Goal: Communication & Community: Answer question/provide support

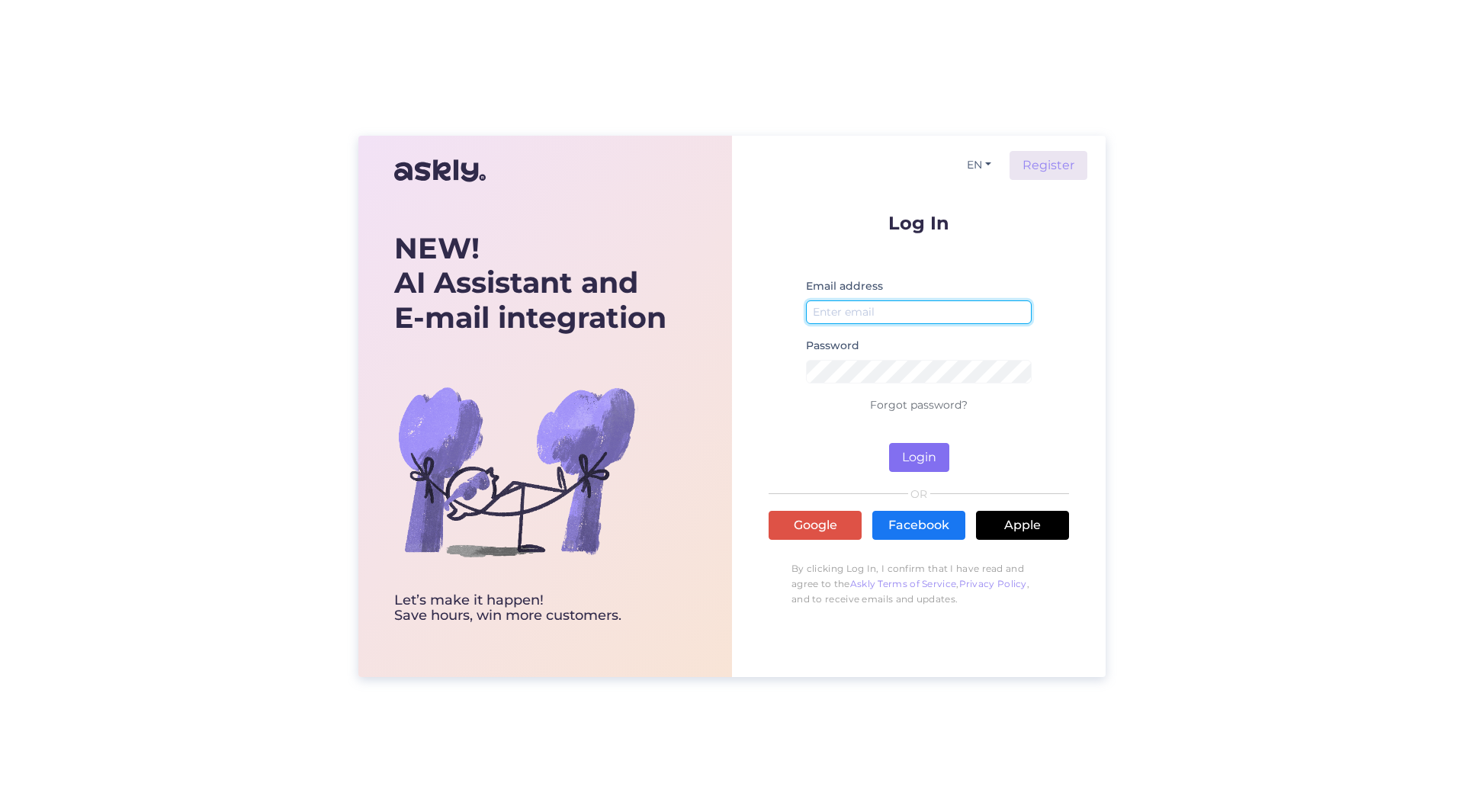
type input "[PERSON_NAME][EMAIL_ADDRESS][PERSON_NAME][DOMAIN_NAME]"
click at [891, 451] on button "Login" at bounding box center [919, 457] width 60 height 29
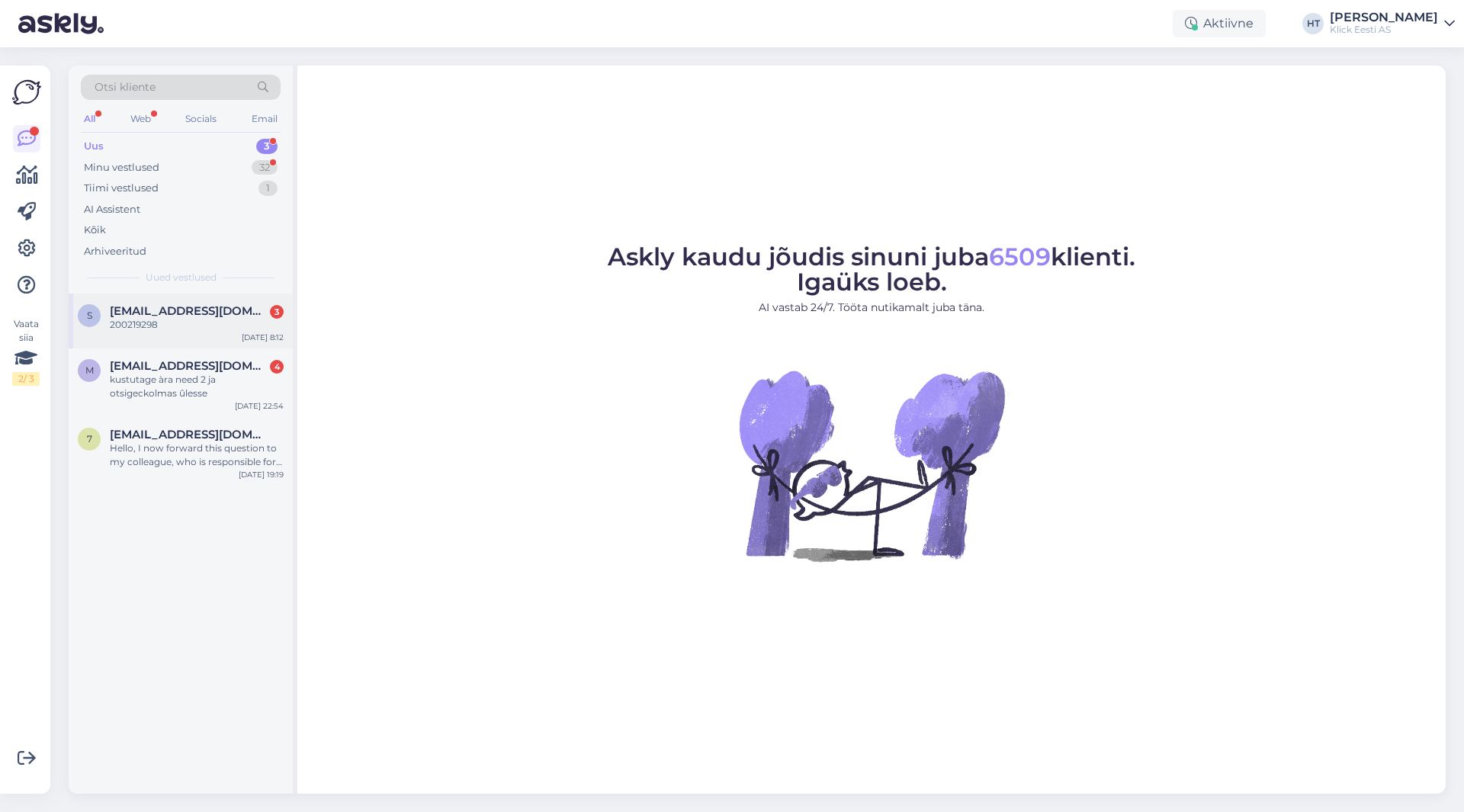
click at [256, 327] on div "200219298" at bounding box center [197, 324] width 174 height 14
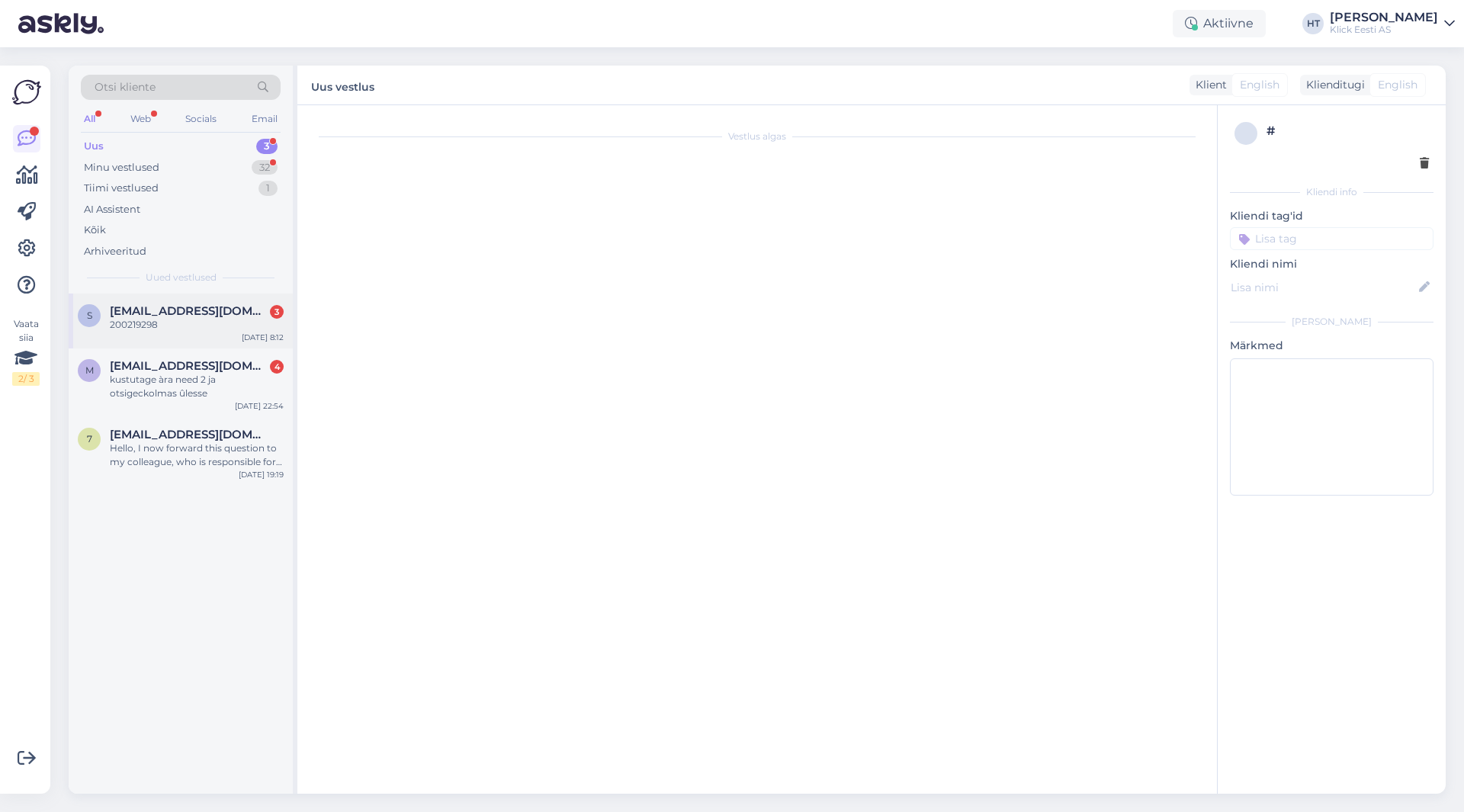
scroll to position [1328, 0]
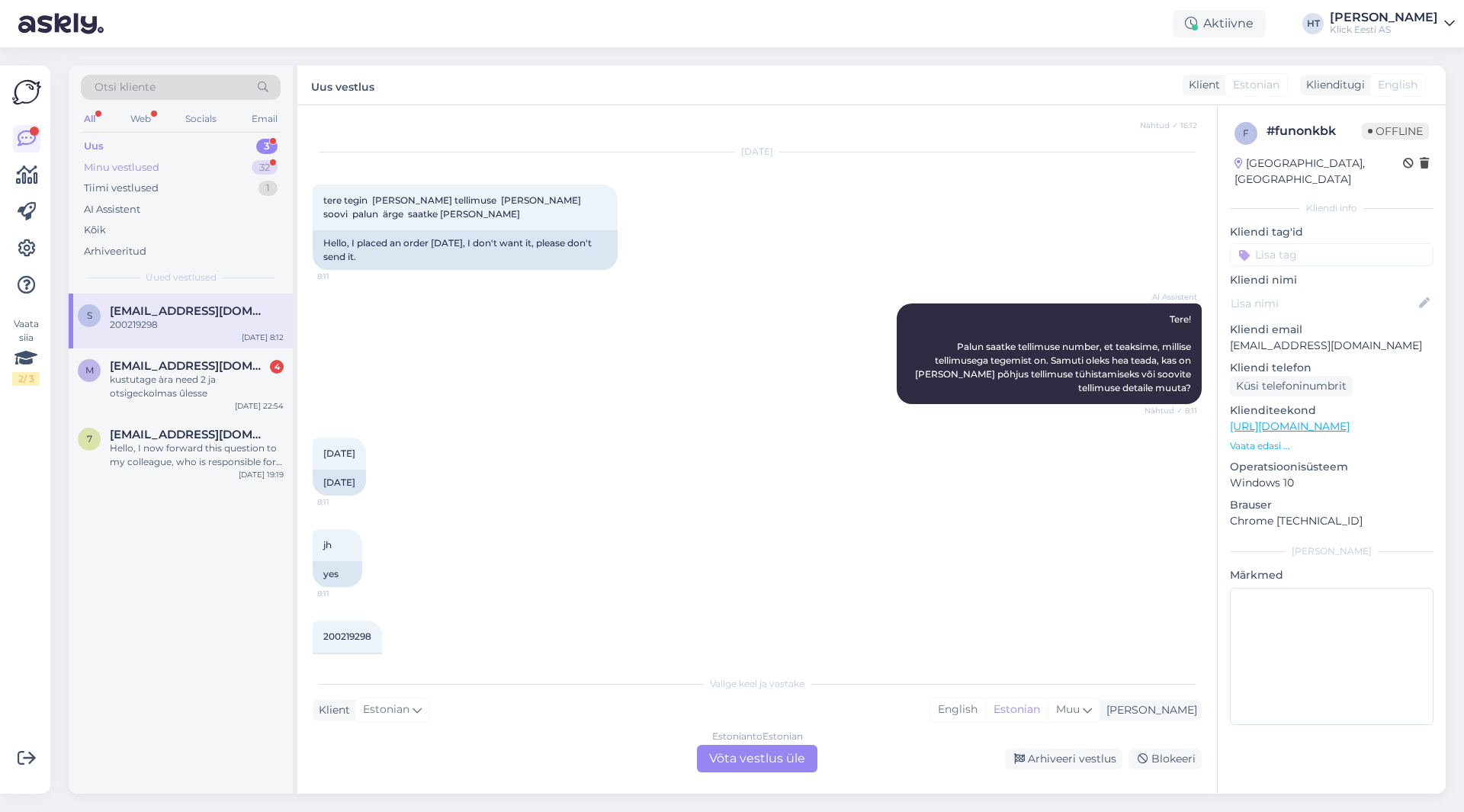
click at [258, 169] on div "32" at bounding box center [264, 168] width 26 height 15
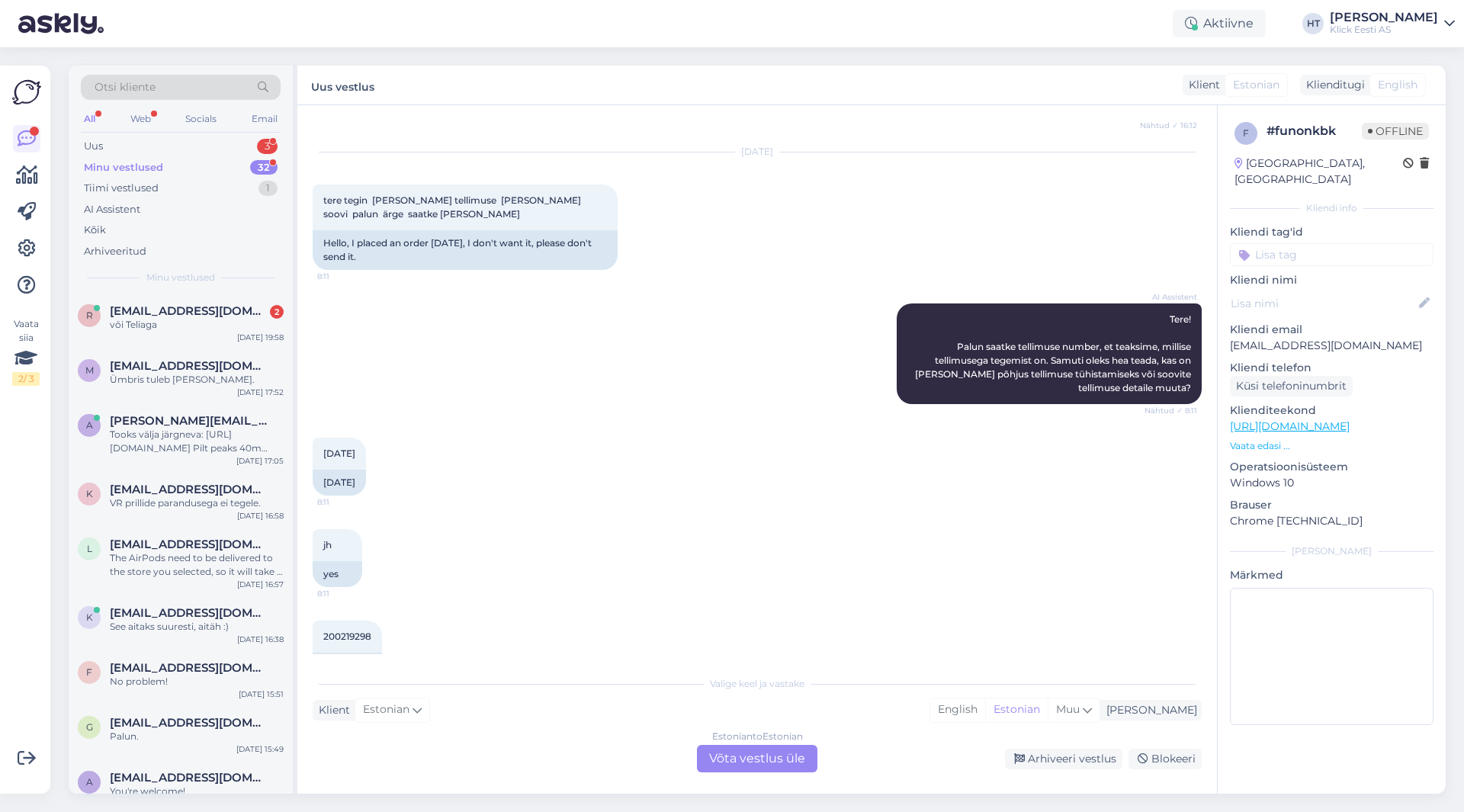
click at [428, 561] on div "jh 8:11 yes" at bounding box center [757, 557] width 889 height 92
click at [246, 327] on div "või Teliaga" at bounding box center [197, 324] width 174 height 14
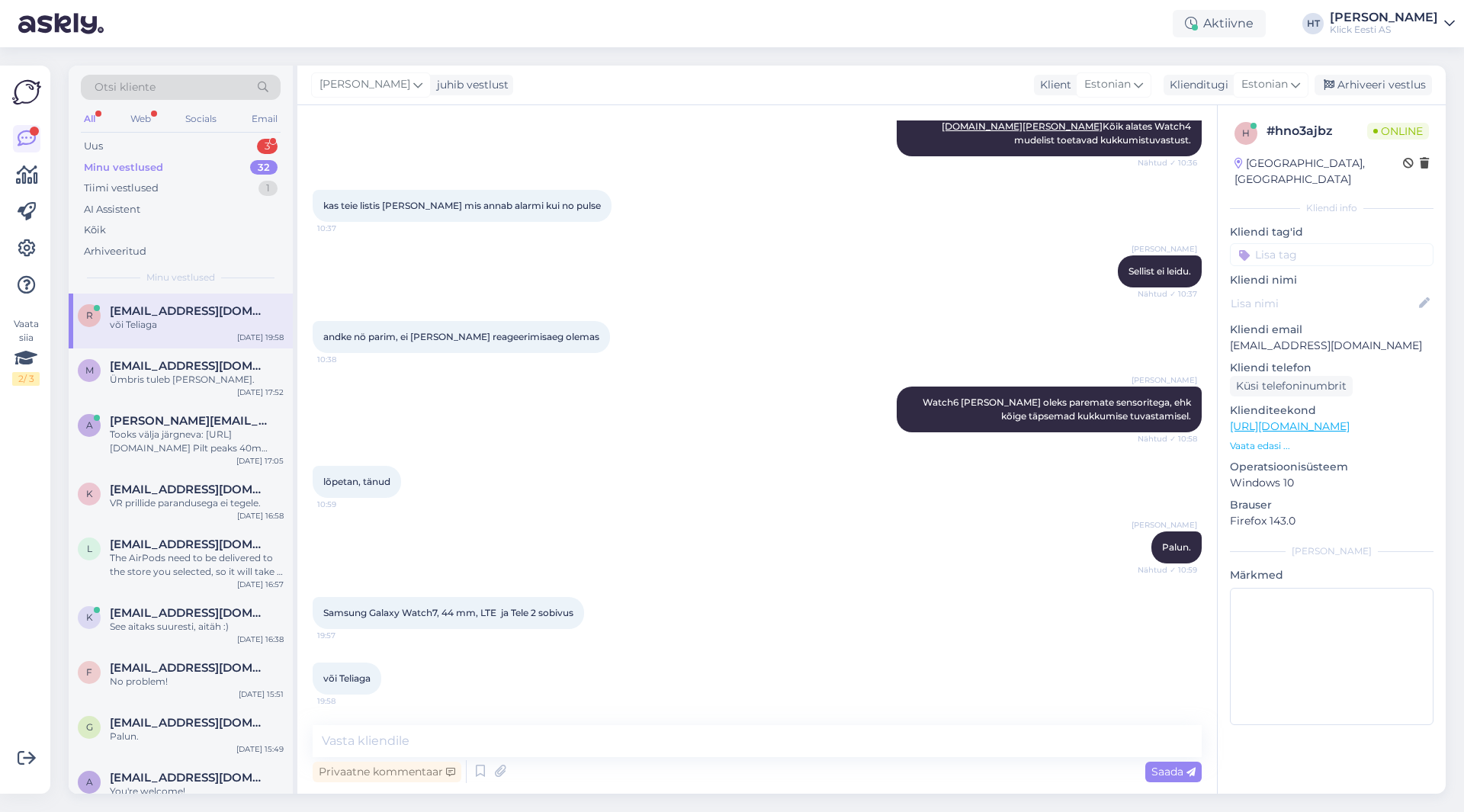
scroll to position [745, 0]
click at [222, 170] on div "Minu vestlused 32" at bounding box center [181, 168] width 200 height 21
click at [520, 744] on textarea at bounding box center [757, 741] width 889 height 32
paste textarea "[URL][DOMAIN_NAME]"
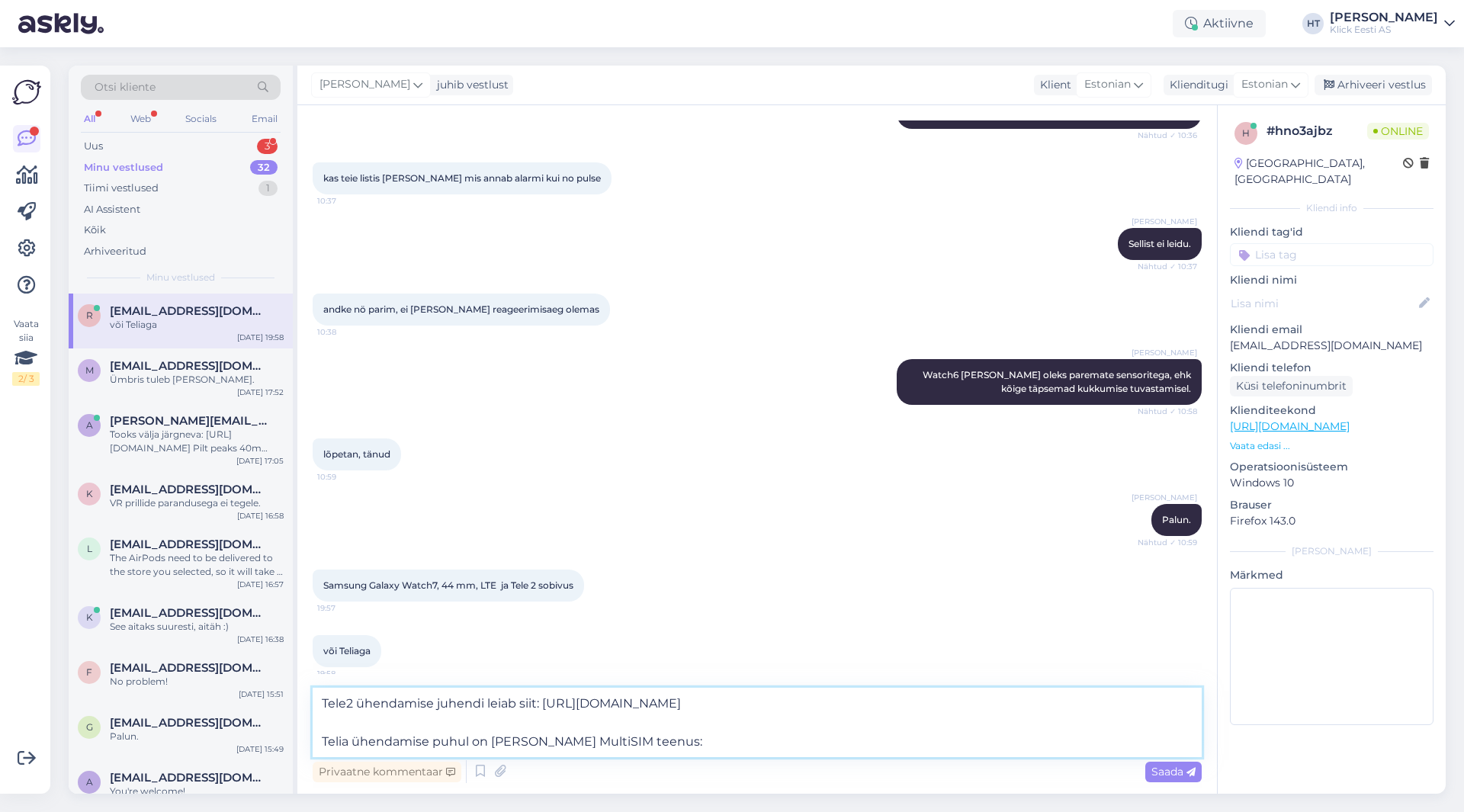
paste textarea "[URL][DOMAIN_NAME]"
type textarea "Tele2 ühendamise juhendi leiab siit: [URL][DOMAIN_NAME] Telia ühendamise puhul …"
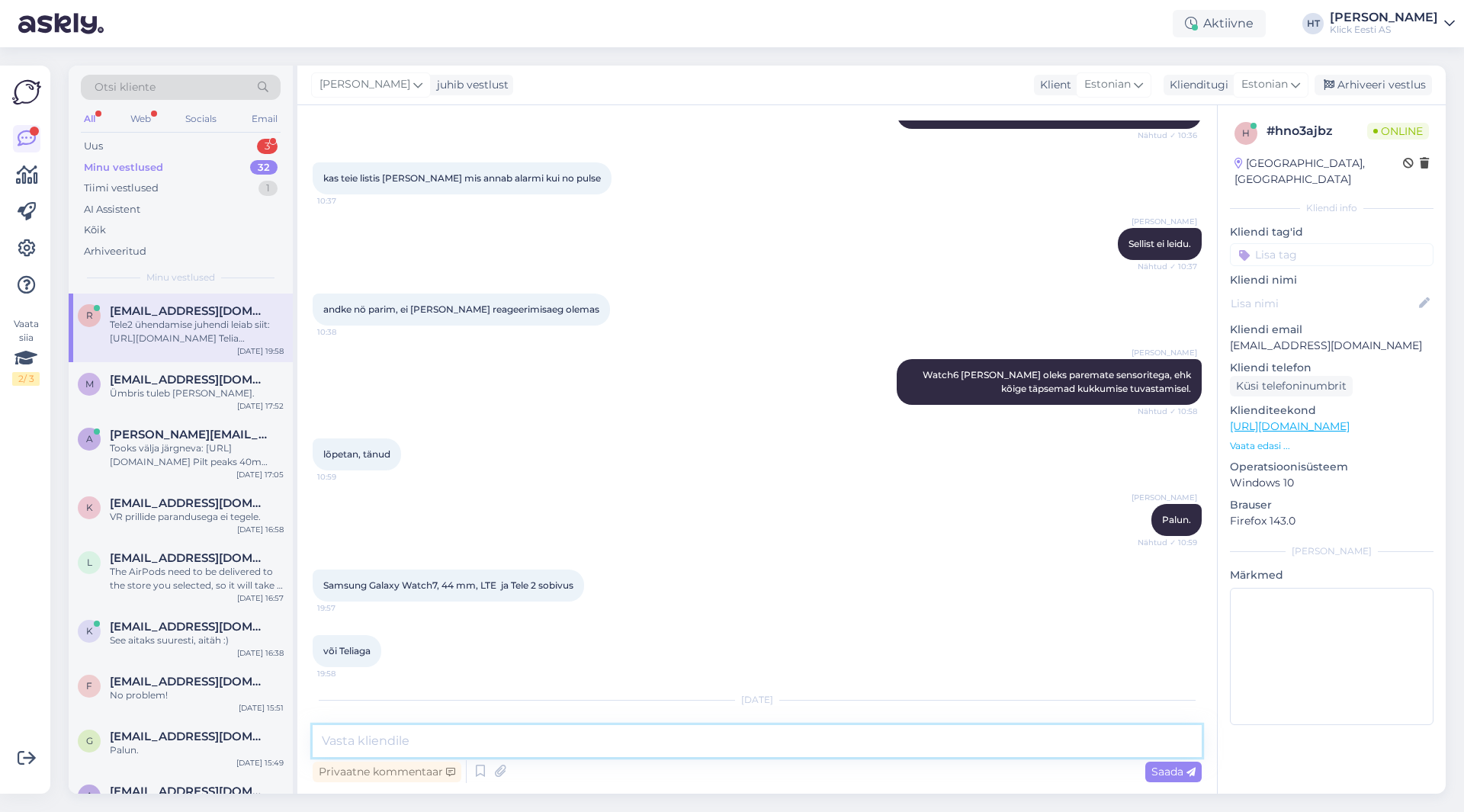
scroll to position [924, 0]
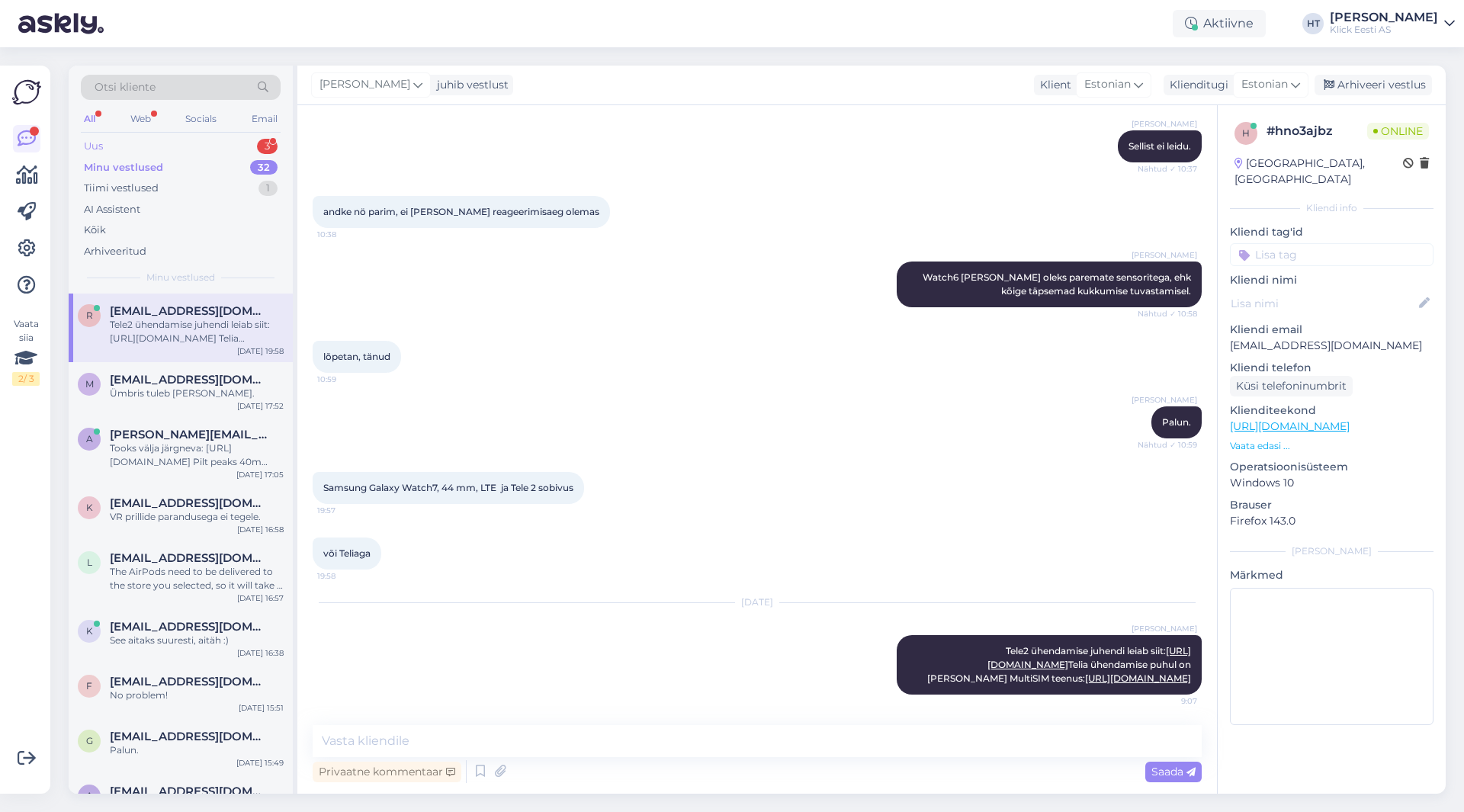
click at [237, 141] on div "Uus 3" at bounding box center [181, 146] width 200 height 21
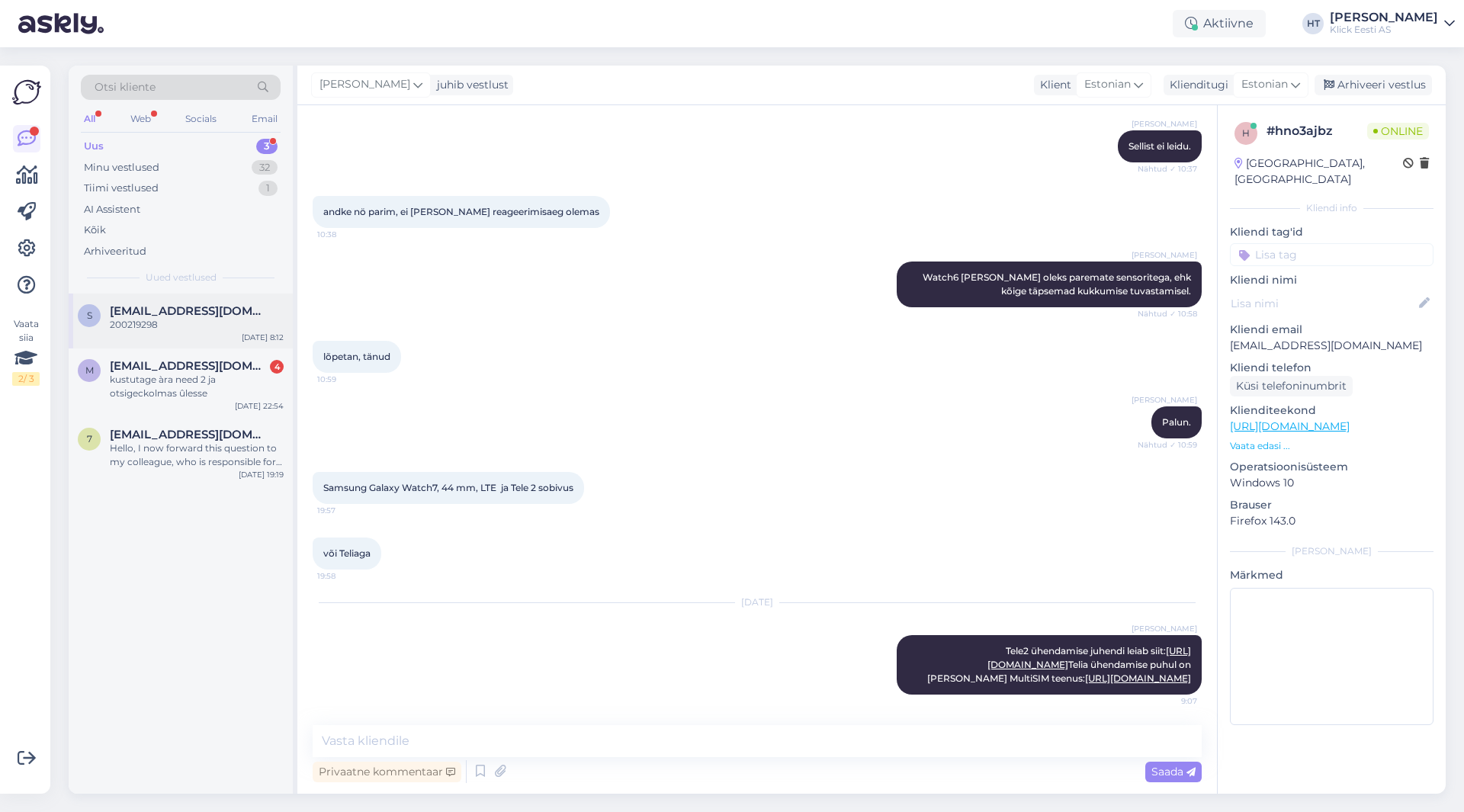
click at [237, 315] on span "[EMAIL_ADDRESS][DOMAIN_NAME]" at bounding box center [189, 311] width 159 height 14
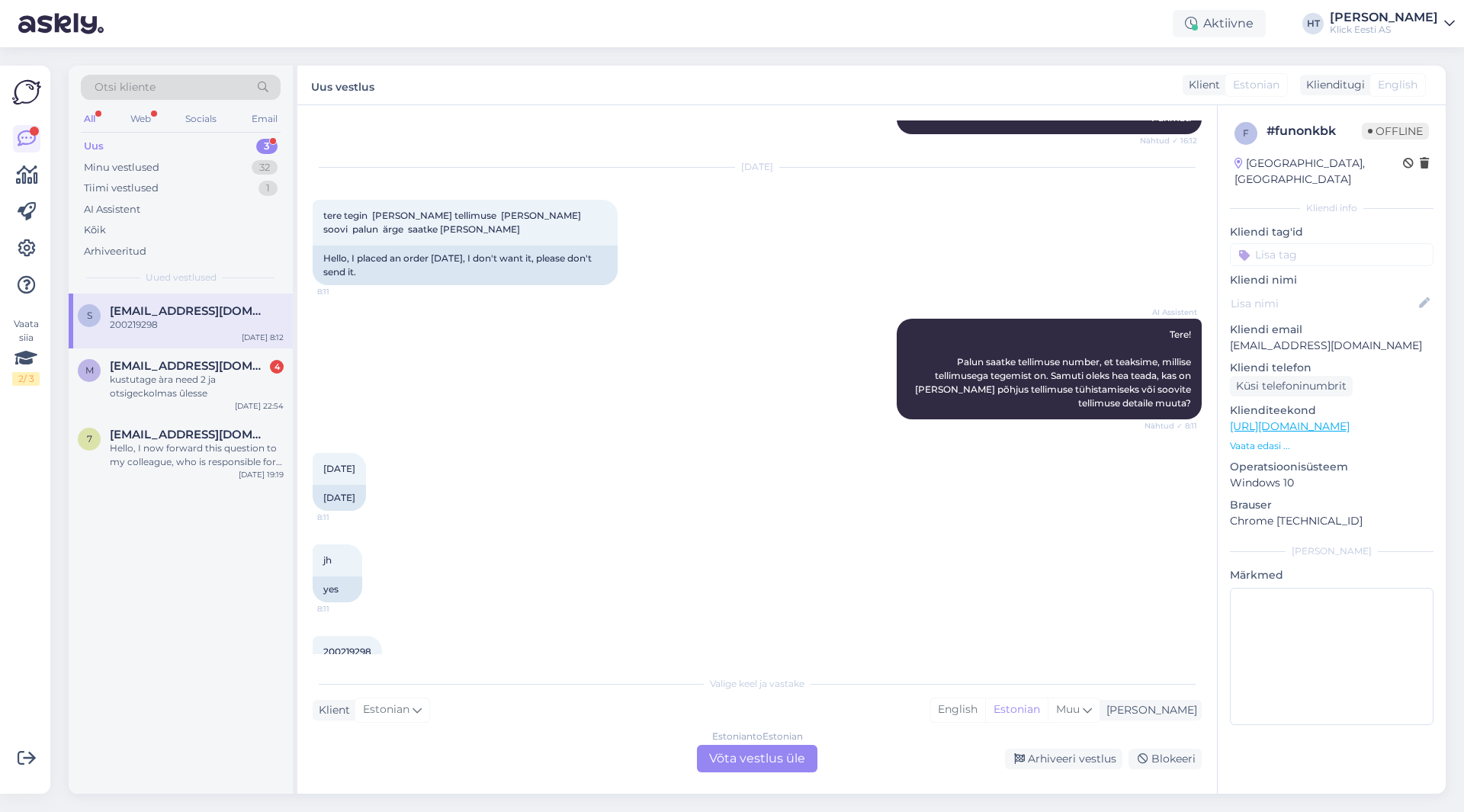
scroll to position [1328, 0]
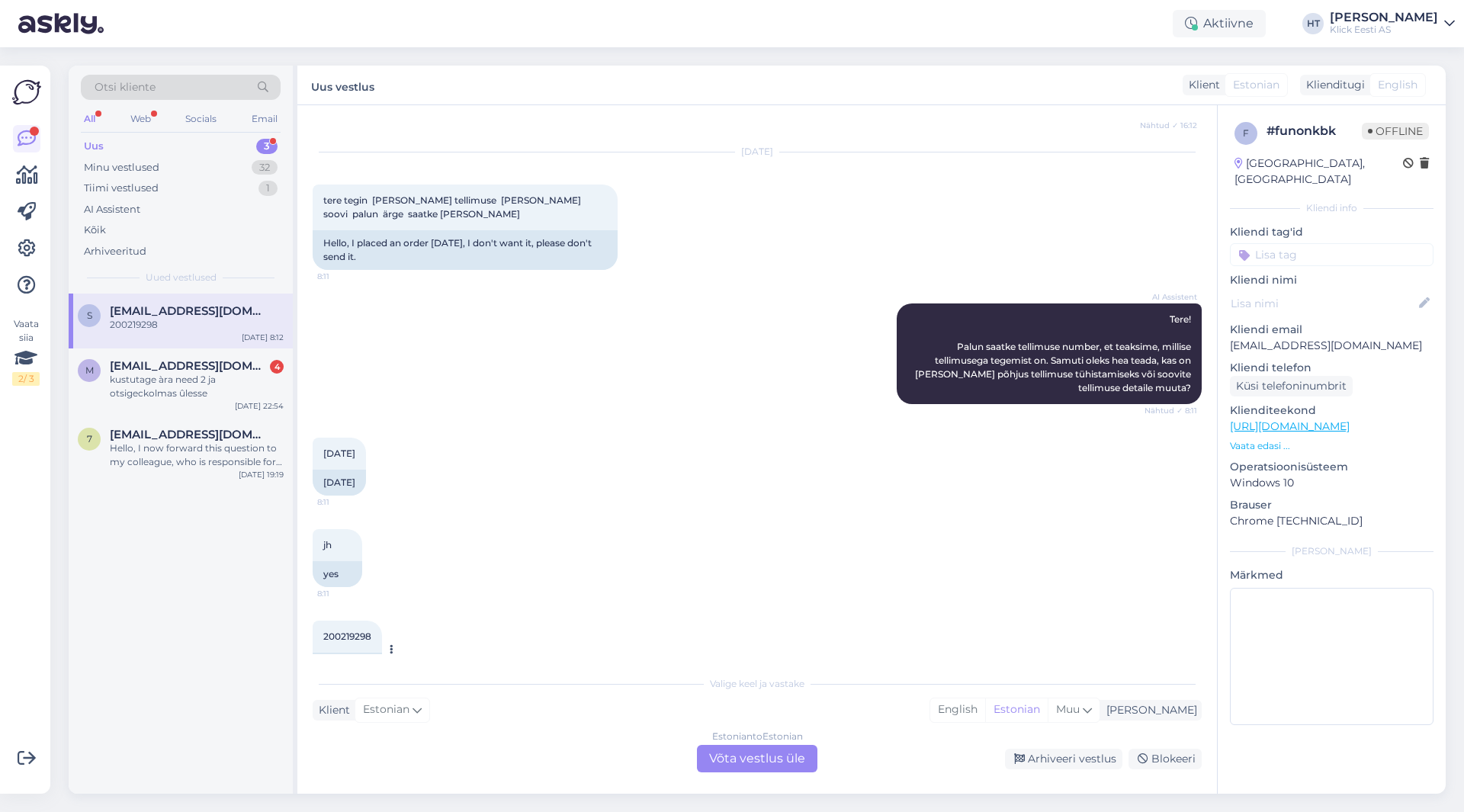
click at [338, 630] on span "200219298" at bounding box center [347, 636] width 48 height 12
copy div "200219298 8:12"
click at [553, 512] on div "jh 8:11 yes" at bounding box center [757, 557] width 889 height 92
click at [220, 428] on span "[EMAIL_ADDRESS][DOMAIN_NAME]" at bounding box center [189, 434] width 159 height 14
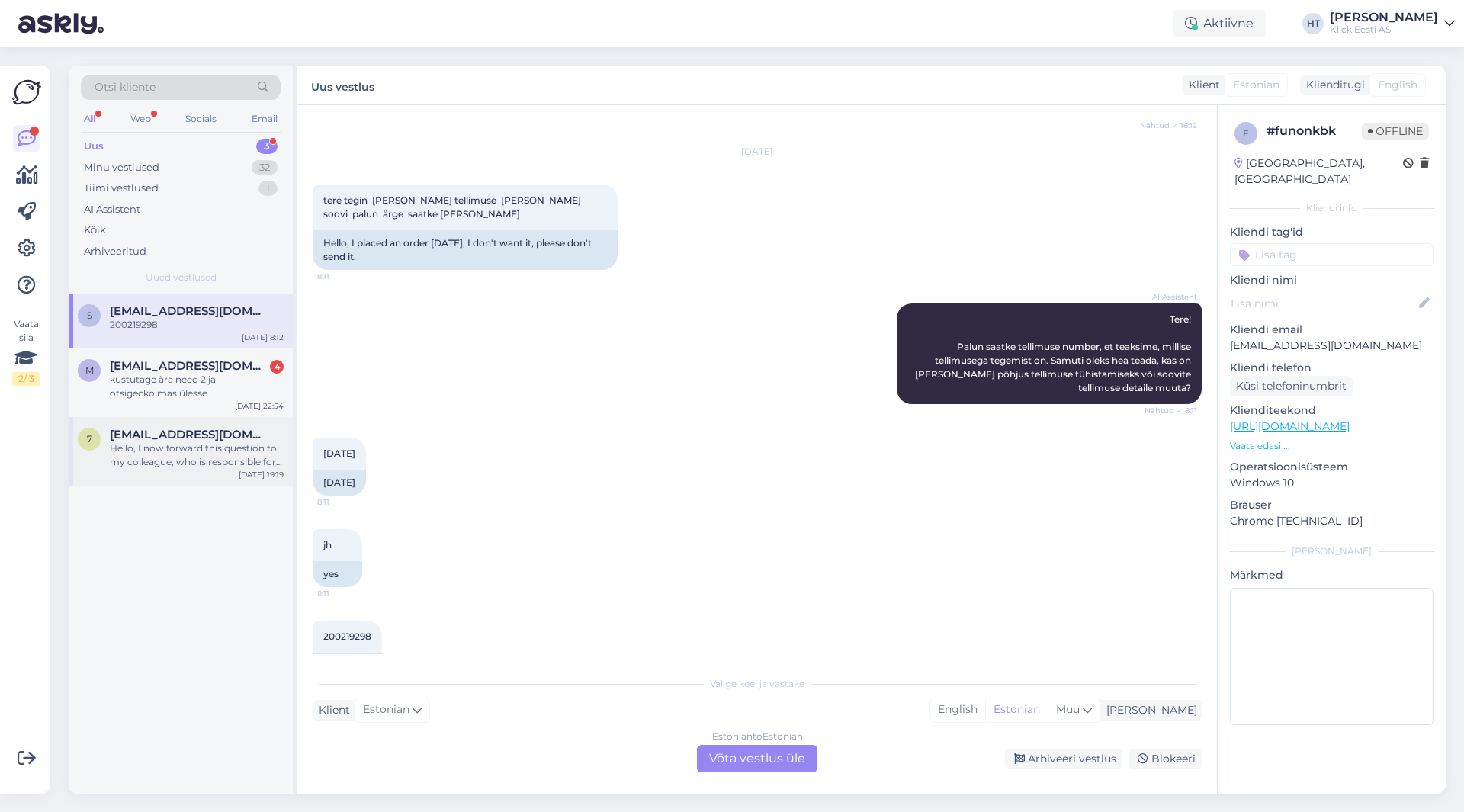
scroll to position [0, 0]
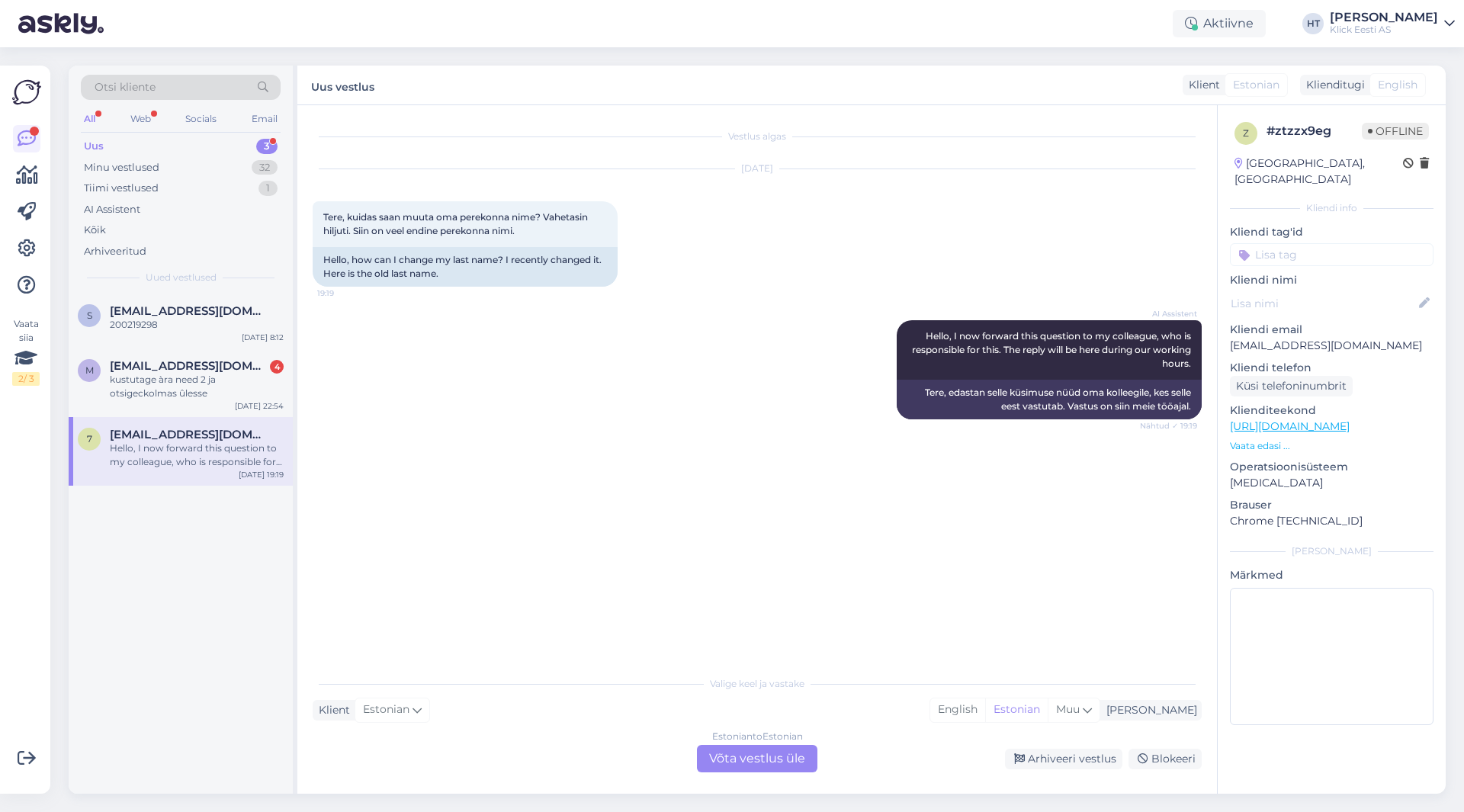
click at [210, 92] on div "Otsi kliente" at bounding box center [181, 87] width 200 height 25
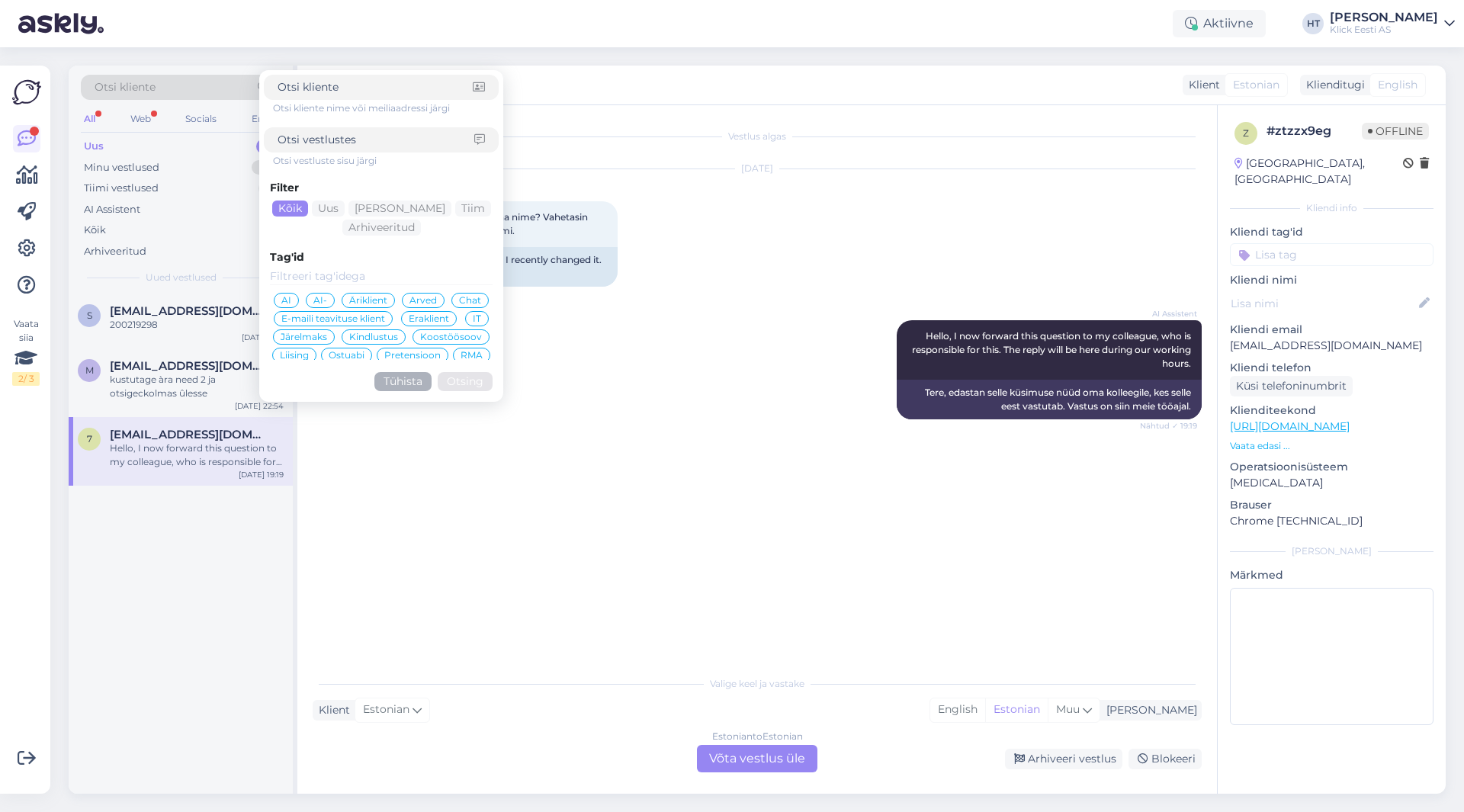
click at [337, 131] on input at bounding box center [376, 139] width 197 height 16
type input "account"
click button "Otsing" at bounding box center [465, 381] width 55 height 19
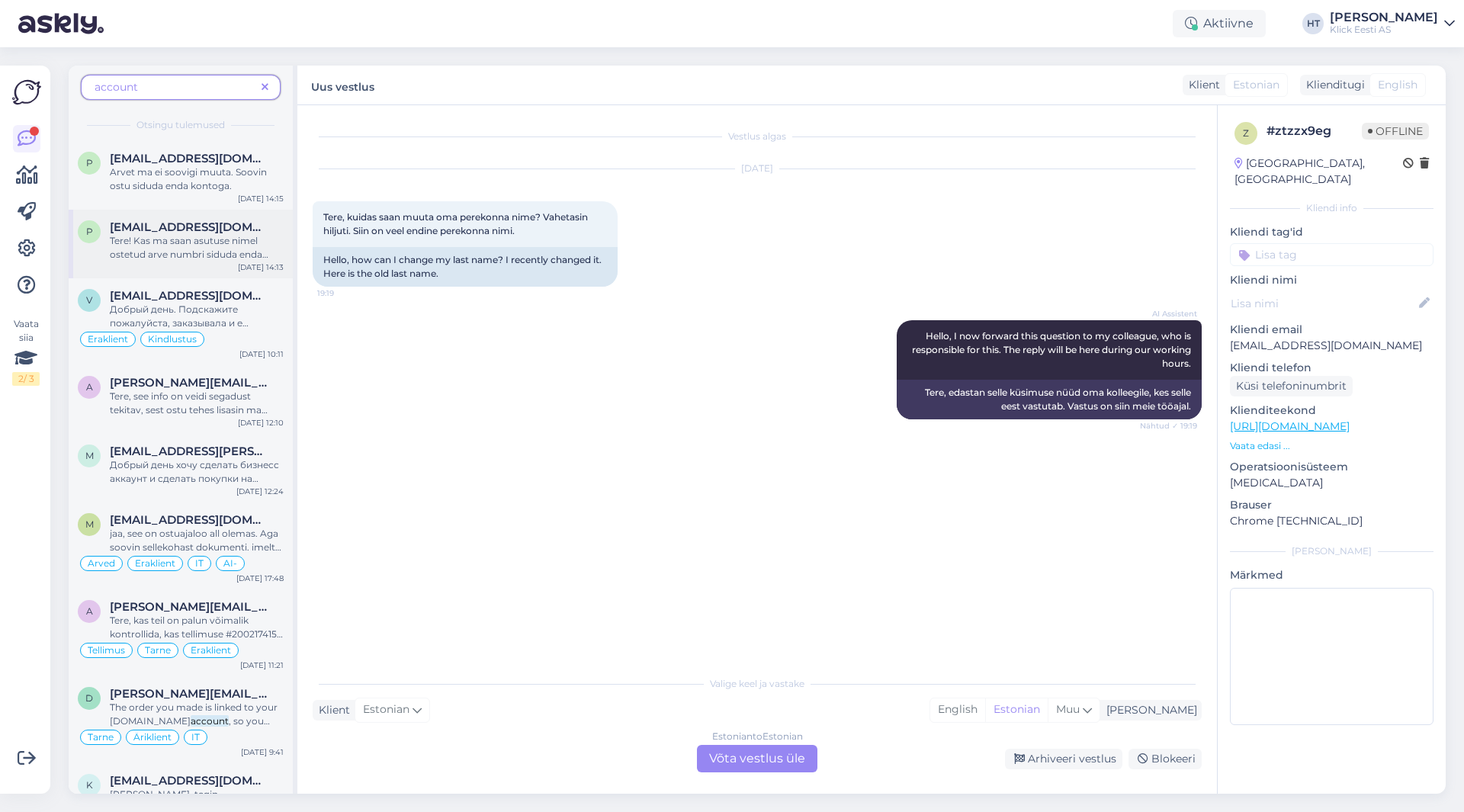
click at [251, 261] on div "[DATE] 14:13" at bounding box center [261, 267] width 45 height 12
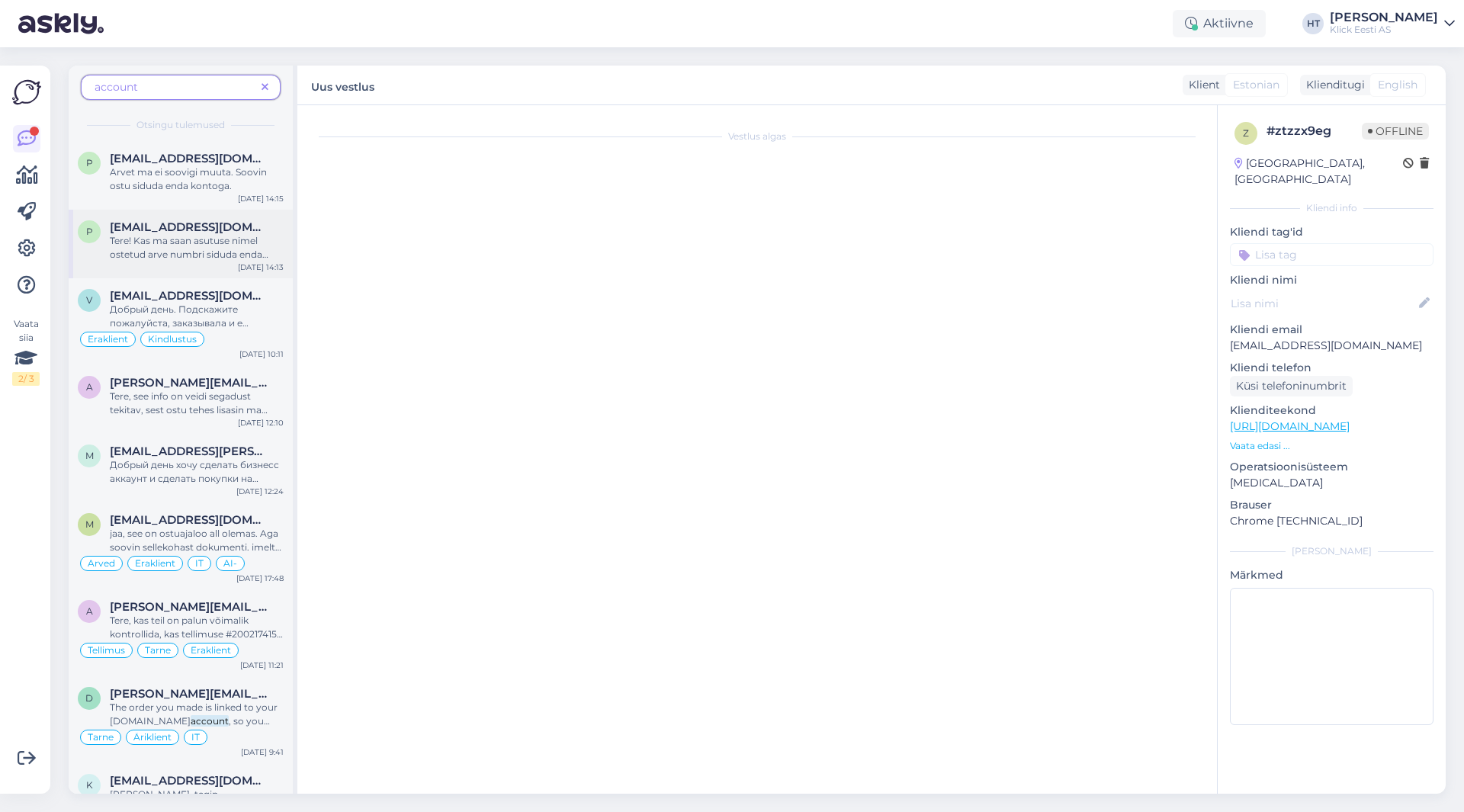
scroll to position [32, 0]
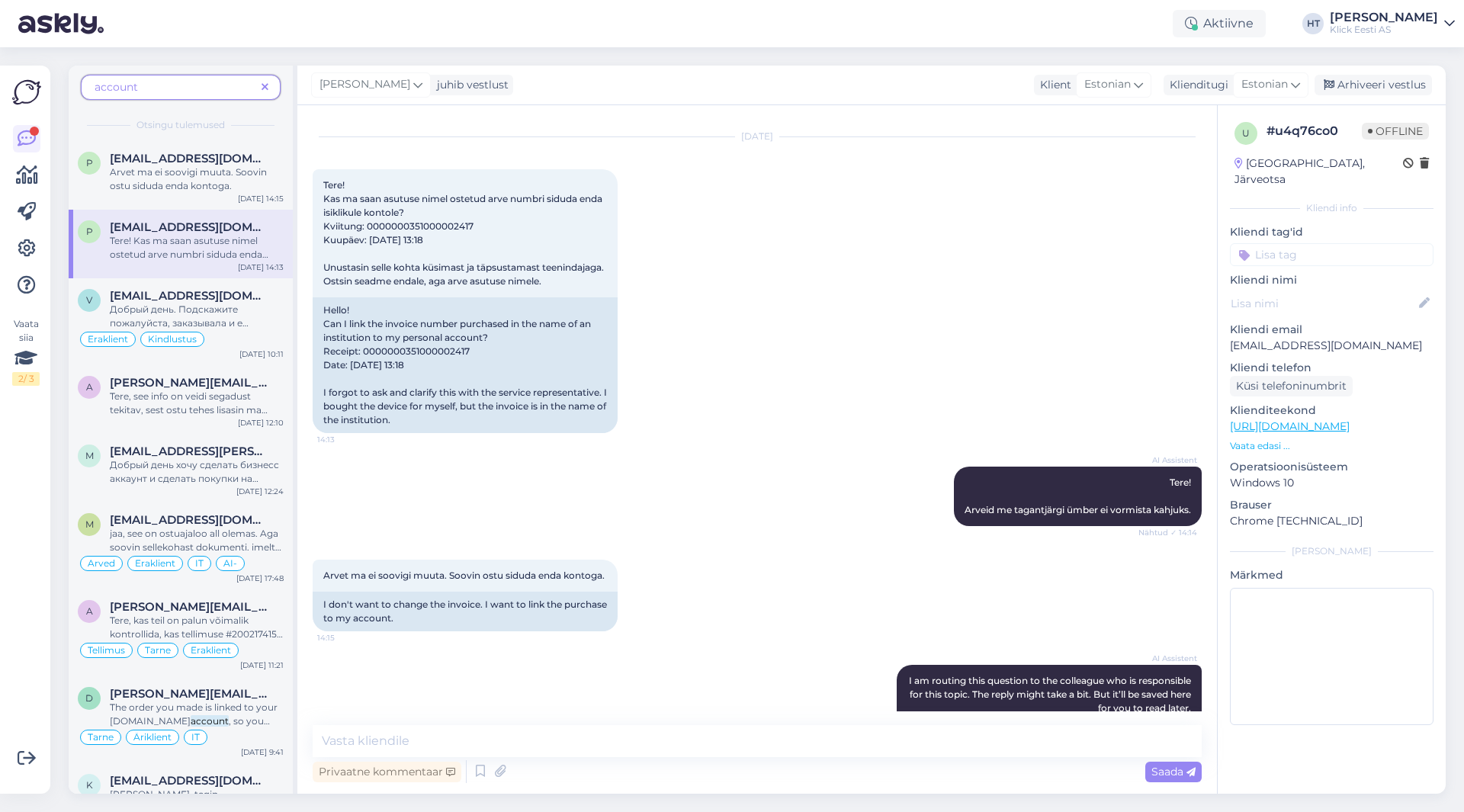
click at [260, 86] on span at bounding box center [265, 87] width 19 height 16
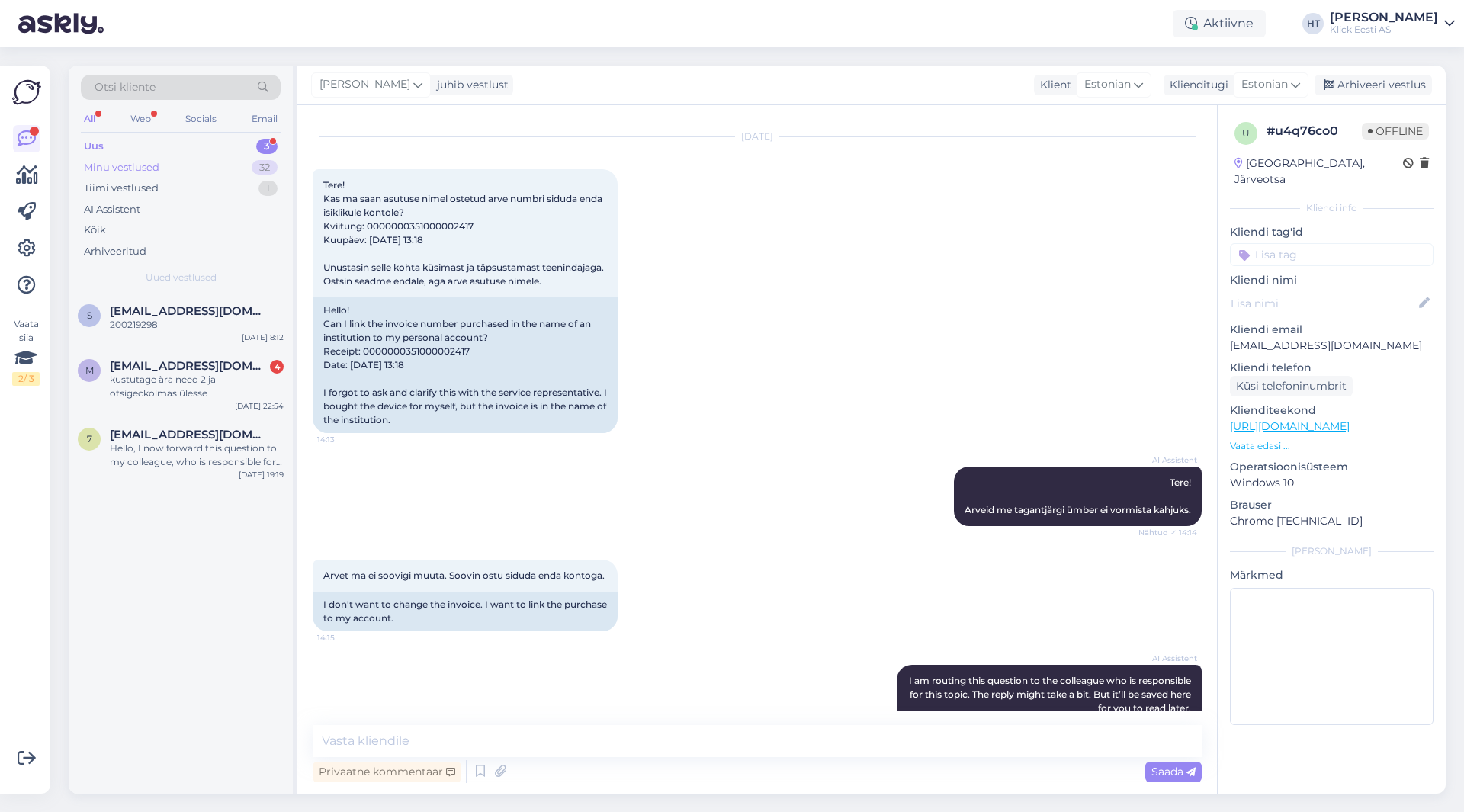
click at [203, 165] on div "Minu vestlused 32" at bounding box center [181, 168] width 200 height 21
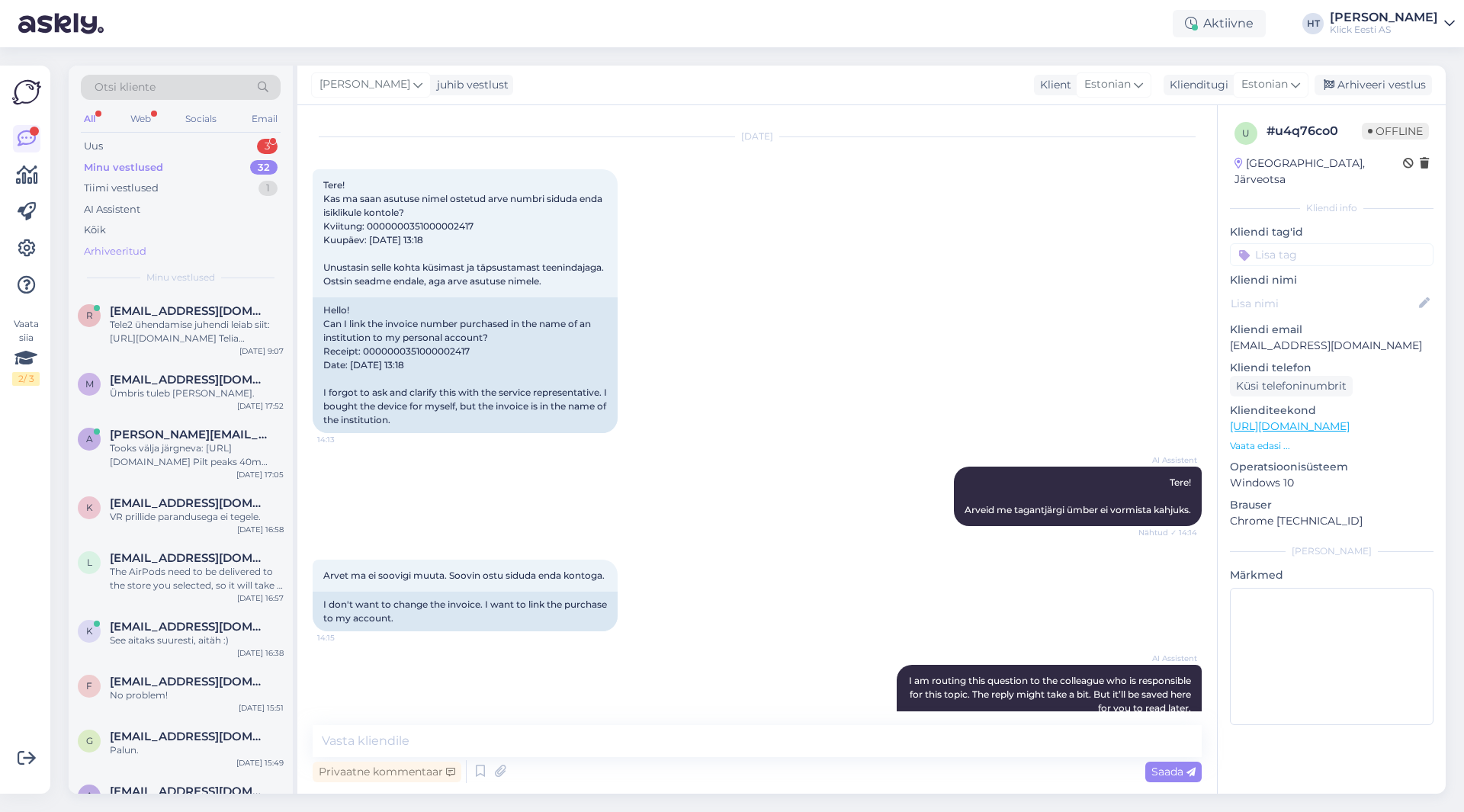
click at [170, 244] on div "Arhiveeritud" at bounding box center [181, 251] width 200 height 21
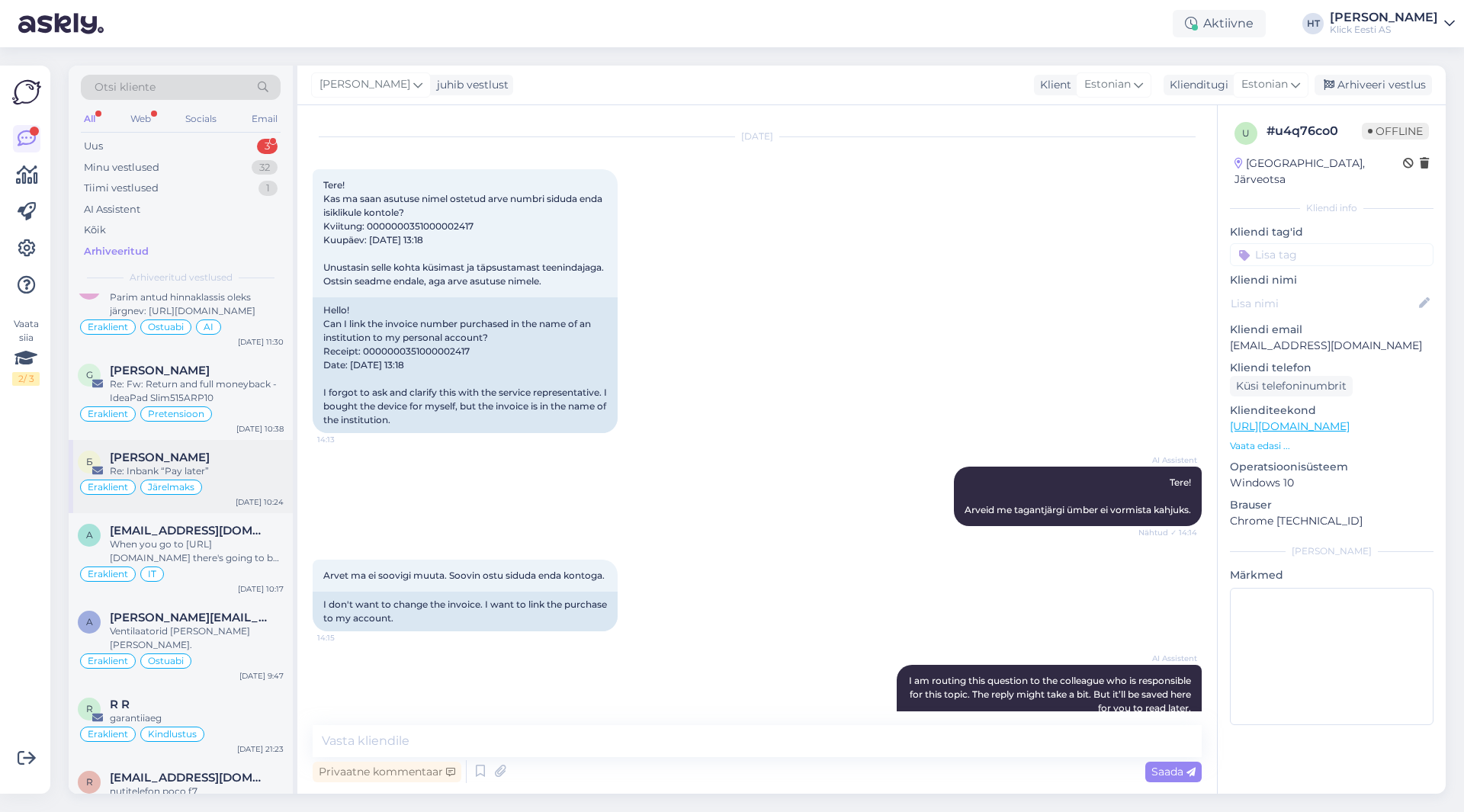
scroll to position [305, 0]
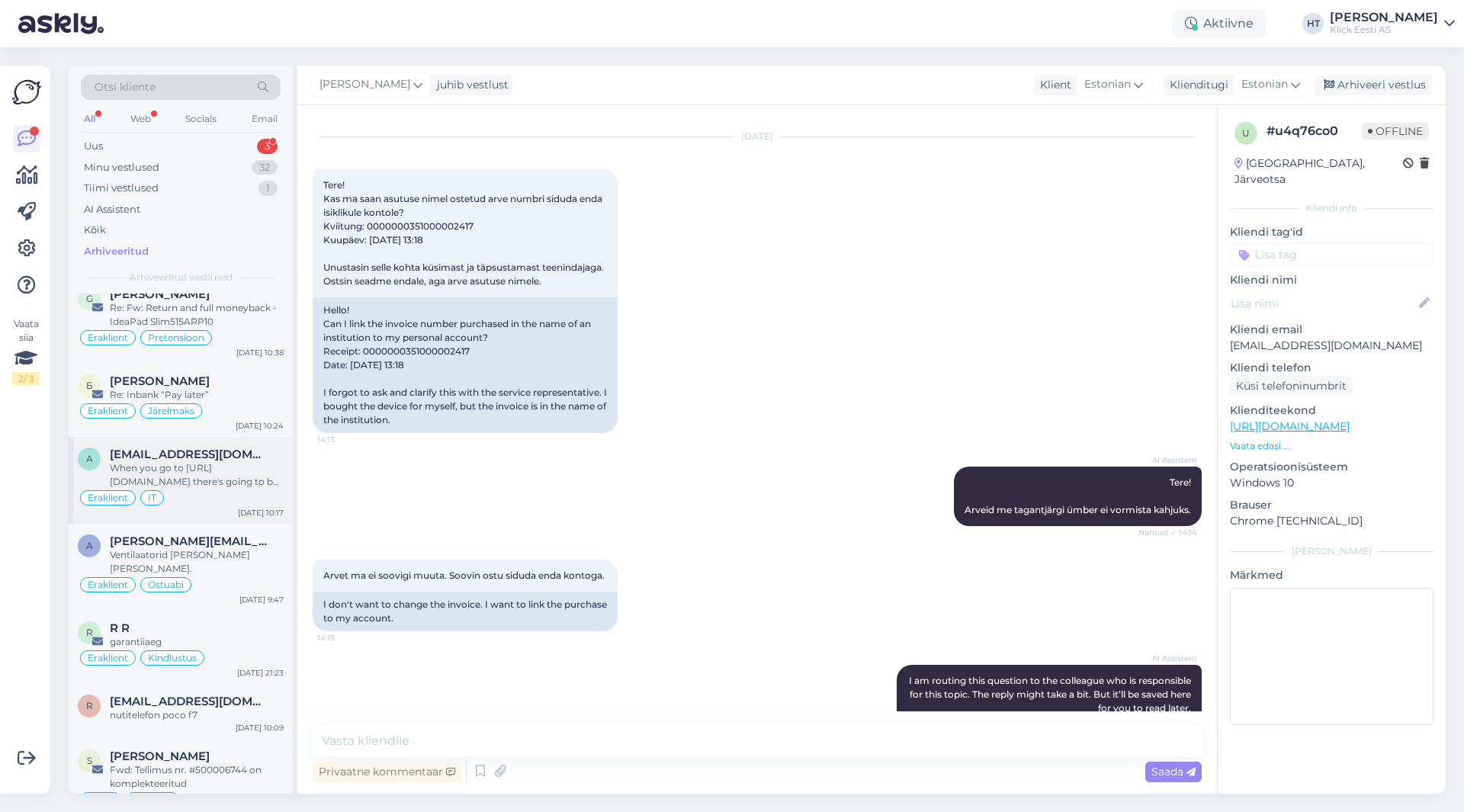
click at [240, 475] on div "When you go to [URL][DOMAIN_NAME] there's going to be a button labeled "Muuda o…" at bounding box center [197, 475] width 174 height 27
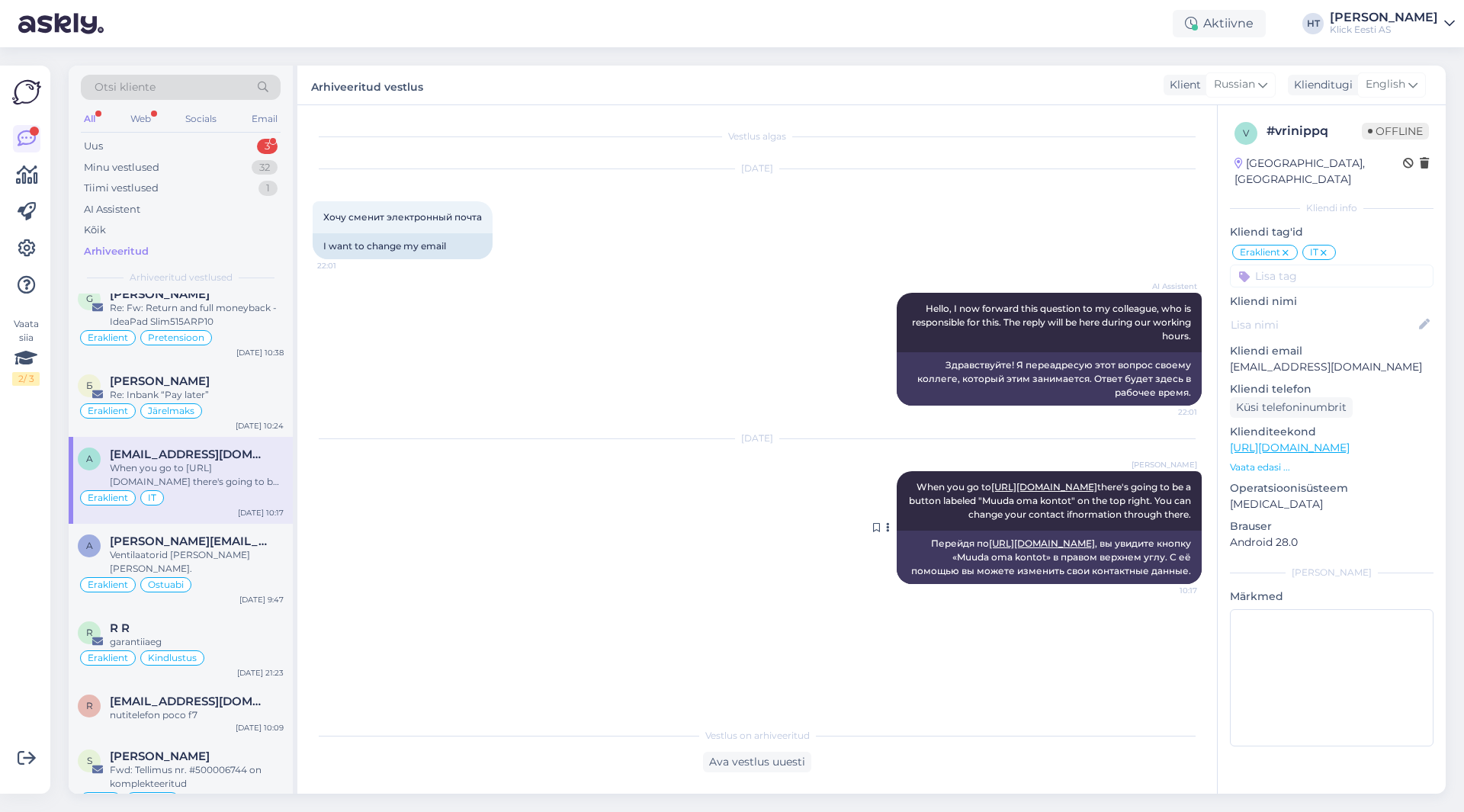
drag, startPoint x: 932, startPoint y: 483, endPoint x: 1197, endPoint y: 530, distance: 269.1
click at [1197, 530] on div "[PERSON_NAME] When you go to [URL][DOMAIN_NAME] there's going to be a button la…" at bounding box center [1049, 501] width 305 height 60
copy span "When you go to [URL][DOMAIN_NAME] there's going to be a button labeled "Muuda o…"
click at [239, 155] on div "Uus 3" at bounding box center [181, 146] width 200 height 21
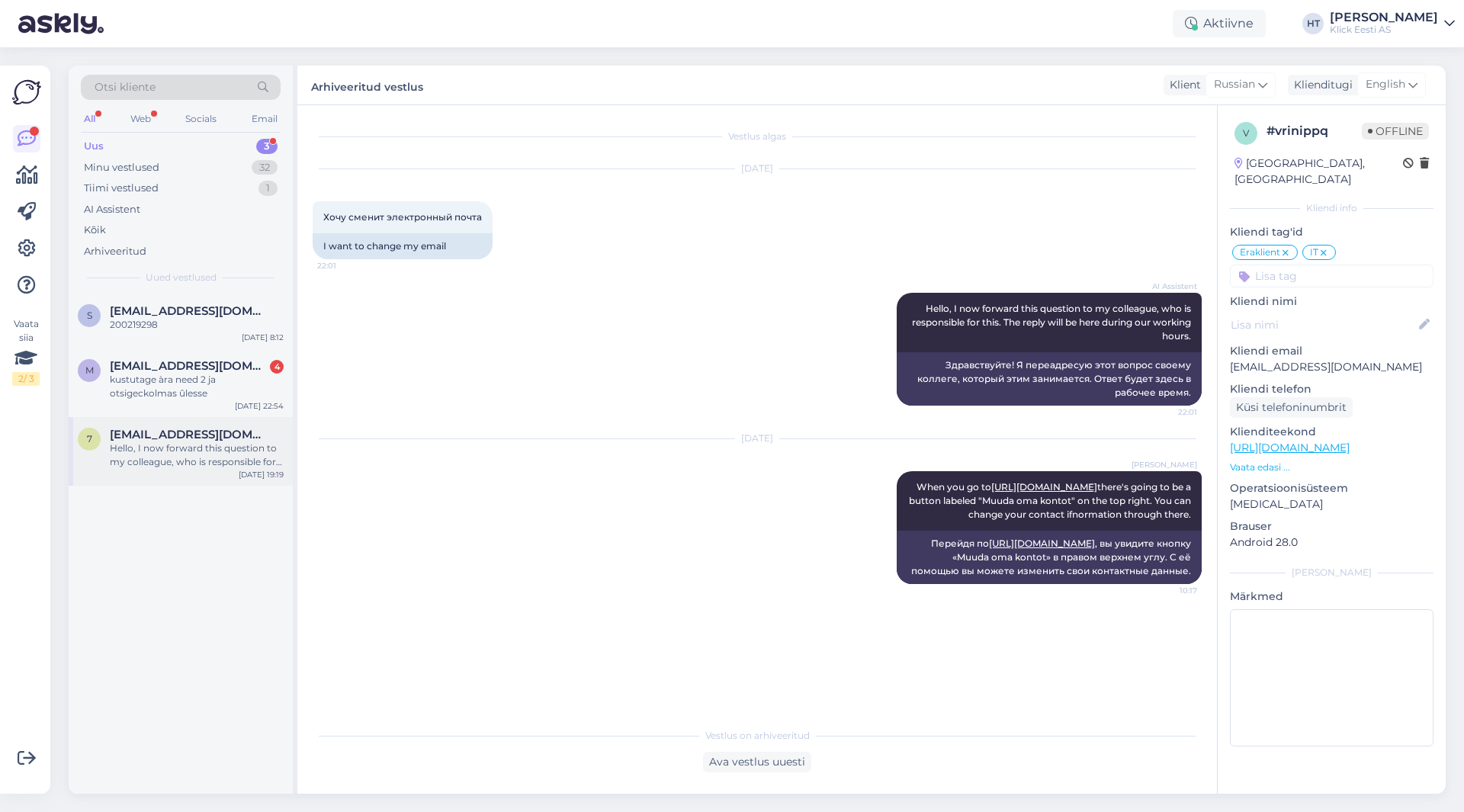
click at [213, 452] on div "Hello, I now forward this question to my colleague, who is responsible for this…" at bounding box center [197, 455] width 174 height 27
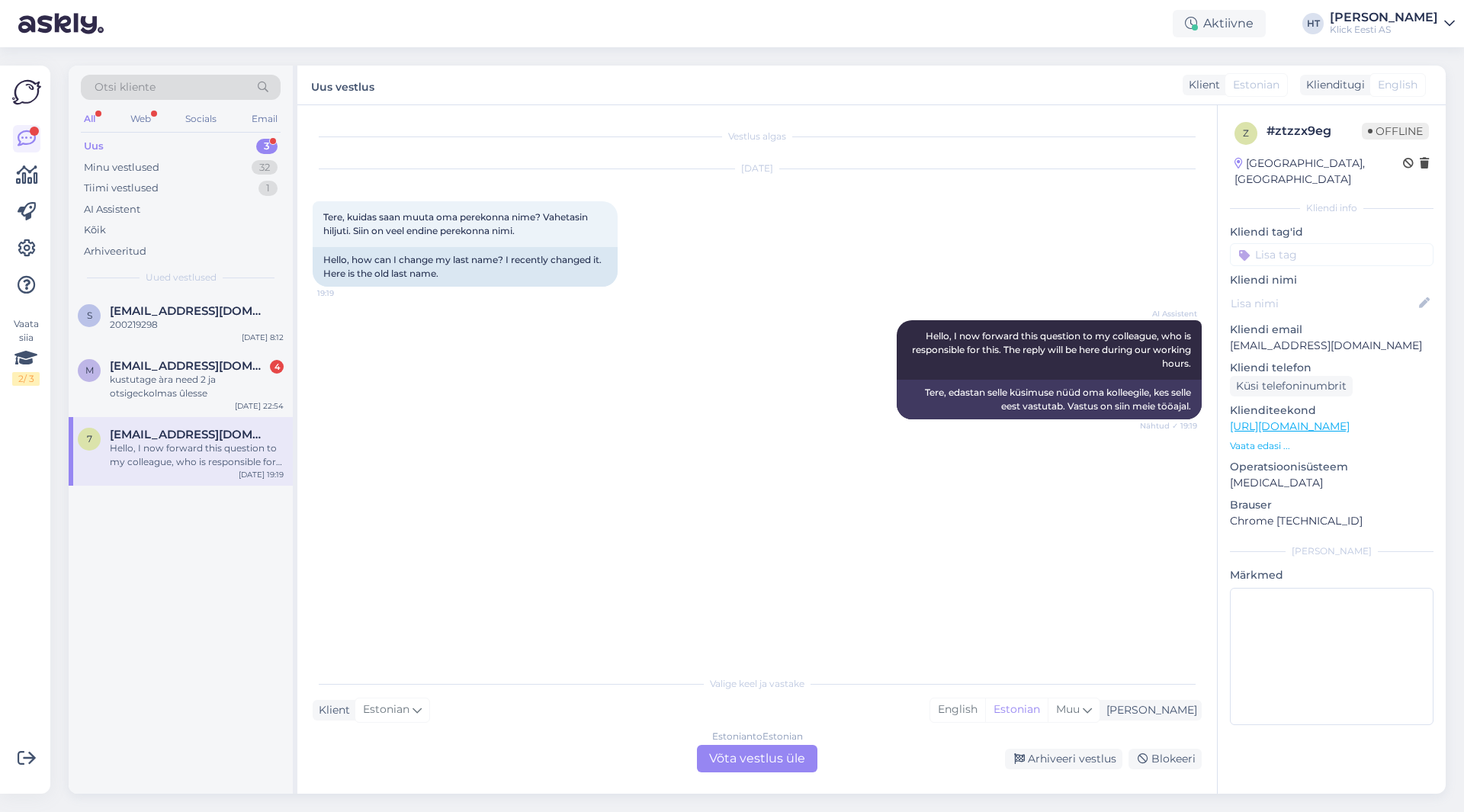
click at [753, 764] on div "Estonian to Estonian Võta vestlus üle" at bounding box center [758, 758] width 121 height 27
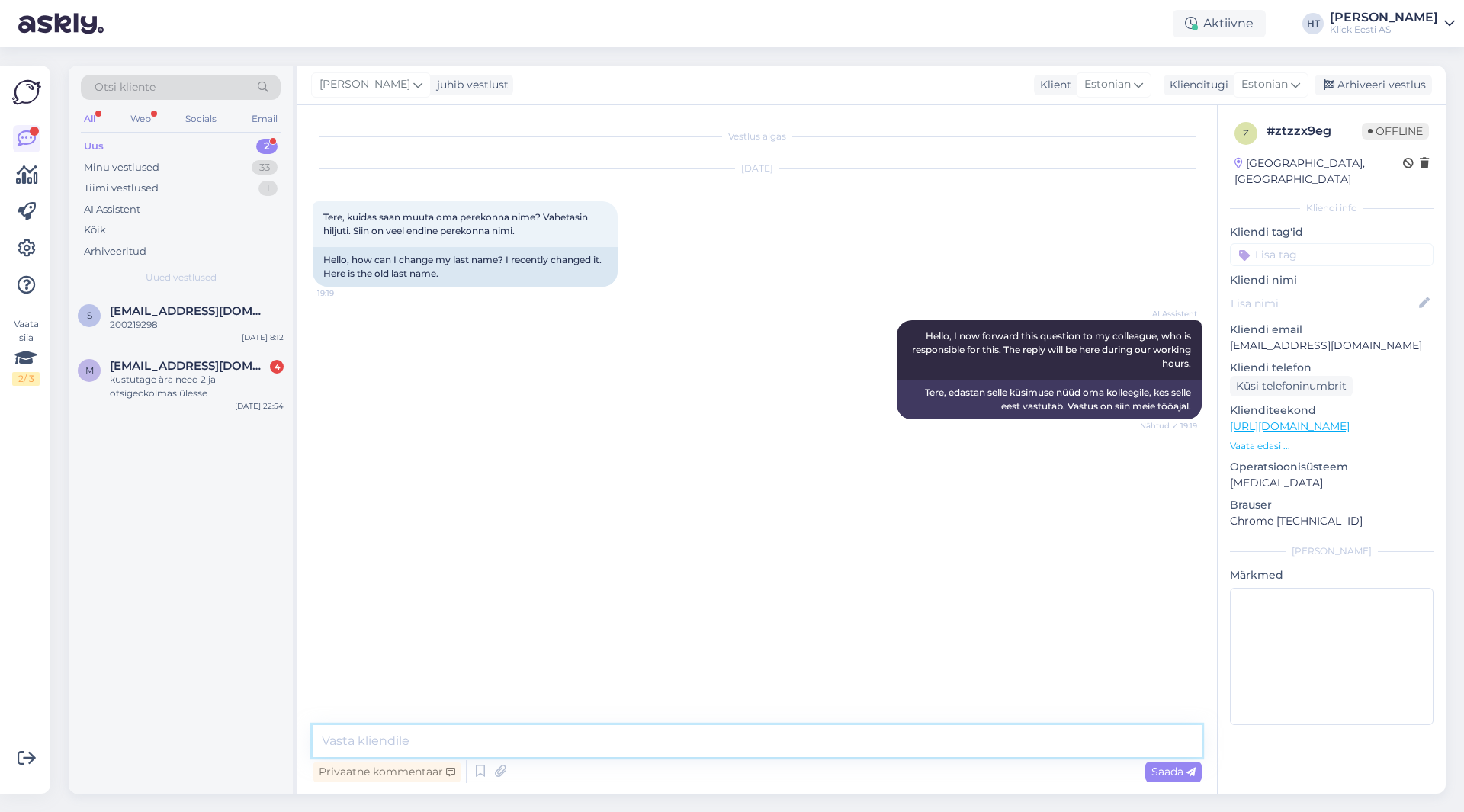
click at [706, 748] on textarea at bounding box center [757, 741] width 889 height 32
paste textarea "Kui lähed aadressile [URL][DOMAIN_NAME], leiad paremas ülanurgas nupu nimega "M…"
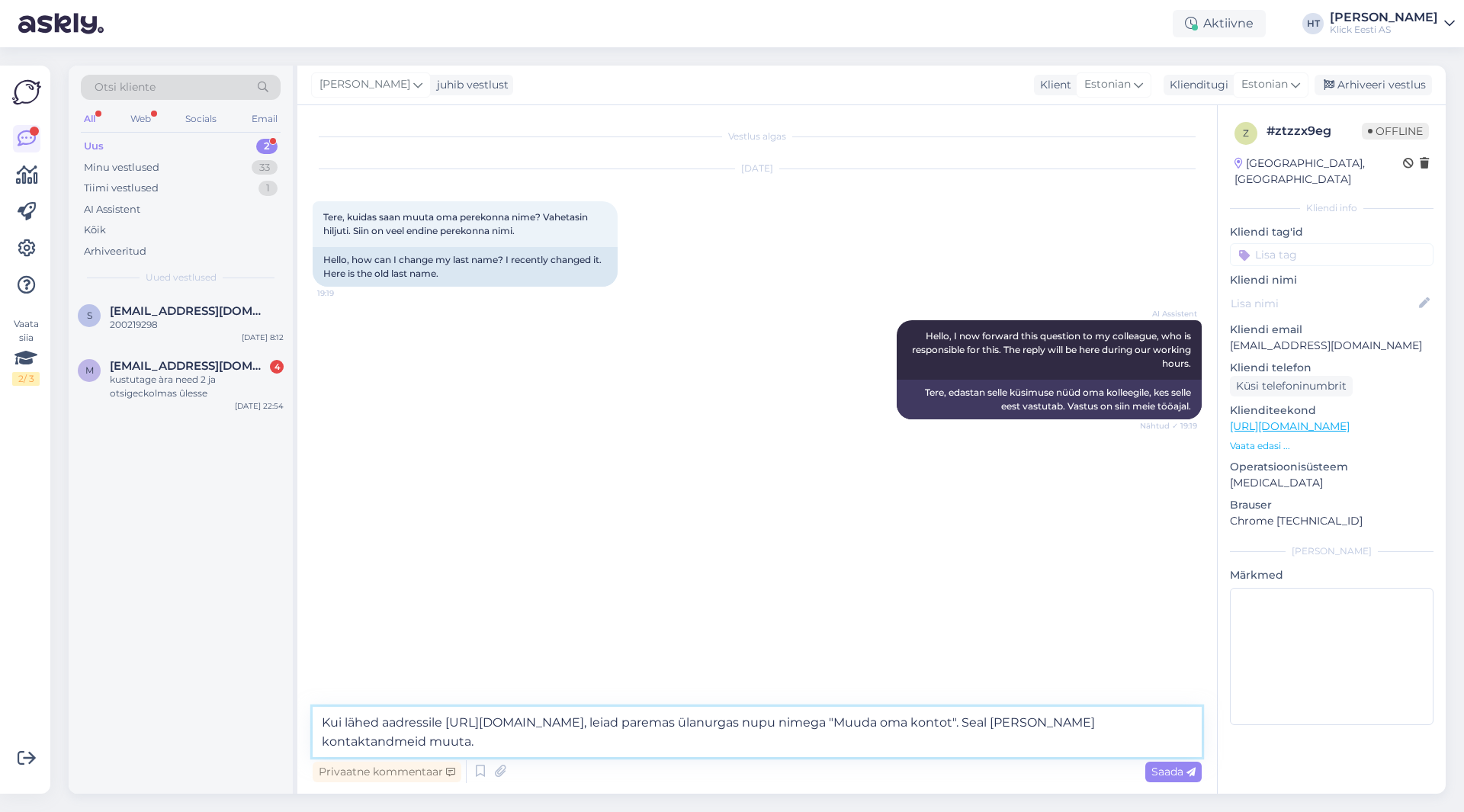
click at [376, 719] on textarea "Kui lähed aadressile [URL][DOMAIN_NAME], leiad paremas ülanurgas nupu nimega "M…" at bounding box center [757, 732] width 889 height 50
click at [653, 726] on textarea "Kui lähete aadressile [URL][DOMAIN_NAME], leiad paremas ülanurgas nupu nimega "…" at bounding box center [757, 732] width 889 height 50
click at [1083, 720] on textarea "Kui lähete aadressile [URL][DOMAIN_NAME] leiab paremas ülanurgas nupu nimega "M…" at bounding box center [757, 732] width 889 height 50
type textarea "Kui lähete aadressile [URL][DOMAIN_NAME] leiab paremas ülanurgas nupu nimega "M…"
click at [500, 753] on textarea "Kui lähete aadressile [URL][DOMAIN_NAME] leiab paremas ülanurgas nupu nimega "M…" at bounding box center [757, 732] width 889 height 50
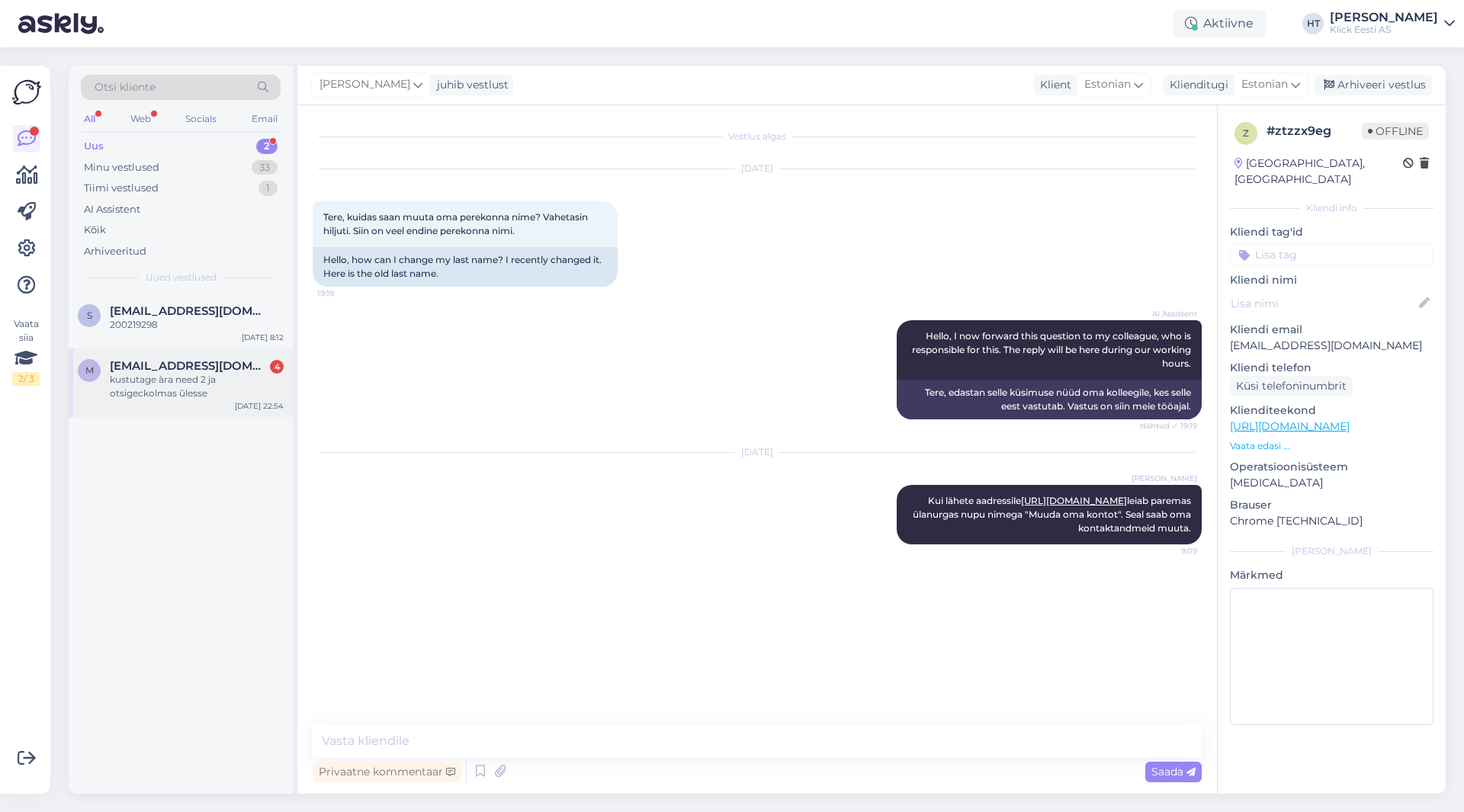
click at [245, 378] on div "kustutage àra need 2 ja otsigeckolmas ûlesse" at bounding box center [197, 386] width 174 height 27
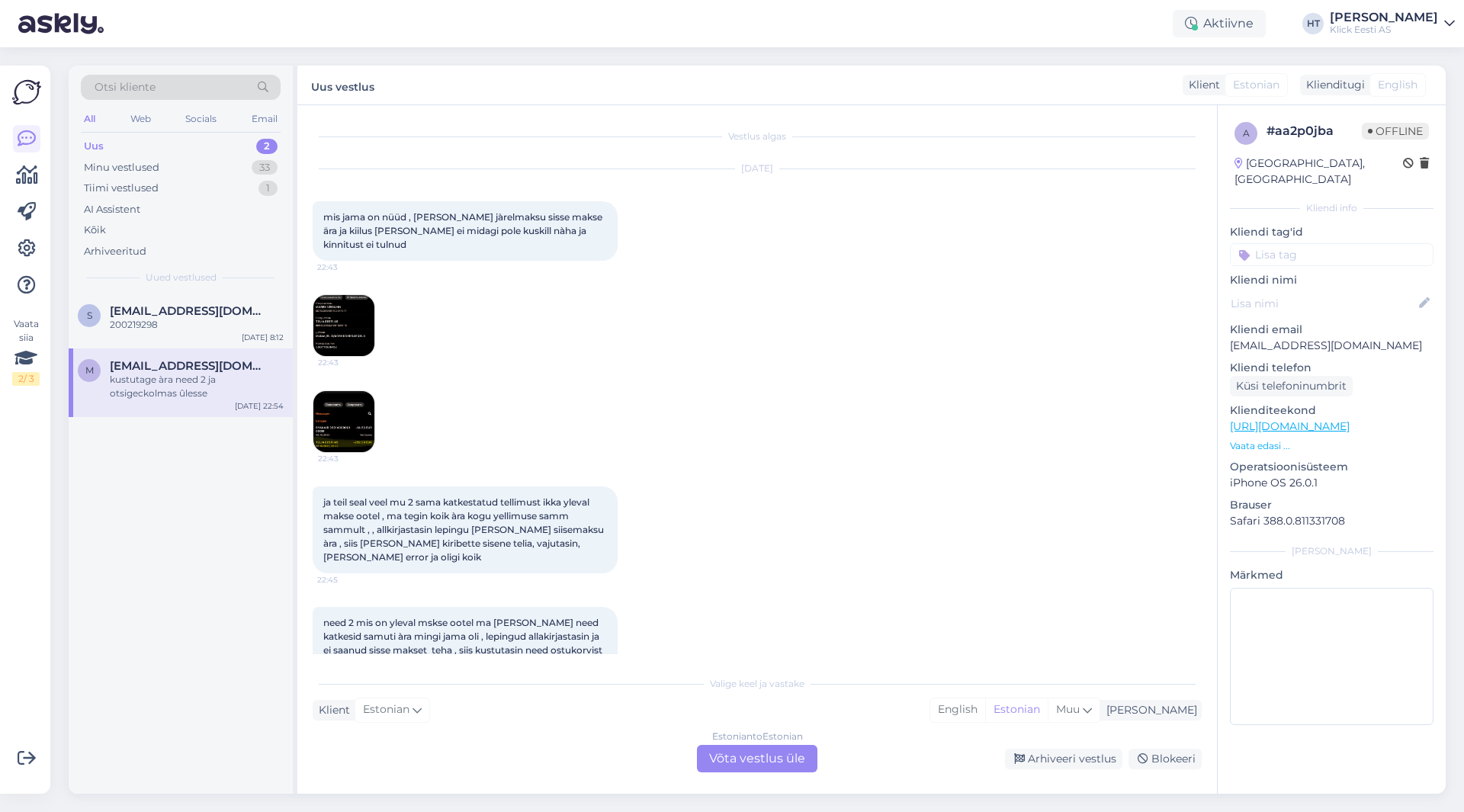
click at [356, 327] on img at bounding box center [344, 326] width 61 height 61
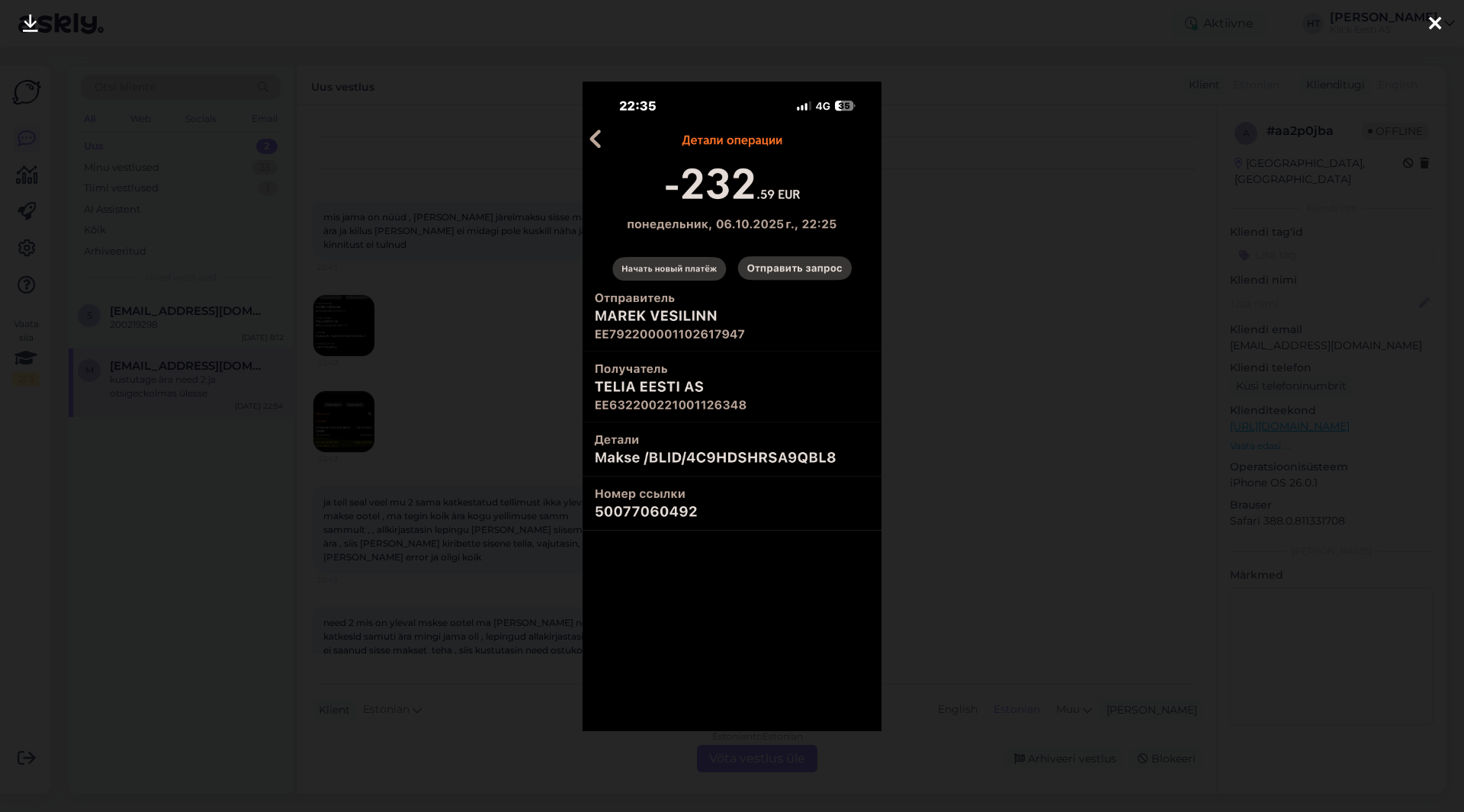
click at [518, 346] on div at bounding box center [732, 406] width 1464 height 812
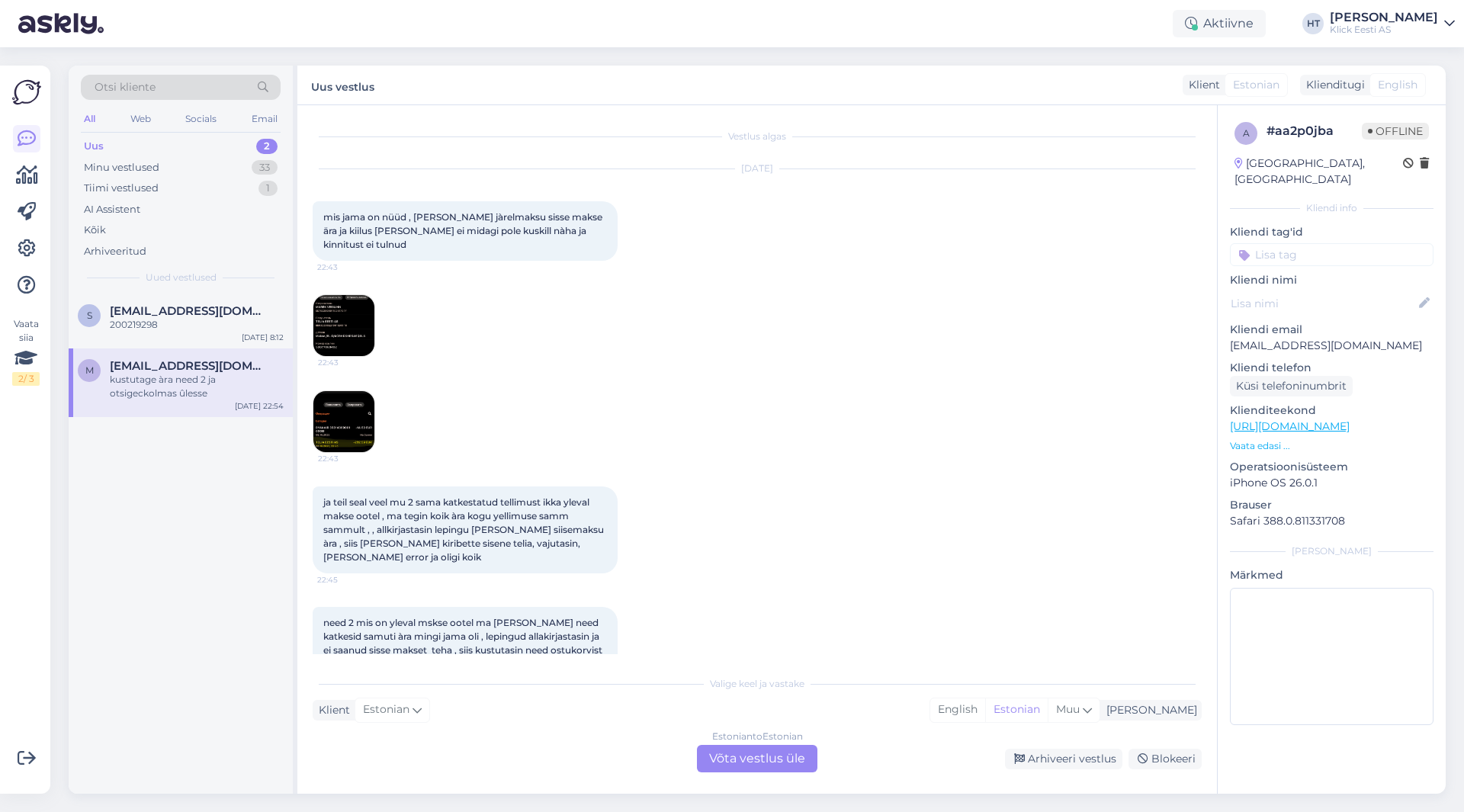
click at [354, 413] on img at bounding box center [344, 422] width 61 height 61
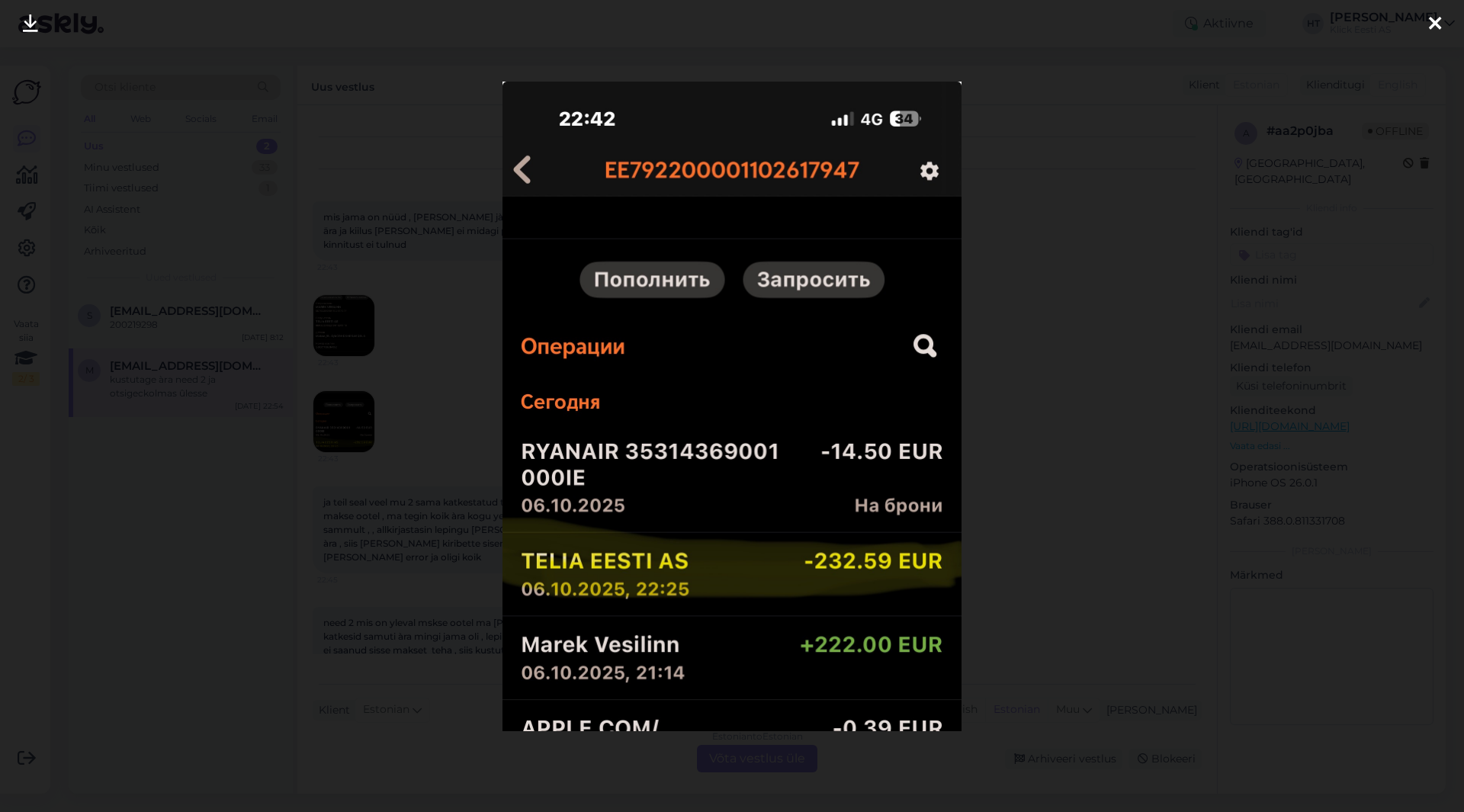
click at [428, 408] on div at bounding box center [732, 406] width 1464 height 812
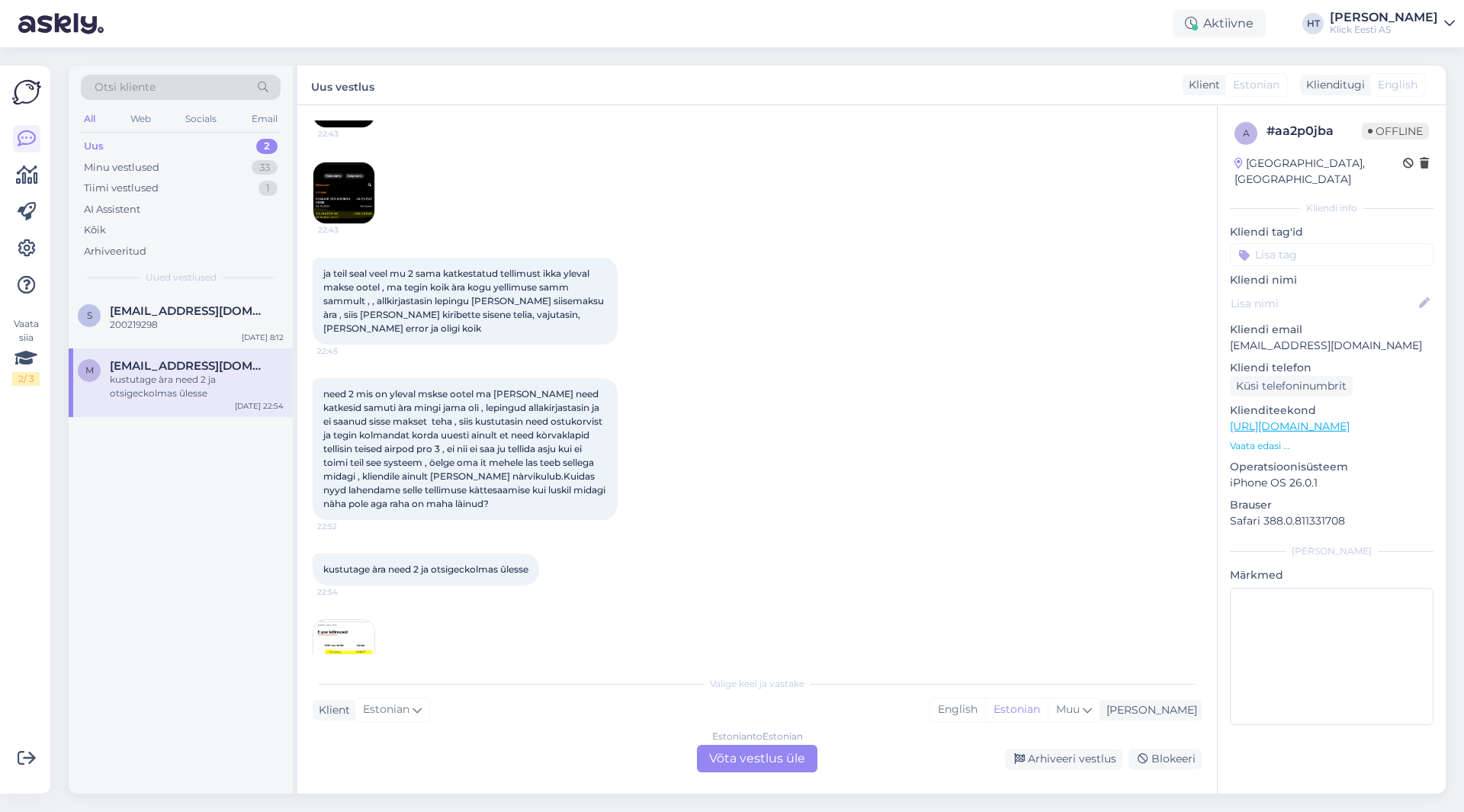
scroll to position [273, 0]
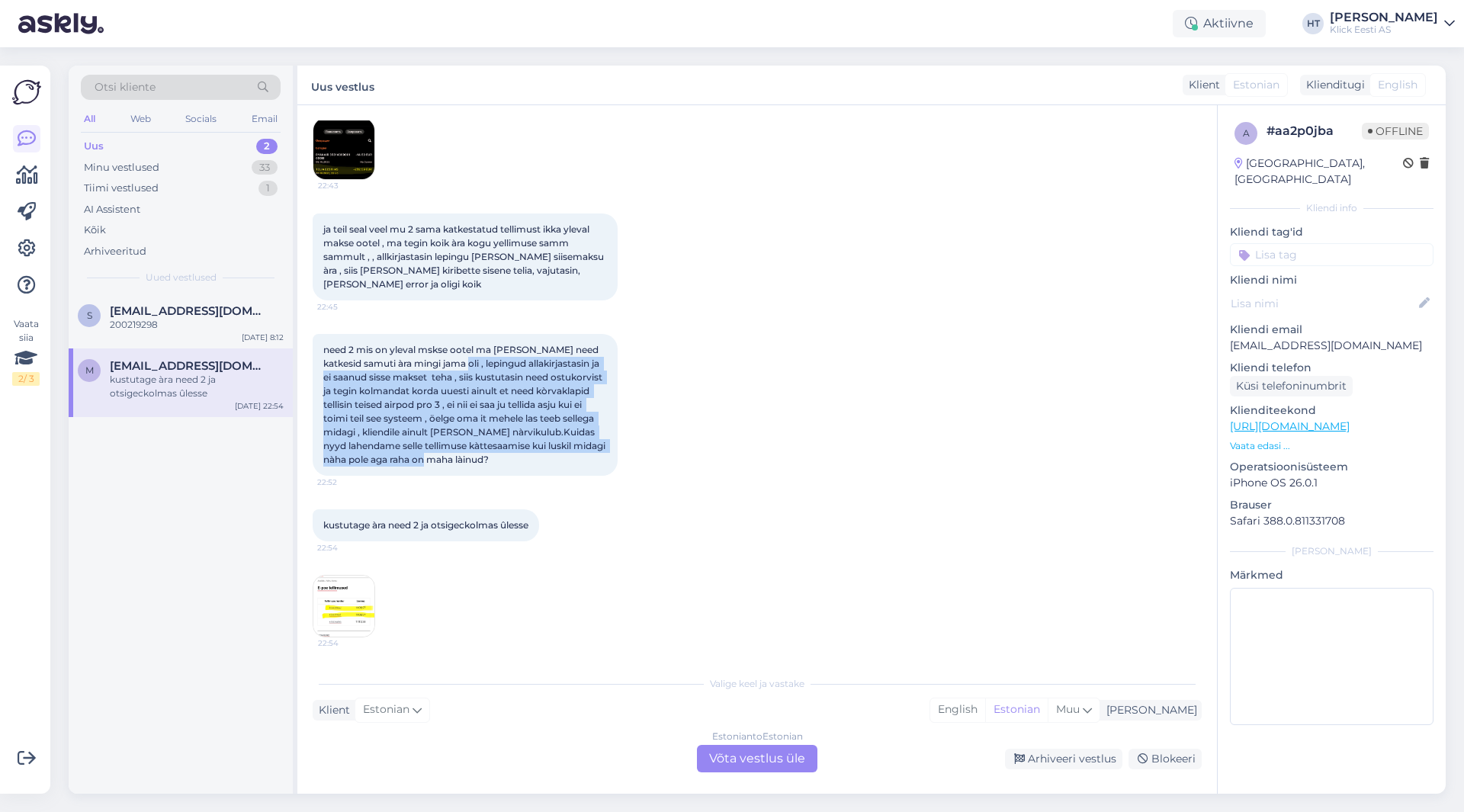
drag, startPoint x: 447, startPoint y: 362, endPoint x: 596, endPoint y: 457, distance: 176.7
click at [596, 457] on div "need 2 mis on yleval mskse ootel ma [PERSON_NAME] need katkesid samuti àra ming…" at bounding box center [465, 404] width 305 height 141
click at [559, 460] on div "need 2 mis on yleval mskse ootel ma [PERSON_NAME] need katkesid samuti àra ming…" at bounding box center [465, 404] width 305 height 141
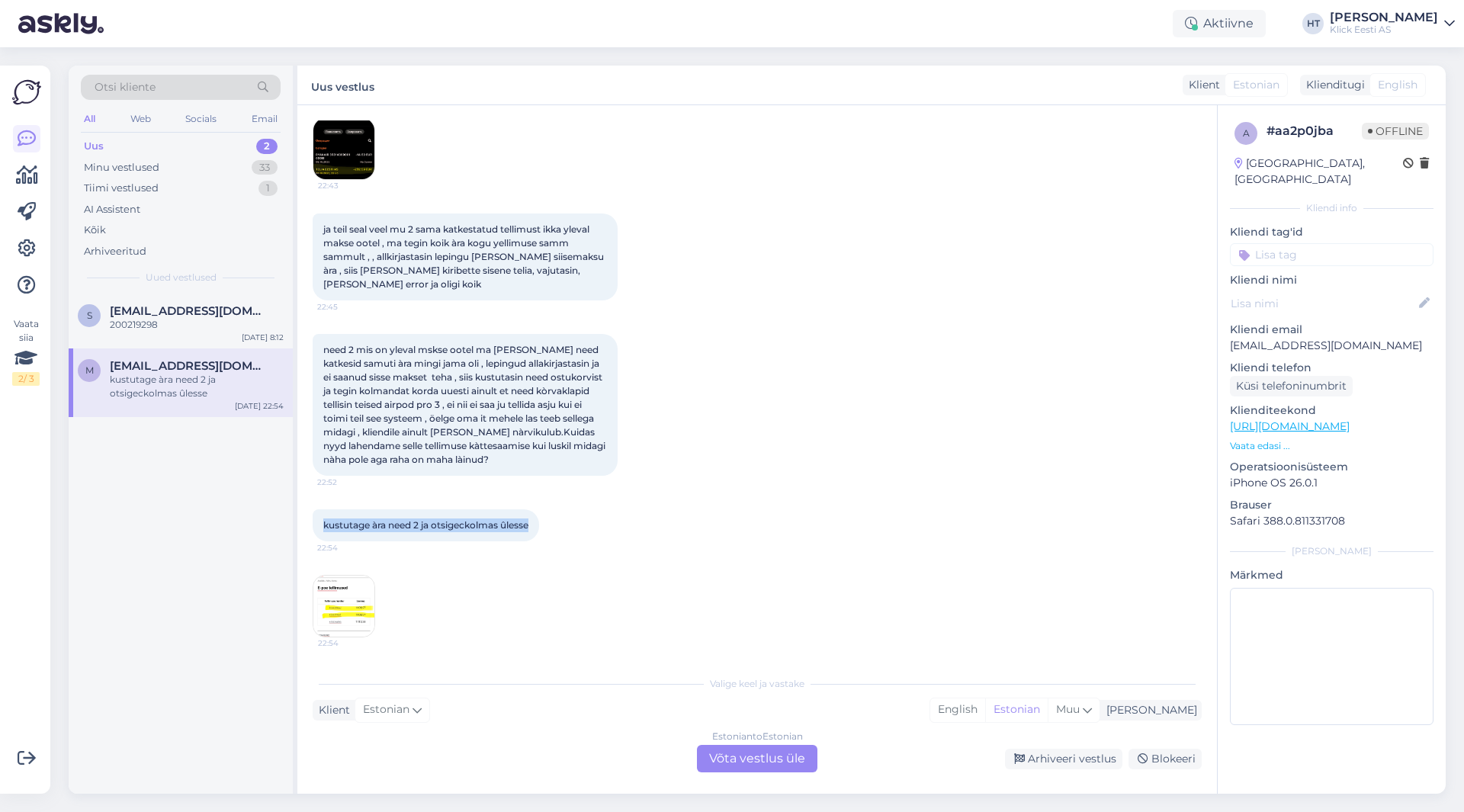
drag, startPoint x: 532, startPoint y: 523, endPoint x: 325, endPoint y: 528, distance: 207.1
click at [325, 528] on span "kustutage àra need 2 ja otsigeckolmas ûlesse" at bounding box center [426, 525] width 205 height 12
click at [352, 603] on img at bounding box center [344, 606] width 61 height 61
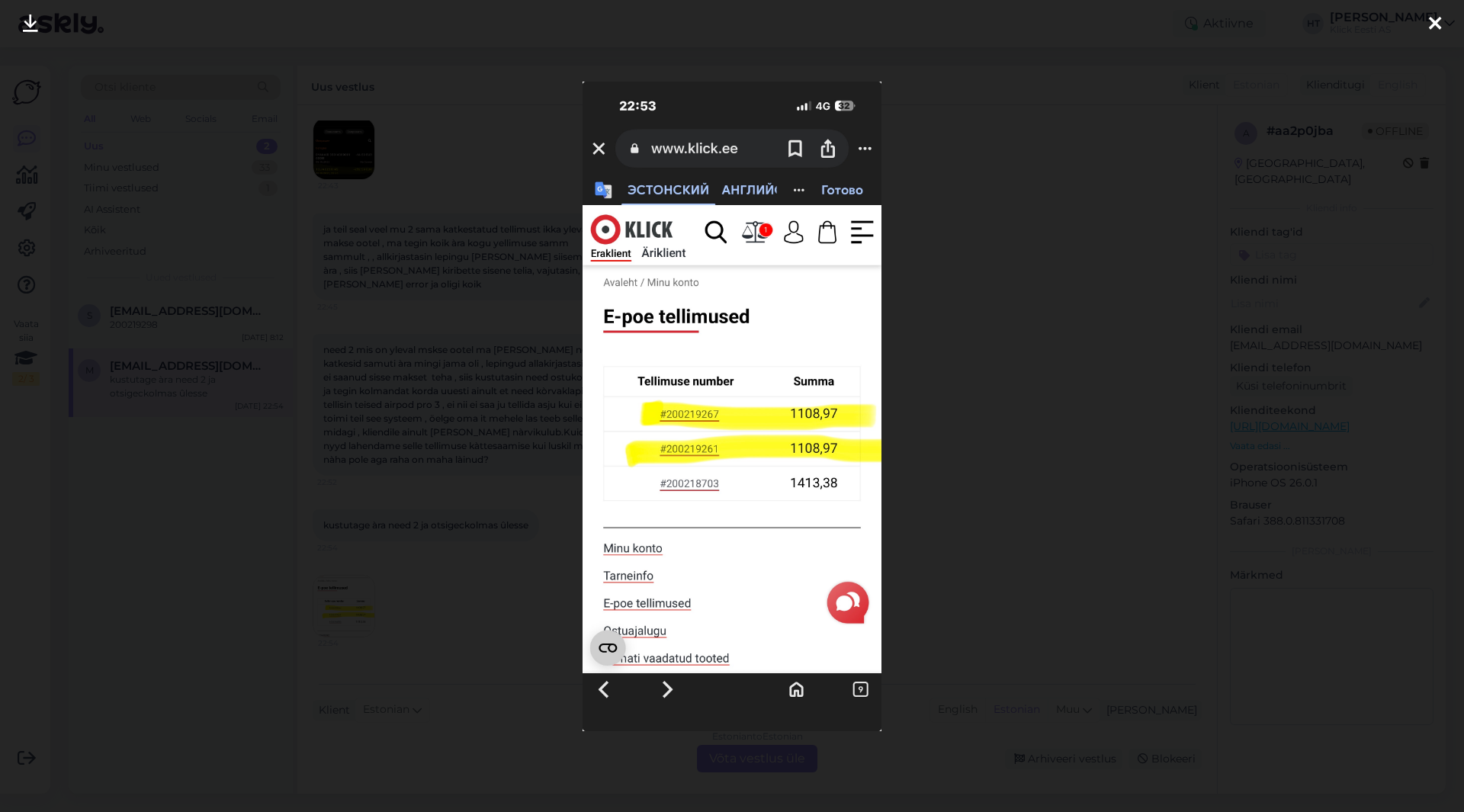
click at [485, 599] on div at bounding box center [732, 406] width 1464 height 812
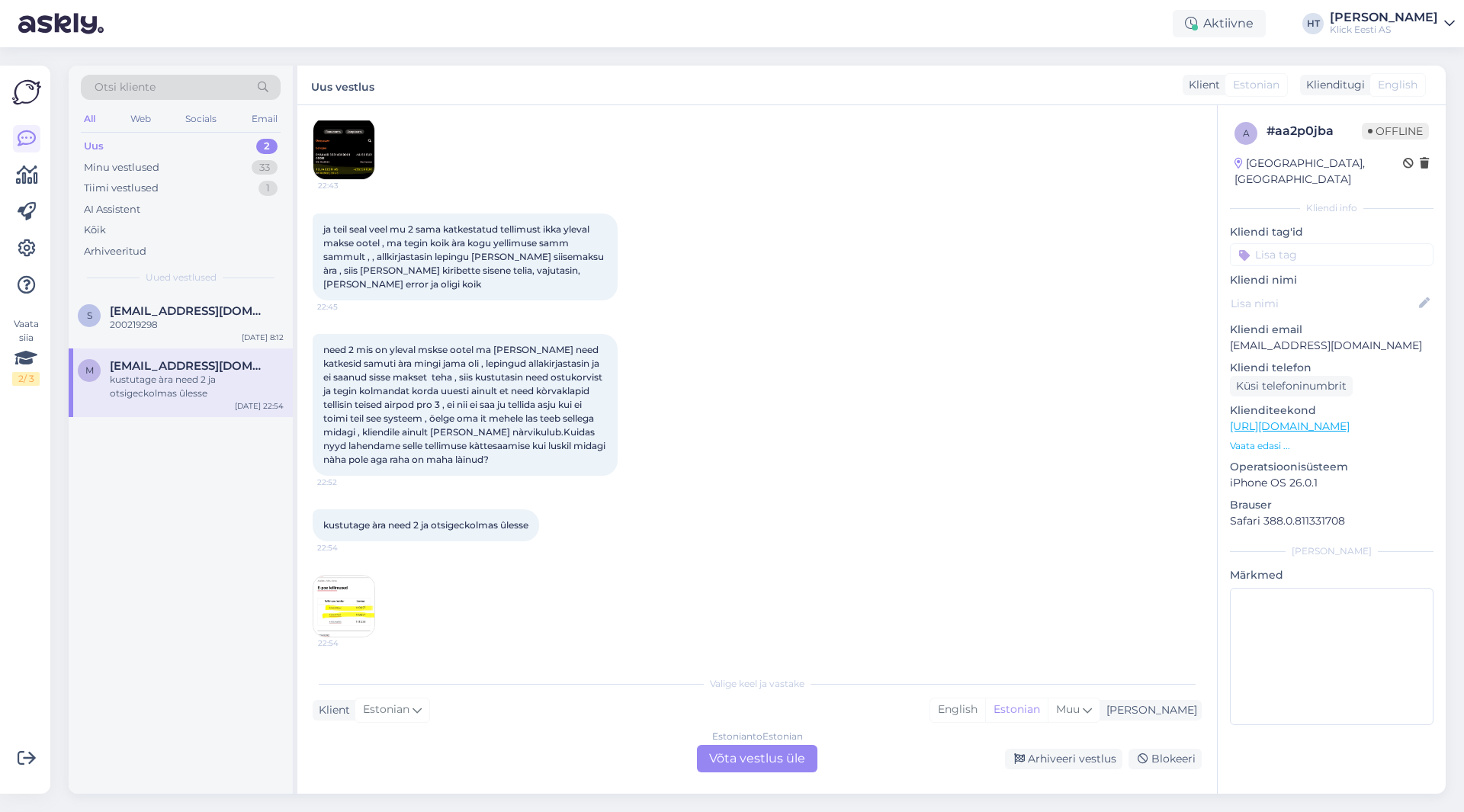
click at [1285, 337] on p "[EMAIL_ADDRESS][DOMAIN_NAME]" at bounding box center [1332, 345] width 203 height 16
copy p "[EMAIL_ADDRESS][DOMAIN_NAME]"
click at [195, 90] on div "Otsi kliente" at bounding box center [181, 87] width 200 height 25
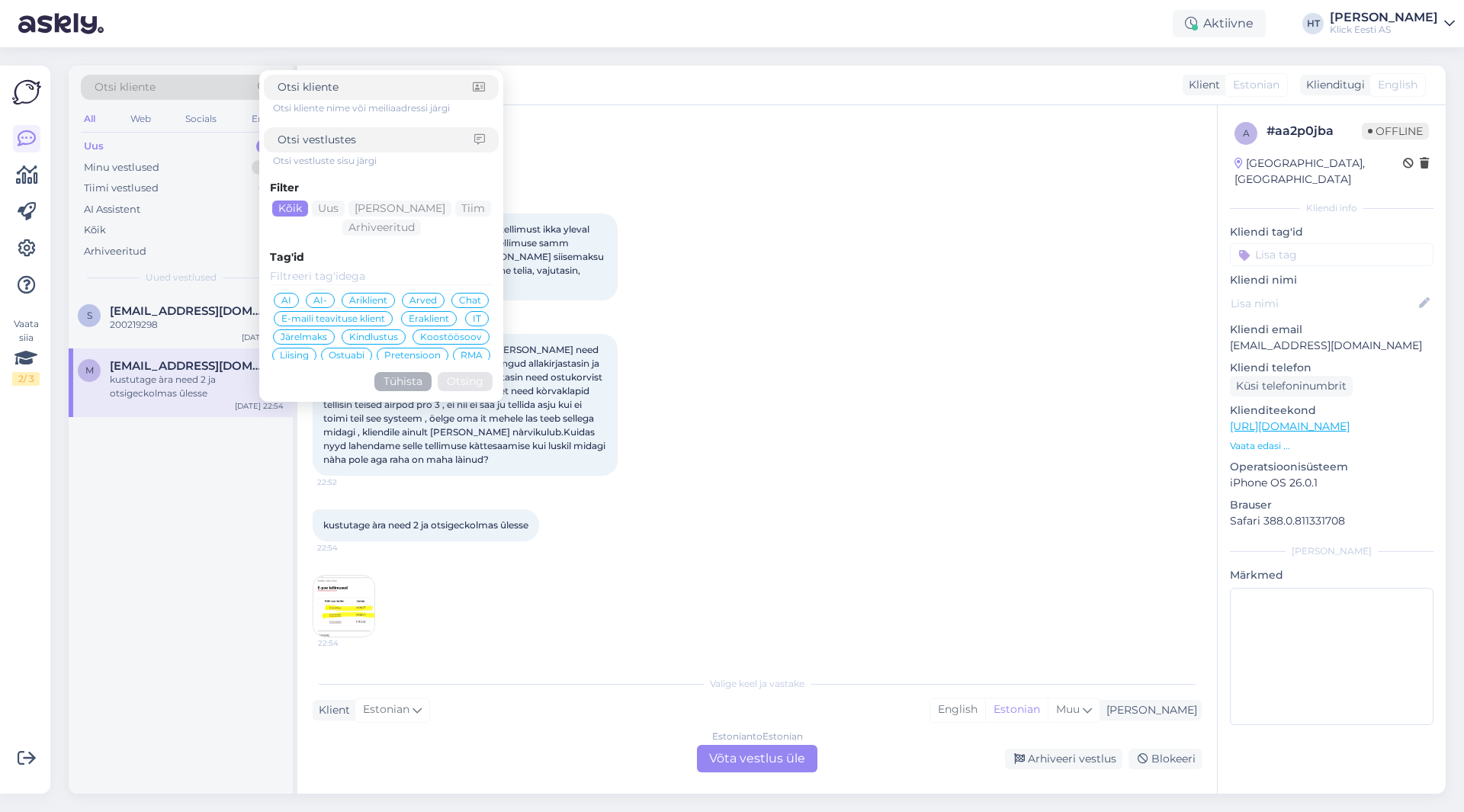
click at [347, 93] on input at bounding box center [376, 87] width 195 height 16
type input "[EMAIL_ADDRESS][DOMAIN_NAME]"
click button "Otsing" at bounding box center [465, 381] width 55 height 19
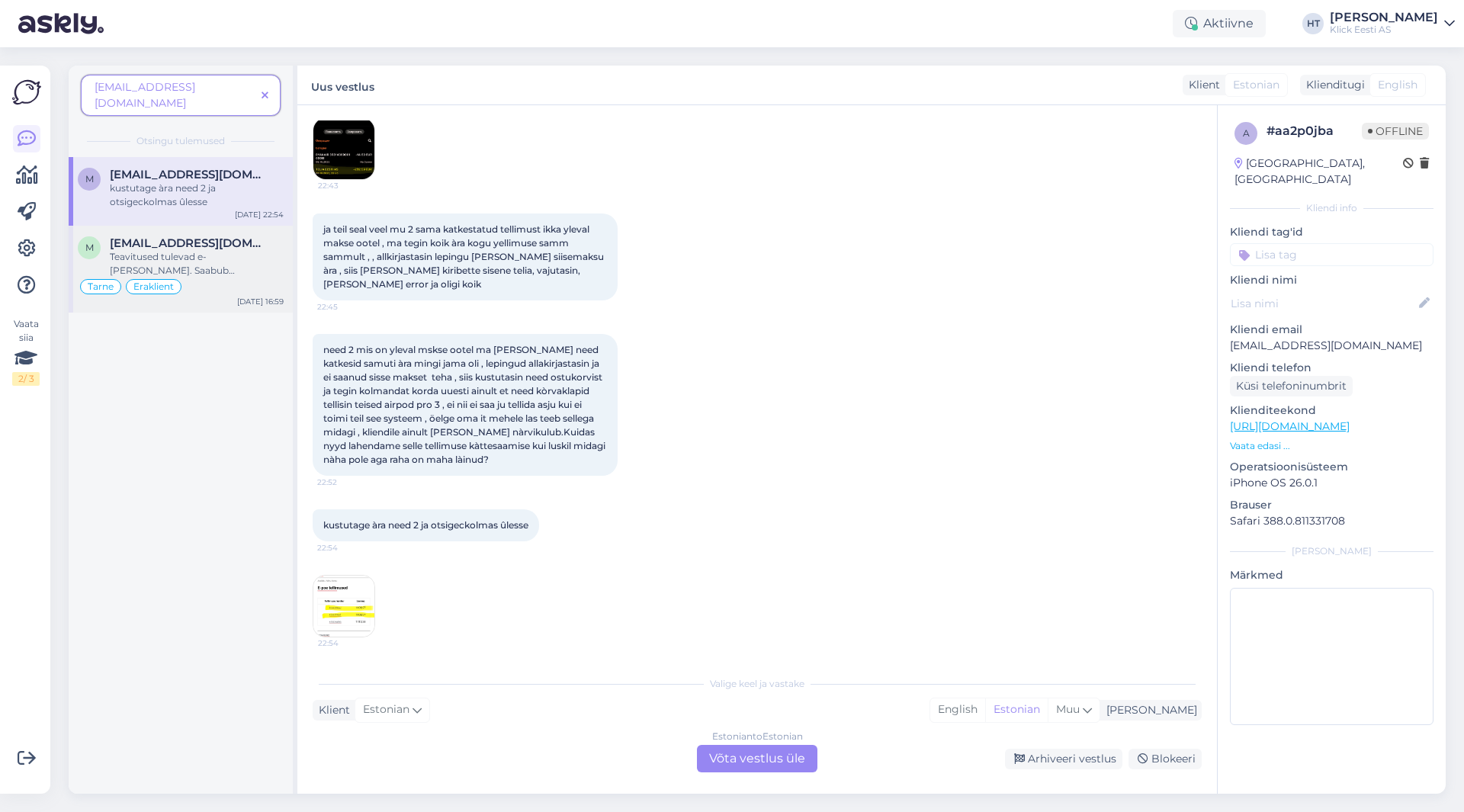
click at [210, 250] on div "Teavitused tulevad e-[PERSON_NAME]. Saabub kauplusesse 1-3 tööpäeva jooksul." at bounding box center [197, 263] width 174 height 27
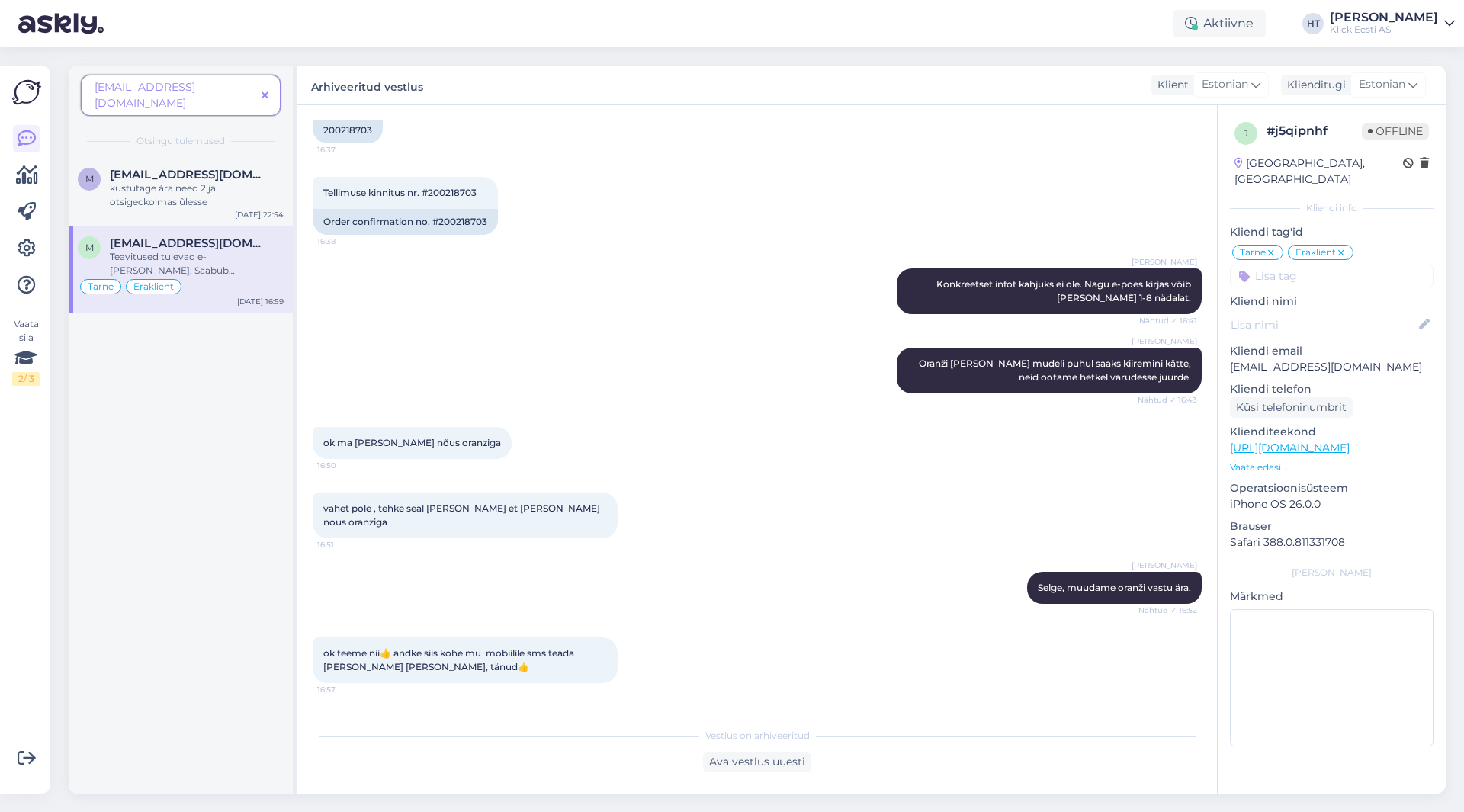
scroll to position [811, 0]
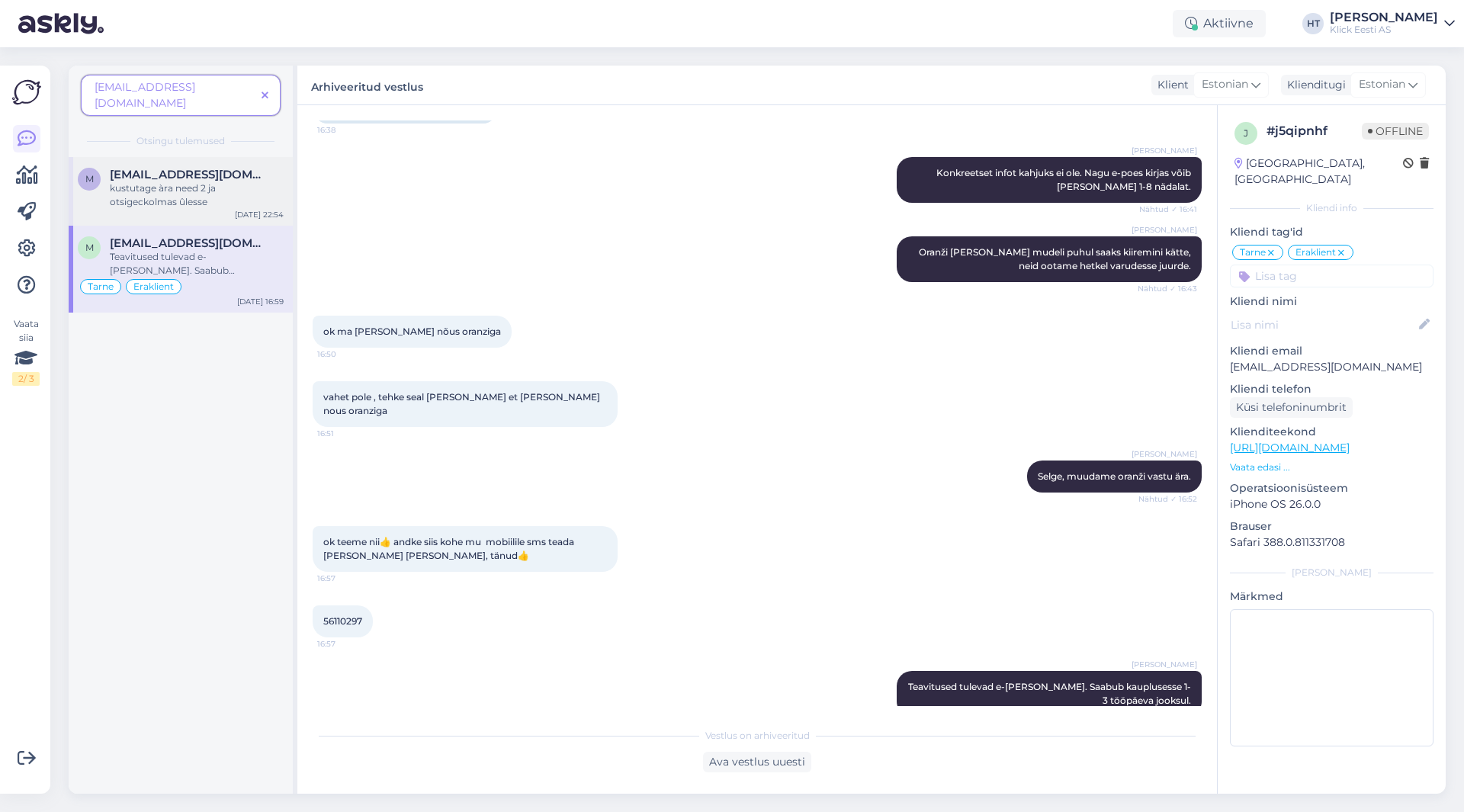
click at [253, 181] on div "kustutage àra need 2 ja otsigeckolmas ûlesse" at bounding box center [197, 194] width 174 height 27
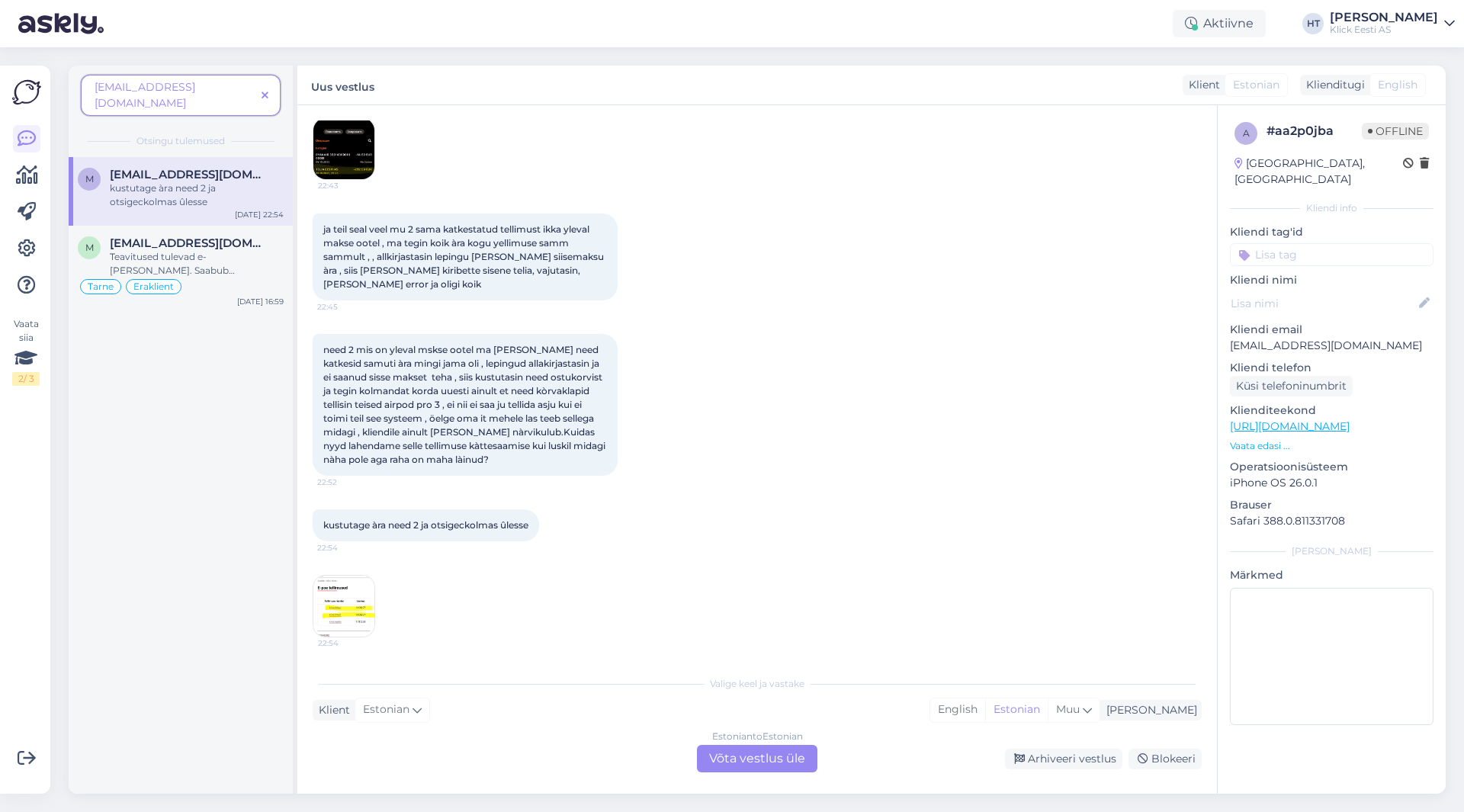
click at [1281, 337] on p "[EMAIL_ADDRESS][DOMAIN_NAME]" at bounding box center [1332, 345] width 203 height 16
copy p "[EMAIL_ADDRESS][DOMAIN_NAME]"
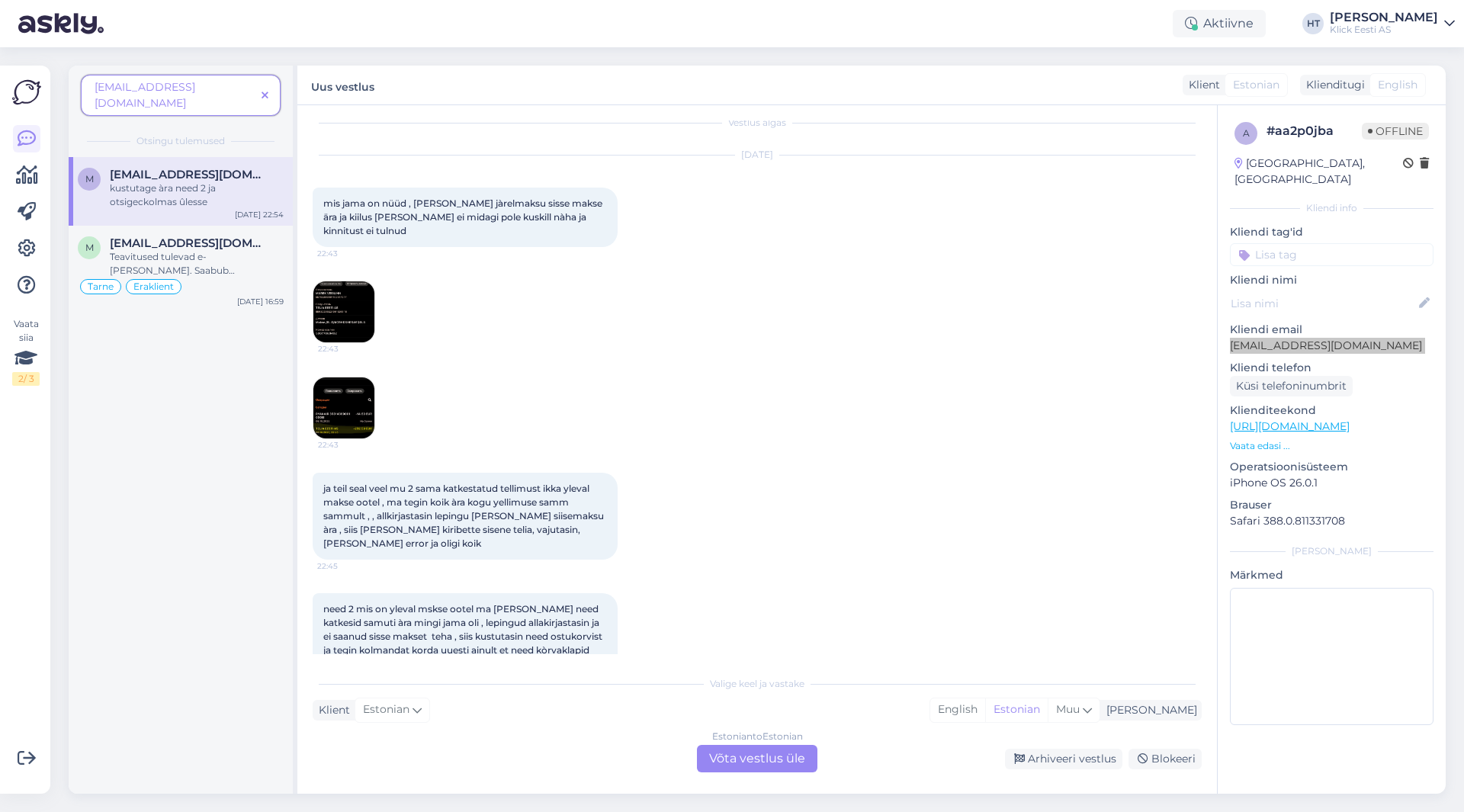
scroll to position [0, 0]
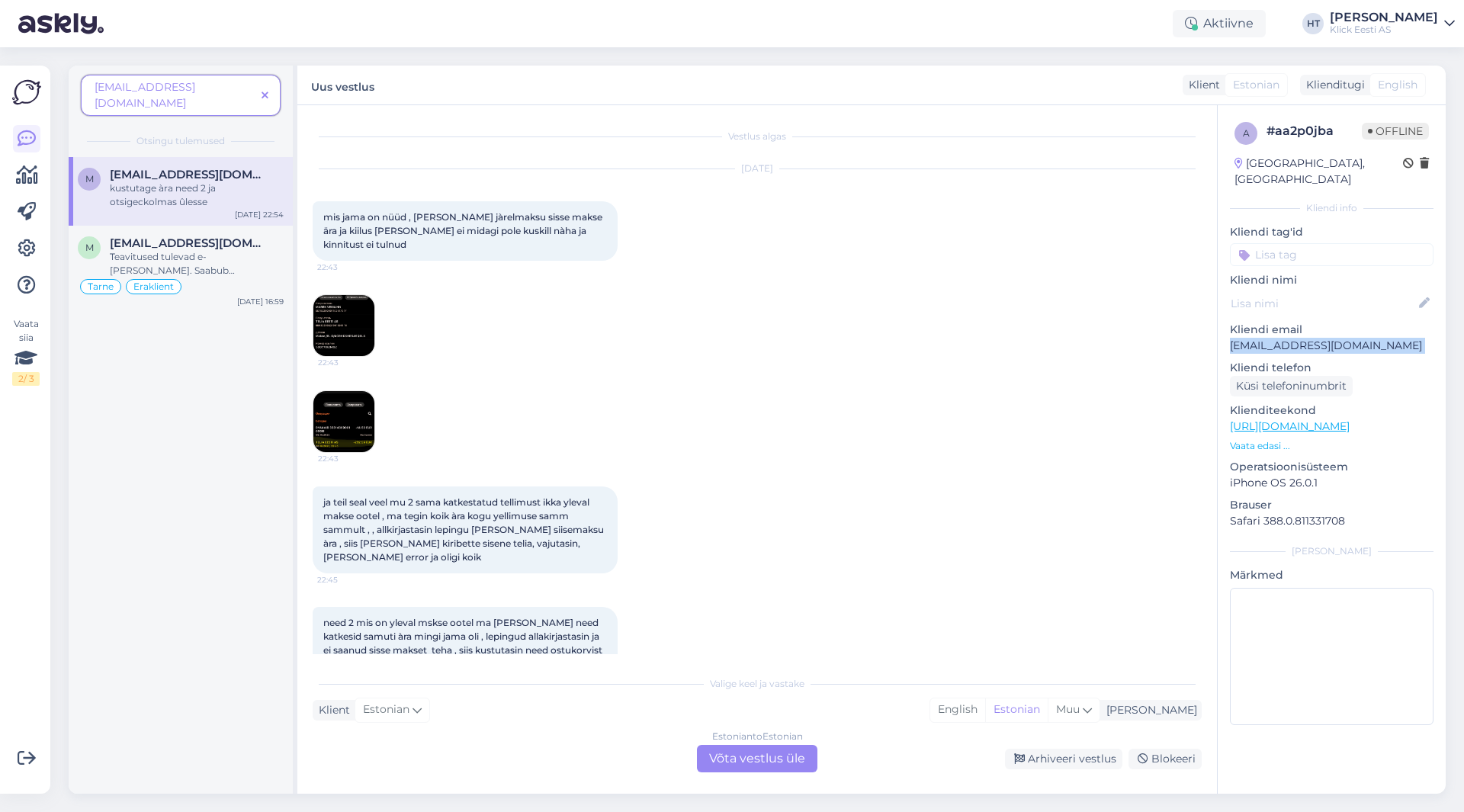
click at [360, 422] on img at bounding box center [344, 422] width 61 height 61
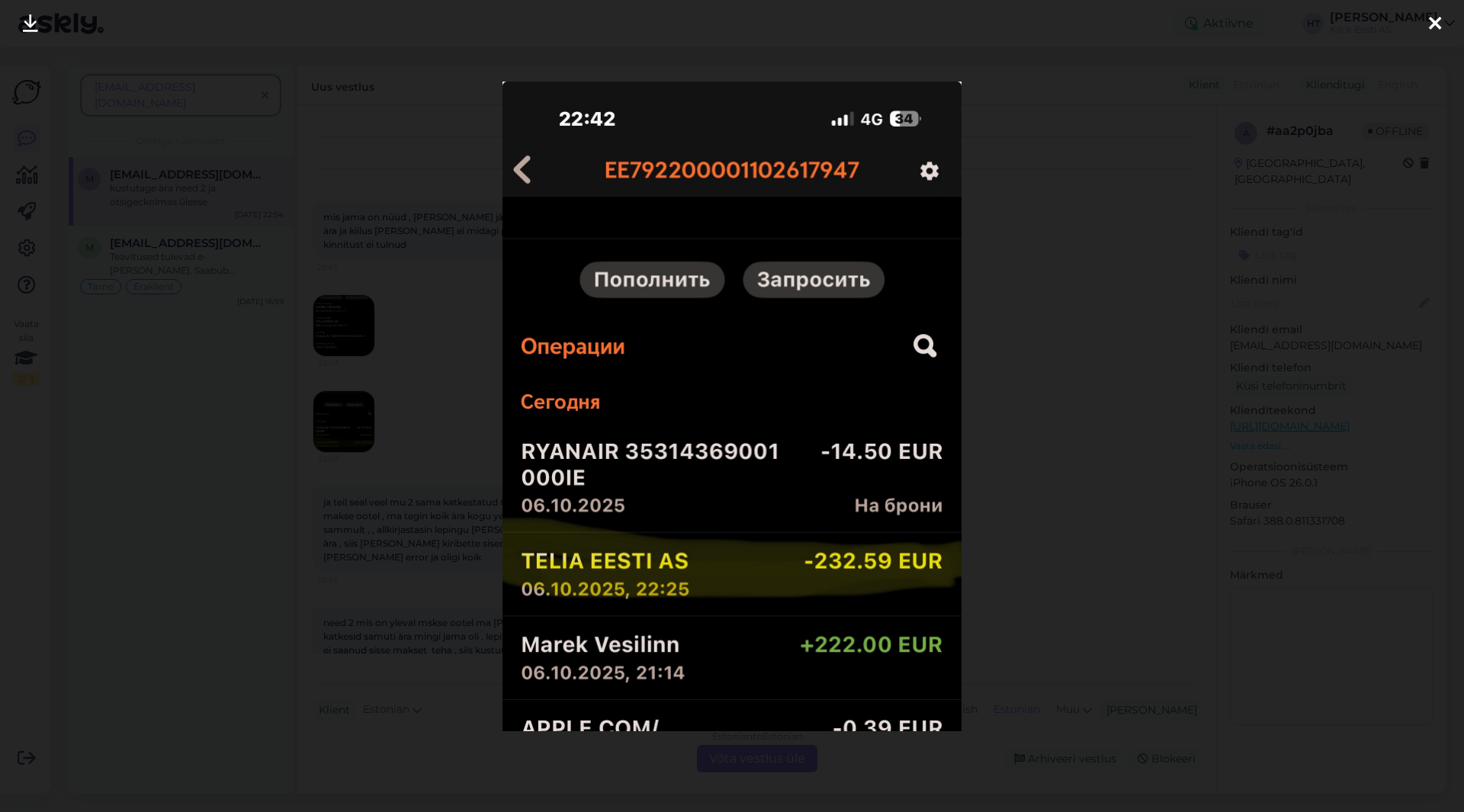
click at [438, 437] on div at bounding box center [732, 406] width 1464 height 812
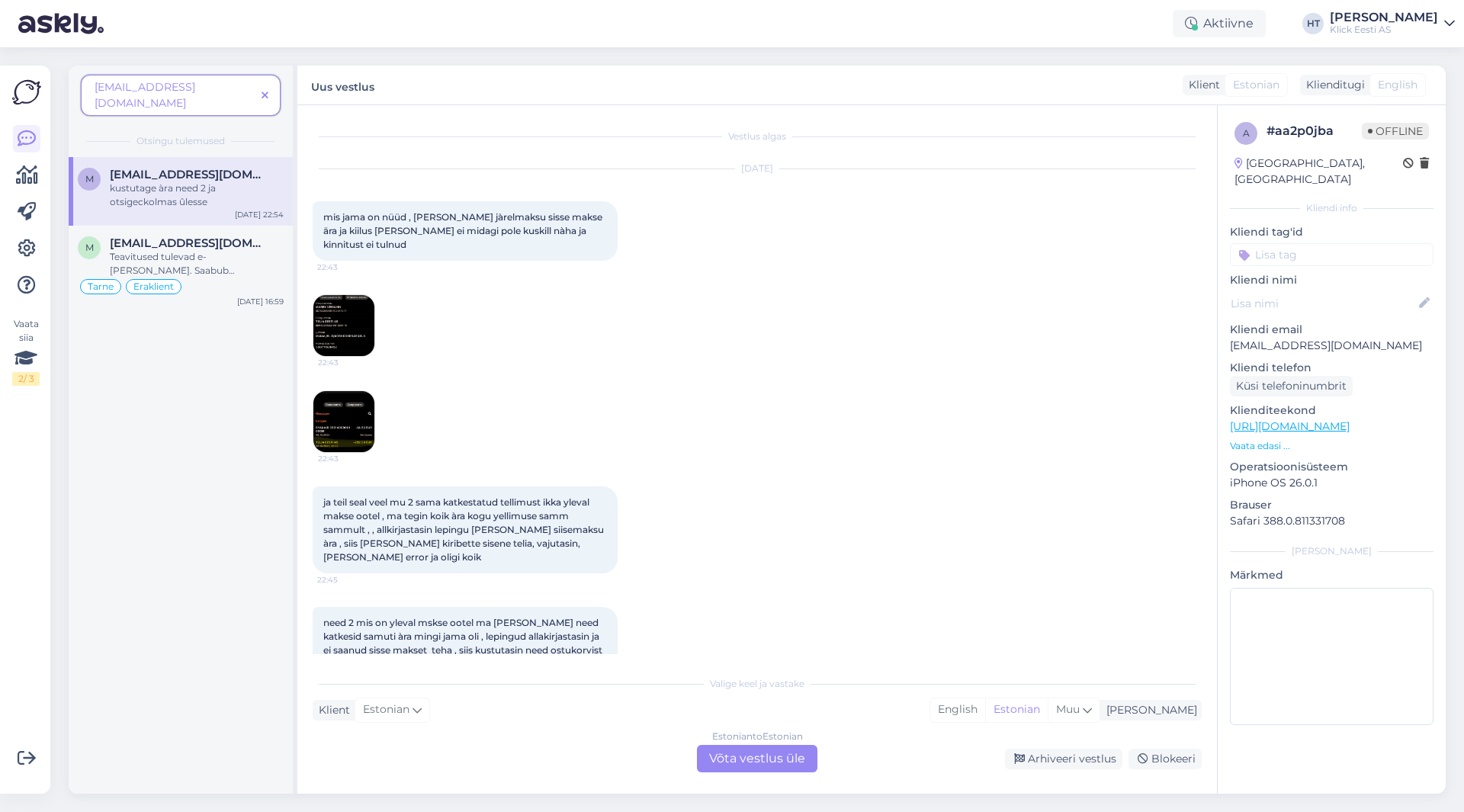
click at [328, 325] on img at bounding box center [344, 326] width 61 height 61
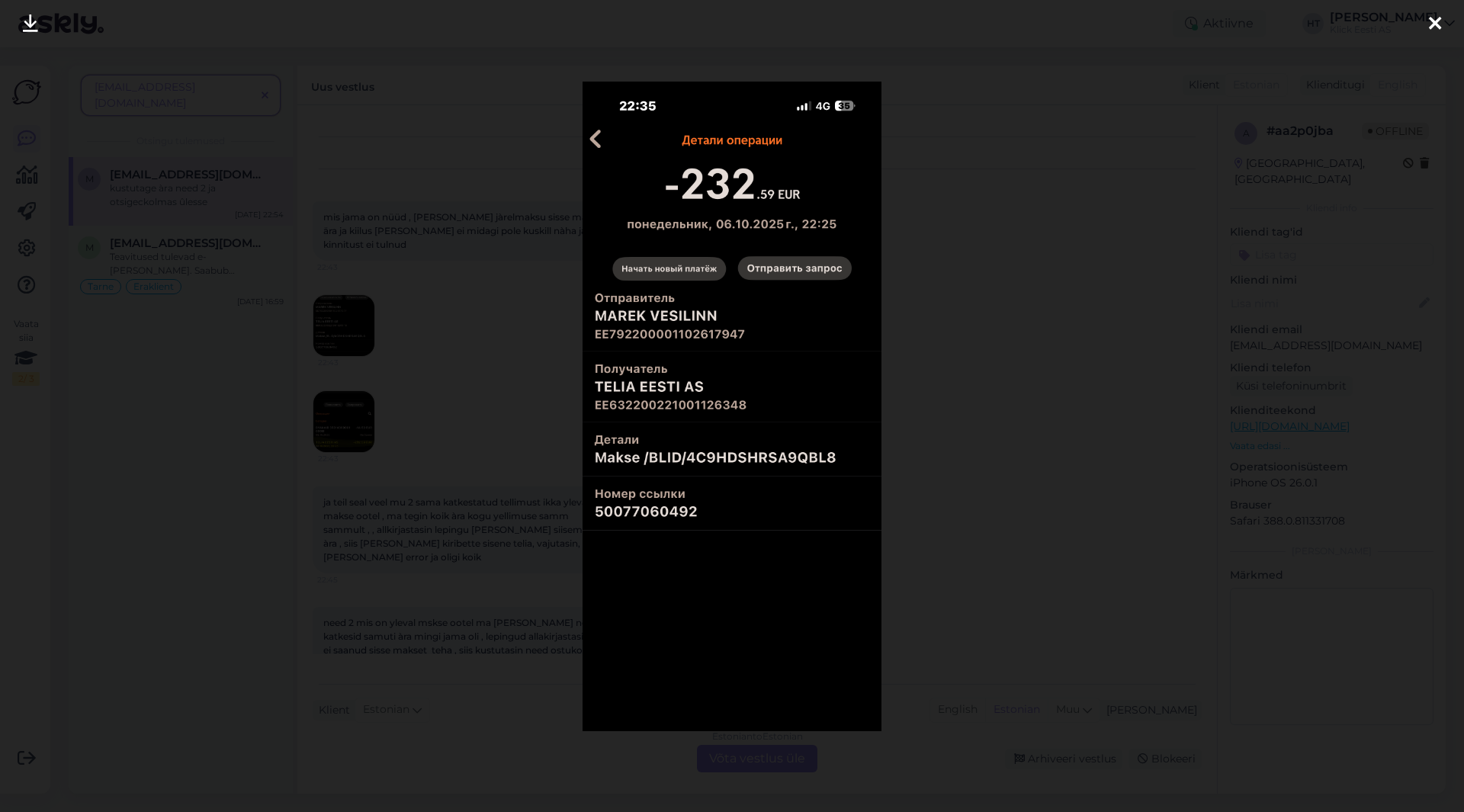
click at [567, 427] on div at bounding box center [732, 406] width 1464 height 812
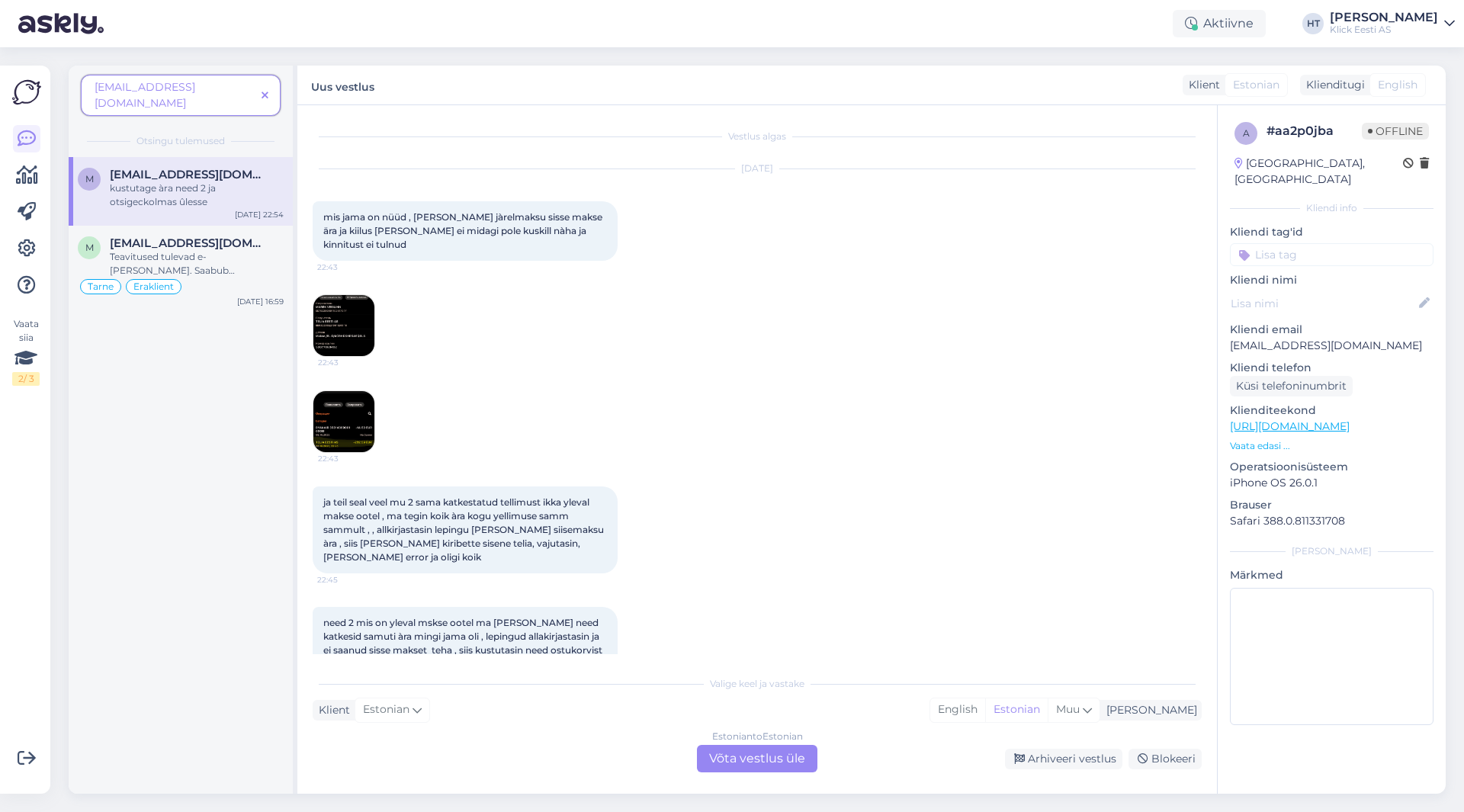
click at [366, 332] on img at bounding box center [344, 326] width 61 height 61
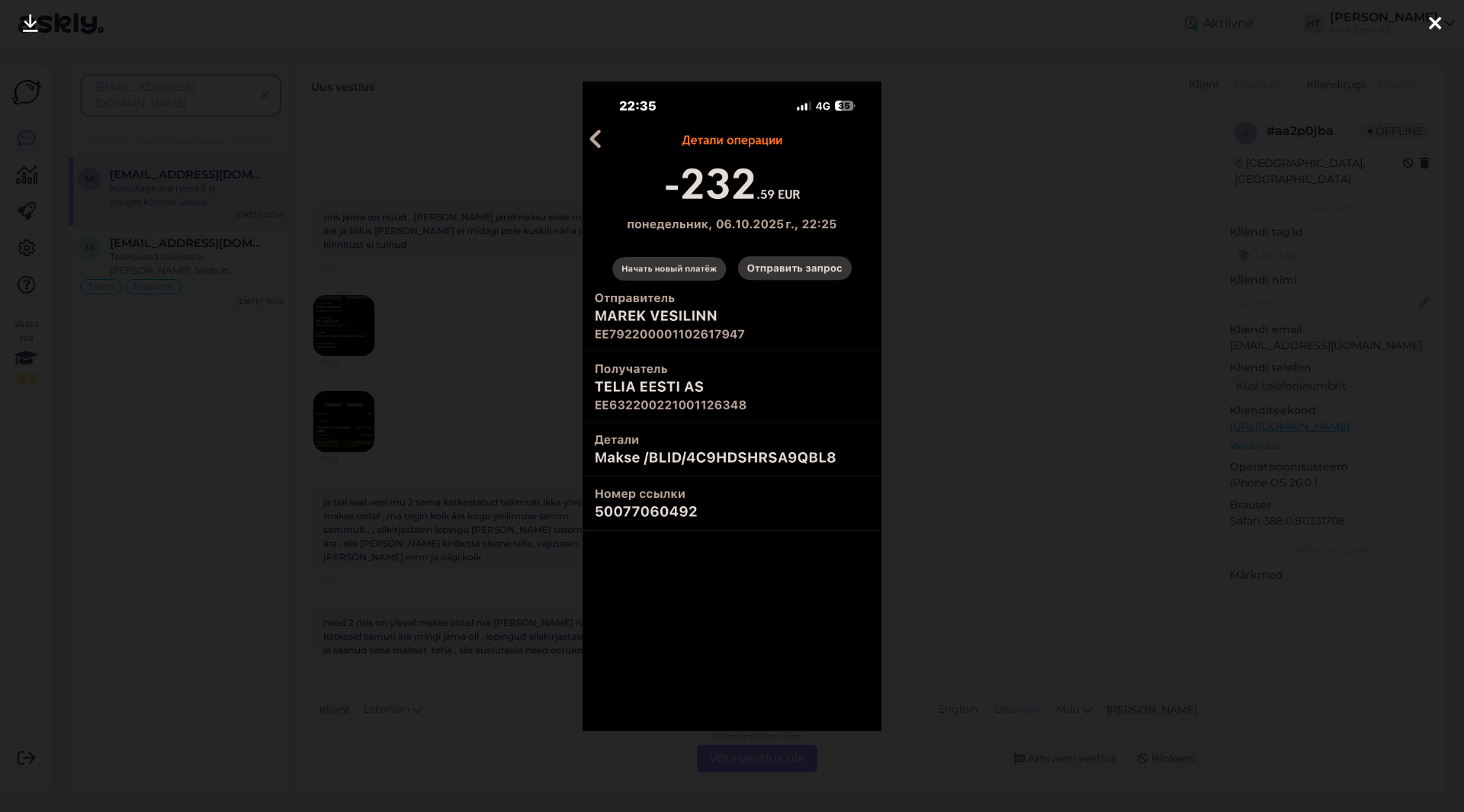
click at [468, 452] on div at bounding box center [732, 406] width 1464 height 812
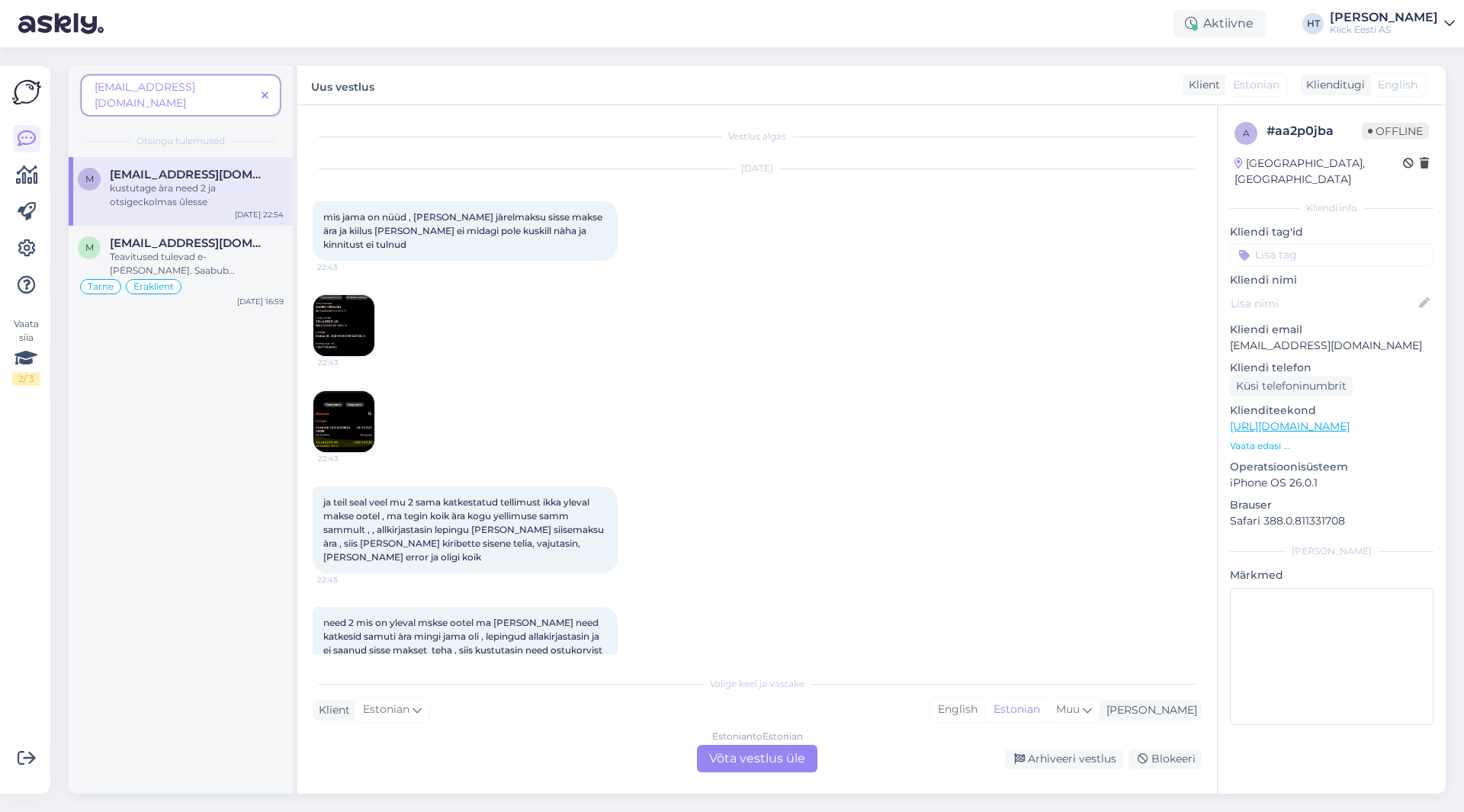
click at [358, 413] on img at bounding box center [344, 422] width 61 height 61
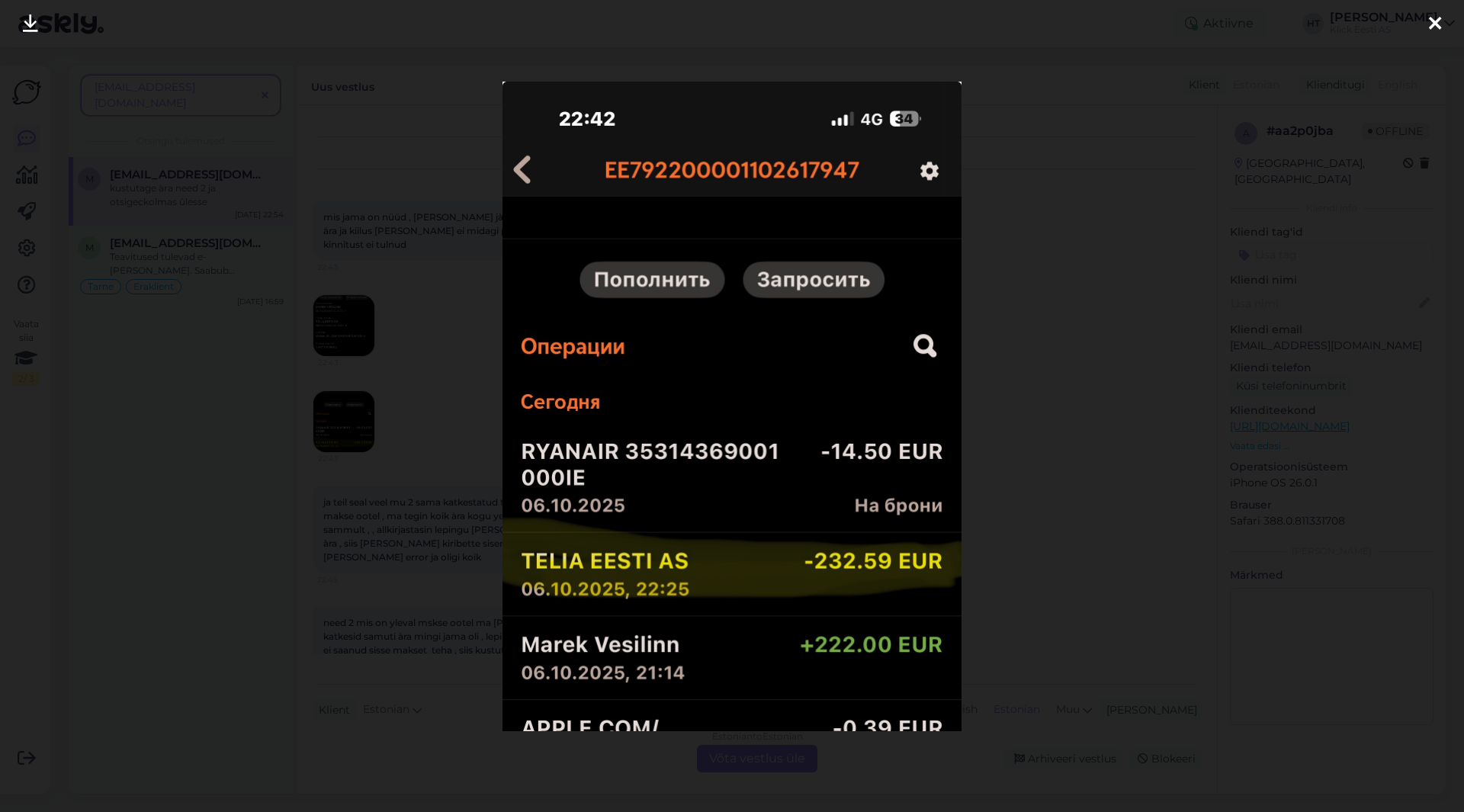
click at [449, 432] on div at bounding box center [732, 406] width 1464 height 812
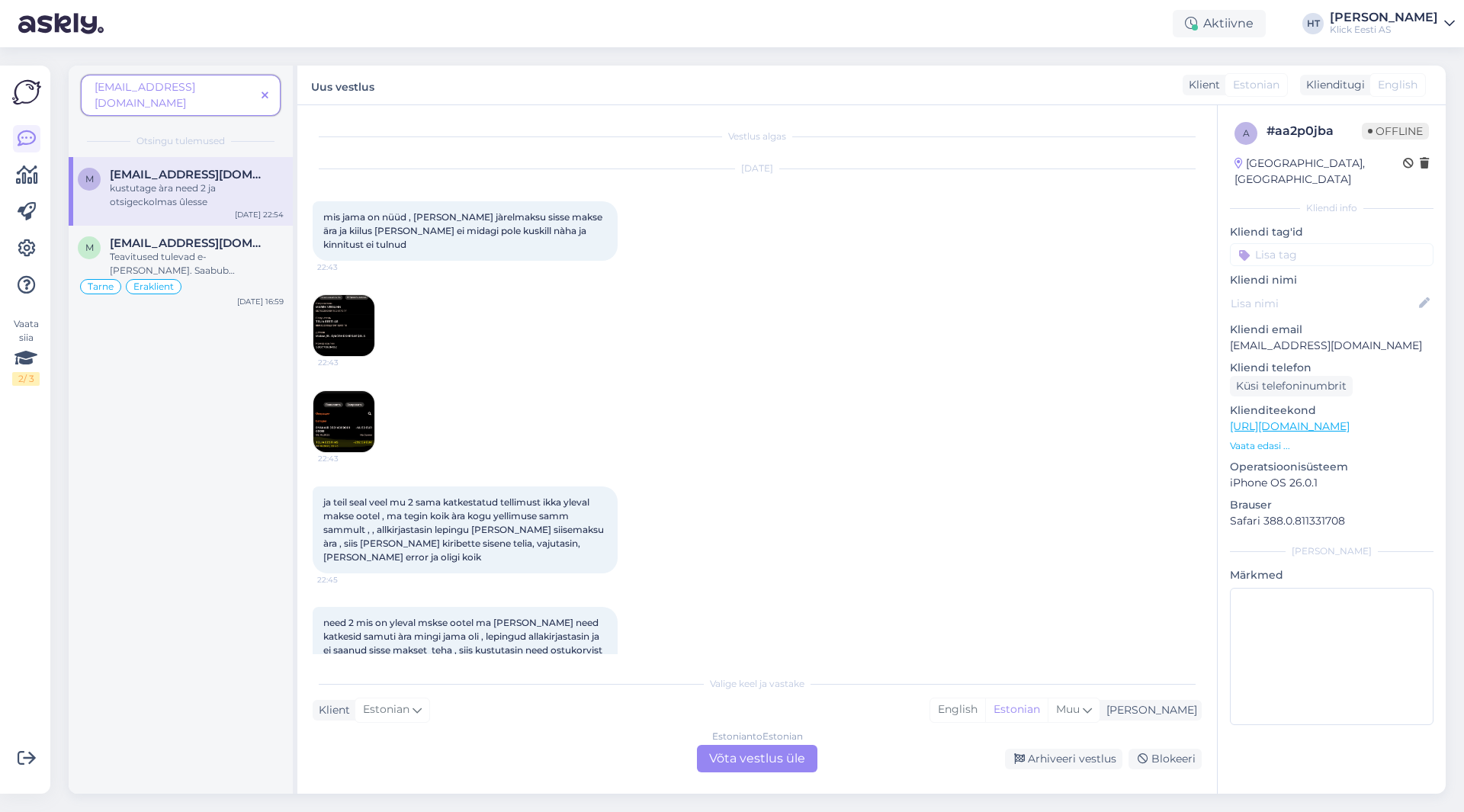
click at [366, 347] on img at bounding box center [344, 326] width 61 height 61
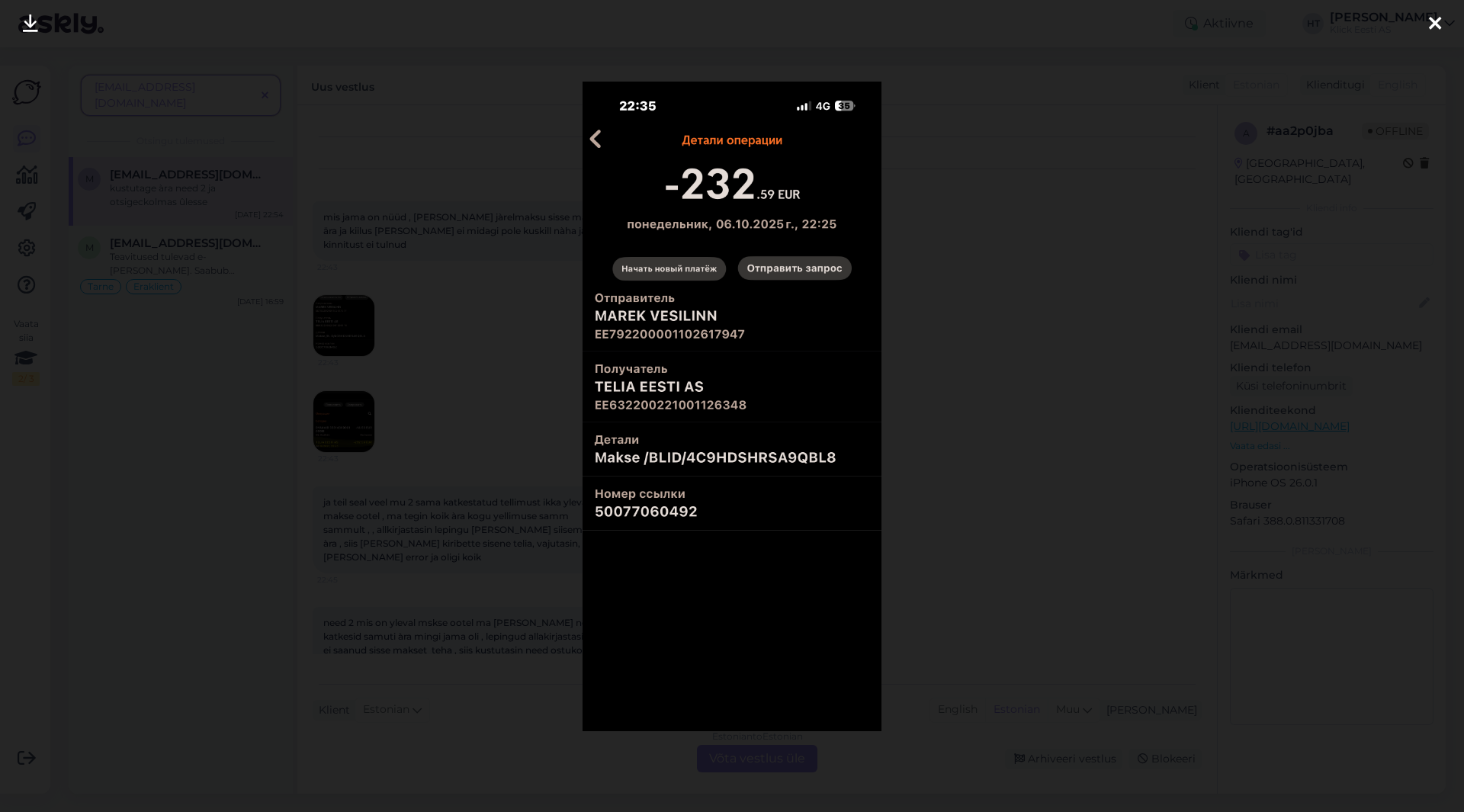
click at [473, 400] on div at bounding box center [732, 406] width 1464 height 812
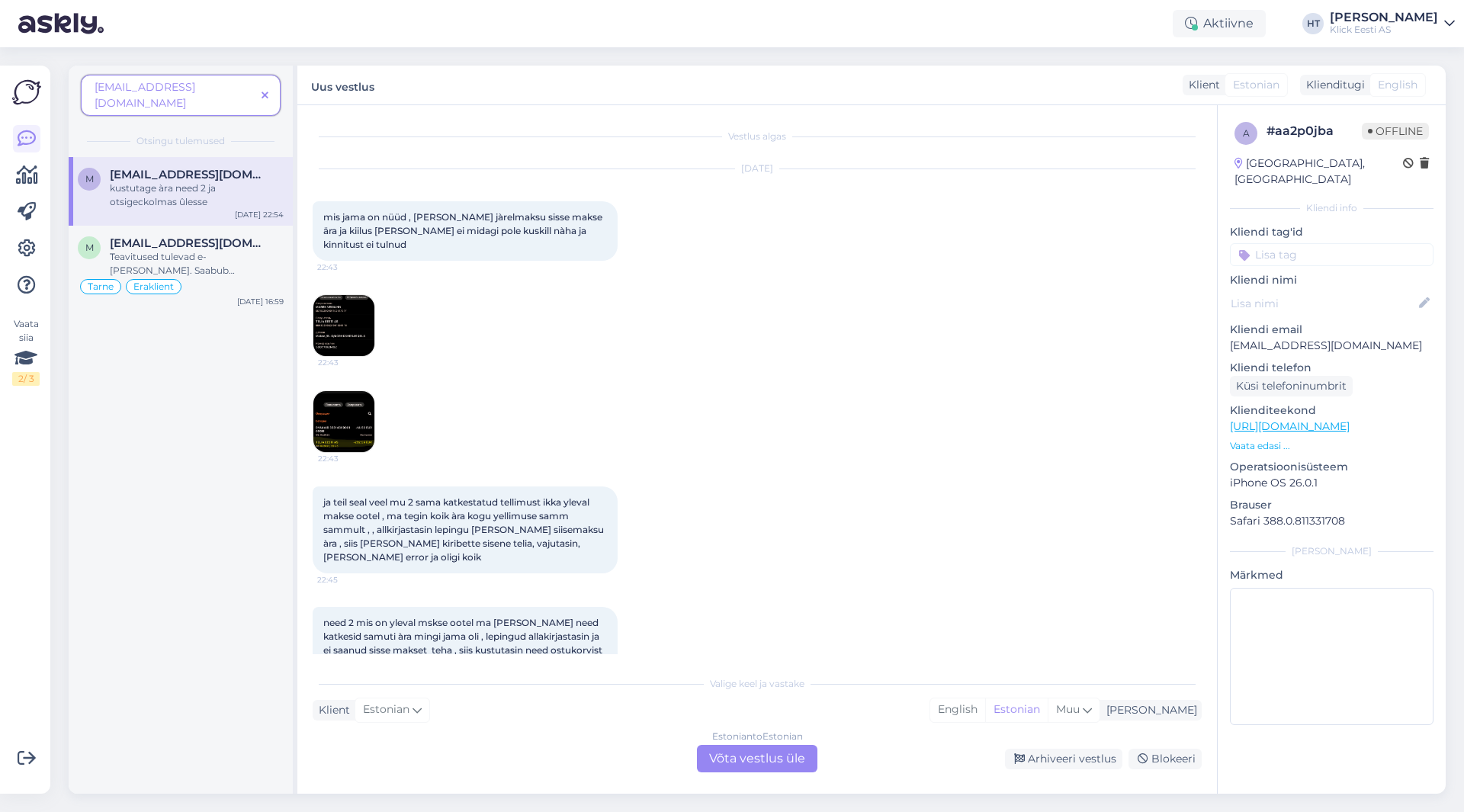
click at [266, 91] on icon at bounding box center [265, 96] width 7 height 11
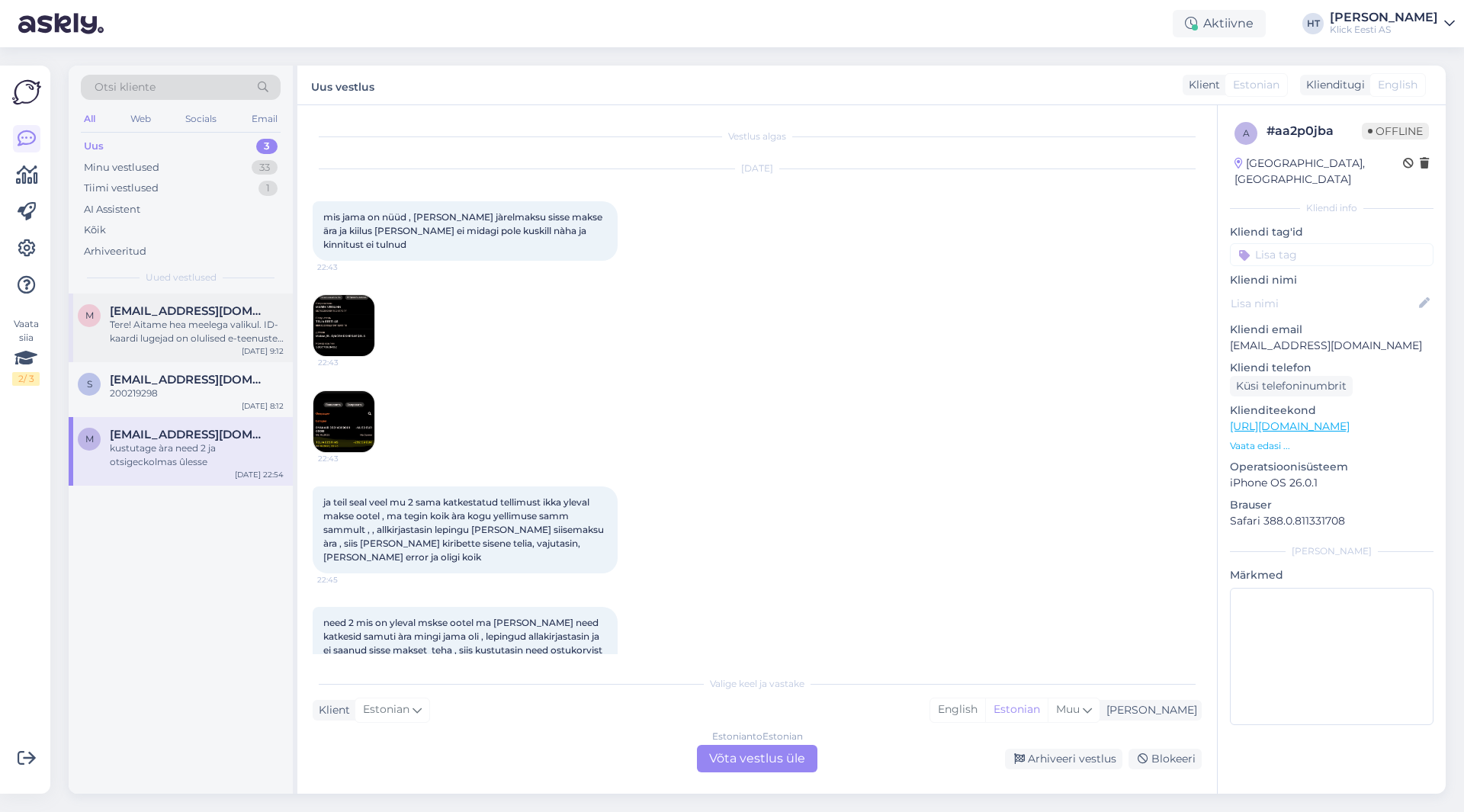
click at [213, 315] on span "[EMAIL_ADDRESS][DOMAIN_NAME]" at bounding box center [189, 311] width 159 height 14
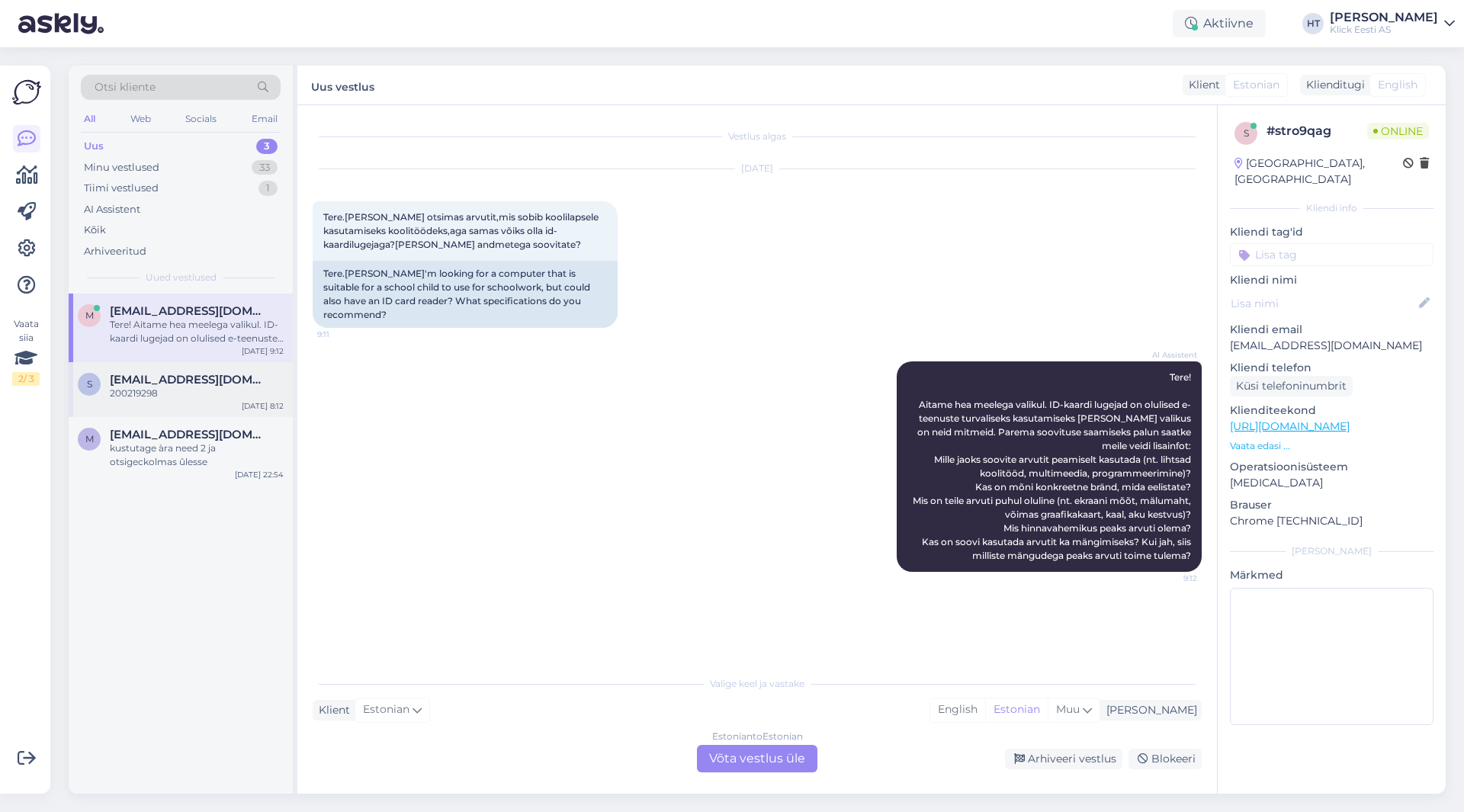
click at [246, 383] on div "[EMAIL_ADDRESS][DOMAIN_NAME]" at bounding box center [197, 380] width 174 height 14
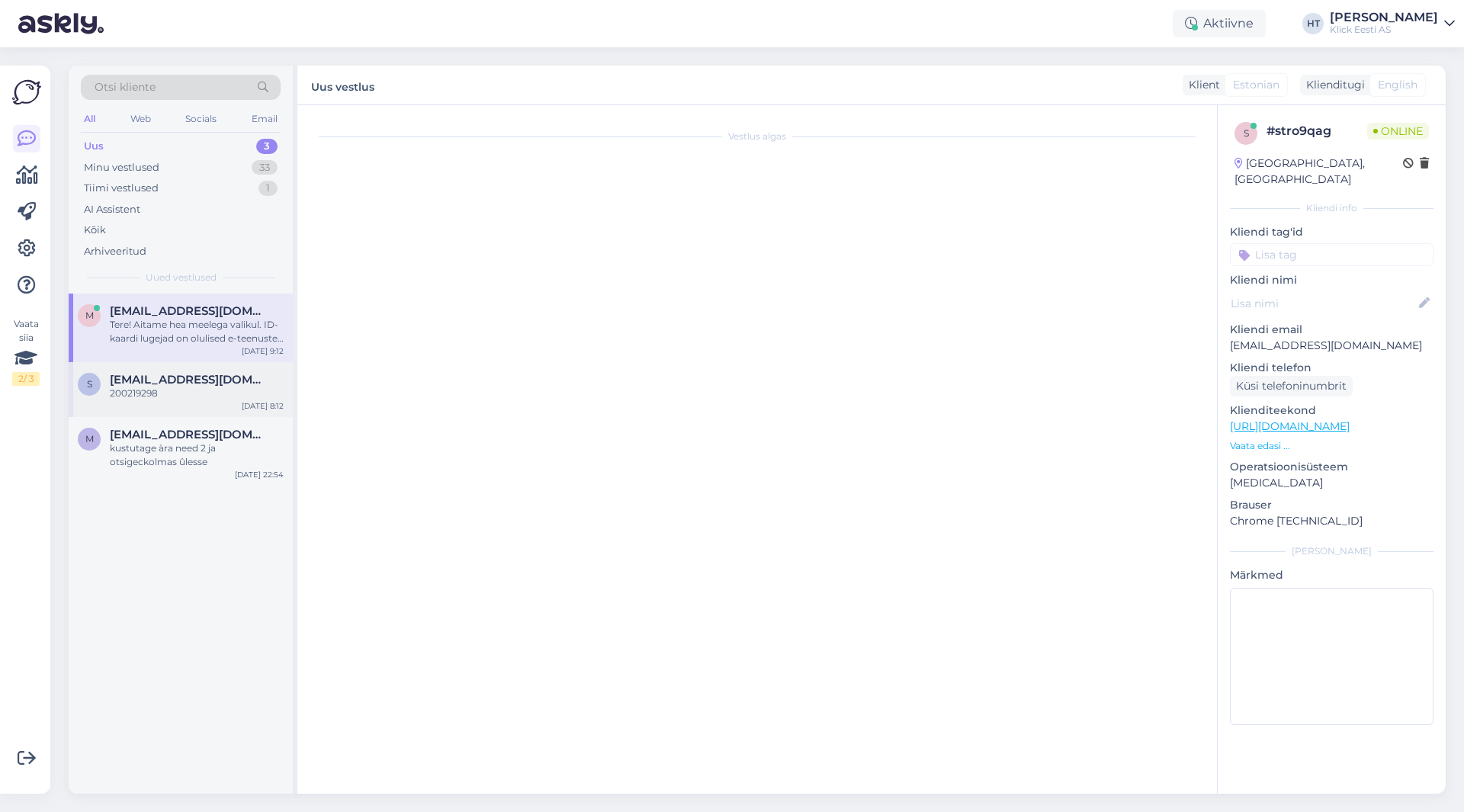
scroll to position [1328, 0]
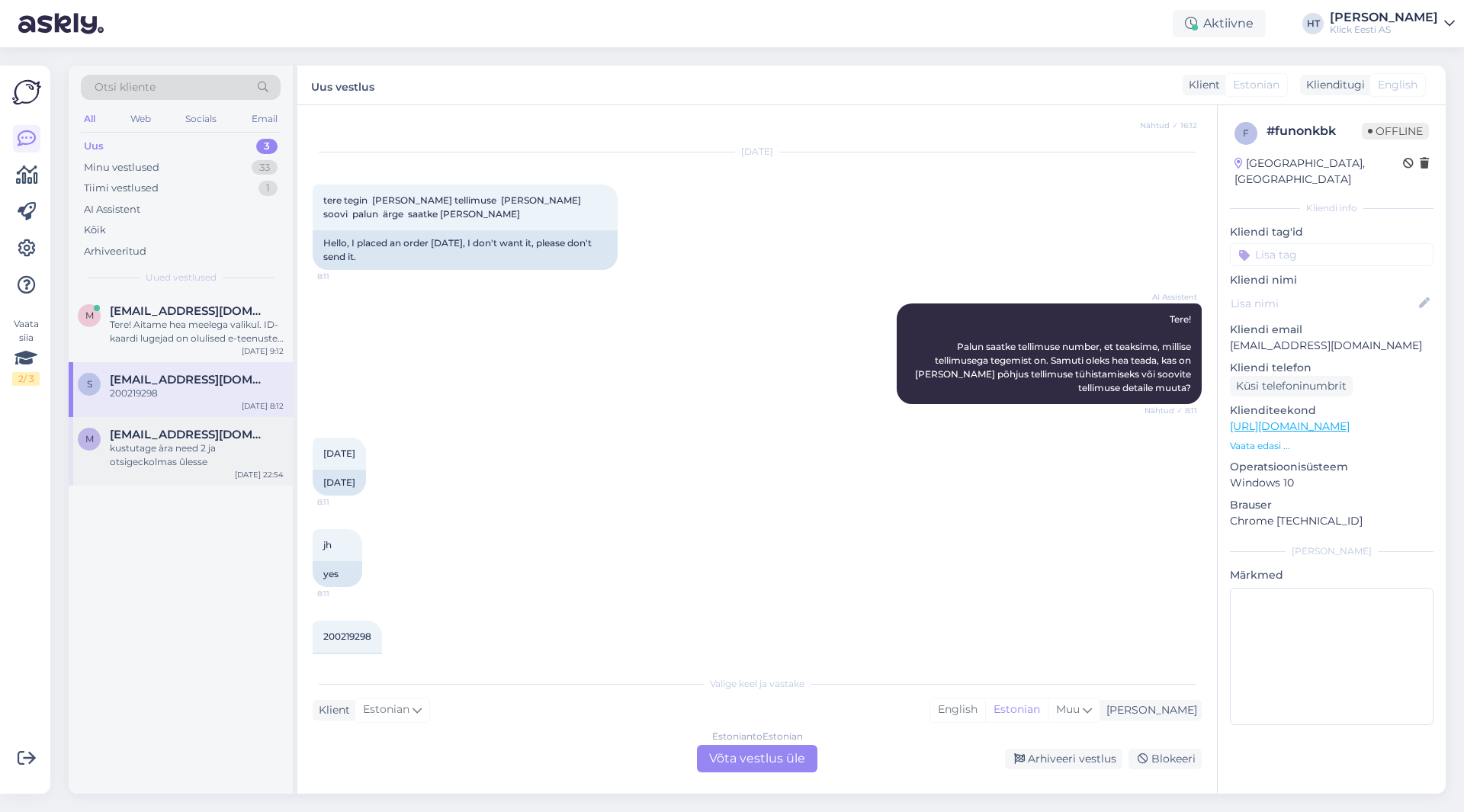
click at [204, 433] on span "[EMAIL_ADDRESS][DOMAIN_NAME]" at bounding box center [189, 434] width 159 height 14
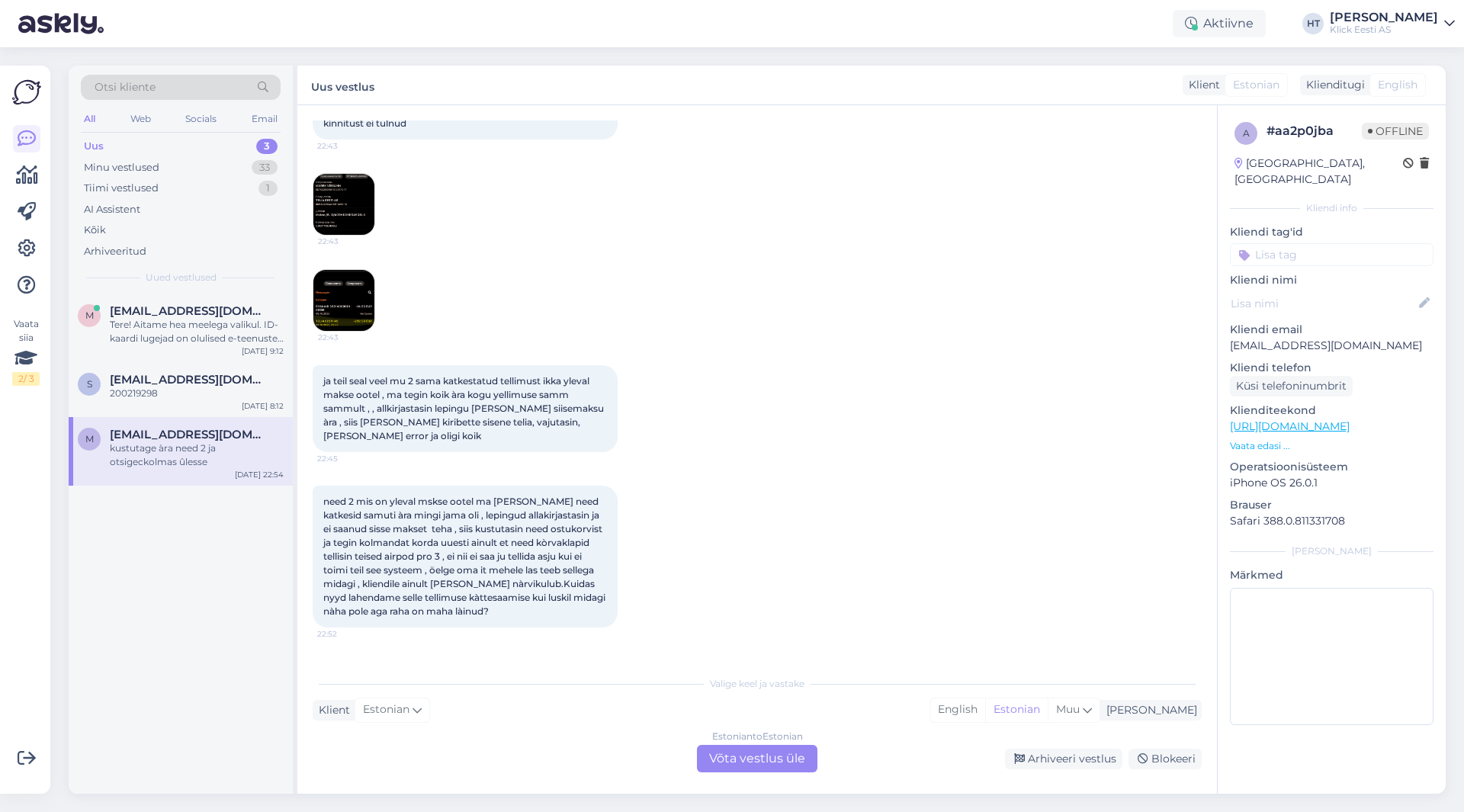
scroll to position [121, 0]
click at [345, 312] on img at bounding box center [344, 301] width 61 height 61
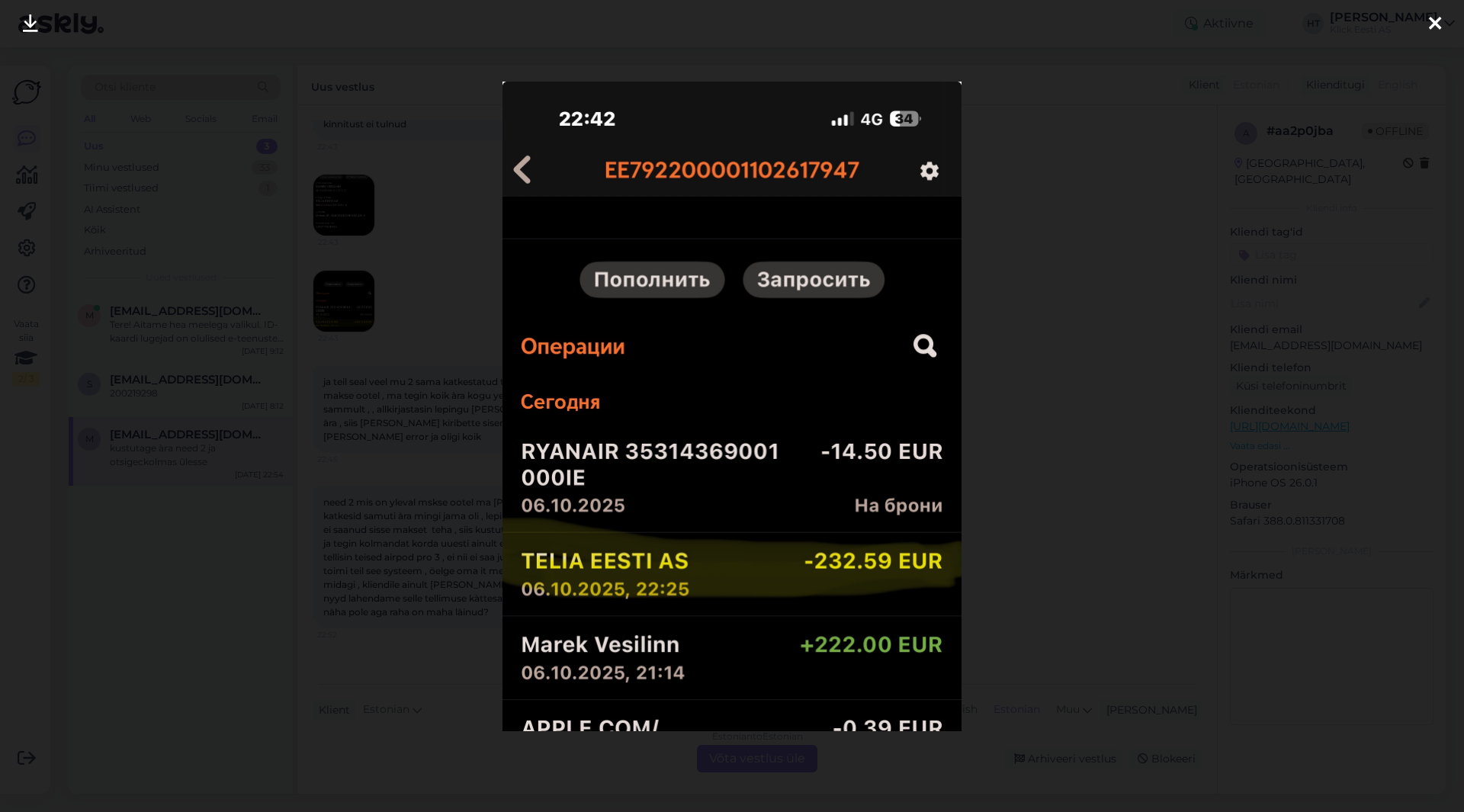
click at [455, 327] on div at bounding box center [732, 406] width 1464 height 812
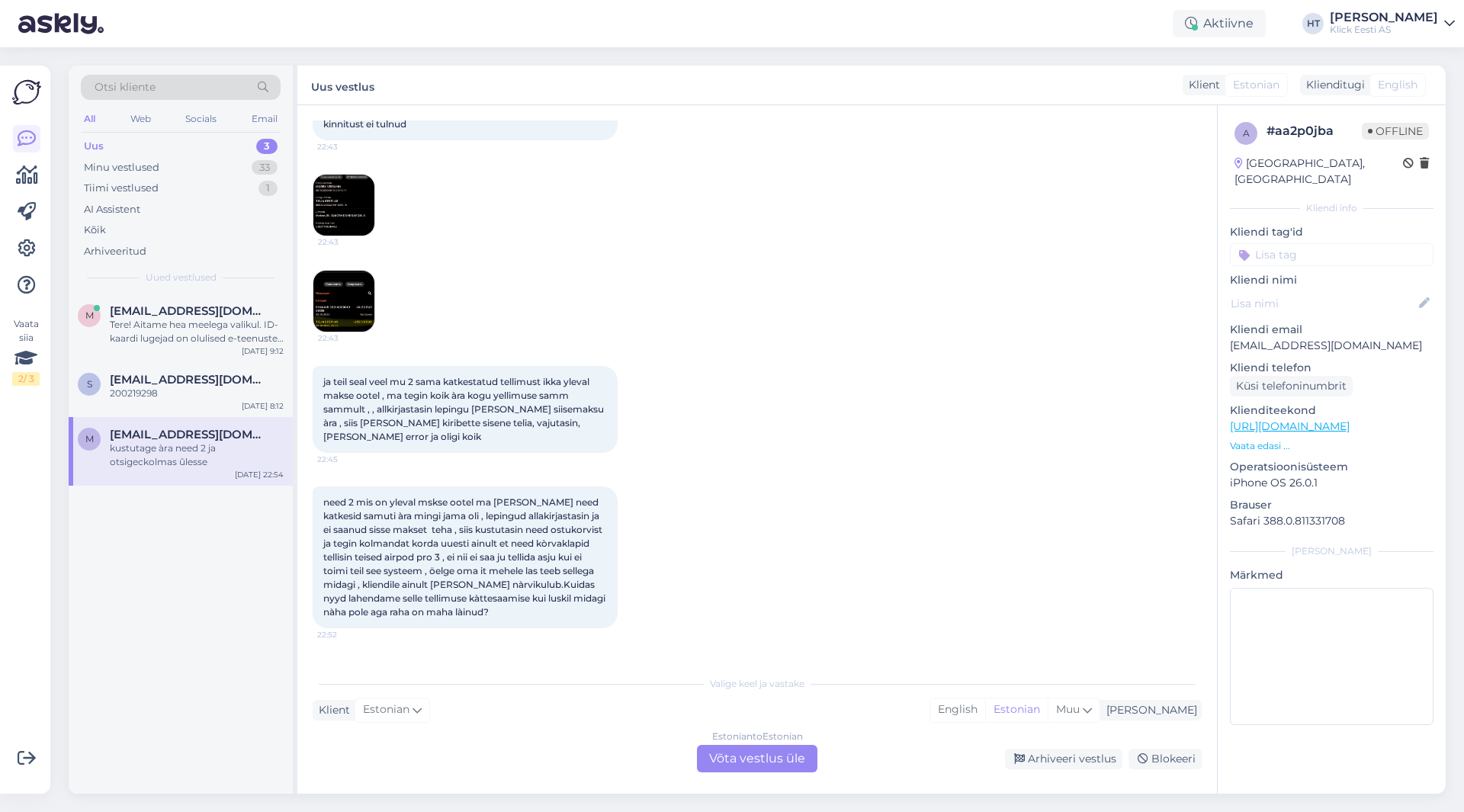
click at [360, 191] on img at bounding box center [344, 205] width 61 height 61
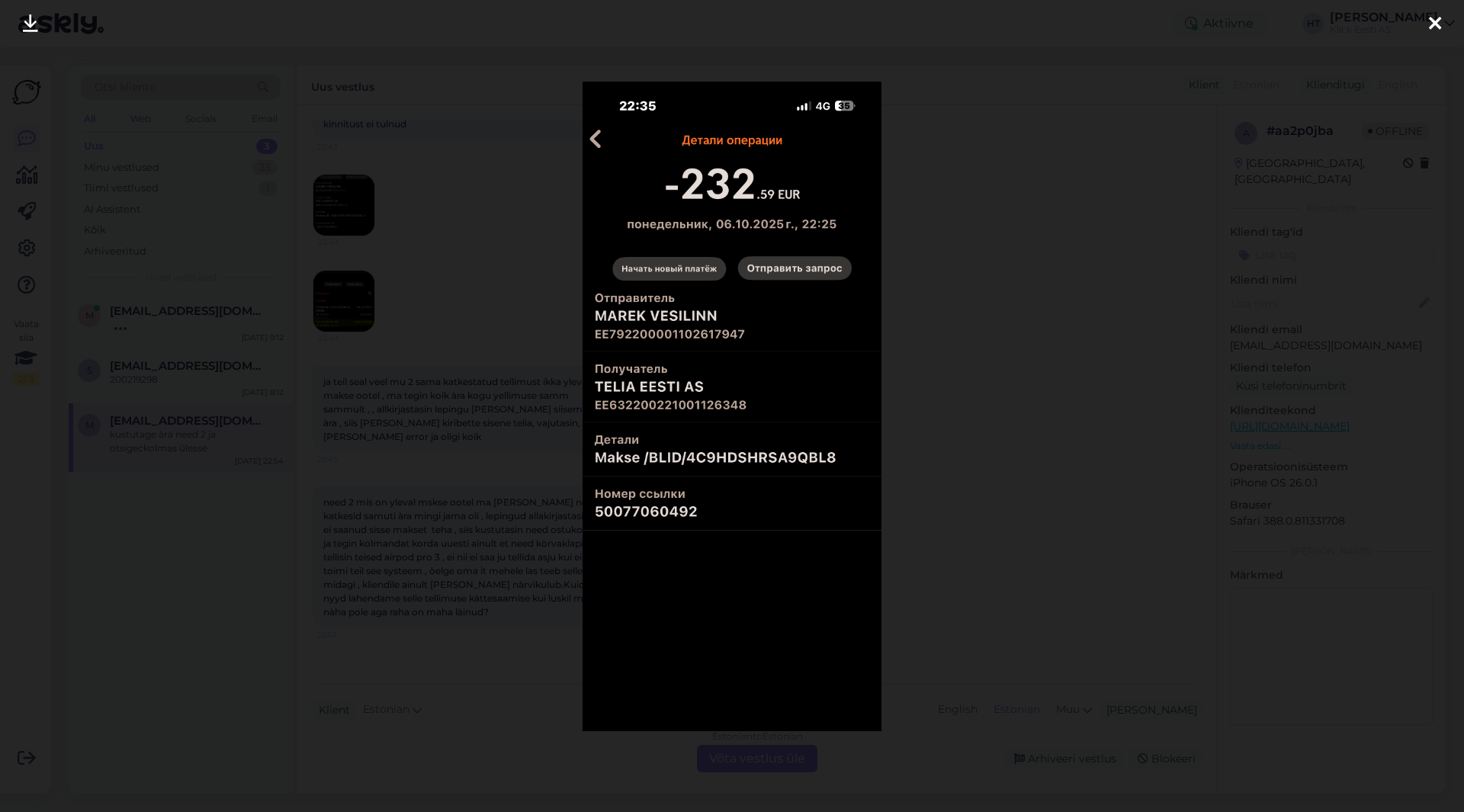
click at [450, 282] on div at bounding box center [732, 406] width 1464 height 812
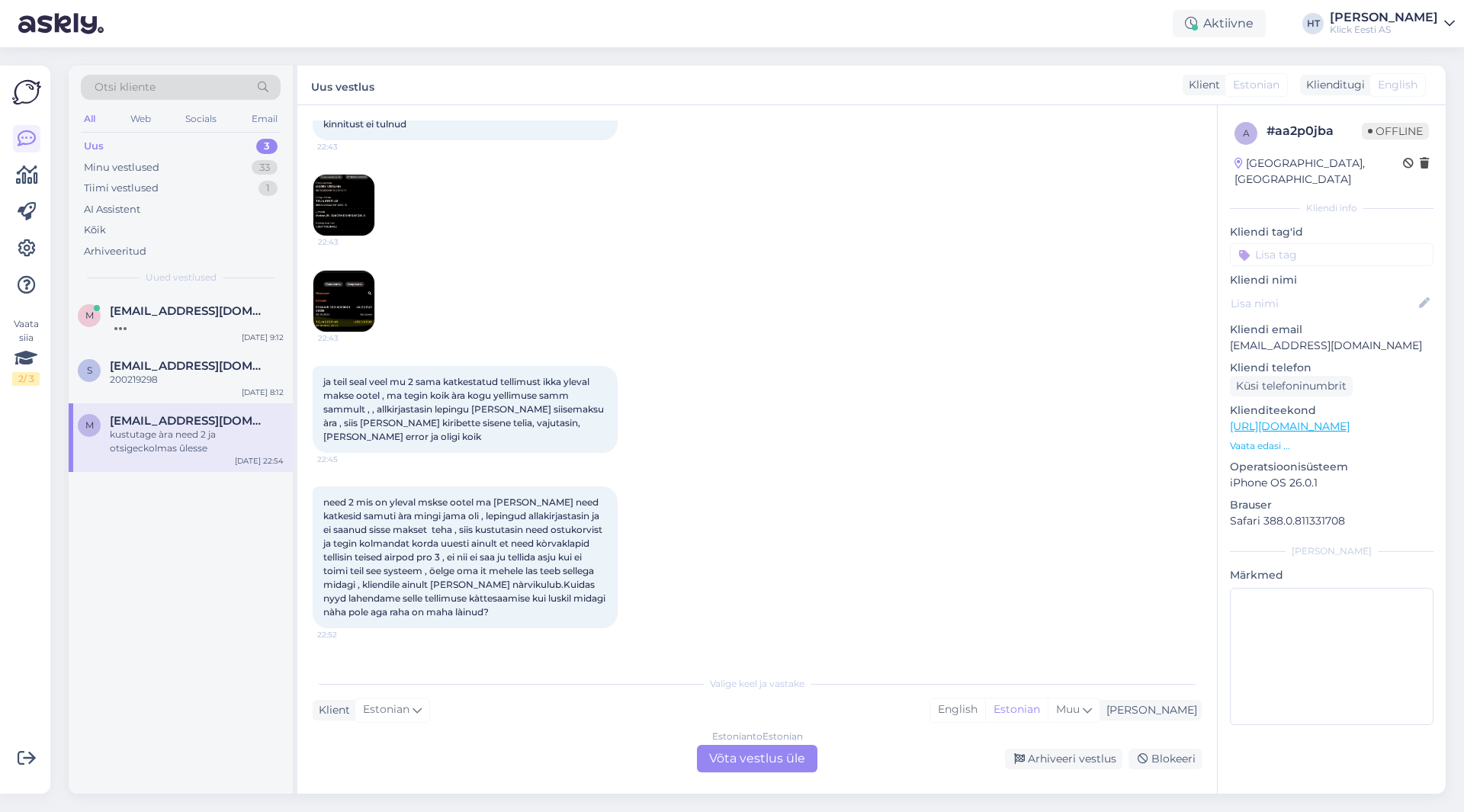
click at [359, 284] on img at bounding box center [344, 301] width 61 height 61
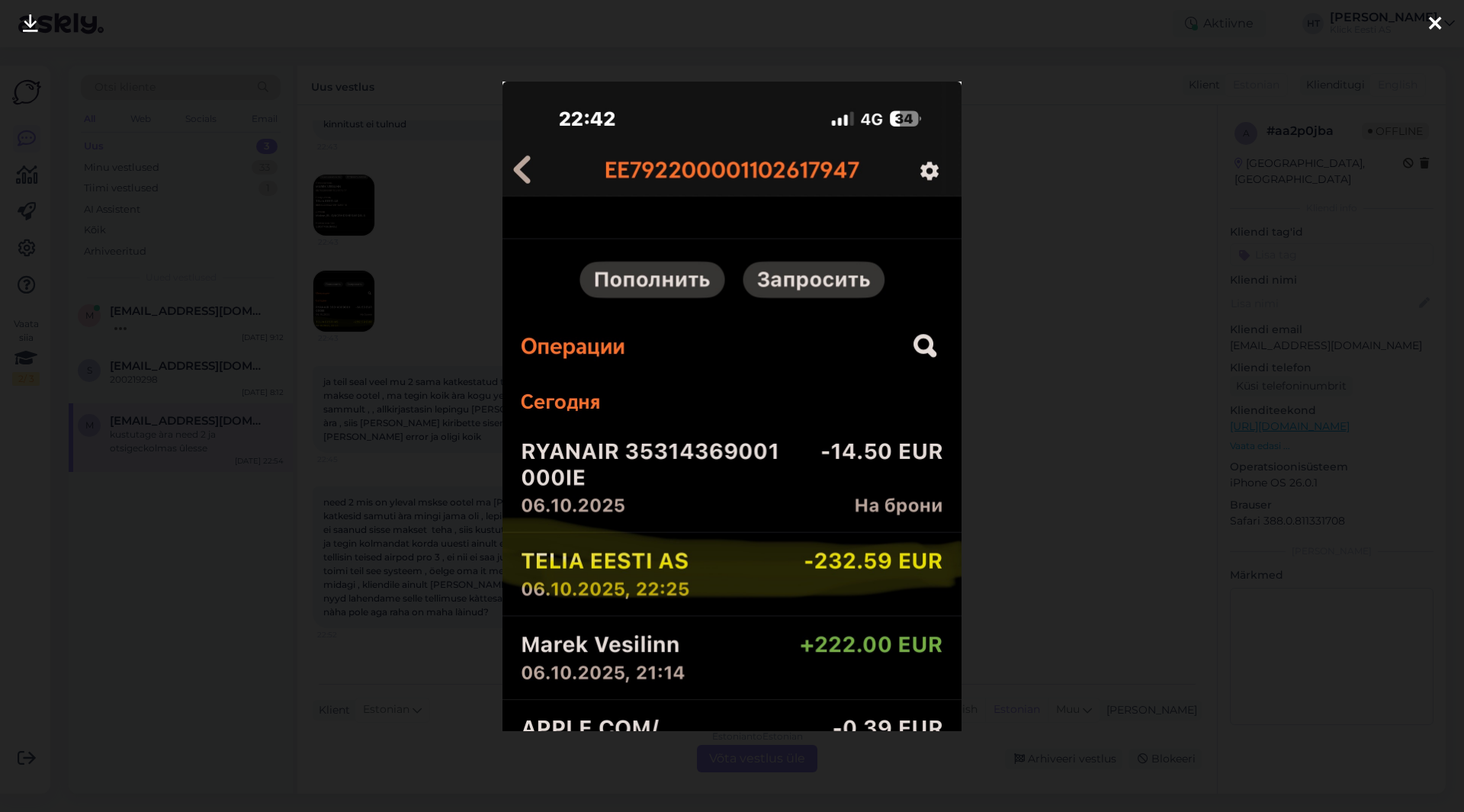
click at [432, 308] on div at bounding box center [732, 406] width 1464 height 812
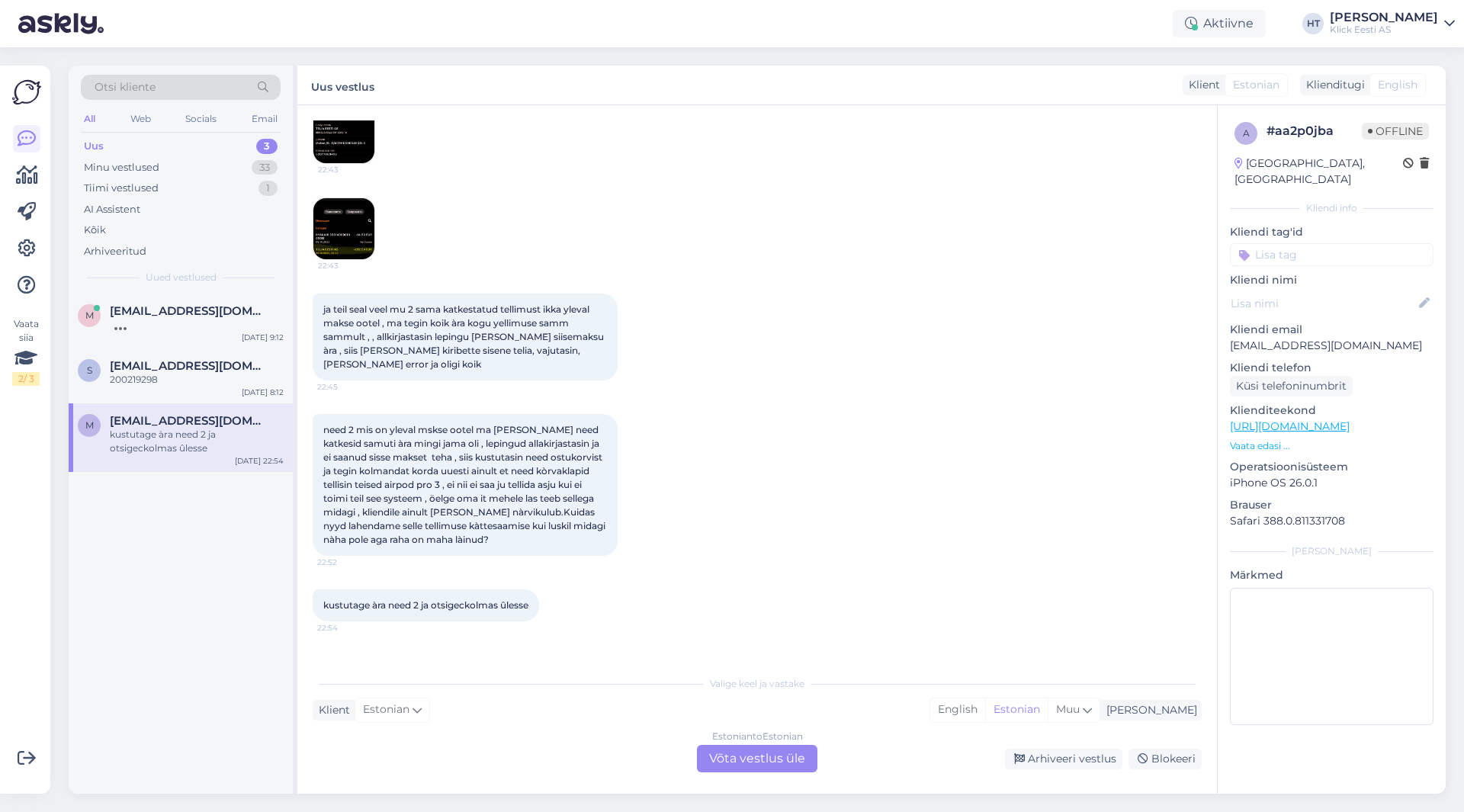
scroll to position [273, 0]
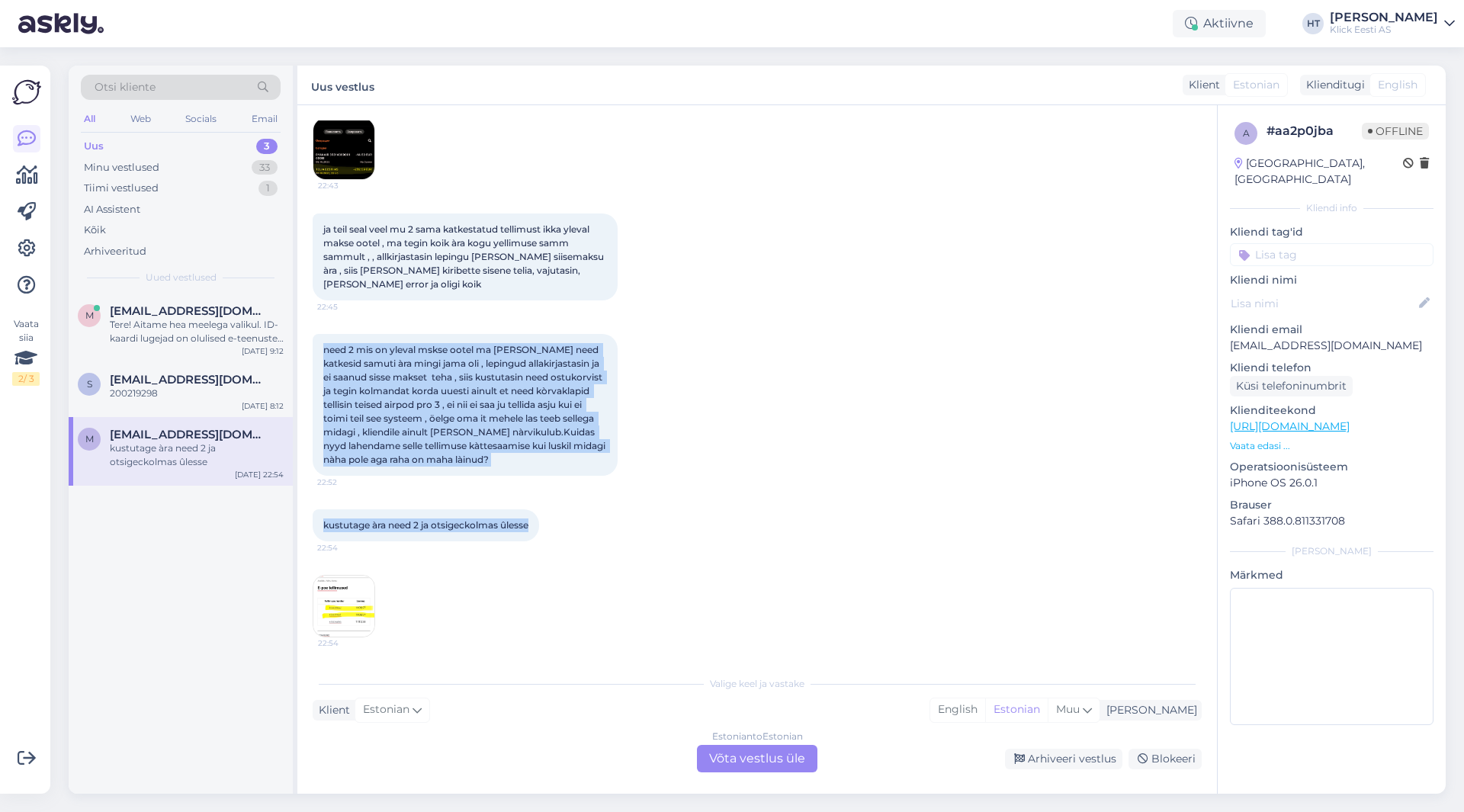
drag, startPoint x: 323, startPoint y: 347, endPoint x: 575, endPoint y: 523, distance: 307.4
click at [575, 523] on div "Vestlus algas [DATE] mis jama on nüüd , [PERSON_NAME] jàrelmaksu sisse makse är…" at bounding box center [763, 387] width 902 height 533
click at [575, 523] on div "kustutage àra need 2 ja otsigeckolmas ûlesse 22:54 22:54" at bounding box center [757, 573] width 889 height 161
drag, startPoint x: 538, startPoint y: 525, endPoint x: 325, endPoint y: 343, distance: 280.2
click at [325, 343] on div "Vestlus algas [DATE] mis jama on nüüd , [PERSON_NAME] jàrelmaksu sisse makse är…" at bounding box center [763, 387] width 902 height 533
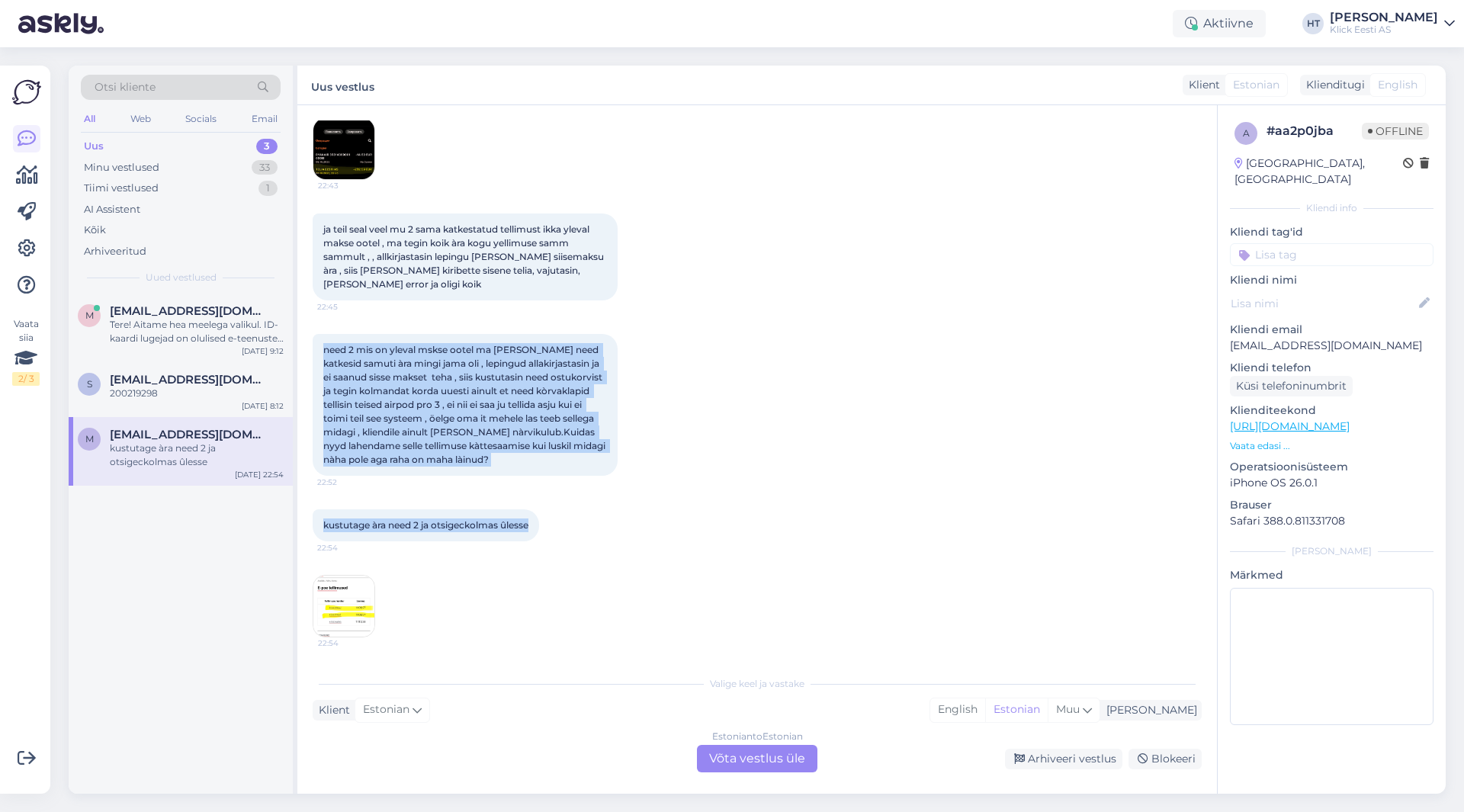
click at [325, 343] on div "need 2 mis on yleval mskse ootel ma [PERSON_NAME] need katkesid samuti àra ming…" at bounding box center [465, 404] width 305 height 141
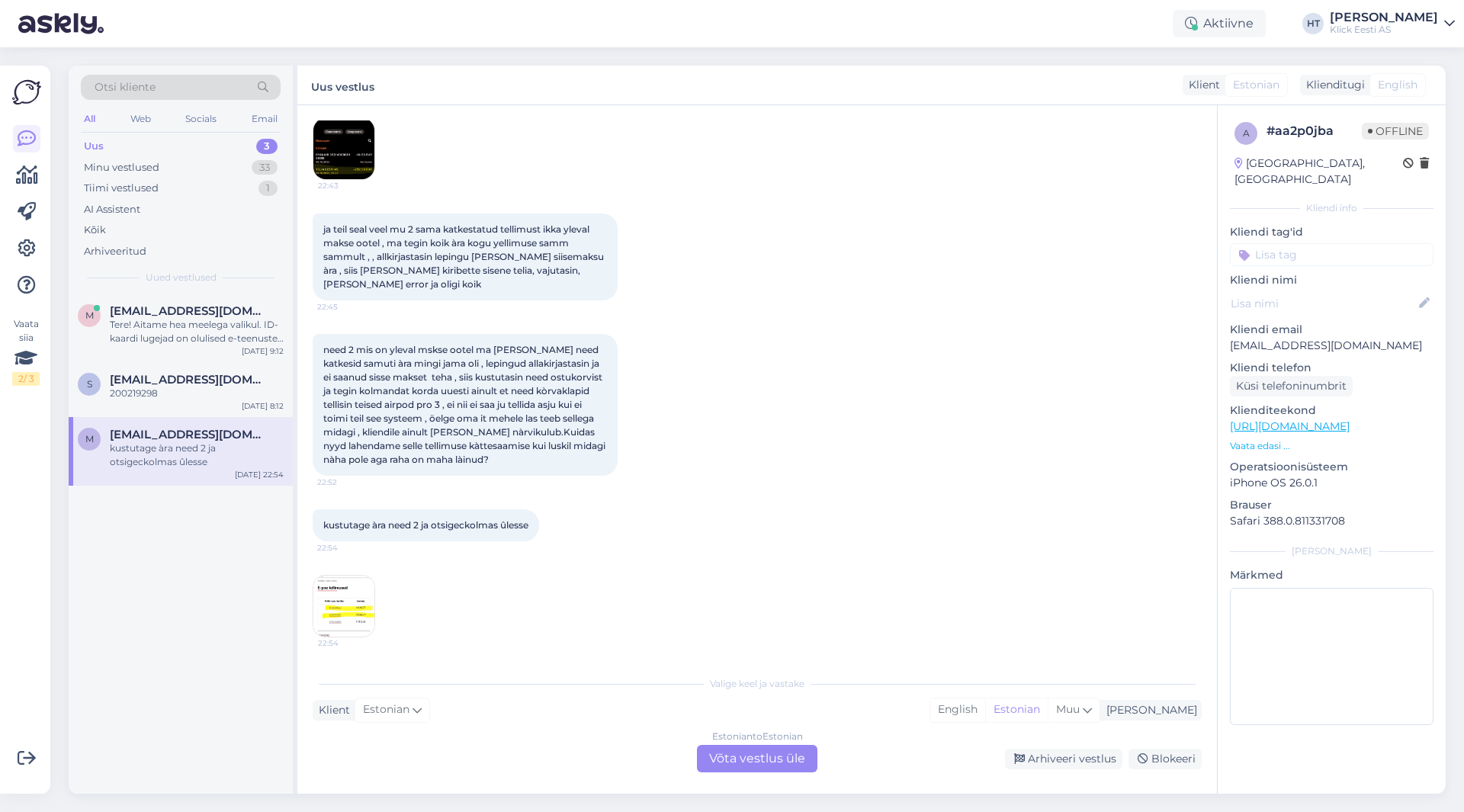
click at [349, 595] on img at bounding box center [344, 606] width 61 height 61
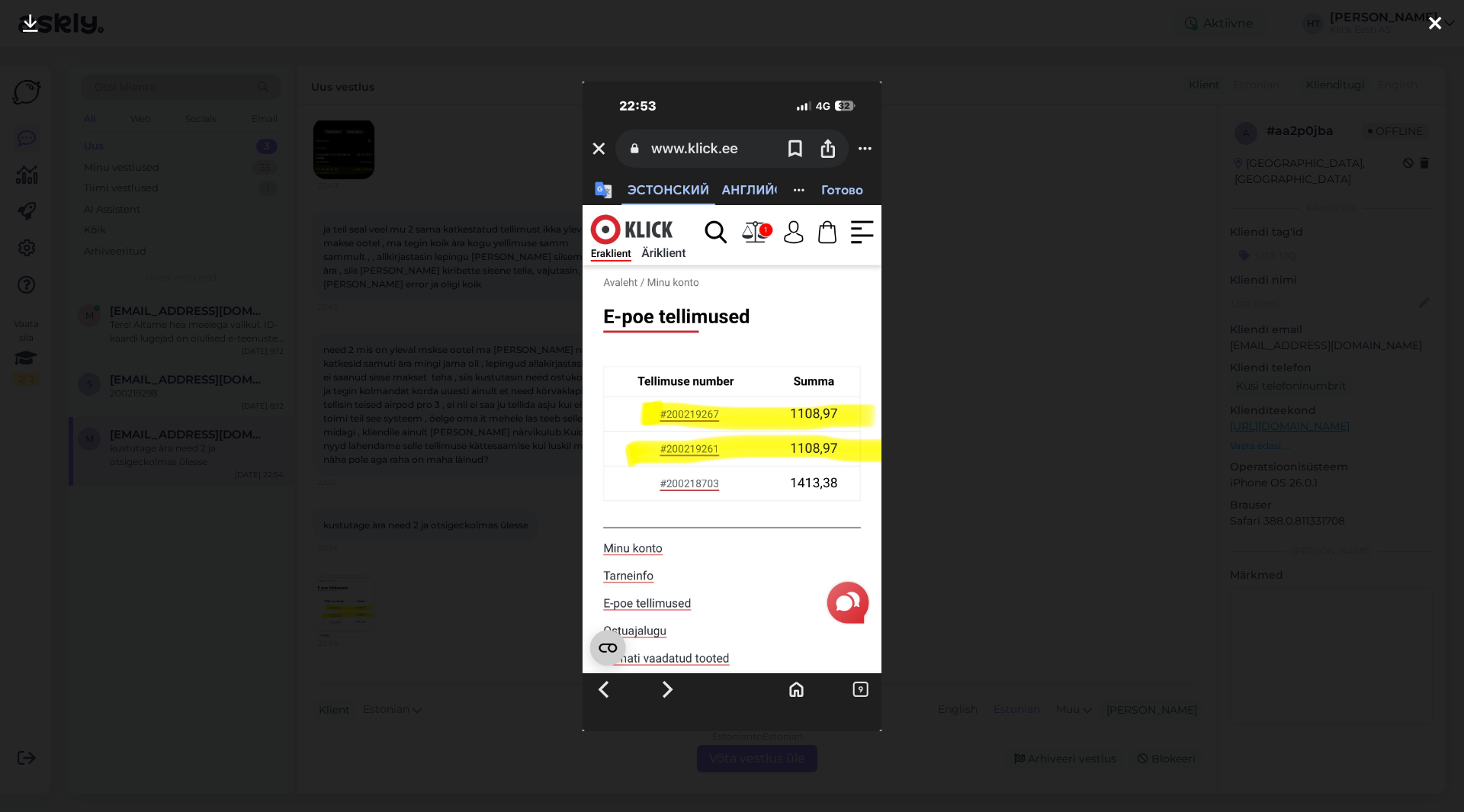
click at [469, 558] on div at bounding box center [732, 406] width 1464 height 812
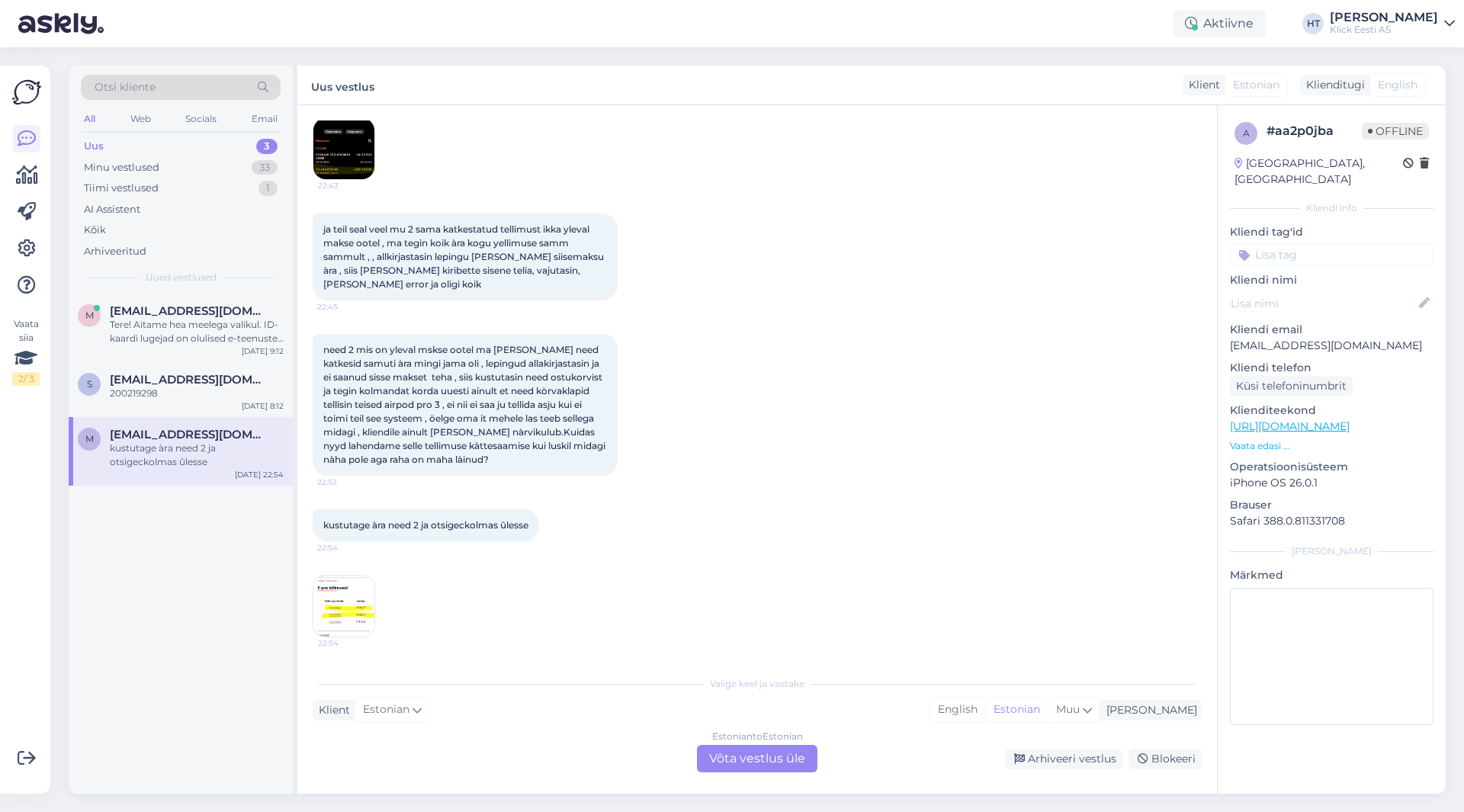
click at [369, 616] on img at bounding box center [344, 606] width 61 height 61
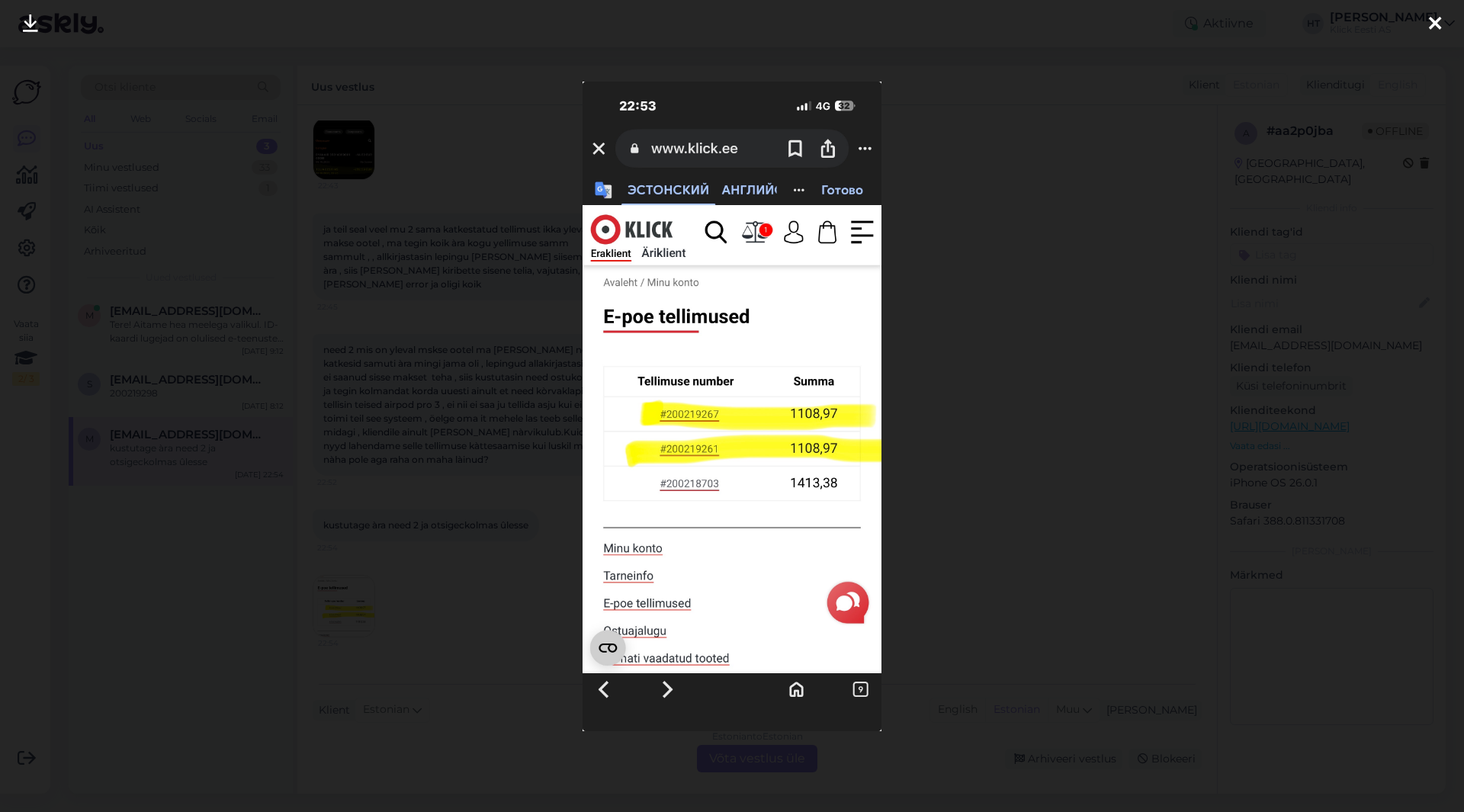
click at [472, 585] on div at bounding box center [732, 406] width 1464 height 812
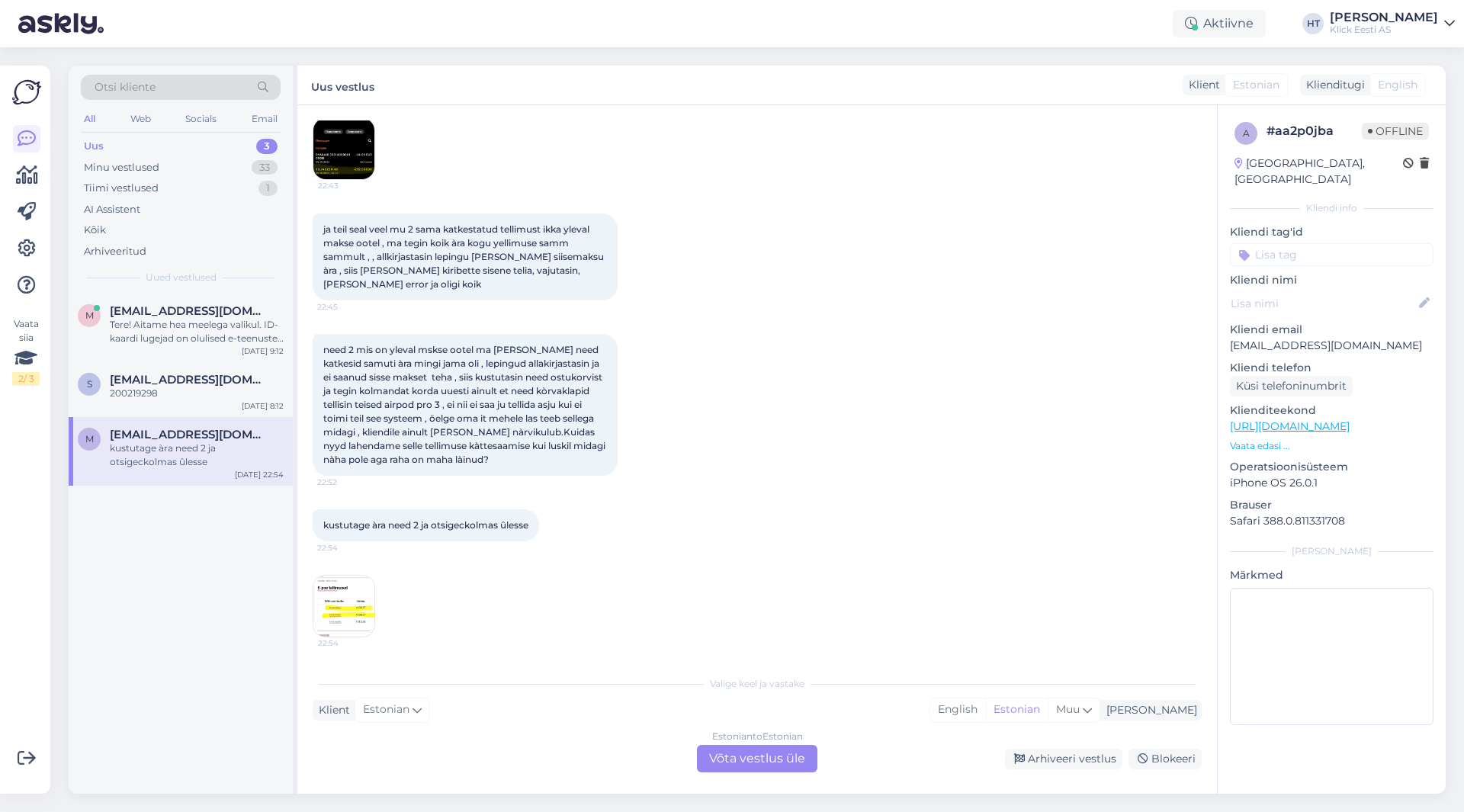
click at [366, 602] on img at bounding box center [344, 606] width 61 height 61
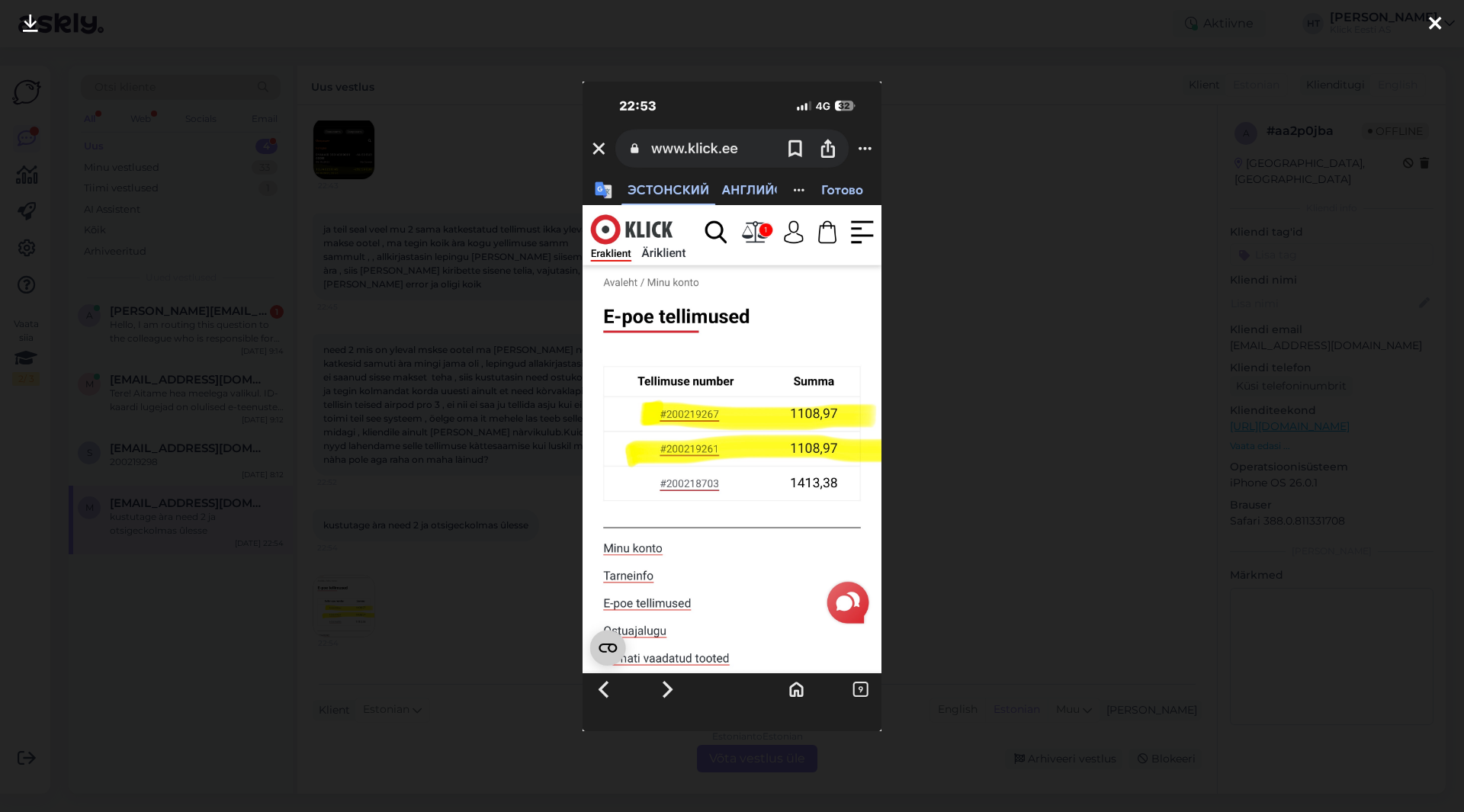
click at [968, 457] on div at bounding box center [732, 406] width 1464 height 812
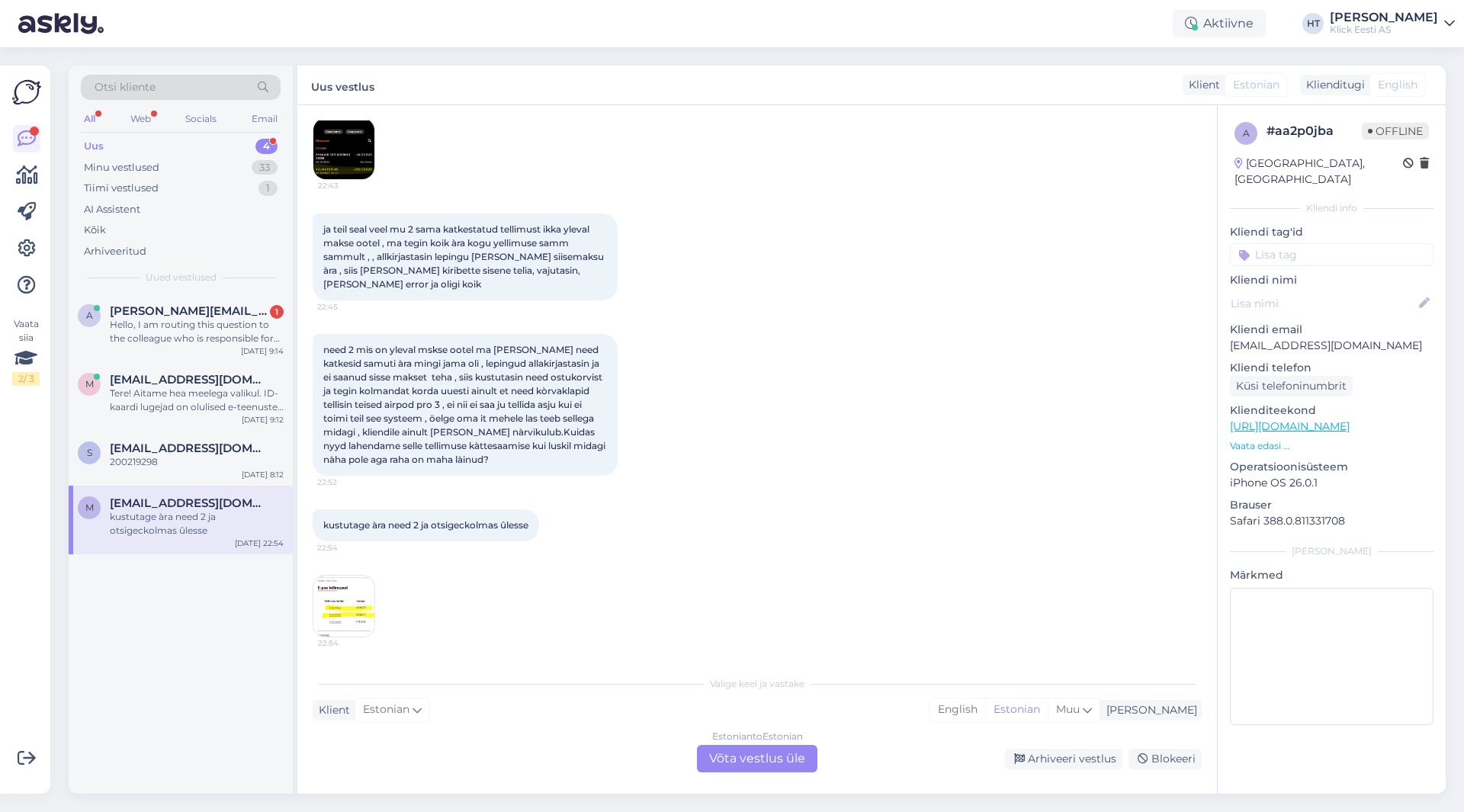
scroll to position [0, 0]
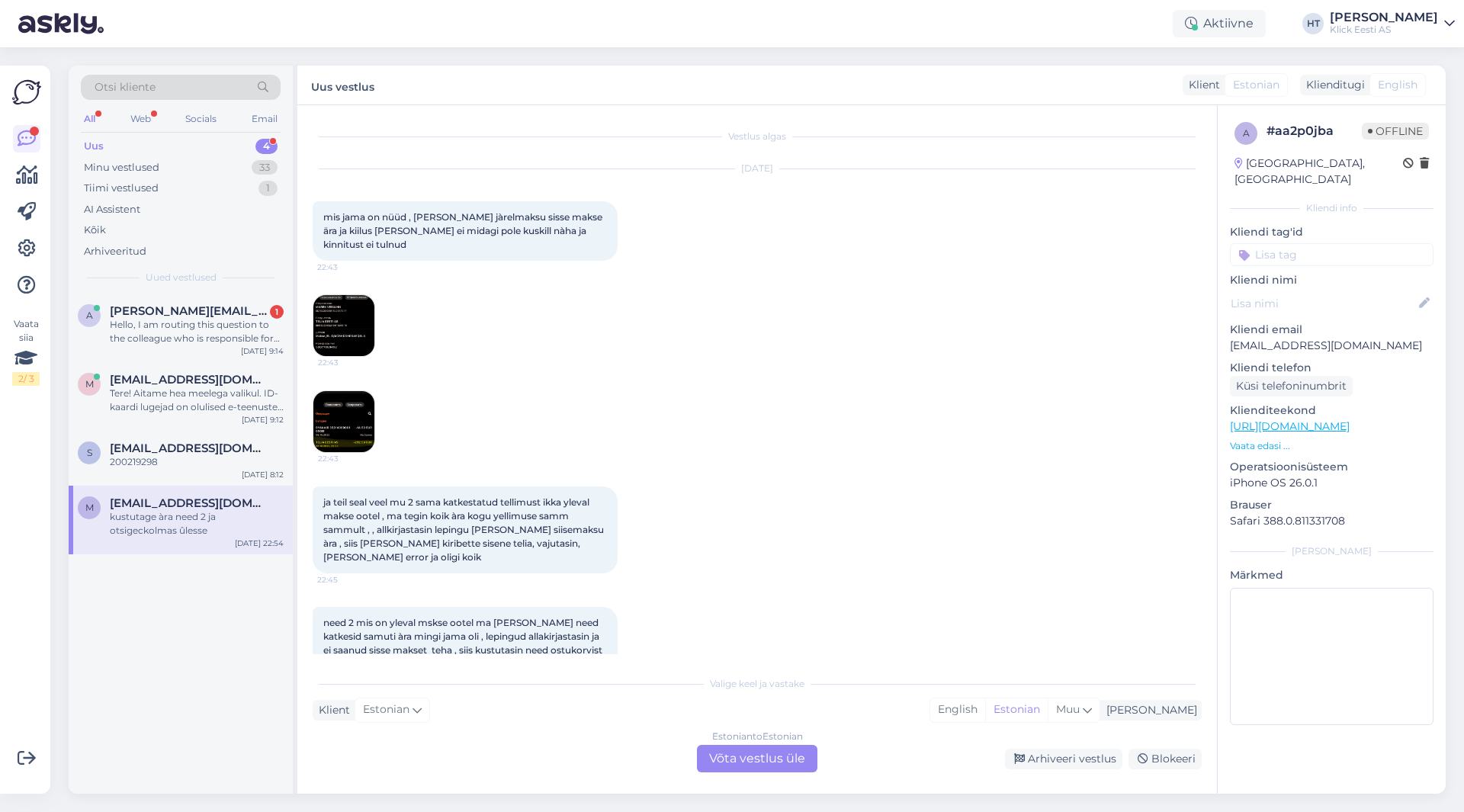
click at [333, 418] on img at bounding box center [344, 422] width 61 height 61
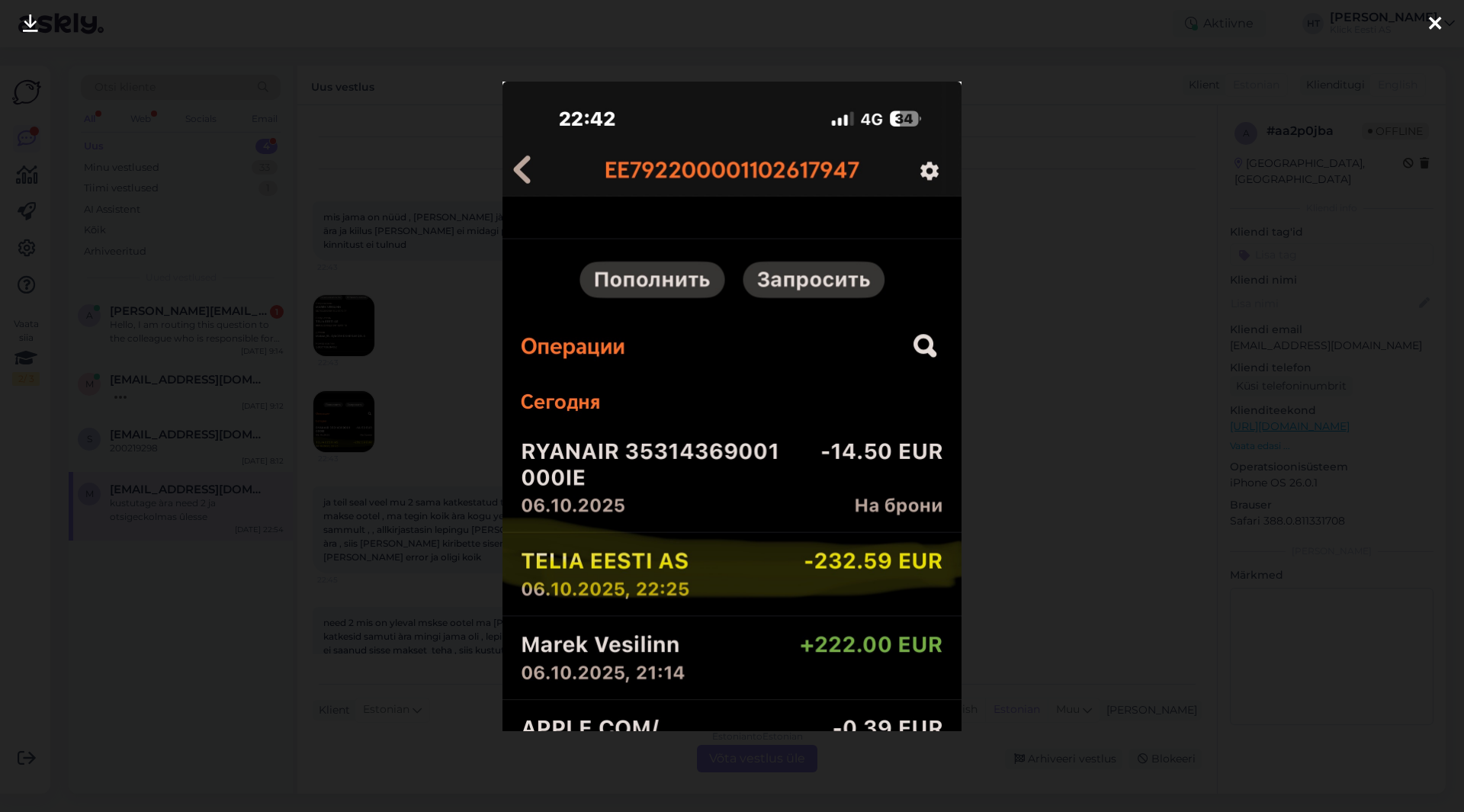
click at [967, 528] on div at bounding box center [732, 406] width 1464 height 812
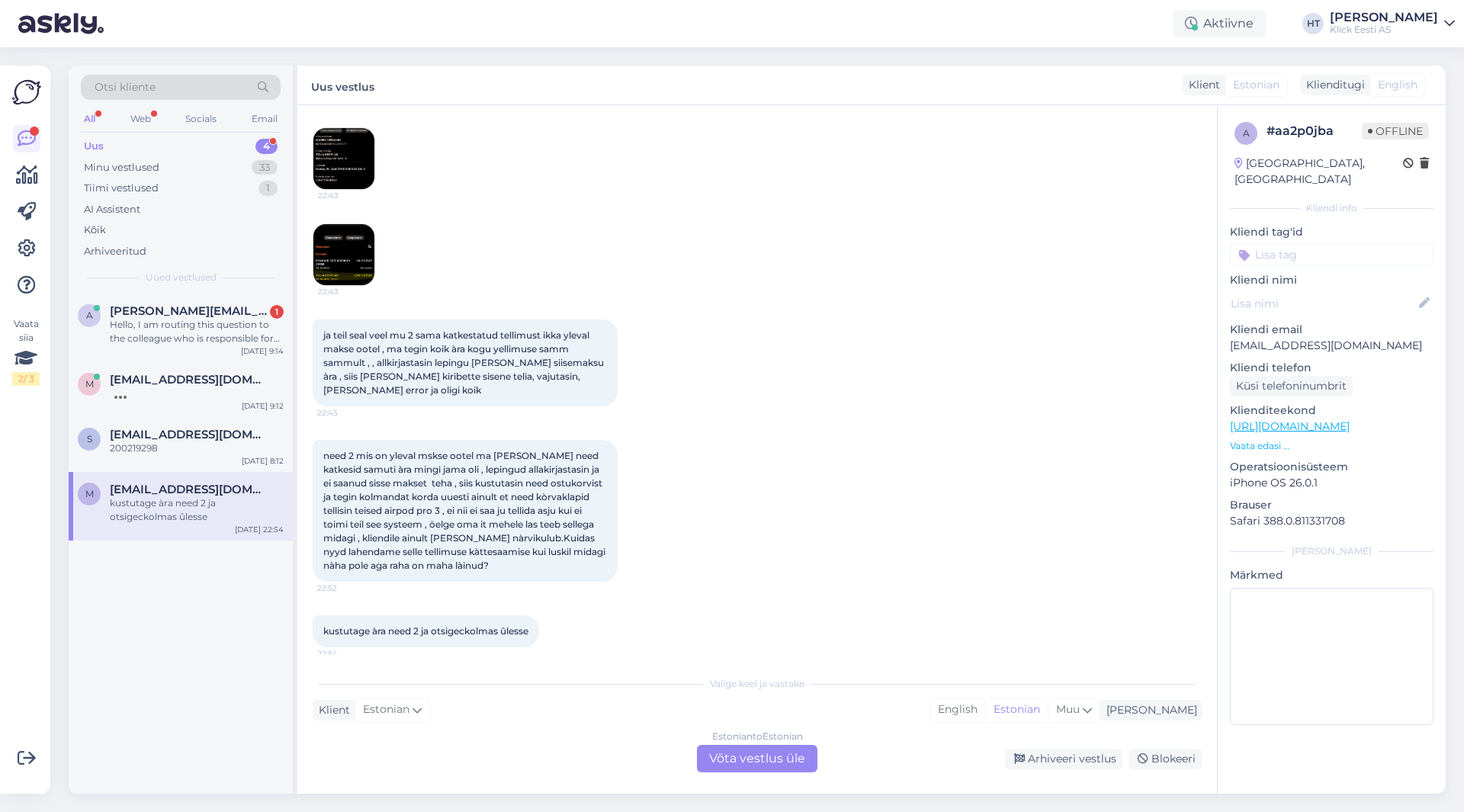
scroll to position [273, 0]
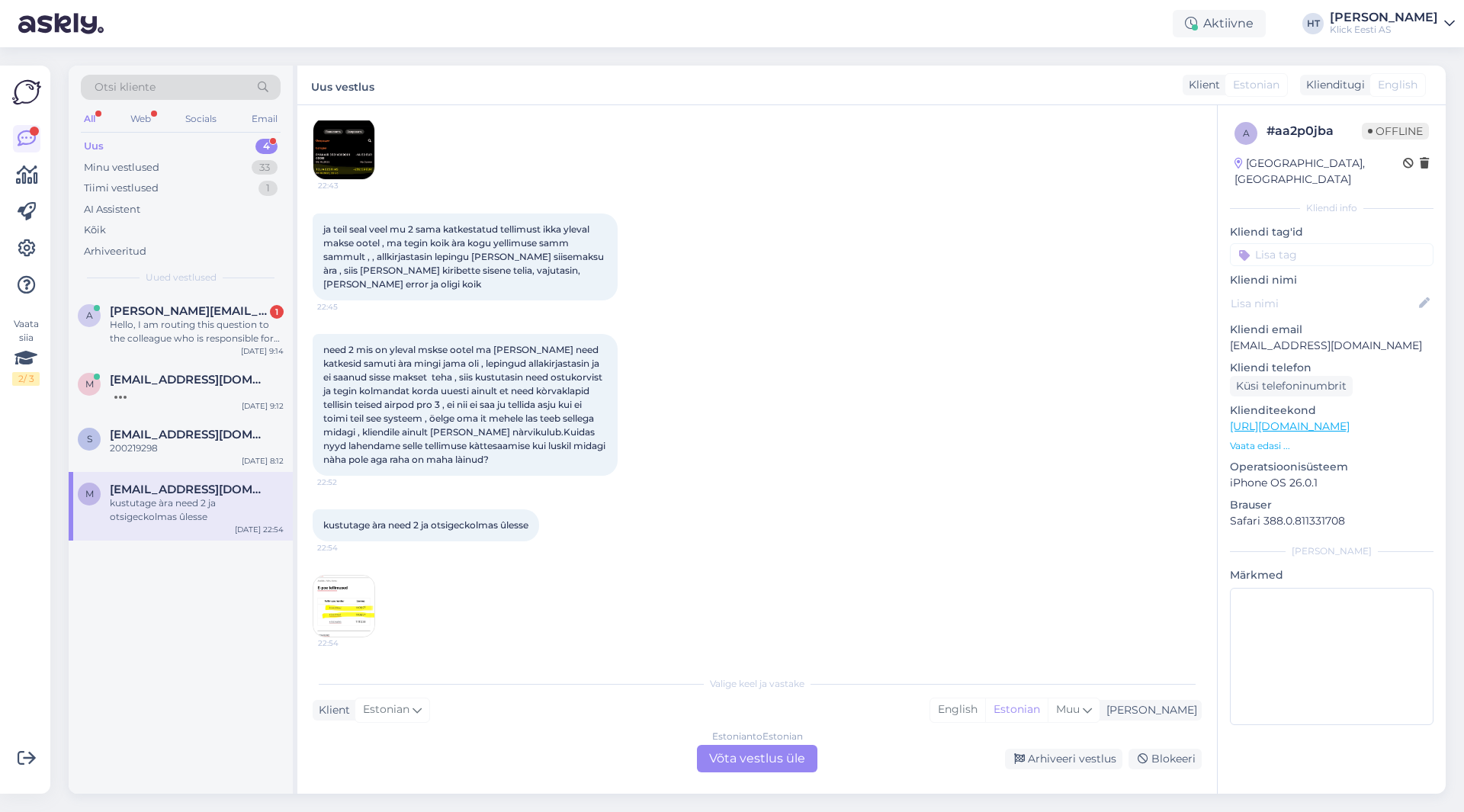
click at [337, 590] on img at bounding box center [344, 606] width 61 height 61
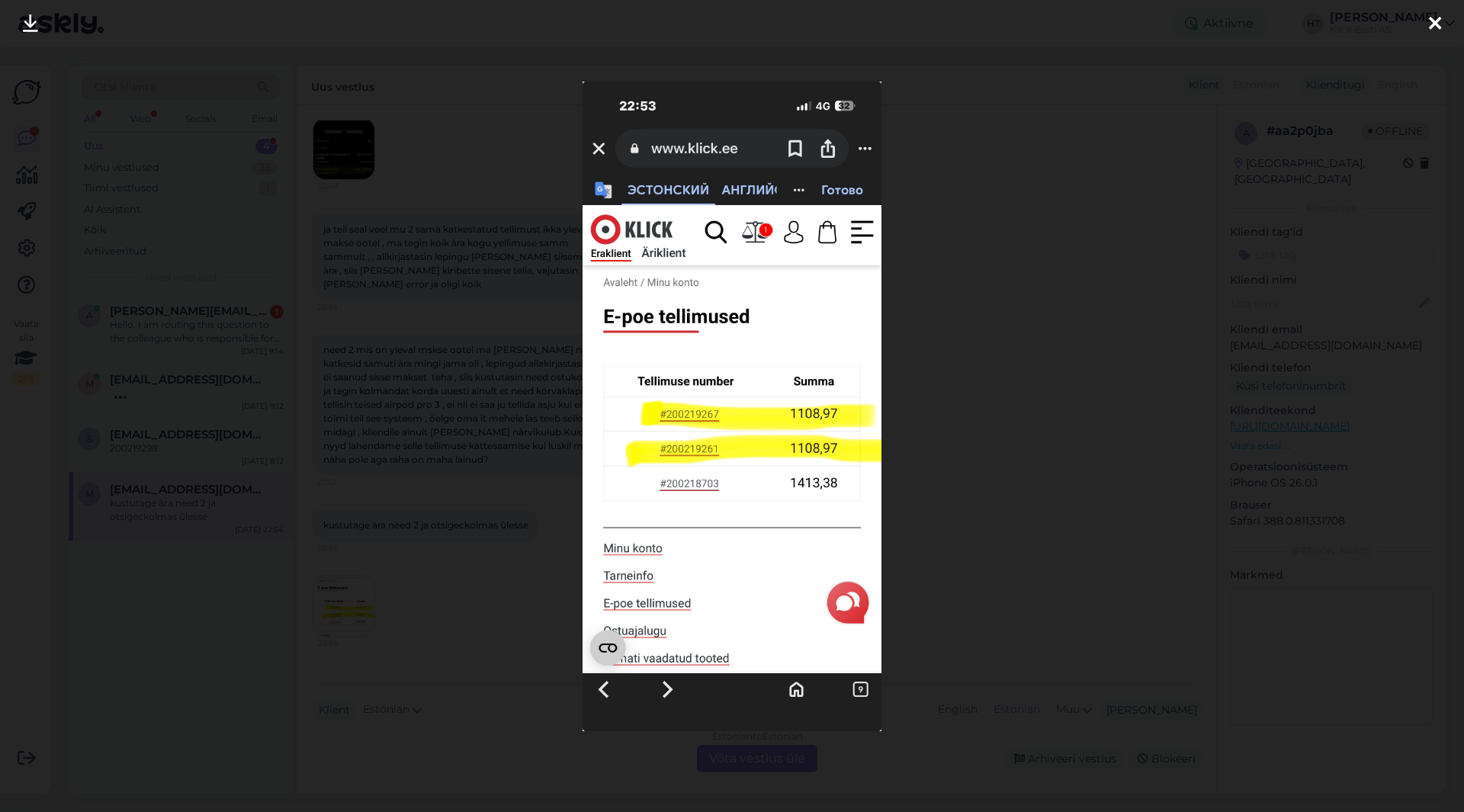
click at [1061, 438] on div at bounding box center [732, 406] width 1464 height 812
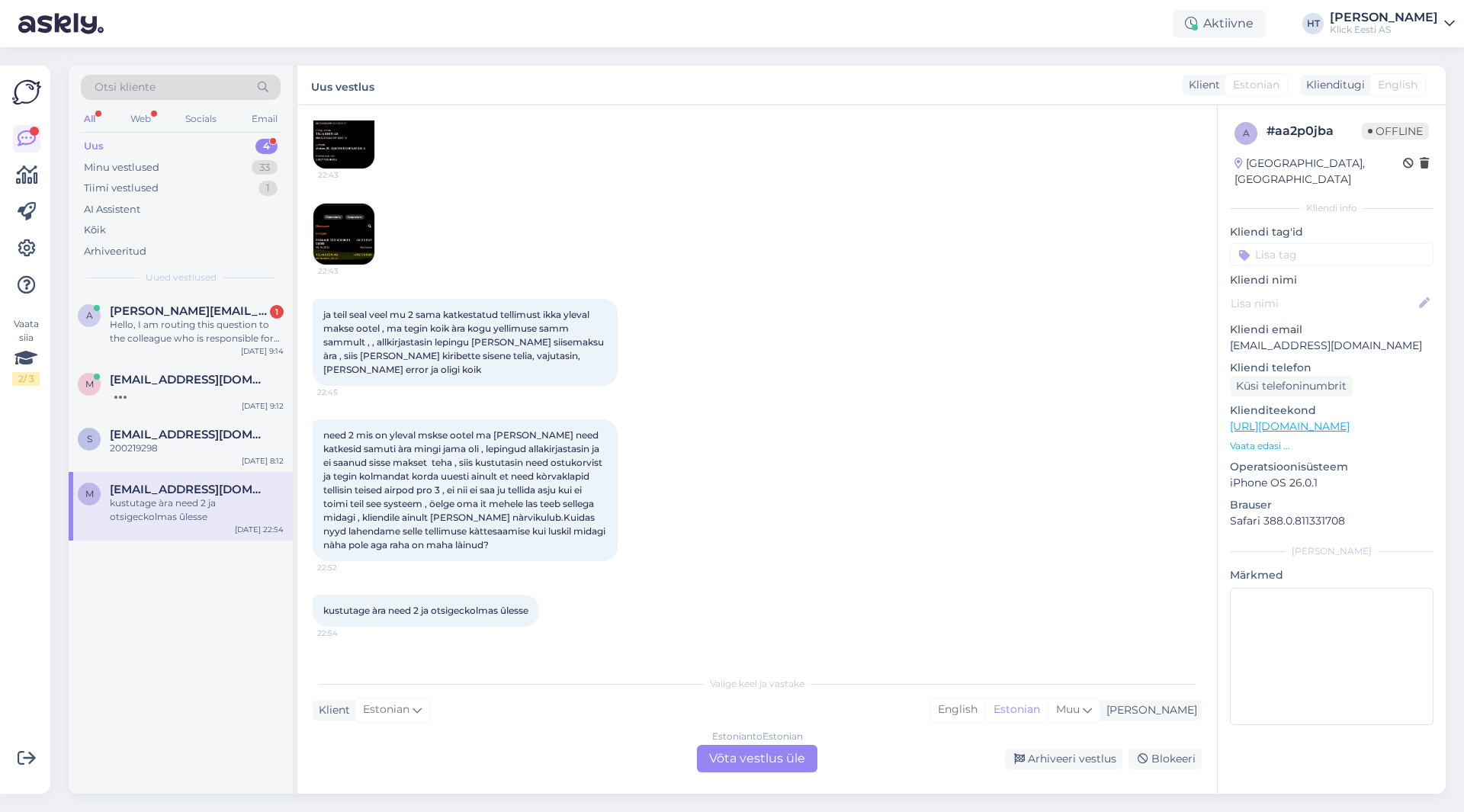
scroll to position [121, 0]
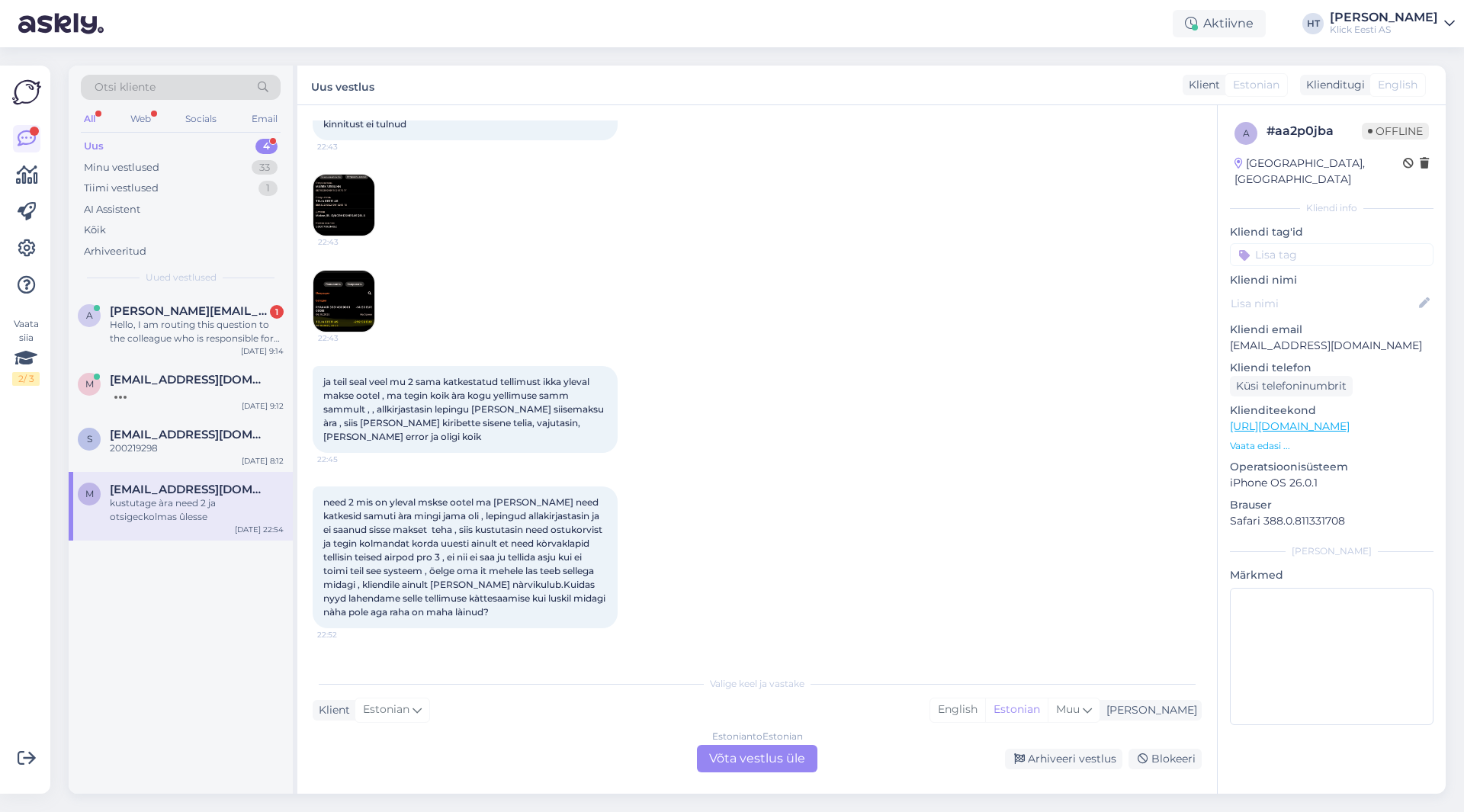
click at [363, 294] on img at bounding box center [344, 301] width 61 height 61
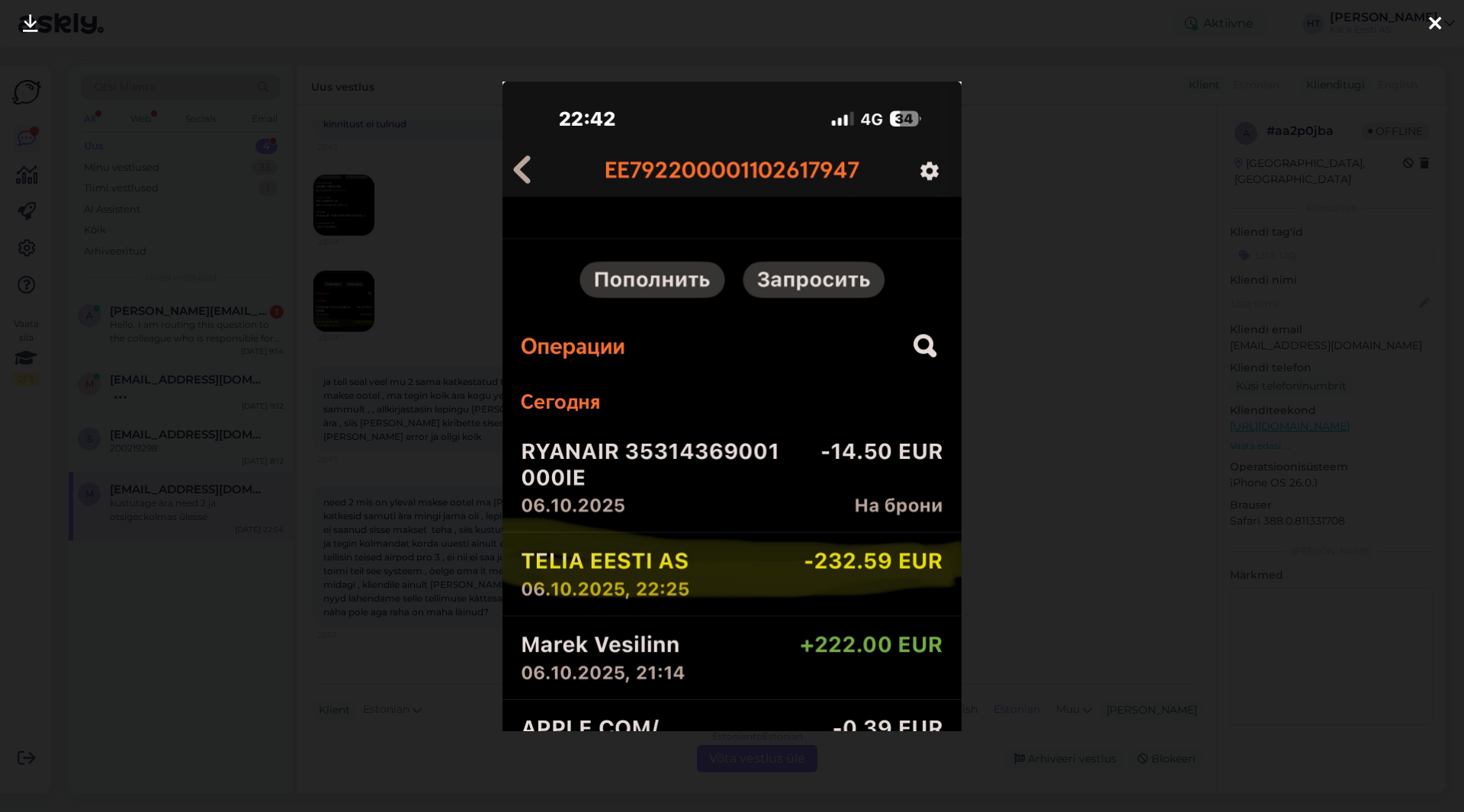
click at [1029, 358] on div at bounding box center [732, 406] width 1464 height 812
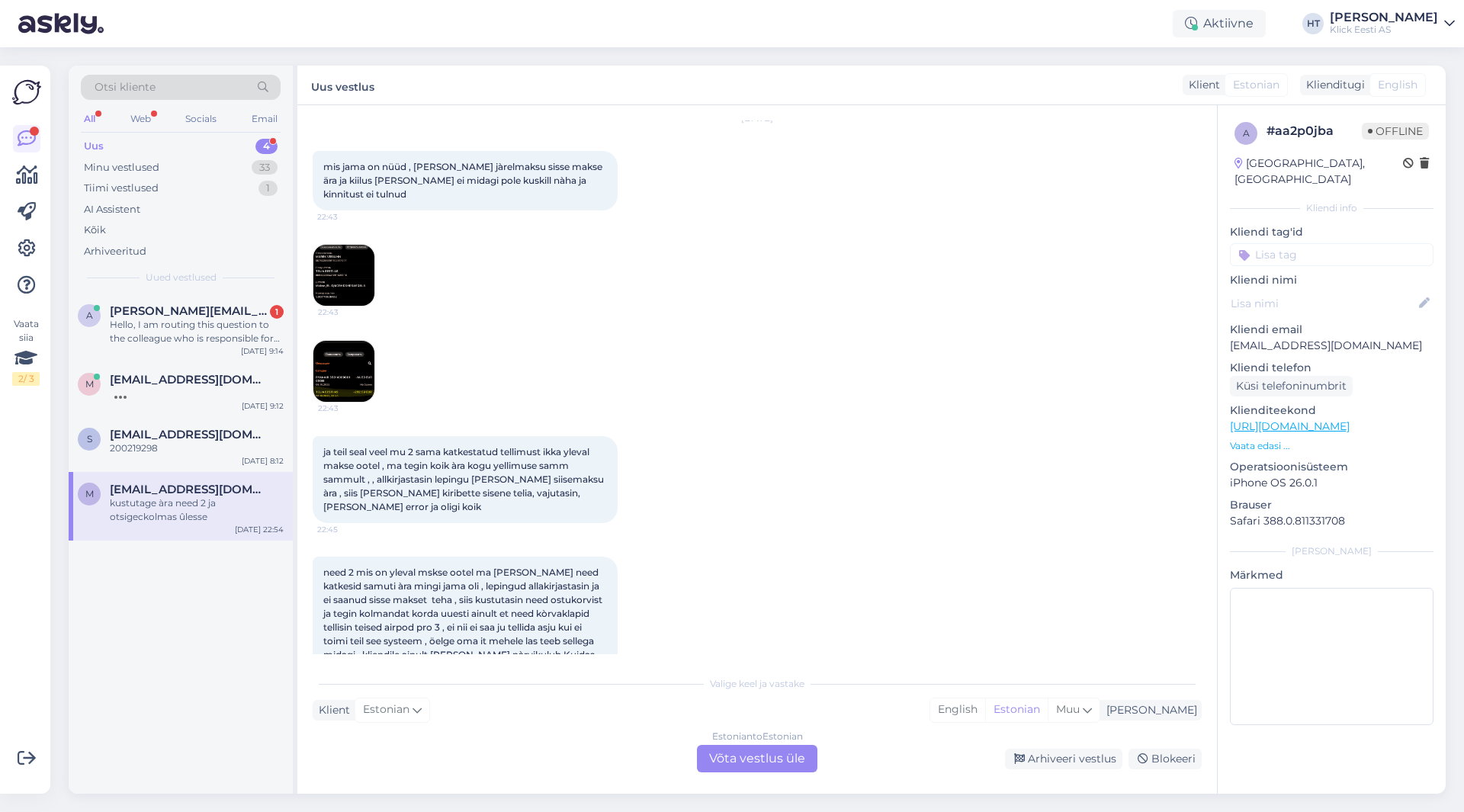
scroll to position [0, 0]
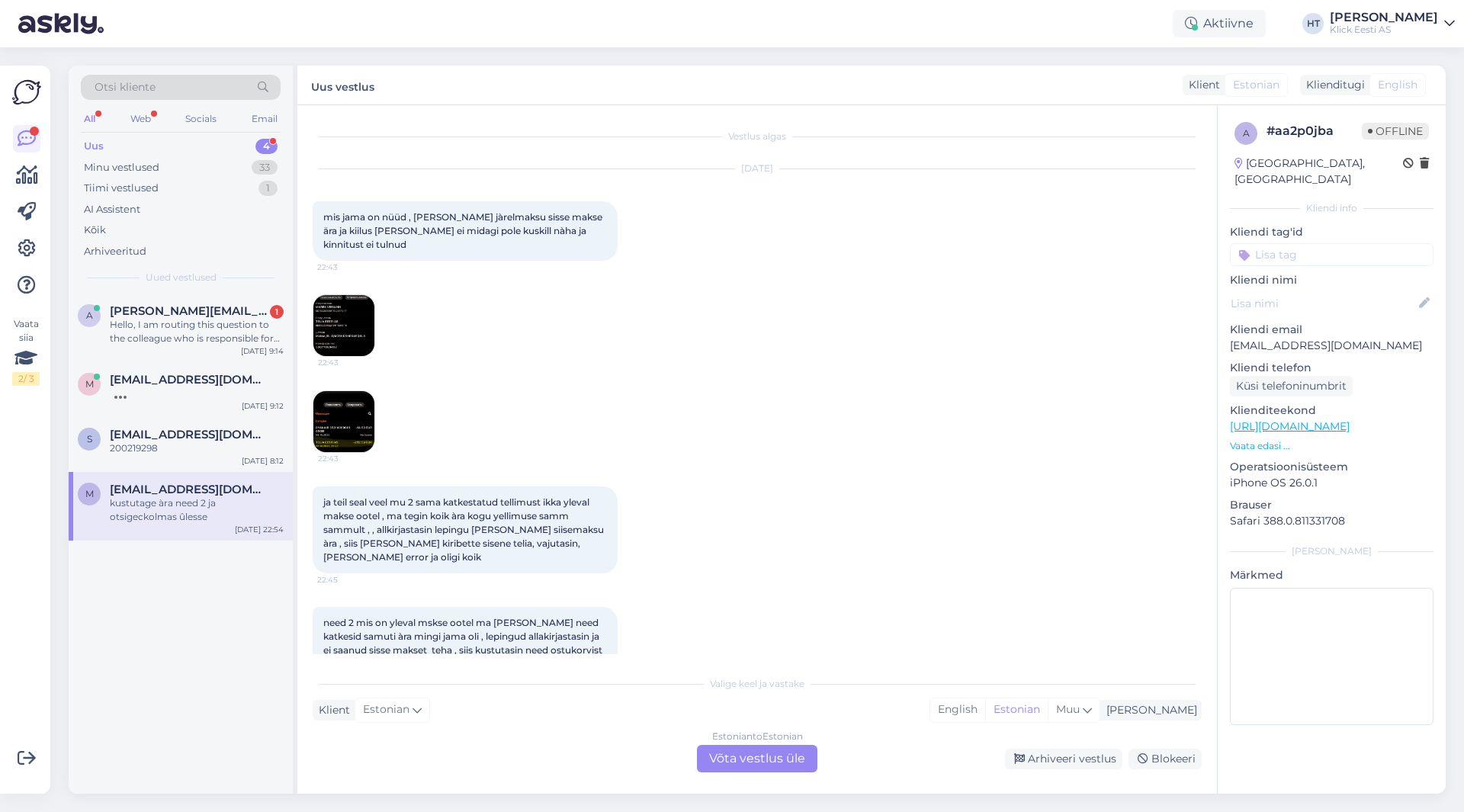
click at [351, 334] on img at bounding box center [344, 326] width 61 height 61
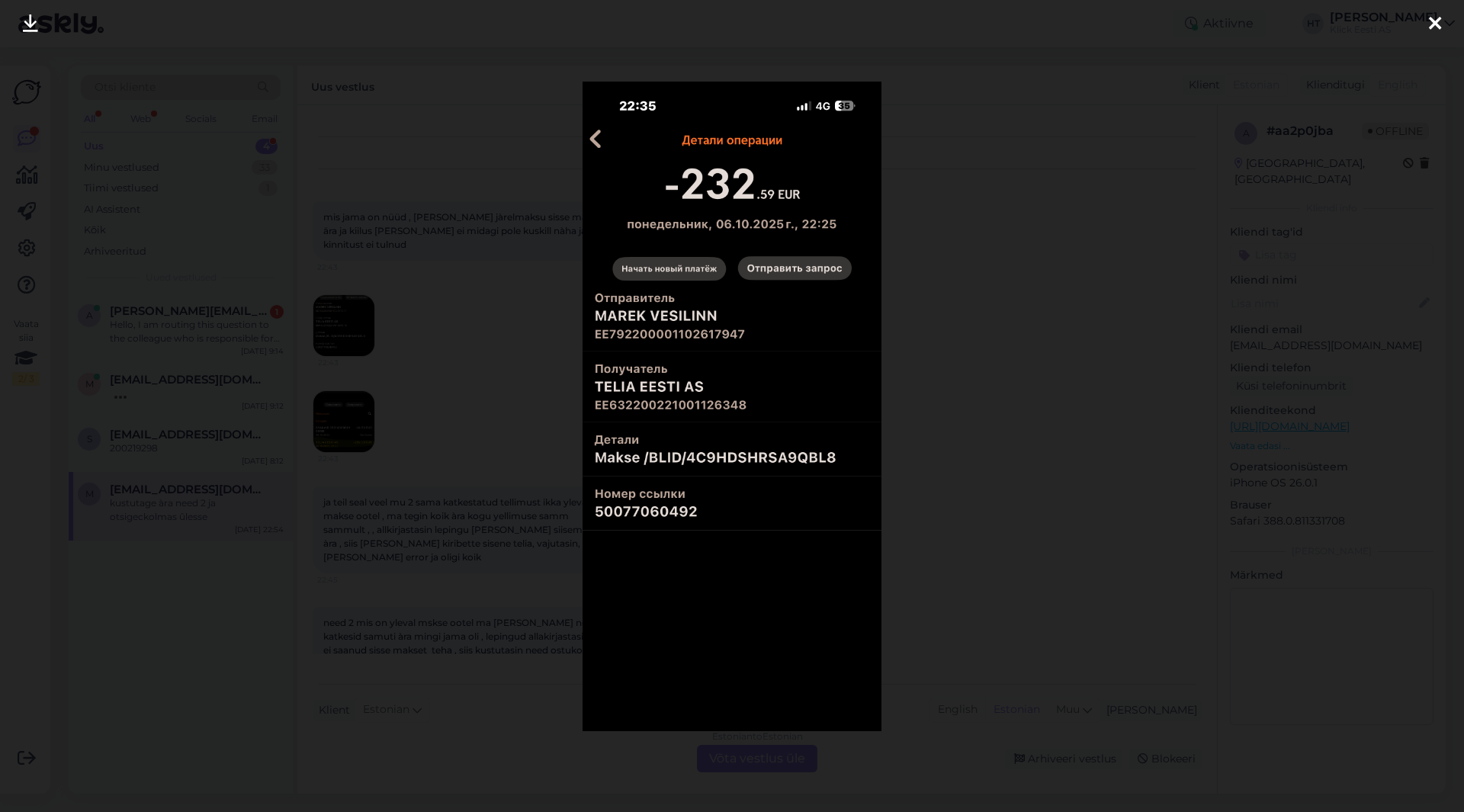
click at [956, 356] on div at bounding box center [732, 406] width 1464 height 812
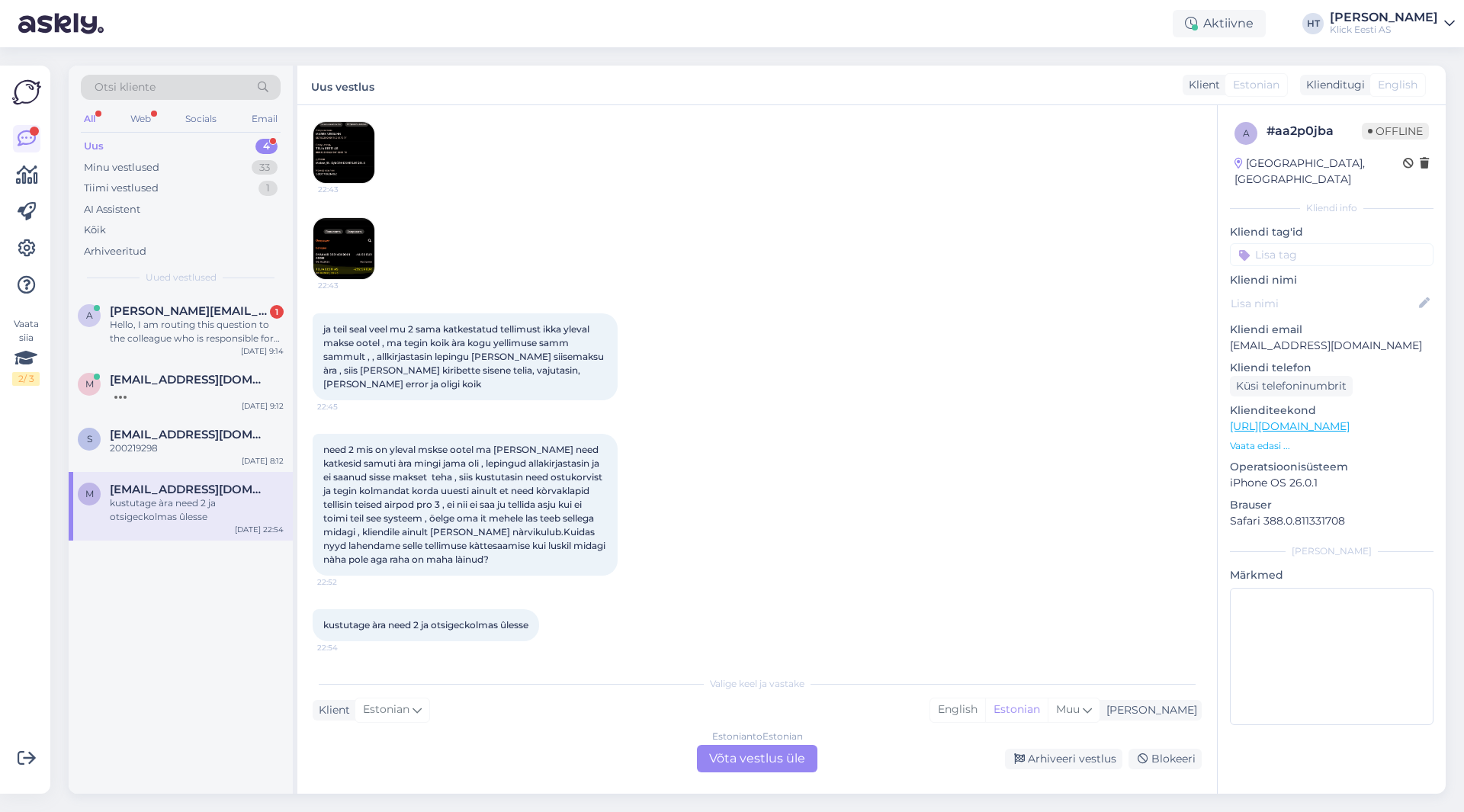
scroll to position [273, 0]
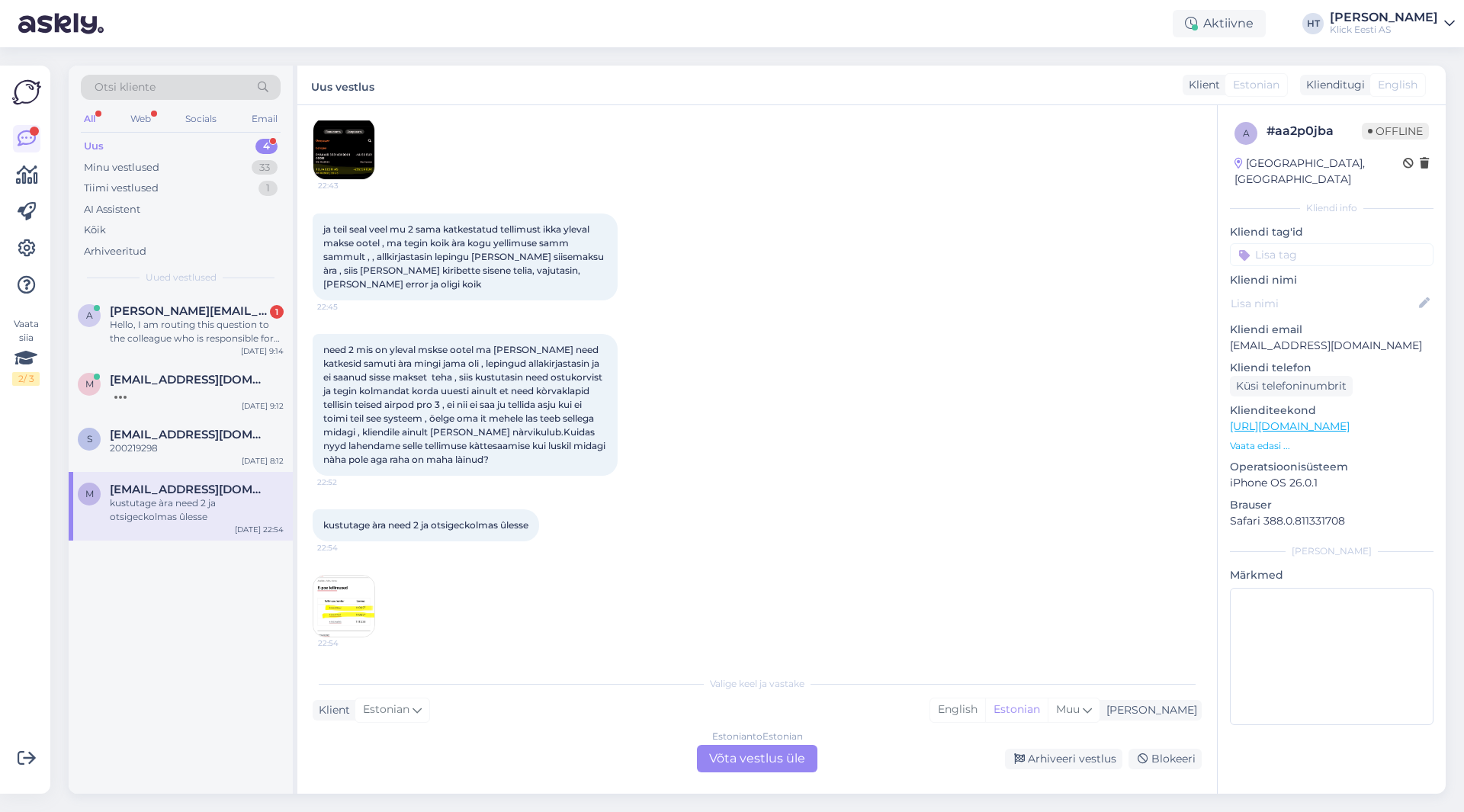
click at [372, 592] on img at bounding box center [344, 606] width 61 height 61
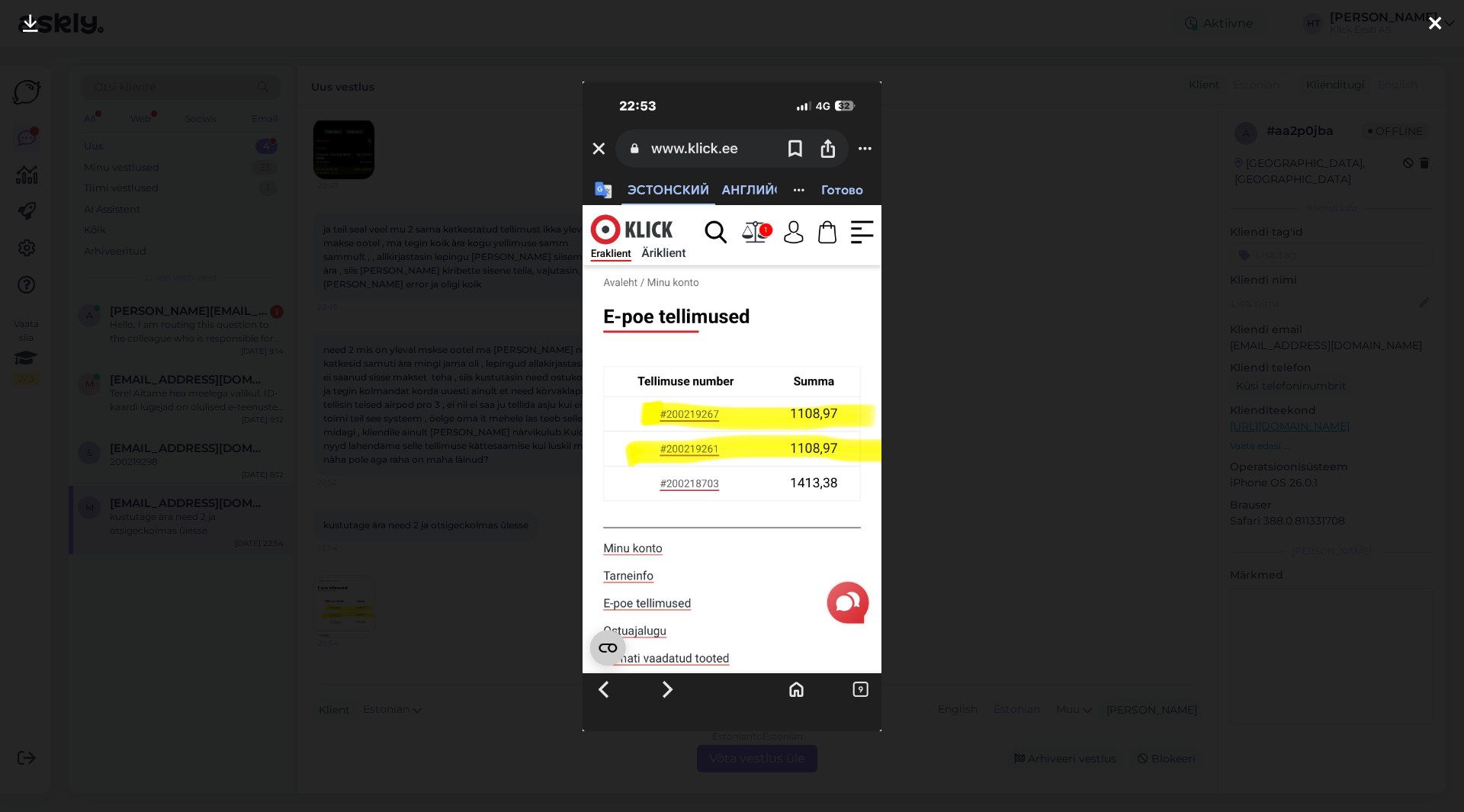
click at [954, 513] on div at bounding box center [732, 406] width 1464 height 812
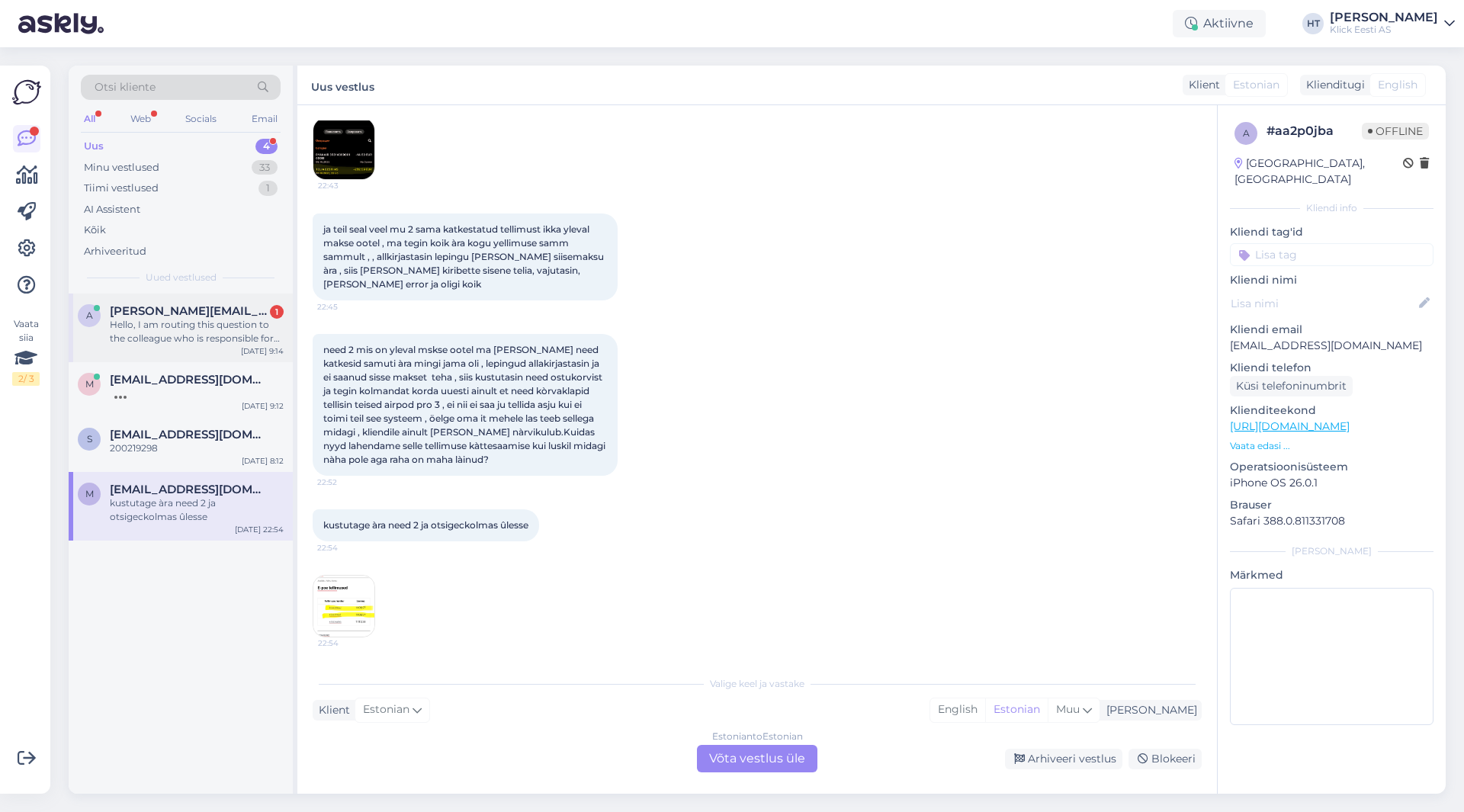
click at [141, 336] on div "Hello, I am routing this question to the colleague who is responsible for this …" at bounding box center [197, 331] width 174 height 27
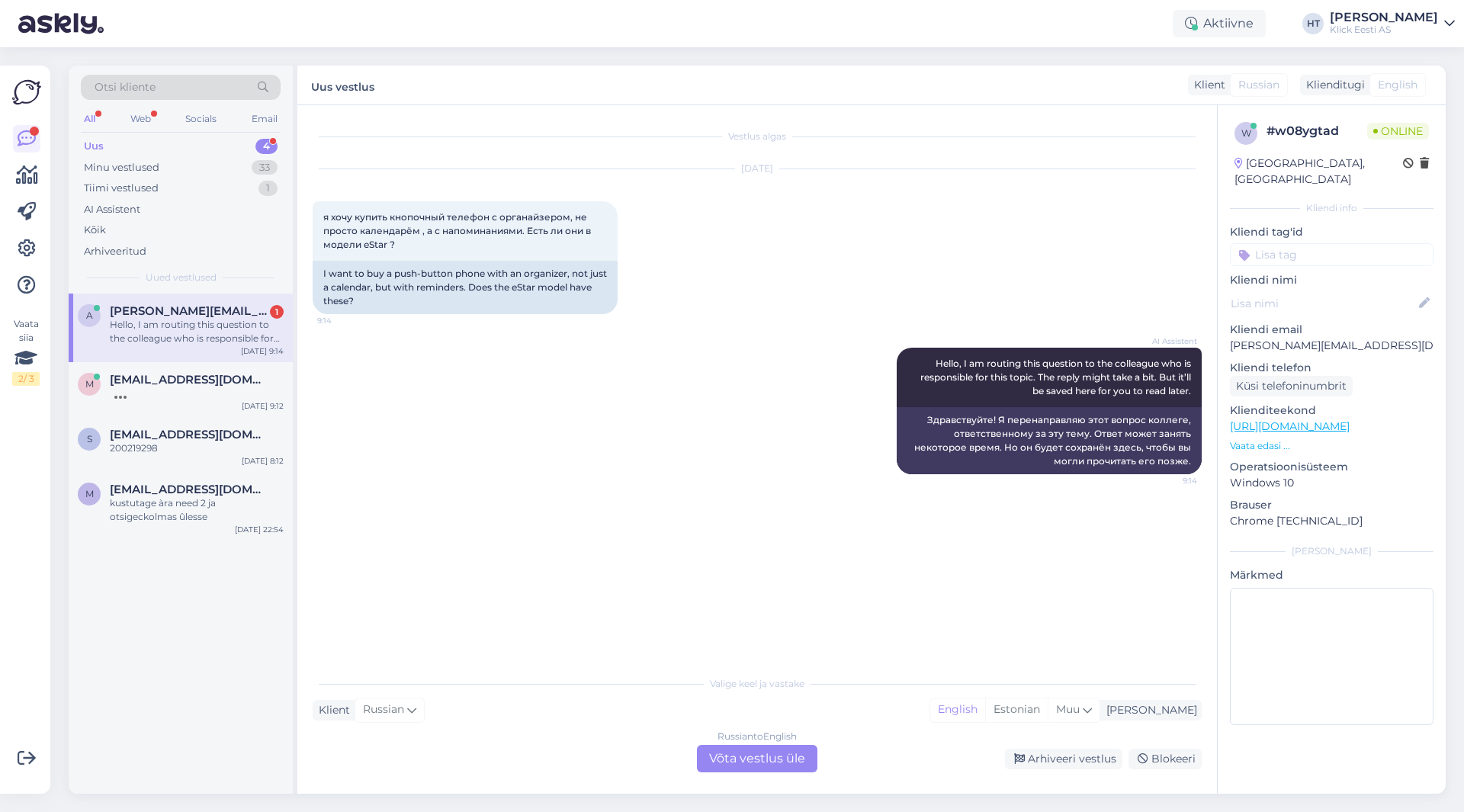
scroll to position [0, 0]
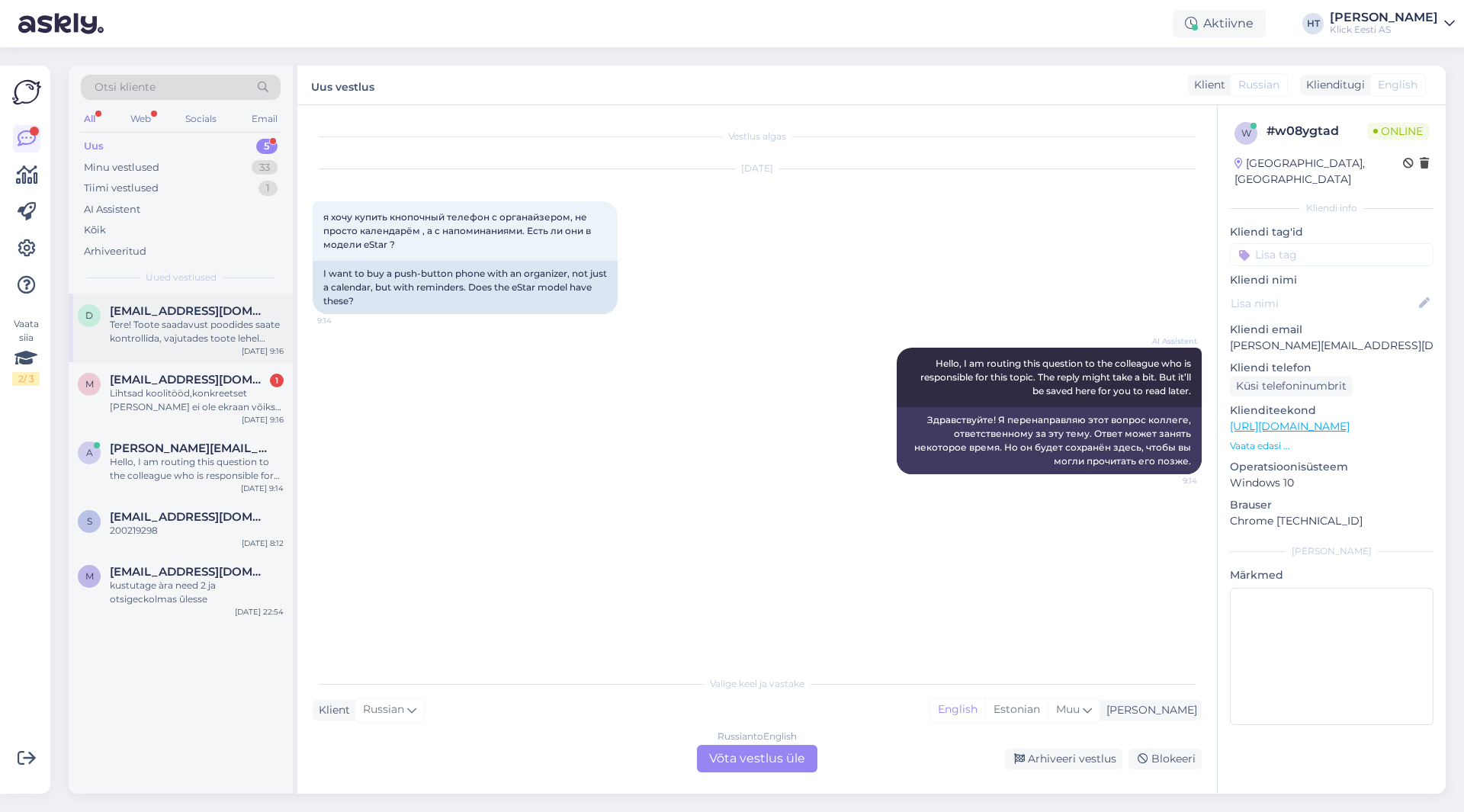
click at [246, 326] on div "Tere! Toote saadavust poodides saate kontrollida, vajutades toote lehel "Saadav…" at bounding box center [197, 331] width 174 height 27
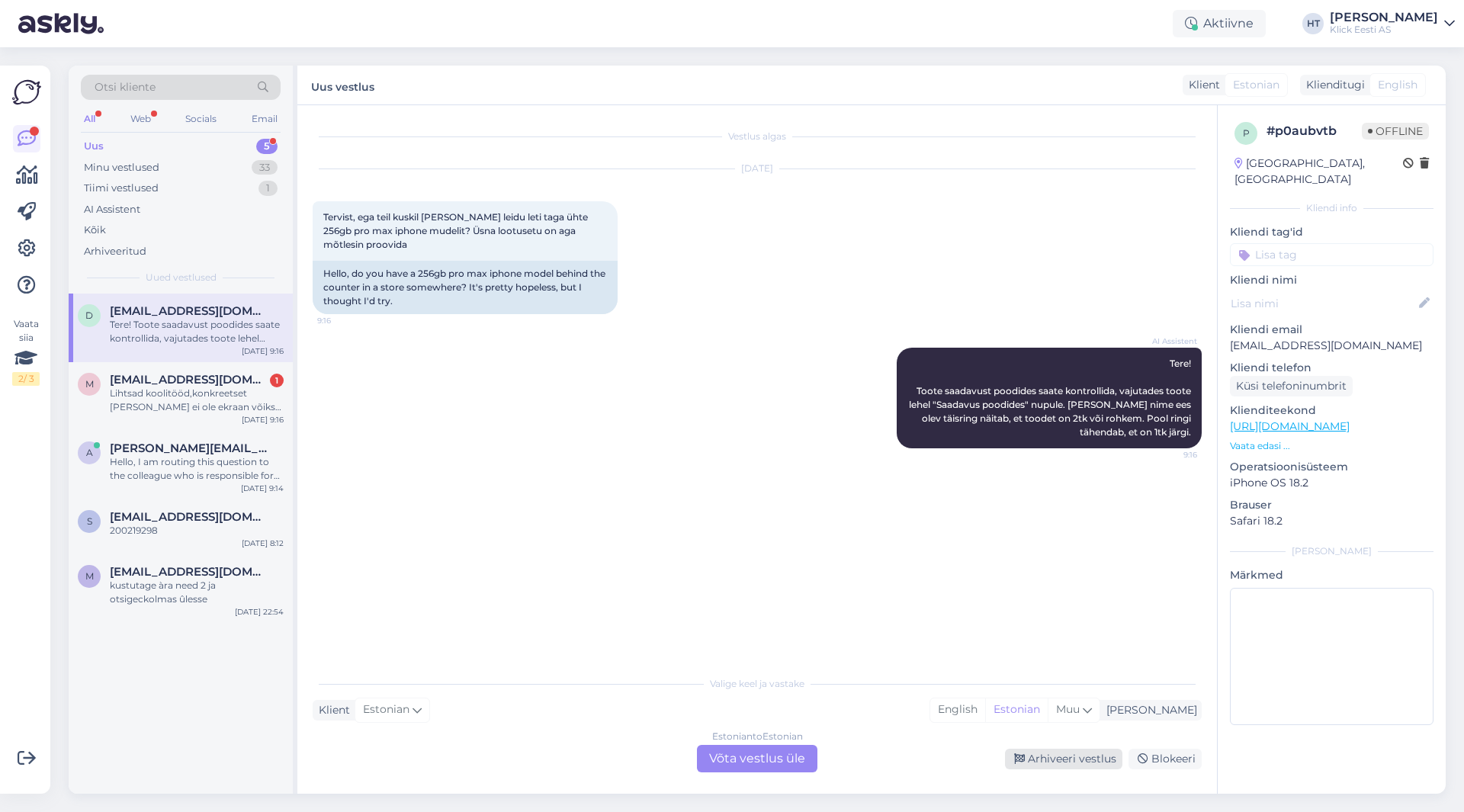
click at [1064, 761] on div "Arhiveeri vestlus" at bounding box center [1064, 758] width 117 height 21
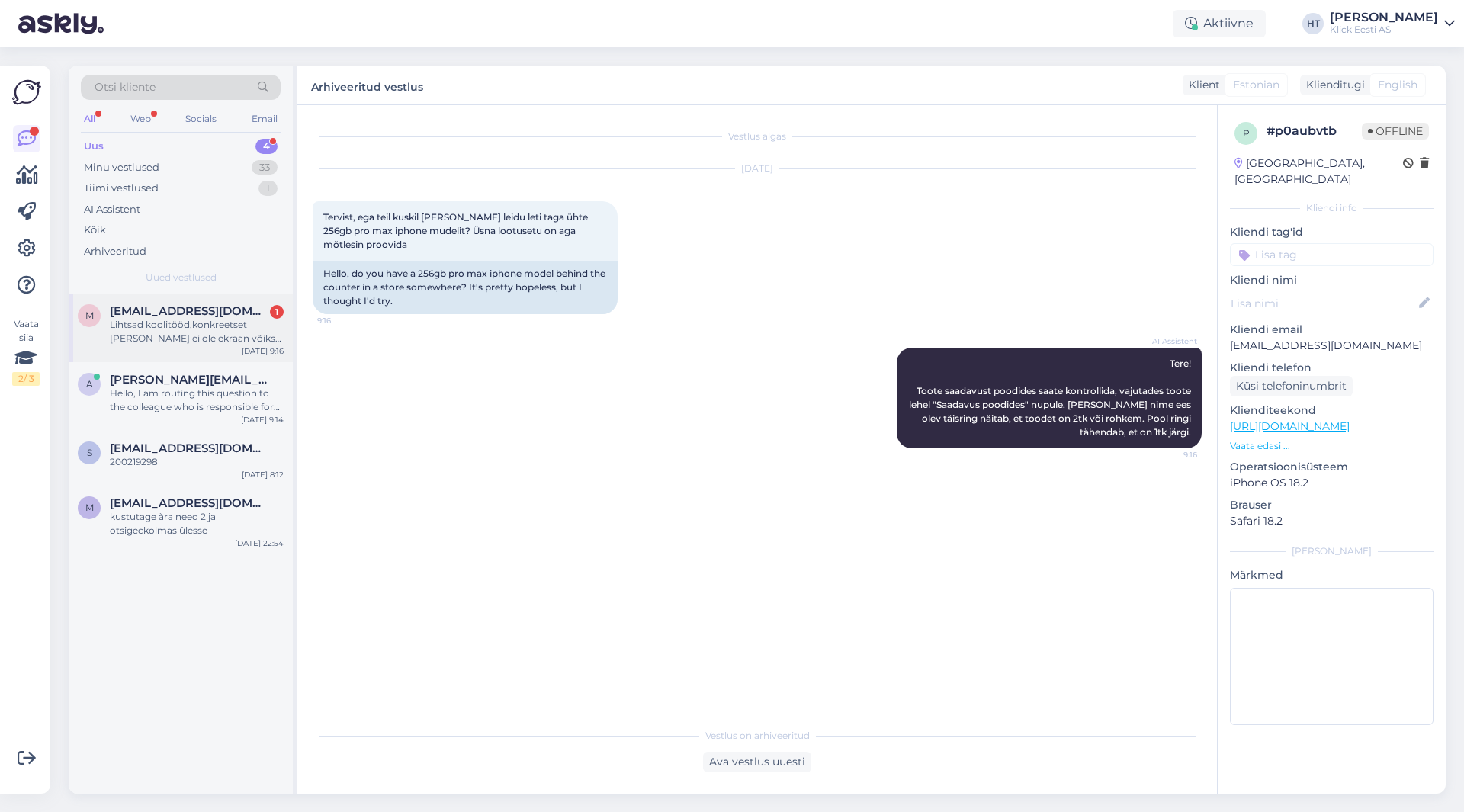
click at [203, 307] on span "[EMAIL_ADDRESS][DOMAIN_NAME]" at bounding box center [189, 311] width 159 height 14
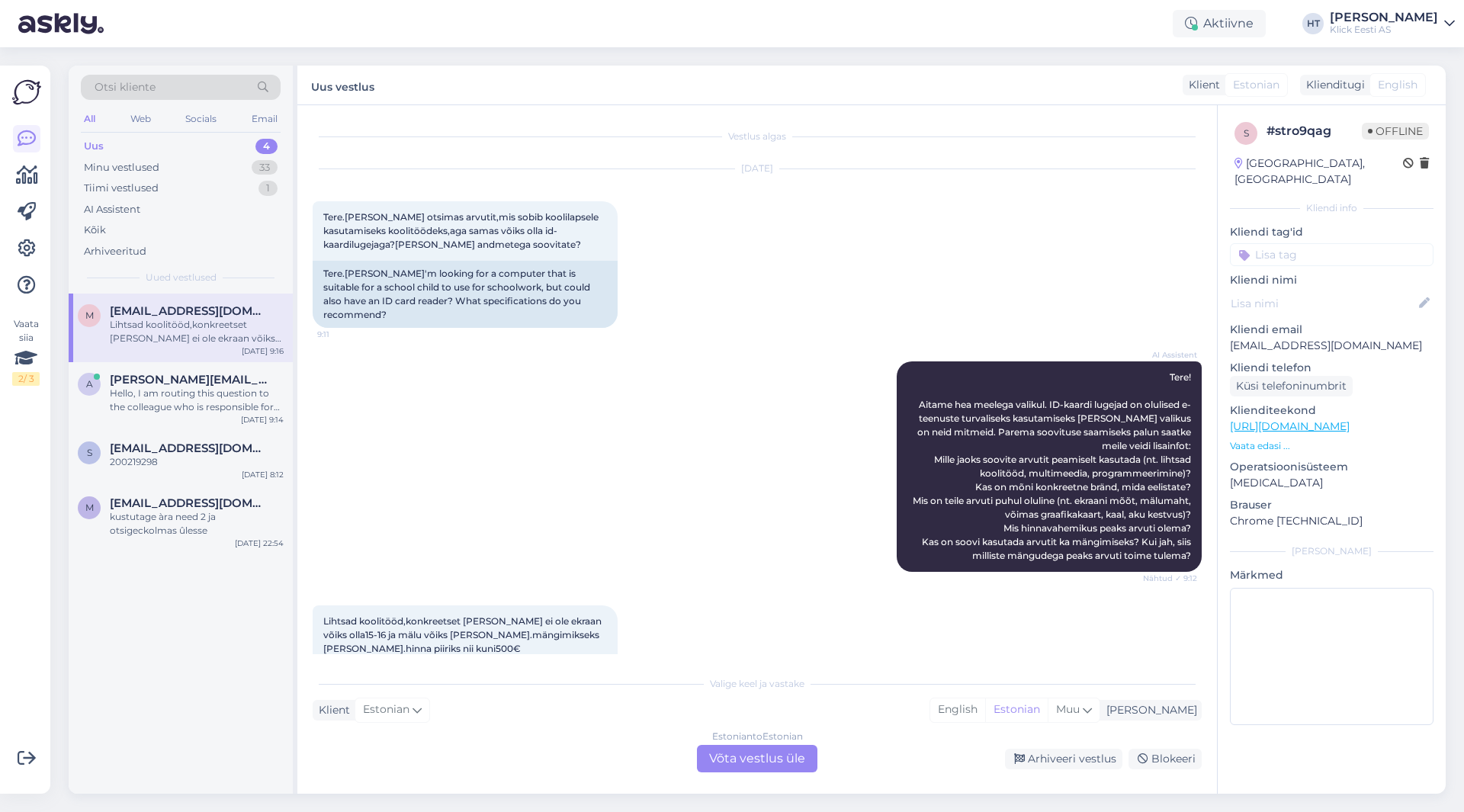
scroll to position [67, 0]
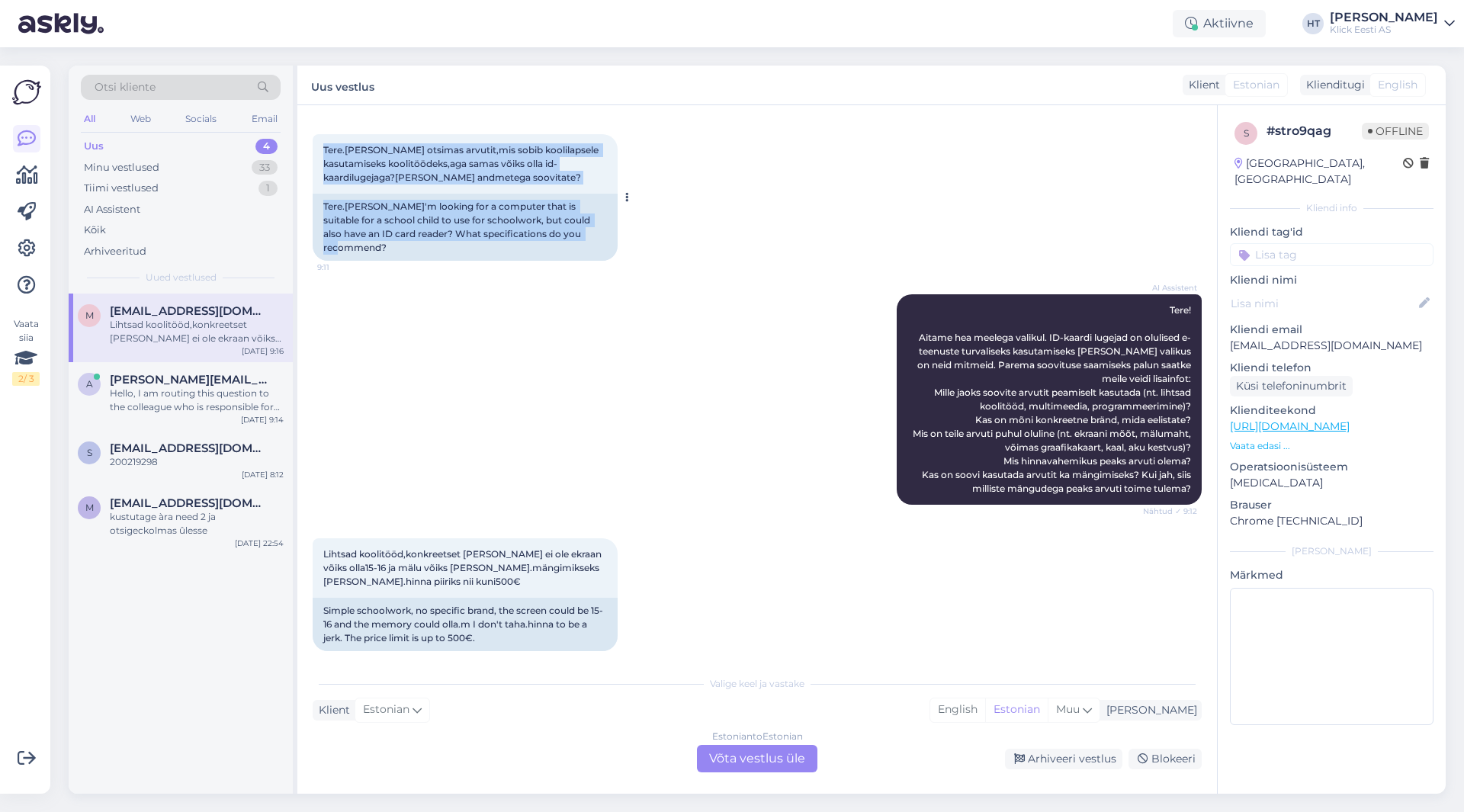
drag, startPoint x: 321, startPoint y: 150, endPoint x: 596, endPoint y: 236, distance: 288.1
click at [596, 236] on div "Tere.[PERSON_NAME] otsimas arvutit,mis sobib koolilapsele kasutamiseks koolitöö…" at bounding box center [465, 197] width 305 height 127
click at [596, 236] on div "Tere.[PERSON_NAME]'m looking for a computer that is suitable for a school child…" at bounding box center [465, 227] width 305 height 67
drag, startPoint x: 596, startPoint y: 236, endPoint x: 333, endPoint y: 141, distance: 279.6
click at [333, 141] on div "Tere.[PERSON_NAME] otsimas arvutit,mis sobib koolilapsele kasutamiseks koolitöö…" at bounding box center [465, 197] width 305 height 127
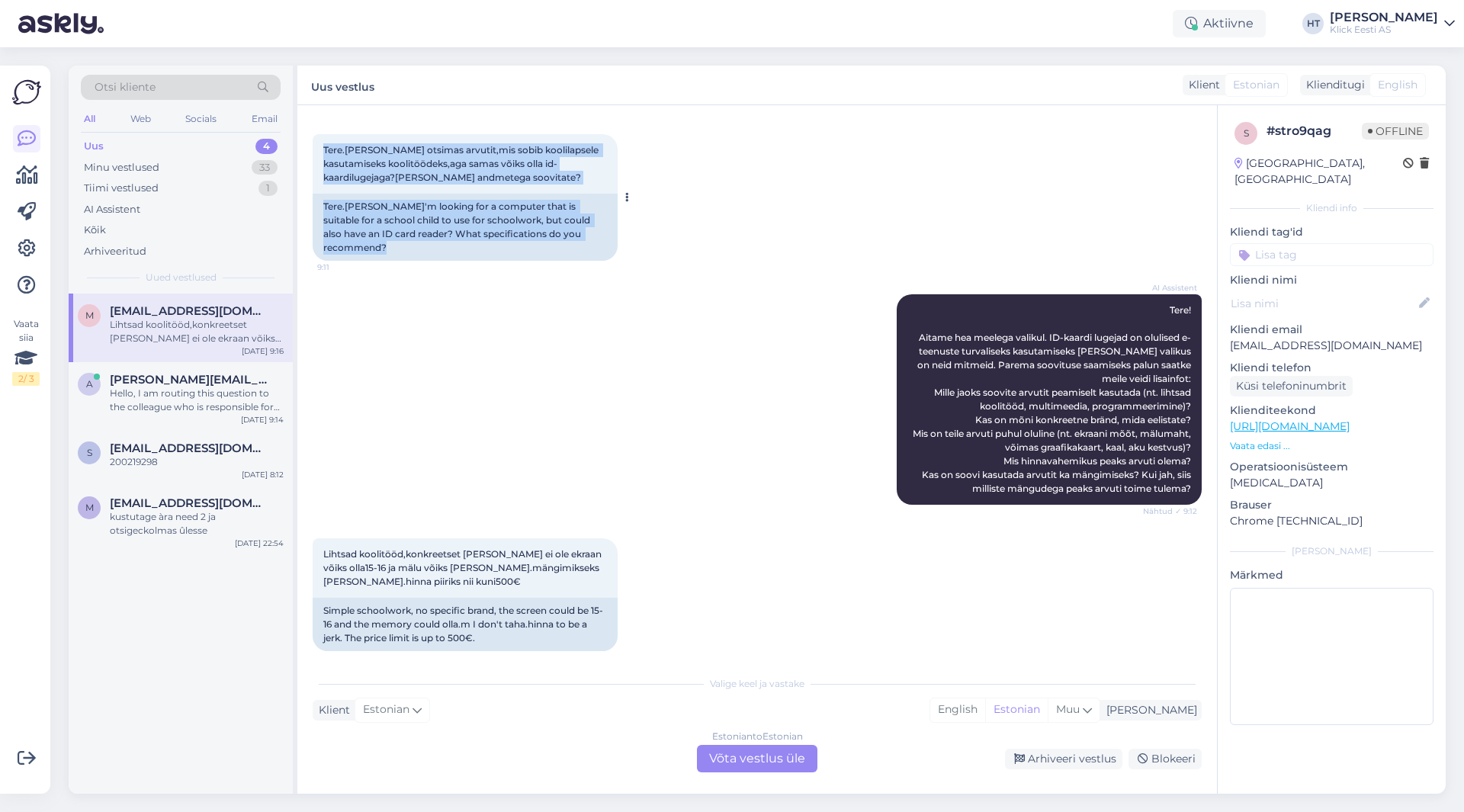
click at [325, 145] on span "Tere.[PERSON_NAME] otsimas arvutit,mis sobib koolilapsele kasutamiseks koolitöö…" at bounding box center [462, 163] width 278 height 39
drag, startPoint x: 323, startPoint y: 147, endPoint x: 577, endPoint y: 234, distance: 268.5
click at [576, 233] on div "Tere.[PERSON_NAME] otsimas arvutit,mis sobib koolilapsele kasutamiseks koolitöö…" at bounding box center [465, 197] width 305 height 127
click at [577, 234] on div "Tere.[PERSON_NAME]'m looking for a computer that is suitable for a school child…" at bounding box center [465, 227] width 305 height 67
drag, startPoint x: 577, startPoint y: 234, endPoint x: 325, endPoint y: 199, distance: 254.4
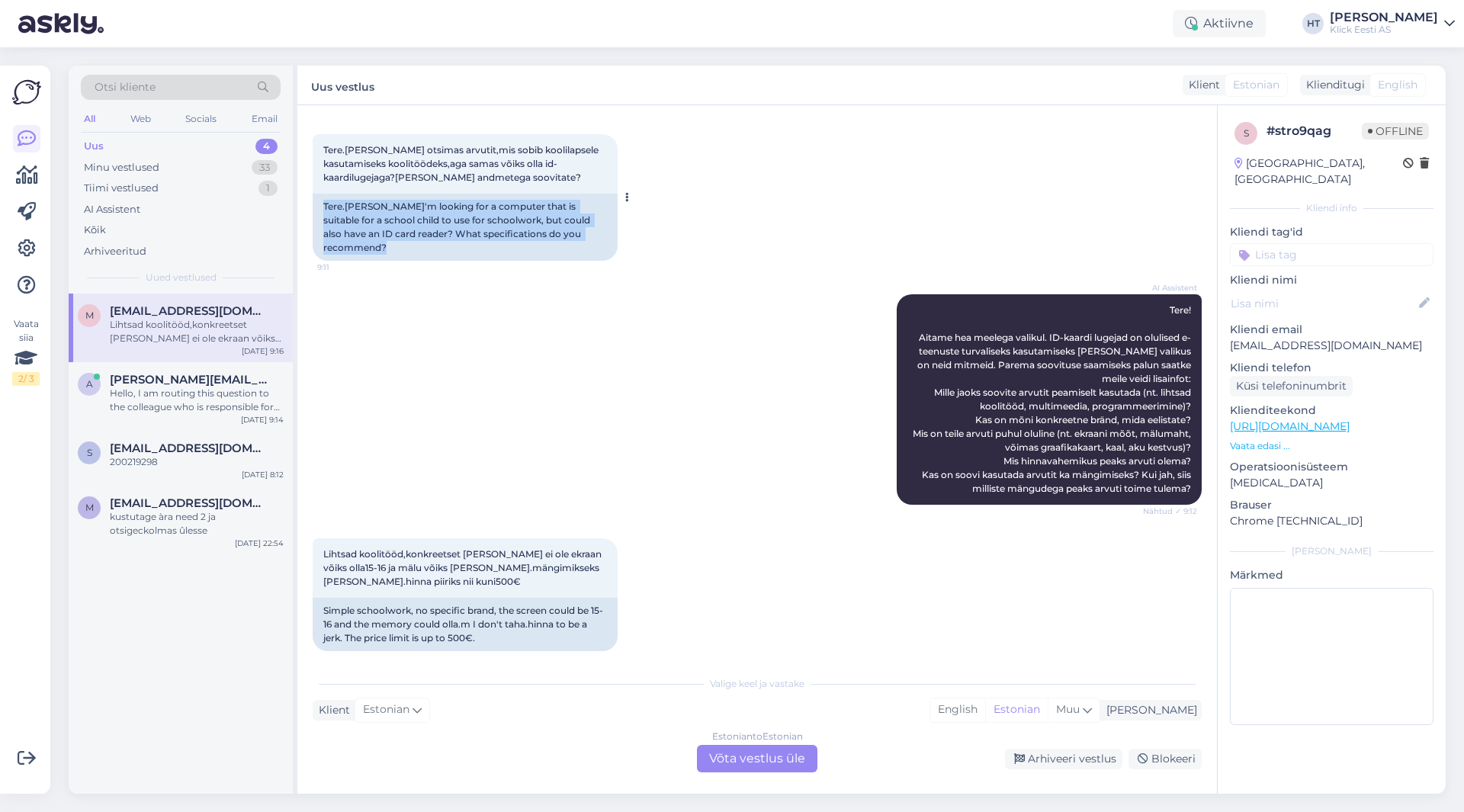
click at [325, 199] on div "Tere.[PERSON_NAME]'m looking for a computer that is suitable for a school child…" at bounding box center [465, 227] width 305 height 67
click at [325, 206] on div "Tere.[PERSON_NAME]'m looking for a computer that is suitable for a school child…" at bounding box center [465, 227] width 305 height 67
drag, startPoint x: 323, startPoint y: 206, endPoint x: 578, endPoint y: 236, distance: 256.8
click at [578, 236] on div "Tere.[PERSON_NAME]'m looking for a computer that is suitable for a school child…" at bounding box center [465, 227] width 305 height 67
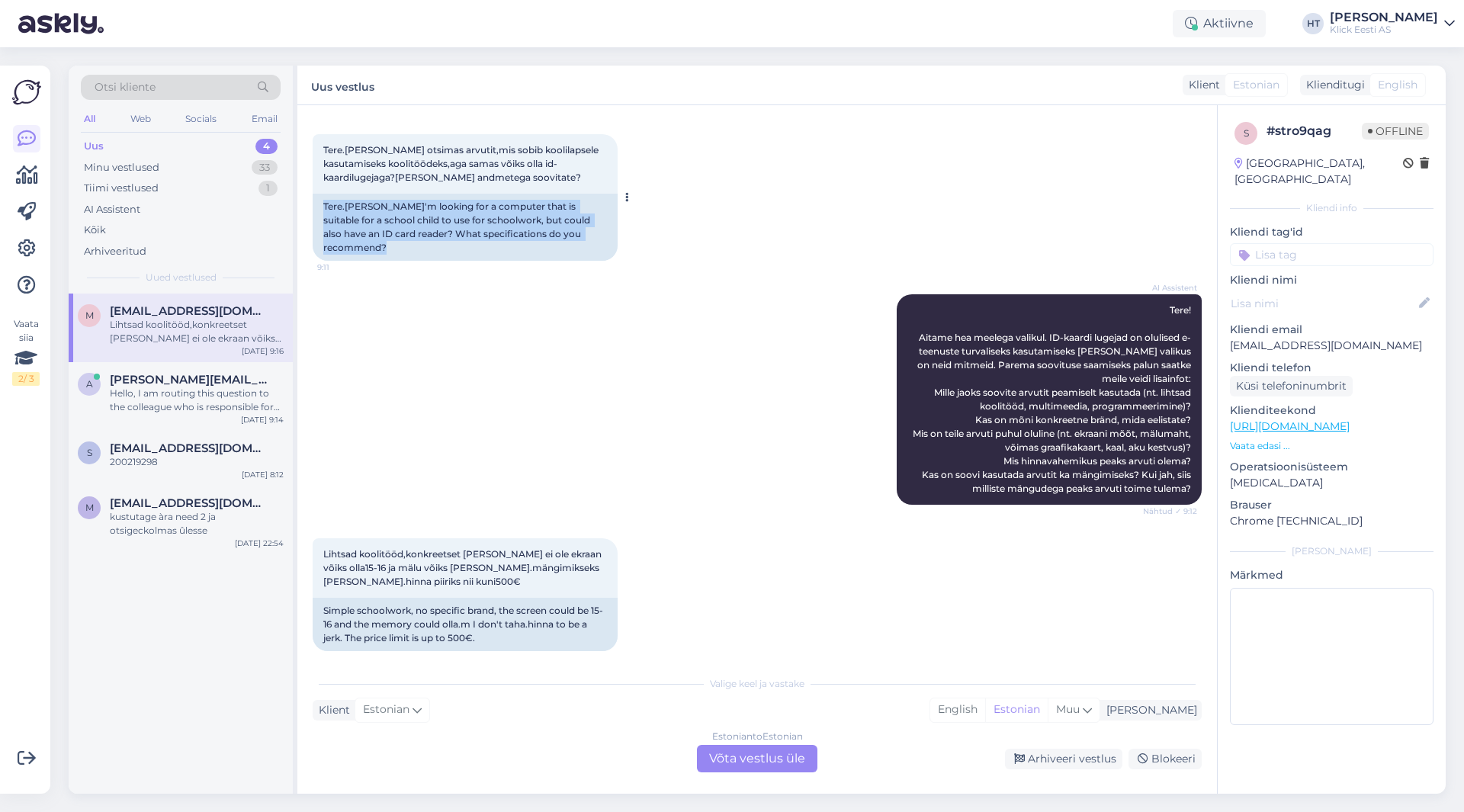
drag, startPoint x: 578, startPoint y: 236, endPoint x: 318, endPoint y: 199, distance: 262.6
click at [318, 199] on div "Tere.[PERSON_NAME]'m looking for a computer that is suitable for a school child…" at bounding box center [465, 227] width 305 height 67
click at [321, 200] on div "Tere.[PERSON_NAME]'m looking for a computer that is suitable for a school child…" at bounding box center [465, 227] width 305 height 67
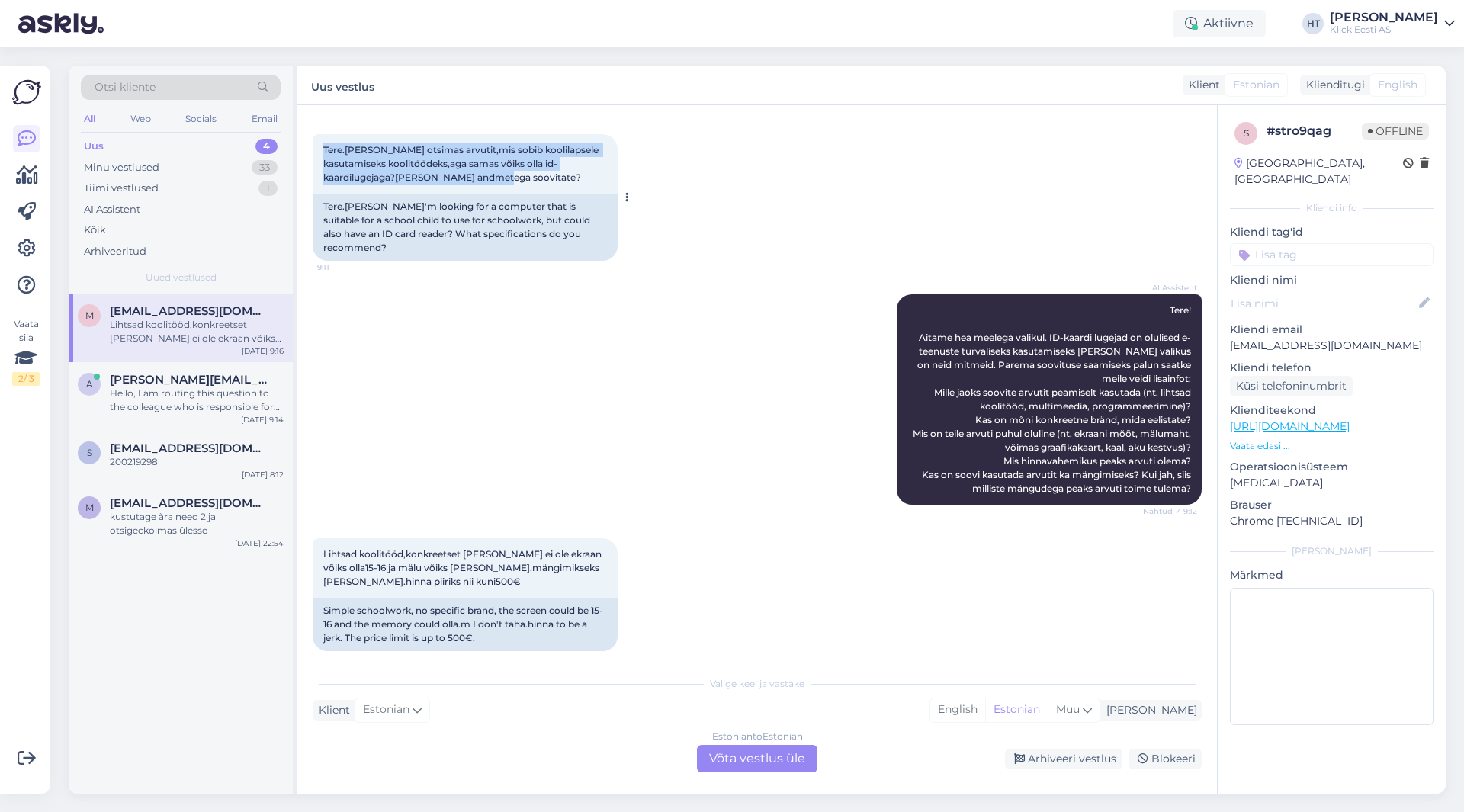
drag, startPoint x: 318, startPoint y: 141, endPoint x: 543, endPoint y: 183, distance: 228.9
click at [543, 183] on div "Tere.[PERSON_NAME] otsimas arvutit,mis sobib koolilapsele kasutamiseks koolitöö…" at bounding box center [465, 164] width 305 height 60
drag, startPoint x: 540, startPoint y: 180, endPoint x: 327, endPoint y: 152, distance: 214.8
click at [327, 152] on div "Tere.[PERSON_NAME] otsimas arvutit,mis sobib koolilapsele kasutamiseks koolitöö…" at bounding box center [465, 164] width 305 height 60
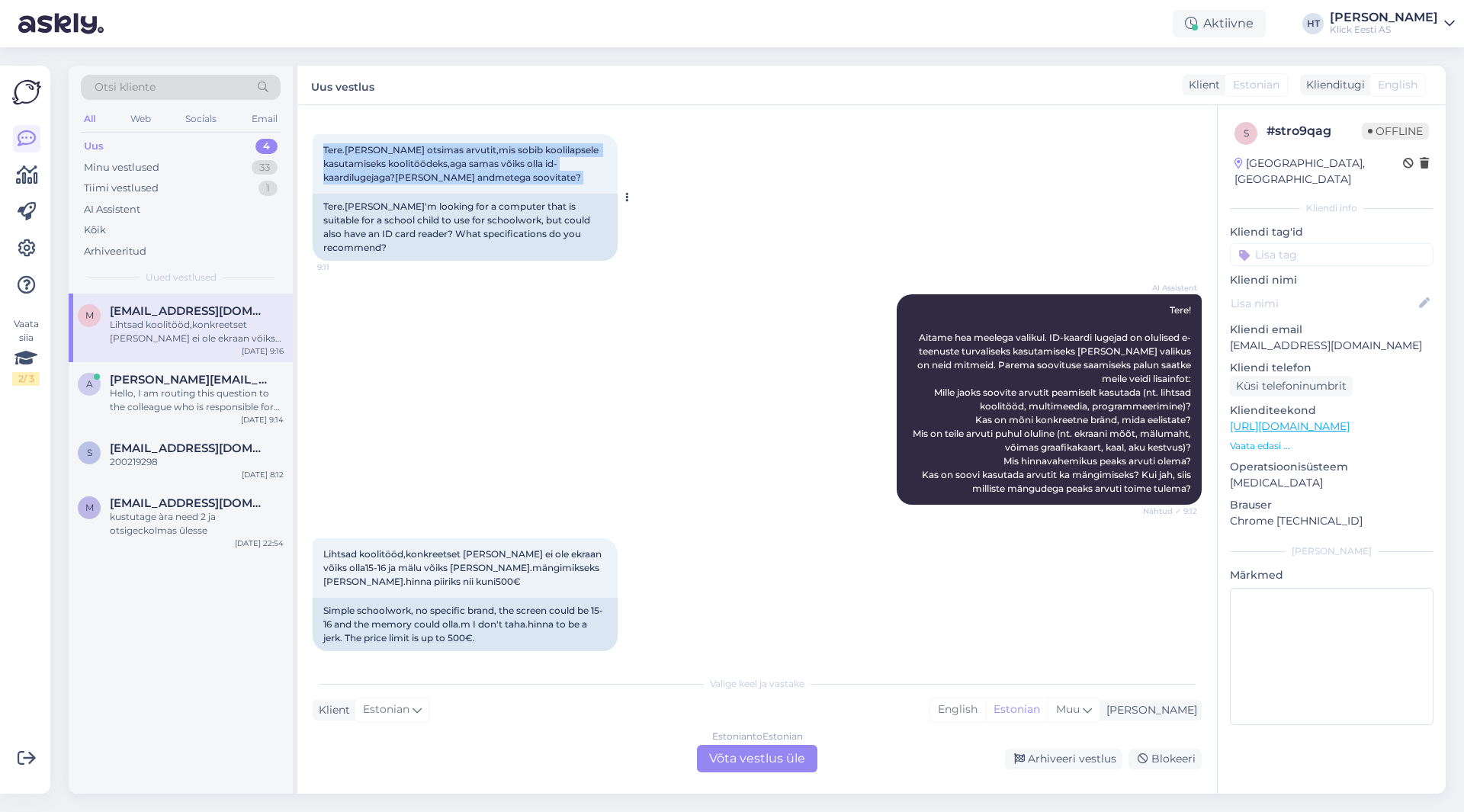
click at [322, 147] on div "Tere.[PERSON_NAME] otsimas arvutit,mis sobib koolilapsele kasutamiseks koolitöö…" at bounding box center [465, 164] width 305 height 60
drag, startPoint x: 322, startPoint y: 147, endPoint x: 542, endPoint y: 181, distance: 222.6
click at [542, 181] on div "Tere.[PERSON_NAME] otsimas arvutit,mis sobib koolilapsele kasutamiseks koolitöö…" at bounding box center [465, 164] width 305 height 60
click at [543, 181] on div "Tere.[PERSON_NAME] otsimas arvutit,mis sobib koolilapsele kasutamiseks koolitöö…" at bounding box center [465, 164] width 305 height 60
drag, startPoint x: 543, startPoint y: 181, endPoint x: 326, endPoint y: 150, distance: 219.2
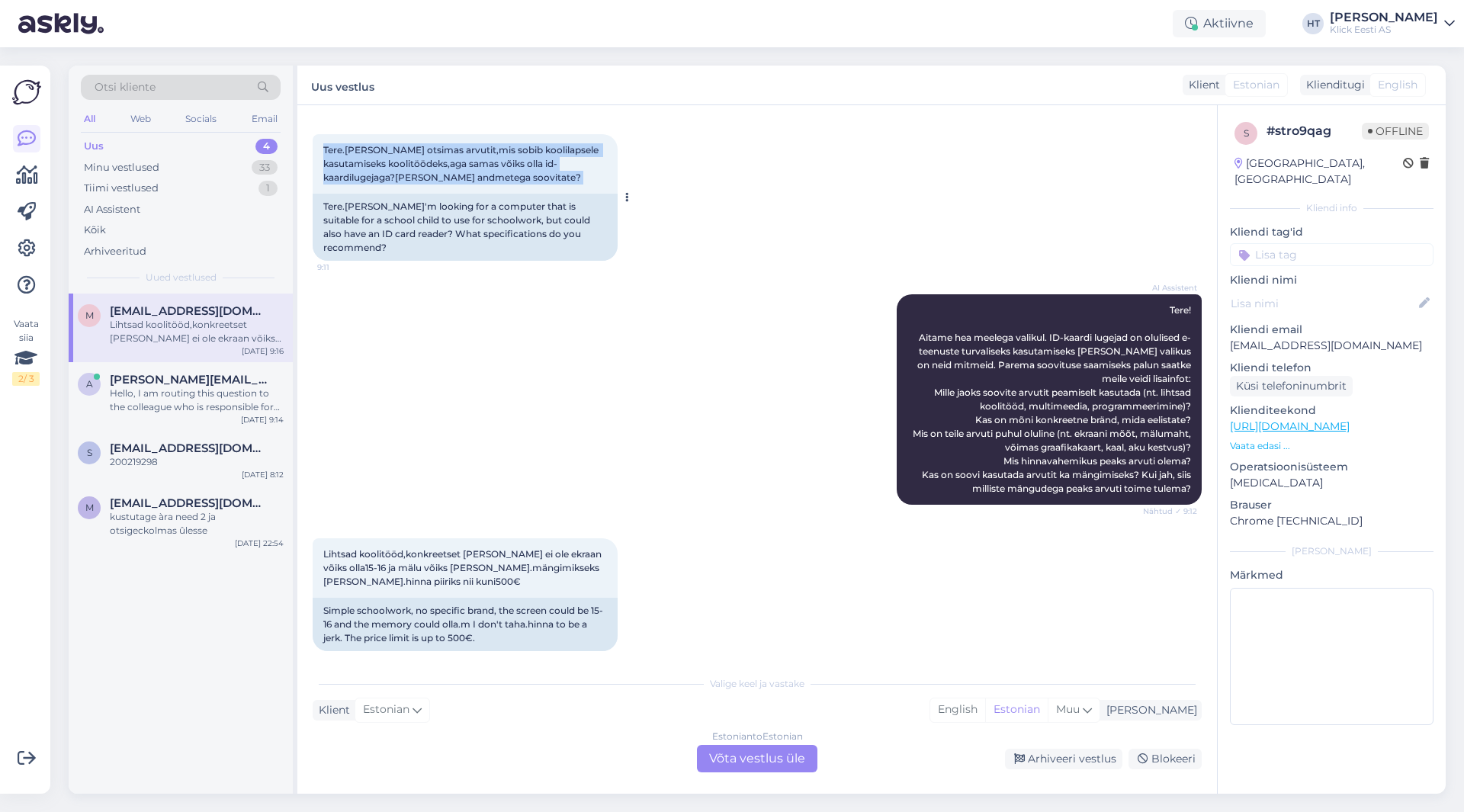
click at [326, 150] on div "Tere.[PERSON_NAME] otsimas arvutit,mis sobib koolilapsele kasutamiseks koolitöö…" at bounding box center [465, 164] width 305 height 60
click at [326, 150] on span "Tere.[PERSON_NAME] otsimas arvutit,mis sobib koolilapsele kasutamiseks koolitöö…" at bounding box center [462, 163] width 278 height 39
drag, startPoint x: 323, startPoint y: 149, endPoint x: 571, endPoint y: 185, distance: 250.6
click at [571, 185] on div "Tere.[PERSON_NAME] otsimas arvutit,mis sobib koolilapsele kasutamiseks koolitöö…" at bounding box center [465, 164] width 305 height 60
click at [571, 184] on div "Tere.[PERSON_NAME] otsimas arvutit,mis sobib koolilapsele kasutamiseks koolitöö…" at bounding box center [465, 164] width 305 height 60
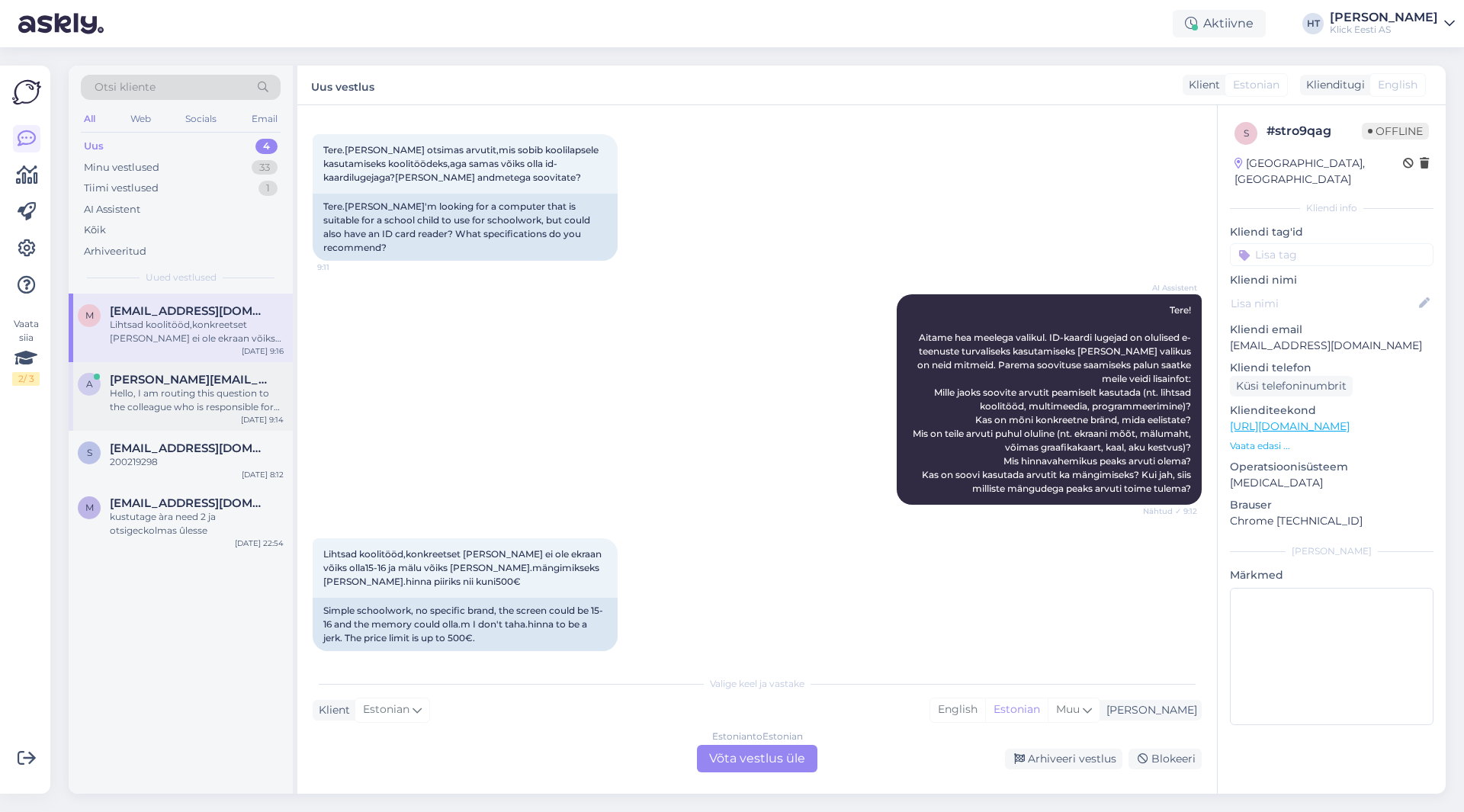
click at [208, 394] on div "Hello, I am routing this question to the colleague who is responsible for this …" at bounding box center [197, 399] width 174 height 27
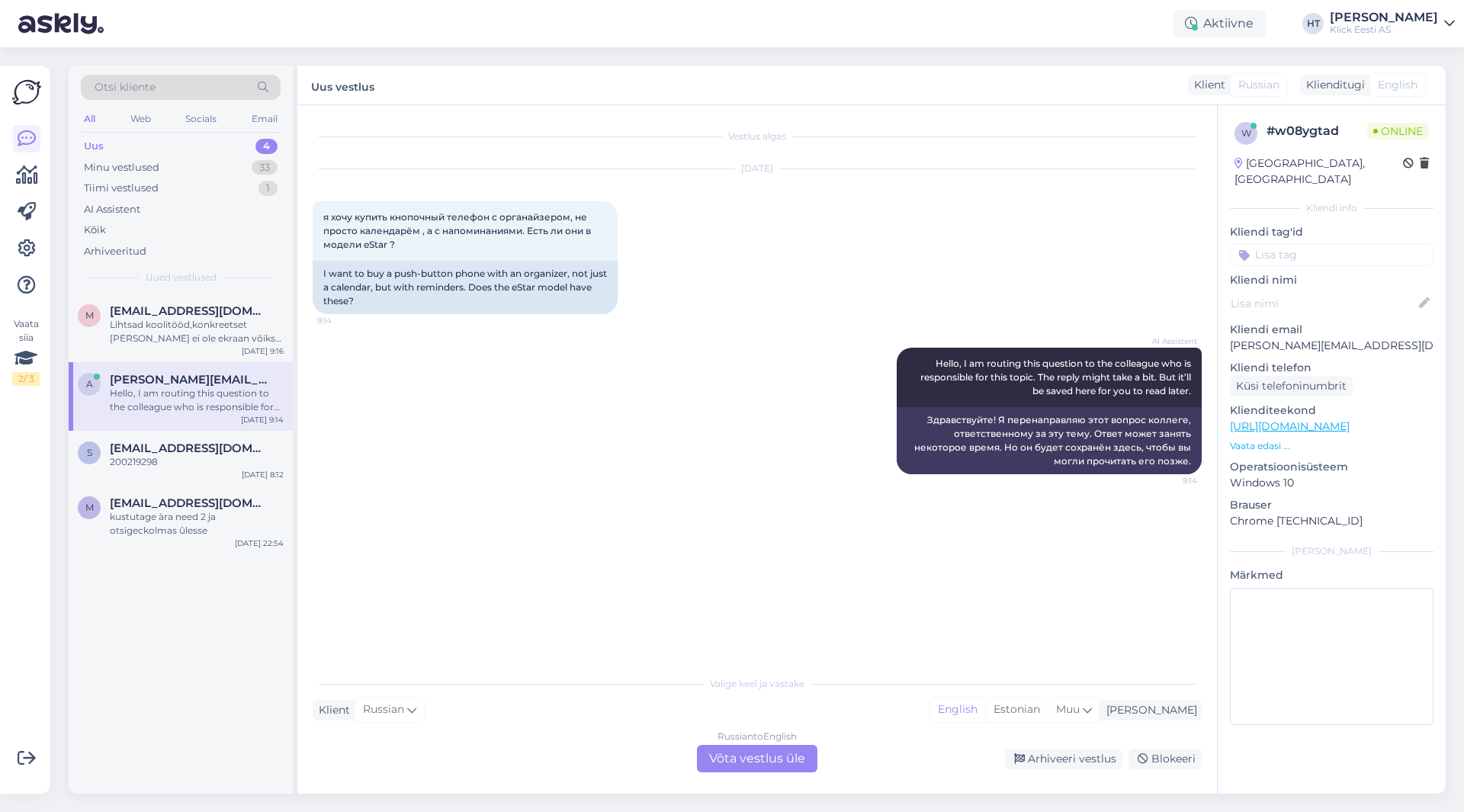
scroll to position [0, 0]
click at [193, 309] on span "[EMAIL_ADDRESS][DOMAIN_NAME]" at bounding box center [189, 311] width 159 height 14
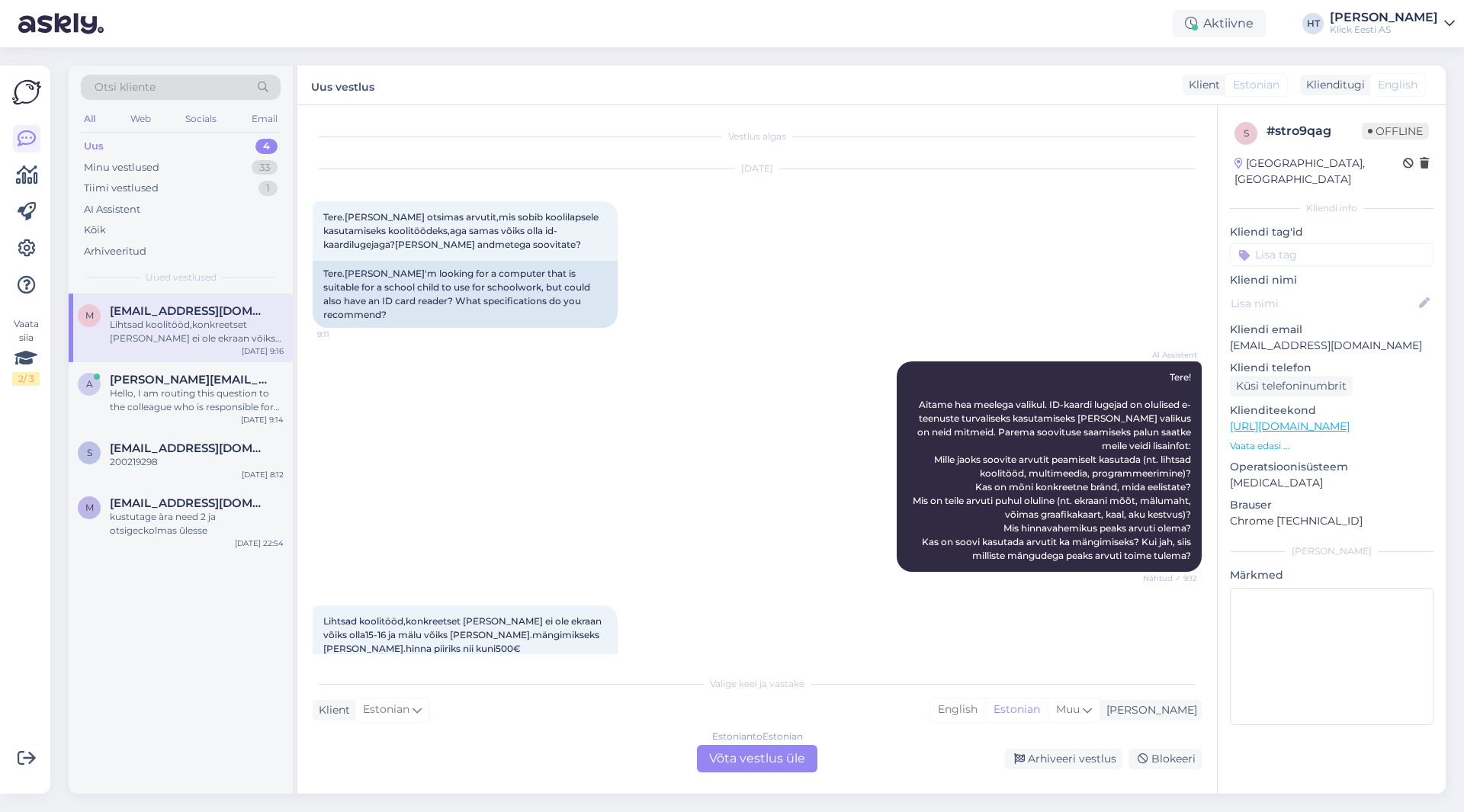
scroll to position [67, 0]
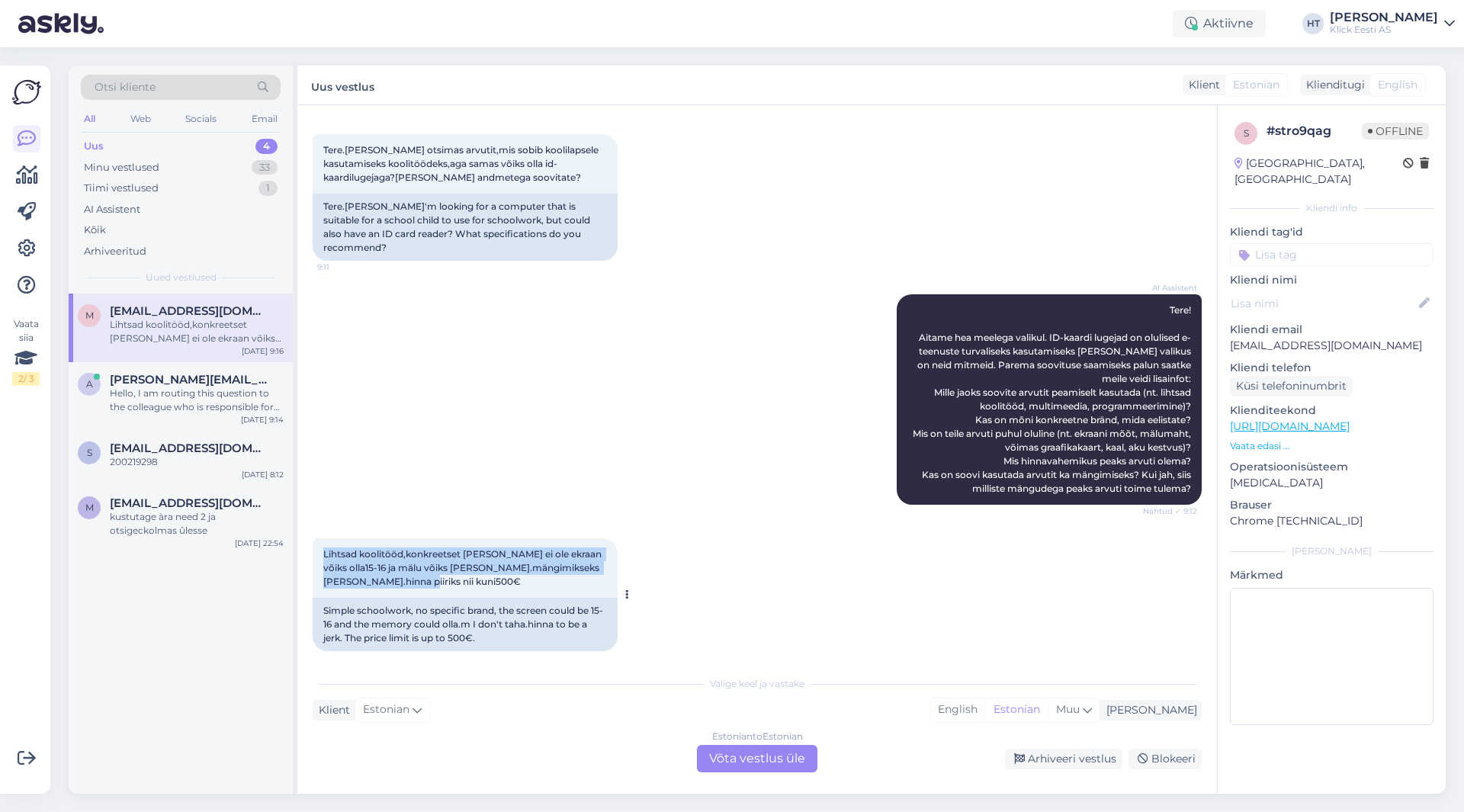
drag, startPoint x: 321, startPoint y: 539, endPoint x: 414, endPoint y: 568, distance: 97.4
click at [414, 568] on div "Lihtsad koolitööd,konkreetset [PERSON_NAME] ei ole ekraan võiks olla15-16 ja mä…" at bounding box center [465, 568] width 305 height 60
click at [412, 568] on span "Lihtsad koolitööd,konkreetset [PERSON_NAME] ei ole ekraan võiks olla15-16 ja mä…" at bounding box center [463, 567] width 280 height 39
drag, startPoint x: 412, startPoint y: 568, endPoint x: 329, endPoint y: 532, distance: 90.5
click at [329, 538] on div "Lihtsad koolitööd,konkreetset [PERSON_NAME] ei ole ekraan võiks olla15-16 ja mä…" at bounding box center [465, 568] width 305 height 60
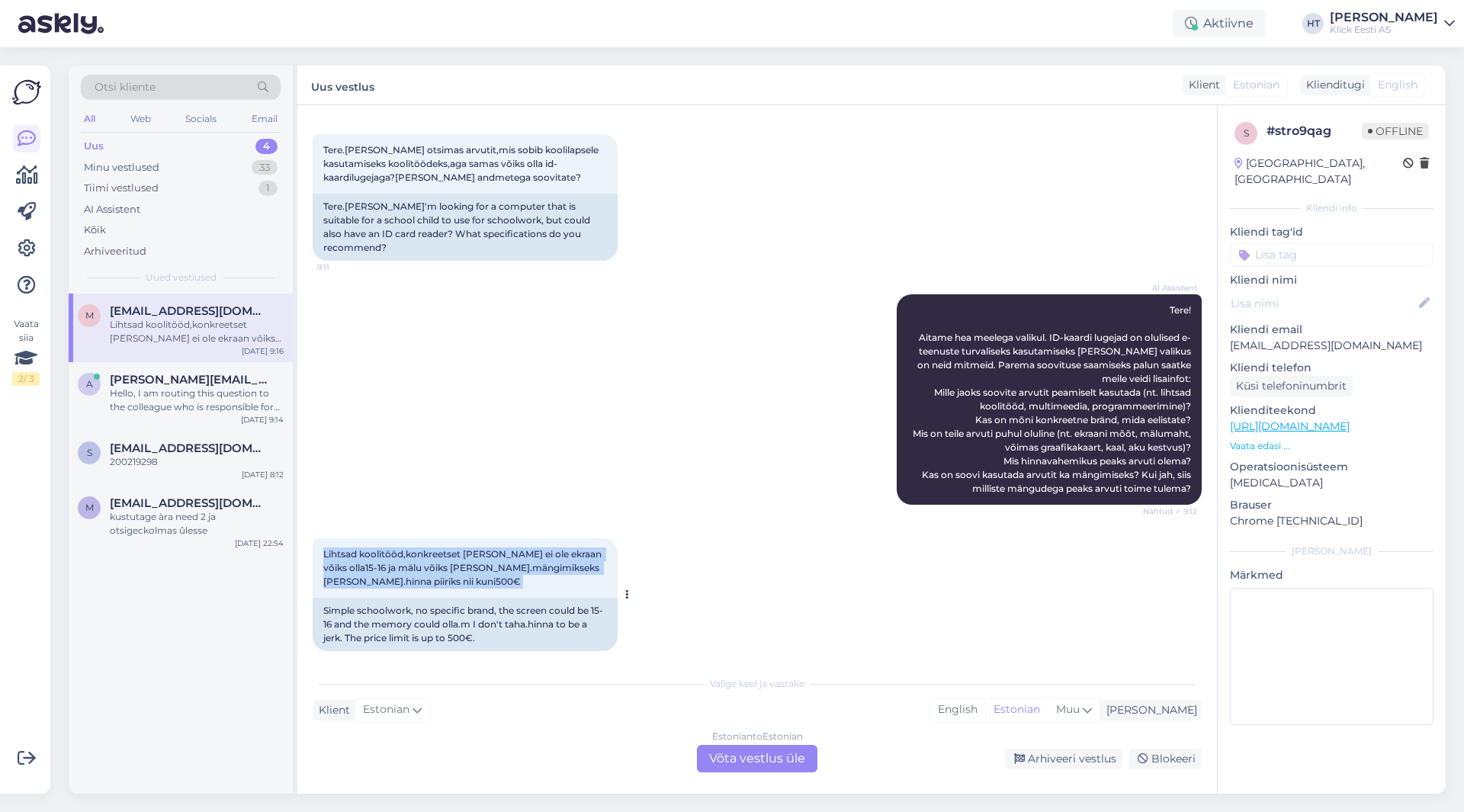
click at [322, 538] on div "Lihtsad koolitööd,konkreetset [PERSON_NAME] ei ole ekraan võiks olla15-16 ja mä…" at bounding box center [465, 568] width 305 height 60
drag, startPoint x: 322, startPoint y: 534, endPoint x: 455, endPoint y: 569, distance: 137.5
click at [455, 569] on div "Lihtsad koolitööd,konkreetset [PERSON_NAME] ei ole ekraan võiks olla15-16 ja mä…" at bounding box center [465, 568] width 305 height 60
click at [720, 758] on div "Estonian to Estonian Võta vestlus üle" at bounding box center [758, 758] width 121 height 27
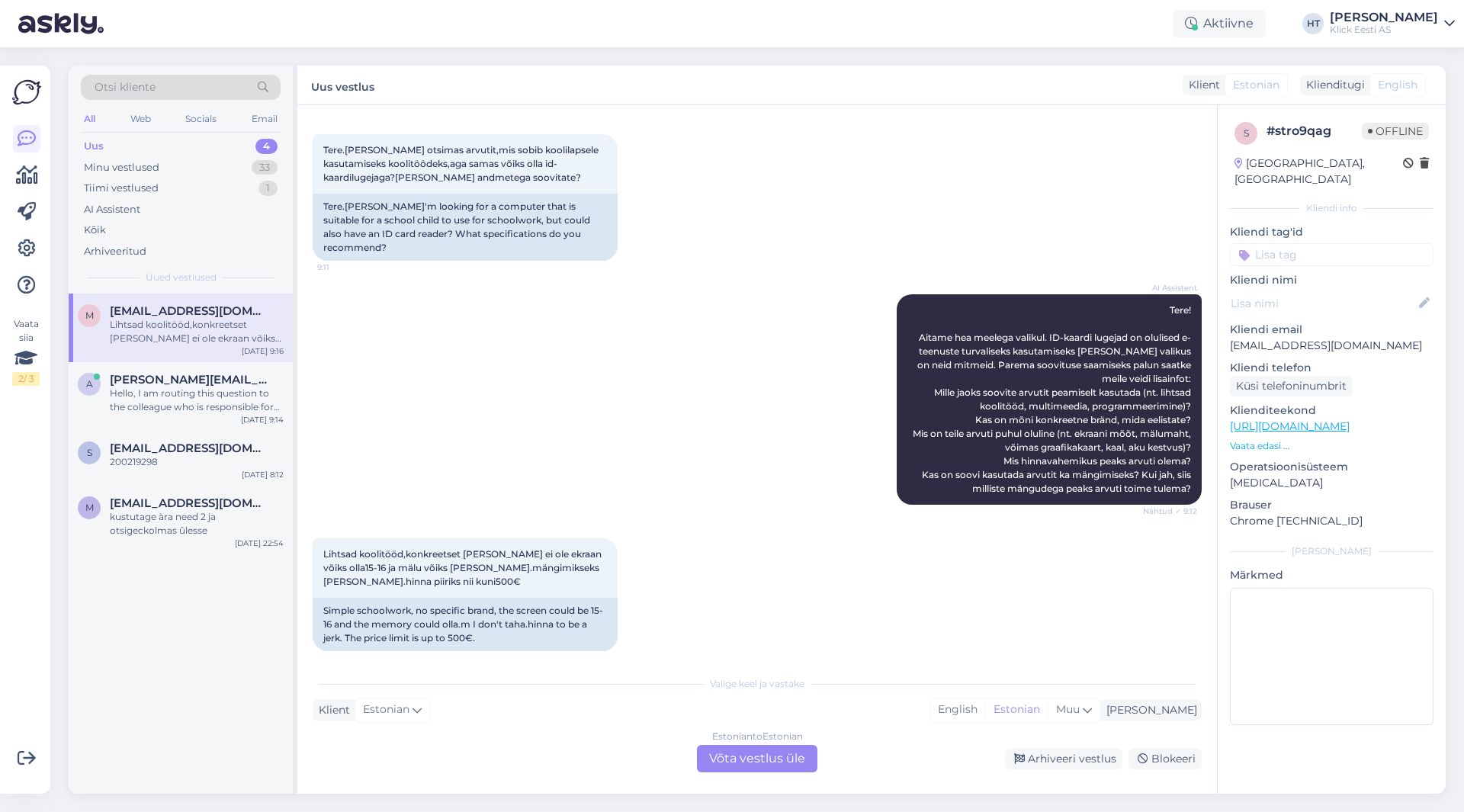
scroll to position [10, 0]
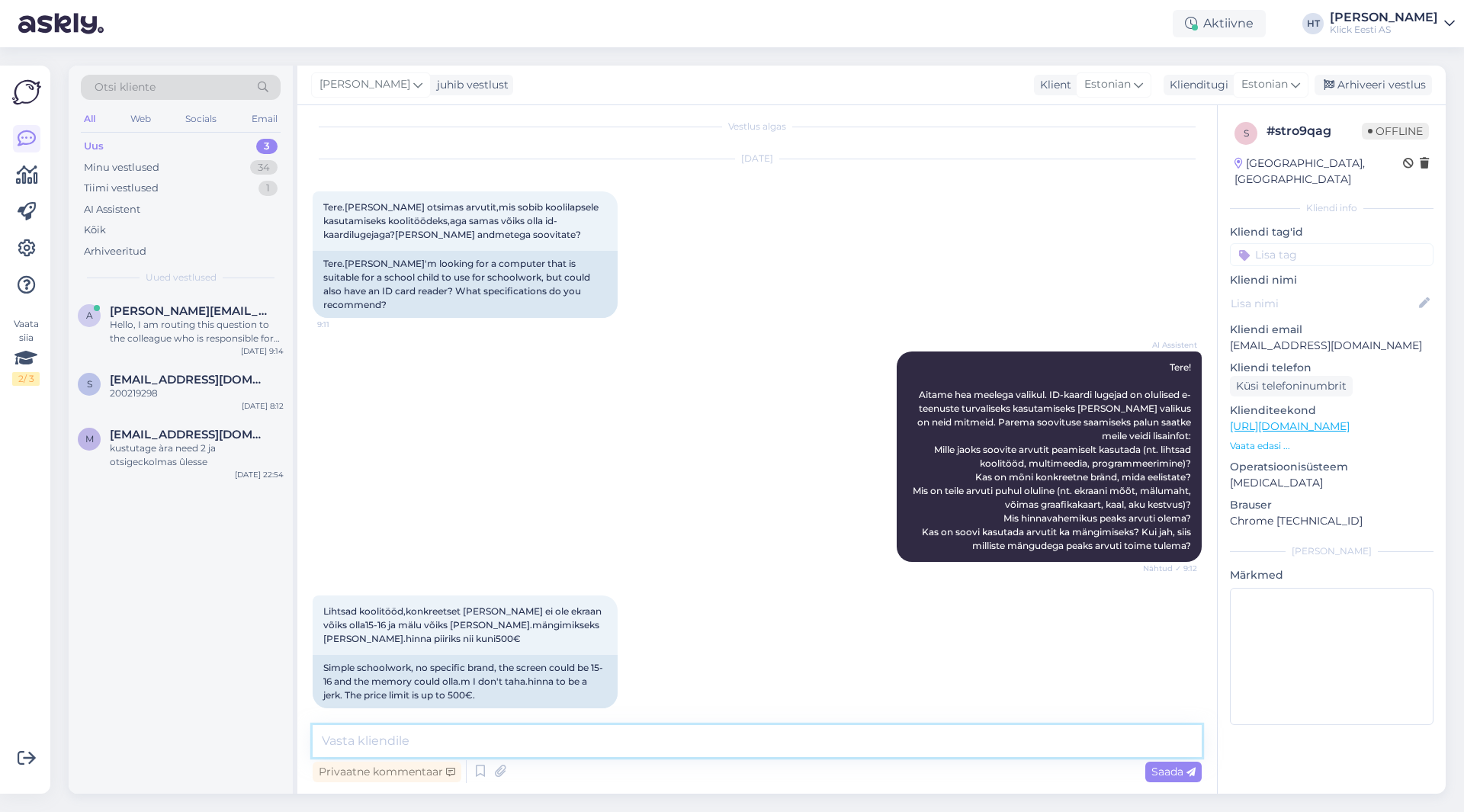
click at [707, 742] on textarea at bounding box center [757, 741] width 889 height 32
paste textarea "[URL][DOMAIN_NAME][PERSON_NAME]"
type textarea "Järgnevad mudelid sobiksid: [URL][DOMAIN_NAME][PERSON_NAME]"
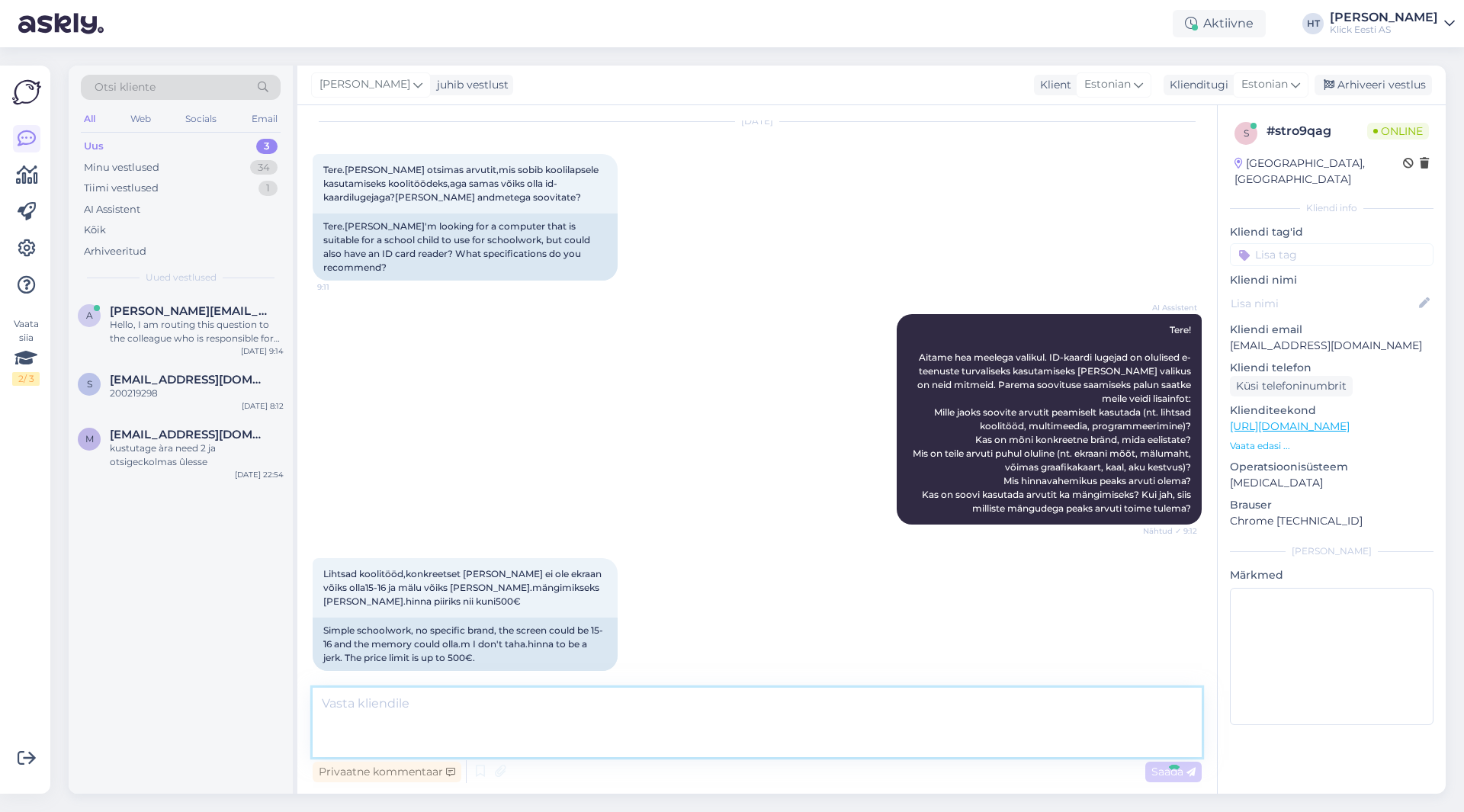
scroll to position [131, 0]
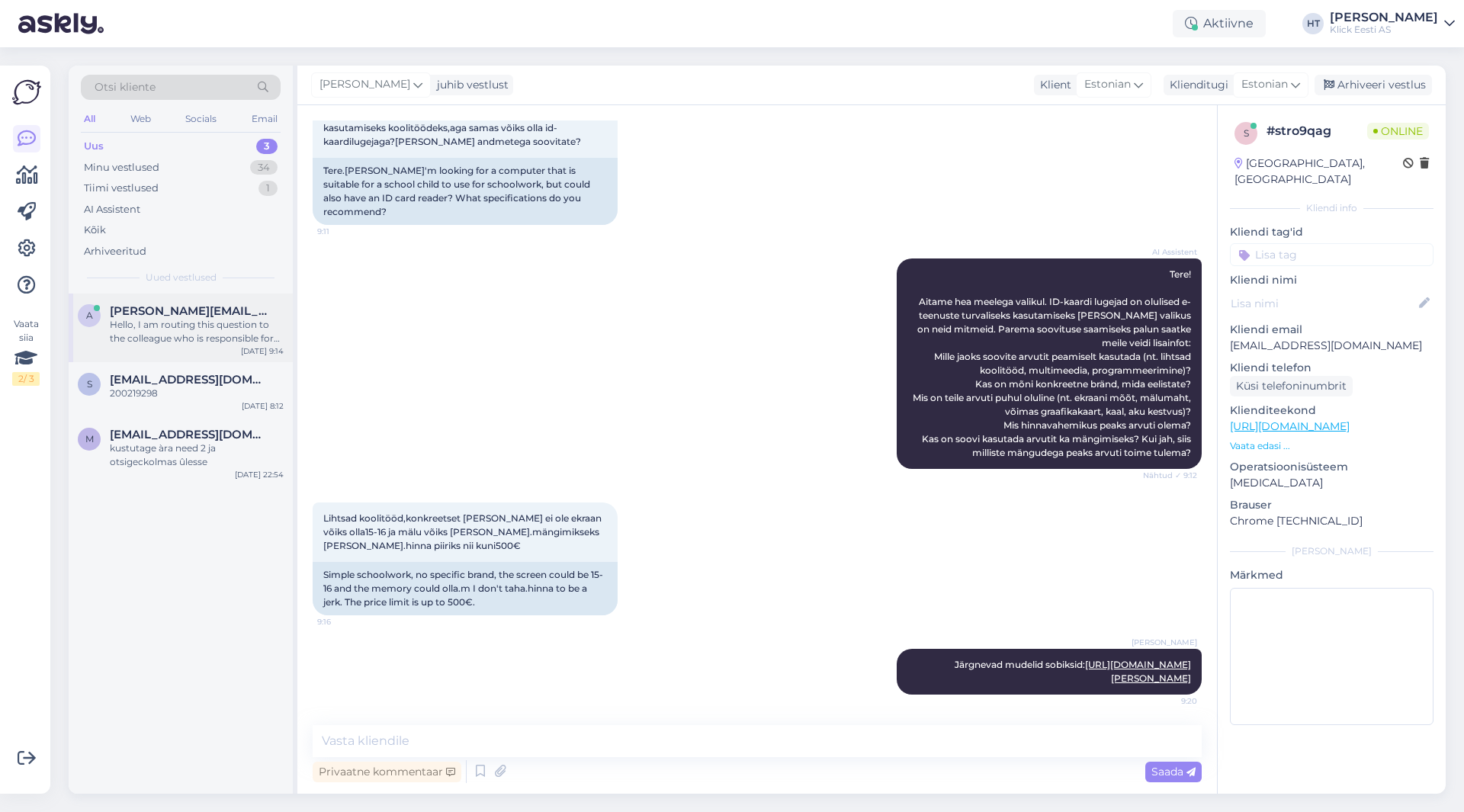
click at [170, 322] on div "Hello, I am routing this question to the colleague who is responsible for this …" at bounding box center [197, 331] width 174 height 27
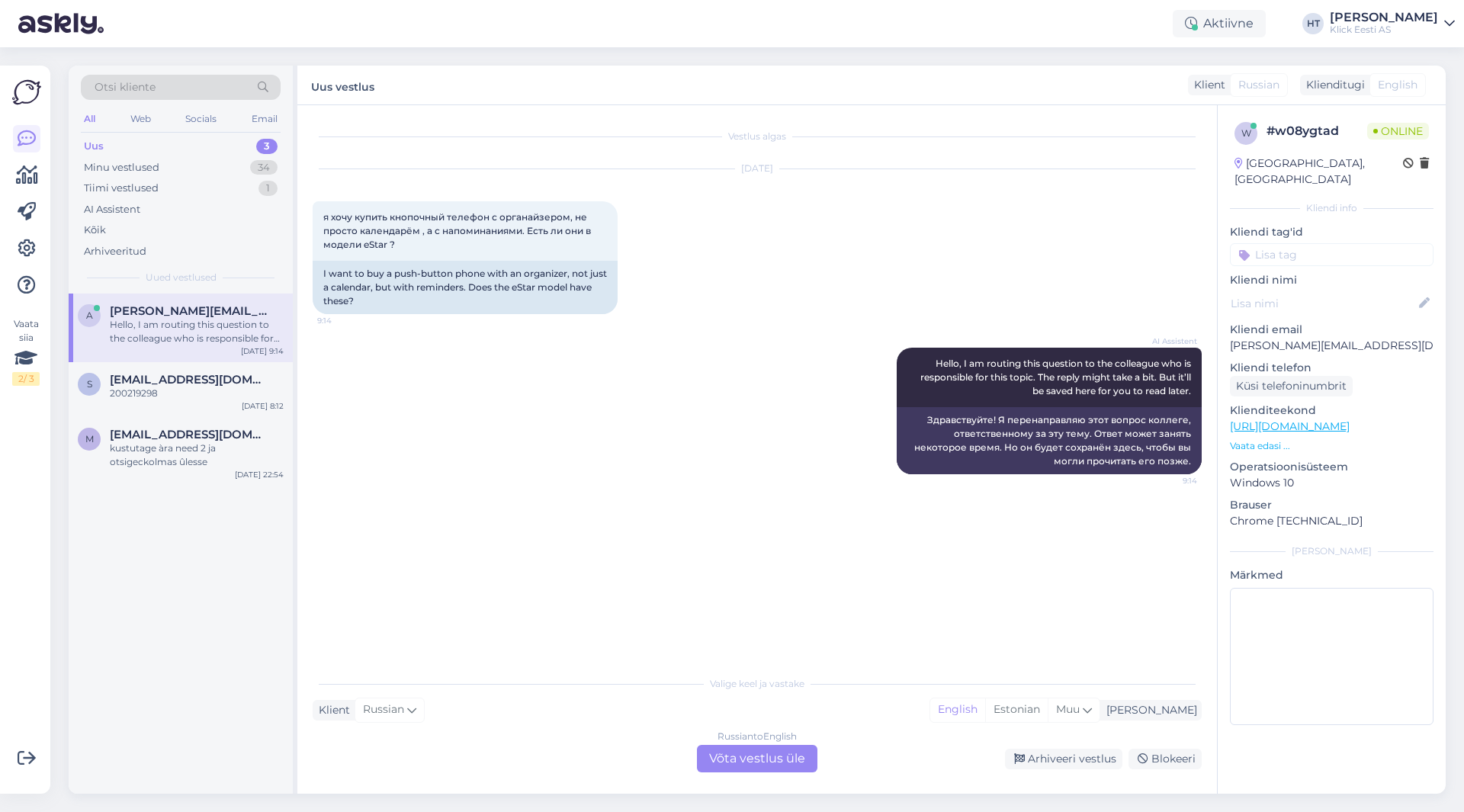
scroll to position [0, 0]
drag, startPoint x: 404, startPoint y: 242, endPoint x: 325, endPoint y: 210, distance: 85.2
click at [325, 210] on div "я хочу купить кнопочный телефон с органайзером, не просто календарём , а с напо…" at bounding box center [465, 231] width 305 height 60
click at [323, 217] on div "я хочу купить кнопочный телефон с органайзером, не просто календарём , а с напо…" at bounding box center [465, 231] width 305 height 60
drag, startPoint x: 323, startPoint y: 217, endPoint x: 424, endPoint y: 257, distance: 108.6
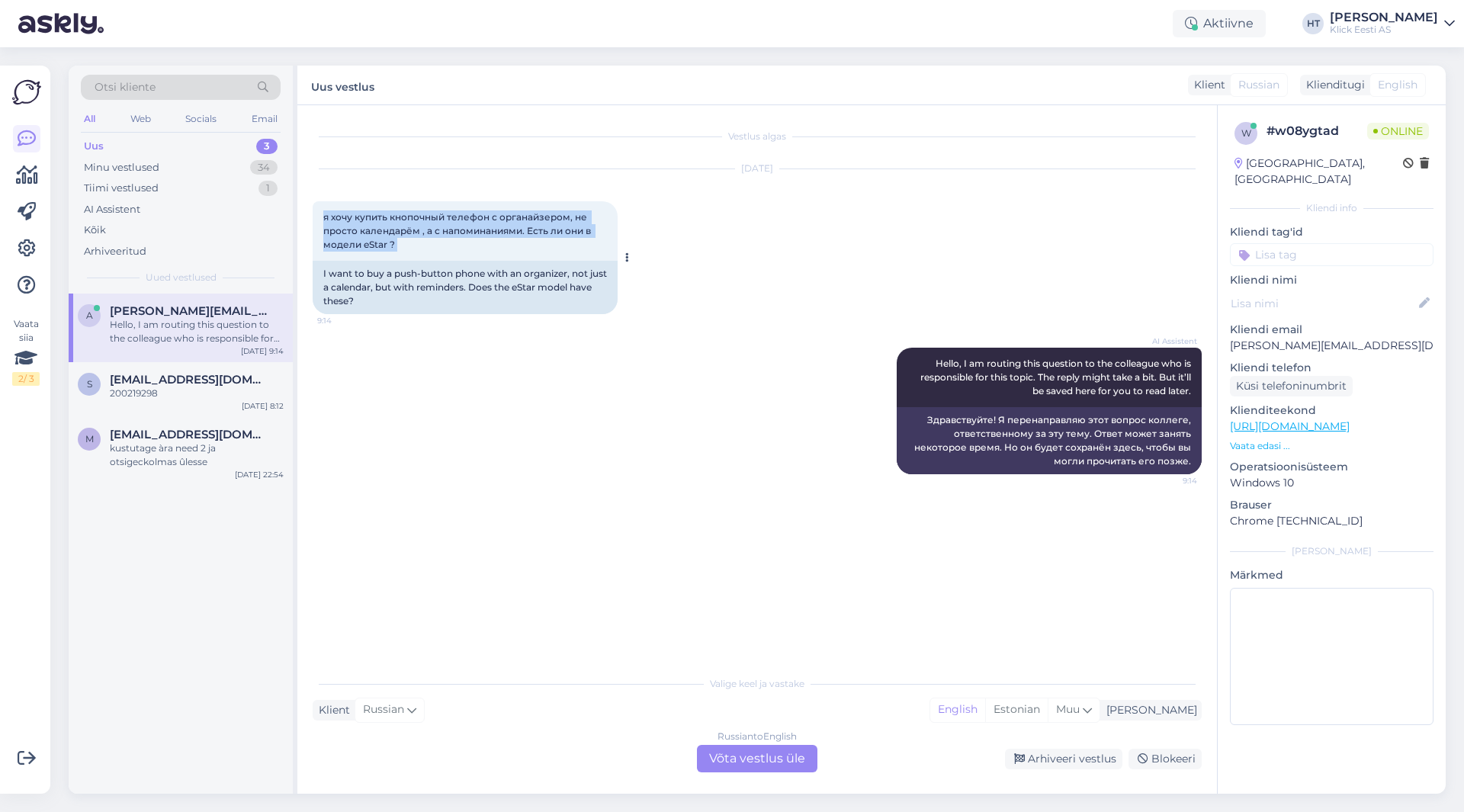
click at [424, 257] on div "я хочу купить кнопочный телефон с органайзером, не просто календарём , а с напо…" at bounding box center [465, 231] width 305 height 60
click at [424, 256] on div "я хочу купить кнопочный телефон с органайзером, не просто календарём , а с напо…" at bounding box center [465, 231] width 305 height 60
click at [414, 249] on div "я хочу купить кнопочный телефон с органайзером, не просто календарём , а с напо…" at bounding box center [465, 231] width 305 height 60
drag, startPoint x: 414, startPoint y: 249, endPoint x: 326, endPoint y: 217, distance: 93.6
click at [326, 217] on div "я хочу купить кнопочный телефон с органайзером, не просто календарём , а с напо…" at bounding box center [465, 231] width 305 height 60
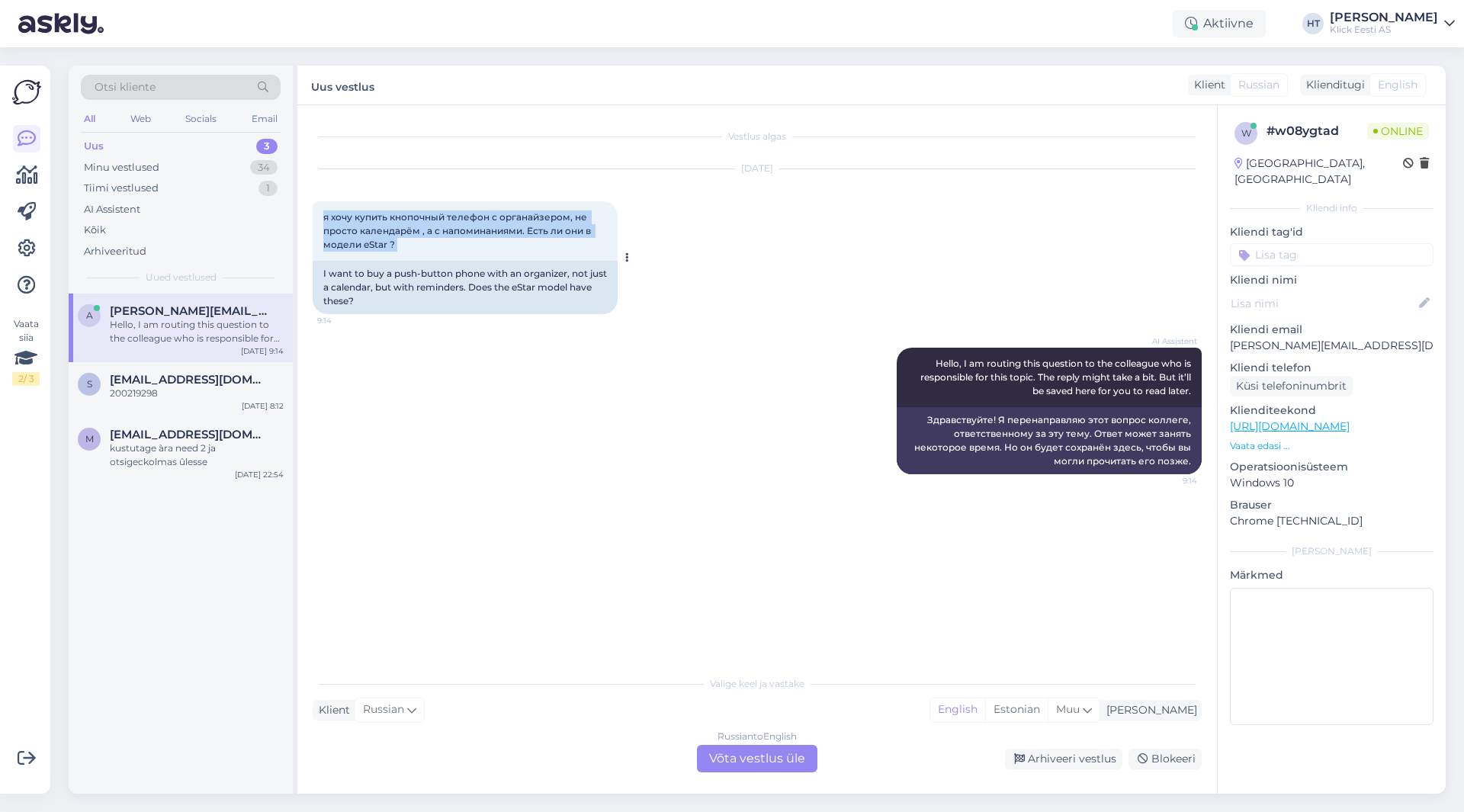
click at [324, 217] on span "я хочу купить кнопочный телефон с органайзером, не просто календарём , а с напо…" at bounding box center [458, 230] width 270 height 39
drag, startPoint x: 321, startPoint y: 217, endPoint x: 414, endPoint y: 252, distance: 99.4
click at [414, 252] on div "я хочу купить кнопочный телефон с органайзером, не просто календарём , а с напо…" at bounding box center [465, 231] width 305 height 60
click at [409, 245] on div "я хочу купить кнопочный телефон с органайзером, не просто календарём , а с напо…" at bounding box center [465, 231] width 305 height 60
drag, startPoint x: 409, startPoint y: 245, endPoint x: 324, endPoint y: 219, distance: 88.9
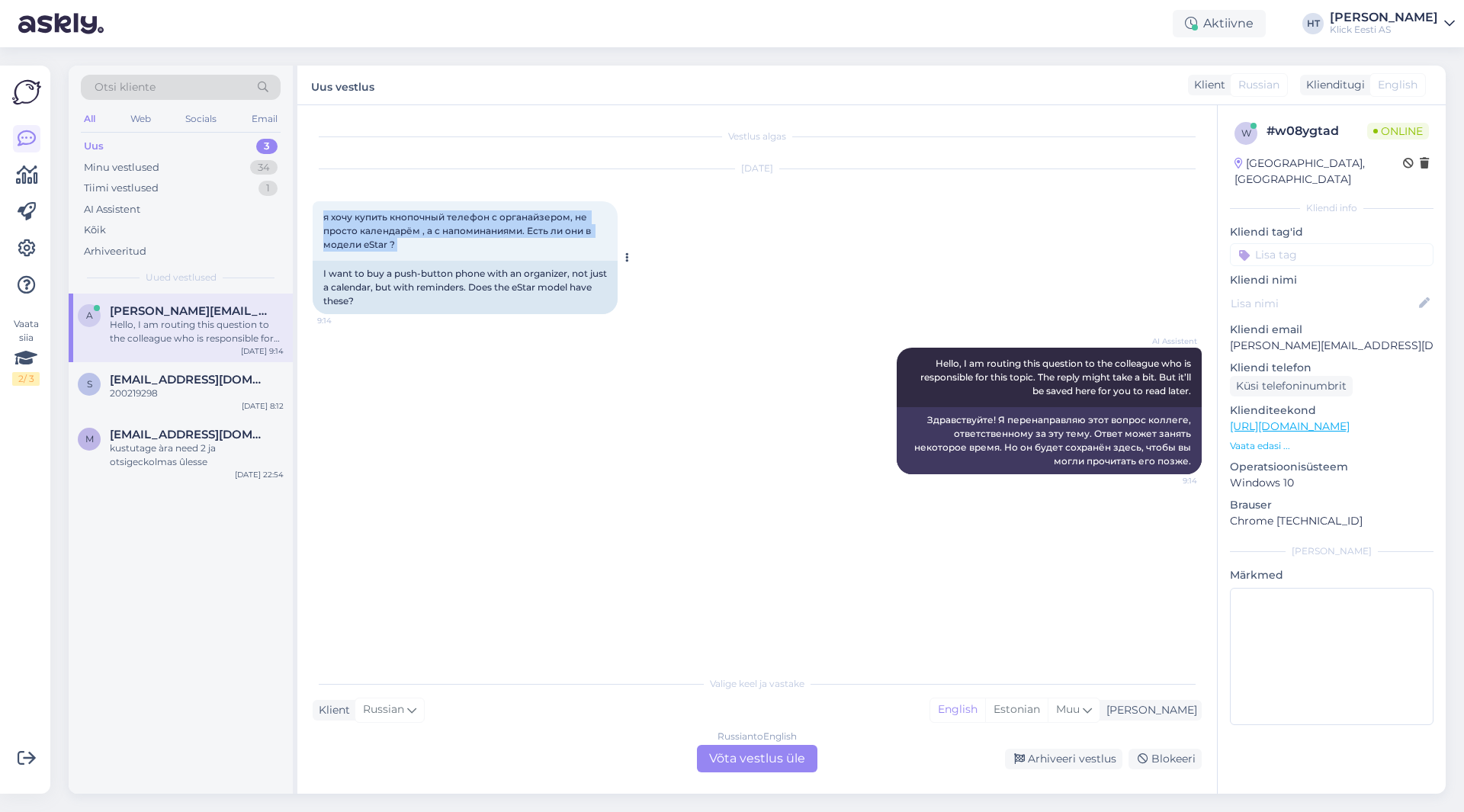
click at [324, 219] on div "я хочу купить кнопочный телефон с органайзером, не просто календарём , а с напо…" at bounding box center [465, 231] width 305 height 60
click at [318, 214] on div "я хочу купить кнопочный телефон с органайзером, не просто календарём , а с напо…" at bounding box center [465, 231] width 305 height 60
drag, startPoint x: 318, startPoint y: 214, endPoint x: 447, endPoint y: 260, distance: 137.0
click at [447, 260] on div "я хочу купить кнопочный телефон с органайзером, не просто календарём , а с напо…" at bounding box center [465, 257] width 305 height 112
click at [442, 251] on div "я хочу купить кнопочный телефон с органайзером, не просто календарём , а с напо…" at bounding box center [465, 231] width 305 height 60
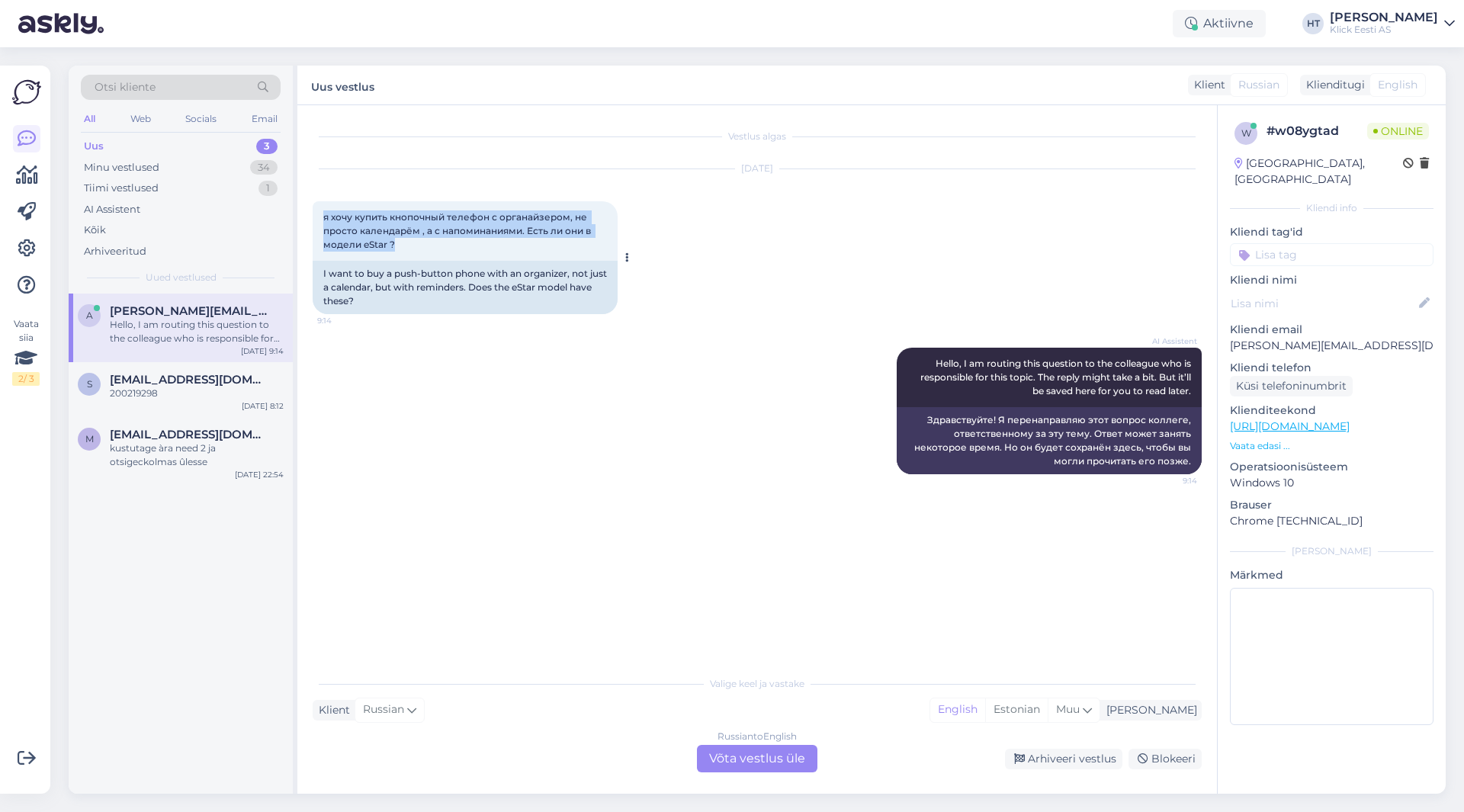
drag, startPoint x: 425, startPoint y: 249, endPoint x: 325, endPoint y: 215, distance: 105.6
click at [325, 215] on div "я хочу купить кнопочный телефон с органайзером, не просто календарём , а с напо…" at bounding box center [465, 231] width 305 height 60
click at [321, 215] on div "я хочу купить кнопочный телефон с органайзером, не просто календарём , а с напо…" at bounding box center [465, 231] width 305 height 60
drag, startPoint x: 321, startPoint y: 215, endPoint x: 412, endPoint y: 243, distance: 95.2
click at [412, 243] on div "я хочу купить кнопочный телефон с органайзером, не просто календарём , а с напо…" at bounding box center [465, 231] width 305 height 60
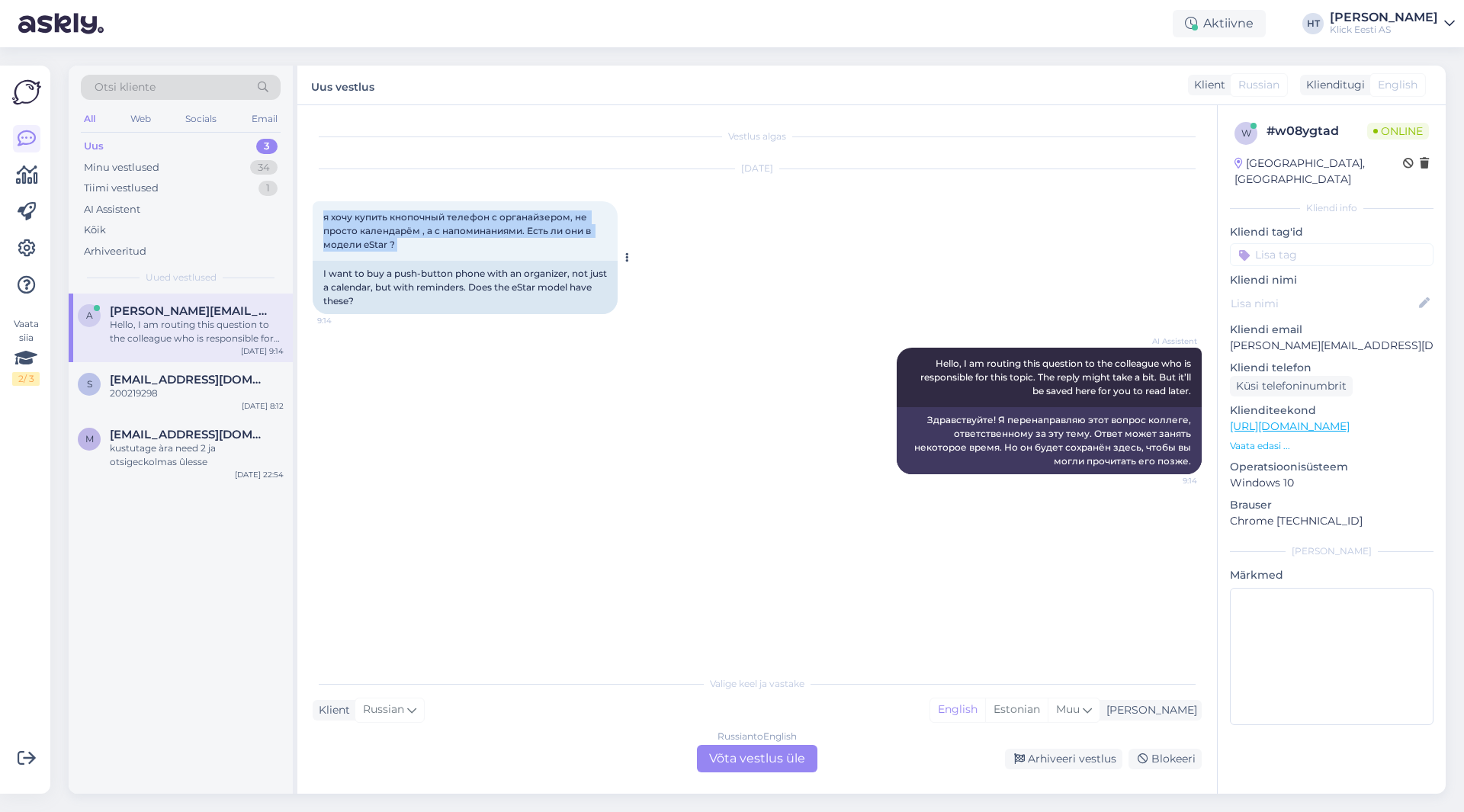
click at [412, 243] on div "я хочу купить кнопочный телефон с органайзером, не просто календарём , а с напо…" at bounding box center [465, 231] width 305 height 60
drag, startPoint x: 408, startPoint y: 243, endPoint x: 321, endPoint y: 216, distance: 91.1
click at [321, 216] on div "я хочу купить кнопочный телефон с органайзером, не просто календарём , а с напо…" at bounding box center [465, 231] width 305 height 60
drag, startPoint x: 321, startPoint y: 216, endPoint x: 397, endPoint y: 247, distance: 82.1
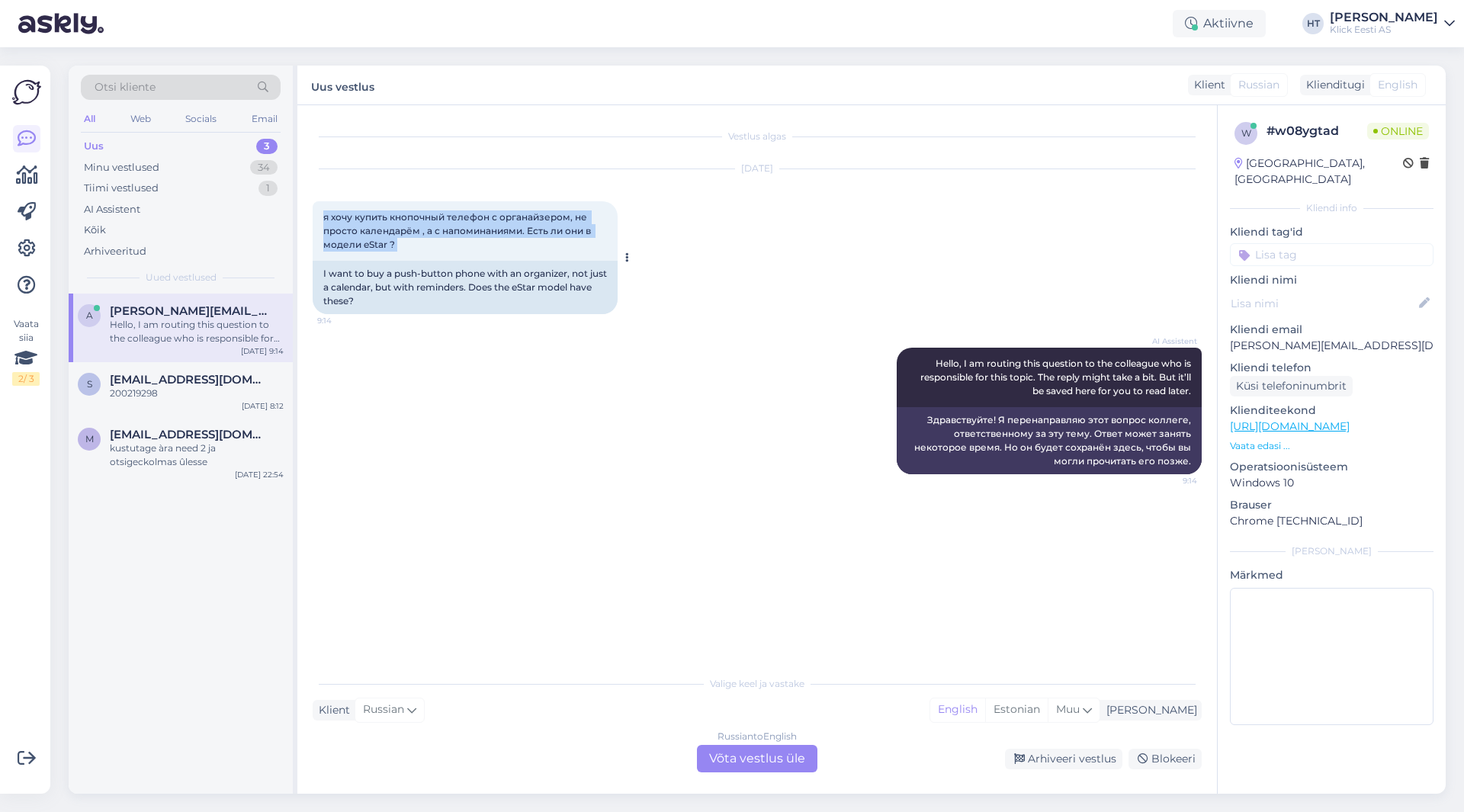
click at [397, 247] on div "я хочу купить кнопочный телефон с органайзером, не просто календарём , а с напо…" at bounding box center [465, 231] width 305 height 60
drag, startPoint x: 401, startPoint y: 248, endPoint x: 319, endPoint y: 218, distance: 87.3
click at [319, 218] on div "я хочу купить кнопочный телефон с органайзером, не просто календарём , а с напо…" at bounding box center [465, 231] width 305 height 60
click at [320, 218] on div "я хочу купить кнопочный телефон с органайзером, не просто календарём , а с напо…" at bounding box center [465, 231] width 305 height 60
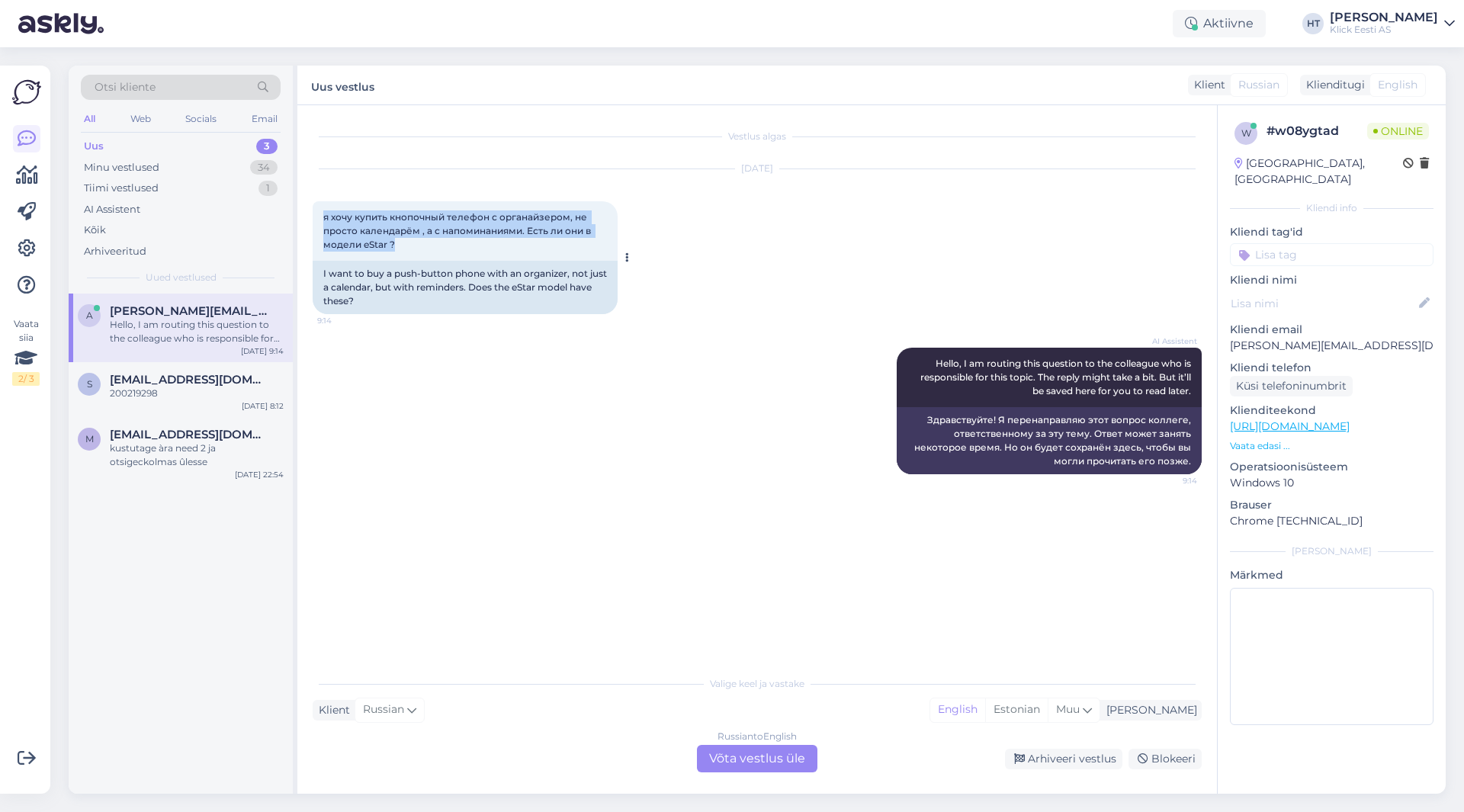
drag, startPoint x: 323, startPoint y: 216, endPoint x: 424, endPoint y: 249, distance: 106.3
click at [424, 249] on div "я хочу купить кнопочный телефон с органайзером, не просто календарём , а с напо…" at bounding box center [465, 231] width 305 height 60
drag, startPoint x: 424, startPoint y: 249, endPoint x: 316, endPoint y: 200, distance: 118.6
click at [316, 200] on div "[DATE] я хочу купить кнопочный телефон с органайзером, не просто календарём , а…" at bounding box center [757, 241] width 889 height 179
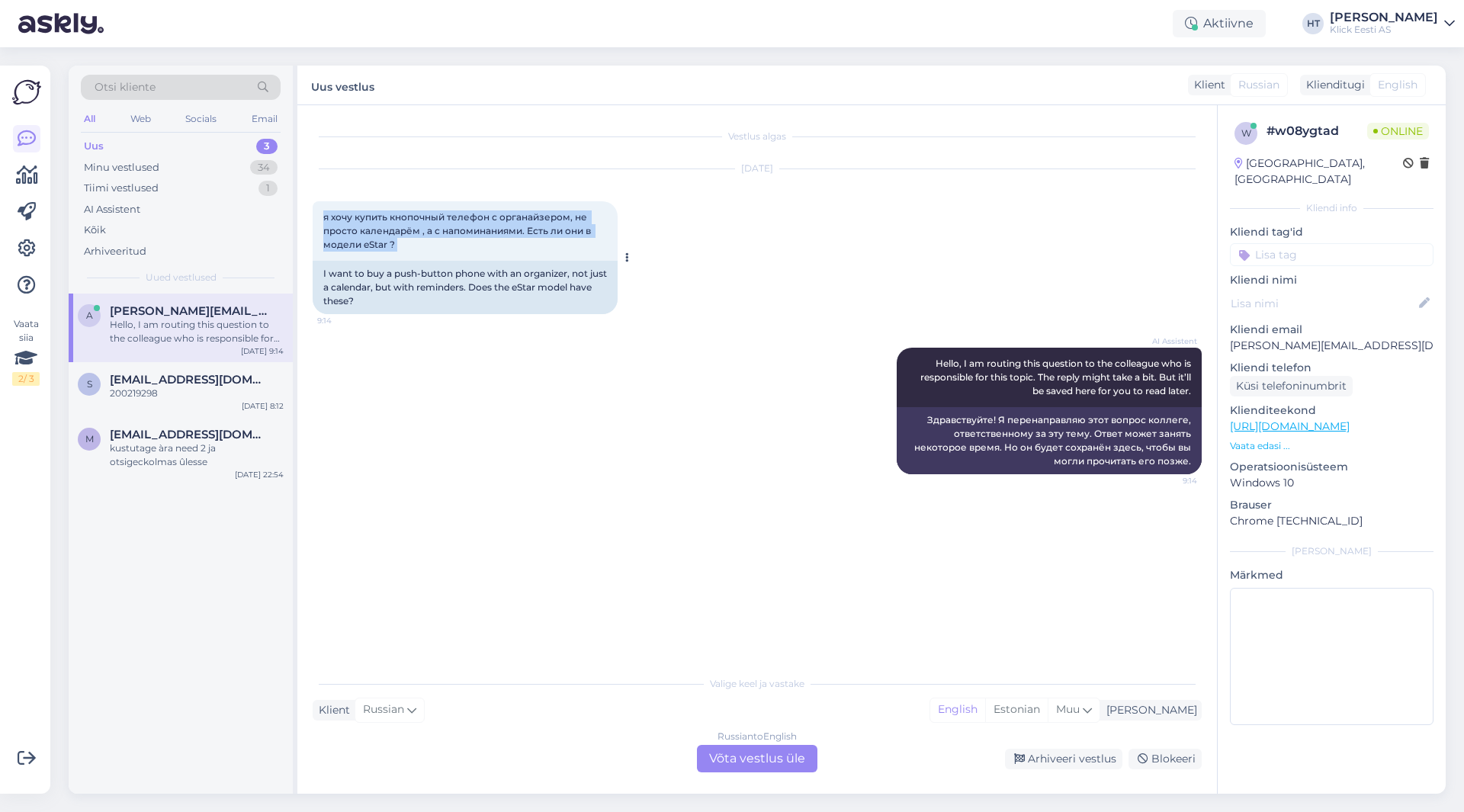
click at [318, 205] on div "я хочу купить кнопочный телефон с органайзером, не просто календарём , а с напо…" at bounding box center [465, 231] width 305 height 60
drag, startPoint x: 318, startPoint y: 210, endPoint x: 409, endPoint y: 245, distance: 97.5
click at [409, 245] on div "я хочу купить кнопочный телефон с органайзером, не просто календарём , а с напо…" at bounding box center [465, 231] width 305 height 60
click at [737, 767] on div "Russian to English Võta vestlus üle" at bounding box center [758, 758] width 121 height 27
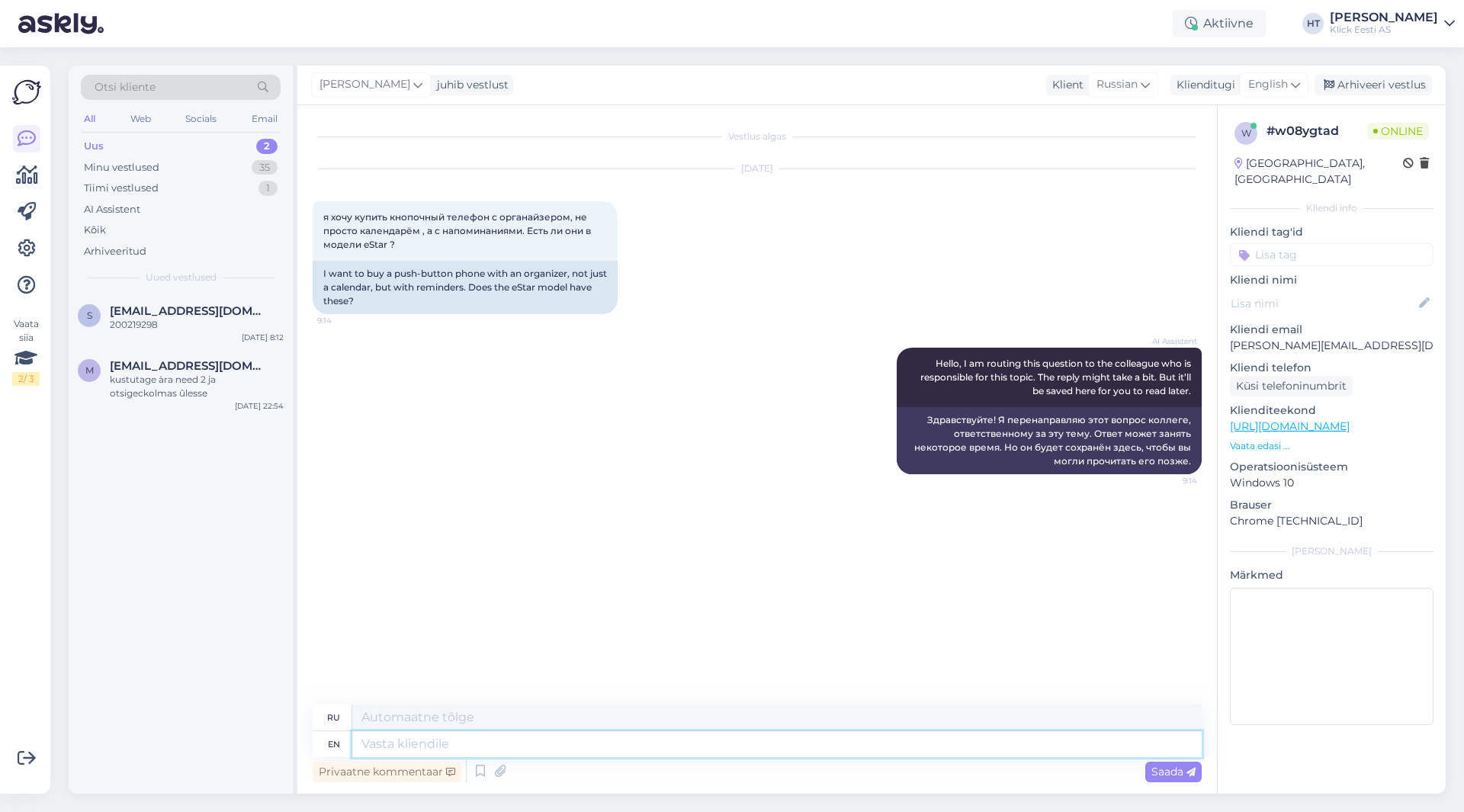
click at [734, 743] on textarea at bounding box center [777, 743] width 849 height 26
type textarea "The m"
type textarea "The"
type textarea "The manufacturer"
type textarea "Производитель"
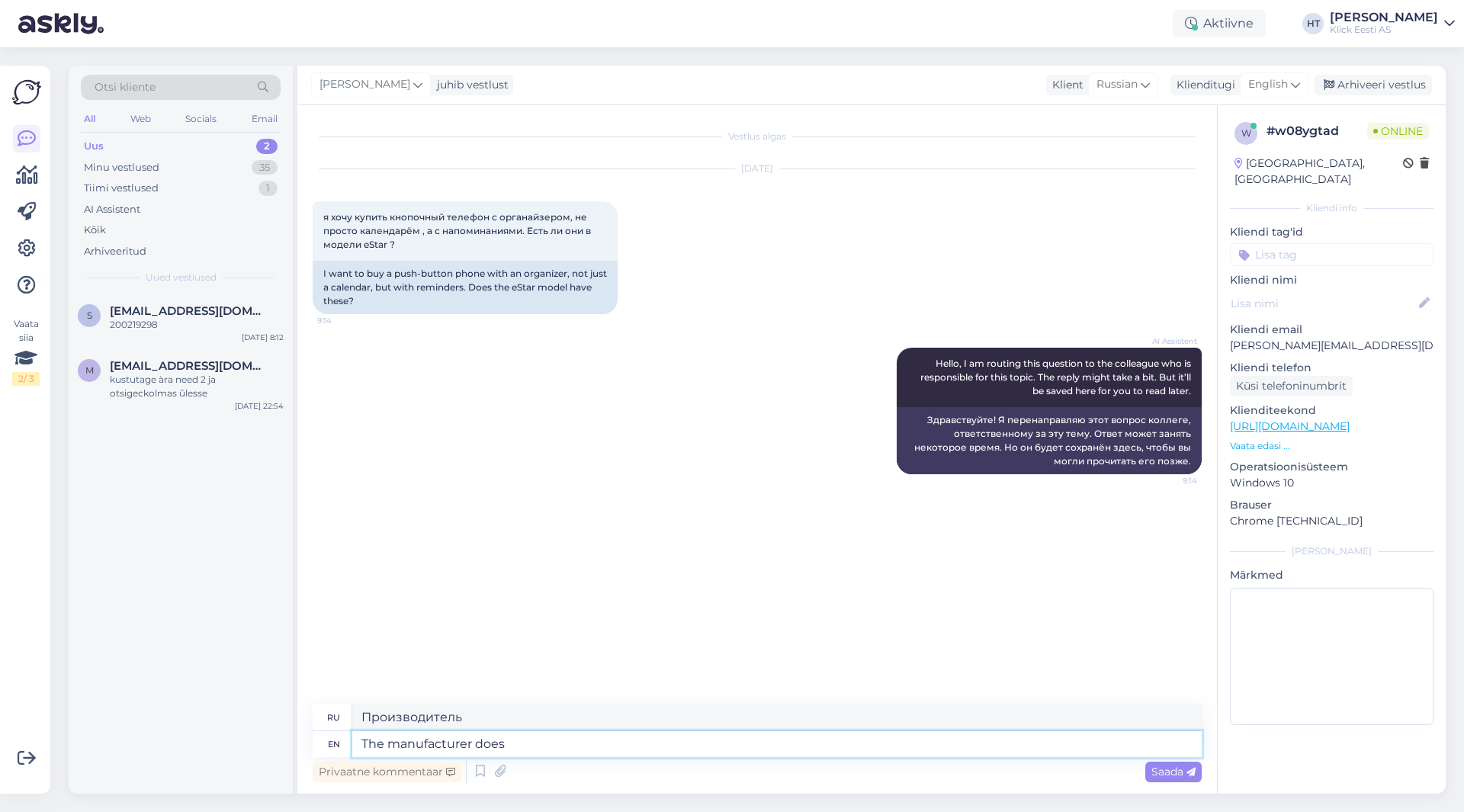
type textarea "The manufacturer does"
type textarea "Производитель делает"
type textarea "The manufacturer does not"
type textarea "Производитель не"
type textarea "The manufacturer does not list th"
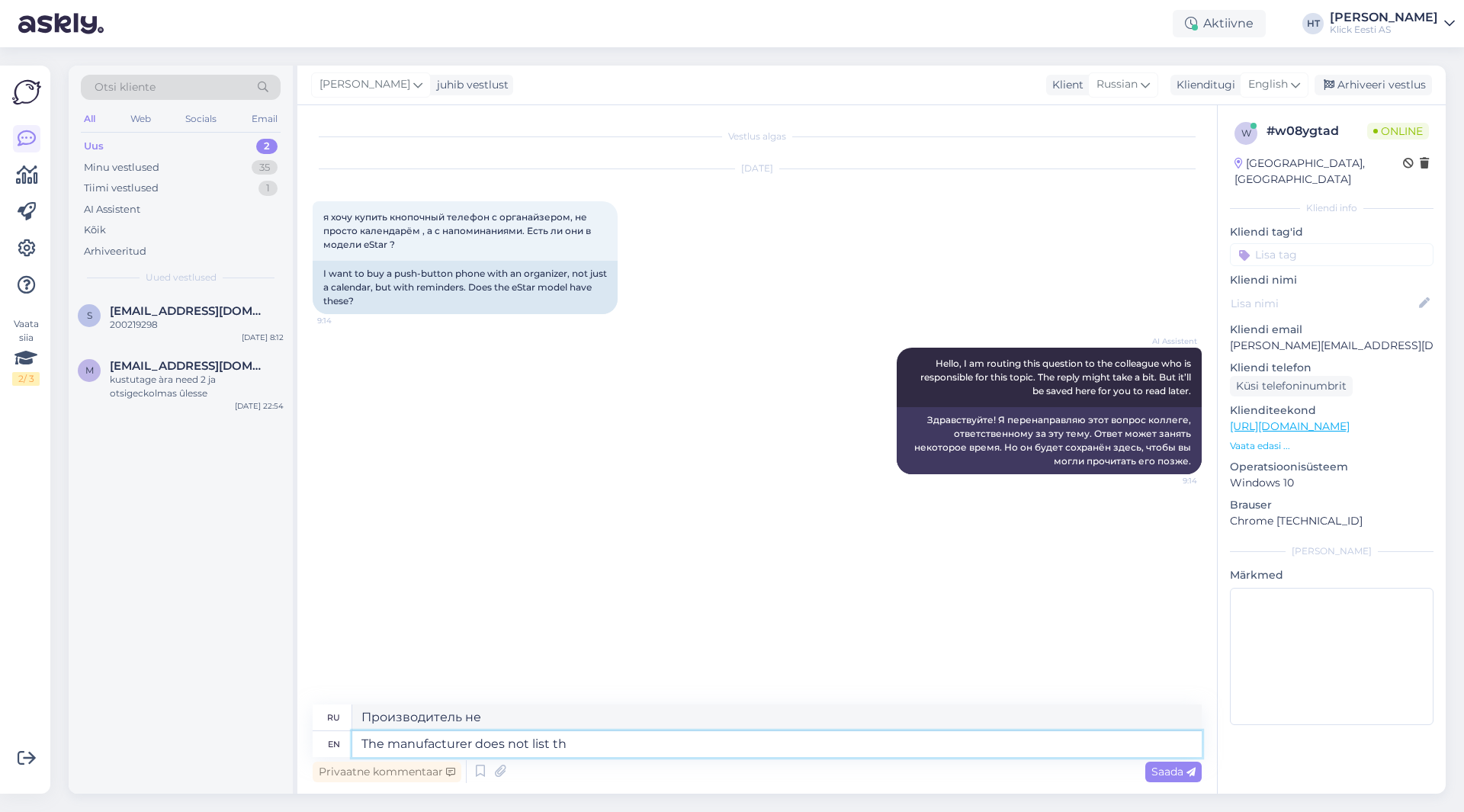
type textarea "Производитель не указывает"
type textarea "The manufacturer does not list this i"
type textarea "Производитель не указывает это"
type textarea "The manufacturer does not list this in t"
type textarea "Производитель не указывает это в"
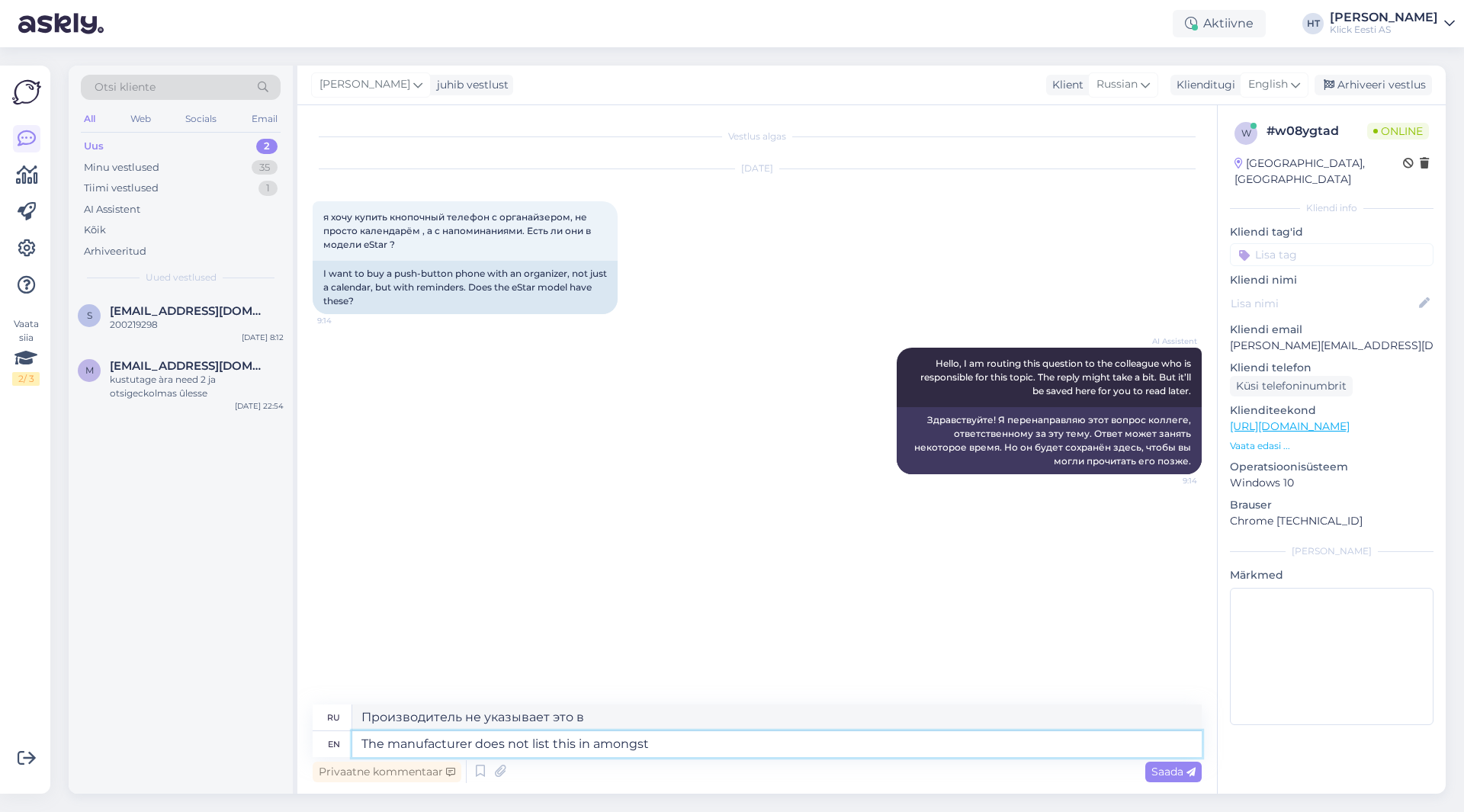
type textarea "The manufacturer does not list this in amongst t"
type textarea "Производитель не указывает это в списке"
type textarea "The manufacturer does not list this in amongst the phone's"
type textarea "Производитель не указывает это в списке характеристик телефона."
type textarea "The manufacturer does not list this in amongst the phone's features."
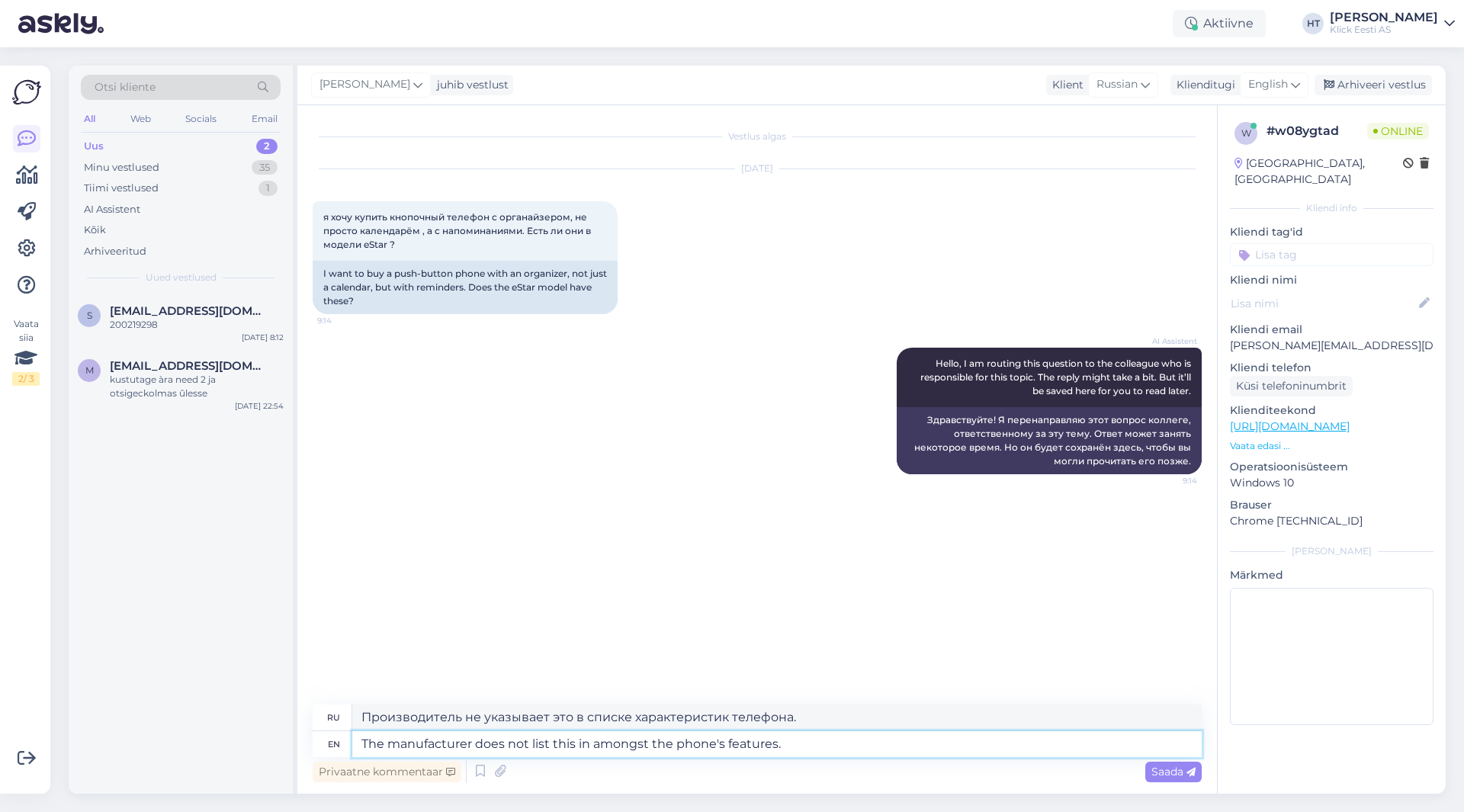
type textarea "Производитель не указывает это в характеристиках телефона."
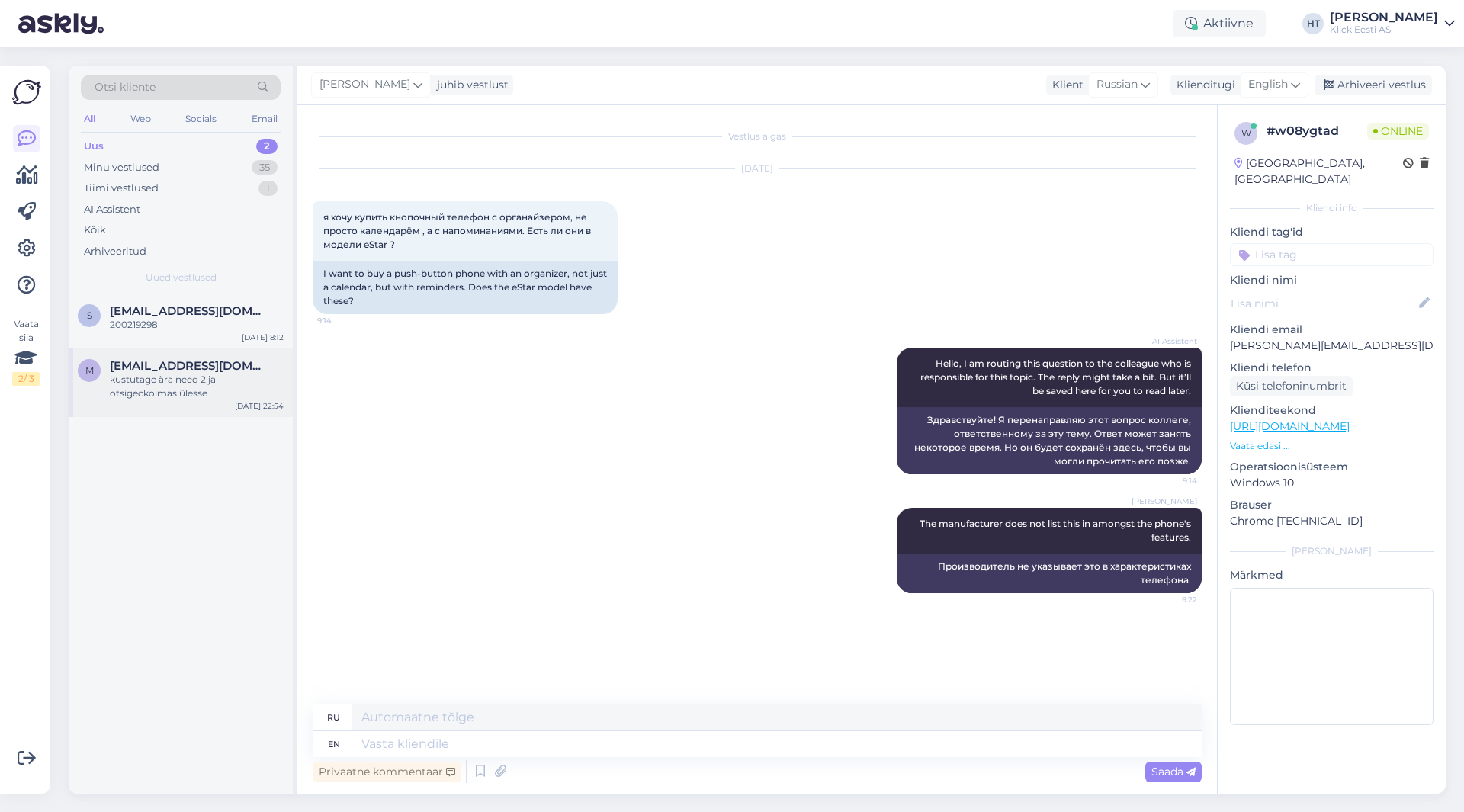
click at [120, 376] on div "kustutage àra need 2 ja otsigeckolmas ûlesse" at bounding box center [197, 386] width 174 height 27
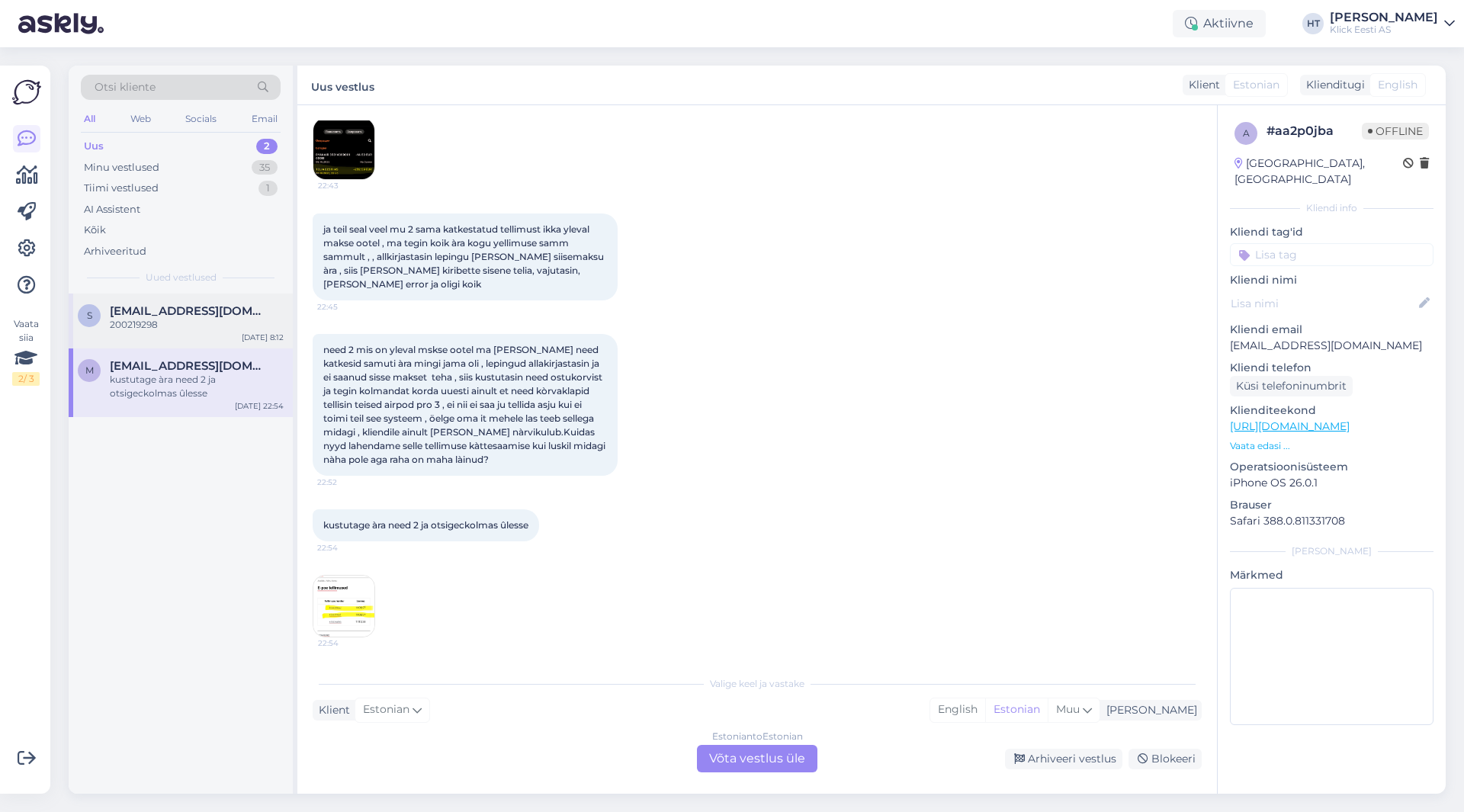
click at [214, 308] on span "[EMAIL_ADDRESS][DOMAIN_NAME]" at bounding box center [189, 311] width 159 height 14
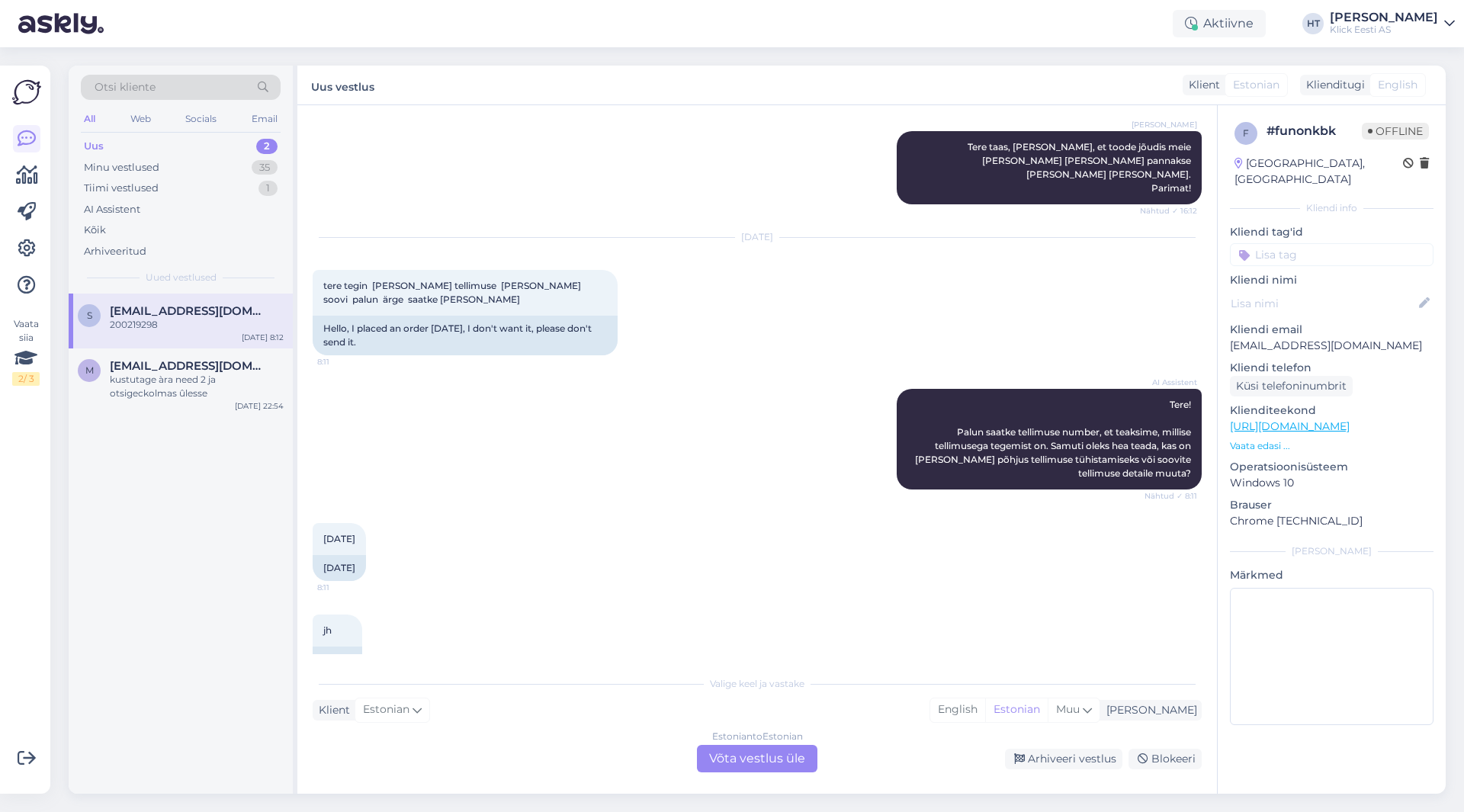
scroll to position [1328, 0]
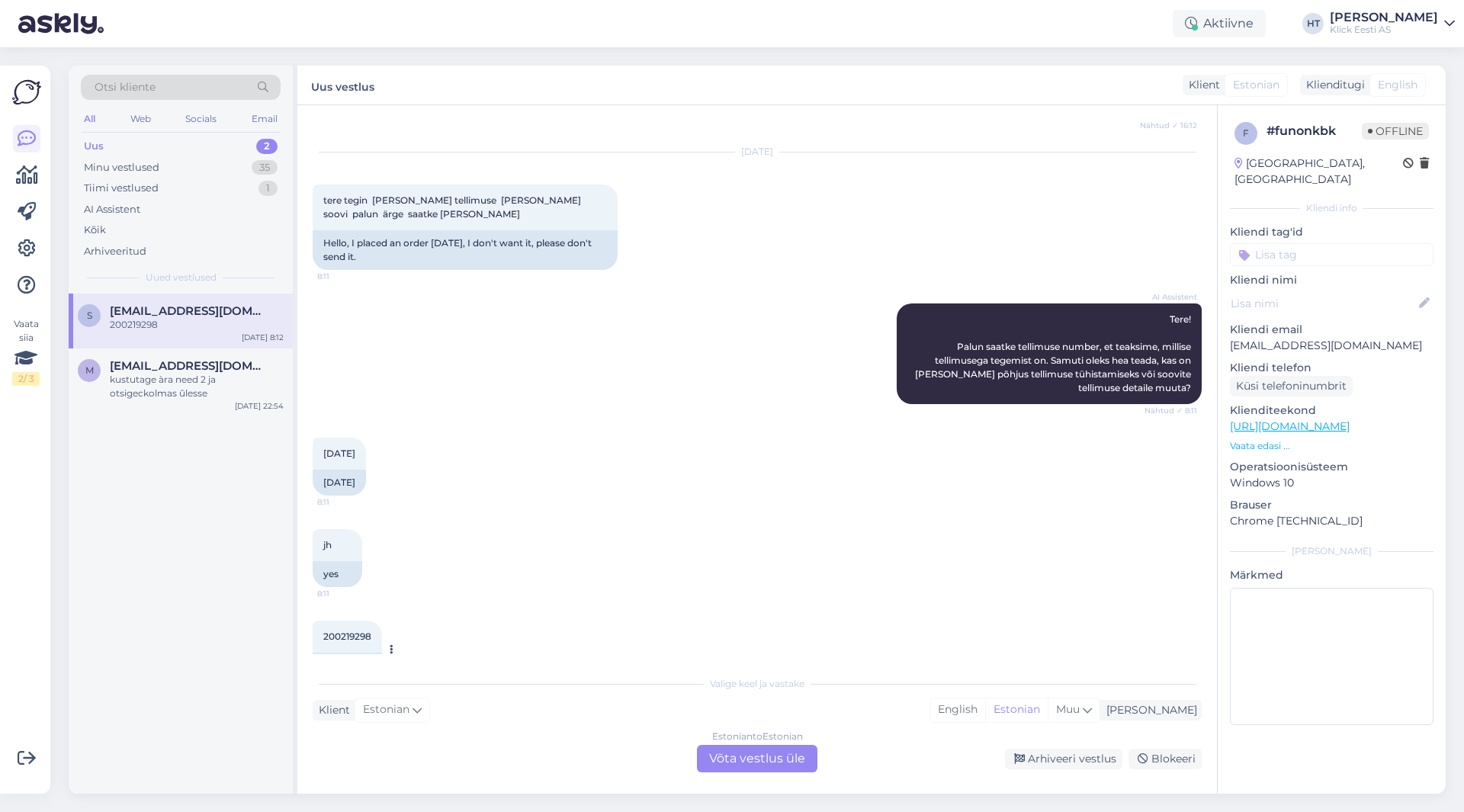
click at [350, 630] on span "200219298" at bounding box center [347, 636] width 48 height 12
copy div "200219298 8:12"
click at [675, 525] on div "jh 8:11 yes" at bounding box center [757, 557] width 889 height 92
click at [246, 374] on div "kustutage àra need 2 ja otsigeckolmas ûlesse" at bounding box center [197, 386] width 174 height 27
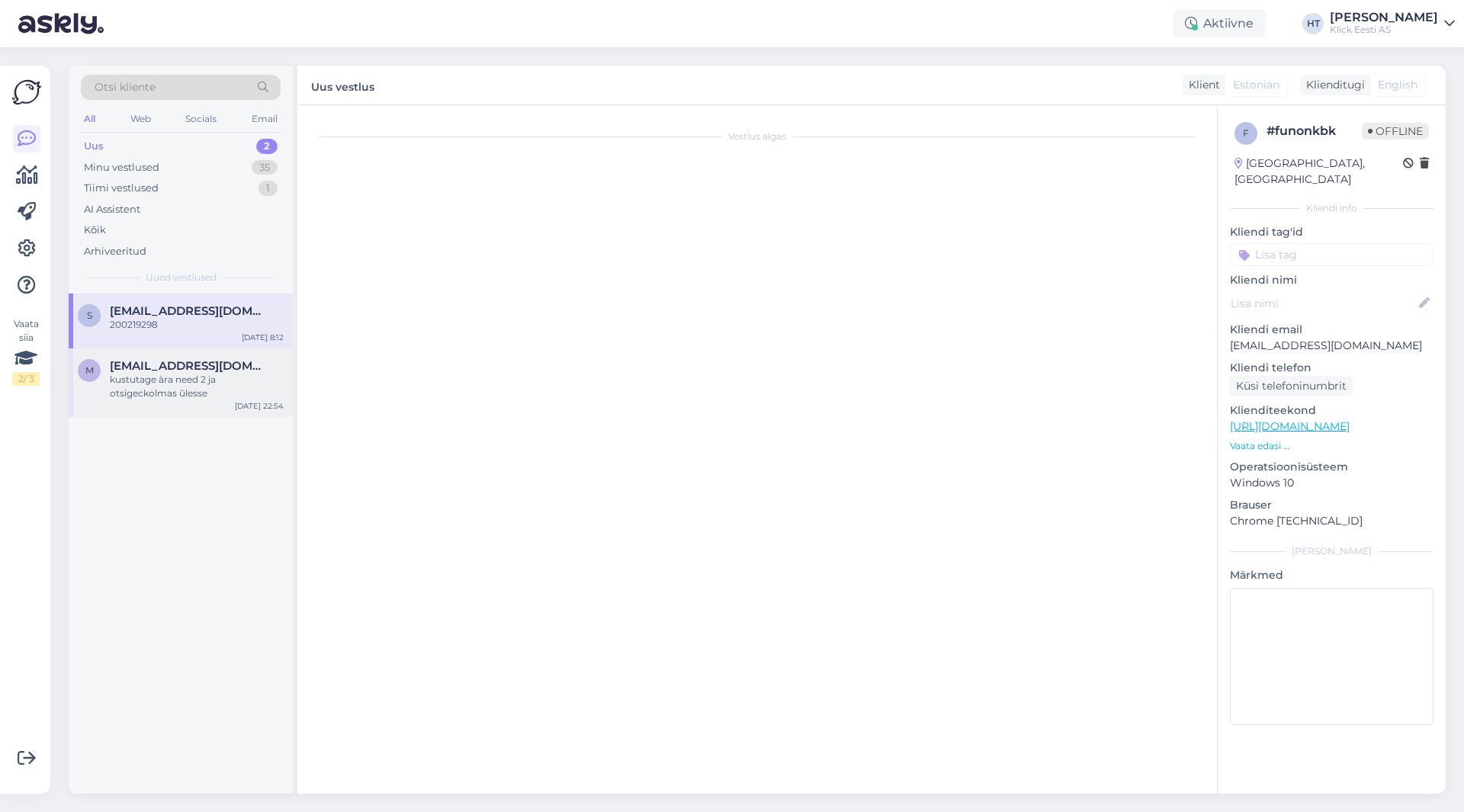
scroll to position [273, 0]
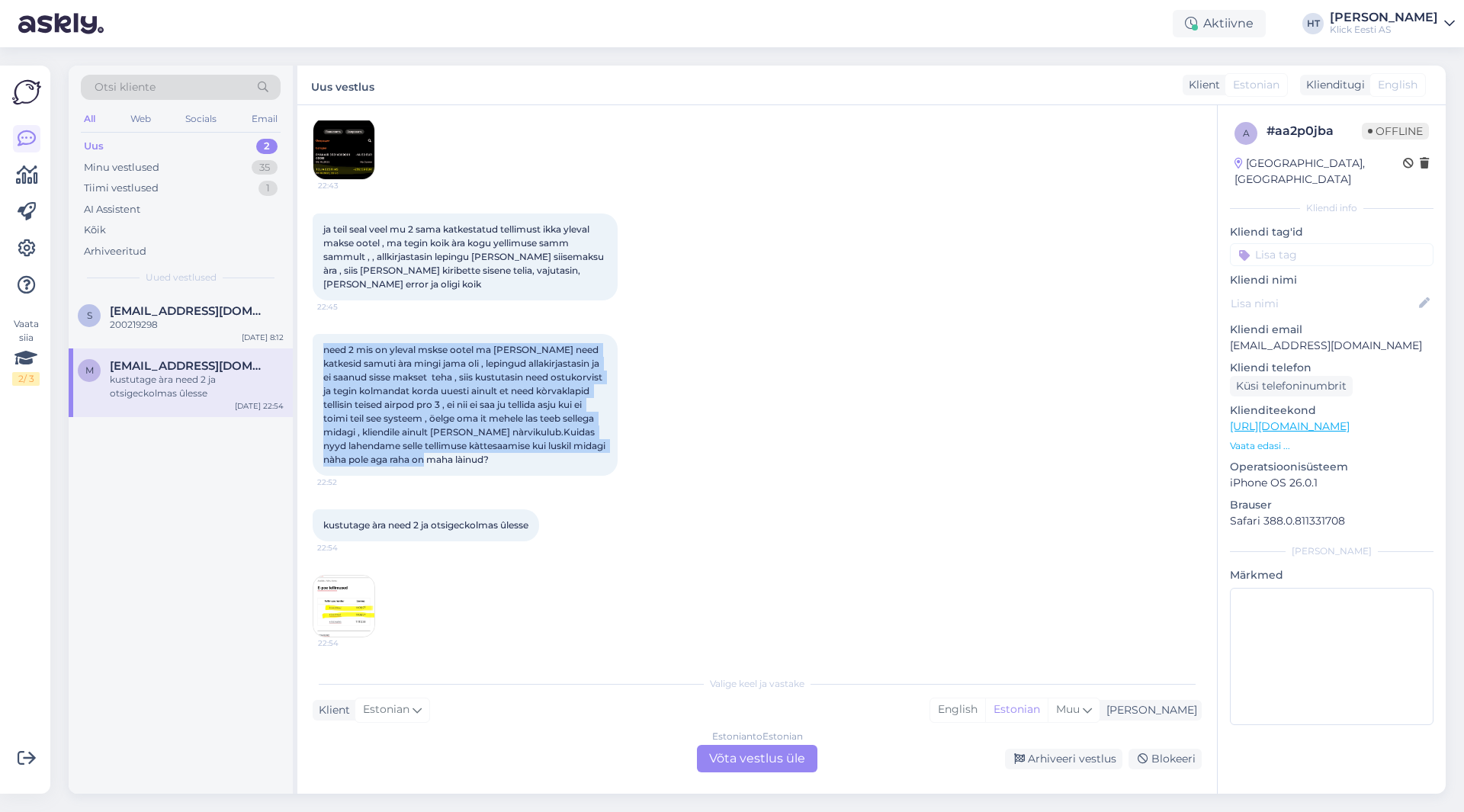
drag, startPoint x: 326, startPoint y: 349, endPoint x: 600, endPoint y: 455, distance: 293.8
click at [600, 455] on div "need 2 mis on yleval mskse ootel ma [PERSON_NAME] need katkesid samuti àra ming…" at bounding box center [465, 404] width 305 height 141
click at [542, 458] on div "need 2 mis on yleval mskse ootel ma [PERSON_NAME] need katkesid samuti àra ming…" at bounding box center [465, 404] width 305 height 141
drag, startPoint x: 507, startPoint y: 461, endPoint x: 324, endPoint y: 346, distance: 216.1
click at [324, 346] on div "need 2 mis on yleval mskse ootel ma [PERSON_NAME] need katkesid samuti àra ming…" at bounding box center [465, 404] width 305 height 141
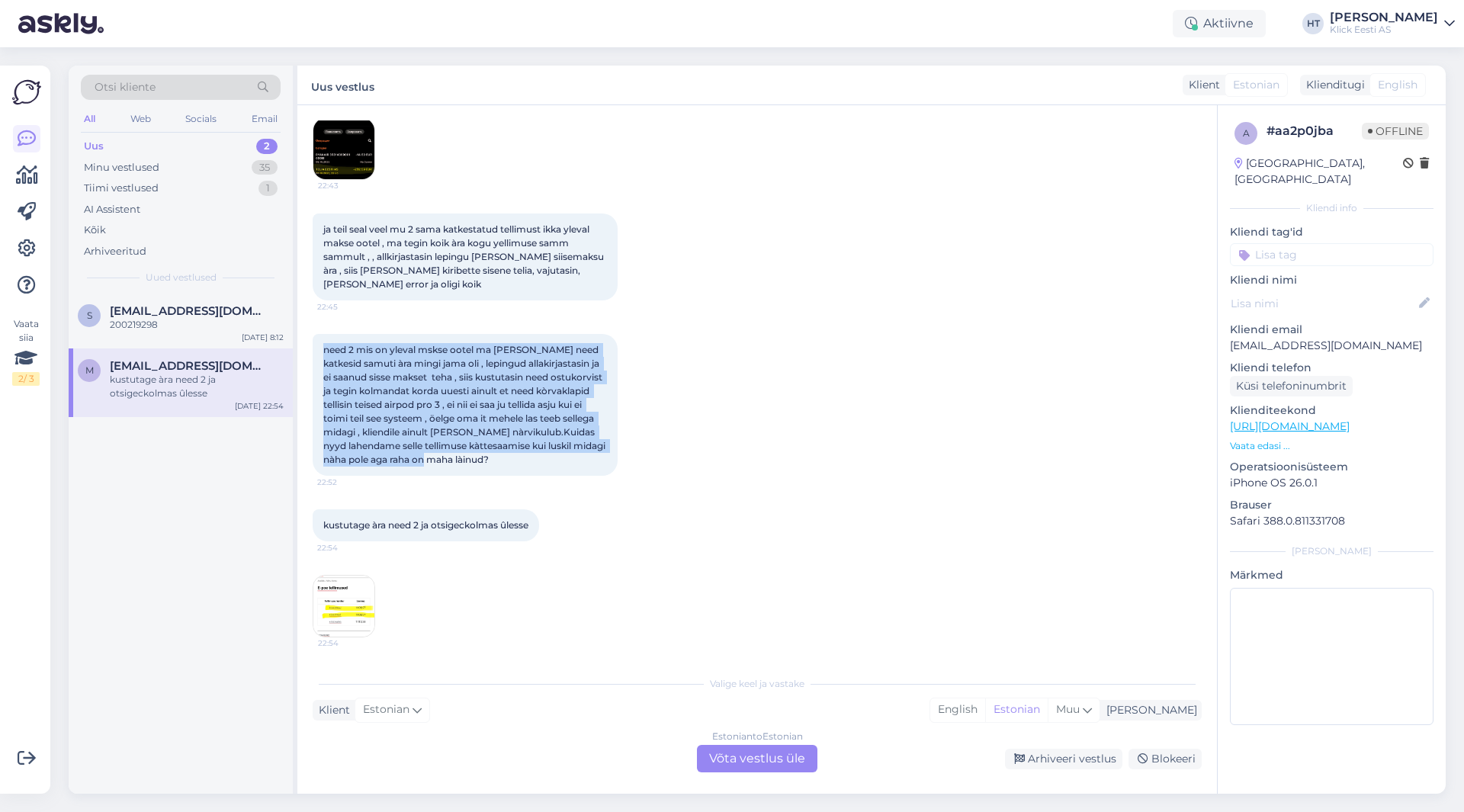
click at [324, 346] on span "need 2 mis on yleval mskse ootel ma [PERSON_NAME] need katkesid samuti àra ming…" at bounding box center [466, 404] width 285 height 122
drag, startPoint x: 324, startPoint y: 346, endPoint x: 524, endPoint y: 458, distance: 229.2
click at [524, 458] on div "need 2 mis on yleval mskse ootel ma [PERSON_NAME] need katkesid samuti àra ming…" at bounding box center [465, 404] width 305 height 141
click at [519, 461] on div "need 2 mis on yleval mskse ootel ma [PERSON_NAME] need katkesid samuti àra ming…" at bounding box center [465, 404] width 305 height 141
drag, startPoint x: 512, startPoint y: 463, endPoint x: 325, endPoint y: 347, distance: 220.1
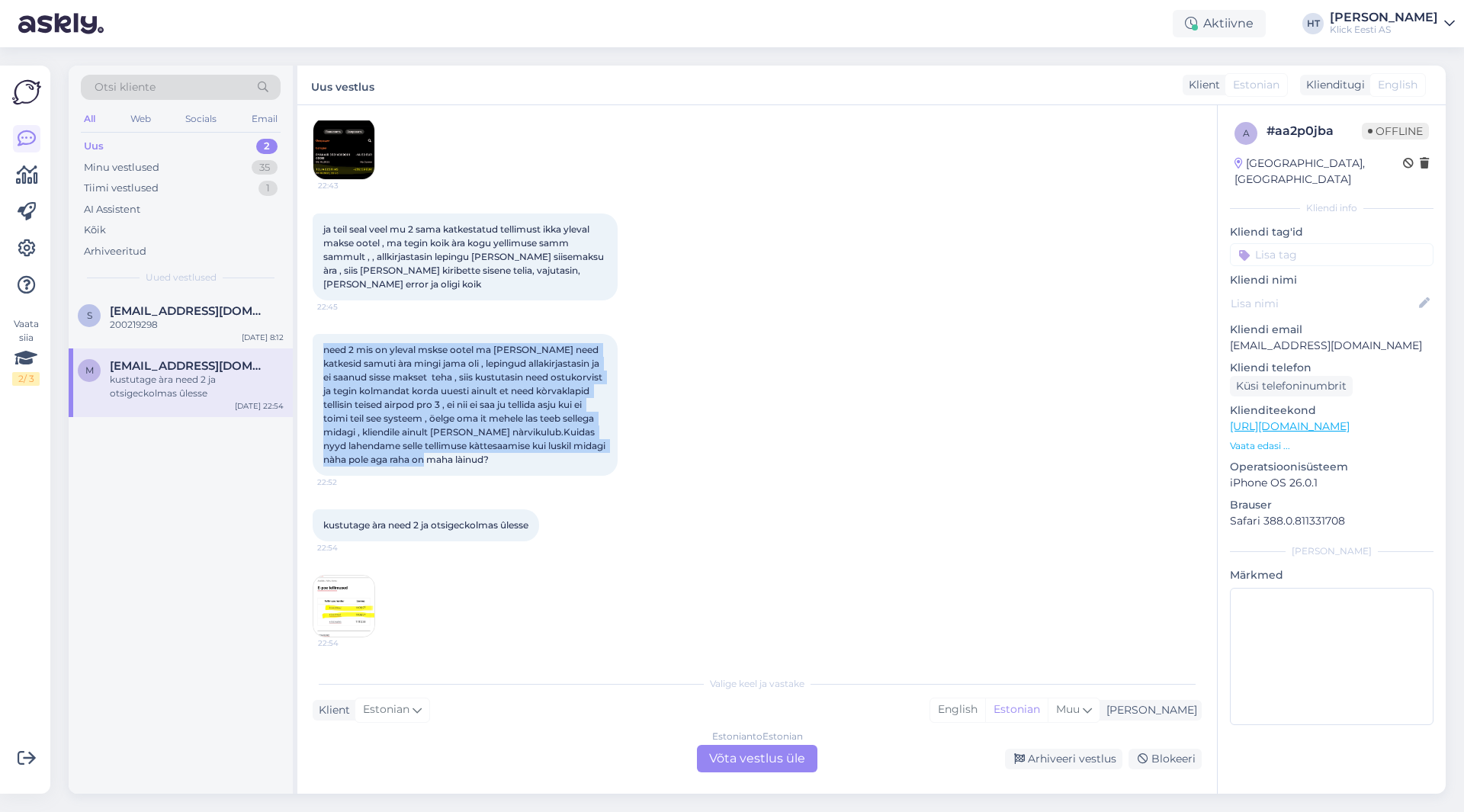
click at [325, 347] on div "need 2 mis on yleval mskse ootel ma [PERSON_NAME] need katkesid samuti àra ming…" at bounding box center [465, 404] width 305 height 141
click at [325, 347] on span "need 2 mis on yleval mskse ootel ma [PERSON_NAME] need katkesid samuti àra ming…" at bounding box center [466, 404] width 285 height 122
drag, startPoint x: 325, startPoint y: 347, endPoint x: 524, endPoint y: 462, distance: 229.8
click at [524, 462] on div "need 2 mis on yleval mskse ootel ma [PERSON_NAME] need katkesid samuti àra ming…" at bounding box center [465, 404] width 305 height 141
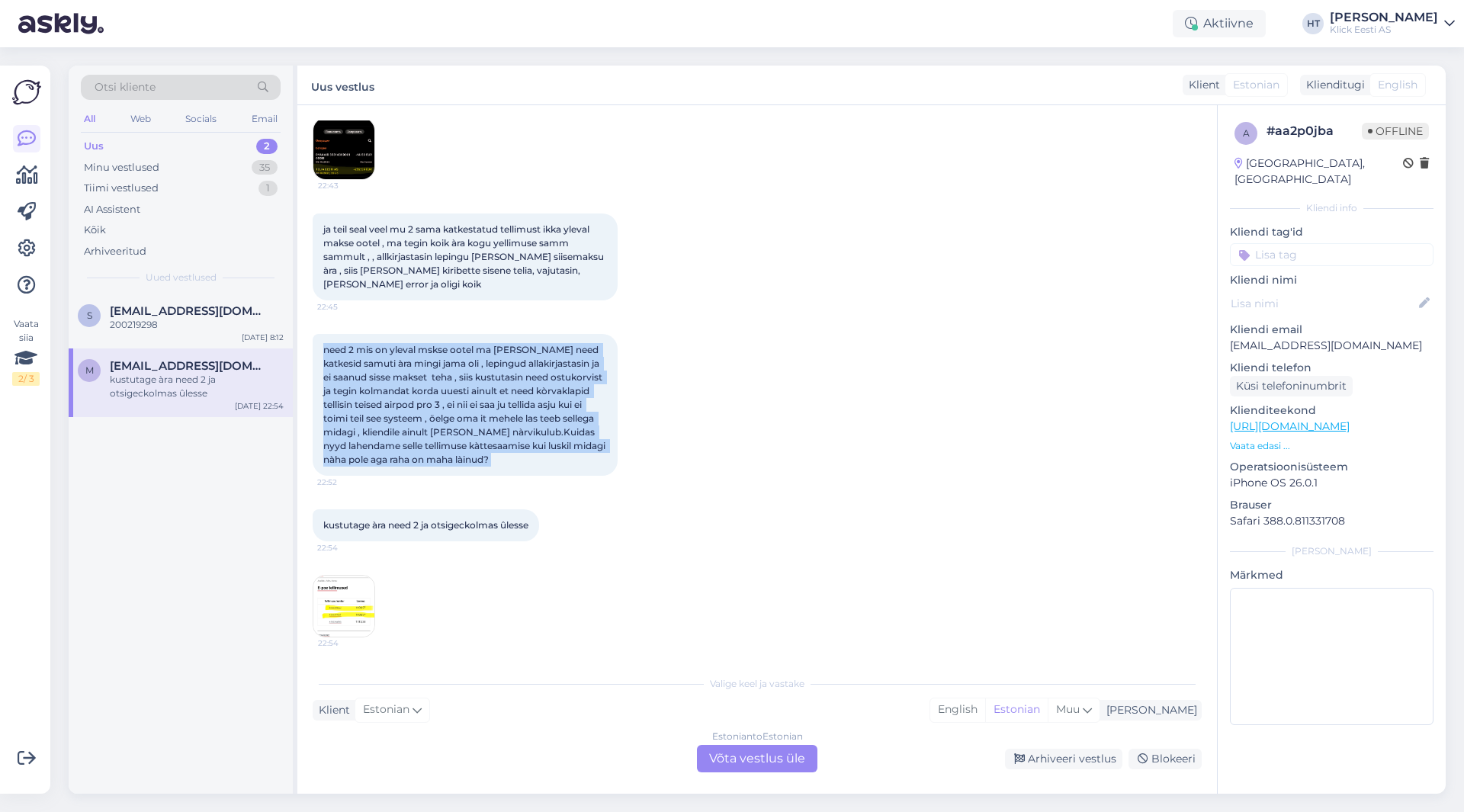
drag, startPoint x: 523, startPoint y: 462, endPoint x: 323, endPoint y: 345, distance: 231.7
click at [323, 345] on div "need 2 mis on yleval mskse ootel ma [PERSON_NAME] need katkesid samuti àra ming…" at bounding box center [465, 404] width 305 height 141
drag, startPoint x: 323, startPoint y: 345, endPoint x: 532, endPoint y: 461, distance: 239.0
click at [532, 461] on div "need 2 mis on yleval mskse ootel ma [PERSON_NAME] need katkesid samuti àra ming…" at bounding box center [465, 404] width 305 height 141
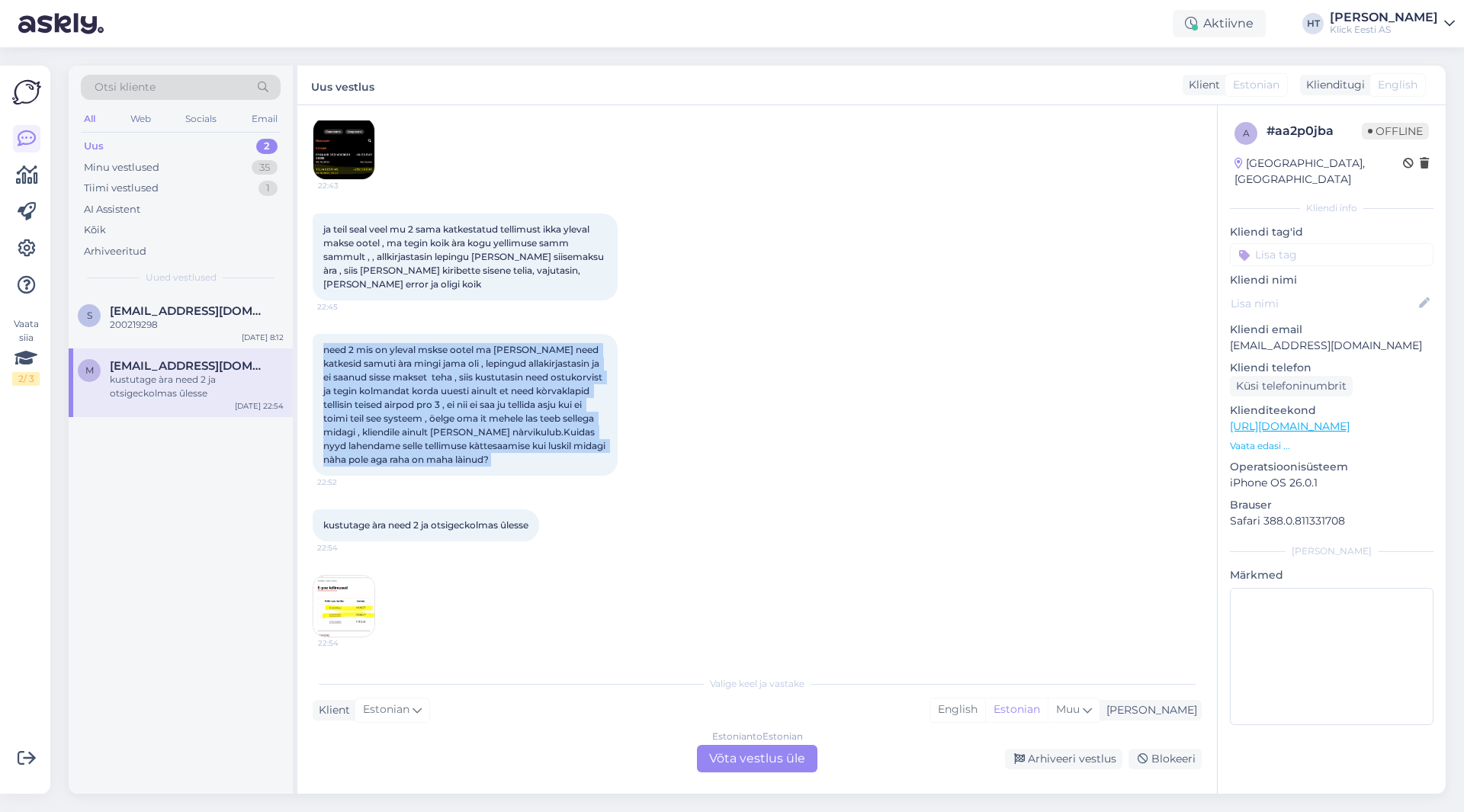
click at [532, 461] on div "need 2 mis on yleval mskse ootel ma [PERSON_NAME] need katkesid samuti àra ming…" at bounding box center [465, 404] width 305 height 141
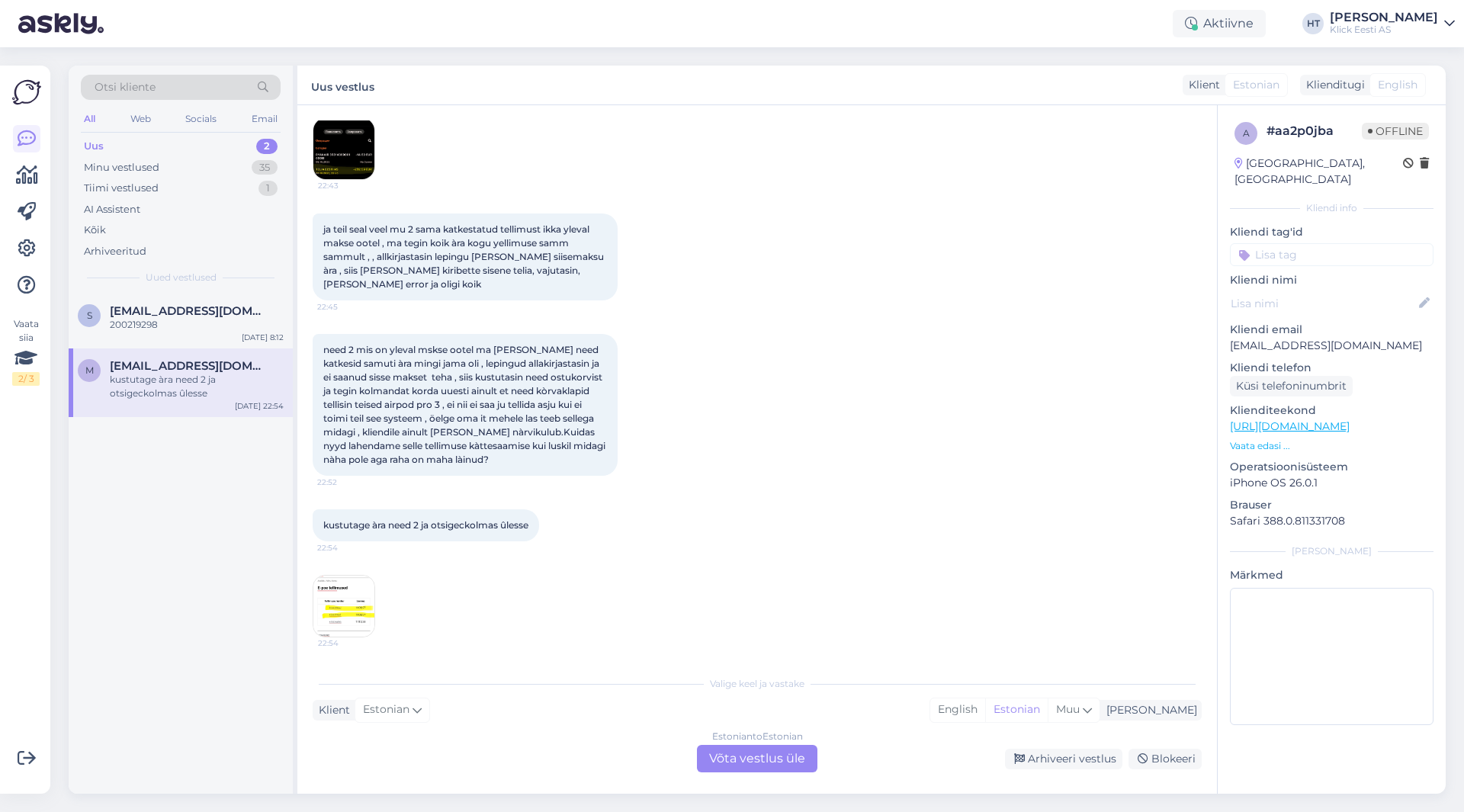
click at [365, 595] on img at bounding box center [344, 606] width 61 height 61
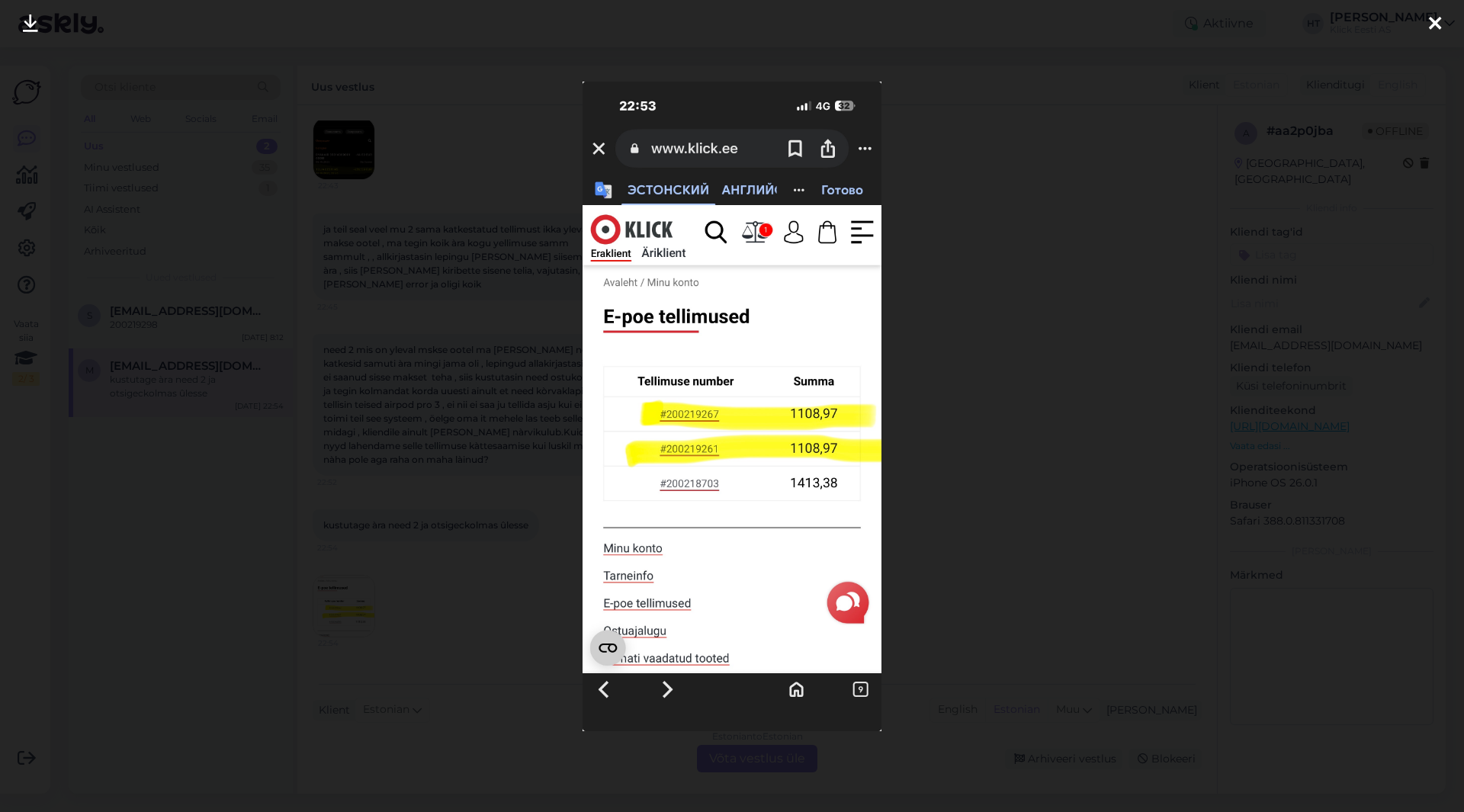
click at [475, 601] on div at bounding box center [732, 406] width 1464 height 812
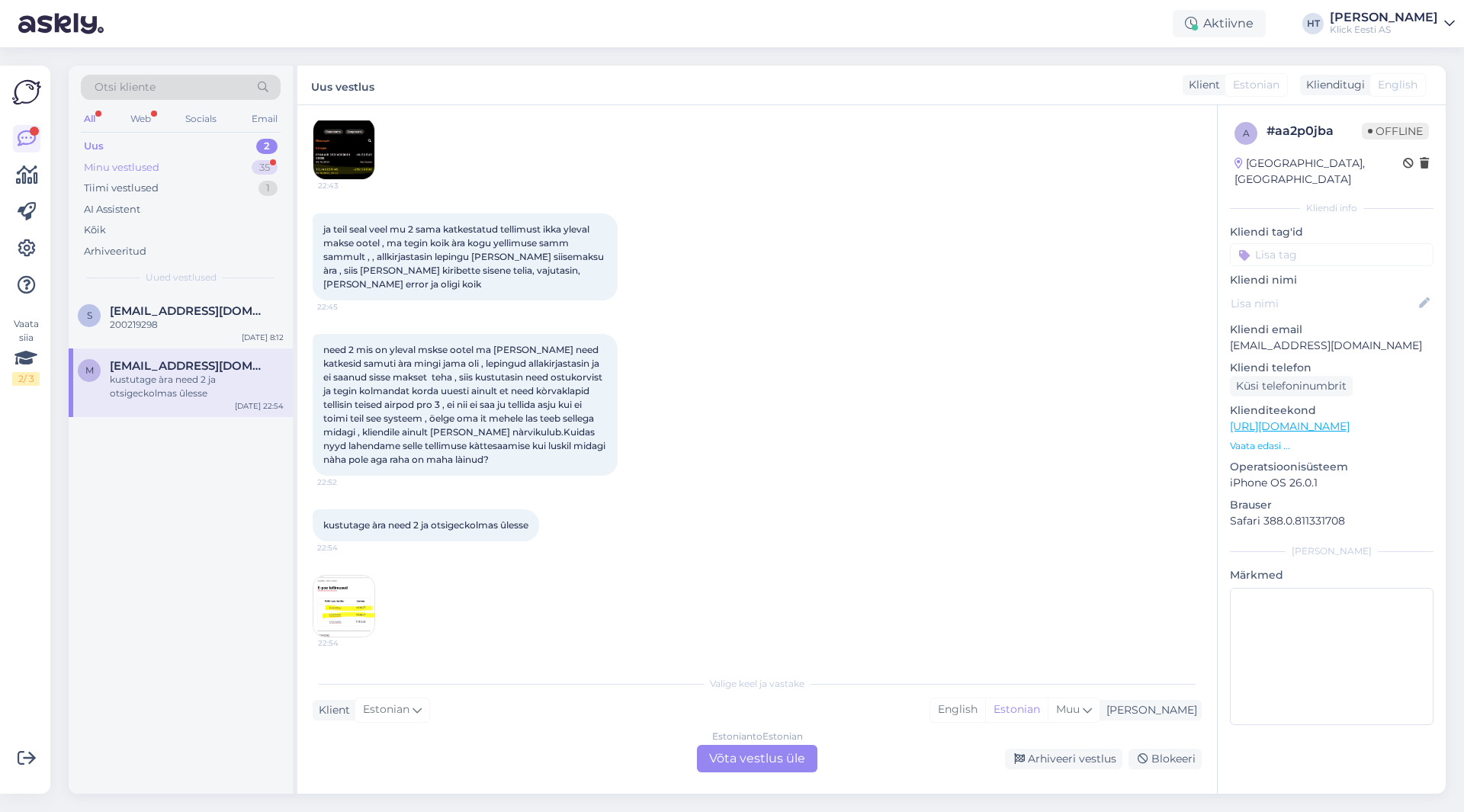
click at [249, 163] on div "Minu vestlused 35" at bounding box center [181, 168] width 200 height 21
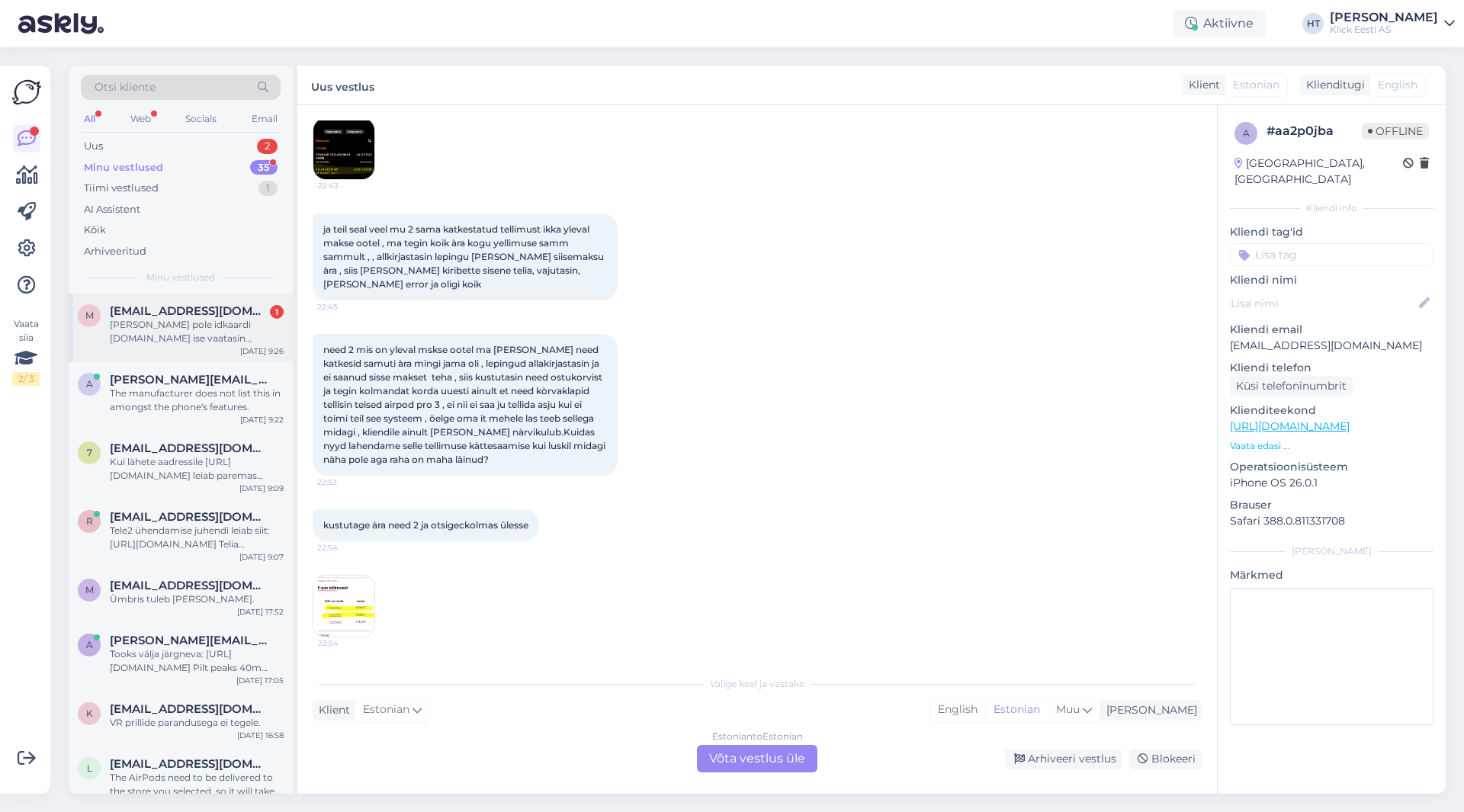
click at [237, 327] on div "[PERSON_NAME] pole idkaardi [DOMAIN_NAME] ise vaatasin seda,kas see võikskahea …" at bounding box center [197, 331] width 174 height 27
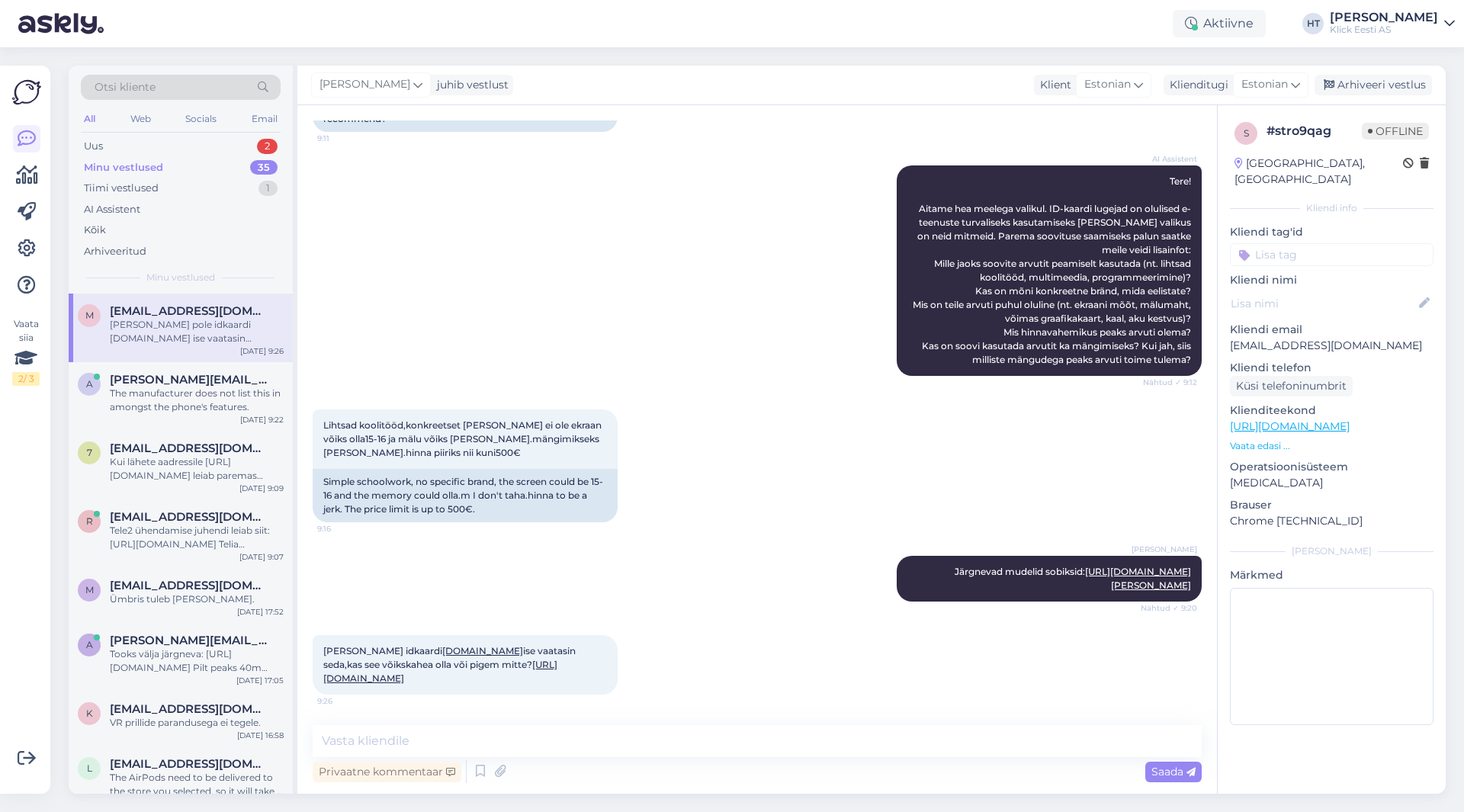
scroll to position [237, 0]
click at [671, 731] on textarea at bounding box center [757, 741] width 889 height 32
type textarea "See ei vastaks jällegi ekraani ja mälu nõutele. Parem on ID-kaardi lugeja erald…"
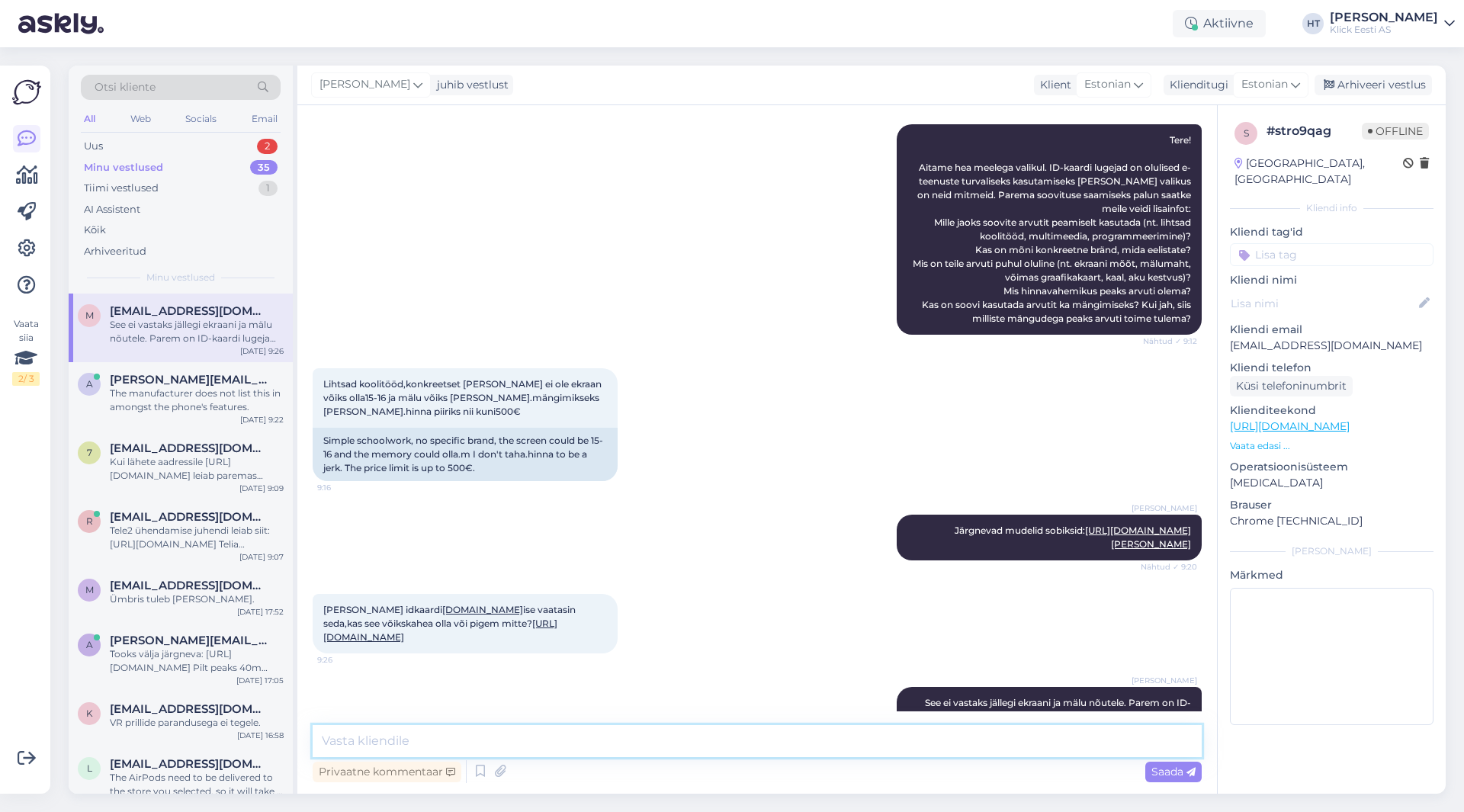
scroll to position [317, 0]
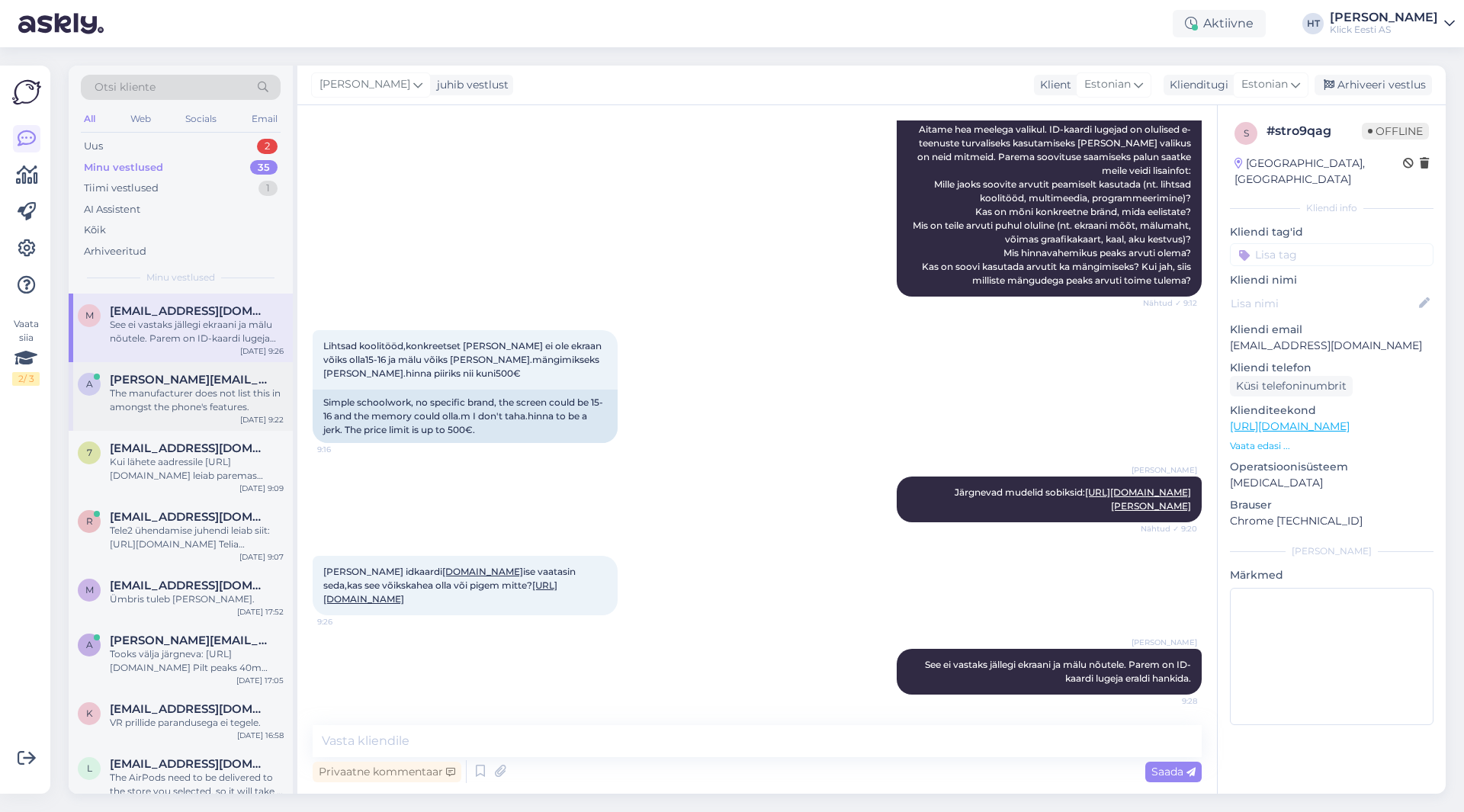
click at [260, 389] on div "The manufacturer does not list this in amongst the phone's features." at bounding box center [197, 399] width 174 height 27
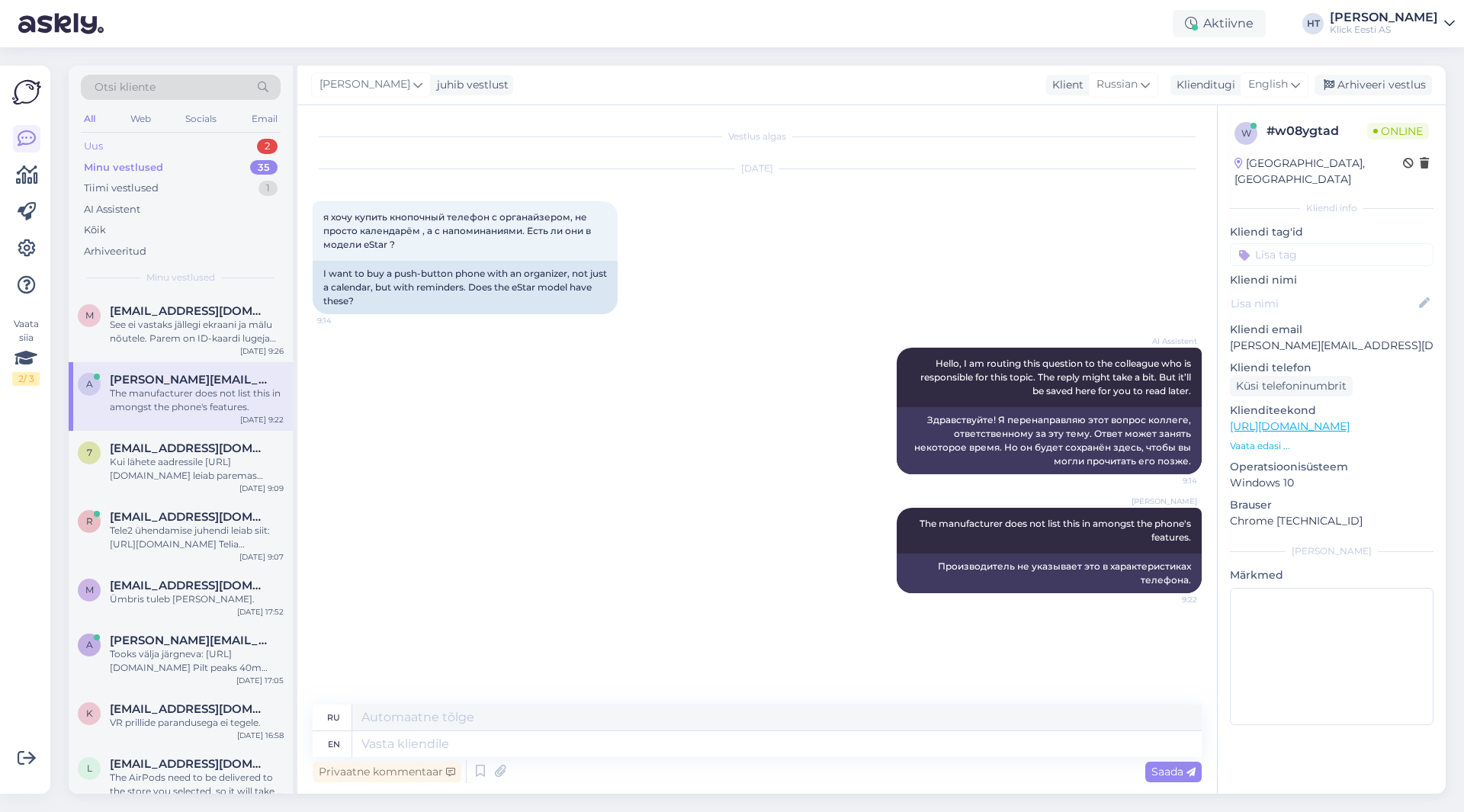
click at [267, 148] on div "2" at bounding box center [267, 146] width 21 height 15
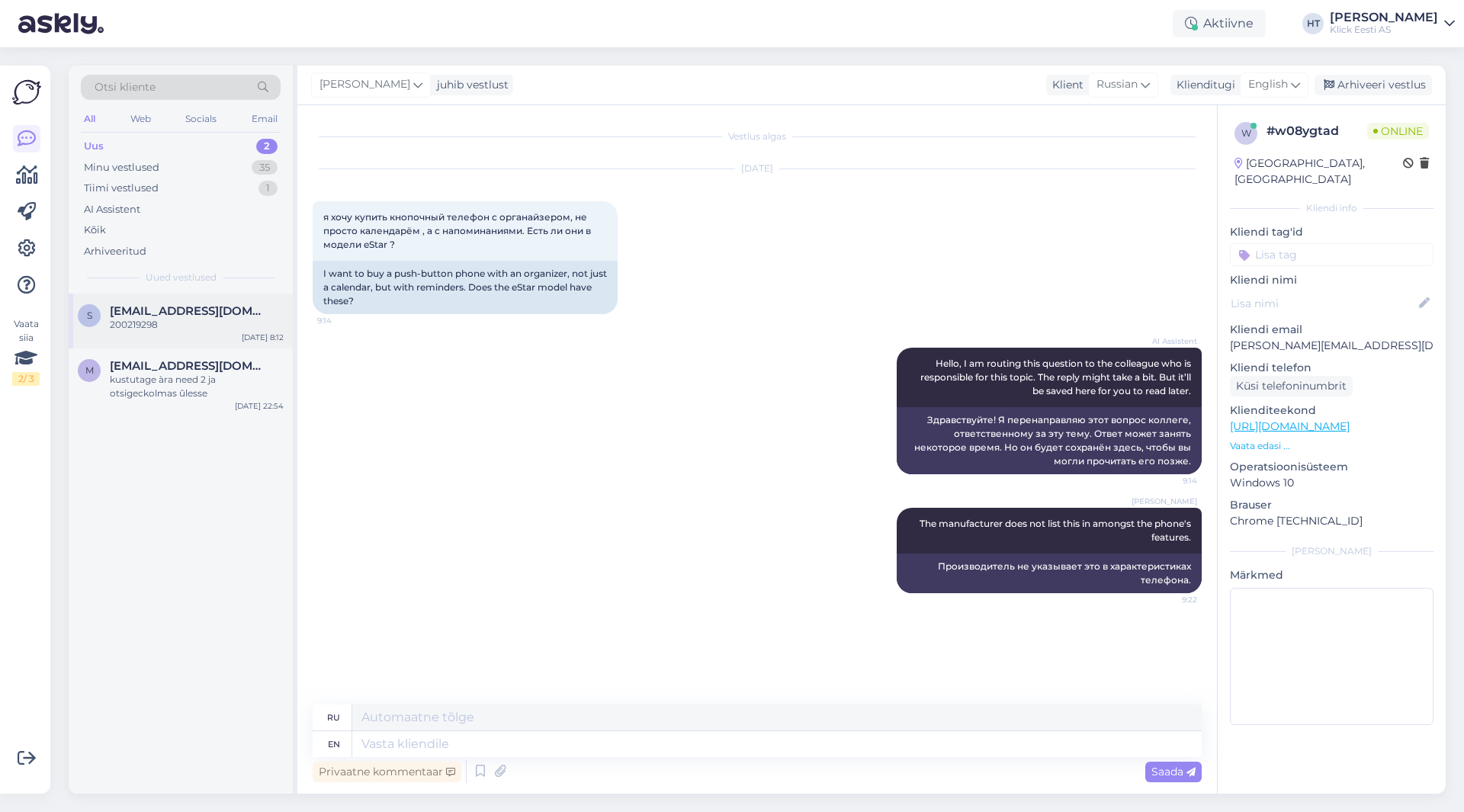
click at [204, 343] on div "s [EMAIL_ADDRESS][DOMAIN_NAME] 200219298 [DATE] 8:12" at bounding box center [180, 321] width 224 height 55
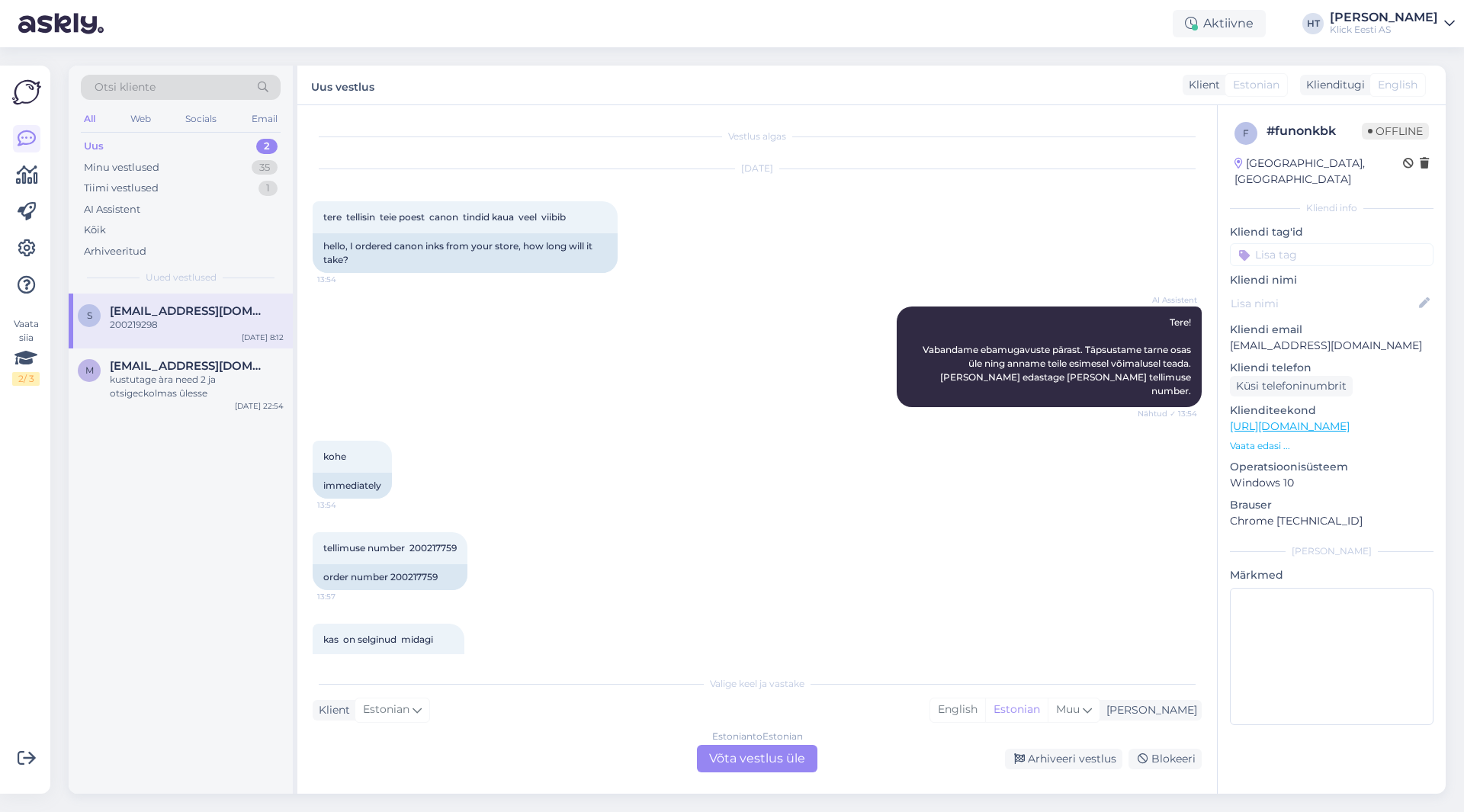
scroll to position [1328, 0]
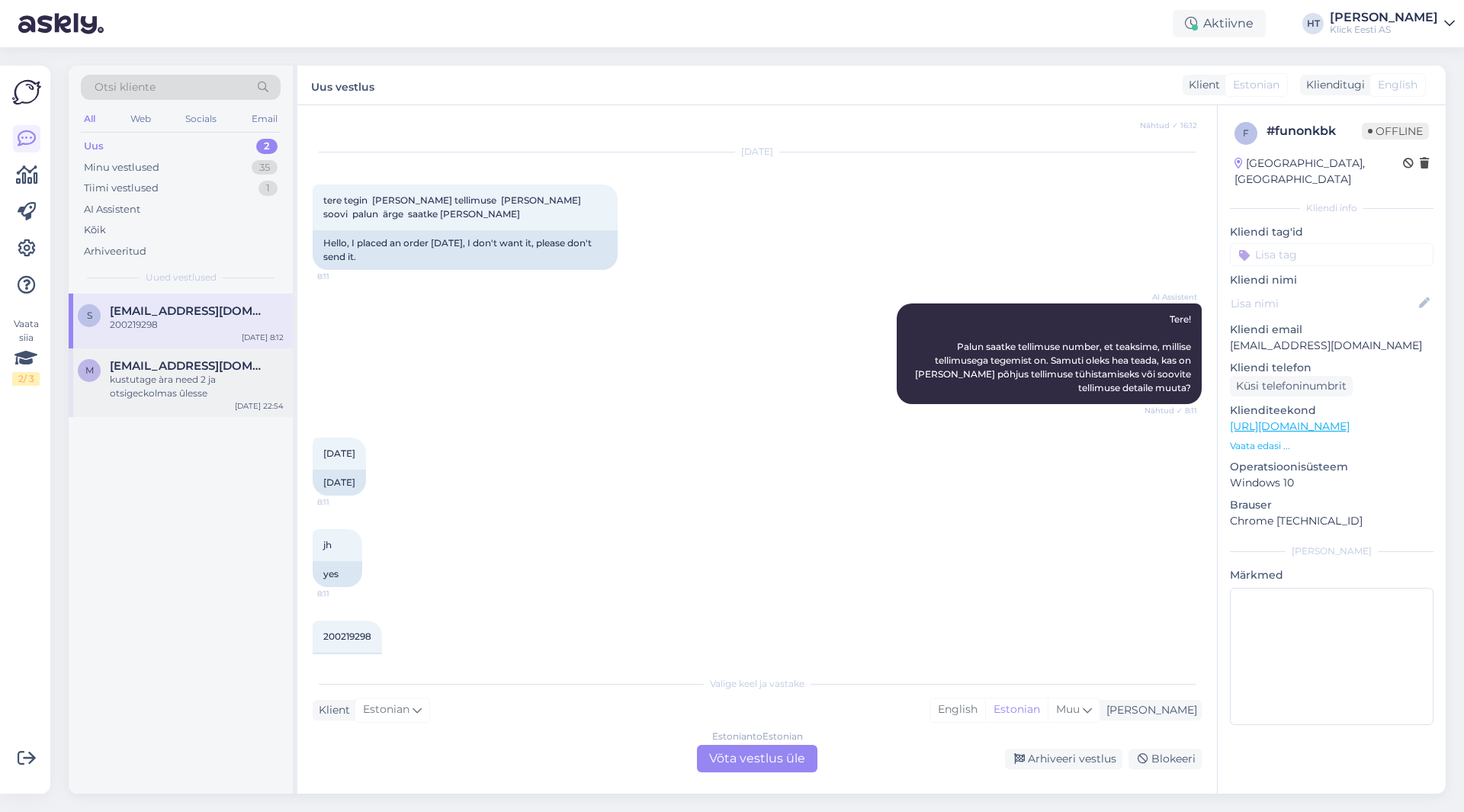
click at [133, 380] on div "kustutage àra need 2 ja otsigeckolmas ûlesse" at bounding box center [197, 386] width 174 height 27
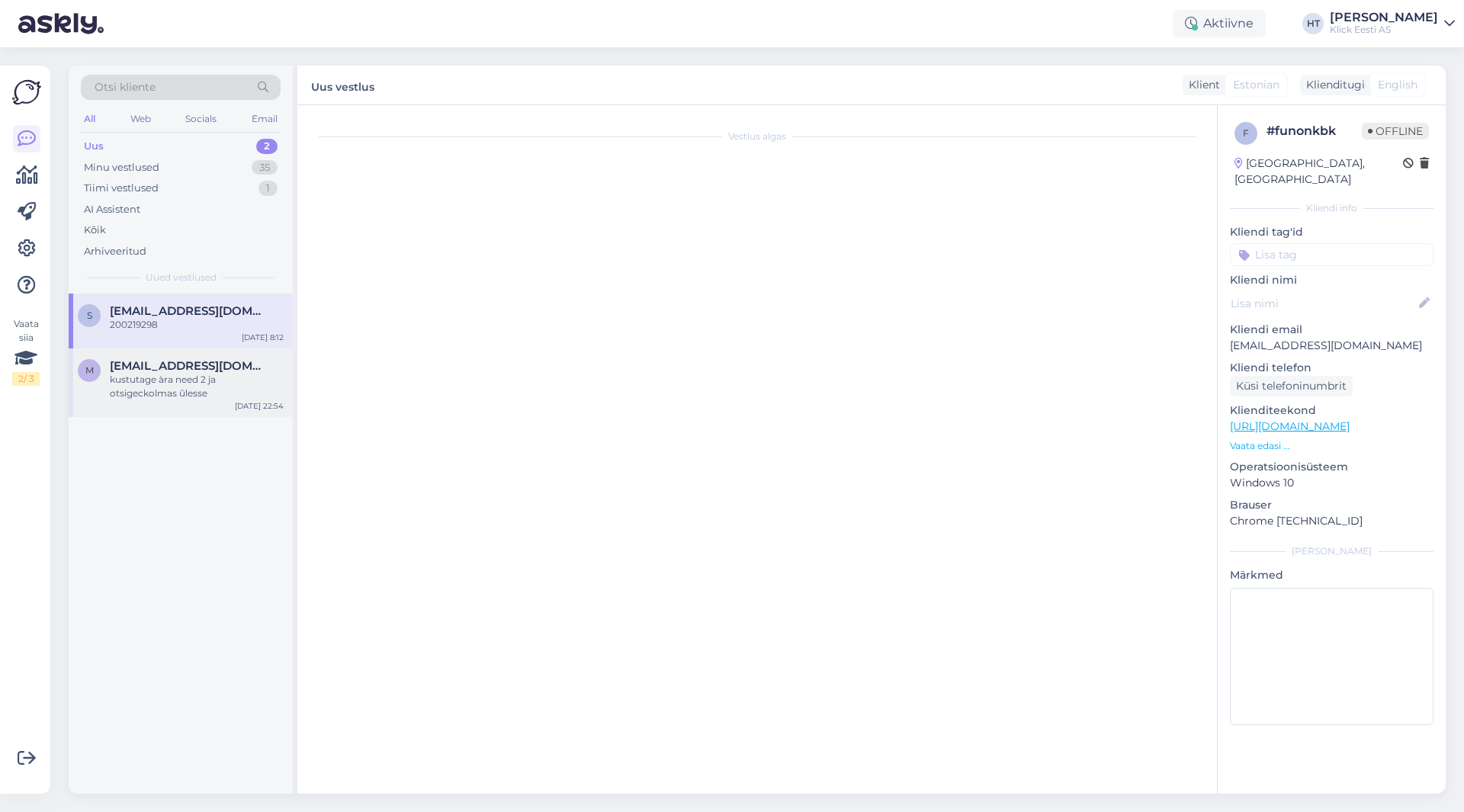
scroll to position [273, 0]
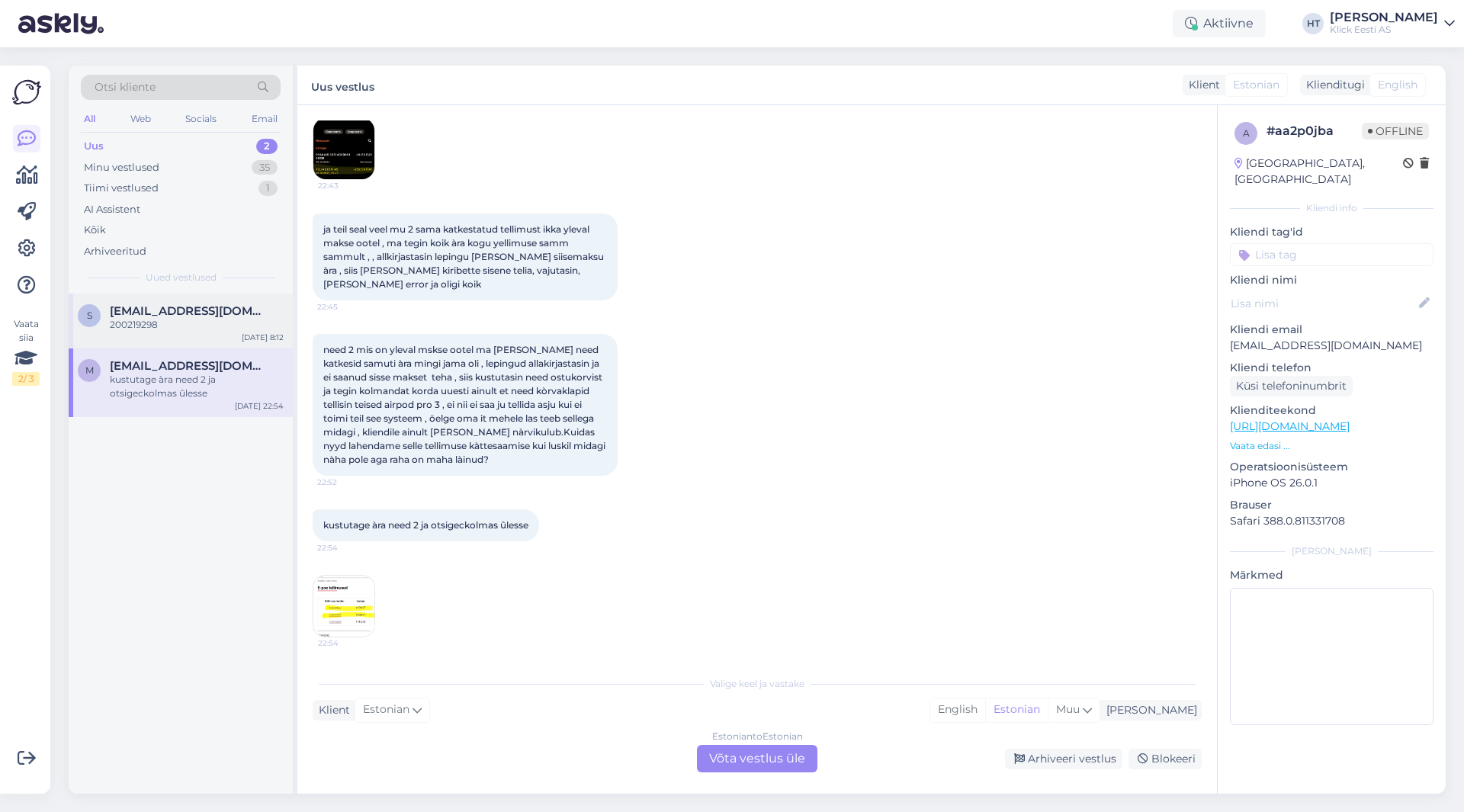
click at [257, 316] on div "[EMAIL_ADDRESS][DOMAIN_NAME]" at bounding box center [197, 311] width 174 height 14
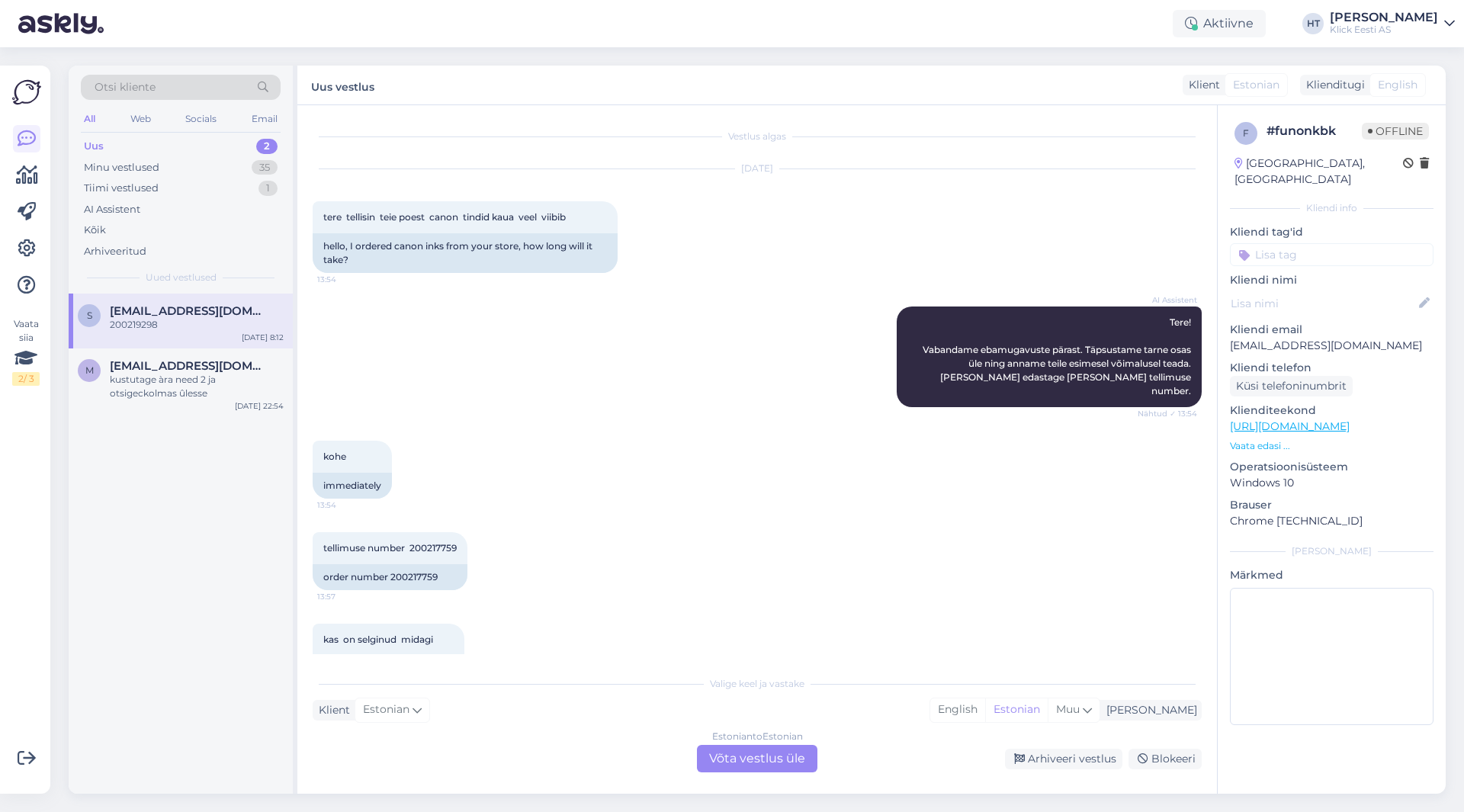
scroll to position [1328, 0]
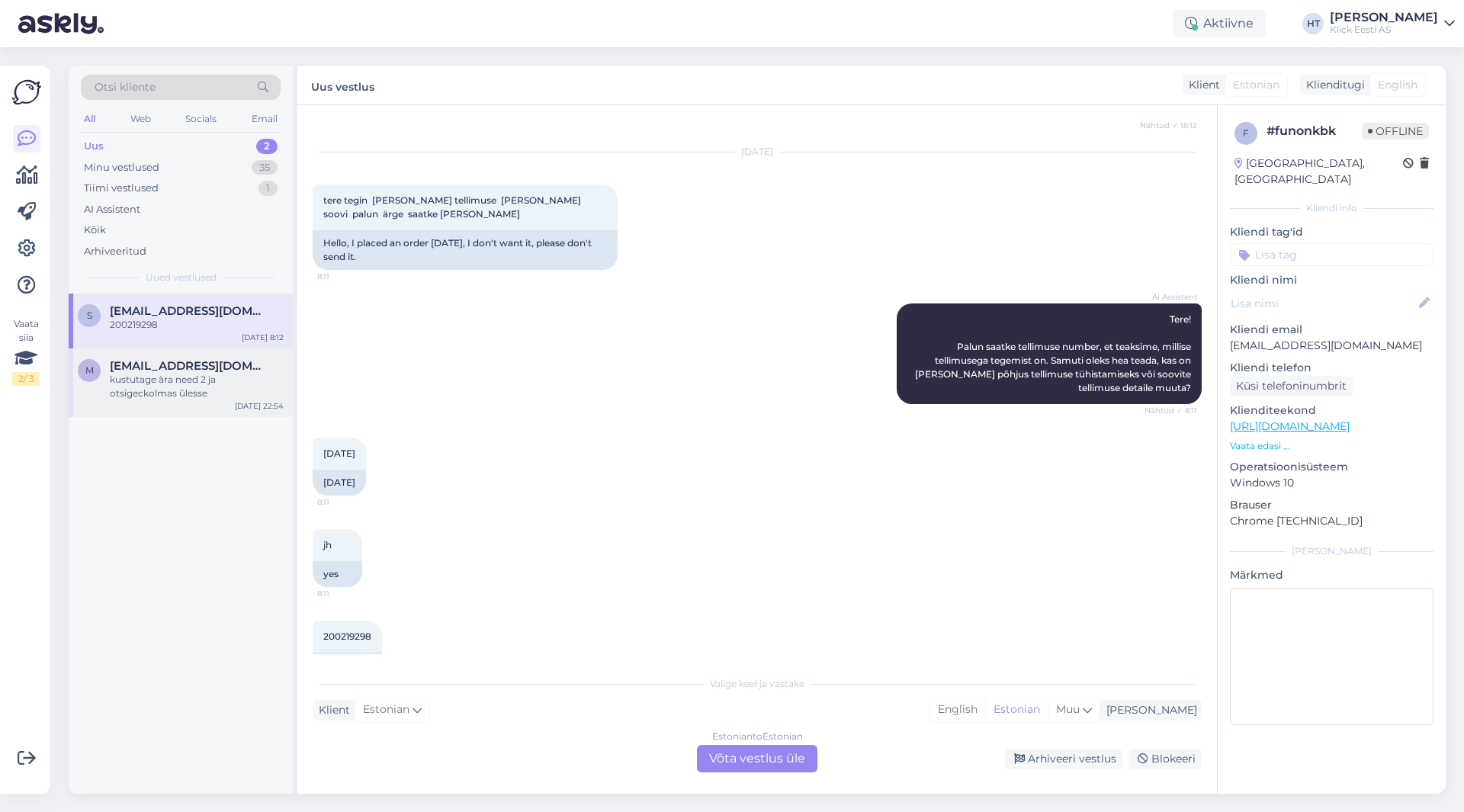
click at [225, 388] on div "kustutage àra need 2 ja otsigeckolmas ûlesse" at bounding box center [197, 386] width 174 height 27
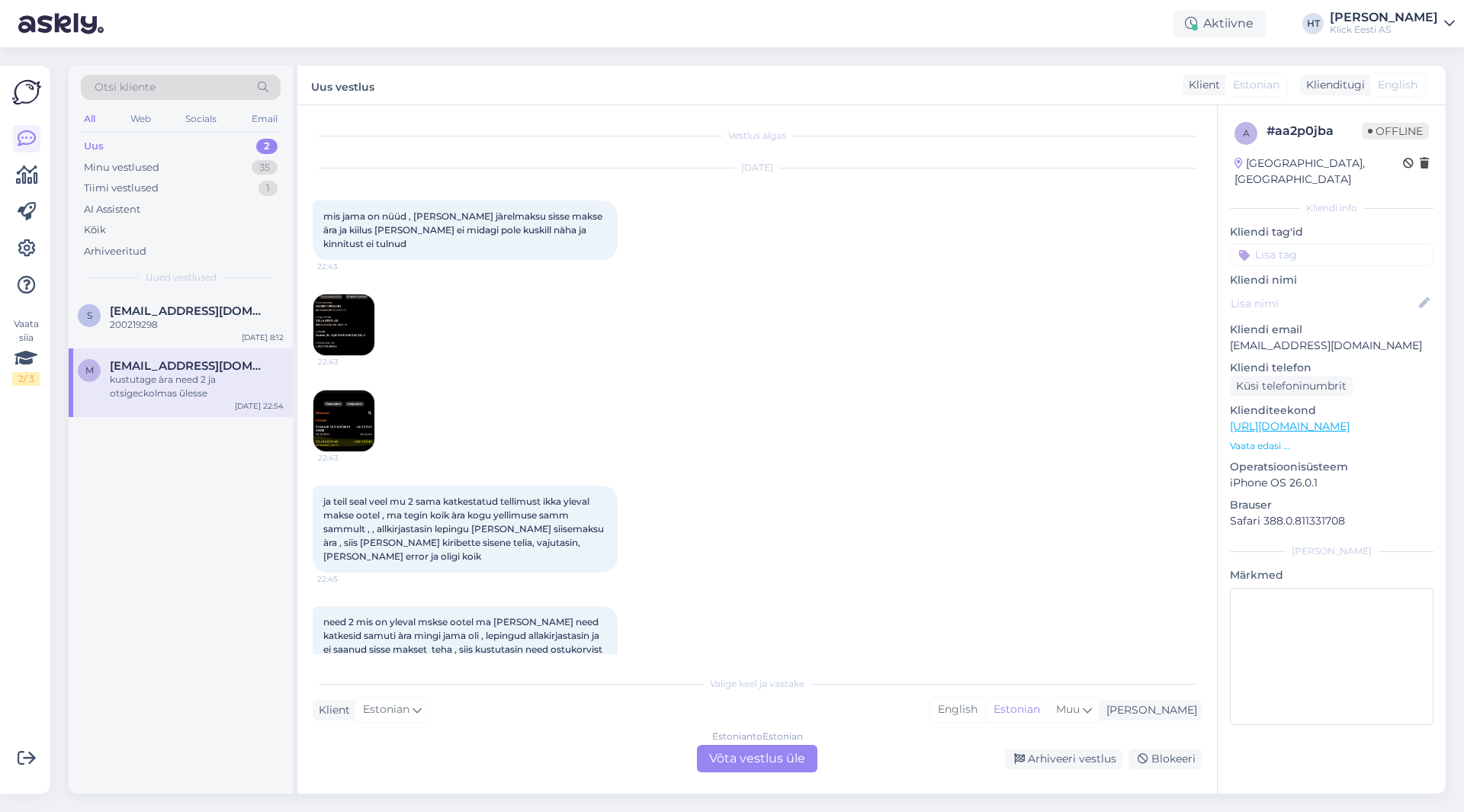
scroll to position [0, 0]
click at [1283, 337] on p "[EMAIL_ADDRESS][DOMAIN_NAME]" at bounding box center [1332, 345] width 203 height 16
copy p "[EMAIL_ADDRESS][DOMAIN_NAME]"
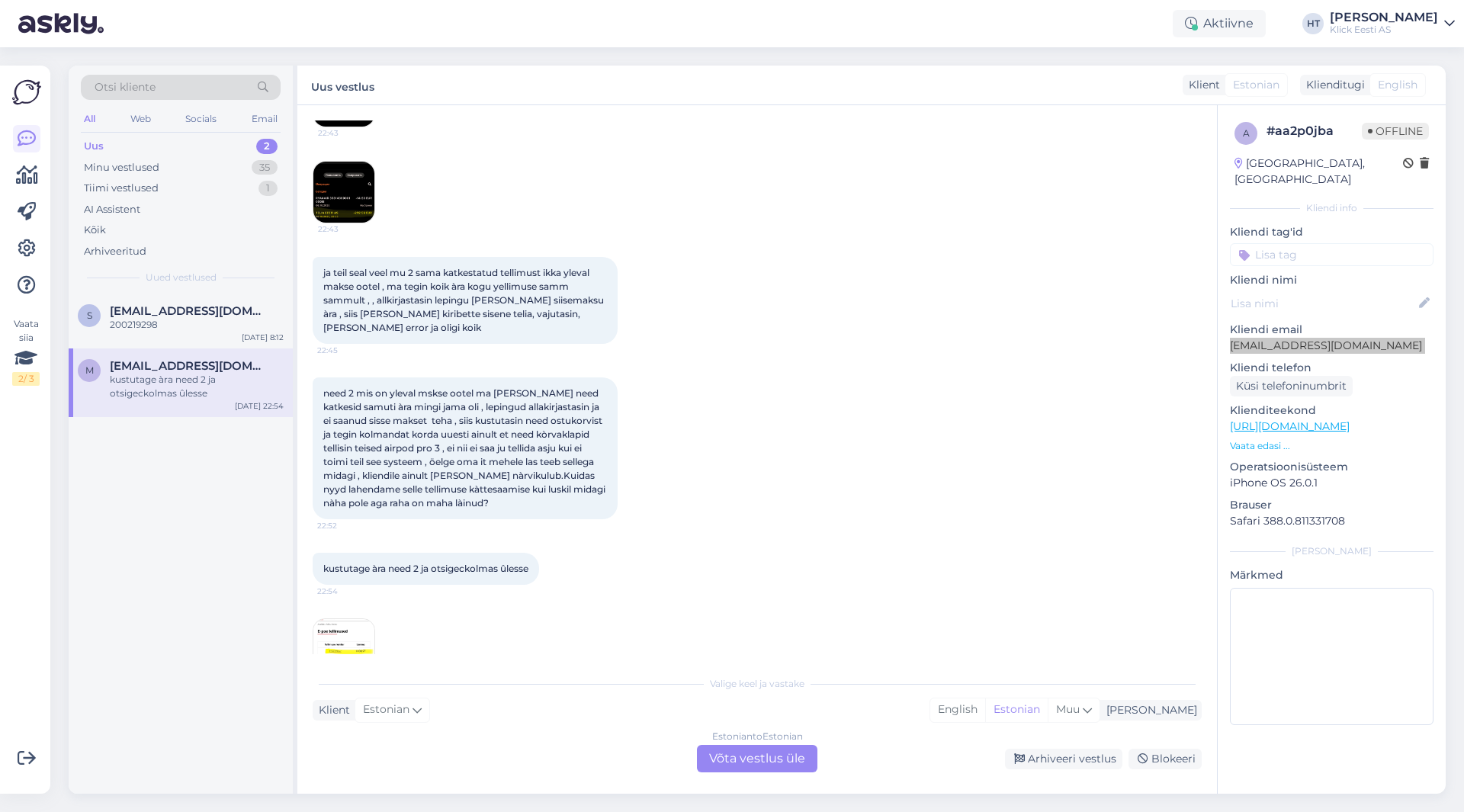
scroll to position [273, 0]
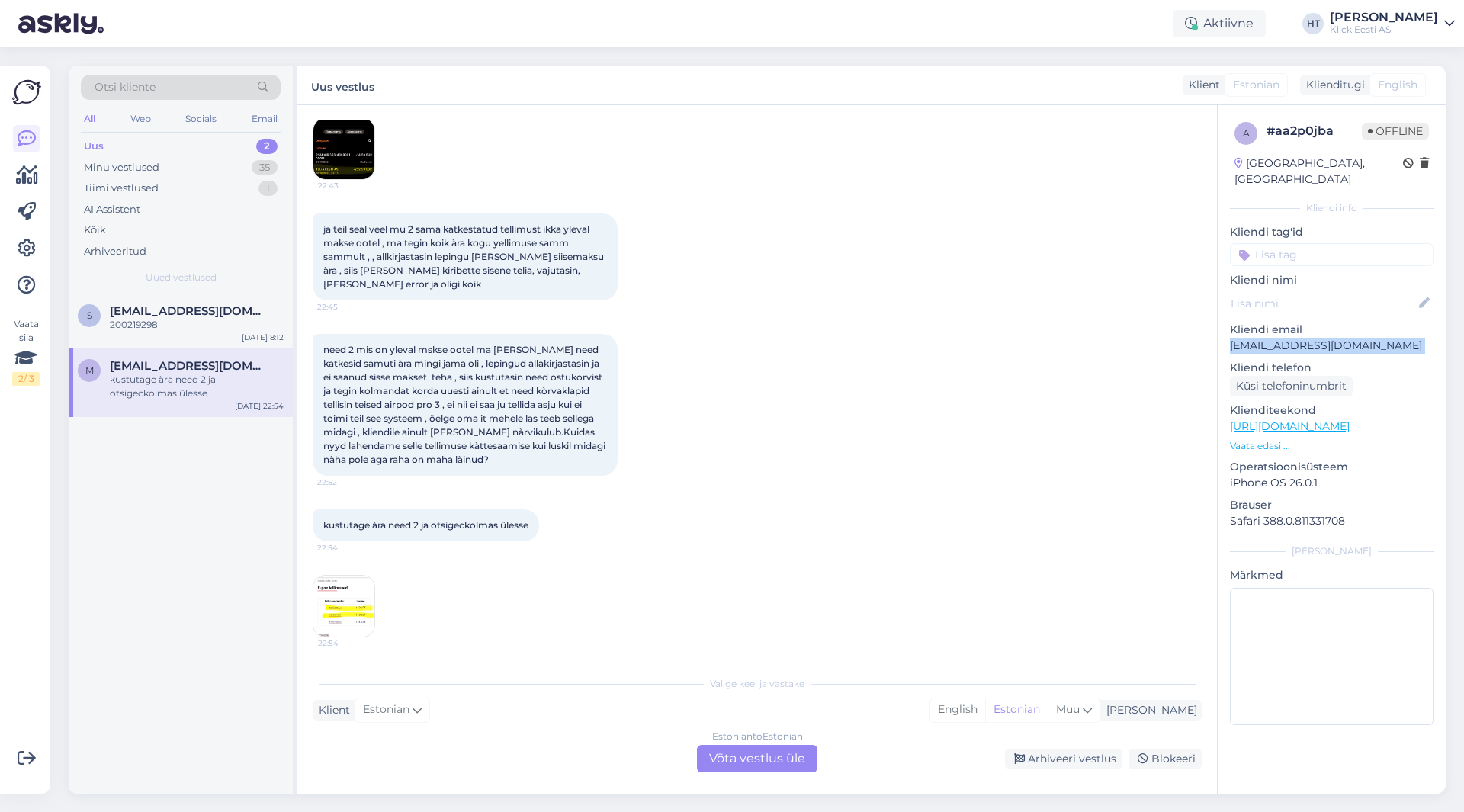
click at [313, 609] on img at bounding box center [344, 606] width 61 height 61
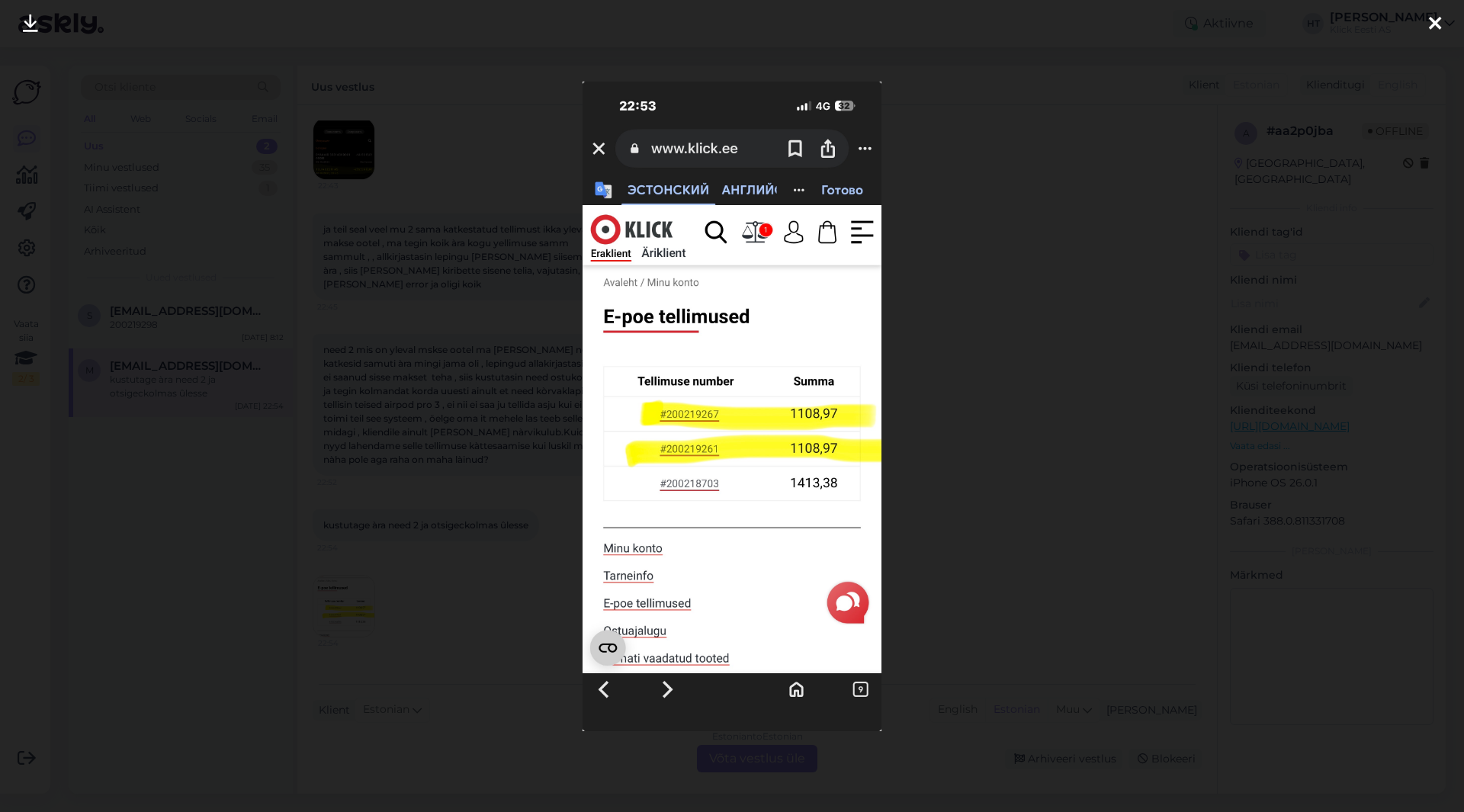
click at [970, 476] on div at bounding box center [732, 406] width 1464 height 812
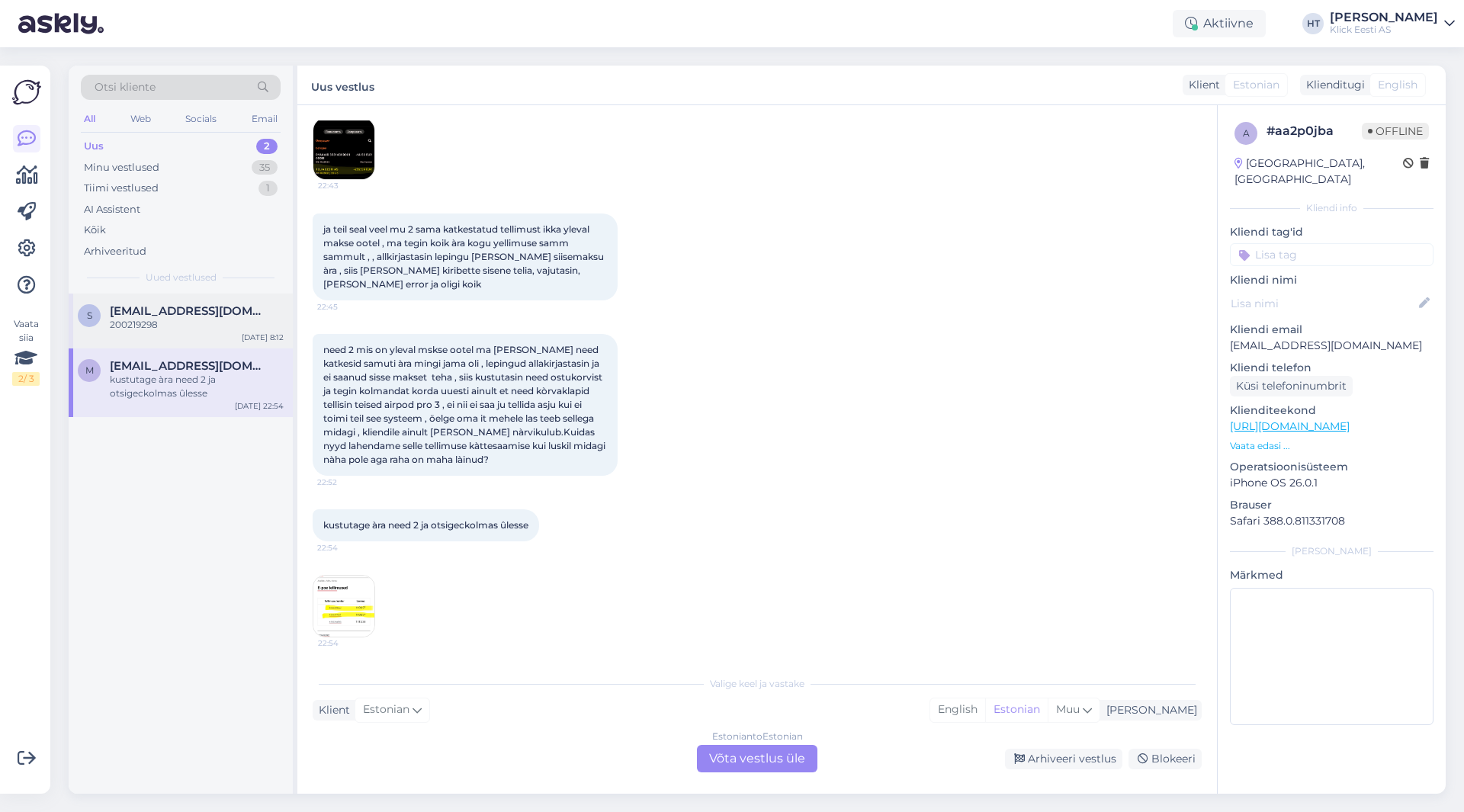
click at [169, 301] on div "s [EMAIL_ADDRESS][DOMAIN_NAME] 200219298 [DATE] 8:12" at bounding box center [180, 321] width 224 height 55
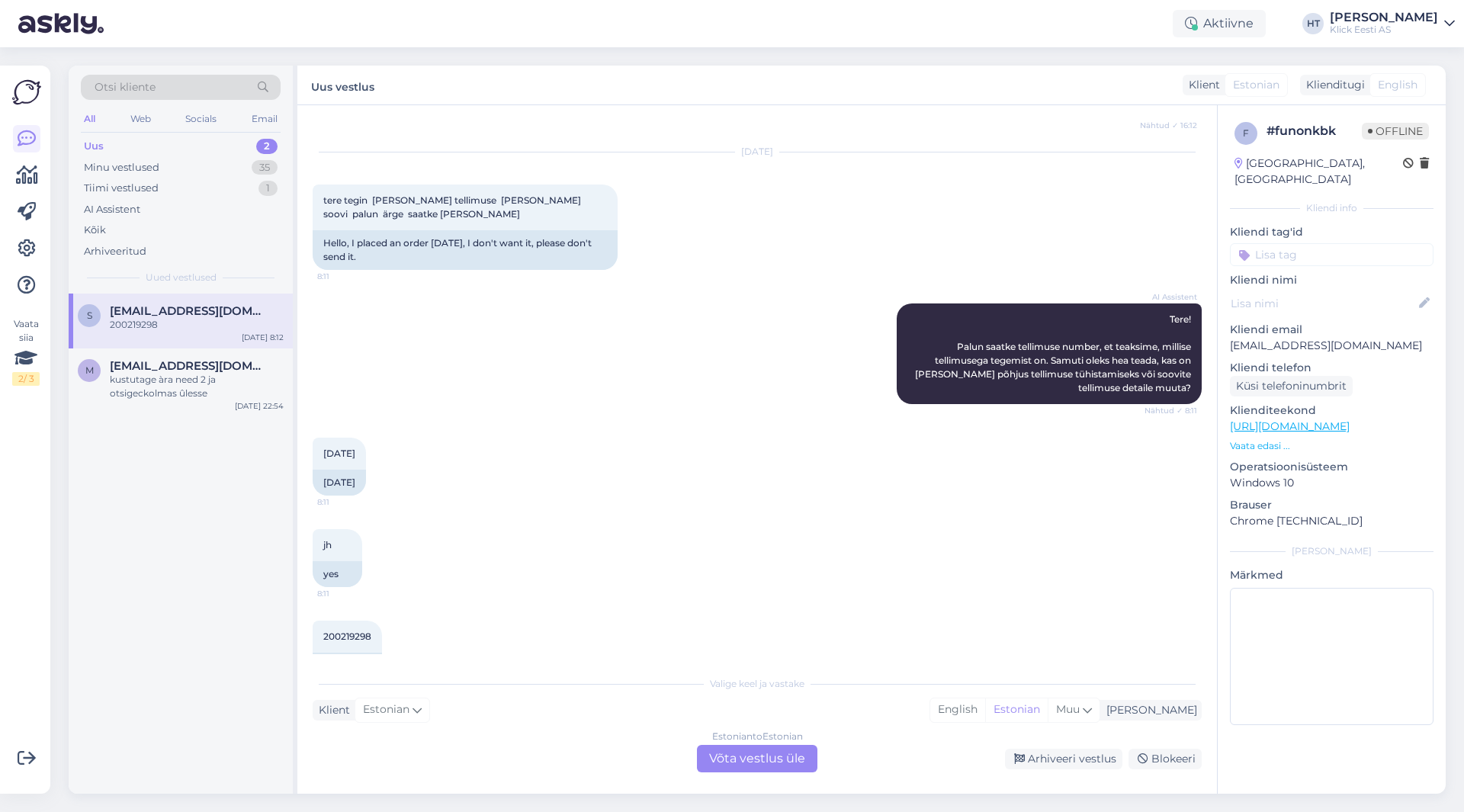
click at [1291, 337] on p "[EMAIL_ADDRESS][DOMAIN_NAME]" at bounding box center [1332, 345] width 203 height 16
copy p "[EMAIL_ADDRESS][DOMAIN_NAME]"
click at [809, 447] on div "[DATE] 8:11 07.10.2025" at bounding box center [757, 466] width 889 height 92
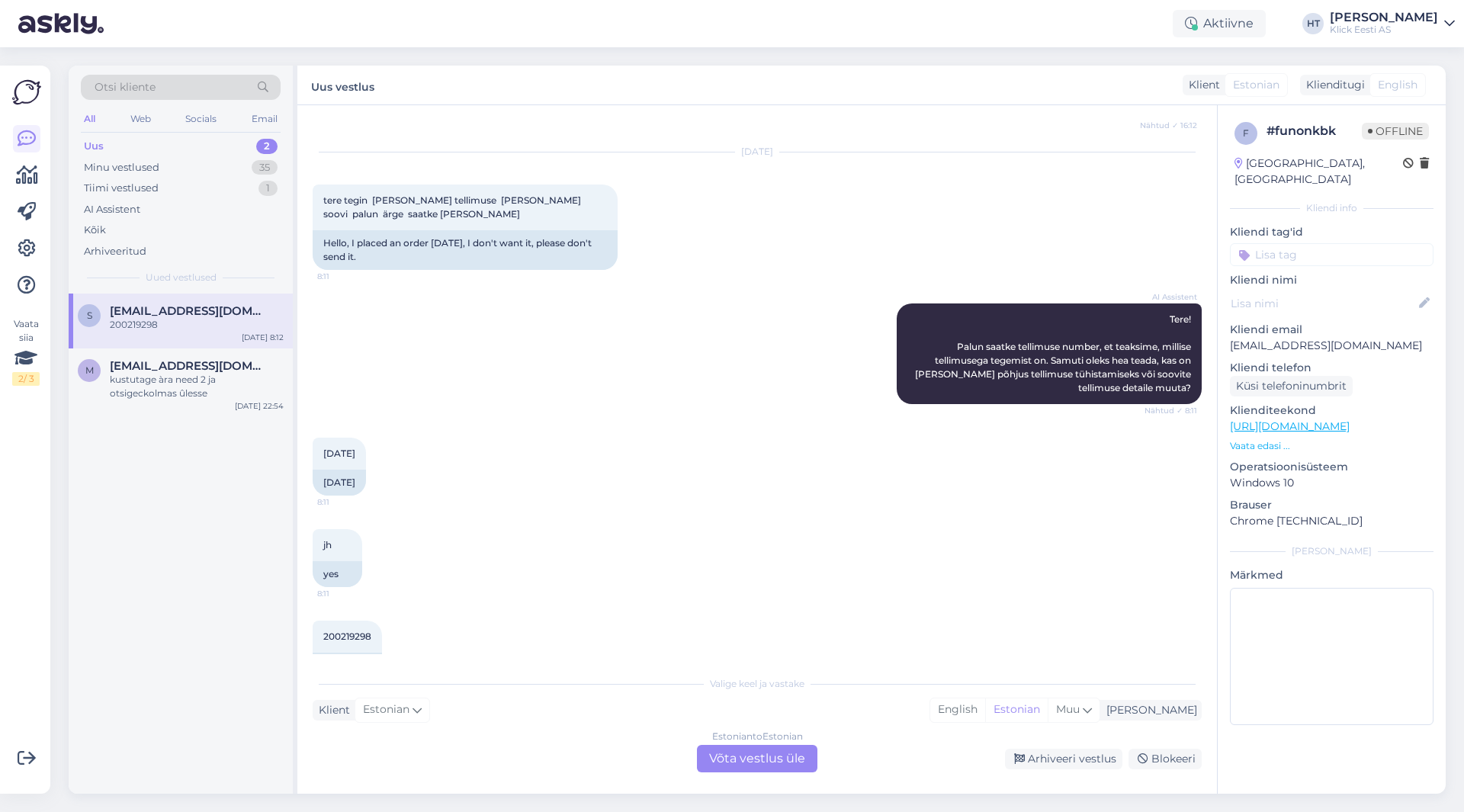
click at [229, 92] on div "Otsi kliente" at bounding box center [181, 87] width 200 height 25
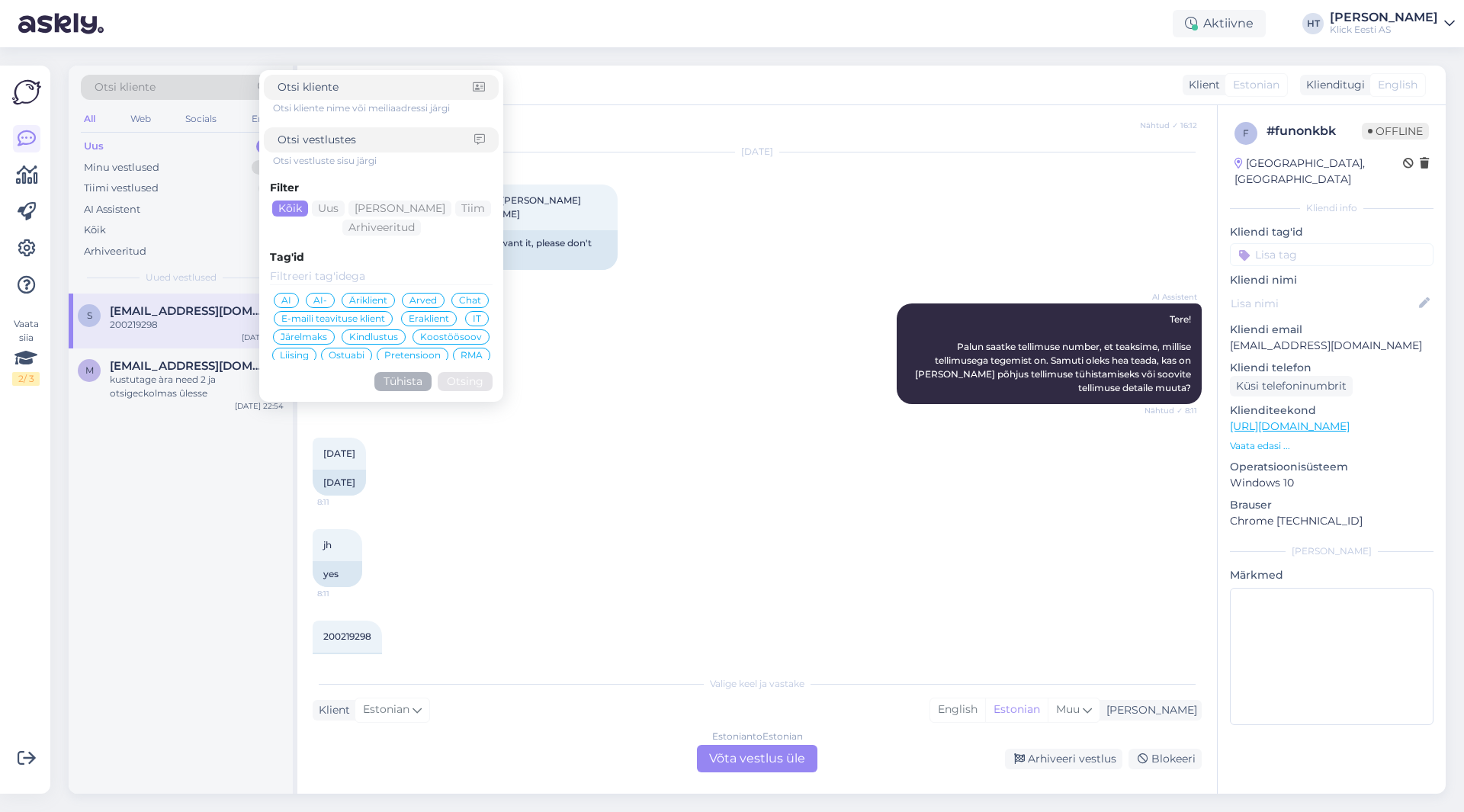
drag, startPoint x: 229, startPoint y: 92, endPoint x: 326, endPoint y: 84, distance: 97.3
click at [326, 84] on input at bounding box center [376, 87] width 195 height 16
paste input "[EMAIL_ADDRESS][DOMAIN_NAME]"
type input "[EMAIL_ADDRESS][DOMAIN_NAME]"
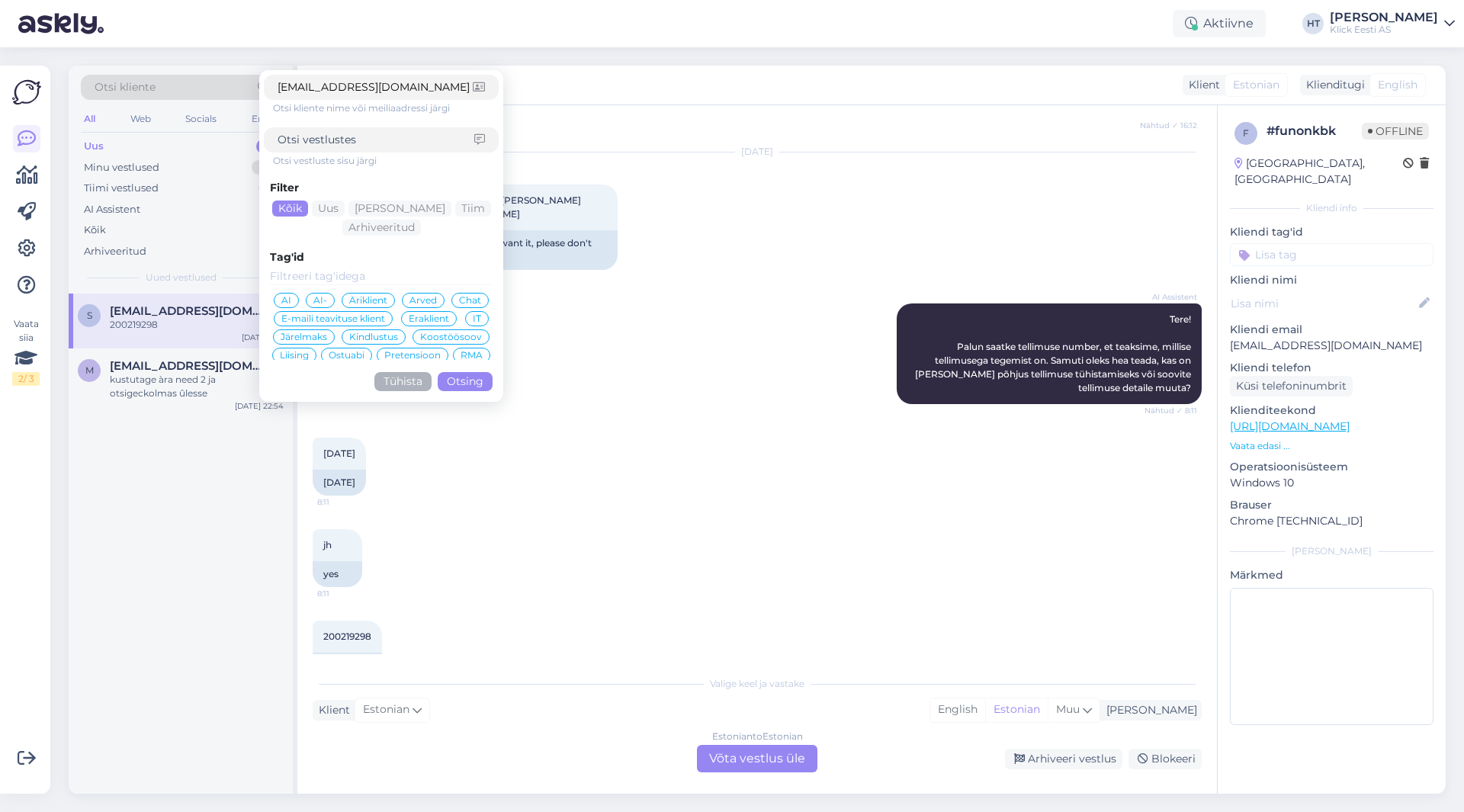
click button "Otsing" at bounding box center [465, 381] width 55 height 19
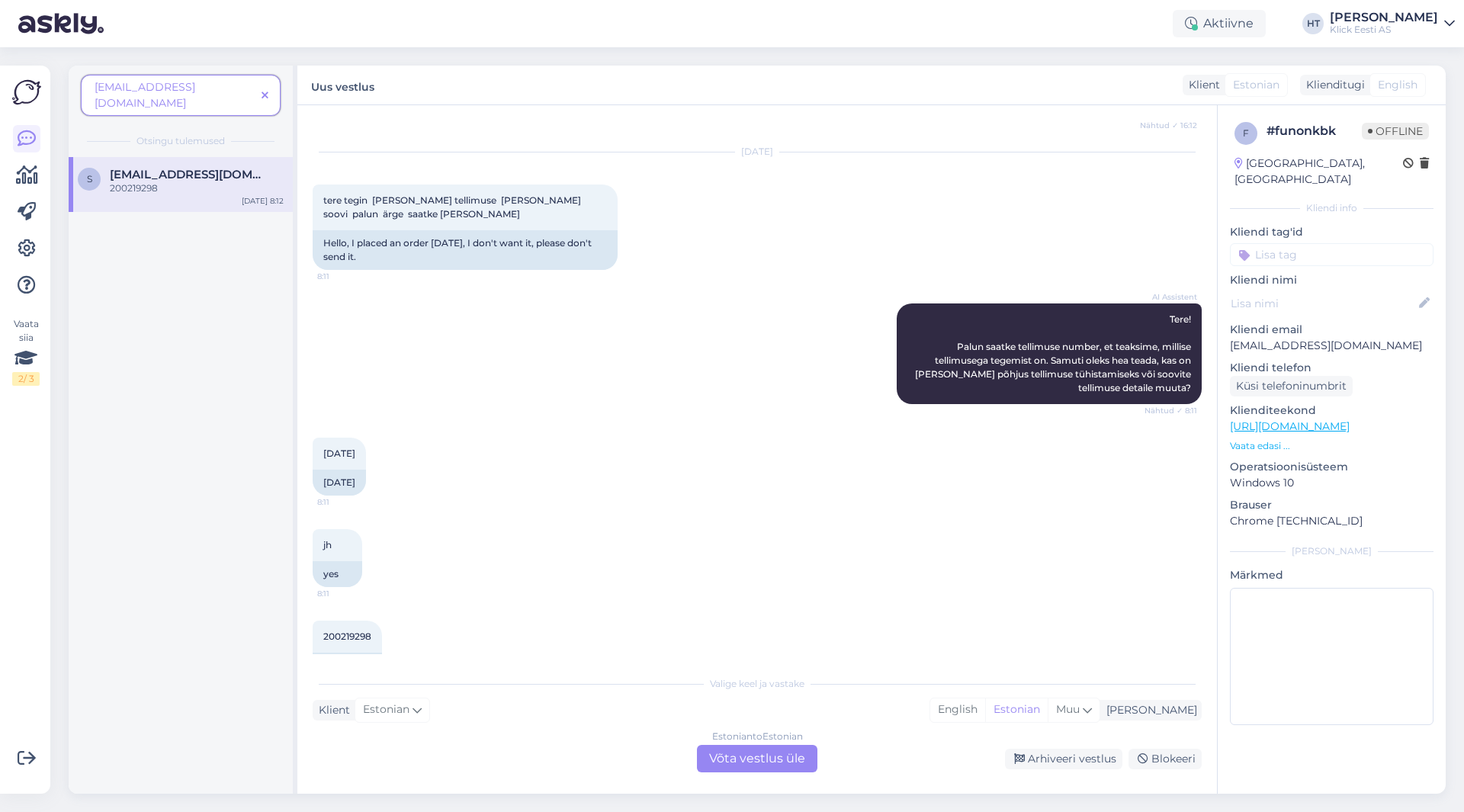
click at [266, 92] on icon at bounding box center [265, 96] width 7 height 11
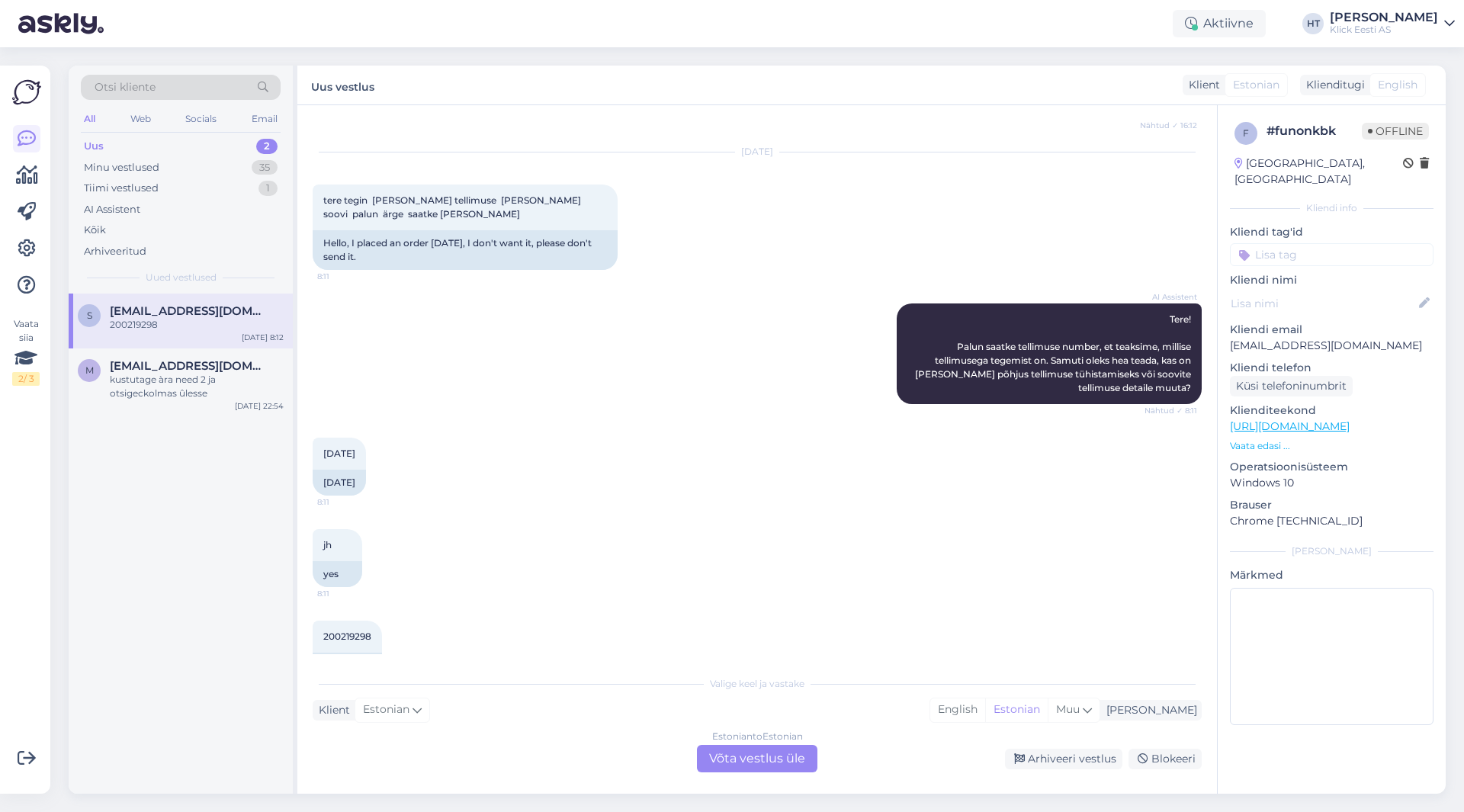
click at [229, 94] on div "Otsi kliente" at bounding box center [181, 87] width 200 height 25
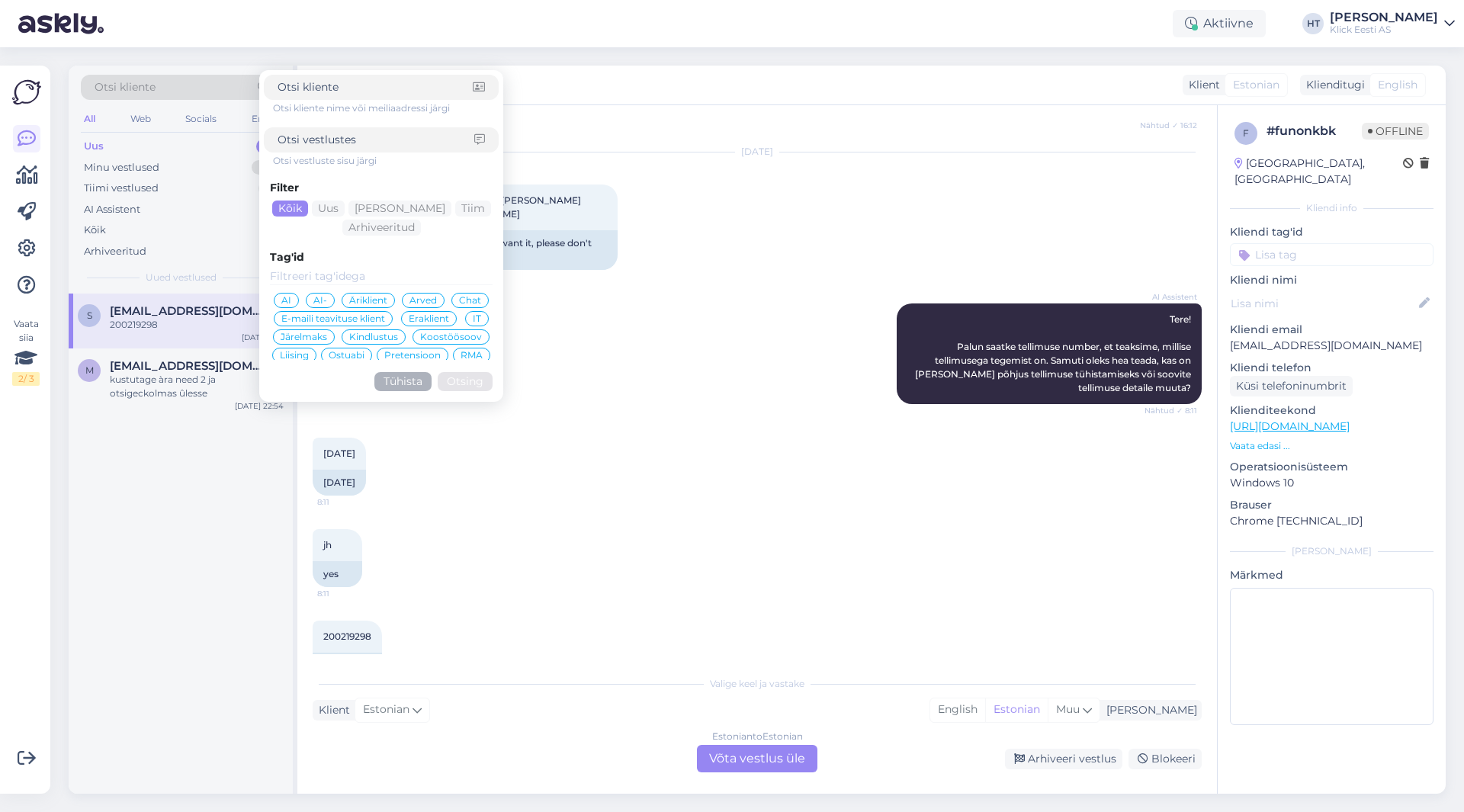
click at [577, 310] on div "AI Assistent Tere! Palun saatke tellimuse number, et teaksime, millise tellimus…" at bounding box center [757, 354] width 889 height 134
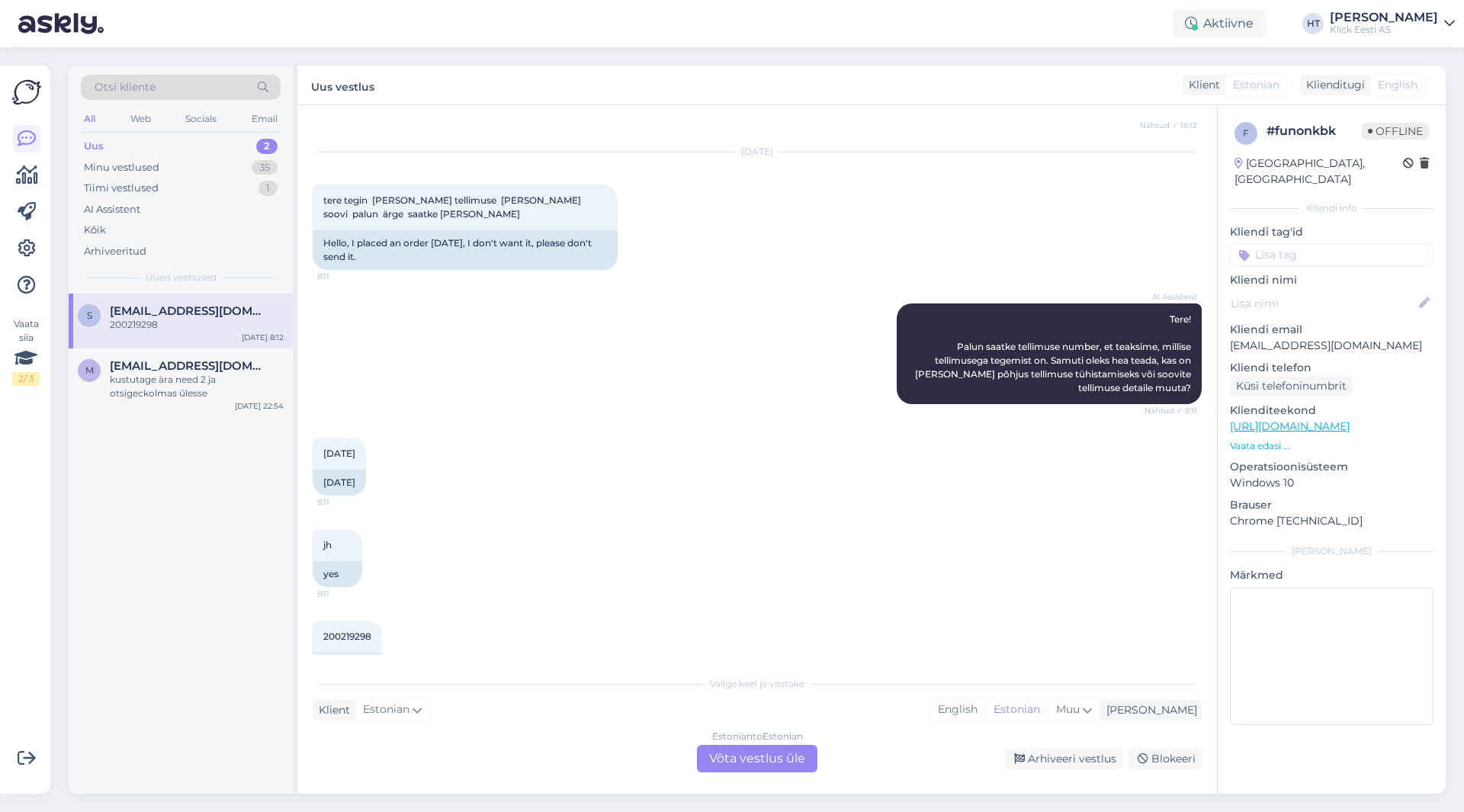
click at [193, 83] on div "Otsi kliente" at bounding box center [181, 87] width 200 height 25
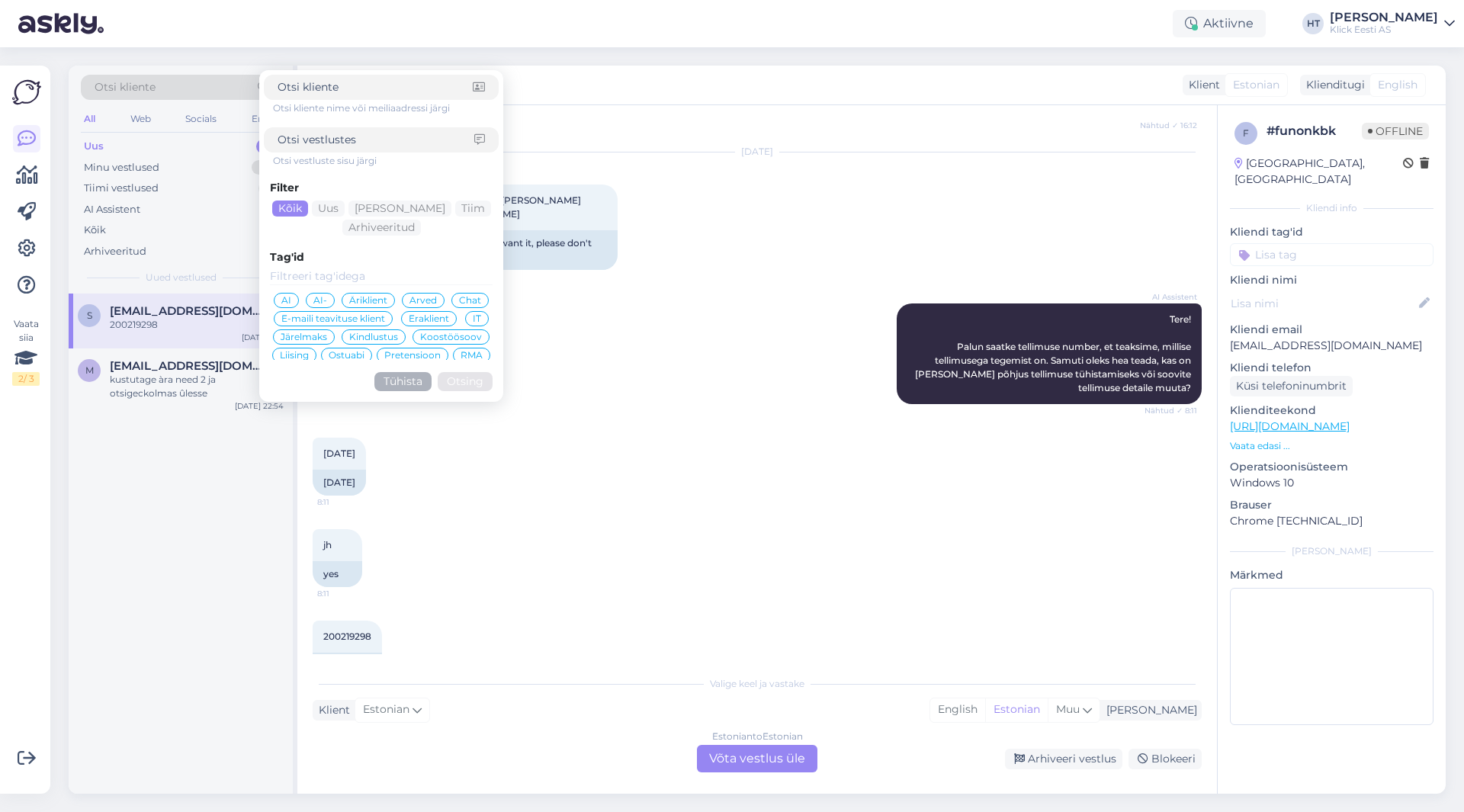
click at [656, 289] on div "AI Assistent Tere! Palun saatke tellimuse number, et teaksime, millise tellimus…" at bounding box center [757, 354] width 889 height 134
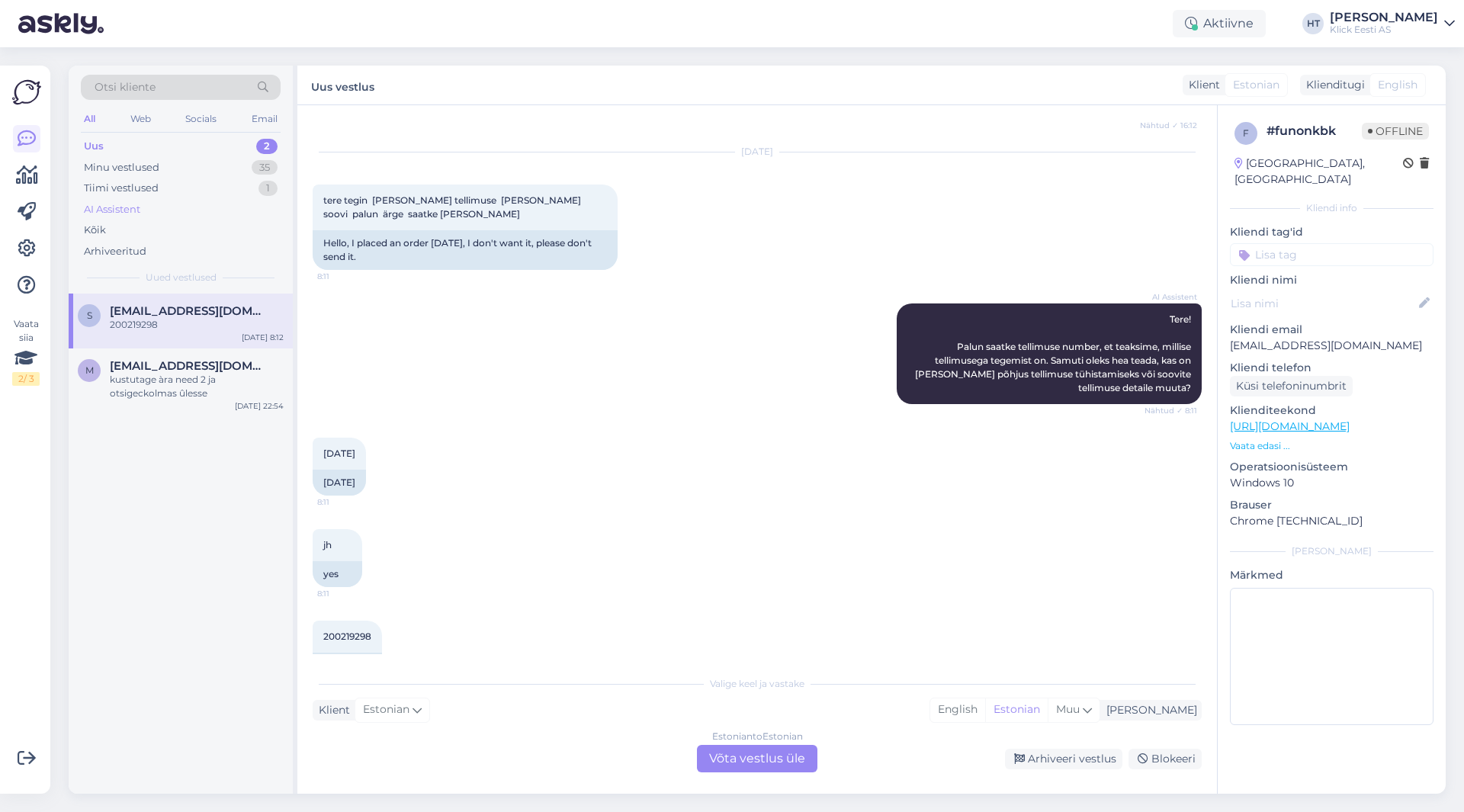
click at [194, 203] on div "AI Assistent" at bounding box center [181, 210] width 200 height 21
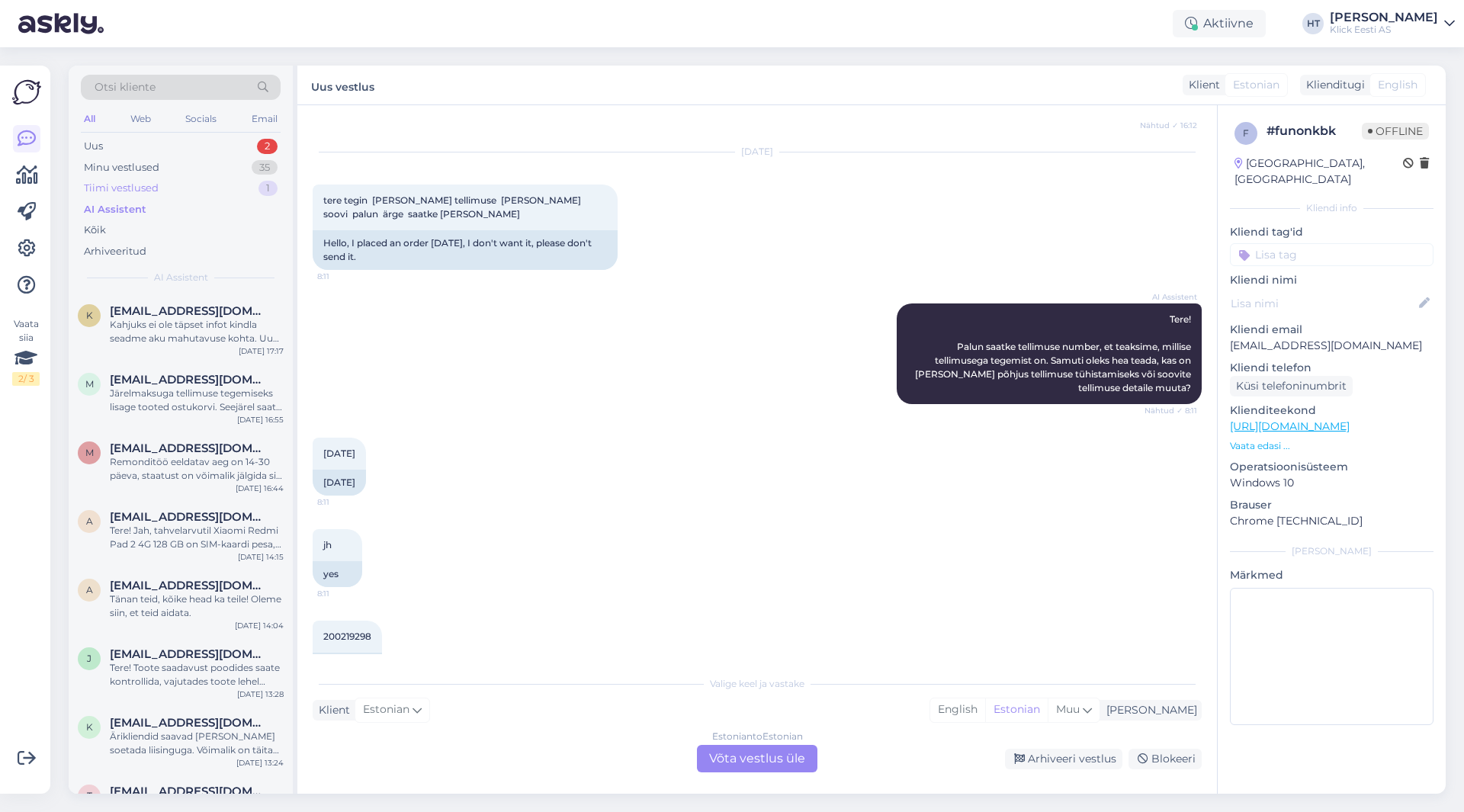
click at [239, 190] on div "Tiimi vestlused 1" at bounding box center [181, 189] width 200 height 21
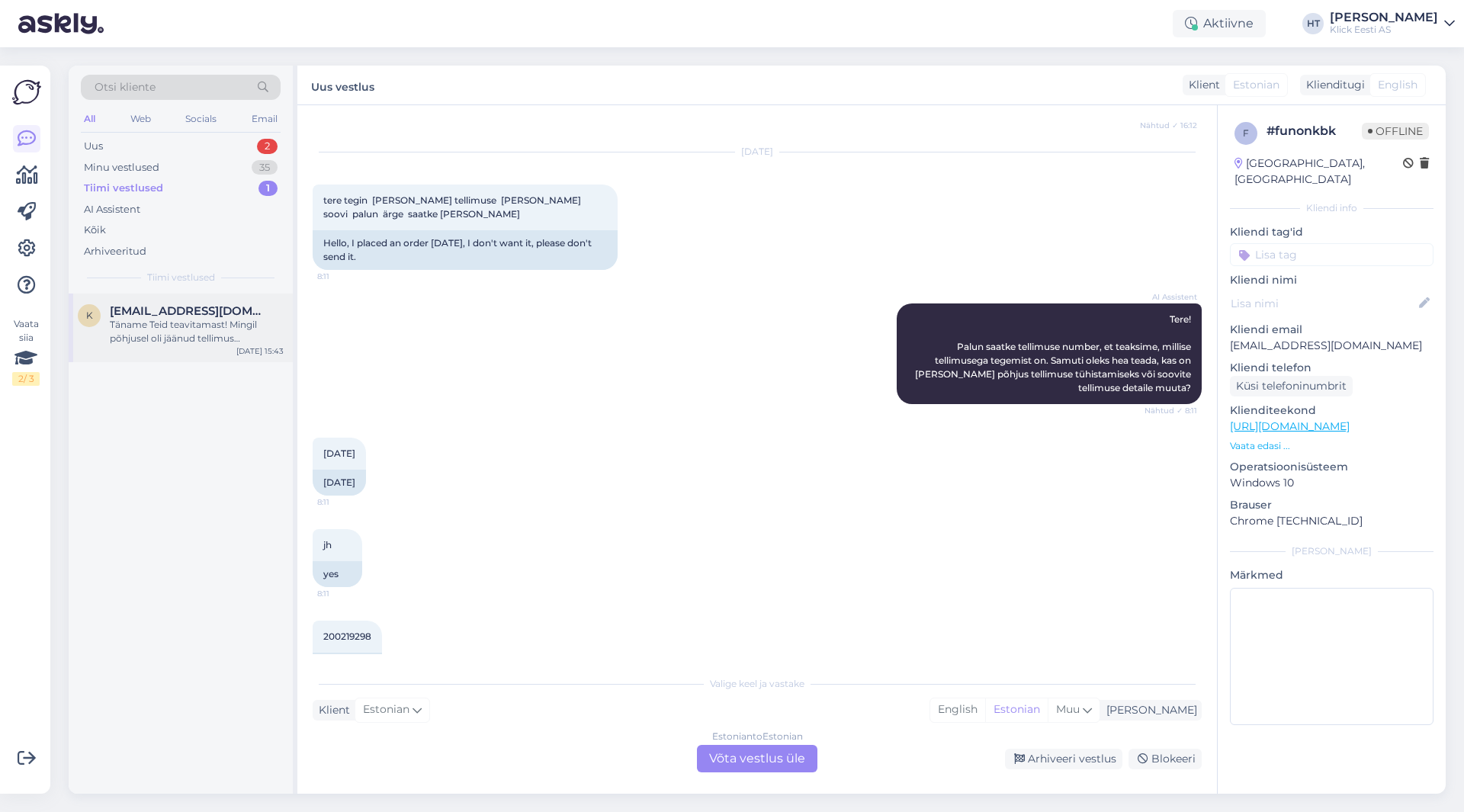
click at [216, 294] on div "K [EMAIL_ADDRESS][DOMAIN_NAME] Täname Teid teavitamast! Mingil põhjusel oli jää…" at bounding box center [180, 327] width 224 height 69
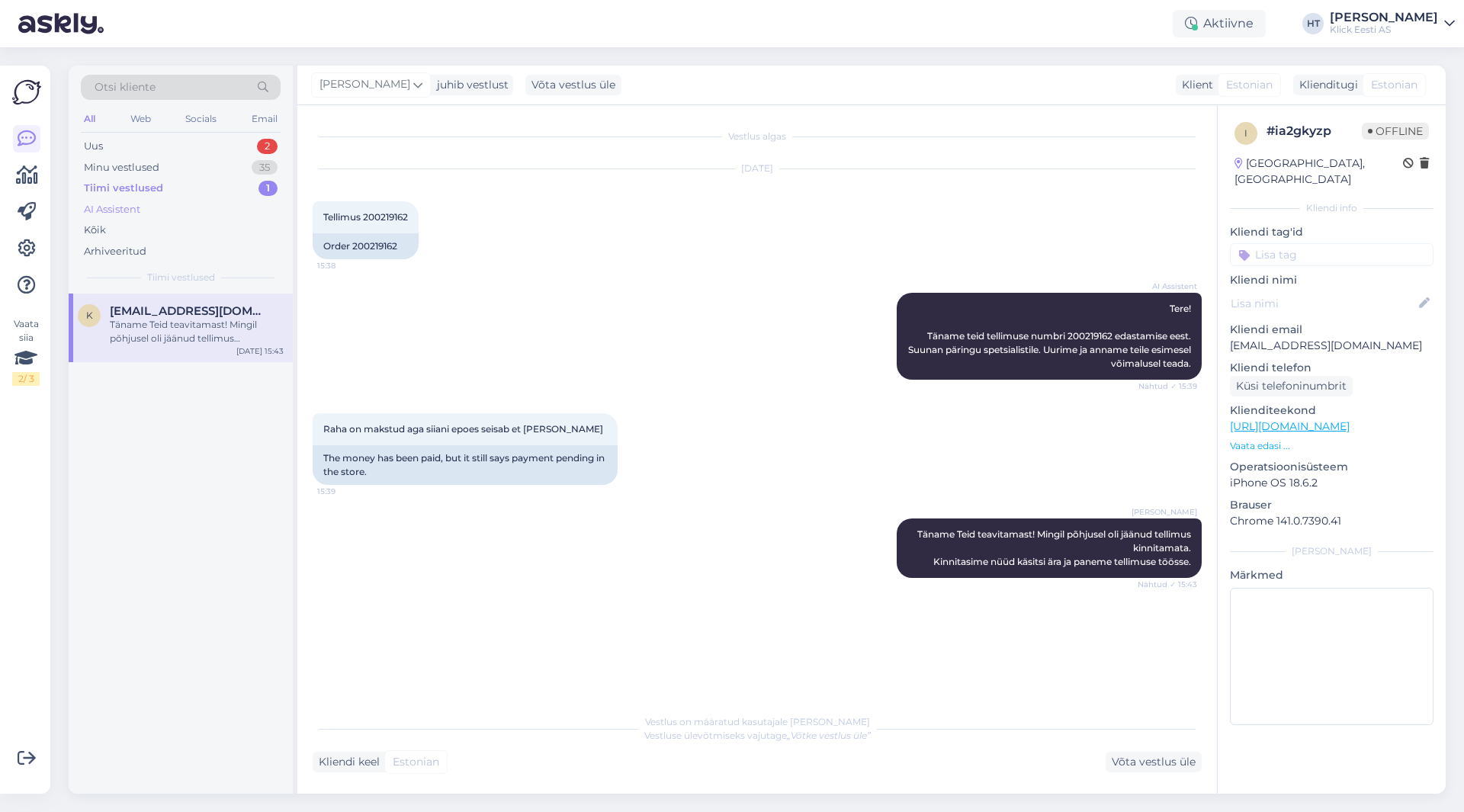
click at [219, 204] on div "AI Assistent" at bounding box center [181, 210] width 200 height 21
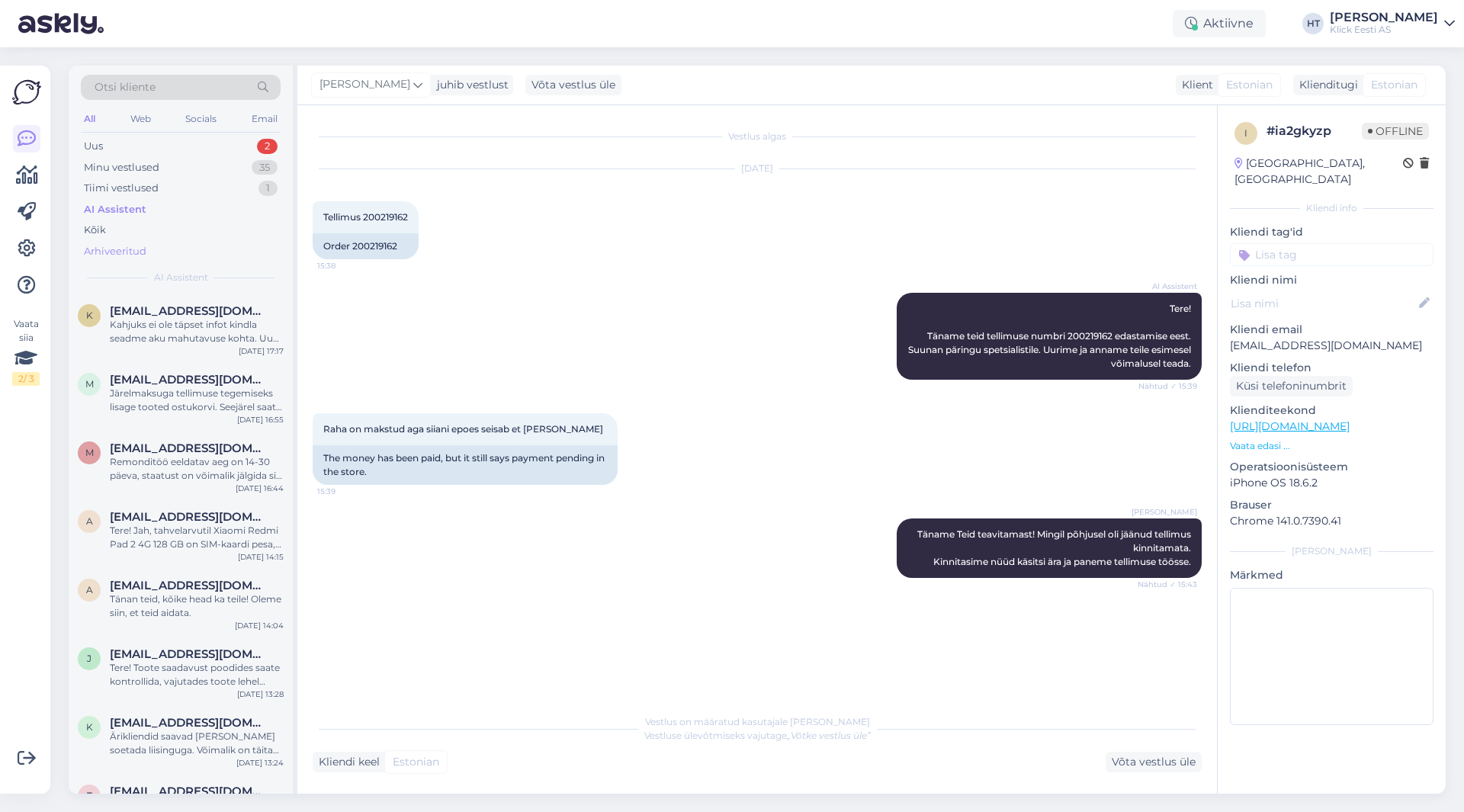
click at [209, 247] on div "Arhiveeritud" at bounding box center [181, 251] width 200 height 21
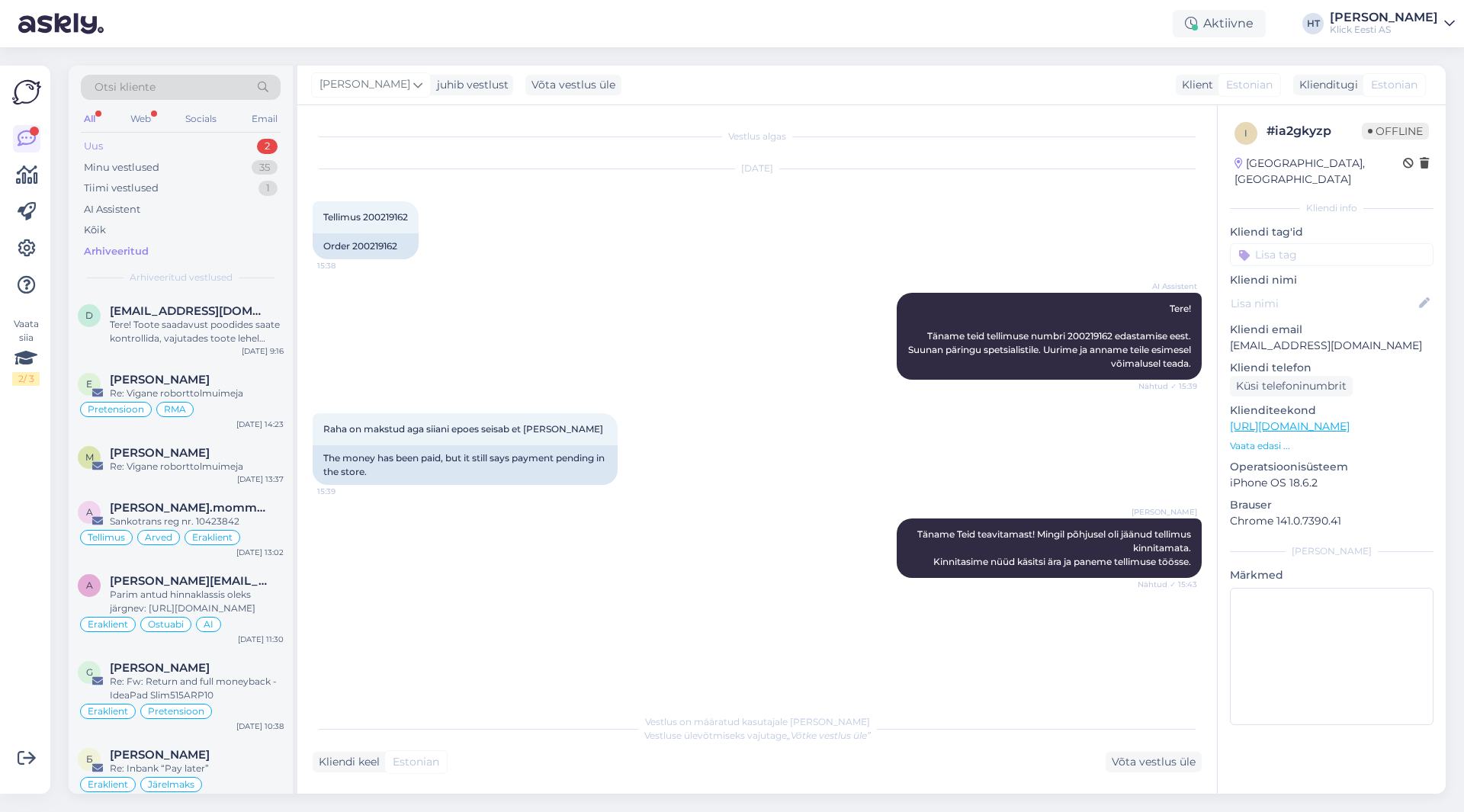
click at [194, 138] on div "Uus 2" at bounding box center [181, 146] width 200 height 21
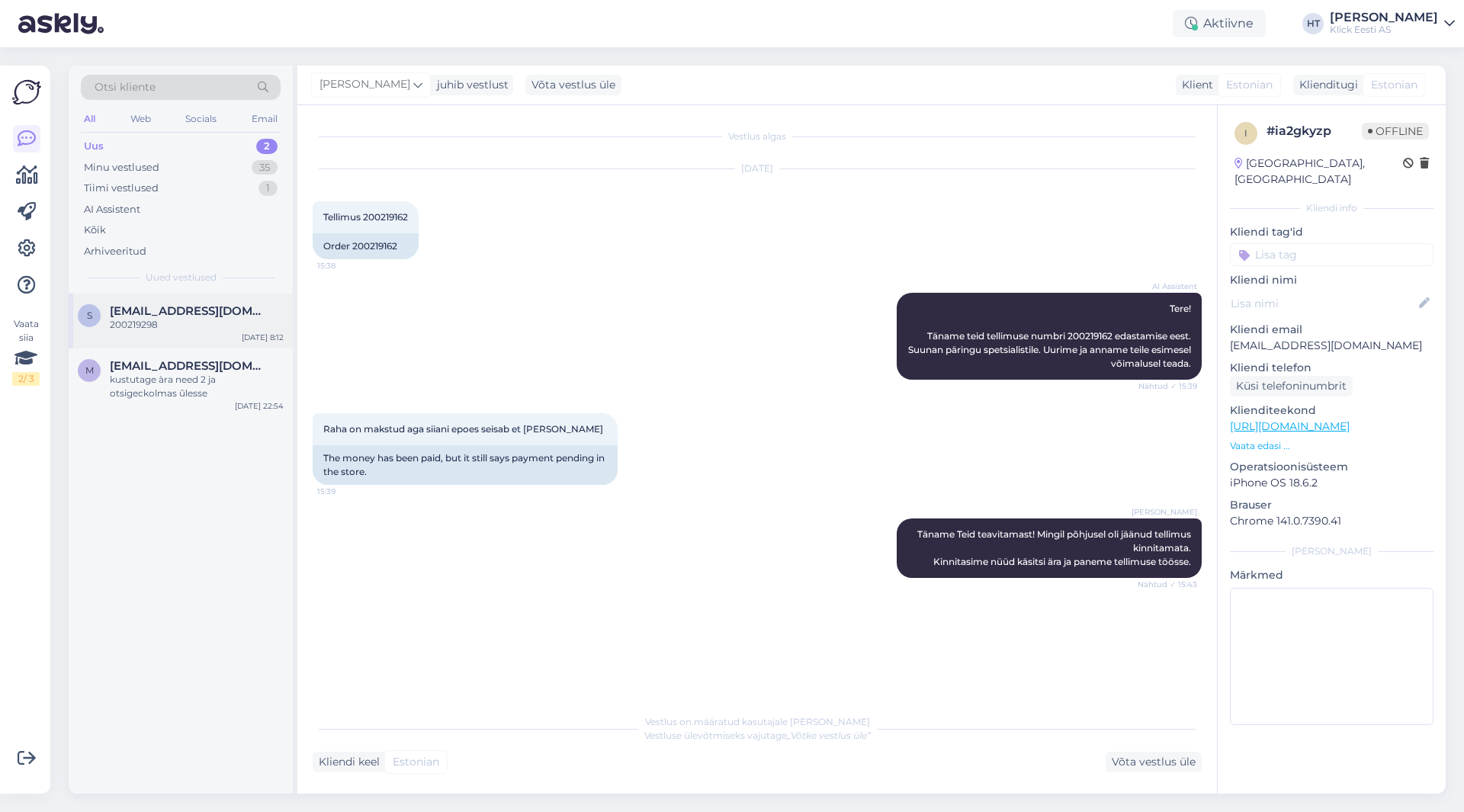
click at [181, 298] on div "s [EMAIL_ADDRESS][DOMAIN_NAME] 200219298 [DATE] 8:12" at bounding box center [180, 321] width 224 height 55
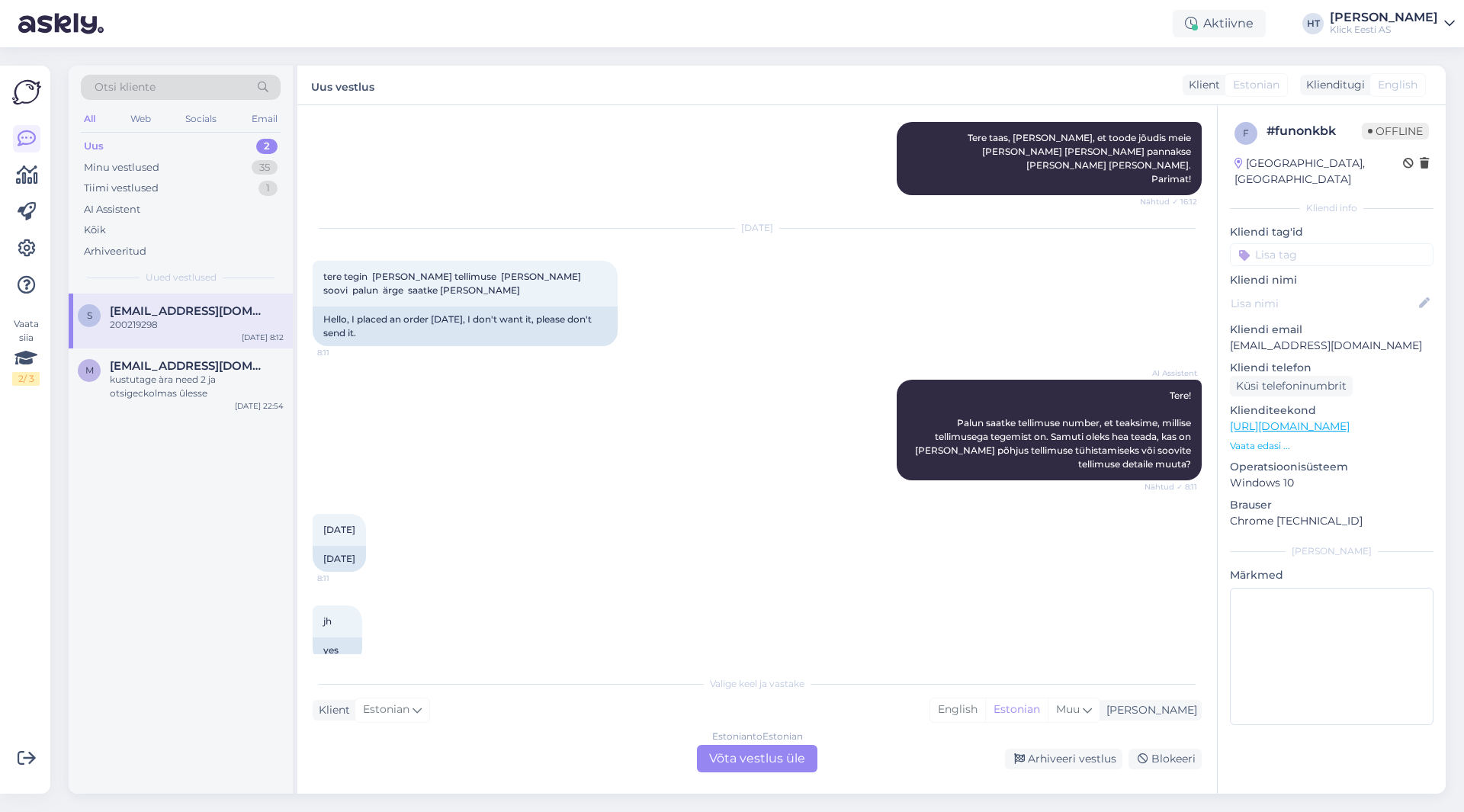
scroll to position [1328, 0]
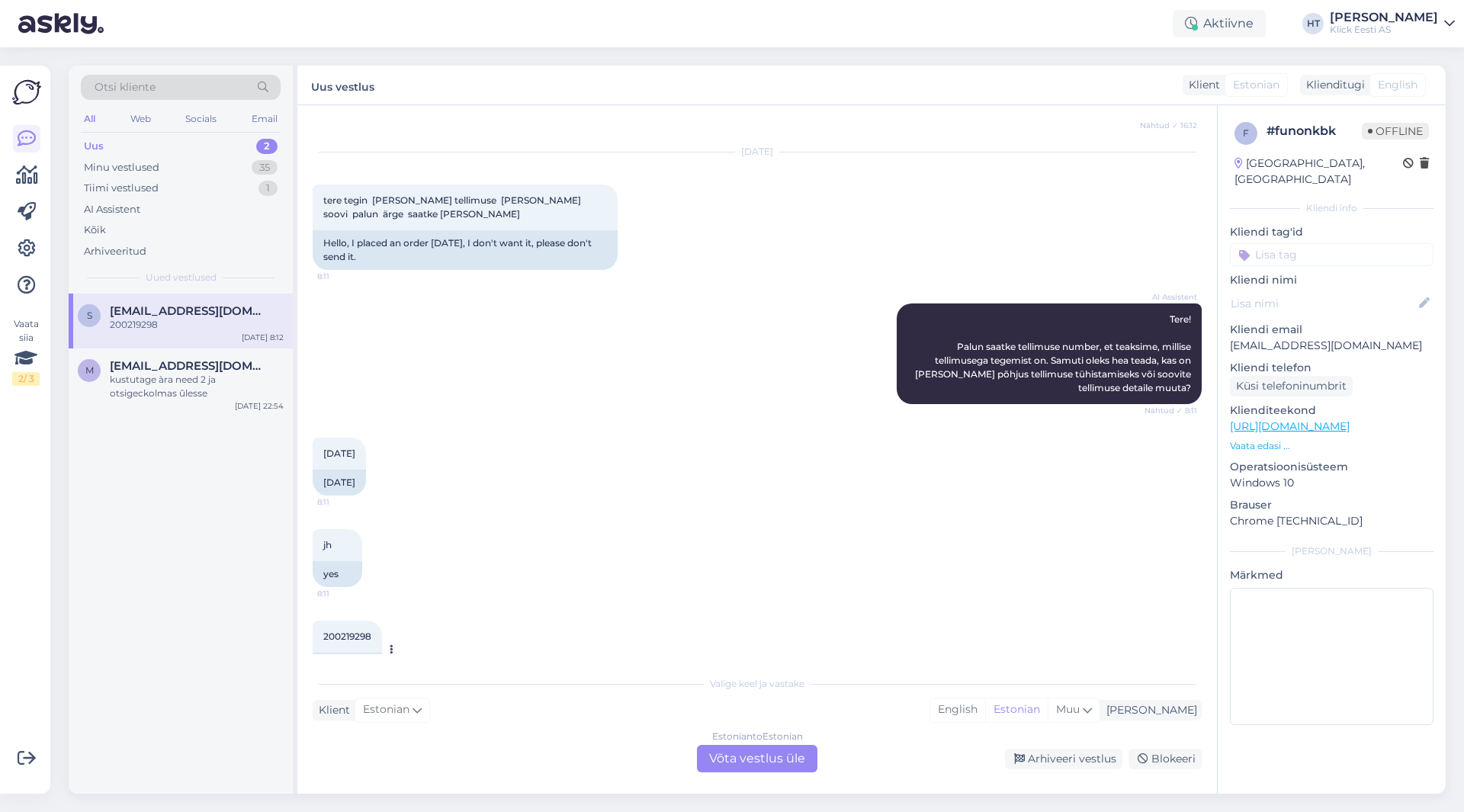
click at [356, 620] on div "200219298 8:12" at bounding box center [347, 636] width 69 height 32
click at [350, 630] on span "200219298" at bounding box center [347, 636] width 48 height 12
copy div "200219298 8:12"
click at [602, 445] on div "[DATE] 8:11 07.10.2025" at bounding box center [757, 466] width 889 height 92
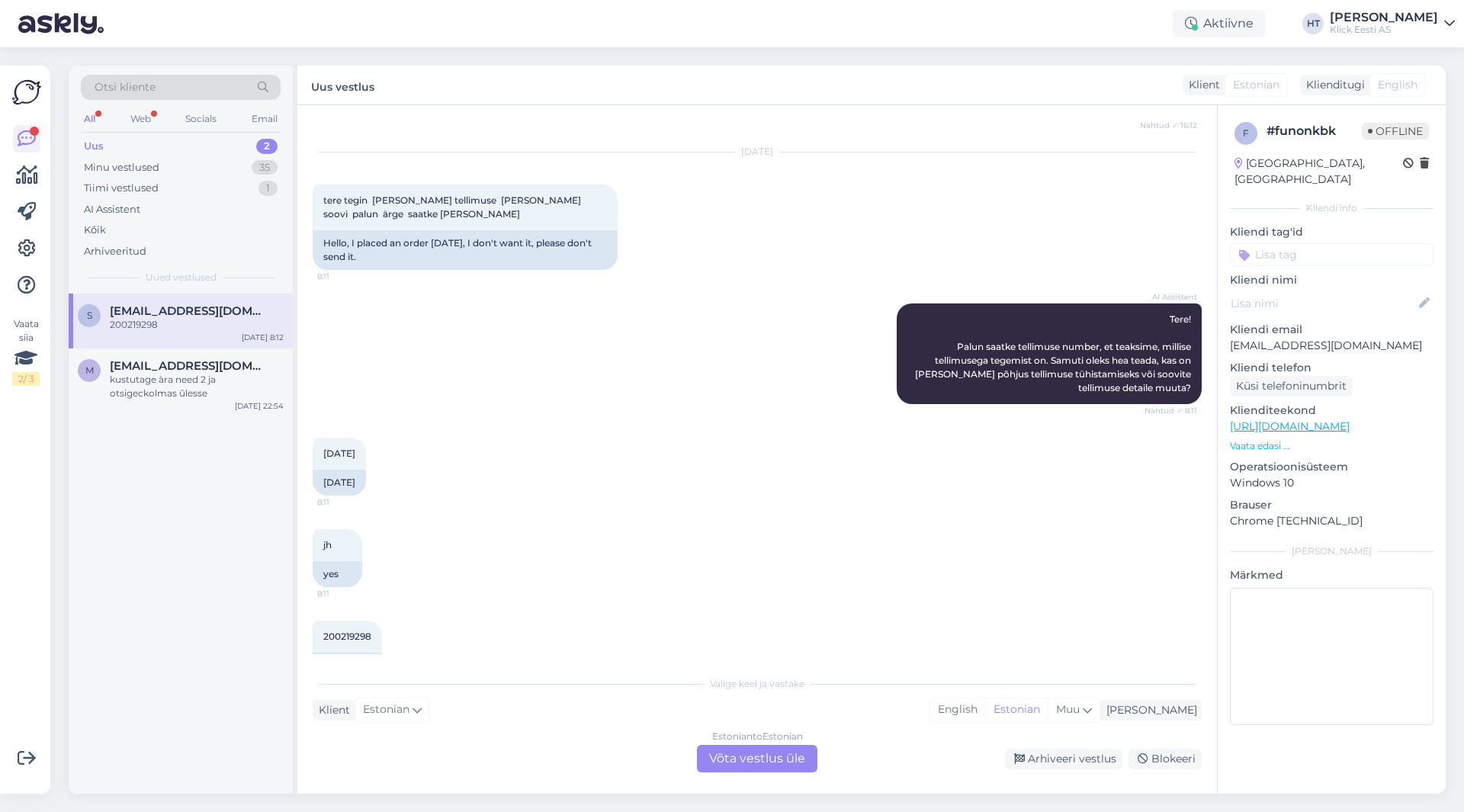
click at [757, 765] on div "Estonian to Estonian Võta vestlus üle" at bounding box center [758, 758] width 121 height 27
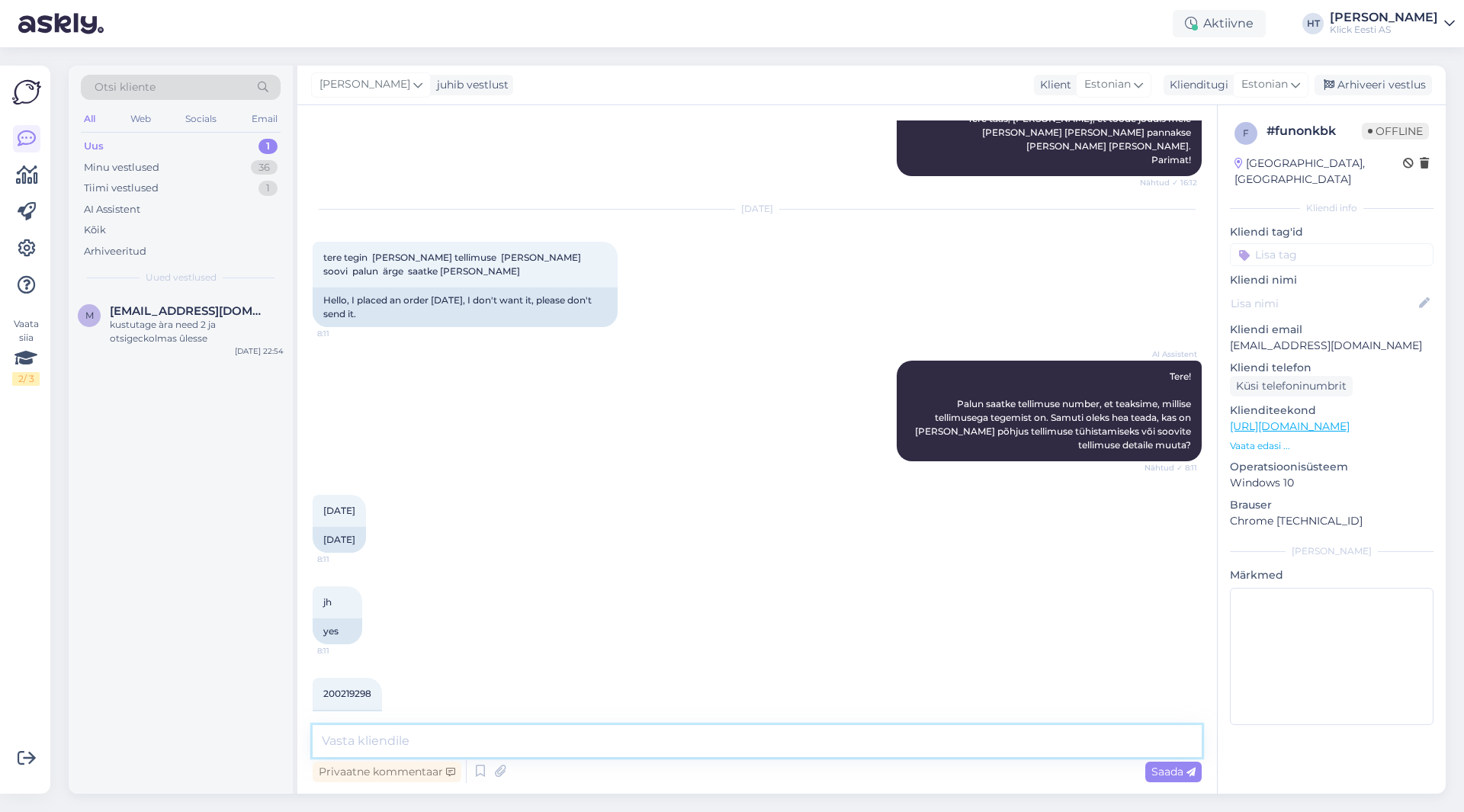
click at [756, 746] on textarea at bounding box center [757, 741] width 889 height 32
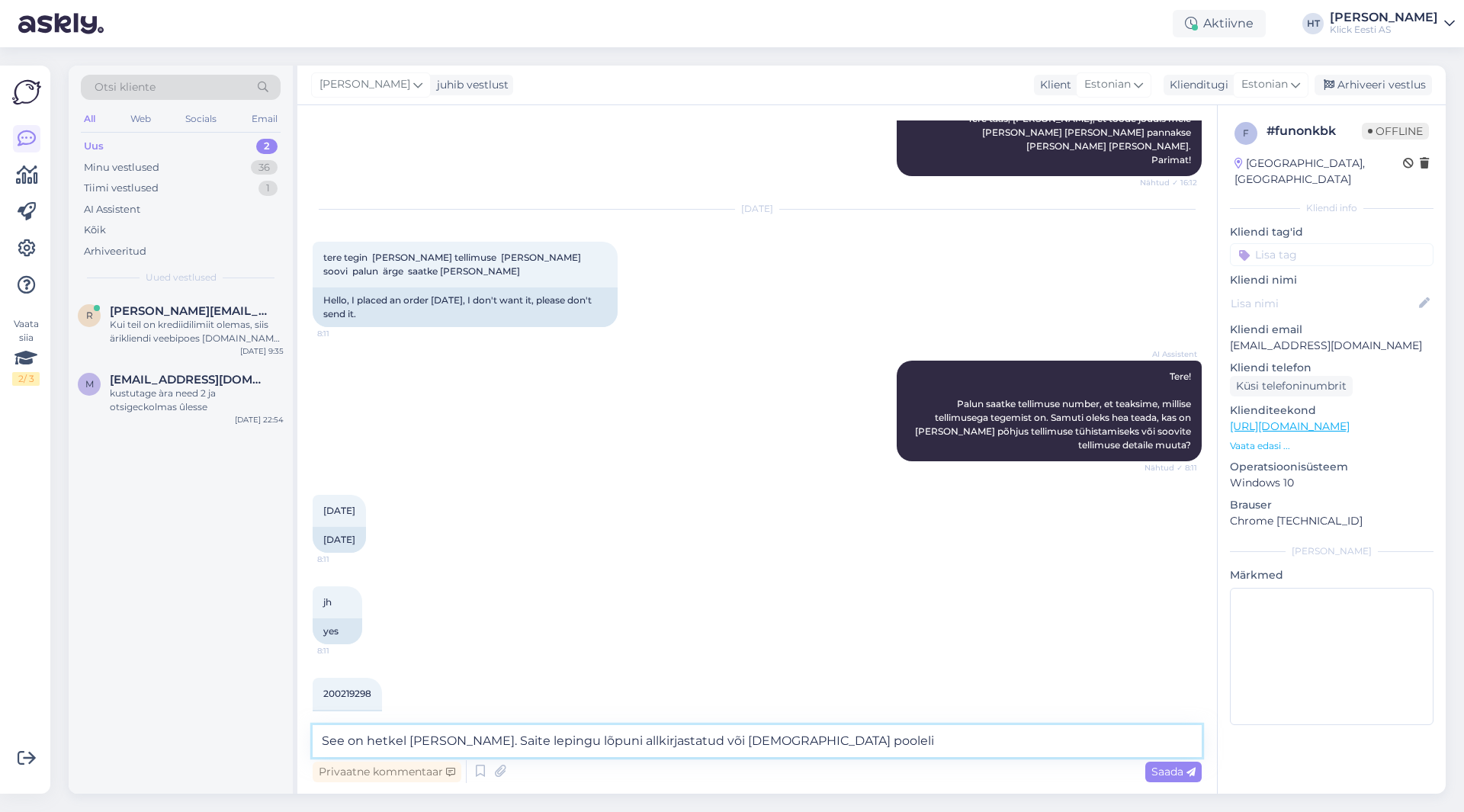
type textarea "See on hetkel [PERSON_NAME]. Saite lepingu lõpuni allkirjastatud või [DEMOGRAPH…"
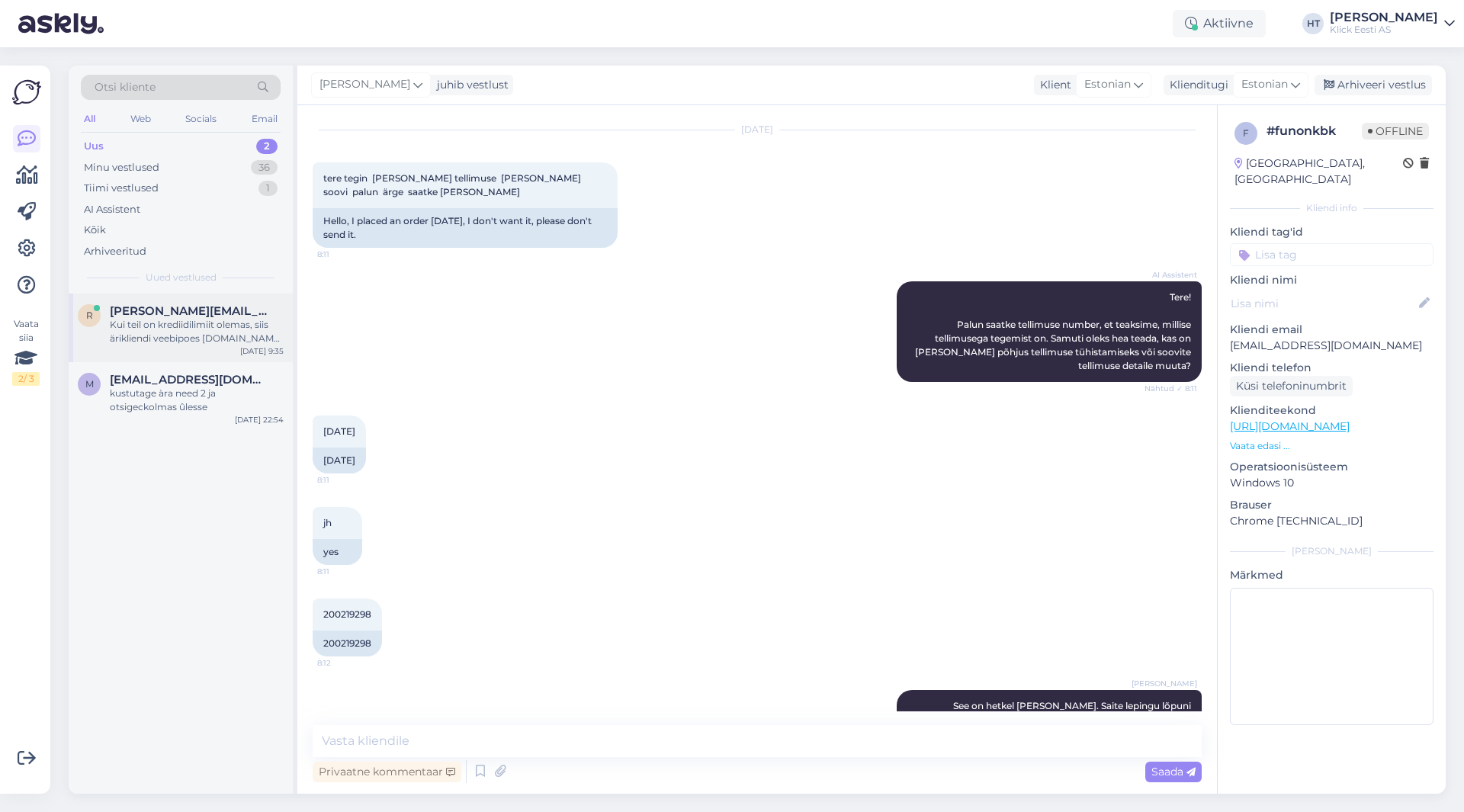
click at [213, 303] on div "r [PERSON_NAME][EMAIL_ADDRESS][DOMAIN_NAME] Kui teil on krediidilimiit olemas, …" at bounding box center [180, 327] width 224 height 69
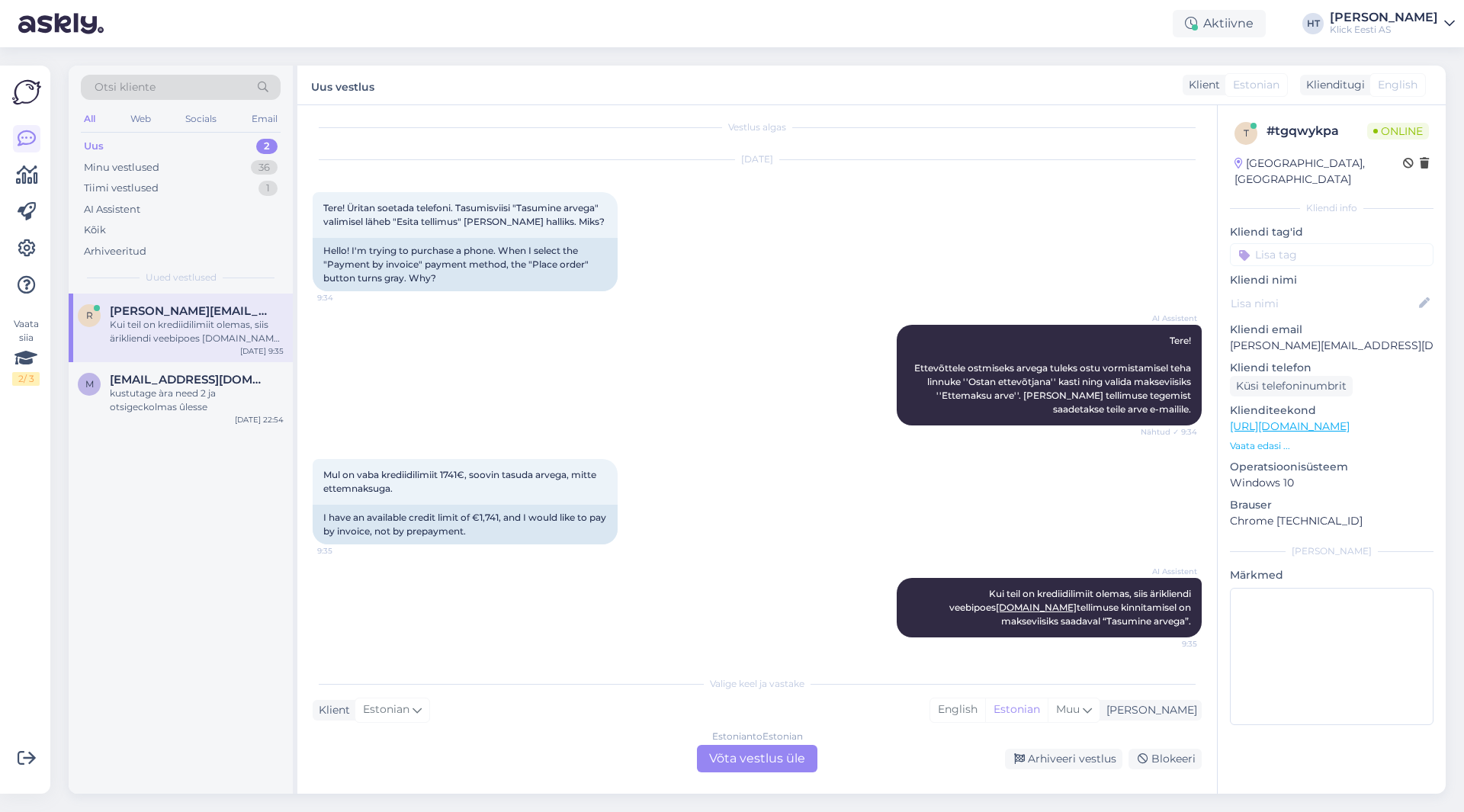
click at [998, 506] on div "Mul on vaba krediidilimiit 1741€, soovin tasuda arvega, mitte ettemnaksuga. 9:3…" at bounding box center [757, 502] width 889 height 119
drag, startPoint x: 1386, startPoint y: 332, endPoint x: 1313, endPoint y: 327, distance: 73.2
click at [1313, 337] on p "[PERSON_NAME][EMAIL_ADDRESS][DOMAIN_NAME]" at bounding box center [1332, 345] width 203 height 16
drag, startPoint x: 1312, startPoint y: 330, endPoint x: 1366, endPoint y: 332, distance: 54.0
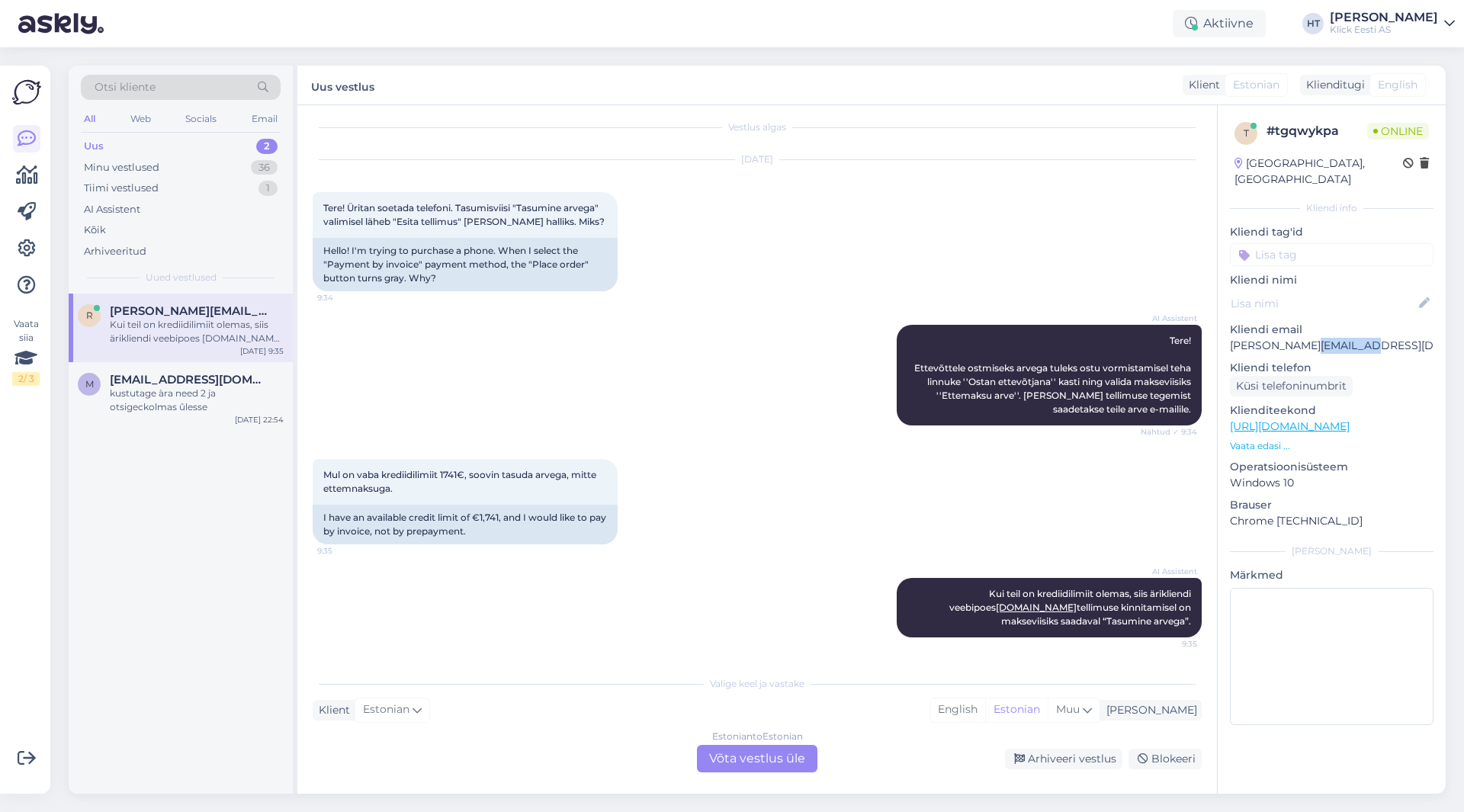
click at [1366, 337] on p "[PERSON_NAME][EMAIL_ADDRESS][DOMAIN_NAME]" at bounding box center [1332, 345] width 203 height 16
copy p "swenergia"
click at [1285, 337] on p "[PERSON_NAME][EMAIL_ADDRESS][DOMAIN_NAME]" at bounding box center [1332, 345] width 203 height 16
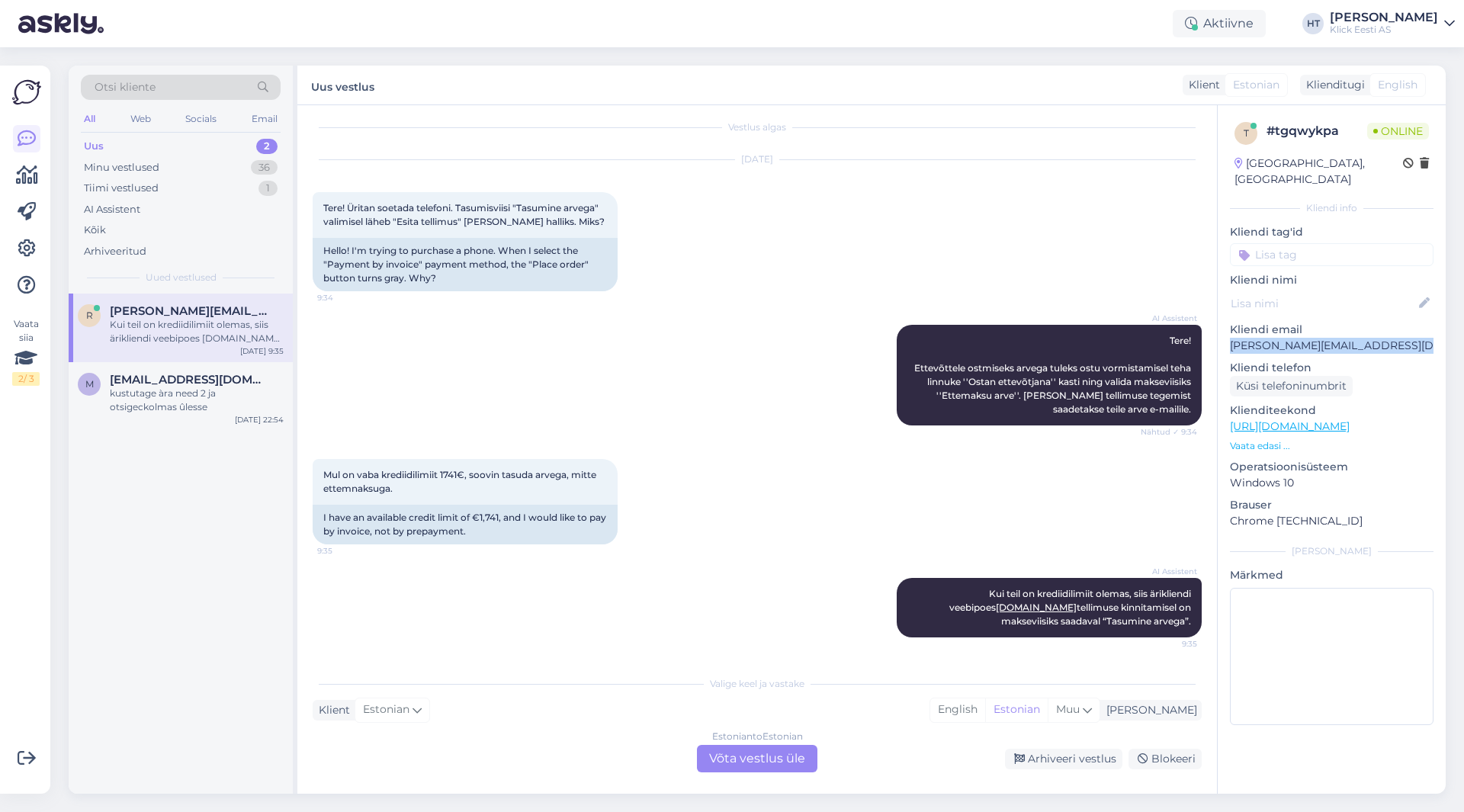
copy p "[PERSON_NAME][EMAIL_ADDRESS][DOMAIN_NAME]"
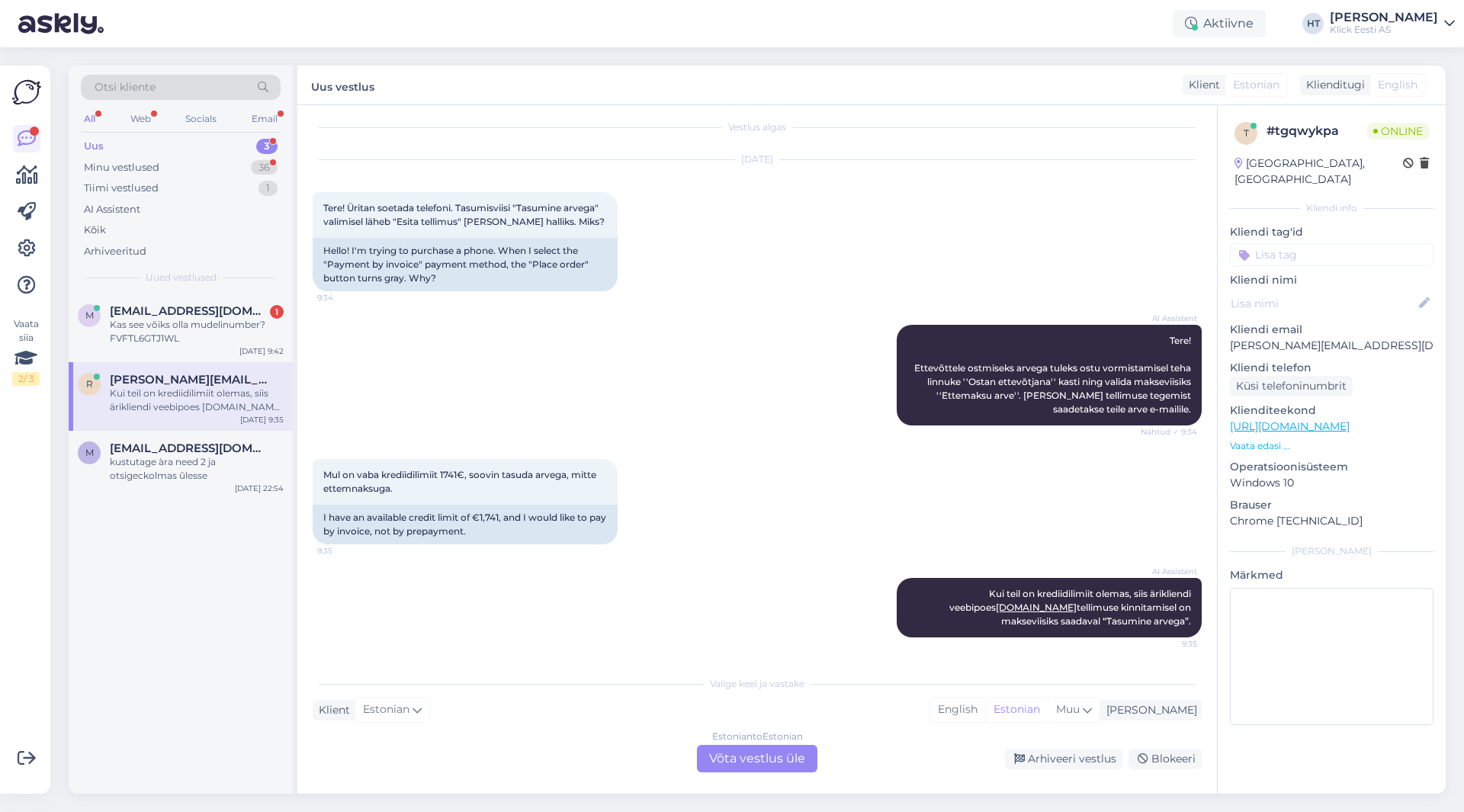
click at [736, 765] on div "Estonian to Estonian Võta vestlus üle" at bounding box center [758, 758] width 121 height 27
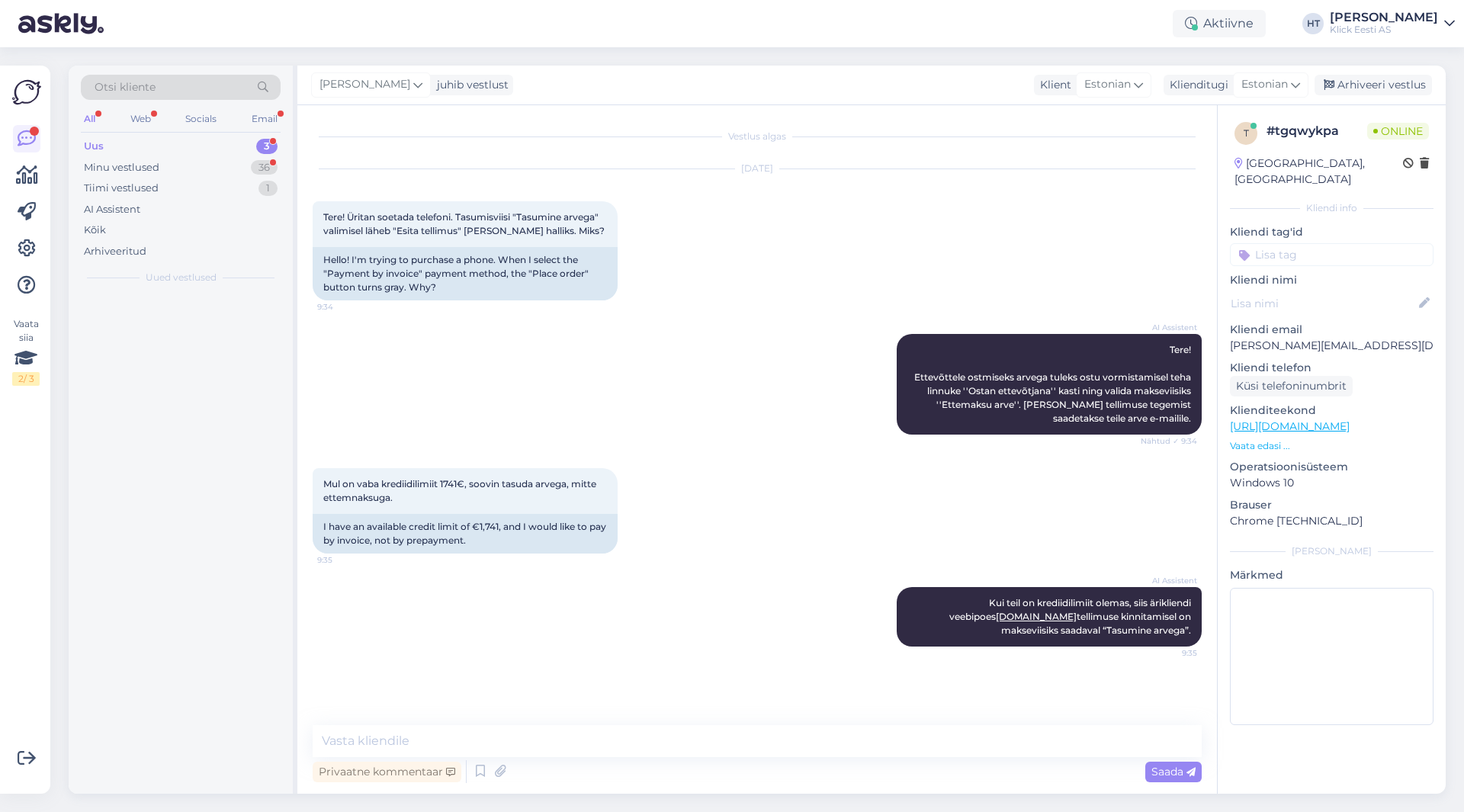
scroll to position [0, 0]
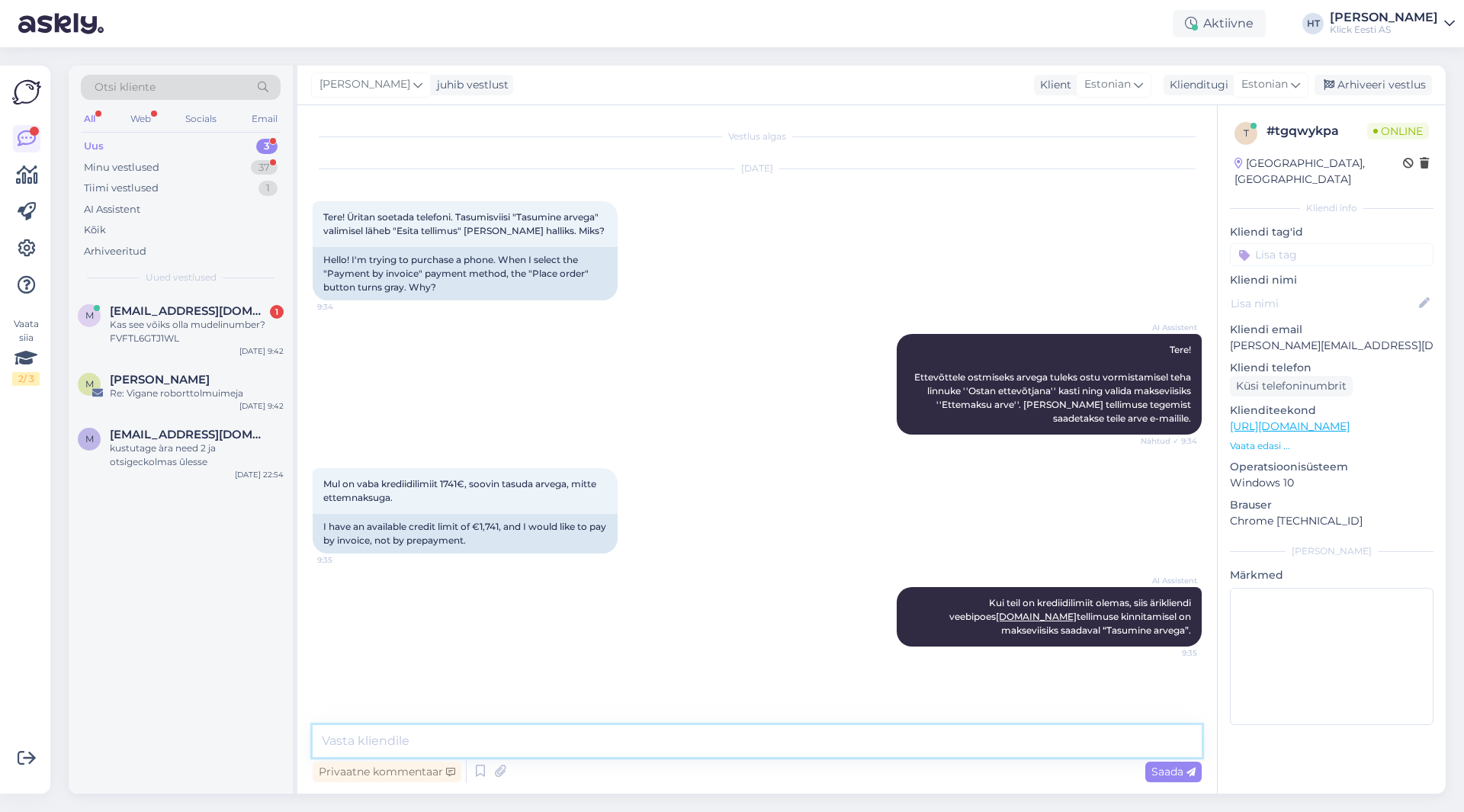
click at [743, 752] on textarea at bounding box center [757, 741] width 889 height 32
type textarea "Võib olla kas poolikult täidetud tellimus, puuduvad kasutaja õigused või eelnev…"
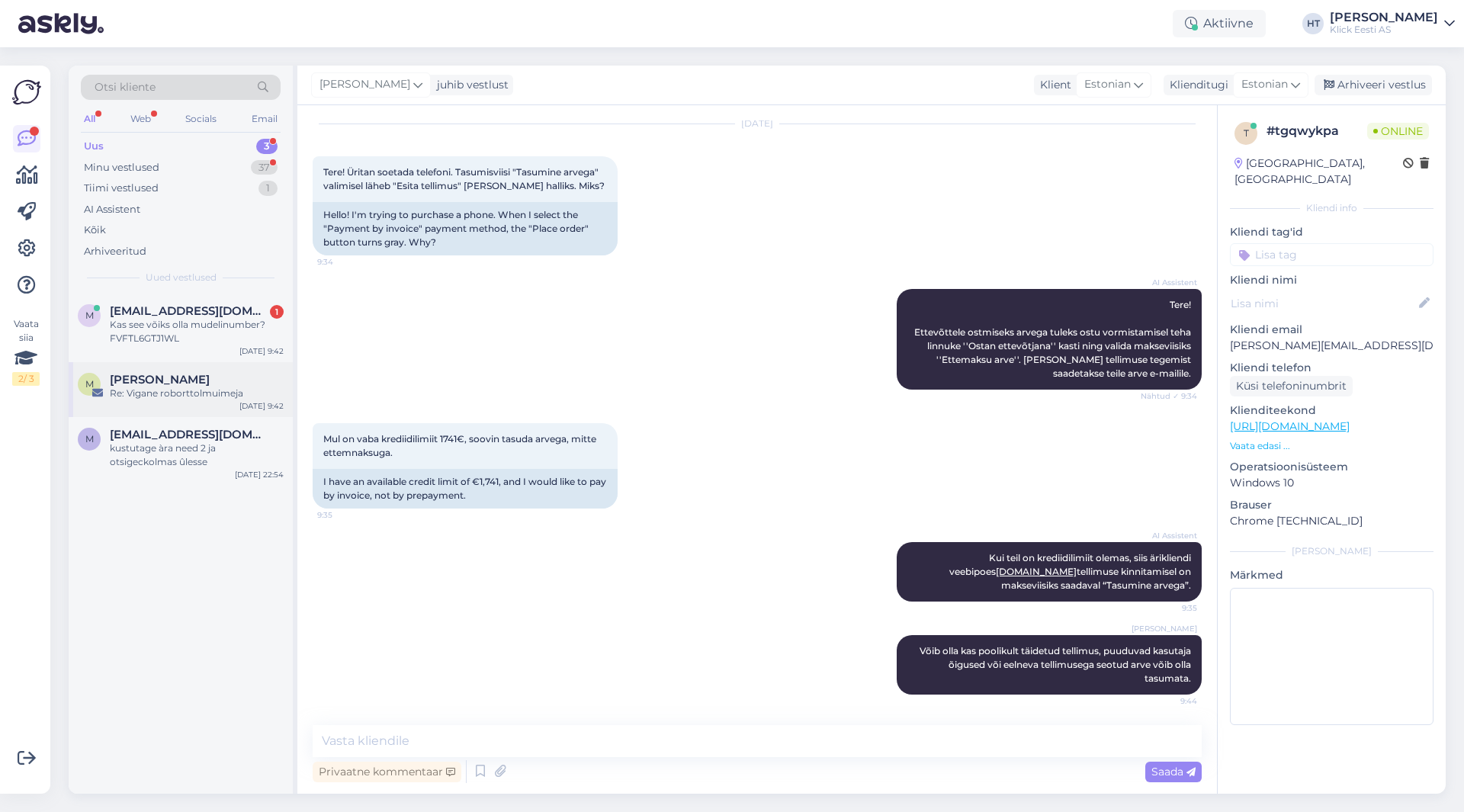
click at [246, 404] on div "[DATE] 9:42" at bounding box center [261, 406] width 44 height 12
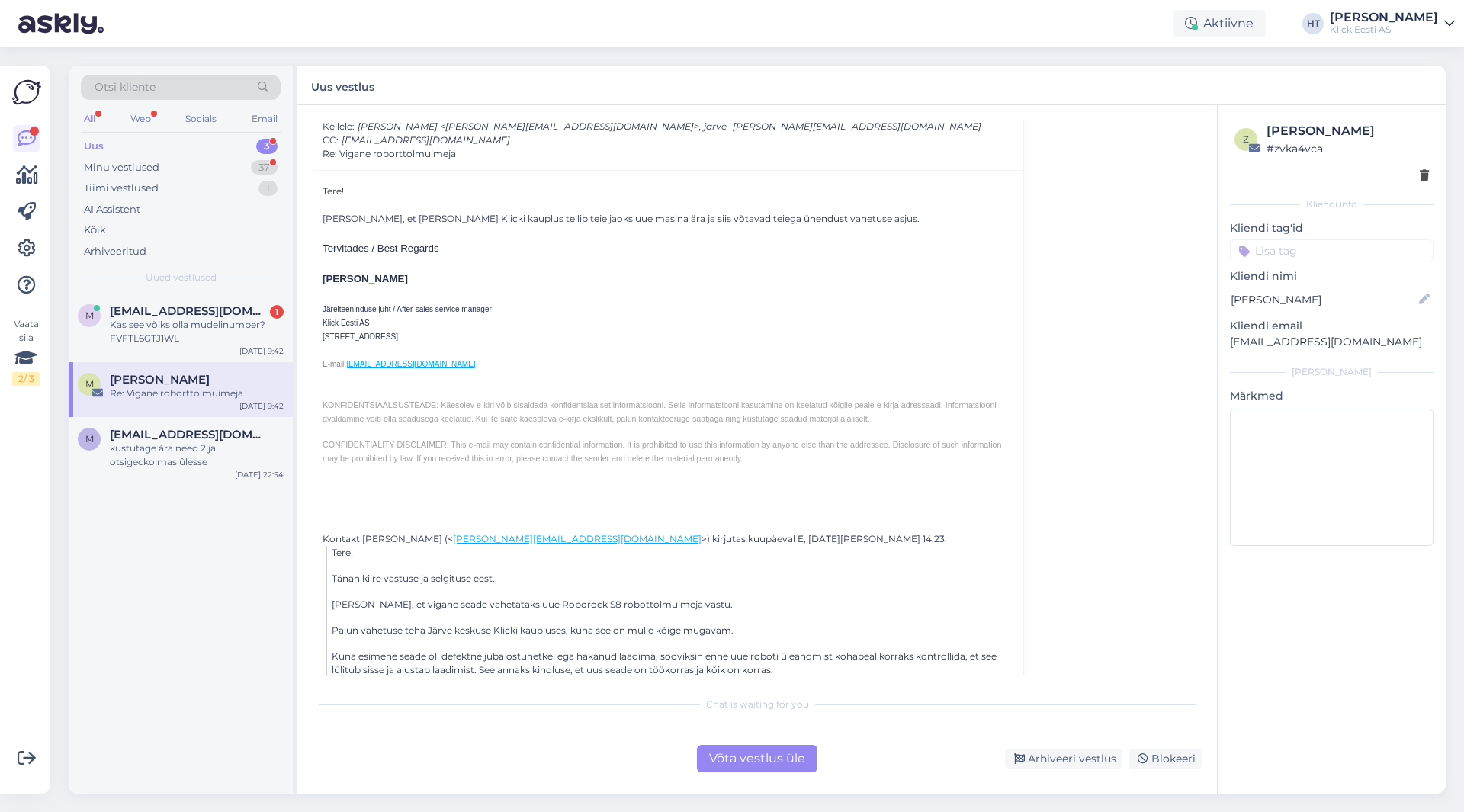
scroll to position [2166, 0]
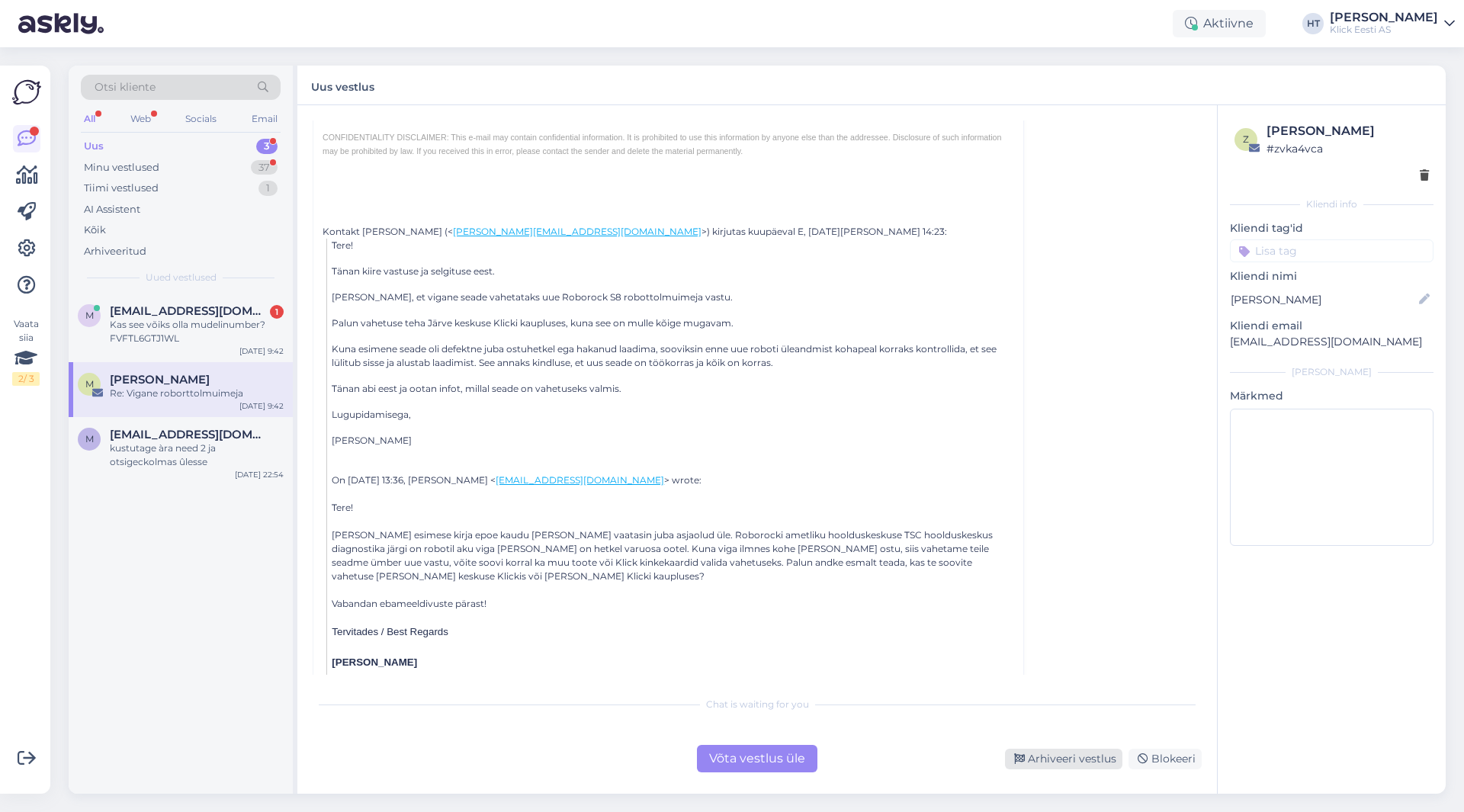
click at [1059, 756] on div "Arhiveeri vestlus" at bounding box center [1064, 758] width 117 height 21
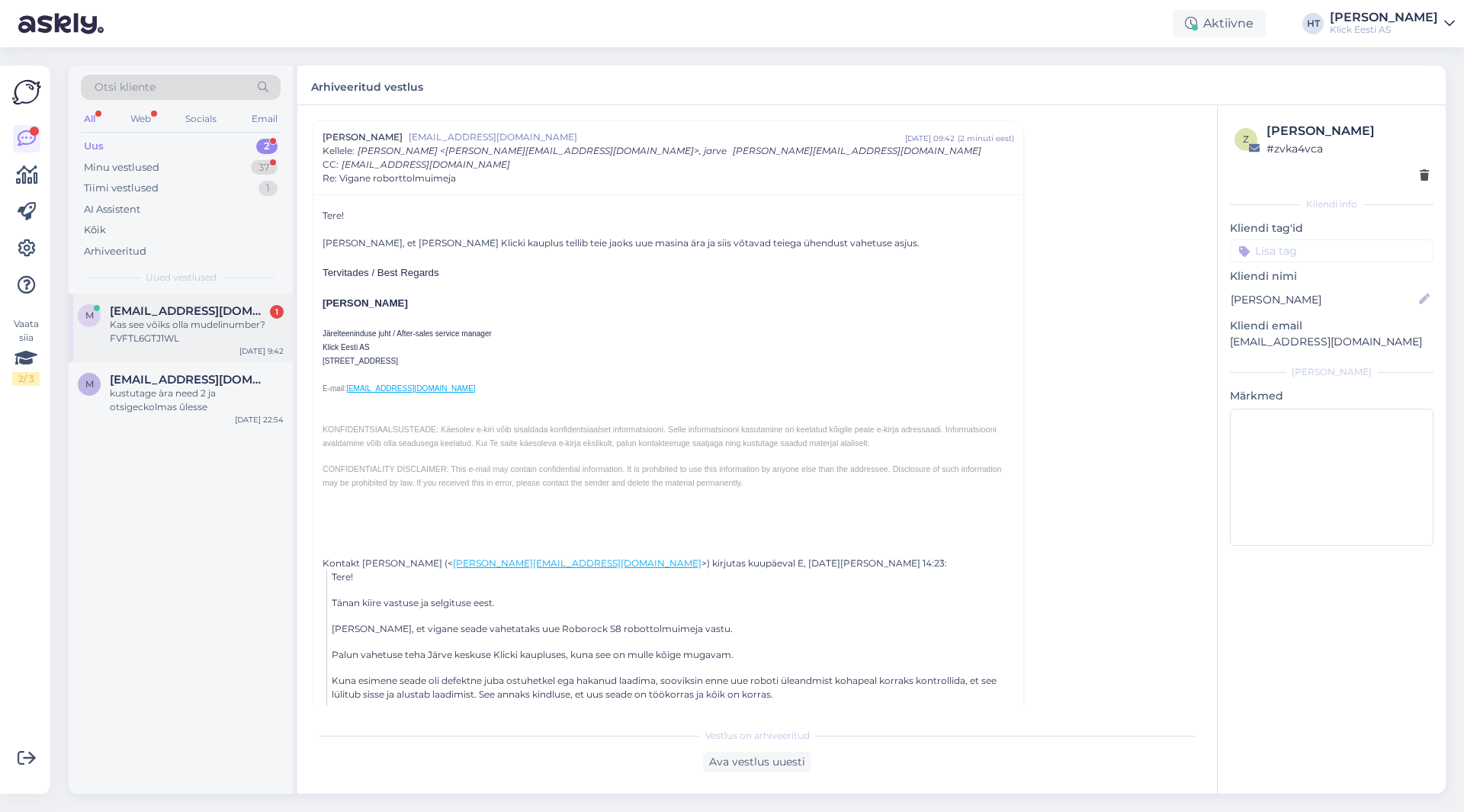
click at [212, 323] on div "Kas see võiks olla mudelinumber? FVFTL6GTJ1WL" at bounding box center [197, 331] width 174 height 27
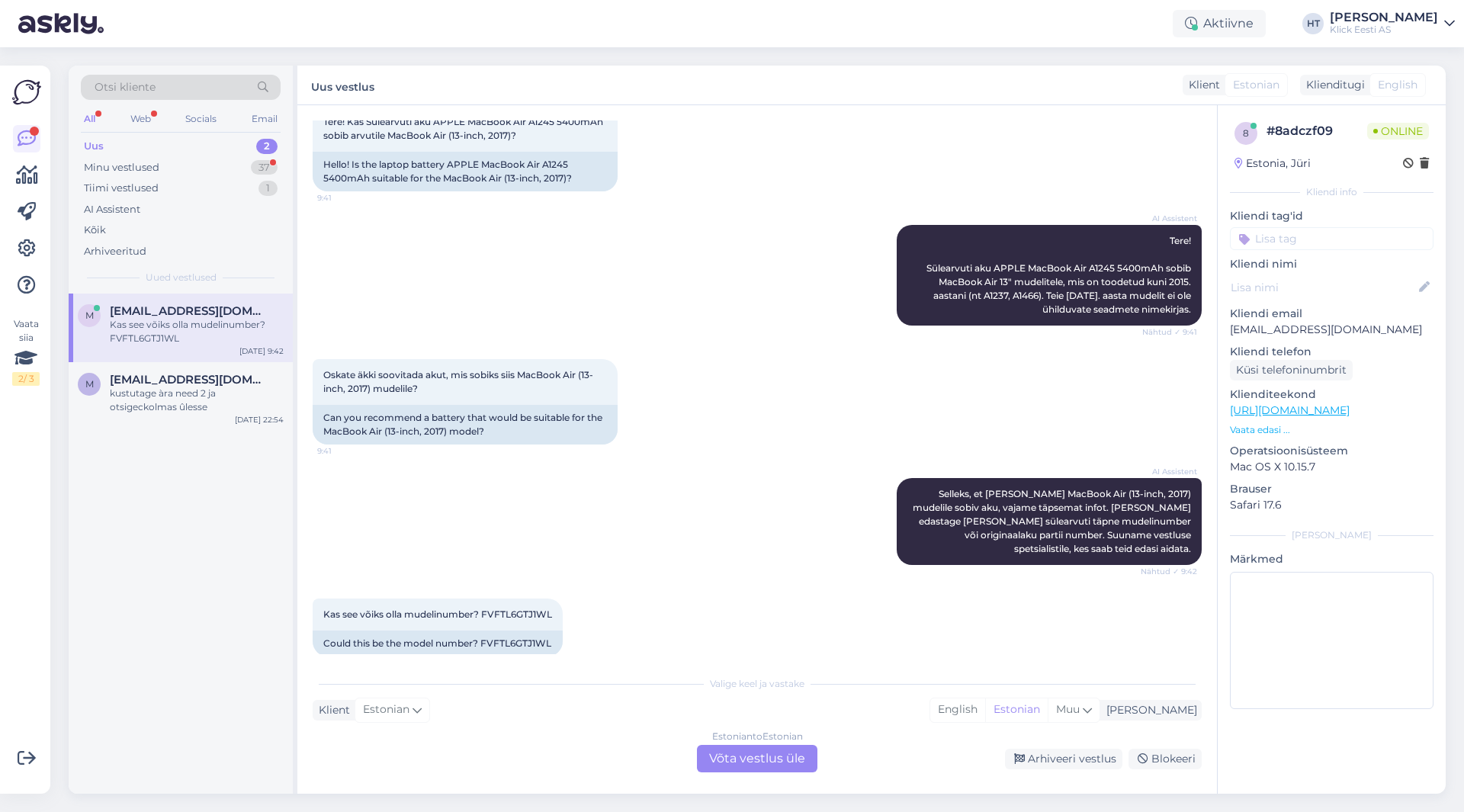
scroll to position [114, 0]
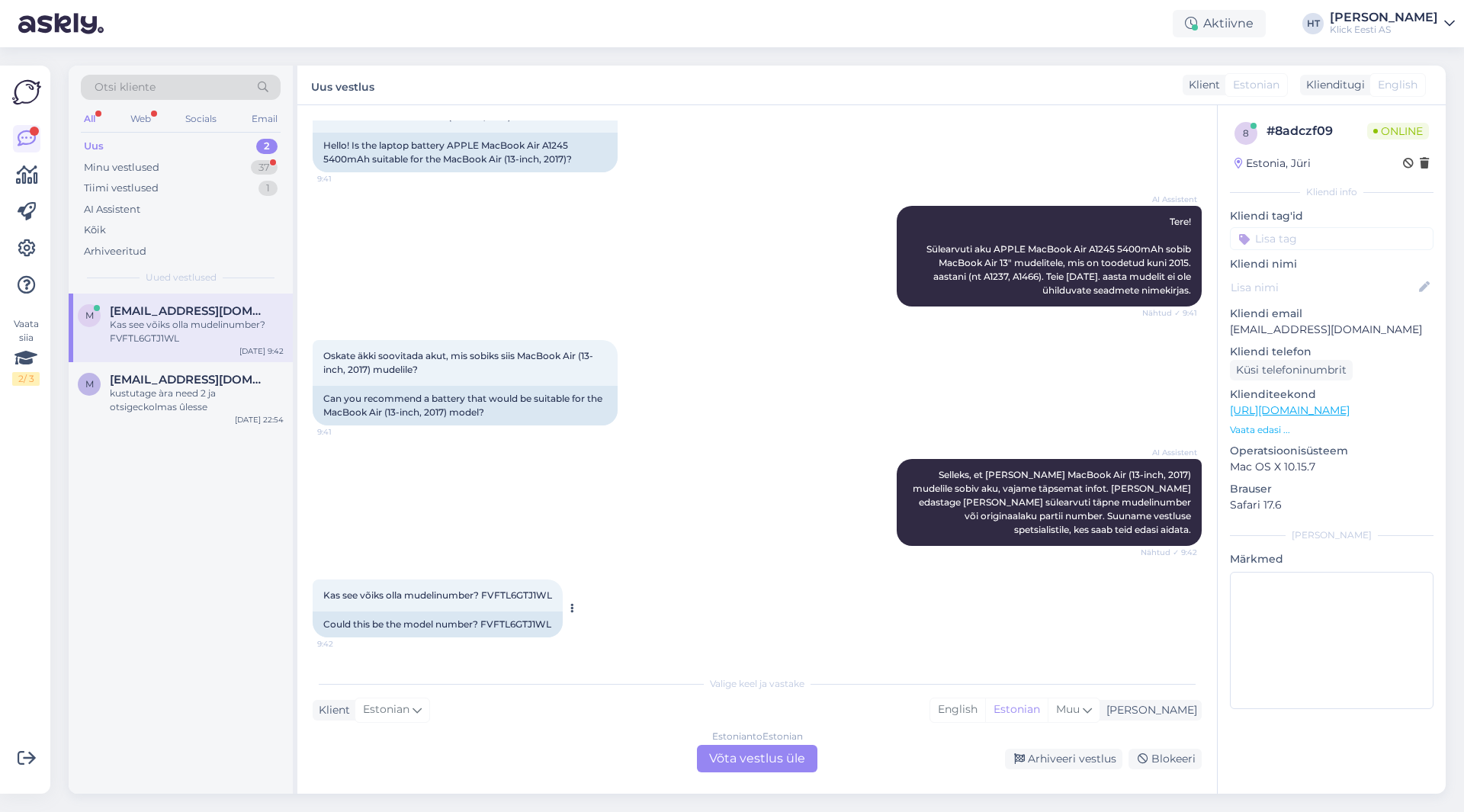
click at [512, 592] on span "Kas see võiks olla mudelinumber? FVFTL6GTJ1WL" at bounding box center [438, 595] width 229 height 12
click at [737, 308] on div "AI Assistent Tere! Sülearvuti aku APPLE MacBook Air A1245 5400mAh sobib MacBook…" at bounding box center [757, 256] width 889 height 134
click at [591, 496] on div "AI Assistent Selleks, et [PERSON_NAME] MacBook Air (13-inch, 2017) mudelile sob…" at bounding box center [757, 503] width 889 height 121
drag, startPoint x: 483, startPoint y: 595, endPoint x: 552, endPoint y: 595, distance: 69.0
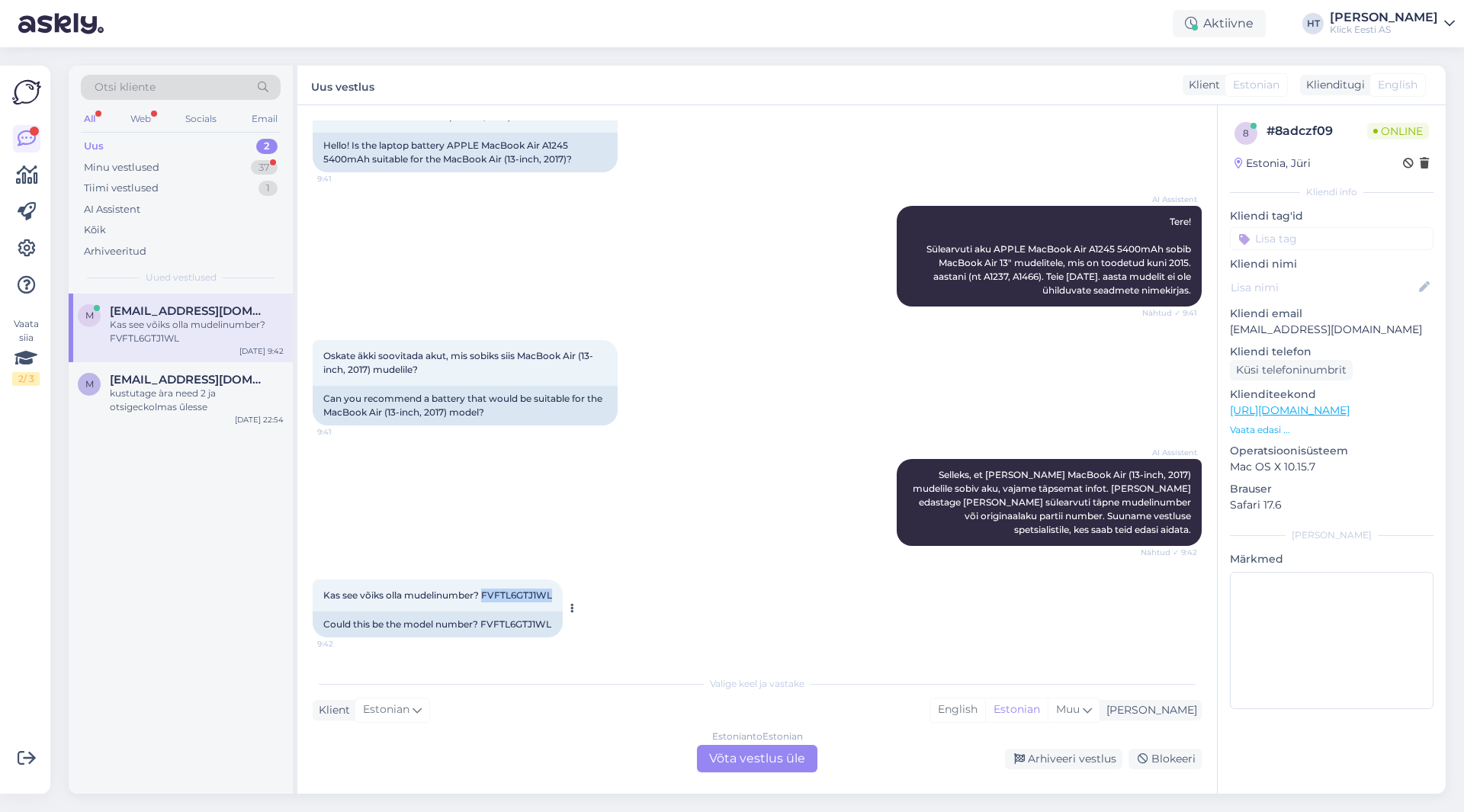
click at [552, 595] on span "Kas see võiks olla mudelinumber? FVFTL6GTJ1WL" at bounding box center [438, 595] width 229 height 12
click at [643, 541] on div "AI Assistent Selleks, et [PERSON_NAME] MacBook Air (13-inch, 2017) mudelile sob…" at bounding box center [757, 503] width 889 height 121
click at [744, 762] on div "Estonian to Estonian Võta vestlus üle" at bounding box center [758, 758] width 121 height 27
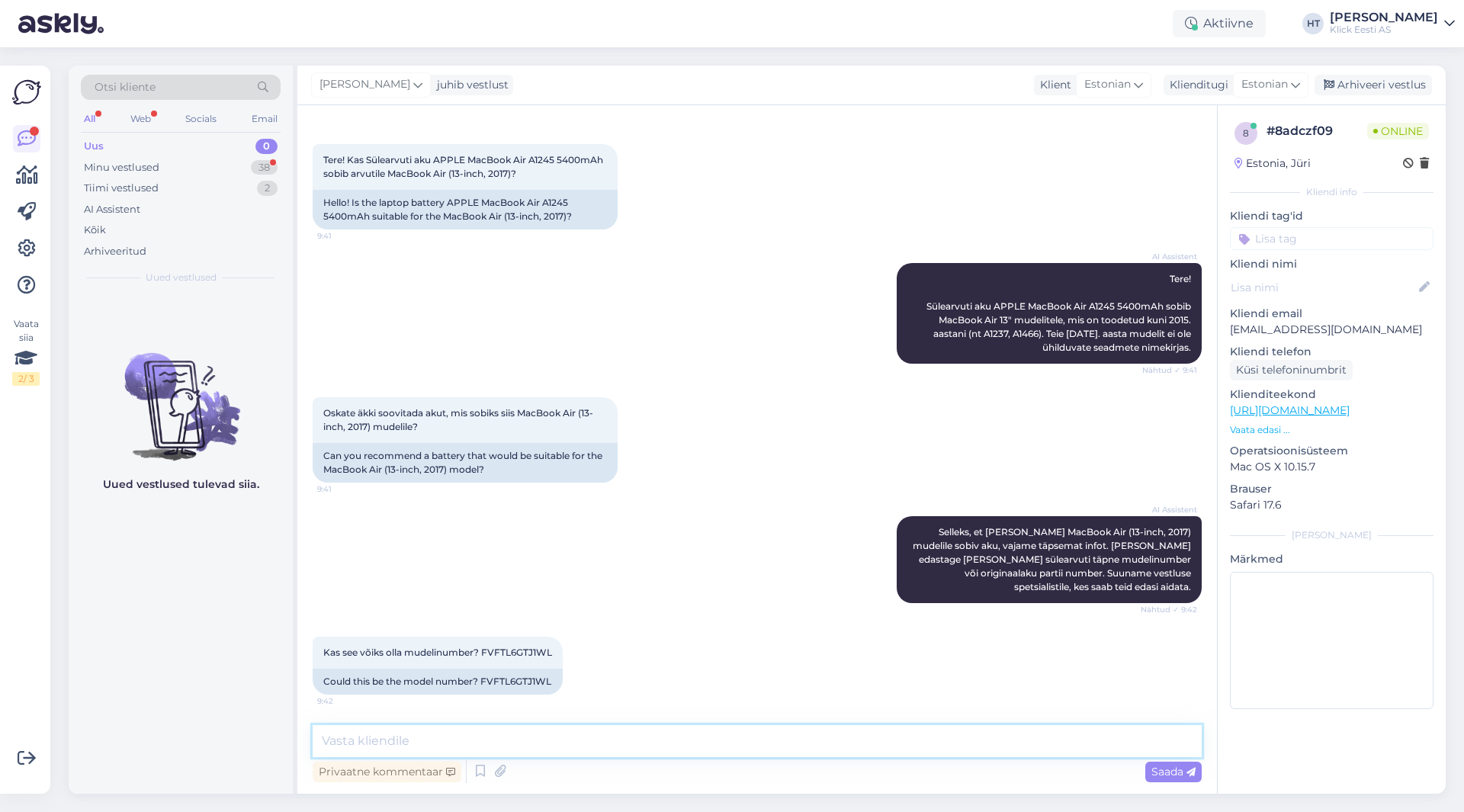
click at [739, 751] on textarea at bounding box center [757, 741] width 889 height 32
type textarea "See on seerianumber. Aga [DATE] aasta mudelitele ei leidu akusi, ainult [DATE]-…"
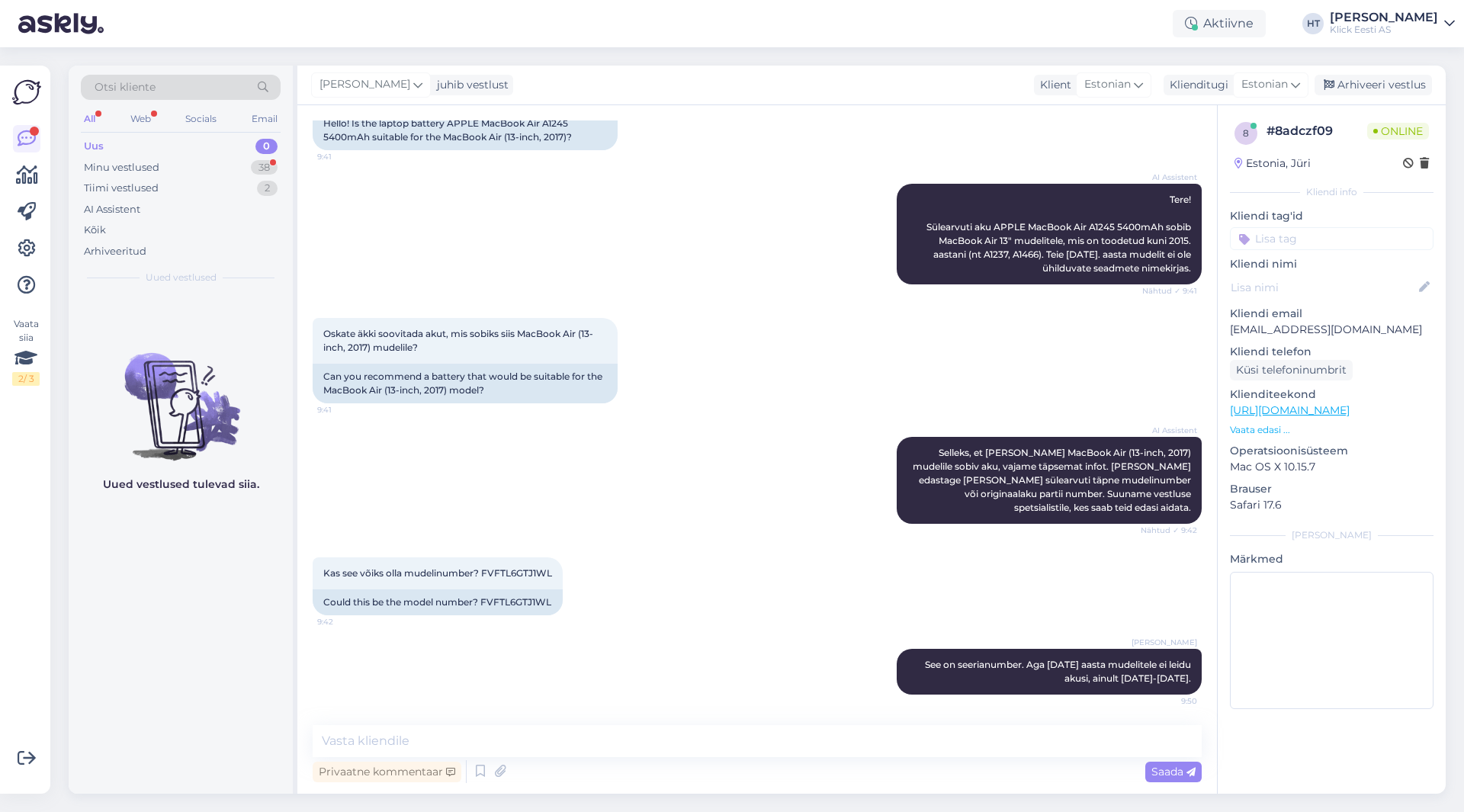
click at [94, 119] on div "All" at bounding box center [89, 119] width 17 height 20
click at [154, 168] on div "Minu vestlused" at bounding box center [121, 168] width 75 height 15
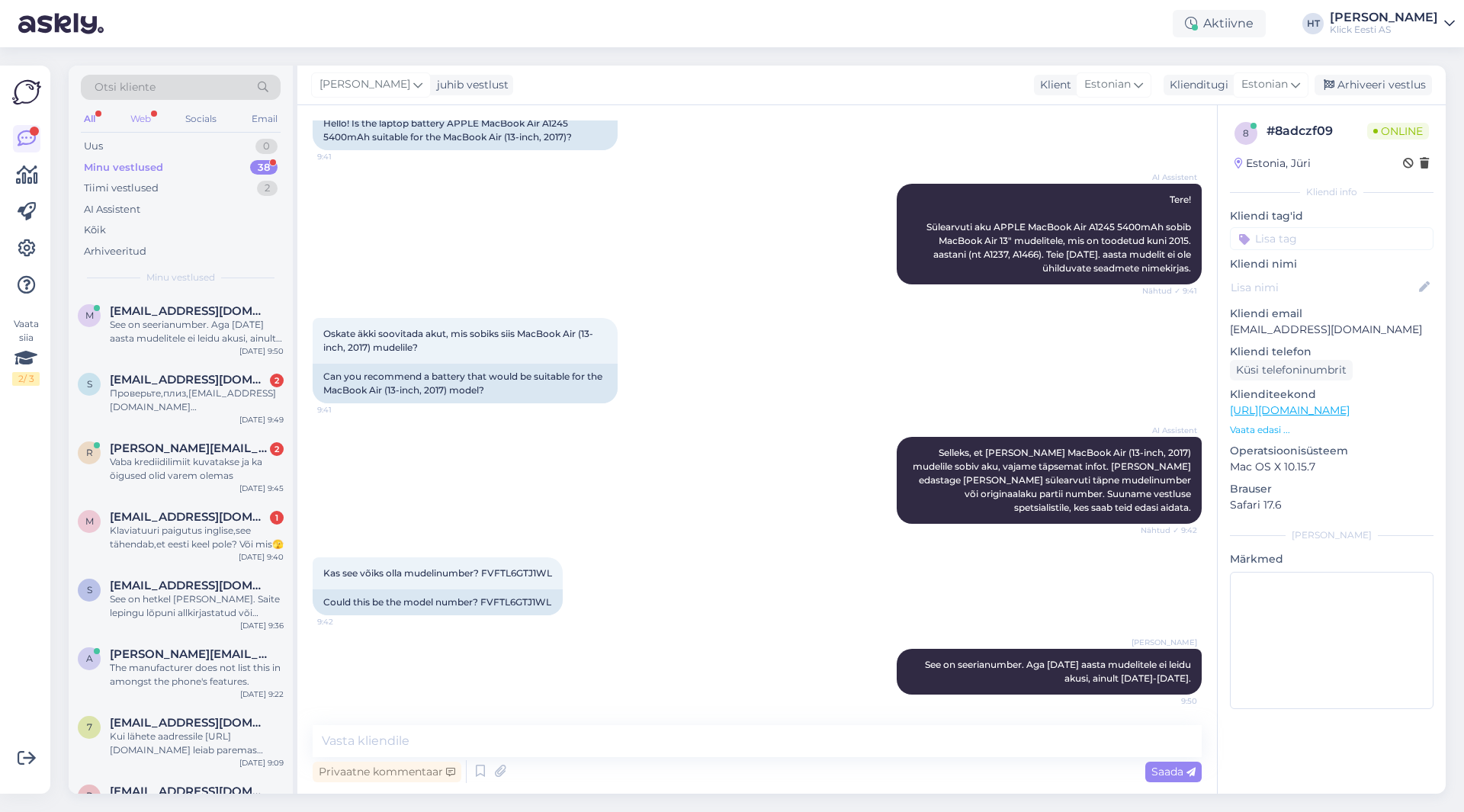
click at [136, 122] on div "Web" at bounding box center [141, 119] width 26 height 20
click at [79, 112] on div "Otsi kliente All Web Socials Email Uus 0 Minu vestlused 38 Tiimi vestlused 2 AI…" at bounding box center [180, 179] width 224 height 228
click at [88, 112] on div "All" at bounding box center [89, 119] width 17 height 20
click at [165, 185] on div "Tiimi vestlused 2" at bounding box center [181, 189] width 200 height 21
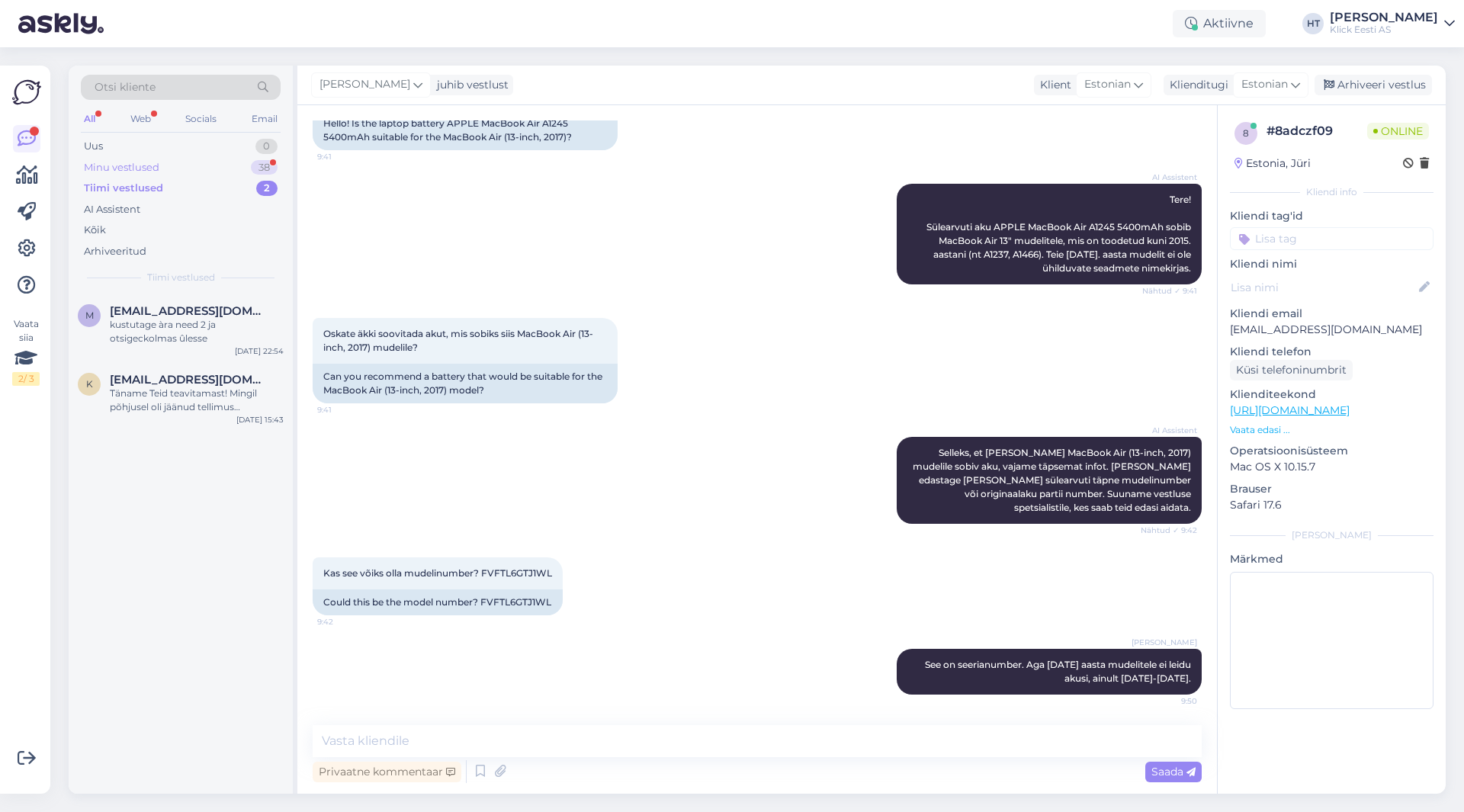
click at [179, 165] on div "Minu vestlused 38" at bounding box center [181, 168] width 200 height 21
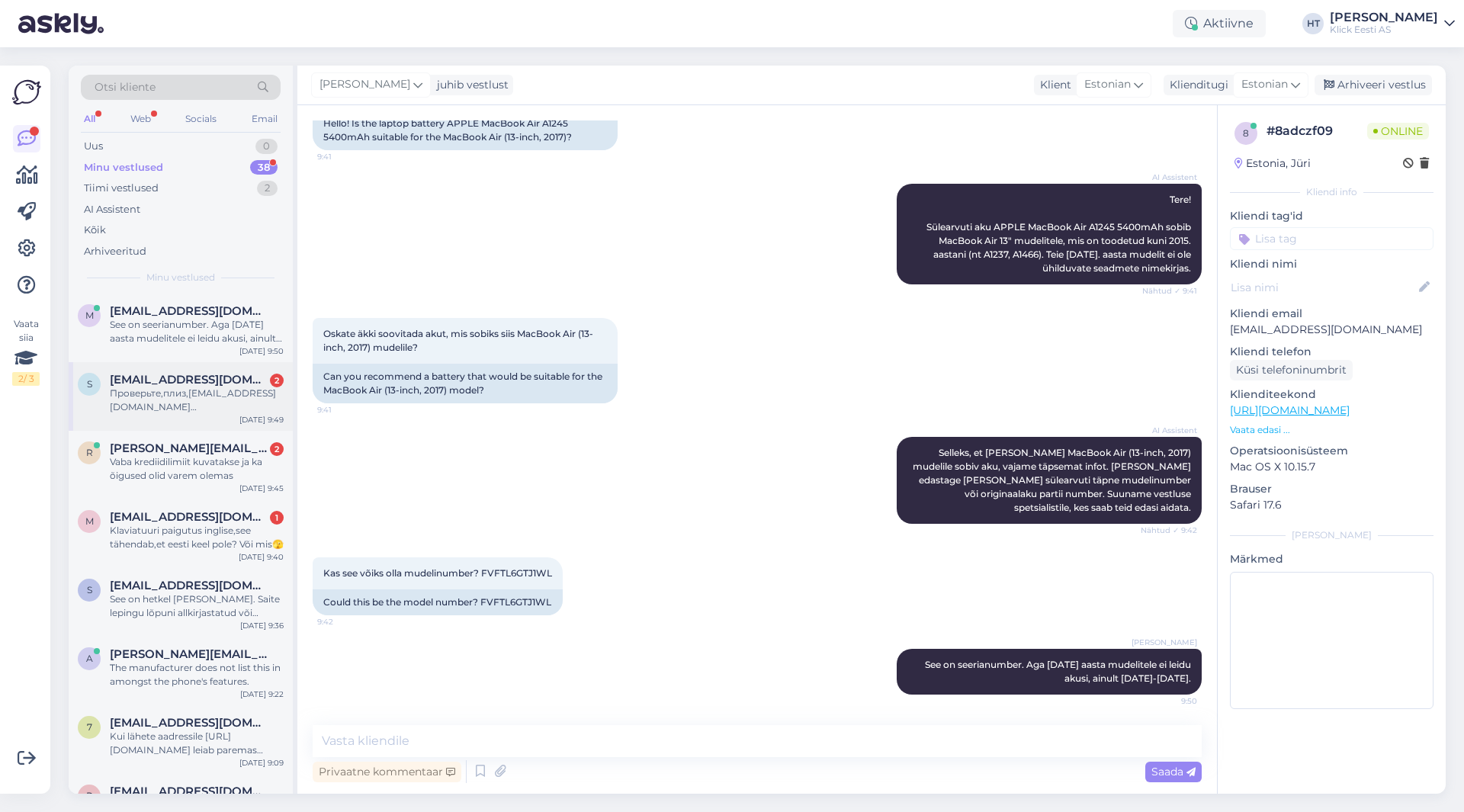
click at [249, 382] on div "[EMAIL_ADDRESS][DOMAIN_NAME] 2" at bounding box center [197, 380] width 174 height 14
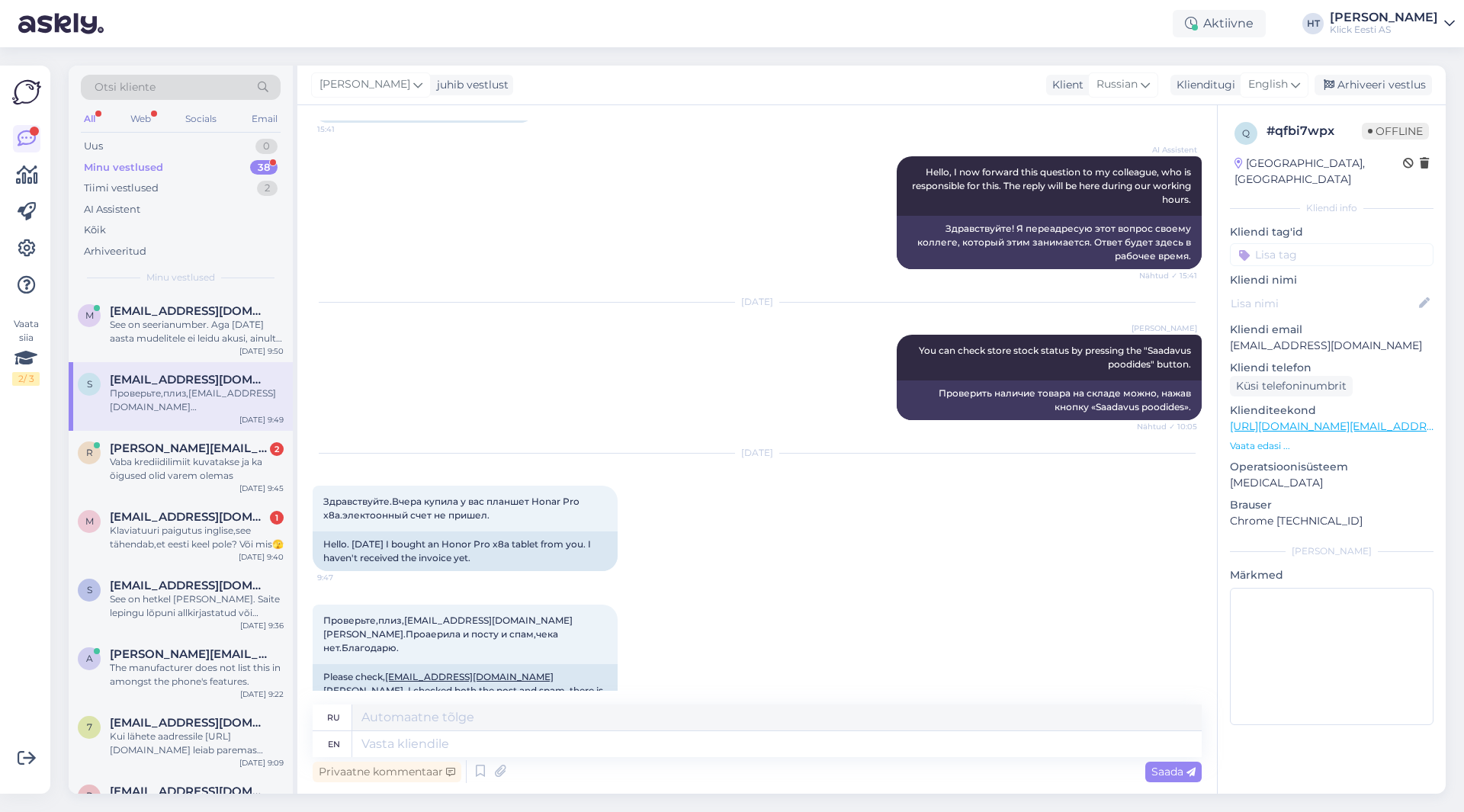
scroll to position [152, 0]
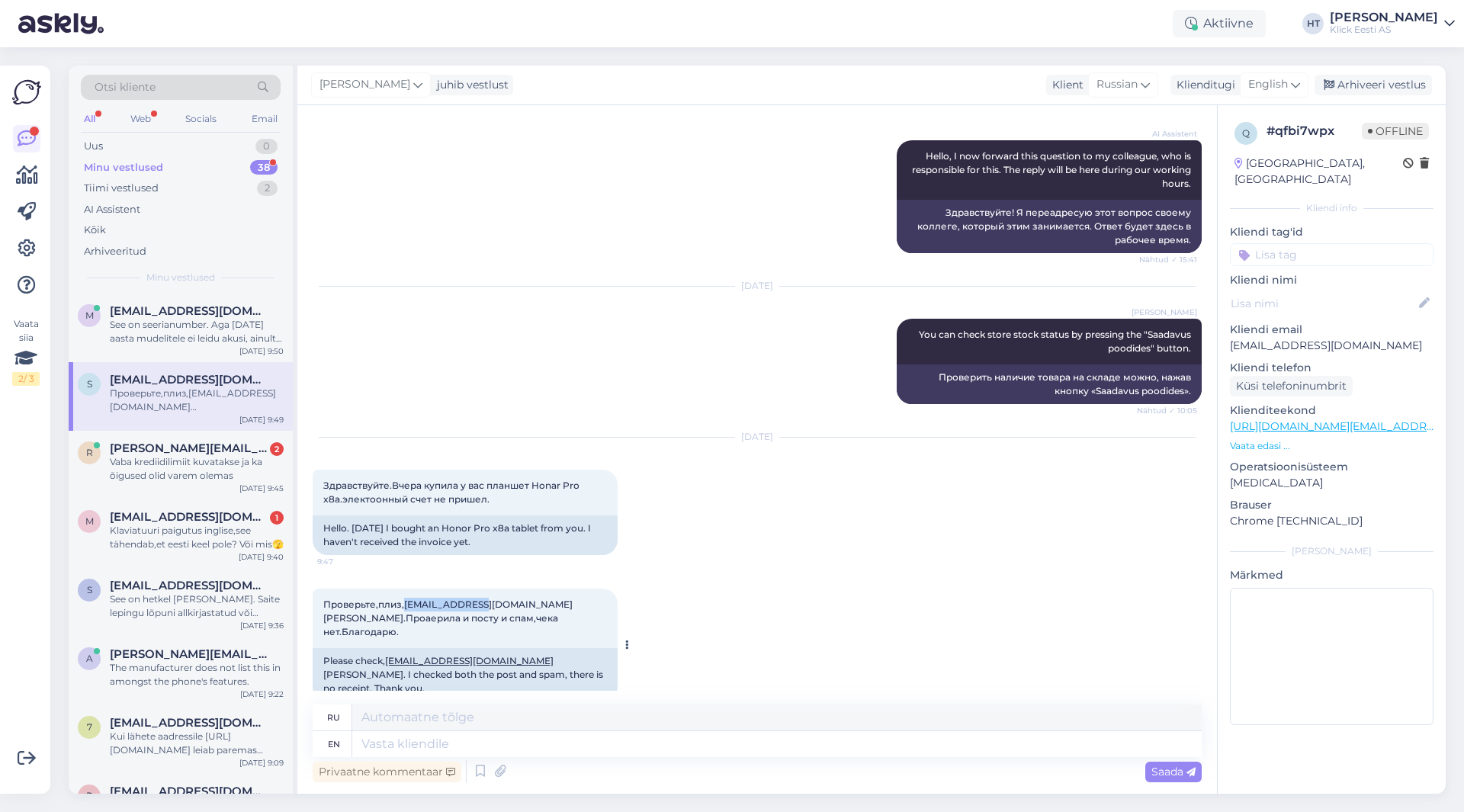
drag, startPoint x: 404, startPoint y: 600, endPoint x: 472, endPoint y: 604, distance: 68.1
click at [472, 604] on span "Проверьте,плиз,[EMAIL_ADDRESS][DOMAIN_NAME] [PERSON_NAME].Проаерила и посту и с…" at bounding box center [449, 618] width 251 height 39
click at [731, 554] on div "[DATE] Здравствуйте.Вчера купила у вас планшет Honar Pro x8a.электоонный счет н…" at bounding box center [757, 496] width 889 height 151
drag, startPoint x: 479, startPoint y: 599, endPoint x: 367, endPoint y: 616, distance: 113.3
click at [367, 616] on span "Проверьте,плиз,[EMAIL_ADDRESS][DOMAIN_NAME] [PERSON_NAME].Проаерила и посту и с…" at bounding box center [449, 618] width 251 height 39
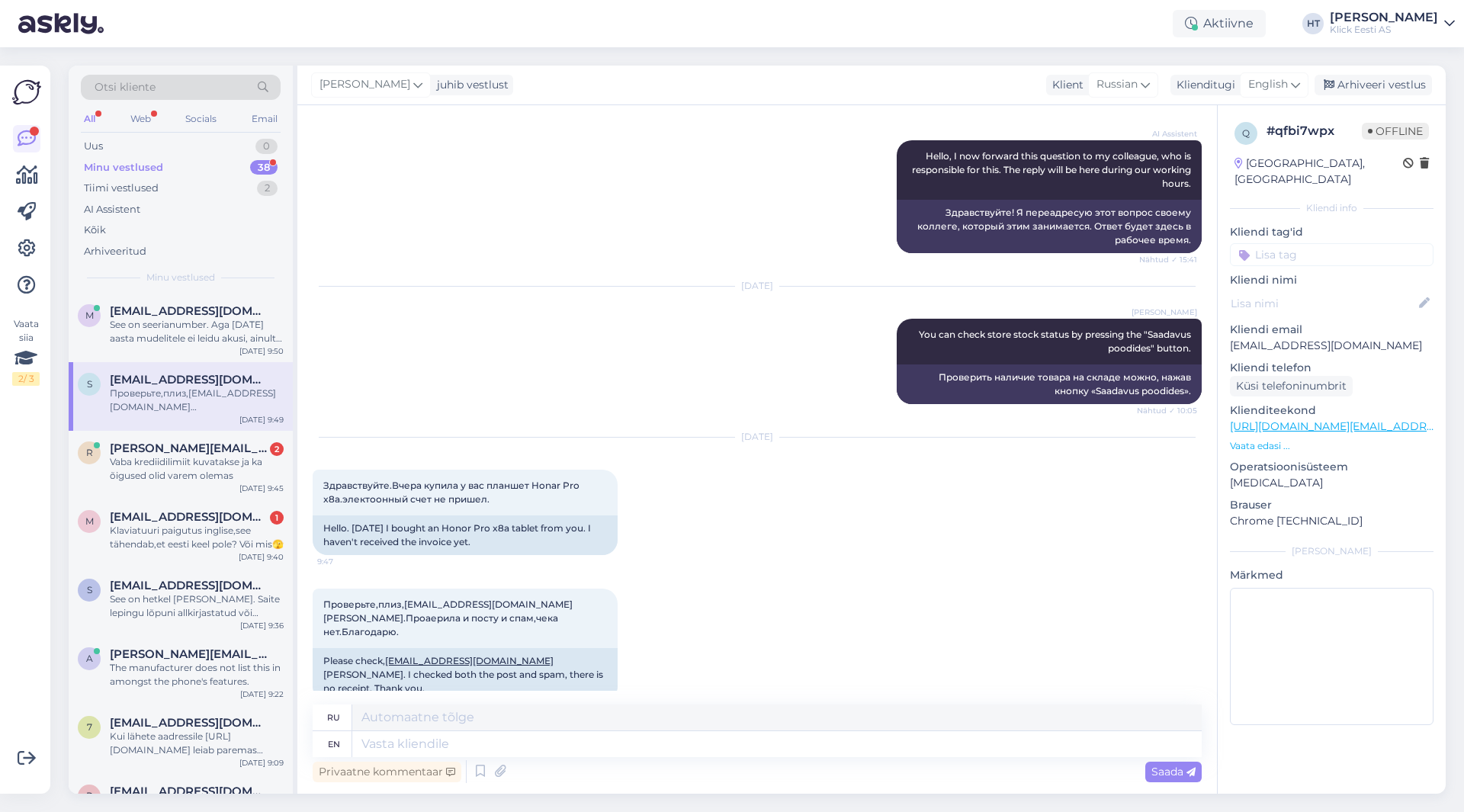
click at [682, 520] on div "[DATE] Здравствуйте.Вчера купила у вас планшет Honar Pro x8a.электоонный счет н…" at bounding box center [757, 496] width 889 height 151
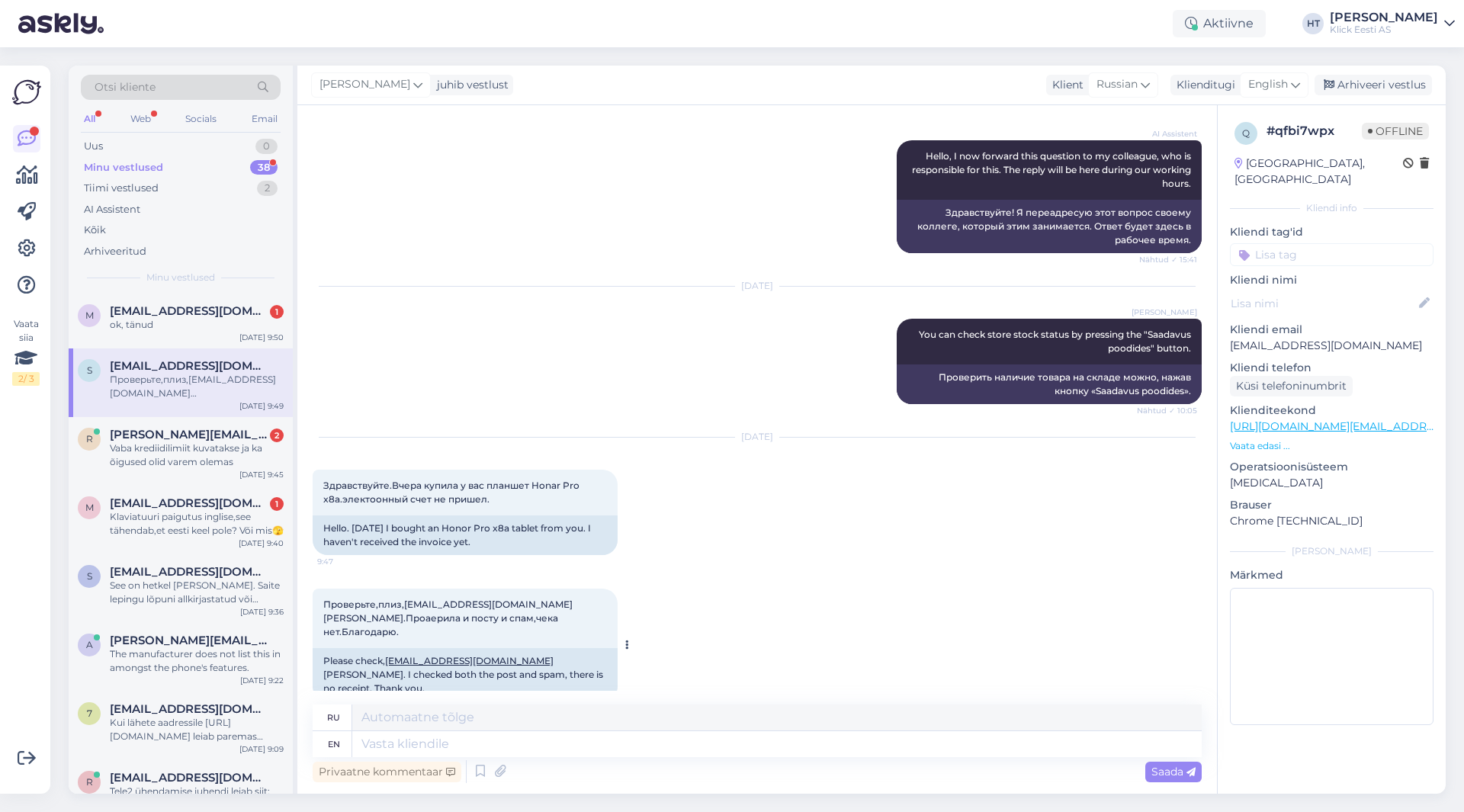
drag, startPoint x: 586, startPoint y: 662, endPoint x: 323, endPoint y: 648, distance: 263.4
click at [323, 648] on div "Please check, [EMAIL_ADDRESS][DOMAIN_NAME] [PERSON_NAME]. I checked both the po…" at bounding box center [465, 675] width 305 height 54
drag, startPoint x: 323, startPoint y: 645, endPoint x: 593, endPoint y: 660, distance: 270.4
click at [593, 660] on div "Please check, [EMAIL_ADDRESS][DOMAIN_NAME] [PERSON_NAME]. I checked both the po…" at bounding box center [465, 675] width 305 height 54
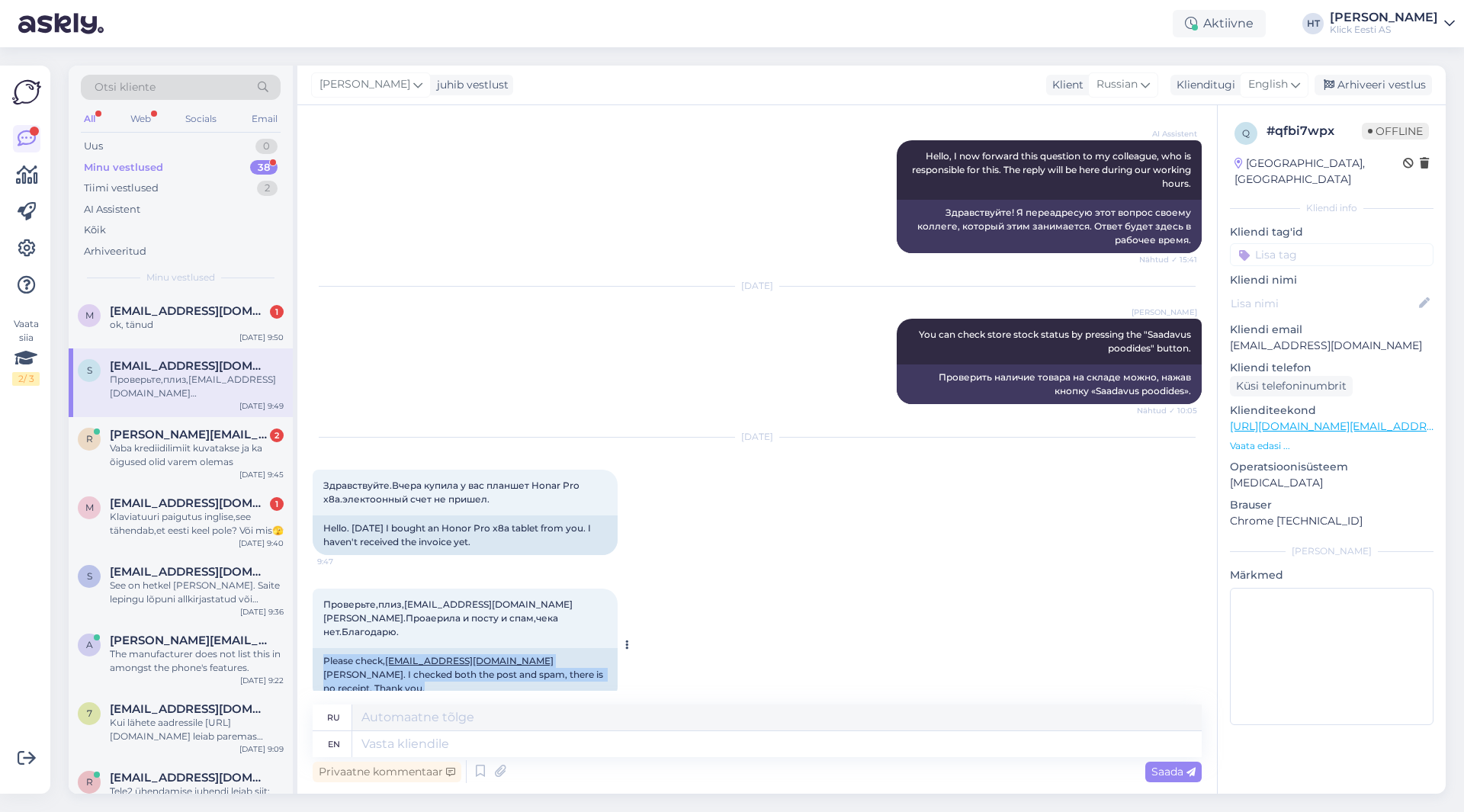
click at [584, 665] on div "Please check, [EMAIL_ADDRESS][DOMAIN_NAME] [PERSON_NAME]. I checked both the po…" at bounding box center [465, 675] width 305 height 54
drag, startPoint x: 584, startPoint y: 665, endPoint x: 317, endPoint y: 647, distance: 267.6
click at [317, 648] on div "Please check, [EMAIL_ADDRESS][DOMAIN_NAME] [PERSON_NAME]. I checked both the po…" at bounding box center [465, 675] width 305 height 54
click at [318, 648] on div "Please check, [EMAIL_ADDRESS][DOMAIN_NAME] [PERSON_NAME]. I checked both the po…" at bounding box center [465, 675] width 305 height 54
drag, startPoint x: 318, startPoint y: 647, endPoint x: 582, endPoint y: 659, distance: 264.3
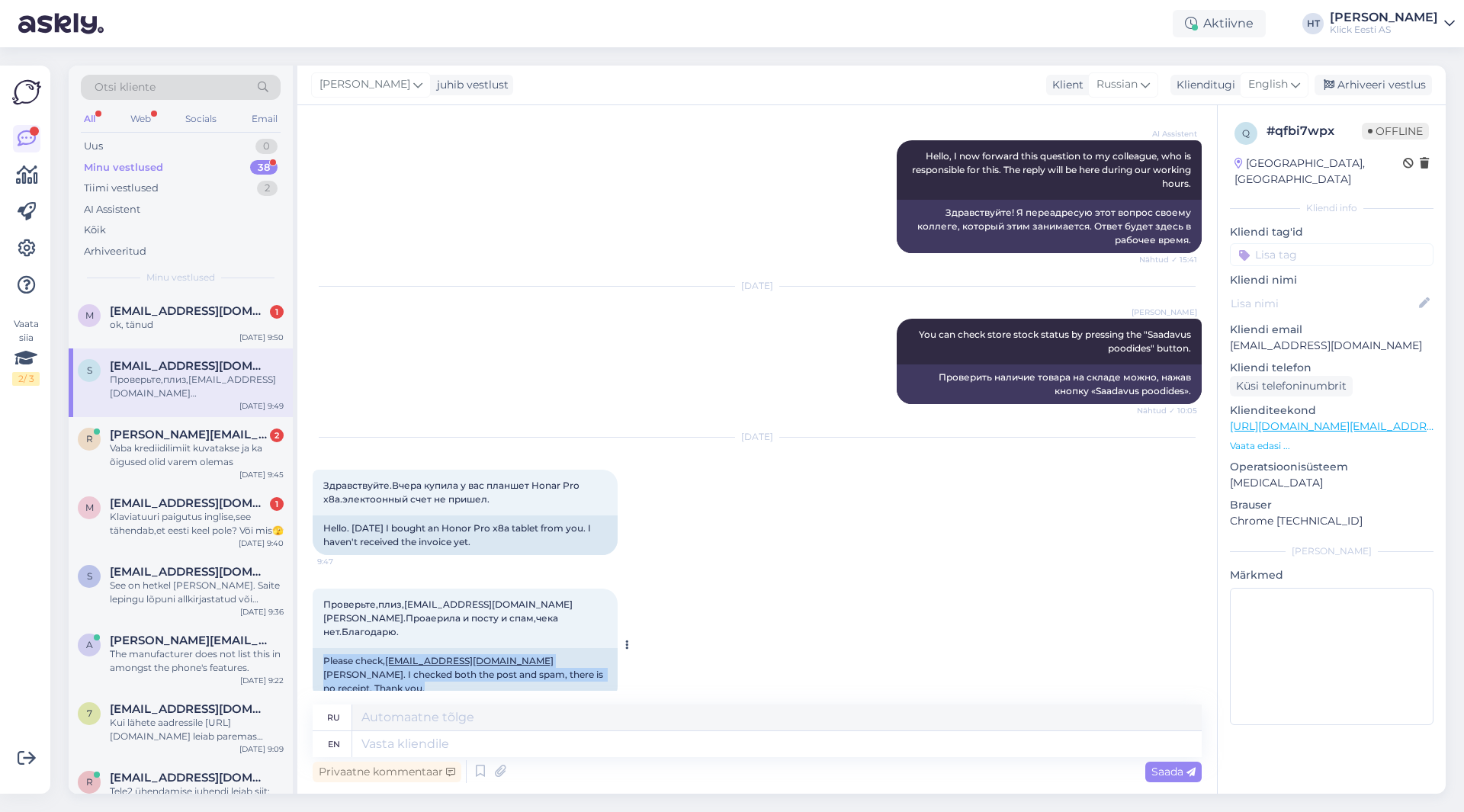
click at [581, 658] on div "Please check, [EMAIL_ADDRESS][DOMAIN_NAME] [PERSON_NAME]. I checked both the po…" at bounding box center [465, 675] width 305 height 54
click at [583, 662] on div "Please check, [EMAIL_ADDRESS][DOMAIN_NAME] [PERSON_NAME]. I checked both the po…" at bounding box center [465, 675] width 305 height 54
click at [588, 751] on textarea at bounding box center [777, 743] width 849 height 26
type textarea "Not"
type textarea "Нет"
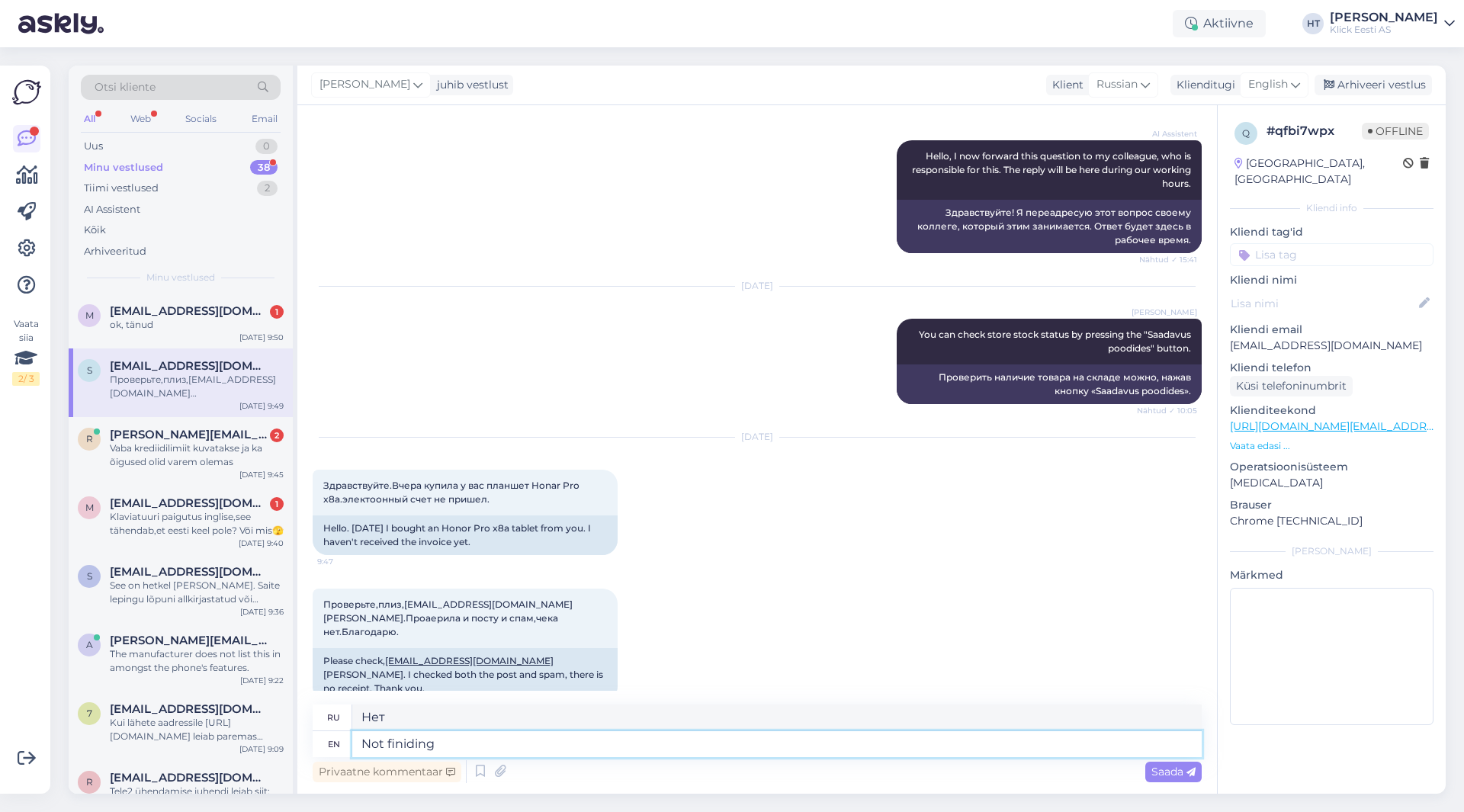
type textarea "Not finiding a"
type textarea "Не нахожу"
type textarea "Not finiding any i"
type textarea "Не найдя ничего"
type textarea "Not finiding any info w"
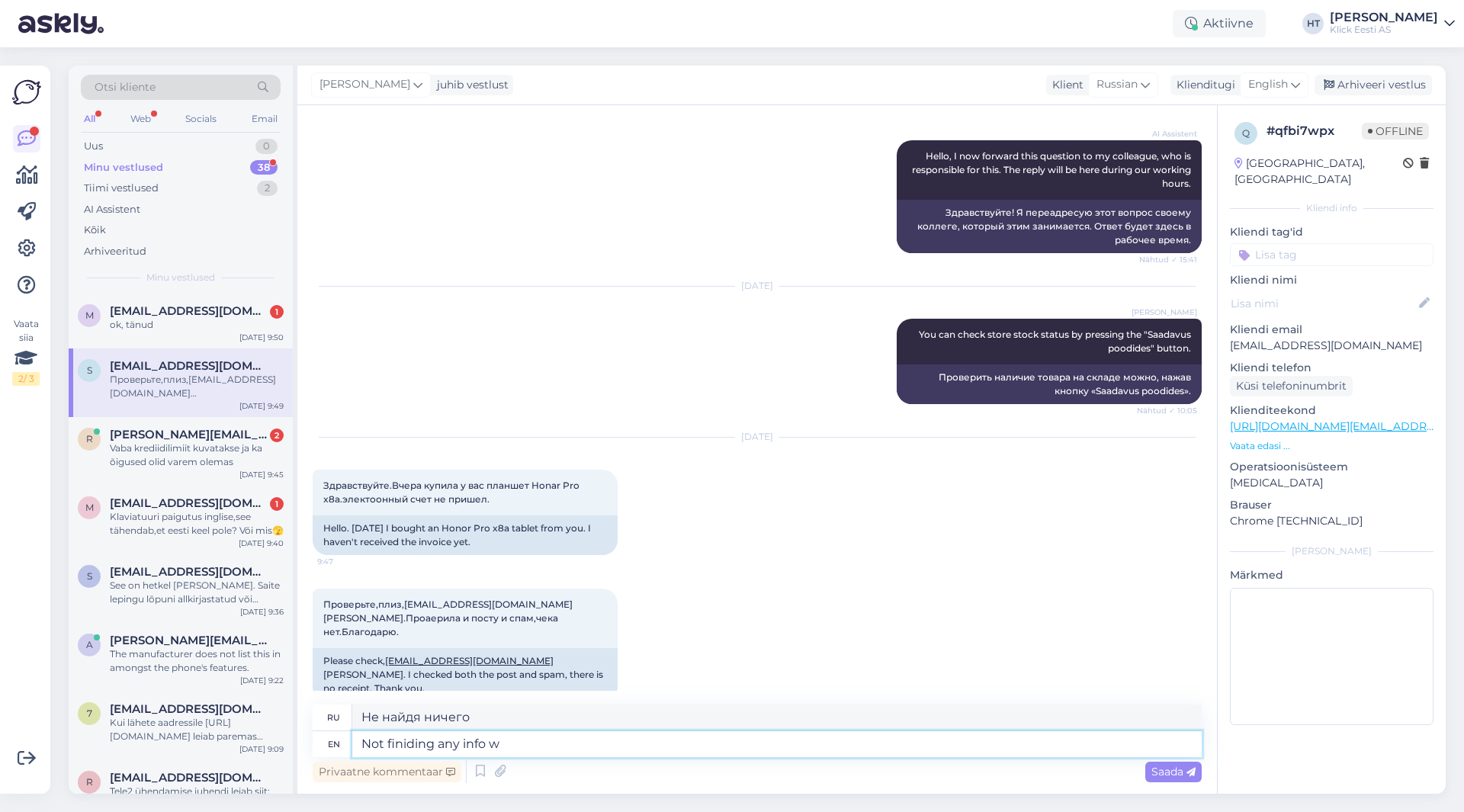
type textarea "Не могу найти никакой информации."
type textarea "Not finiding any info with the"
type textarea "Не могу найти информацию о"
type textarea "Not finiding any info with the"
type textarea "Не нахожу никакой информации о"
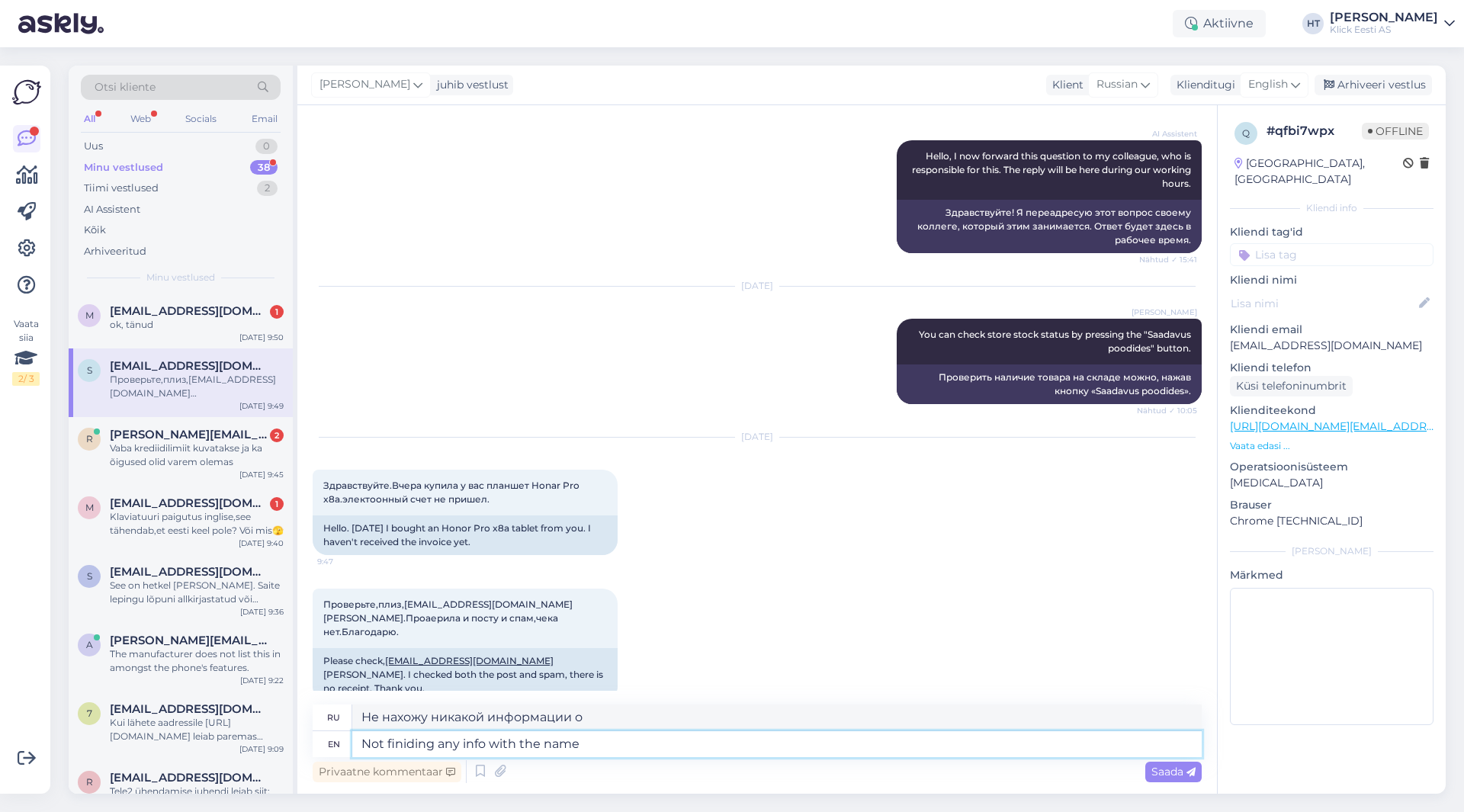
type textarea "Not finiding any info with the name a"
type textarea "Не могу найти информацию по этому имени."
type textarea "Not finiding any info with the name and"
type textarea "Не найдя никакой информации по имени [PERSON_NAME]"
type textarea "Not finiding any info with the name and e-mail."
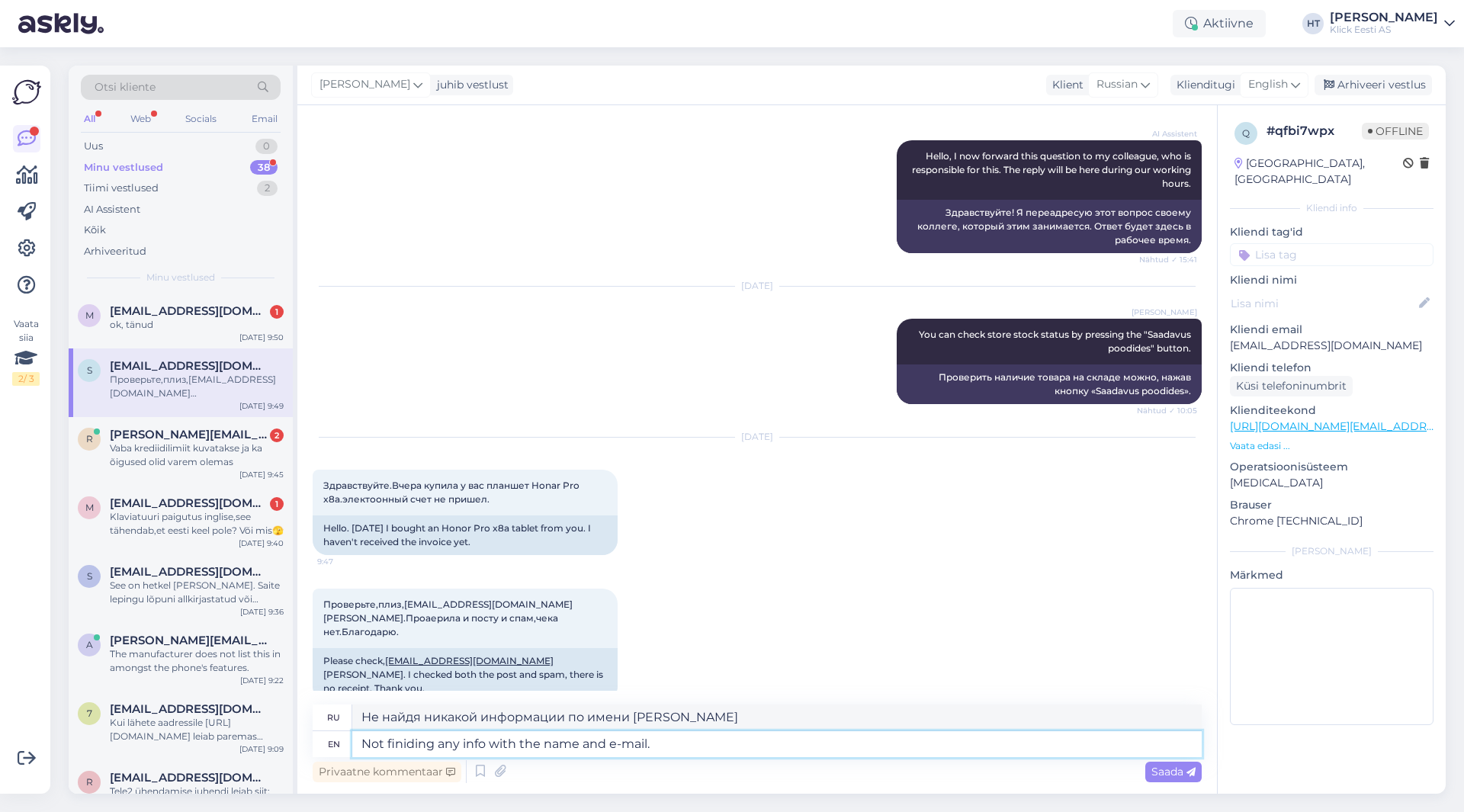
type textarea "Не нашел никакой информации по имени и электронной почте."
click at [490, 608] on span "Проверьте,плиз,[EMAIL_ADDRESS][DOMAIN_NAME] [PERSON_NAME].Проаерила и посту и с…" at bounding box center [449, 618] width 251 height 39
click at [792, 537] on div "[DATE] Здравствуйте.Вчера купила у вас планшет Honar Pro x8a.электоонный счет н…" at bounding box center [757, 496] width 889 height 151
click at [495, 608] on span "Проверьте,плиз,[EMAIL_ADDRESS][DOMAIN_NAME] [PERSON_NAME].Проаерила и посту и с…" at bounding box center [449, 618] width 251 height 39
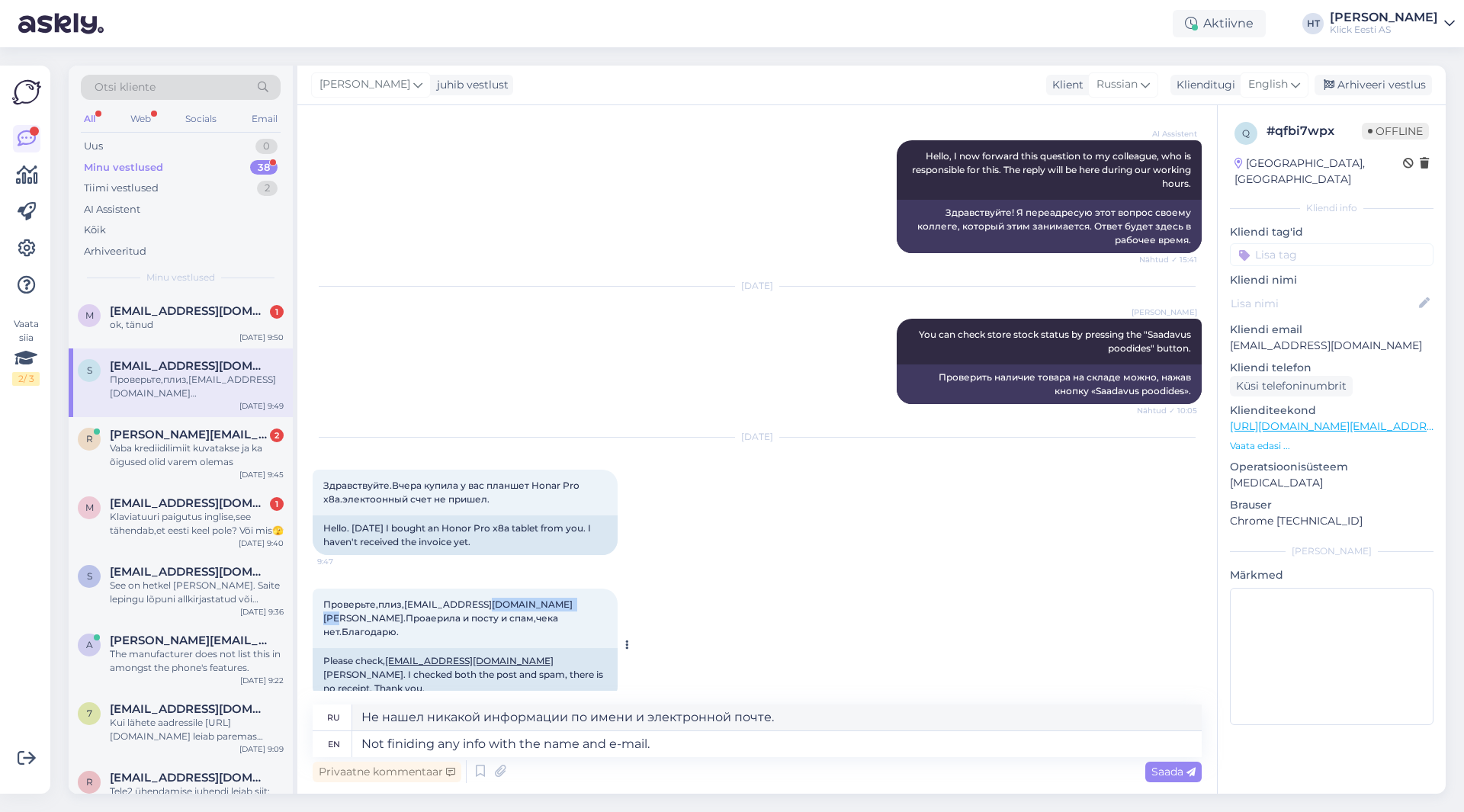
drag, startPoint x: 479, startPoint y: 604, endPoint x: 366, endPoint y: 619, distance: 114.0
click at [366, 619] on span "Проверьте,плиз,[EMAIL_ADDRESS][DOMAIN_NAME] [PERSON_NAME].Проаерила и посту и с…" at bounding box center [449, 618] width 251 height 39
click at [405, 598] on div "Проверьте,плиз,[EMAIL_ADDRESS][DOMAIN_NAME] [PERSON_NAME].Проаерила и посту и с…" at bounding box center [465, 619] width 305 height 60
drag, startPoint x: 402, startPoint y: 604, endPoint x: 445, endPoint y: 605, distance: 43.0
click at [445, 605] on span "Проверьте,плиз,[EMAIL_ADDRESS][DOMAIN_NAME] [PERSON_NAME].Проаерила и посту и с…" at bounding box center [449, 618] width 251 height 39
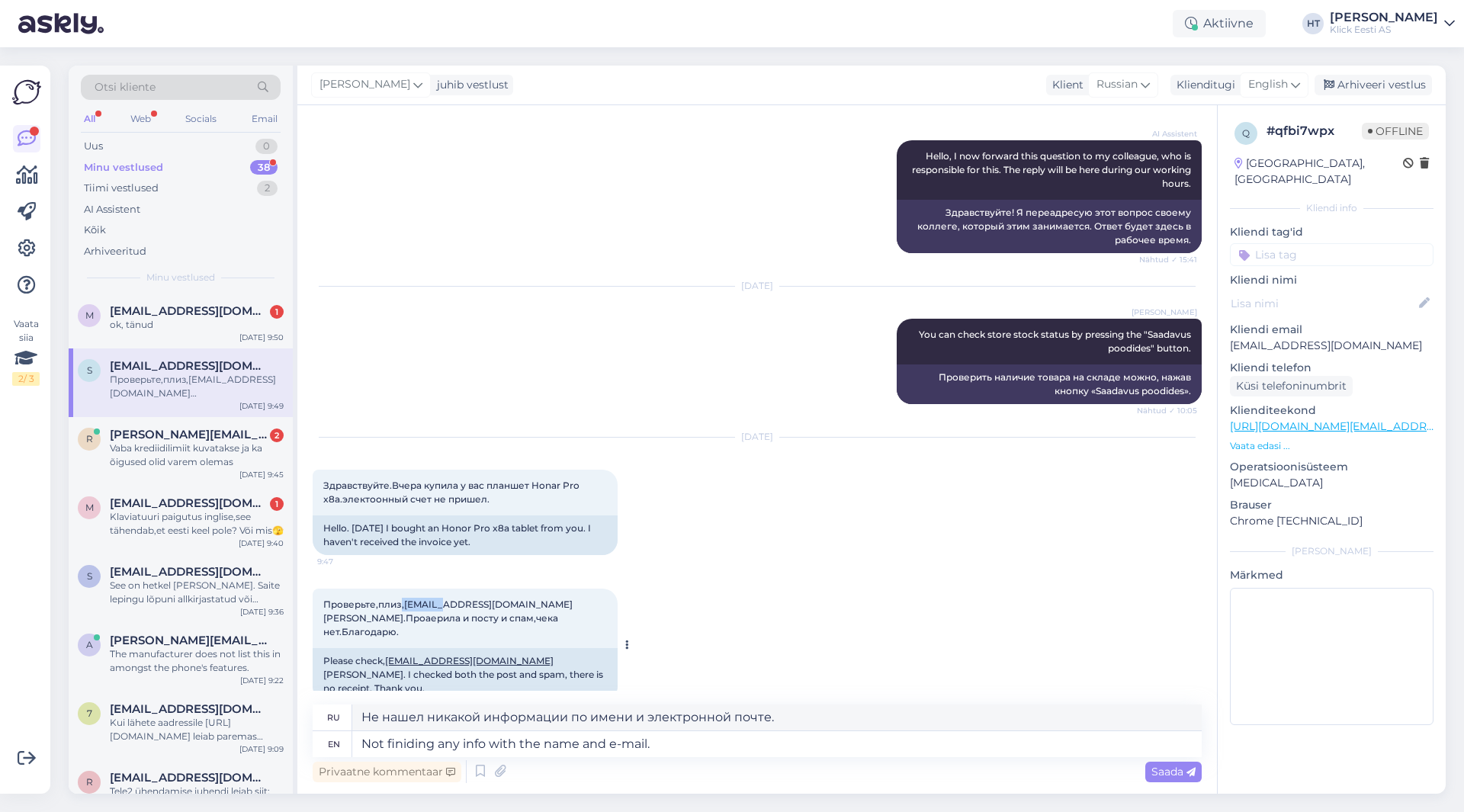
click at [419, 606] on span "Проверьте,плиз,[EMAIL_ADDRESS][DOMAIN_NAME] [PERSON_NAME].Проаерила и посту и с…" at bounding box center [449, 618] width 251 height 39
drag, startPoint x: 404, startPoint y: 606, endPoint x: 474, endPoint y: 604, distance: 70.0
click at [474, 604] on span "Проверьте,плиз,[EMAIL_ADDRESS][DOMAIN_NAME] [PERSON_NAME].Проаерила и посту и с…" at bounding box center [449, 618] width 251 height 39
click at [814, 556] on div "[DATE] Здравствуйте.Вчера купила у вас планшет Honar Pro x8a.электоонный счет н…" at bounding box center [757, 496] width 889 height 151
click at [1271, 439] on p "Vaata edasi ..." at bounding box center [1332, 446] width 203 height 14
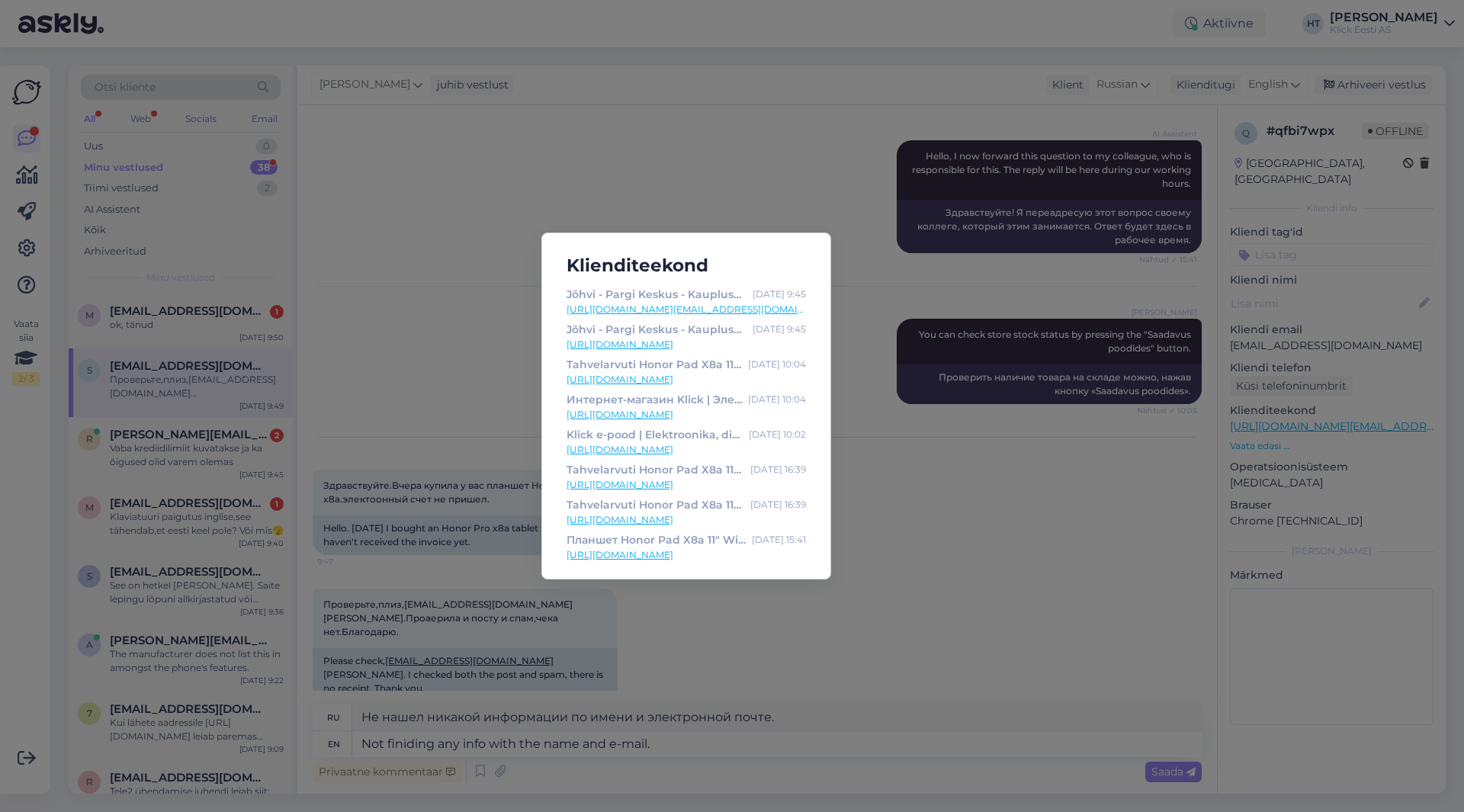
click at [1006, 465] on div "Klienditeekond Jõhvi - Pargi Keskus - Kaupluse info - Klick e-pood [DATE] 9:45 …" at bounding box center [732, 406] width 1464 height 812
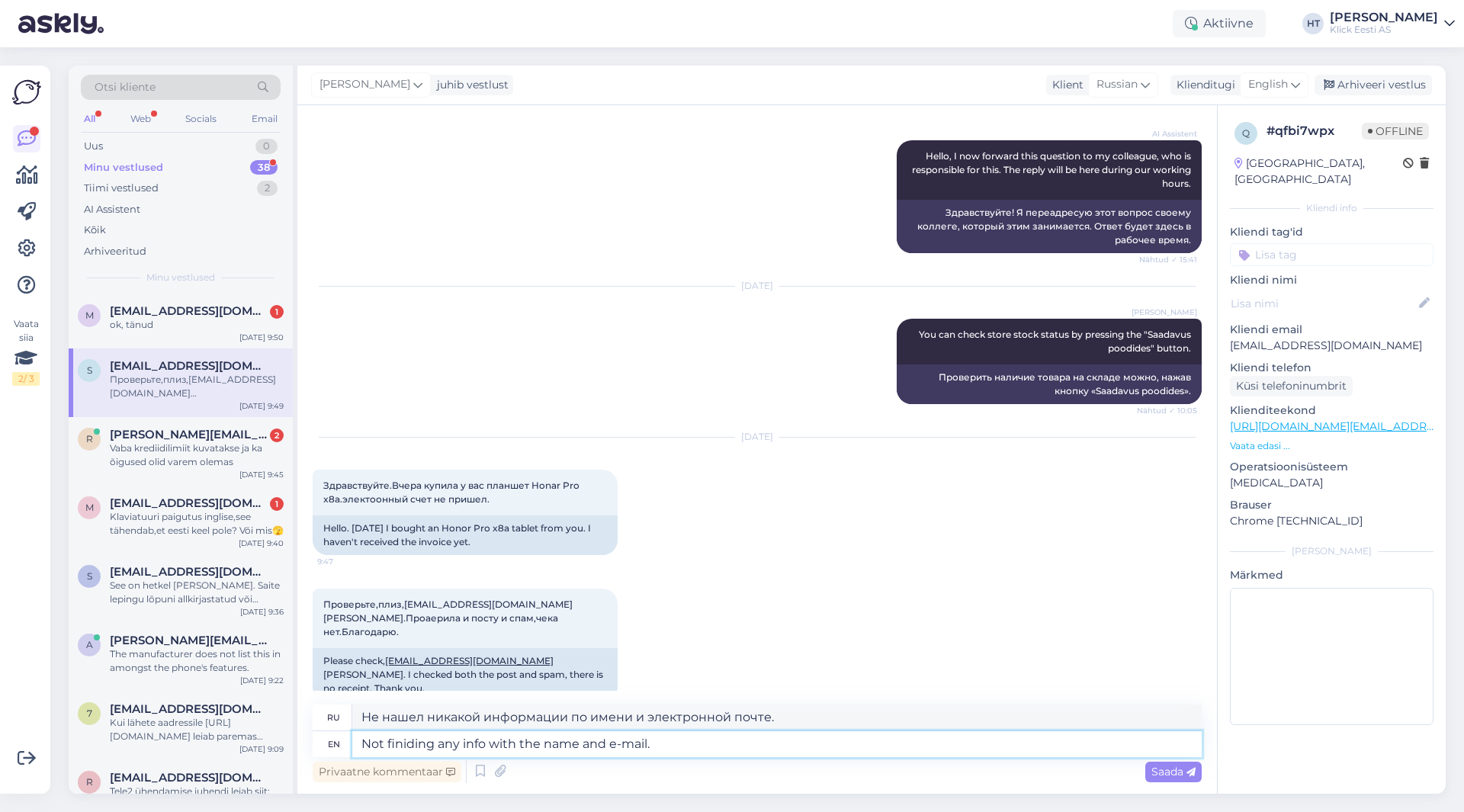
drag, startPoint x: 701, startPoint y: 752, endPoint x: 361, endPoint y: 734, distance: 340.5
click at [361, 734] on textarea "Not finiding any info with the name and e-mail." at bounding box center [777, 743] width 849 height 26
type textarea "Did"
type textarea "Делал"
type textarea "Did you"
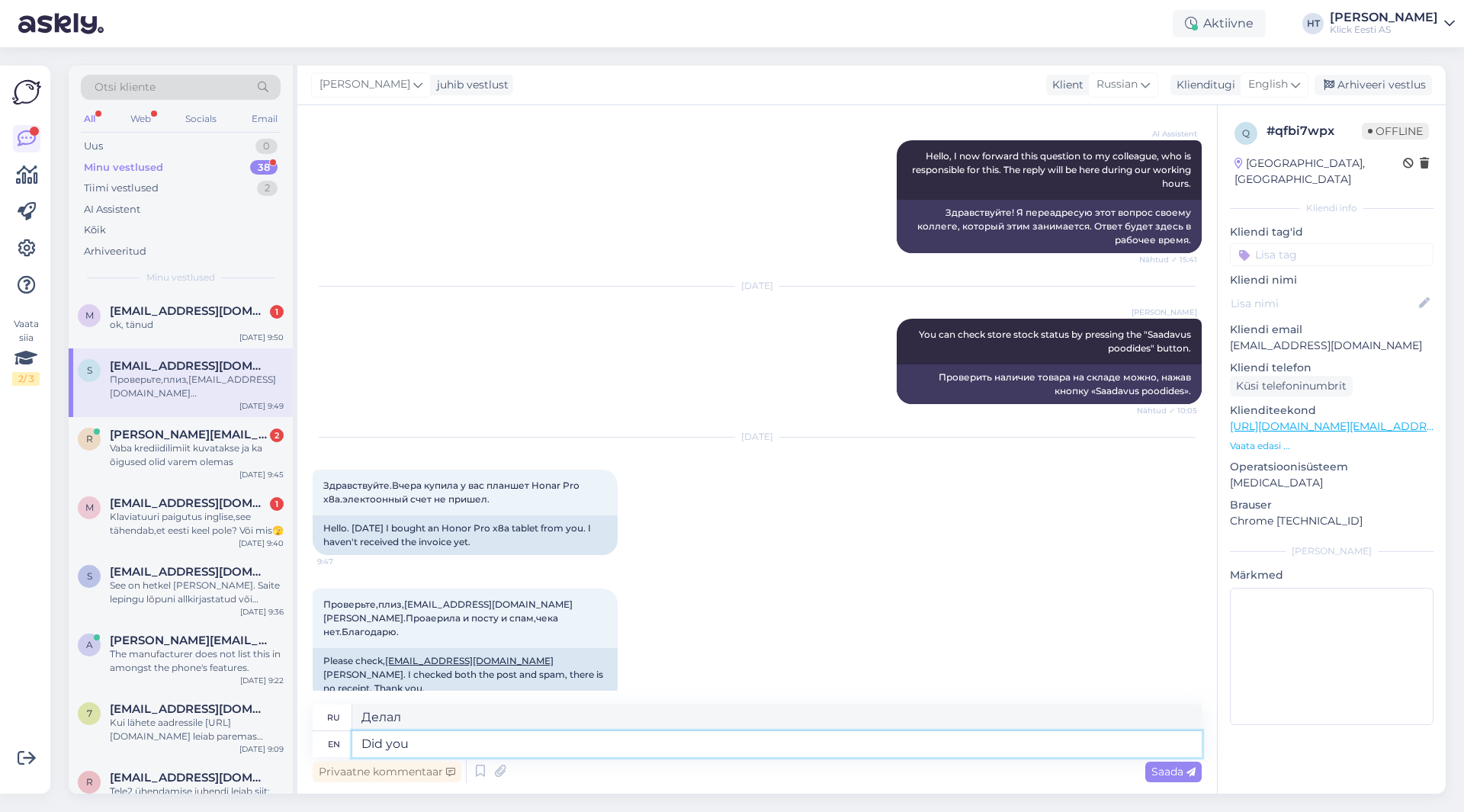
type textarea "Ты сделал?"
type textarea "Did you buy"
type textarea "Ты купил?"
type textarea "Did you buy it o"
type textarea "Ты это купил?"
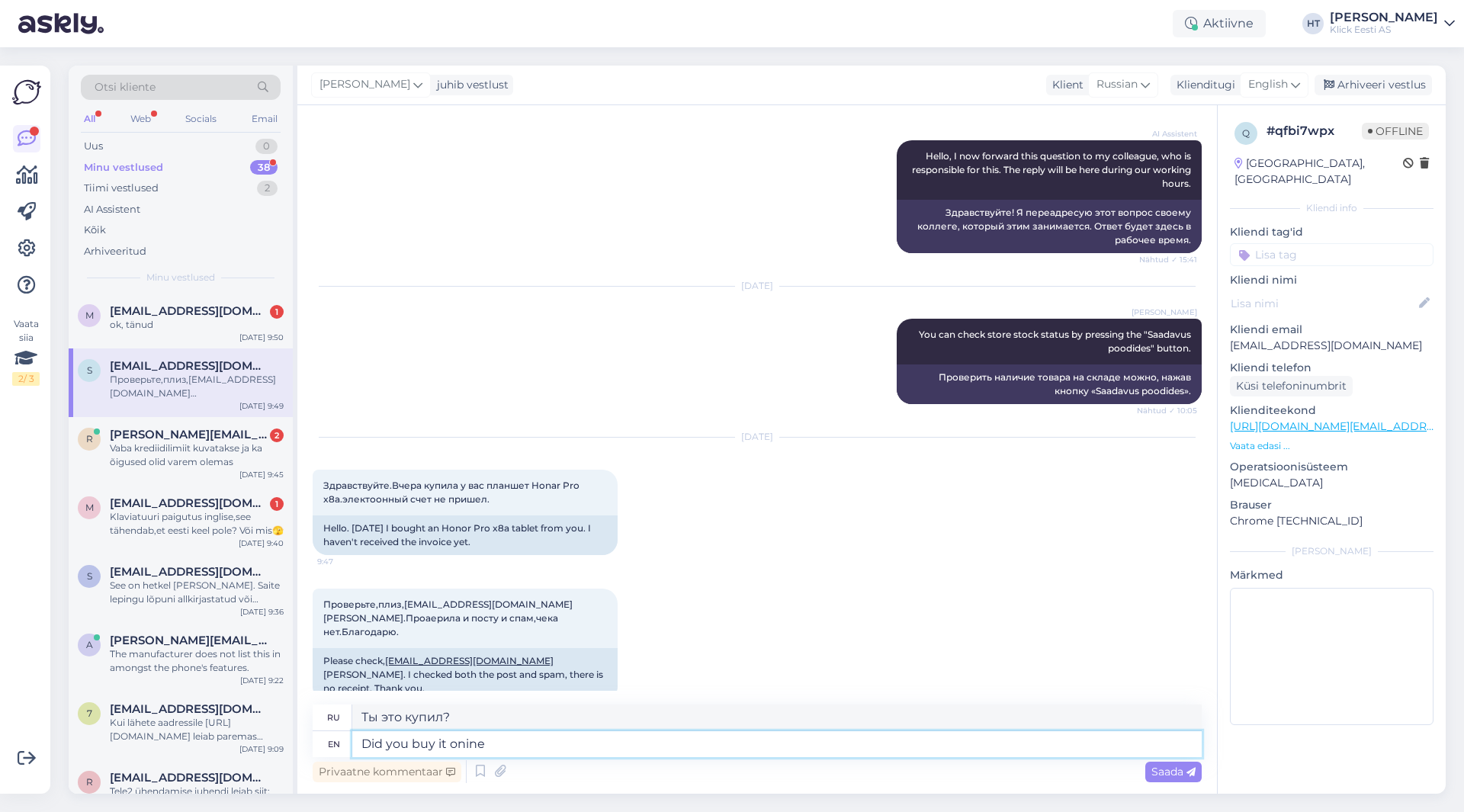
type textarea "Did you buy it onine o"
type textarea "Вы купили это онлайн?"
type textarea "Did you buy it onine or"
type textarea "Вы купили его онлайн или"
type textarea "Did you buy it onine or from a"
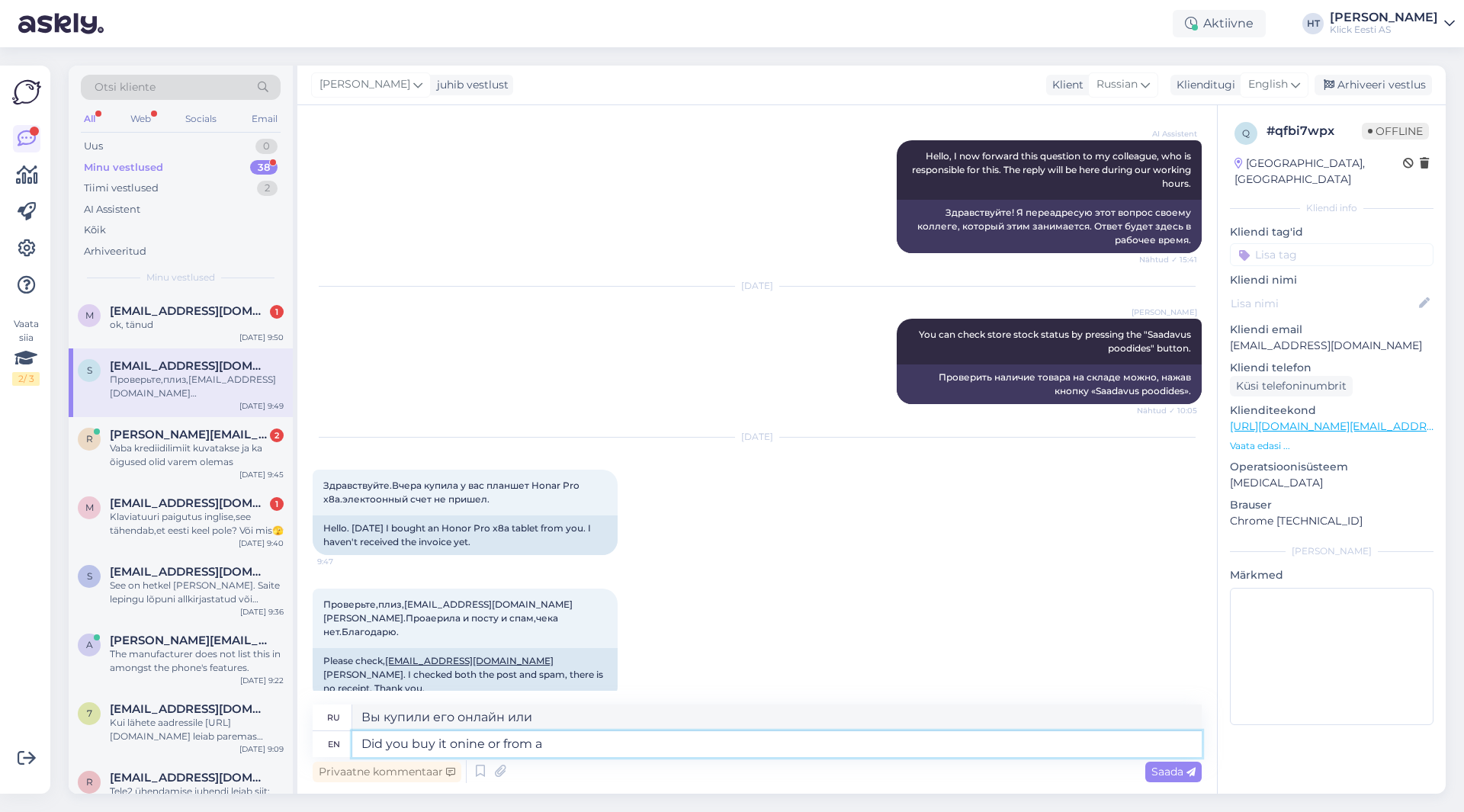
type textarea "Вы купили его онлайн или у?"
type textarea "Did you buy it onine or from a s"
type textarea "Вы купили его онлайн или у"
type textarea "Did you buy it onine or from a store?"
type textarea "Вы купили его в интернете или в магазине?"
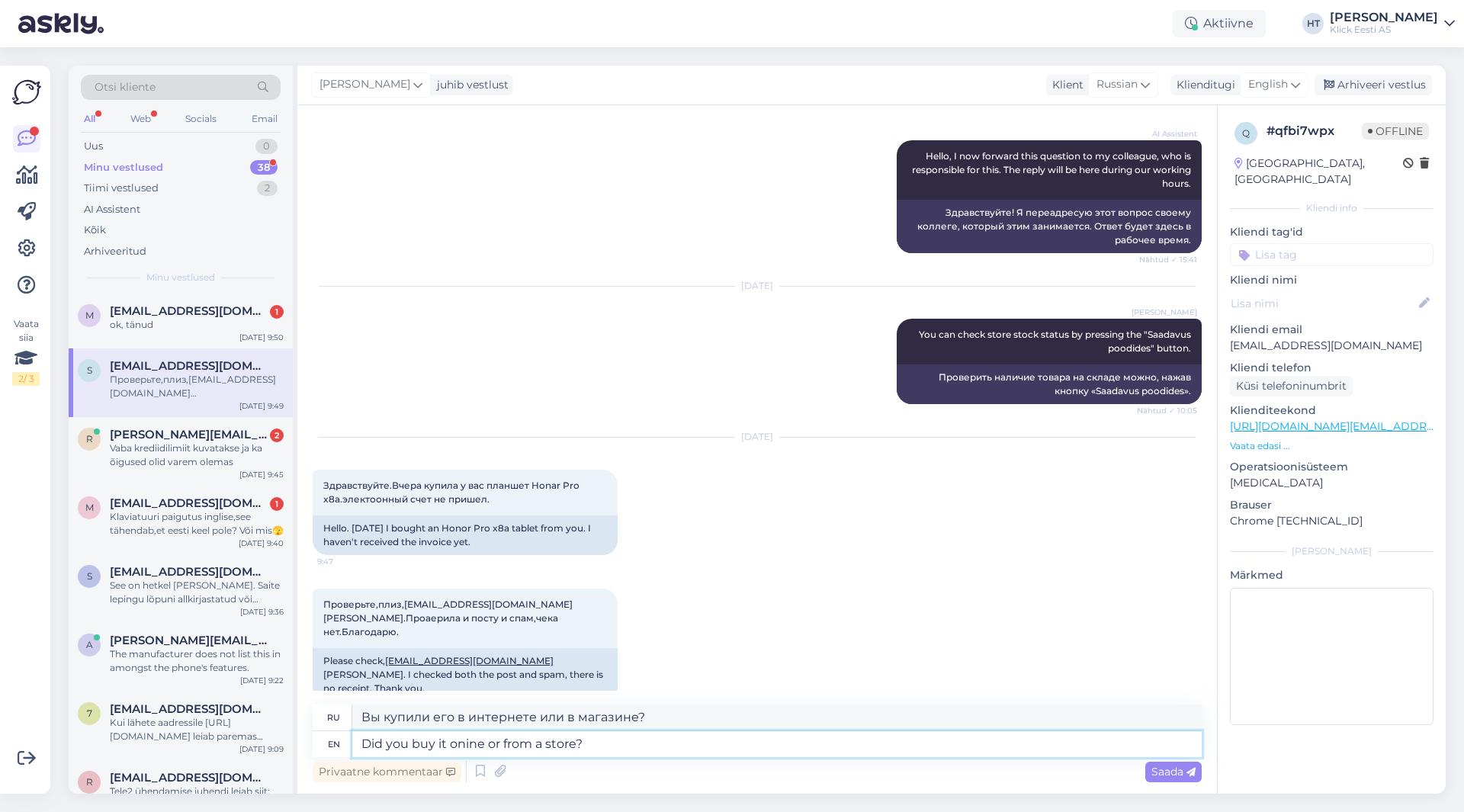
type textarea "Did you buy it online or from a store?"
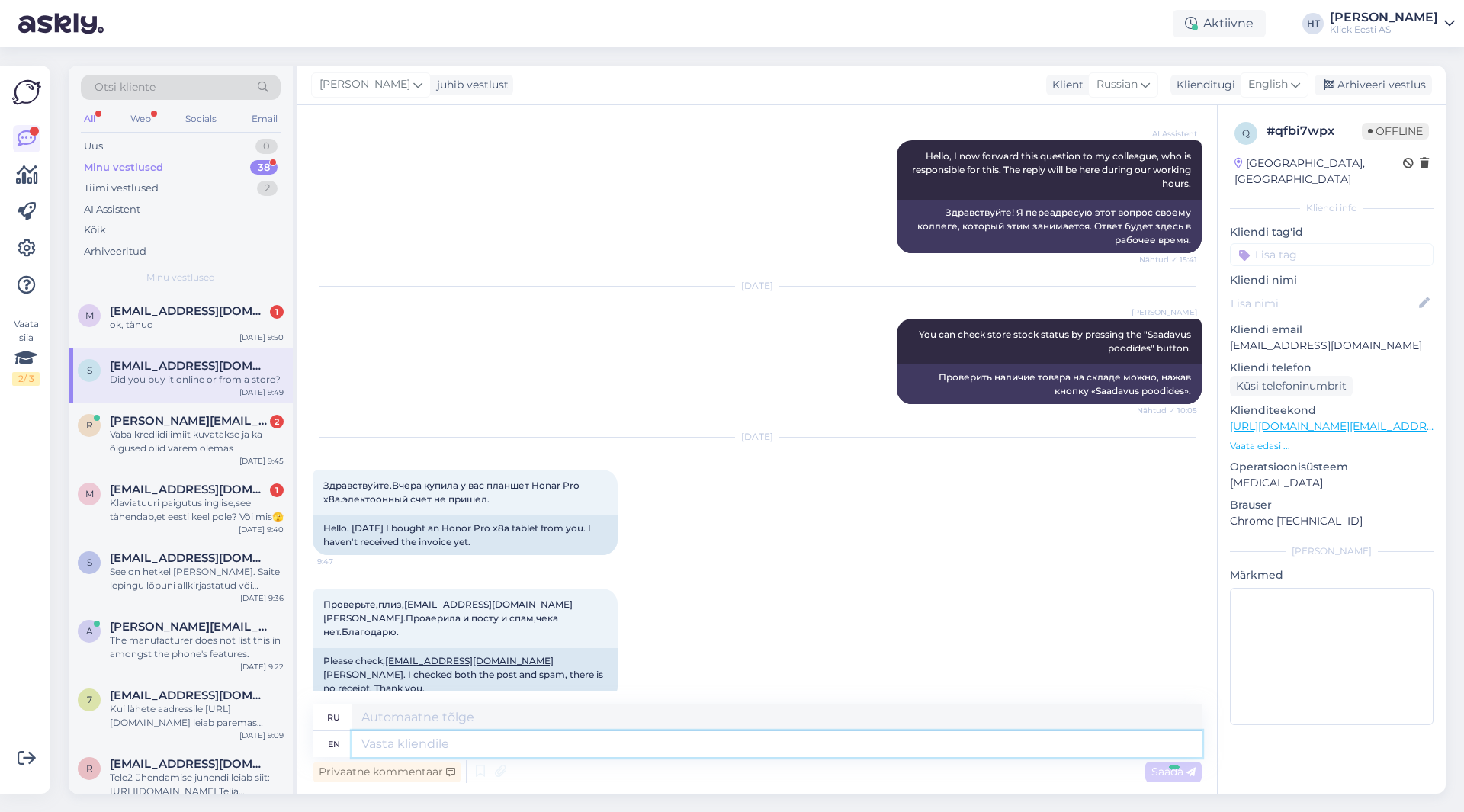
scroll to position [244, 0]
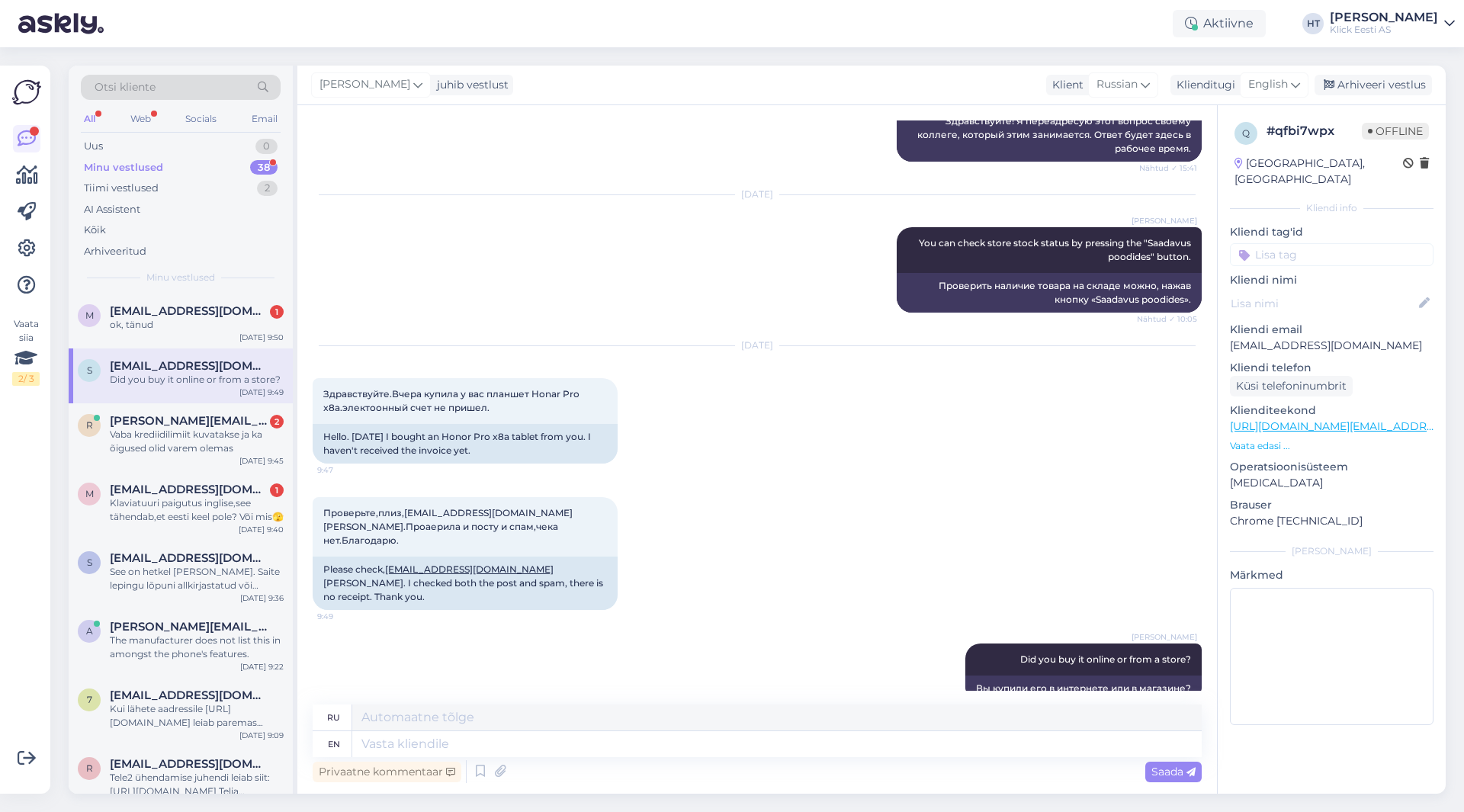
click at [203, 349] on div "s [EMAIL_ADDRESS][DOMAIN_NAME] Did you buy it online or from a store? [DATE] 9:…" at bounding box center [180, 375] width 224 height 55
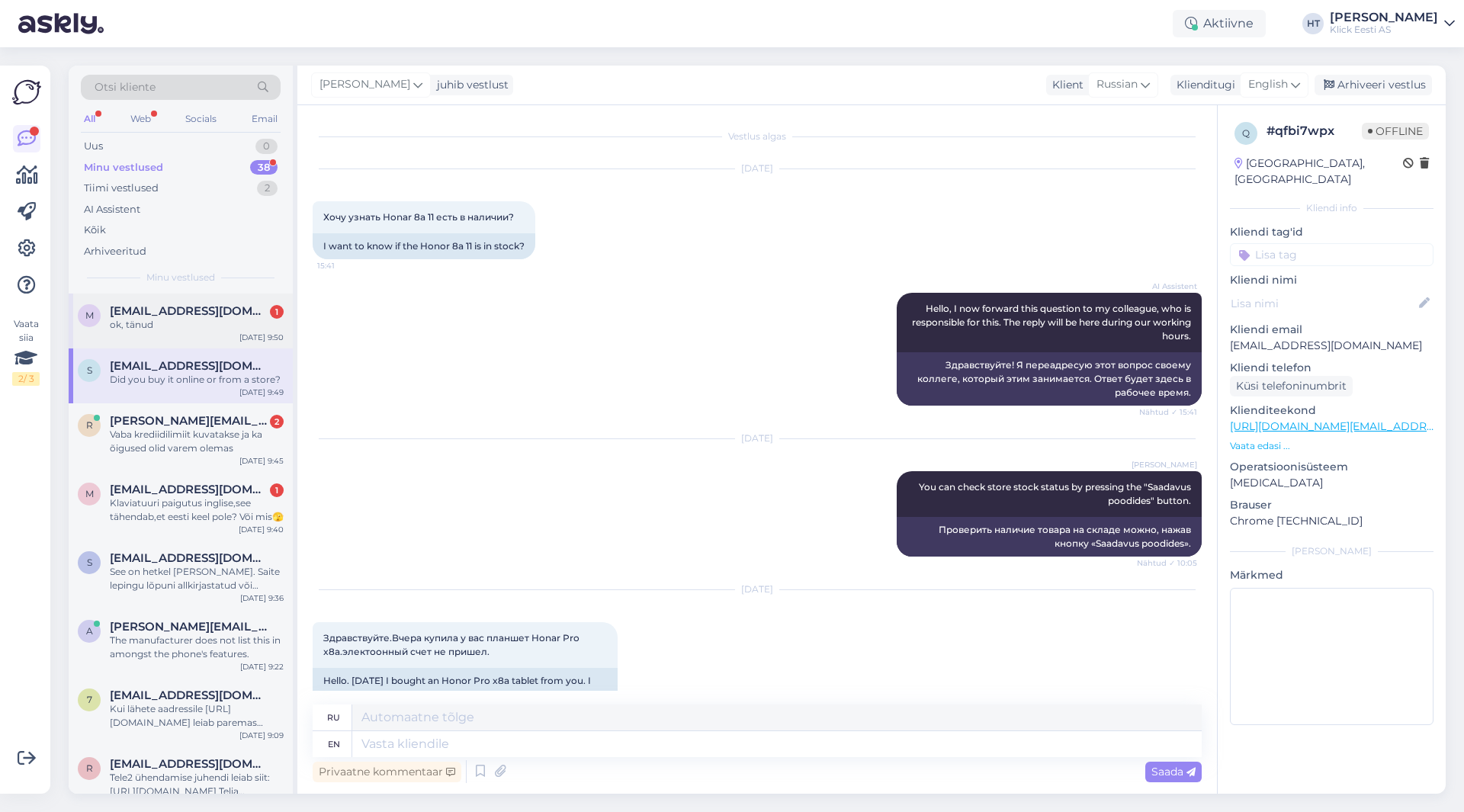
click at [210, 334] on div "m [EMAIL_ADDRESS][DOMAIN_NAME] 1 ok, tänud [DATE] 9:50" at bounding box center [180, 321] width 224 height 55
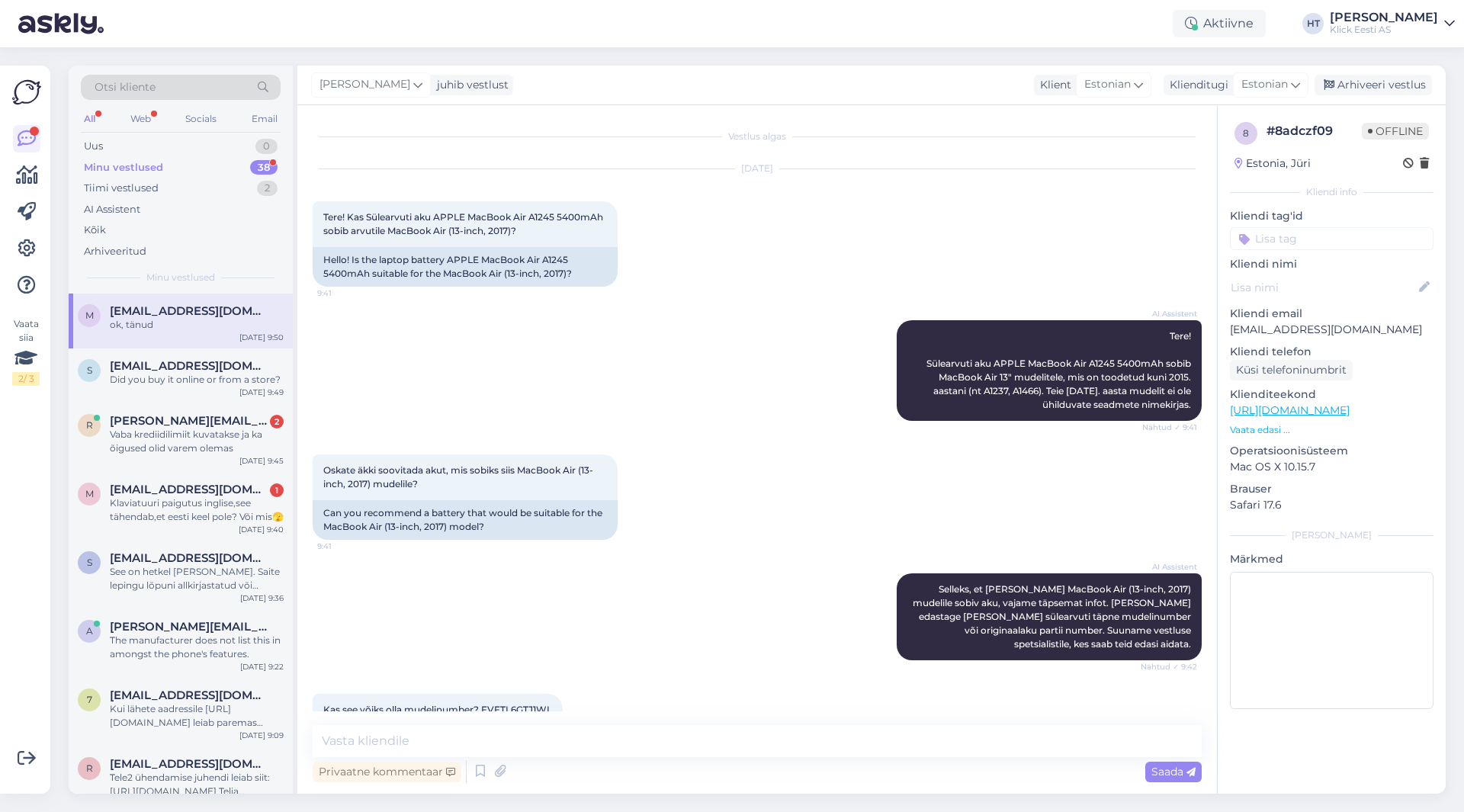
scroll to position [202, 0]
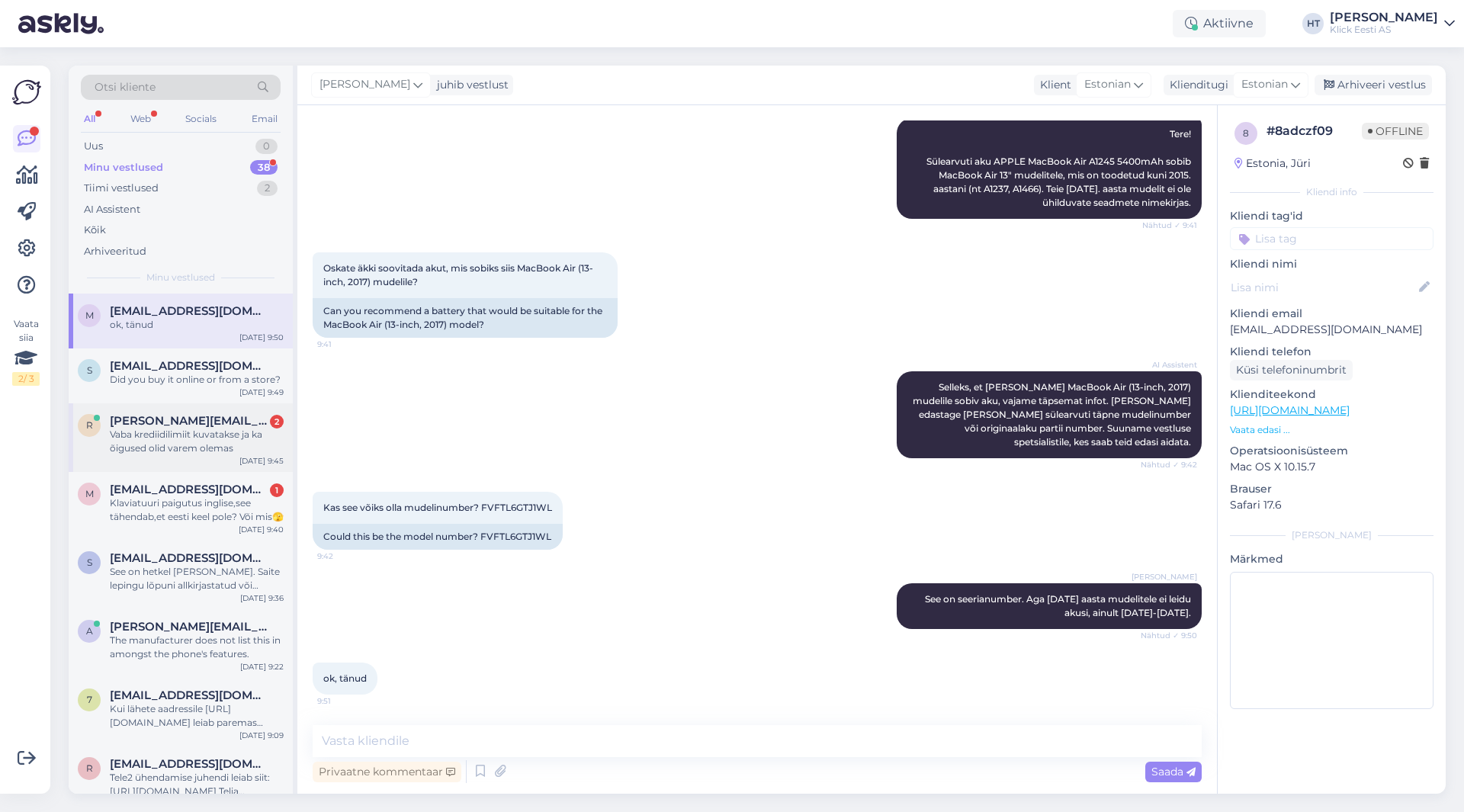
click at [237, 413] on div "r [PERSON_NAME][EMAIL_ADDRESS][DOMAIN_NAME] 2 Vaba krediidilimiit kuvatakse ja …" at bounding box center [180, 437] width 224 height 69
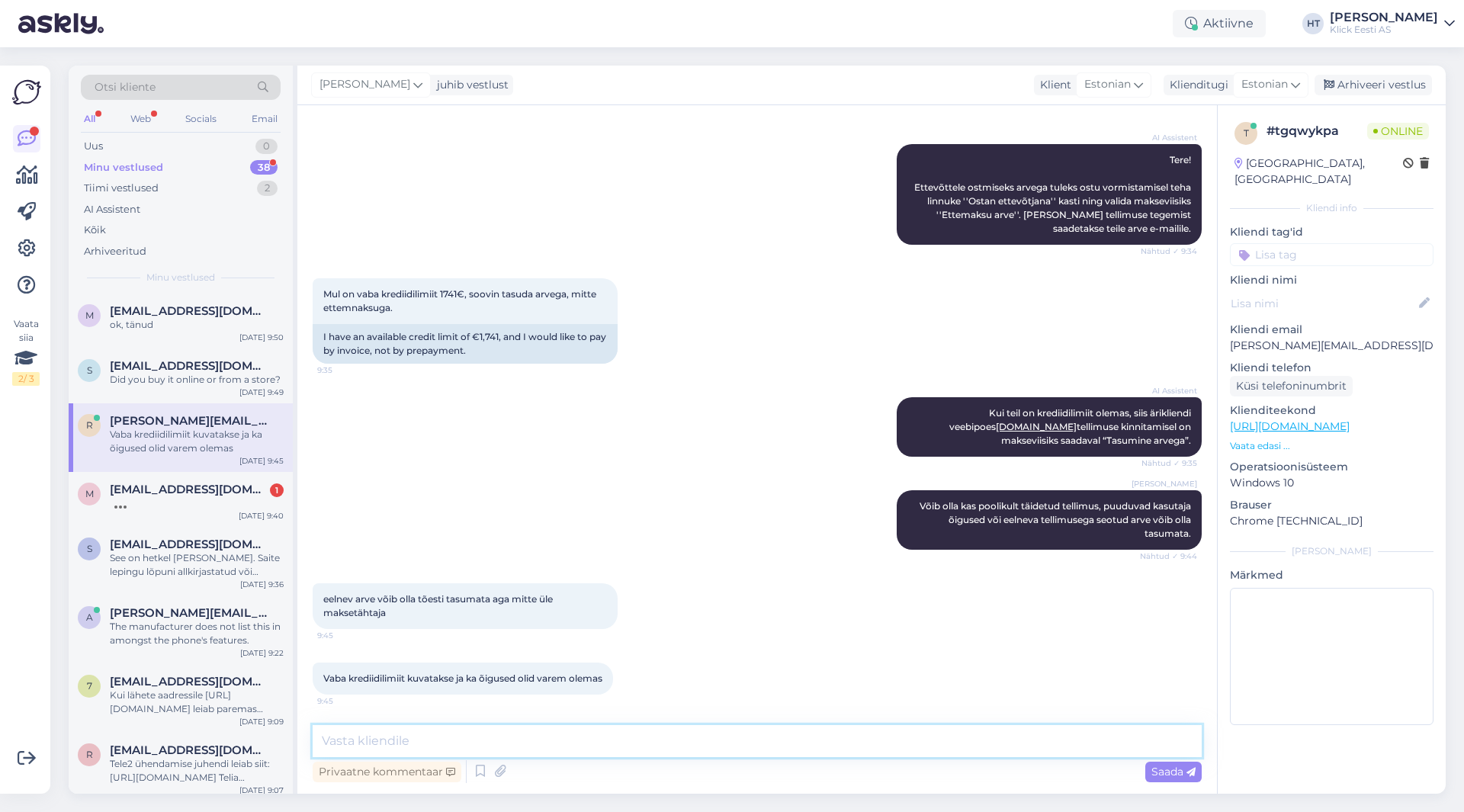
click at [520, 739] on textarea at bounding box center [757, 741] width 889 height 32
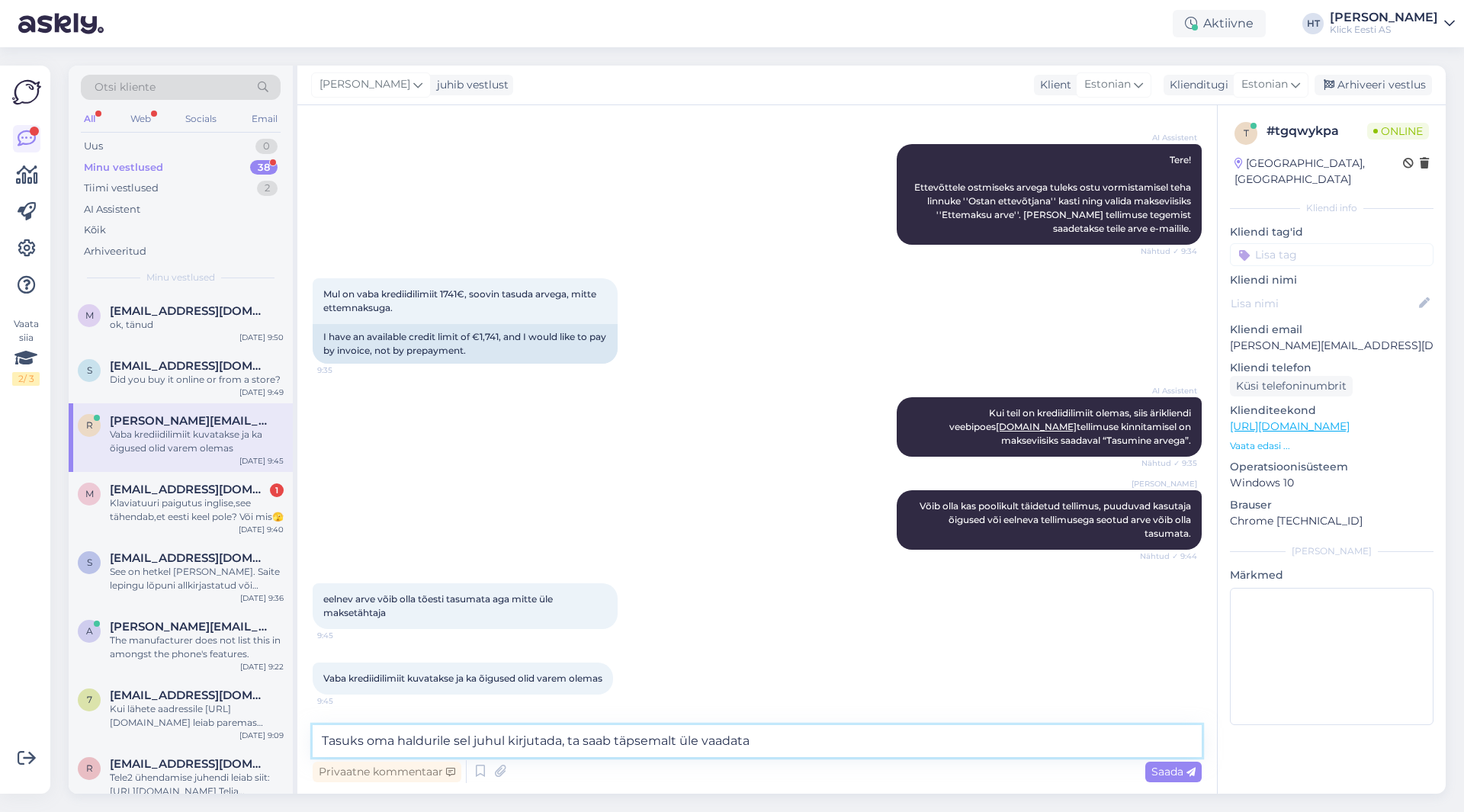
type textarea "Tasuks oma haldurile sel juhul kirjutada, ta saab täpsemalt üle vaadata."
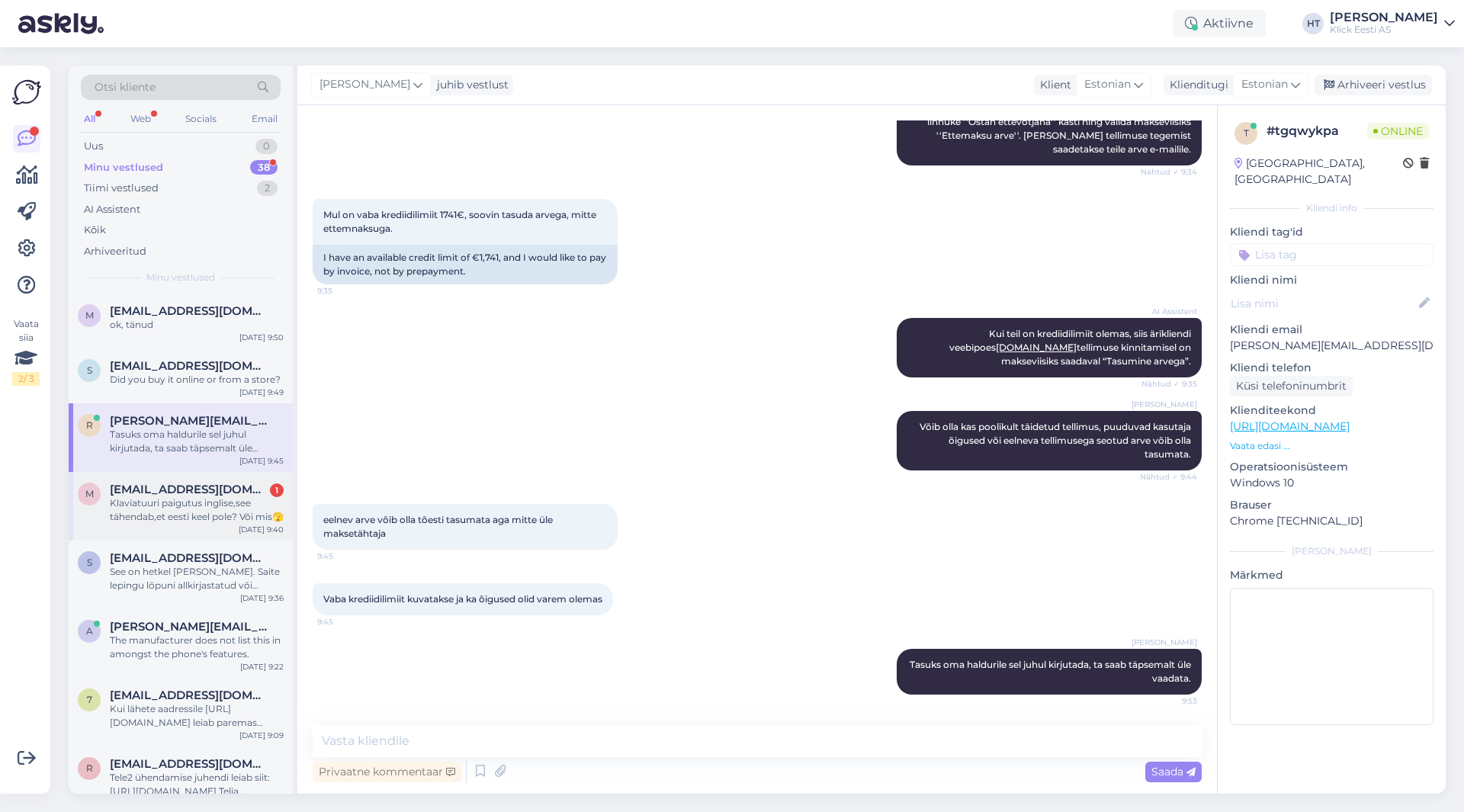
click at [165, 504] on div "Klaviatuuri paigutus inglise,see tähendab,et eesti keel pole? Või mis🫣" at bounding box center [197, 509] width 174 height 27
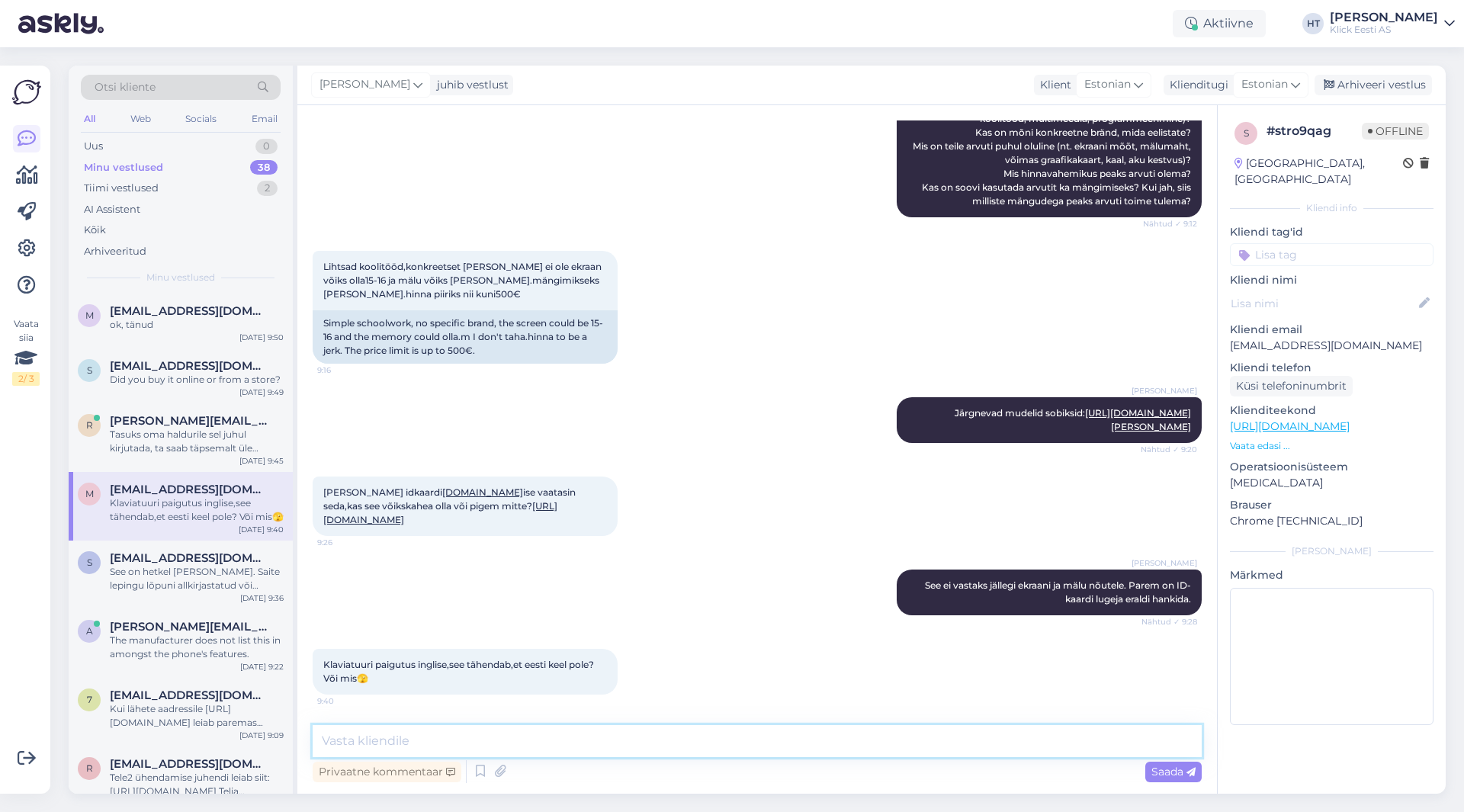
click at [588, 733] on textarea at bounding box center [757, 741] width 889 height 32
paste textarea "[URL][DOMAIN_NAME][PERSON_NAME]"
type textarea "Eesti tähti saab ikka trükkida, need on lihtsalt teistmoodi märgistatud klahvid…"
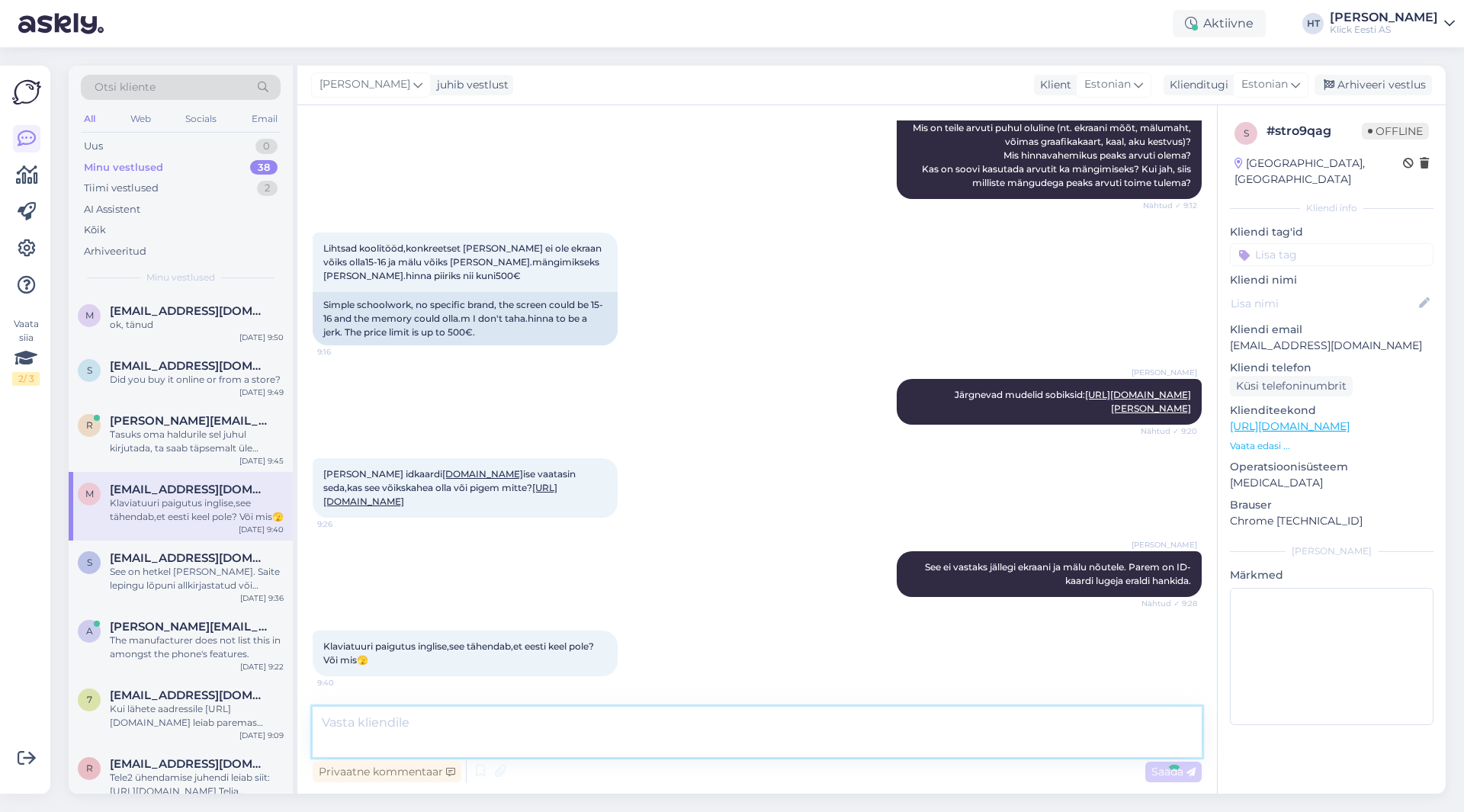
scroll to position [503, 0]
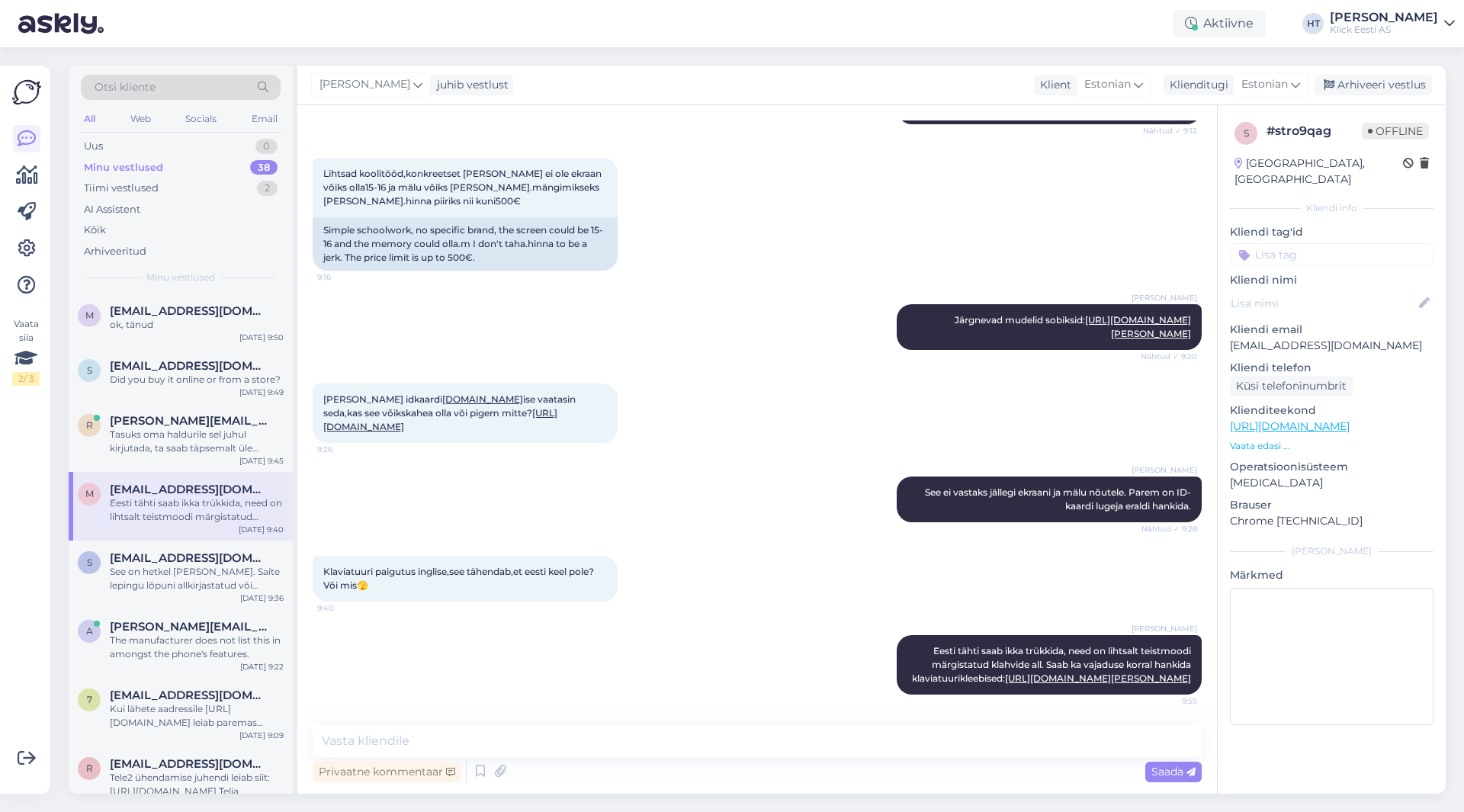
click at [239, 165] on div "Minu vestlused 38" at bounding box center [181, 168] width 200 height 21
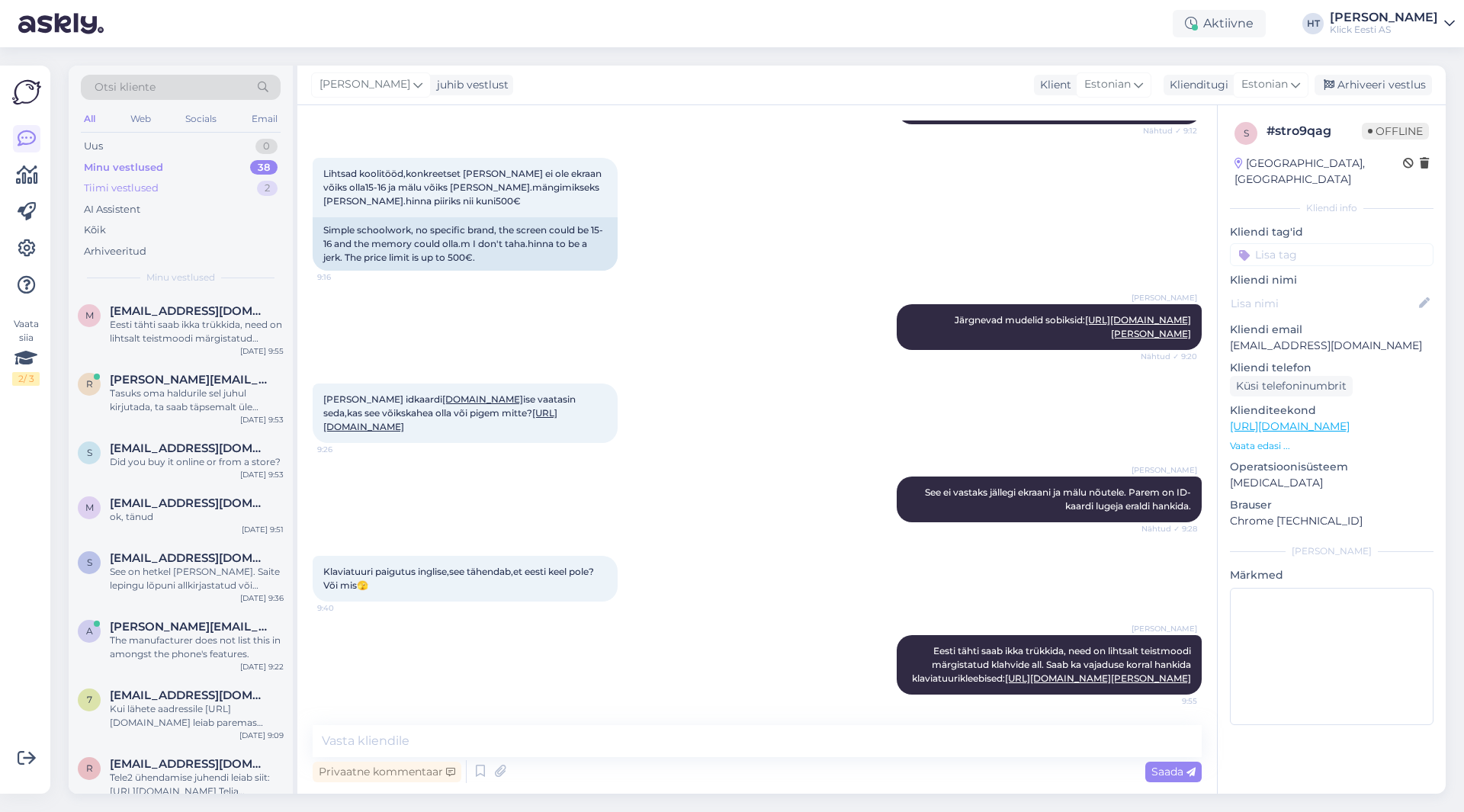
click at [237, 183] on div "Tiimi vestlused 2" at bounding box center [181, 189] width 200 height 21
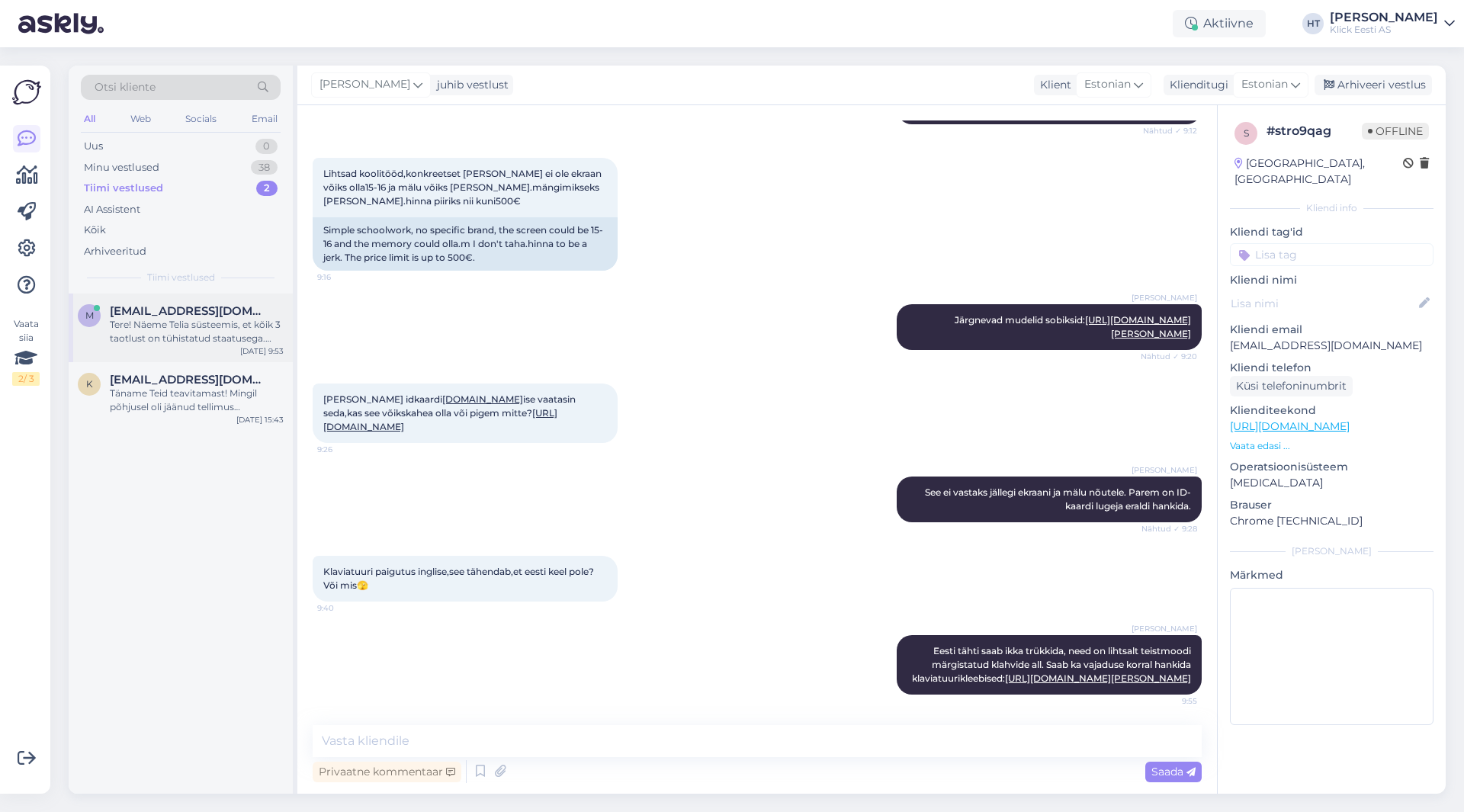
click at [220, 301] on div "m [EMAIL_ADDRESS][DOMAIN_NAME] Tere! Näeme Telia süsteemis, et kõik 3 taotlust …" at bounding box center [180, 327] width 224 height 69
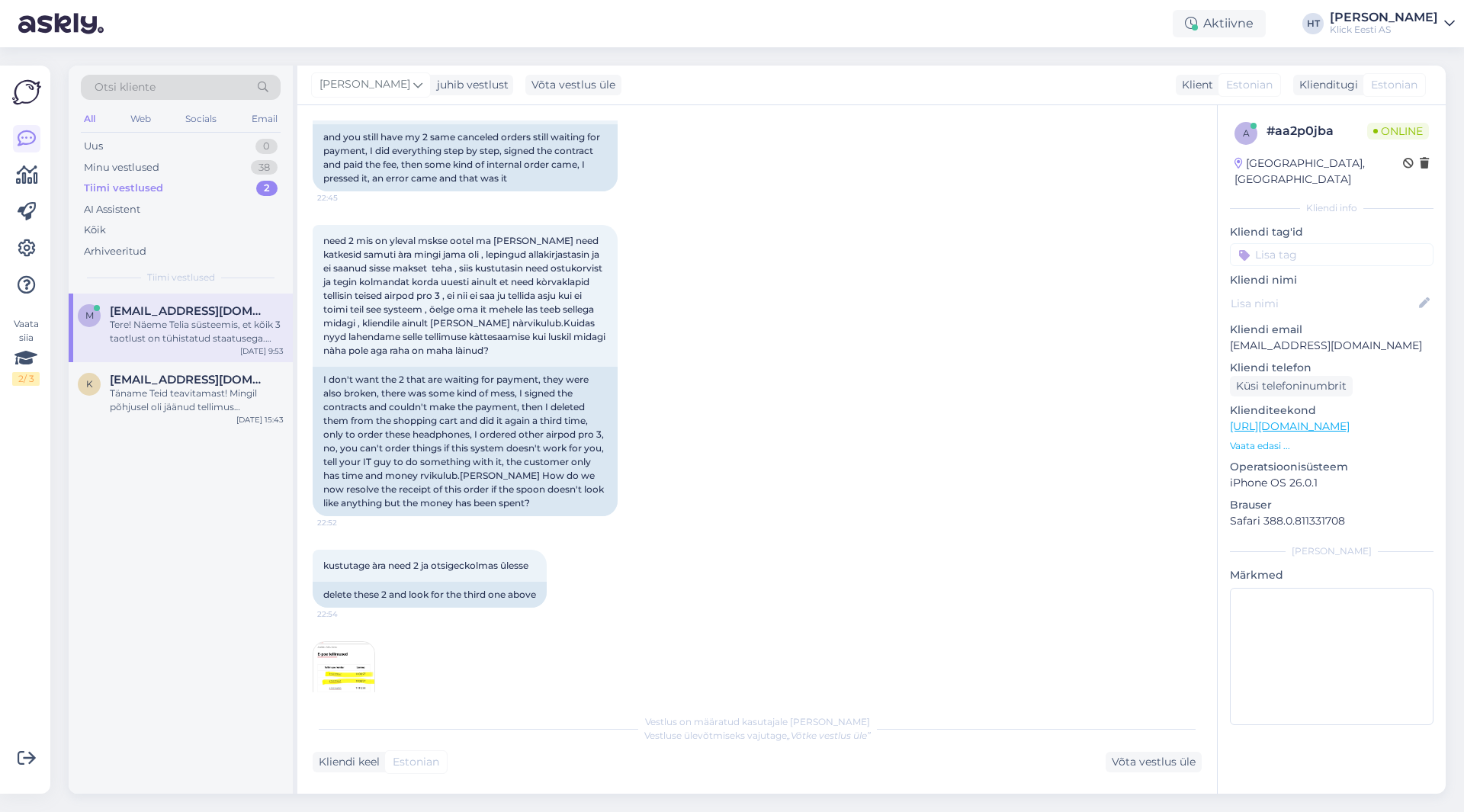
scroll to position [710, 0]
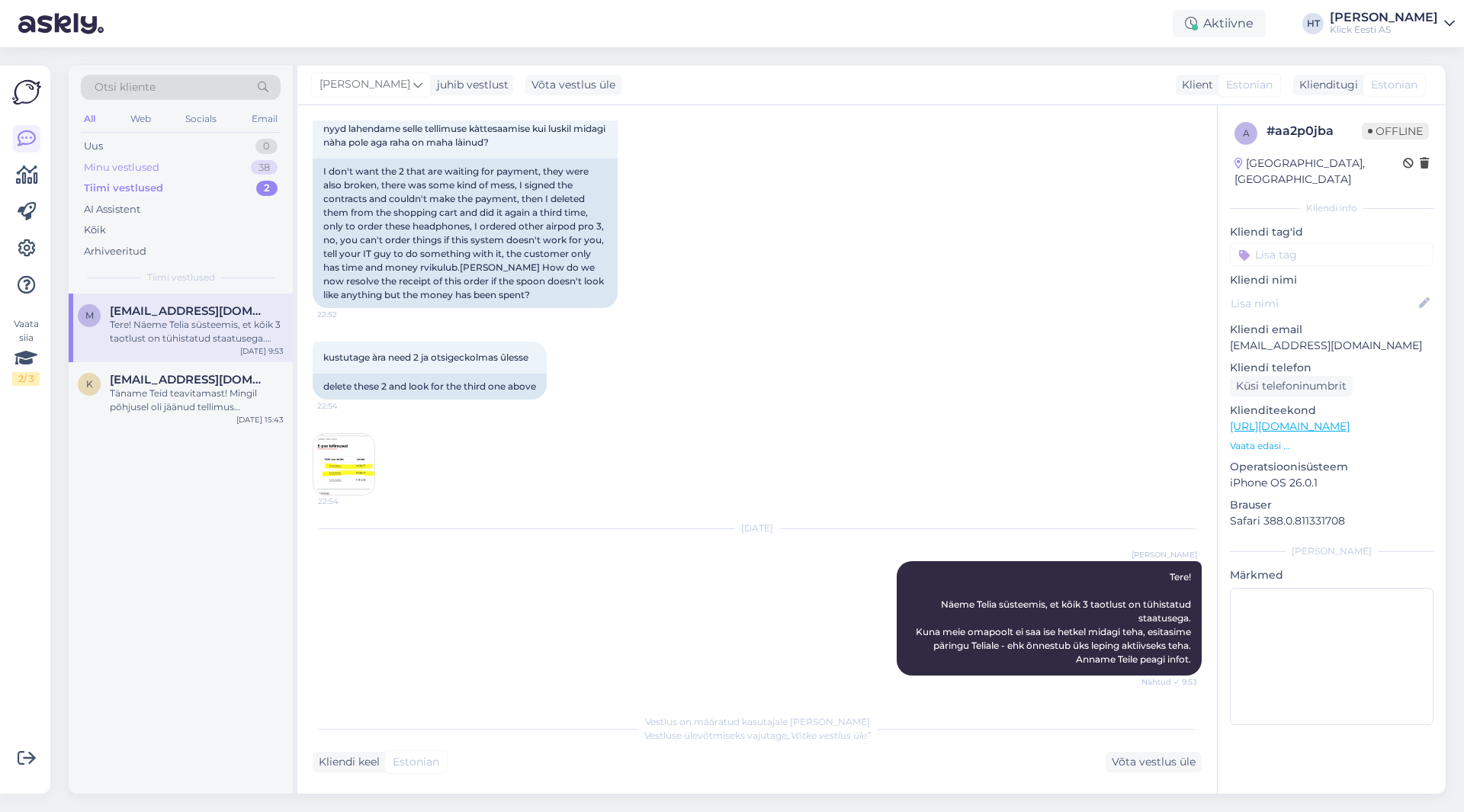
click at [184, 165] on div "Minu vestlused 38" at bounding box center [181, 168] width 200 height 21
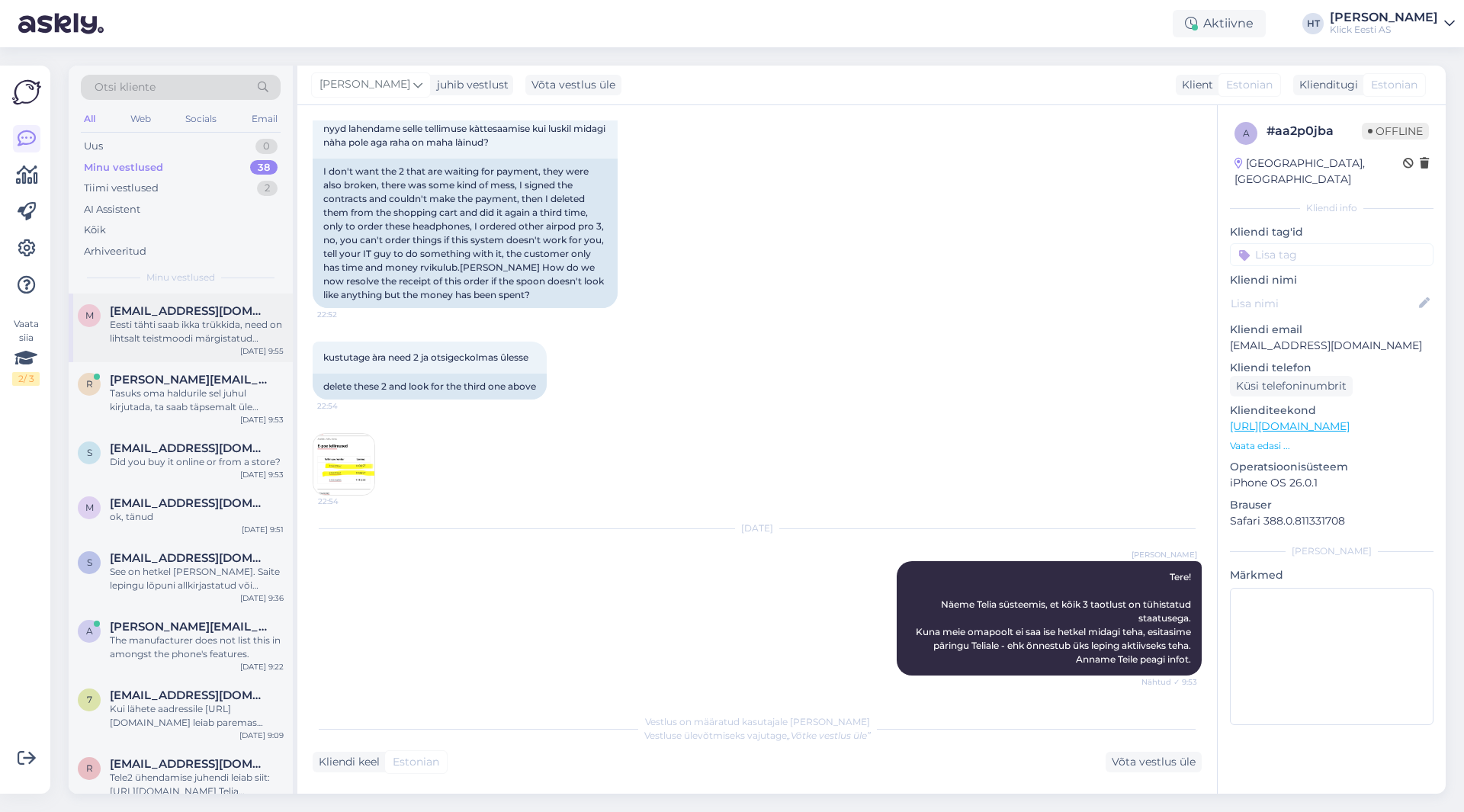
click at [218, 317] on span "[EMAIL_ADDRESS][DOMAIN_NAME]" at bounding box center [189, 311] width 159 height 14
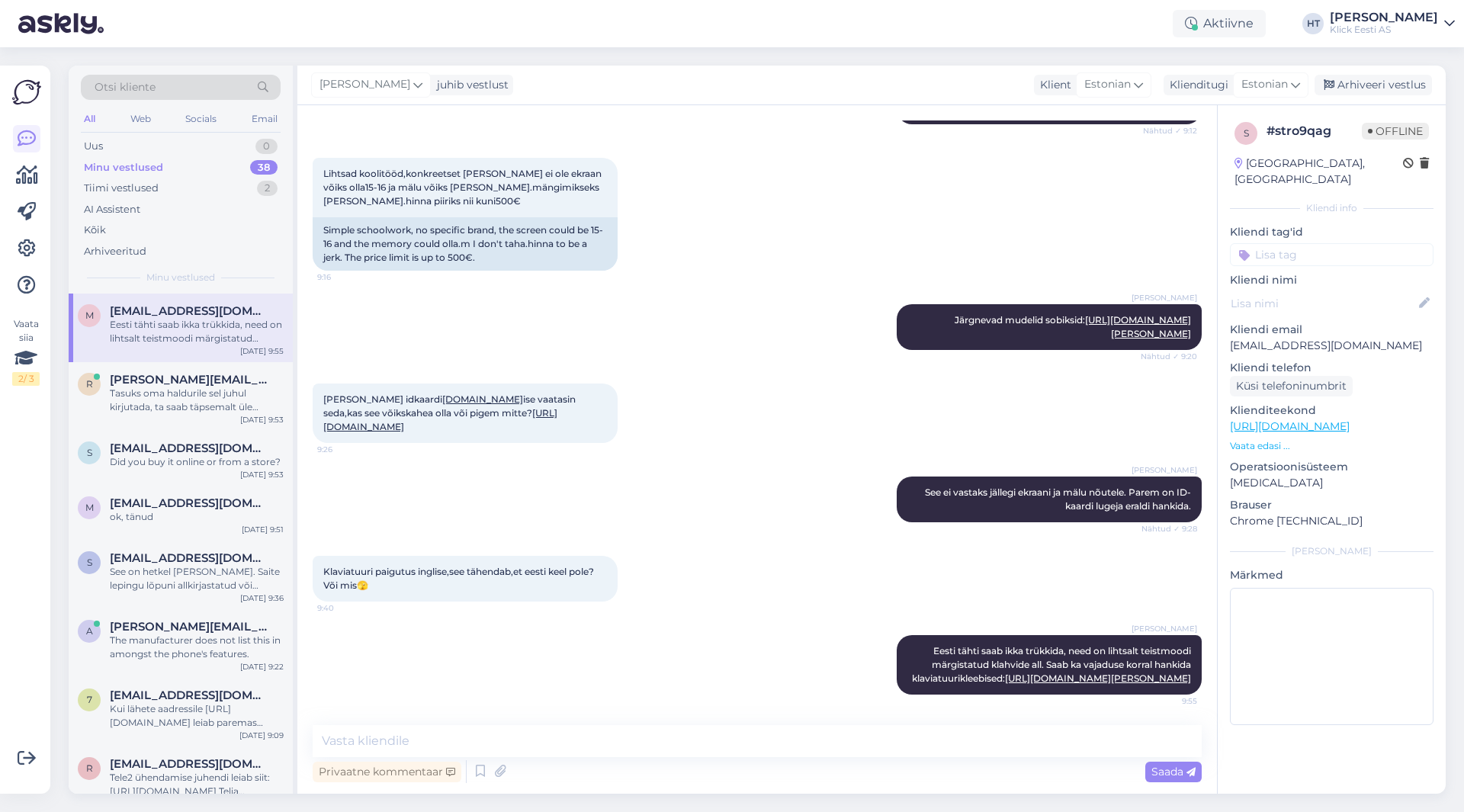
scroll to position [503, 0]
click at [220, 654] on div "The manufacturer does not list this in amongst the phone's features." at bounding box center [197, 647] width 174 height 27
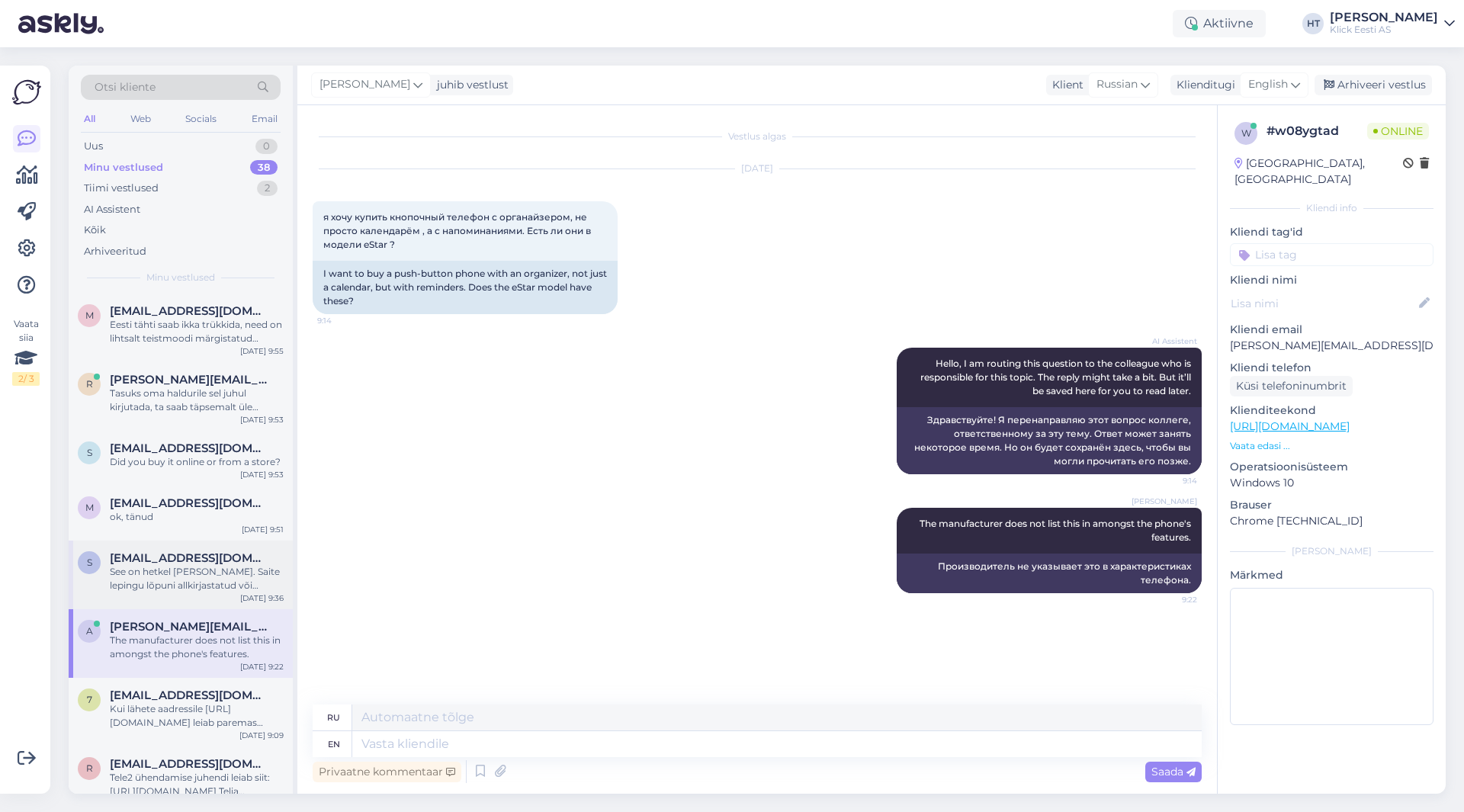
click at [233, 596] on div "s [EMAIL_ADDRESS][DOMAIN_NAME] See on hetkel makse ootel. Saite lepingu lõpuni …" at bounding box center [180, 575] width 224 height 69
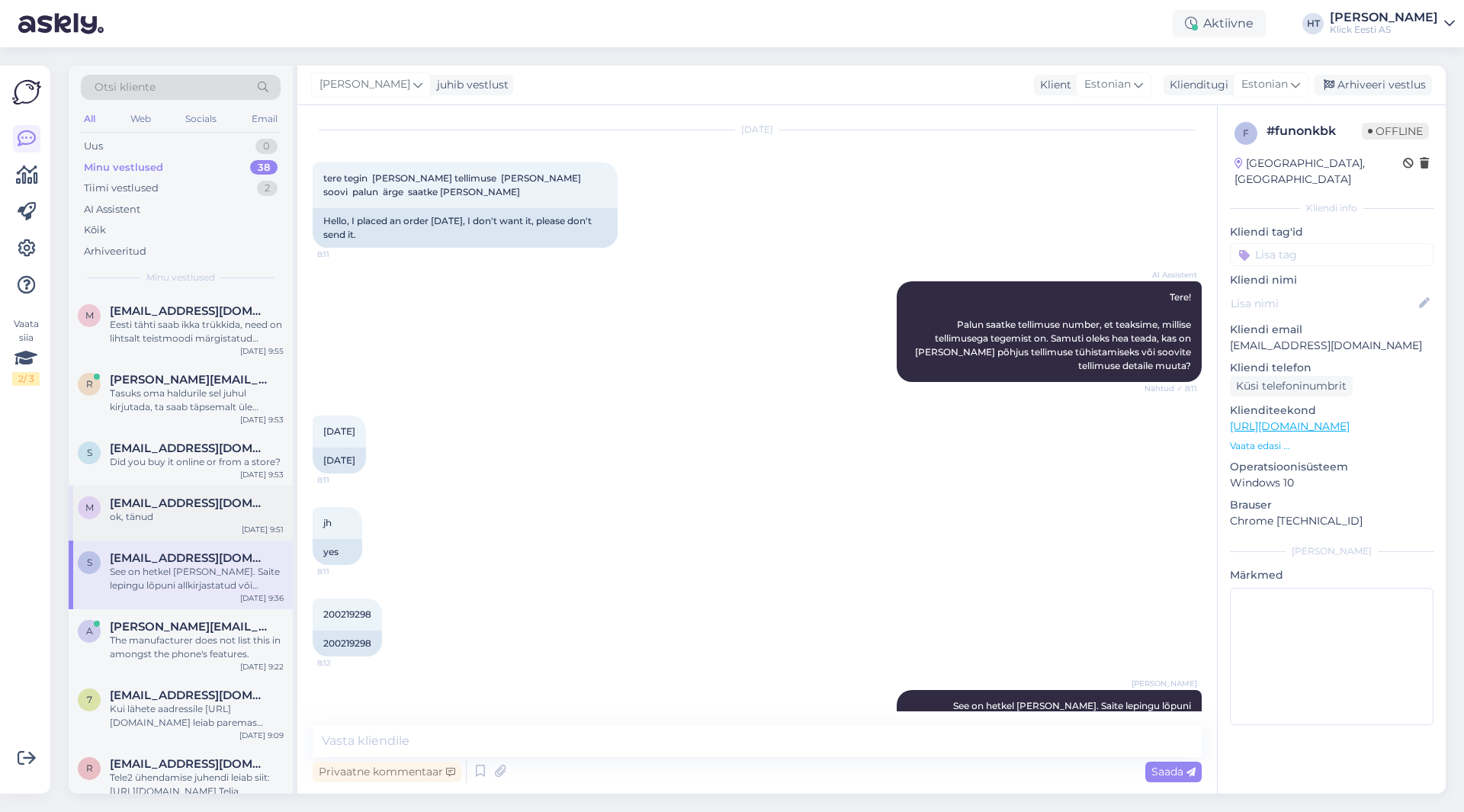
click at [225, 511] on div "ok, tänud" at bounding box center [197, 517] width 174 height 14
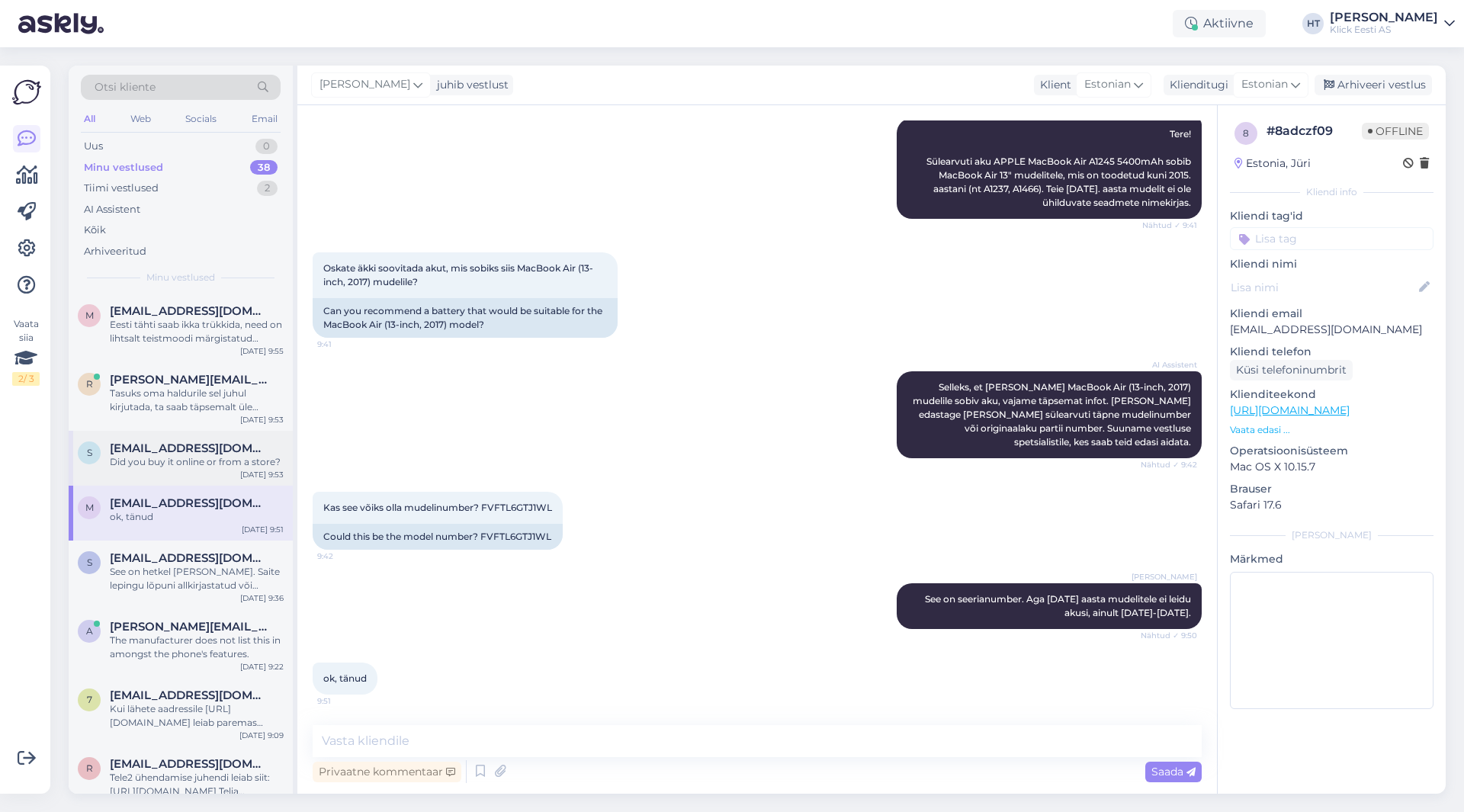
click at [228, 475] on div "s [EMAIL_ADDRESS][DOMAIN_NAME] Did you buy it online or from a store? [DATE] 9:…" at bounding box center [180, 458] width 224 height 55
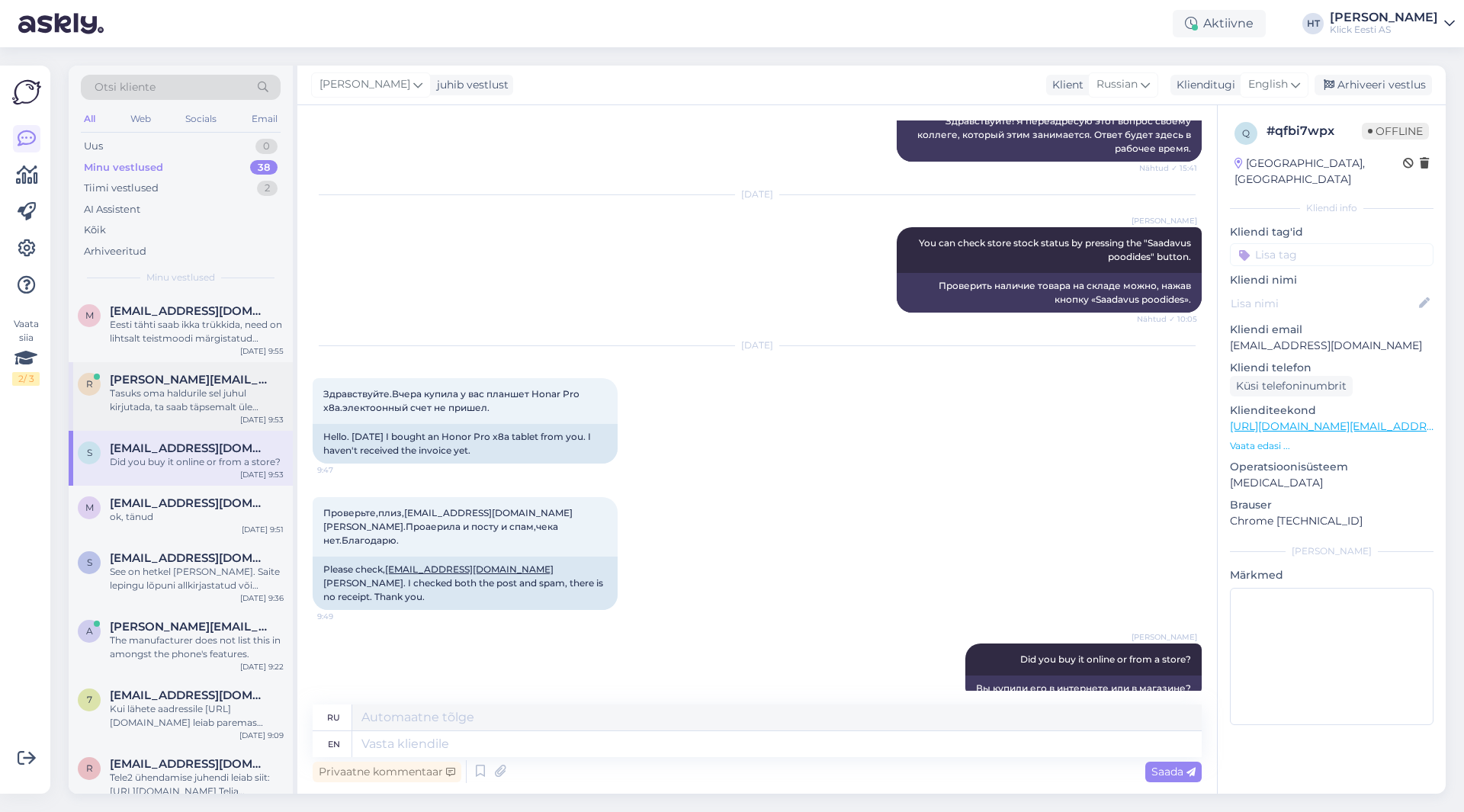
click at [229, 409] on div "Tasuks oma haldurile sel juhul kirjutada, ta saab täpsemalt üle vaadata." at bounding box center [197, 399] width 174 height 27
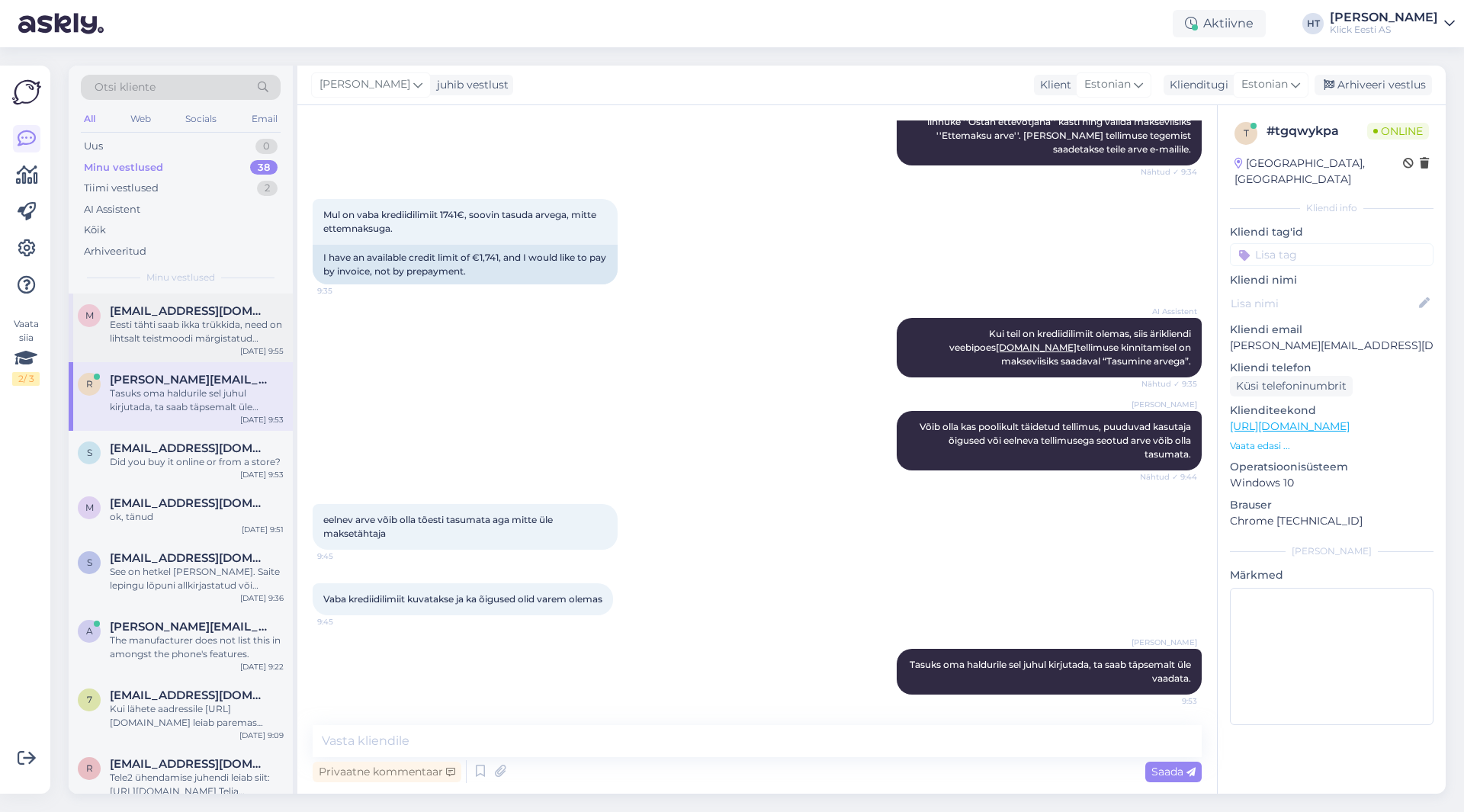
click at [230, 347] on div "m [EMAIL_ADDRESS][DOMAIN_NAME] Eesti tähti saab ikka trükkida, need on lihtsalt…" at bounding box center [180, 327] width 224 height 69
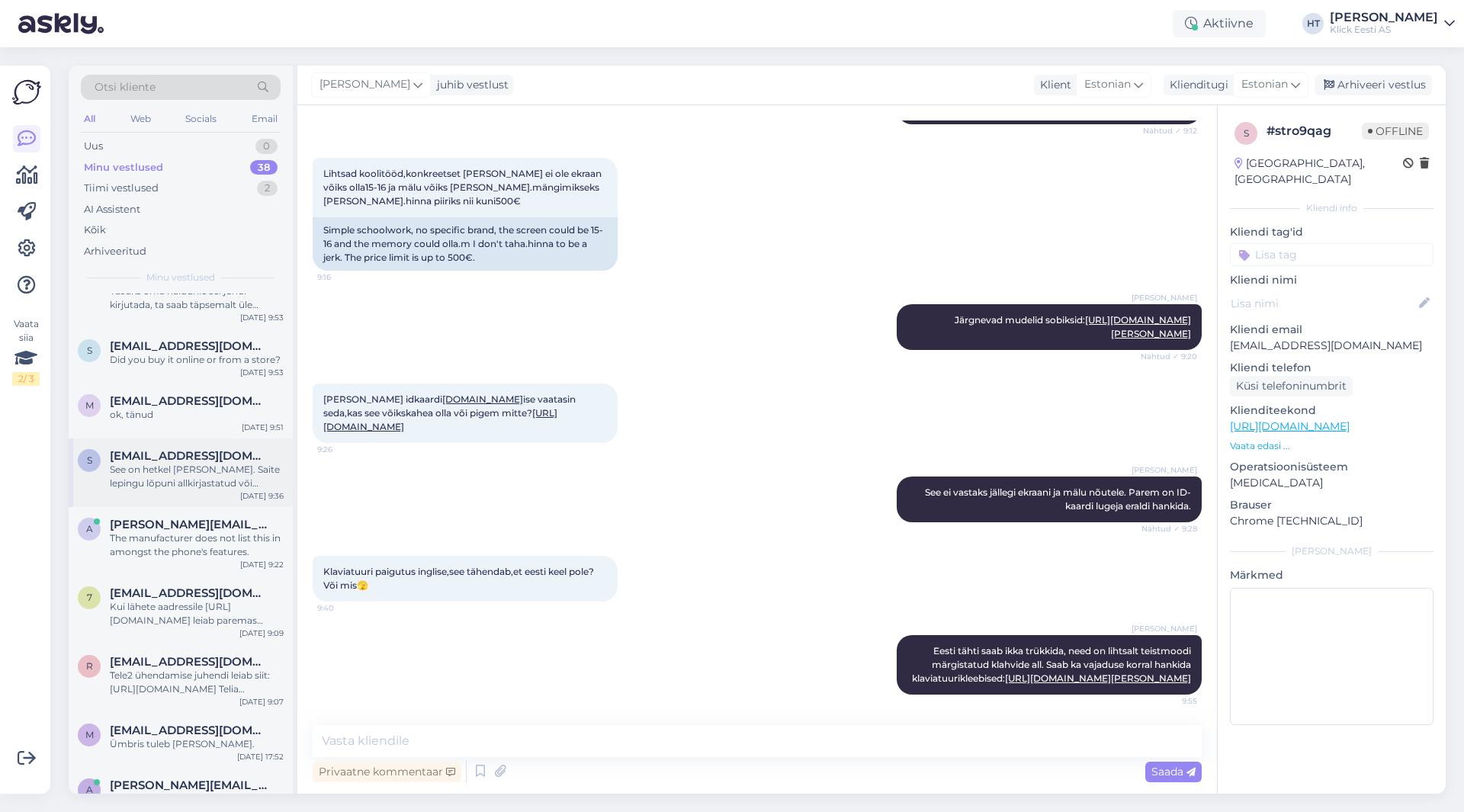
scroll to position [0, 0]
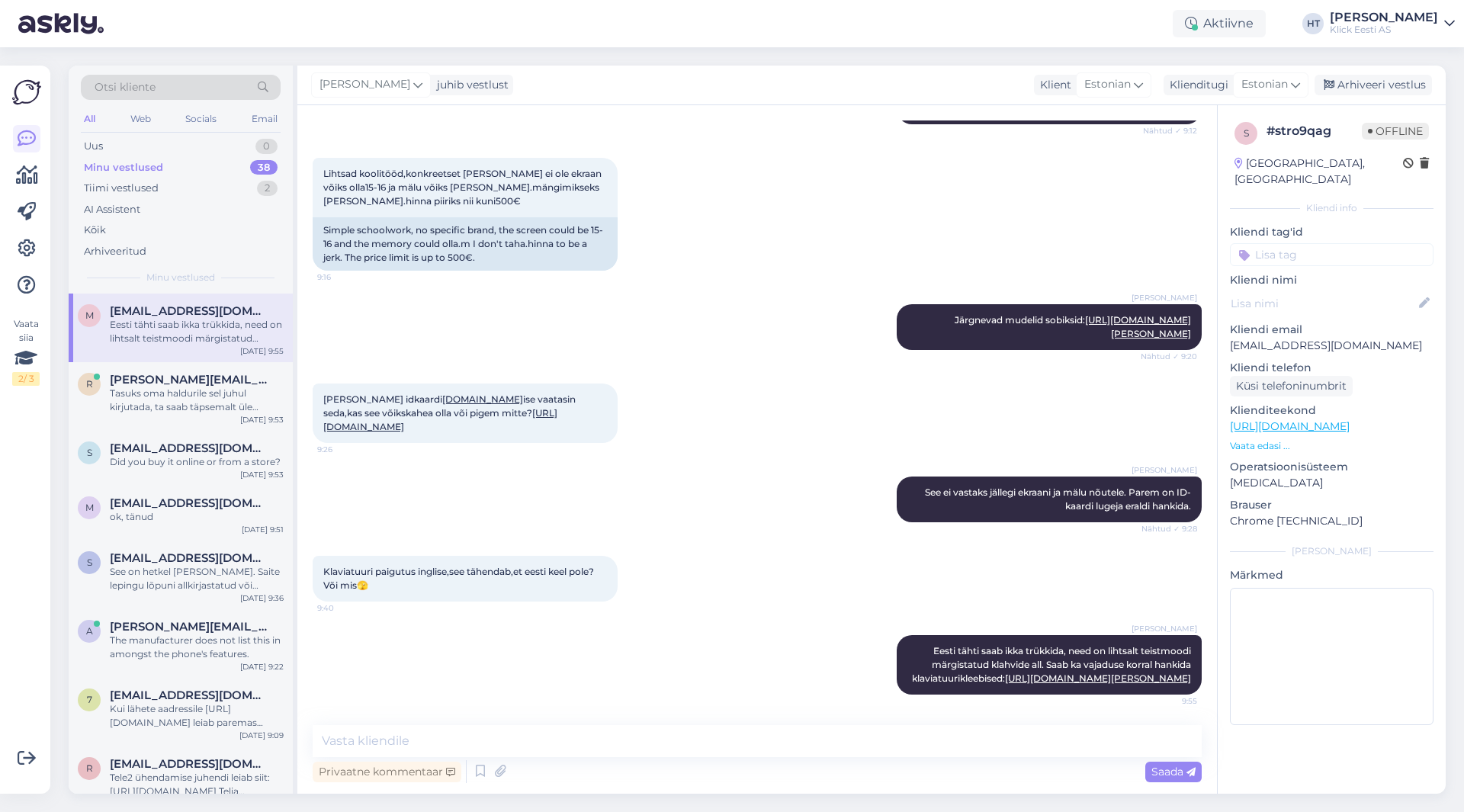
click at [159, 79] on div "Otsi kliente" at bounding box center [181, 87] width 200 height 25
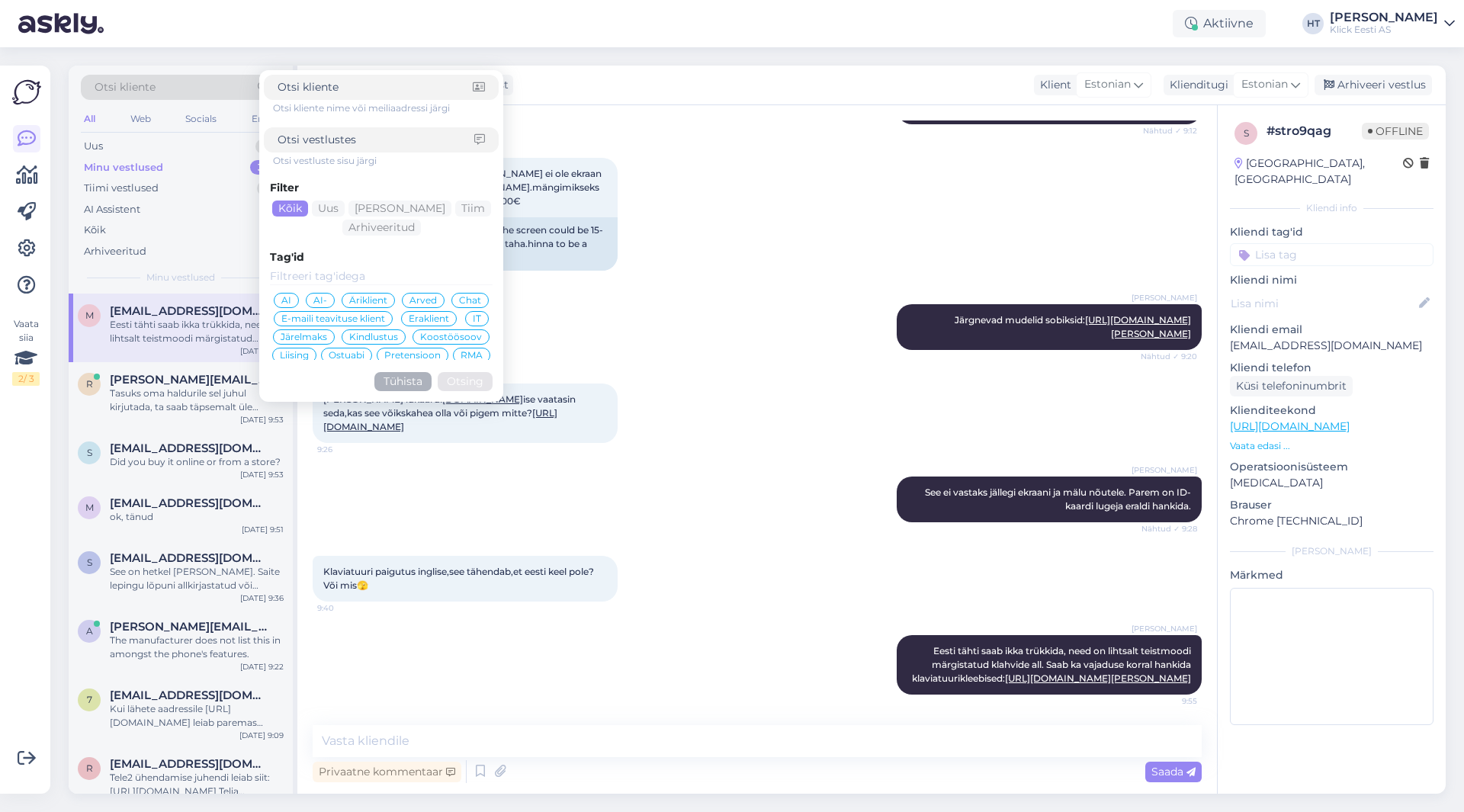
click at [395, 151] on div at bounding box center [381, 140] width 235 height 25
click at [391, 148] on div at bounding box center [381, 140] width 235 height 25
click at [390, 145] on input at bounding box center [376, 139] width 197 height 16
paste input "S25031592"
type input "S25031592"
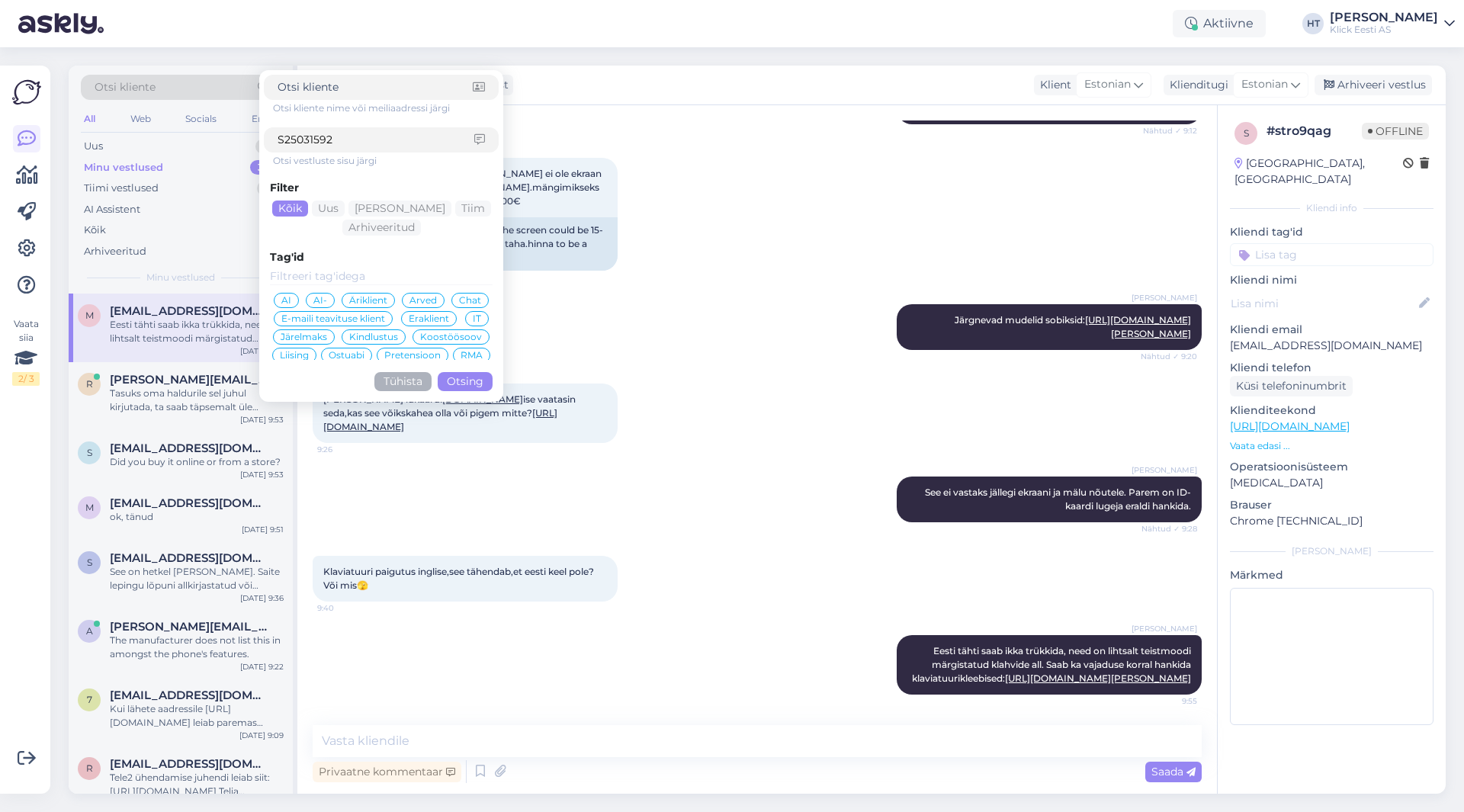
click button "Otsing" at bounding box center [465, 381] width 55 height 19
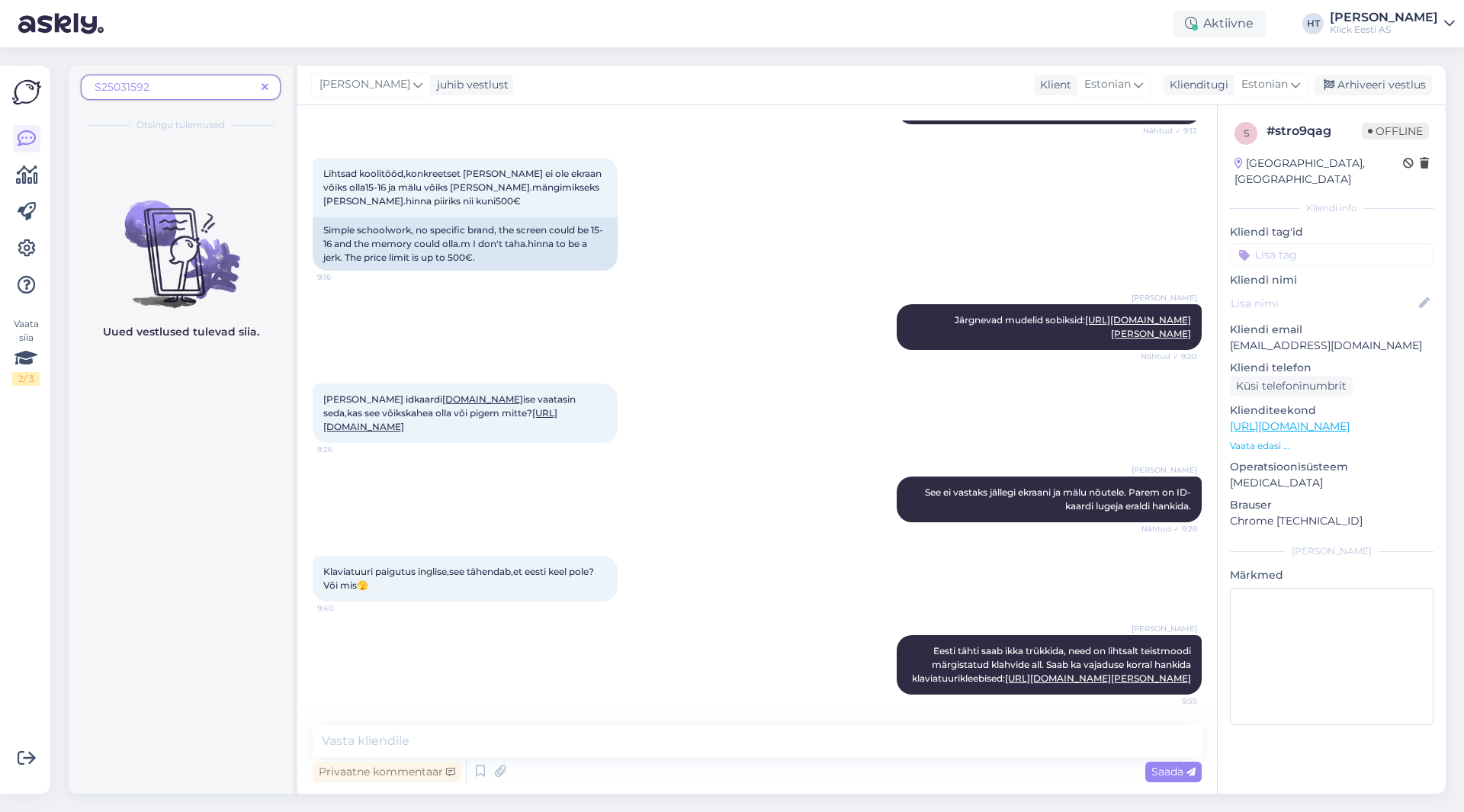
click at [266, 88] on icon at bounding box center [265, 88] width 7 height 11
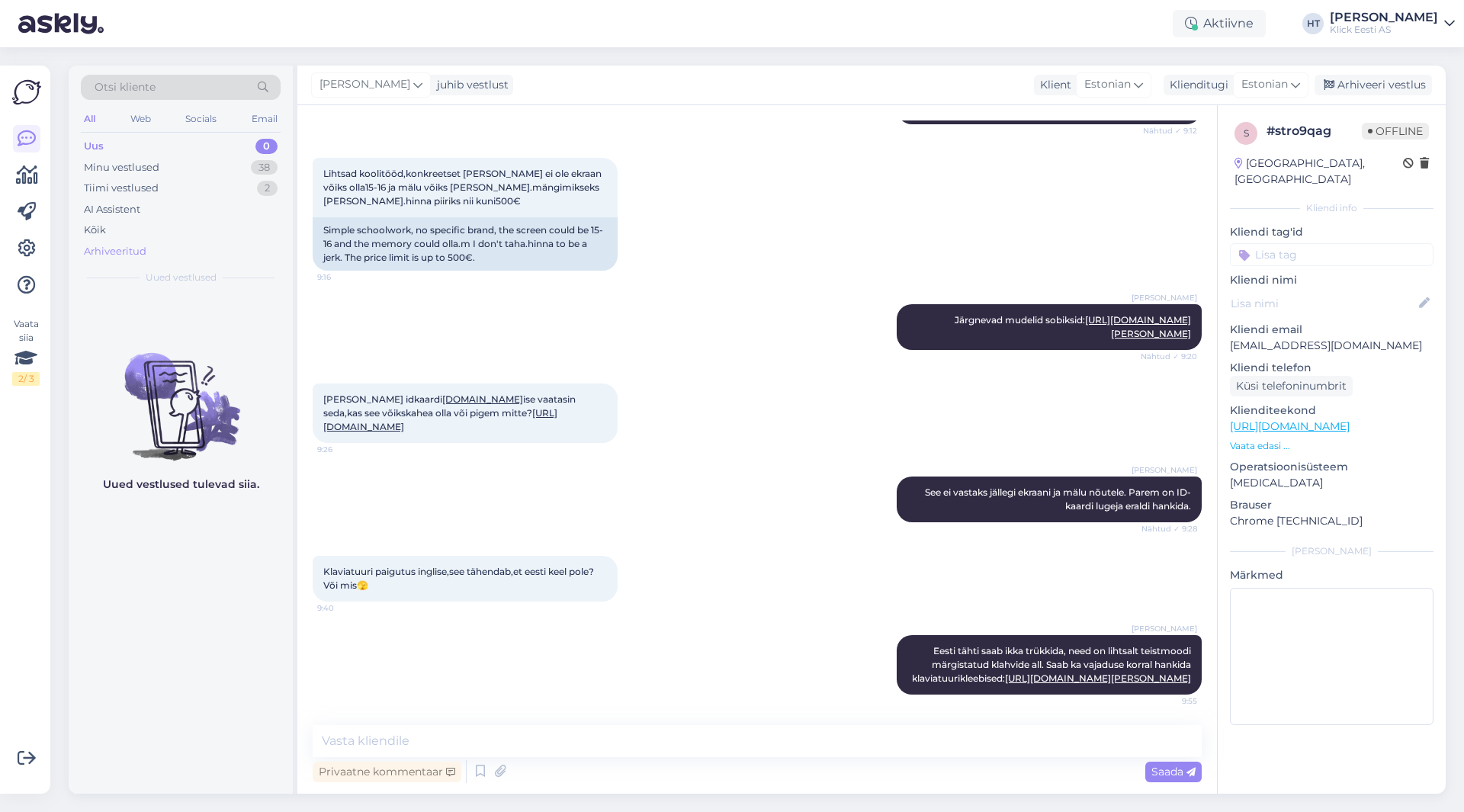
click at [146, 255] on div "Arhiveeritud" at bounding box center [181, 251] width 200 height 21
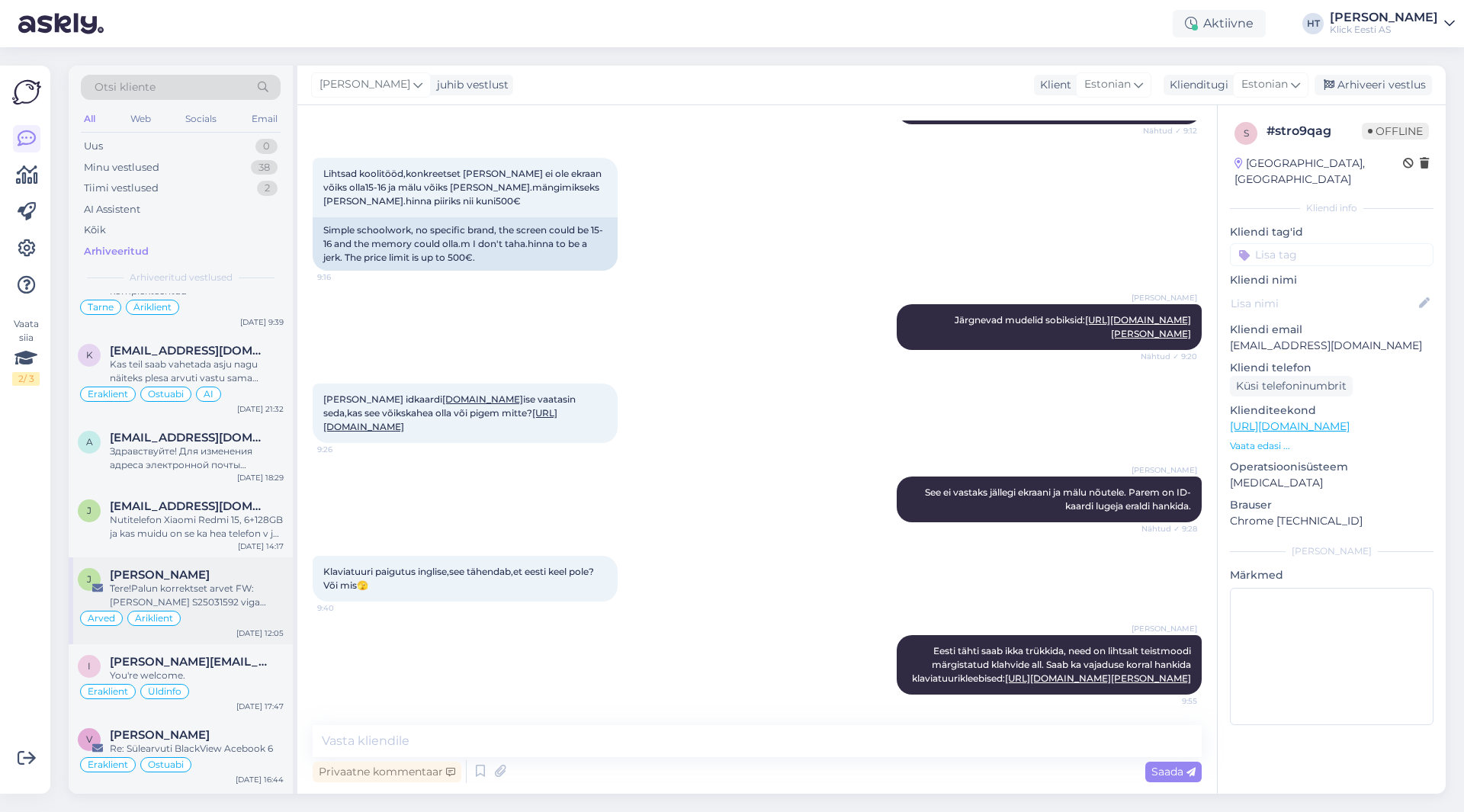
scroll to position [915, 0]
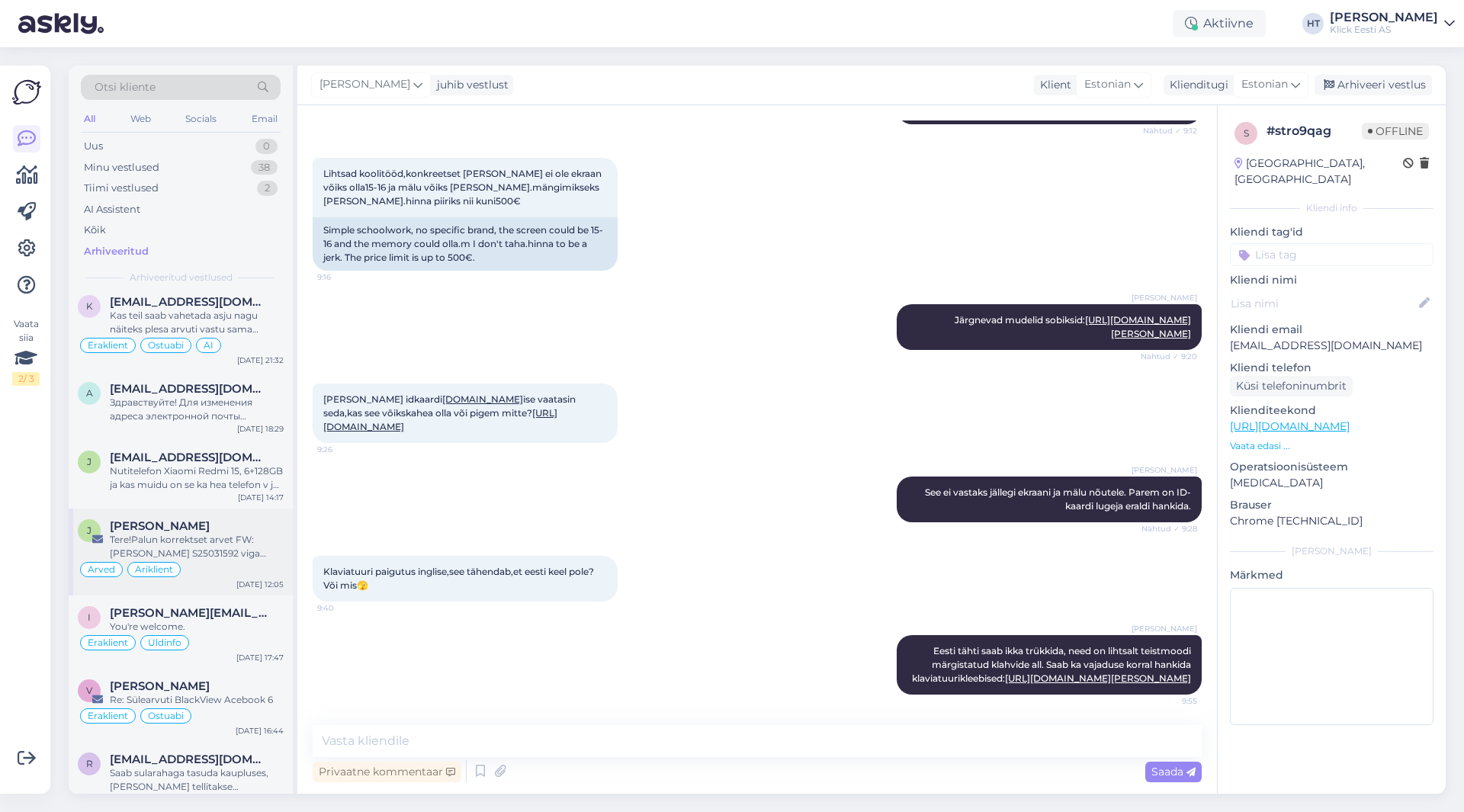
click at [225, 533] on div "Tere!Palun korrektset arvet FW: [PERSON_NAME] S25031592 viga käibemaksu summas" at bounding box center [197, 546] width 174 height 27
type textarea "FWD [PERSON_NAME] ja [PERSON_NAME]."
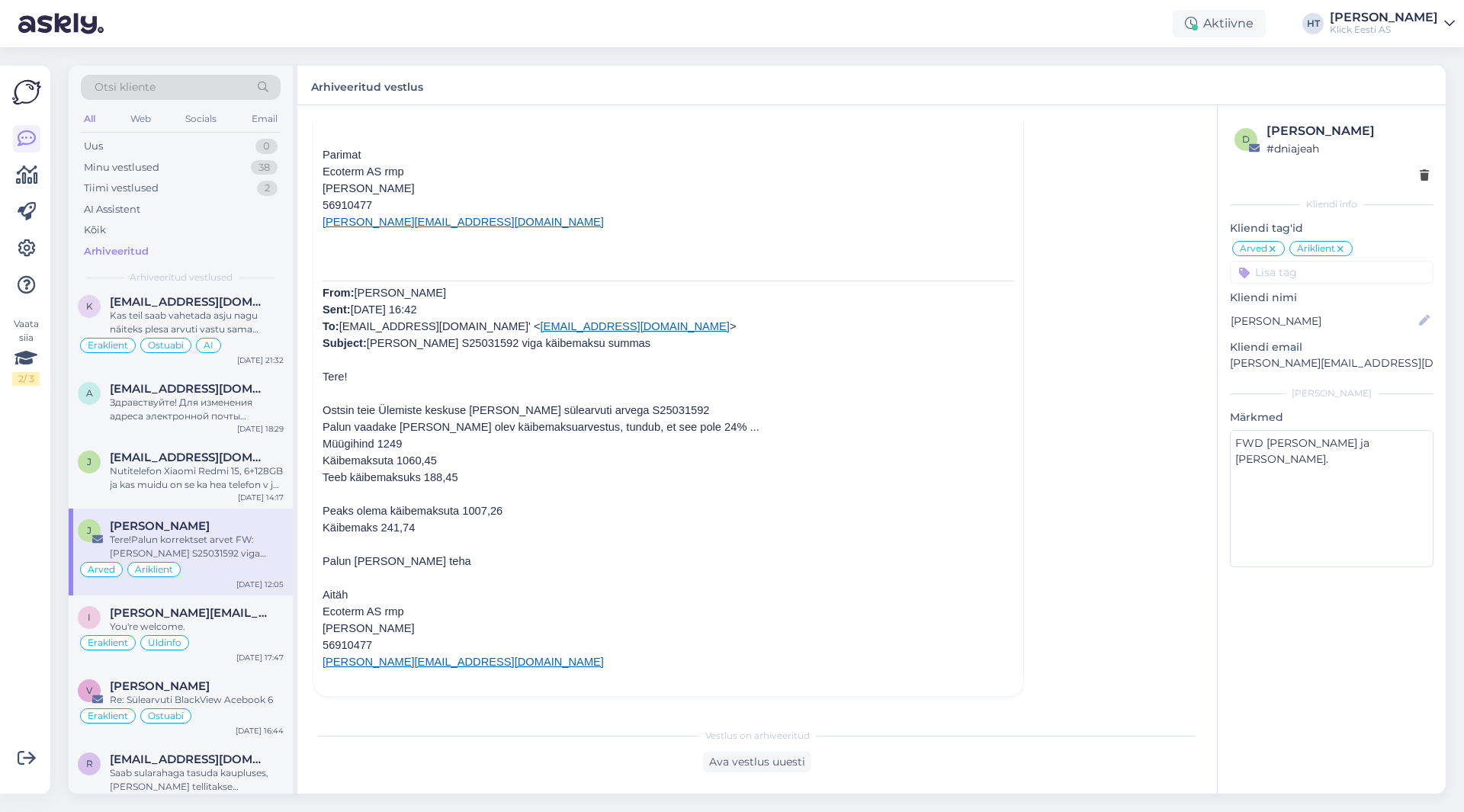
scroll to position [0, 0]
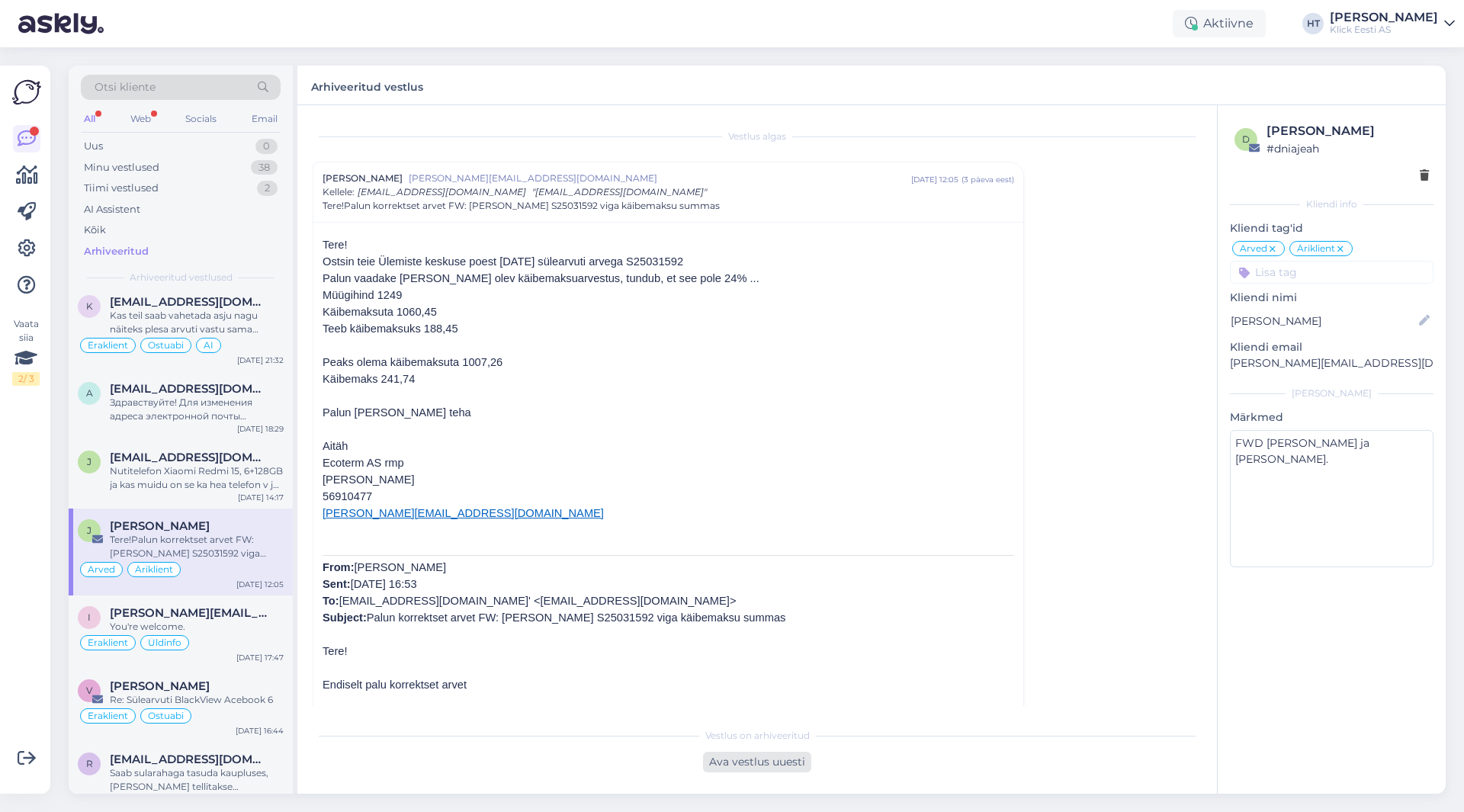
click at [738, 759] on div "Ava vestlus uuesti" at bounding box center [757, 762] width 108 height 21
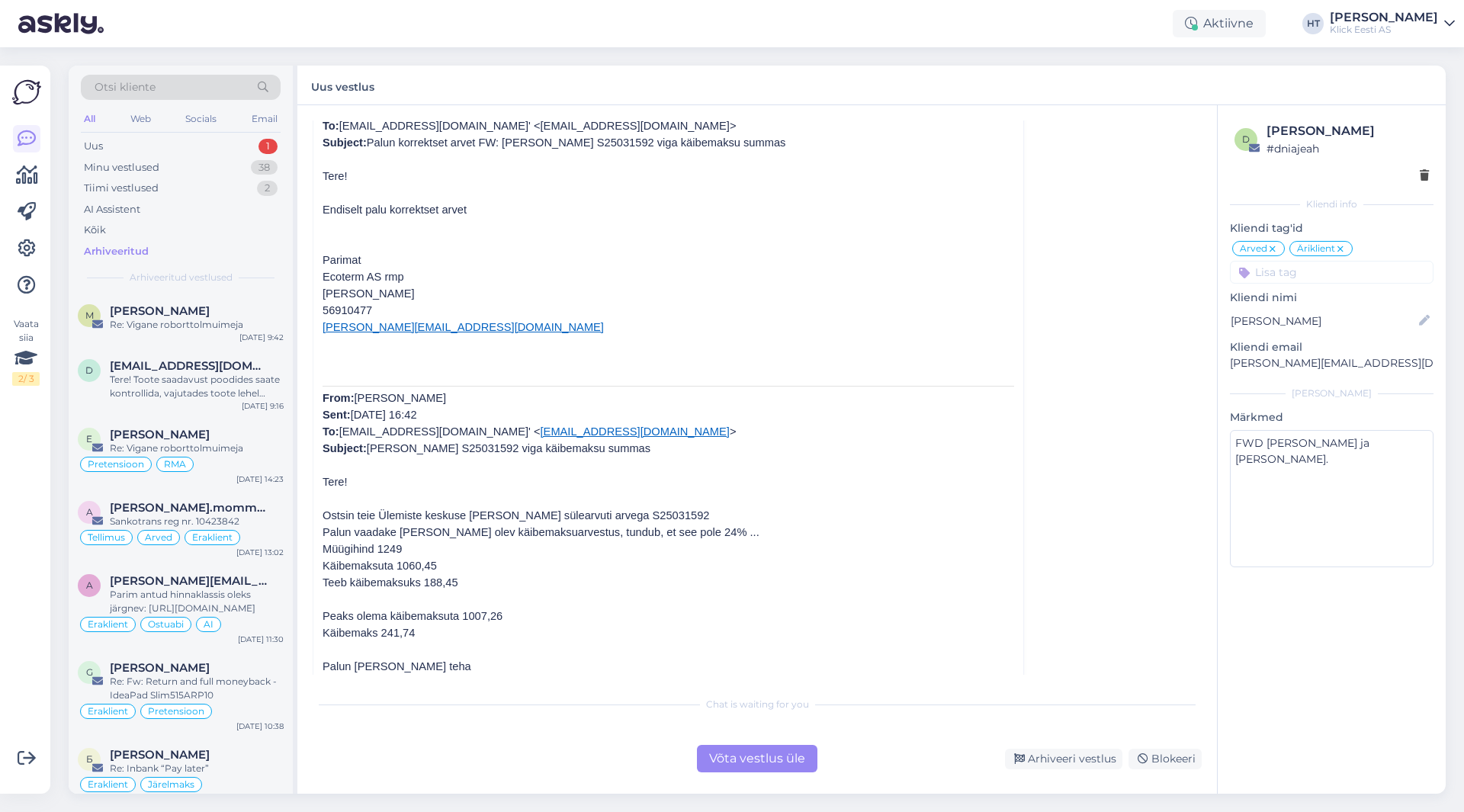
scroll to position [611, 0]
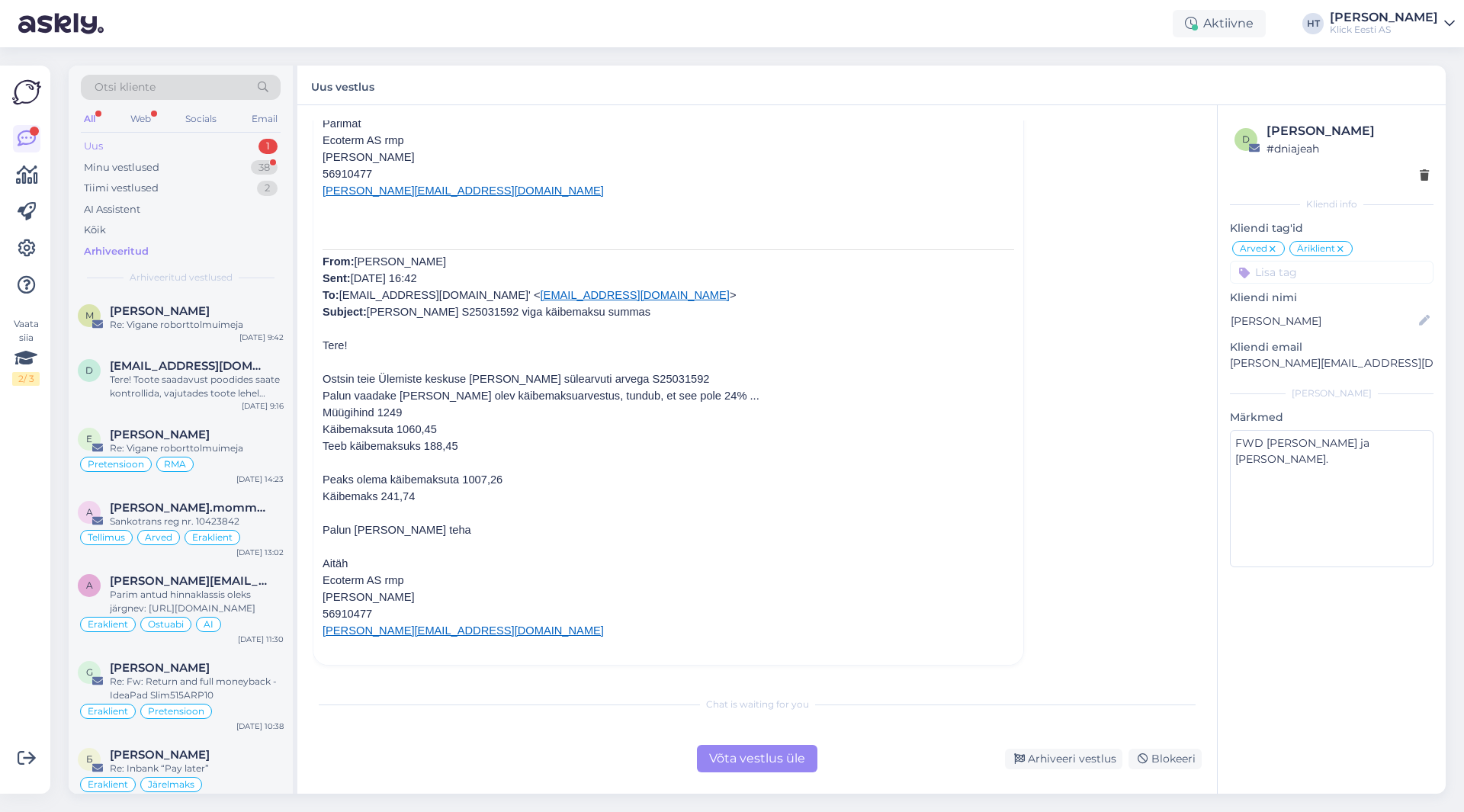
click at [234, 140] on div "Uus 1" at bounding box center [181, 146] width 200 height 21
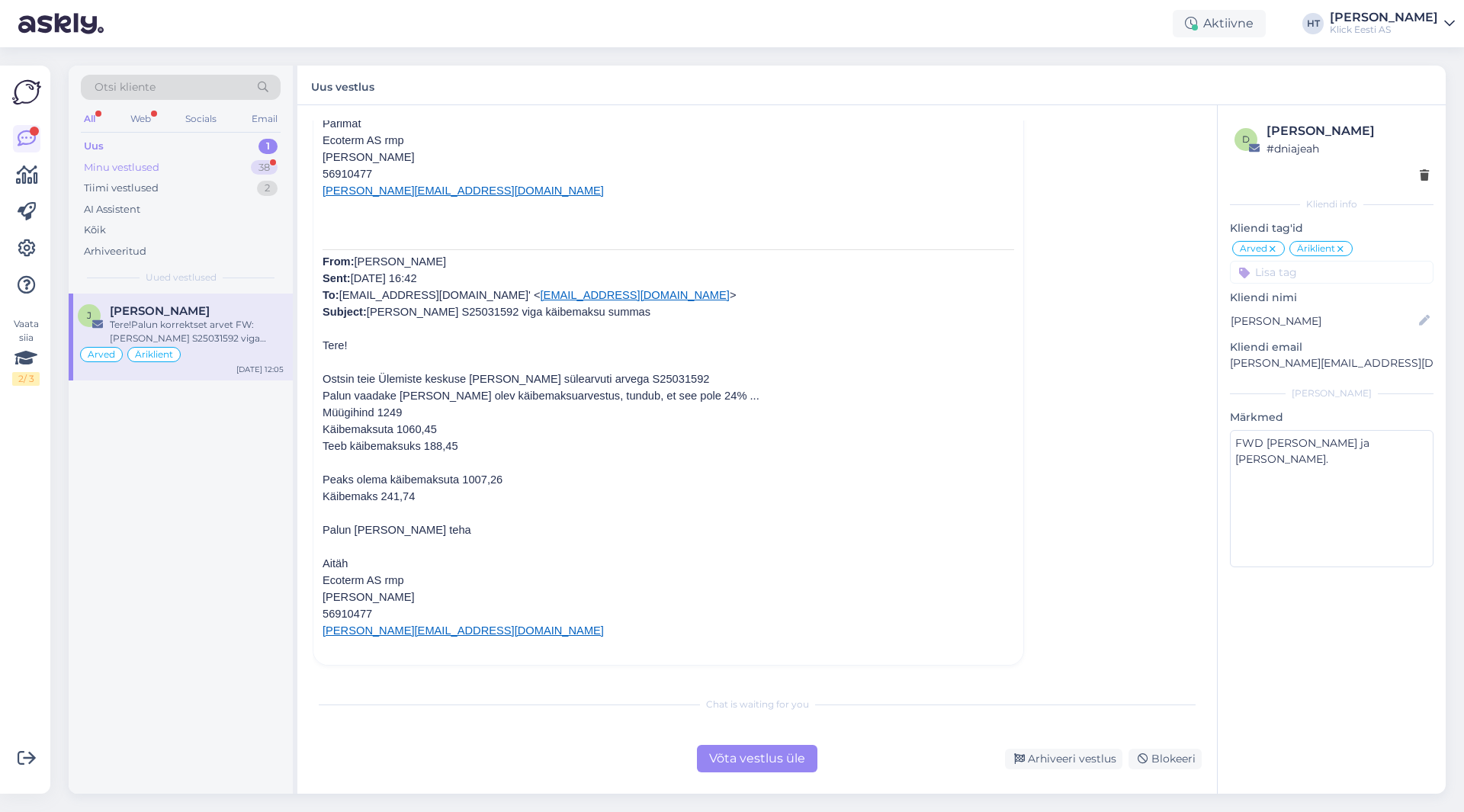
click at [239, 165] on div "Minu vestlused 38" at bounding box center [181, 168] width 200 height 21
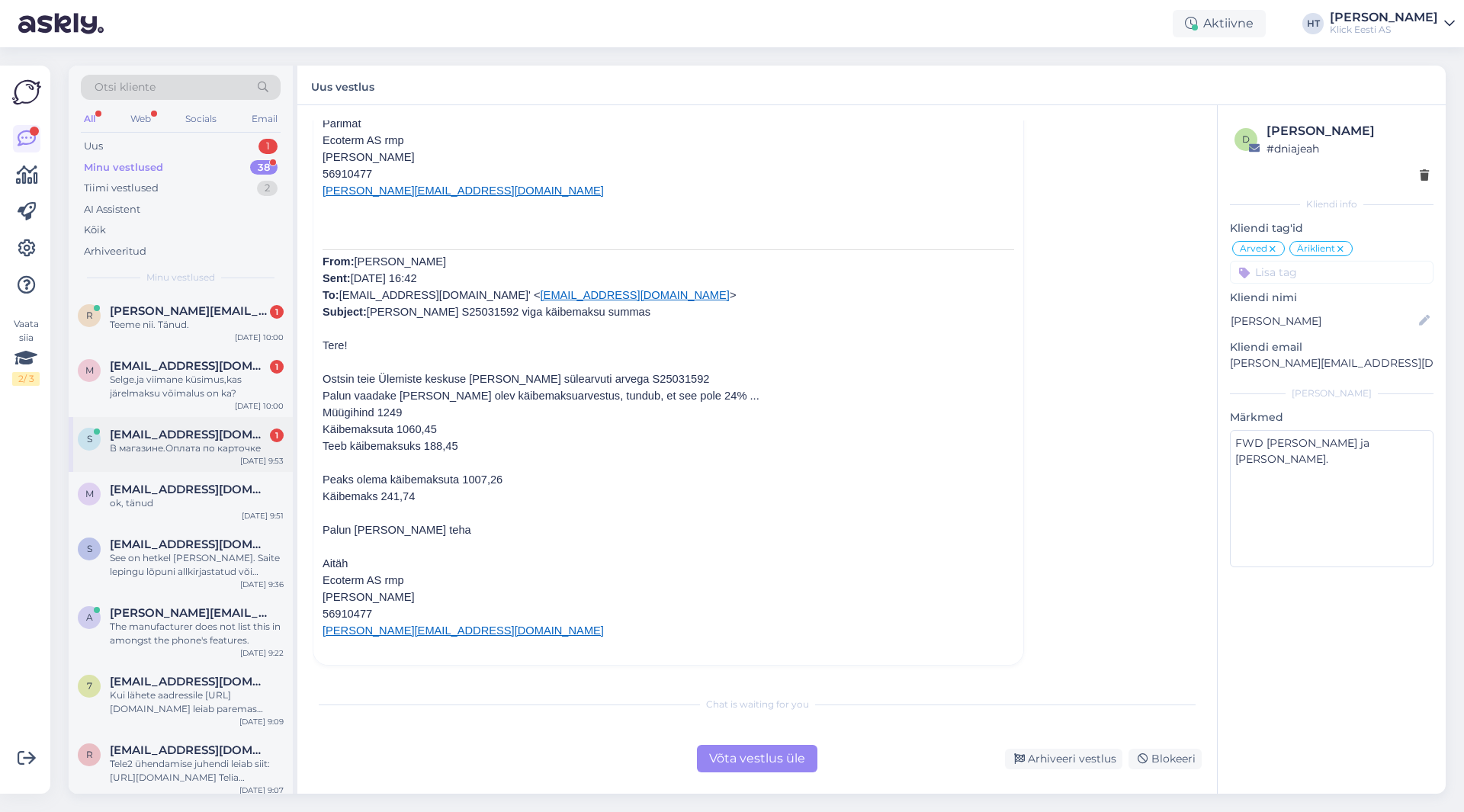
click at [244, 427] on div "s [EMAIL_ADDRESS][DOMAIN_NAME] 1 В магазине.Оплата по карточке [DATE] 9:53" at bounding box center [180, 444] width 224 height 55
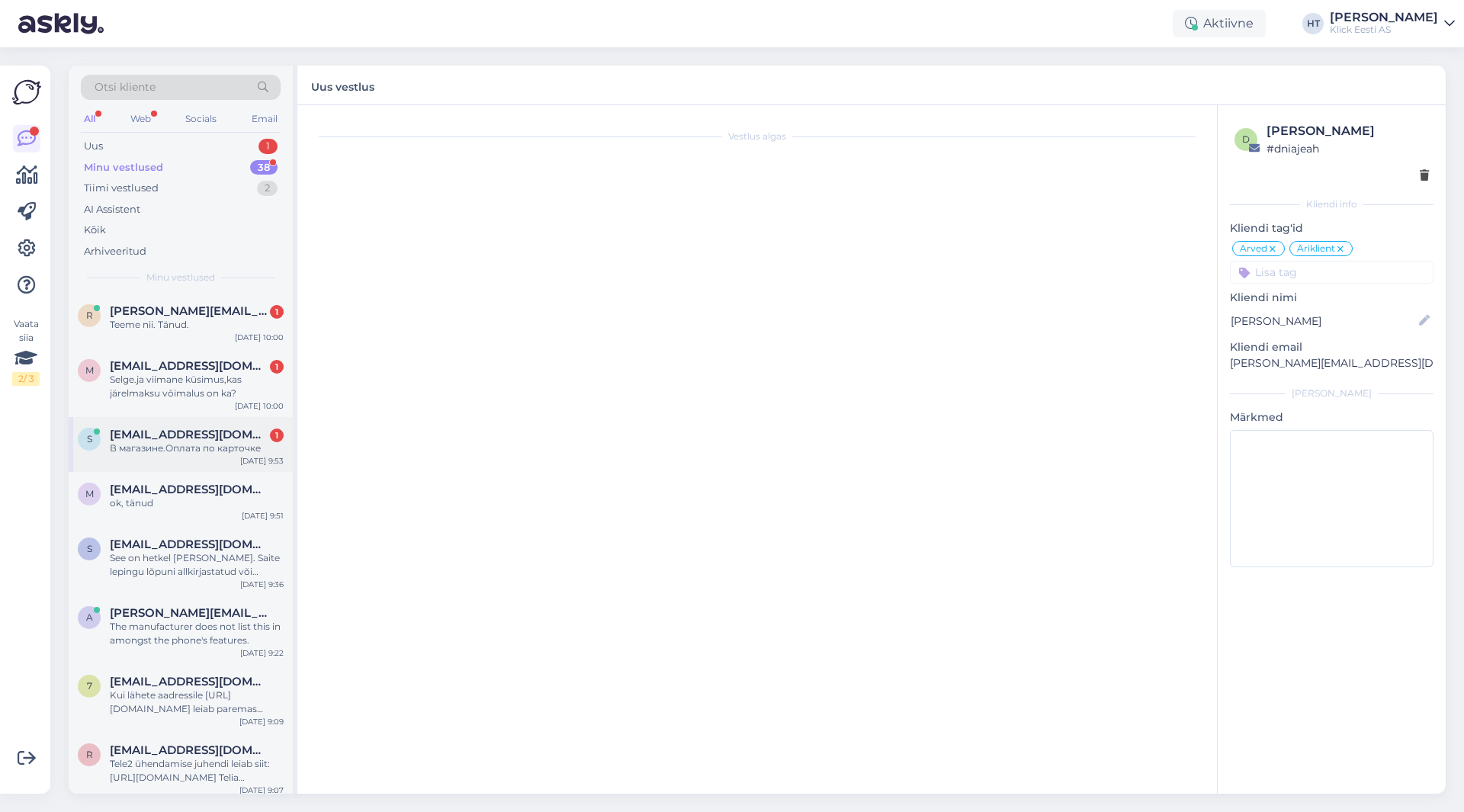
scroll to position [336, 0]
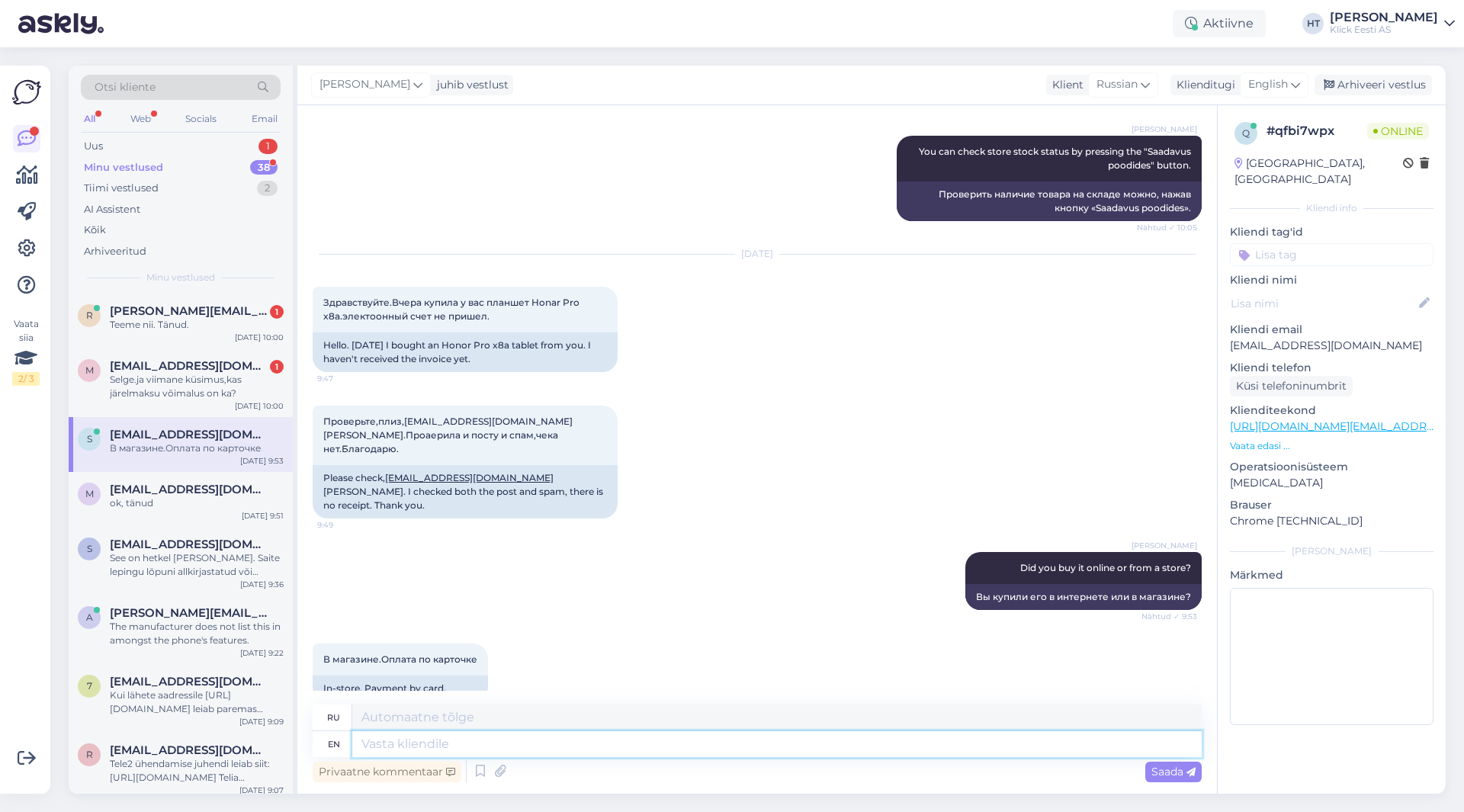
click at [551, 742] on textarea at bounding box center [777, 743] width 849 height 26
type textarea "I'd"
type textarea "Идентификатор"
type textarea "I'd need"
type textarea "Мне нужно"
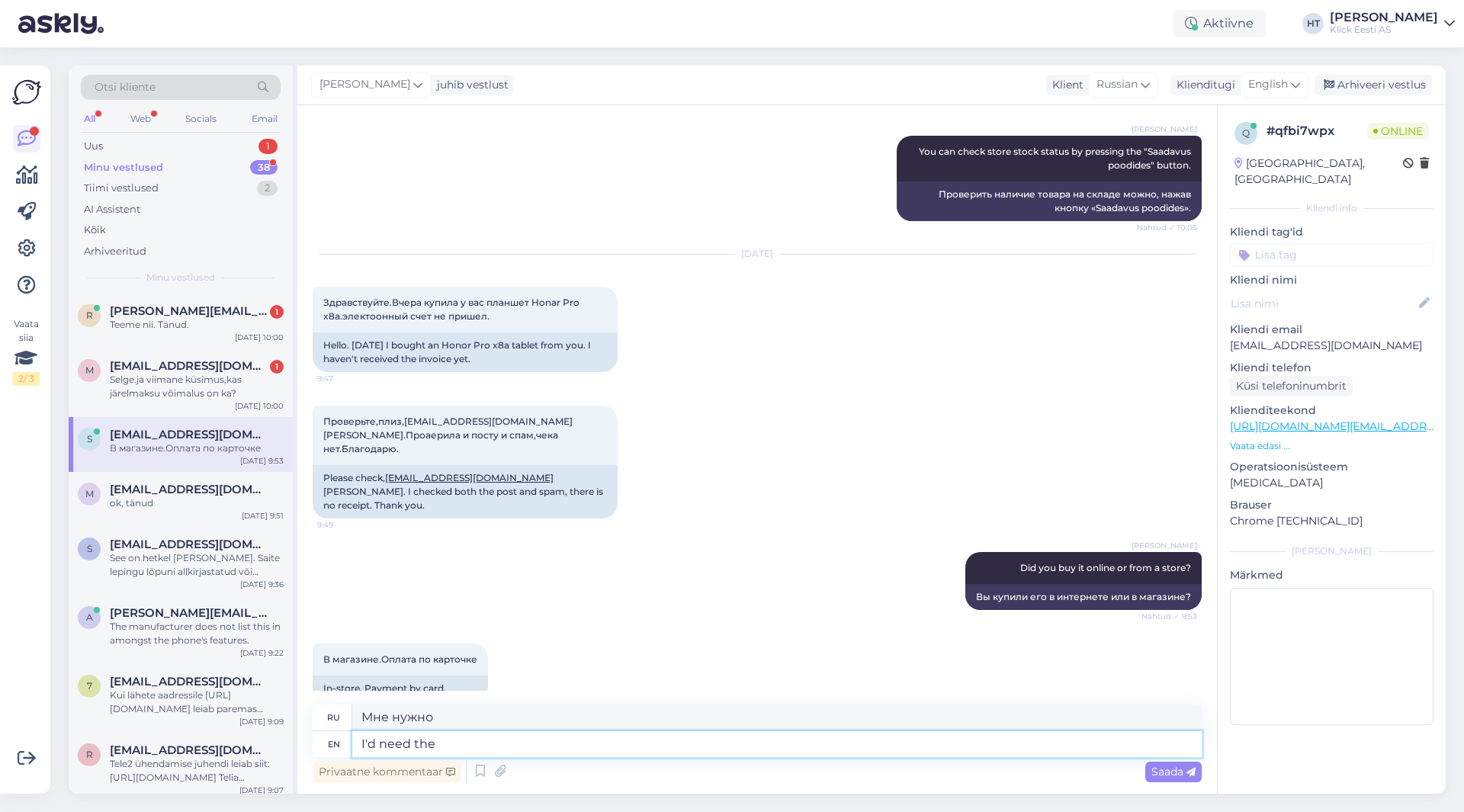
type textarea "I'd need the"
type textarea "Мне нужно было бы"
type textarea "I'd need the payment or"
type textarea "Мне нужна оплата"
type textarea "I'd need the payment order t"
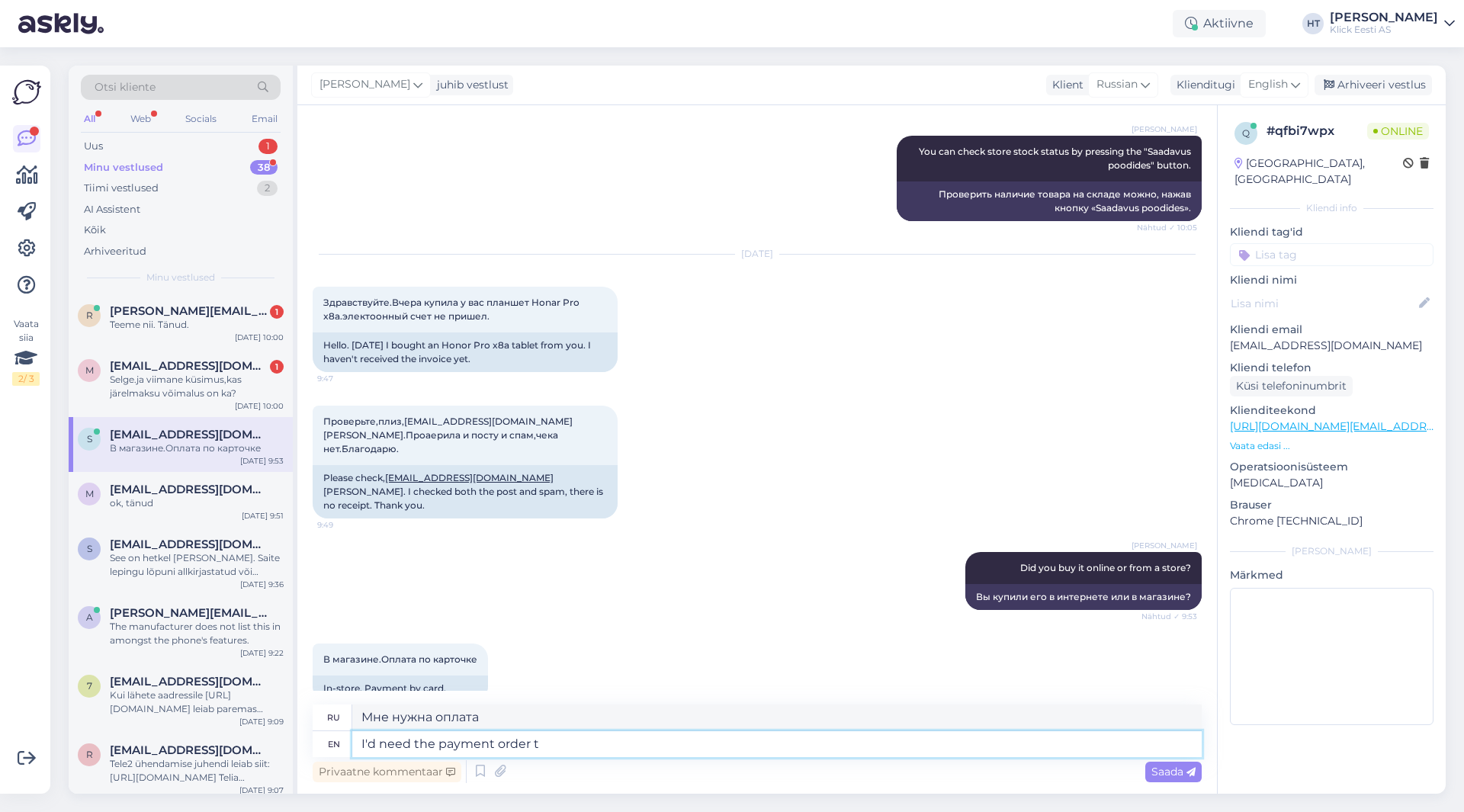
type textarea "Мне понадобится платежное поручение."
type textarea "I'd need the payment order to m"
type textarea "Мне нужно платежное поручение, чтобы"
type textarea "I'd need the payment order to match i"
type textarea "Мне нужно, чтобы платежное поручение совпало"
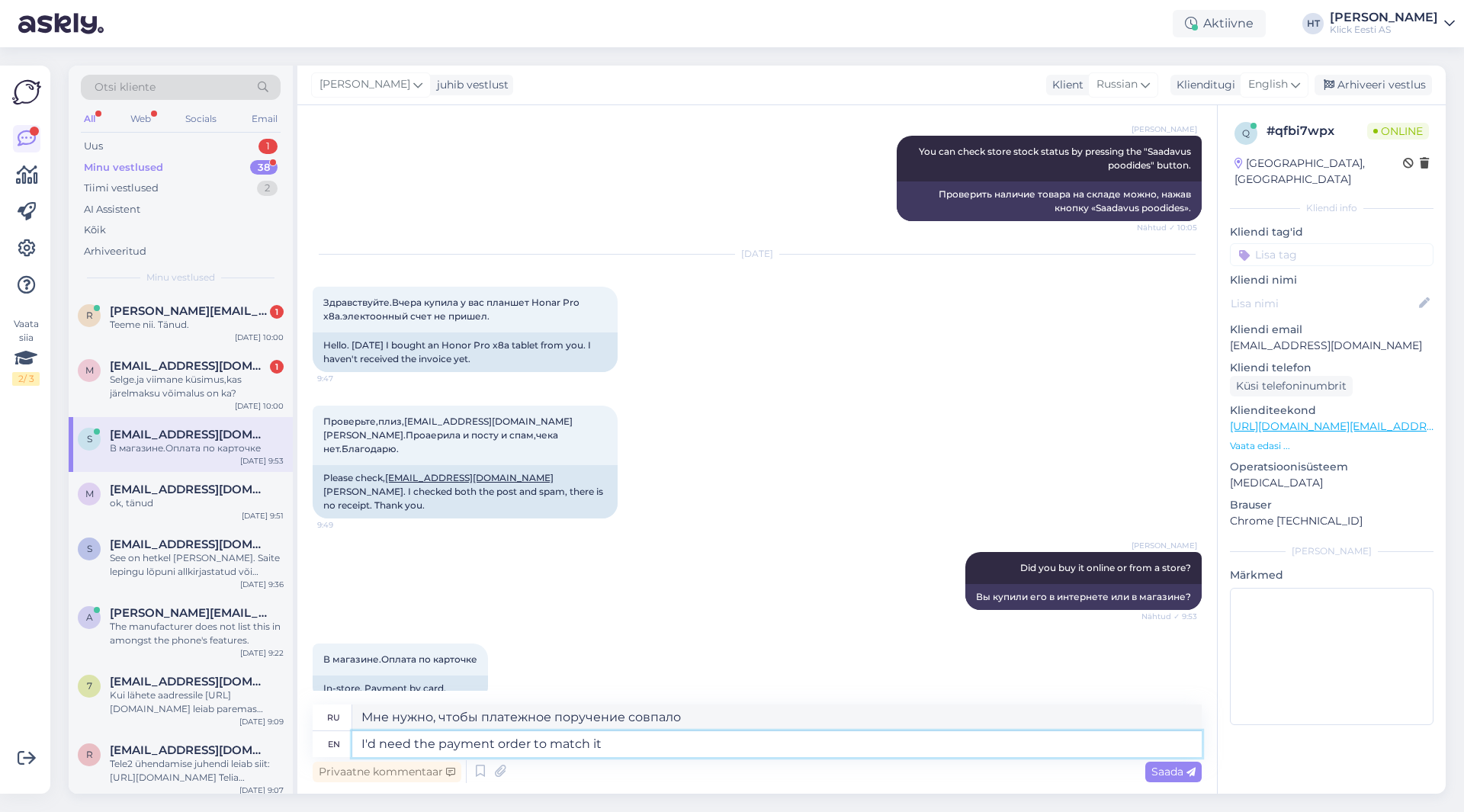
type textarea "I'd need the payment order to match it t"
type textarea "Мне нужно будет приложить к нему платежное поручение."
type textarea "I'd need the payment order to match it to a"
type textarea "Мне нужно будет сопоставить платежное поручение с"
type textarea "I'd need the payment order to match it to an invoice."
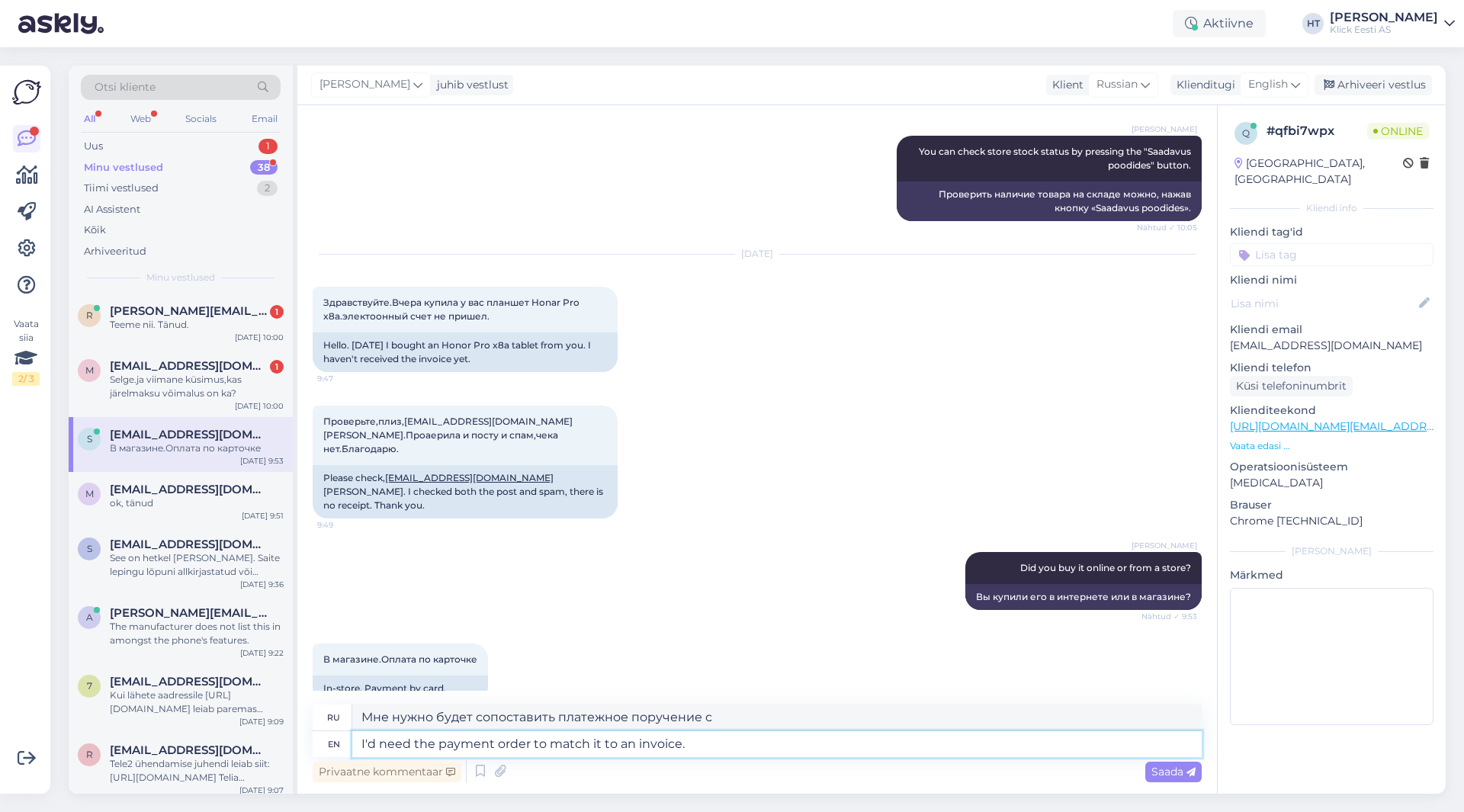
type textarea "Мне понадобится платежное поручение, чтобы сопоставить его со счетом."
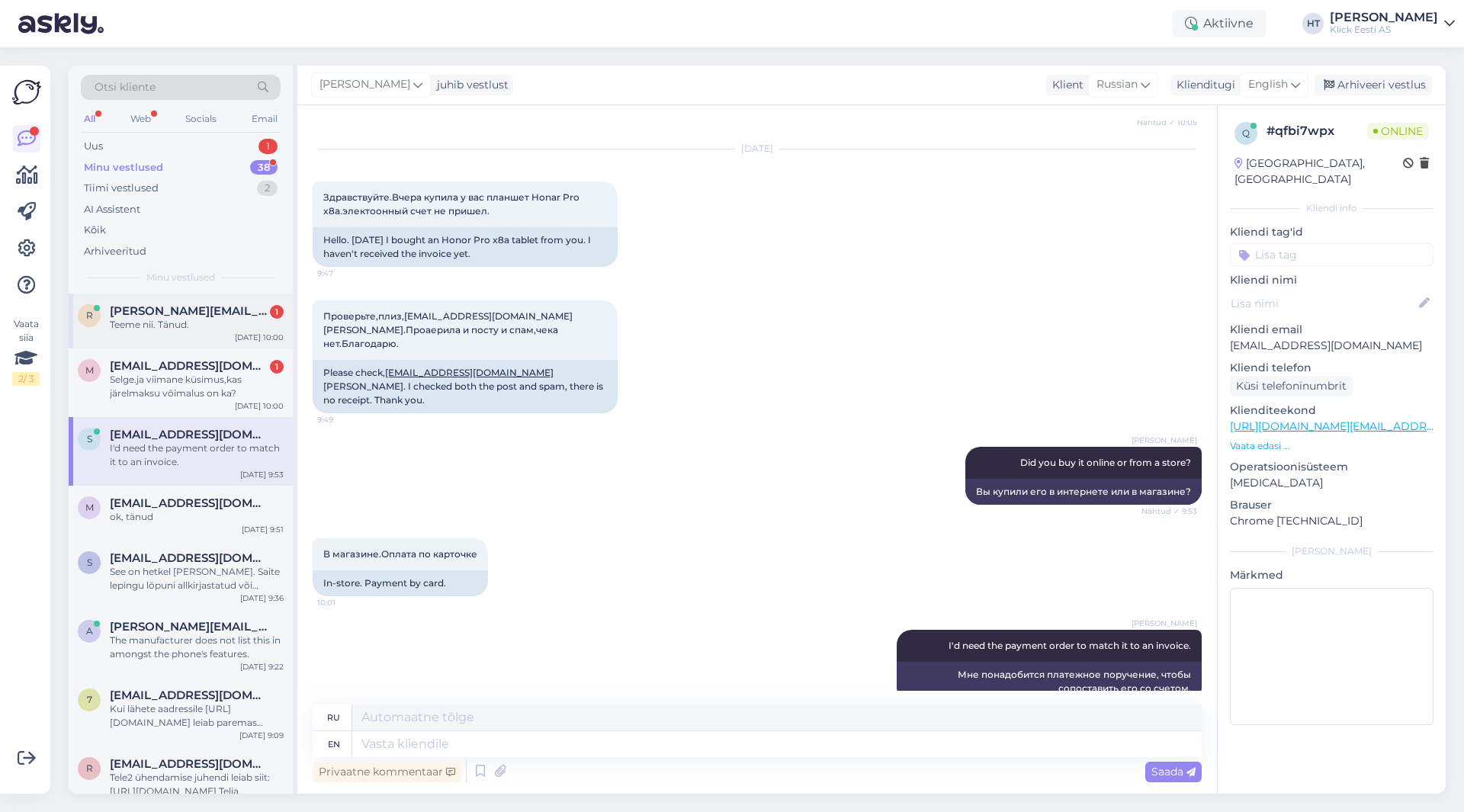
click at [210, 322] on div "Teeme nii. Tänud." at bounding box center [197, 324] width 174 height 14
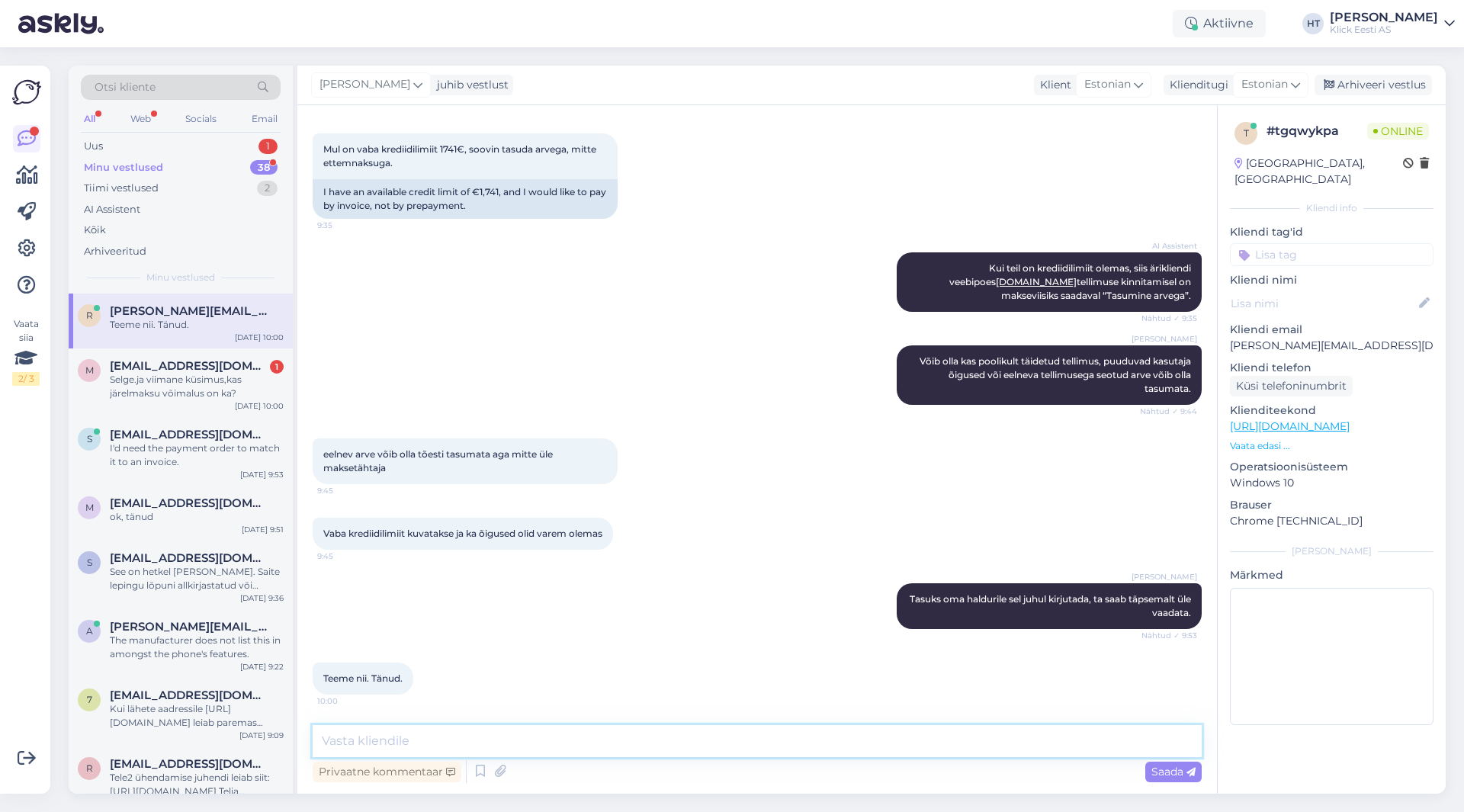
click at [583, 739] on textarea at bounding box center [757, 741] width 889 height 32
type textarea "Palun."
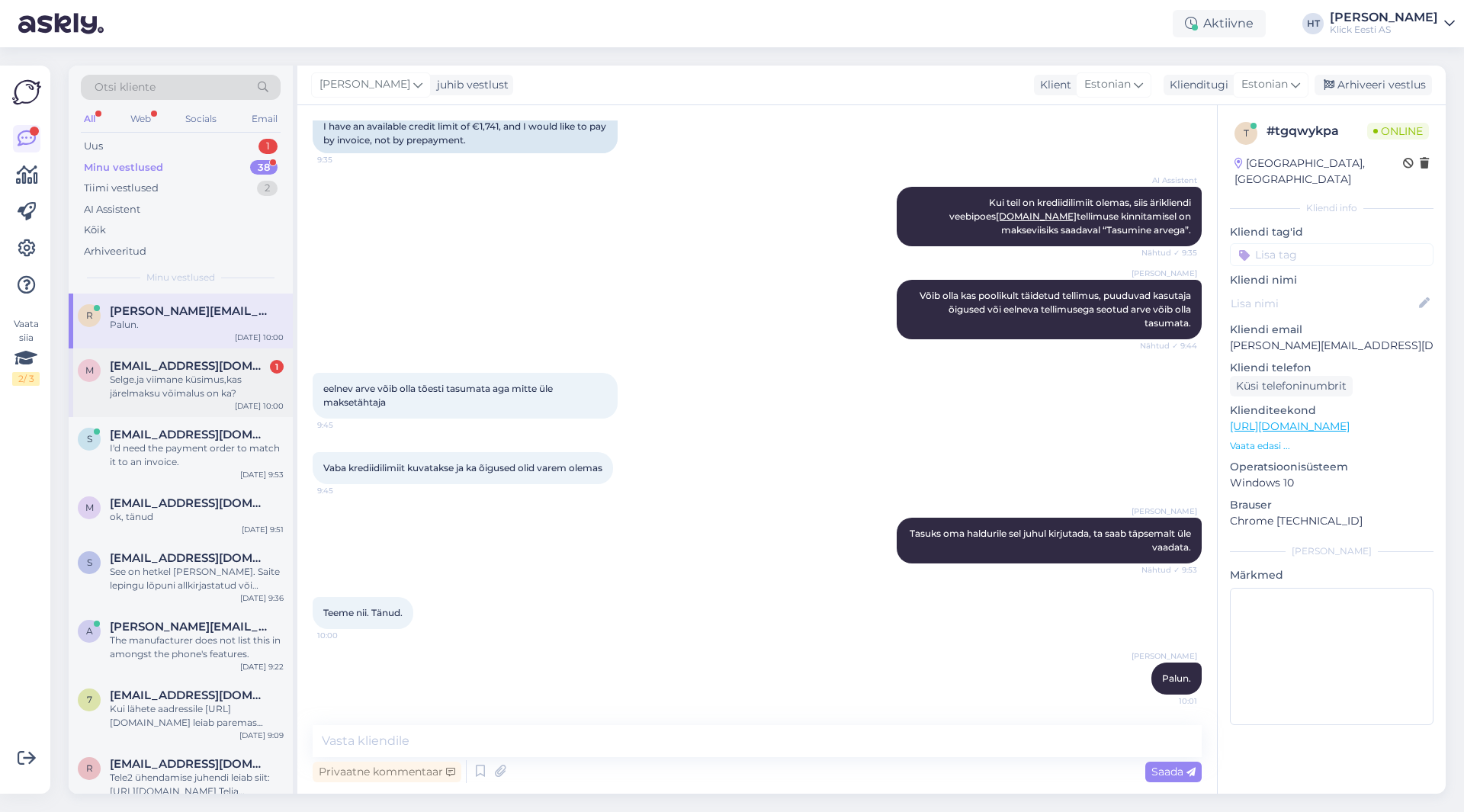
click at [201, 381] on div "Selge.ja viimane küsimus,kas järelmaksu võimalus on ka?" at bounding box center [197, 386] width 174 height 27
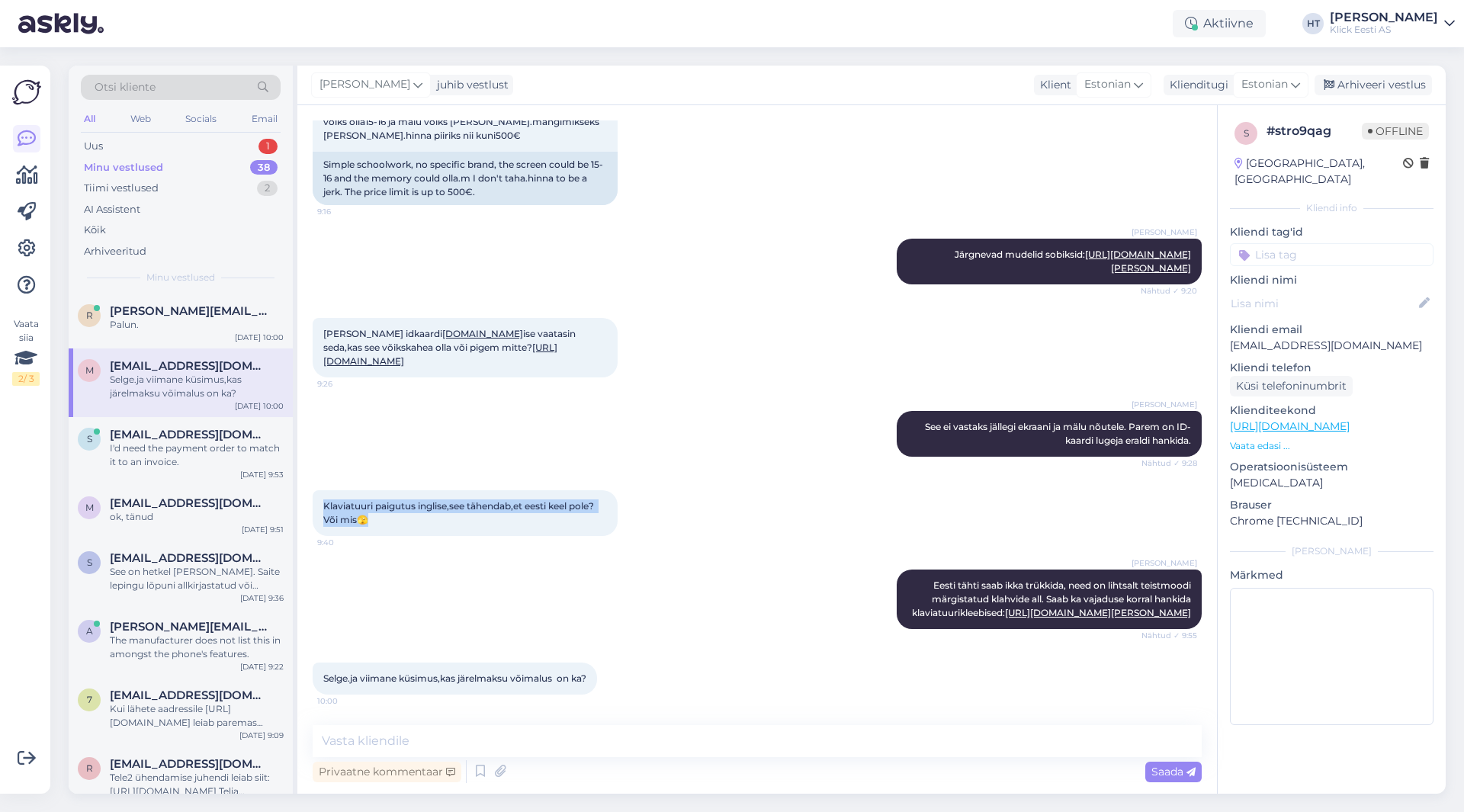
drag, startPoint x: 388, startPoint y: 507, endPoint x: 323, endPoint y: 489, distance: 67.4
click at [323, 490] on div "Klaviatuuri paigutus inglise,see tähendab,et eesti keel pole? Või mis🫣 9:40" at bounding box center [465, 513] width 305 height 45
click at [324, 500] on span "Klaviatuuri paigutus inglise,see tähendab,et eesti keel pole? Või mis🫣" at bounding box center [460, 513] width 273 height 25
drag, startPoint x: 323, startPoint y: 491, endPoint x: 402, endPoint y: 512, distance: 81.7
click at [402, 512] on div "Klaviatuuri paigutus inglise,see tähendab,et eesti keel pole? Või mis🫣 9:40" at bounding box center [465, 513] width 305 height 45
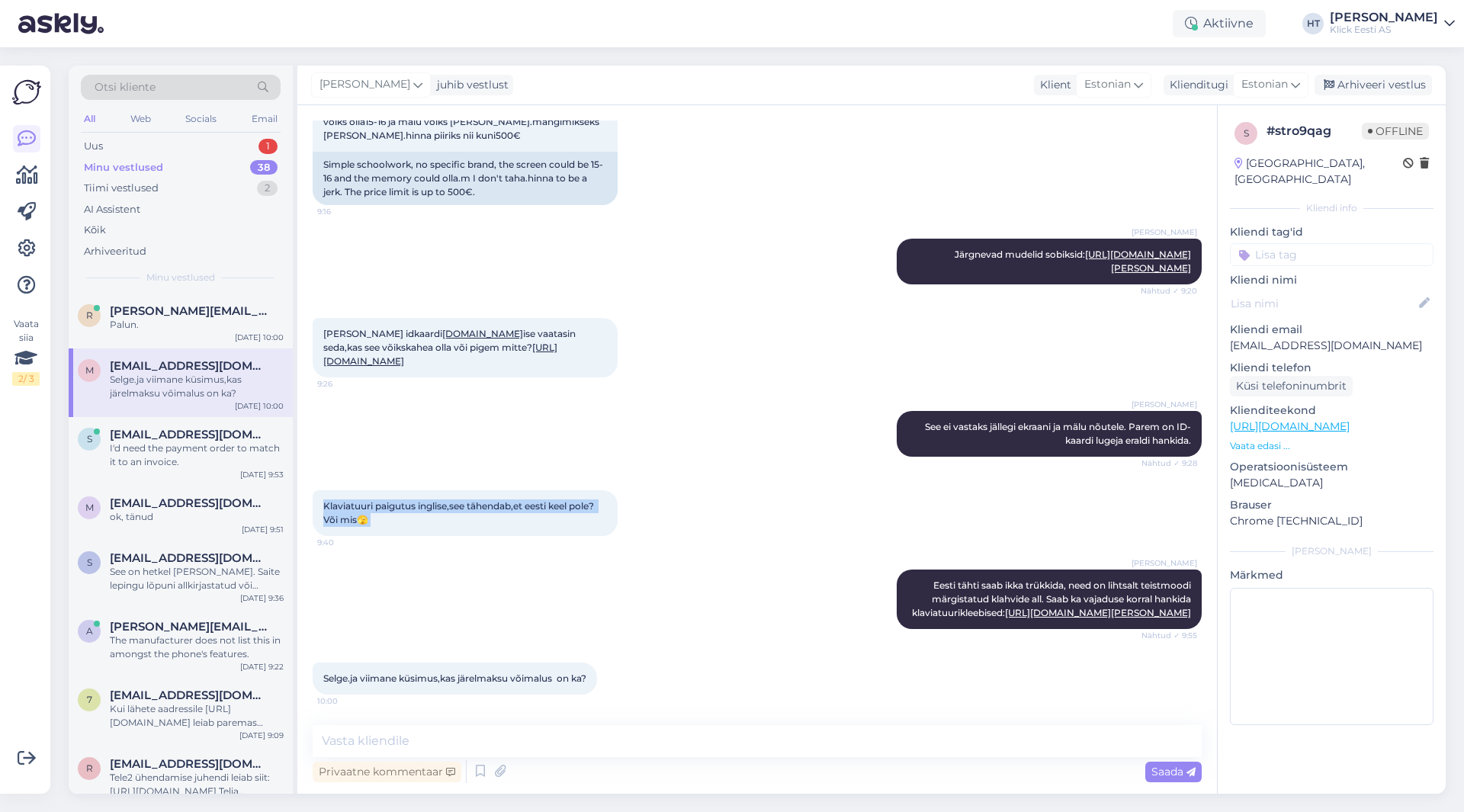
click at [402, 512] on div "Klaviatuuri paigutus inglise,see tähendab,et eesti keel pole? Või mis🫣 9:40" at bounding box center [465, 513] width 305 height 45
drag, startPoint x: 320, startPoint y: 678, endPoint x: 596, endPoint y: 686, distance: 276.1
click at [596, 686] on div "Selge.ja viimane küsimus,kas järelmaksu võimalus on ka? 10:00" at bounding box center [455, 678] width 285 height 32
click at [596, 685] on div "Selge.ja viimane küsimus,kas järelmaksu võimalus on ka? 10:00" at bounding box center [455, 678] width 285 height 32
click at [606, 731] on textarea at bounding box center [757, 741] width 889 height 32
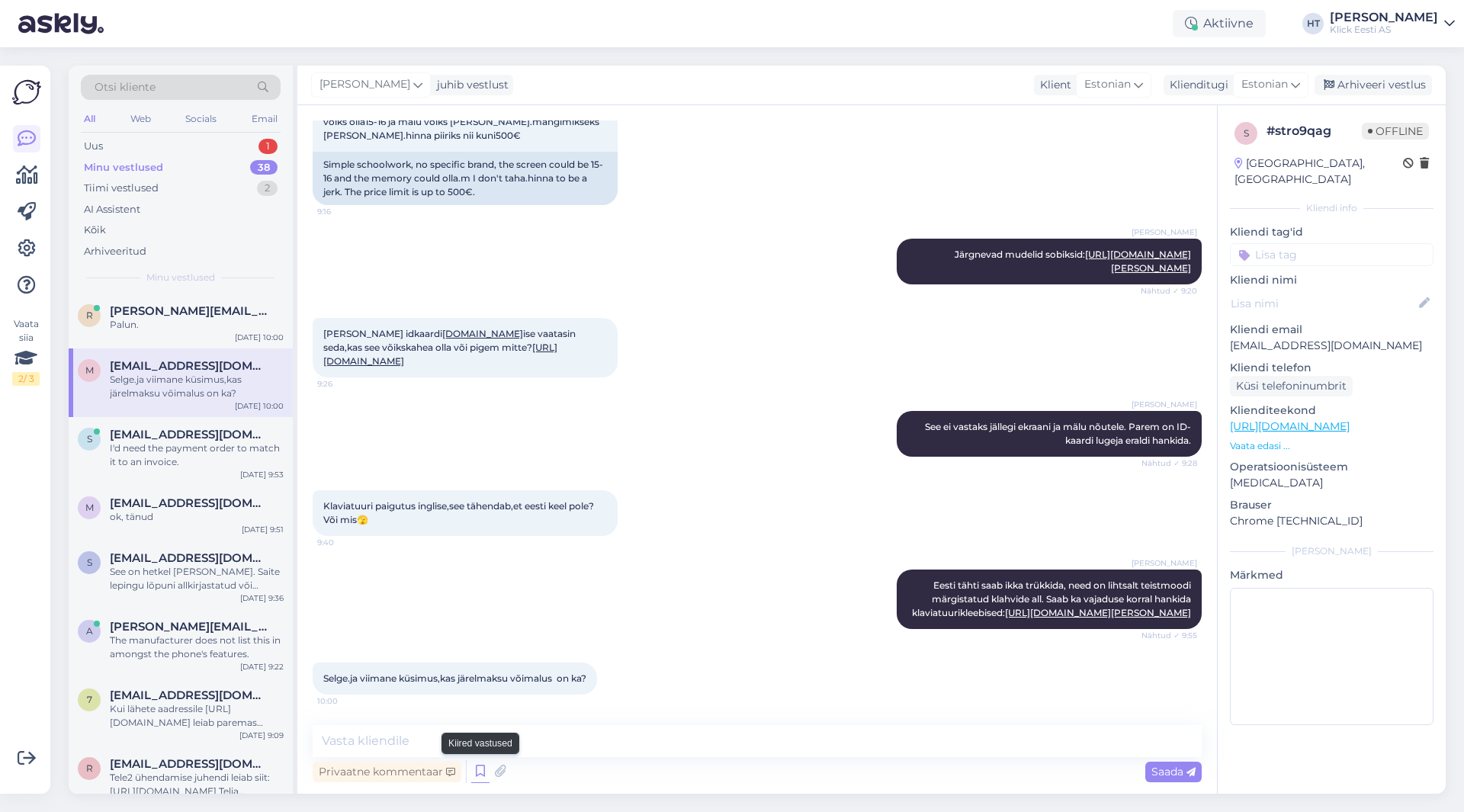
click at [478, 769] on icon at bounding box center [481, 771] width 18 height 23
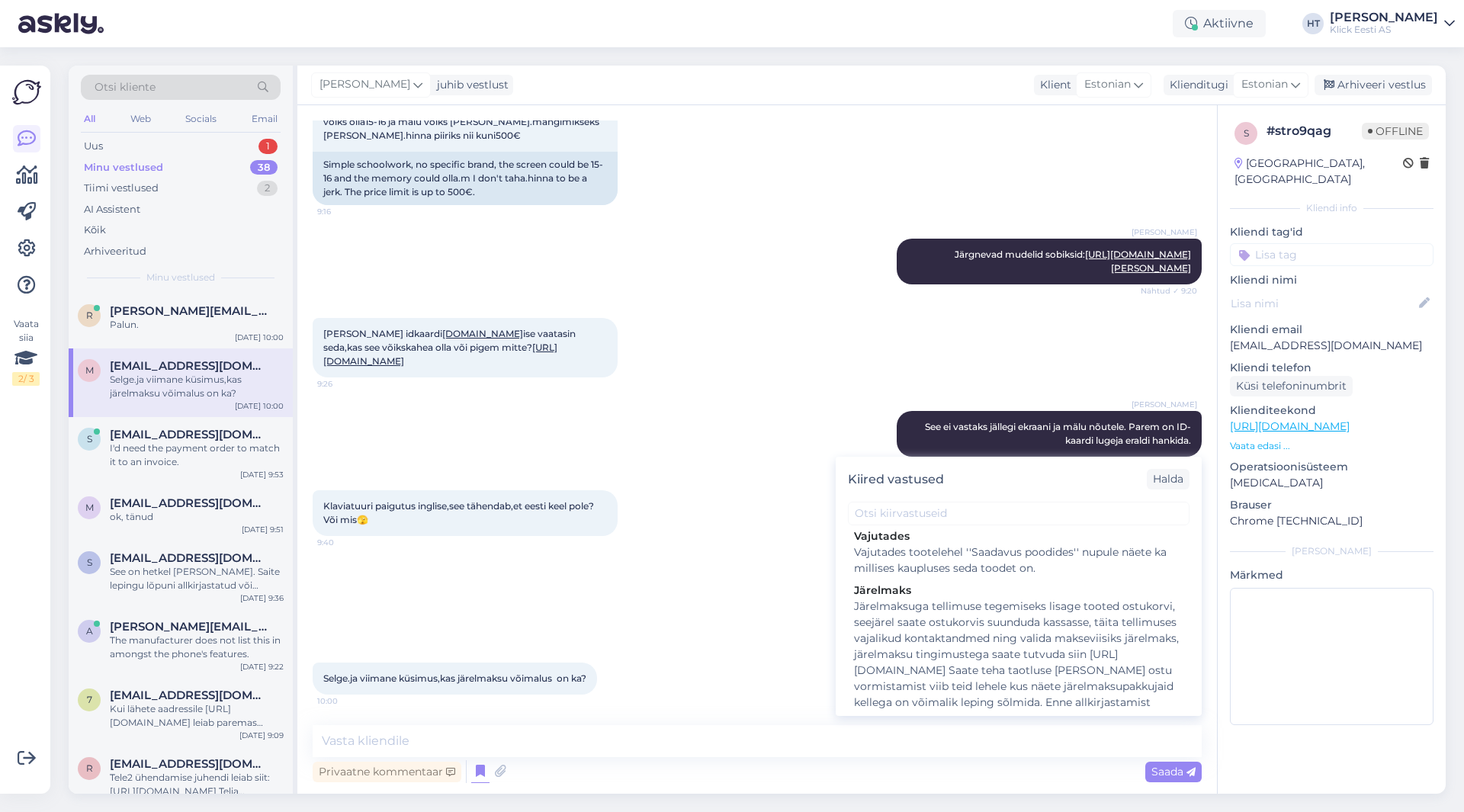
scroll to position [704, 0]
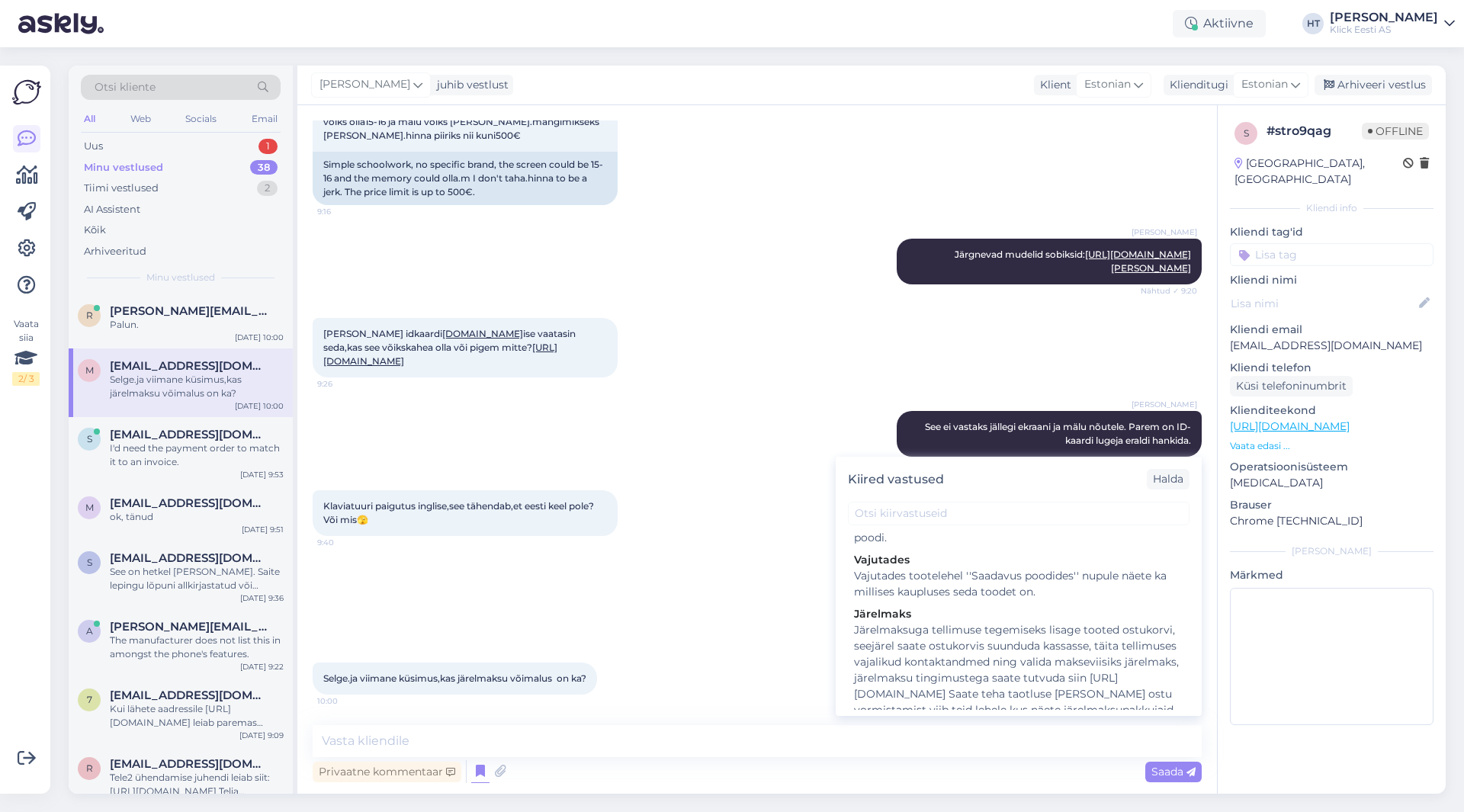
click at [928, 622] on div "Järelmaksuga tellimuse tegemiseks lisage tooted ostukorvi, seejärel saate ostuk…" at bounding box center [1018, 694] width 329 height 144
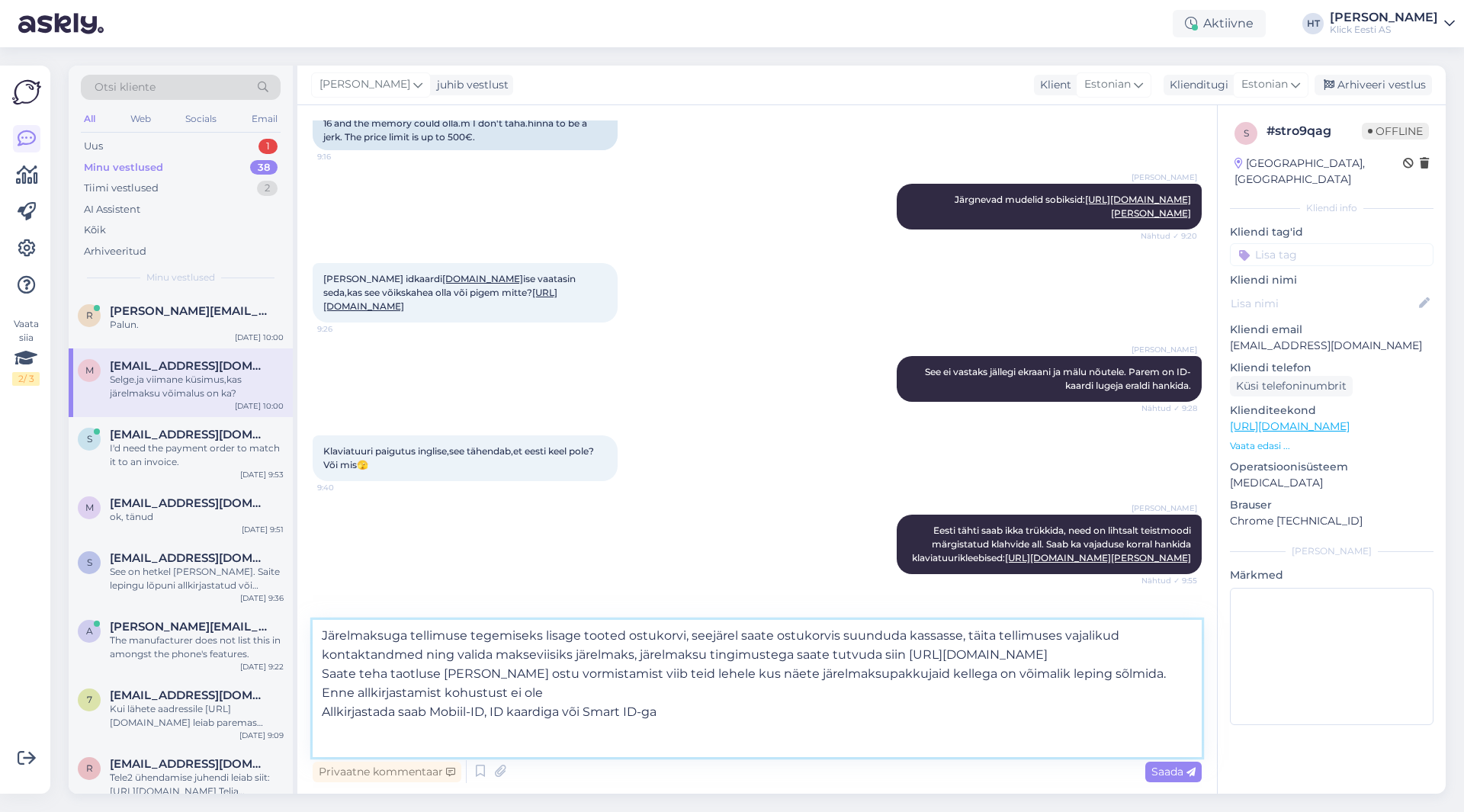
scroll to position [2, 0]
drag, startPoint x: 688, startPoint y: 748, endPoint x: 323, endPoint y: 727, distance: 365.6
click at [323, 727] on textarea "Järelmaksuga tellimuse tegemiseks lisage tooted ostukorvi, seejärel saate ostuk…" at bounding box center [757, 688] width 889 height 137
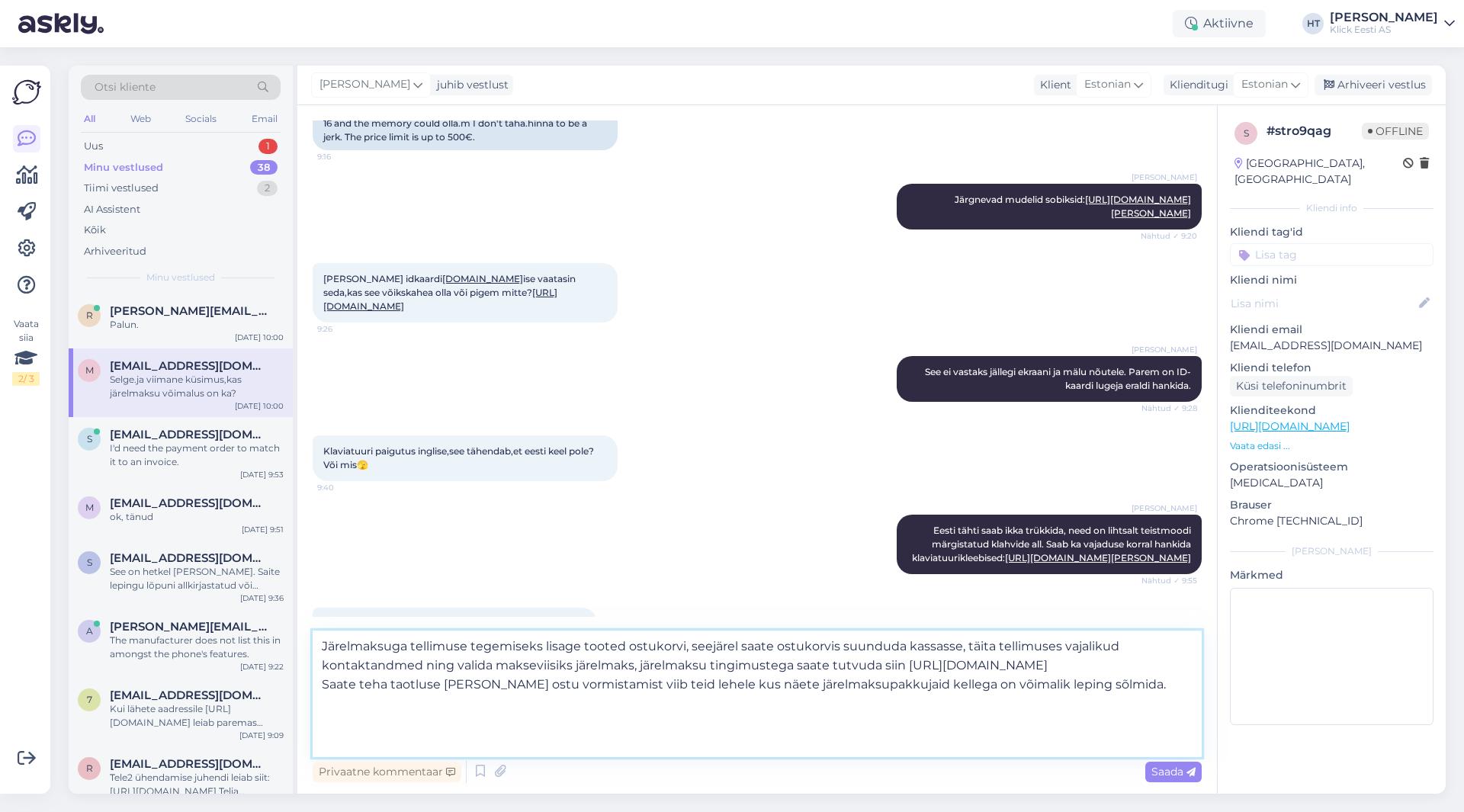
click at [319, 662] on textarea "Järelmaksuga tellimuse tegemiseks lisage tooted ostukorvi, seejärel saate ostuk…" at bounding box center [757, 693] width 889 height 127
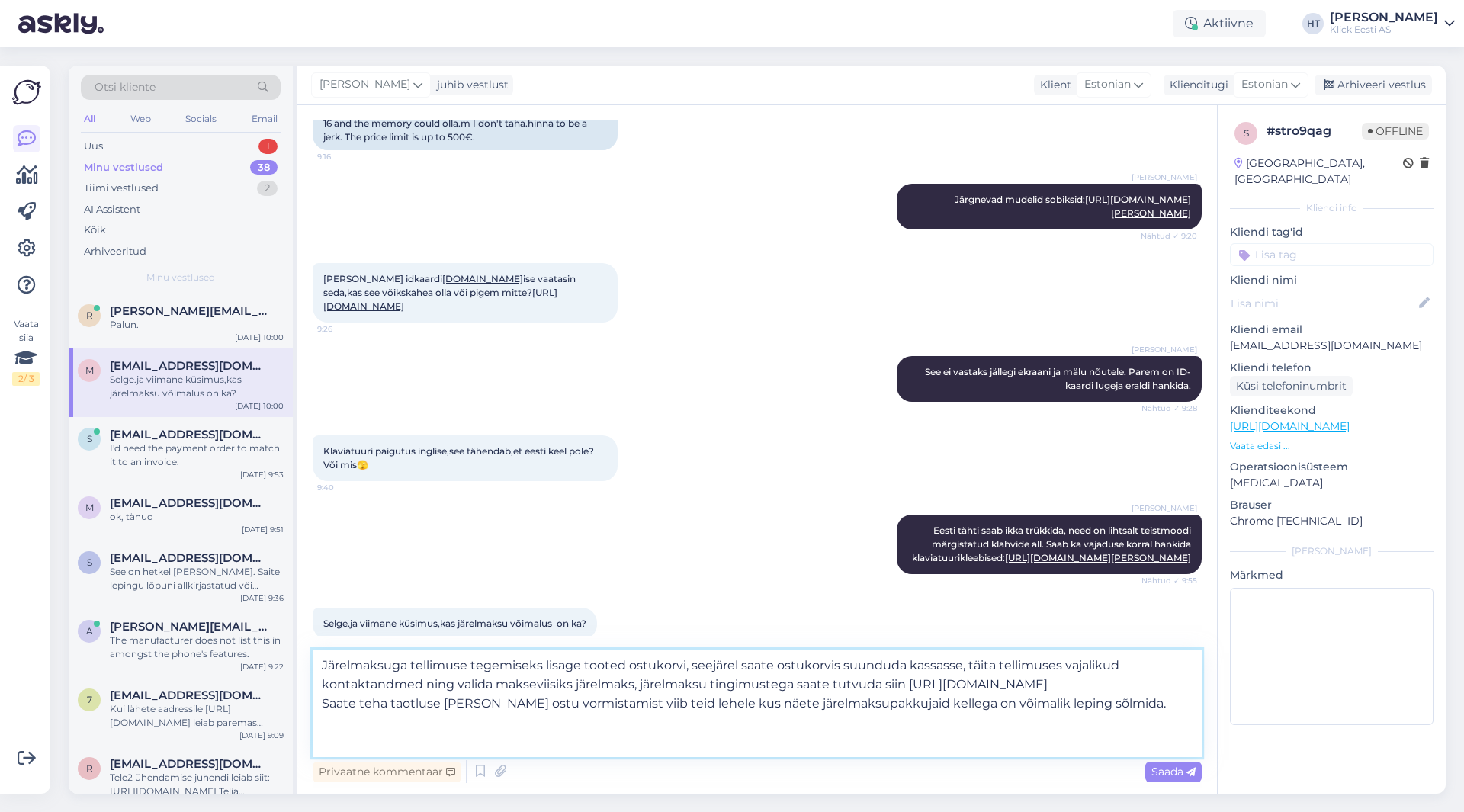
click at [630, 703] on textarea "Järelmaksuga tellimuse tegemiseks lisage tooted ostukorvi, seejärel saate ostuk…" at bounding box center [757, 703] width 889 height 107
click at [658, 704] on textarea "Järelmaksuga tellimuse tegemiseks lisage tooted ostukorvi, seejärel saate ostuk…" at bounding box center [757, 703] width 889 height 107
click at [1033, 685] on textarea "Järelmaksuga tellimuse tegemiseks lisage tooted ostukorvi, seejärel saate ostuk…" at bounding box center [757, 703] width 889 height 107
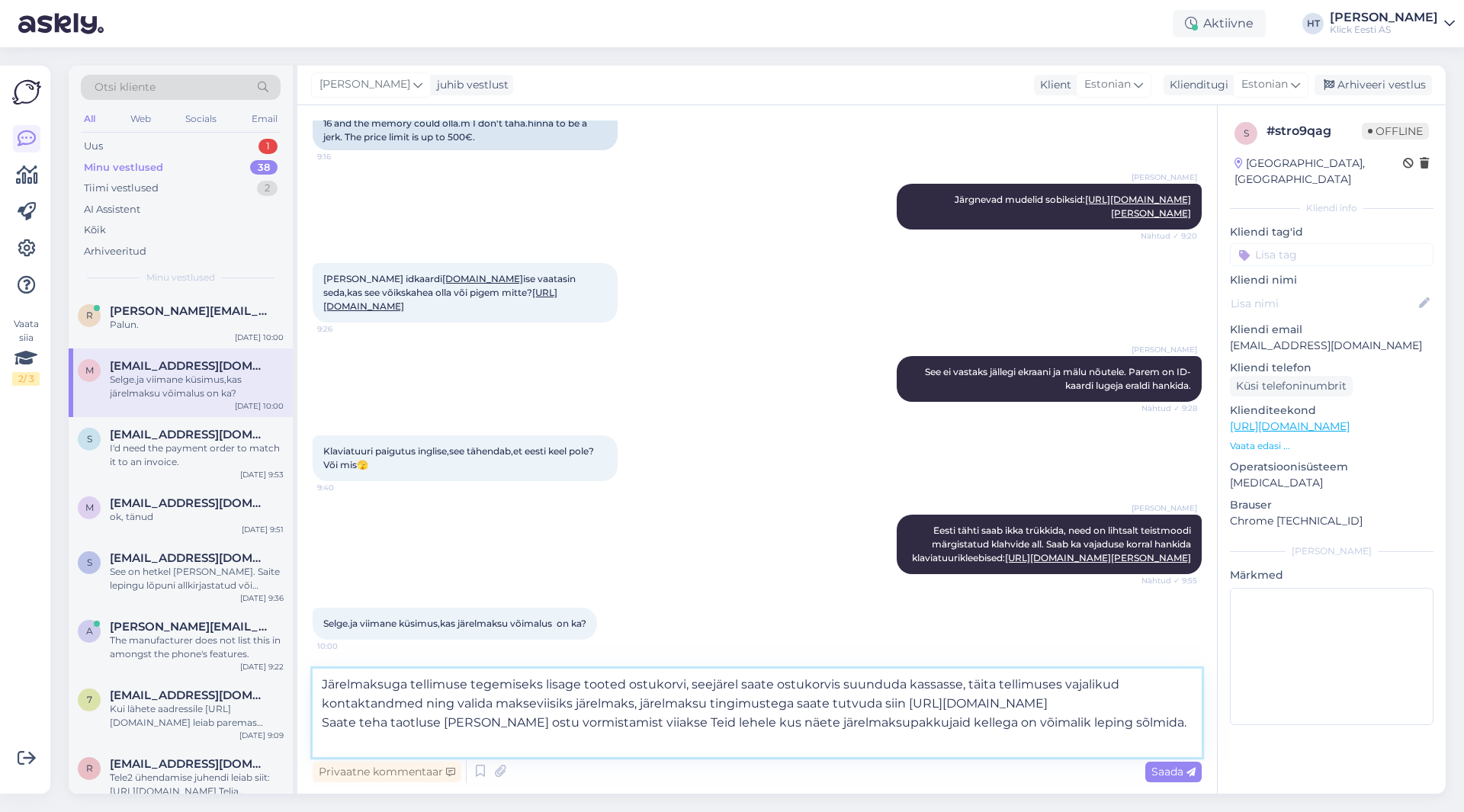
drag, startPoint x: 905, startPoint y: 703, endPoint x: 1175, endPoint y: 698, distance: 270.0
click at [1175, 698] on textarea "Järelmaksuga tellimuse tegemiseks lisage tooted ostukorvi, seejärel saate ostuk…" at bounding box center [757, 712] width 889 height 88
type textarea "Järelmaksuga tellimuse tegemiseks lisage tooted ostukorvi, seejärel saate ostuk…"
click at [655, 590] on div "[PERSON_NAME] Eesti tähti saab ikka trükkida, need on lihtsalt teistmoodi märgi…" at bounding box center [757, 544] width 889 height 93
click at [1141, 724] on textarea "Järelmaksuga tellimuse tegemiseks lisage tooted ostukorvi, seejärel saate ostuk…" at bounding box center [757, 712] width 889 height 88
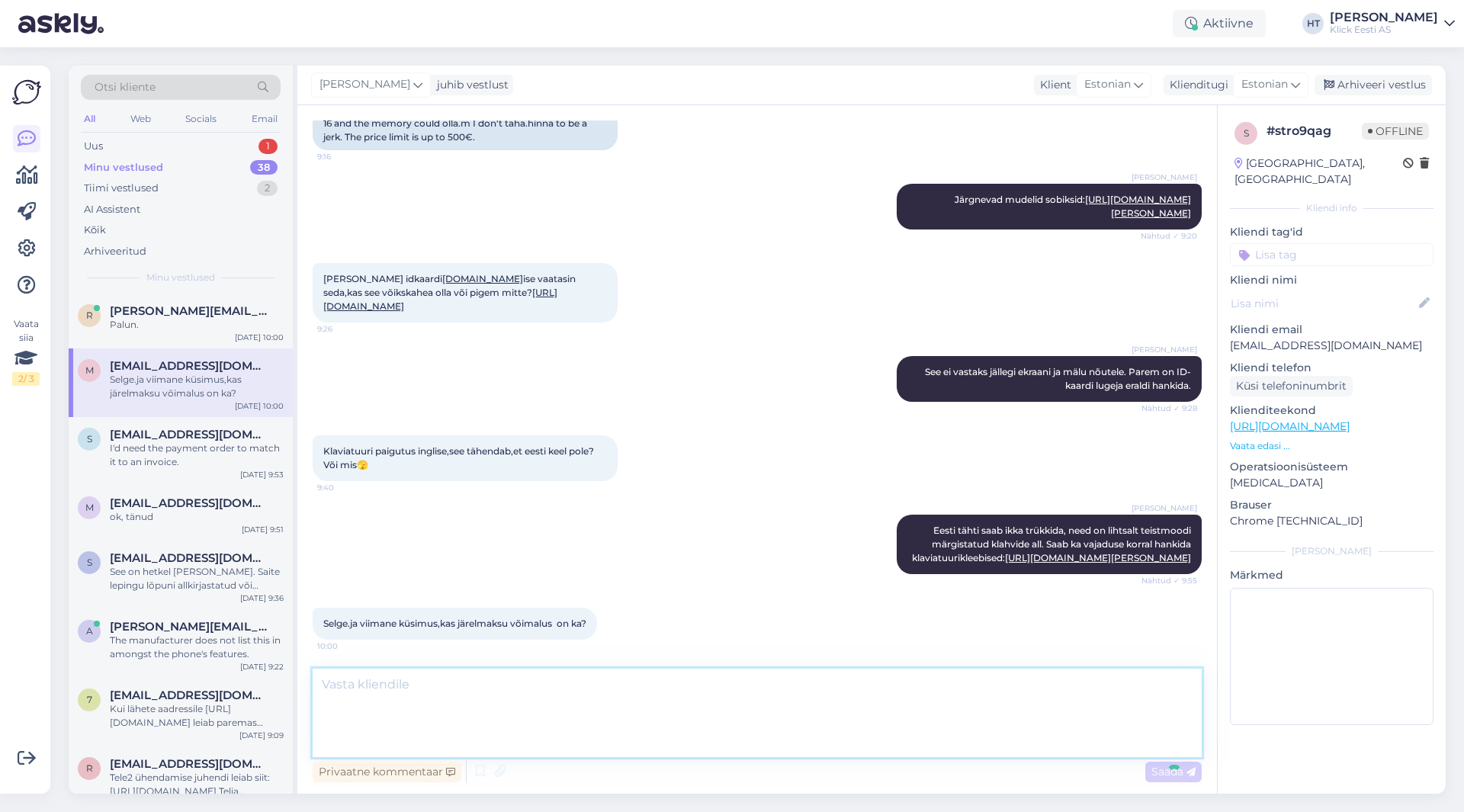
scroll to position [729, 0]
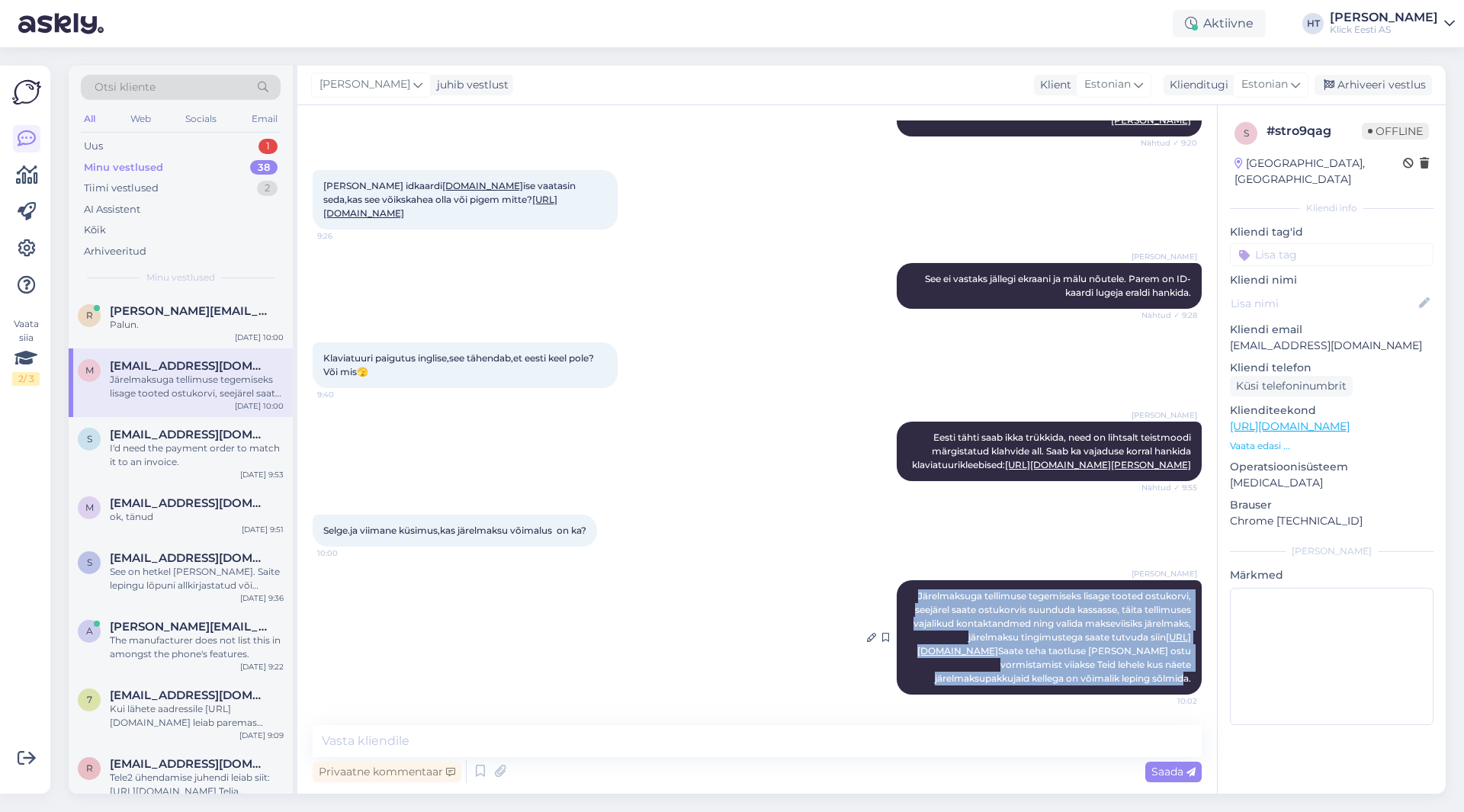
drag, startPoint x: 1180, startPoint y: 680, endPoint x: 885, endPoint y: 579, distance: 311.8
click at [897, 580] on div "[PERSON_NAME] Järelmaksuga tellimuse tegemiseks lisage tooted ostukorvi, seejär…" at bounding box center [1049, 638] width 305 height 114
click at [706, 582] on div "[PERSON_NAME] Järelmaksuga tellimuse tegemiseks lisage tooted ostukorvi, seejär…" at bounding box center [757, 637] width 889 height 148
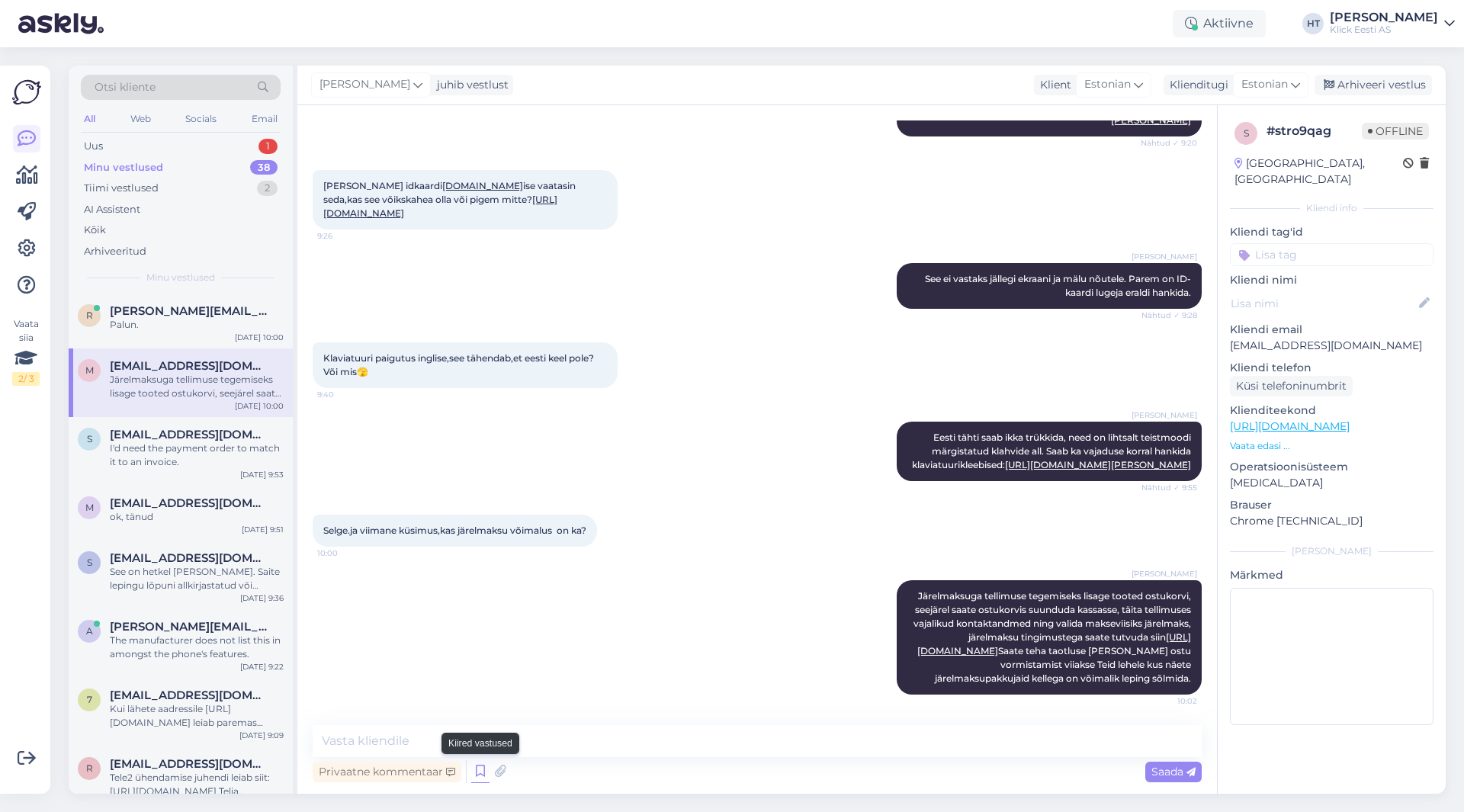
click at [486, 765] on icon at bounding box center [481, 771] width 18 height 23
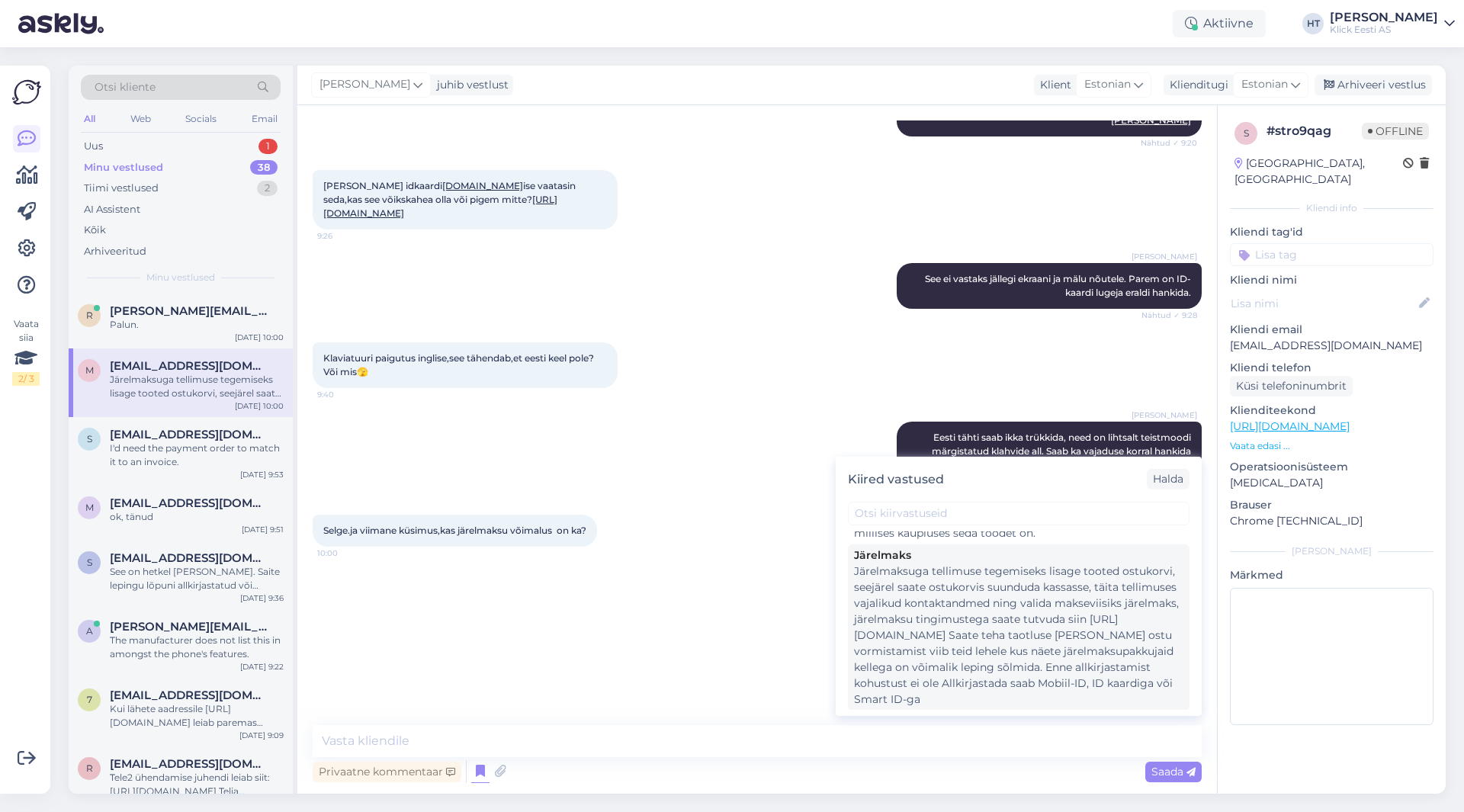
scroll to position [686, 0]
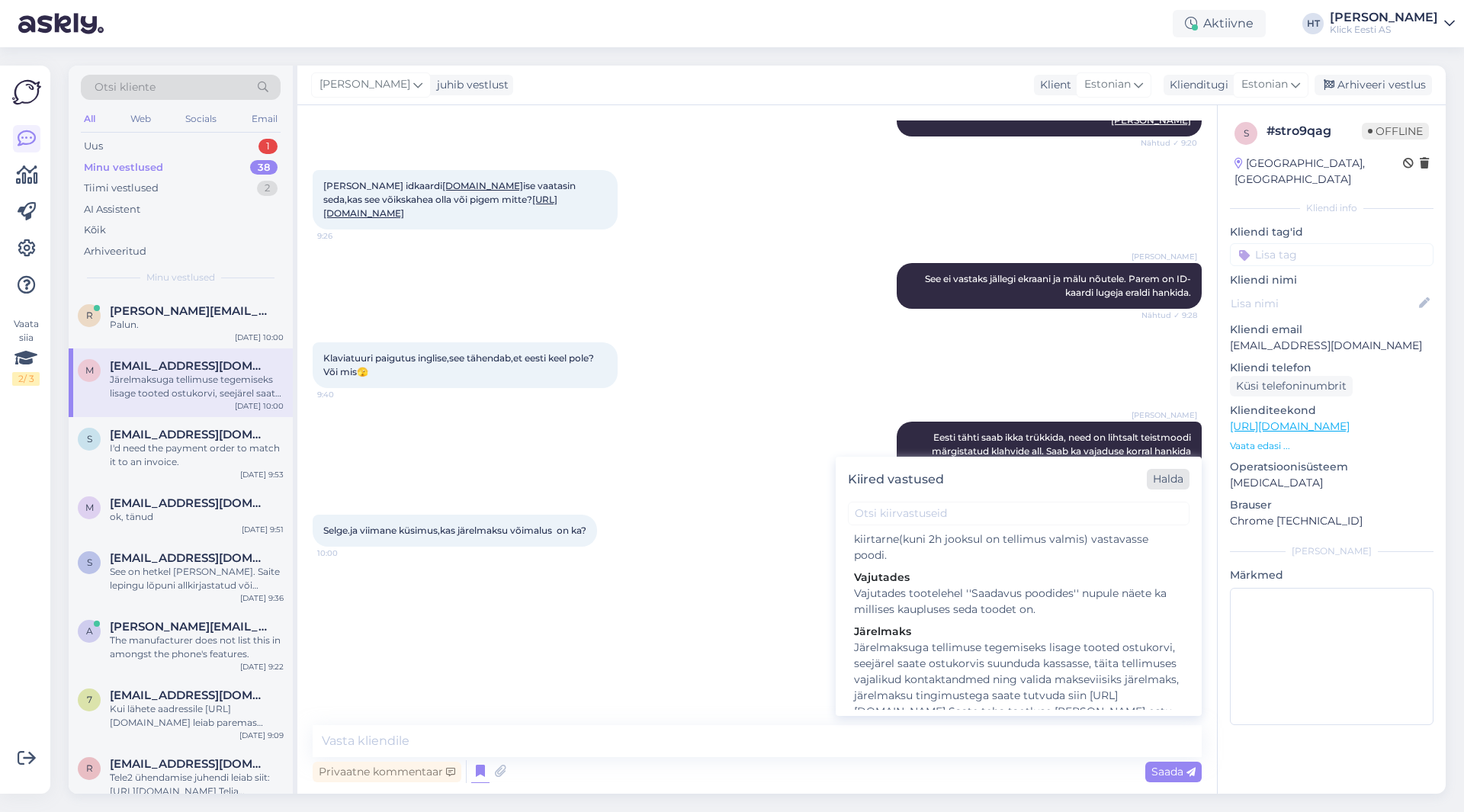
click at [1173, 483] on div "Halda" at bounding box center [1168, 479] width 43 height 21
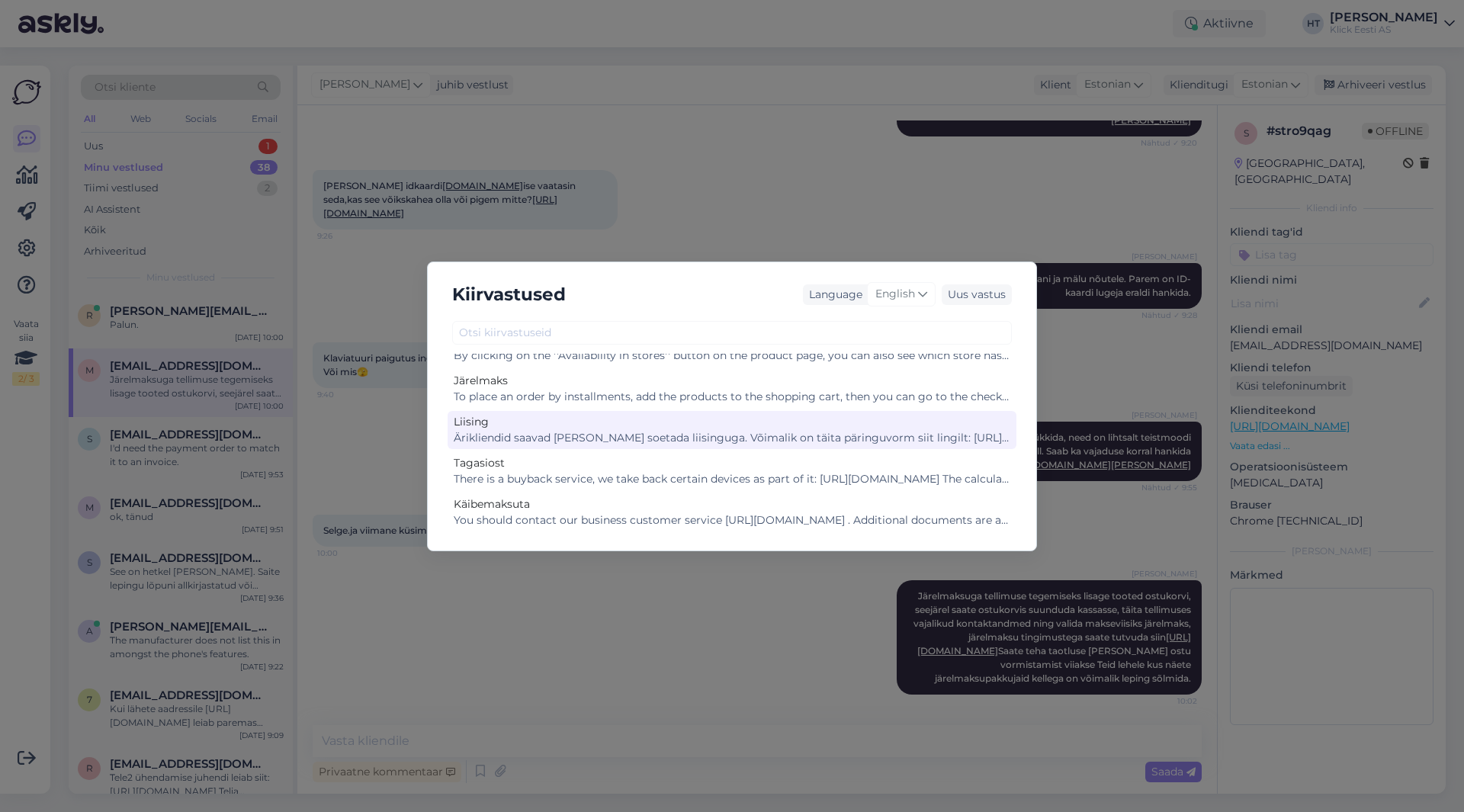
scroll to position [381, 0]
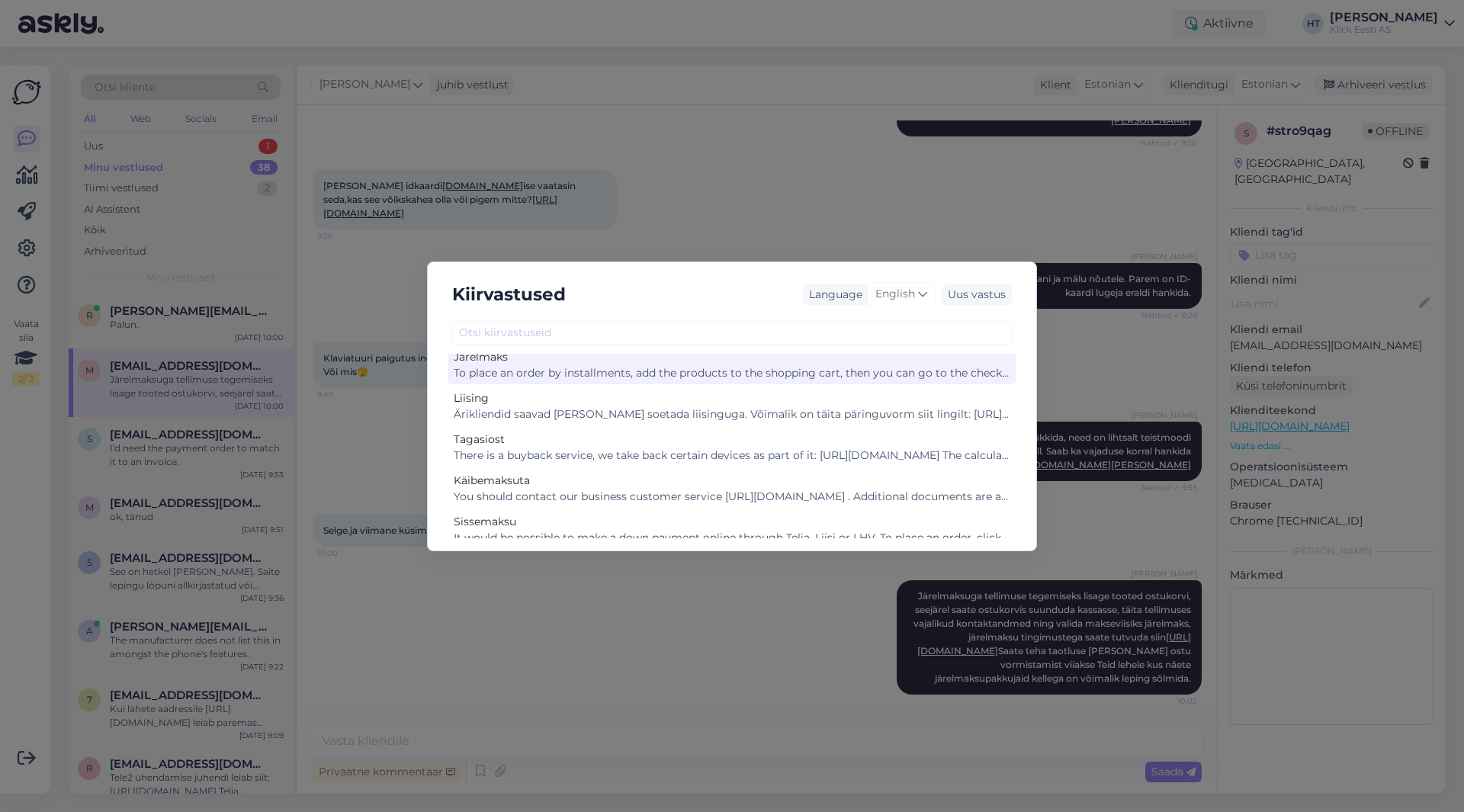
click at [581, 375] on div "To place an order by installments, add the products to the shopping cart, then …" at bounding box center [732, 373] width 557 height 16
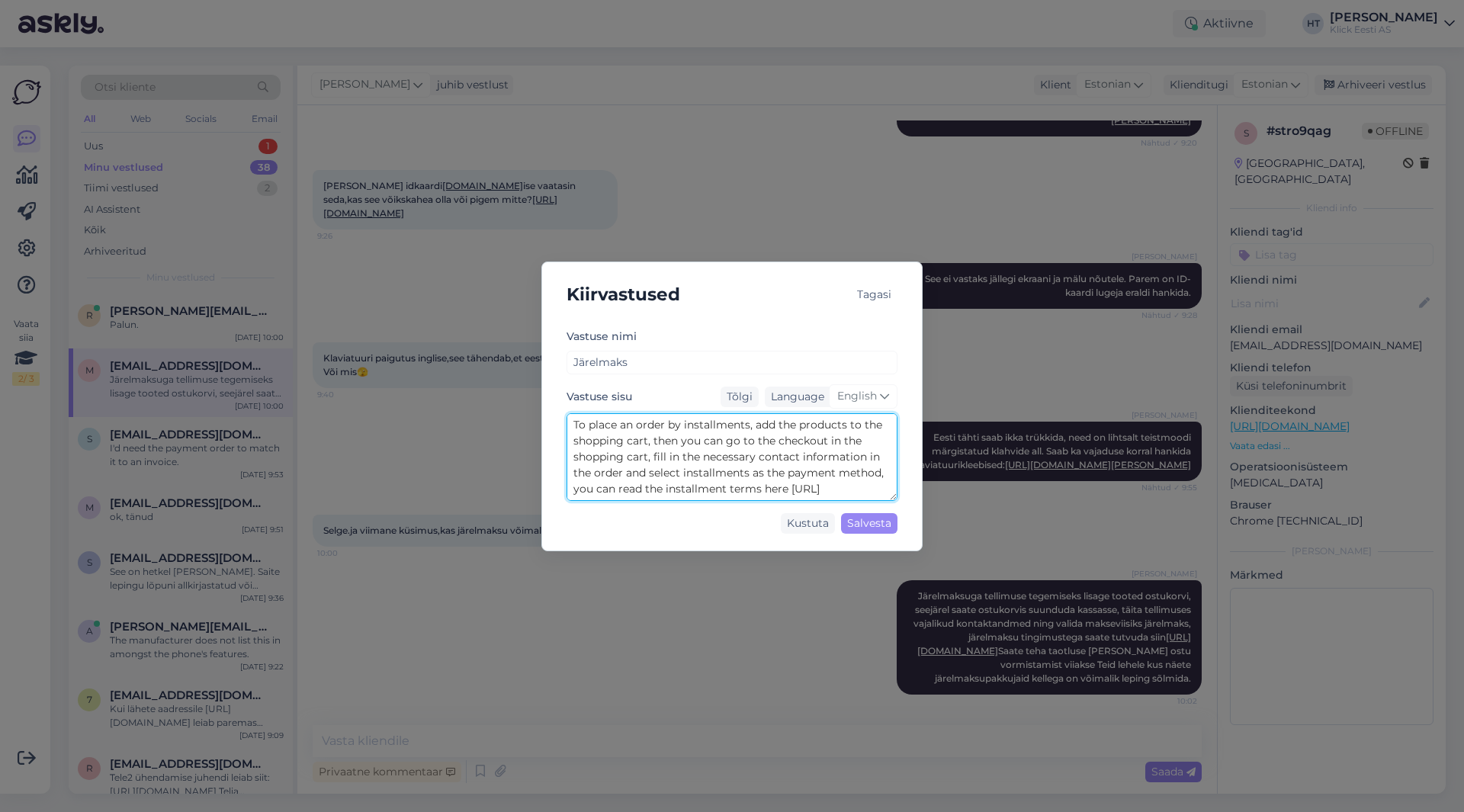
click at [830, 482] on textarea "To place an order by installments, add the products to the shopping cart, then …" at bounding box center [732, 457] width 331 height 88
paste textarea "Järelmaksuga tellimuse tegemiseks lisage tooted ostukorvi, seejärel saate ostuk…"
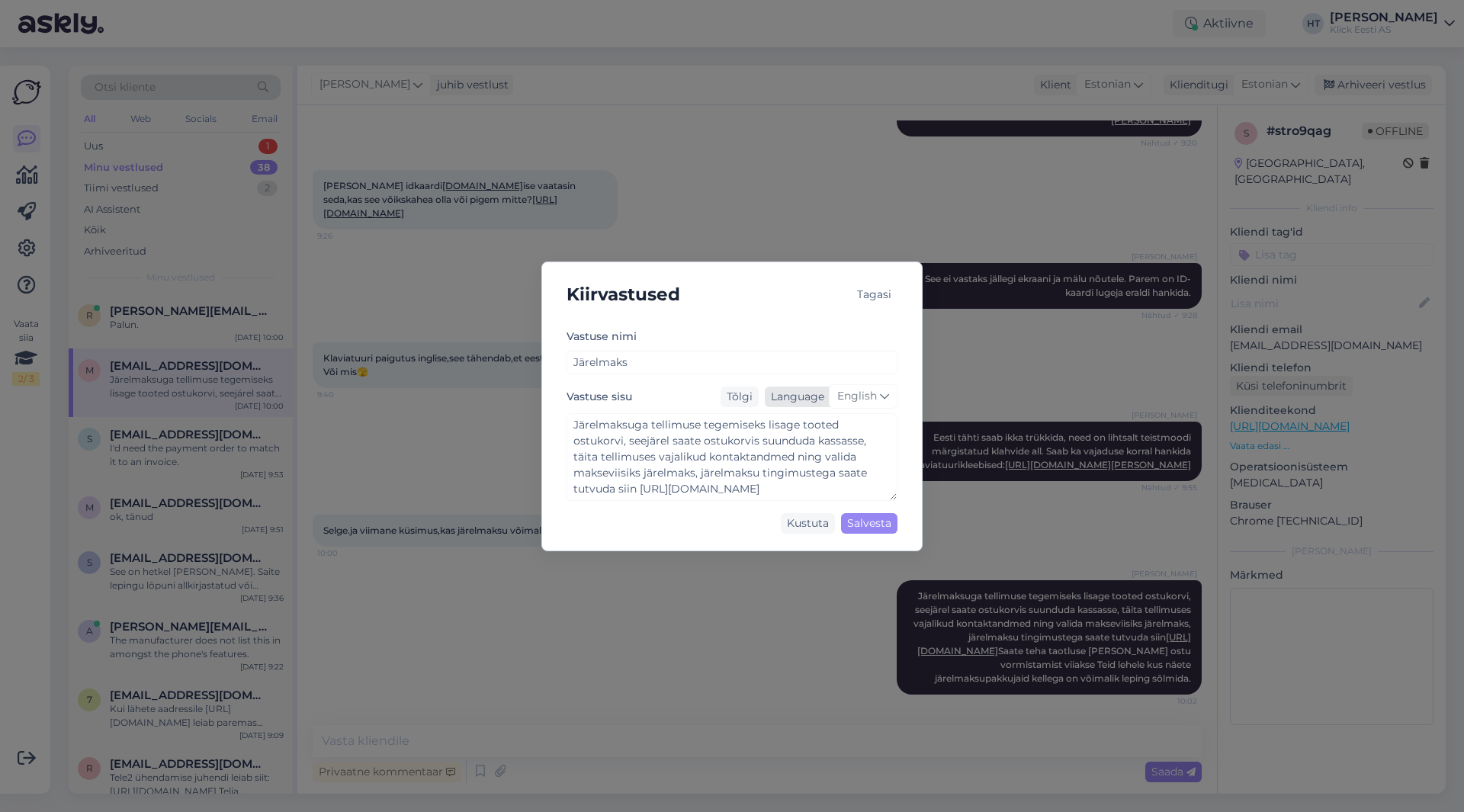
click at [862, 404] on span "English" at bounding box center [857, 396] width 40 height 17
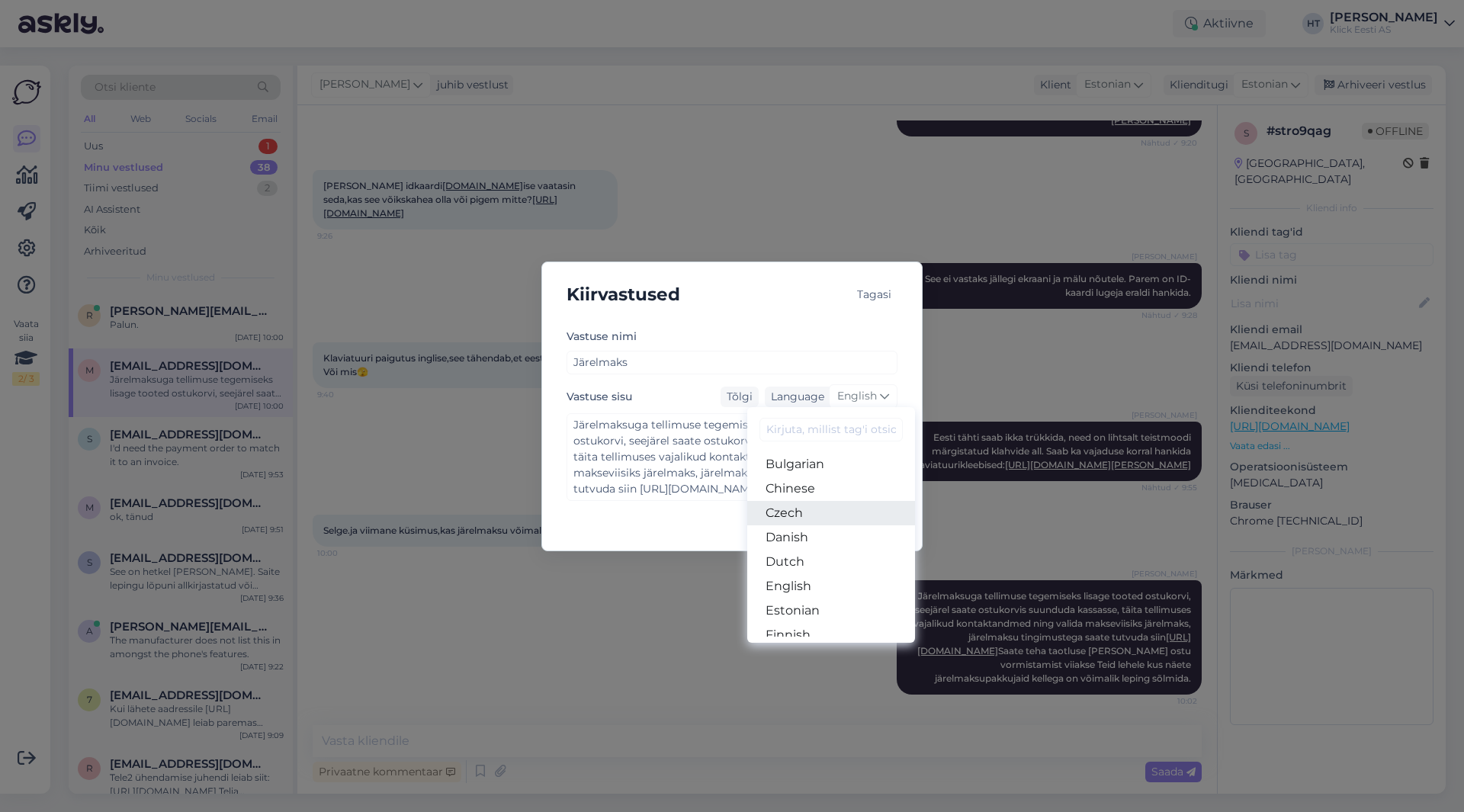
scroll to position [76, 0]
click at [816, 586] on link "Estonian" at bounding box center [830, 582] width 168 height 24
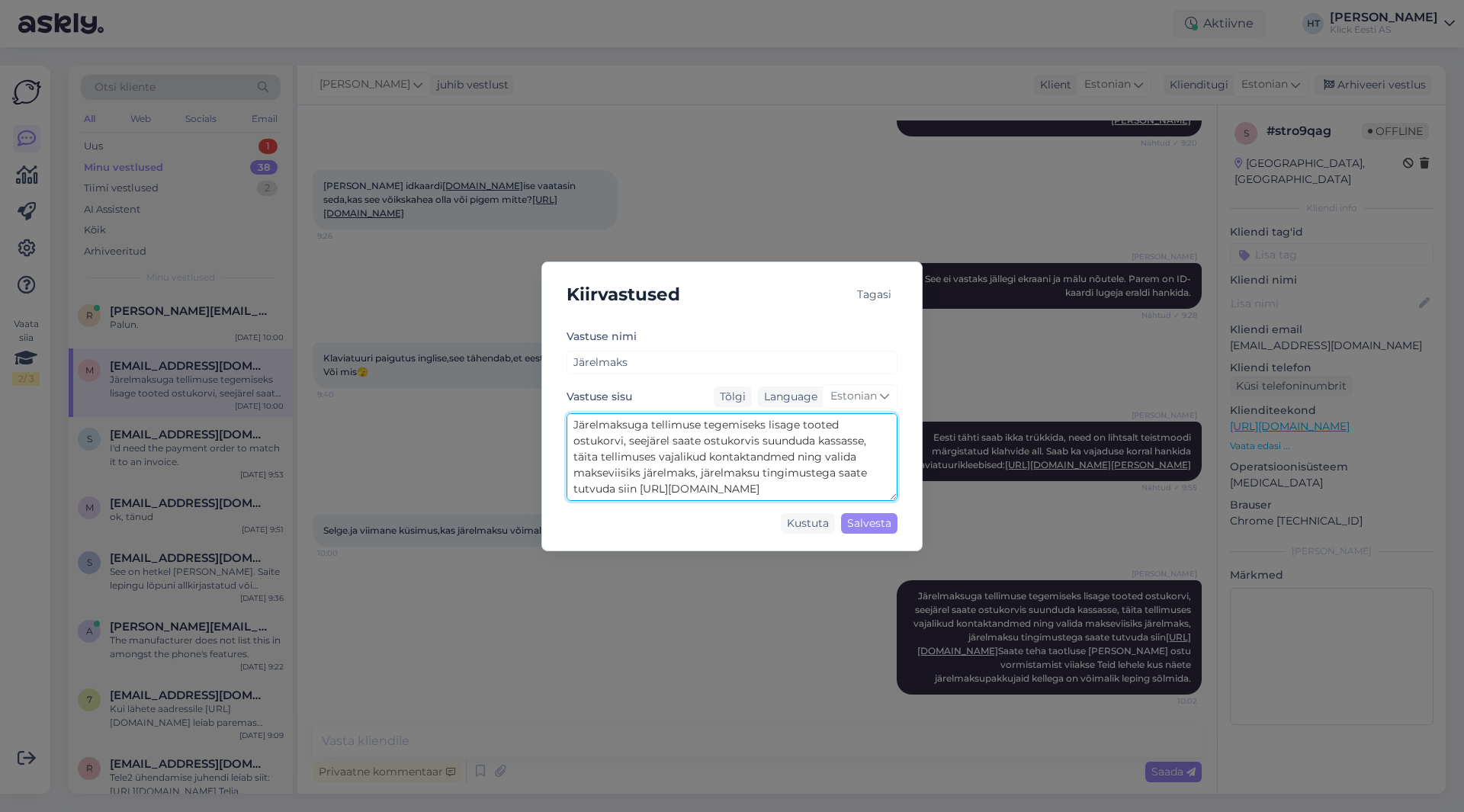
click at [659, 433] on textarea "Järelmaksuga tellimuse tegemiseks lisage tooted ostukorvi, seejärel saate ostuk…" at bounding box center [732, 457] width 331 height 88
paste textarea "jarelmaksu-tingimused Saate teha taotluse [PERSON_NAME] ostu vormistamist viiak…"
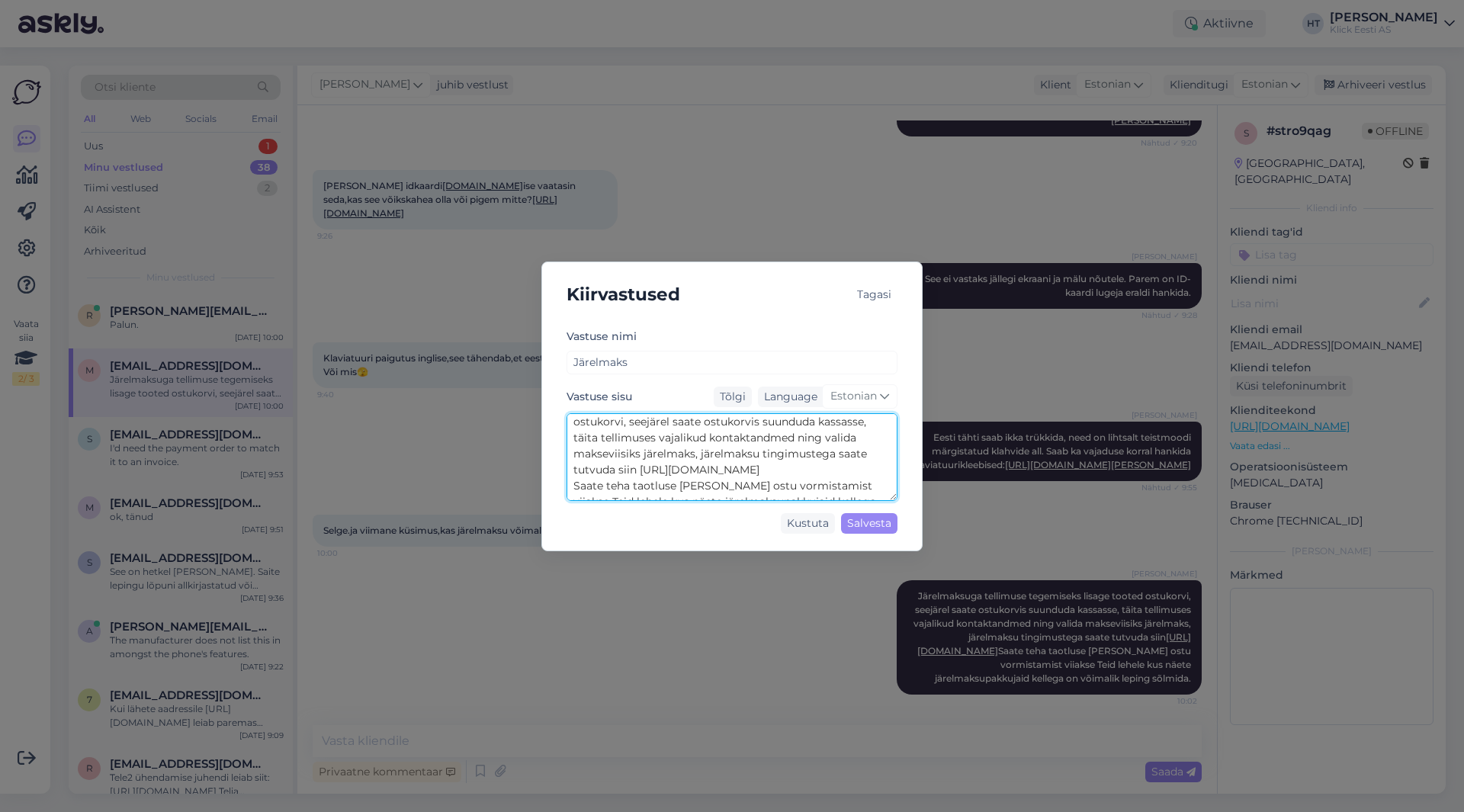
scroll to position [0, 0]
type textarea "Järelmaksuga tellimuse tegemiseks lisage tooted ostukorvi, seejärel saate ostuk…"
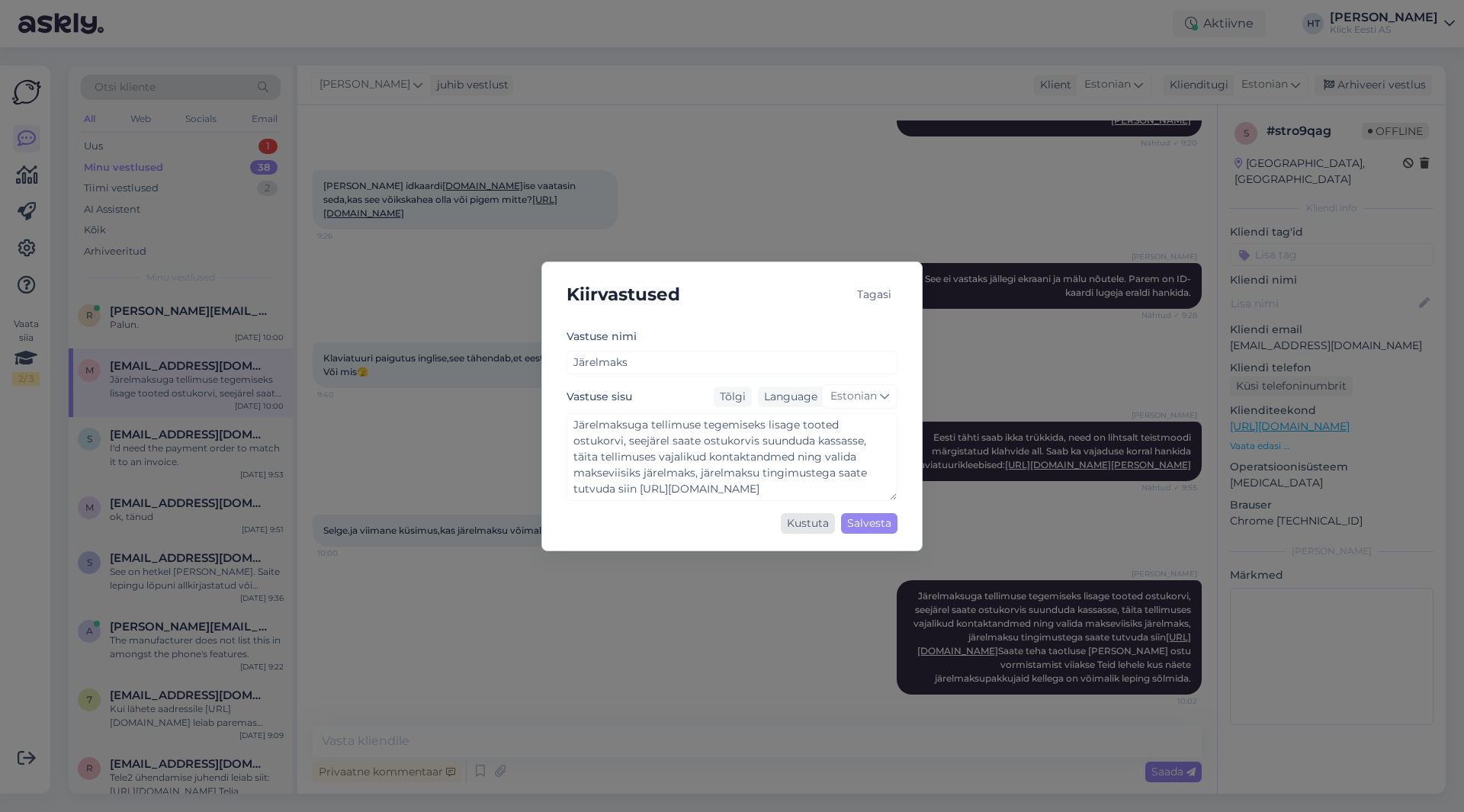
click at [804, 530] on div "Kustuta" at bounding box center [807, 523] width 54 height 21
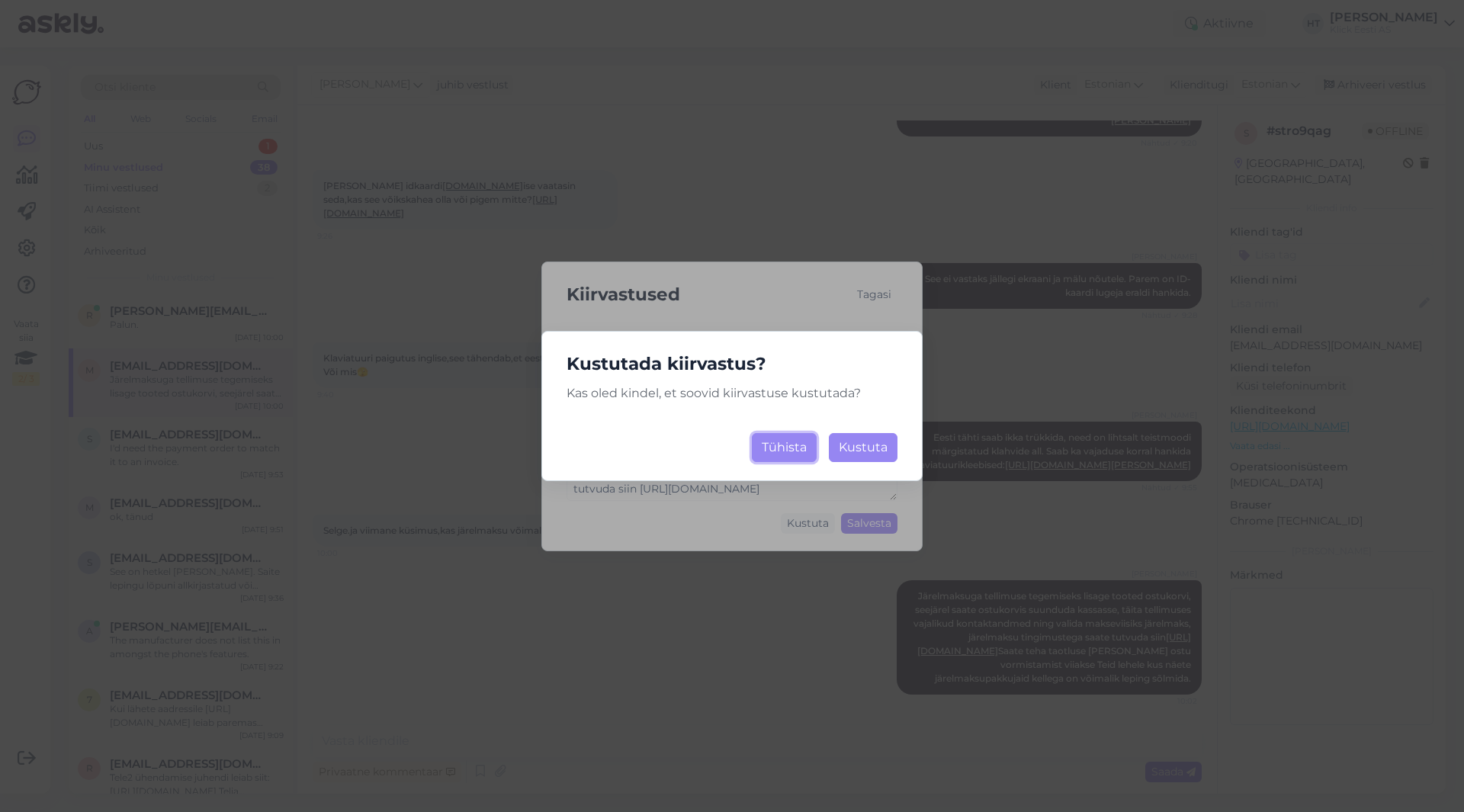
click at [796, 456] on button "Tühista" at bounding box center [784, 447] width 65 height 29
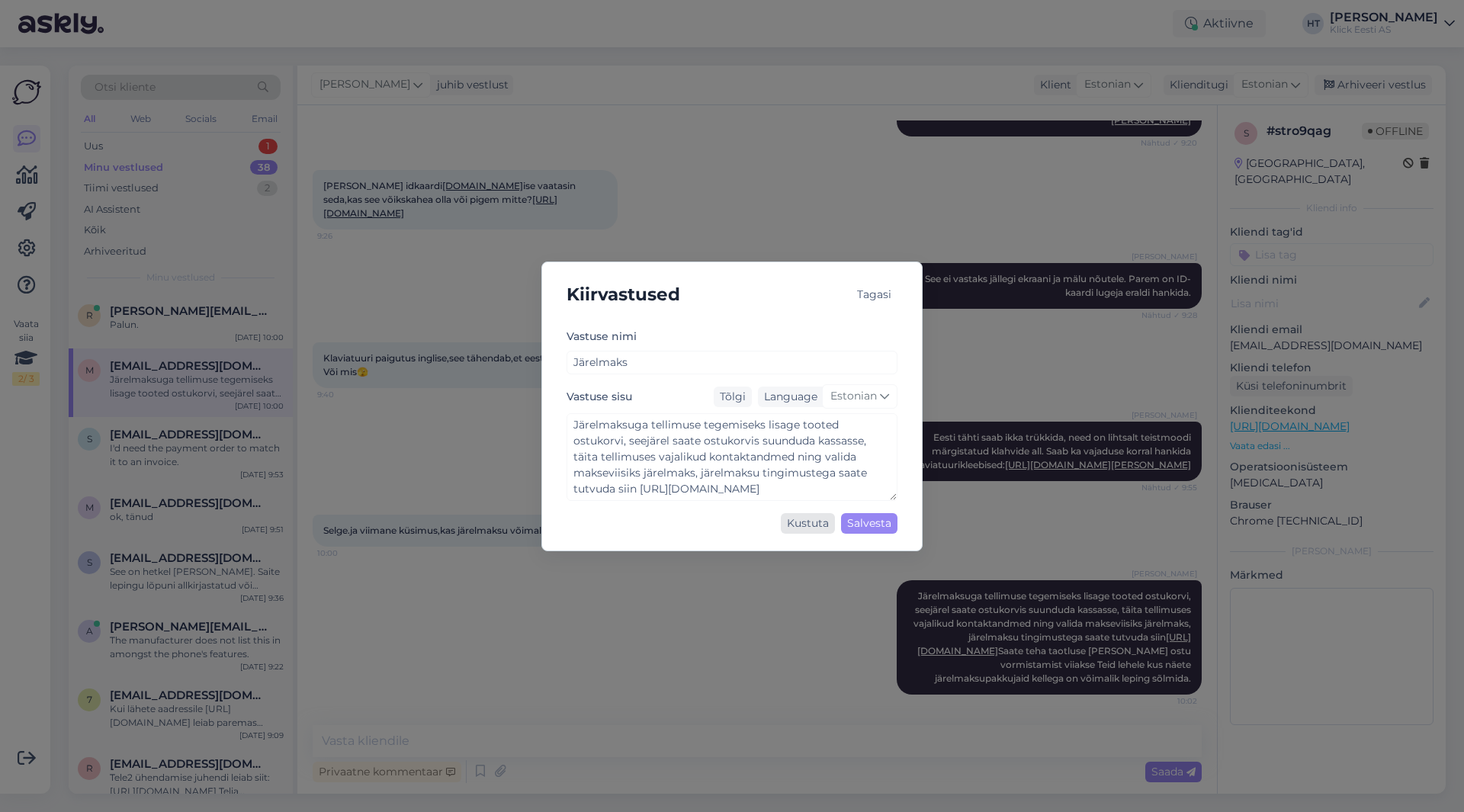
click at [813, 529] on div "Kustuta" at bounding box center [807, 523] width 54 height 21
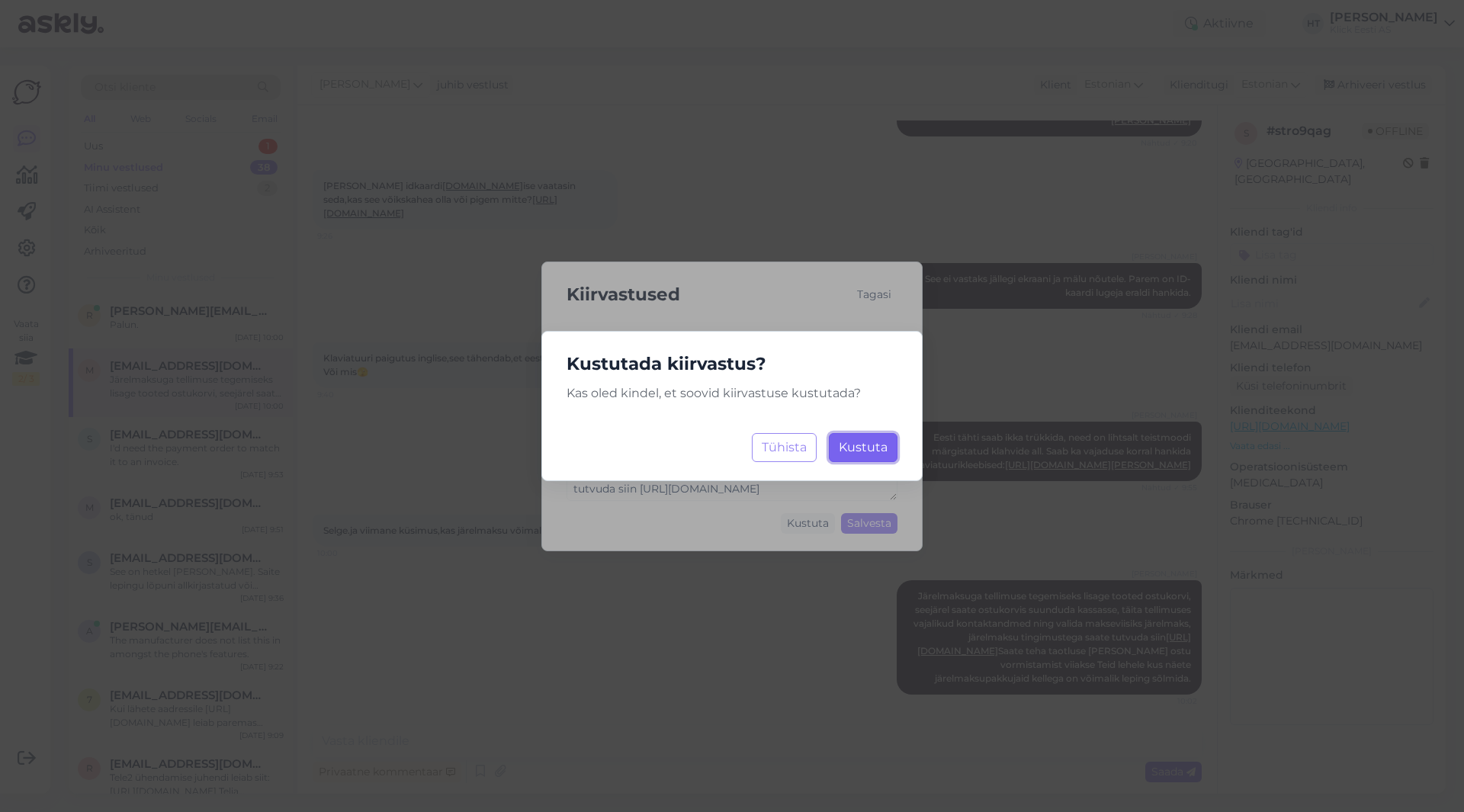
click at [844, 454] on button "Kustuta Laadimine..." at bounding box center [863, 447] width 69 height 29
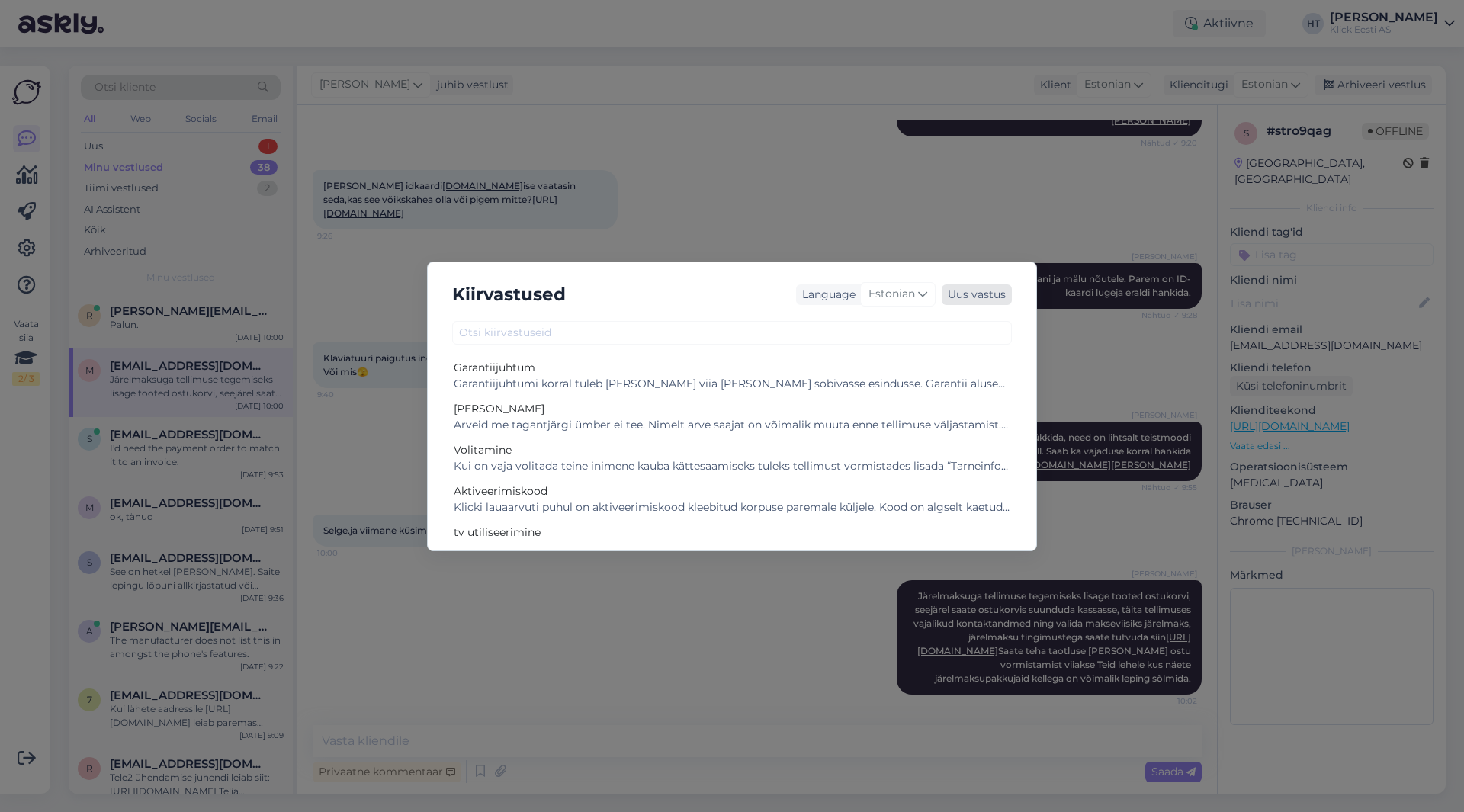
click at [962, 298] on div "Uus vastus" at bounding box center [977, 294] width 70 height 21
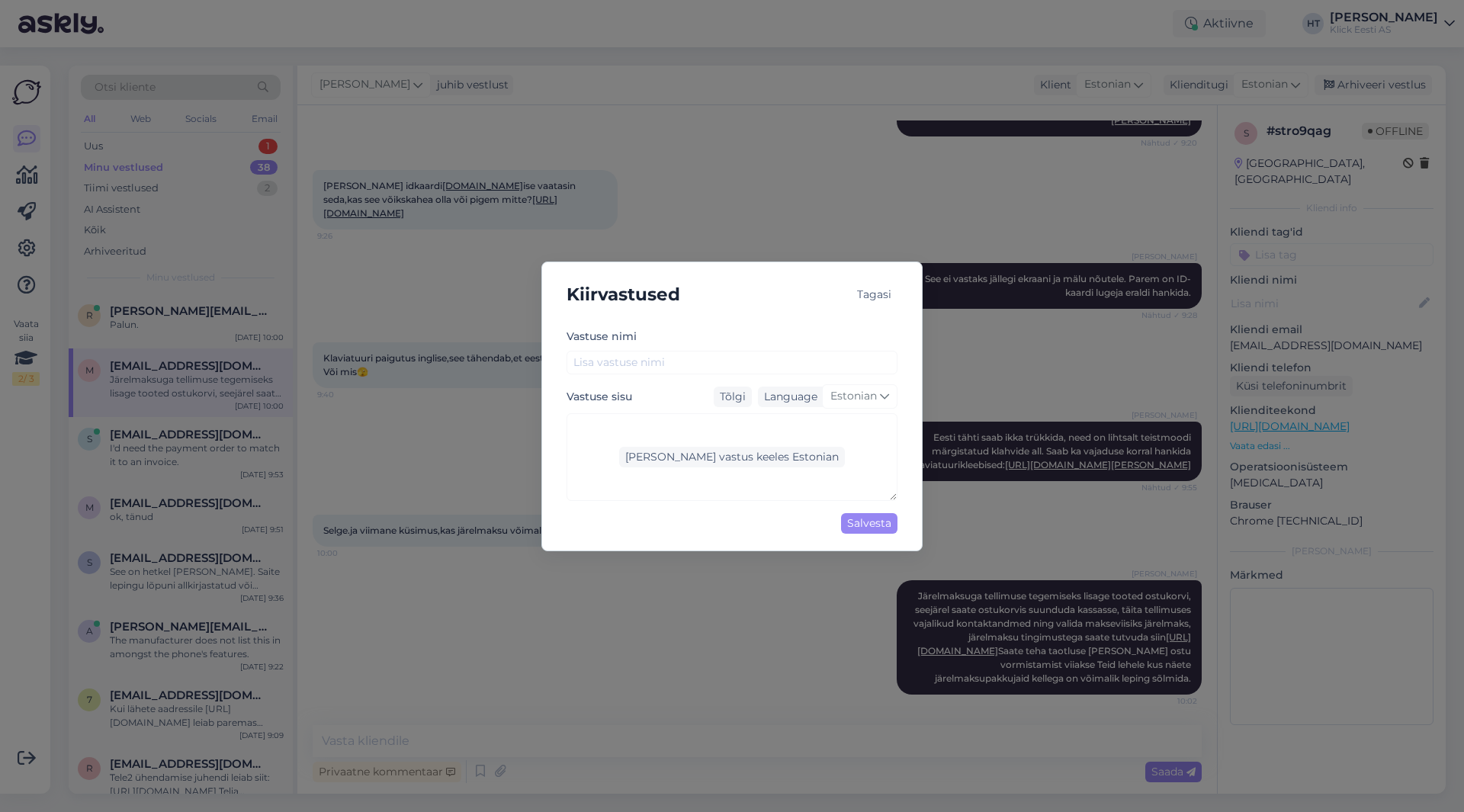
click at [873, 298] on div "Tagasi" at bounding box center [874, 294] width 46 height 21
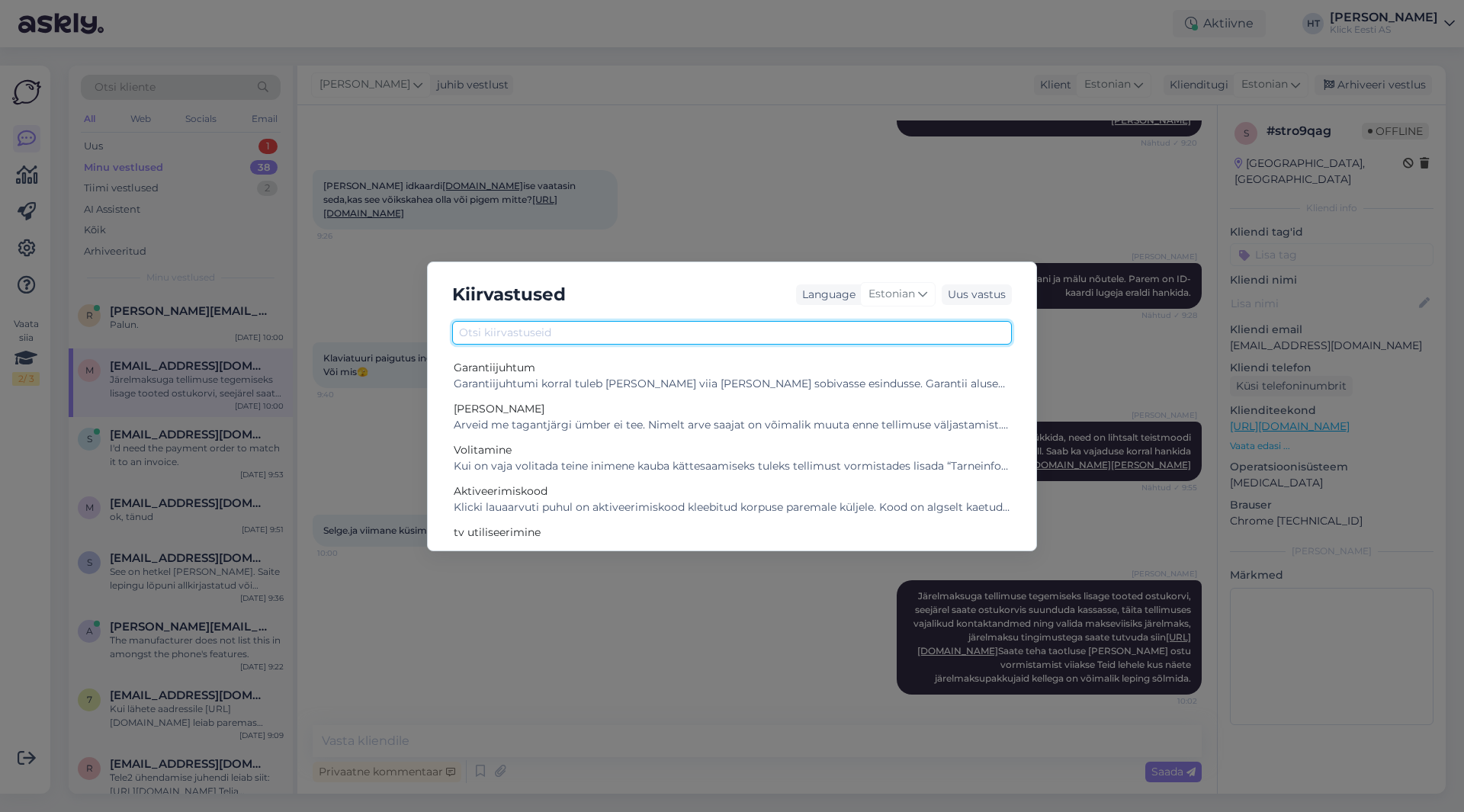
click at [667, 327] on input "text" at bounding box center [732, 332] width 560 height 24
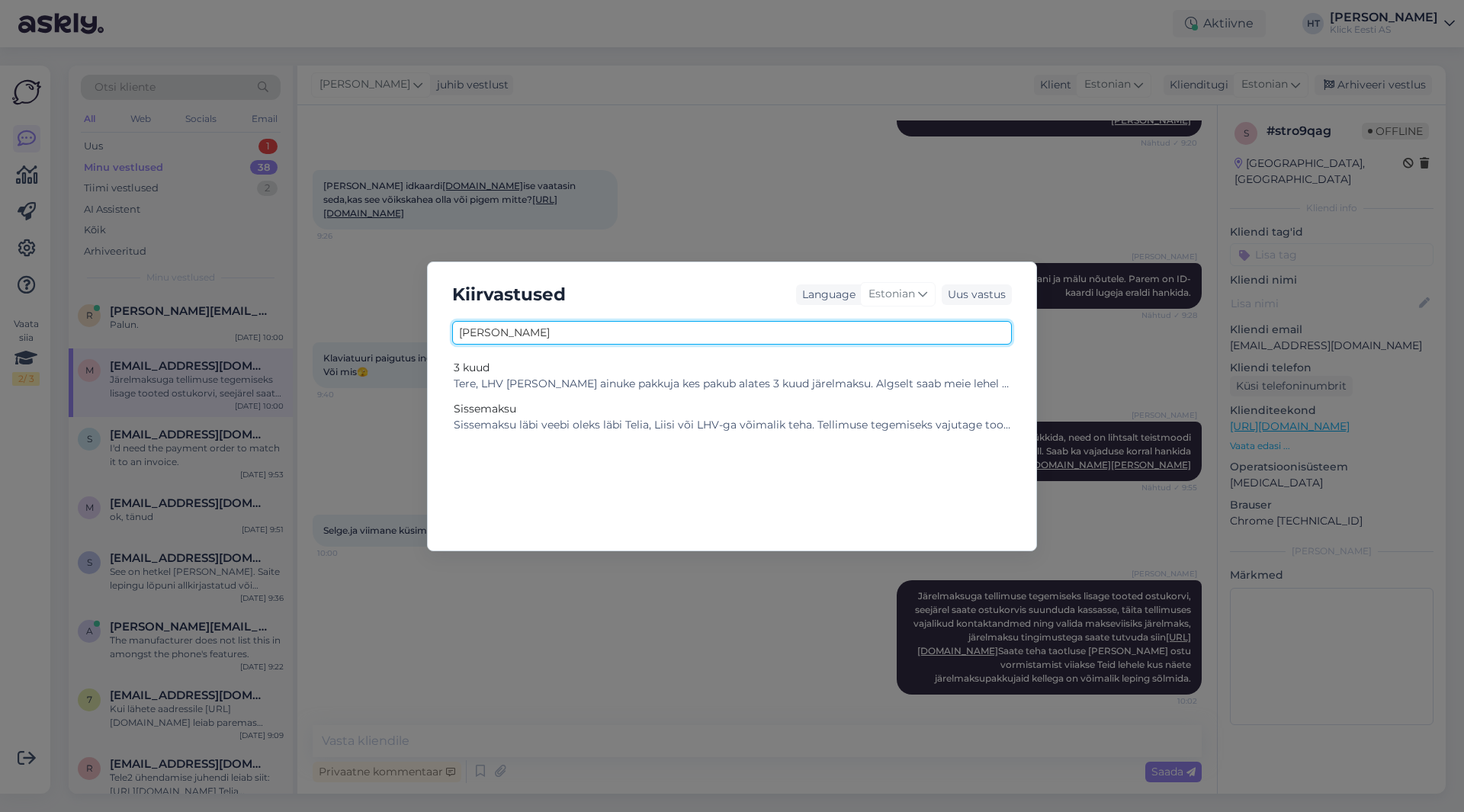
type input "j"
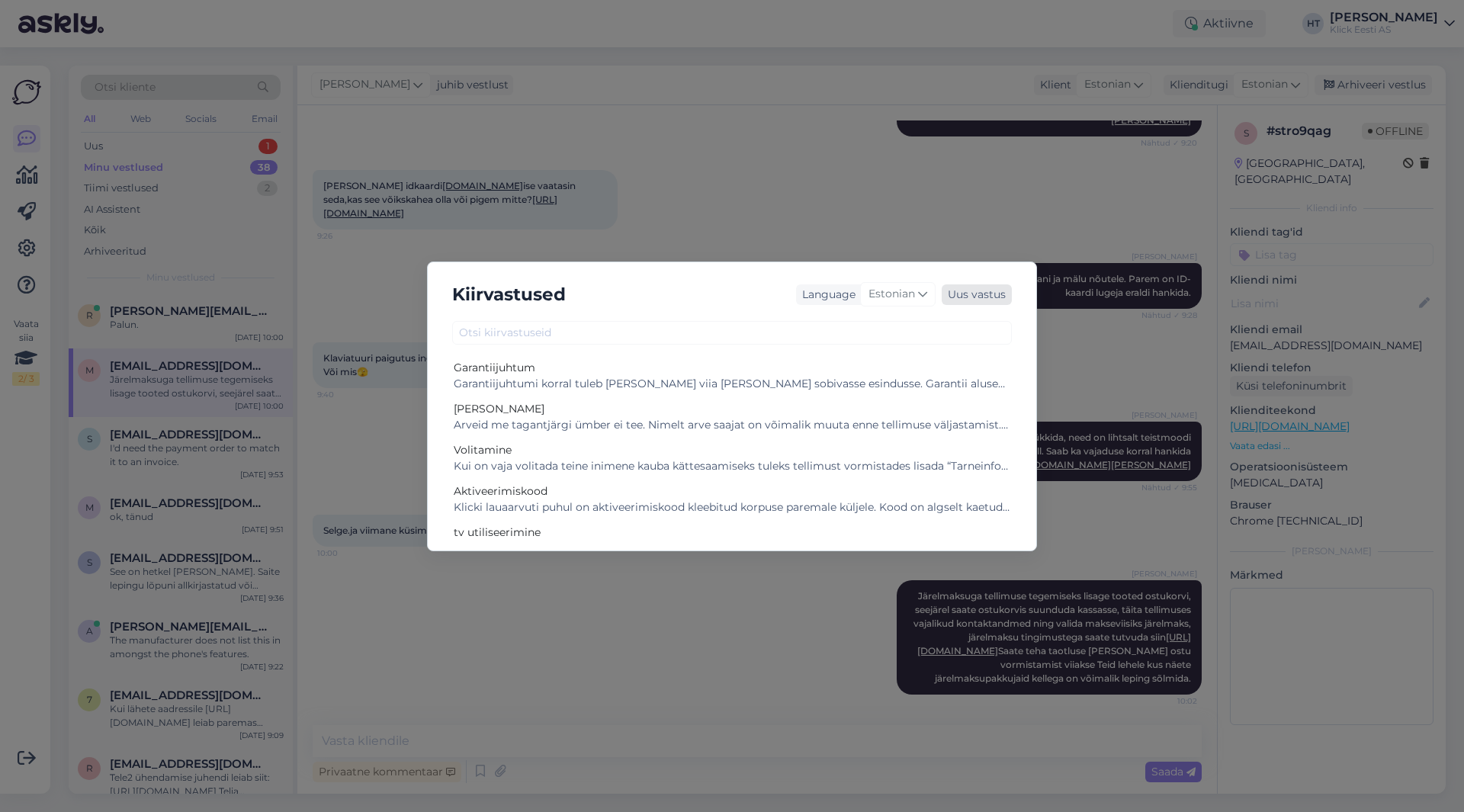
click at [957, 296] on div "Uus vastus" at bounding box center [977, 294] width 70 height 21
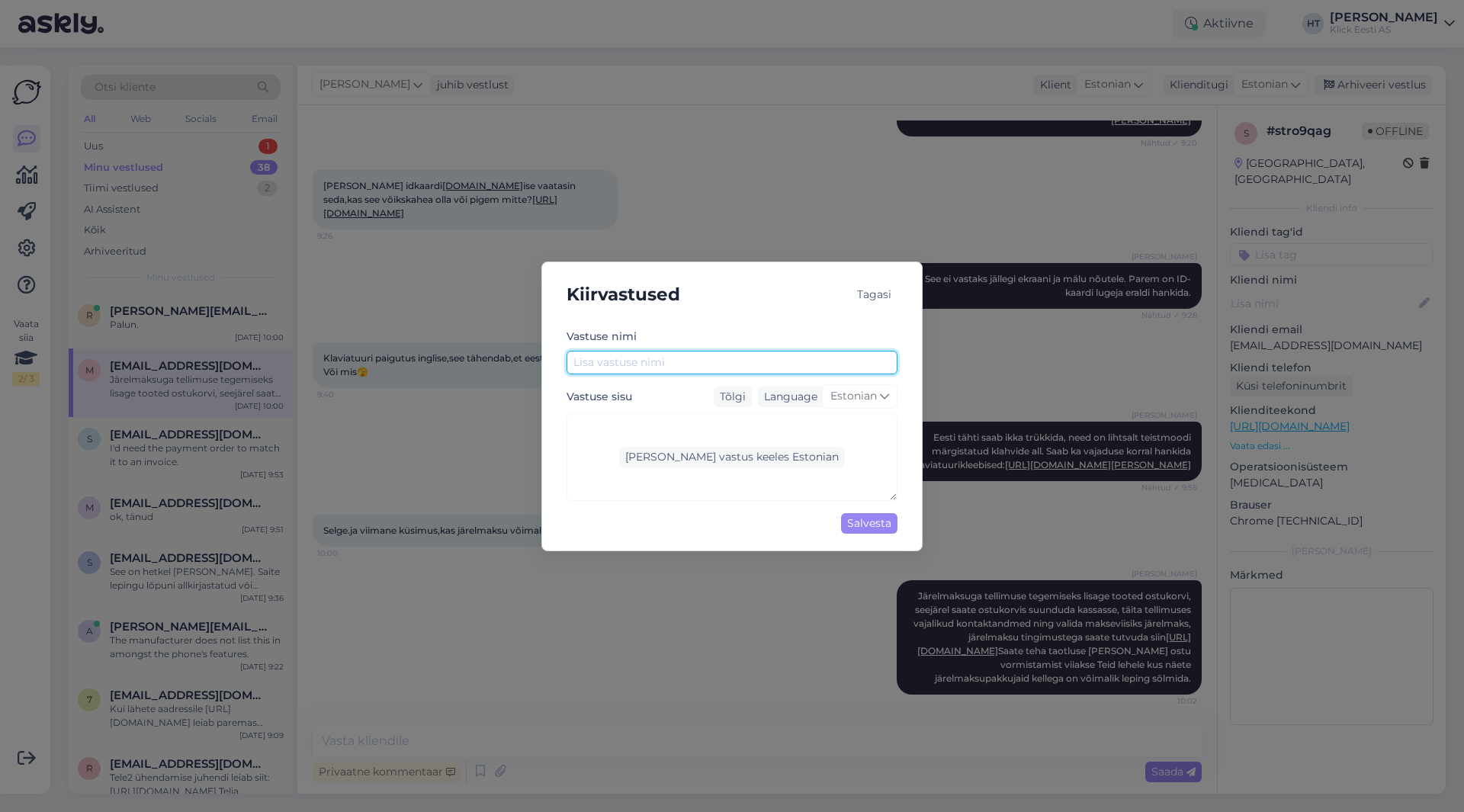
click at [682, 359] on input "text" at bounding box center [732, 362] width 331 height 24
type input "Järelmaks"
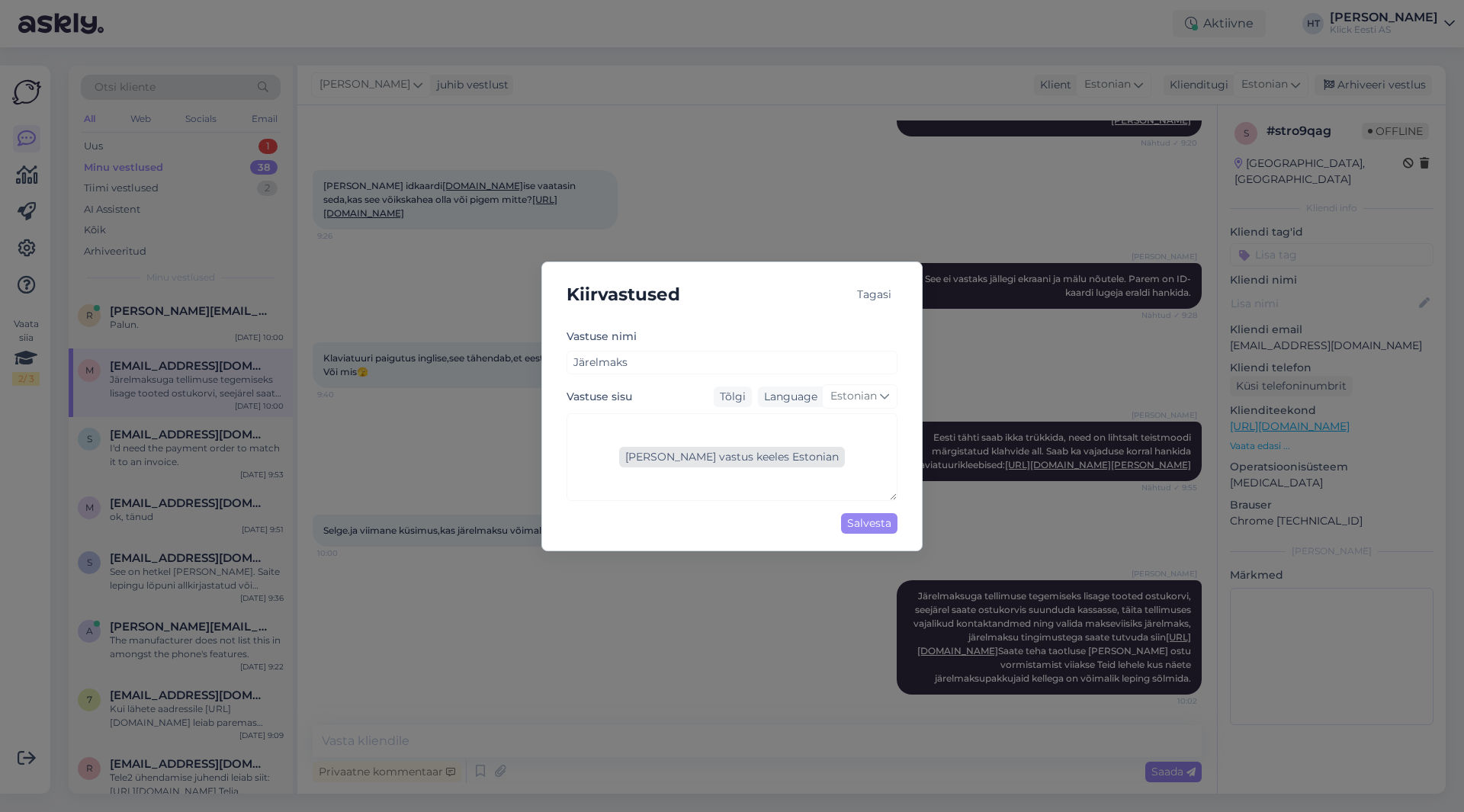
click at [739, 451] on div "[PERSON_NAME] vastus keeles Estonian" at bounding box center [732, 456] width 226 height 21
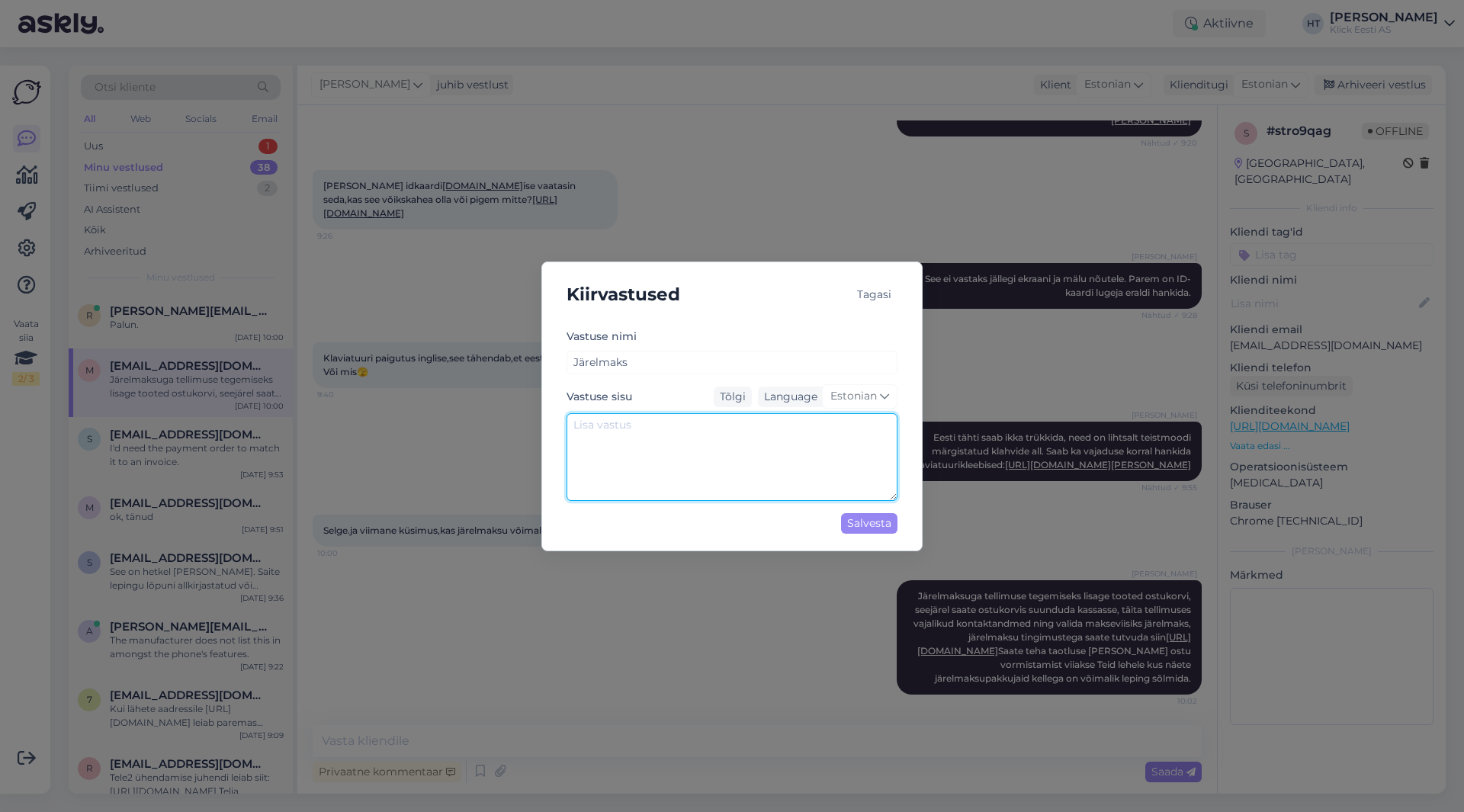
click at [647, 437] on textarea at bounding box center [732, 457] width 331 height 88
paste textarea "Järelmaksuga tellimuse tegemiseks lisage tooted ostukorvi, seejärel saate ostuk…"
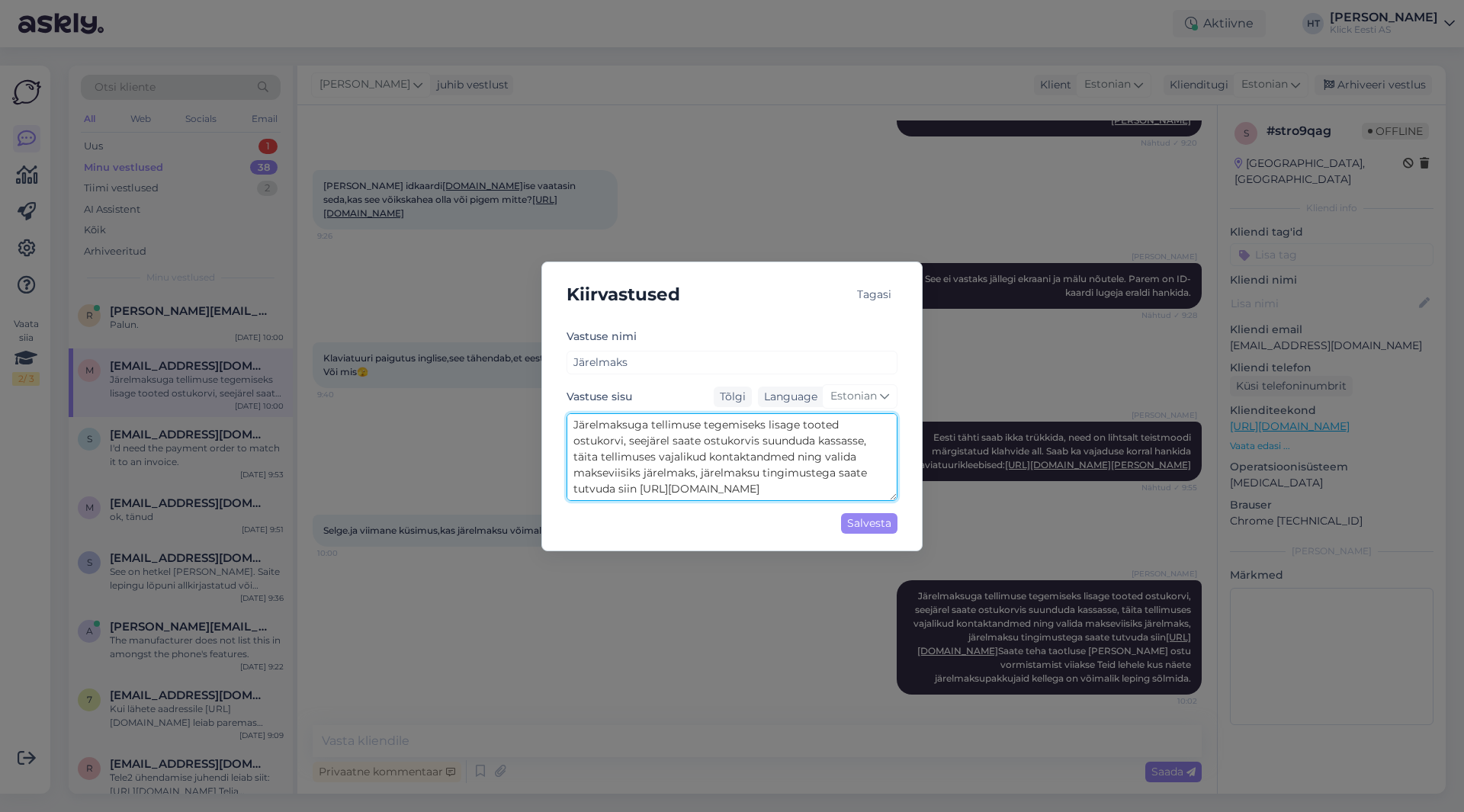
scroll to position [44, 0]
type textarea "Järelmaksuga tellimuse tegemiseks lisage tooted ostukorvi, seejärel saate ostuk…"
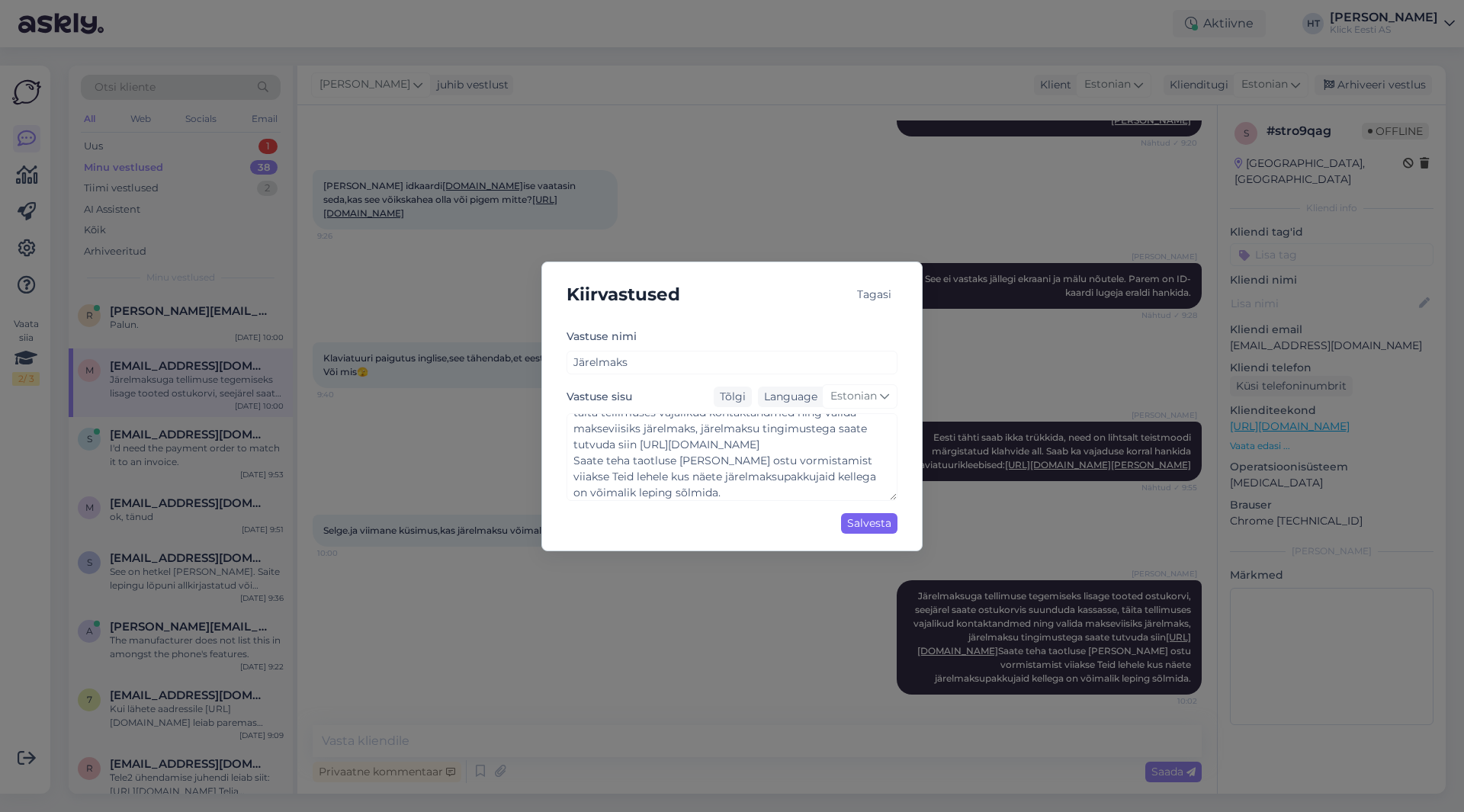
click at [849, 520] on div "Salvesta" at bounding box center [869, 523] width 56 height 21
click at [726, 398] on div "Tõlgi" at bounding box center [733, 396] width 38 height 21
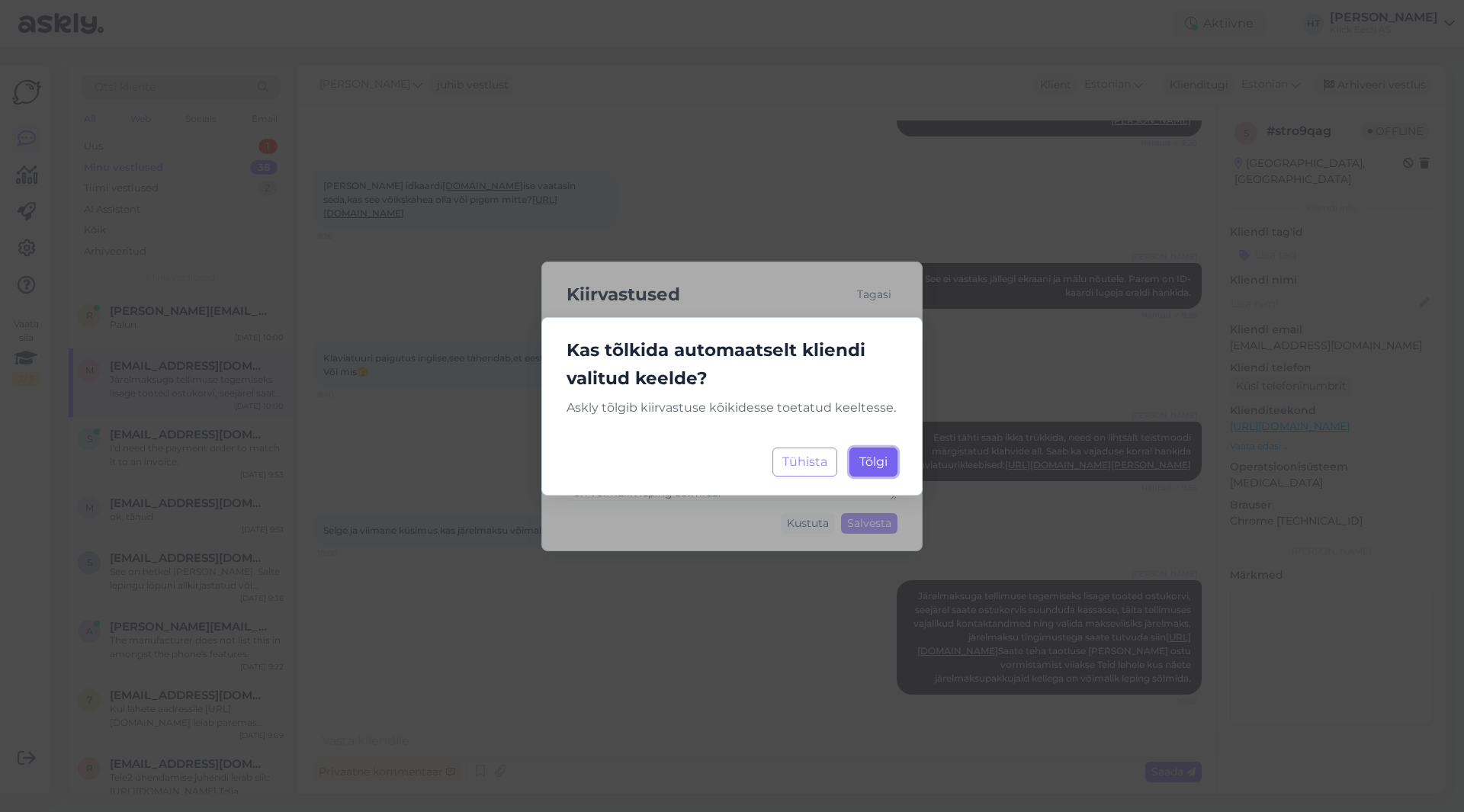
click at [857, 460] on button "[PERSON_NAME]..." at bounding box center [873, 461] width 48 height 29
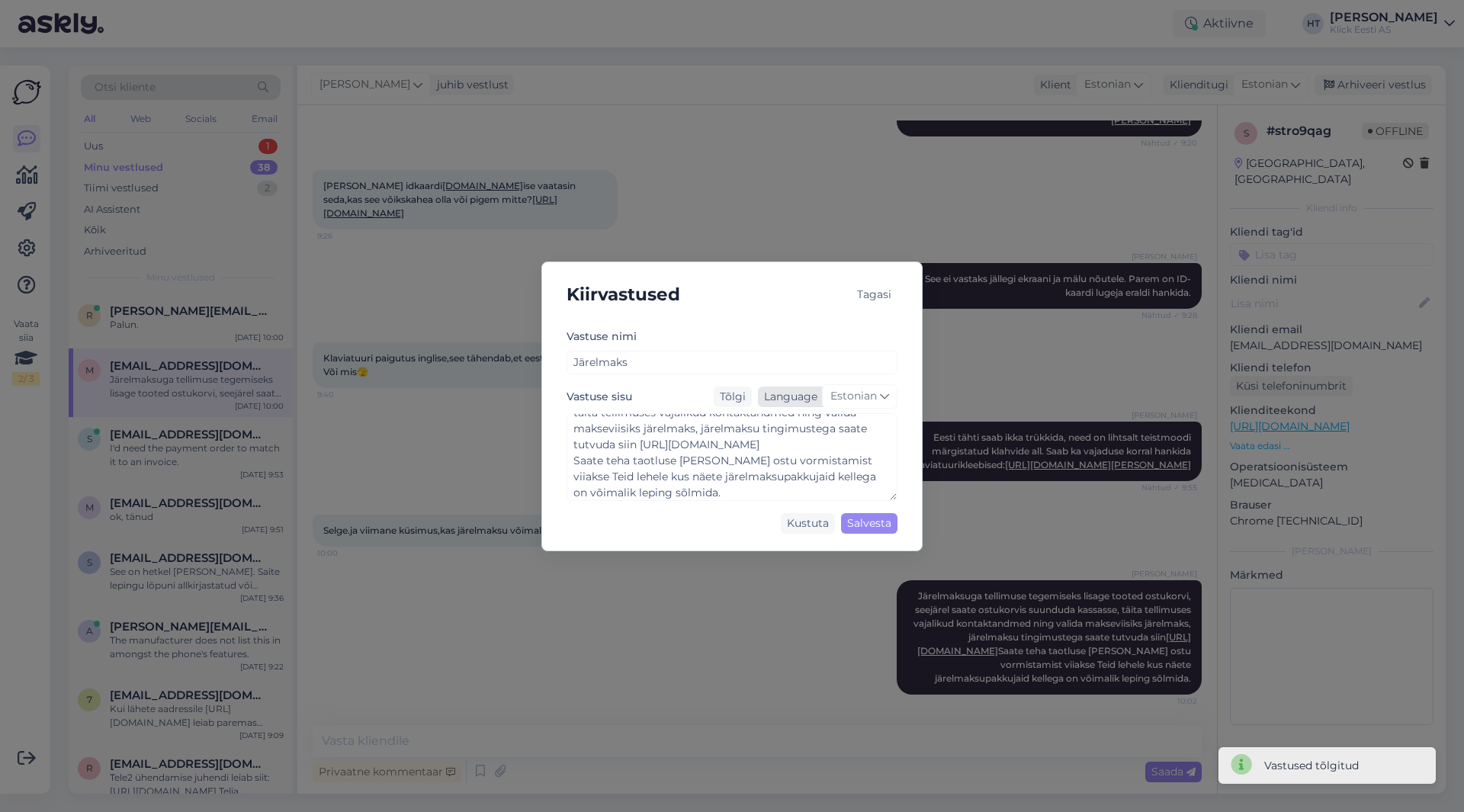
click at [839, 399] on span "Estonian" at bounding box center [854, 396] width 46 height 17
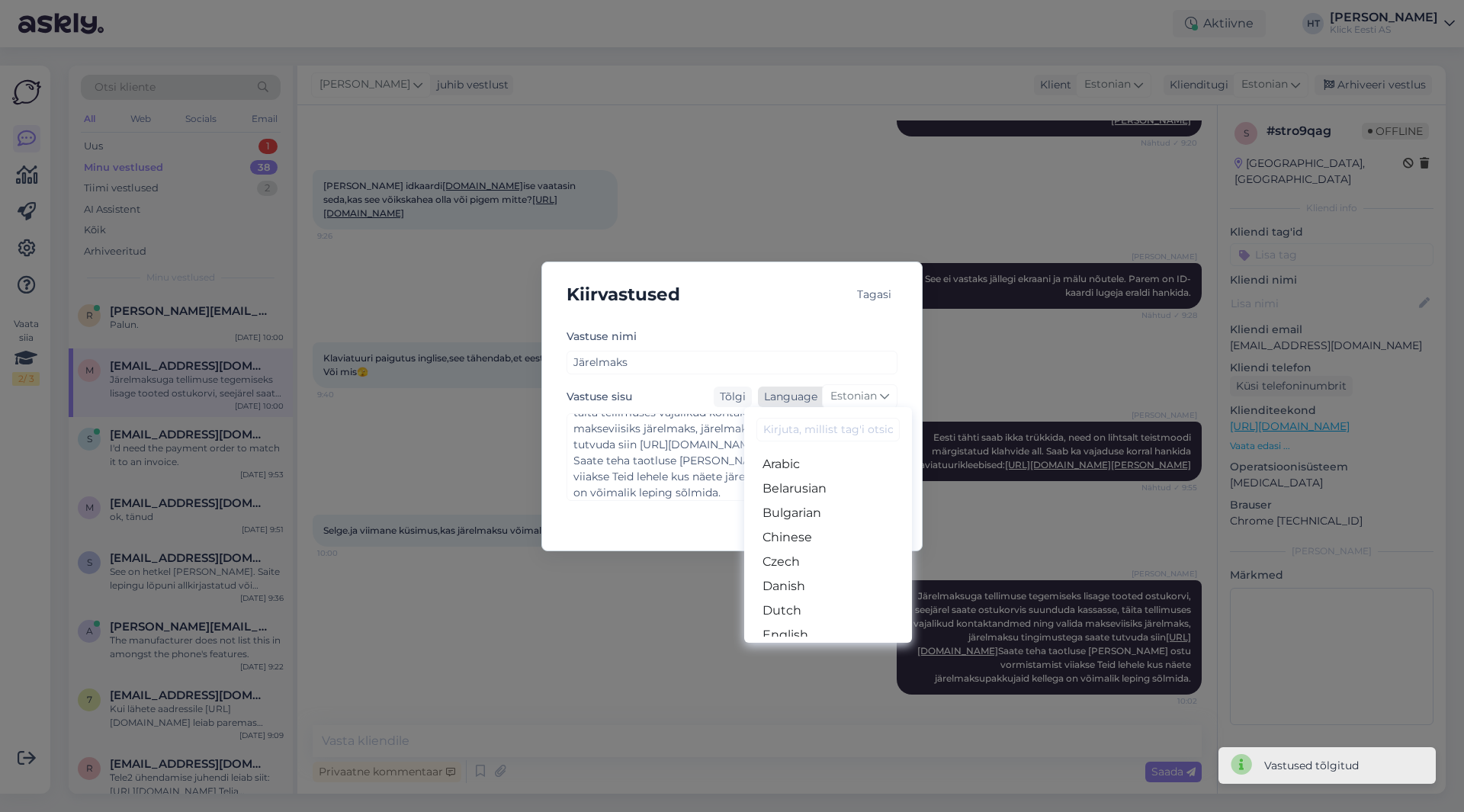
click at [839, 399] on span "Estonian" at bounding box center [854, 396] width 46 height 17
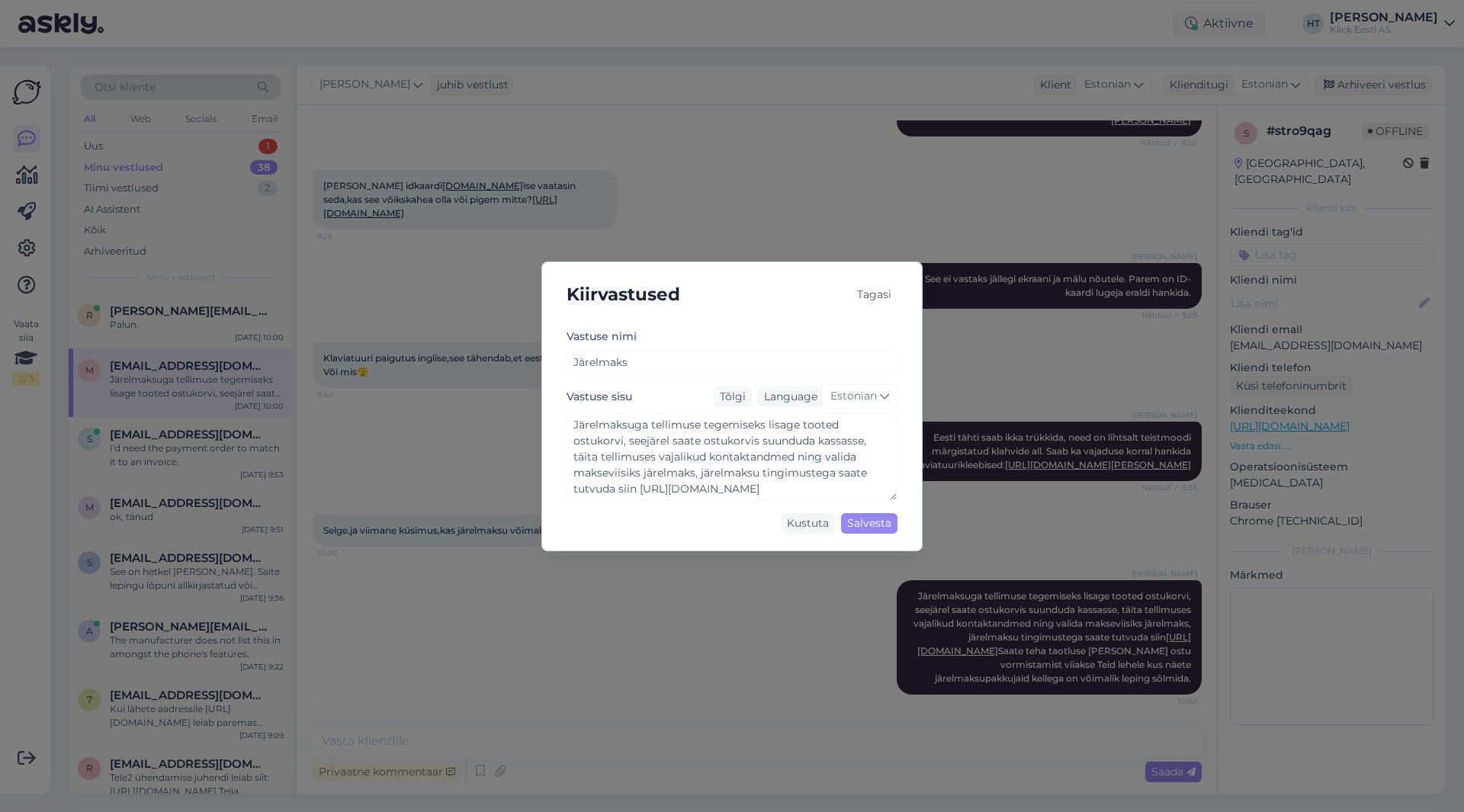
scroll to position [48, 0]
click at [883, 289] on div "Tagasi" at bounding box center [874, 294] width 46 height 21
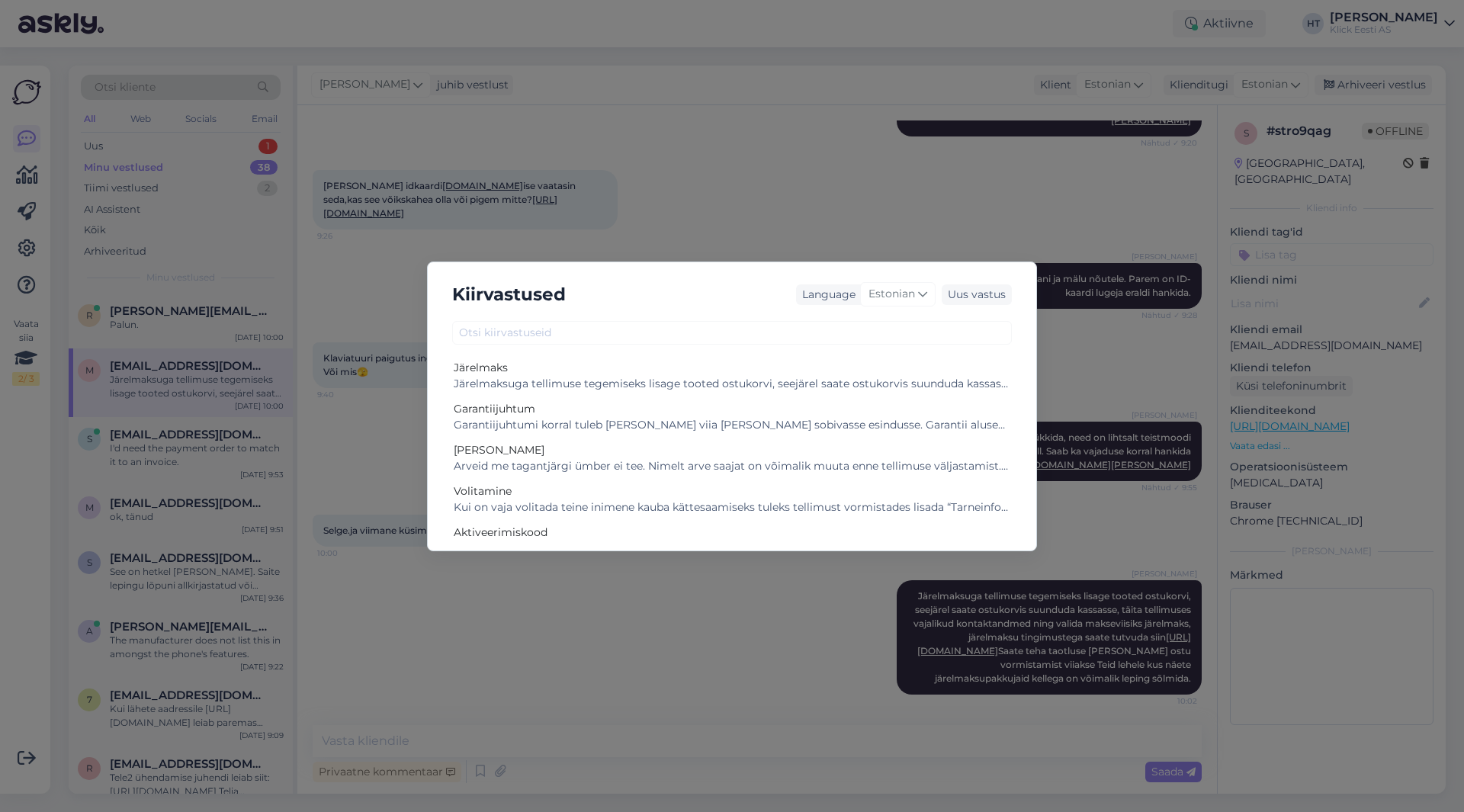
click at [1057, 334] on div "Kiirvastused Language Estonian Uus vastus Järelmaks Järelmaksuga tellimuse tege…" at bounding box center [732, 406] width 1464 height 812
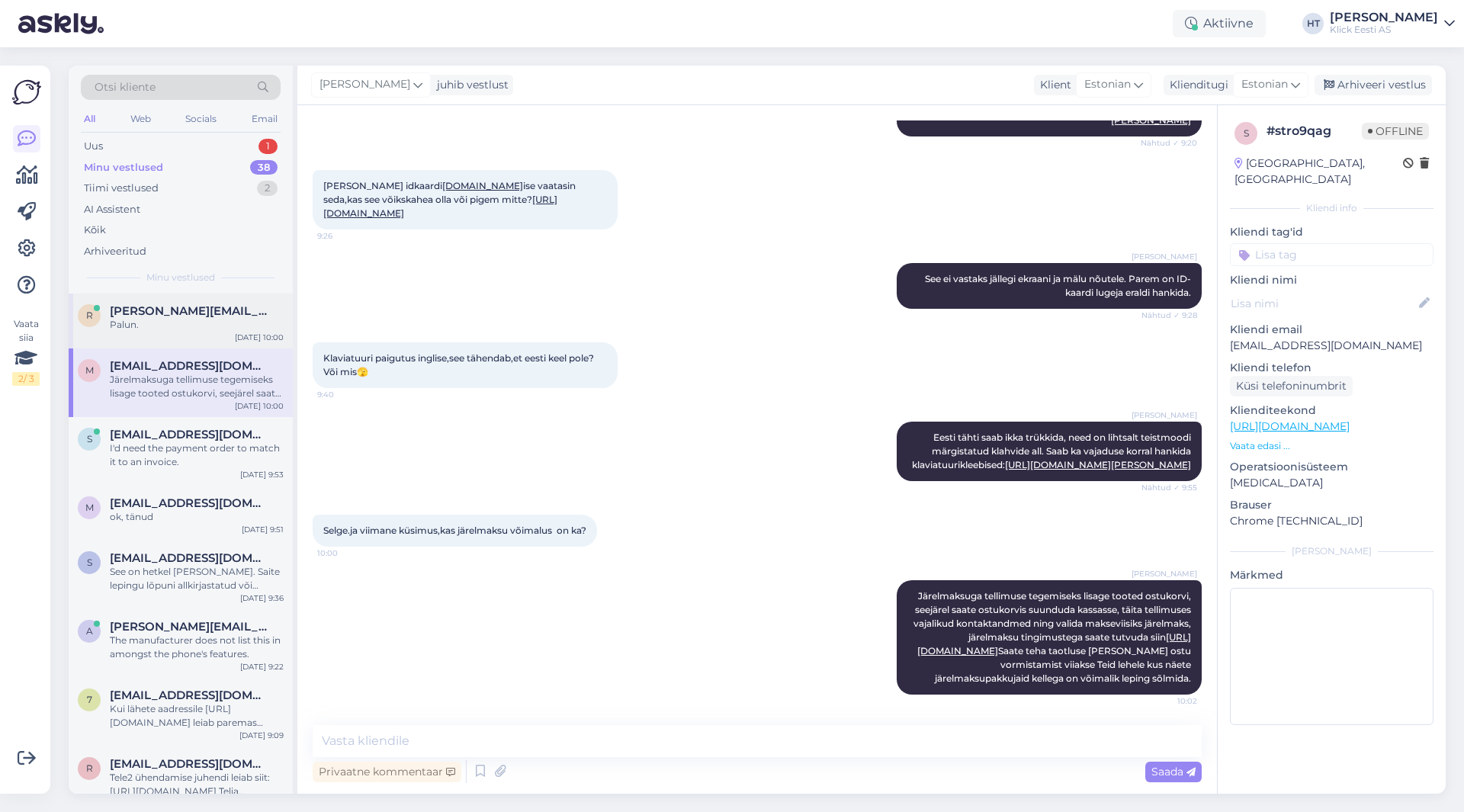
click at [231, 318] on div "Palun." at bounding box center [197, 324] width 174 height 14
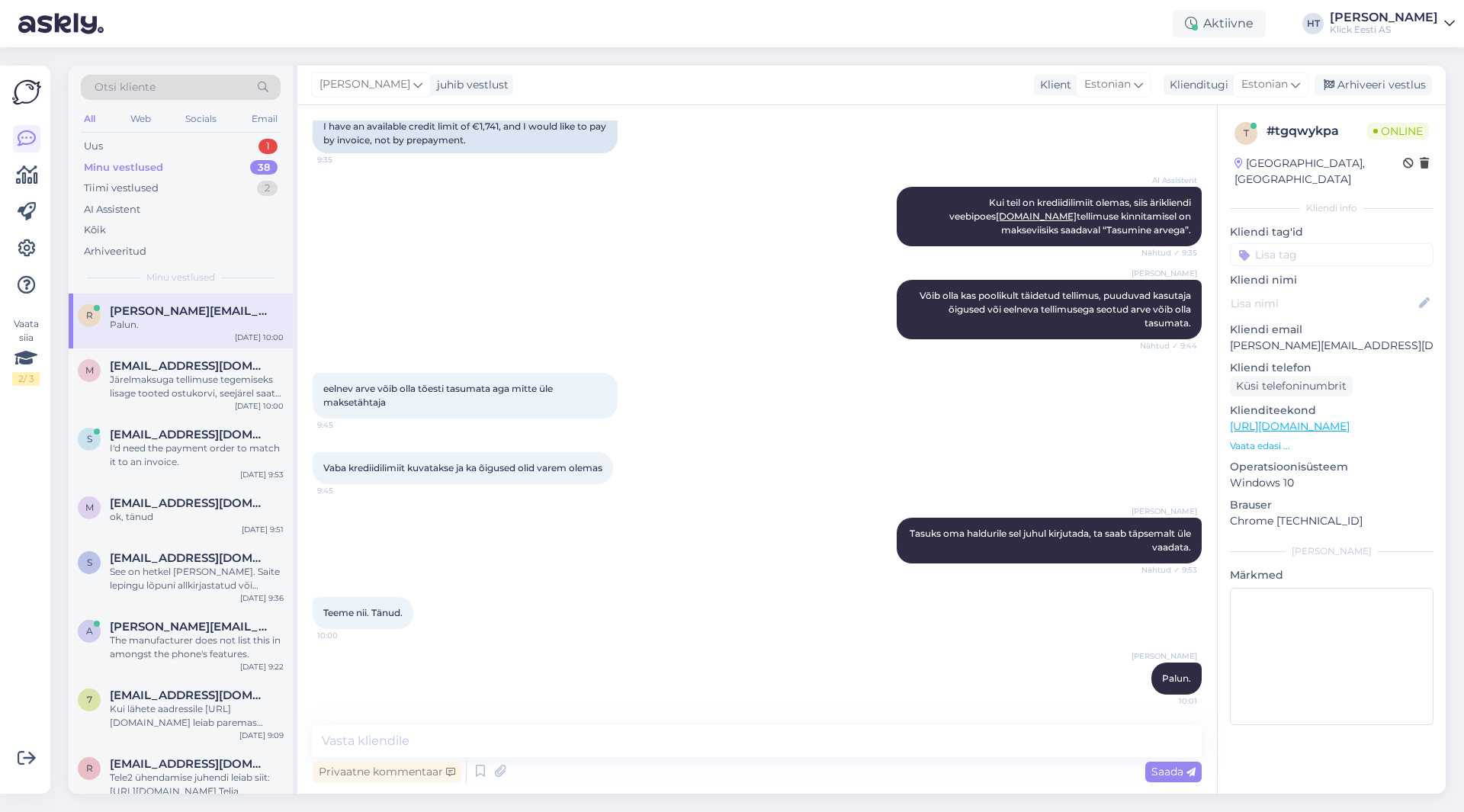
scroll to position [414, 0]
click at [239, 150] on div "Uus 1" at bounding box center [181, 146] width 200 height 21
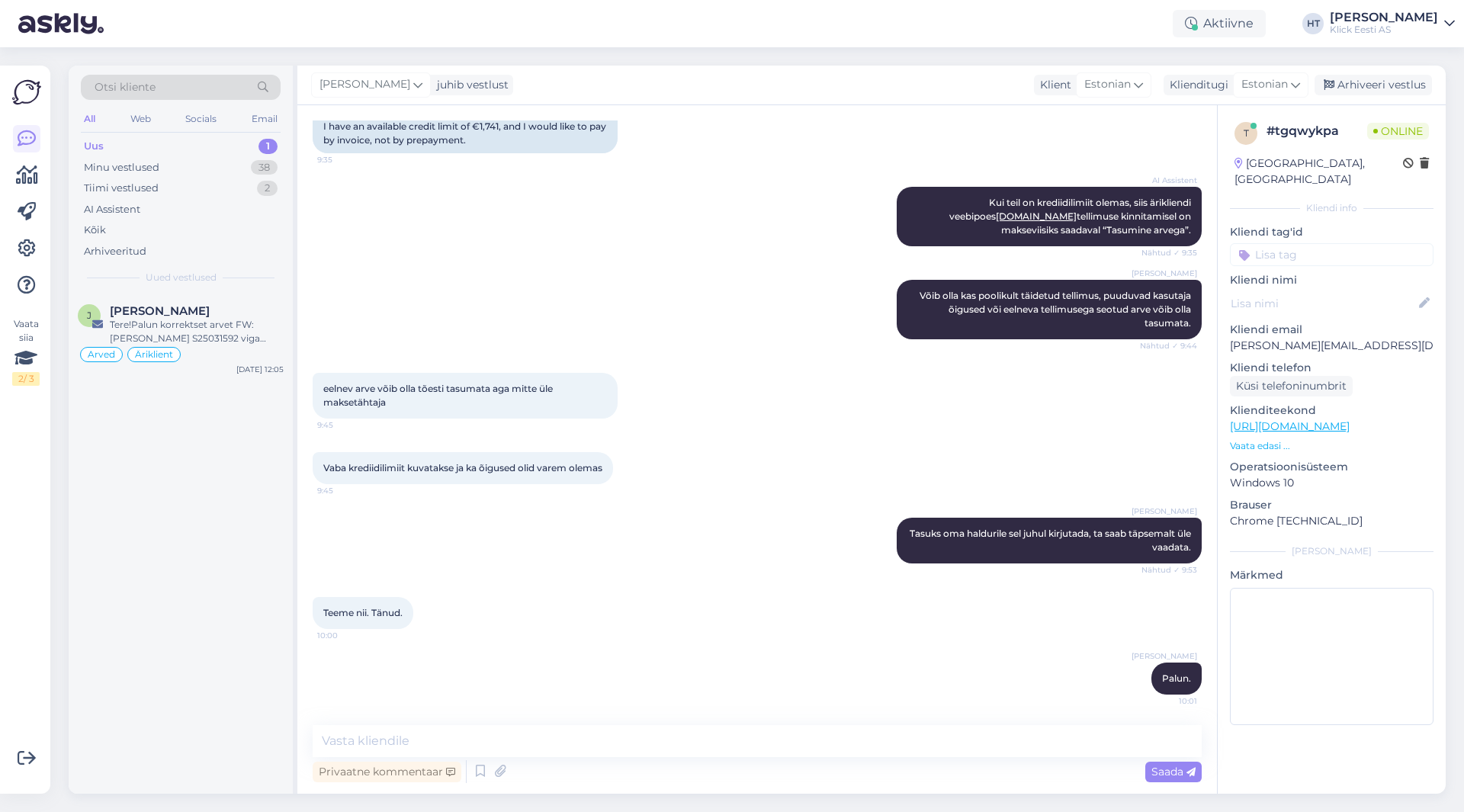
click at [227, 293] on div "Otsi kliente All Web Socials Email Uus 1 Minu vestlused 38 Tiimi vestlused 2 AI…" at bounding box center [180, 179] width 224 height 228
click at [227, 299] on div "J [PERSON_NAME] Tere!Palun korrektset arvet FW: [PERSON_NAME] S25031592 viga kä…" at bounding box center [180, 337] width 224 height 87
type textarea "FWD [PERSON_NAME] ja [PERSON_NAME]."
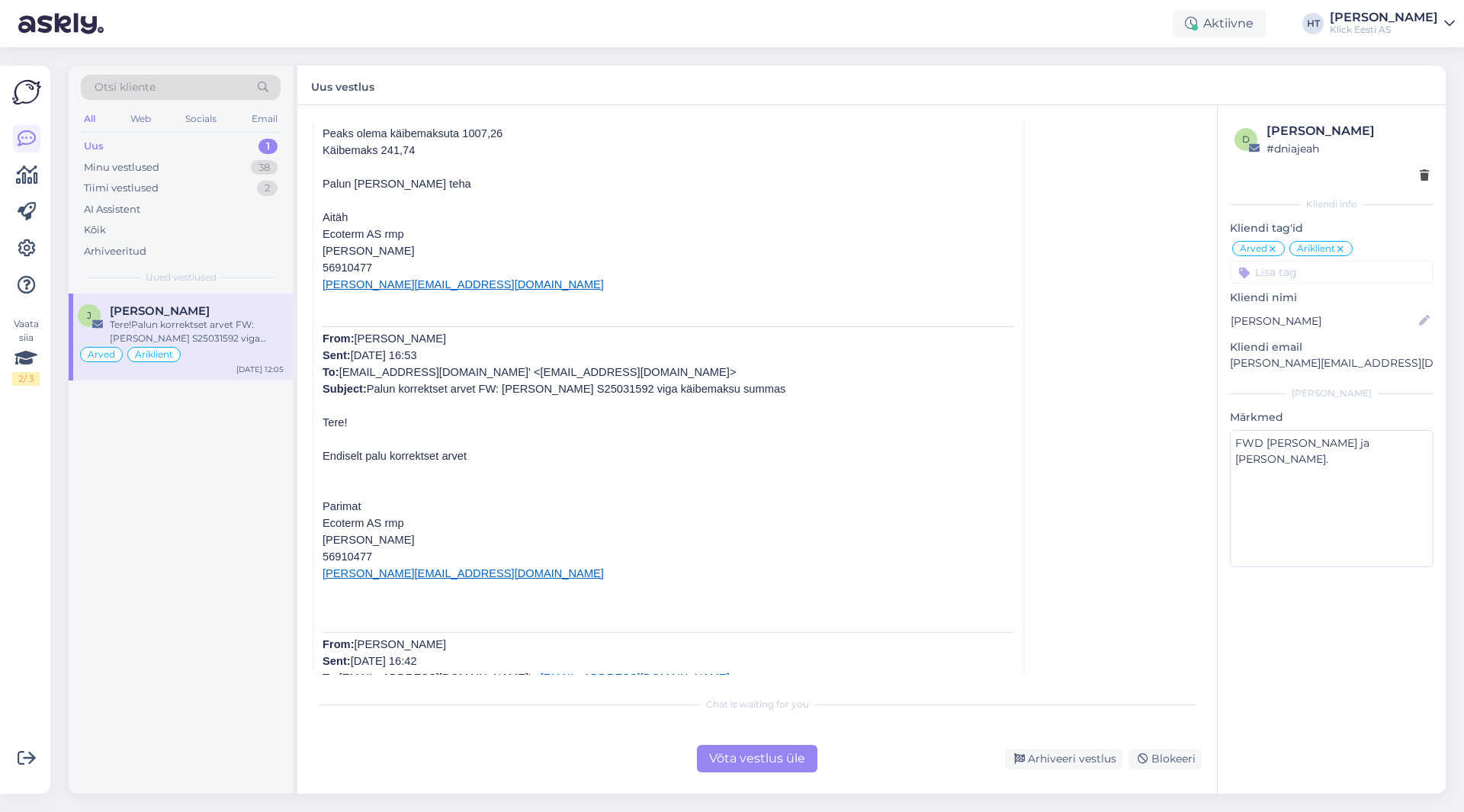
scroll to position [0, 0]
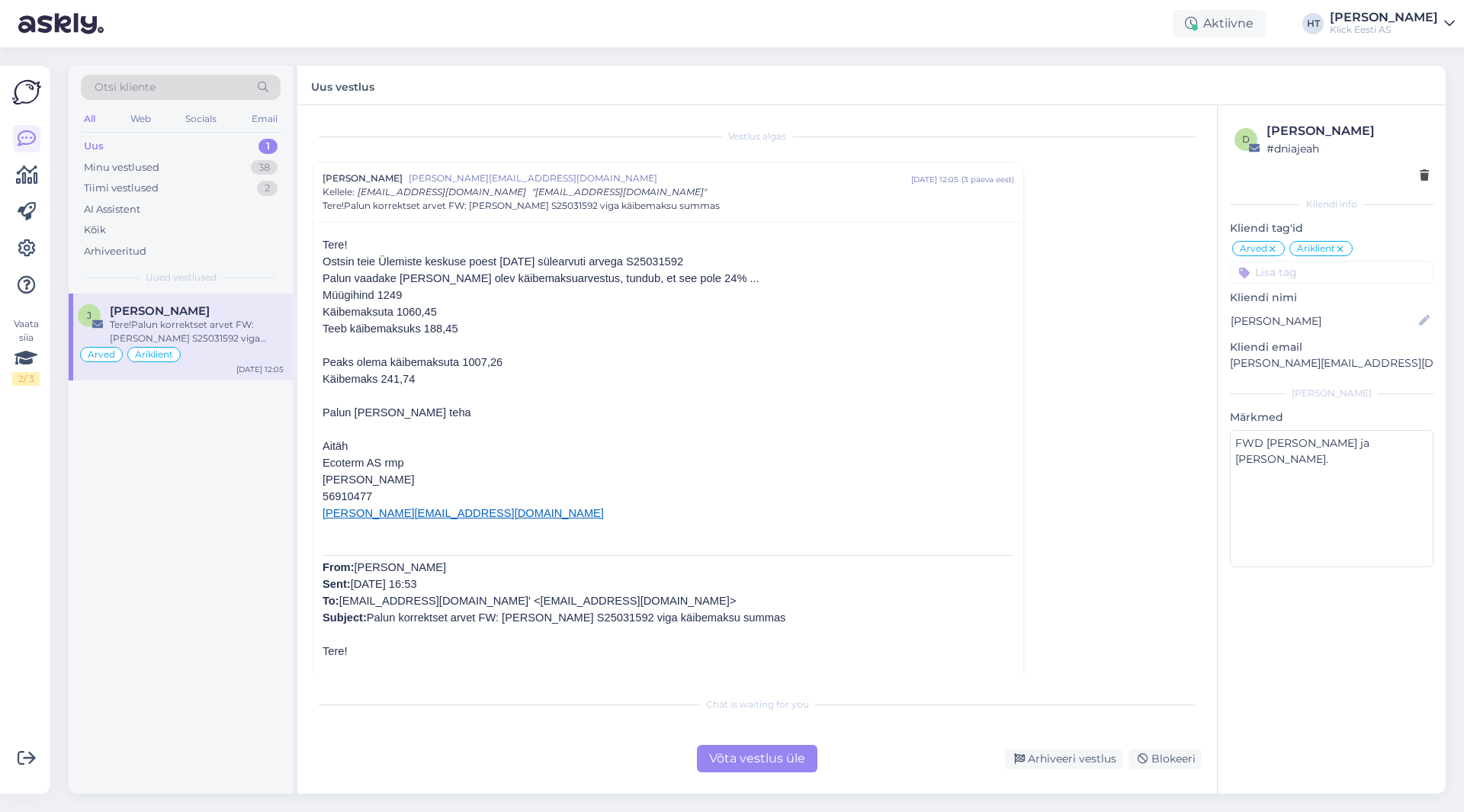
click at [744, 767] on div "Võta vestlus üle" at bounding box center [758, 758] width 121 height 27
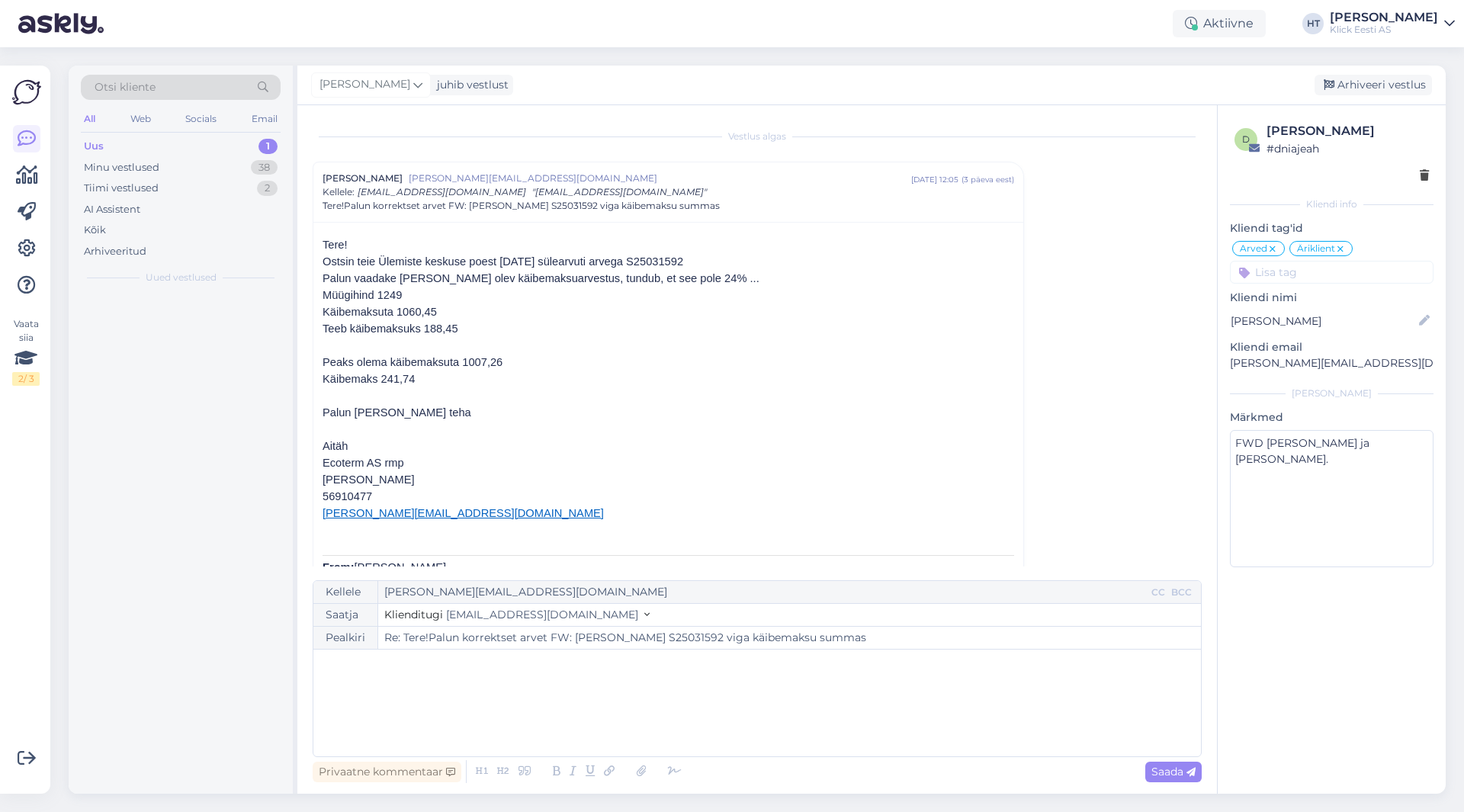
scroll to position [41, 0]
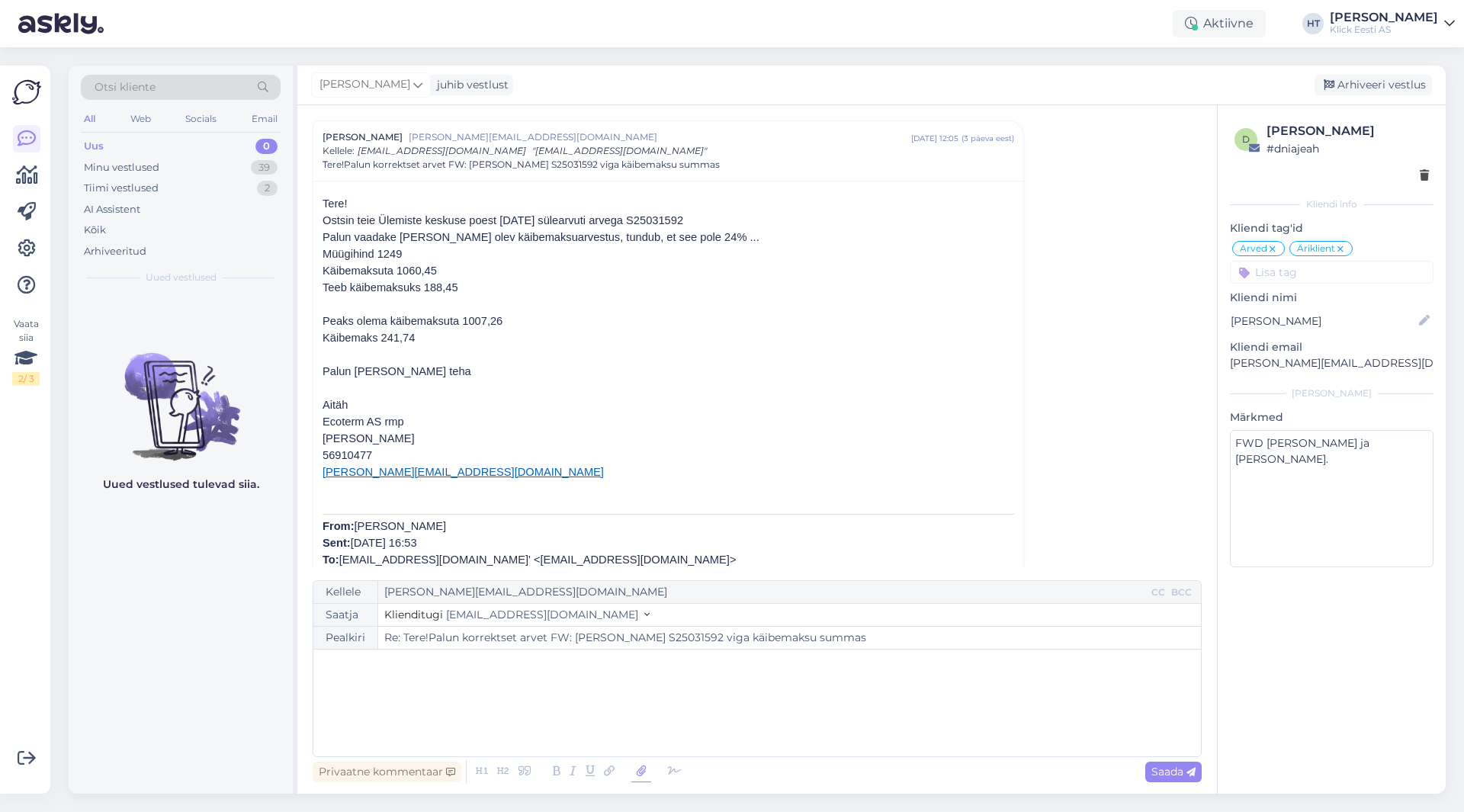
click at [634, 776] on icon at bounding box center [641, 771] width 20 height 21
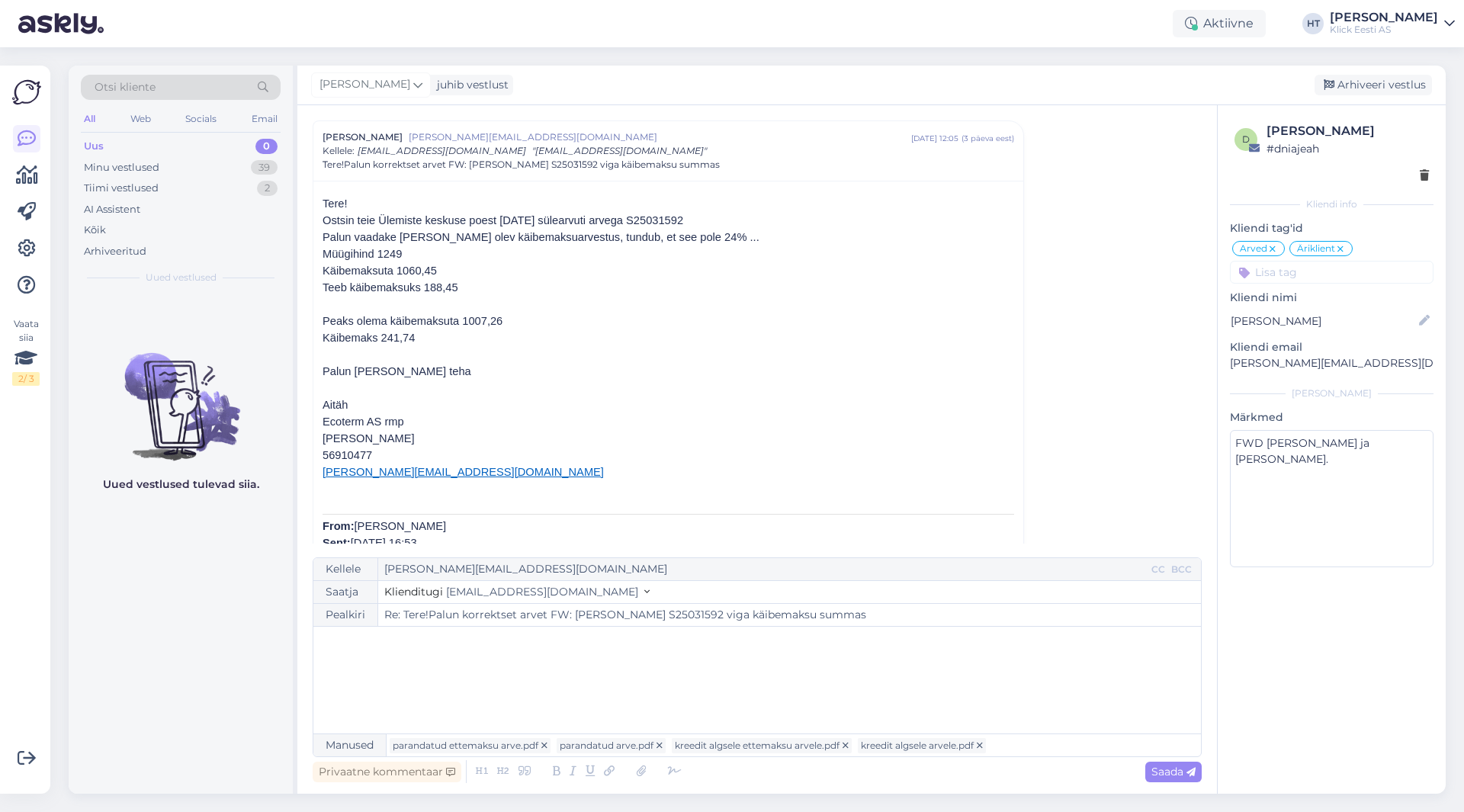
click at [455, 643] on p "﻿" at bounding box center [757, 642] width 873 height 16
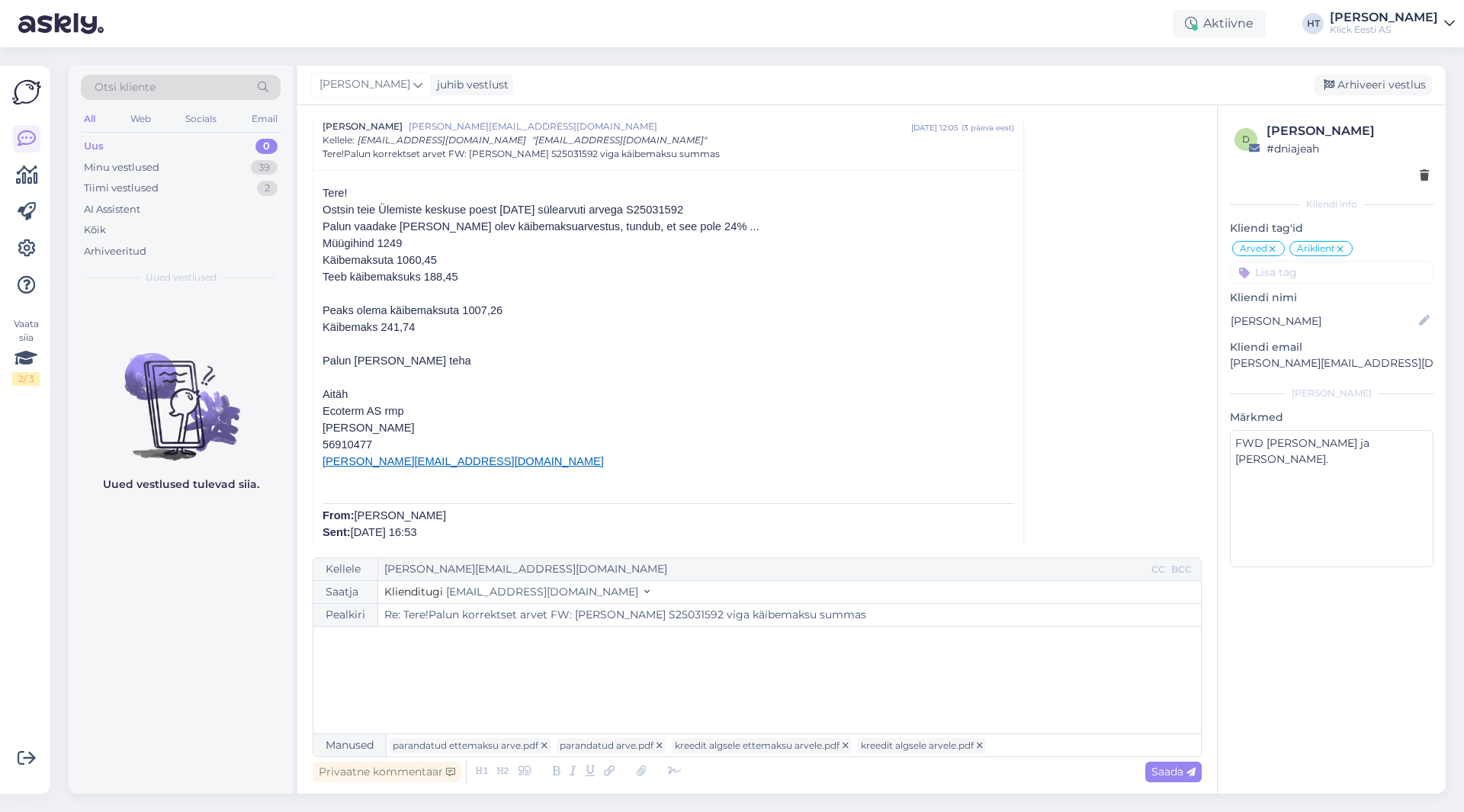
scroll to position [0, 0]
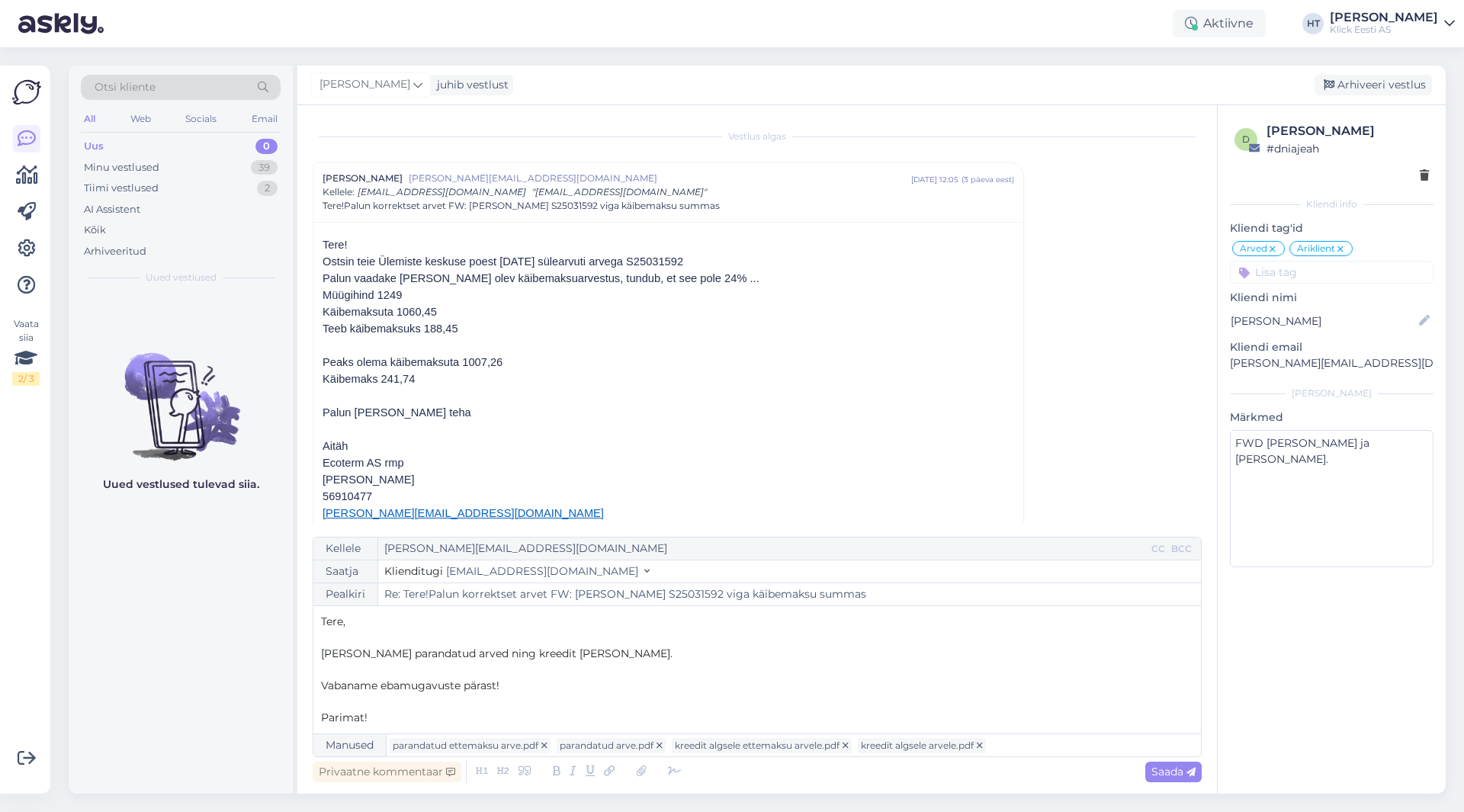
click at [354, 685] on span "Vabaname ebamugavuste pärast!" at bounding box center [410, 685] width 179 height 14
click at [1159, 774] on span "Saada" at bounding box center [1173, 771] width 44 height 14
type input "Re: Re: Tere!Palun korrektset arvet FW: [PERSON_NAME] S25031592 viga käibemaksu…"
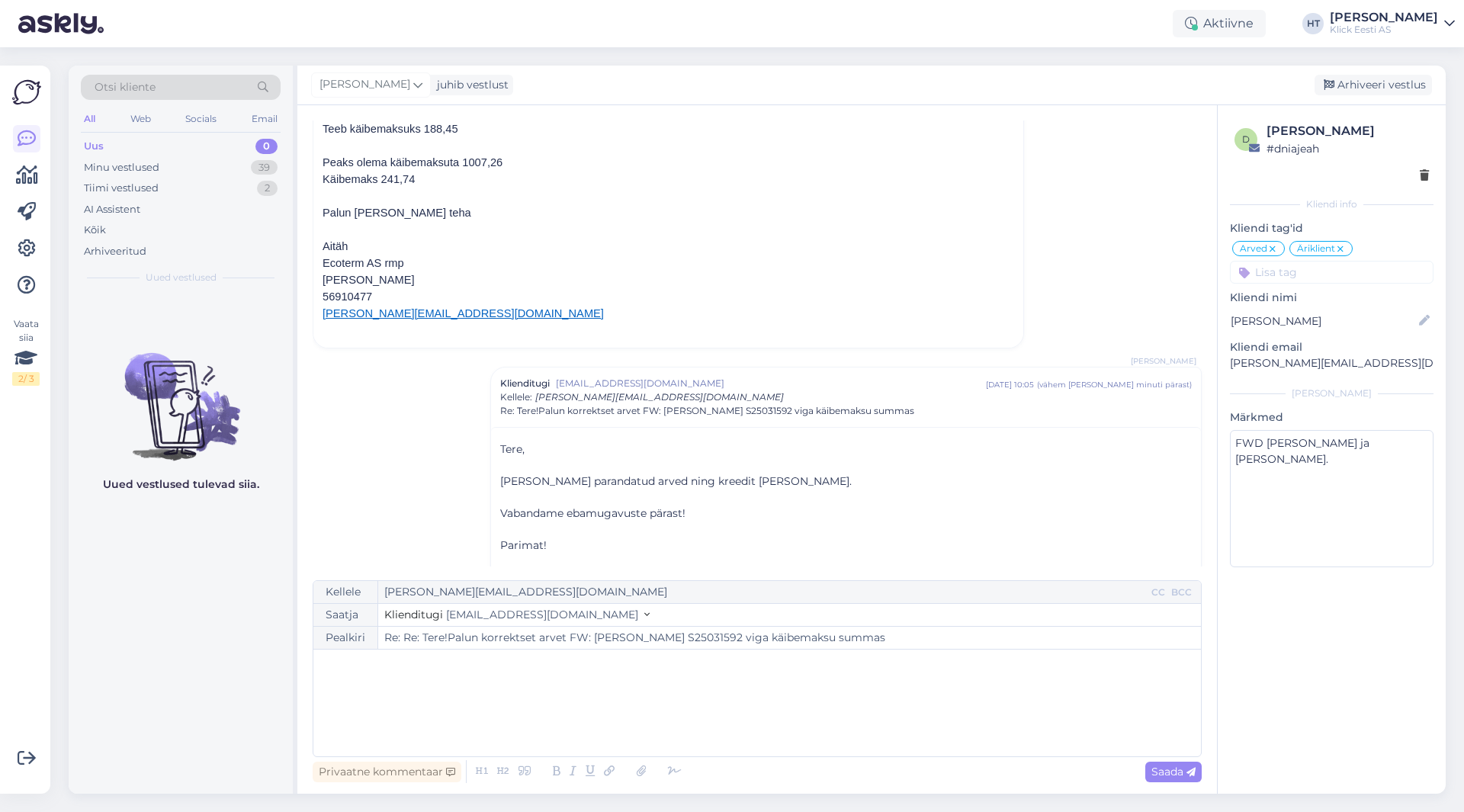
scroll to position [981, 0]
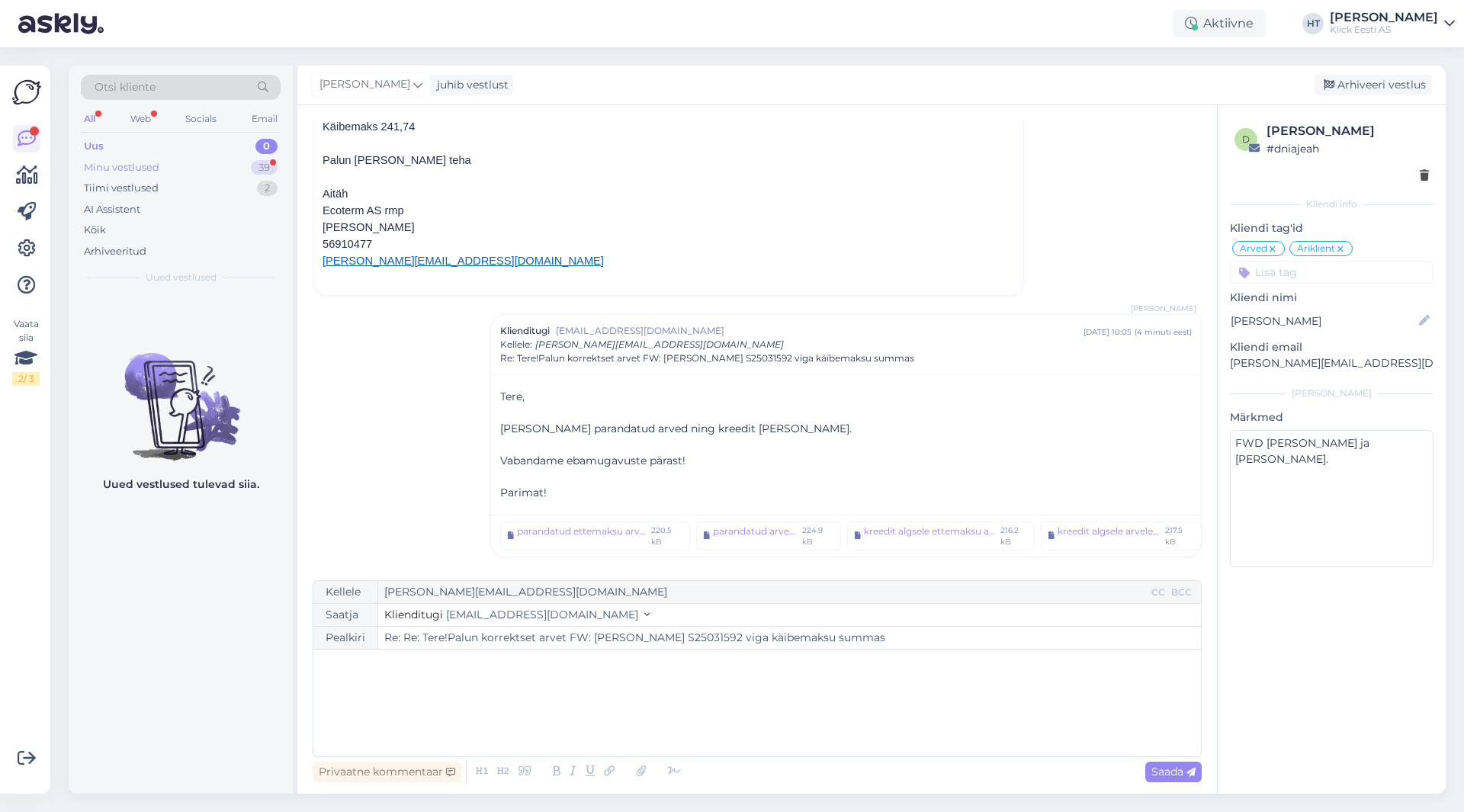
click at [240, 165] on div "Minu vestlused 39" at bounding box center [181, 168] width 200 height 21
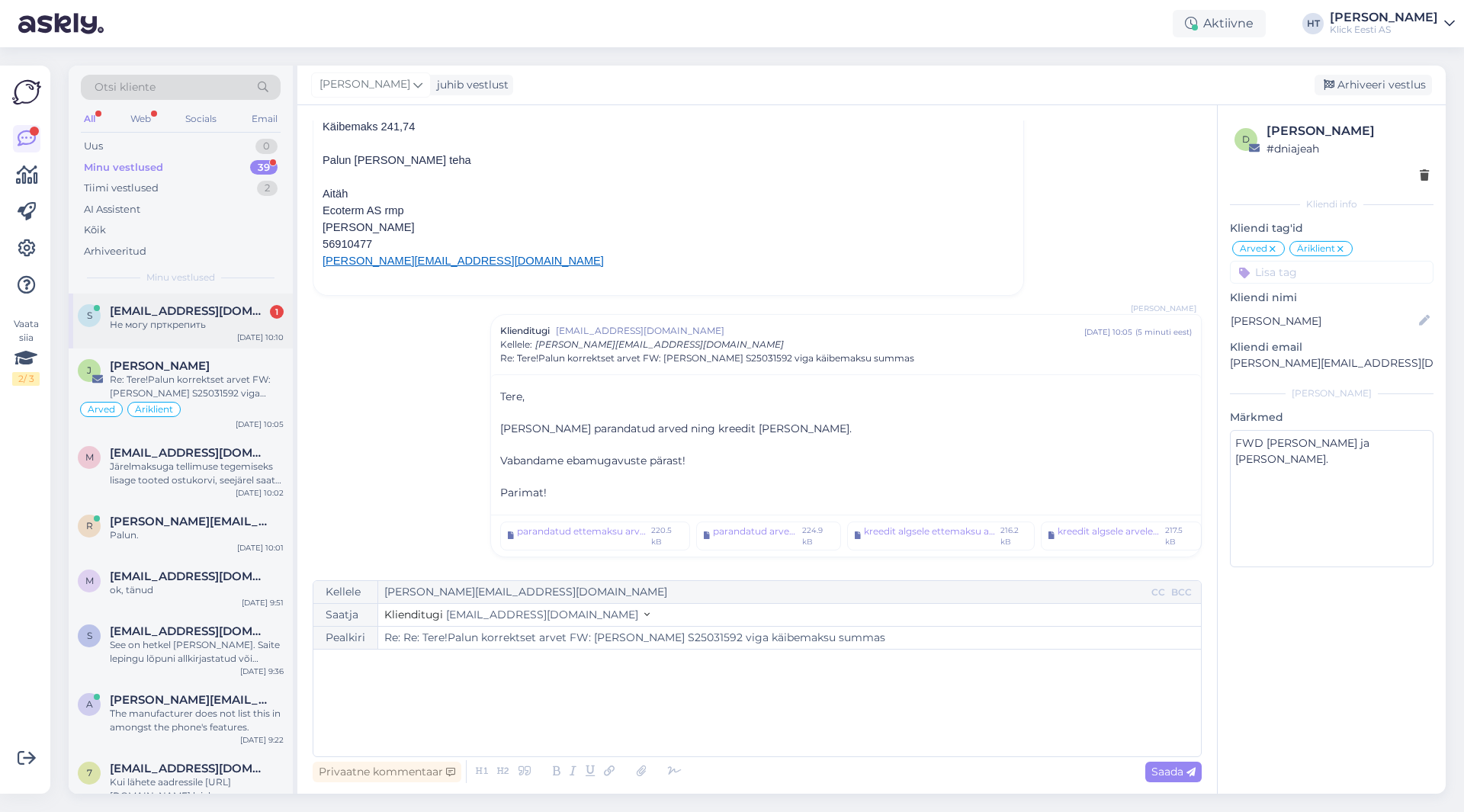
click at [210, 308] on div "[EMAIL_ADDRESS][DOMAIN_NAME] 1" at bounding box center [197, 311] width 174 height 14
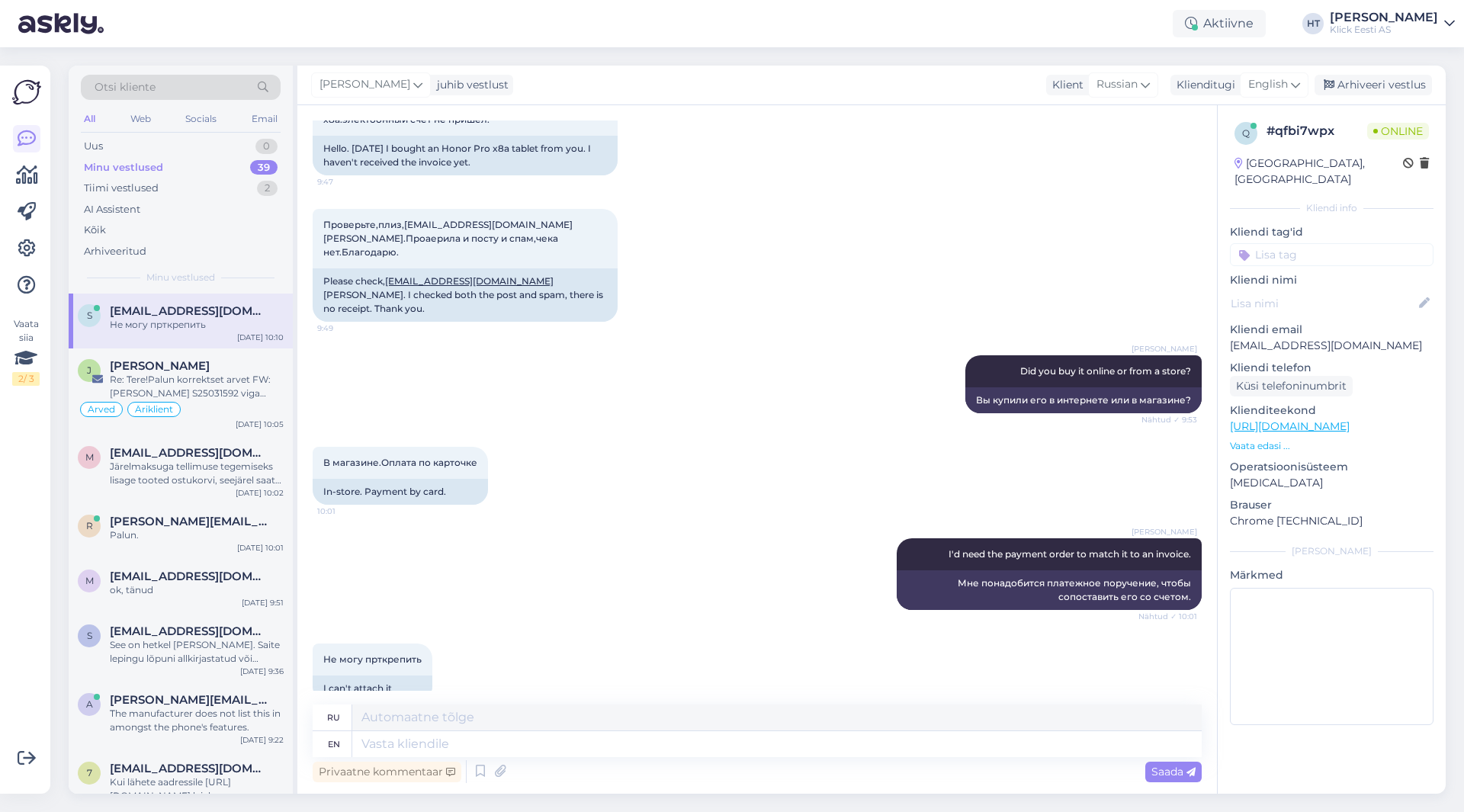
click at [28, 234] on div at bounding box center [26, 212] width 27 height 174
click at [28, 241] on icon at bounding box center [26, 248] width 18 height 18
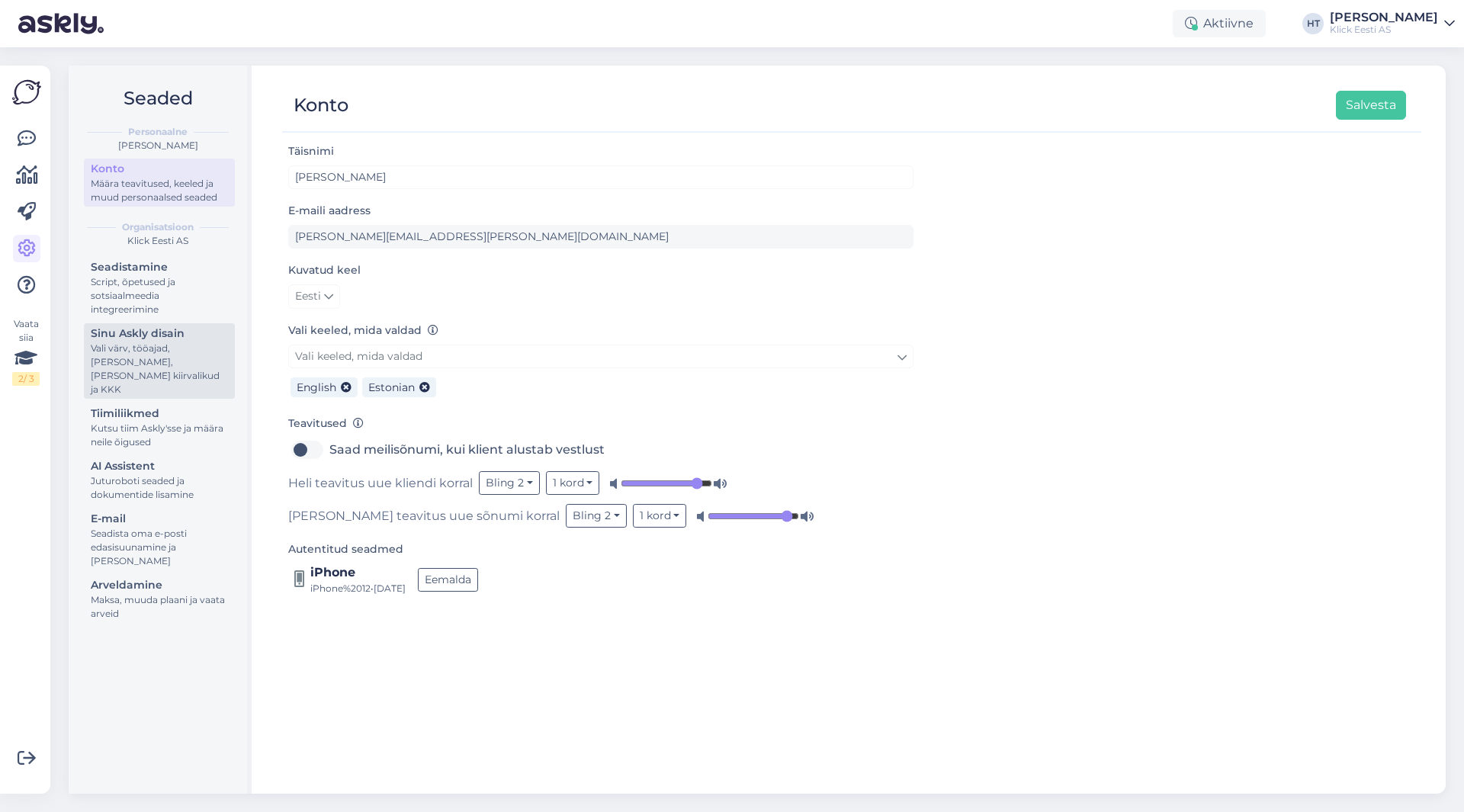
click at [184, 346] on div "Vali värv, tööajad, [PERSON_NAME], [PERSON_NAME] kiirvalikud ja KKK" at bounding box center [160, 369] width 137 height 55
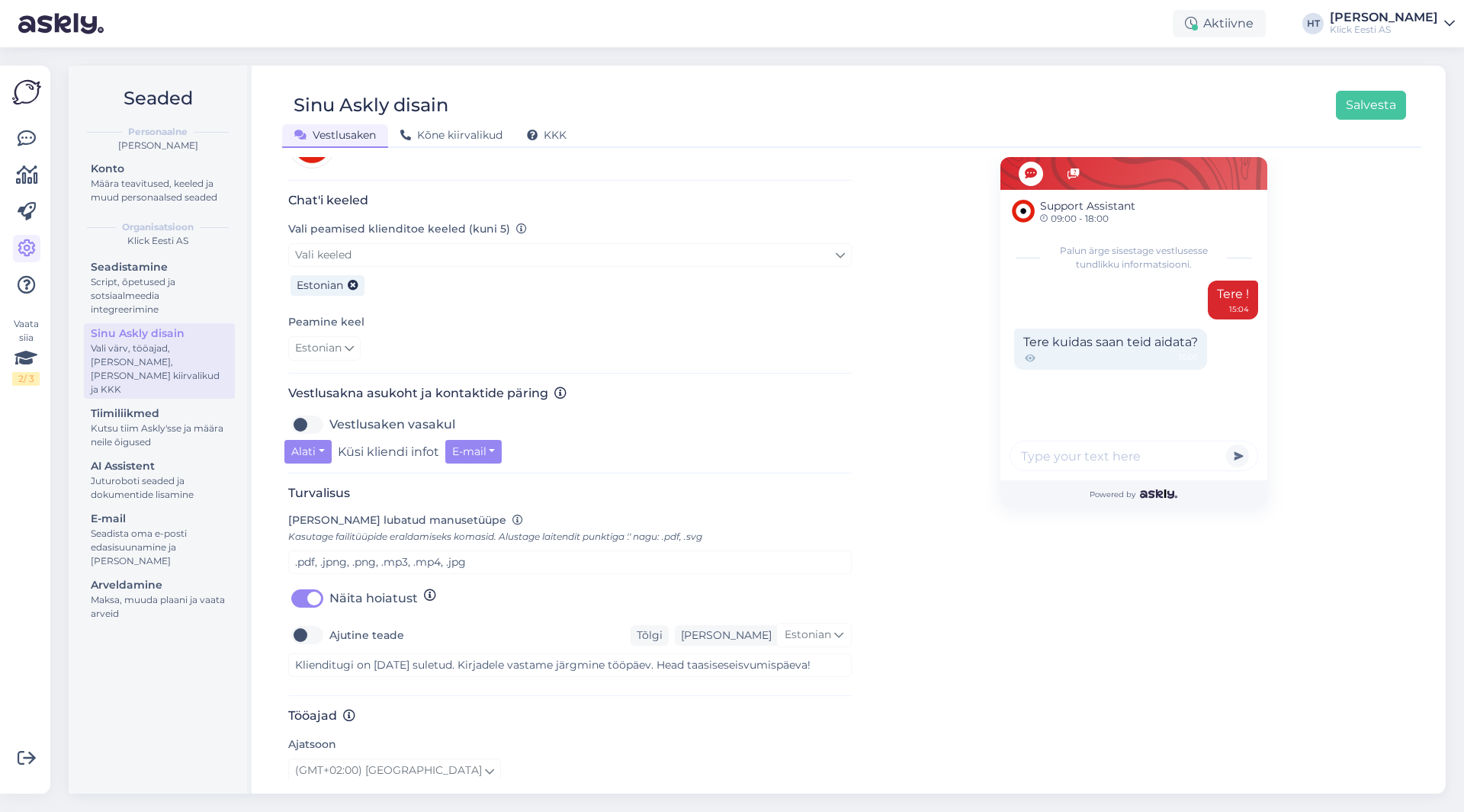
scroll to position [305, 0]
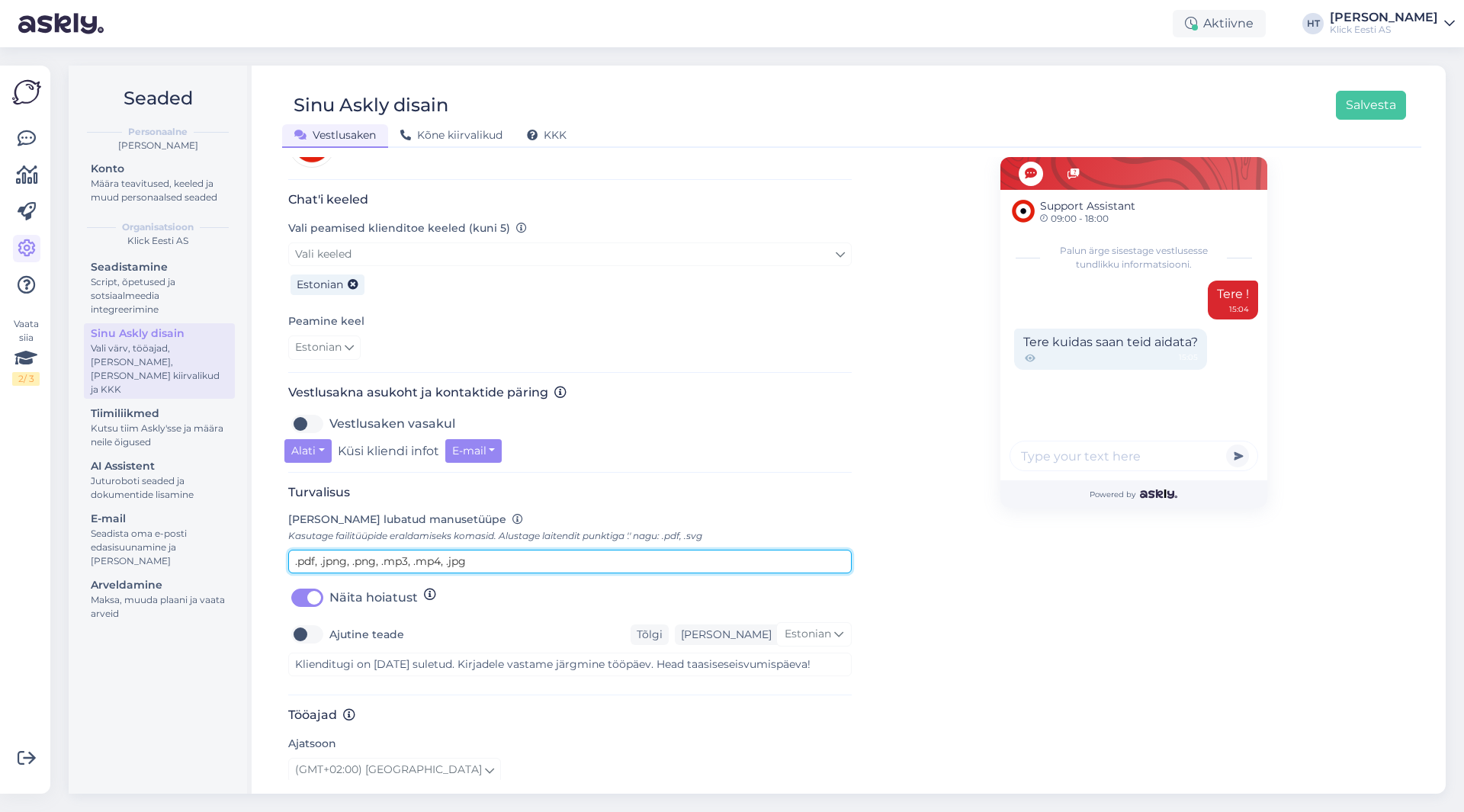
click at [551, 550] on input ".pdf, .jpng, .png, .mp3, .mp4, .jpg" at bounding box center [569, 561] width 563 height 24
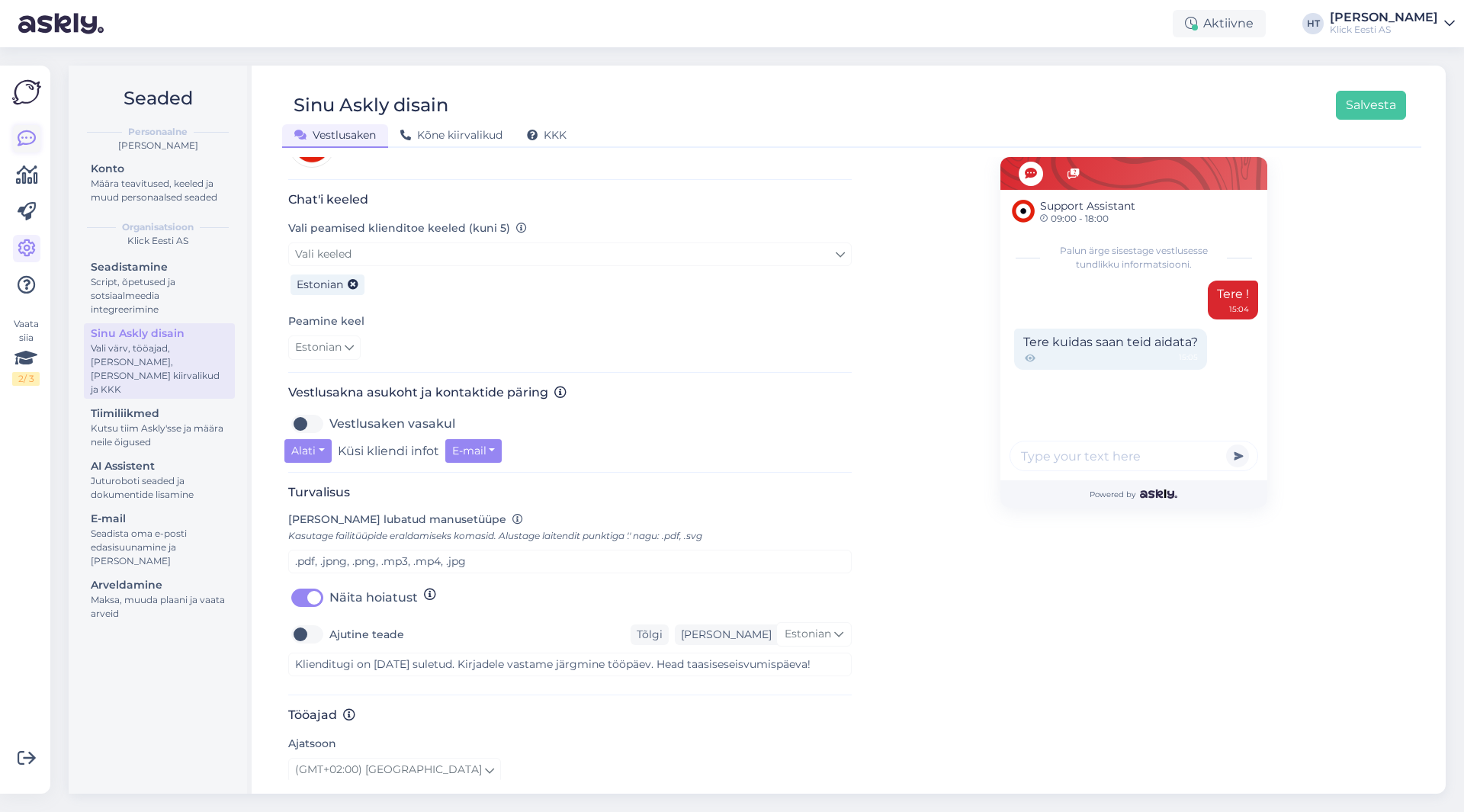
click at [34, 144] on icon at bounding box center [26, 139] width 18 height 18
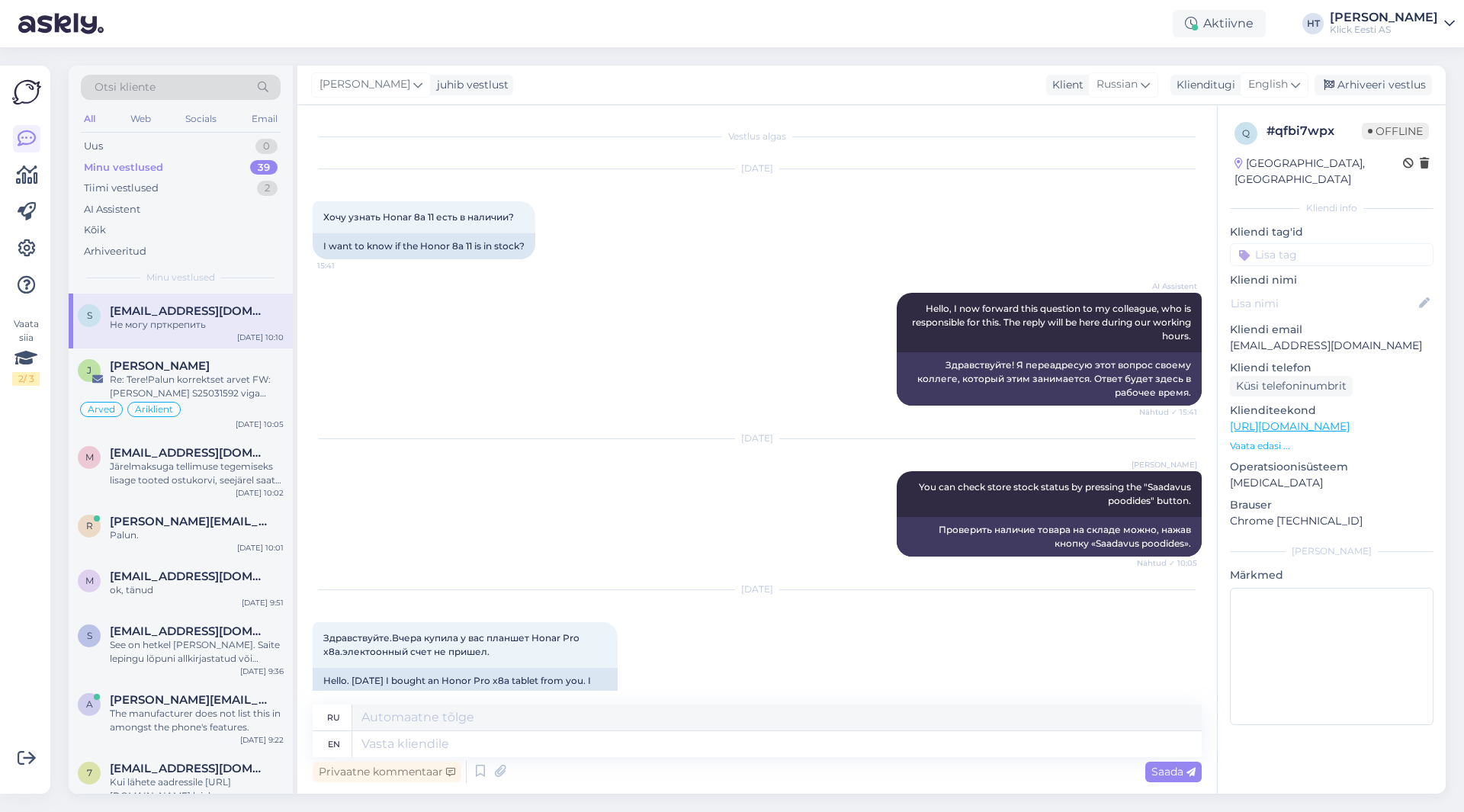
scroll to position [532, 0]
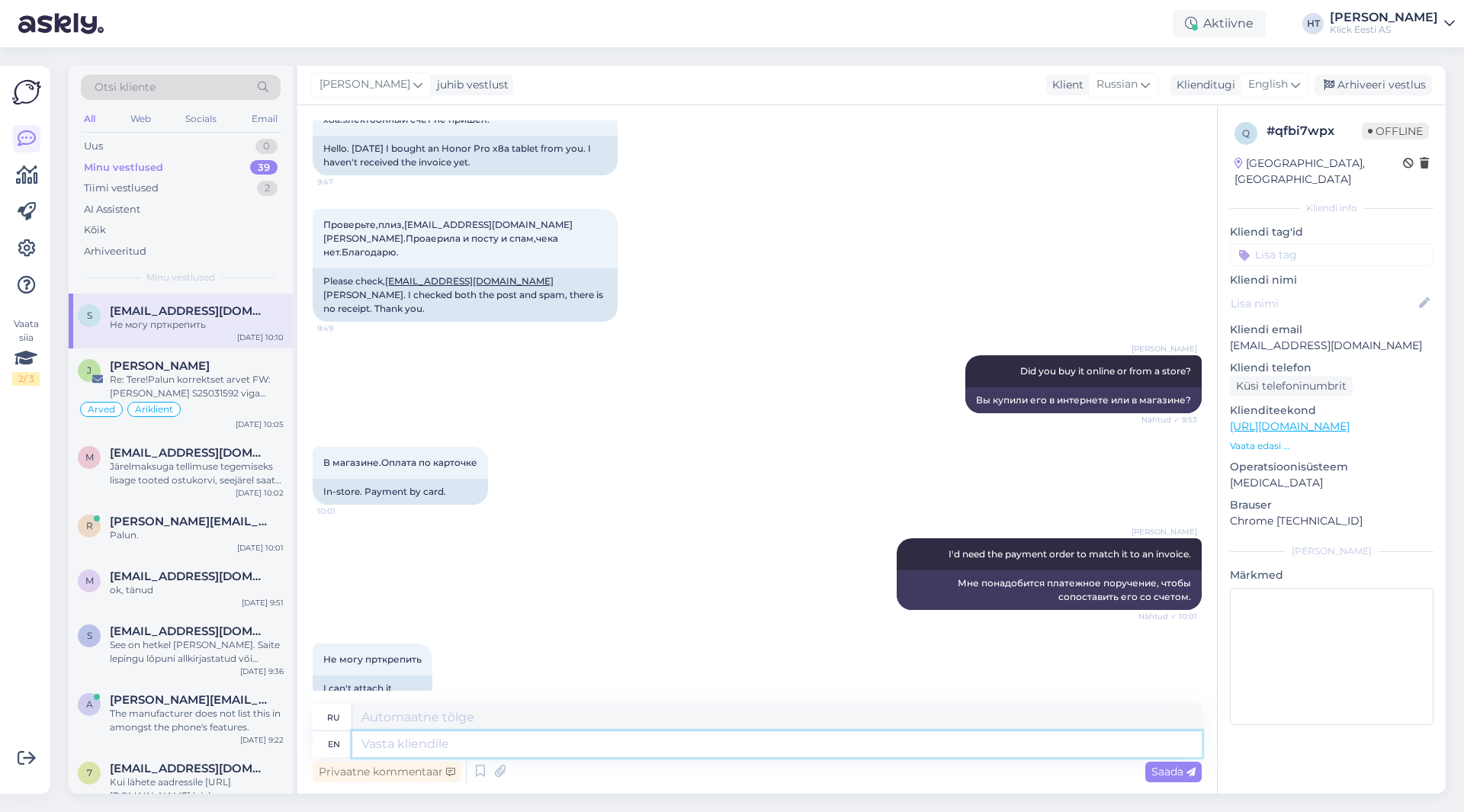
click at [541, 742] on textarea at bounding box center [777, 743] width 849 height 26
click at [587, 742] on textarea at bounding box center [777, 743] width 849 height 26
type textarea "Are"
type textarea "Являются"
type textarea "Are you"
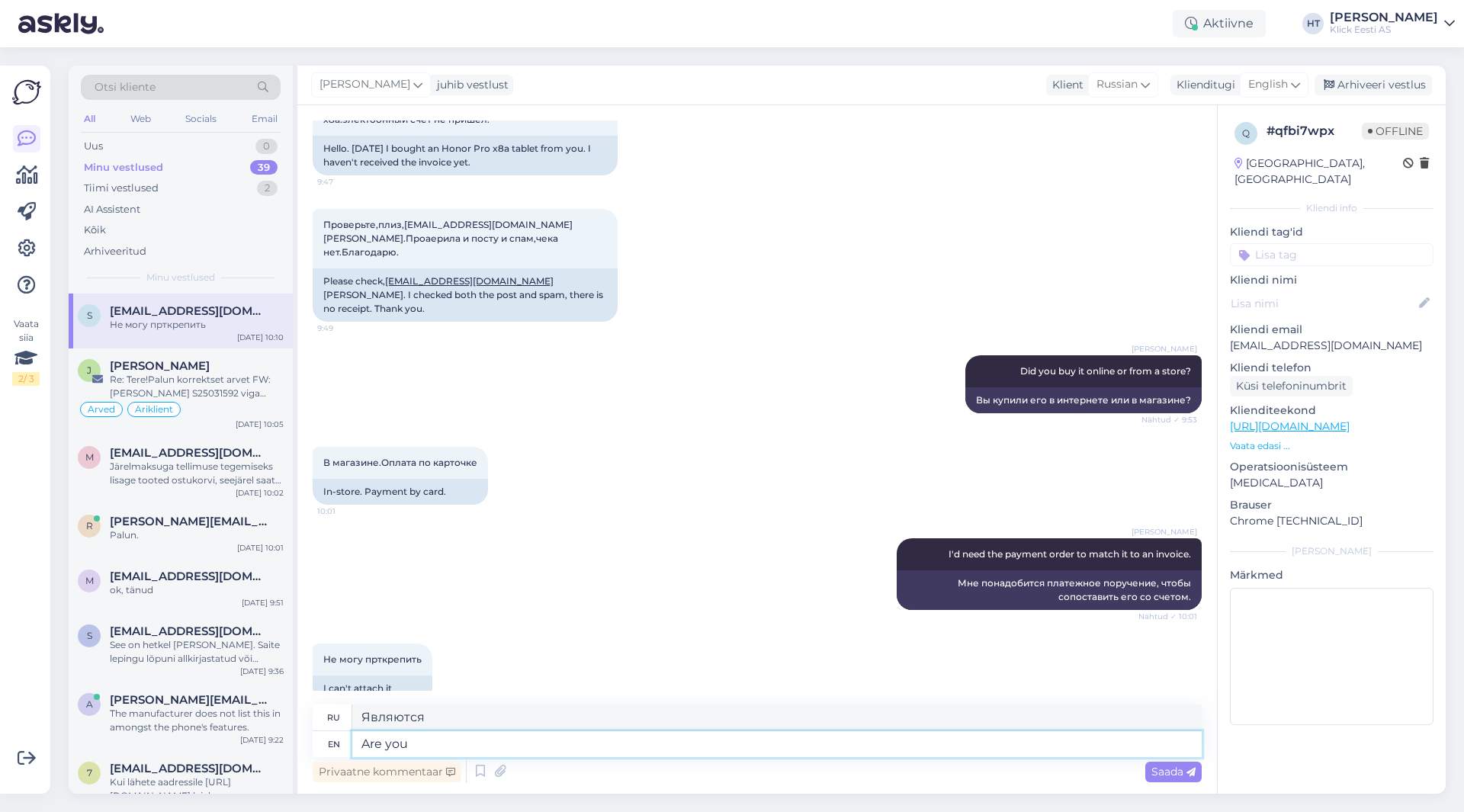
type textarea "Ты"
type textarea "Are you trying t"
type textarea "Ты пытаешься?"
type textarea "Are you trying to send"
type textarea "Вы пытаетесь отправить?"
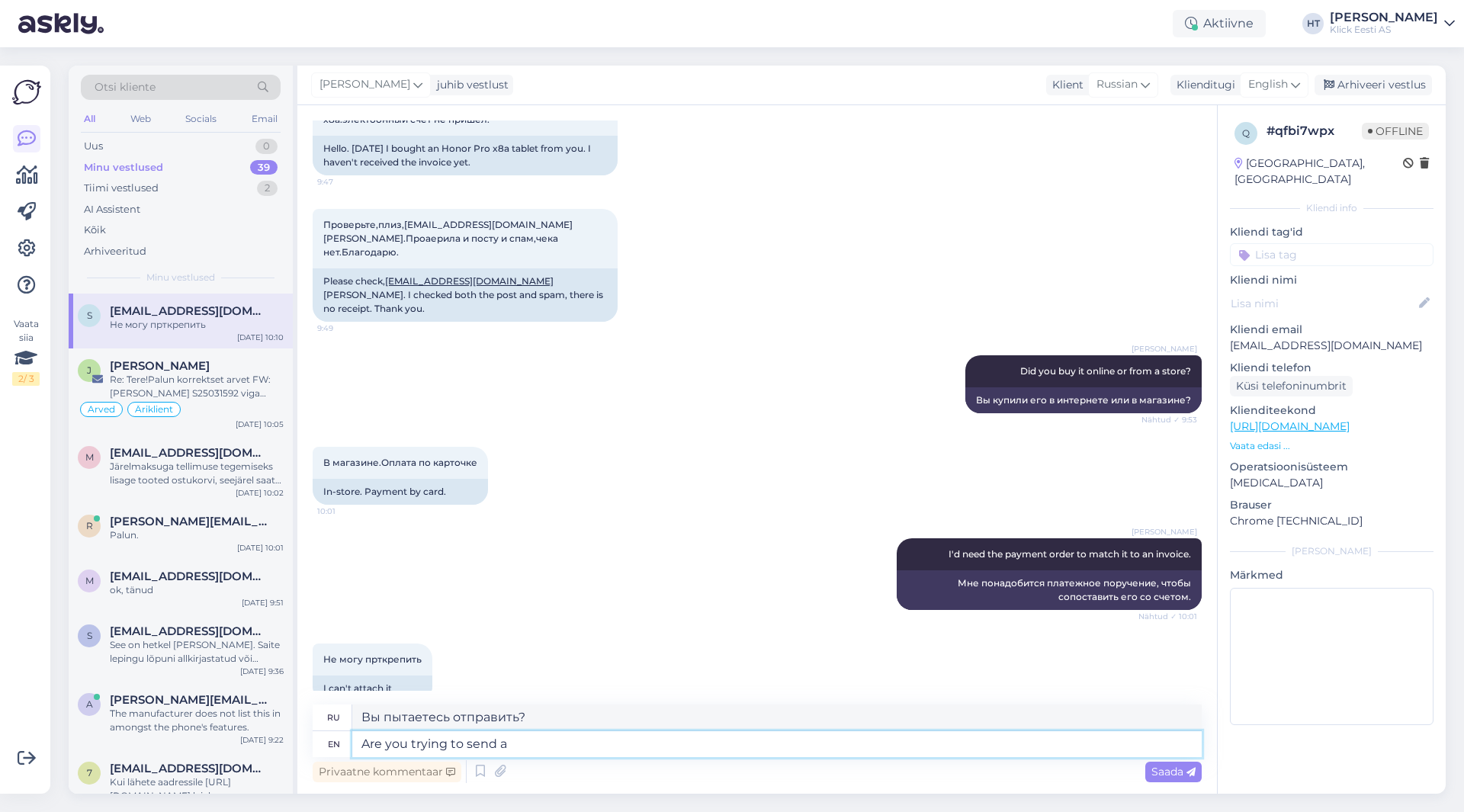
type textarea "Are you trying to send a"
type textarea "Вы пытаетесь отправить"
type textarea "Are you trying to send a PDF"
type textarea "Вы пытаетесь отправить PDF-файл?"
type textarea "Are you trying to send a PDF or a"
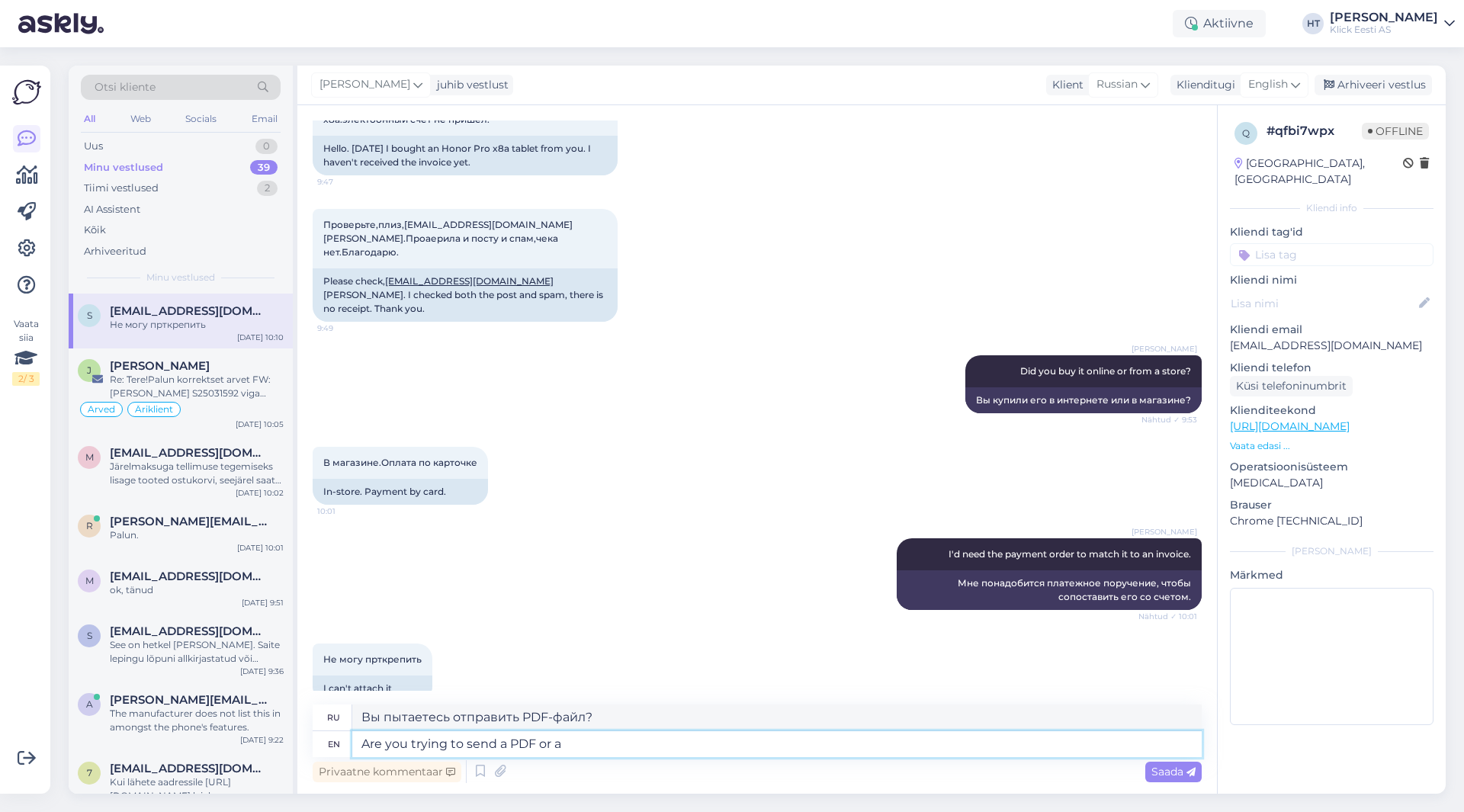
type textarea "Вы пытаетесь отправить PDF-файл или"
type textarea "Are you trying to send a PDF or a screenshot?"
type textarea "Вы пытаетесь отправить PDF-файл или снимок экрана?"
type textarea "Are you trying to send a PDF or a screenshot? Most"
type textarea "Вы пытаетесь отправить PDF-файл или скриншот? Большинство"
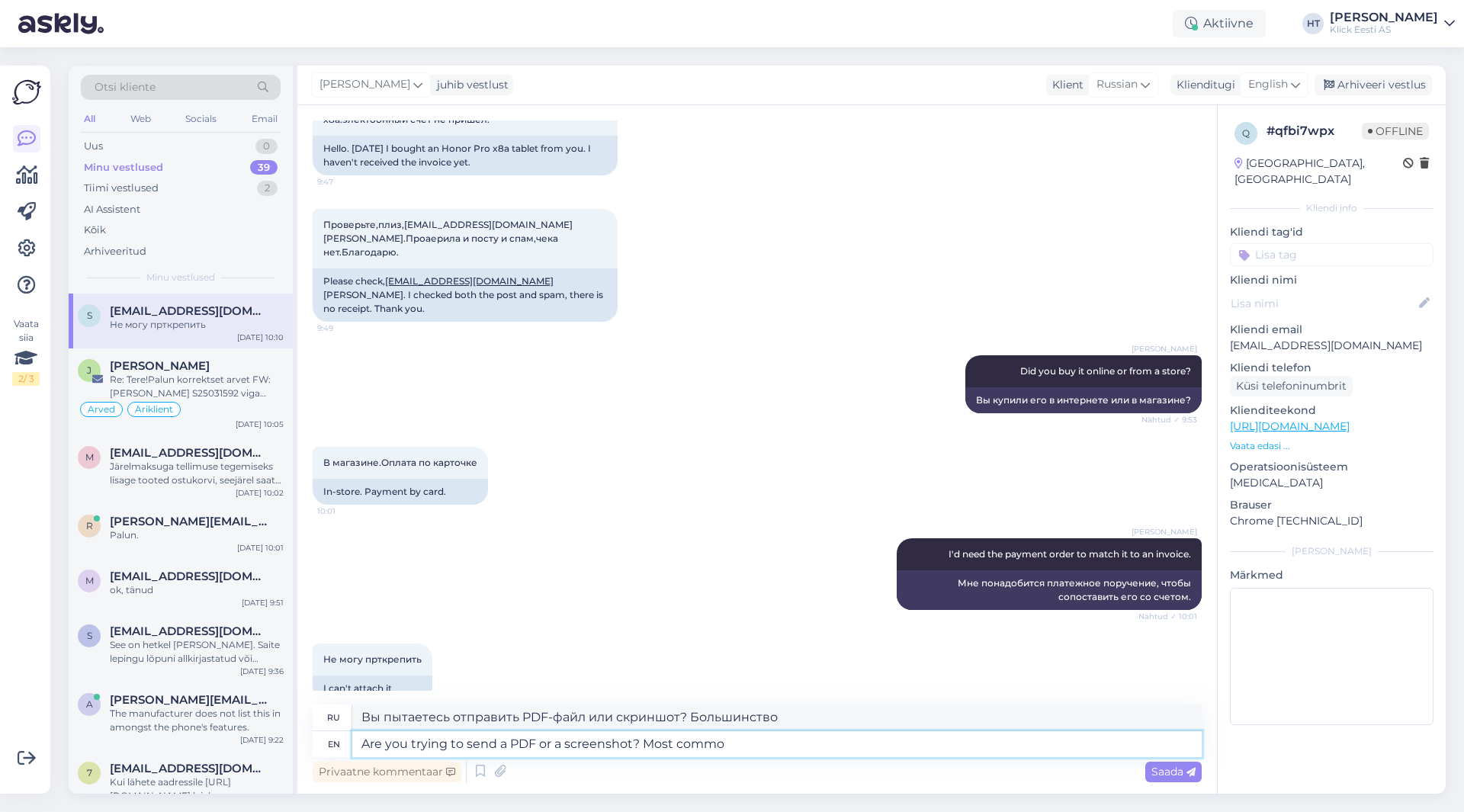
type textarea "Are you trying to send a PDF or a screenshot? Most common"
type textarea "Вы пытаетесь отправить PDF-файл или скриншот? Чаще всего"
type textarea "Are you trying to send a PDF or a screenshot? Most common files"
type textarea "Вы пытаетесь отправить PDF-файл или скриншот? Наиболее распространённые файлы"
type textarea "Are you trying to send a PDF or a screenshot? Most common files should"
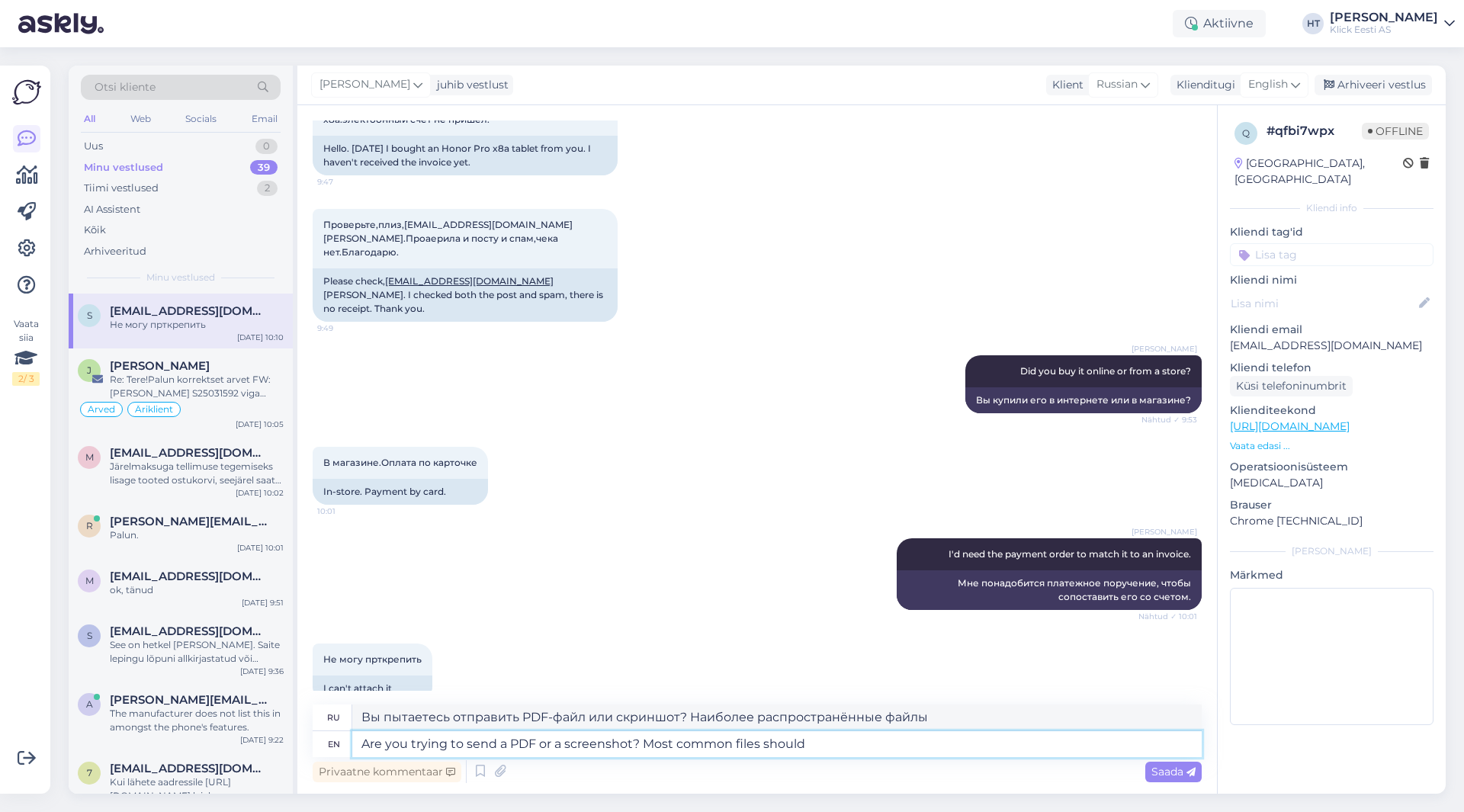
type textarea "Вы пытаетесь отправить PDF-файл или скриншот? Большинство распространённых файл…"
type textarea "Are you trying to send a PDF or a screenshot? Most common files should work ju"
type textarea "Вы пытаетесь отправить PDF-файл или скриншот? Большинство распространённых файл…"
type textarea "Are you trying to send a PDF or a screenshot? Most common files should work jus…"
type textarea "Вы пытаетесь отправить PDF-файл или скриншот? Большинство распространённых файл…"
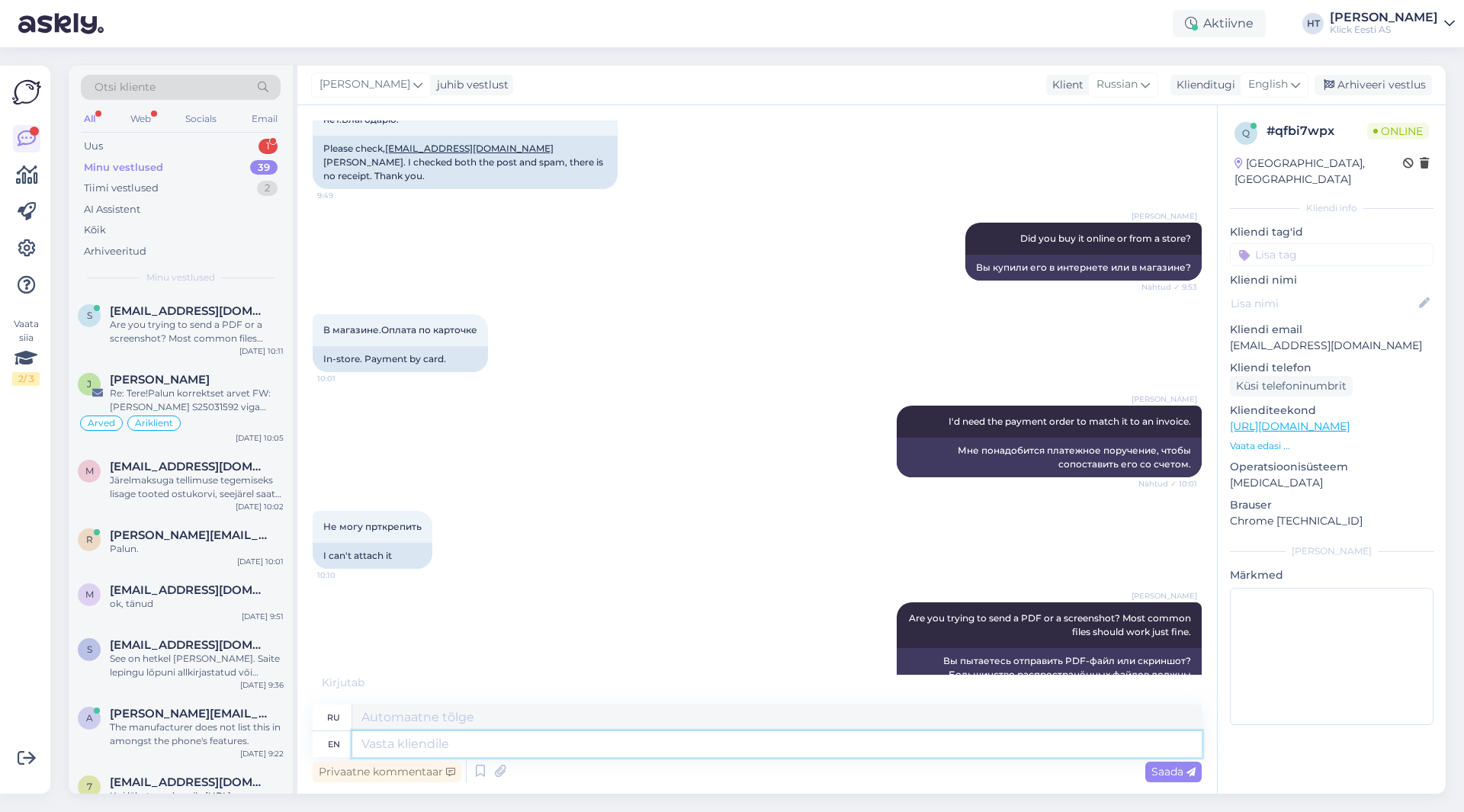
scroll to position [756, 0]
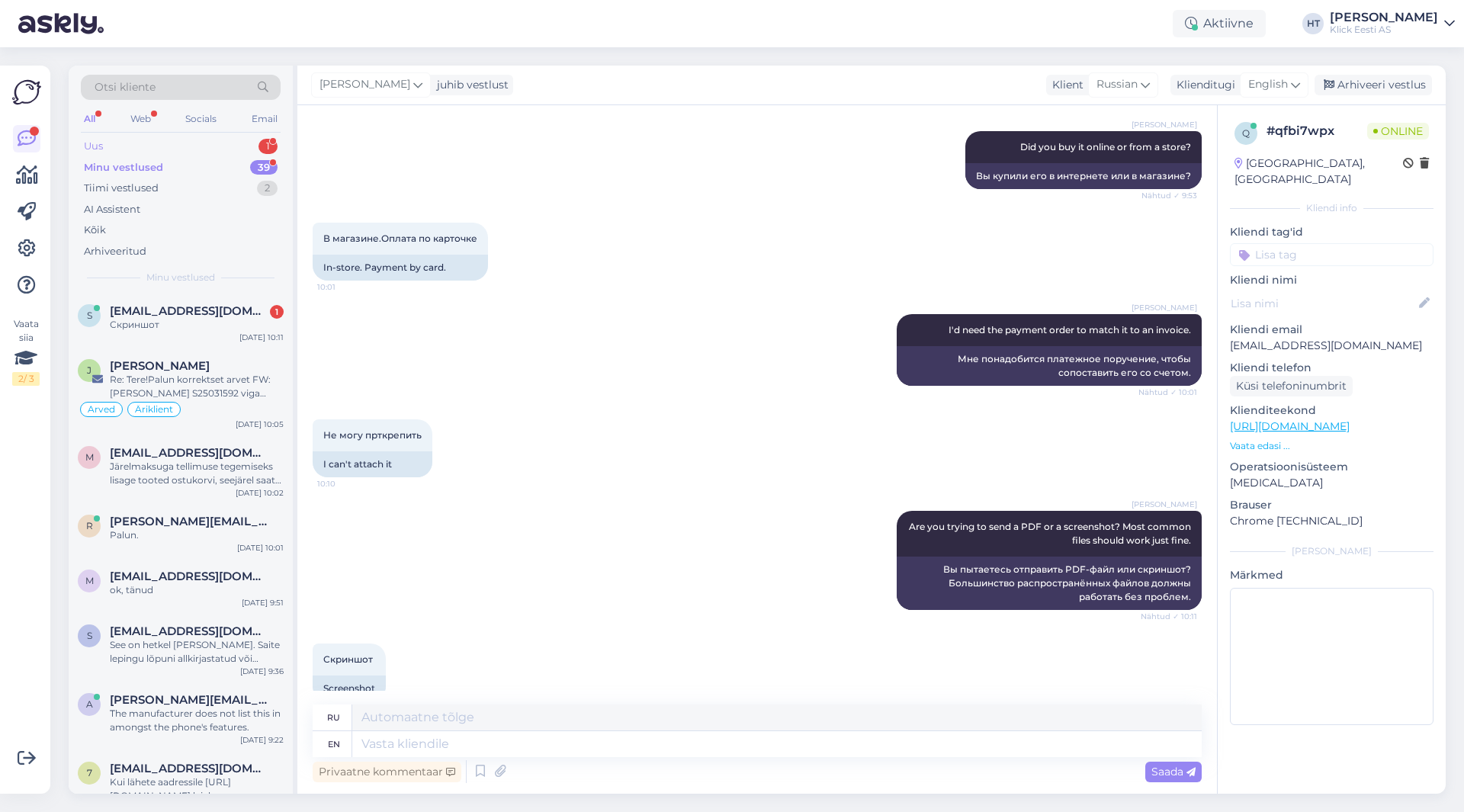
click at [214, 149] on div "Uus 1" at bounding box center [181, 146] width 200 height 21
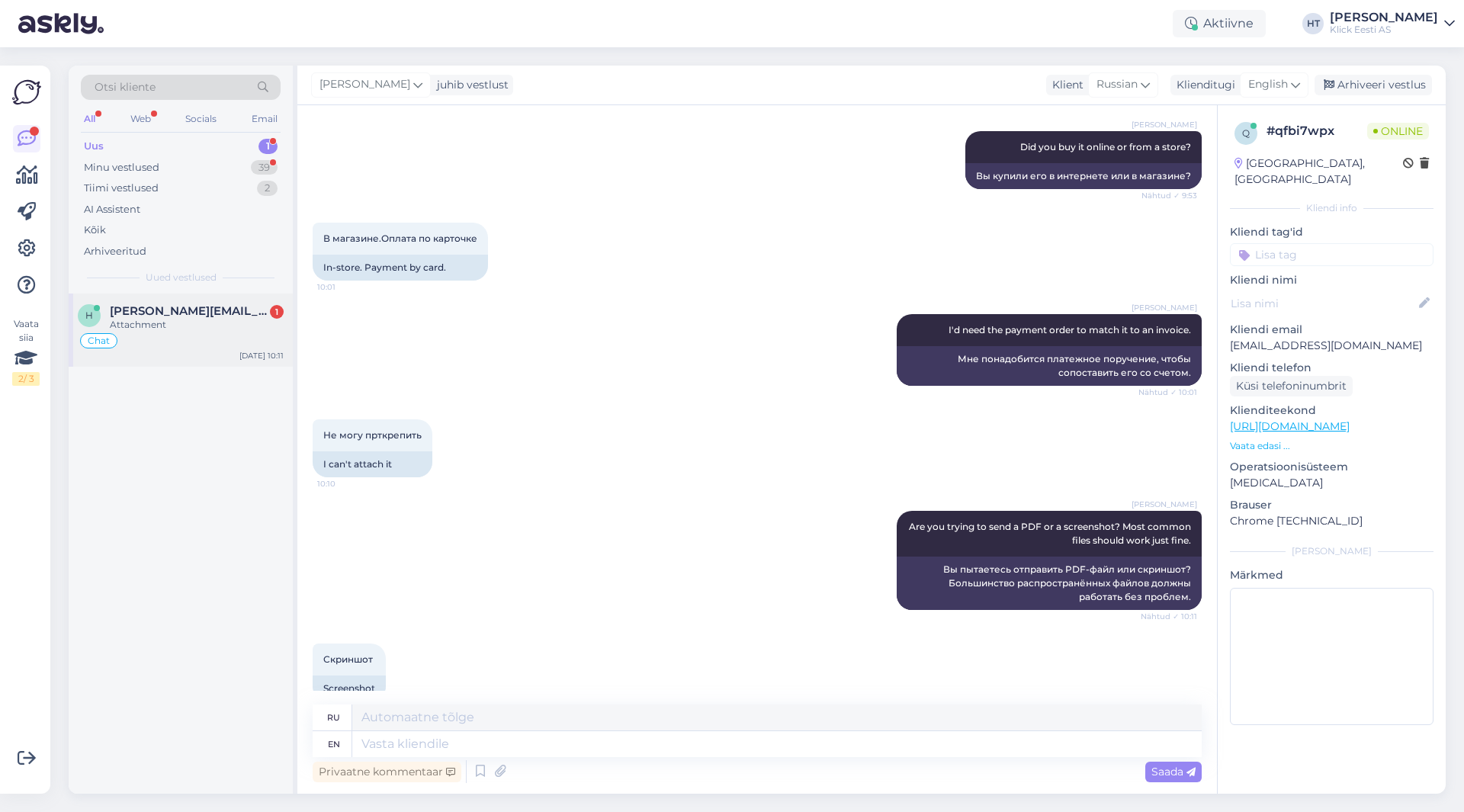
click at [207, 314] on span "[PERSON_NAME][EMAIL_ADDRESS][PERSON_NAME][DOMAIN_NAME]" at bounding box center [189, 311] width 159 height 14
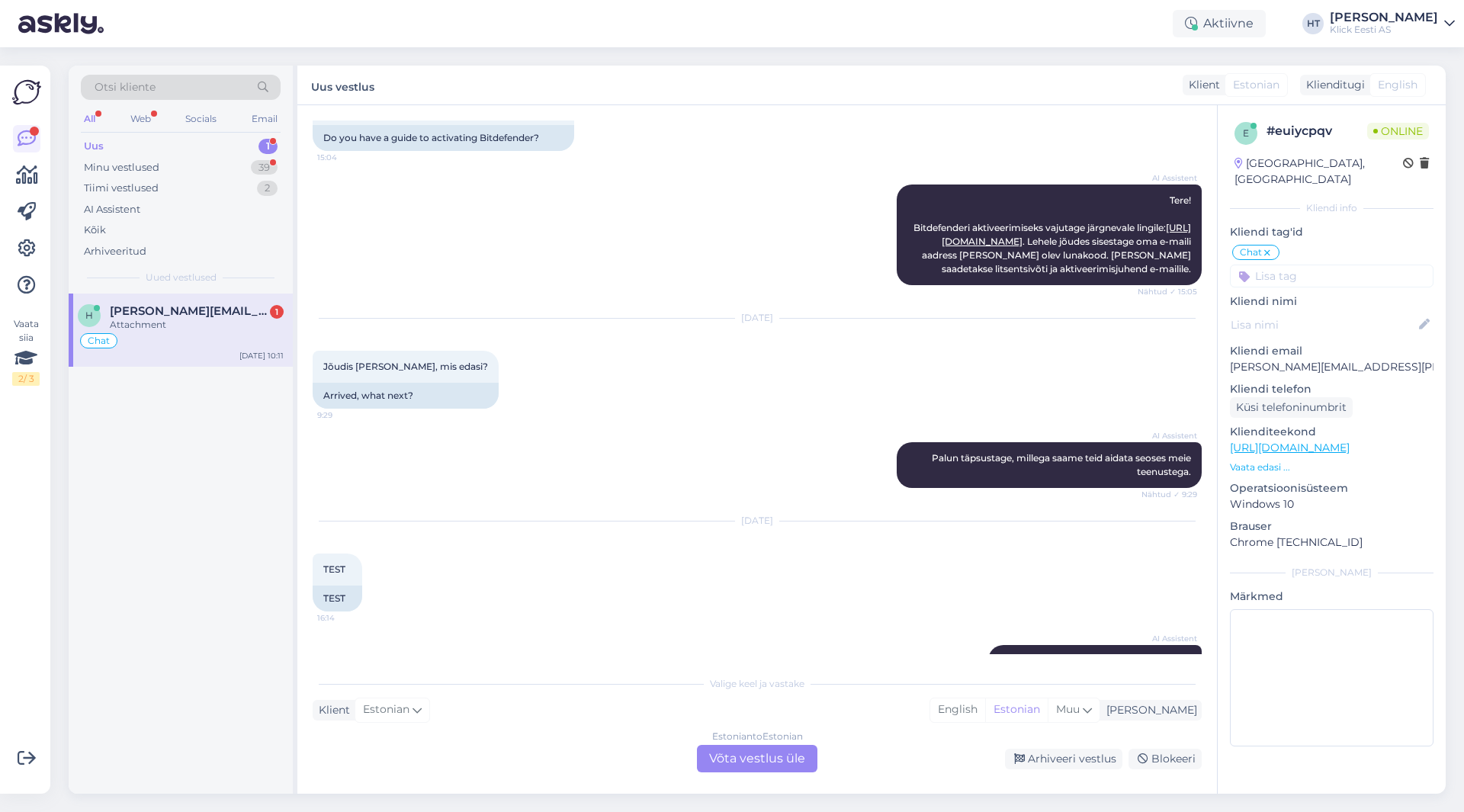
scroll to position [2246, 0]
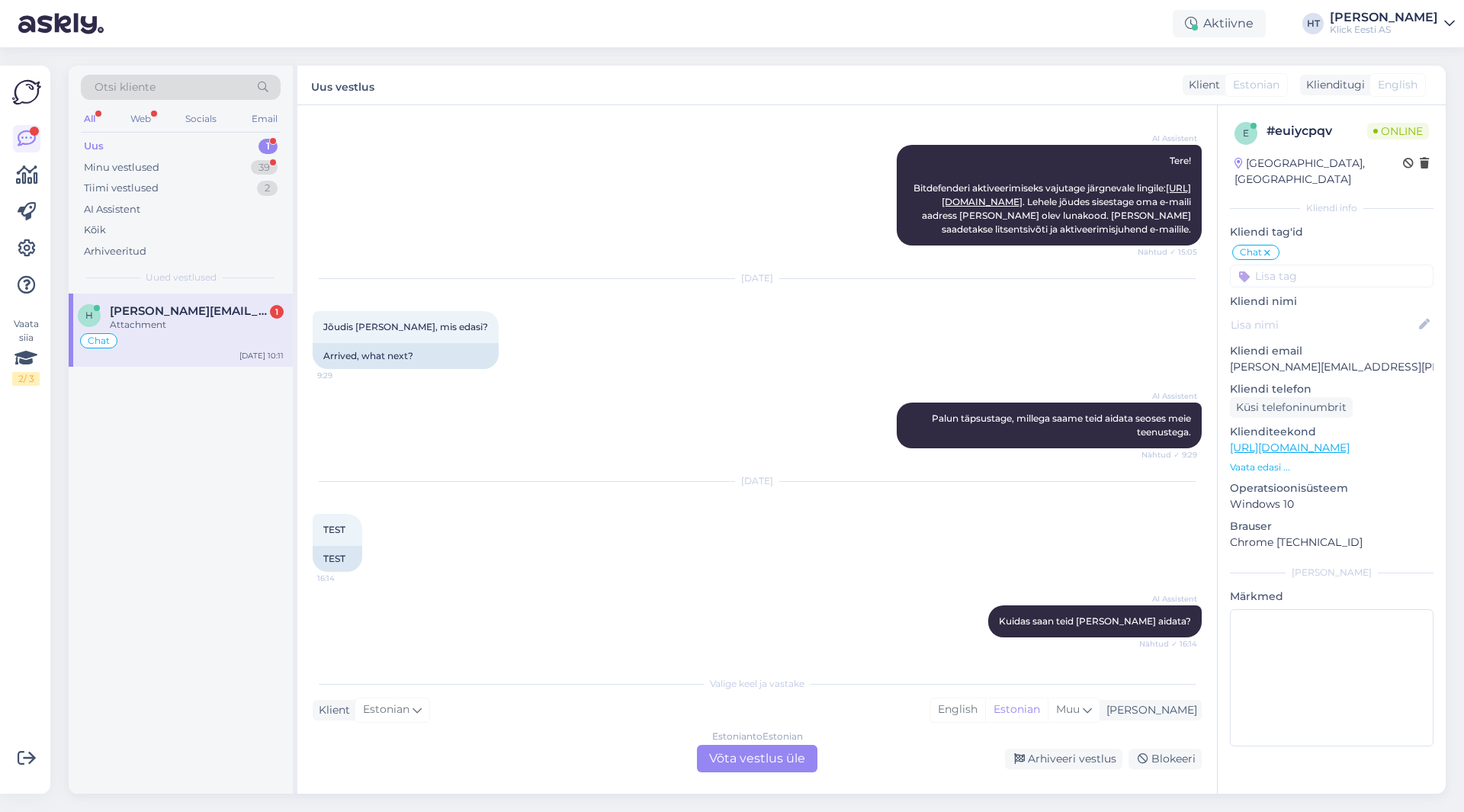
click at [249, 344] on div "Chat" at bounding box center [180, 341] width 206 height 18
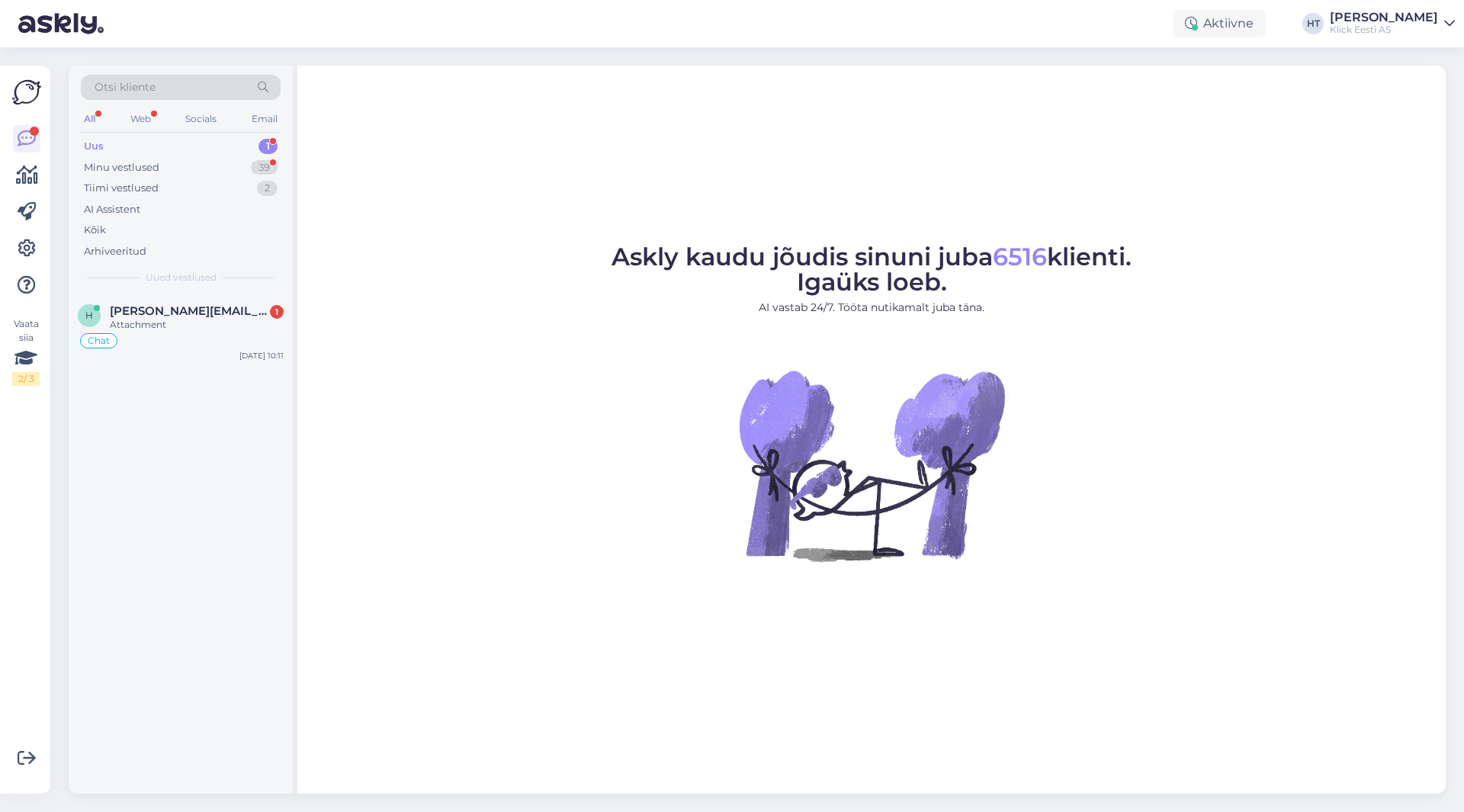
click at [214, 146] on div "Uus 1" at bounding box center [181, 146] width 200 height 21
click at [251, 146] on div "Uus 1" at bounding box center [181, 146] width 200 height 21
click at [266, 294] on div "h henri.taht@klick.ee 1 Attachment Chat Oct 7 10:11" at bounding box center [180, 330] width 224 height 73
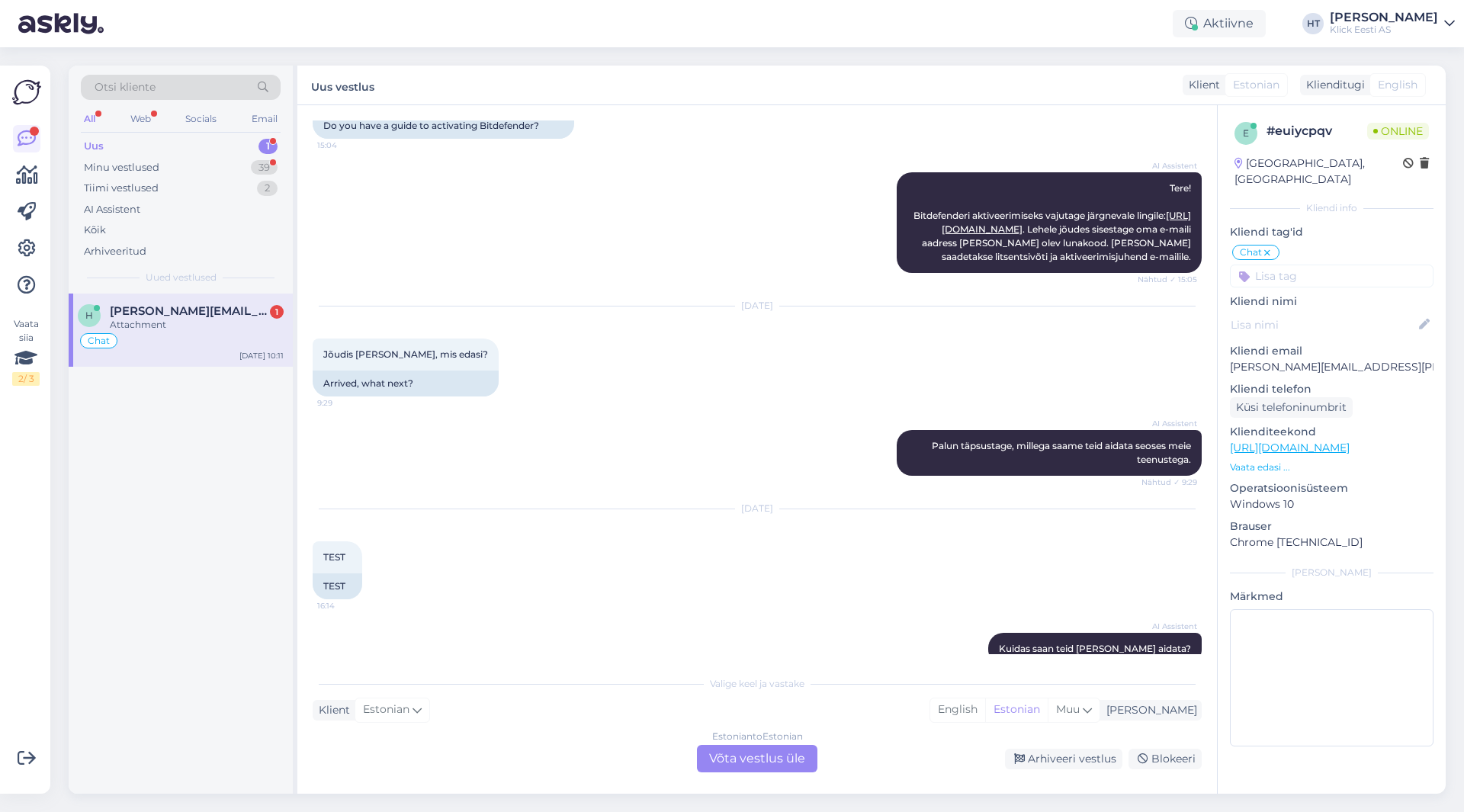
scroll to position [2246, 0]
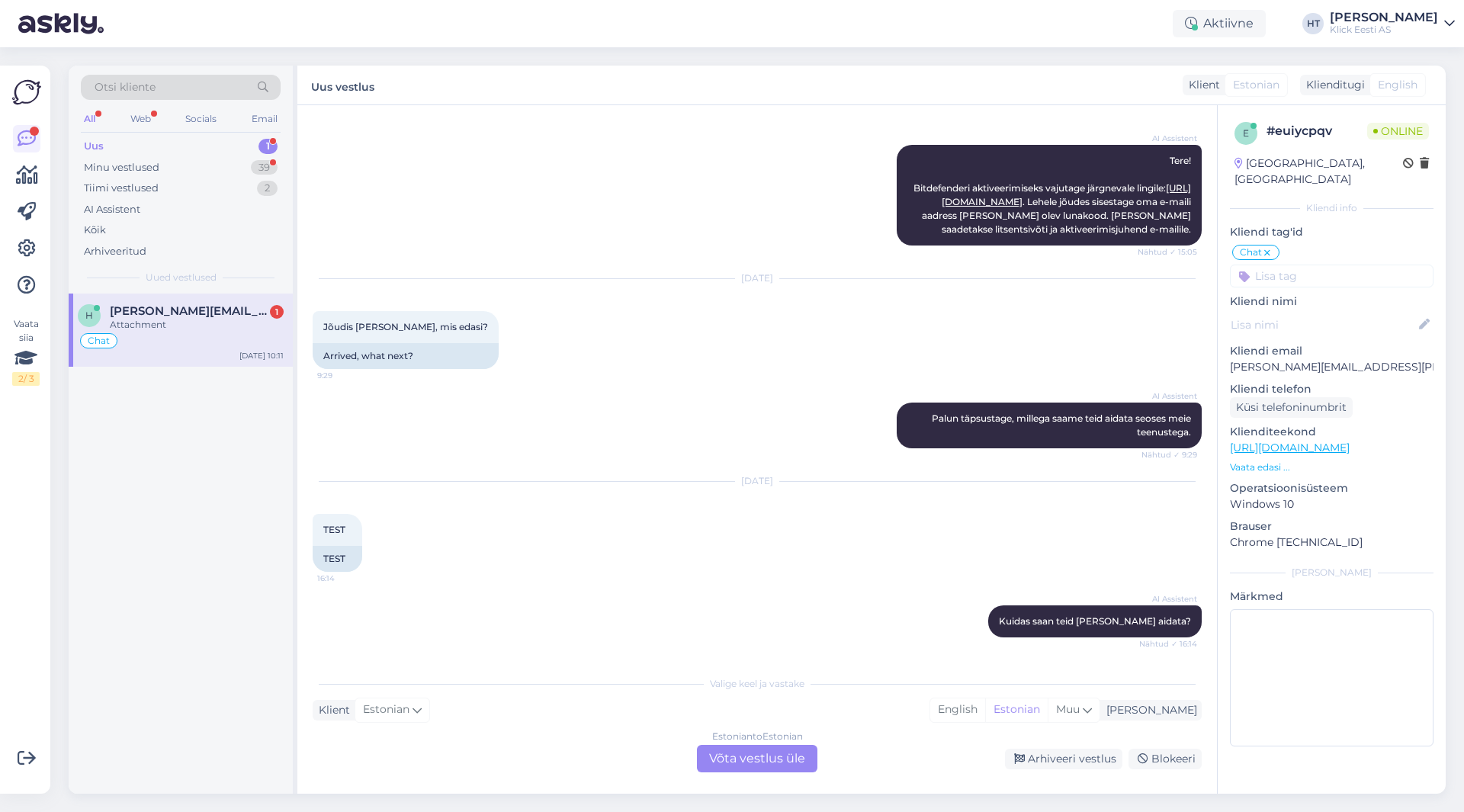
click at [255, 144] on div "Uus 1" at bounding box center [181, 146] width 200 height 21
click at [1038, 768] on div "Estonian to Estonian Võta vestlus üle Arhiveeri vestlus Blokeeri" at bounding box center [757, 758] width 889 height 27
click at [1040, 764] on div "Arhiveeri vestlus" at bounding box center [1064, 758] width 117 height 21
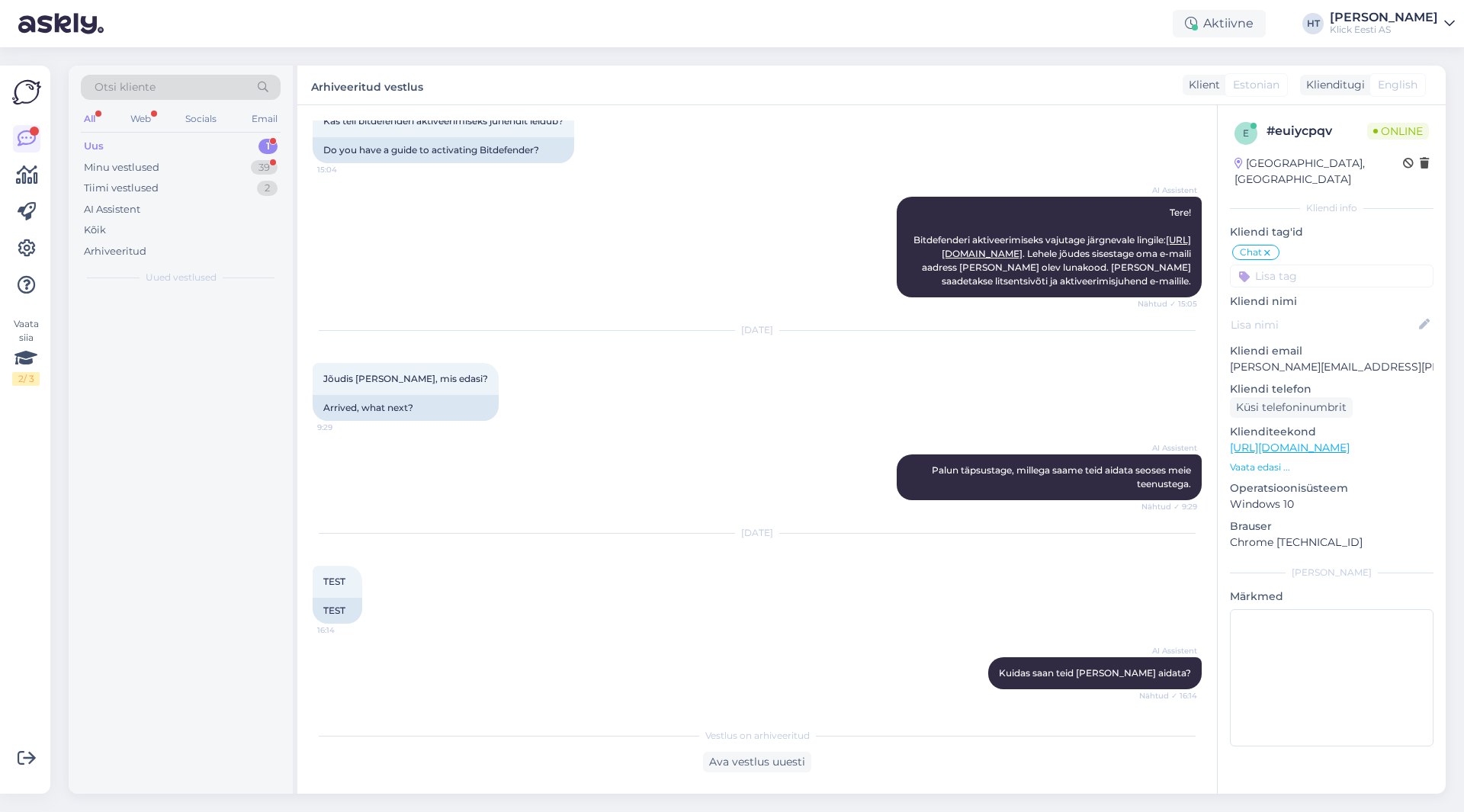
scroll to position [2194, 0]
click at [261, 169] on div "39" at bounding box center [264, 168] width 26 height 15
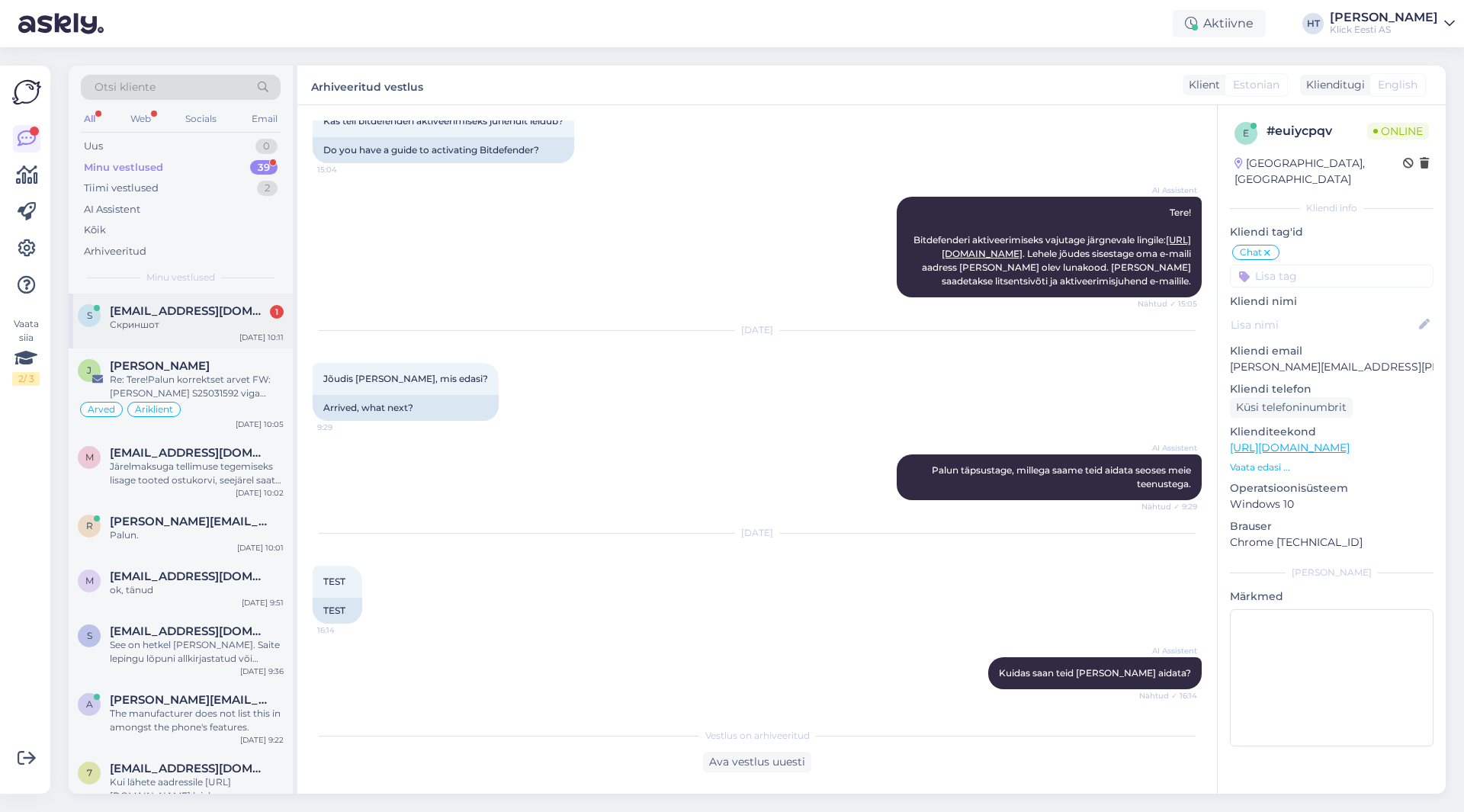
click at [264, 329] on div "Скриншот" at bounding box center [197, 324] width 174 height 14
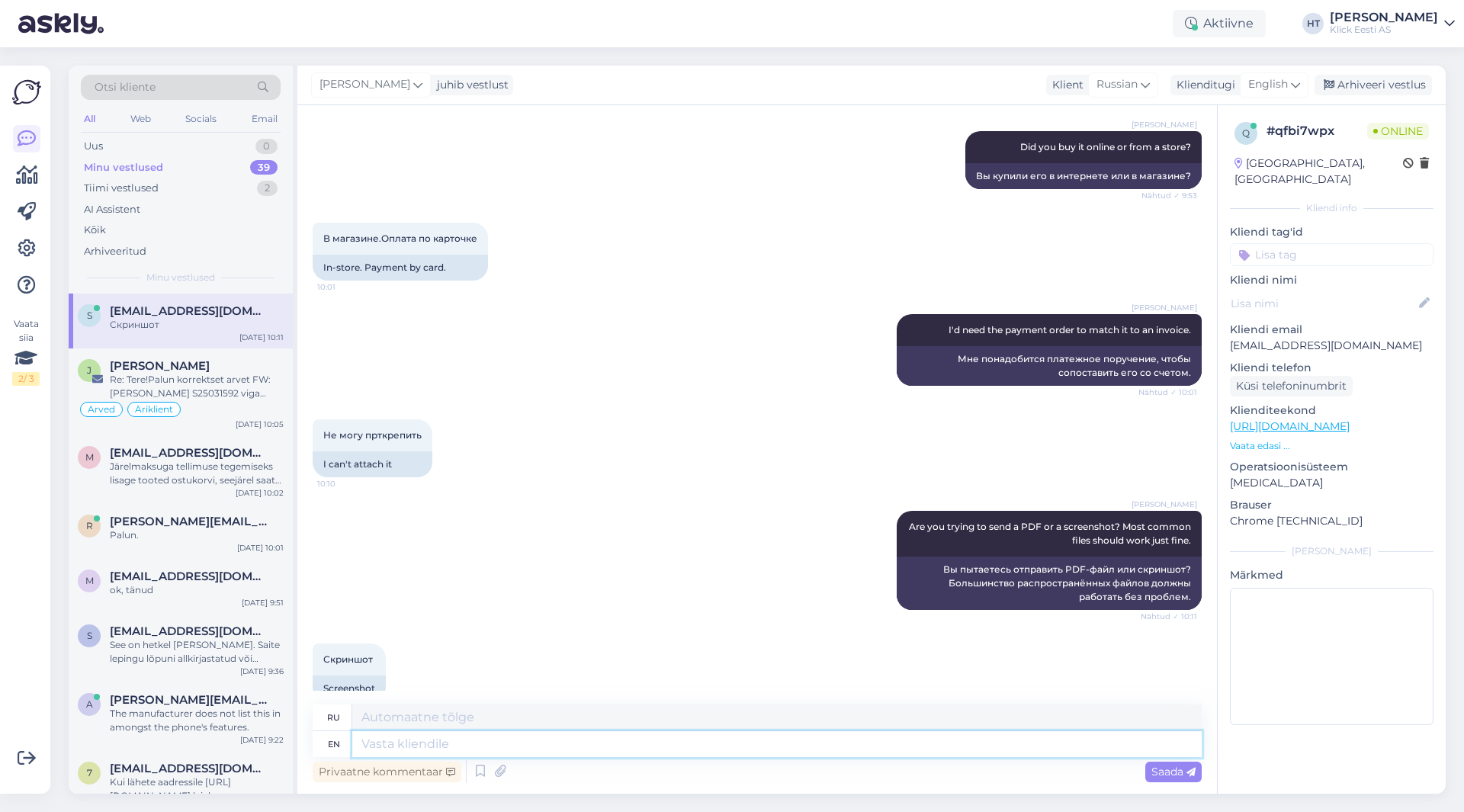
click at [512, 748] on textarea at bounding box center [777, 743] width 849 height 26
type textarea "If"
type textarea "Если"
type textarea "If you"
type textarea "Если ты"
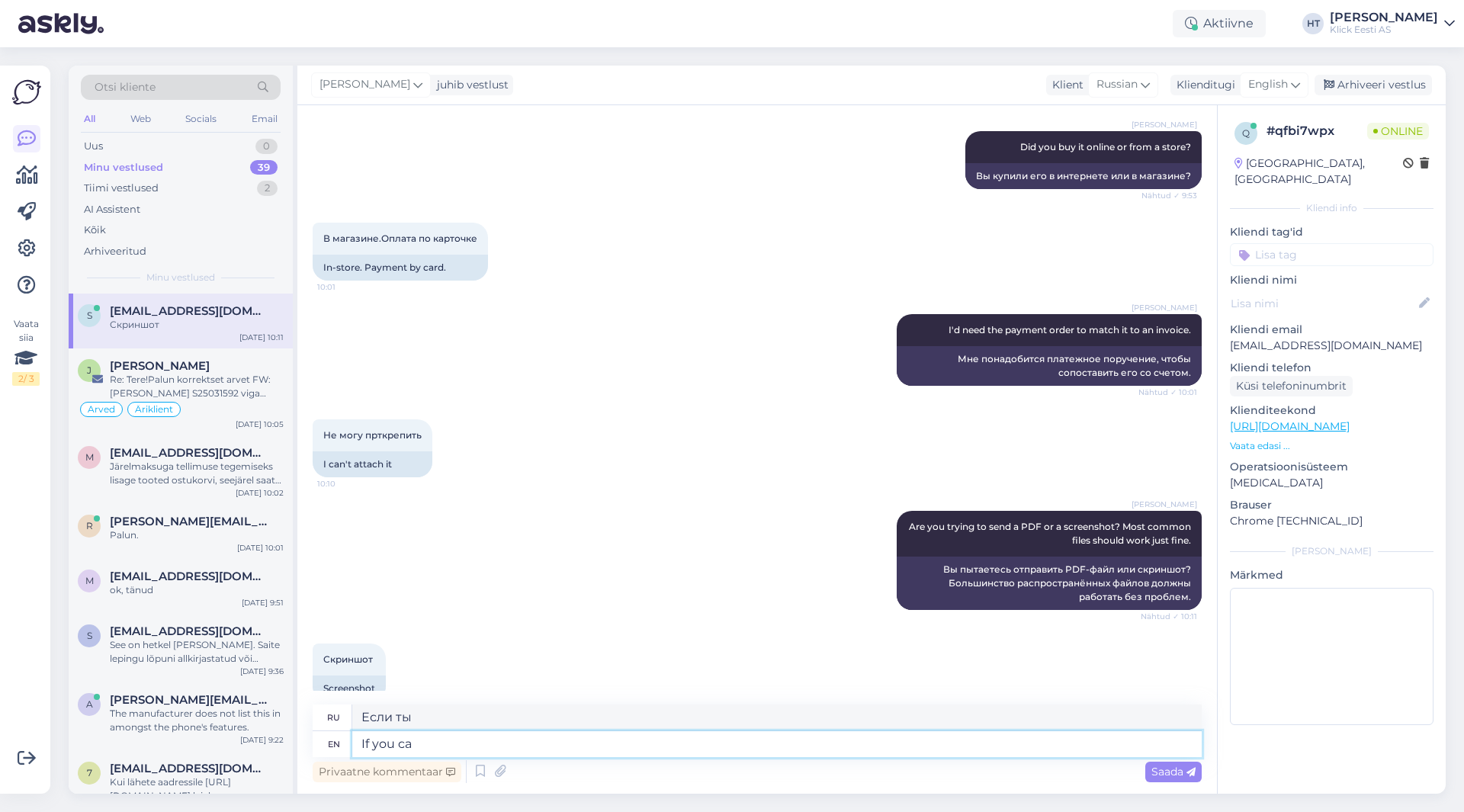
type textarea "If you can"
type textarea "Если вы можете"
type textarea "If you can't a"
type textarea "Если ты не можешь"
type textarea "If you can't attach it"
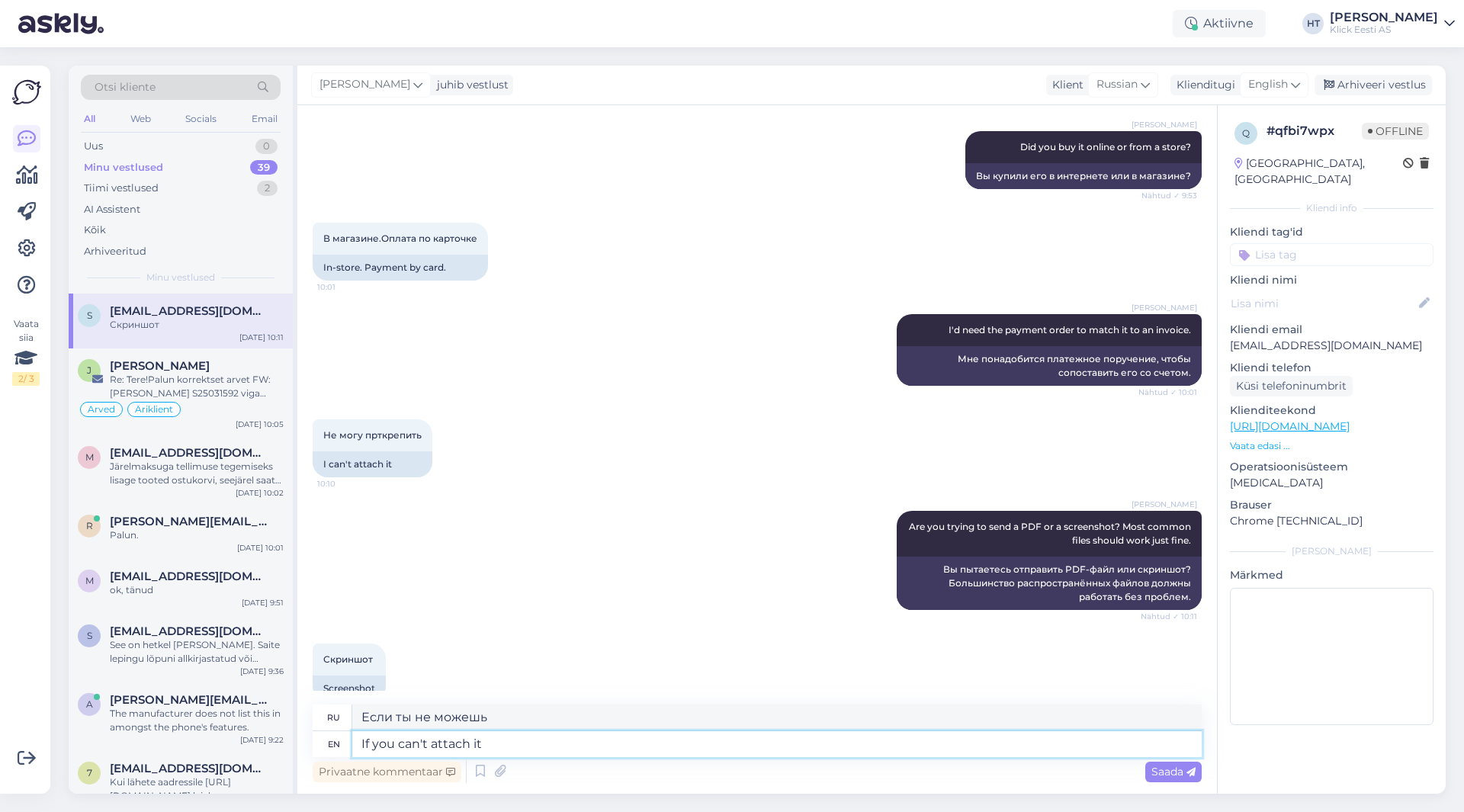
type textarea "Если вы не можете прикрепить"
type textarea "If you can't attach it"
type textarea "Если вы не можете его прикрепить"
type textarea "If you can't attach it you c"
type textarea "Если вы не можете его прикрепить, вы"
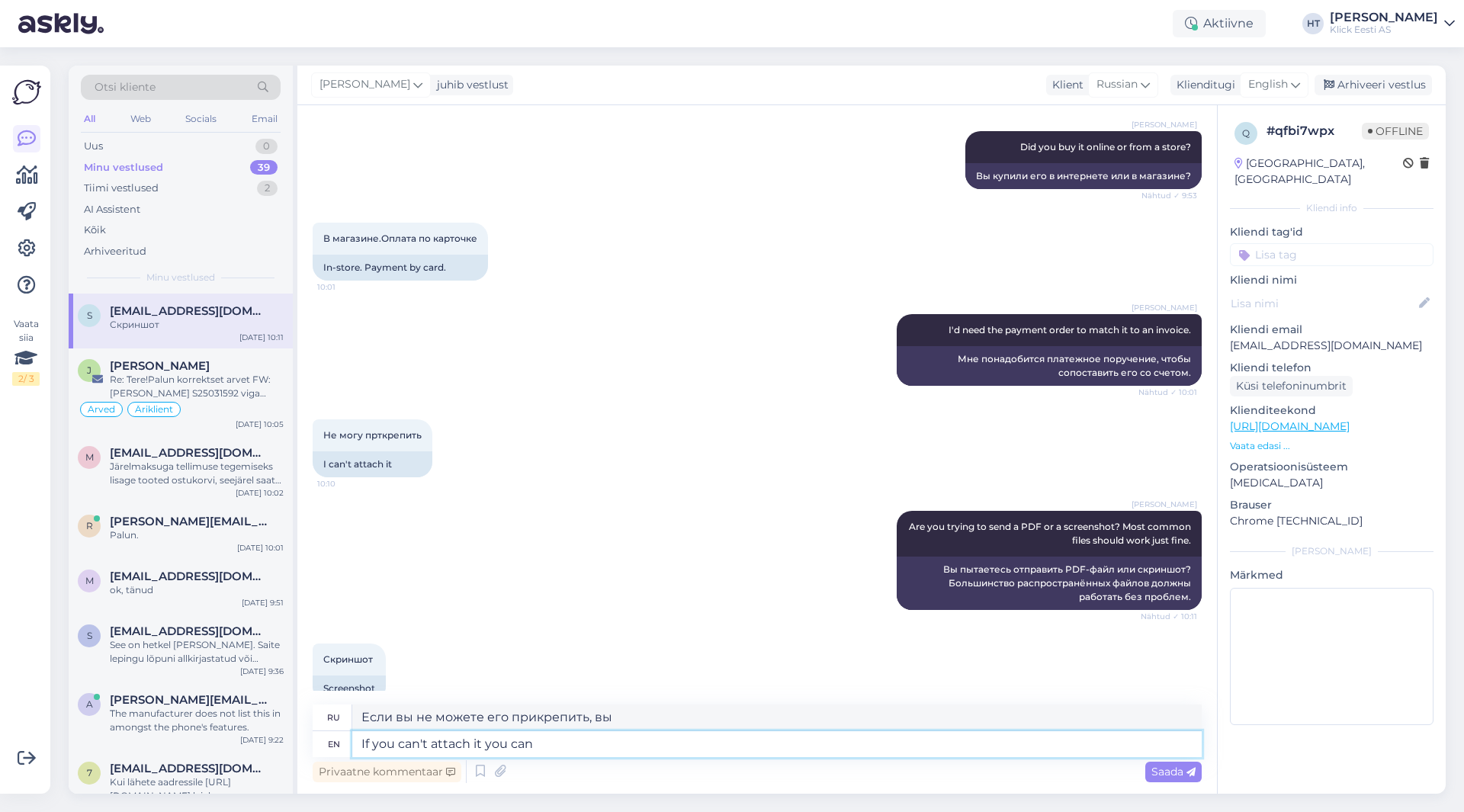
type textarea "If you can't attach it you can a"
type textarea "Если вы не можете прикрепить его, вы можете"
type textarea "If you can't attach it you can also s"
type textarea "Если вы не можете прикрепить его, вы также можете"
type textarea "If you can't attach it you can also send it"
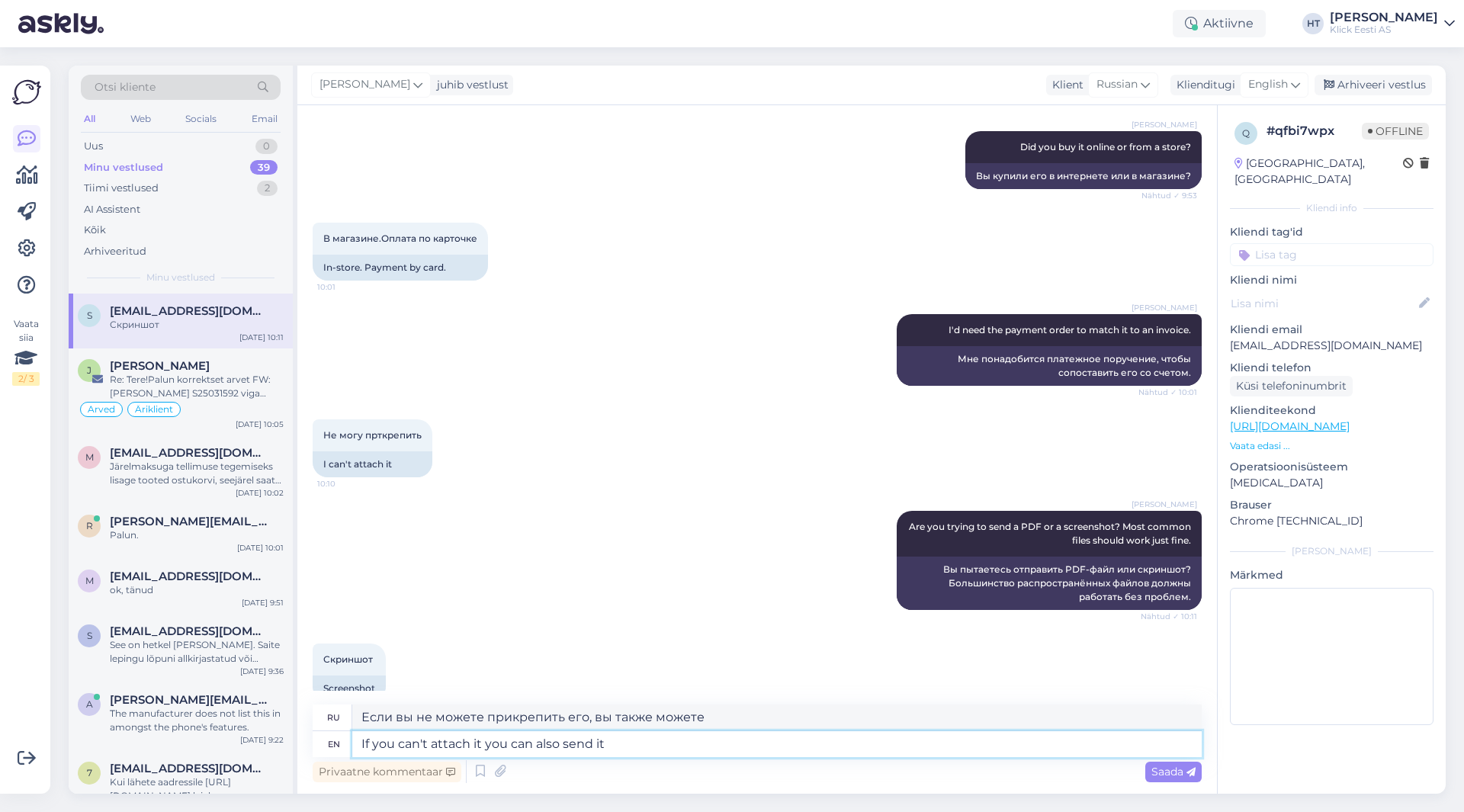
type textarea "Если вы не можете прикрепить его, вы также можете отправить"
type textarea "If you can't attach it you can also send it t"
type textarea "Если вы не можете прикрепить его, вы также можете отправить его"
type textarea "If you can't attach it you can also send it to"
type textarea "Если вы не можете прикрепить его, вы также можете отправить его по адресу"
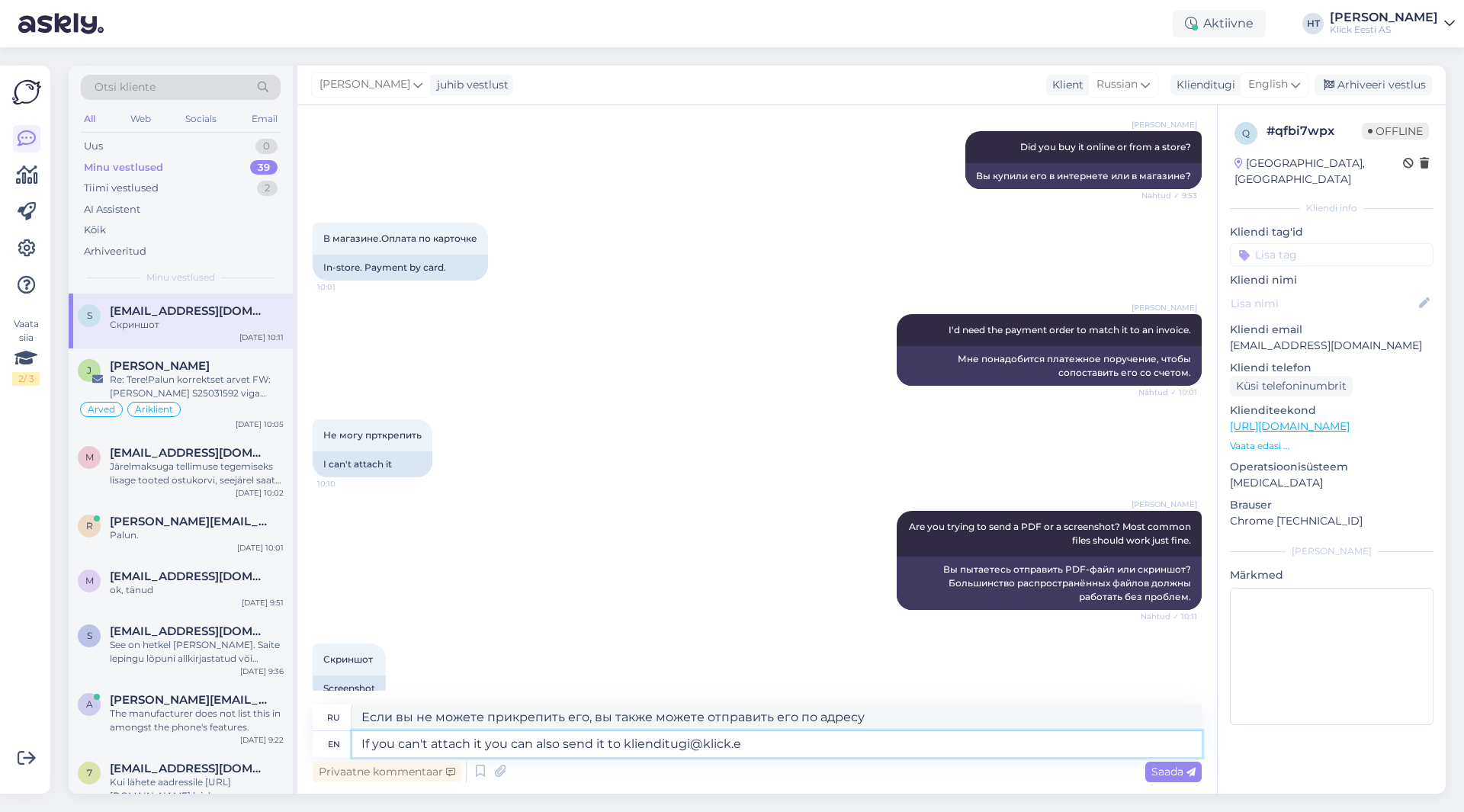
type textarea "If you can't attach it you can also send it to klienditugi@klick.ee"
type textarea "Если вы не можете прикрепить его, вы также можете отправить его на klienditugi@…"
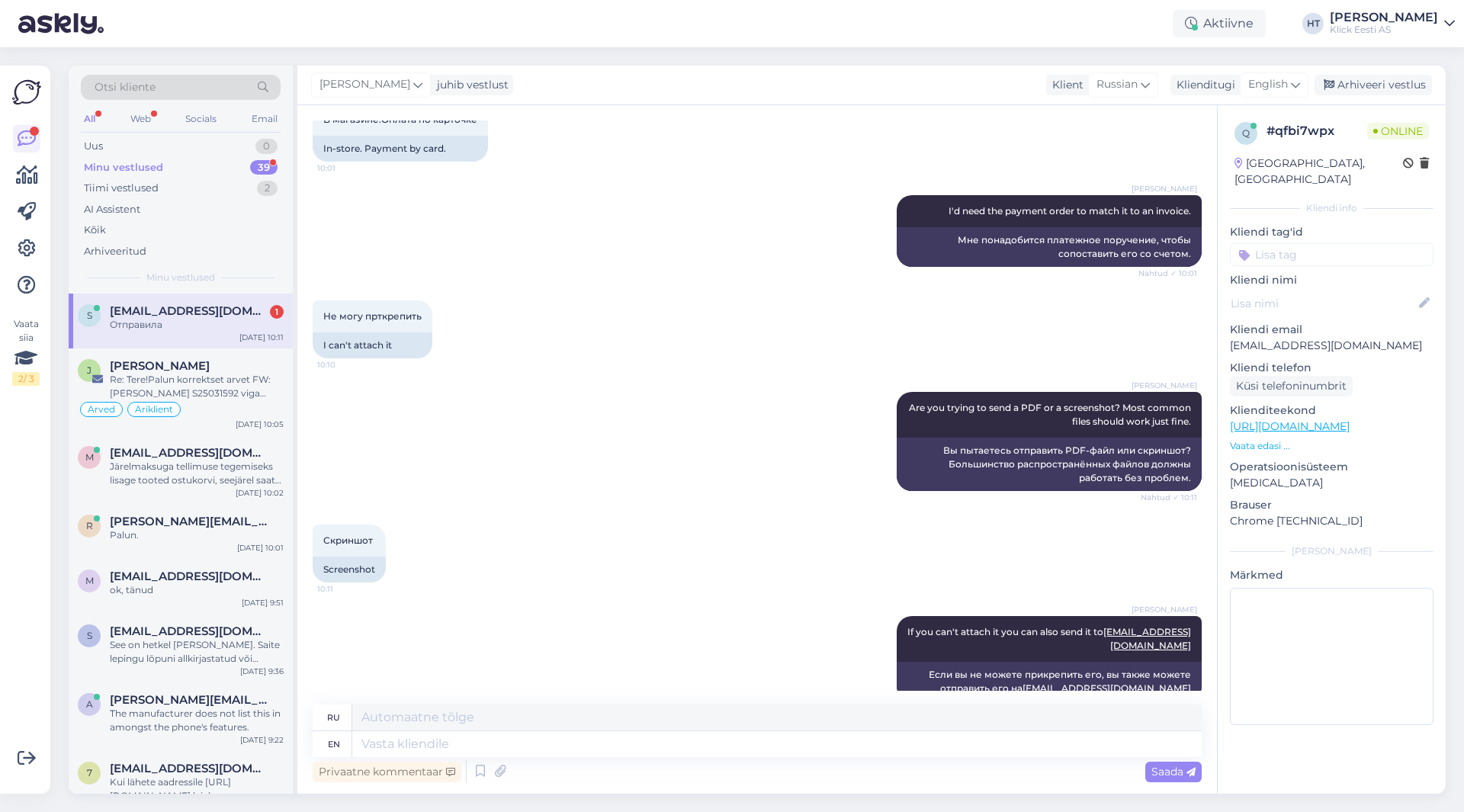
scroll to position [967, 0]
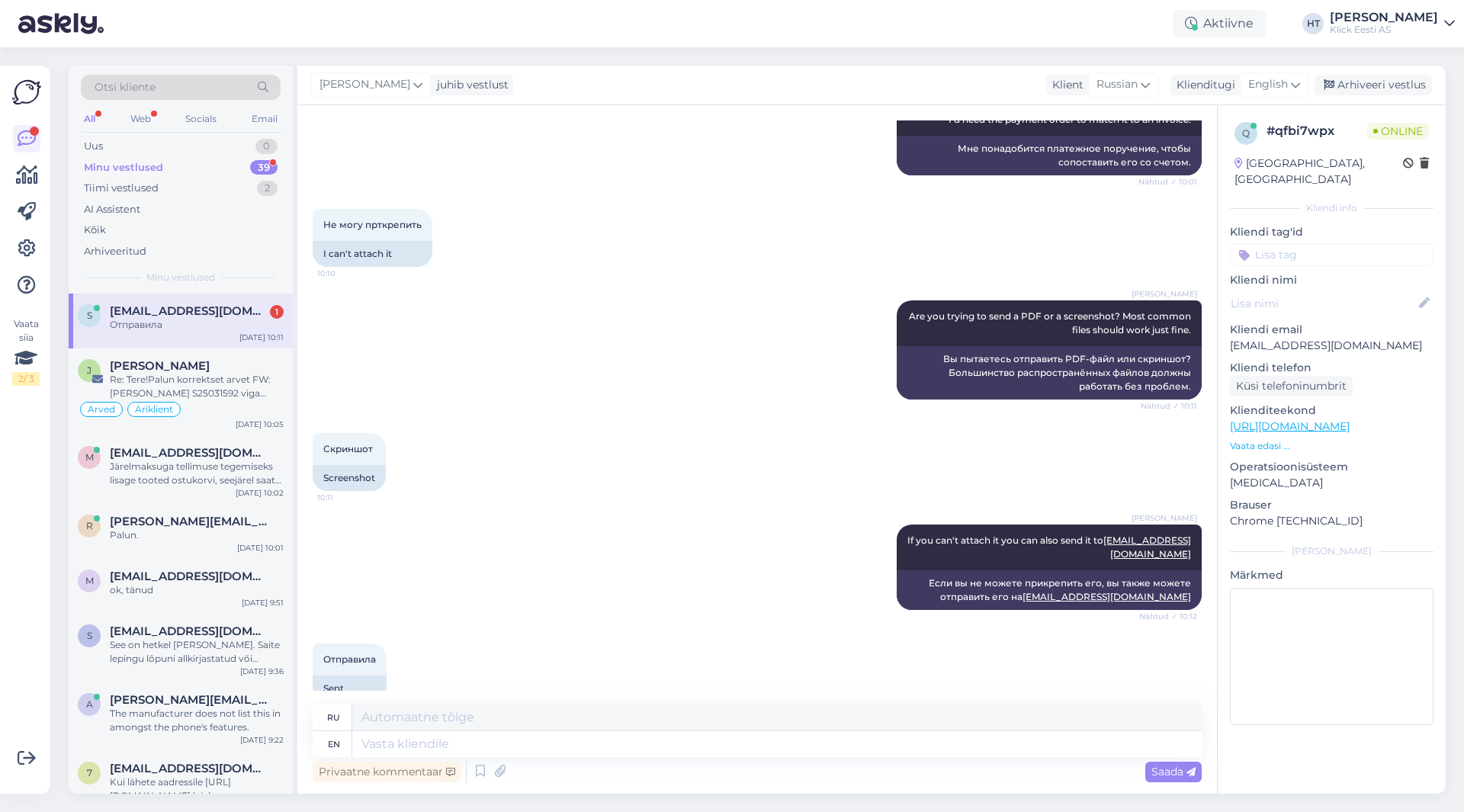
click at [471, 654] on div "Отправила 10:13 Sent" at bounding box center [757, 672] width 889 height 92
click at [212, 327] on div "Отправила" at bounding box center [197, 324] width 174 height 14
click at [40, 248] on link at bounding box center [26, 248] width 27 height 27
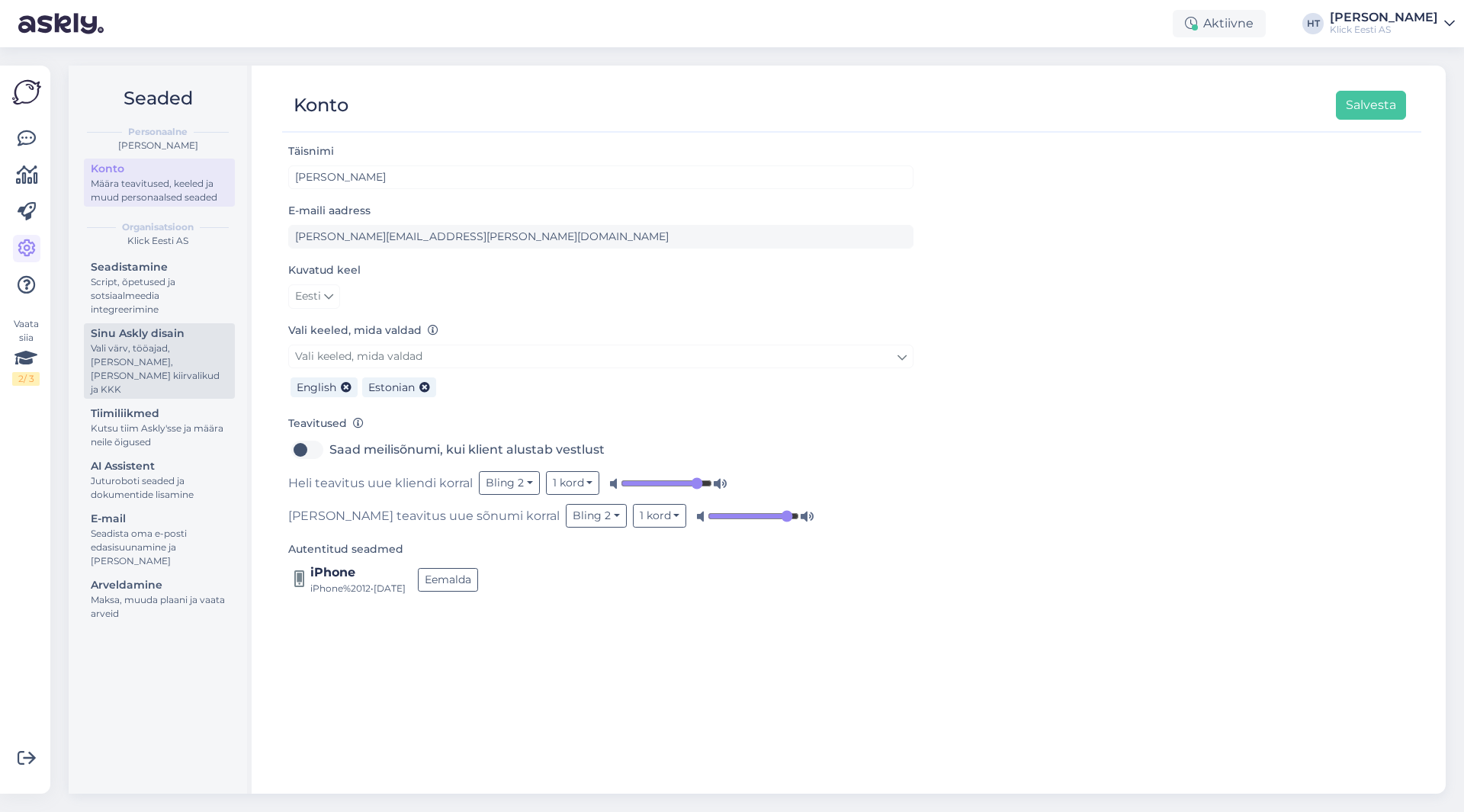
click at [179, 372] on div "Vali värv, tööajad, [PERSON_NAME], [PERSON_NAME] kiirvalikud ja KKK" at bounding box center [160, 369] width 137 height 55
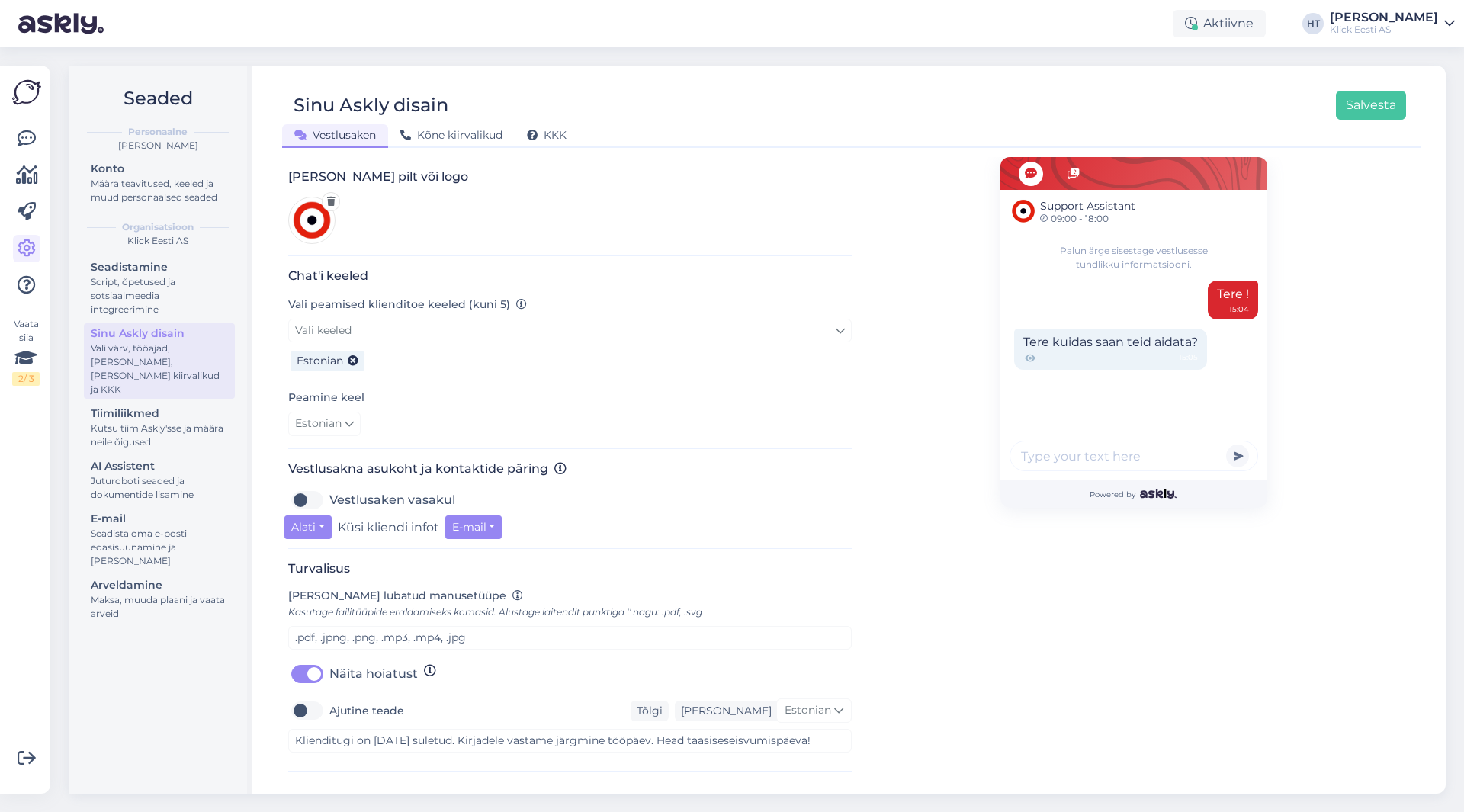
scroll to position [305, 0]
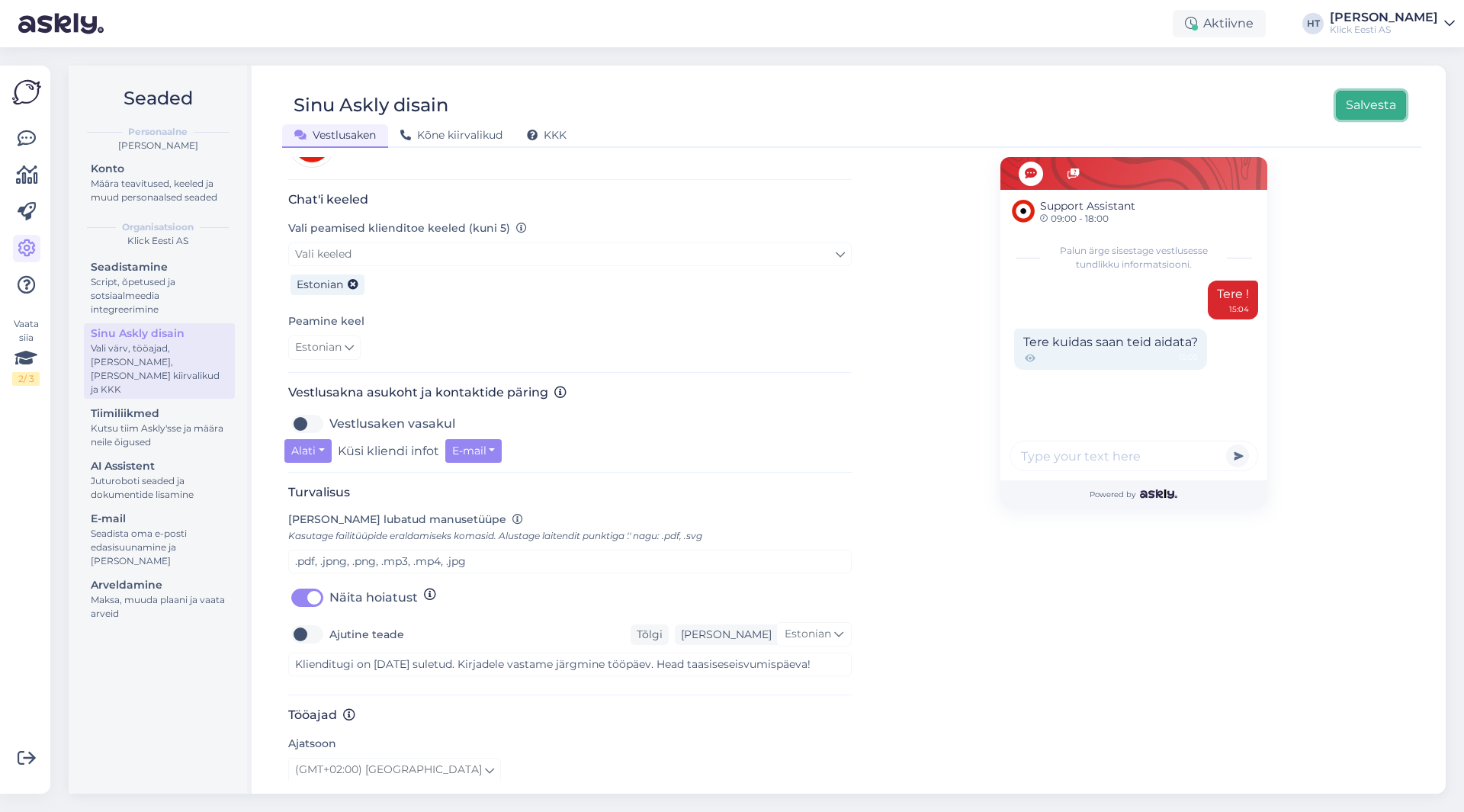
click at [1379, 102] on button "Salvesta" at bounding box center [1371, 105] width 70 height 29
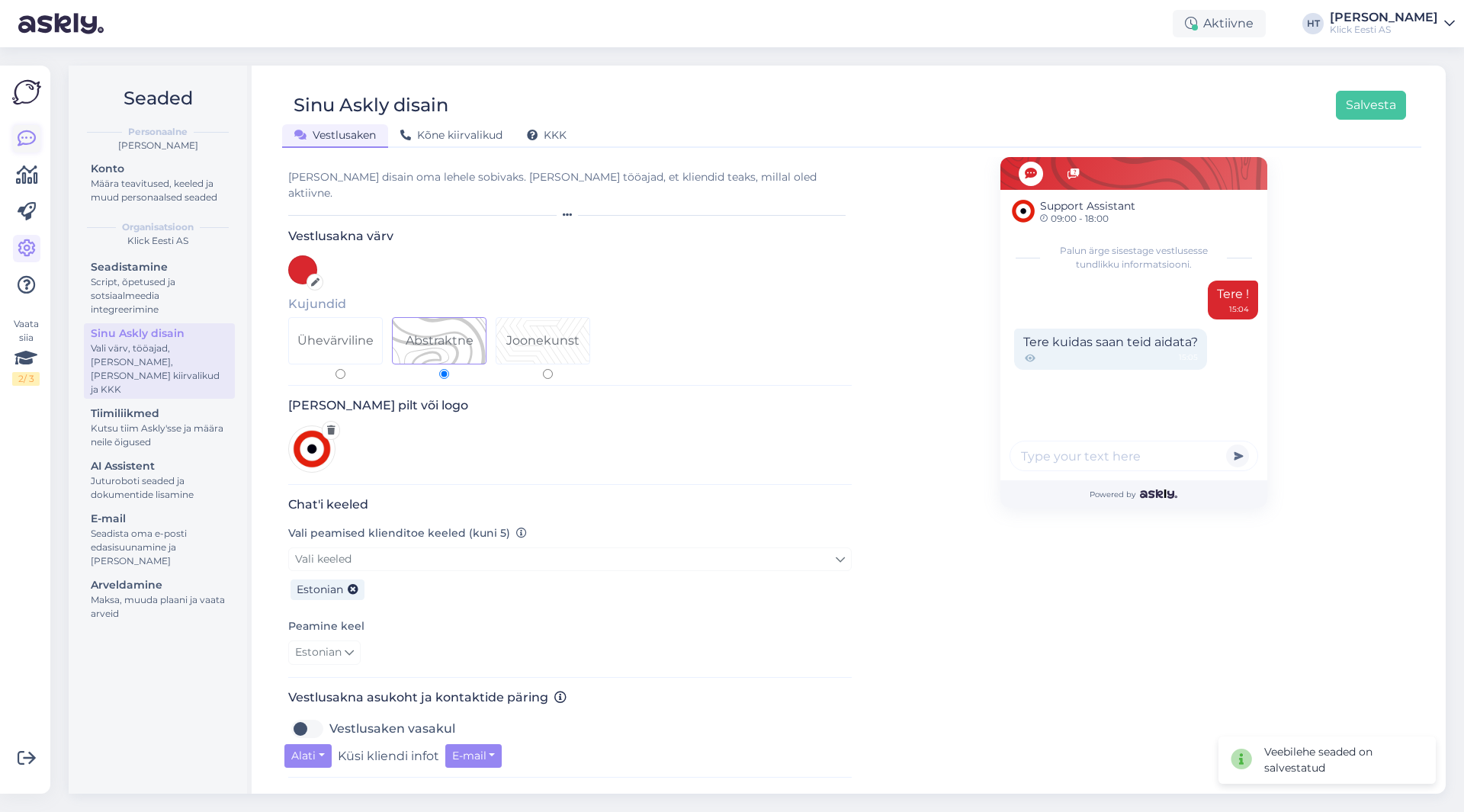
click at [34, 131] on icon at bounding box center [26, 139] width 18 height 18
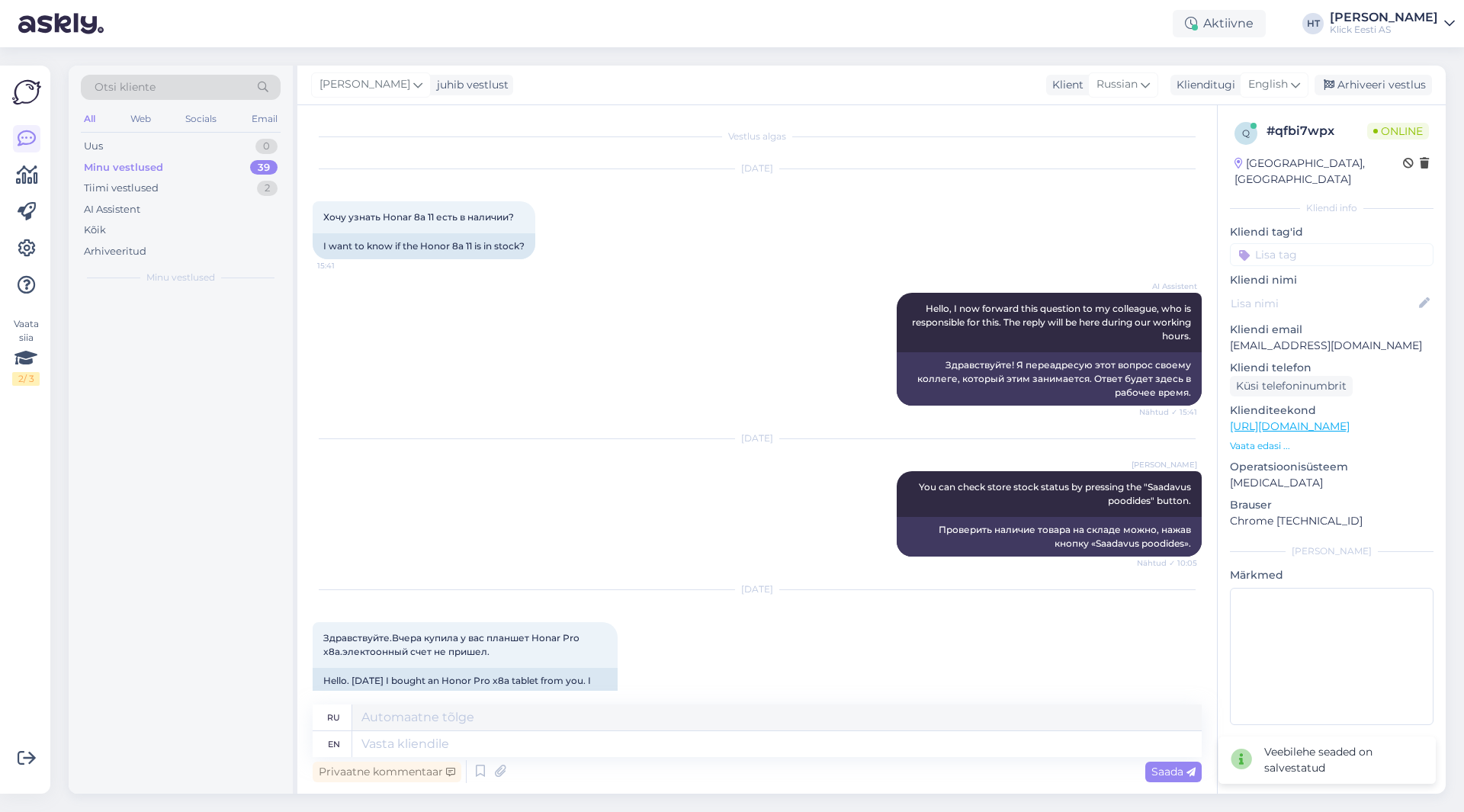
scroll to position [967, 0]
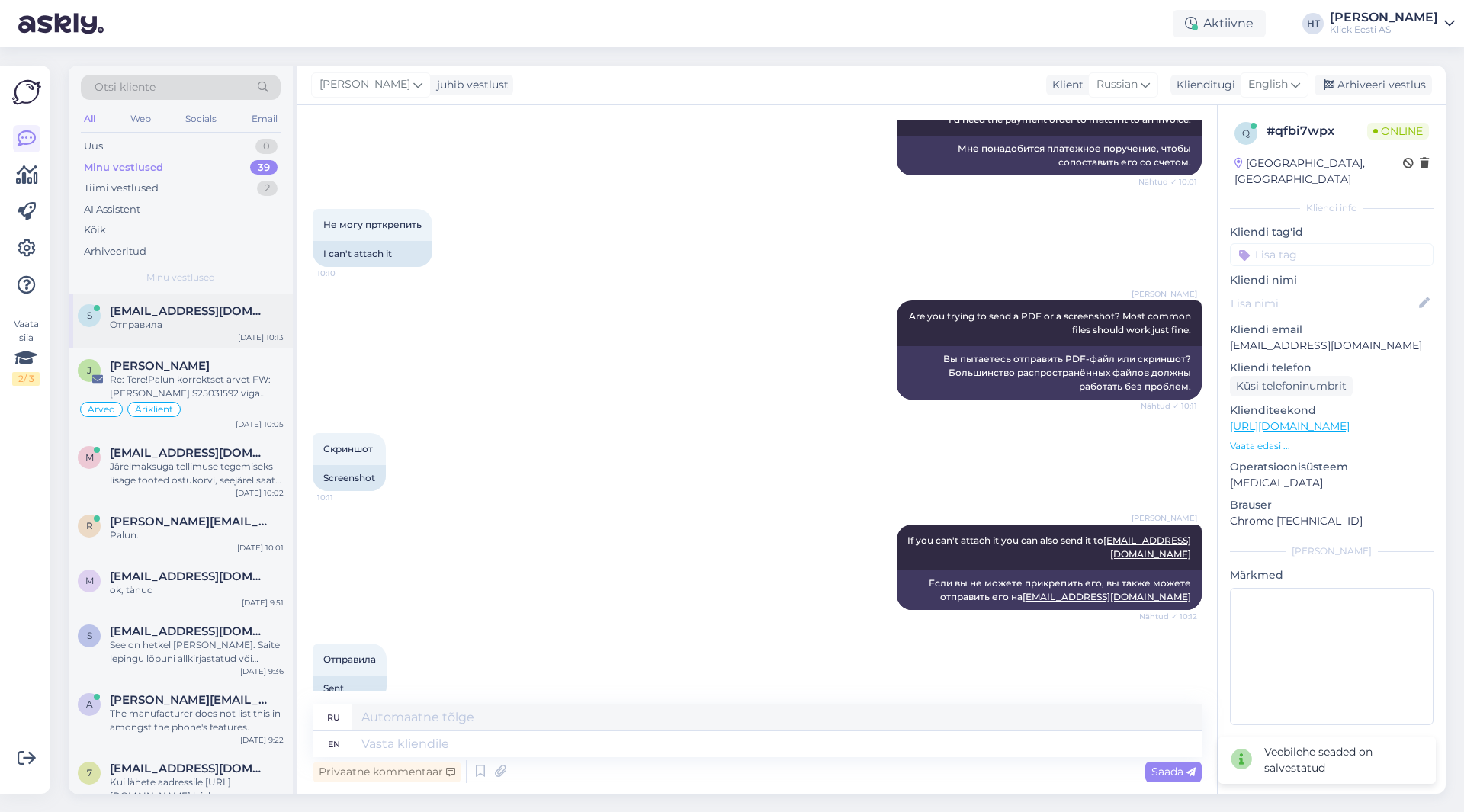
click at [251, 318] on div "Отправила" at bounding box center [197, 324] width 174 height 14
click at [512, 740] on textarea at bounding box center [777, 743] width 849 height 26
type textarea "Found"
type textarea "Найденный"
type textarea "Found the"
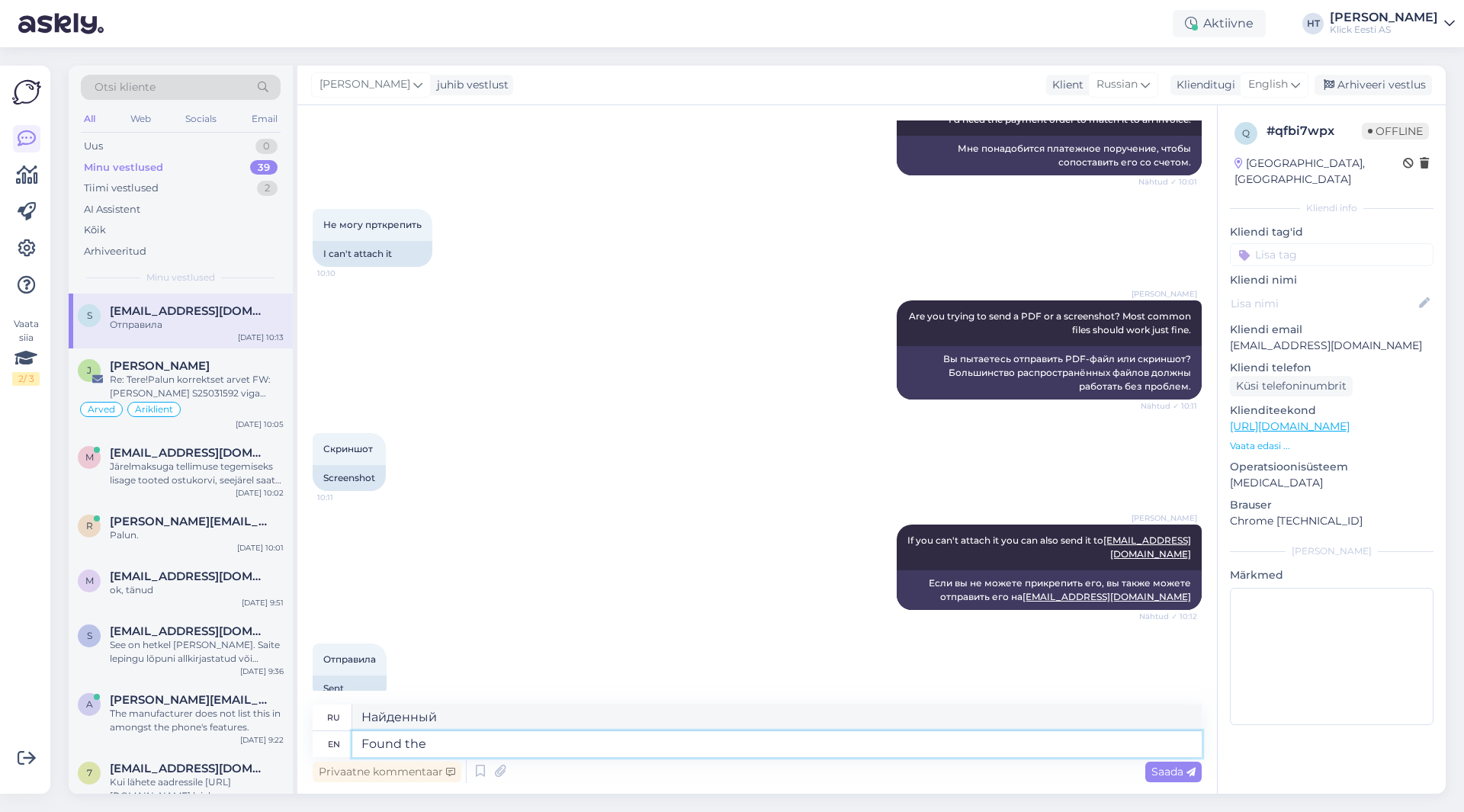
type textarea "Нашел"
type textarea "Found the associated i"
type textarea "Нашел связанный"
type textarea "Found the associated invoice:"
type textarea "Найден соответствующий счет-фактура:"
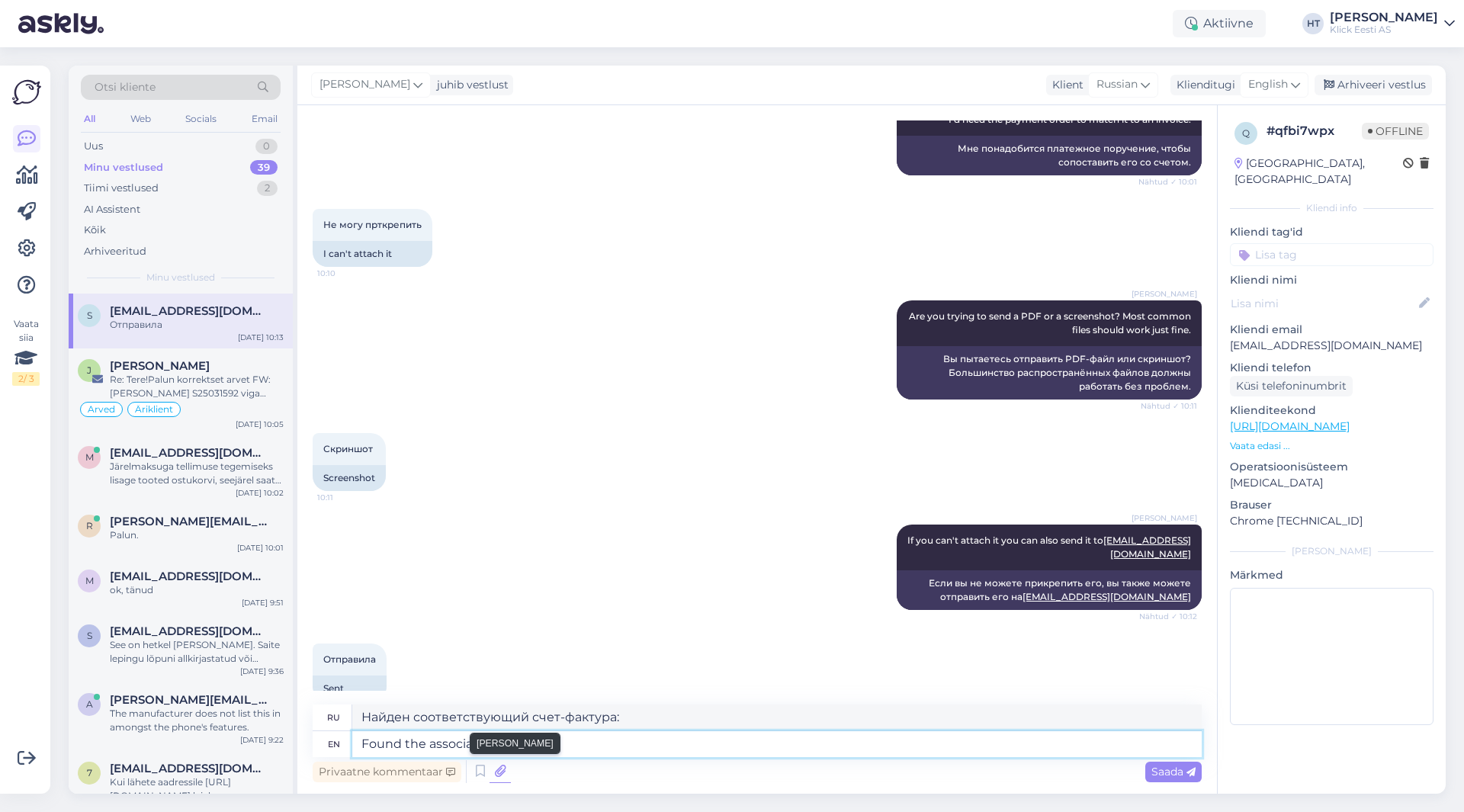
type textarea "Found the associated invoice:"
click at [495, 776] on icon at bounding box center [500, 771] width 22 height 23
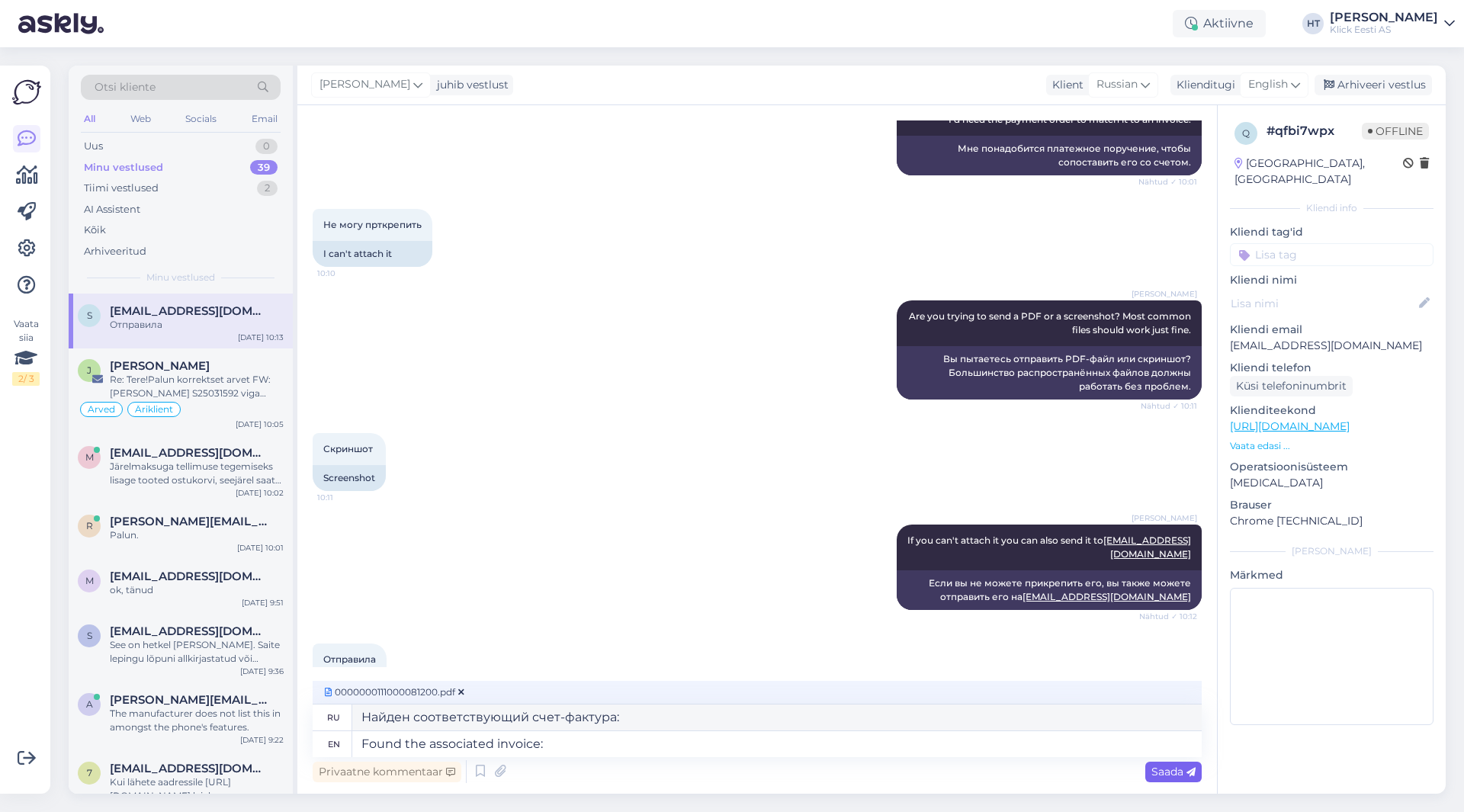
click at [1168, 773] on span "Saada" at bounding box center [1173, 771] width 44 height 14
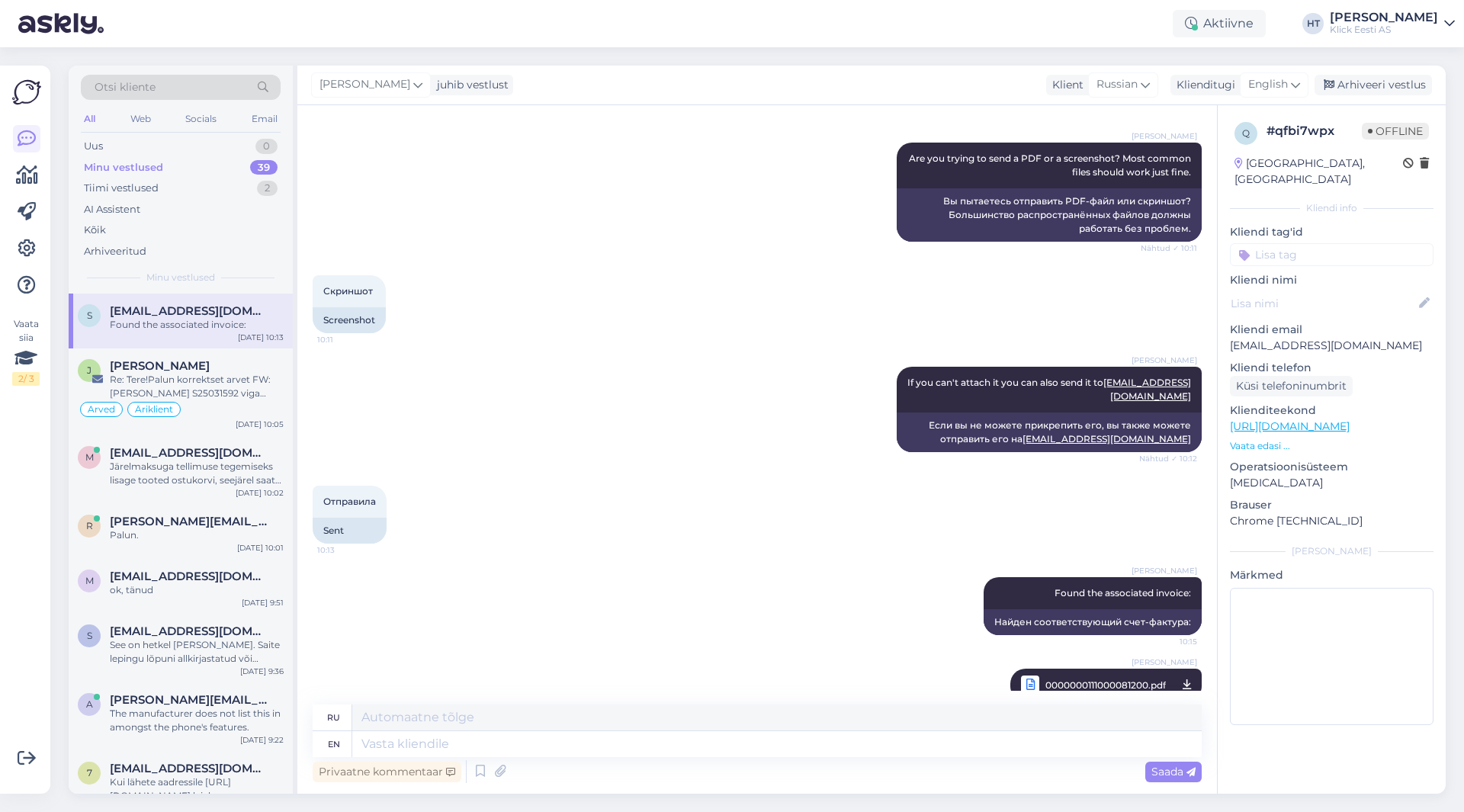
click at [1267, 243] on input at bounding box center [1332, 255] width 203 height 23
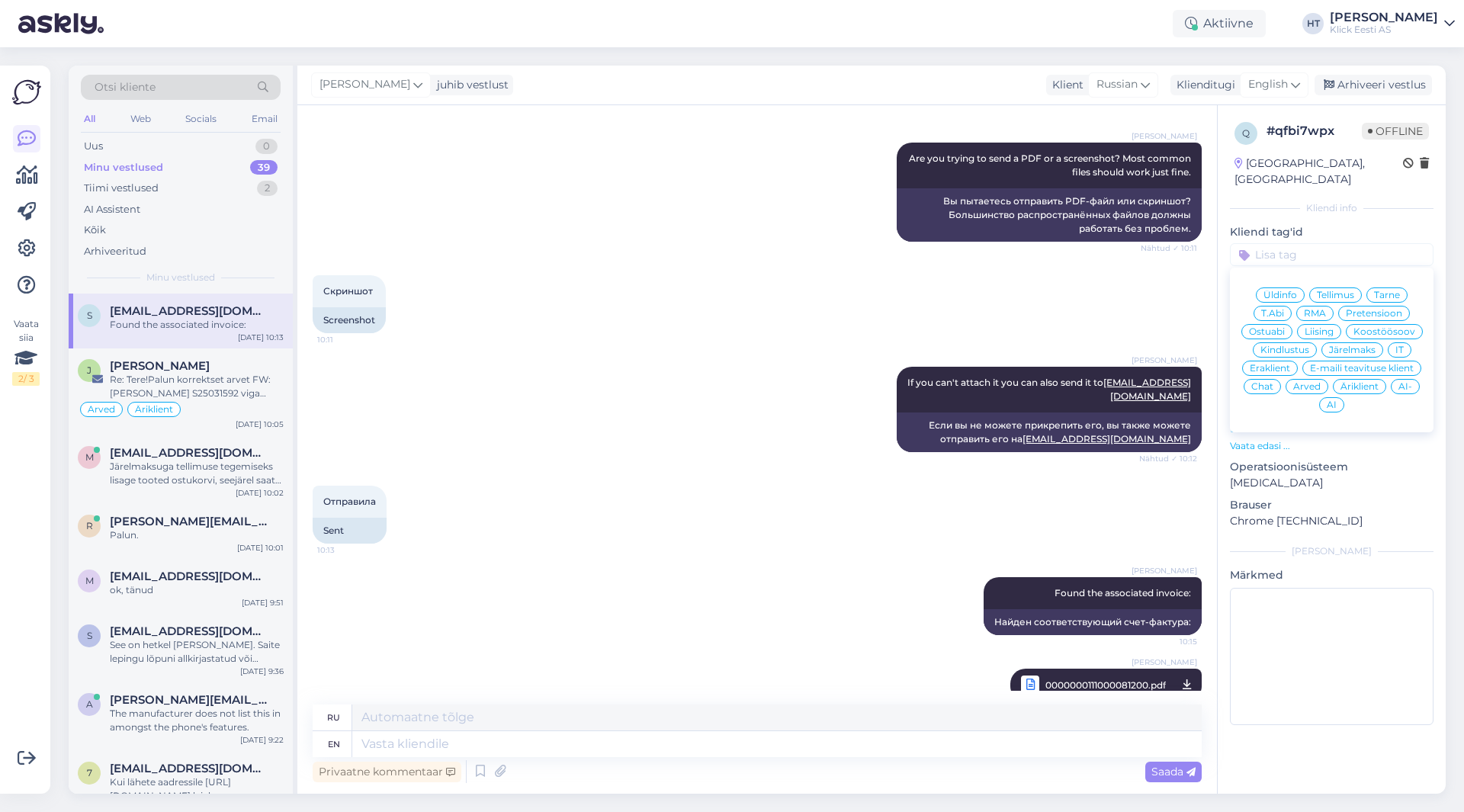
click at [1269, 364] on span "Eraklient" at bounding box center [1270, 368] width 41 height 9
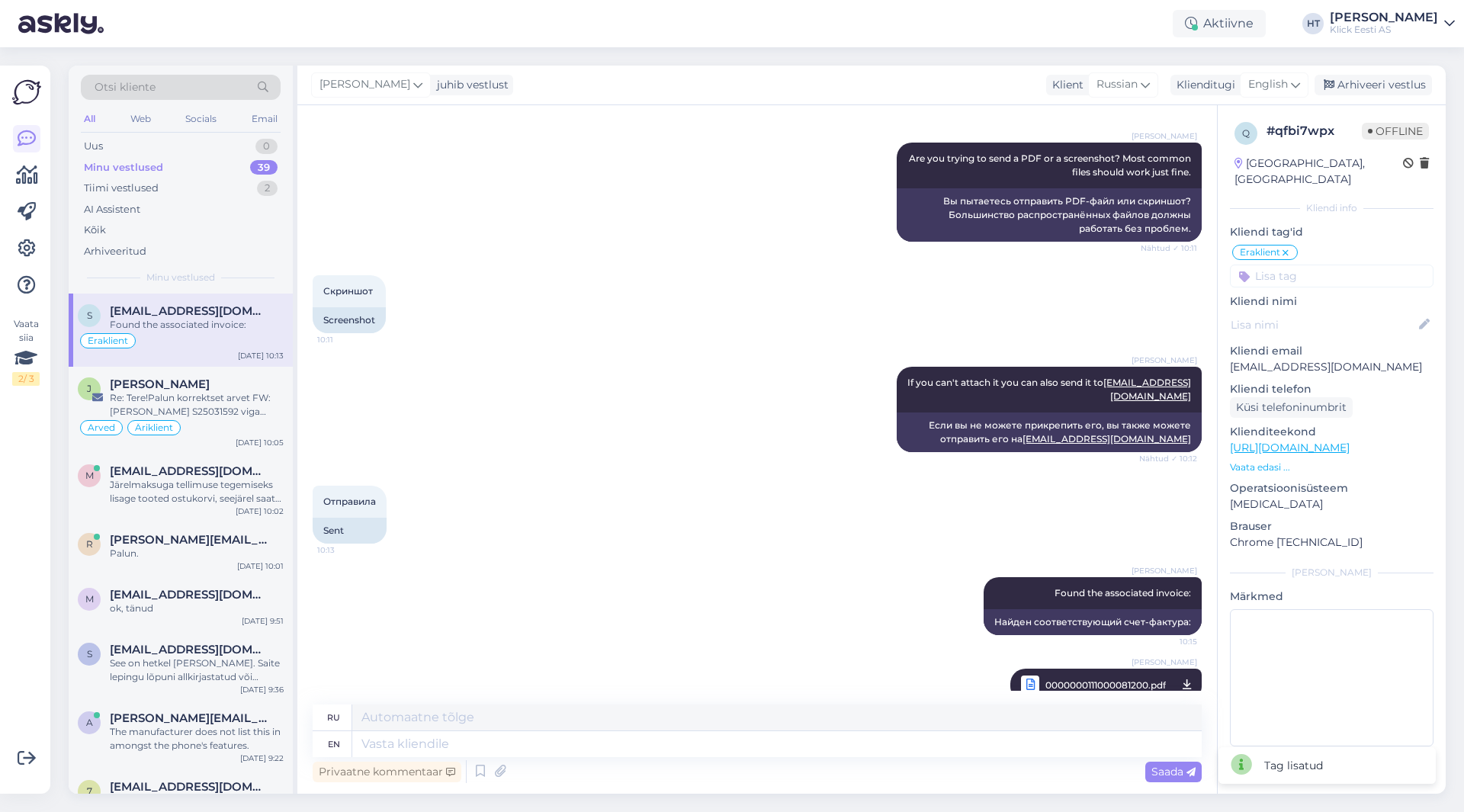
click at [1303, 265] on input at bounding box center [1332, 276] width 203 height 23
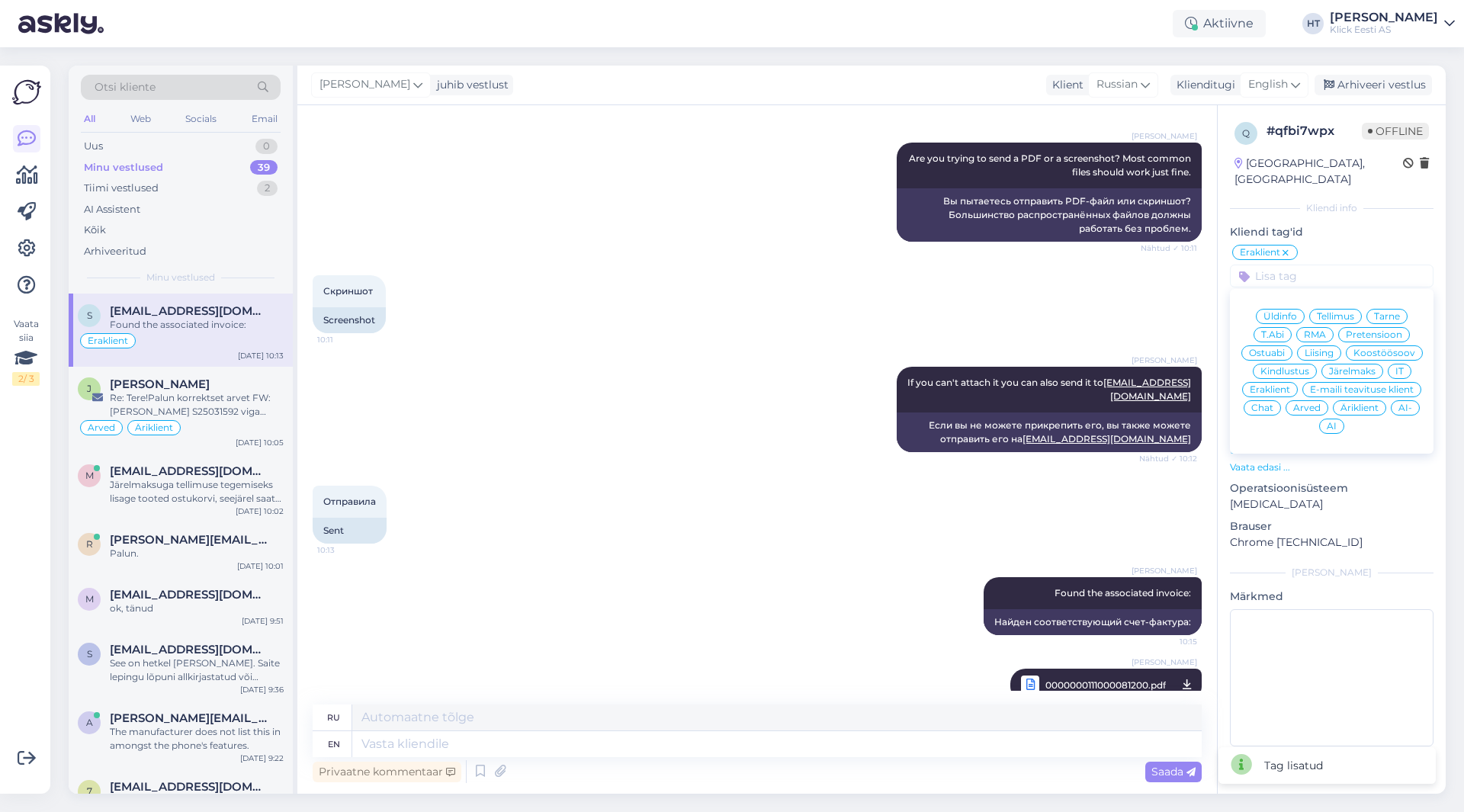
click at [1319, 404] on span "Arved" at bounding box center [1306, 408] width 27 height 9
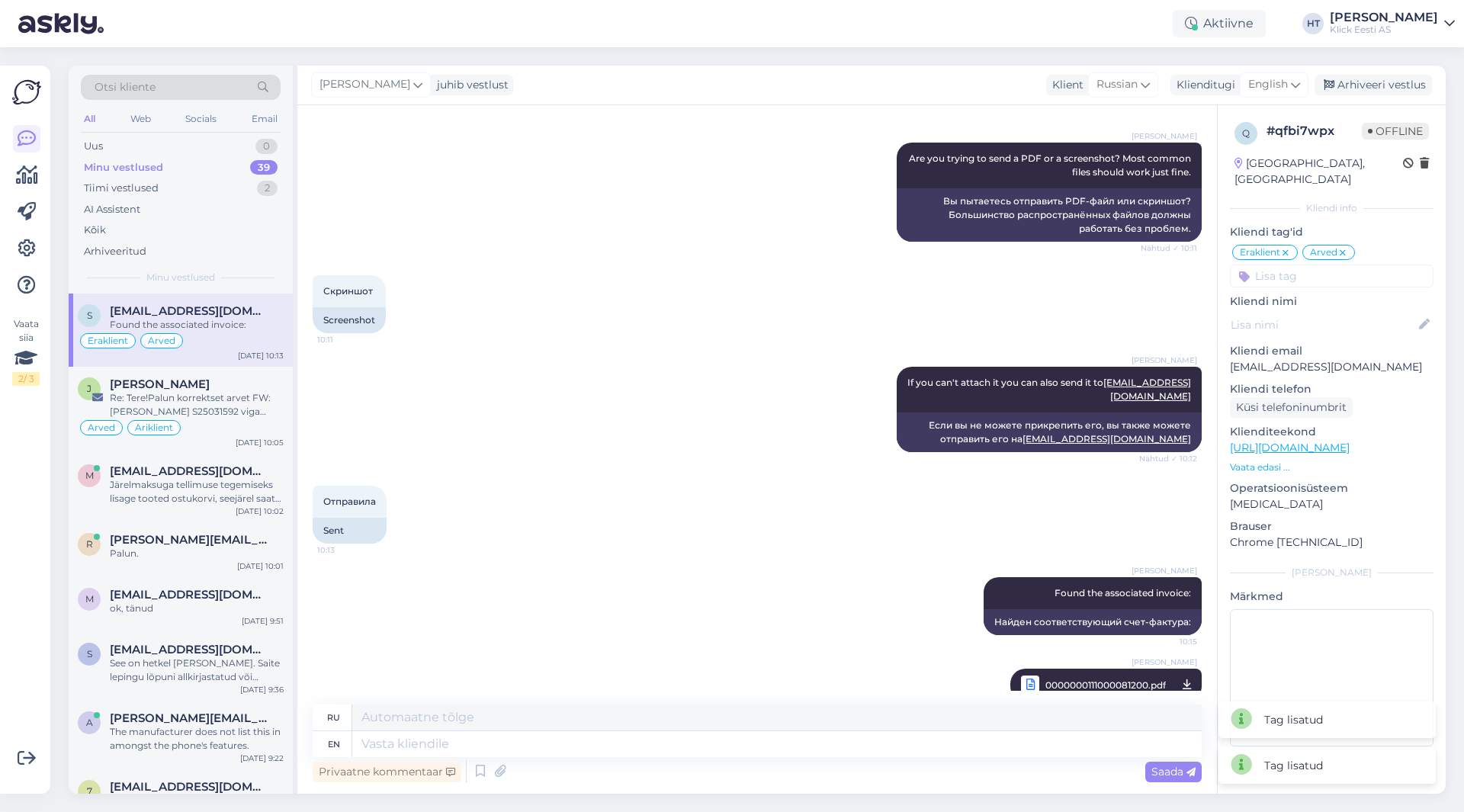
click at [1322, 268] on input at bounding box center [1332, 276] width 203 height 23
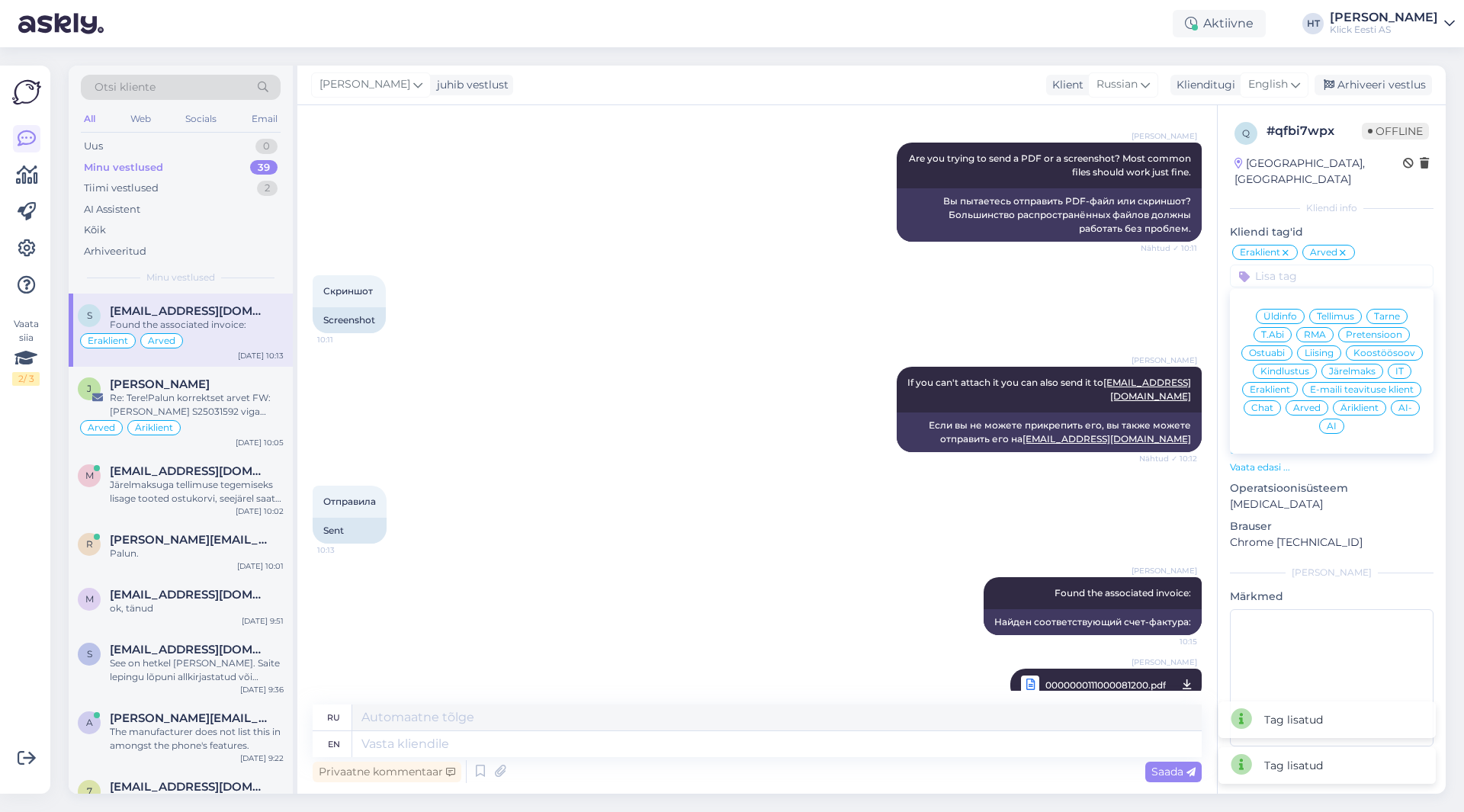
click at [1283, 348] on span "Ostuabi" at bounding box center [1266, 352] width 36 height 9
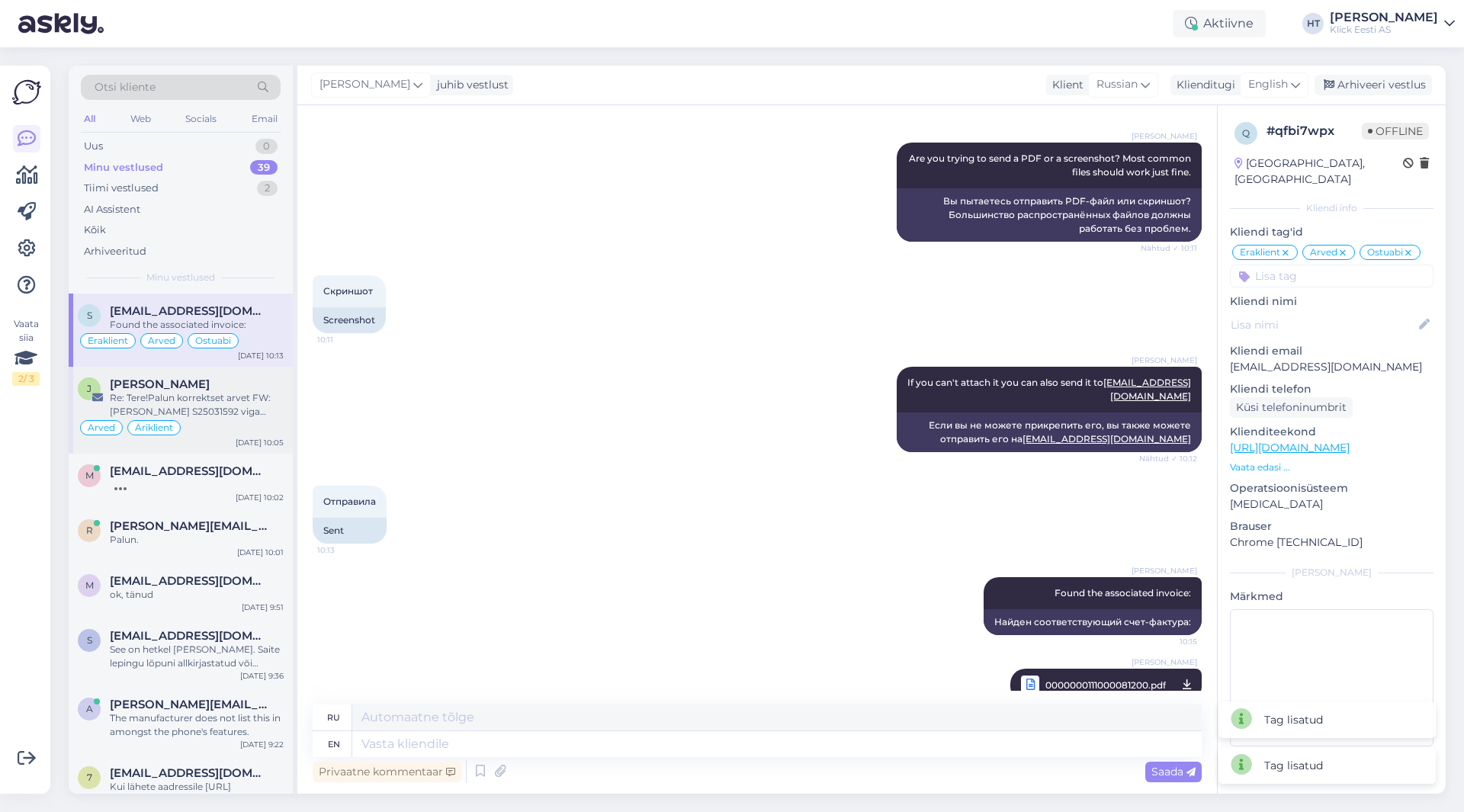
click at [172, 413] on div "Re: Tere!Palun korrektset arvet FW: [PERSON_NAME] S25031592 viga käibemaksu sum…" at bounding box center [197, 404] width 174 height 27
type textarea "FWD [PERSON_NAME] ja [PERSON_NAME]."
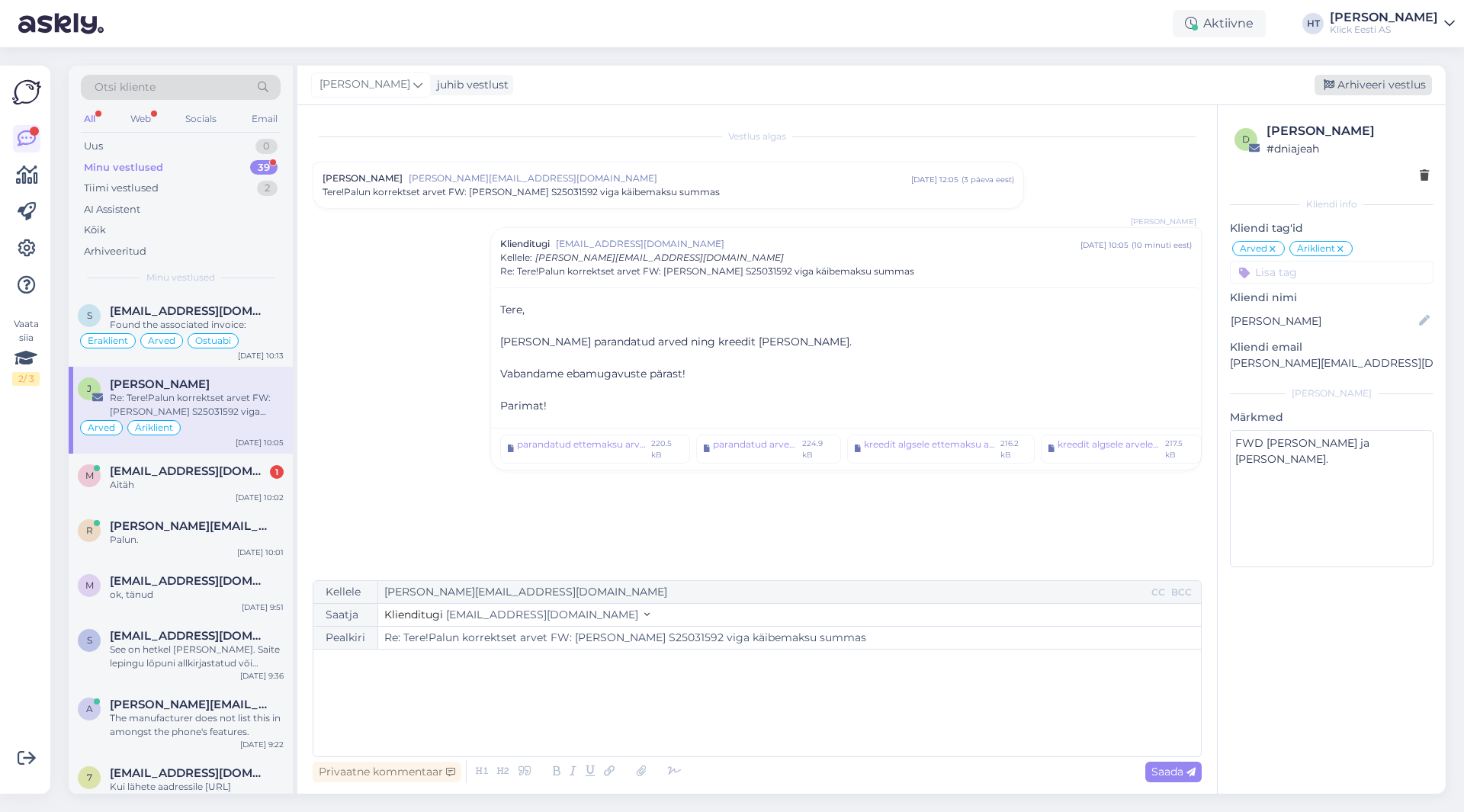
click at [1378, 83] on div "Arhiveeri vestlus" at bounding box center [1373, 84] width 117 height 21
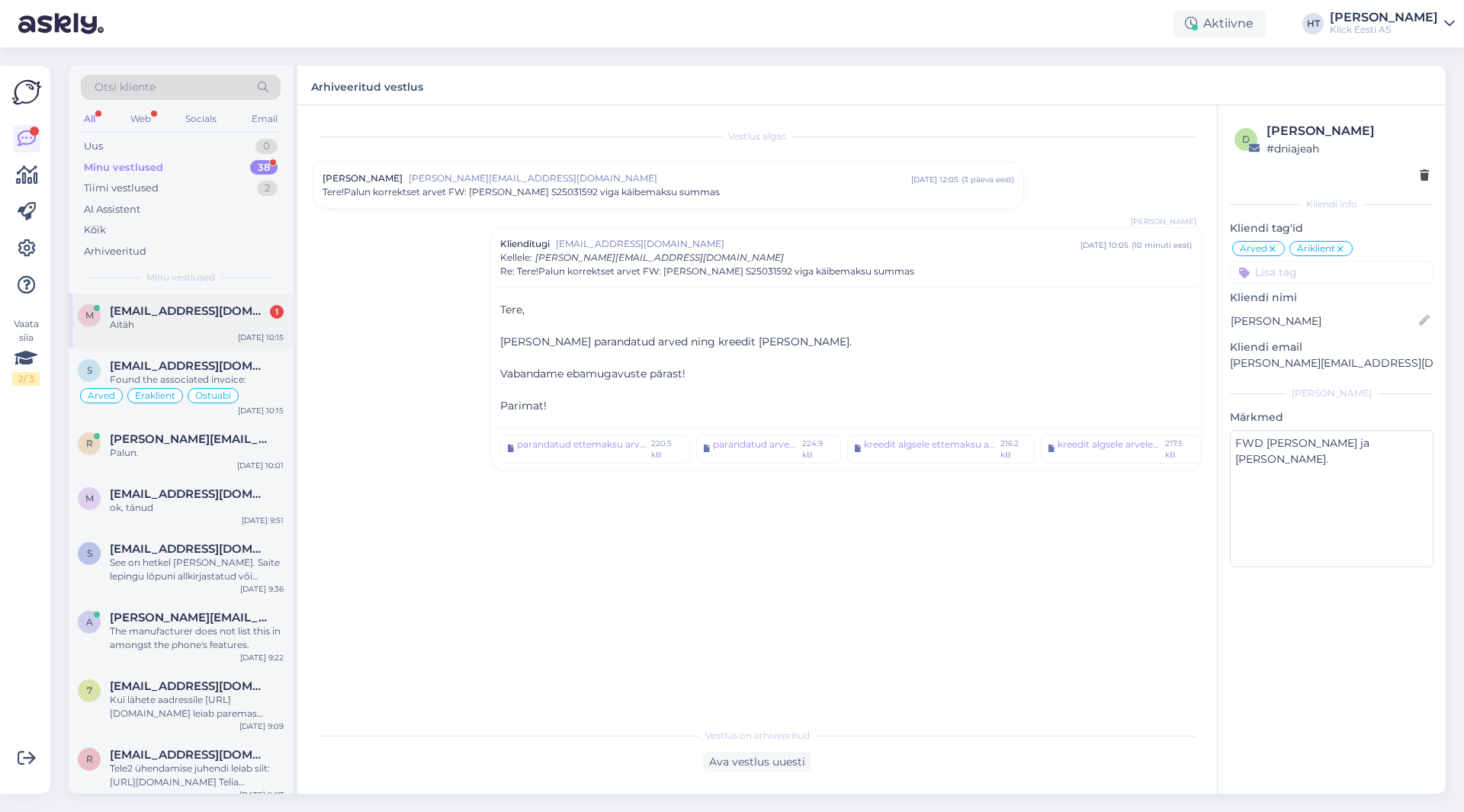
click at [212, 343] on div "m marjen.meetua@mail.ee 1 Aitäh Oct 7 10:15" at bounding box center [180, 321] width 224 height 55
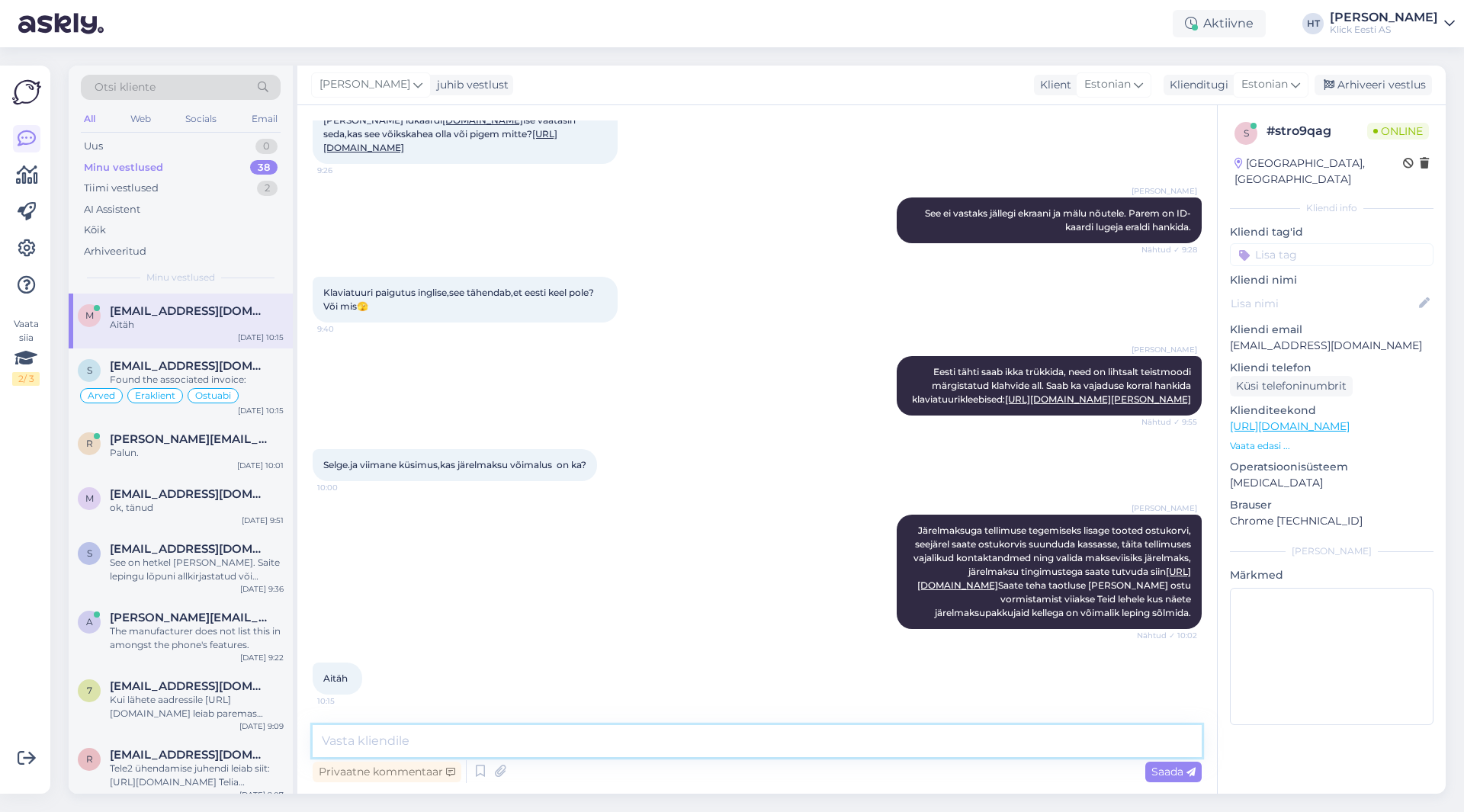
click at [631, 725] on textarea at bounding box center [757, 741] width 889 height 32
type textarea "Palun."
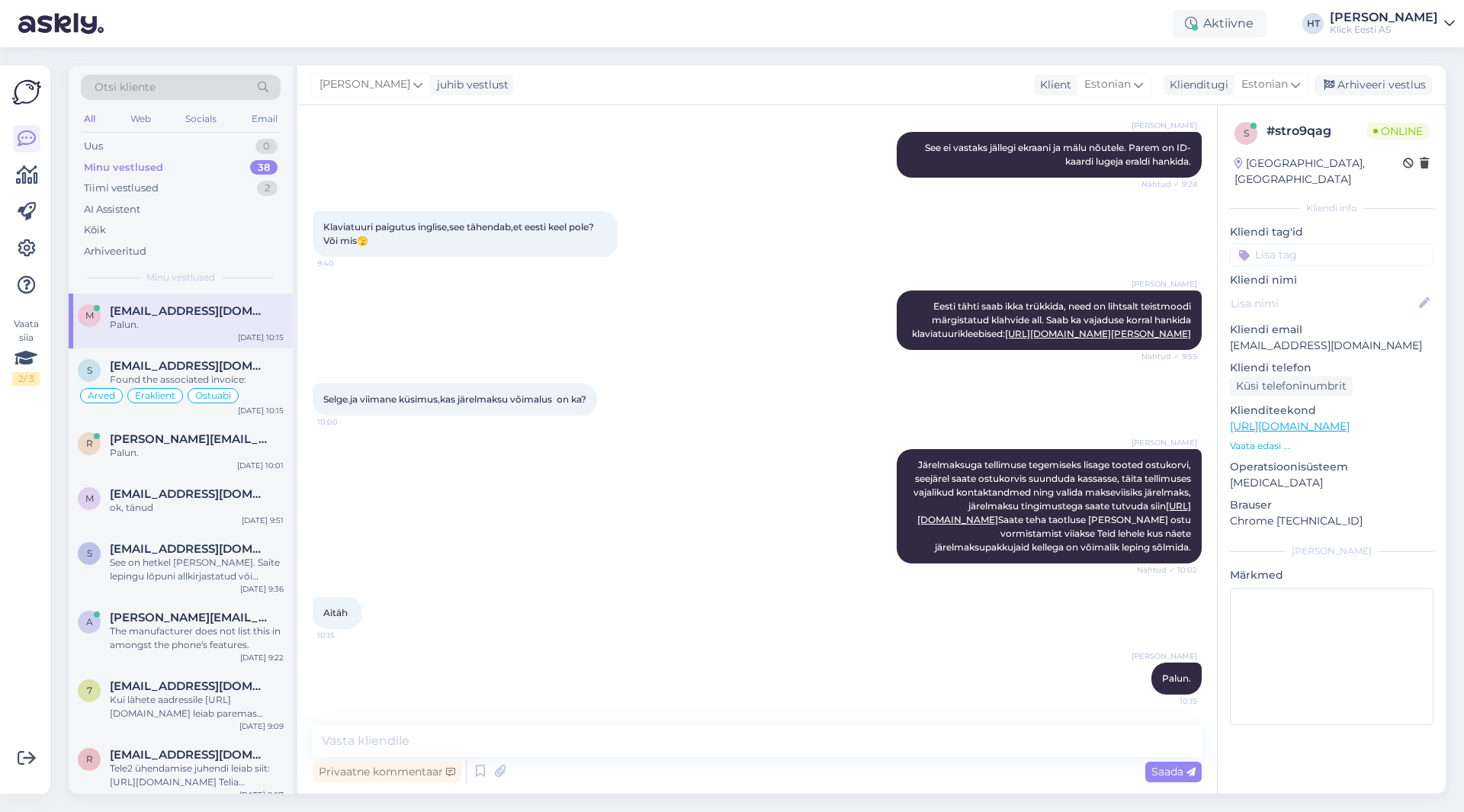
click at [1286, 243] on input at bounding box center [1332, 255] width 203 height 23
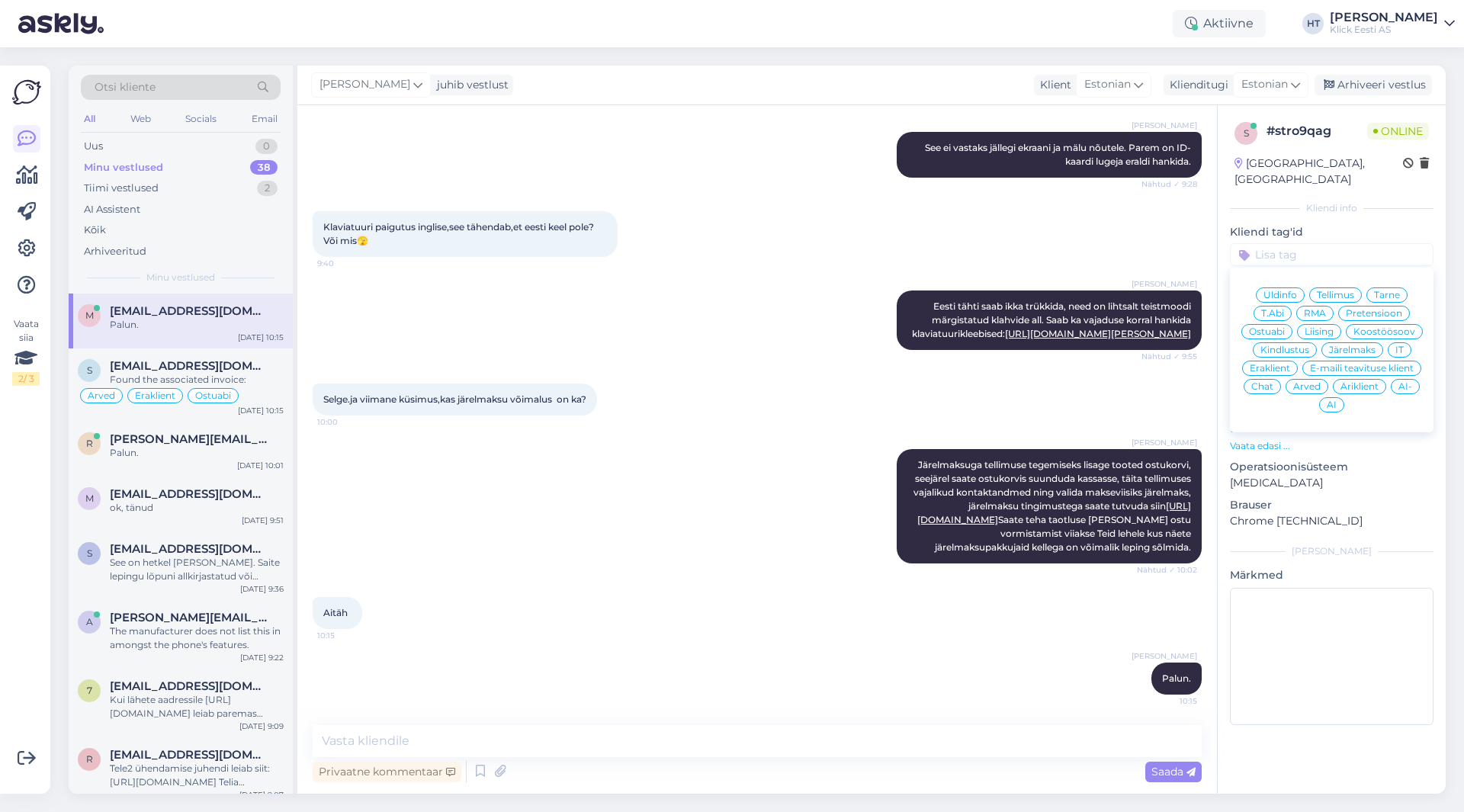
click at [1281, 364] on span "Eraklient" at bounding box center [1270, 368] width 41 height 9
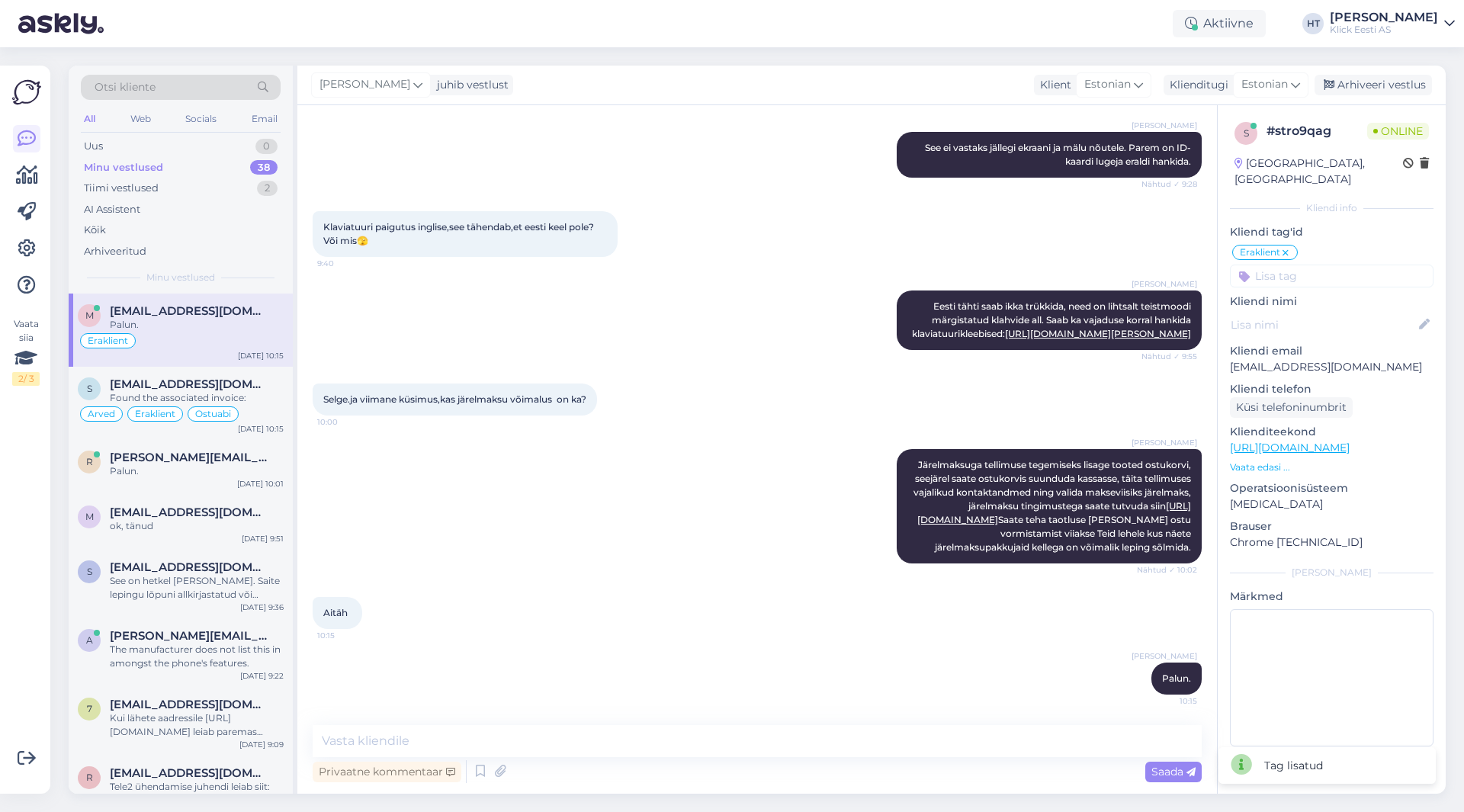
click at [1310, 268] on input at bounding box center [1332, 276] width 203 height 23
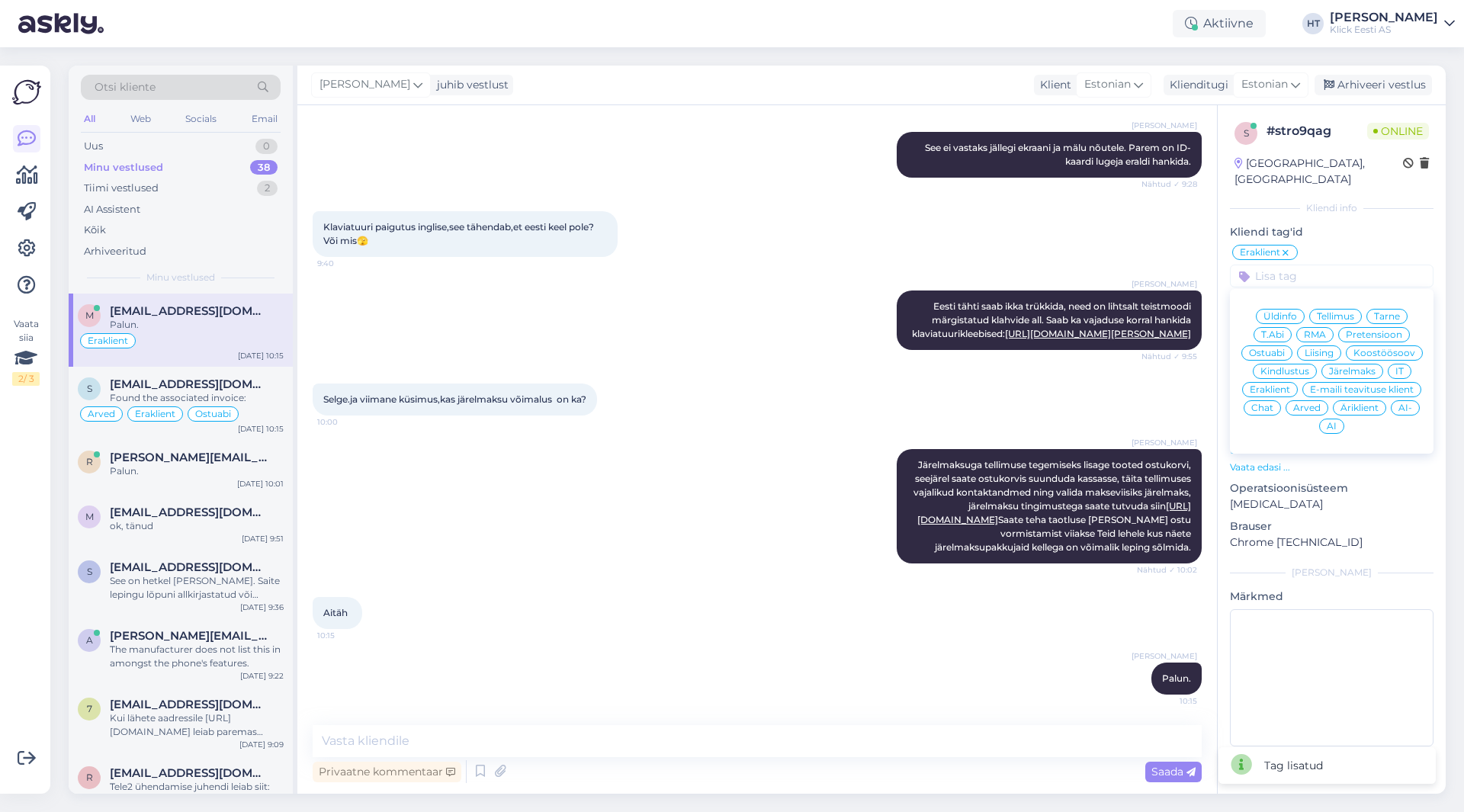
click at [1279, 348] on span "Ostuabi" at bounding box center [1266, 352] width 36 height 9
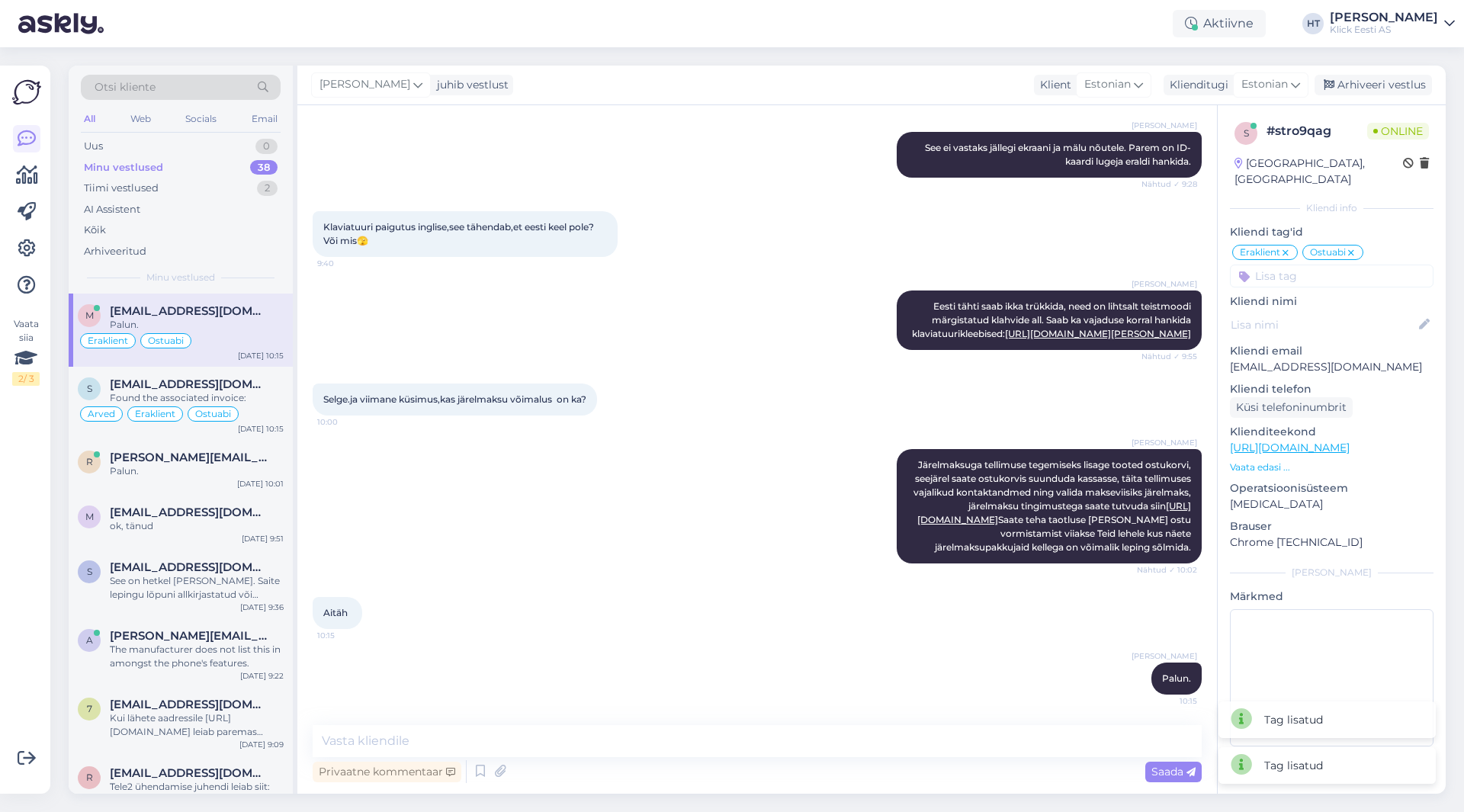
click at [1324, 267] on input at bounding box center [1332, 276] width 203 height 23
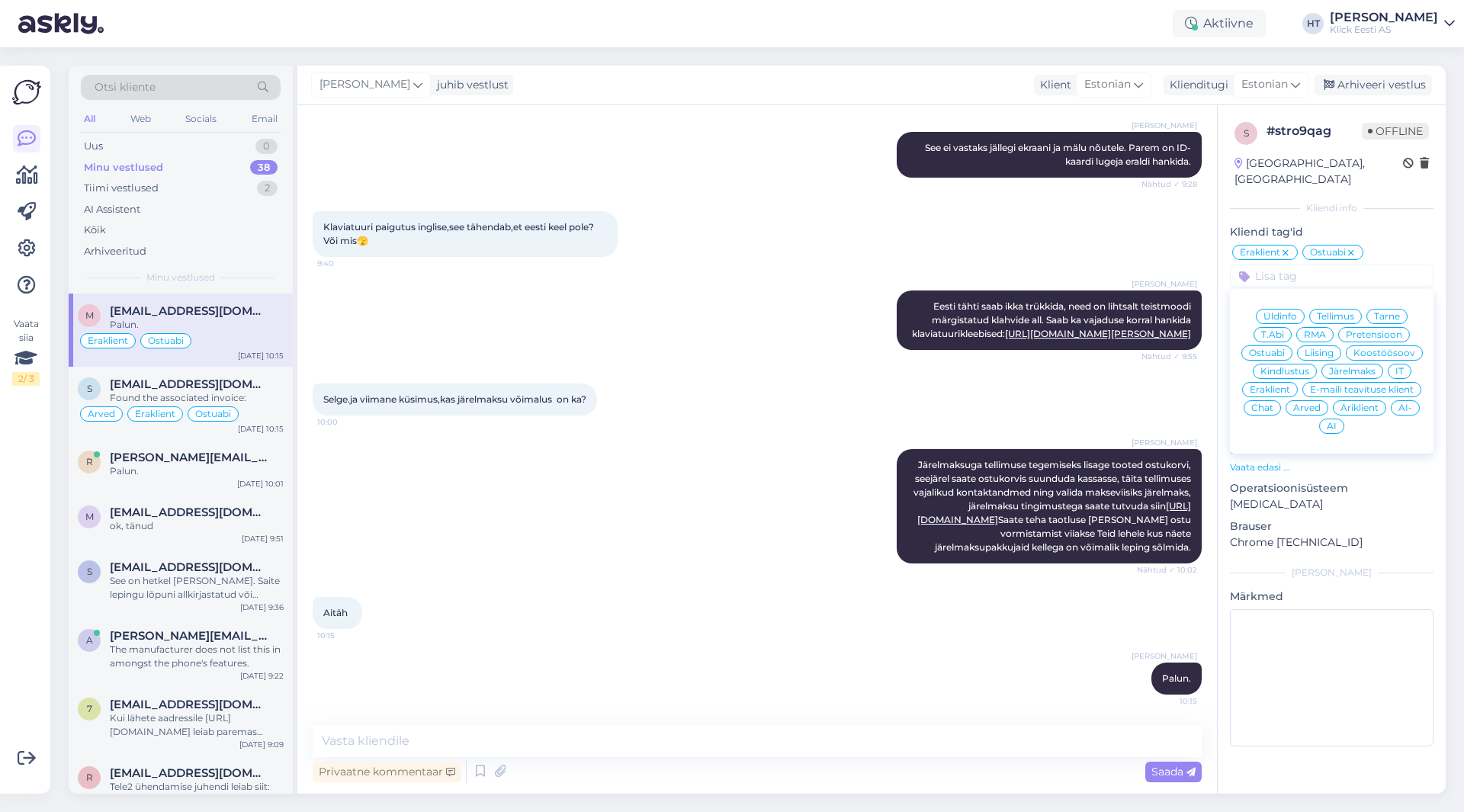
click at [1363, 366] on span "Järelmaks" at bounding box center [1352, 370] width 46 height 9
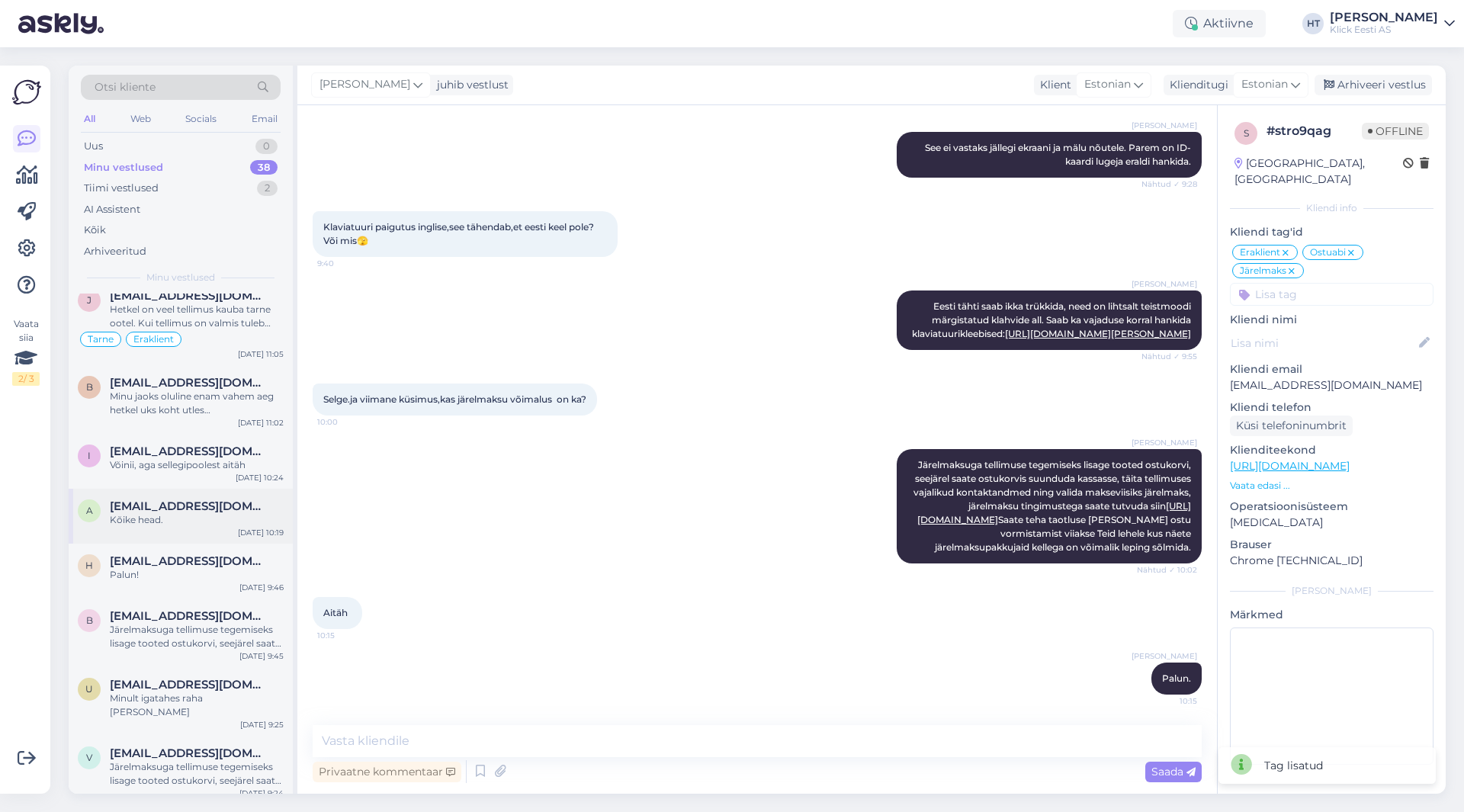
scroll to position [1966, 0]
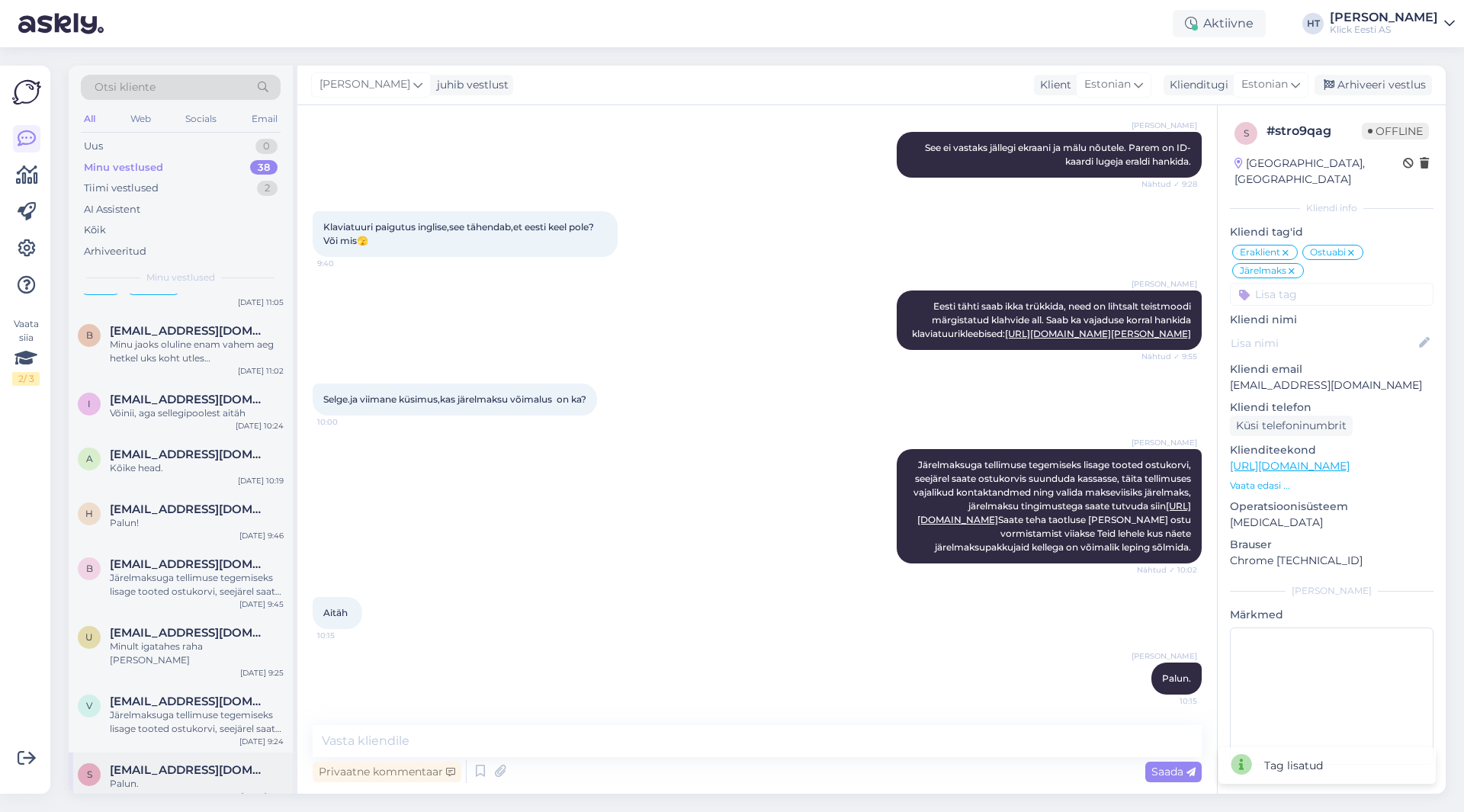
click at [185, 752] on div "s sulbitaisi@gmail.com Palun. Oct 6 9:14" at bounding box center [180, 780] width 224 height 55
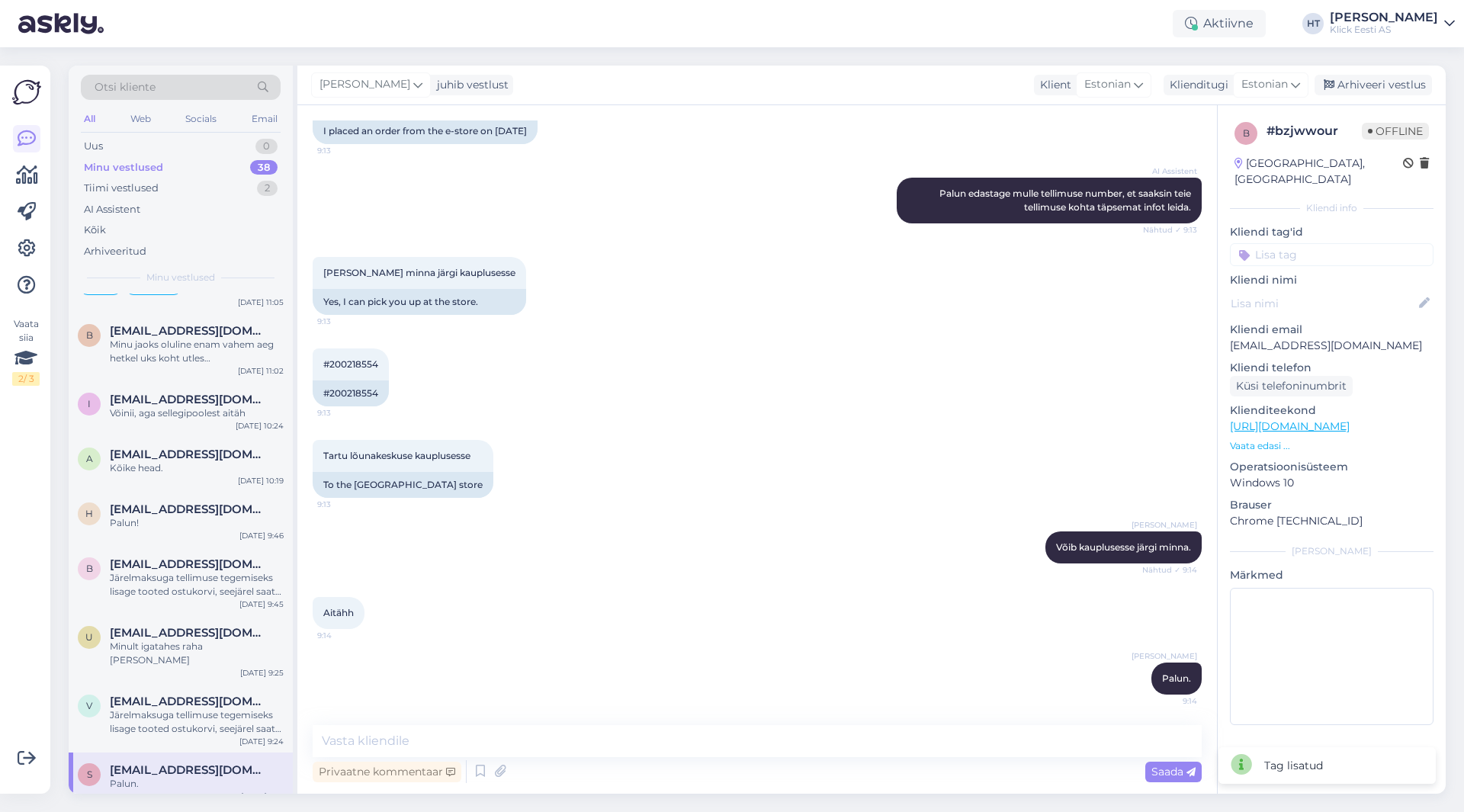
scroll to position [272, 0]
click at [92, 122] on div "All" at bounding box center [89, 119] width 17 height 20
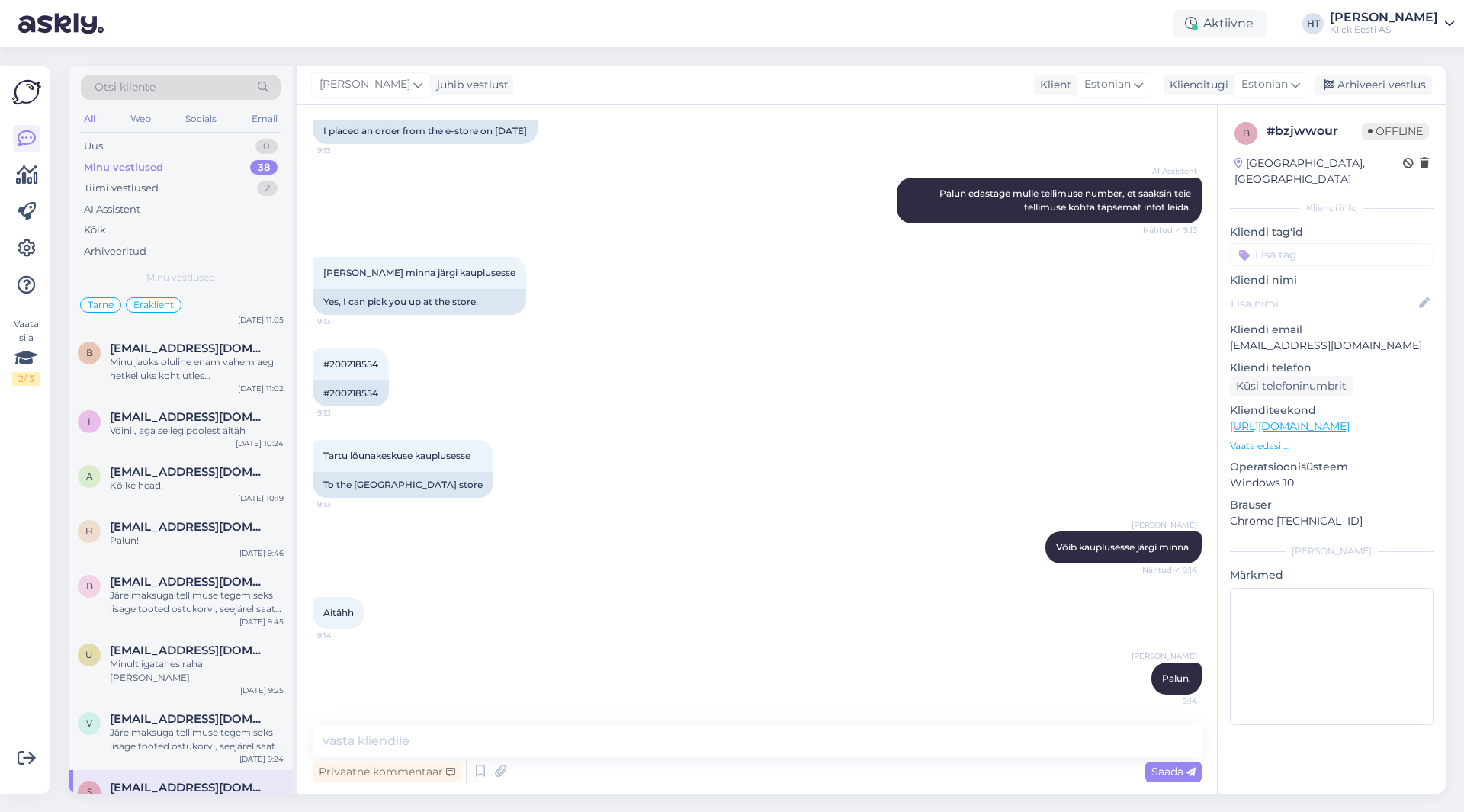
scroll to position [1966, 0]
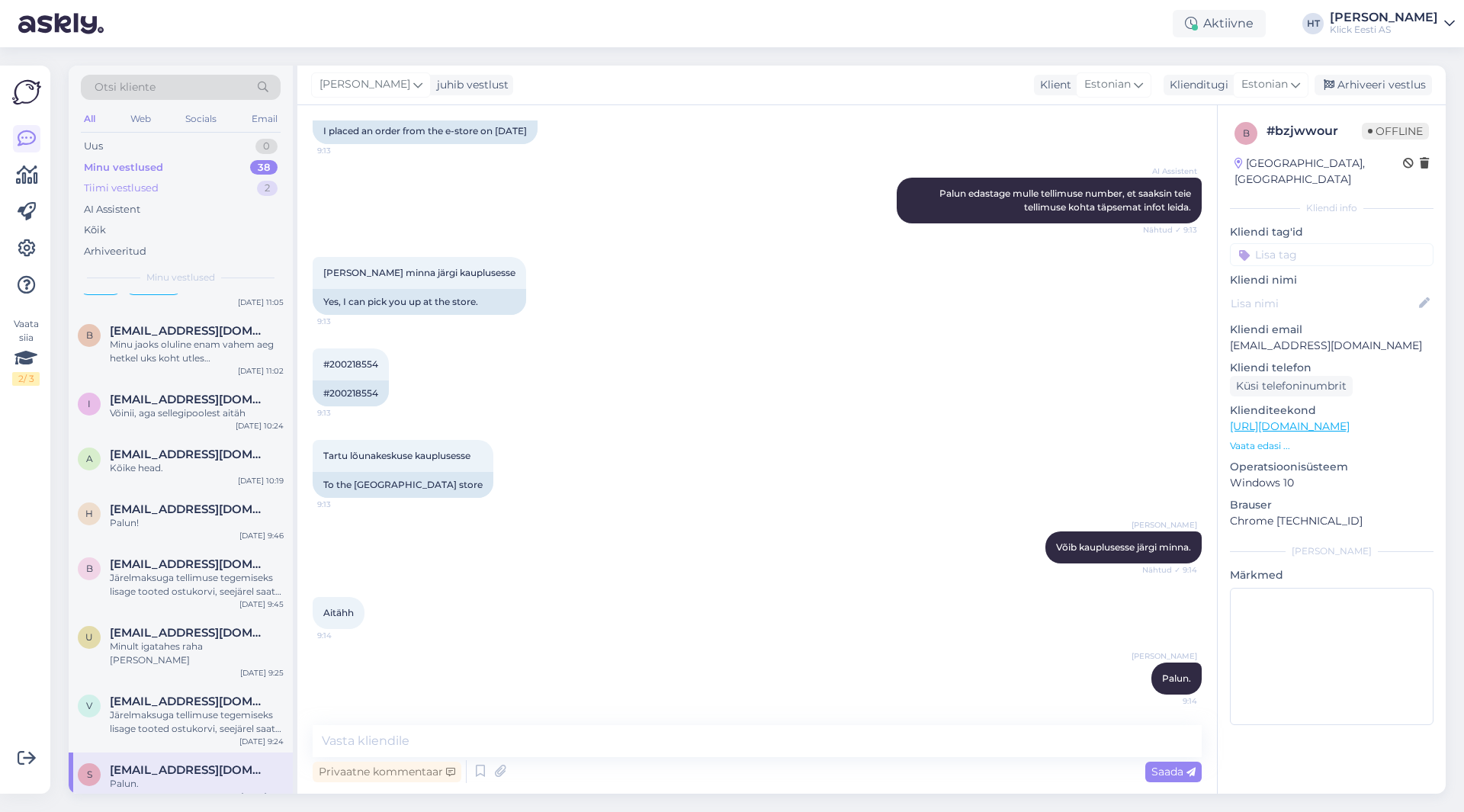
click at [196, 189] on div "Tiimi vestlused 2" at bounding box center [181, 189] width 200 height 21
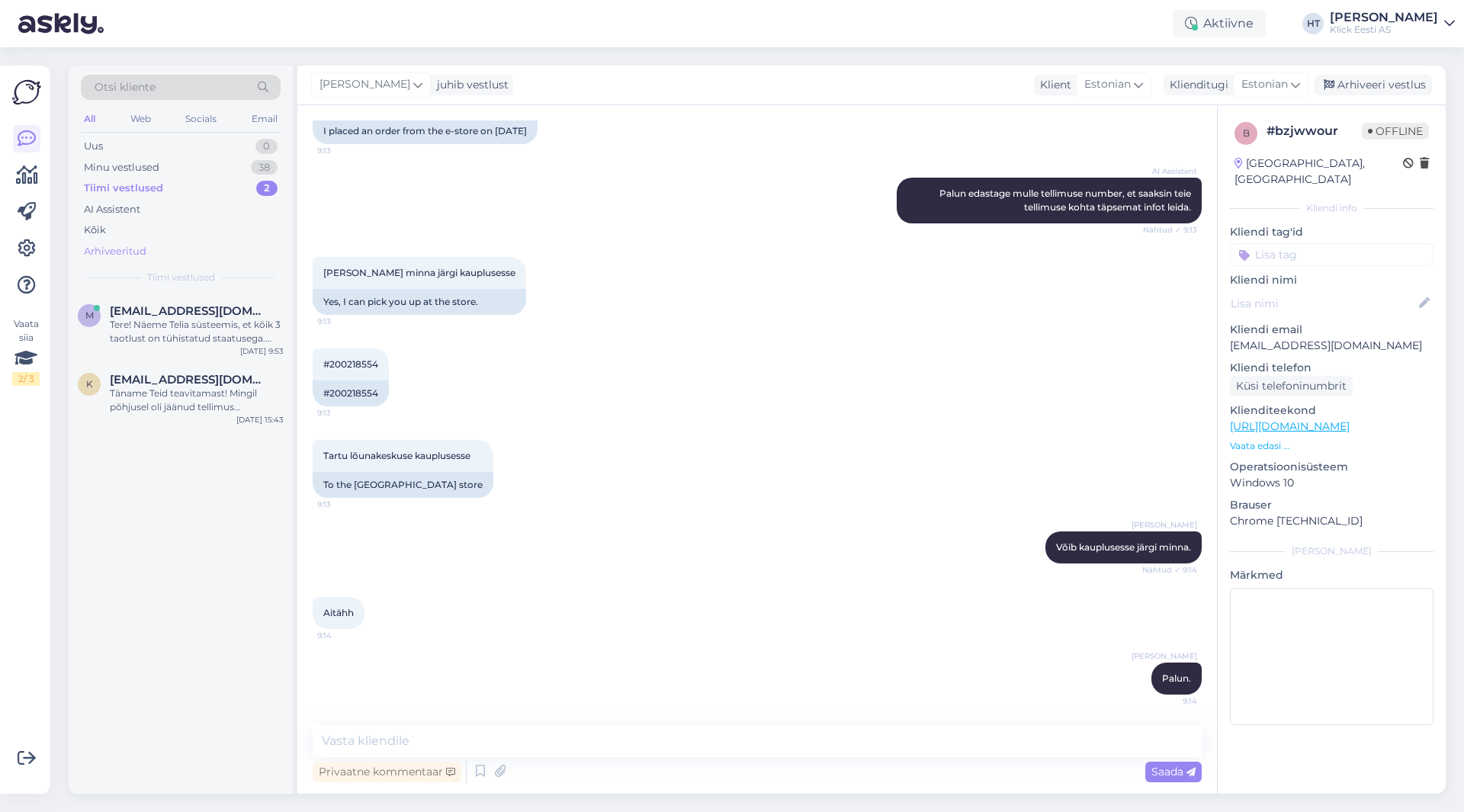
click at [173, 251] on div "Arhiveeritud" at bounding box center [181, 251] width 200 height 21
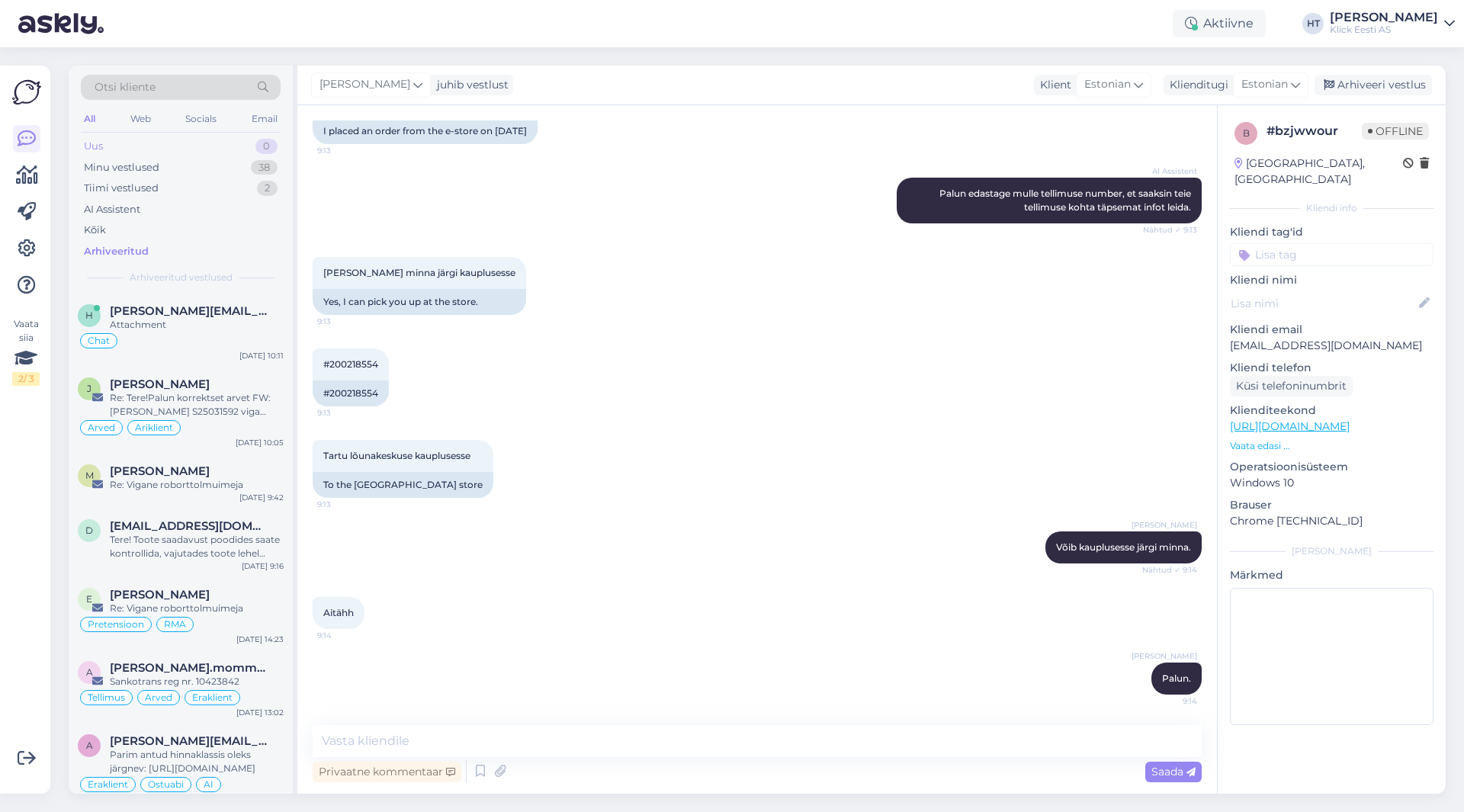
click at [126, 141] on div "Uus 0" at bounding box center [181, 146] width 200 height 21
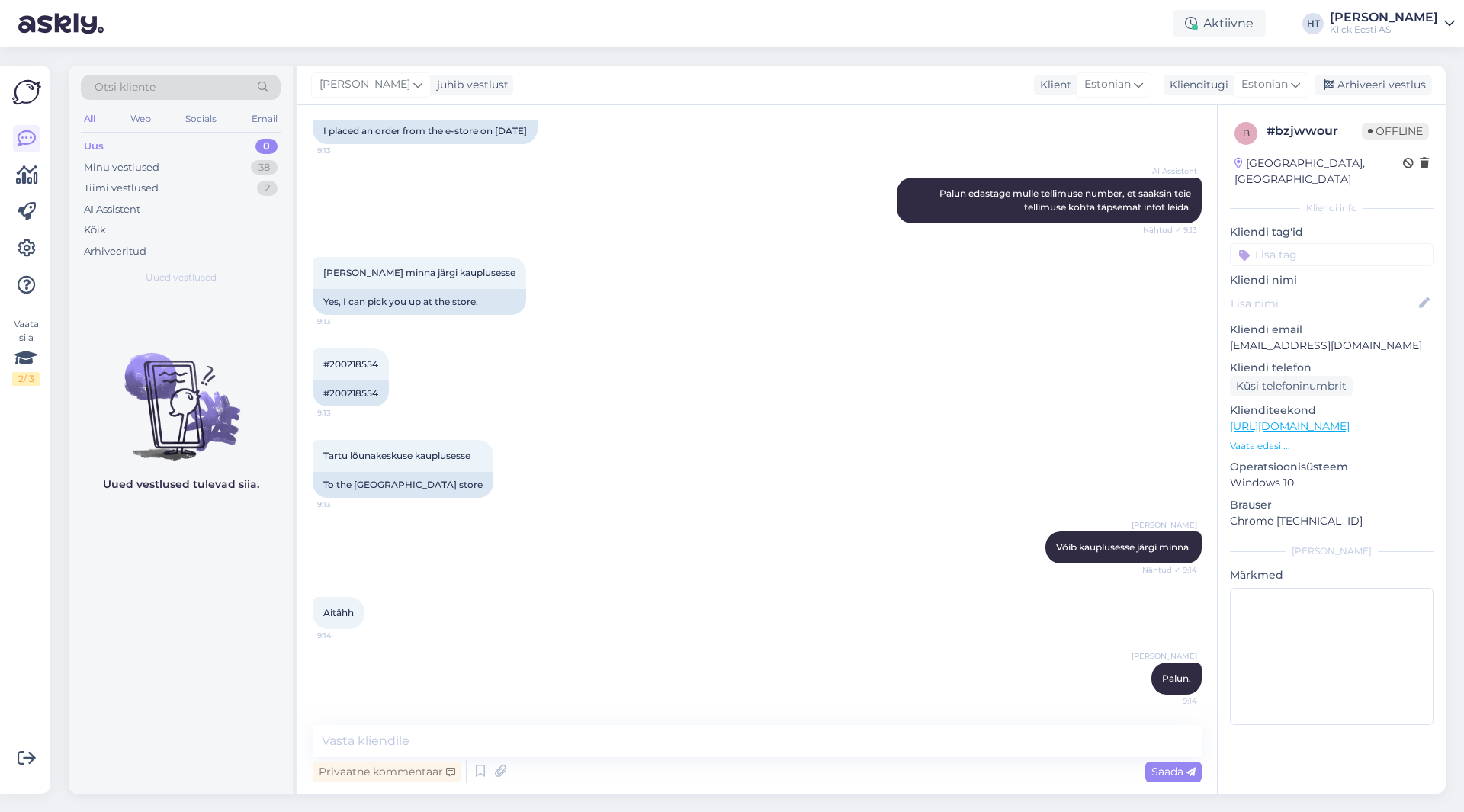
click at [160, 76] on div "Otsi kliente" at bounding box center [181, 87] width 200 height 25
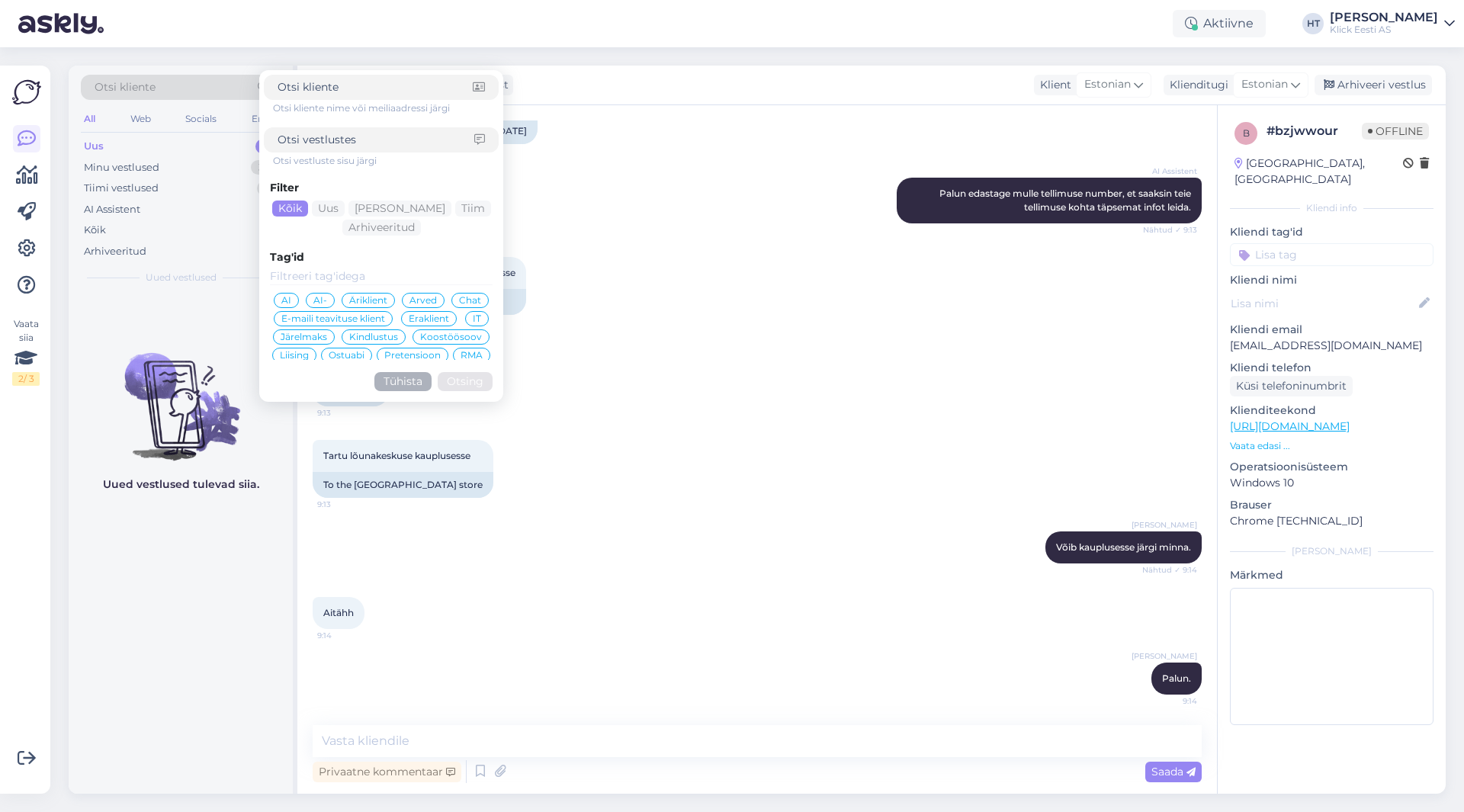
click at [308, 299] on div "AI-" at bounding box center [320, 300] width 29 height 15
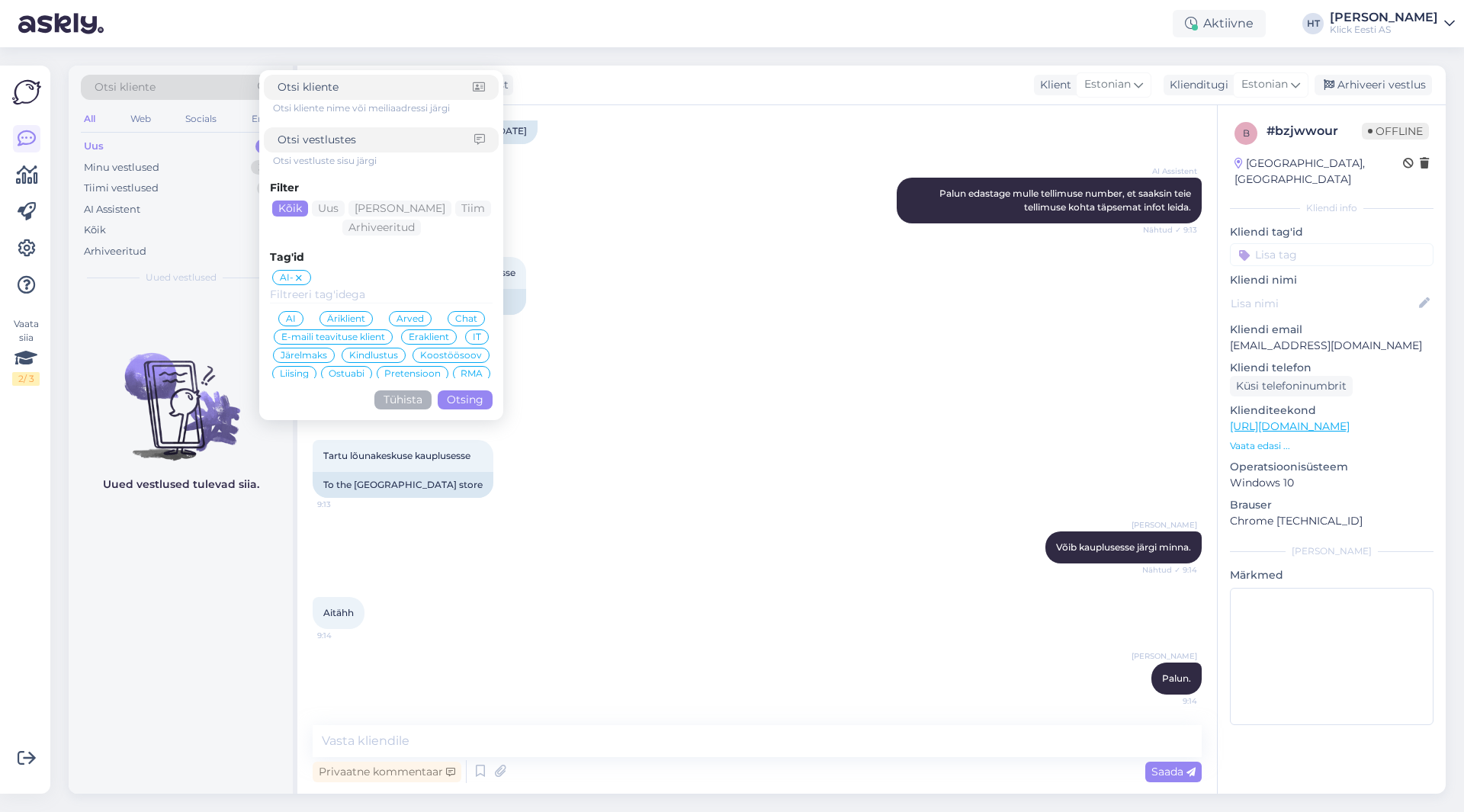
click at [456, 403] on button "Otsing" at bounding box center [465, 399] width 55 height 19
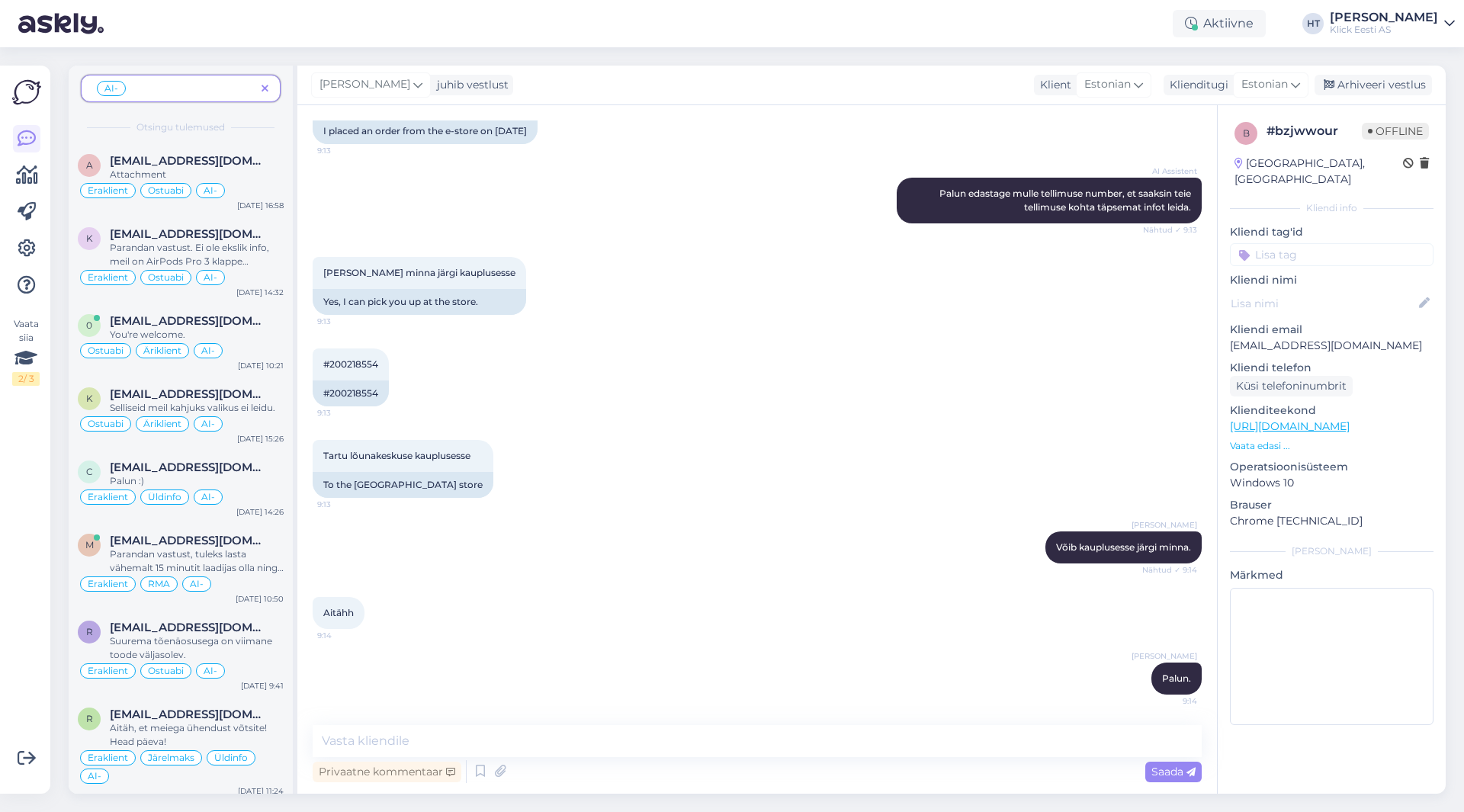
click at [269, 92] on span at bounding box center [265, 88] width 19 height 16
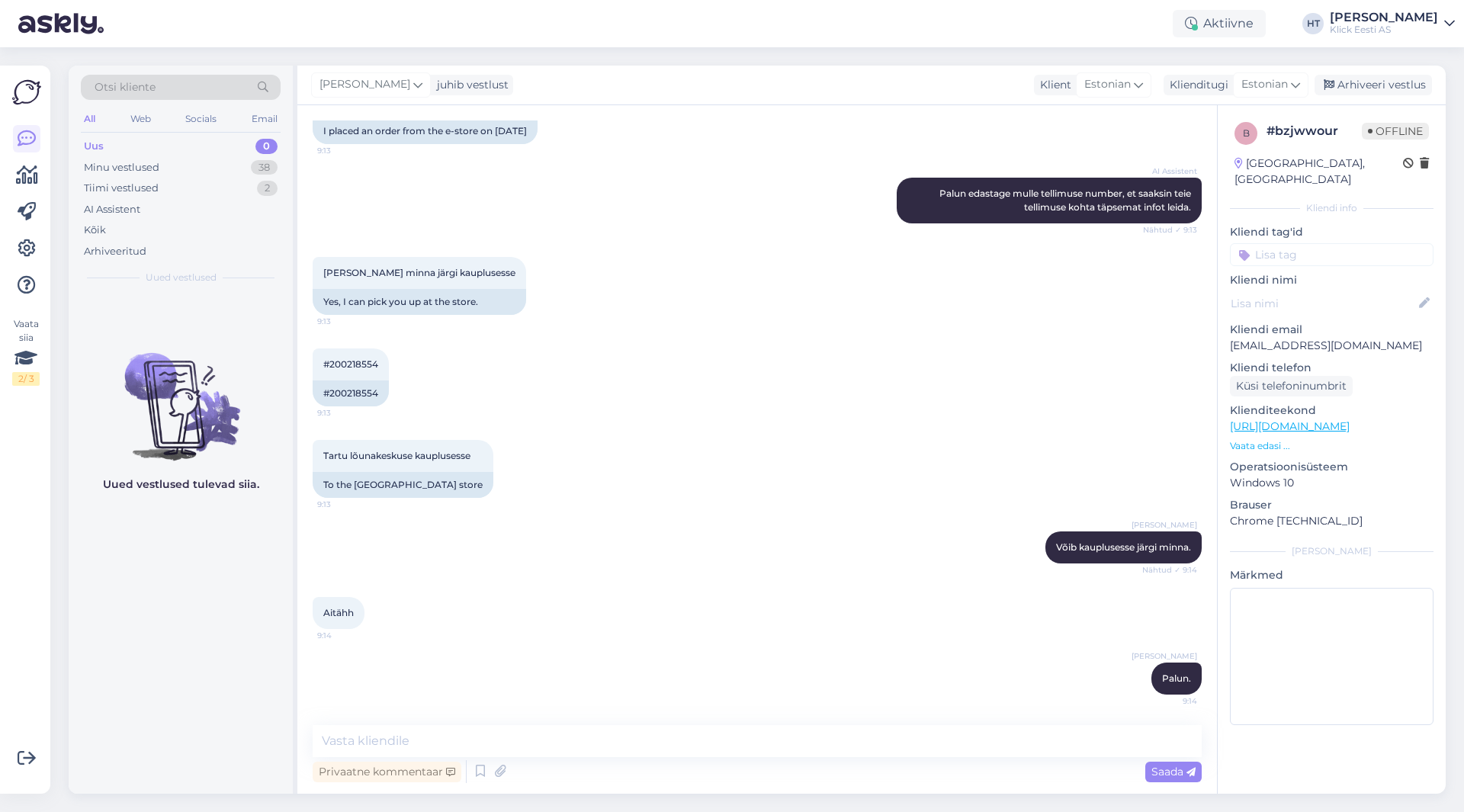
click at [223, 151] on div "Uus 0" at bounding box center [181, 146] width 200 height 21
click at [224, 165] on div "Minu vestlused 38" at bounding box center [181, 168] width 200 height 21
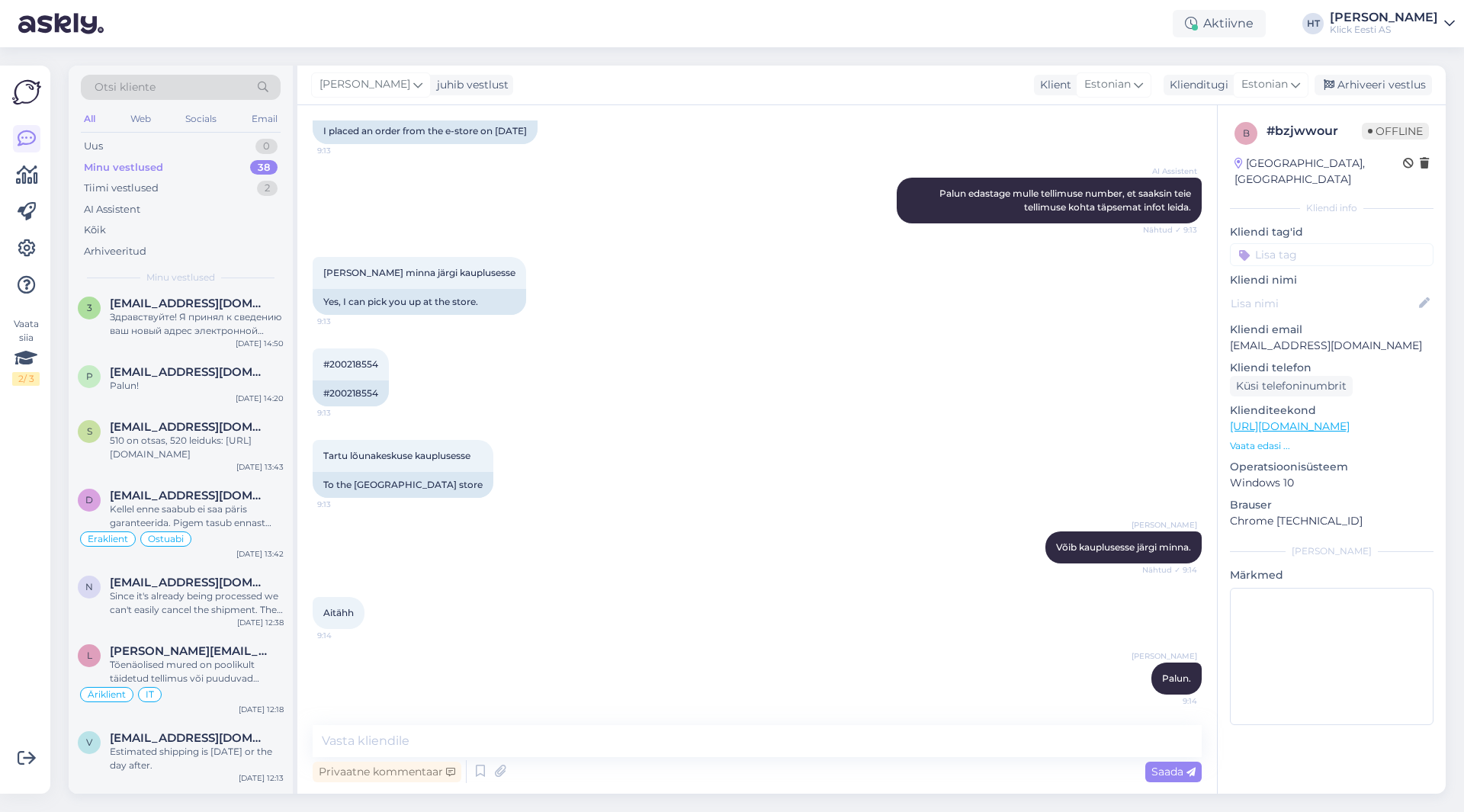
scroll to position [1966, 0]
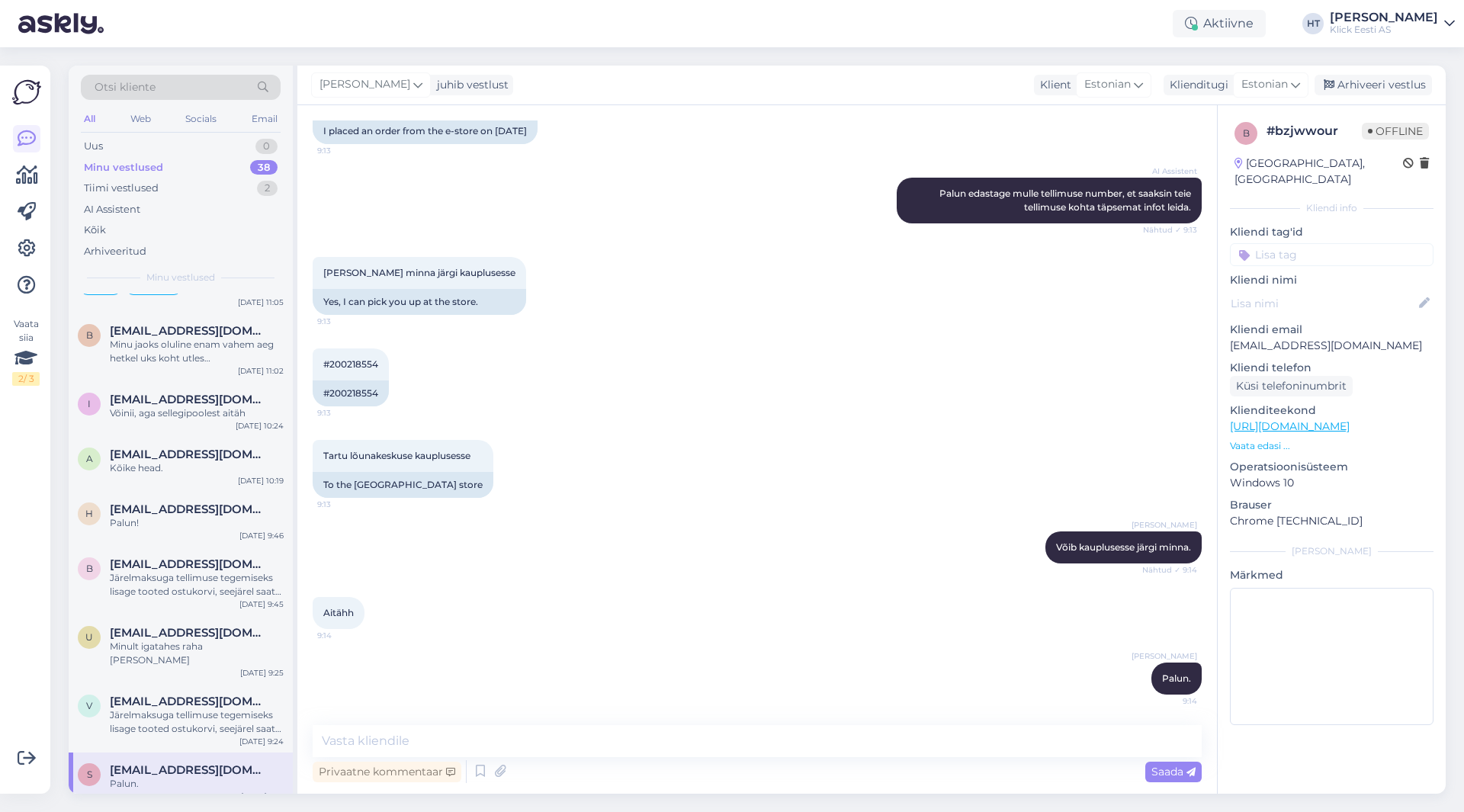
click at [210, 763] on span "[EMAIL_ADDRESS][DOMAIN_NAME]" at bounding box center [189, 770] width 159 height 14
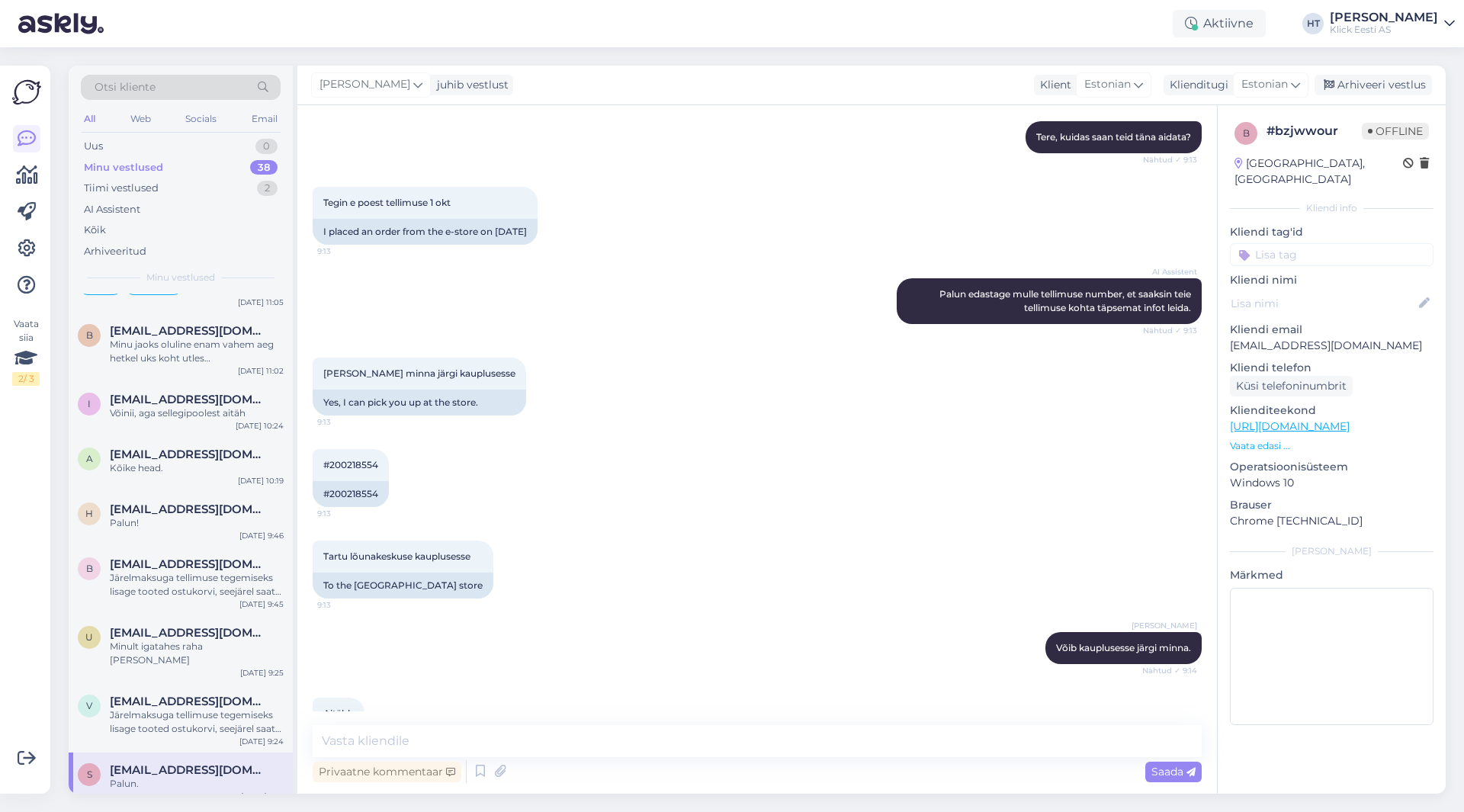
scroll to position [272, 0]
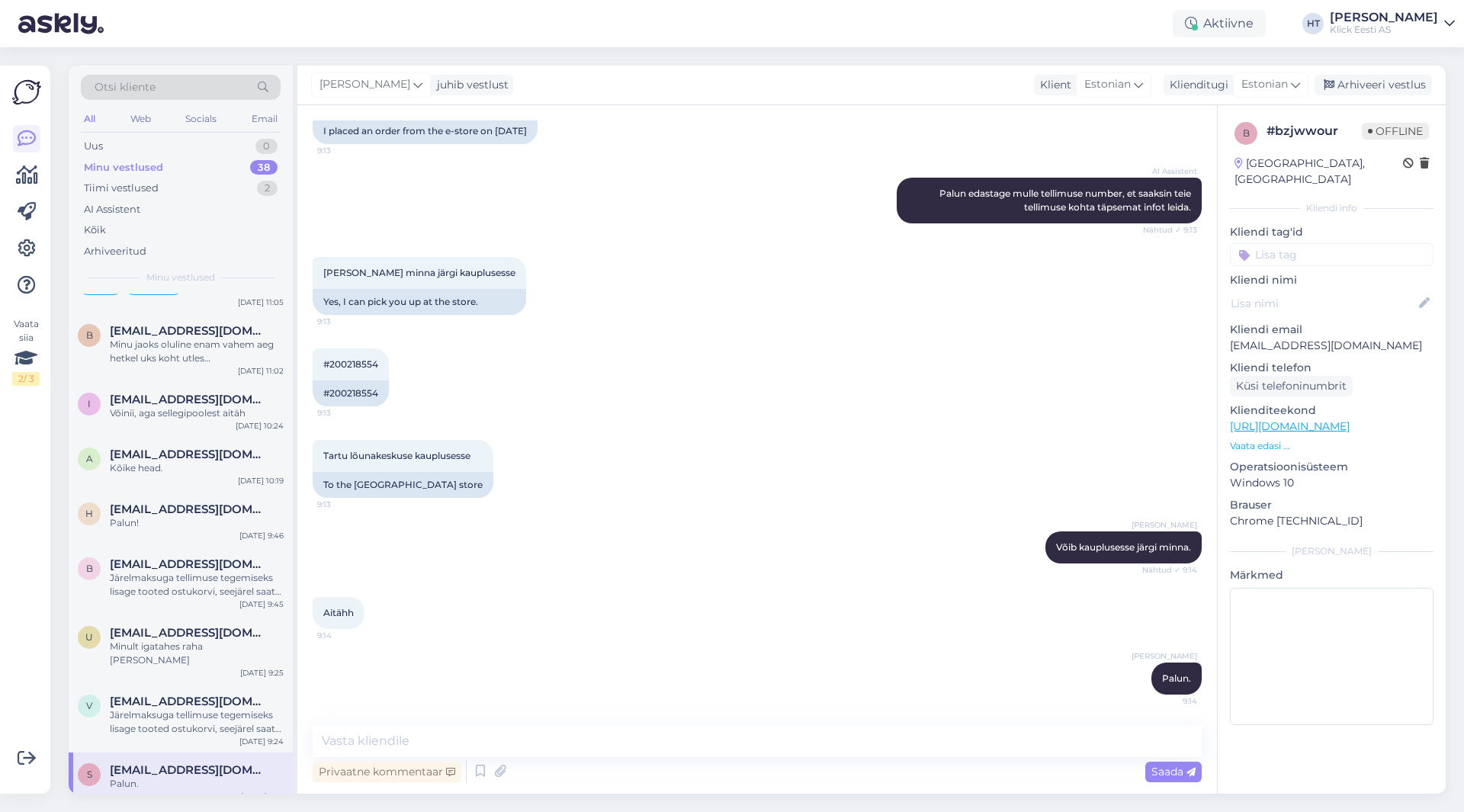
click at [1297, 243] on input at bounding box center [1332, 255] width 203 height 23
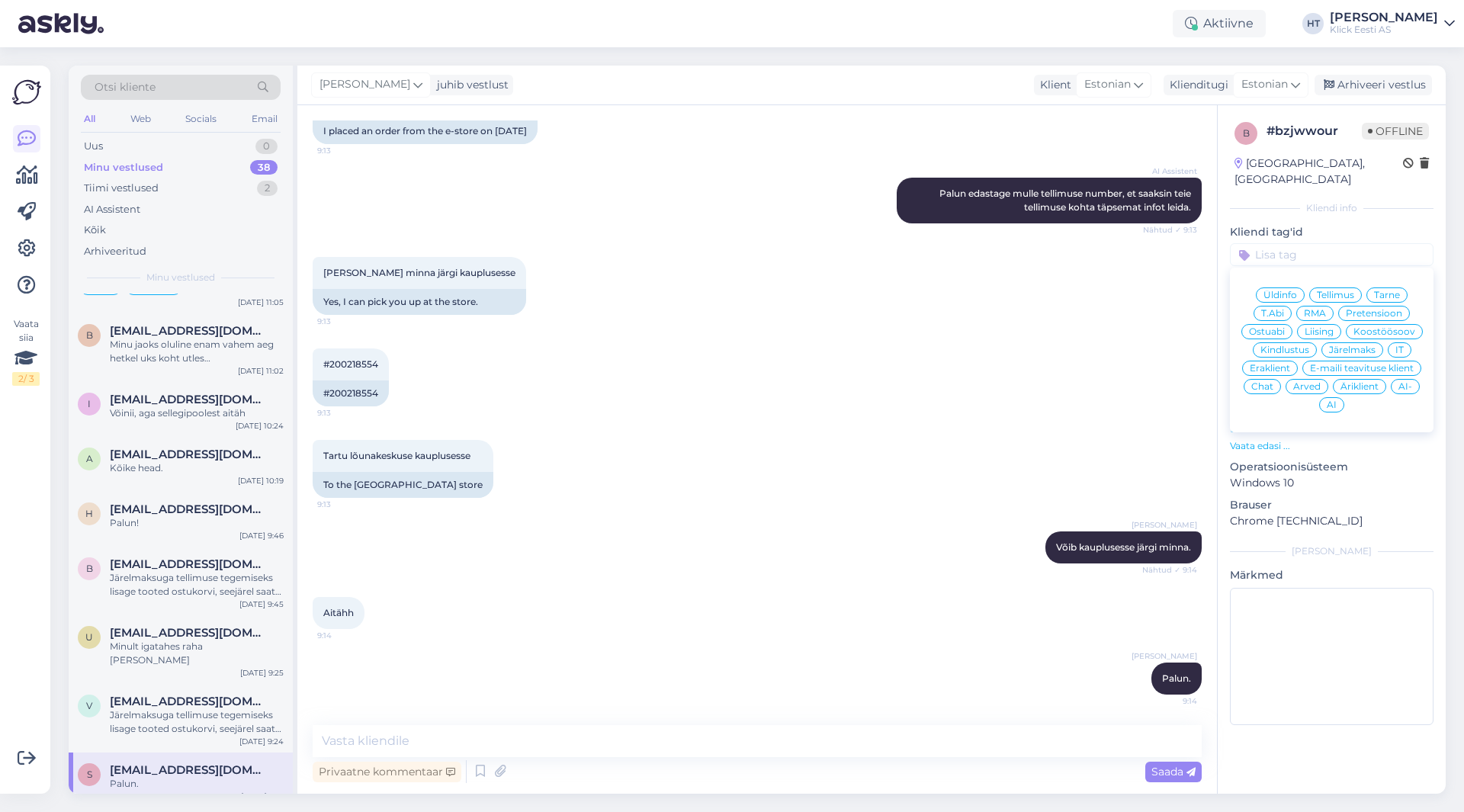
click at [1266, 364] on span "Eraklient" at bounding box center [1270, 368] width 41 height 9
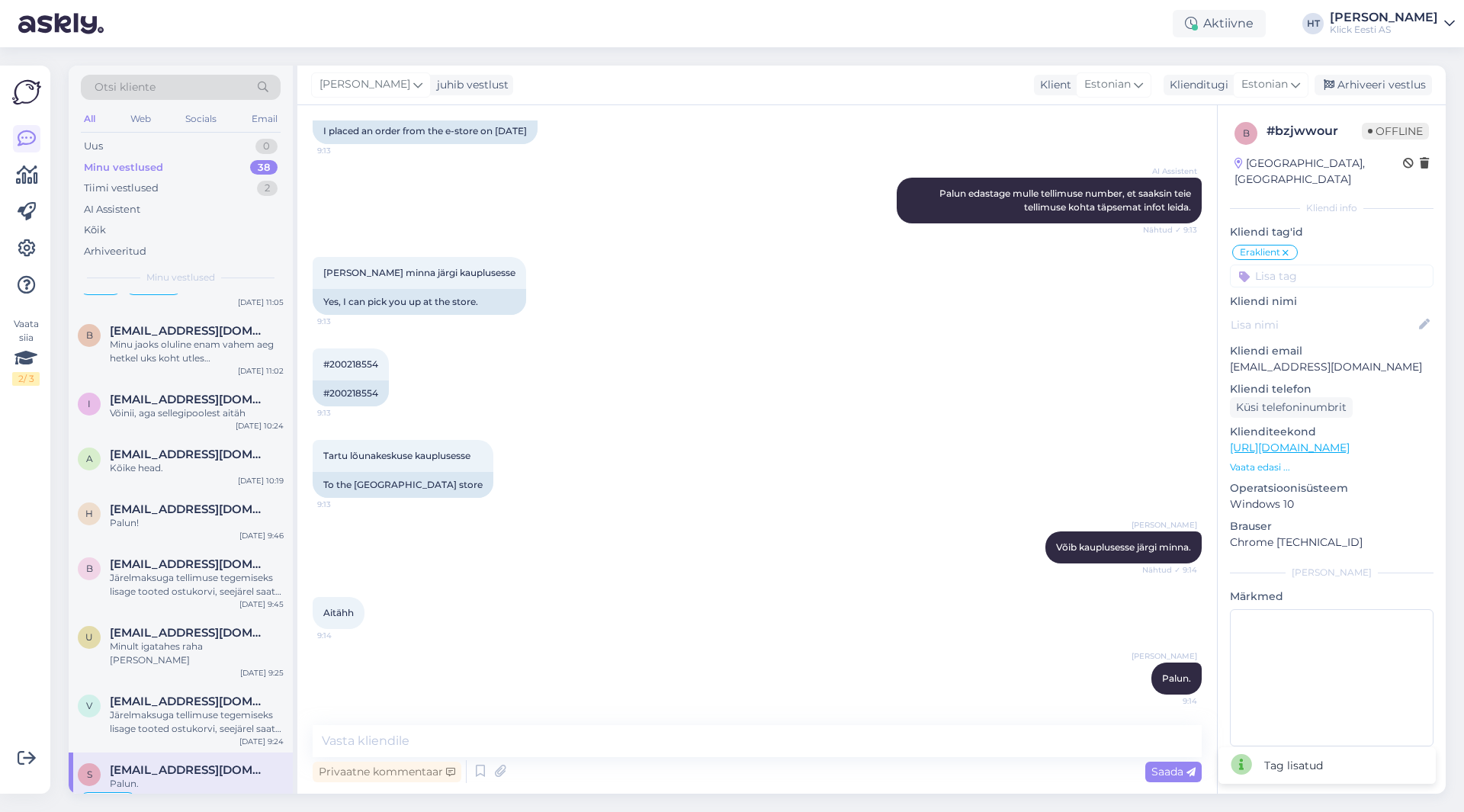
click at [1330, 265] on input at bounding box center [1332, 276] width 203 height 23
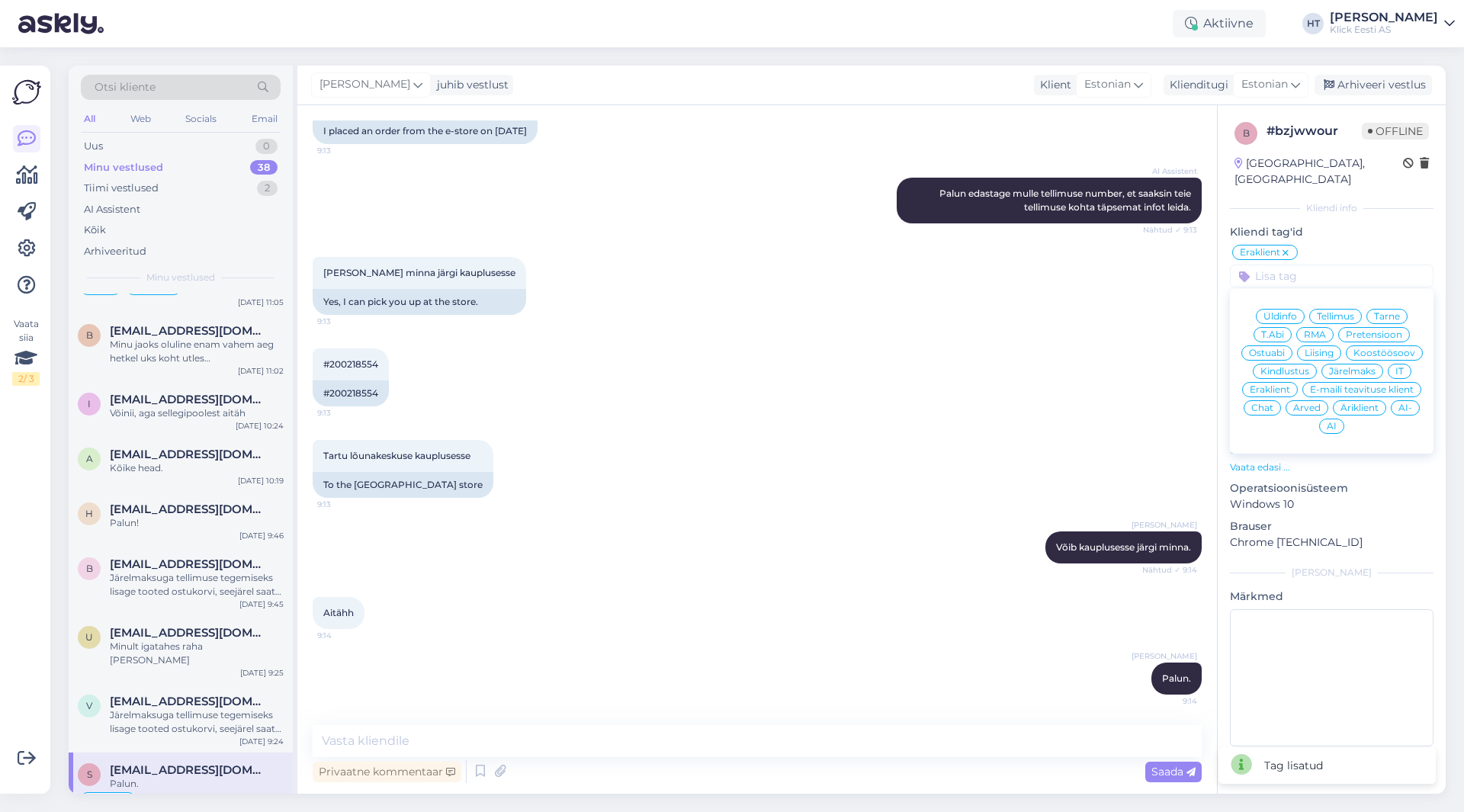
click at [1390, 308] on div "Tarne" at bounding box center [1387, 316] width 41 height 15
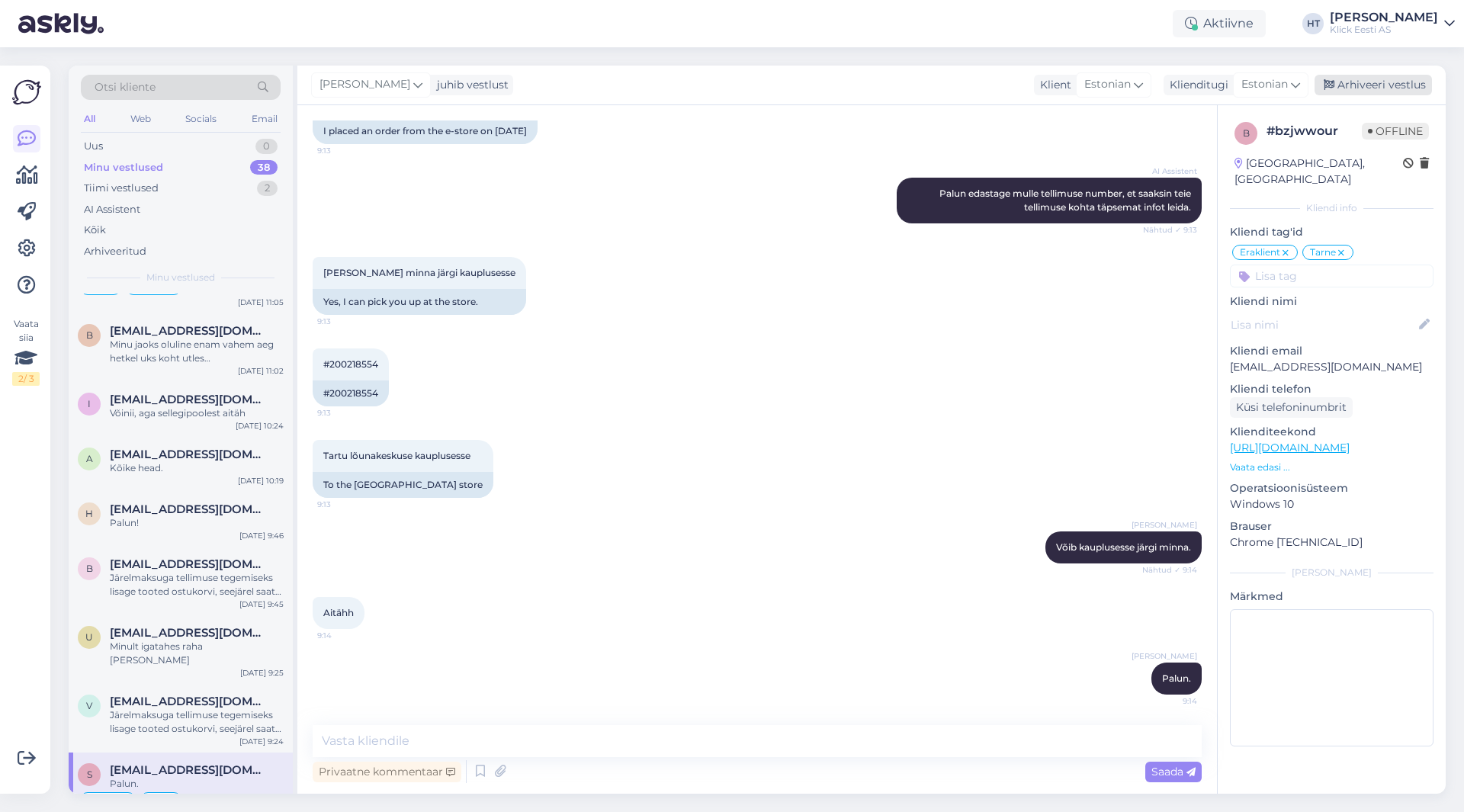
click at [1387, 80] on div "Arhiveeri vestlus" at bounding box center [1373, 84] width 117 height 21
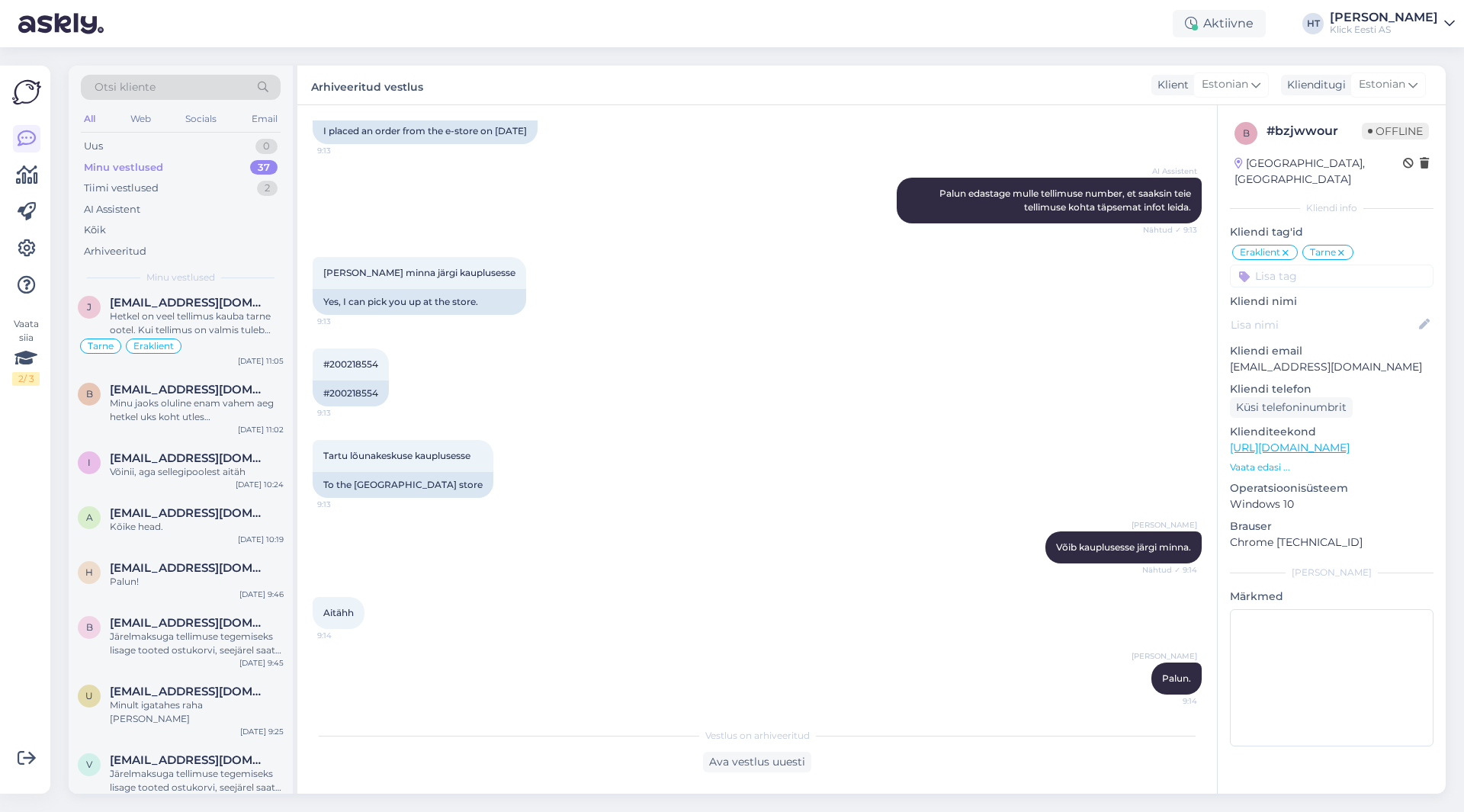
scroll to position [1910, 0]
click at [591, 337] on div "#200218554 9:13 #200218554" at bounding box center [757, 377] width 889 height 92
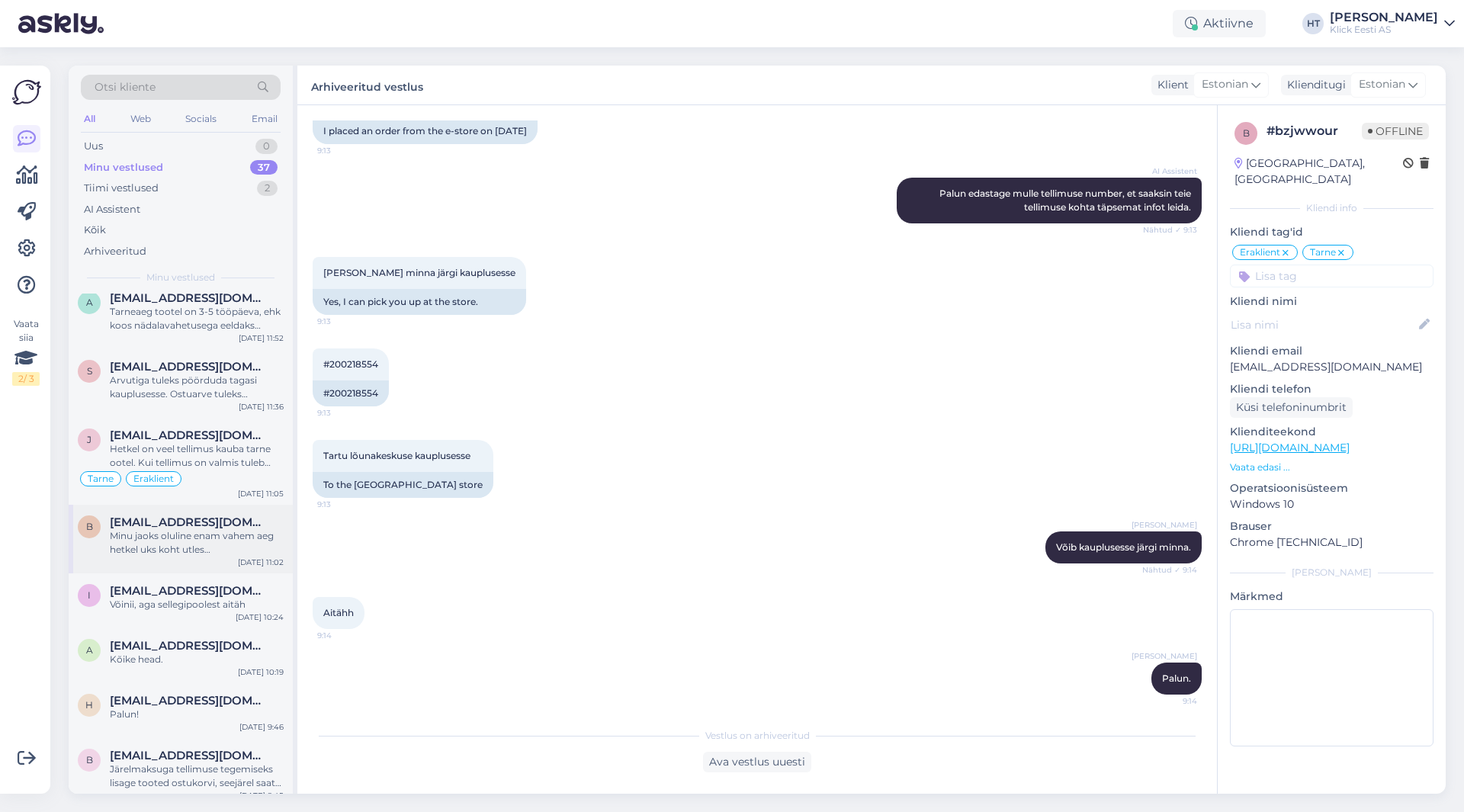
scroll to position [1758, 0]
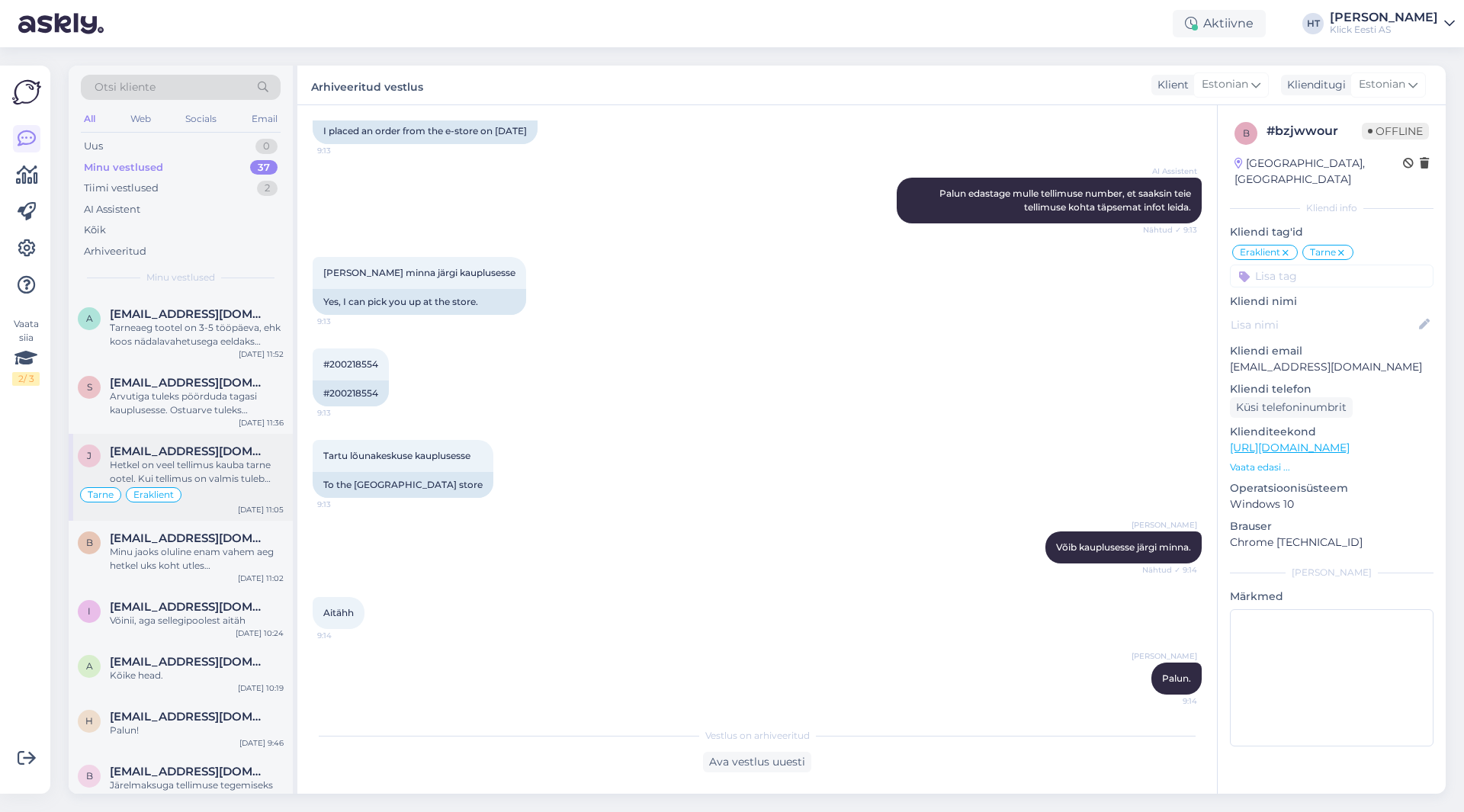
click at [239, 454] on span "[EMAIL_ADDRESS][DOMAIN_NAME]" at bounding box center [189, 451] width 159 height 14
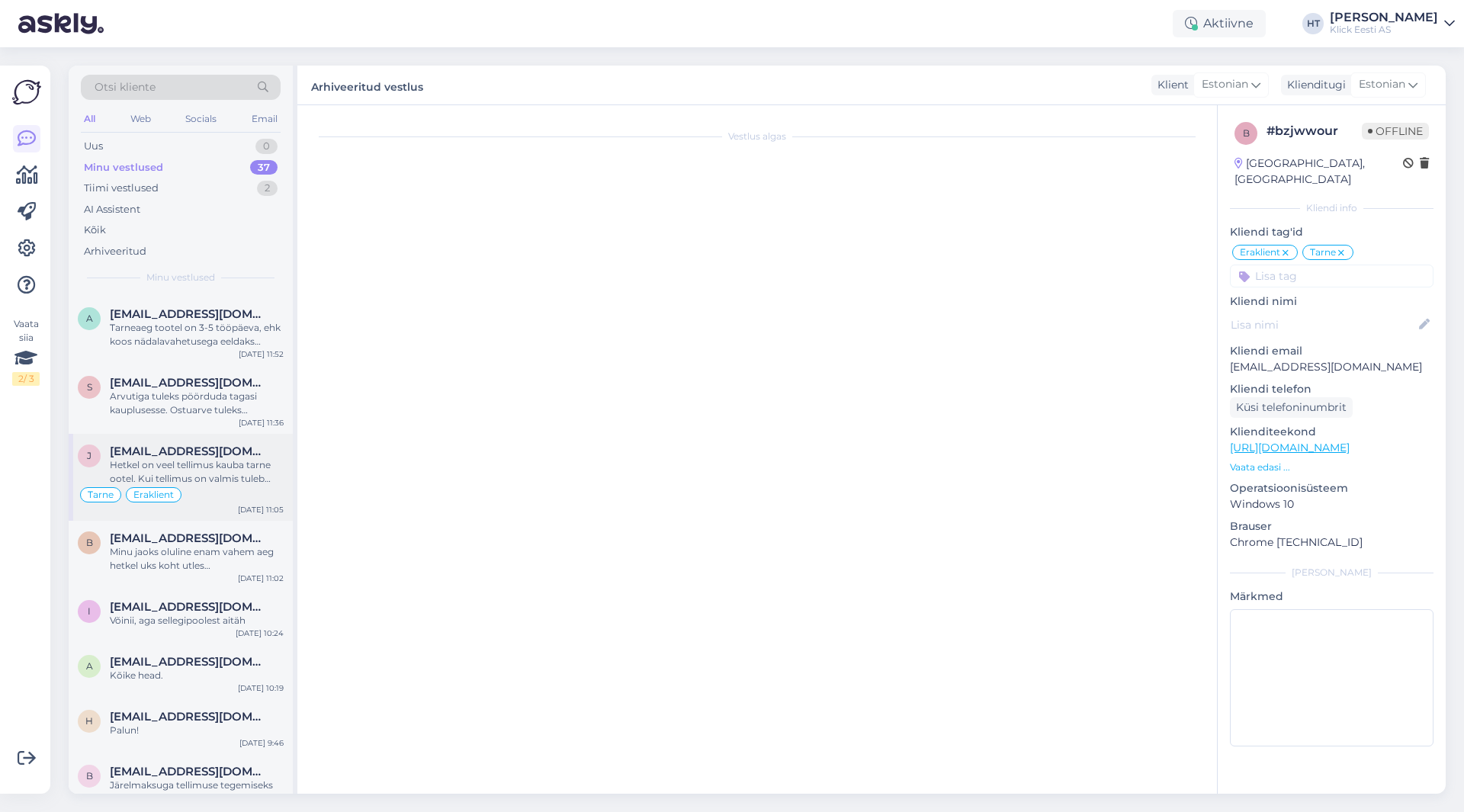
scroll to position [0, 0]
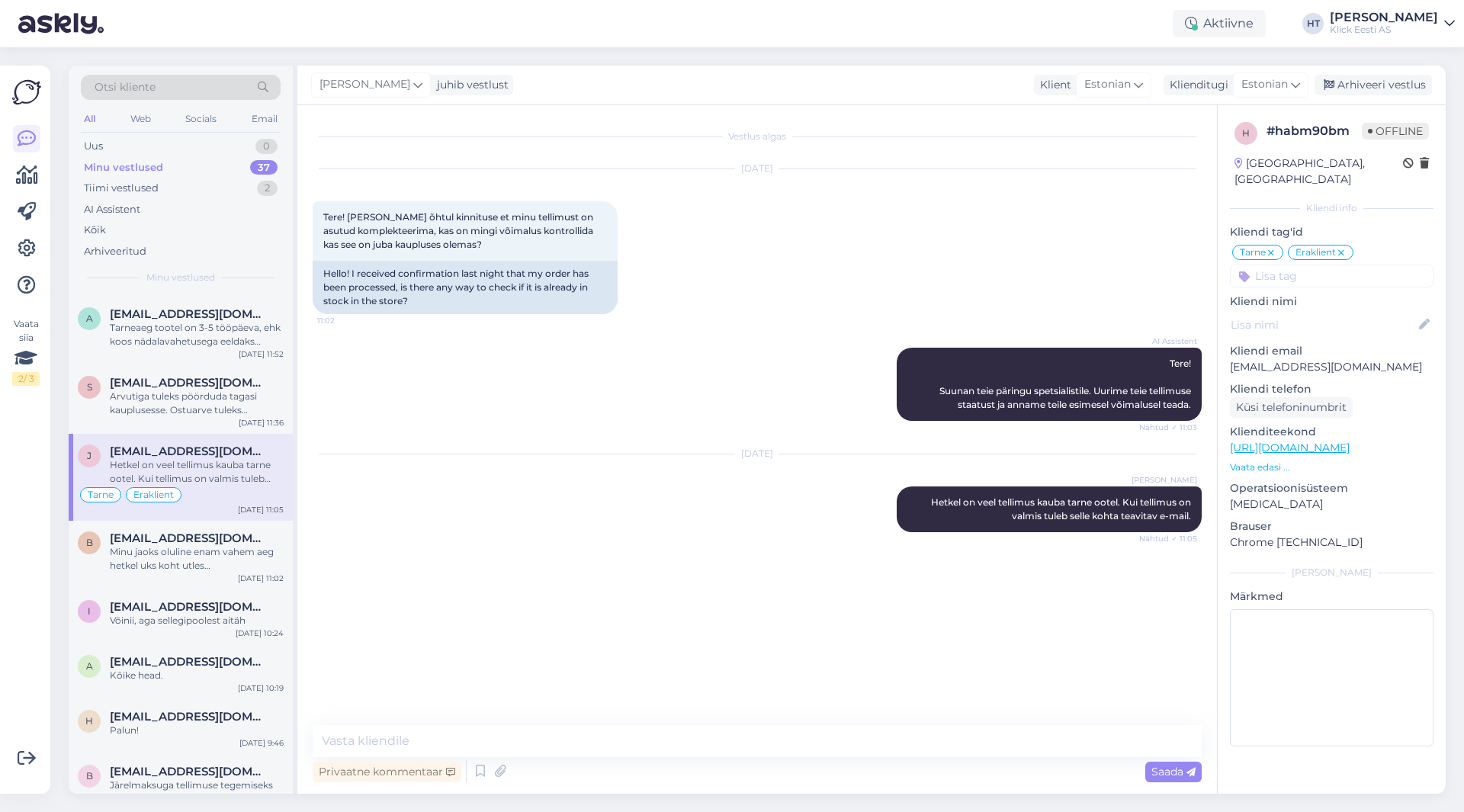
click at [1318, 265] on input at bounding box center [1332, 276] width 203 height 23
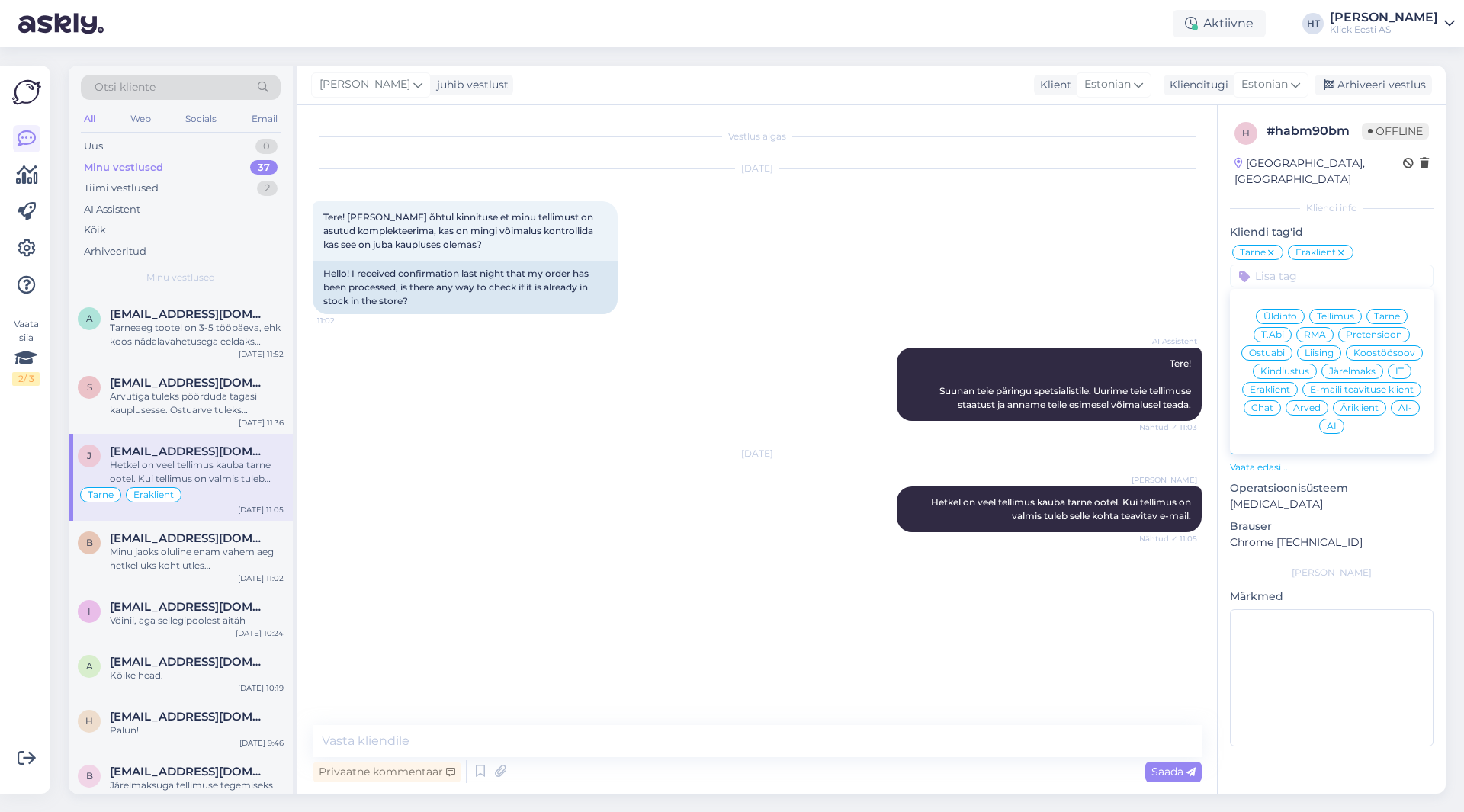
click at [1182, 189] on div "Oct 4 2025 Tere! Sain eile õhtul kinnituse et minu tellimust on asutud komplekt…" at bounding box center [757, 241] width 889 height 179
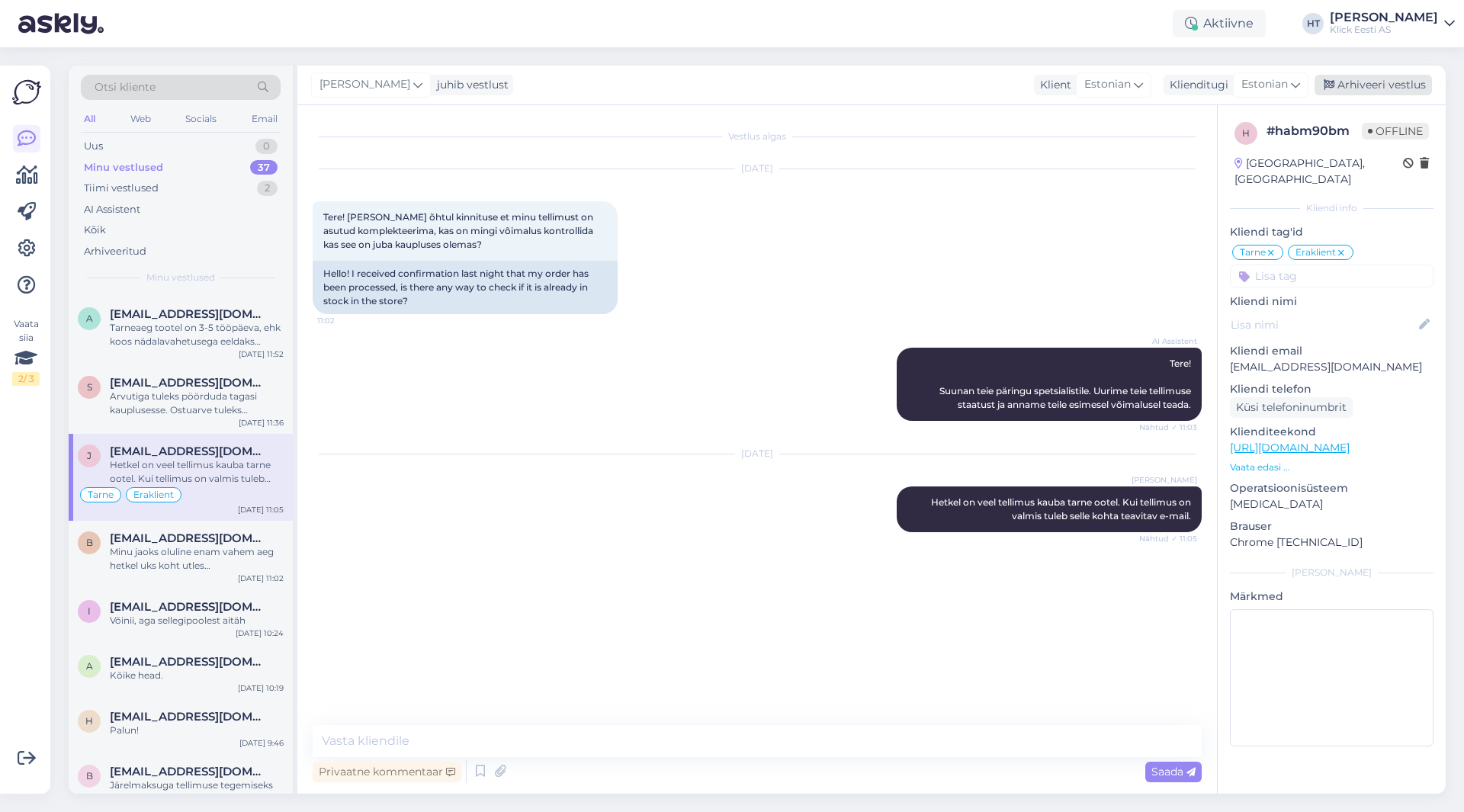
click at [1363, 86] on div "Arhiveeri vestlus" at bounding box center [1373, 84] width 117 height 21
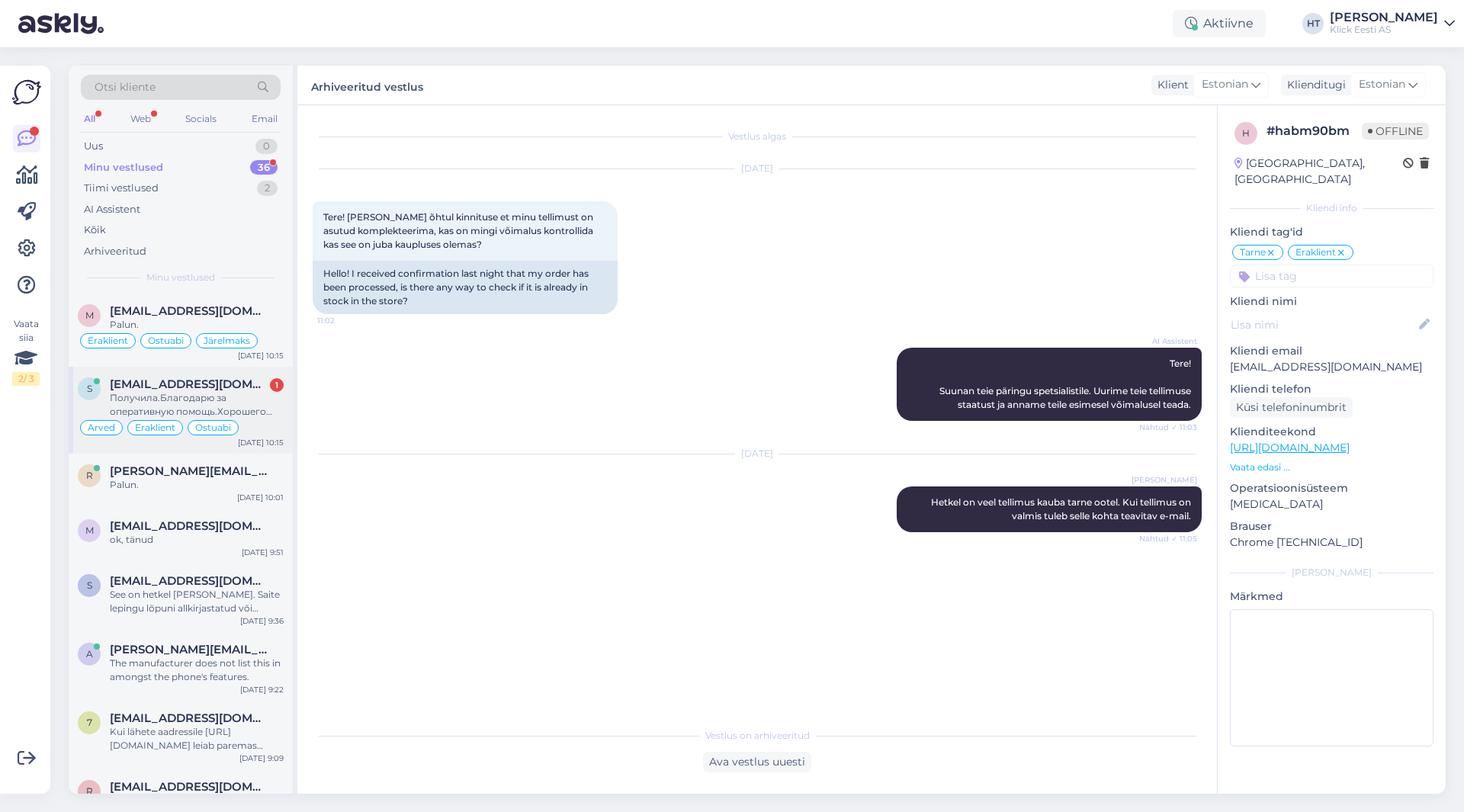
click at [240, 388] on div "[EMAIL_ADDRESS][DOMAIN_NAME] 1" at bounding box center [197, 384] width 174 height 14
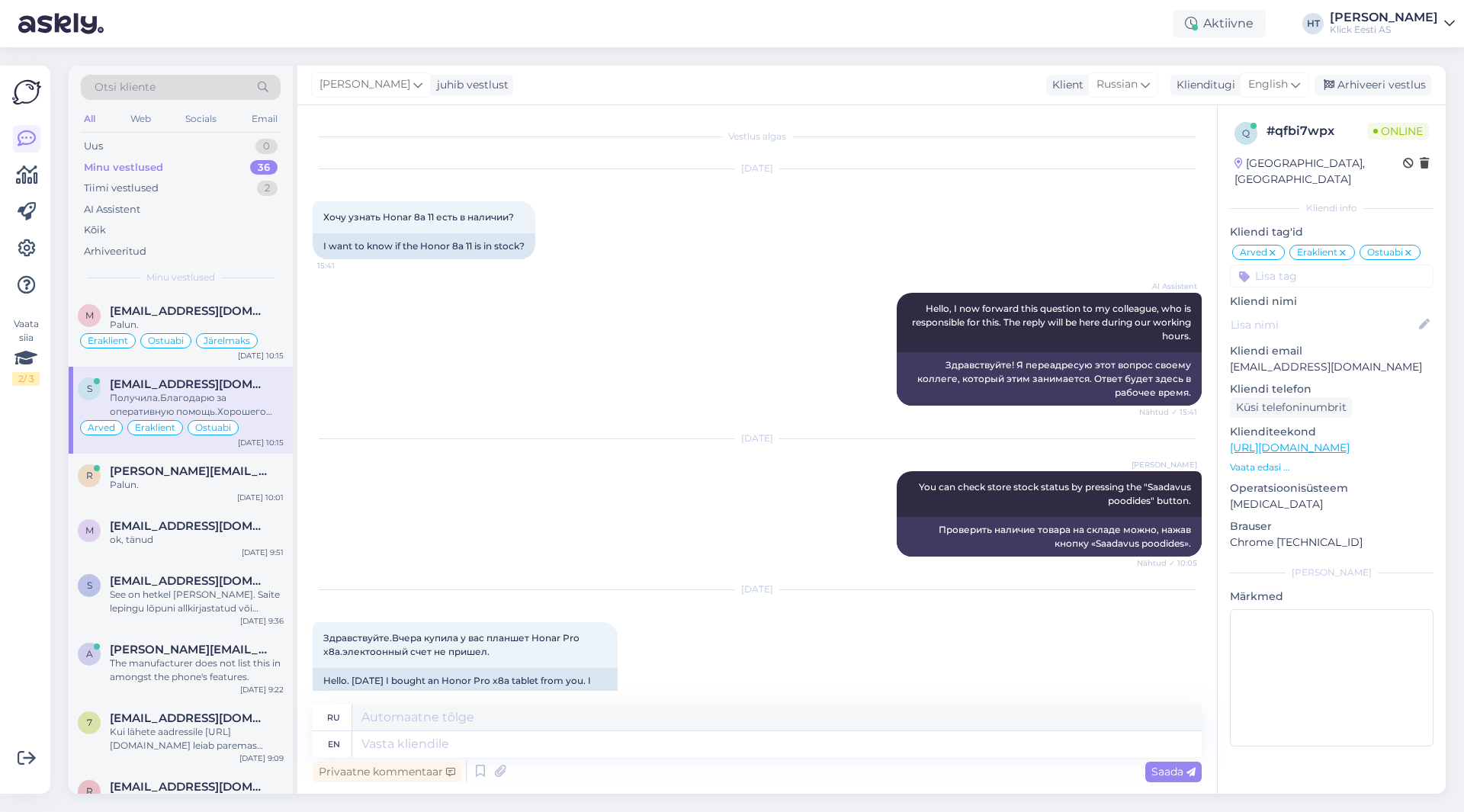
scroll to position [1244, 0]
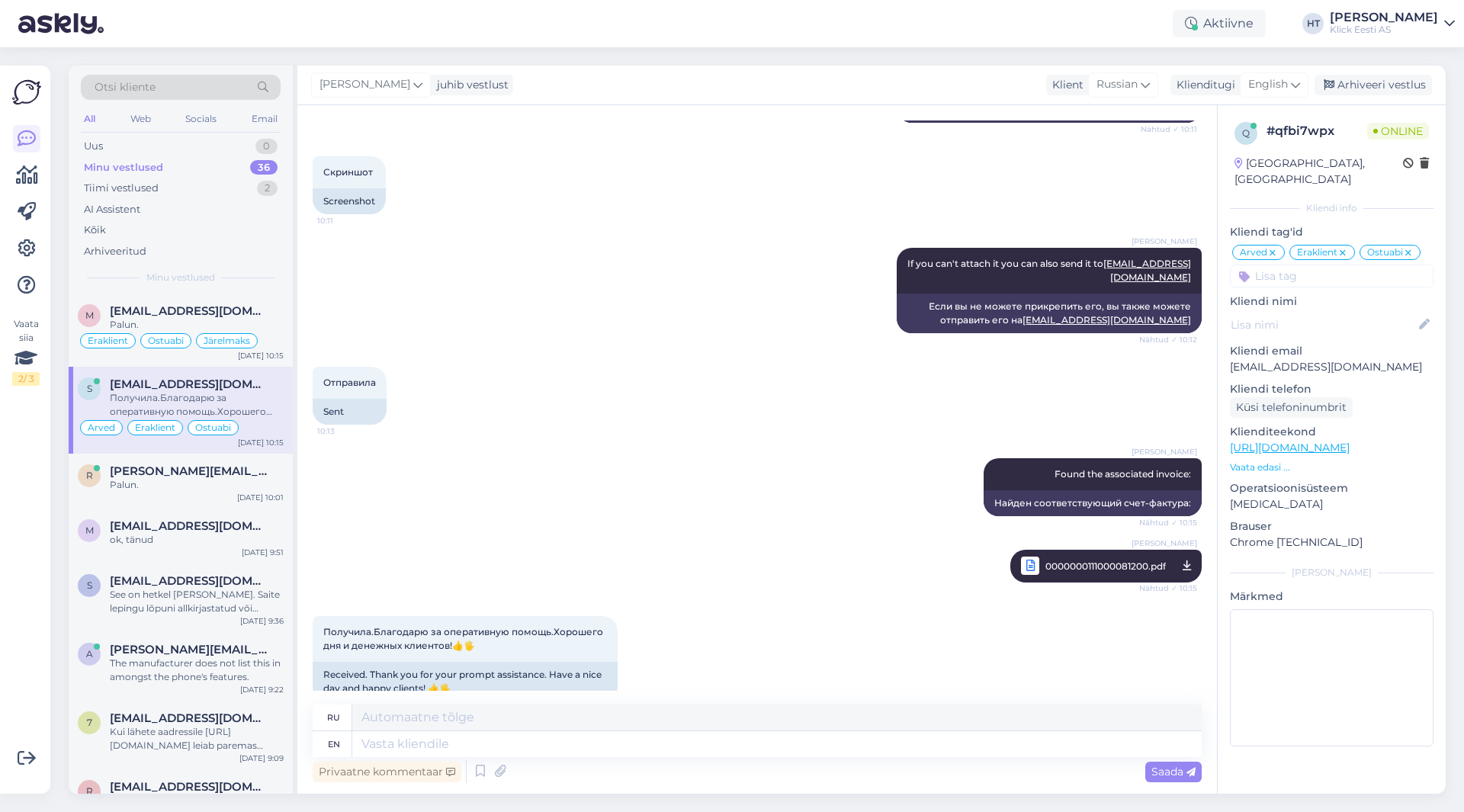
click at [551, 760] on div "Privaatne kommentaar Saada" at bounding box center [757, 771] width 889 height 29
click at [557, 749] on textarea at bounding box center [777, 743] width 849 height 26
type textarea "You're wel"
type textarea "Ты"
type textarea "You're welcome!"
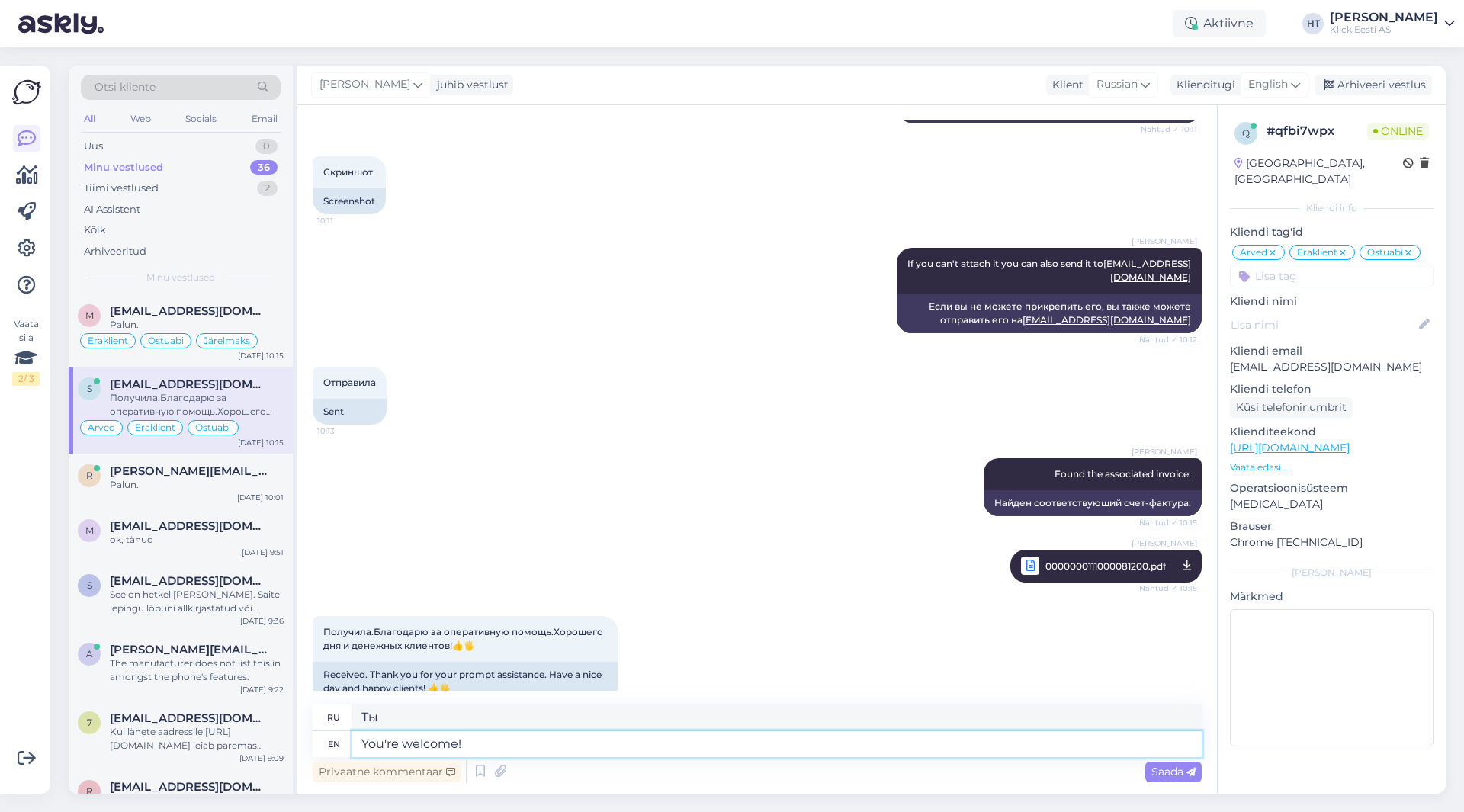
type textarea "Пожалуйста!"
type textarea "You're welcome! Have a"
type textarea "Не за что! Приятного аппетита!"
type textarea "You're welcome! Have a nice d"
type textarea "Не за что! Приятного просмотра!"
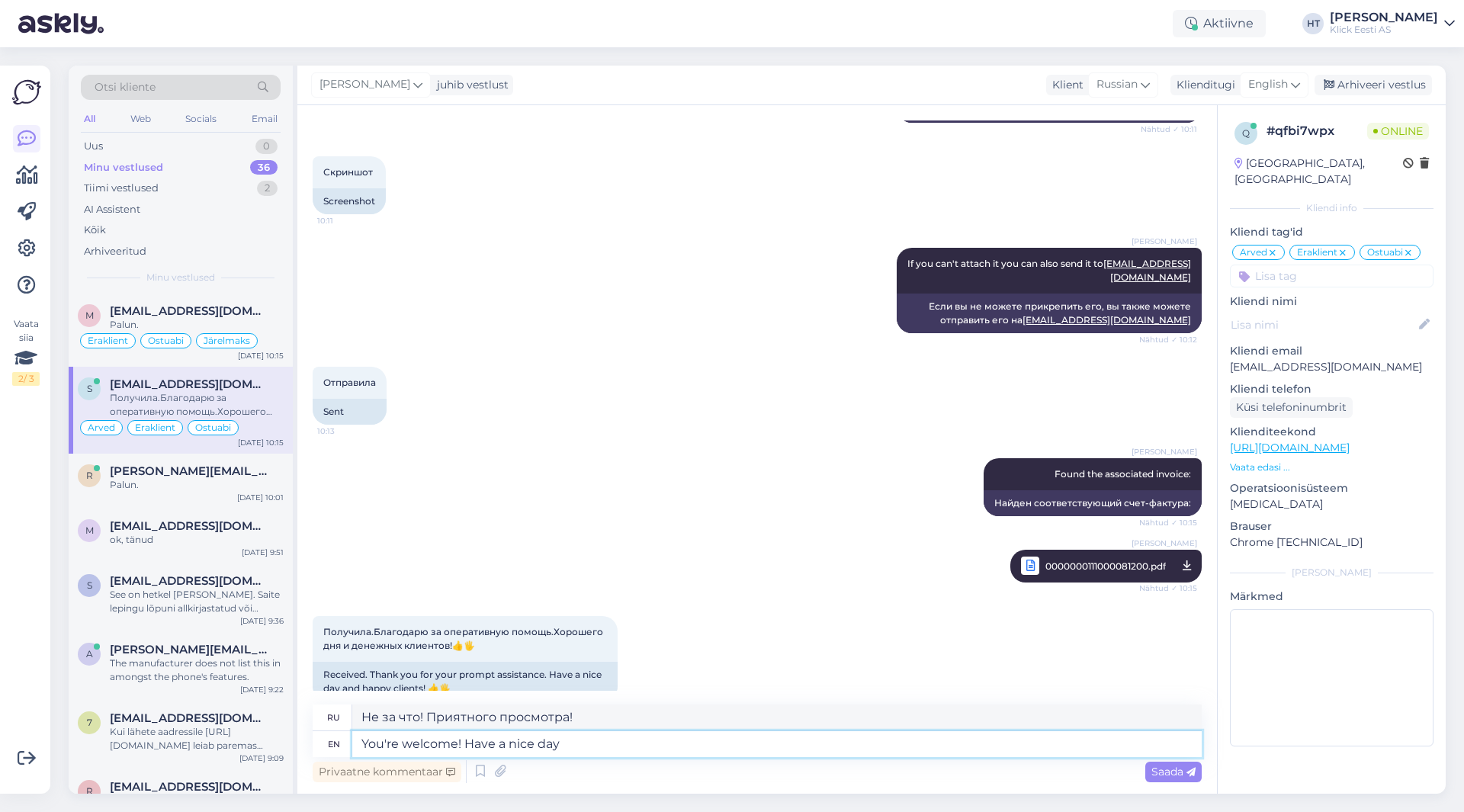
type textarea "You're welcome! Have a nice day!"
type textarea "Не за что! Хорошего дня!"
type textarea "You're welcome! Have a nice day :)"
type textarea "Не за что! Хорошего дня :)"
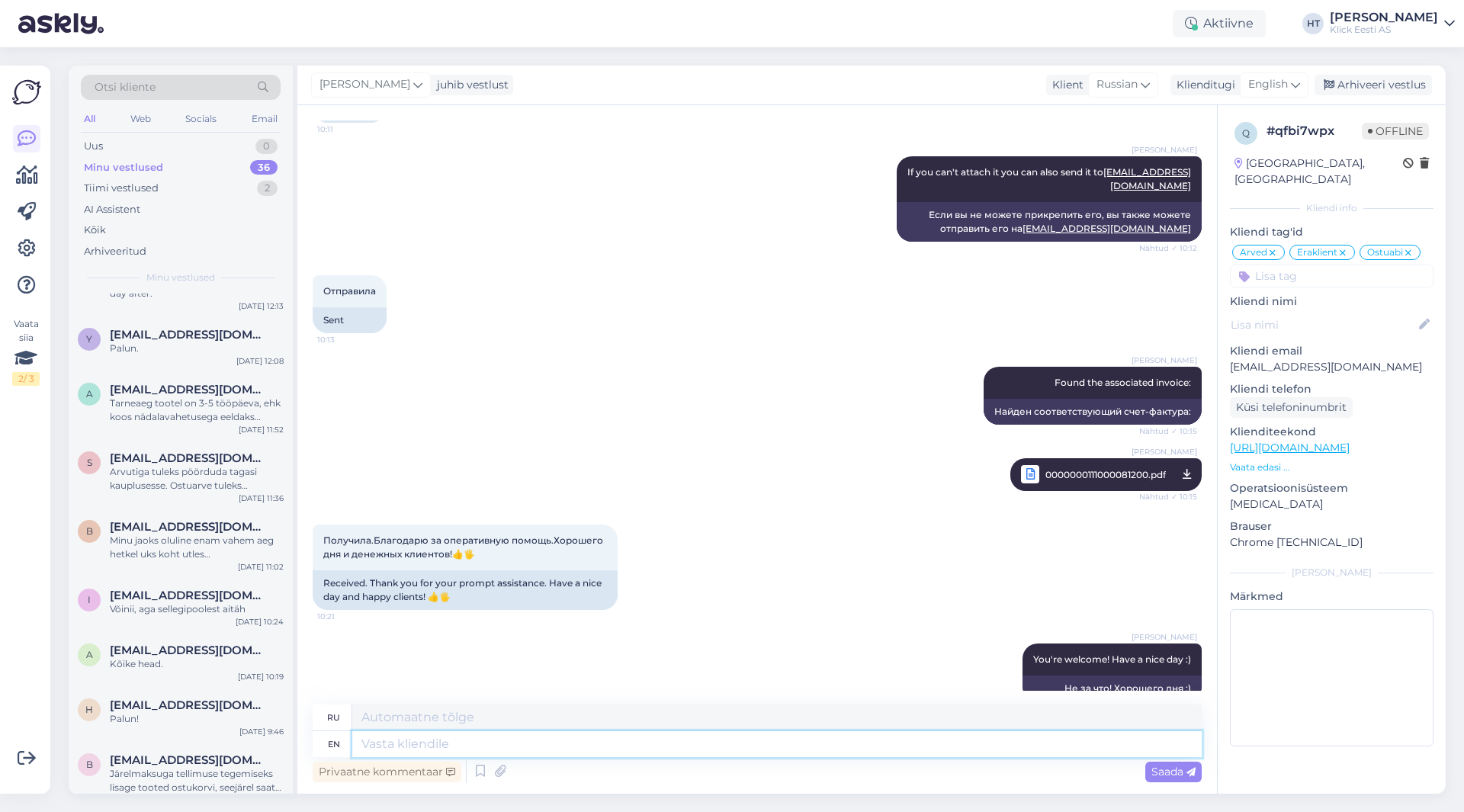
scroll to position [1823, 0]
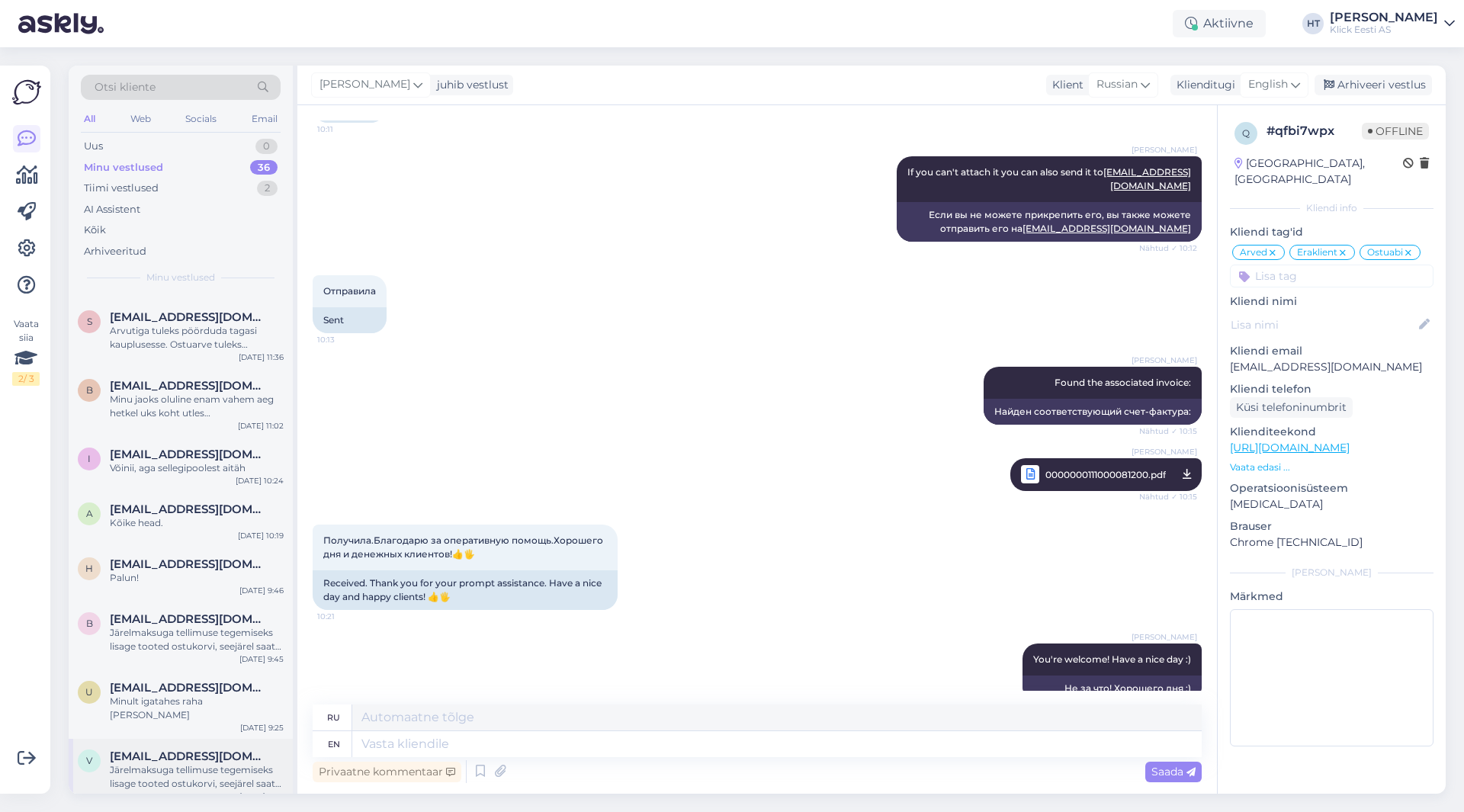
click at [174, 749] on span "[EMAIL_ADDRESS][DOMAIN_NAME]" at bounding box center [189, 756] width 159 height 14
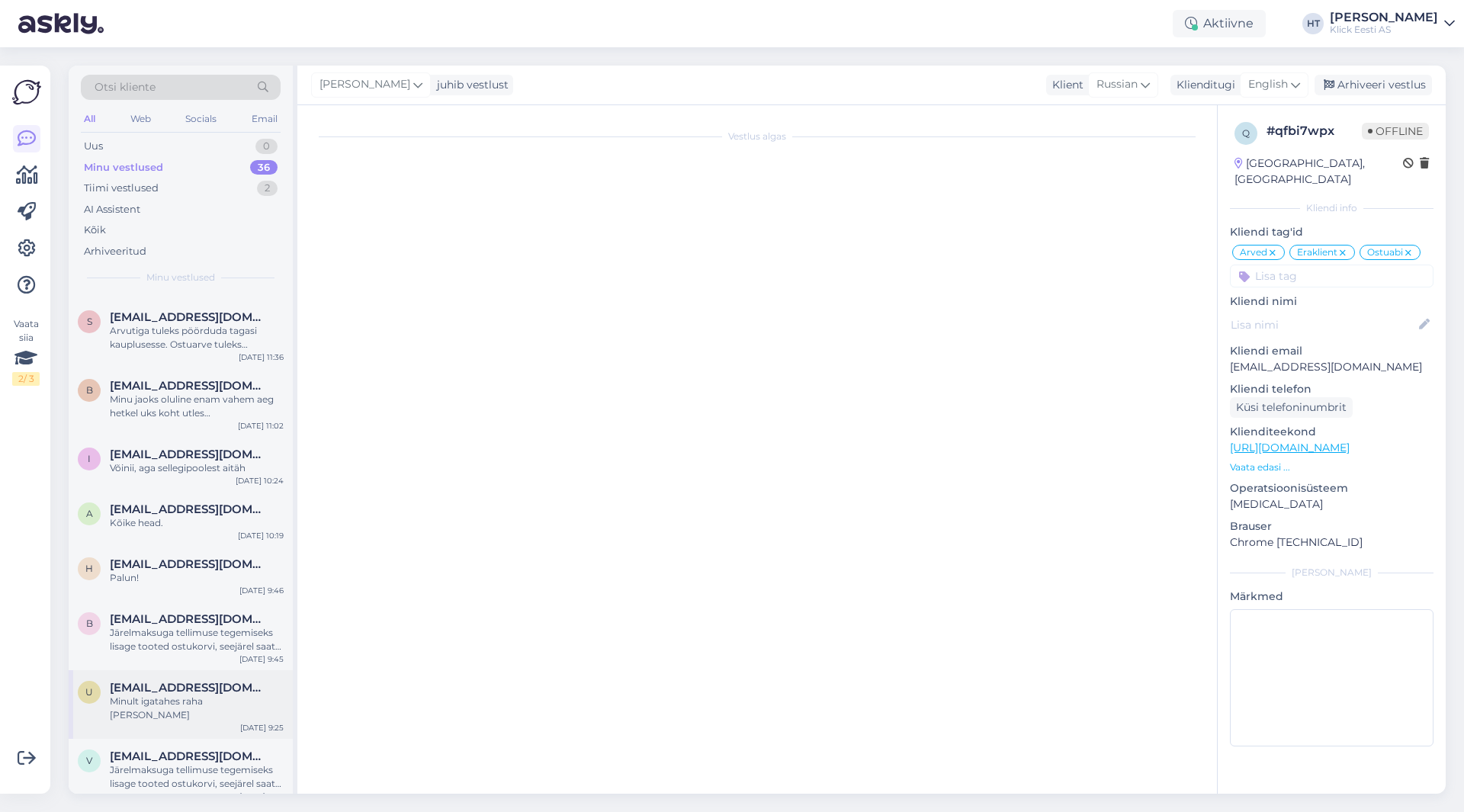
scroll to position [21, 0]
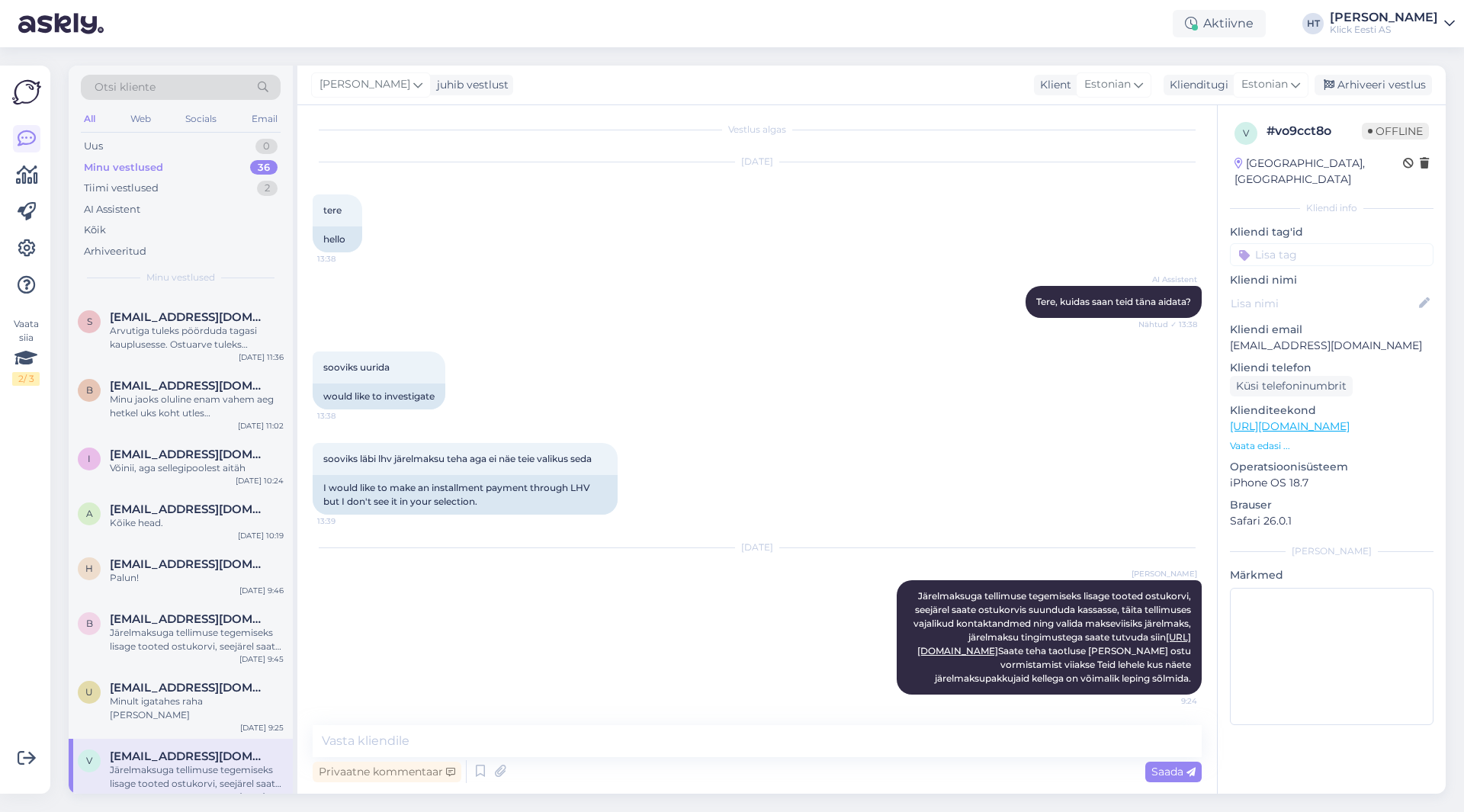
click at [1323, 246] on input at bounding box center [1332, 255] width 203 height 23
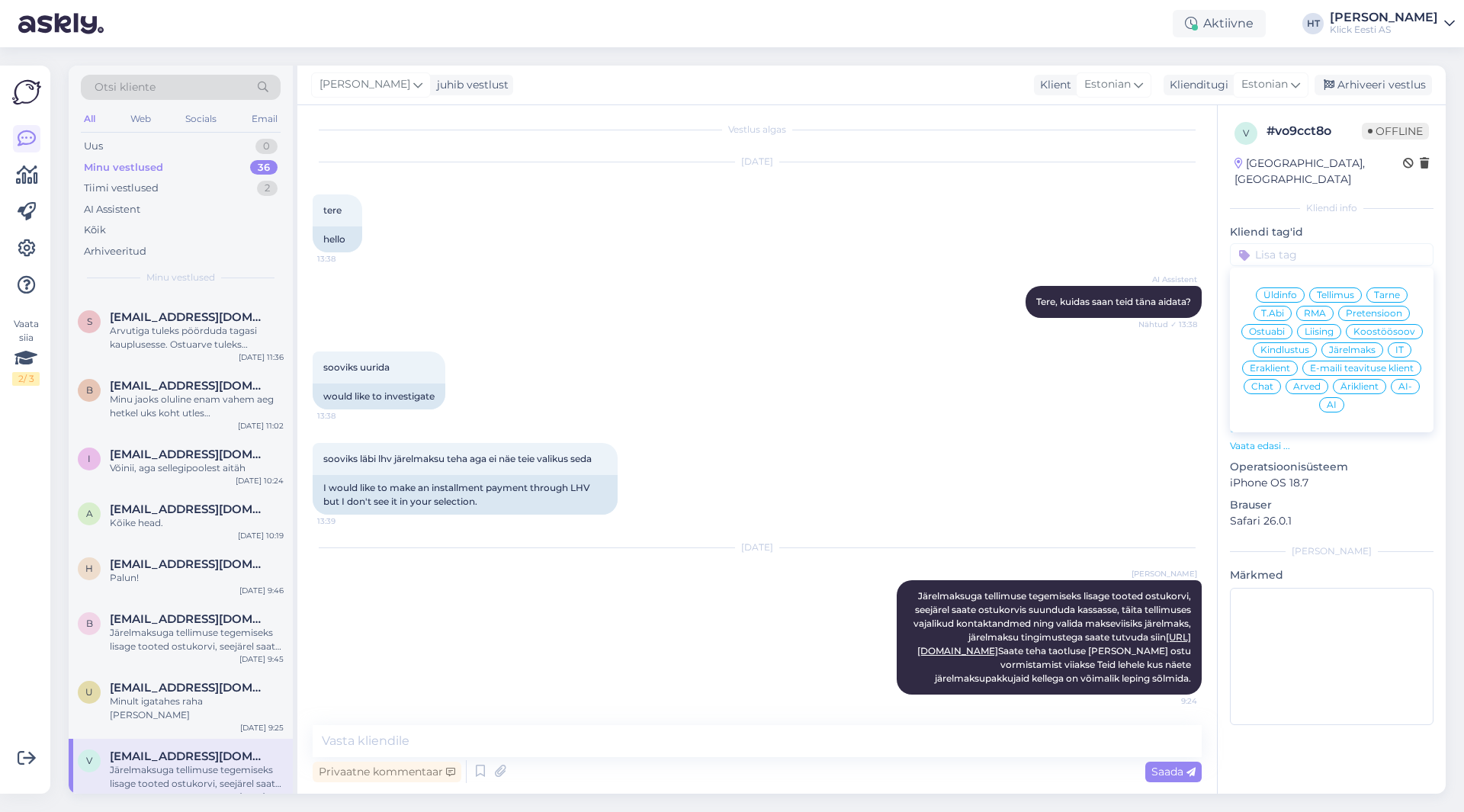
click at [1339, 342] on div "Järelmaks" at bounding box center [1352, 350] width 62 height 15
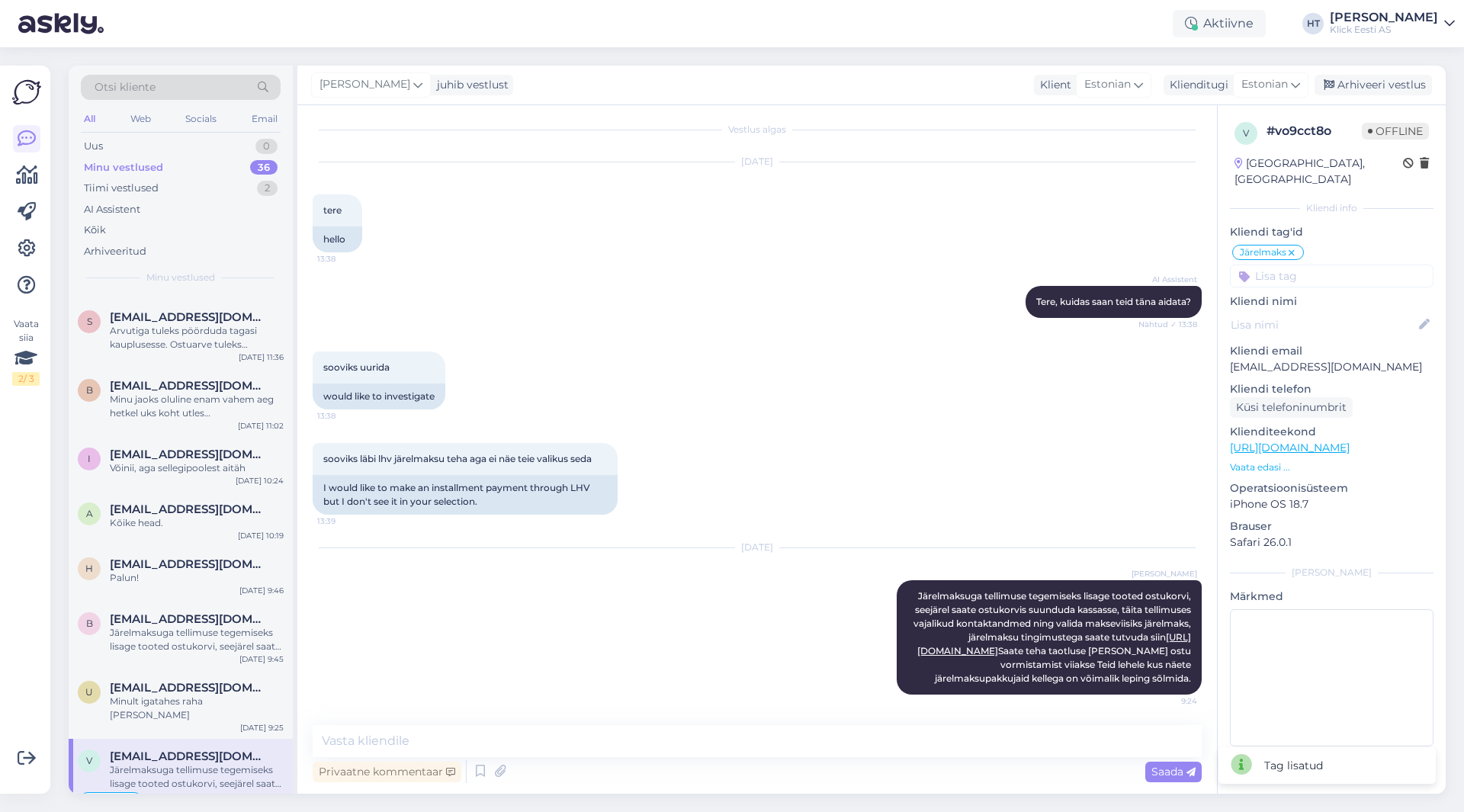
click at [1315, 265] on input at bounding box center [1332, 276] width 203 height 23
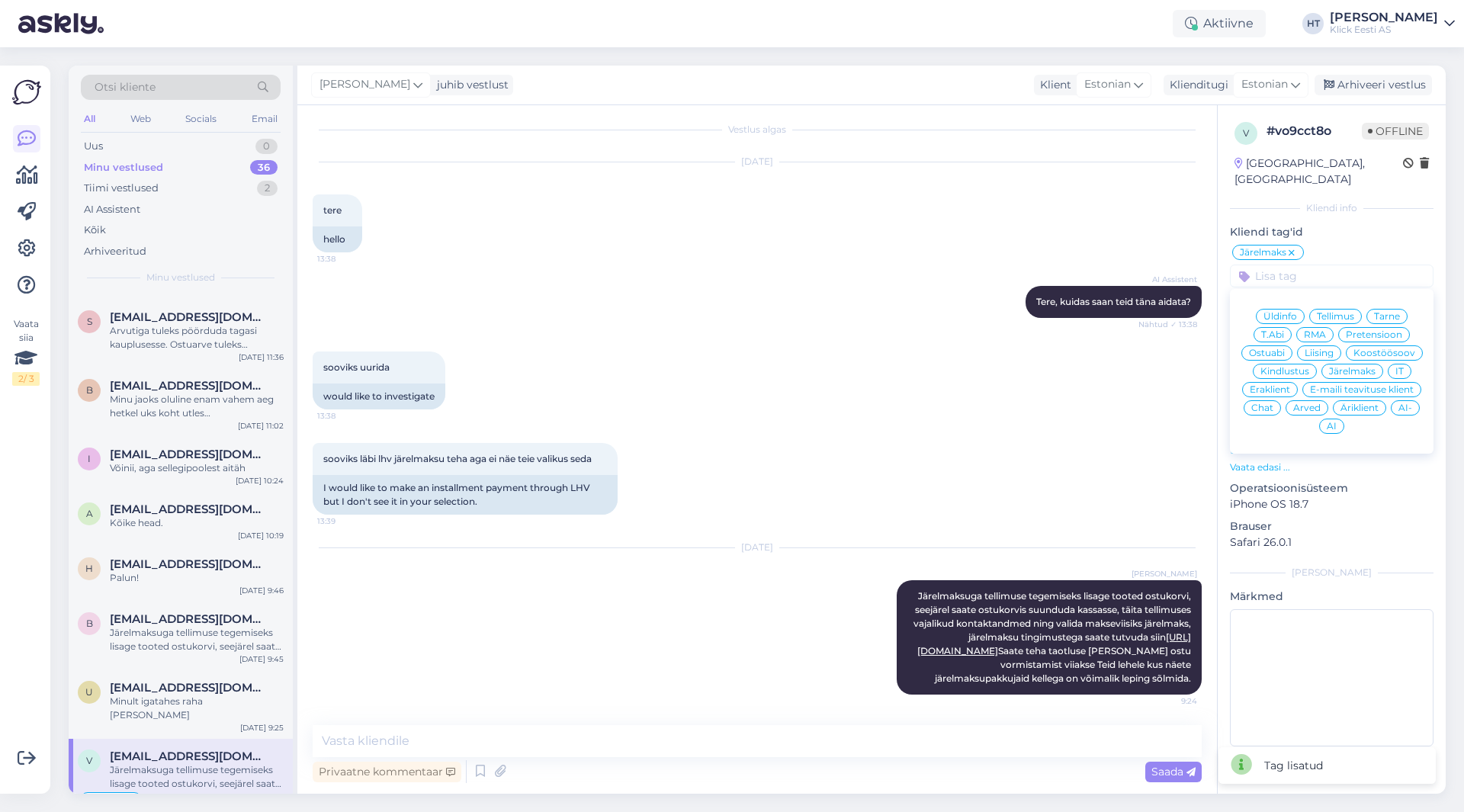
click at [1273, 385] on span "Eraklient" at bounding box center [1270, 389] width 41 height 9
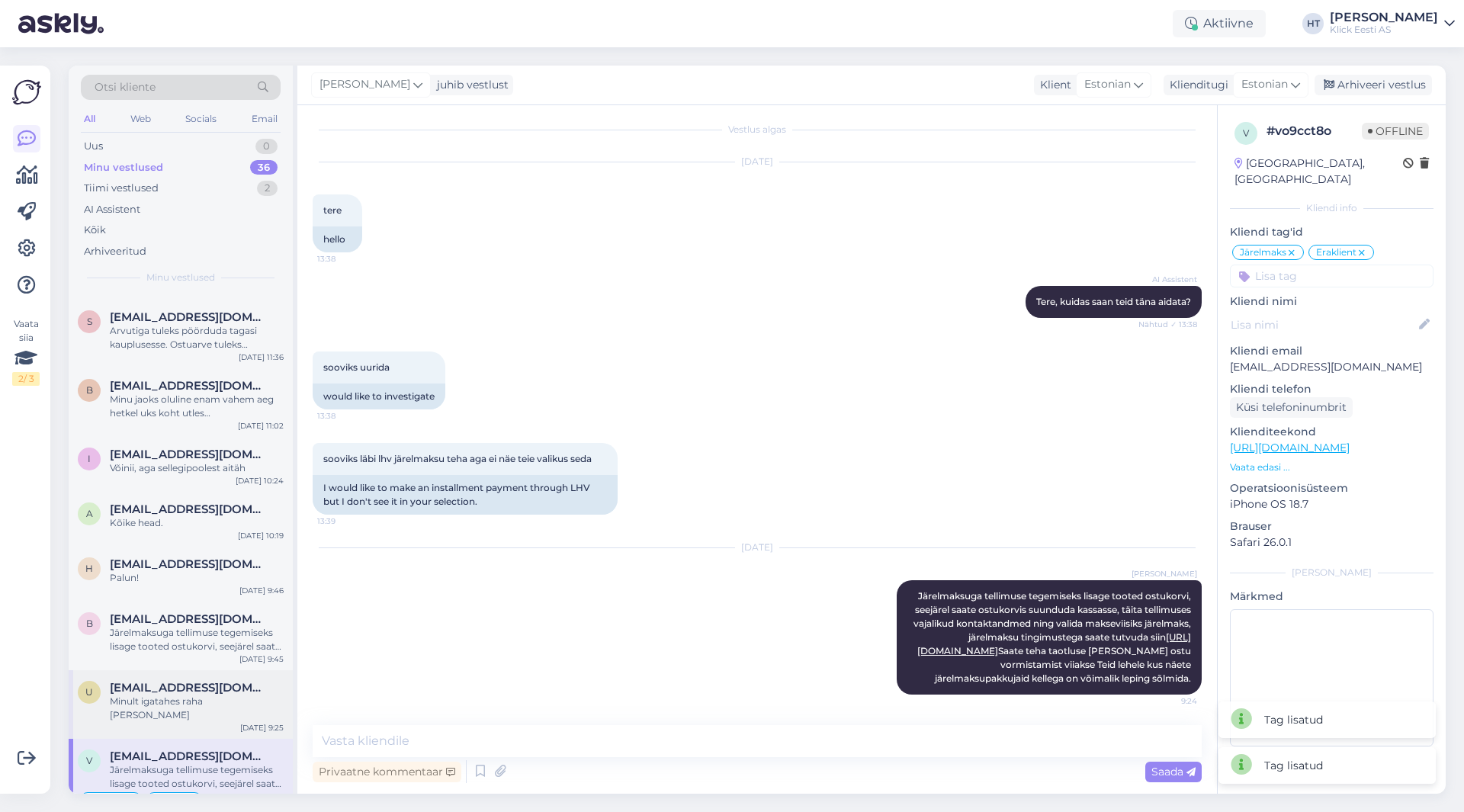
click at [220, 688] on span "[EMAIL_ADDRESS][DOMAIN_NAME]" at bounding box center [189, 687] width 159 height 14
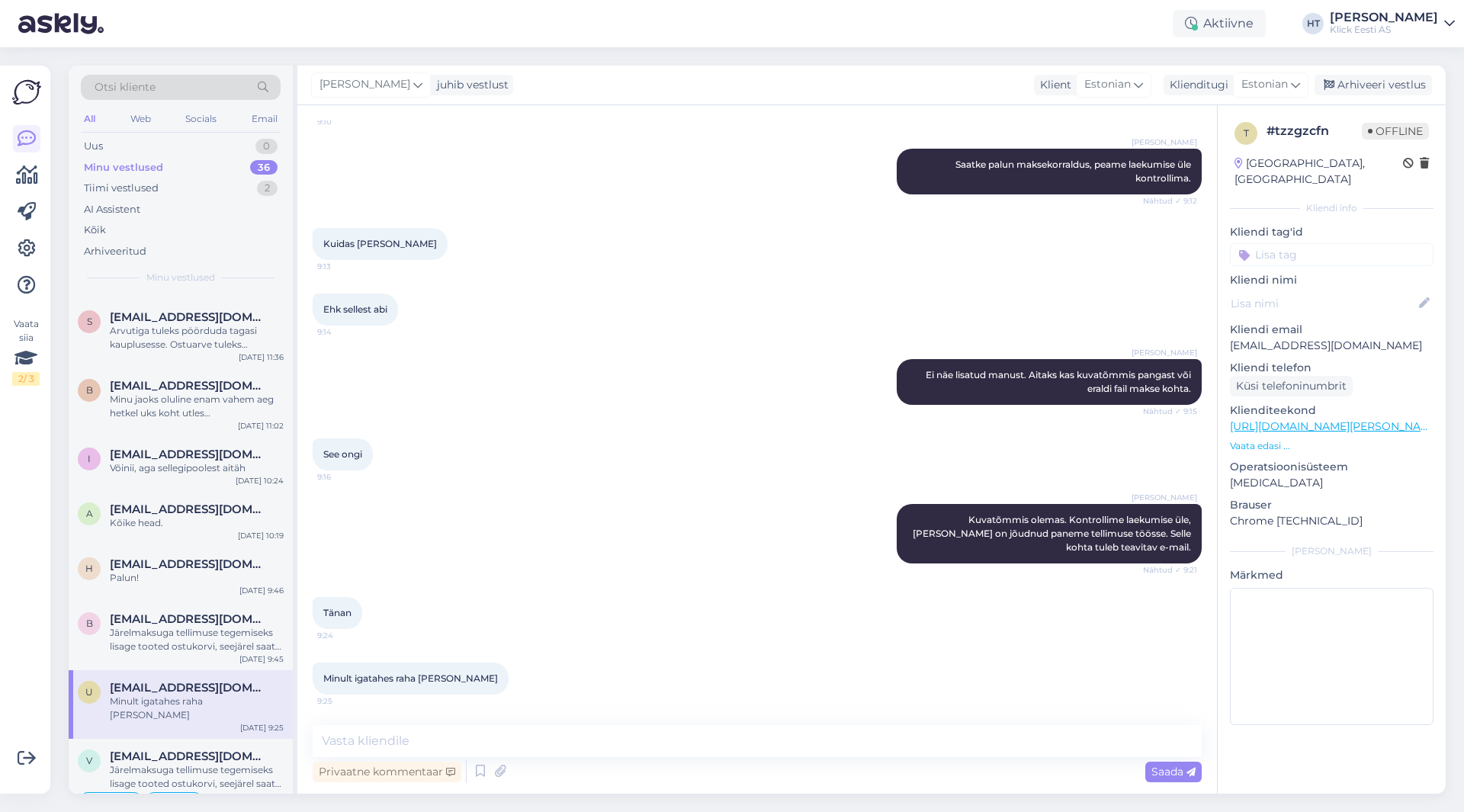
click at [1311, 243] on input at bounding box center [1332, 255] width 203 height 23
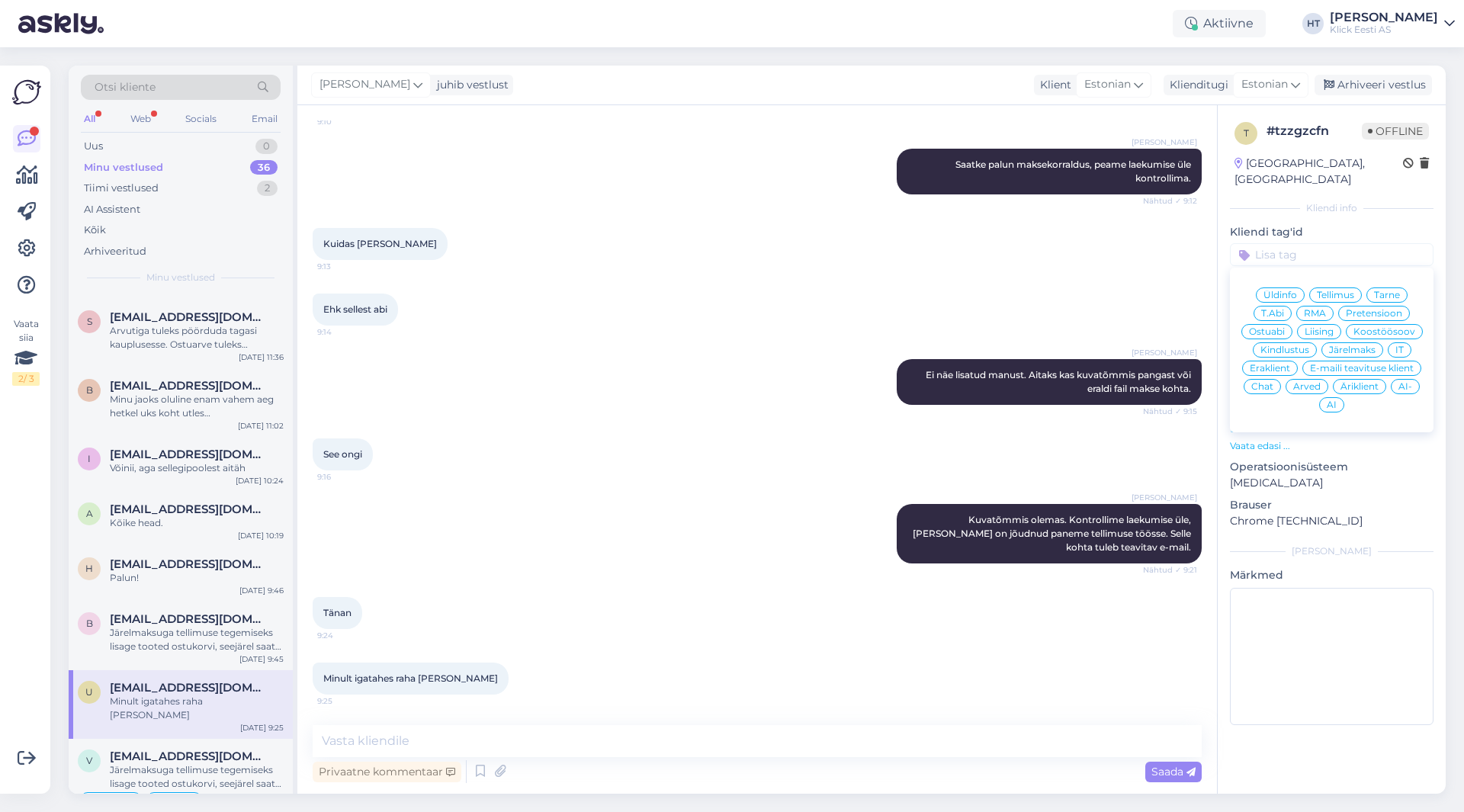
click at [434, 371] on div "Henri Täht Ei näe lisatud manust. Aitaks kas kuvatõmmis pangast või eraldi fail…" at bounding box center [757, 382] width 889 height 79
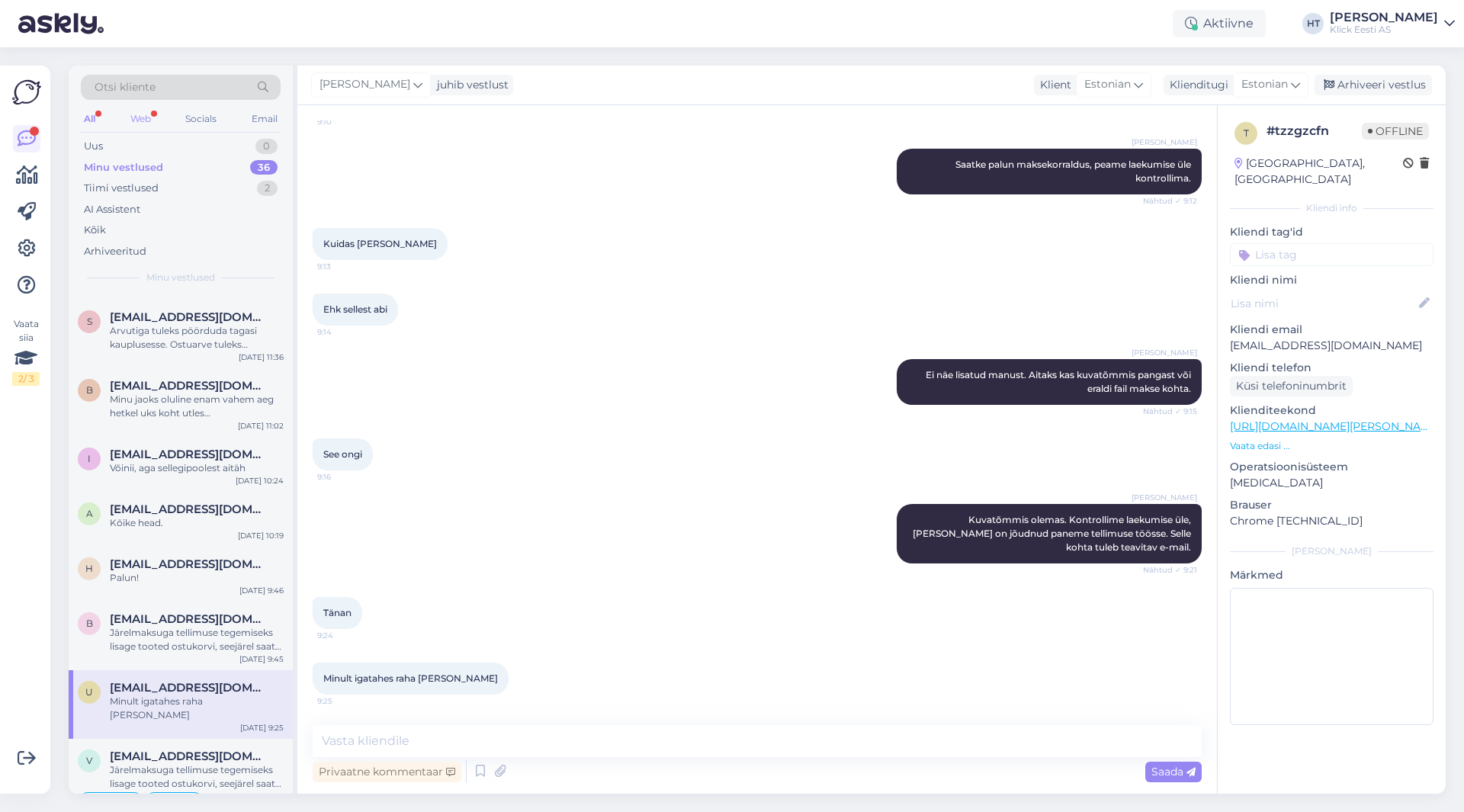
click at [150, 124] on div "Web" at bounding box center [141, 119] width 26 height 20
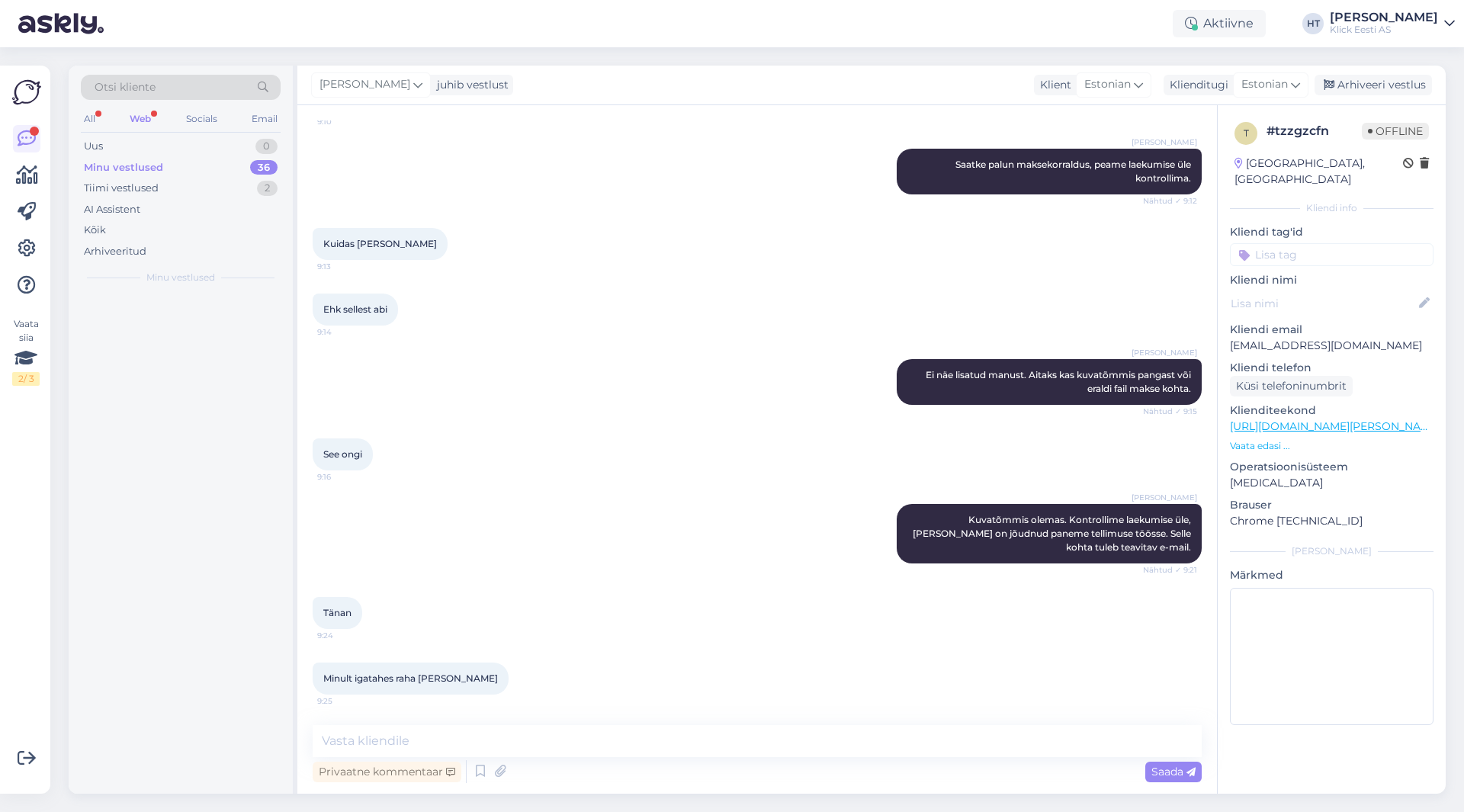
scroll to position [0, 0]
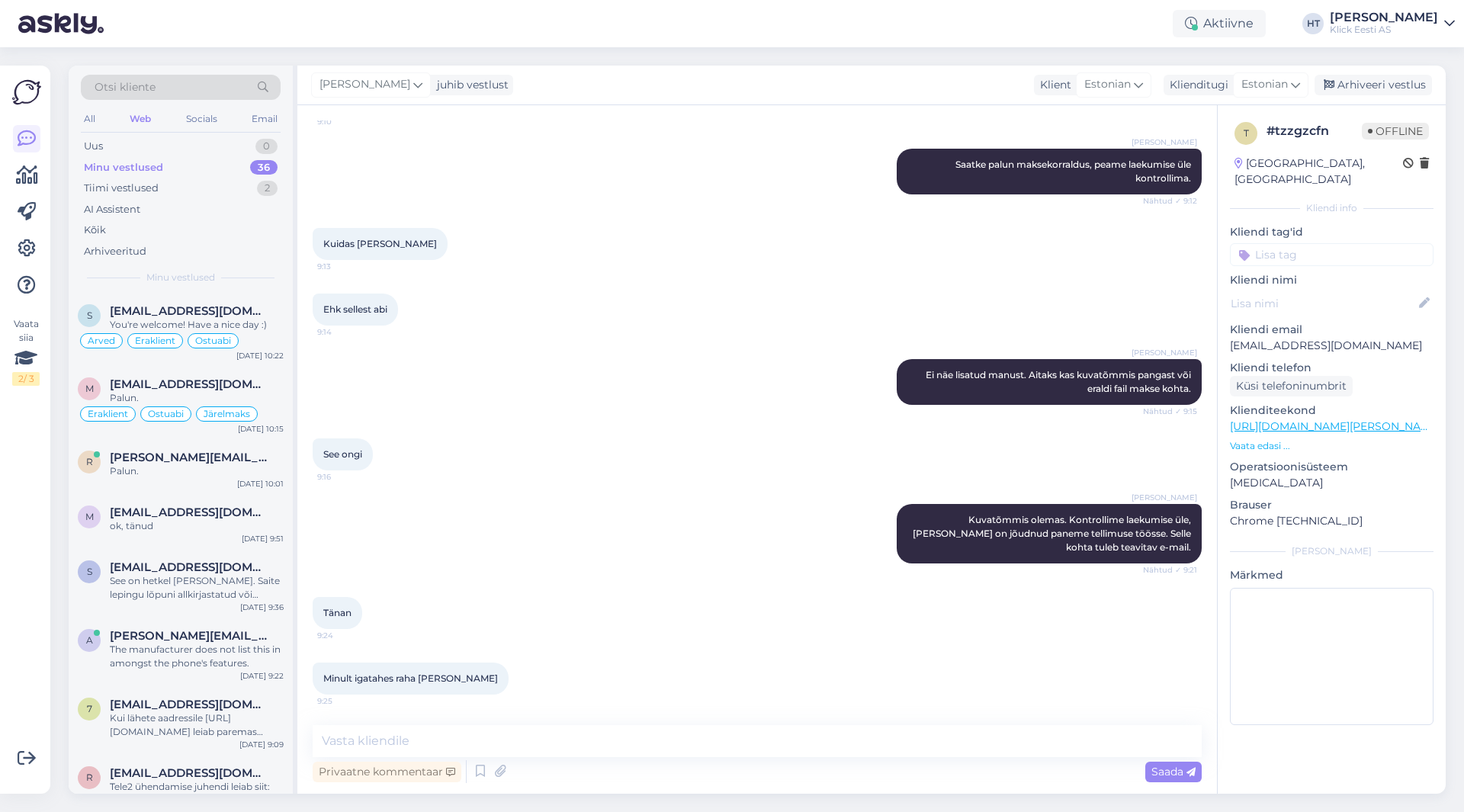
click at [146, 165] on div "Minu vestlused" at bounding box center [123, 168] width 79 height 15
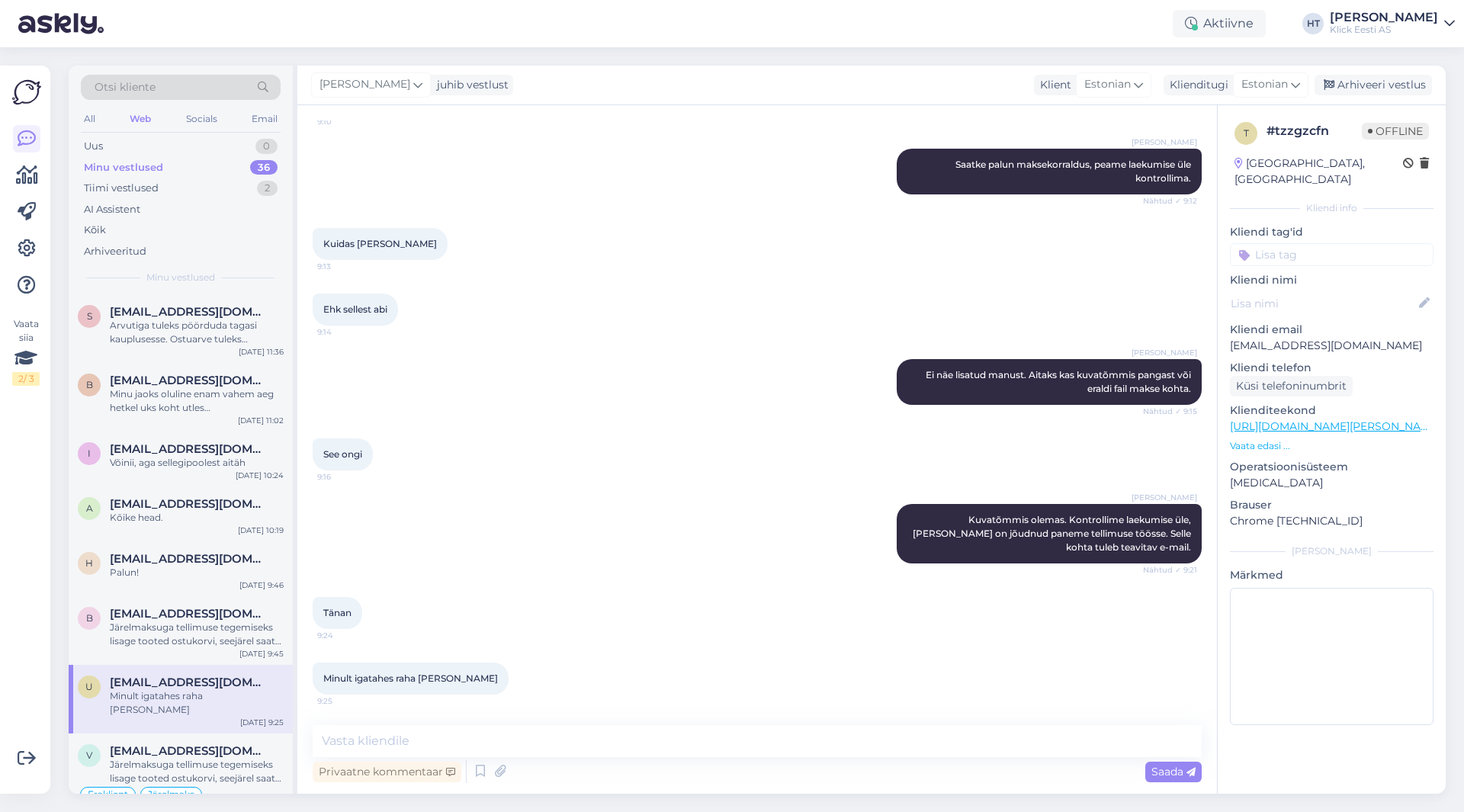
scroll to position [1841, 0]
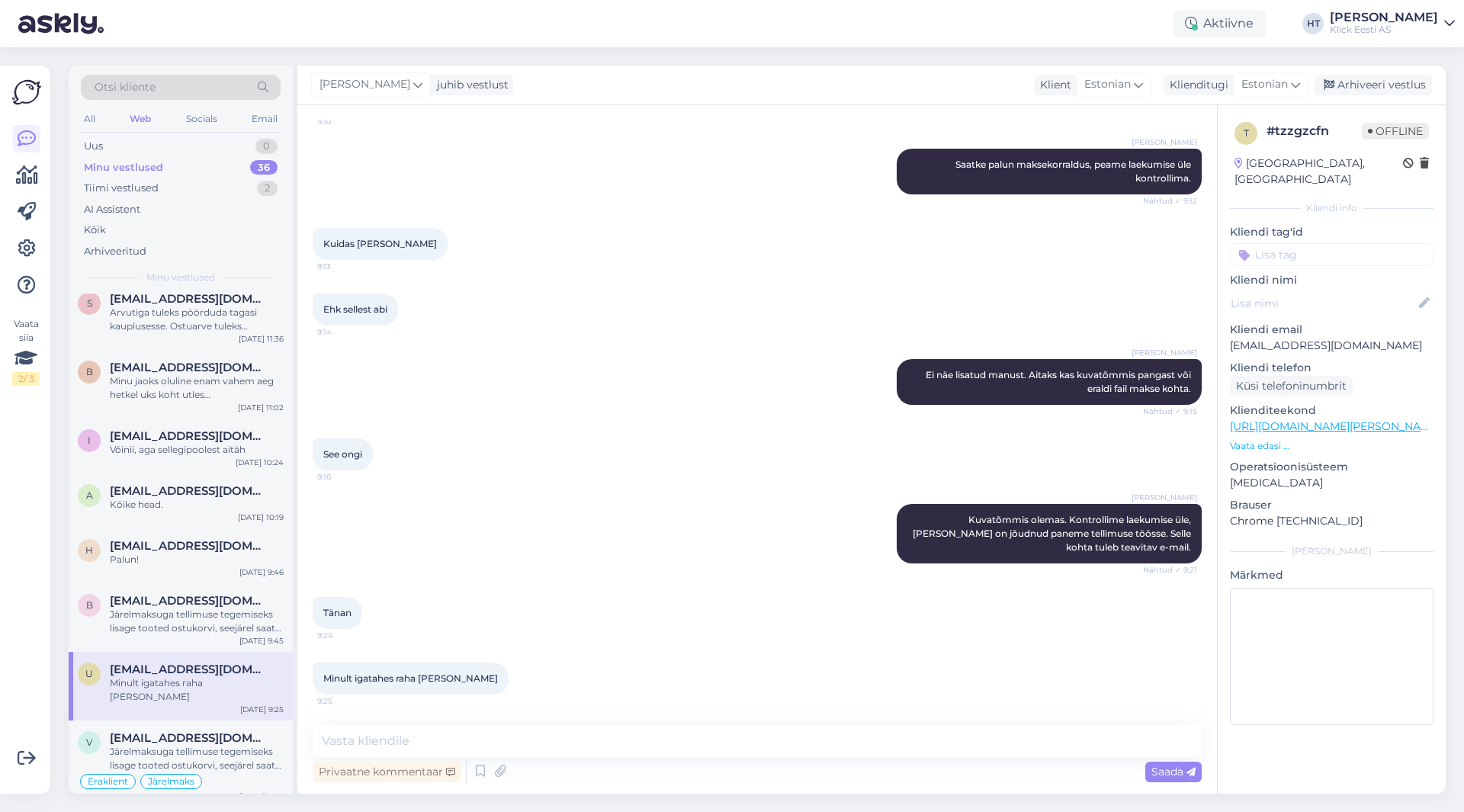
click at [203, 677] on div "Minult igatahes raha [PERSON_NAME]" at bounding box center [197, 690] width 174 height 27
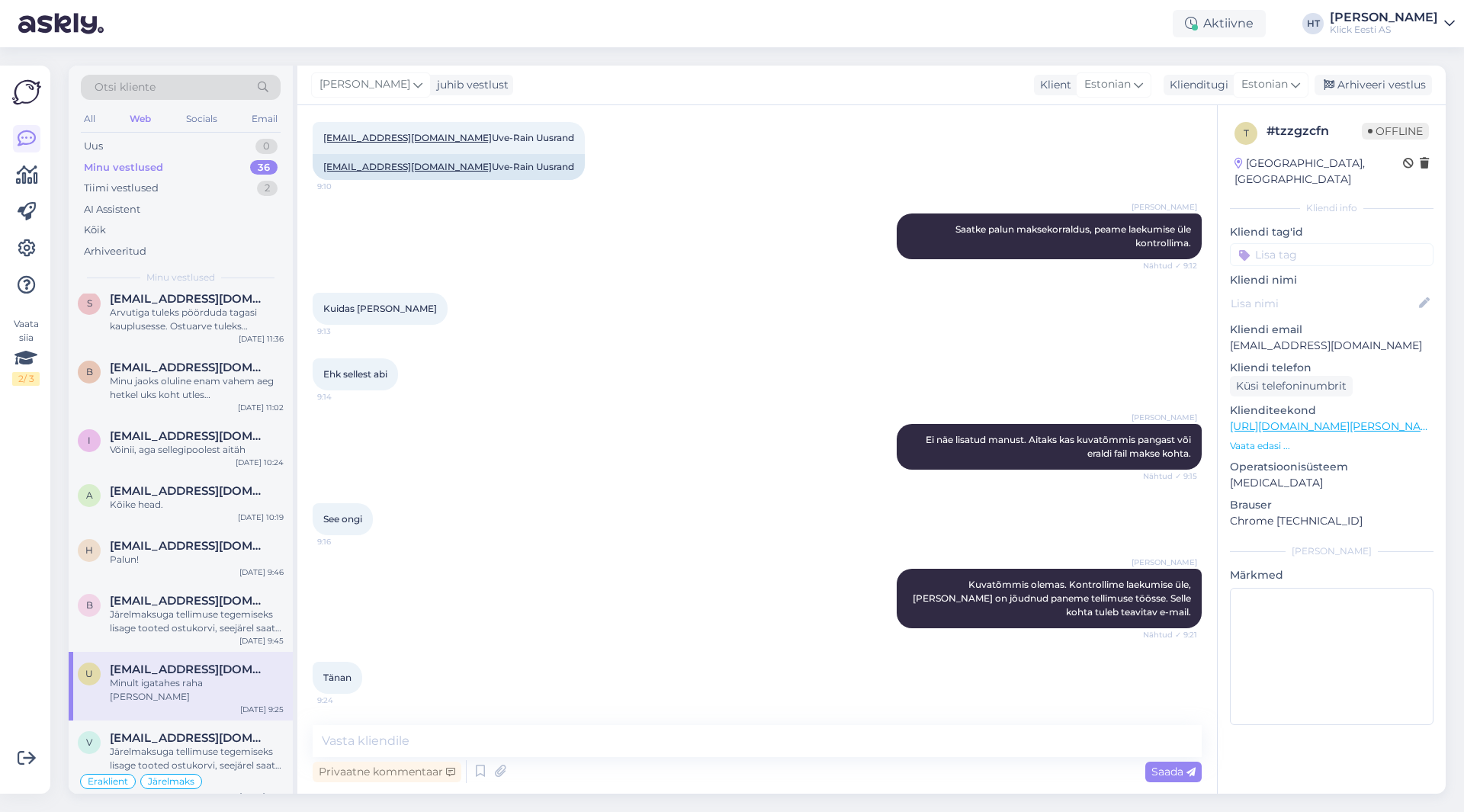
scroll to position [370, 0]
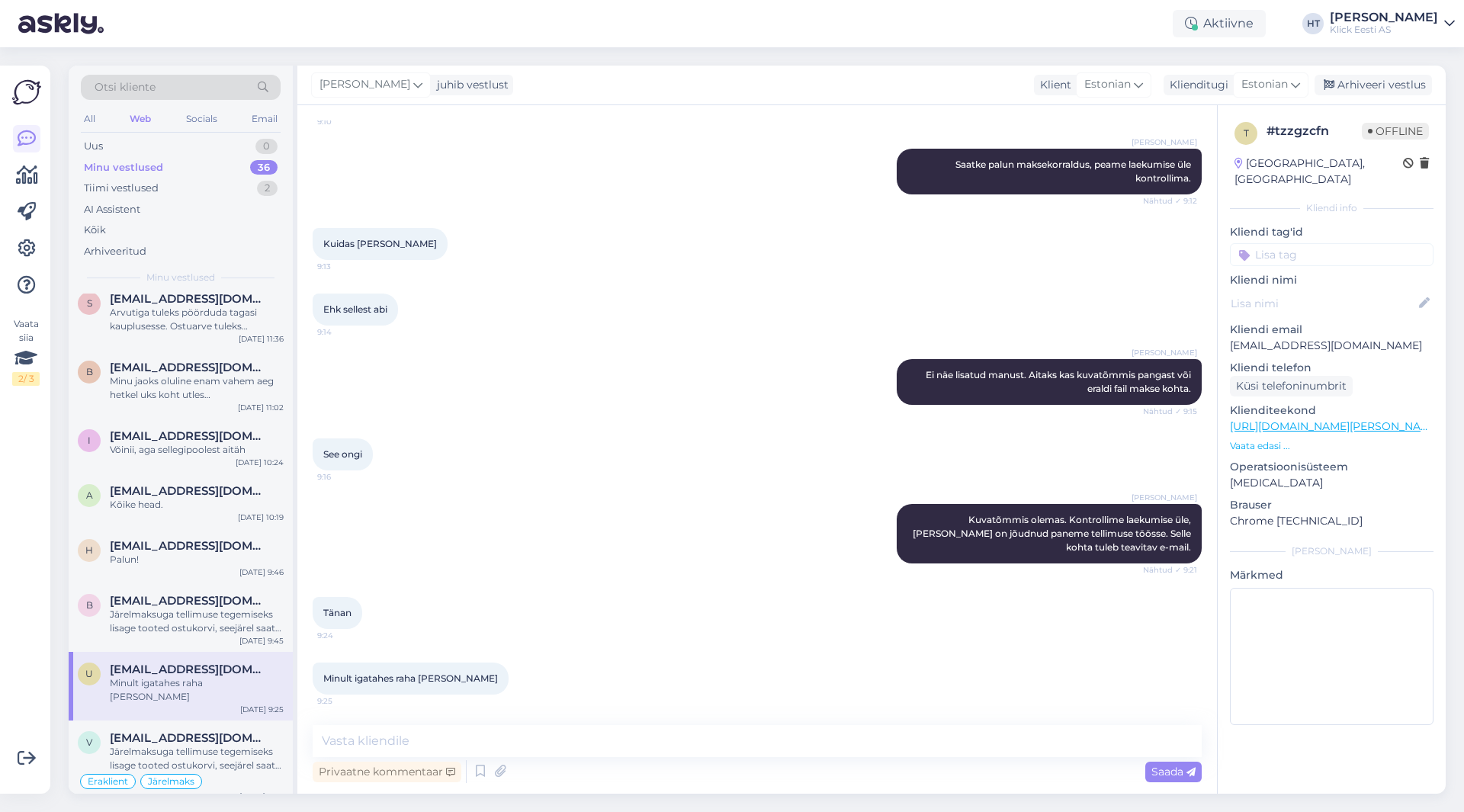
click at [770, 475] on div "See ongi 9:16" at bounding box center [757, 454] width 889 height 65
click at [1298, 243] on input at bounding box center [1332, 255] width 203 height 23
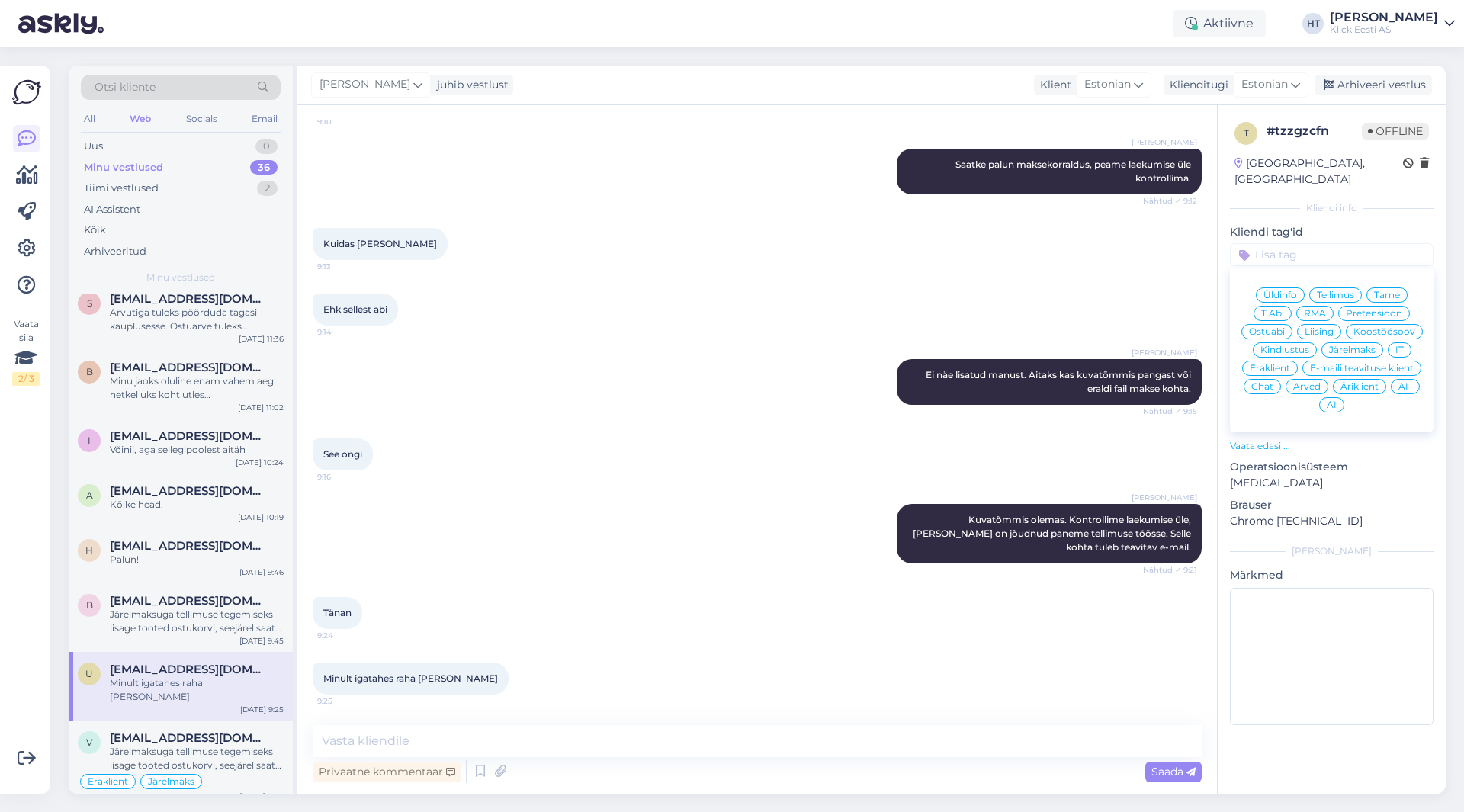
click at [732, 435] on div "See ongi 9:16" at bounding box center [757, 454] width 889 height 65
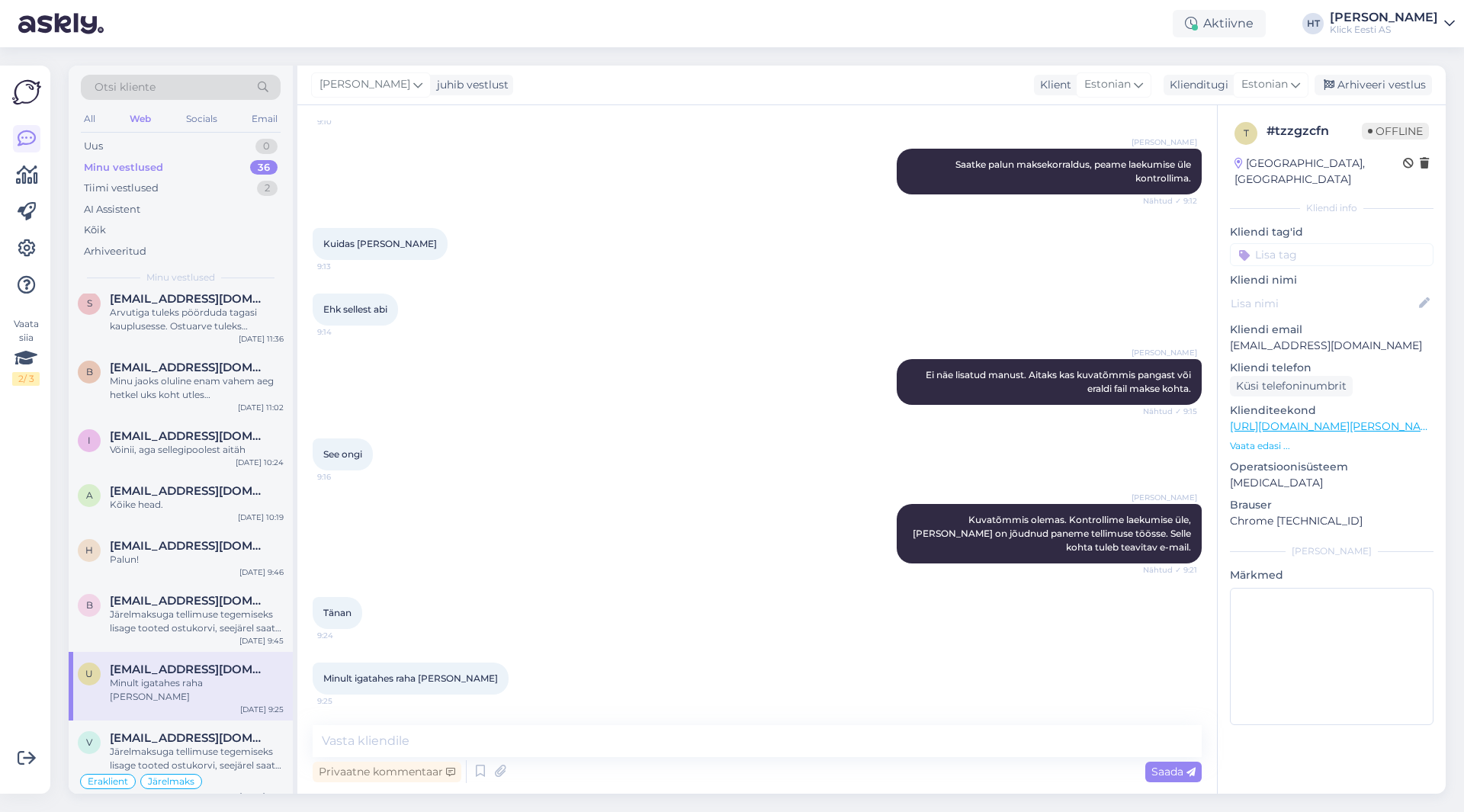
click at [730, 437] on div "See ongi 9:16" at bounding box center [757, 454] width 889 height 65
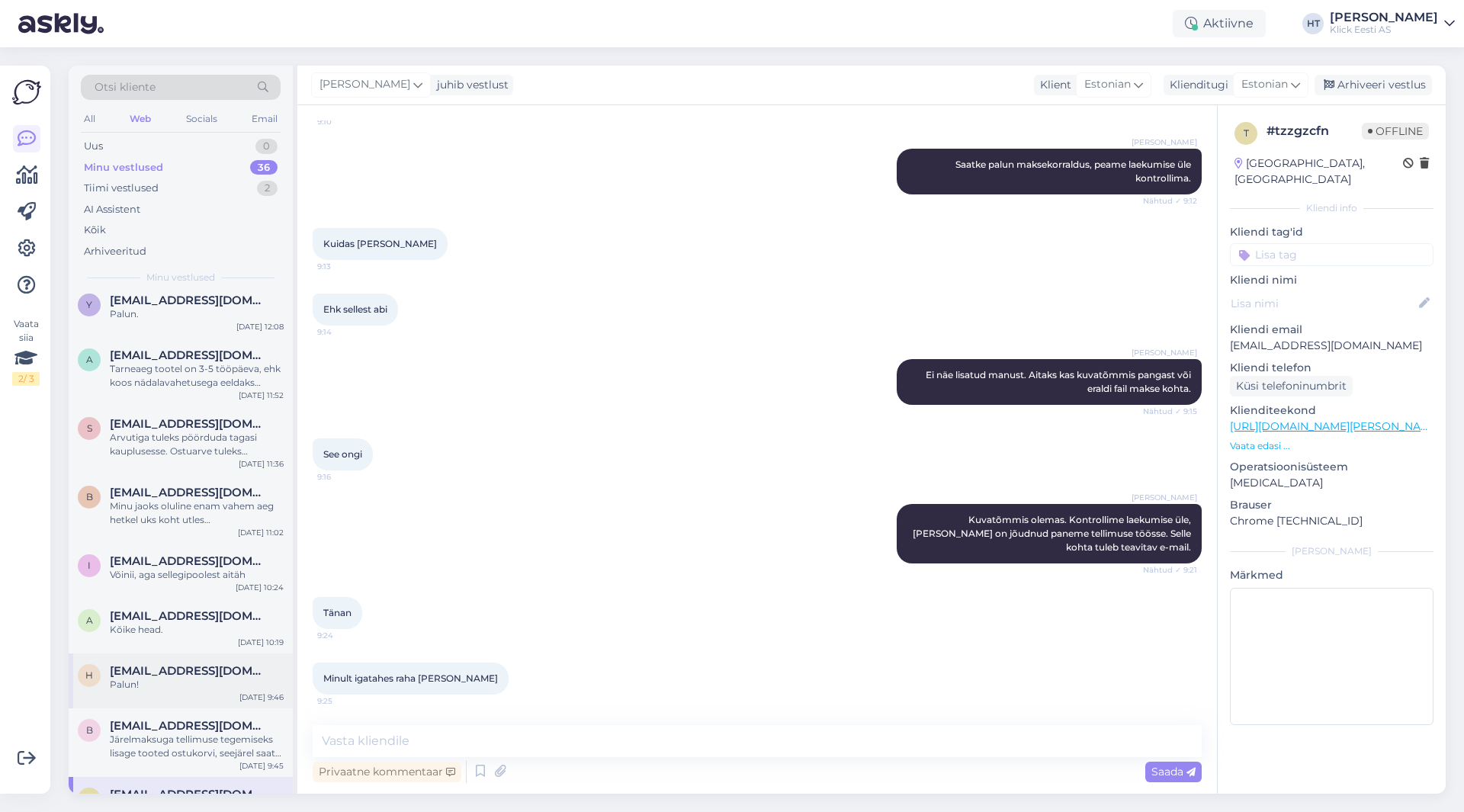
scroll to position [1841, 0]
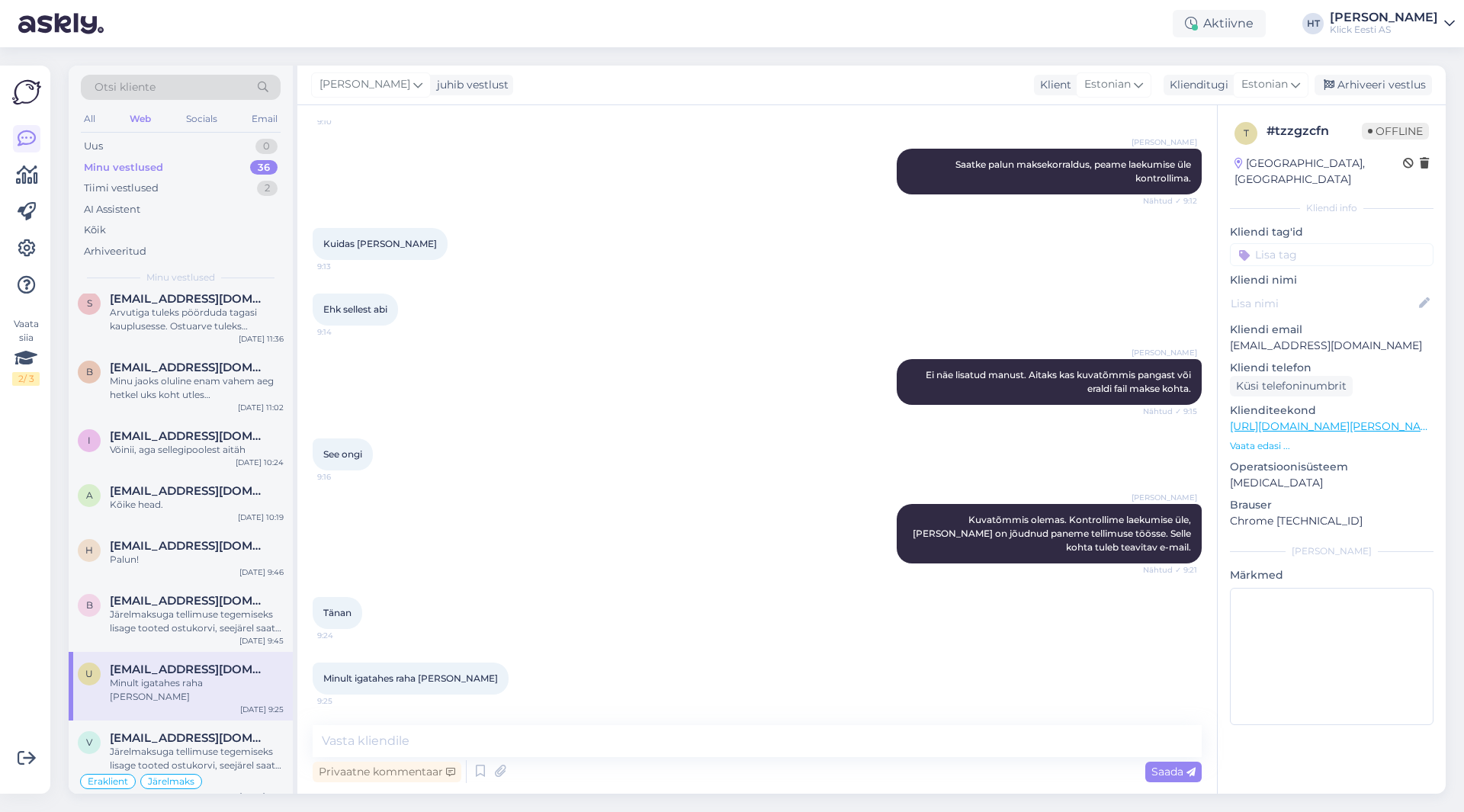
click at [650, 298] on div "Ehk sellest abi 9:14" at bounding box center [757, 309] width 889 height 65
click at [776, 326] on div "Ehk sellest abi 9:14" at bounding box center [757, 309] width 889 height 65
click at [1277, 243] on input at bounding box center [1332, 255] width 203 height 23
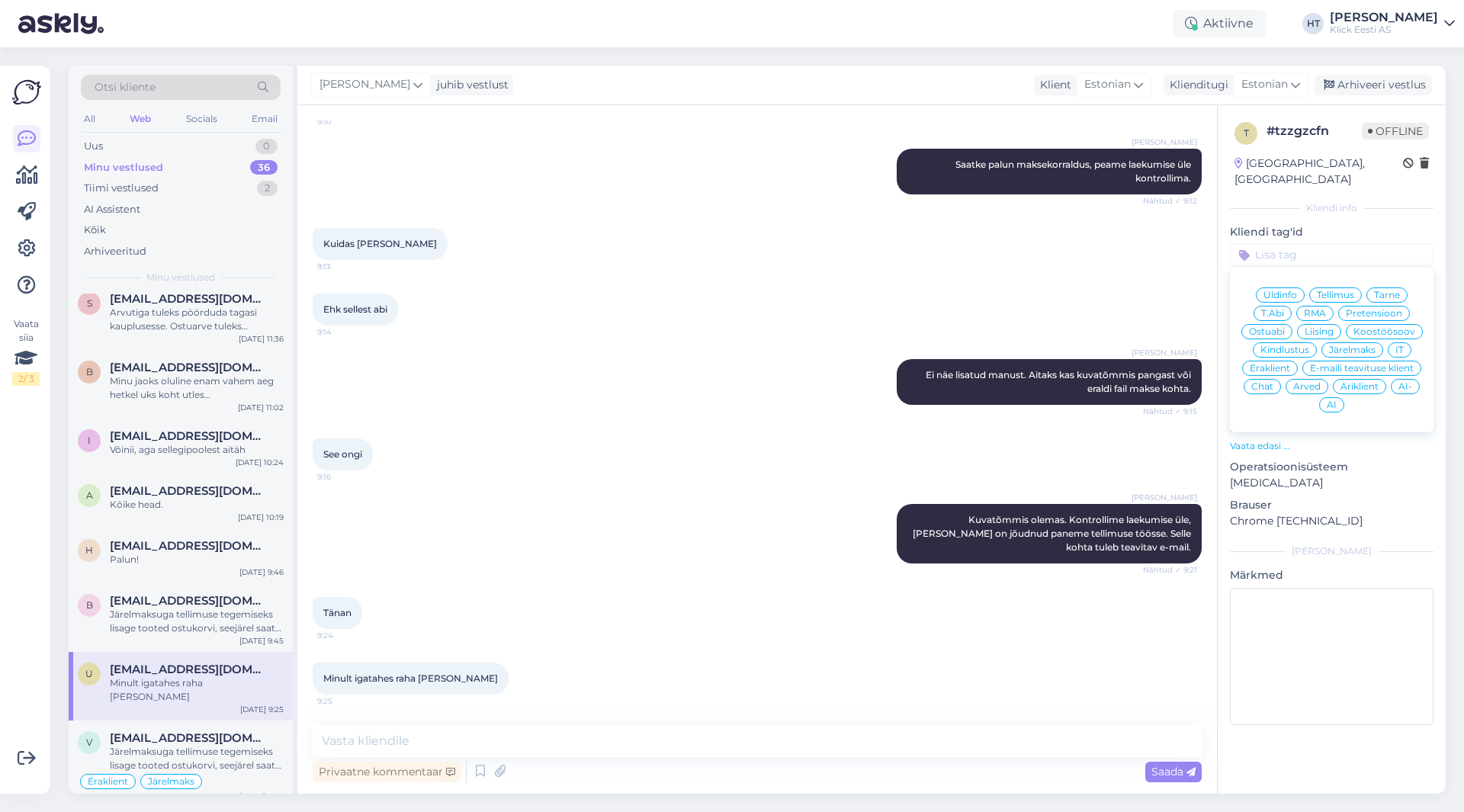
click at [904, 315] on div "Ehk sellest abi 9:14" at bounding box center [757, 309] width 889 height 65
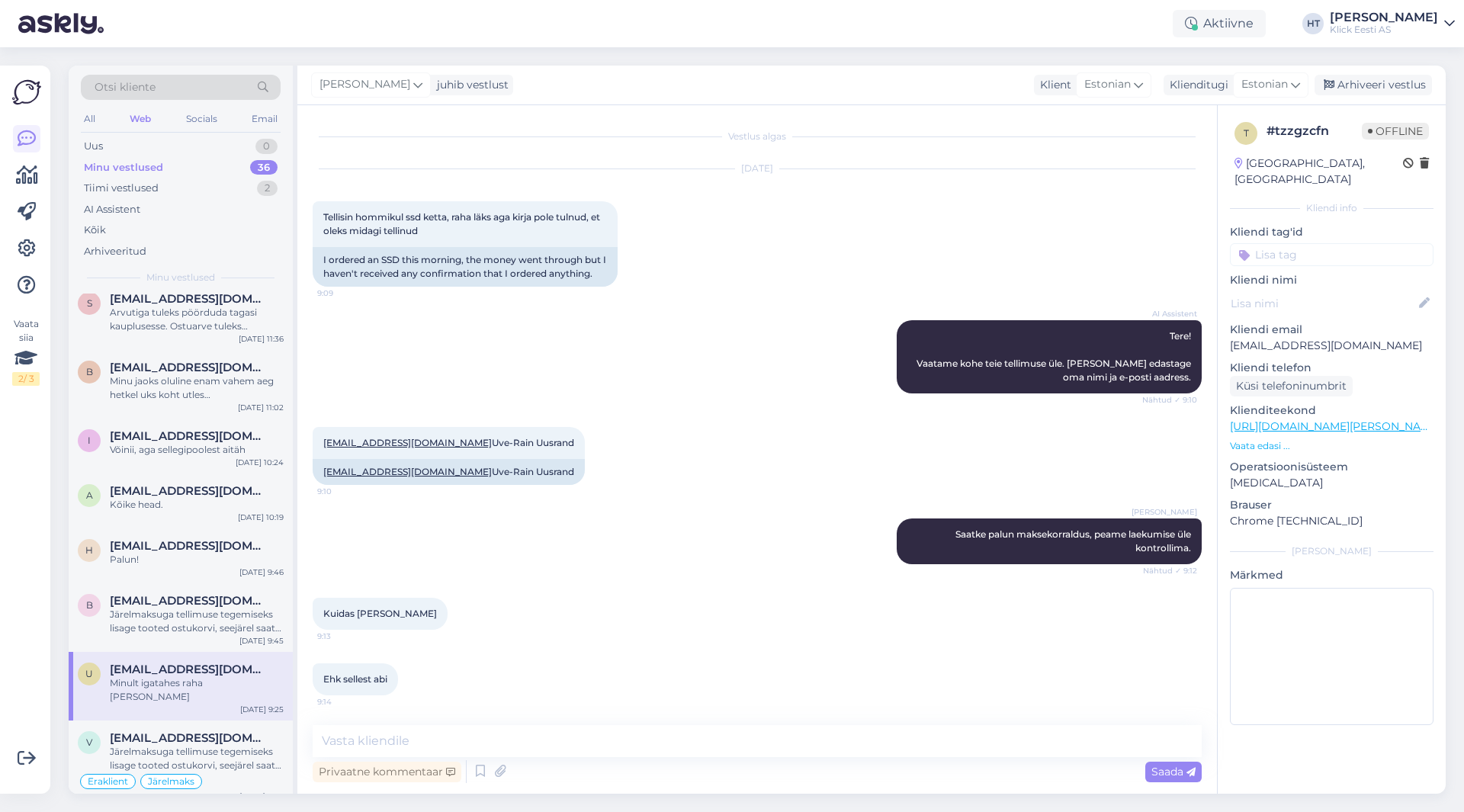
scroll to position [370, 0]
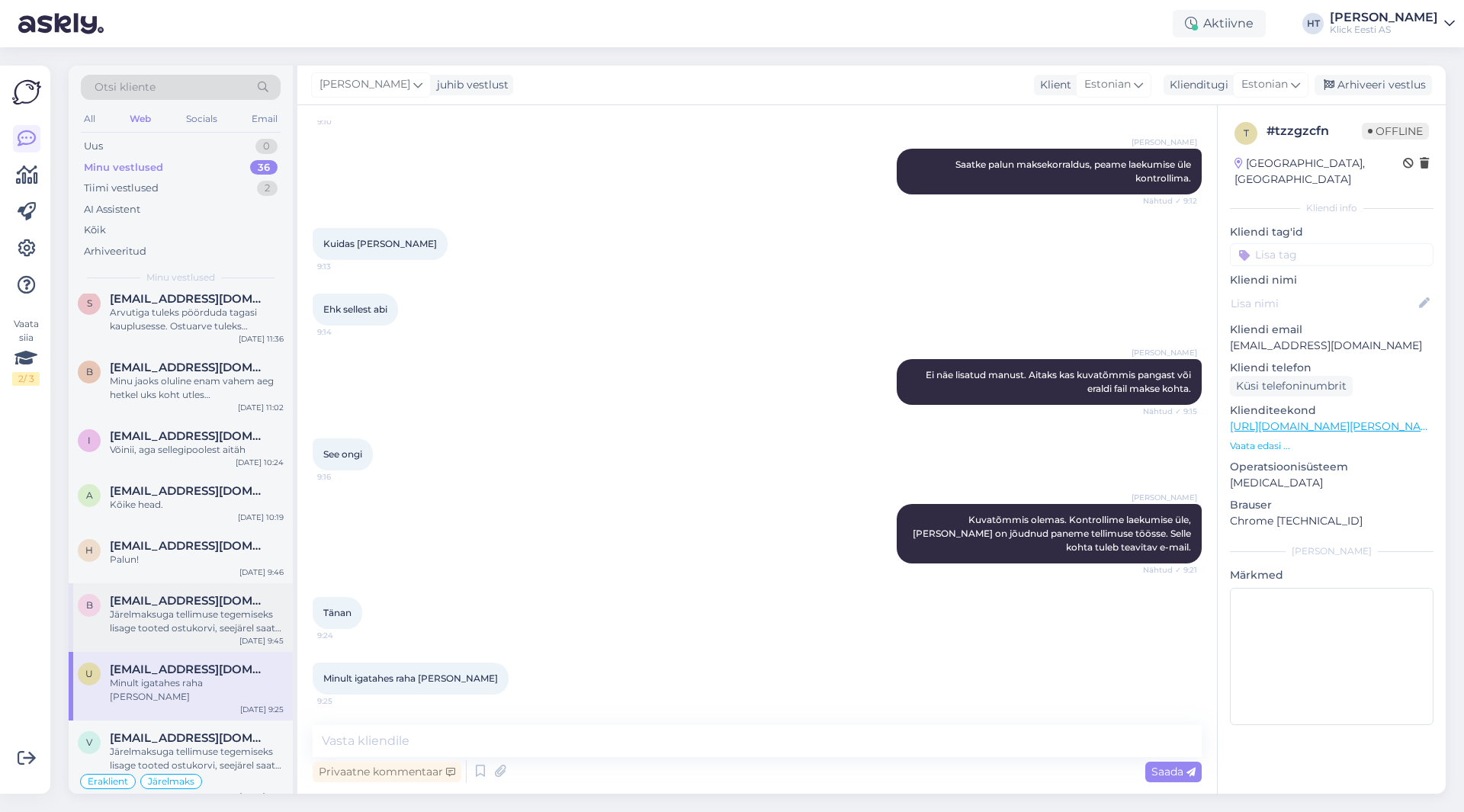
click at [239, 602] on span "[EMAIL_ADDRESS][DOMAIN_NAME]" at bounding box center [189, 600] width 159 height 14
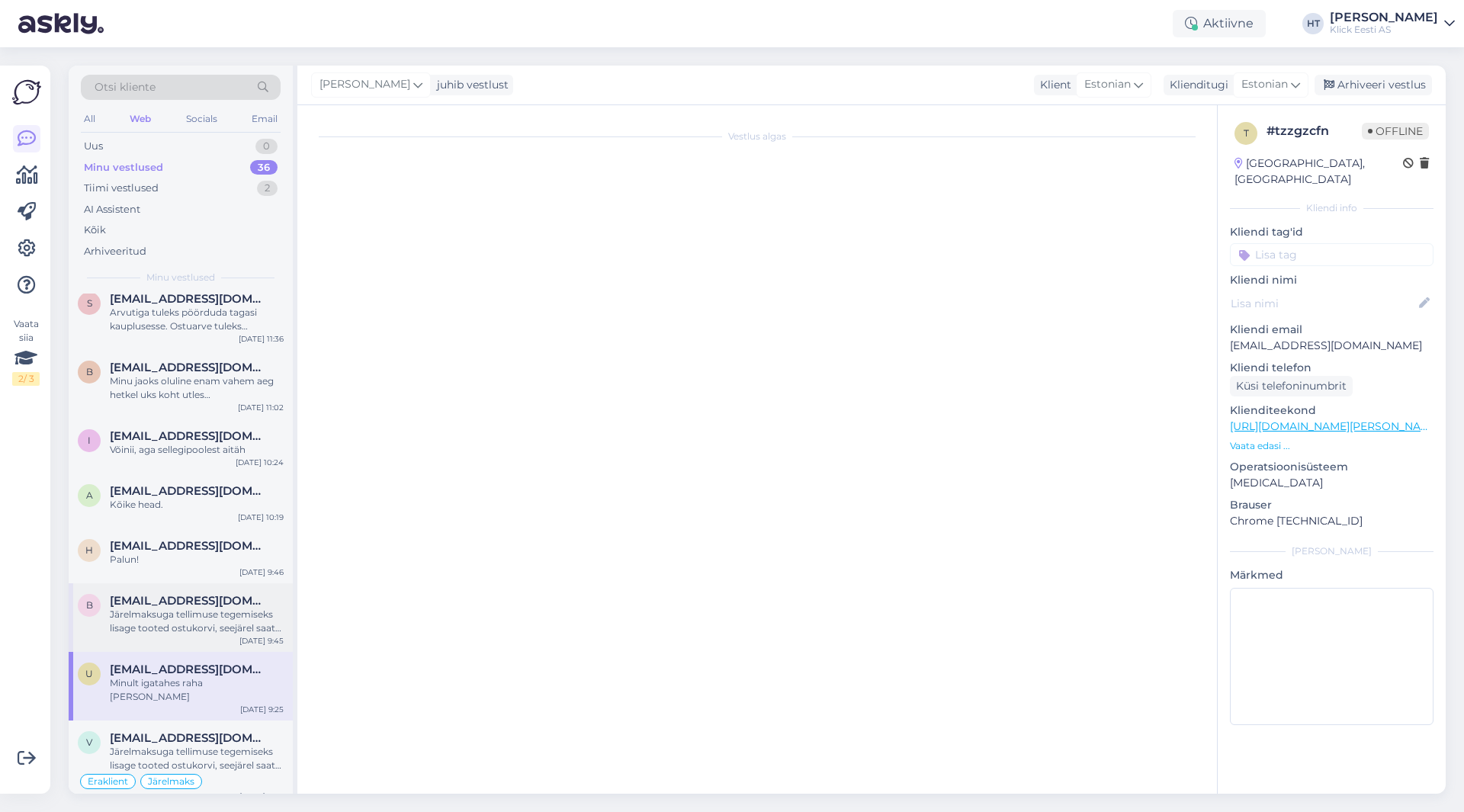
scroll to position [196, 0]
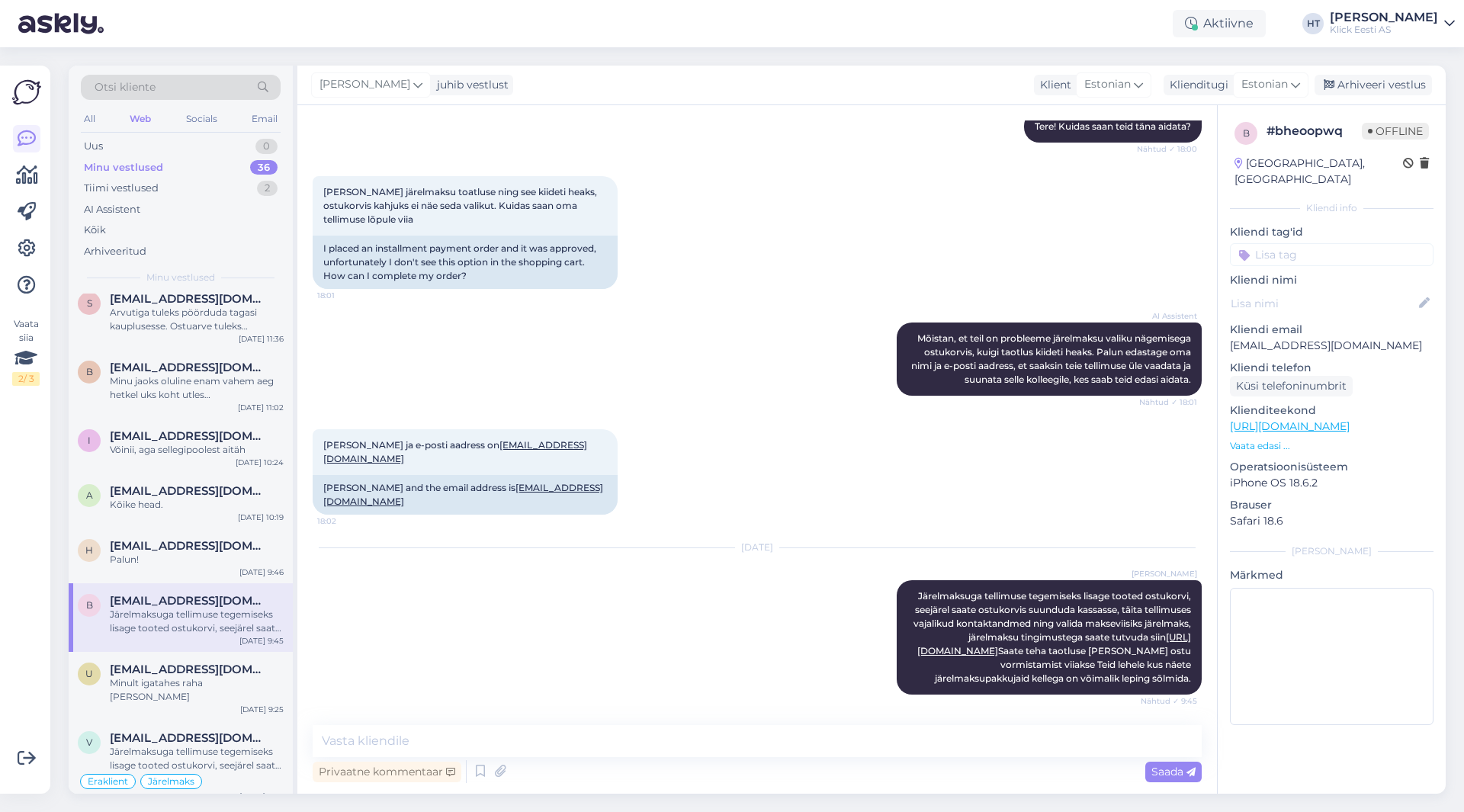
click at [1320, 248] on input at bounding box center [1332, 255] width 203 height 23
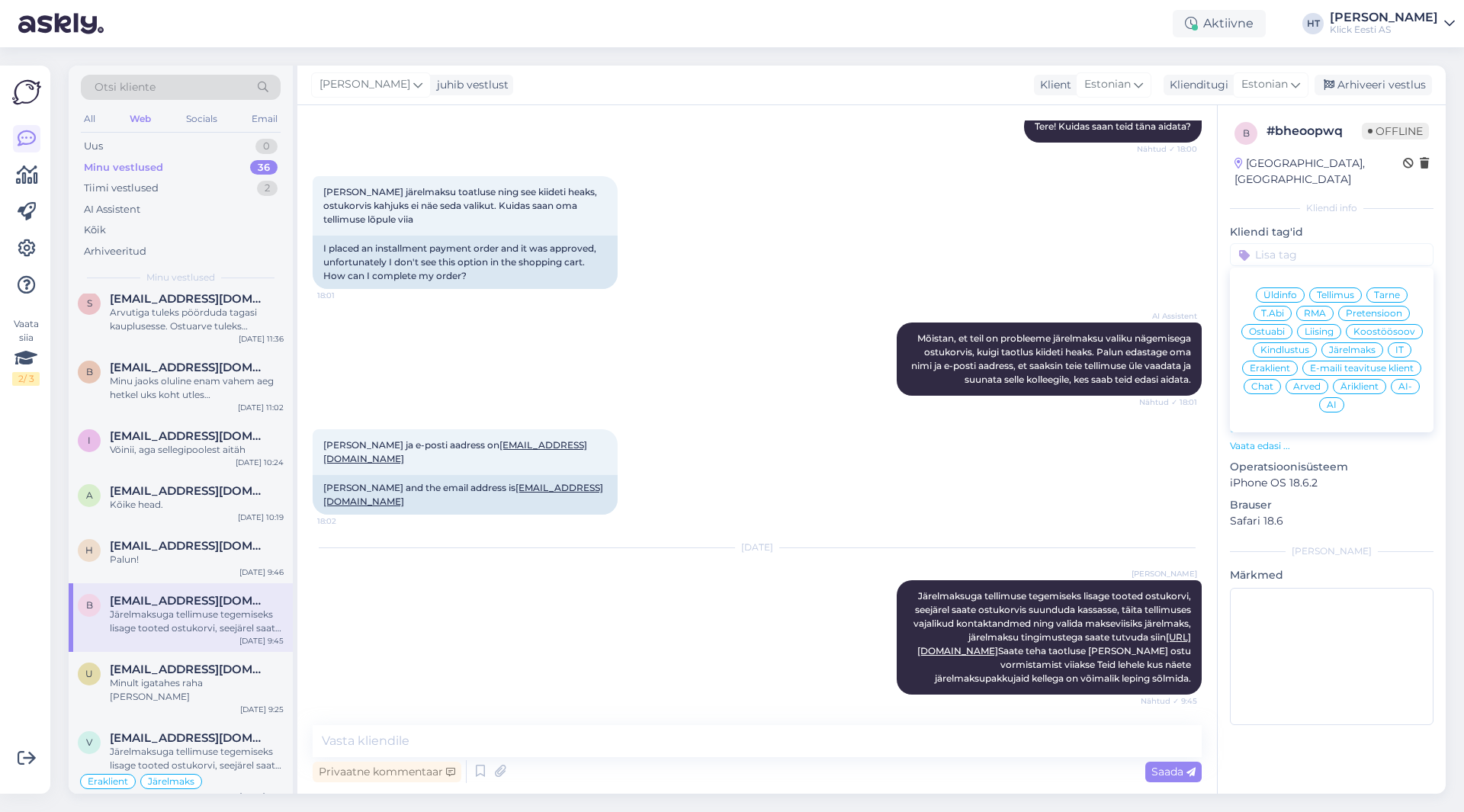
click at [1348, 379] on div "Üldinfo Tellimus Tarne T.Abi RMA Pretensioon Ostuabi Liising Koostöösoov Kindlu…" at bounding box center [1332, 350] width 203 height 152
click at [1373, 342] on div "Järelmaks" at bounding box center [1352, 350] width 62 height 15
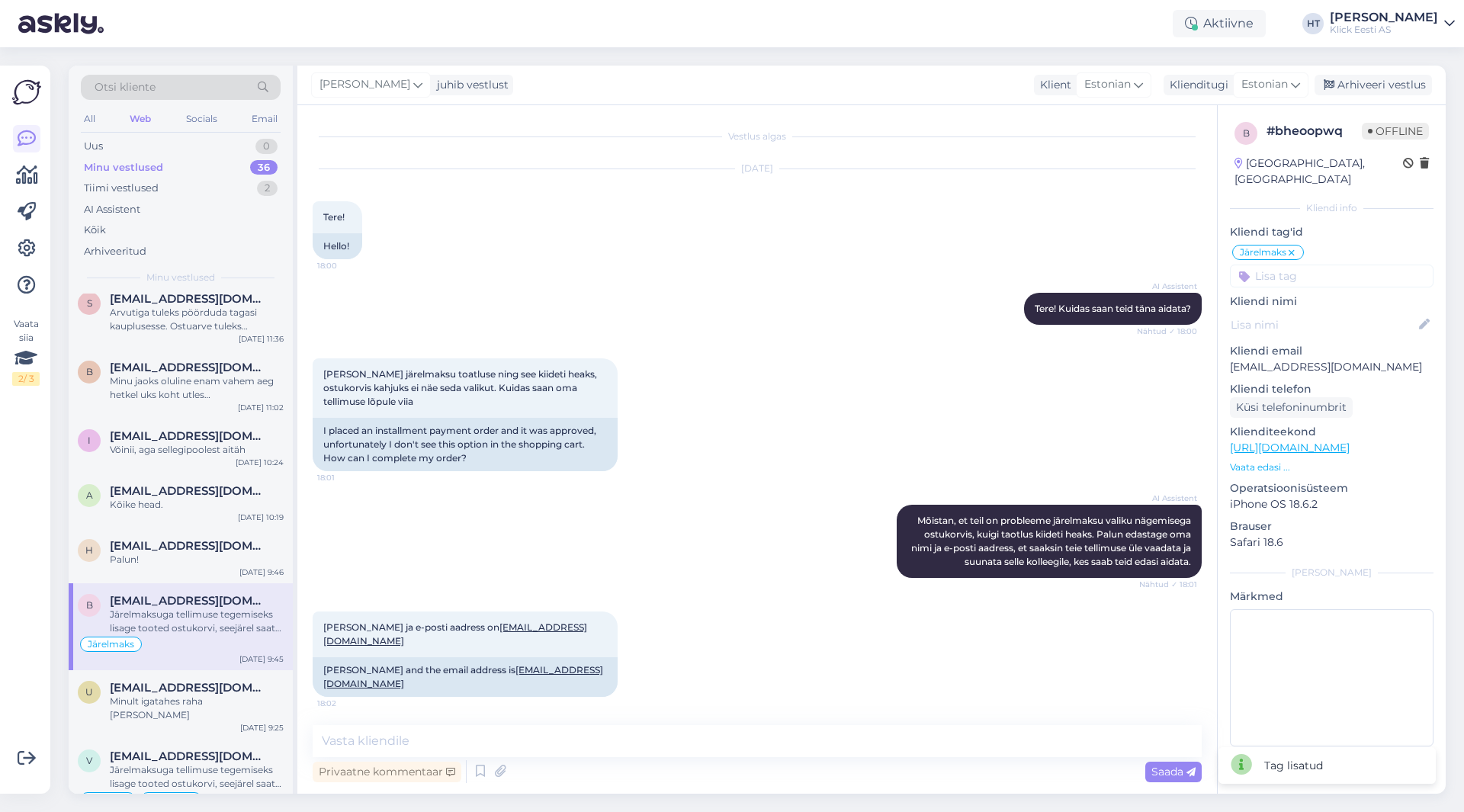
scroll to position [1828, 0]
click at [1299, 265] on input at bounding box center [1332, 276] width 203 height 23
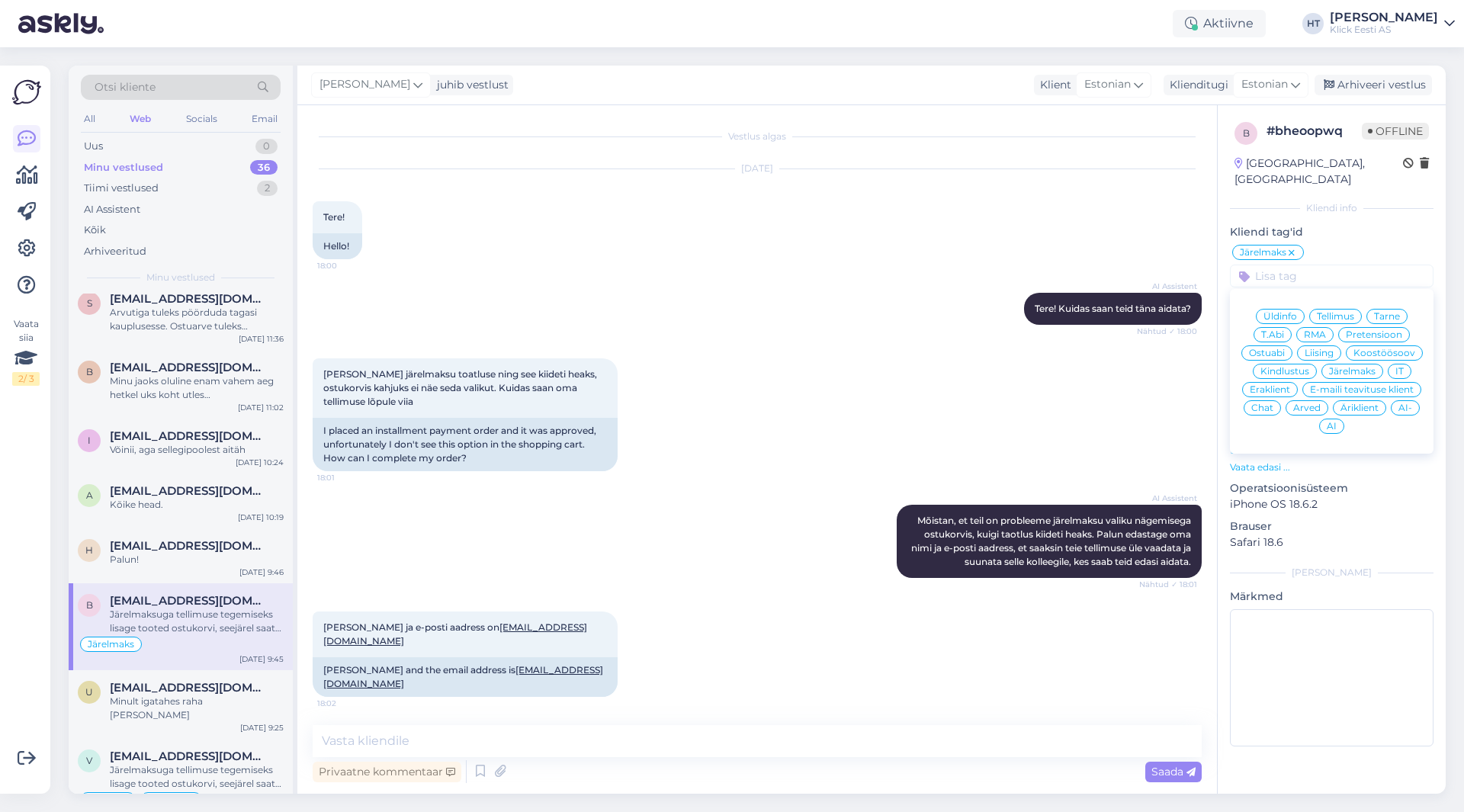
click at [1266, 385] on span "Eraklient" at bounding box center [1270, 389] width 41 height 9
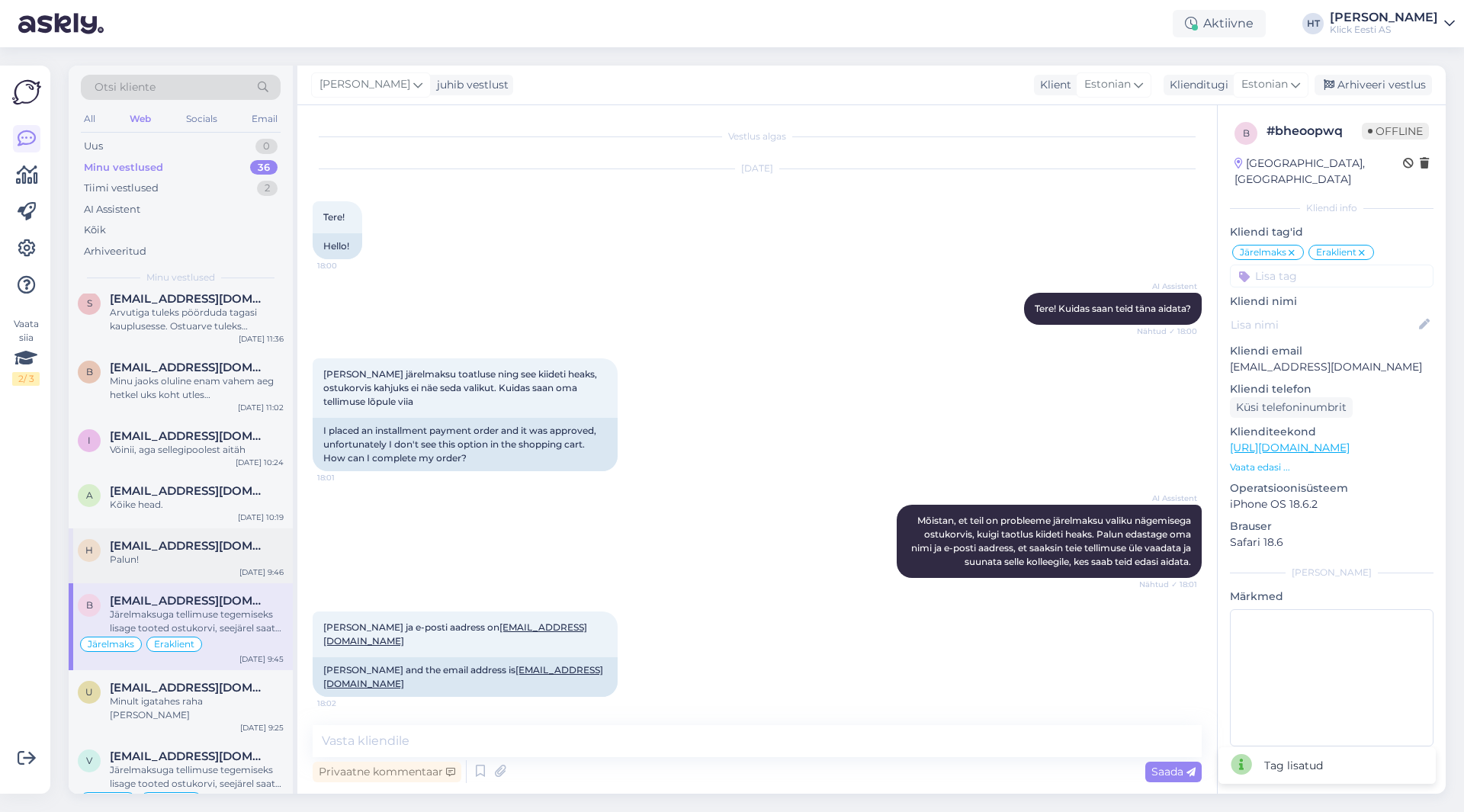
click at [241, 545] on span "[EMAIL_ADDRESS][DOMAIN_NAME]" at bounding box center [189, 546] width 159 height 14
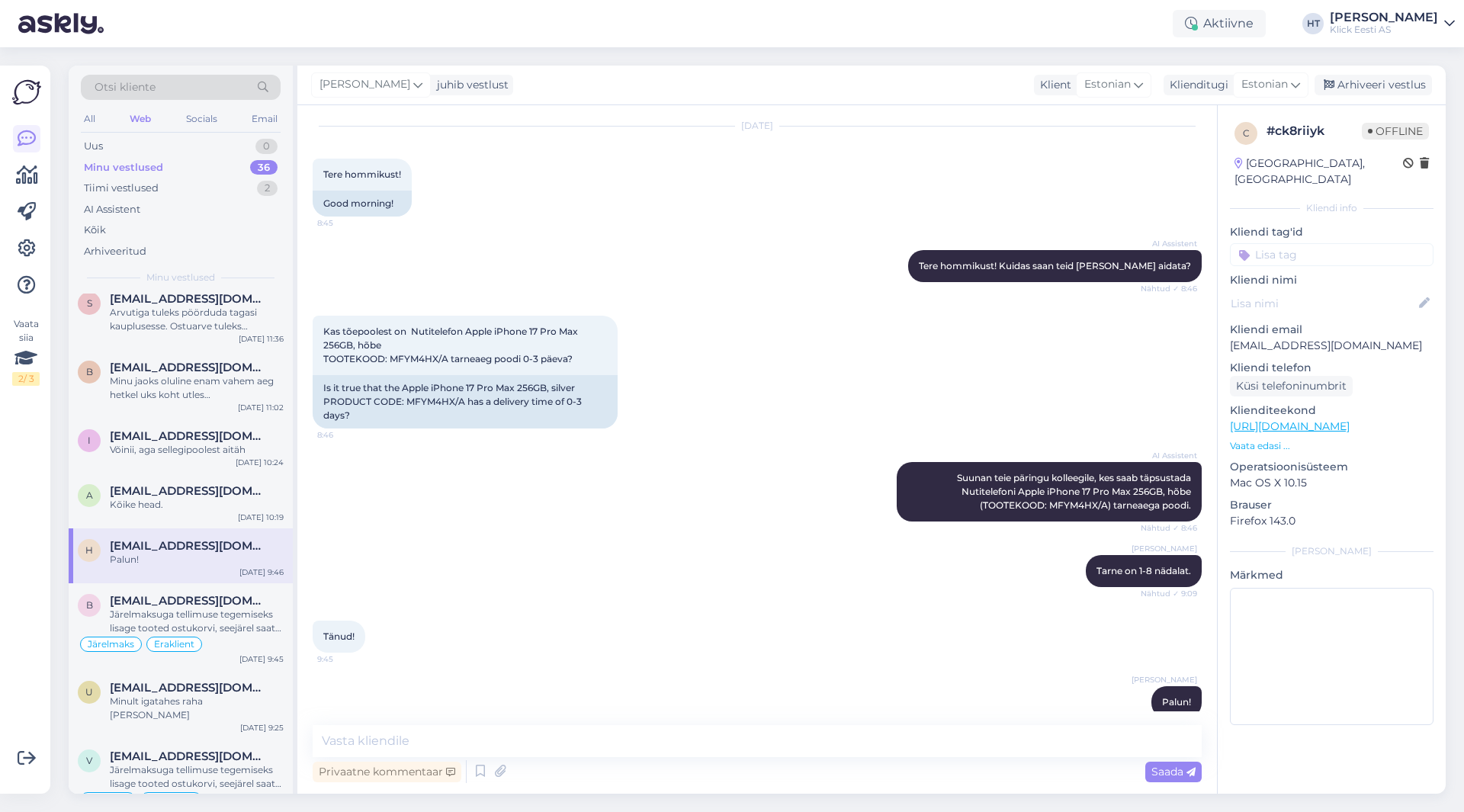
scroll to position [66, 0]
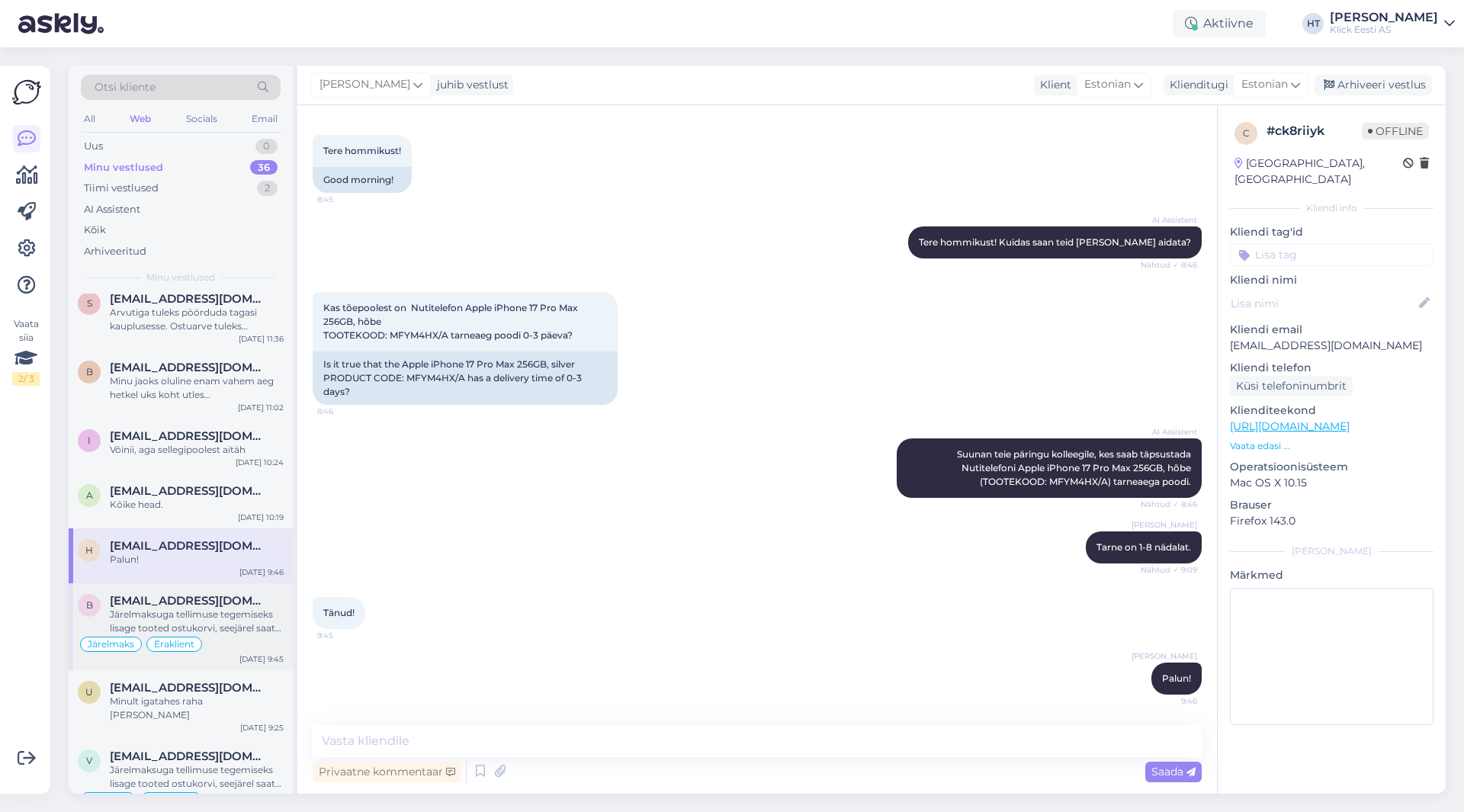
click at [168, 630] on div "Järelmaksuga tellimuse tegemiseks lisage tooted ostukorvi, seejärel saate ostuk…" at bounding box center [197, 621] width 174 height 27
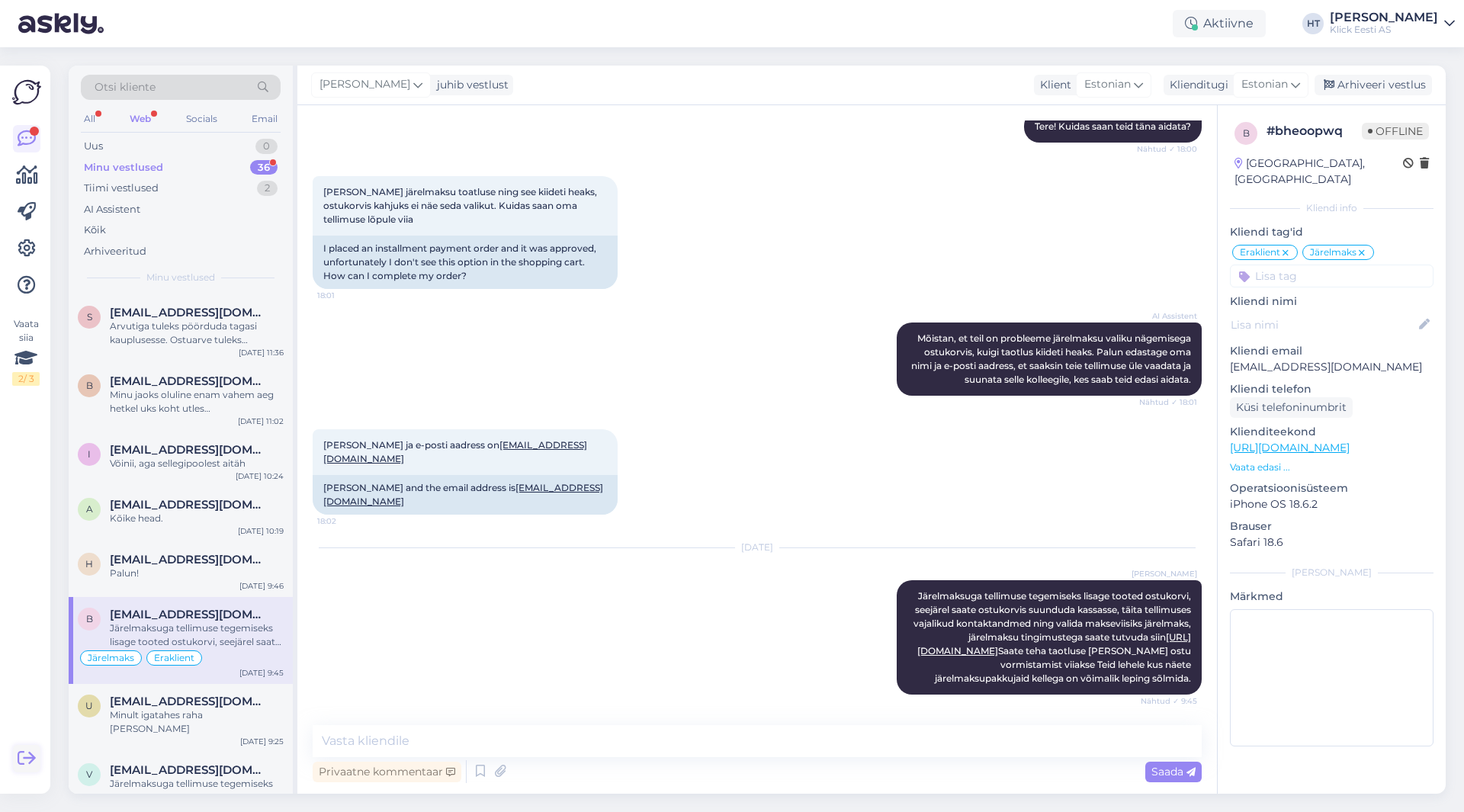
scroll to position [1841, 0]
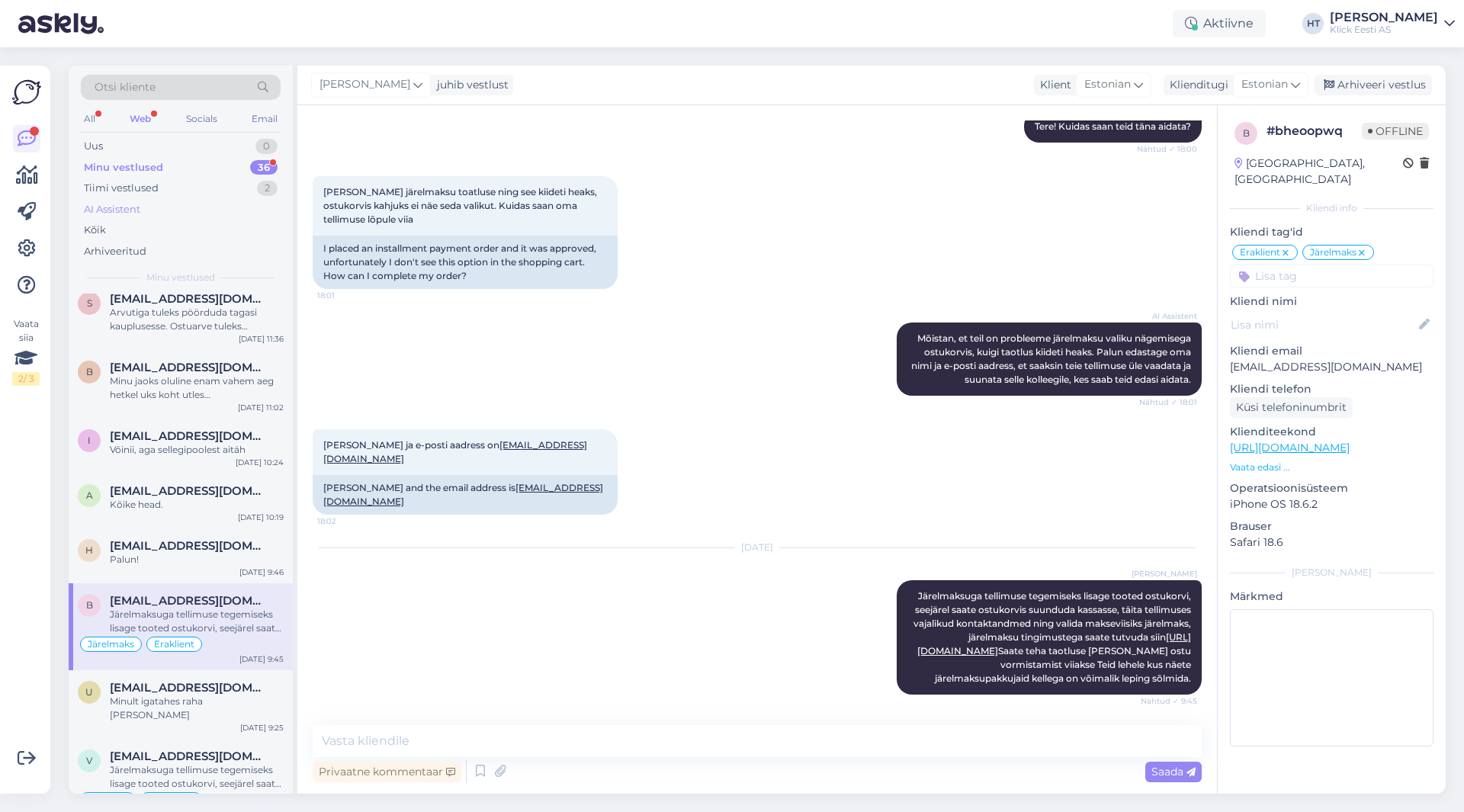
click at [155, 204] on div "AI Assistent" at bounding box center [181, 210] width 200 height 21
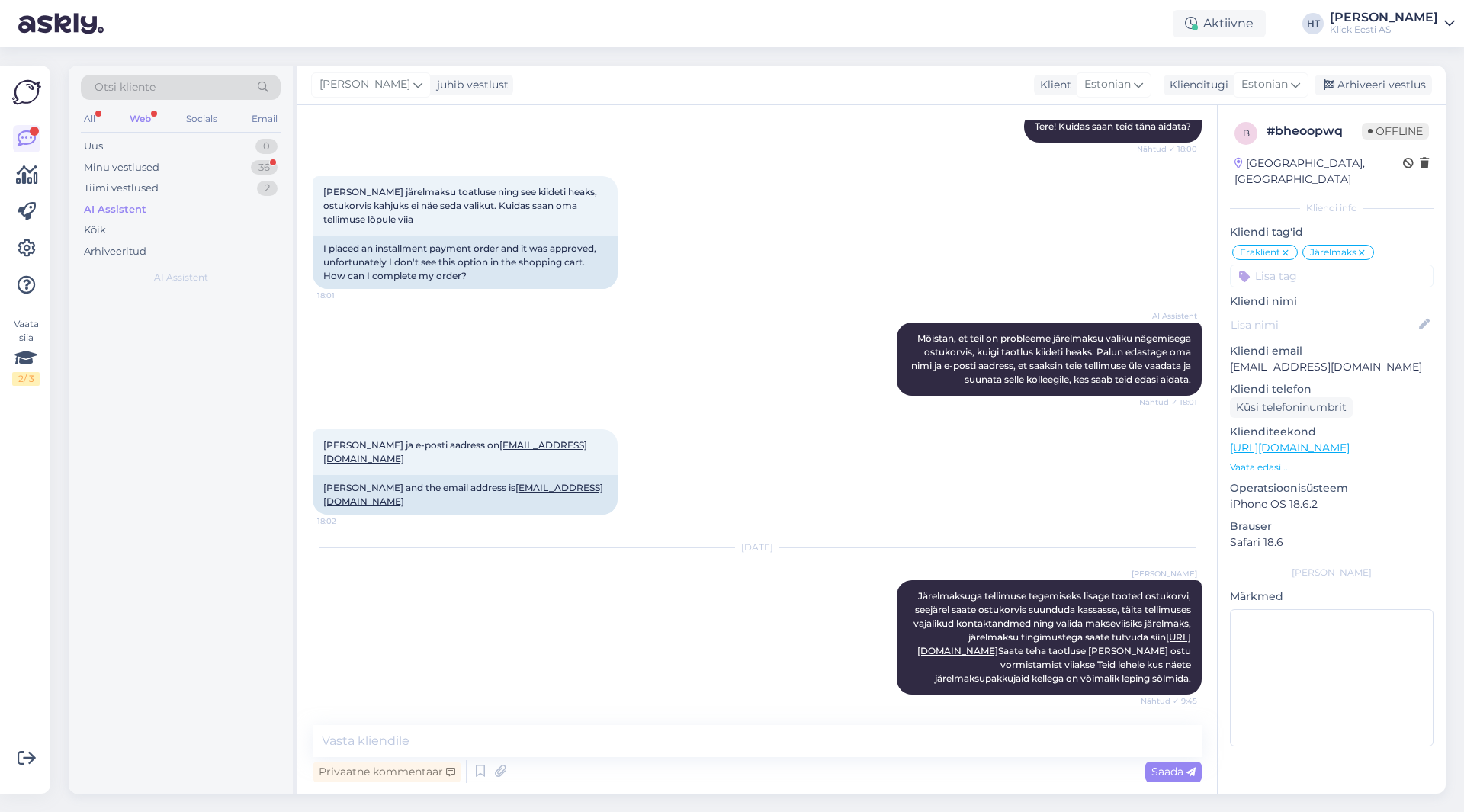
scroll to position [0, 0]
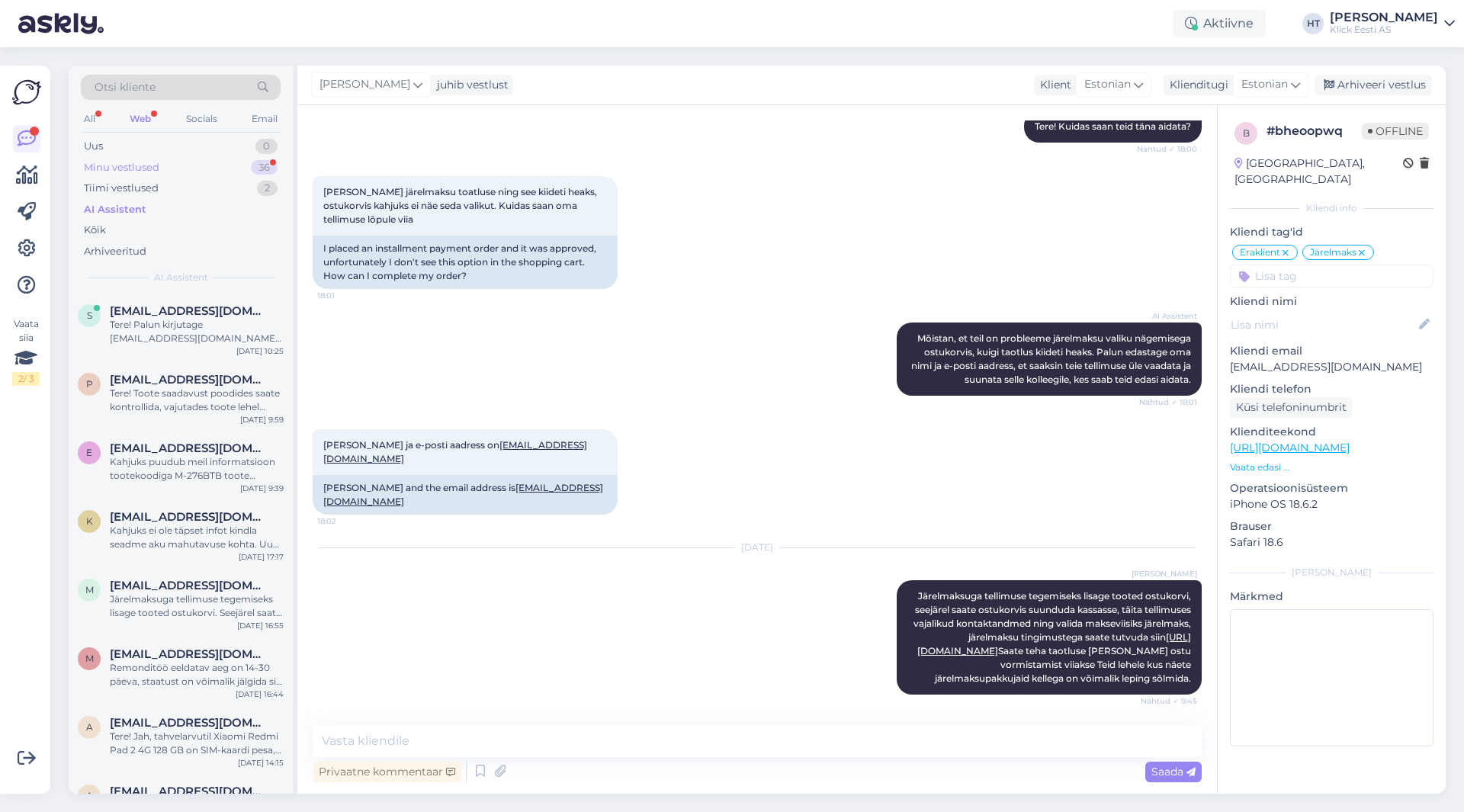
click at [186, 170] on div "Minu vestlused 36" at bounding box center [181, 168] width 200 height 21
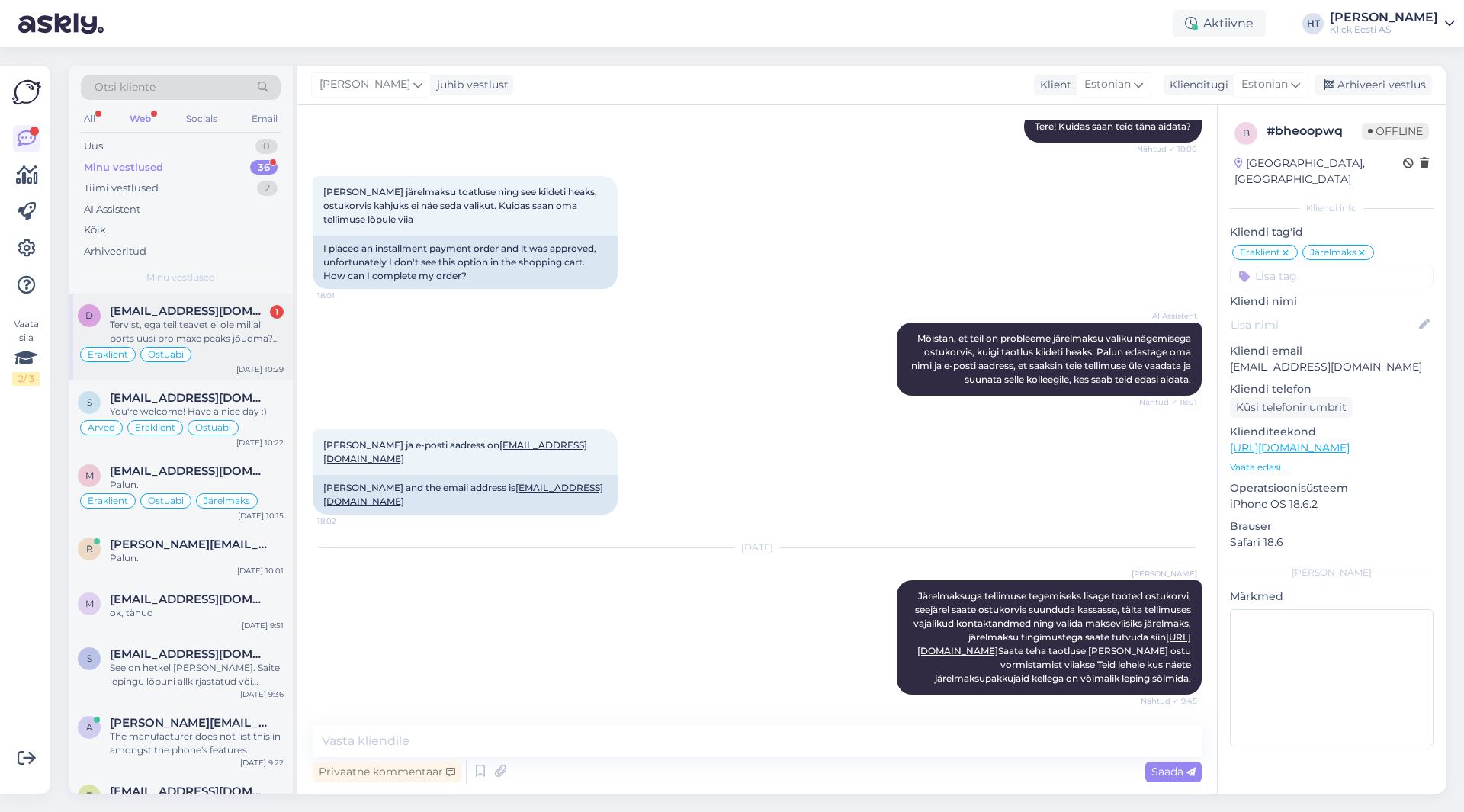
click at [246, 346] on div "Eraklient Ostuabi" at bounding box center [180, 355] width 206 height 18
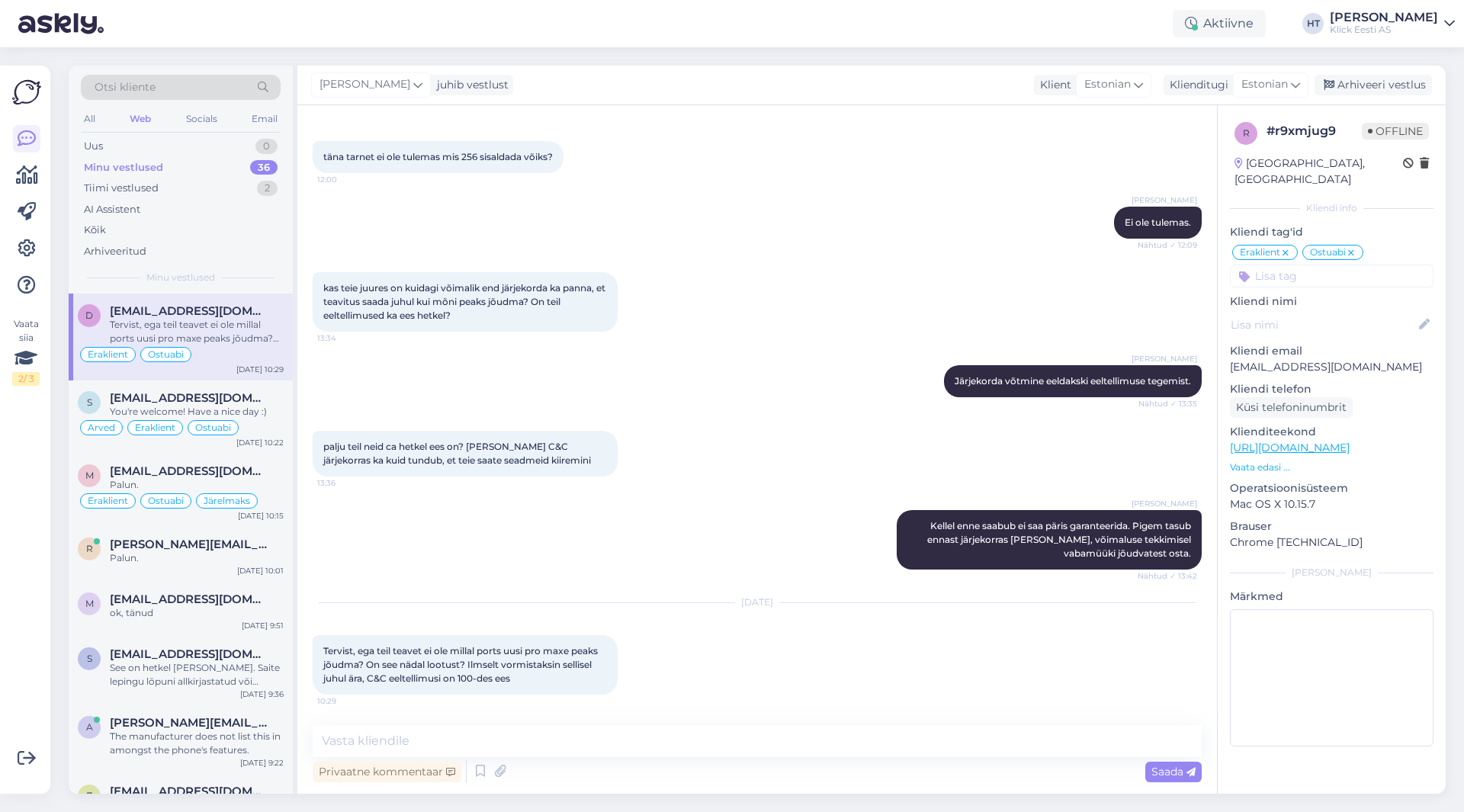
click at [738, 374] on div "Henri Täht Järjekorda võtmine eeldakski eeltellimuse tegemist. Nähtud ✓ 13:35" at bounding box center [757, 380] width 889 height 65
click at [265, 166] on div "36" at bounding box center [263, 168] width 27 height 15
click at [763, 748] on textarea at bounding box center [757, 741] width 889 height 32
type textarea "Uute varude kohta ei ole infot."
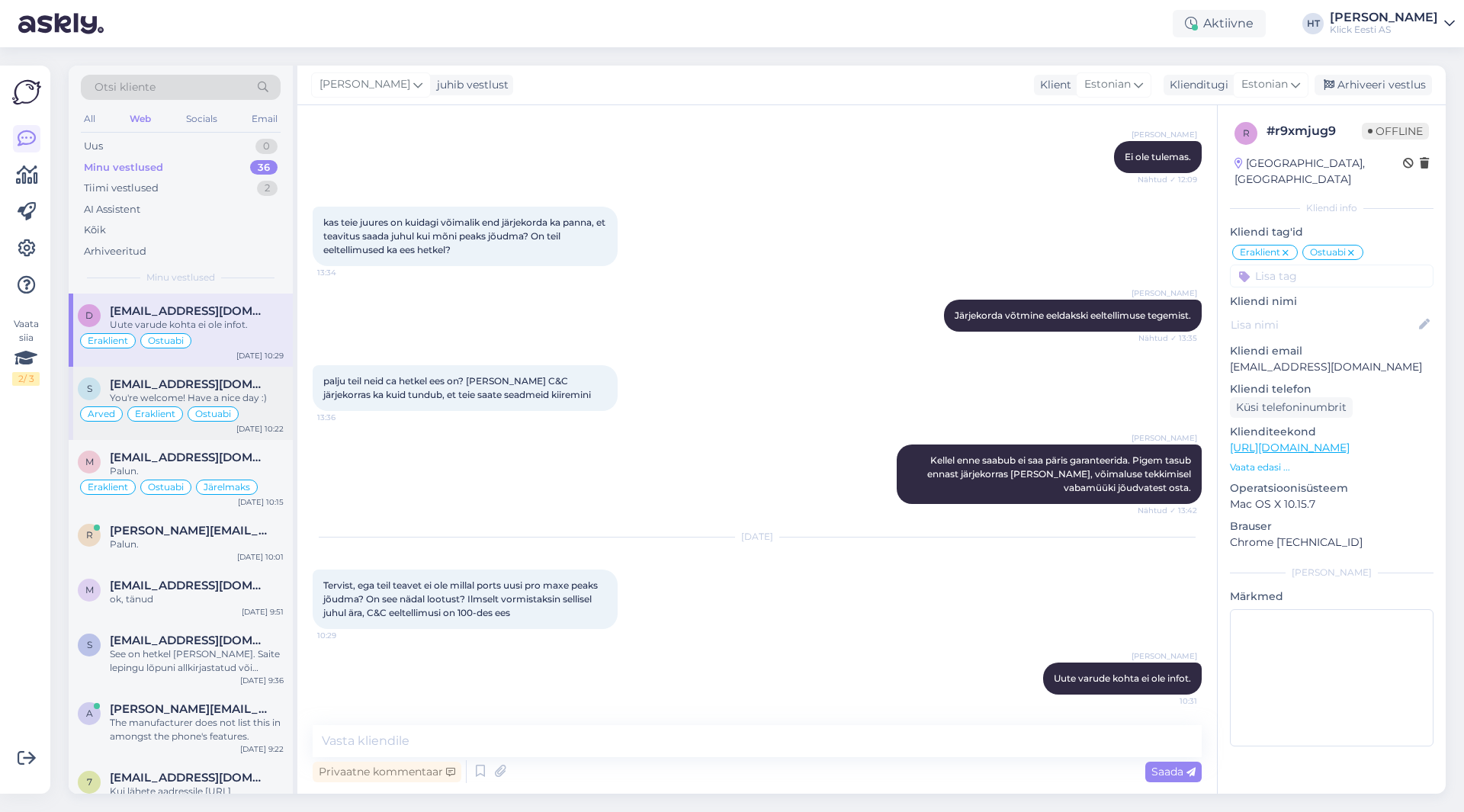
click at [224, 413] on span "Ostuabi" at bounding box center [213, 413] width 36 height 9
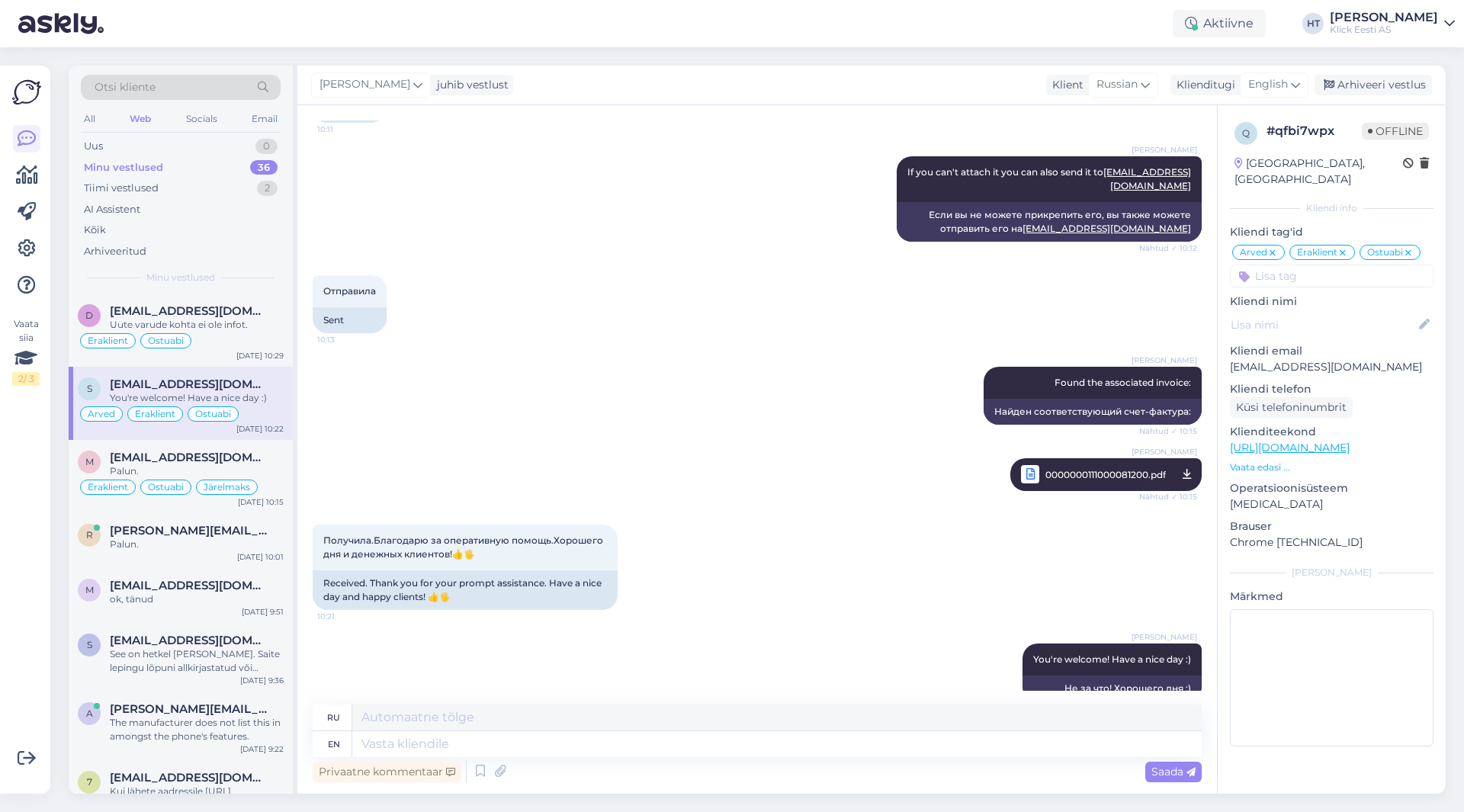
click at [223, 166] on div "Minu vestlused 36" at bounding box center [181, 168] width 200 height 21
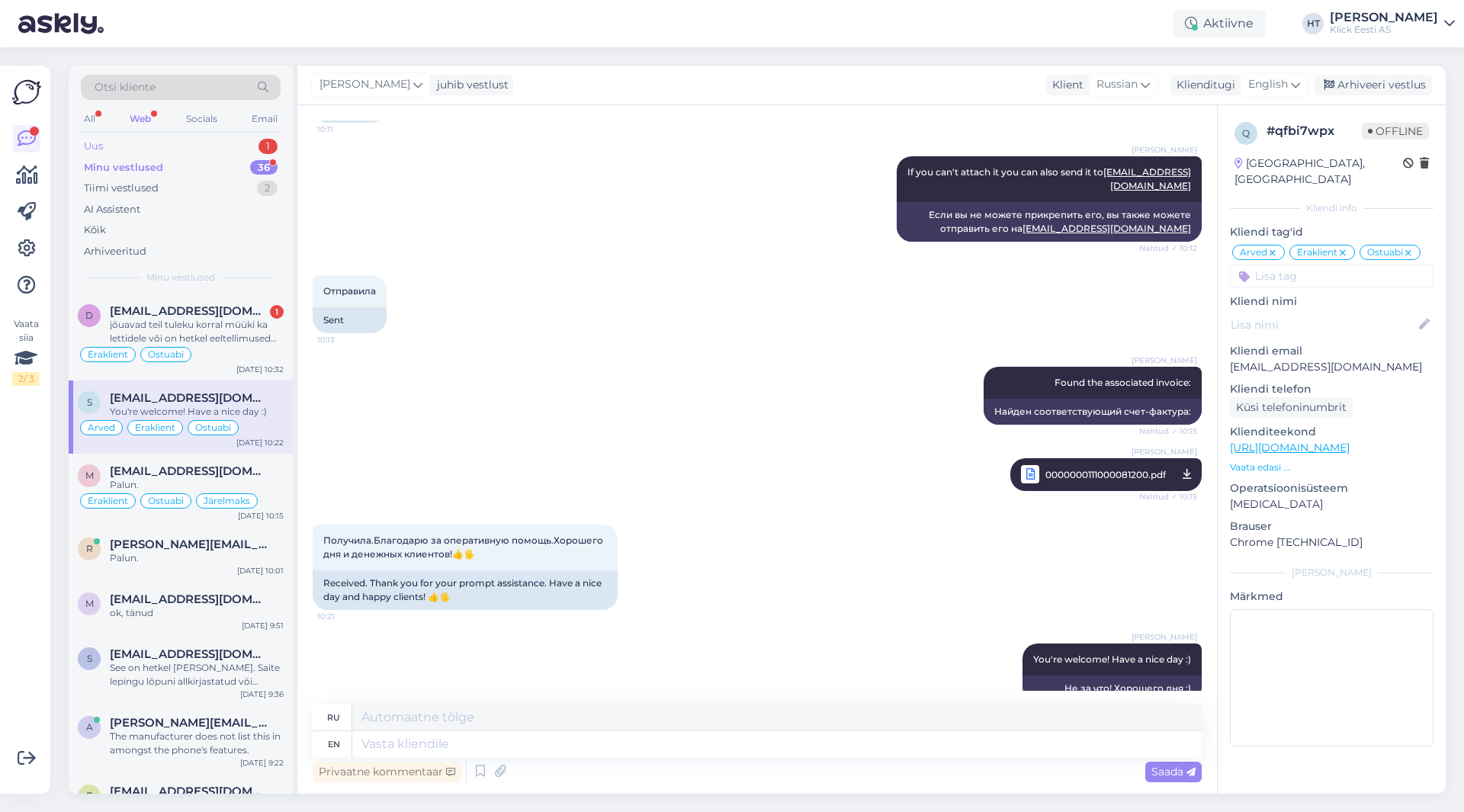
click at [234, 141] on div "Uus 1" at bounding box center [181, 146] width 200 height 21
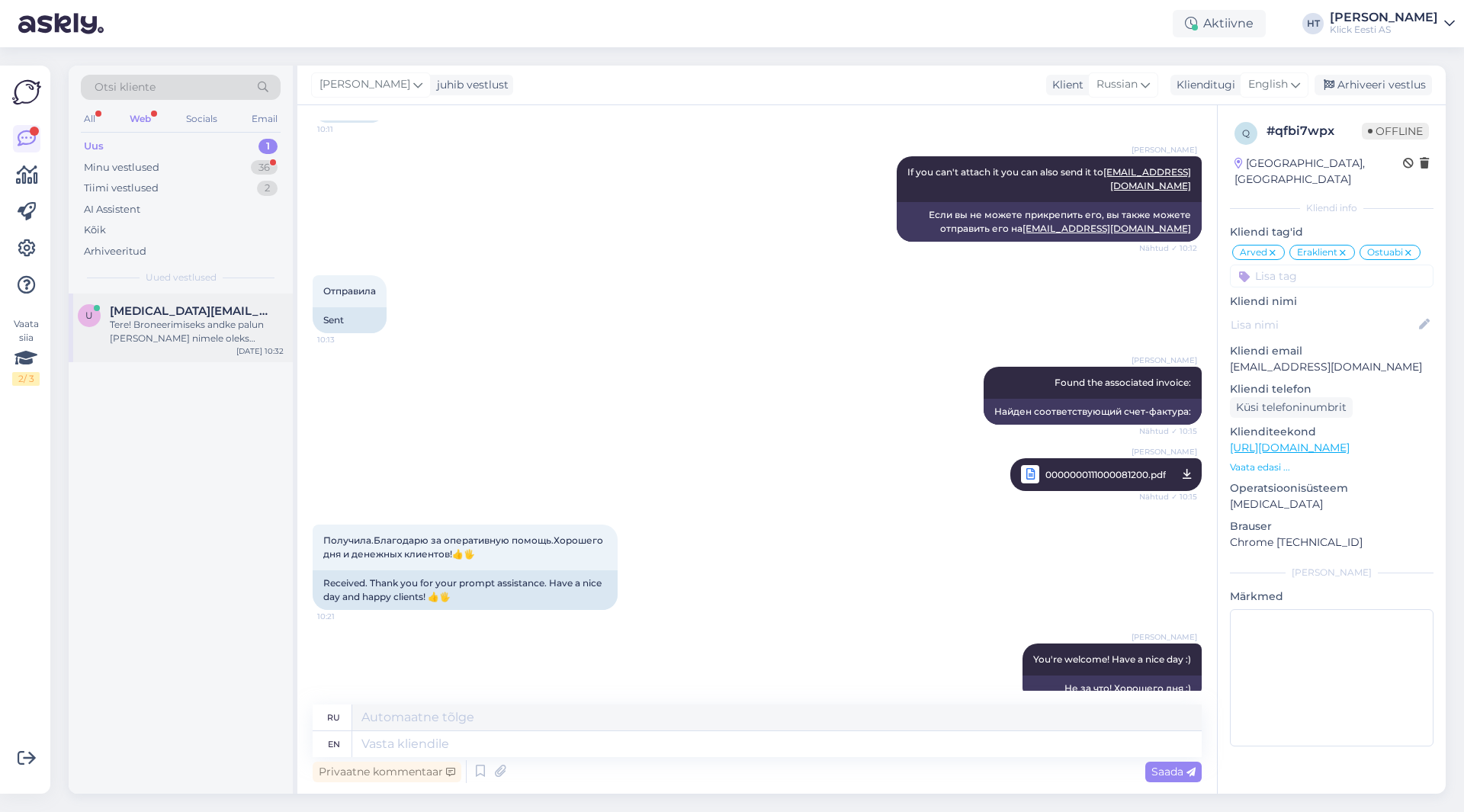
click at [234, 318] on div "Tere! Broneerimiseks andke palun teada, kelle nimele oleks broneeringut tarvis.…" at bounding box center [197, 331] width 174 height 27
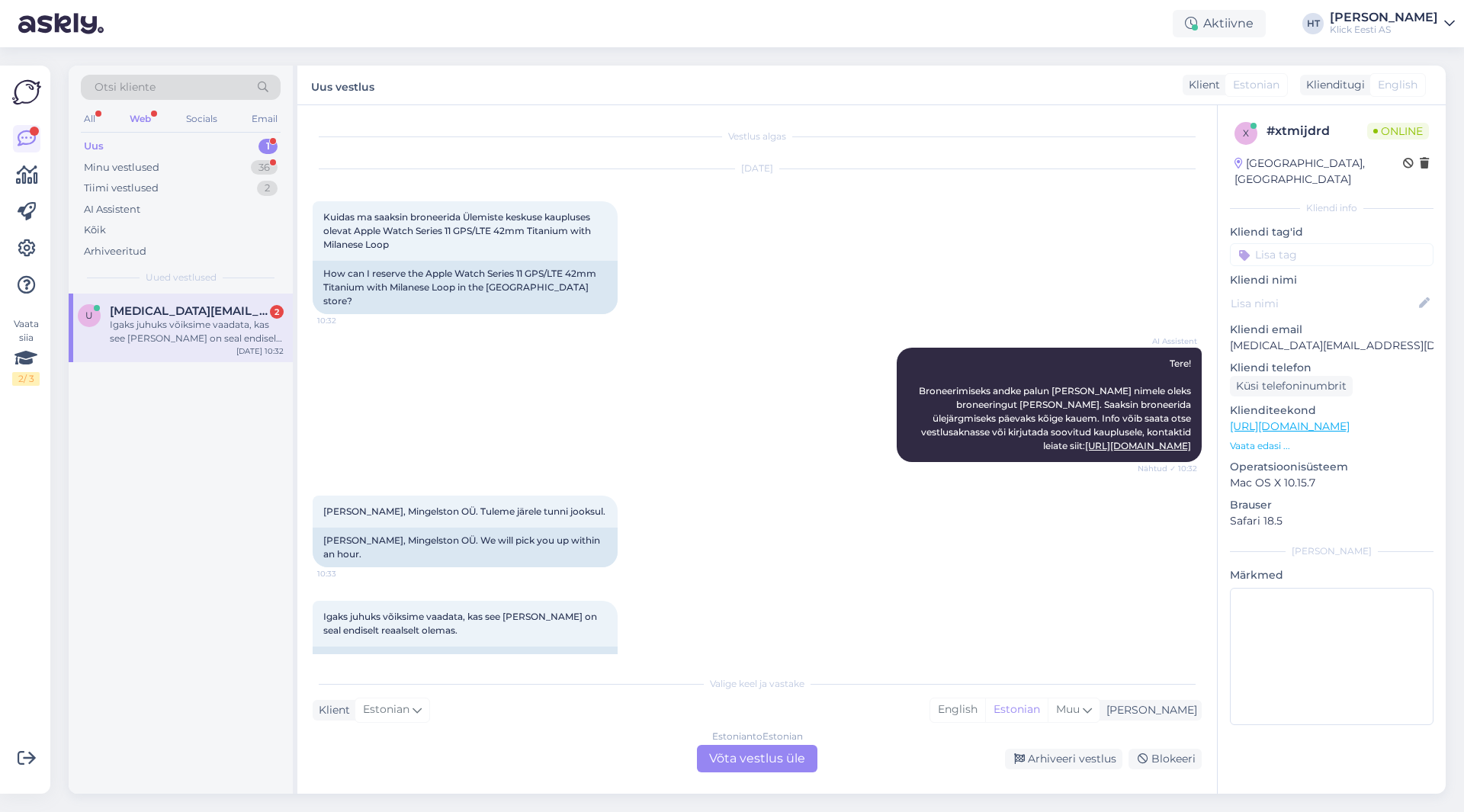
scroll to position [21, 0]
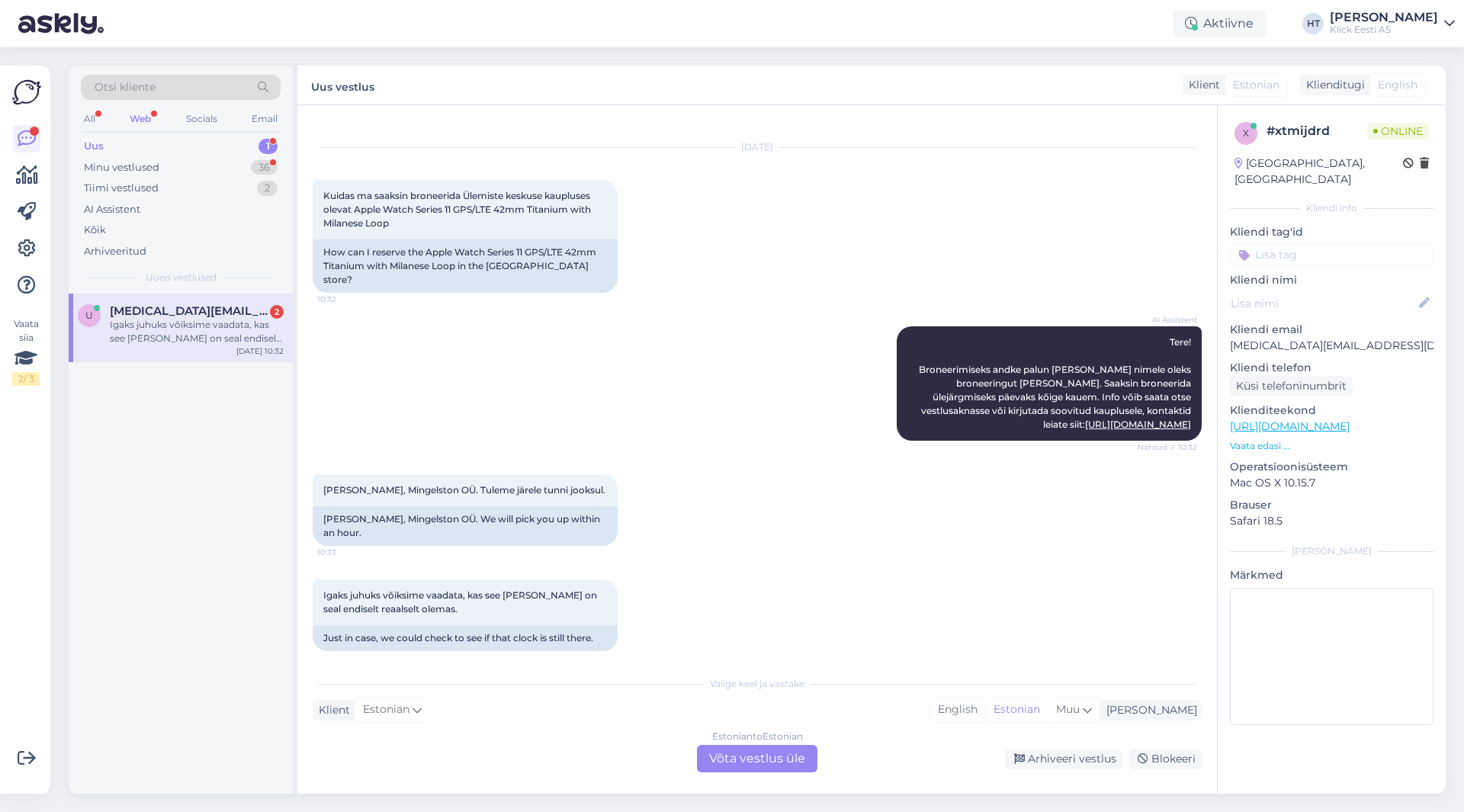
click at [439, 398] on div "AI Assistent Tere! Broneerimiseks andke palun teada, kelle nimele oleks broneer…" at bounding box center [757, 383] width 889 height 148
click at [766, 485] on div "Ülo Mängel, Mingelston OÜ. Tuleme järele tunni jooksul. 10:33 Ülo Mängel, Minge…" at bounding box center [757, 509] width 889 height 105
click at [748, 483] on div "Ülo Mängel, Mingelston OÜ. Tuleme järele tunni jooksul. 10:33 Ülo Mängel, Minge…" at bounding box center [757, 509] width 889 height 105
click at [751, 488] on div "Ülo Mängel, Mingelston OÜ. Tuleme järele tunni jooksul. 10:33 Ülo Mängel, Minge…" at bounding box center [757, 509] width 889 height 105
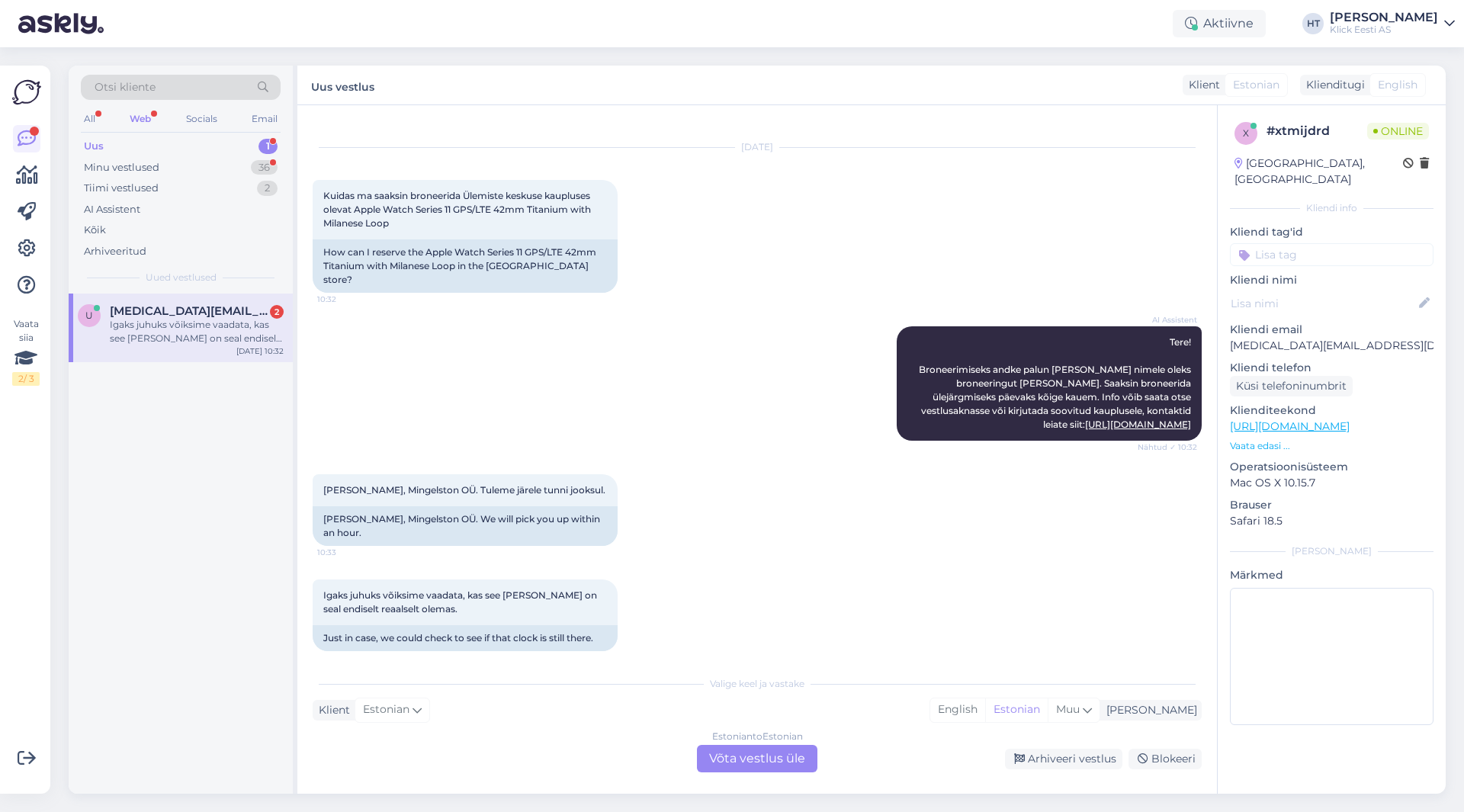
click at [750, 485] on div "Ülo Mängel, Mingelston OÜ. Tuleme järele tunni jooksul. 10:33 Ülo Mängel, Minge…" at bounding box center [757, 509] width 889 height 105
click at [759, 760] on div "Estonian to Estonian Võta vestlus üle" at bounding box center [758, 758] width 121 height 27
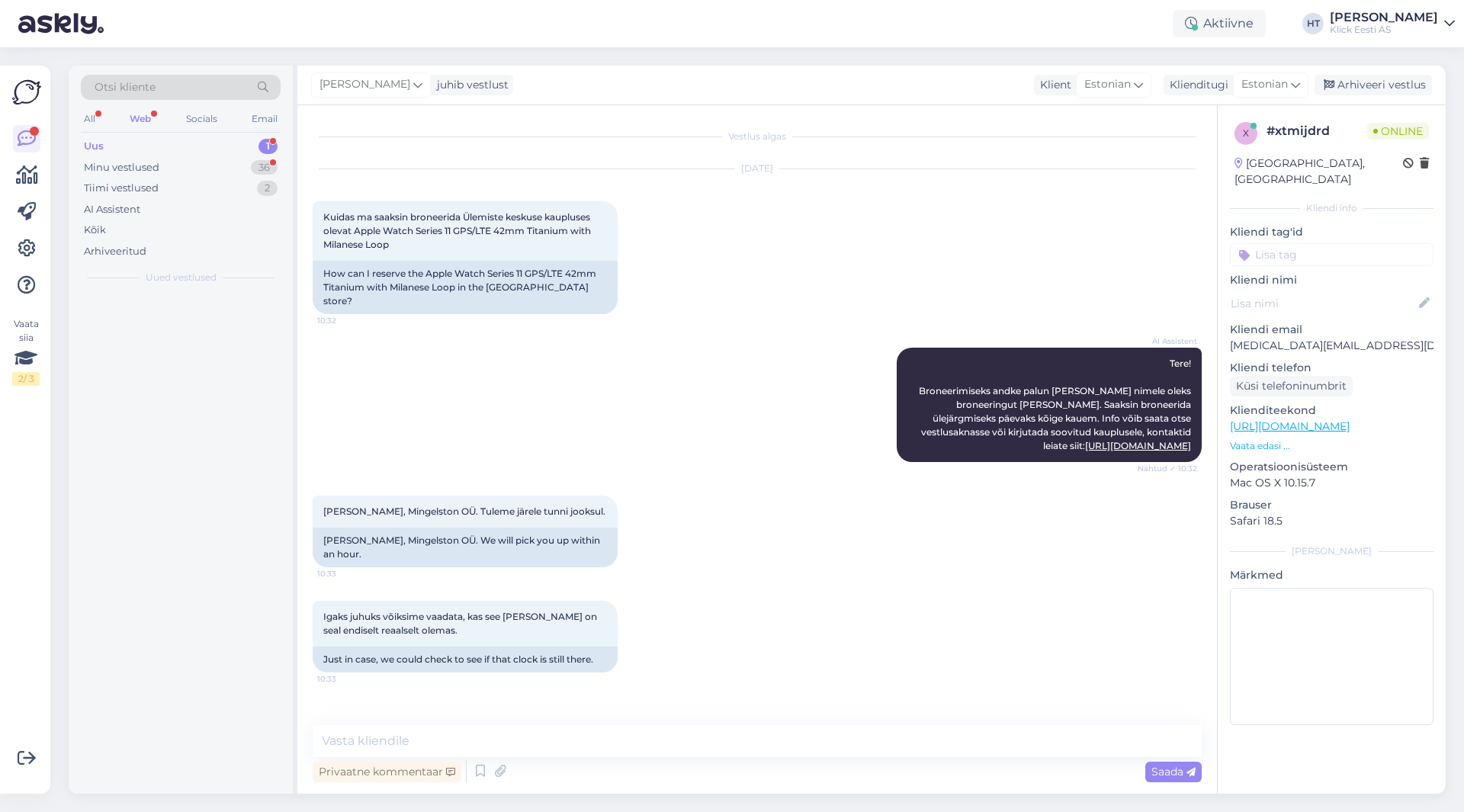
scroll to position [0, 0]
click at [758, 741] on textarea at bounding box center [757, 741] width 889 height 32
type textarea "S"
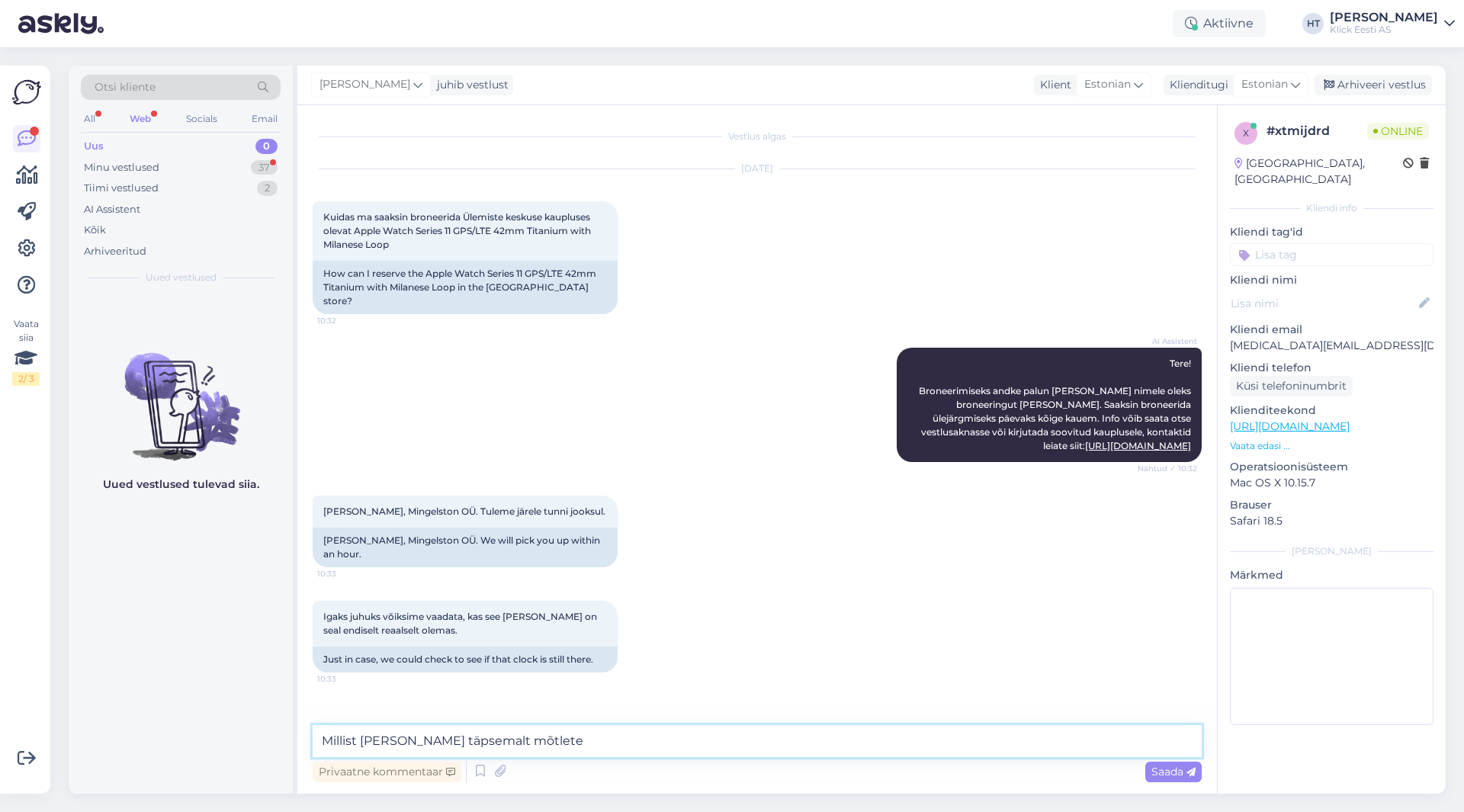
type textarea "Millist värvi kella täpsemalt mõtlete?"
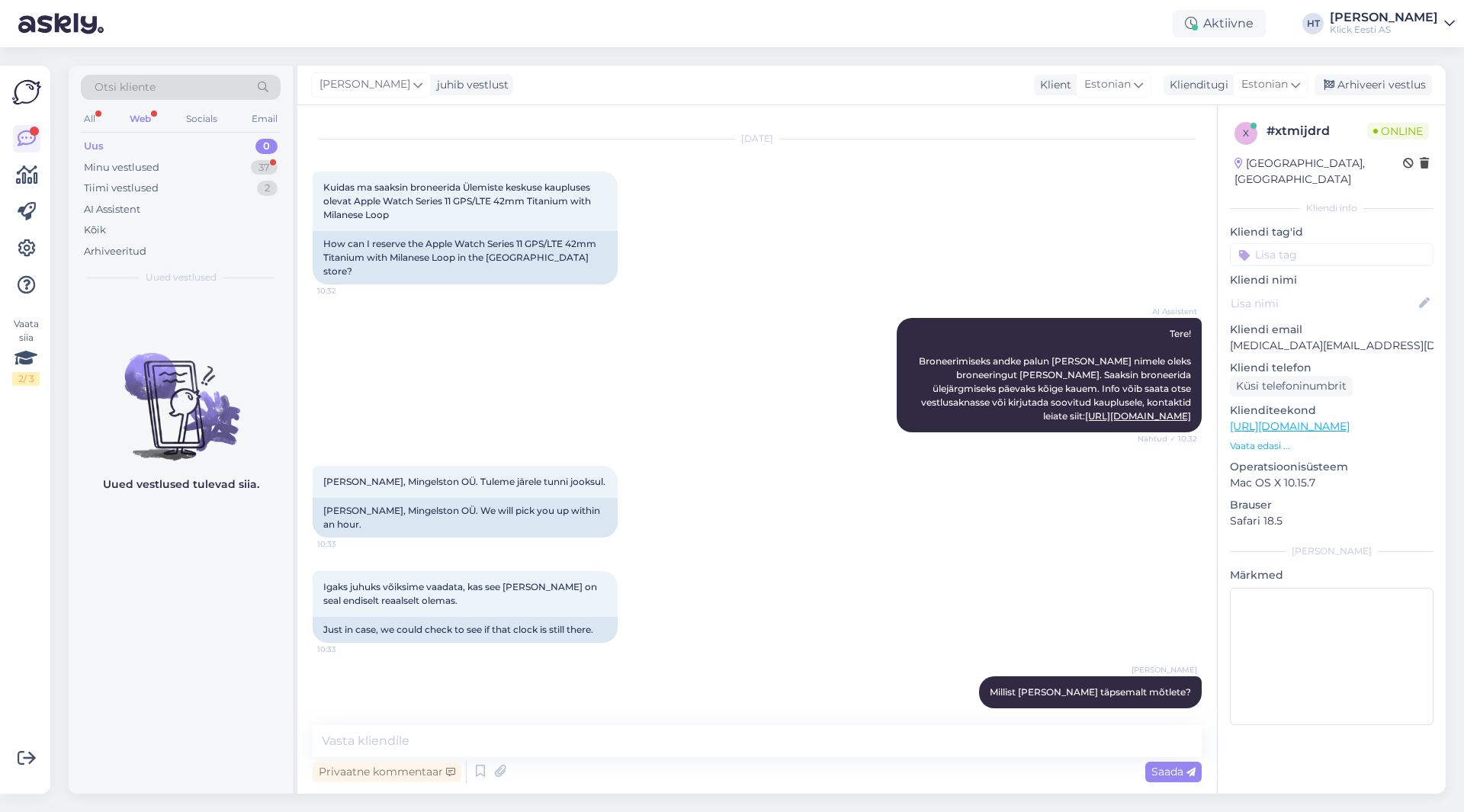
drag, startPoint x: 218, startPoint y: 577, endPoint x: 229, endPoint y: 528, distance: 50.2
click at [218, 577] on div "Uued vestlused tulevad siia." at bounding box center [180, 543] width 224 height 500
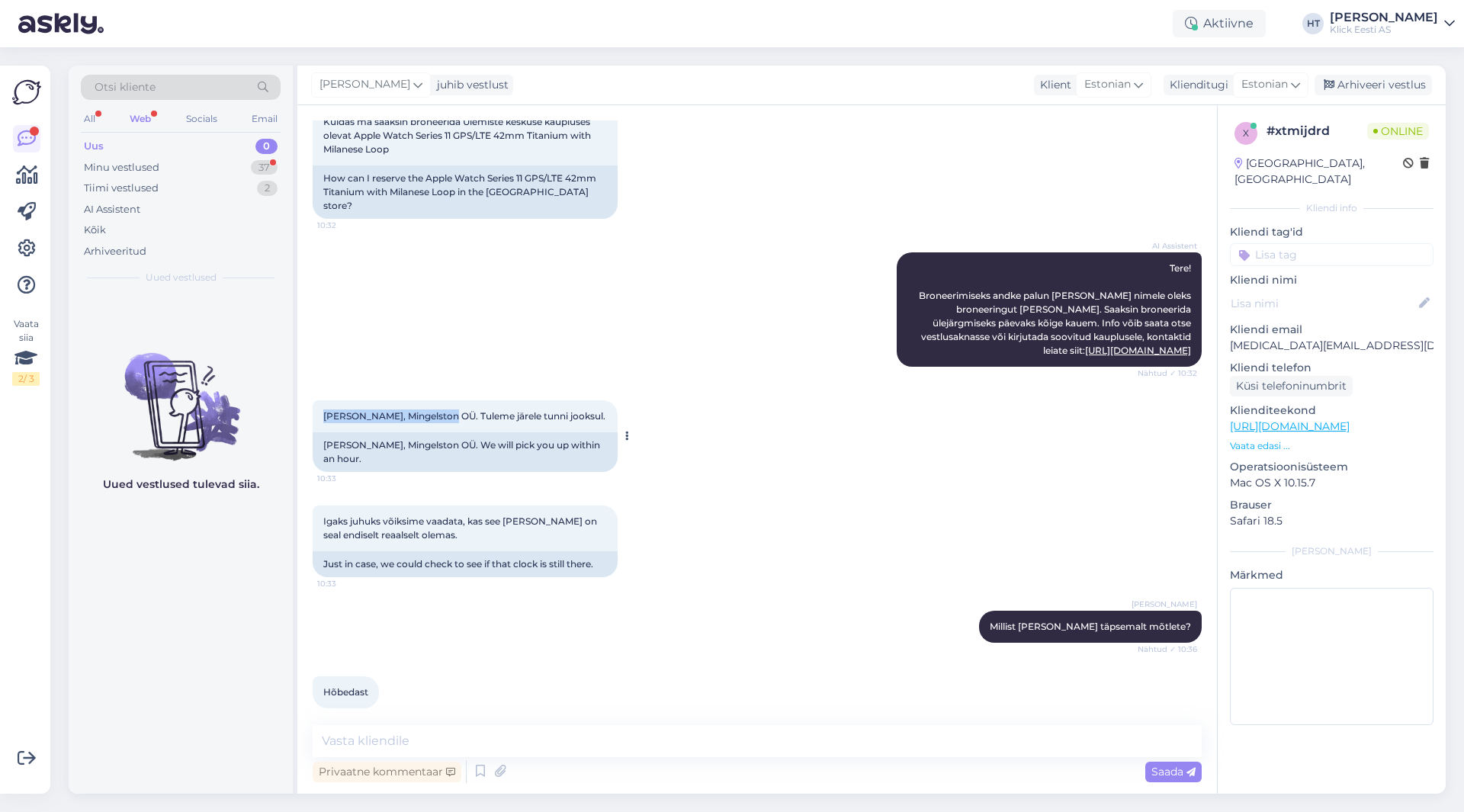
drag, startPoint x: 323, startPoint y: 402, endPoint x: 449, endPoint y: 407, distance: 126.1
click at [449, 410] on span "Ülo Mängel, Mingelston OÜ. Tuleme järele tunni jooksul." at bounding box center [464, 416] width 282 height 12
copy span "Ülo Mängel, Mingelston OÜ"
click at [405, 361] on div "AI Assistent Tere! Broneerimiseks andke palun teada, kelle nimele oleks broneer…" at bounding box center [757, 309] width 889 height 148
click at [590, 750] on textarea at bounding box center [757, 741] width 889 height 32
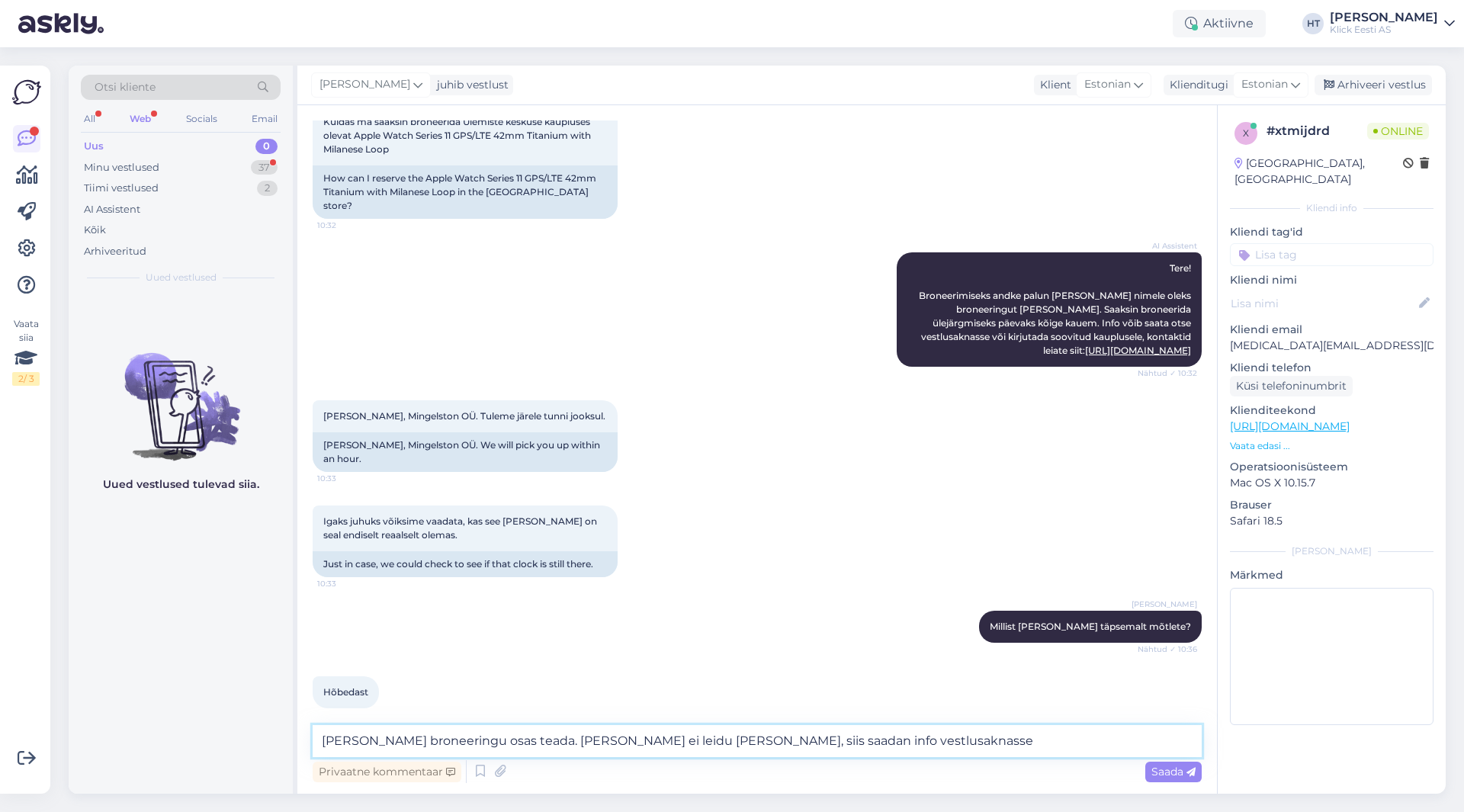
type textarea "Andsin poele broneeringu osas teada. Kui neil ei leidu enam kella, siis saadan …"
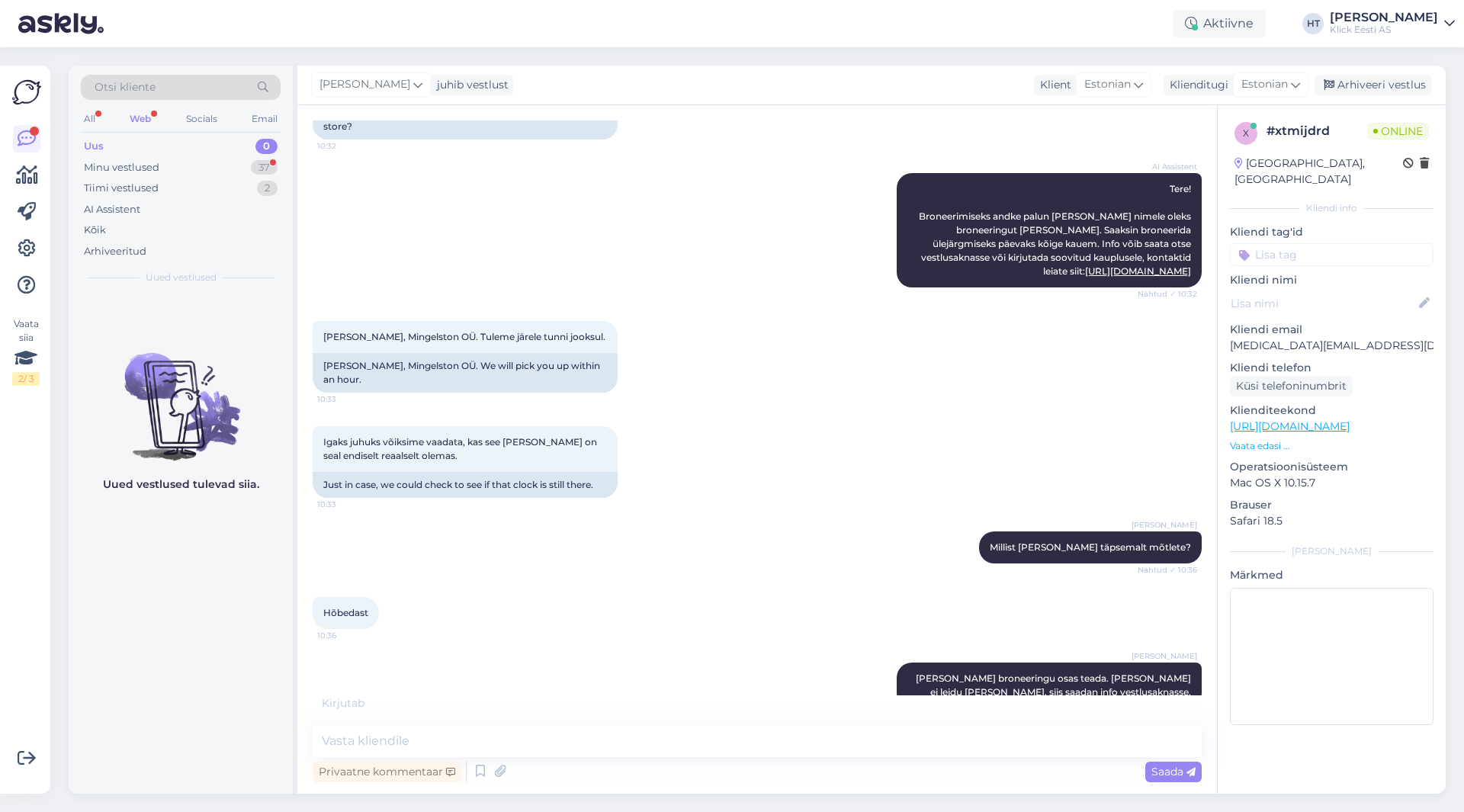
scroll to position [240, 0]
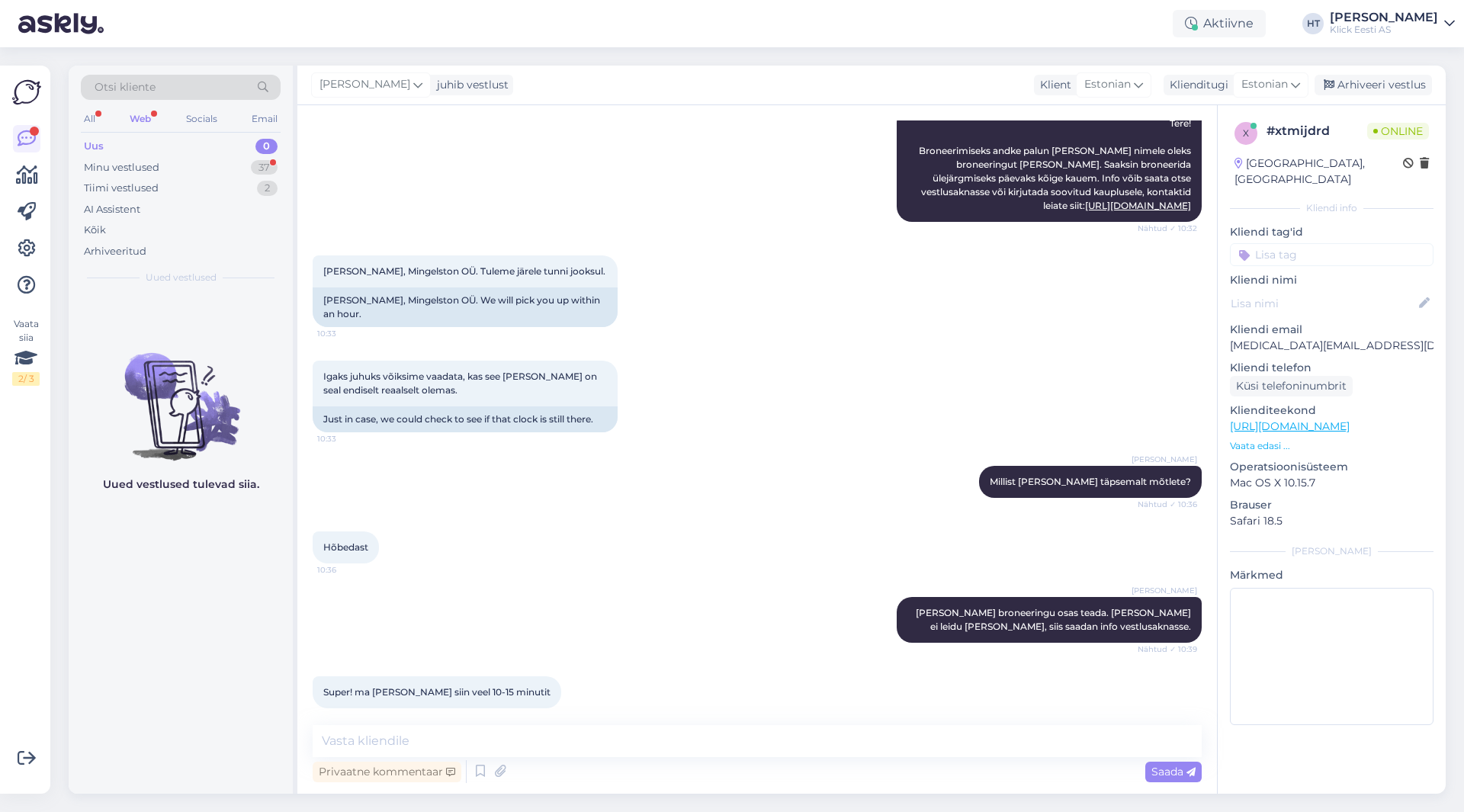
click at [219, 559] on div "Uued vestlused tulevad siia." at bounding box center [180, 543] width 224 height 500
click at [567, 756] on textarea at bounding box center [757, 741] width 889 height 32
type textarea "Võib ka vestlusaknast lahkuda, teavitus lugemata sõnumi kohta tuleb siis e-mail…"
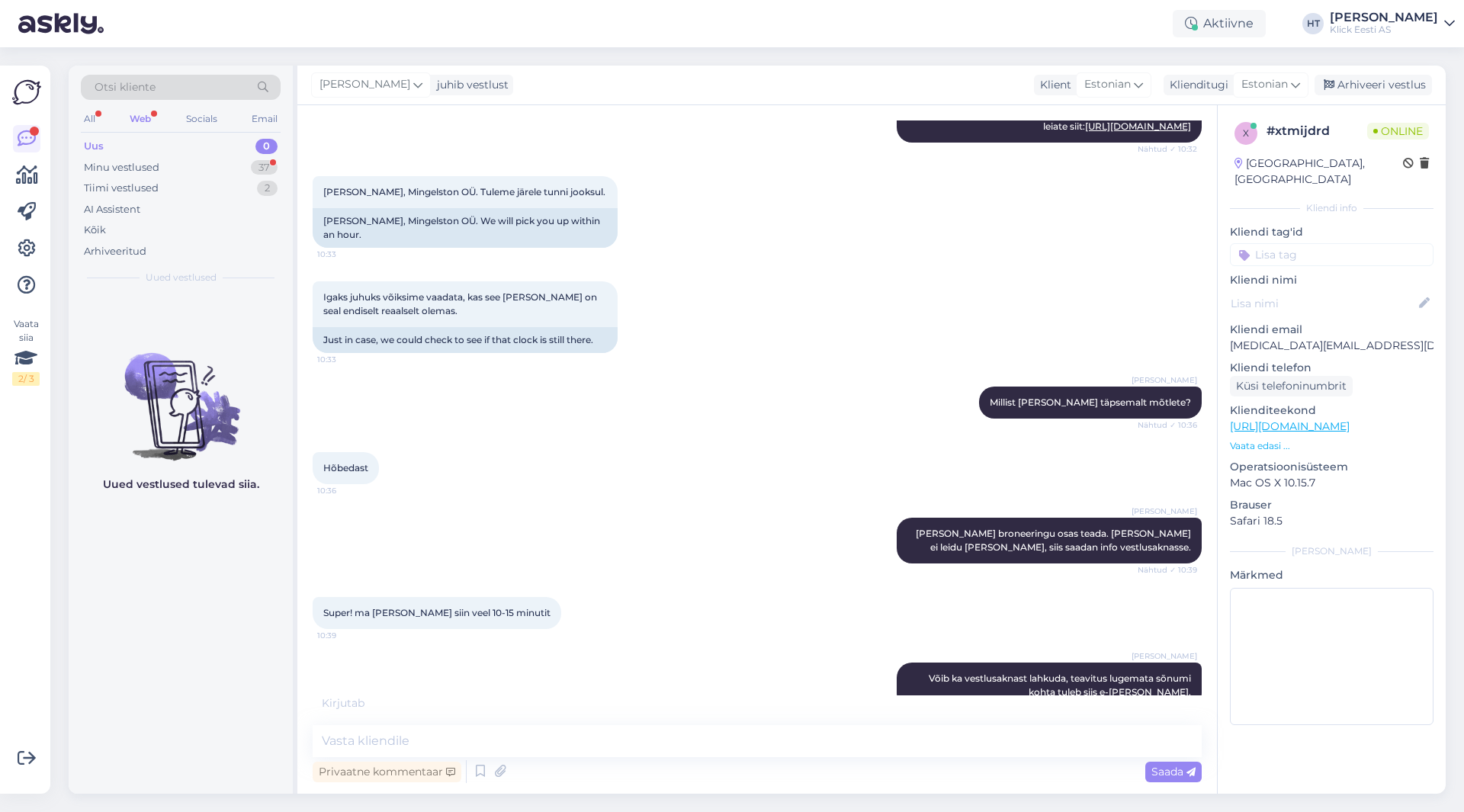
scroll to position [385, 0]
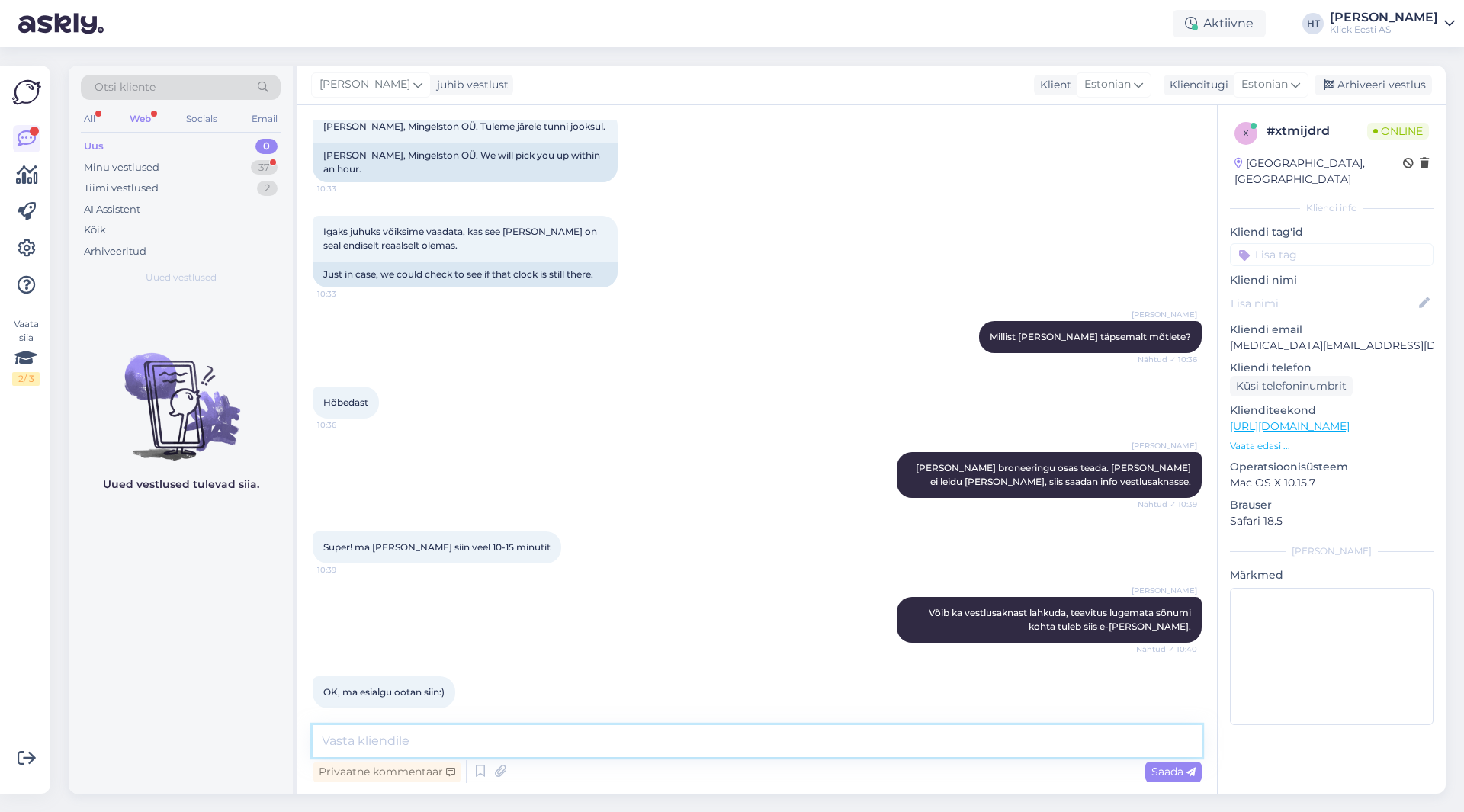
click at [655, 728] on textarea at bounding box center [757, 741] width 889 height 32
type textarea "Teeme nii :)"
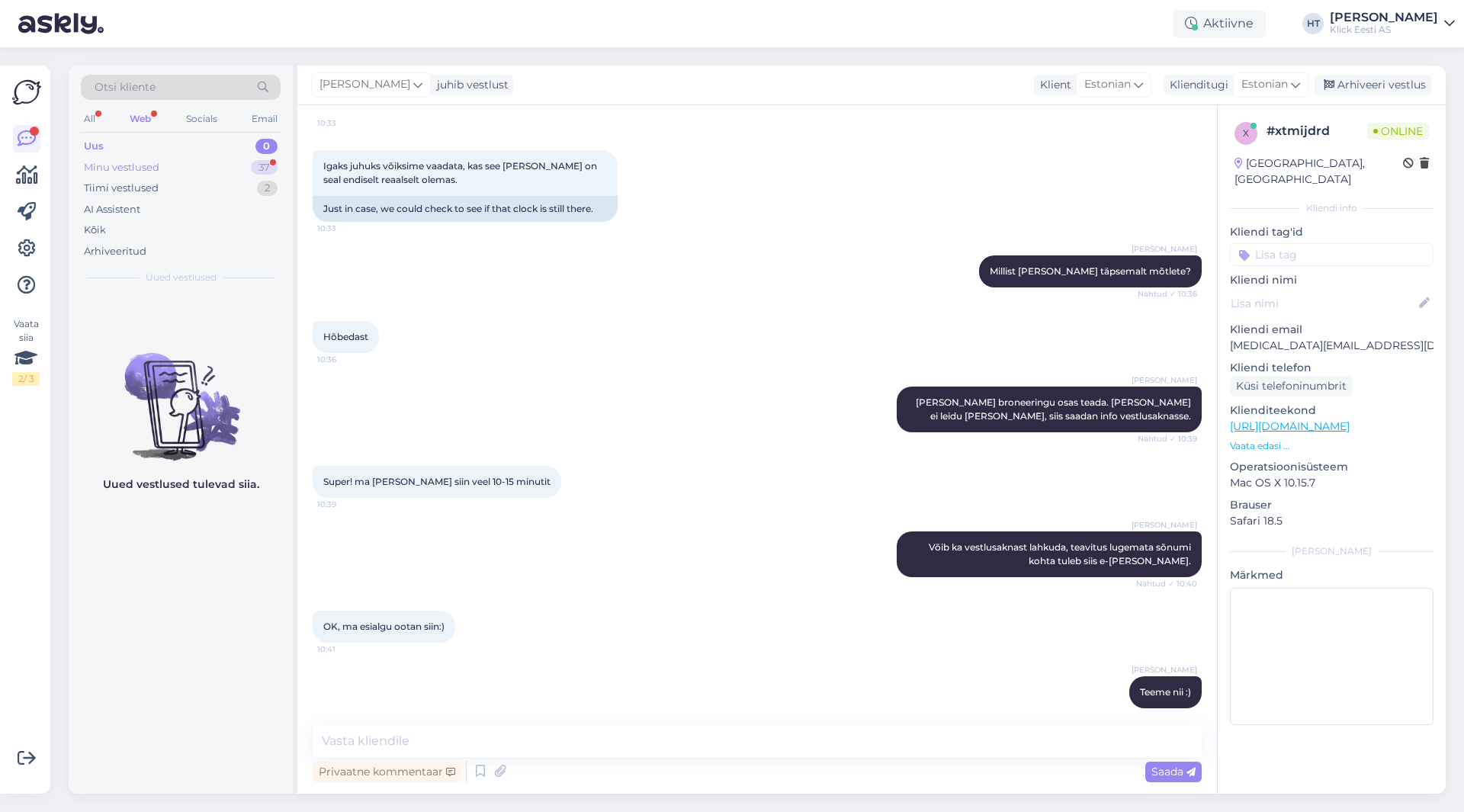
click at [217, 170] on div "Minu vestlused 37" at bounding box center [181, 168] width 200 height 21
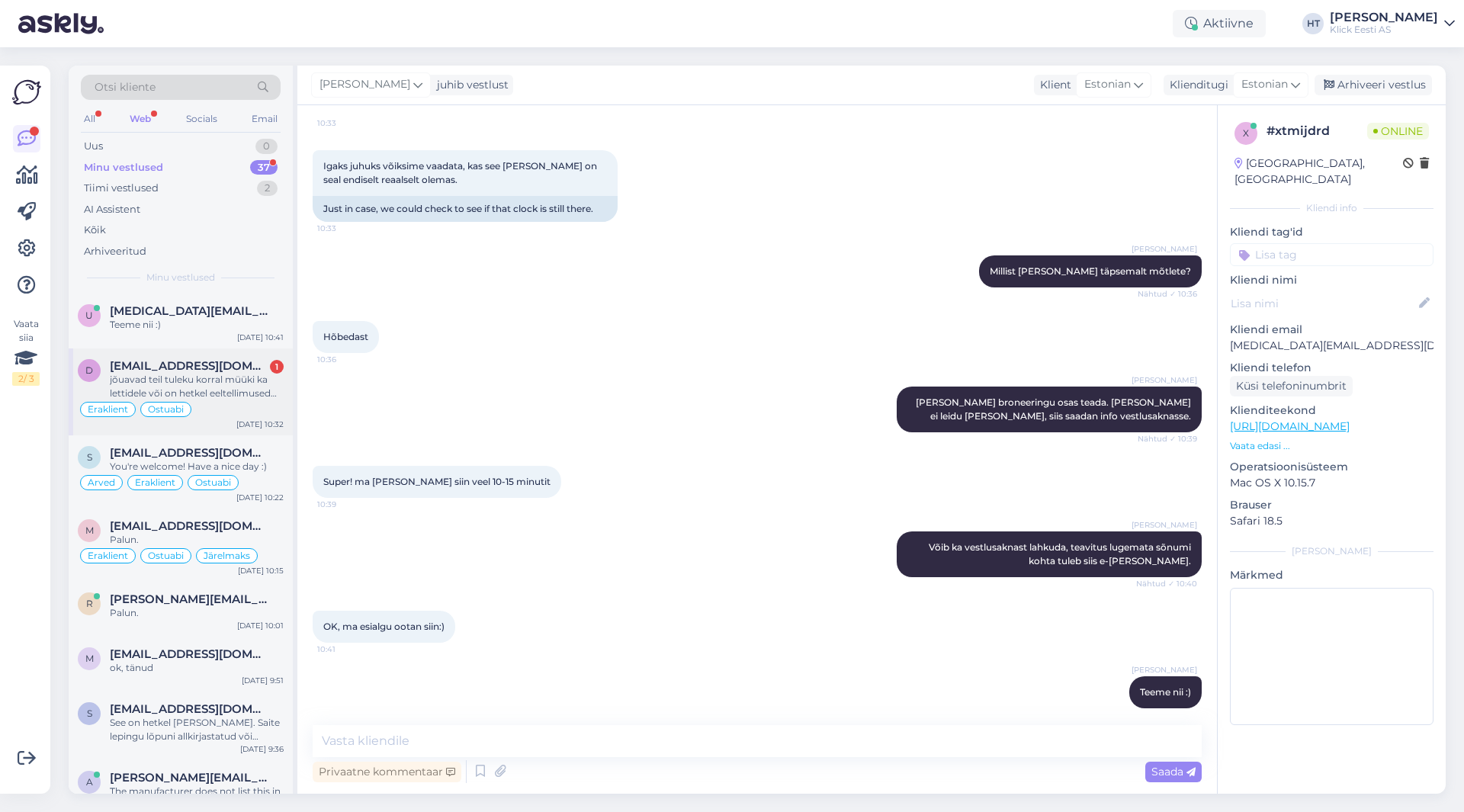
click at [241, 400] on div "Eraklient Ostuabi" at bounding box center [180, 409] width 206 height 18
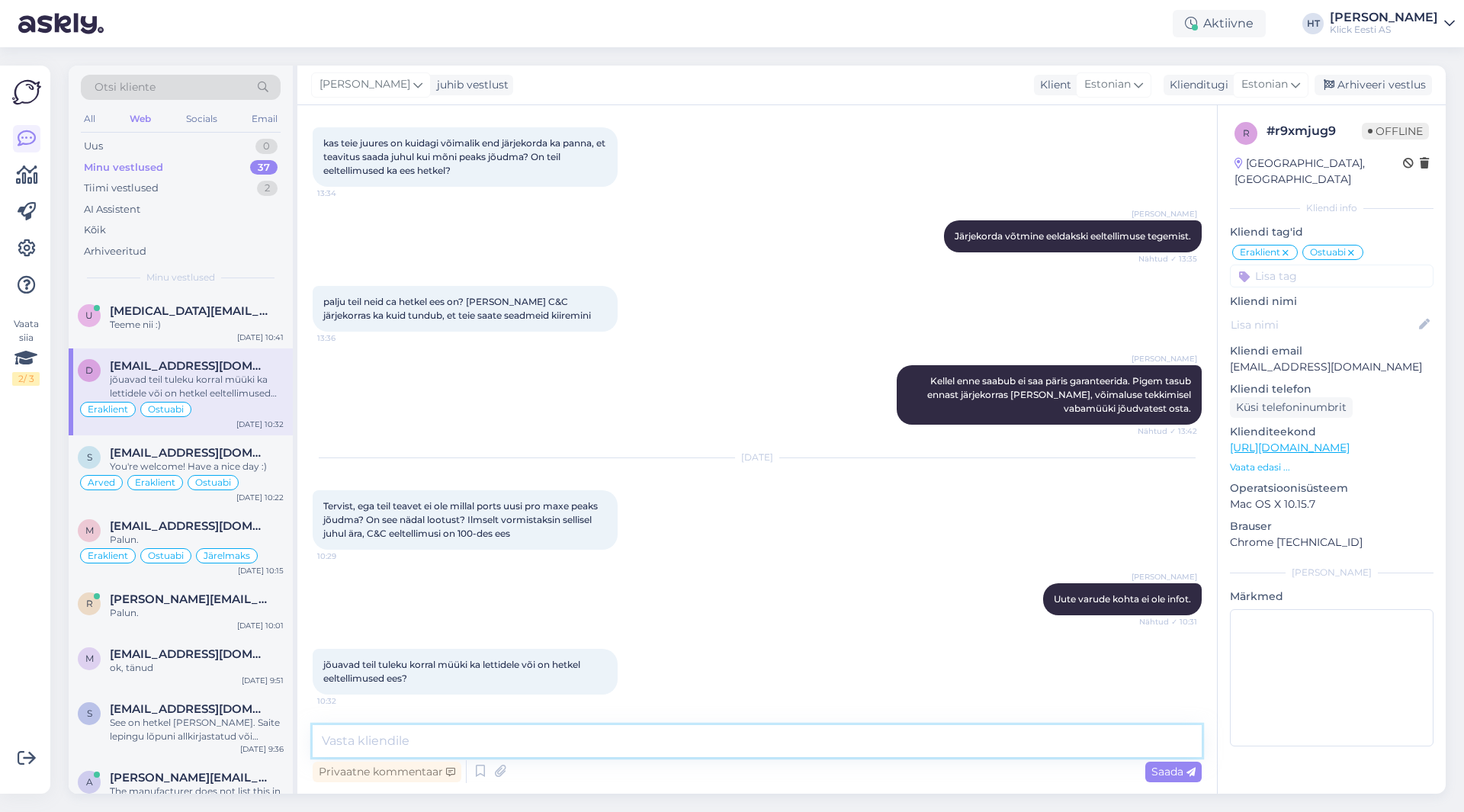
click at [693, 746] on textarea at bounding box center [757, 741] width 889 height 32
type textarea "Kuna koguseid ei tea täpselt ette, siis ei tea ka täpselt millal eeltellimused …"
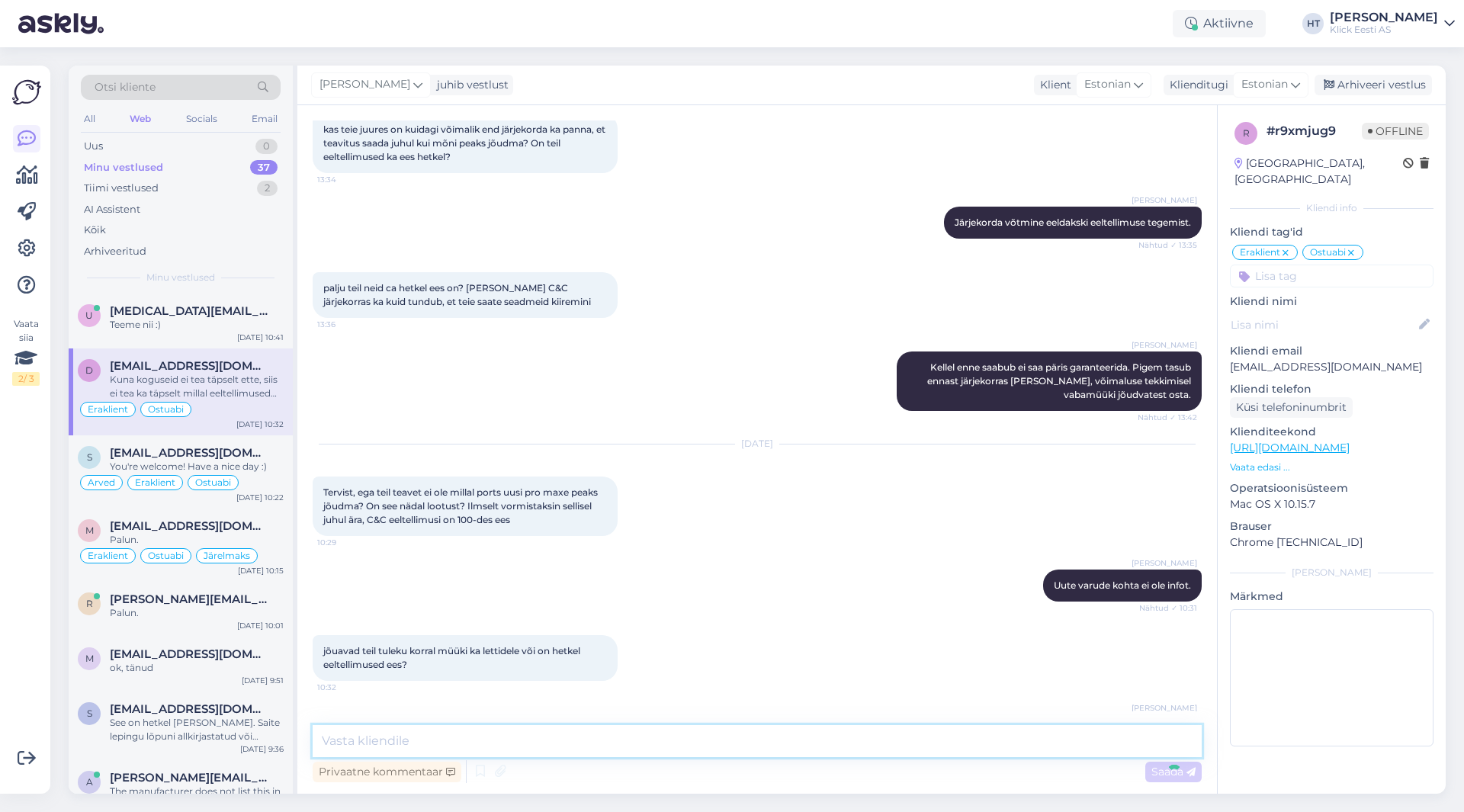
scroll to position [1459, 0]
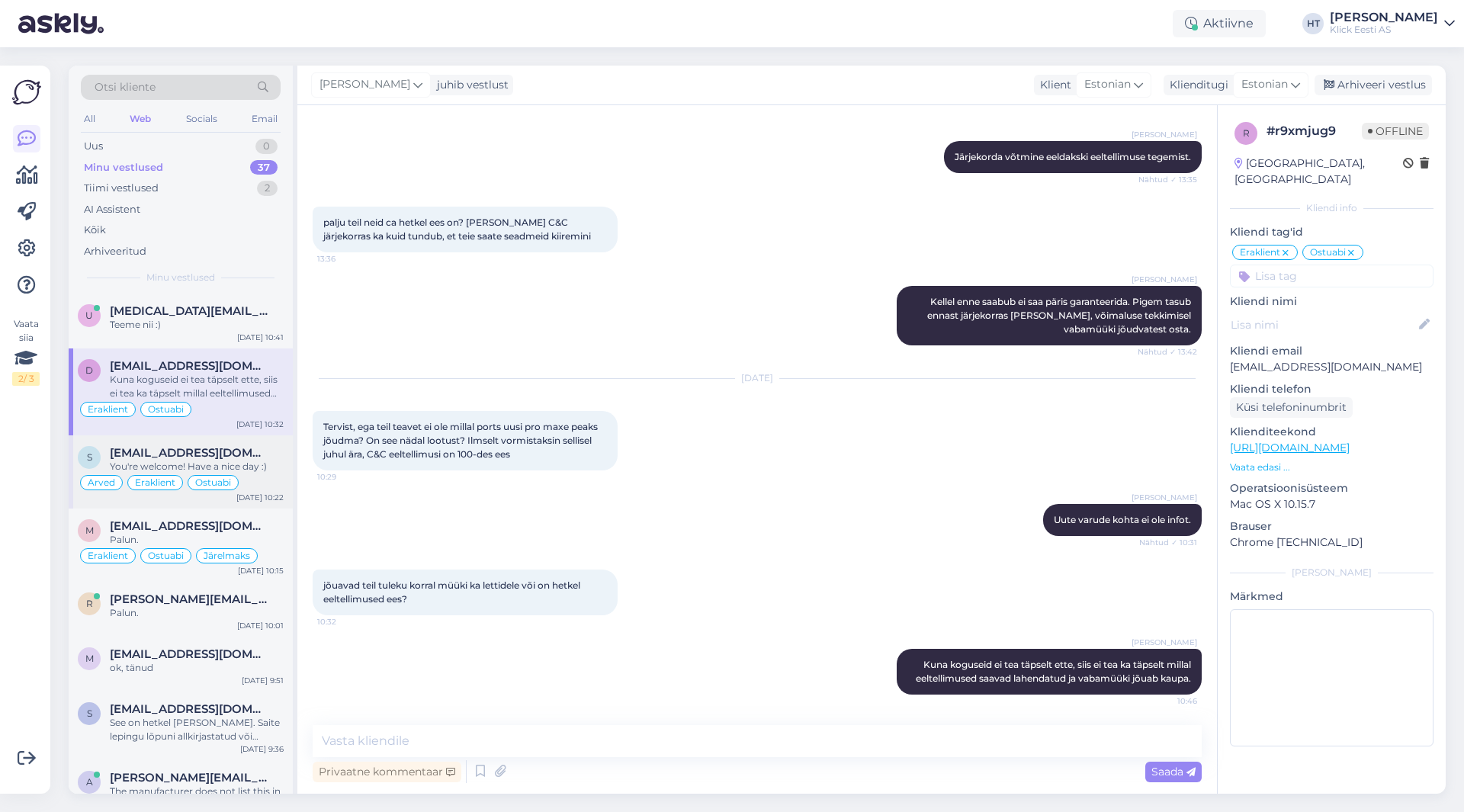
click at [200, 455] on span "[EMAIL_ADDRESS][DOMAIN_NAME]" at bounding box center [189, 452] width 159 height 14
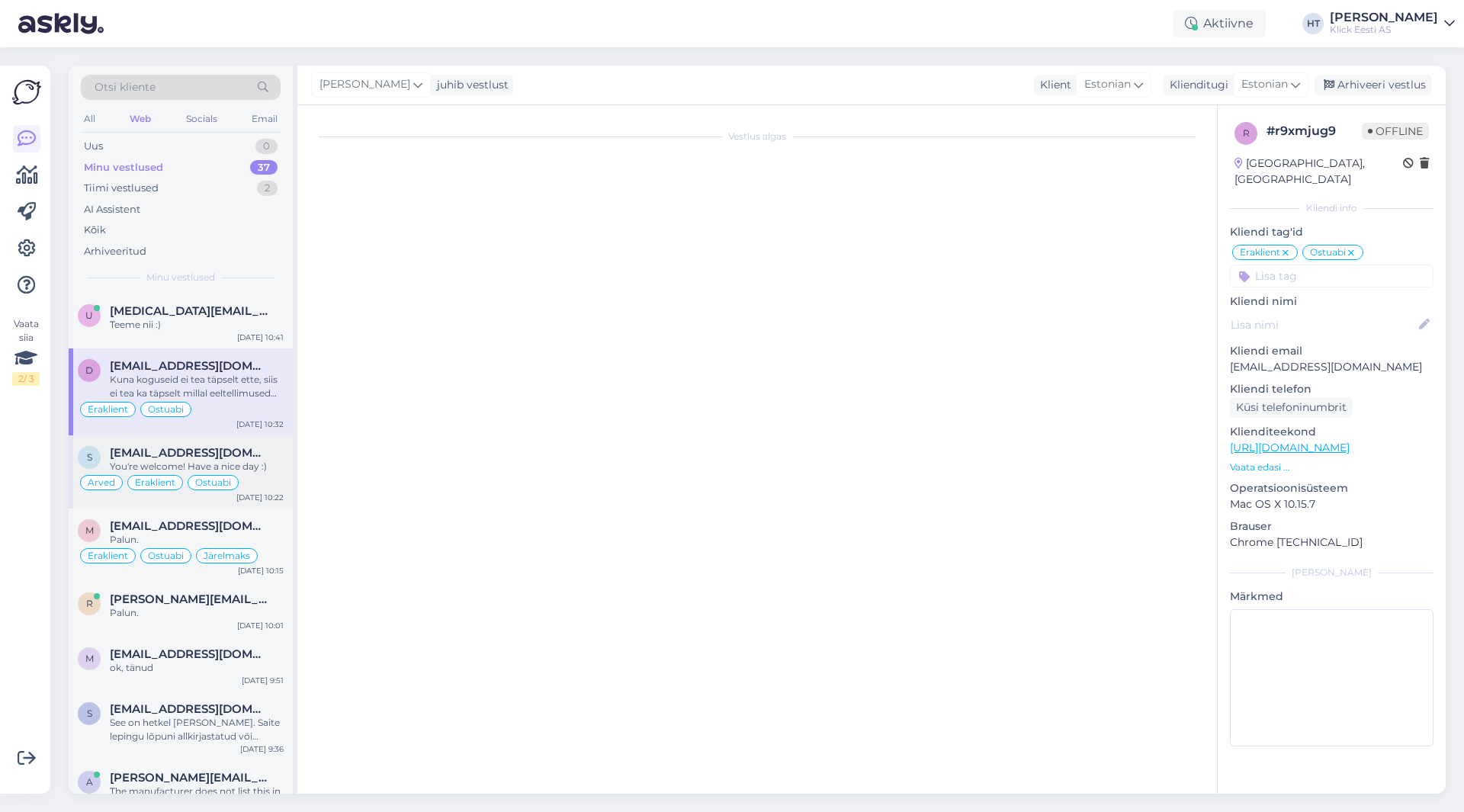
scroll to position [1335, 0]
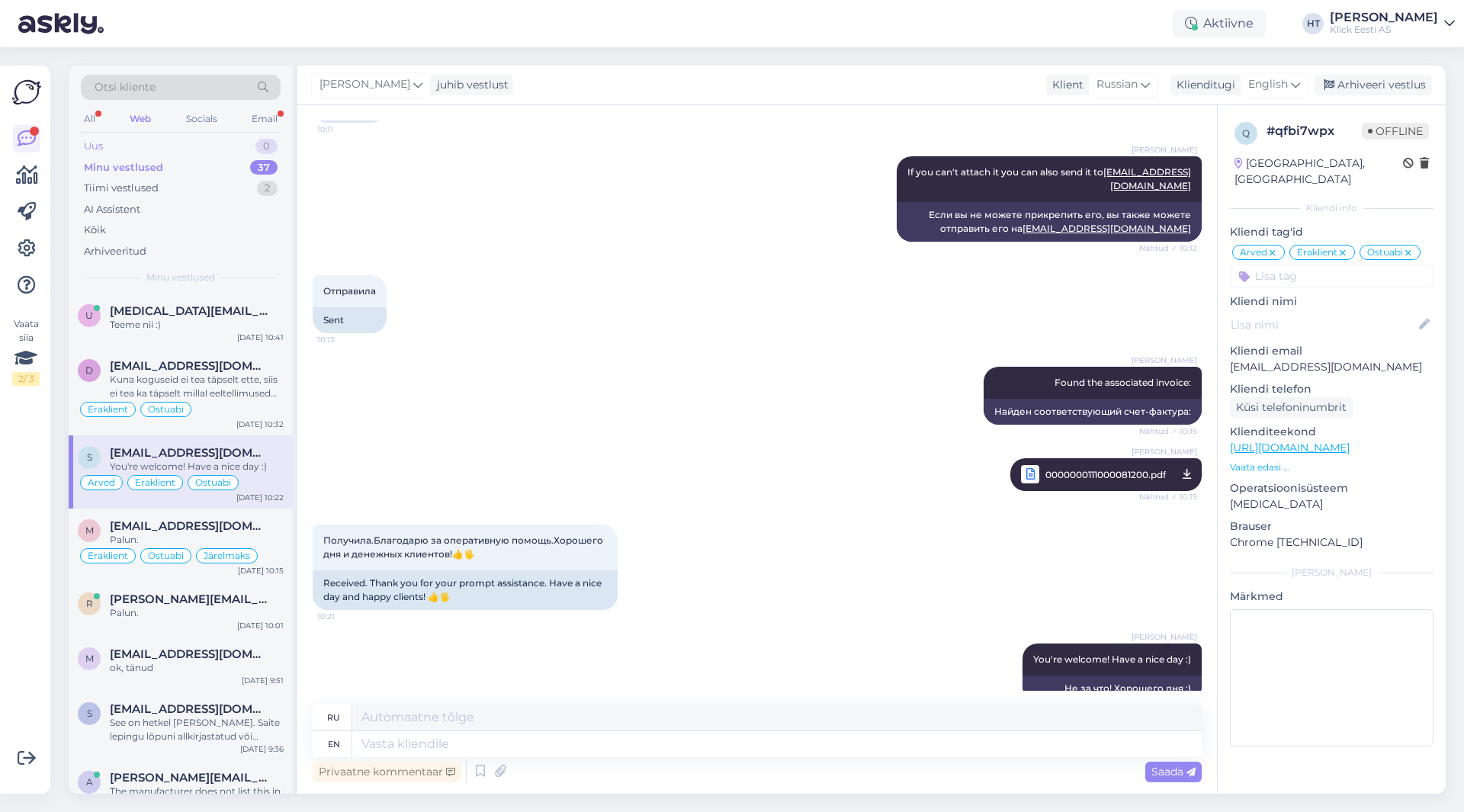
click at [243, 150] on div "Uus 0" at bounding box center [181, 146] width 200 height 21
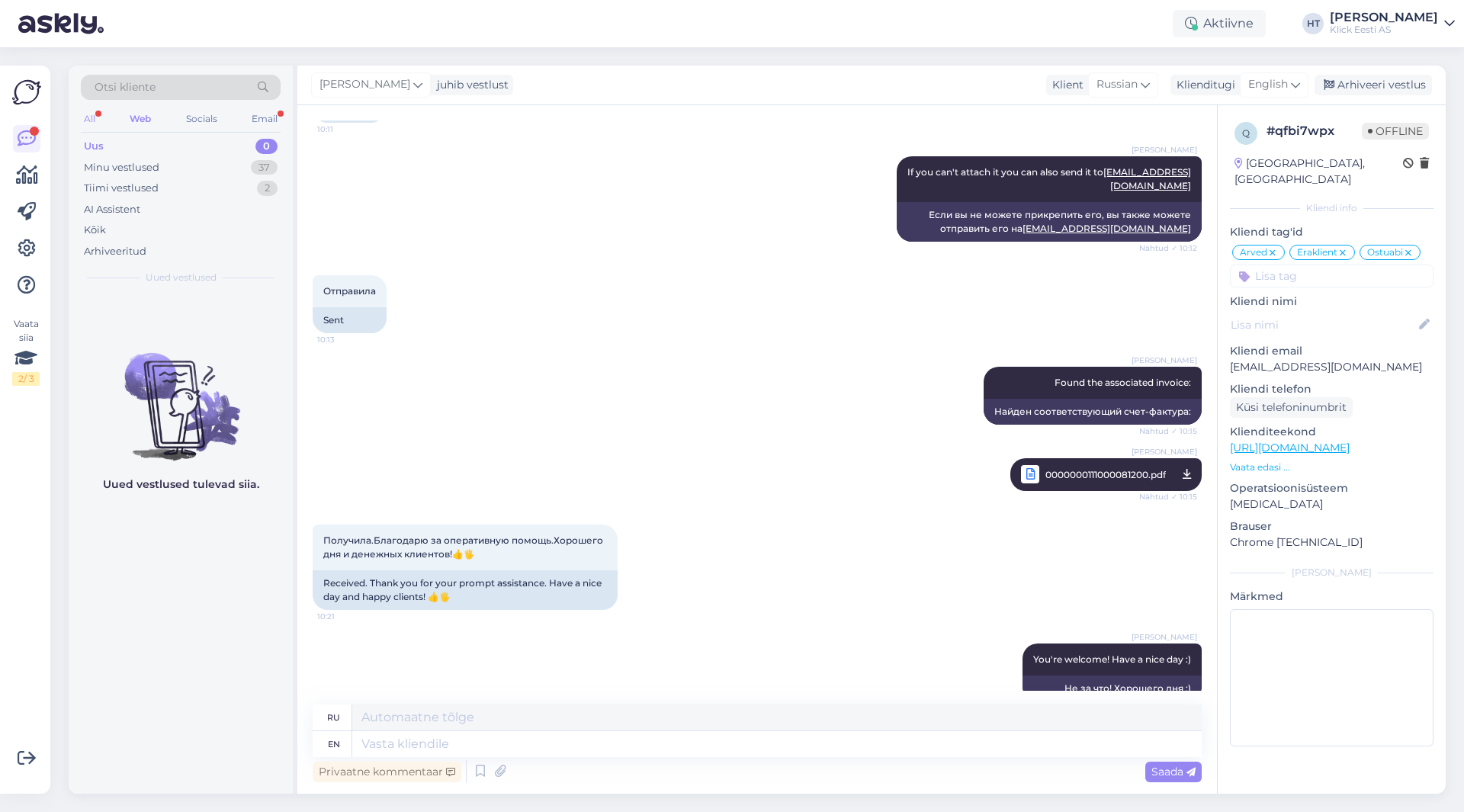
click at [83, 112] on div "All" at bounding box center [89, 119] width 17 height 20
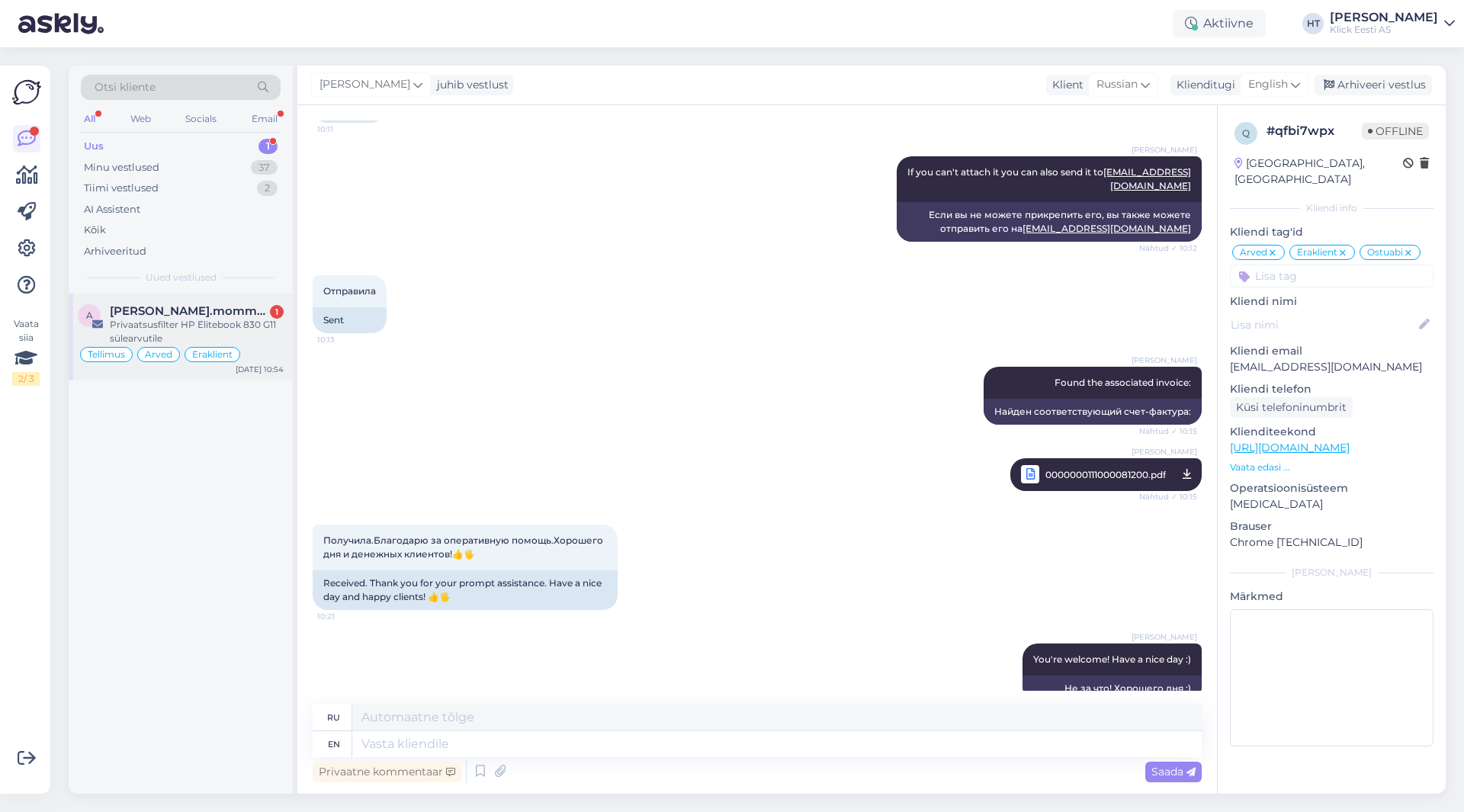
click at [210, 308] on span "[PERSON_NAME].mommeja via [EMAIL_ADDRESS][DOMAIN_NAME]" at bounding box center [189, 311] width 159 height 14
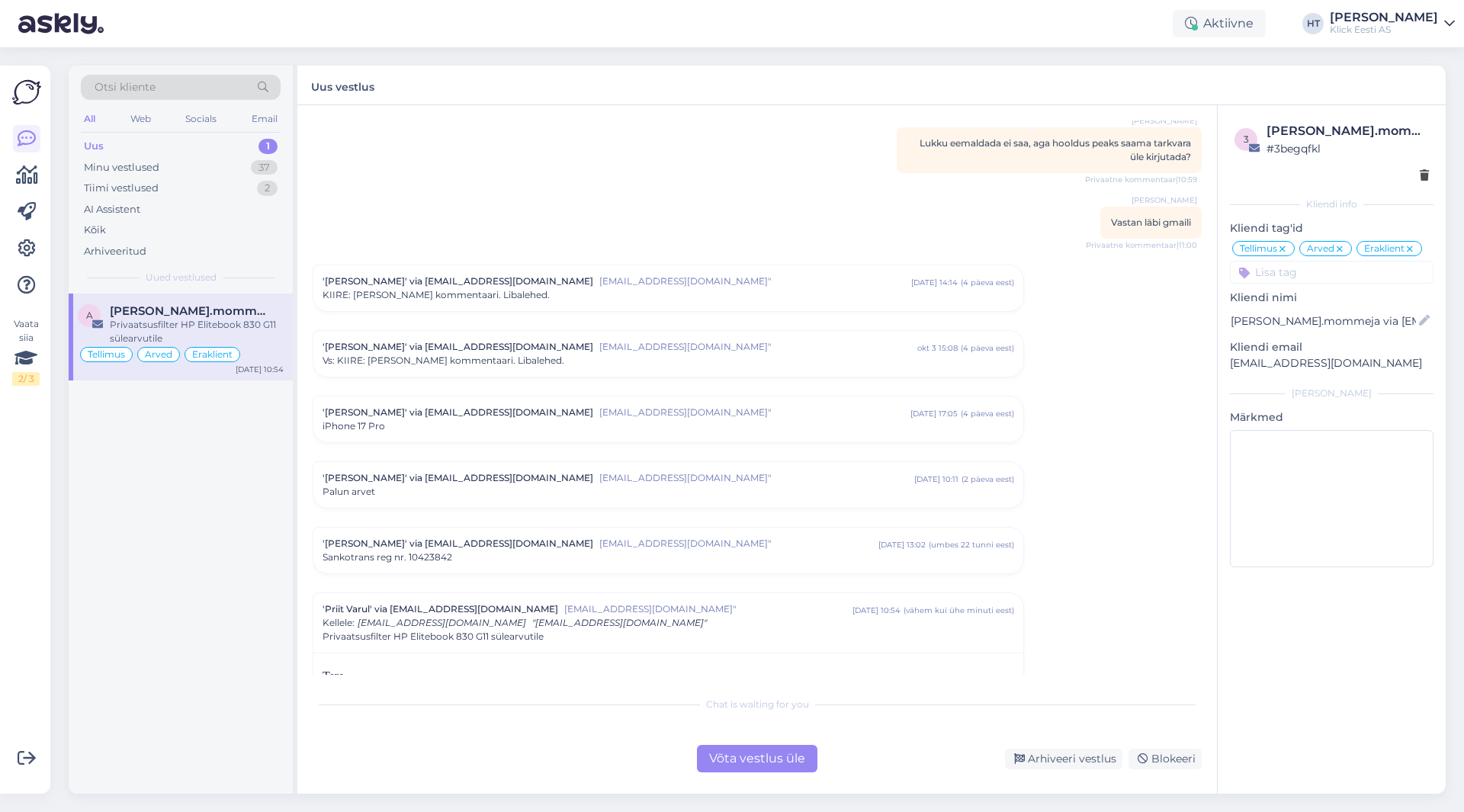
scroll to position [7476, 0]
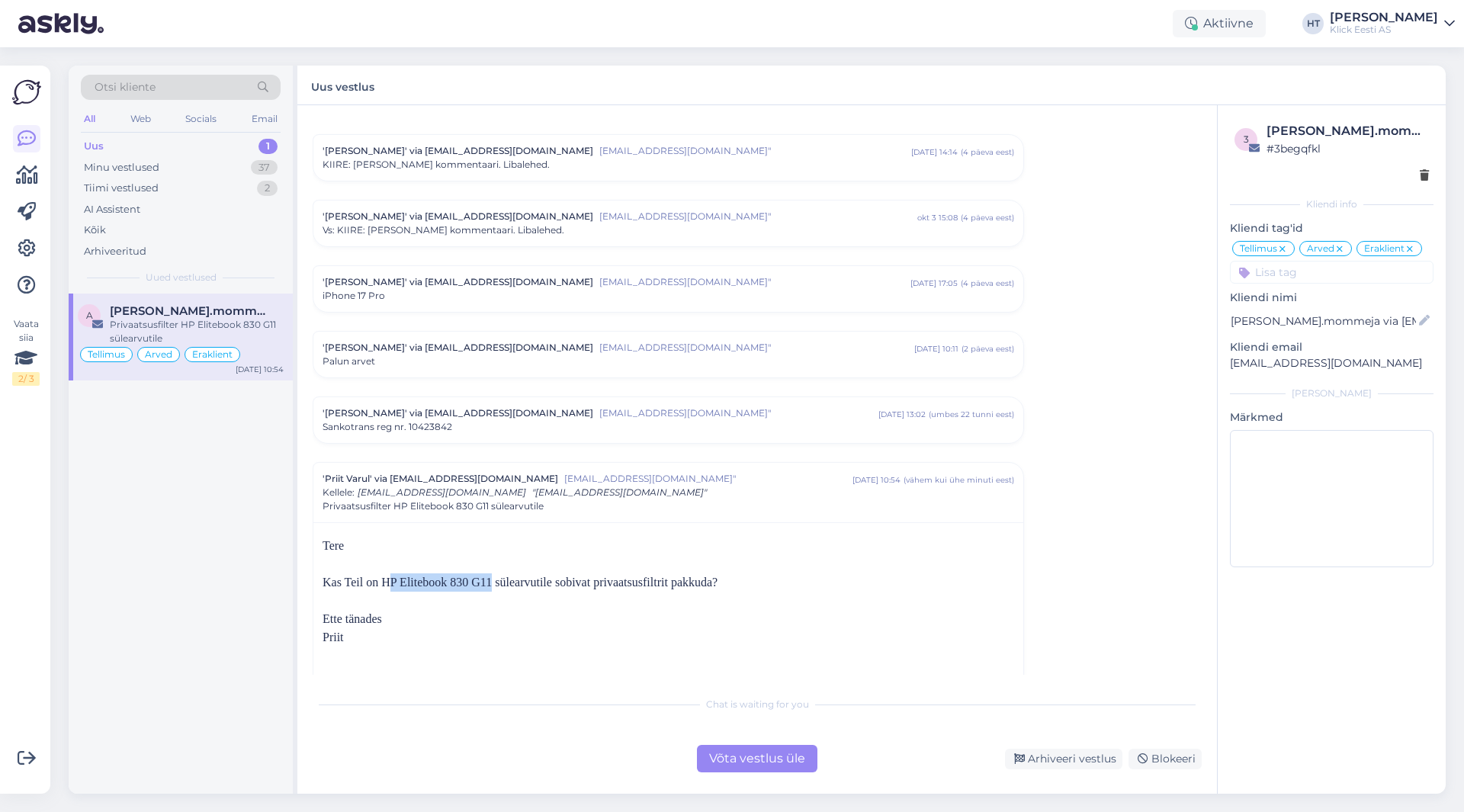
drag, startPoint x: 381, startPoint y: 555, endPoint x: 488, endPoint y: 556, distance: 107.0
click at [488, 556] on p "Kas Teil on HP Elitebook 830 G11 sülearvutile sobivat privaatsusfiltrit pakkuda?" at bounding box center [668, 573] width 691 height 36
drag, startPoint x: 385, startPoint y: 552, endPoint x: 491, endPoint y: 554, distance: 106.0
click at [491, 555] on p "Kas Teil on HP Elitebook 830 G11 sülearvutile sobivat privaatsusfiltrit pakkuda?" at bounding box center [668, 573] width 691 height 36
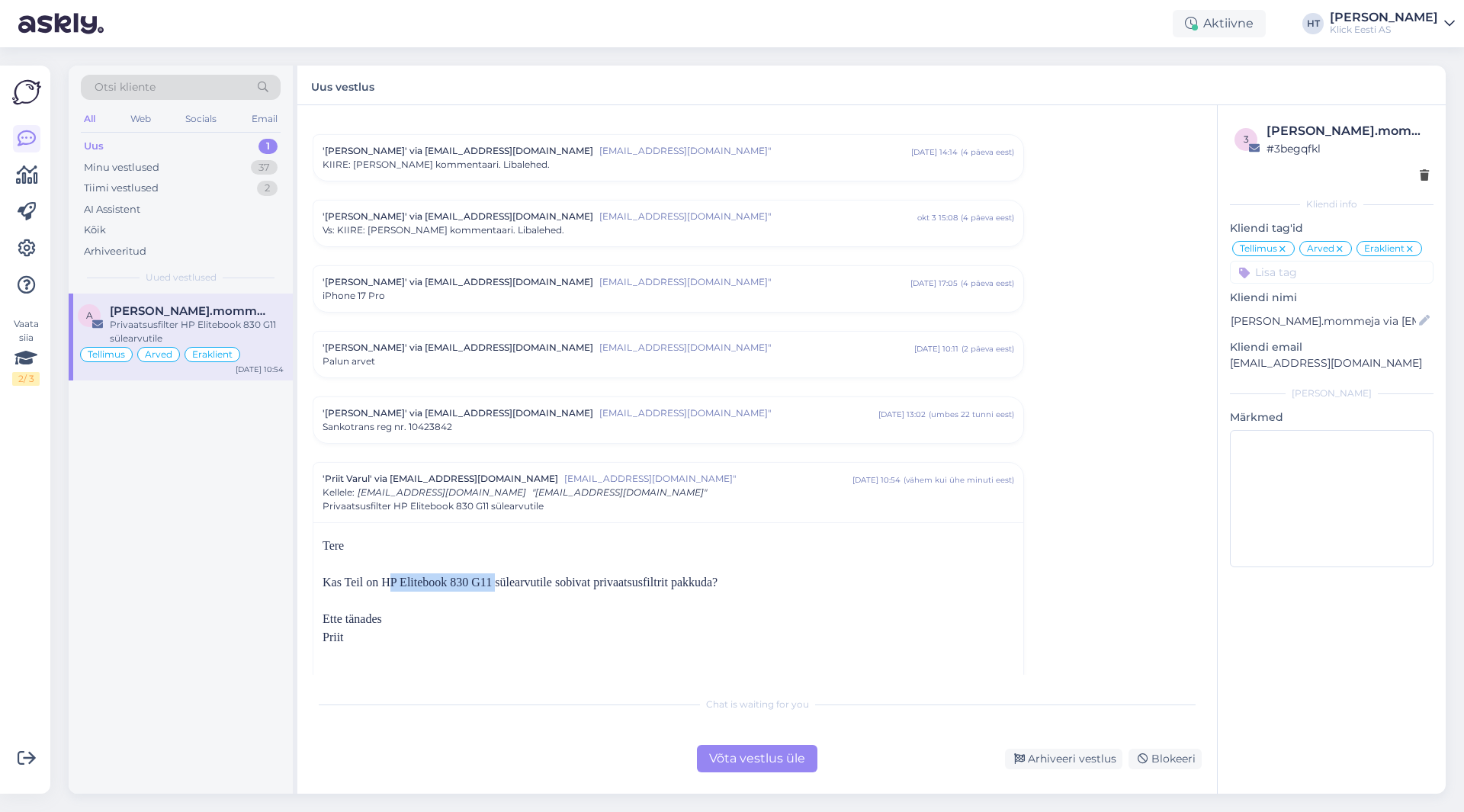
copy p "HP Elitebook 830 G11"
click at [561, 647] on p at bounding box center [668, 656] width 691 height 18
click at [217, 168] on div "Minu vestlused 37" at bounding box center [181, 168] width 200 height 21
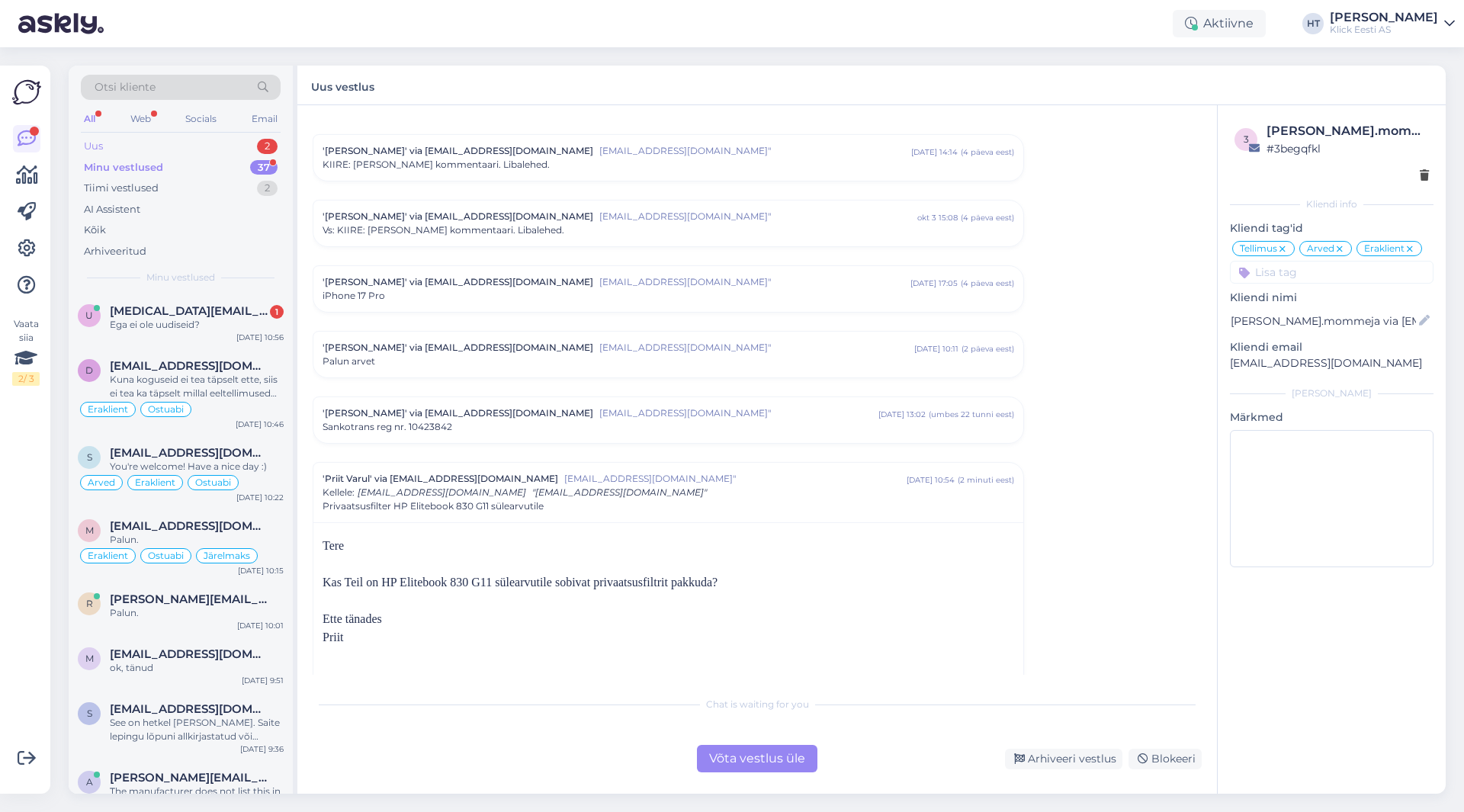
click at [234, 142] on div "Uus 2" at bounding box center [181, 146] width 200 height 21
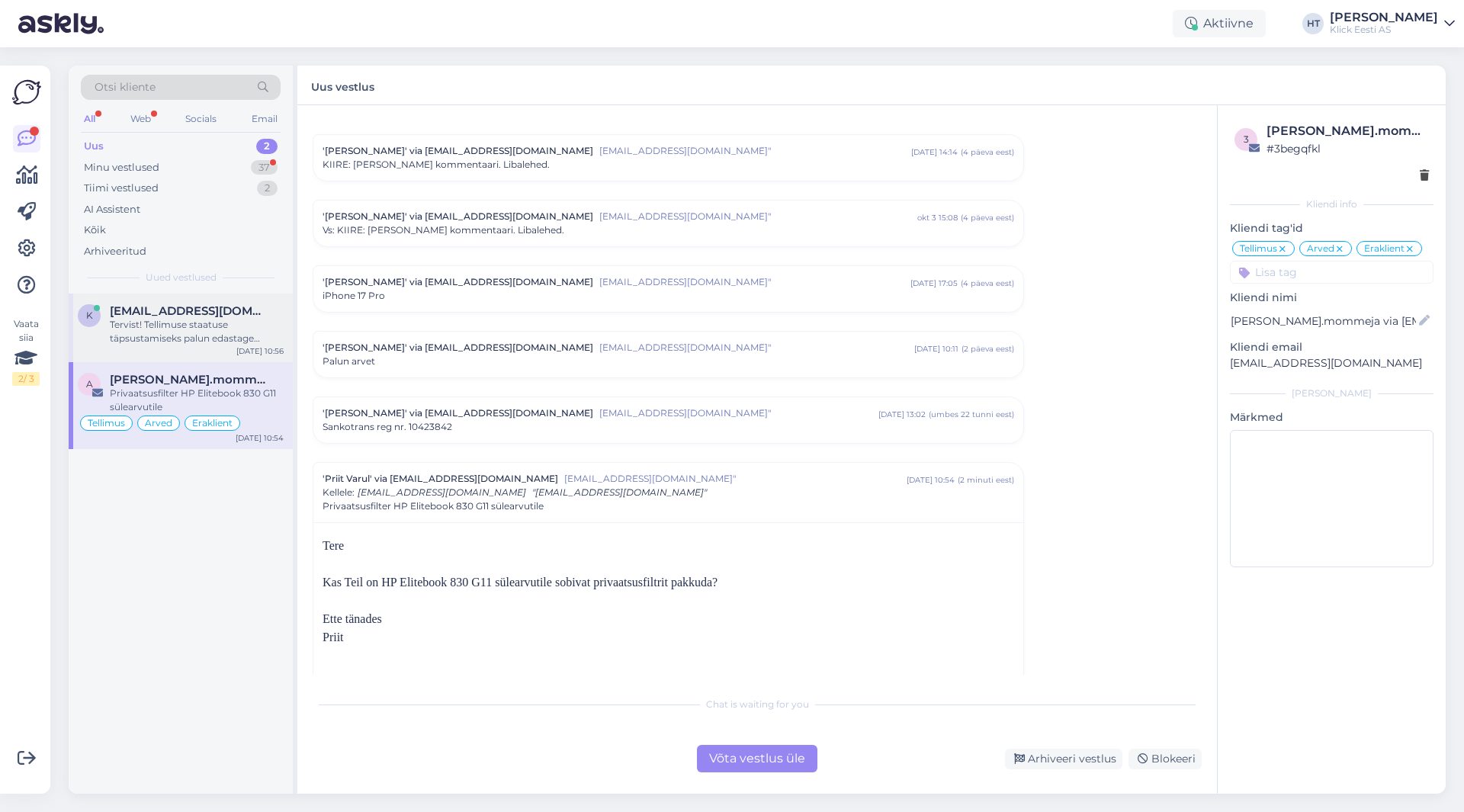
click at [223, 315] on span "kirssmark@gmail.com" at bounding box center [189, 311] width 159 height 14
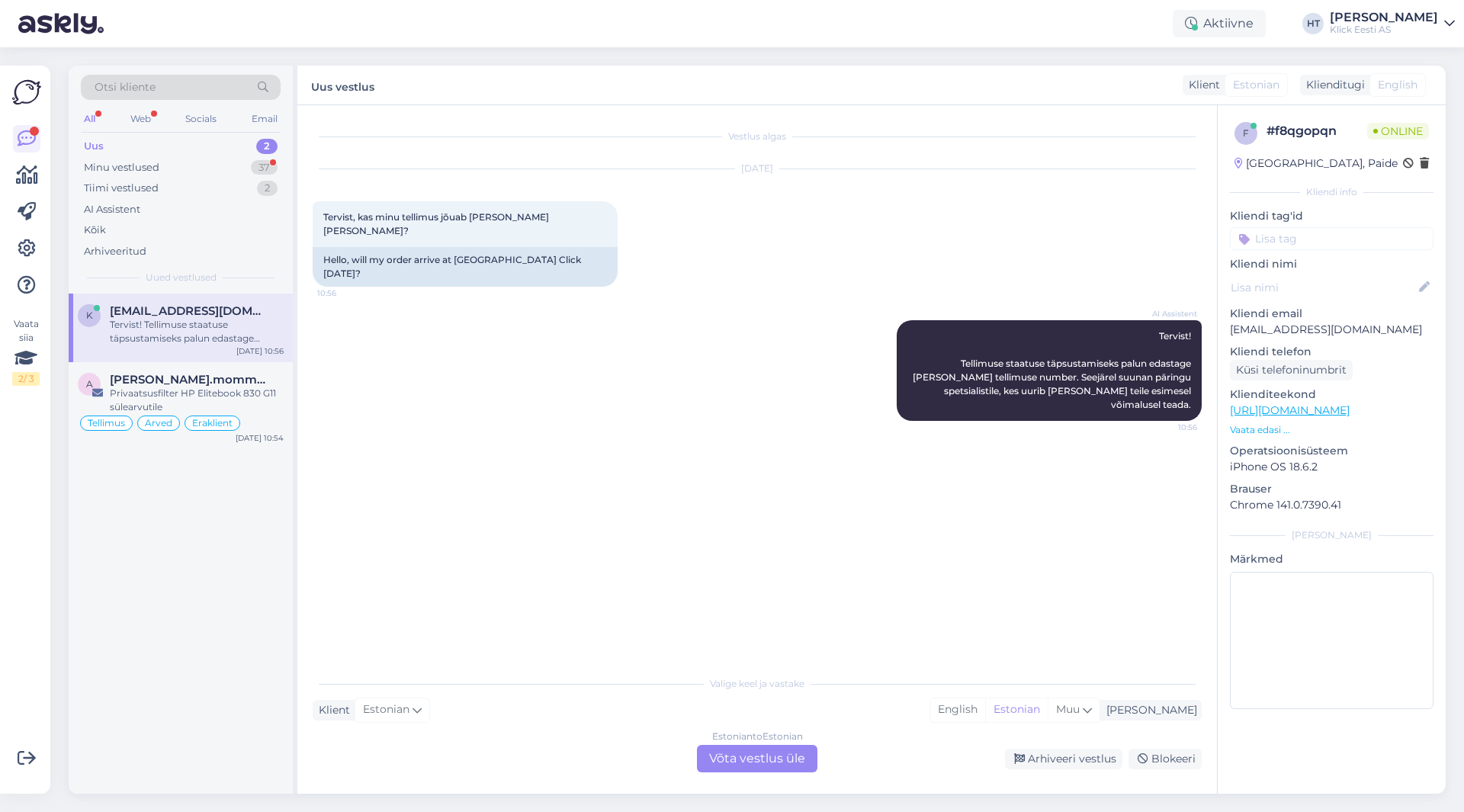
scroll to position [0, 0]
click at [256, 169] on div "37" at bounding box center [264, 168] width 26 height 15
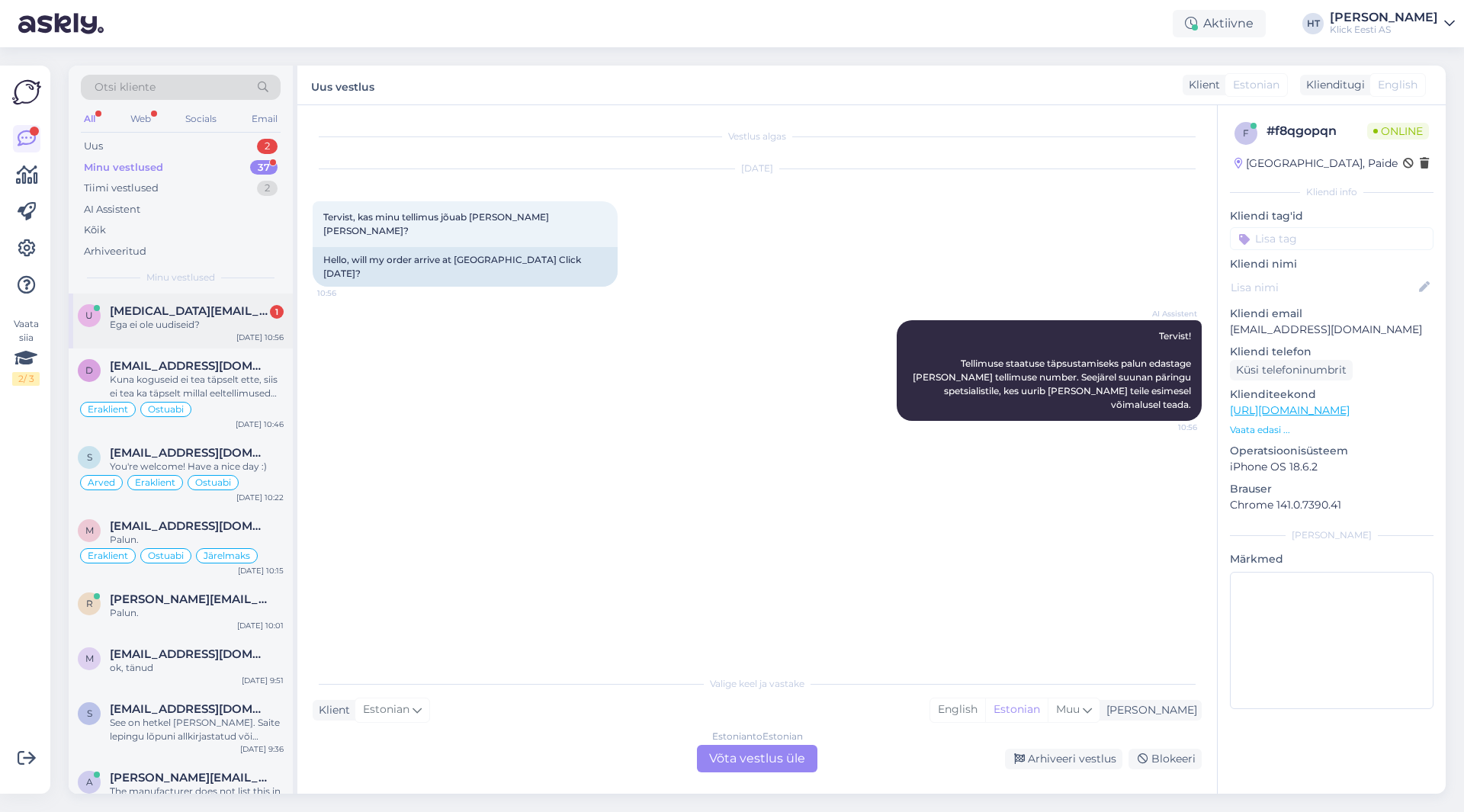
click at [235, 318] on div "Ega ei ole uudiseid?" at bounding box center [197, 324] width 174 height 14
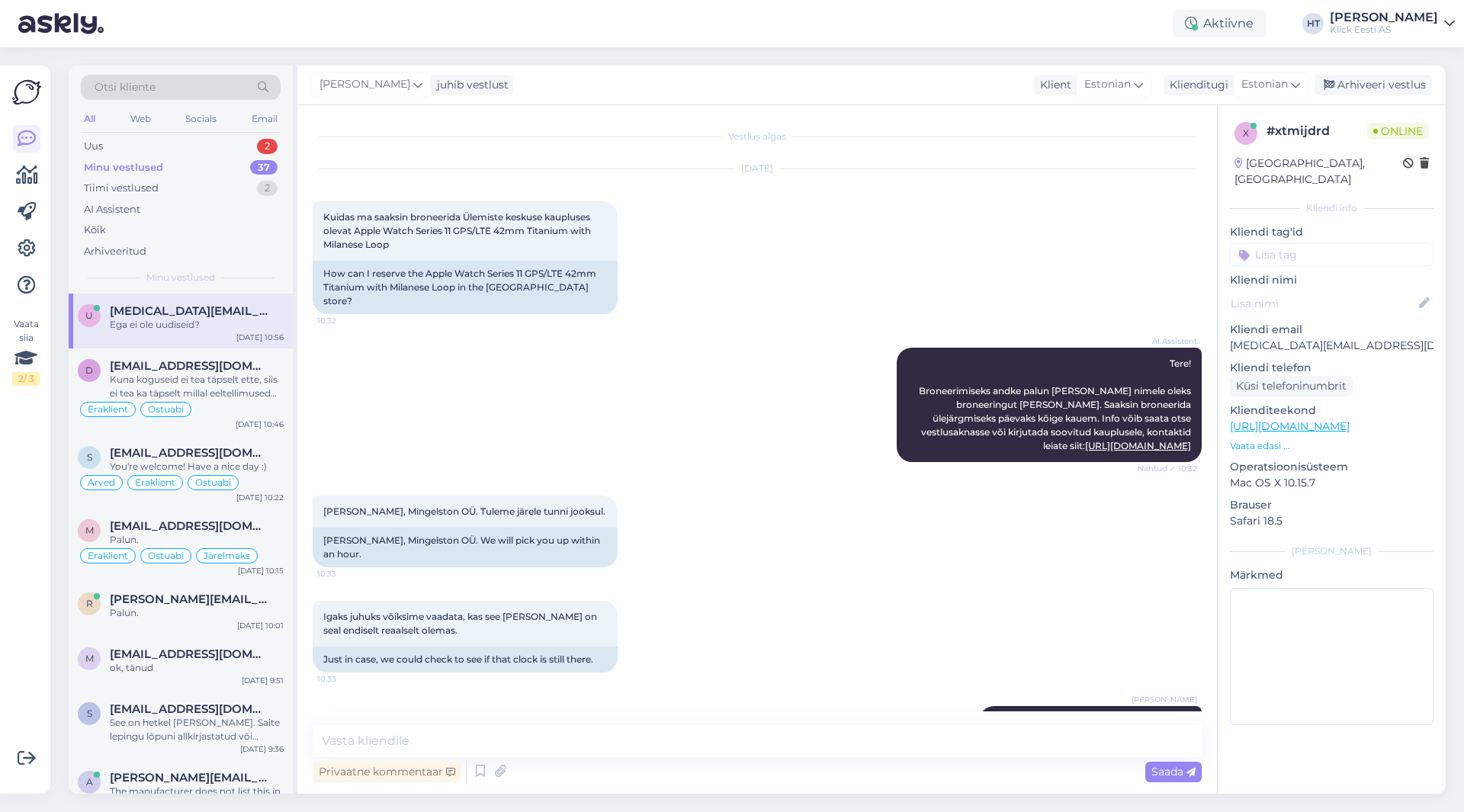
scroll to position [516, 0]
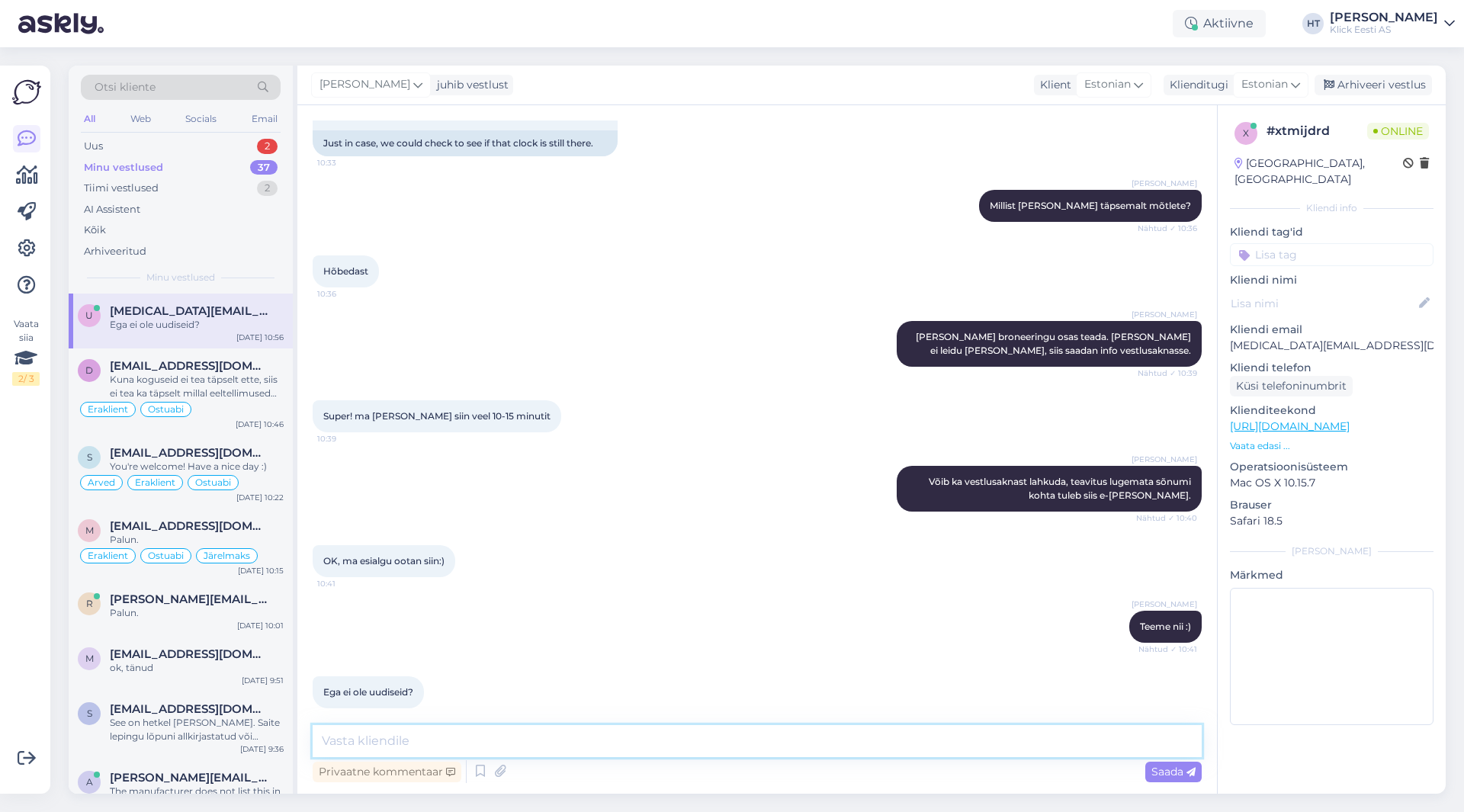
click at [553, 727] on textarea at bounding box center [757, 741] width 889 height 32
type textarea "Hetkel veel ei ole jõutud vastata."
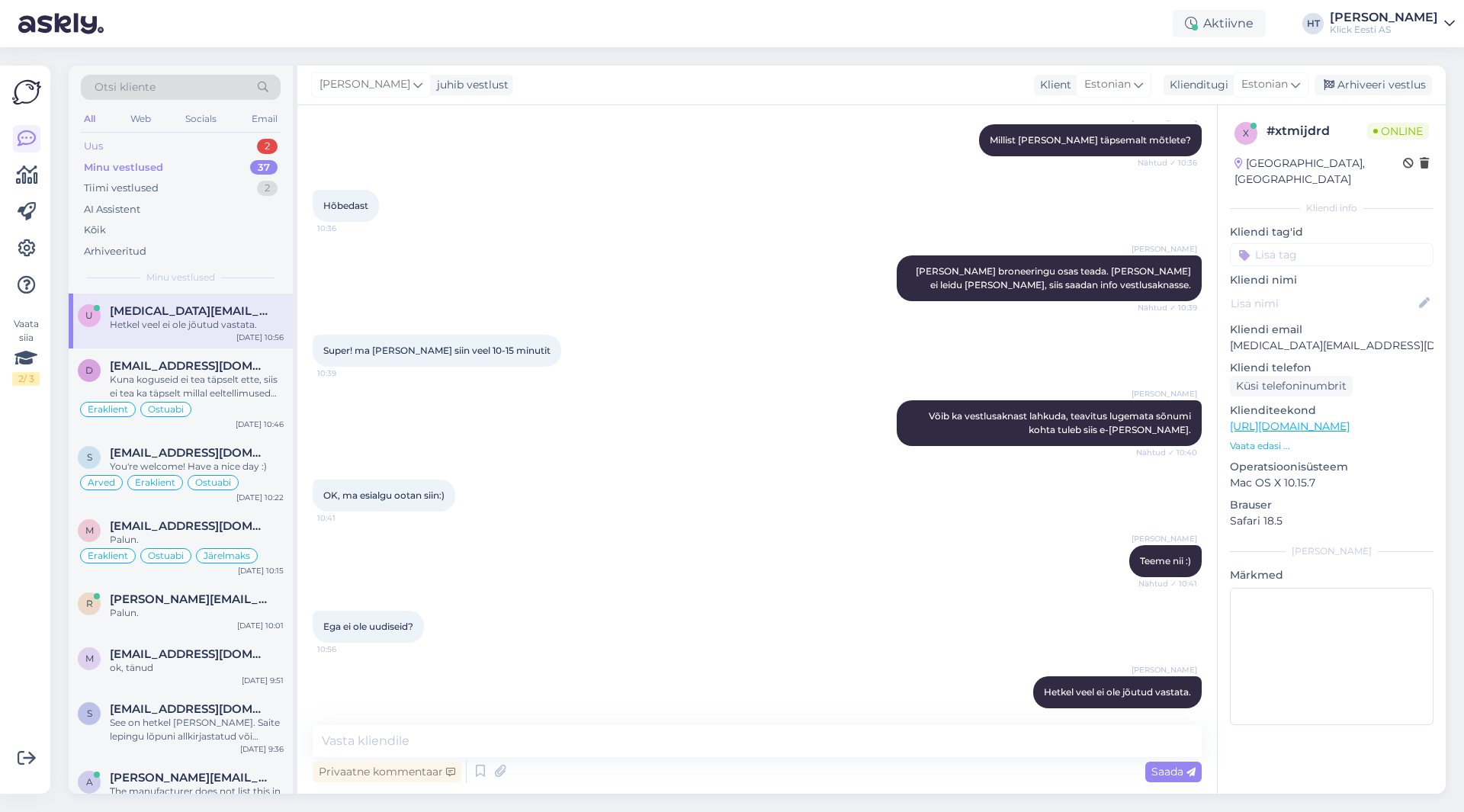
click at [244, 151] on div "Uus 2" at bounding box center [181, 146] width 200 height 21
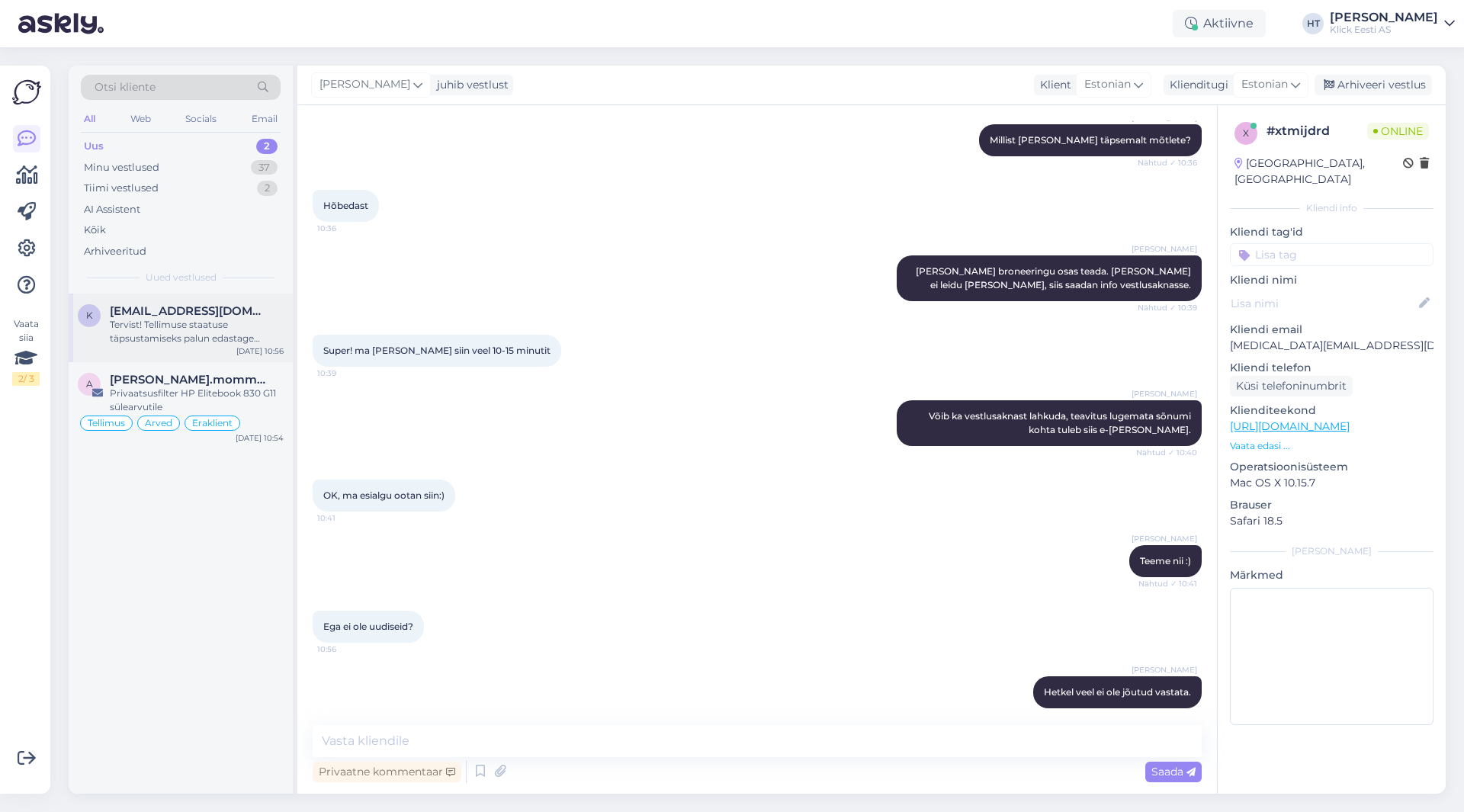
click at [193, 317] on span "kirssmark@gmail.com" at bounding box center [189, 311] width 159 height 14
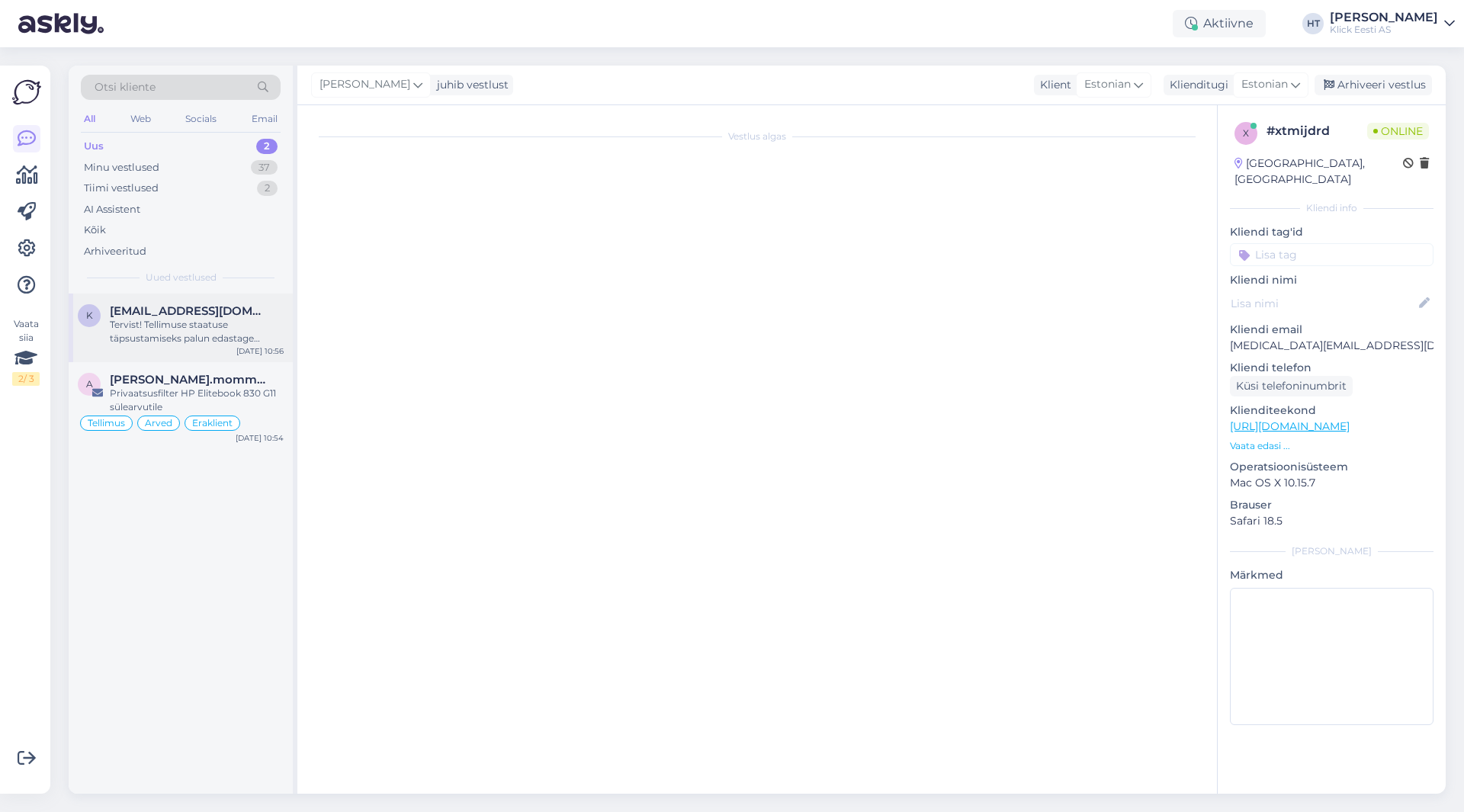
scroll to position [0, 0]
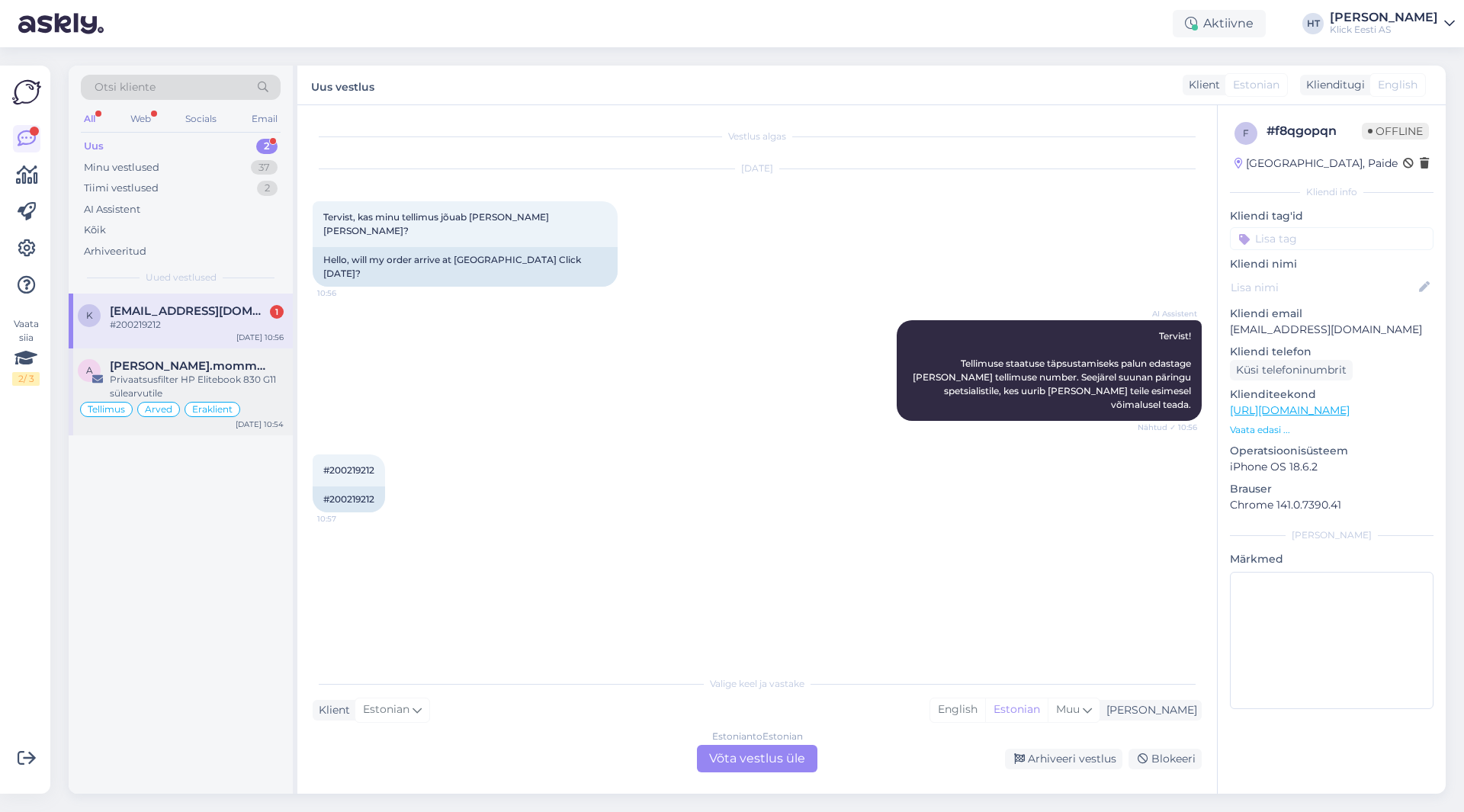
click at [200, 363] on span "[PERSON_NAME].mommeja via [EMAIL_ADDRESS][DOMAIN_NAME]" at bounding box center [189, 365] width 159 height 14
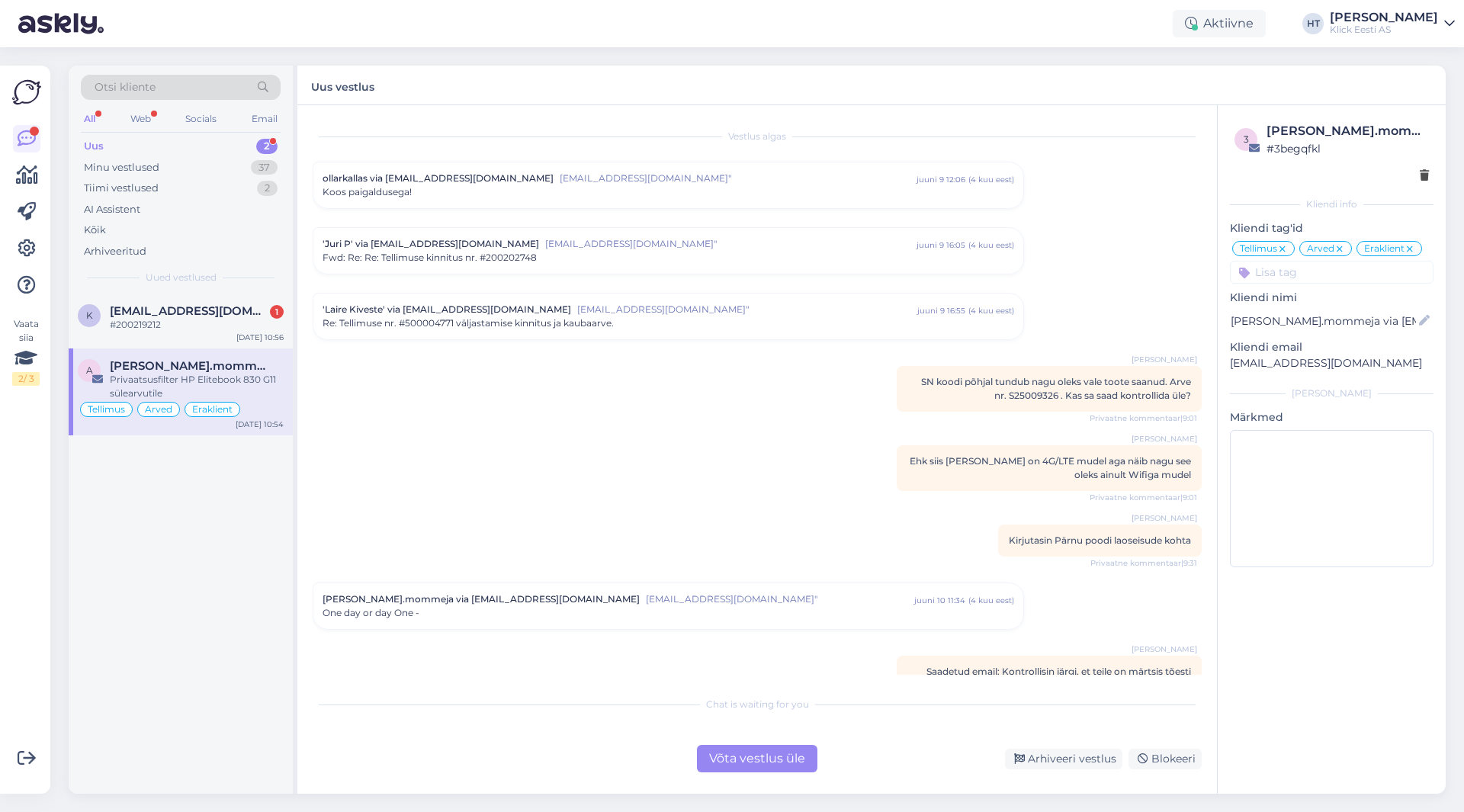
scroll to position [7476, 0]
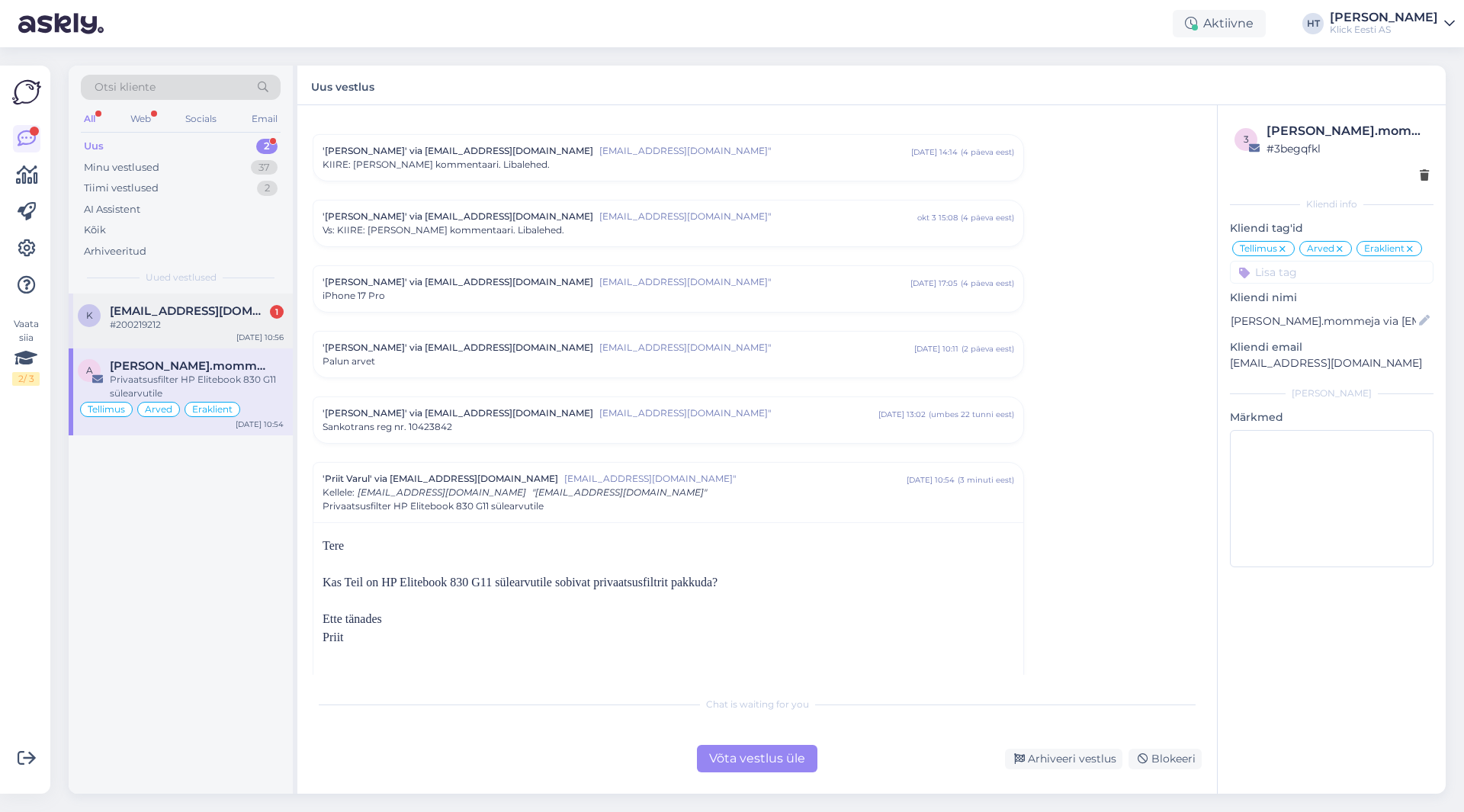
click at [205, 332] on div "k kirssmark@gmail.com 1 #200219212 Oct 7 10:56" at bounding box center [180, 321] width 224 height 55
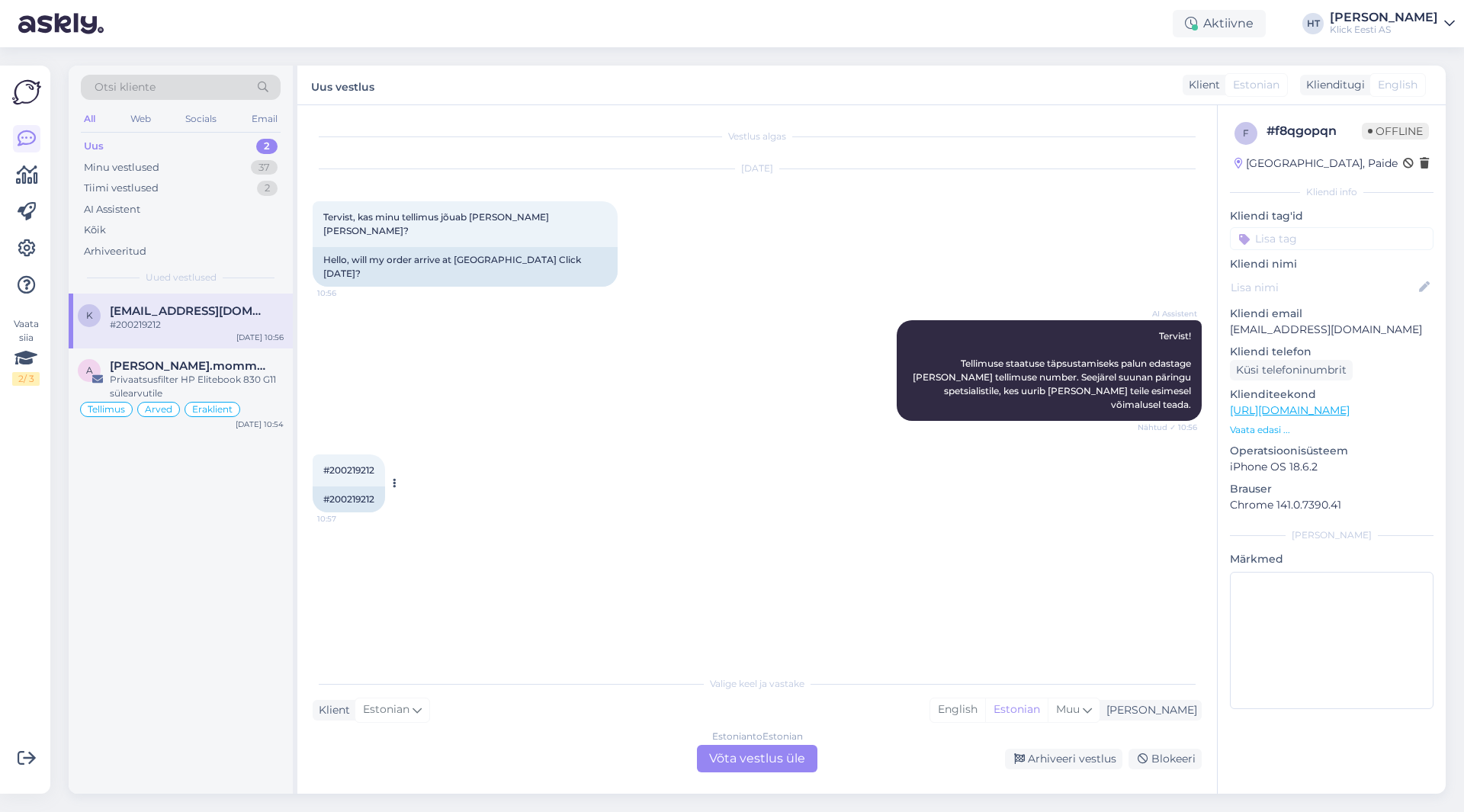
click at [335, 464] on span "#200219212" at bounding box center [349, 470] width 51 height 12
copy div "200219212 10:57"
click at [643, 396] on div "AI Assistent Tervist! Tellimuse staatuse täpsustamiseks palun edastage mulle om…" at bounding box center [757, 370] width 889 height 134
click at [733, 757] on div "Estonian to Estonian Võta vestlus üle" at bounding box center [758, 758] width 121 height 27
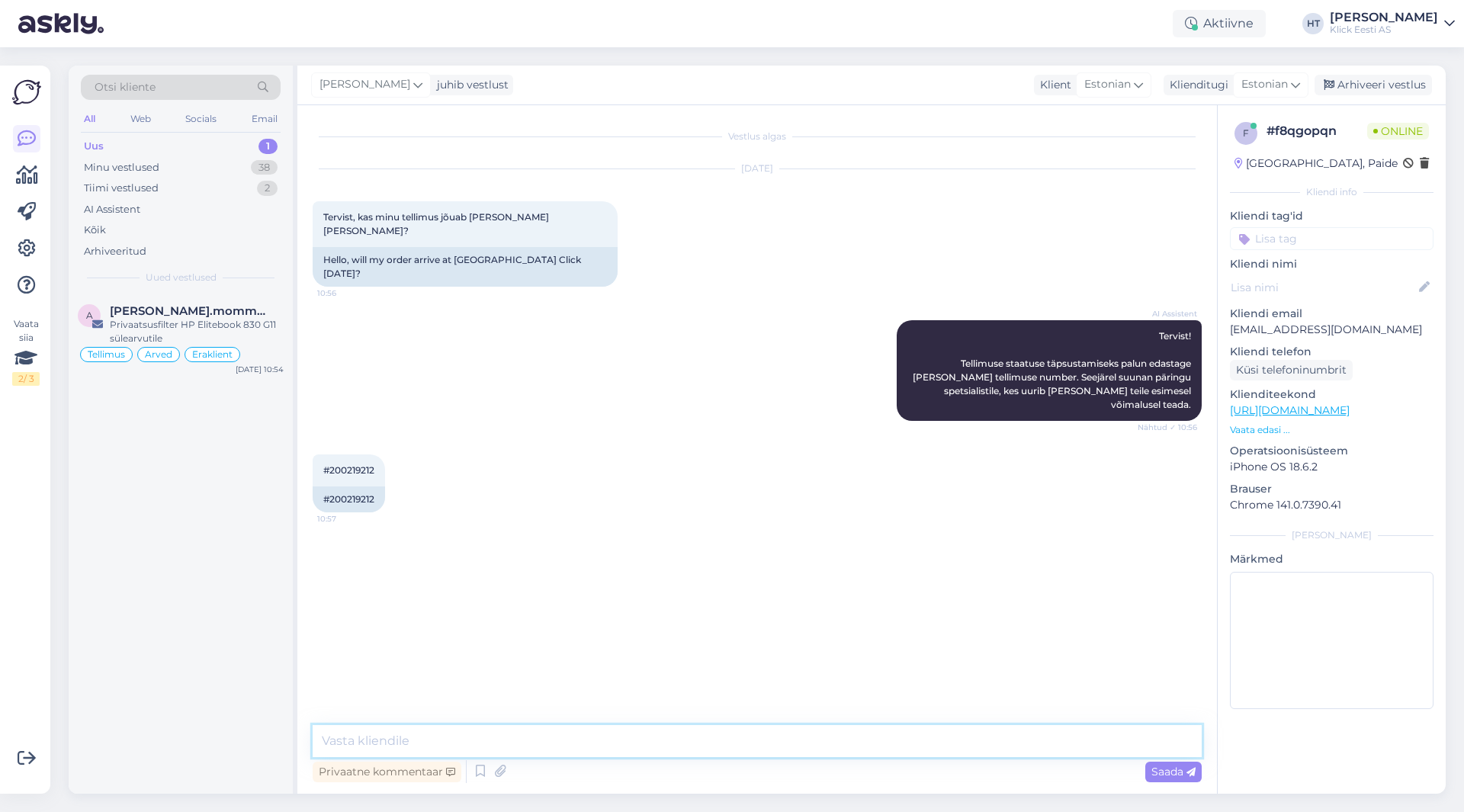
click at [722, 738] on textarea at bounding box center [757, 741] width 889 height 32
paste textarea "2-4 tööpäeva"
type textarea "Tarne kauplusesse võtab 2-4 tööpäeva. Eeldaks saabumist nädala lõppu."
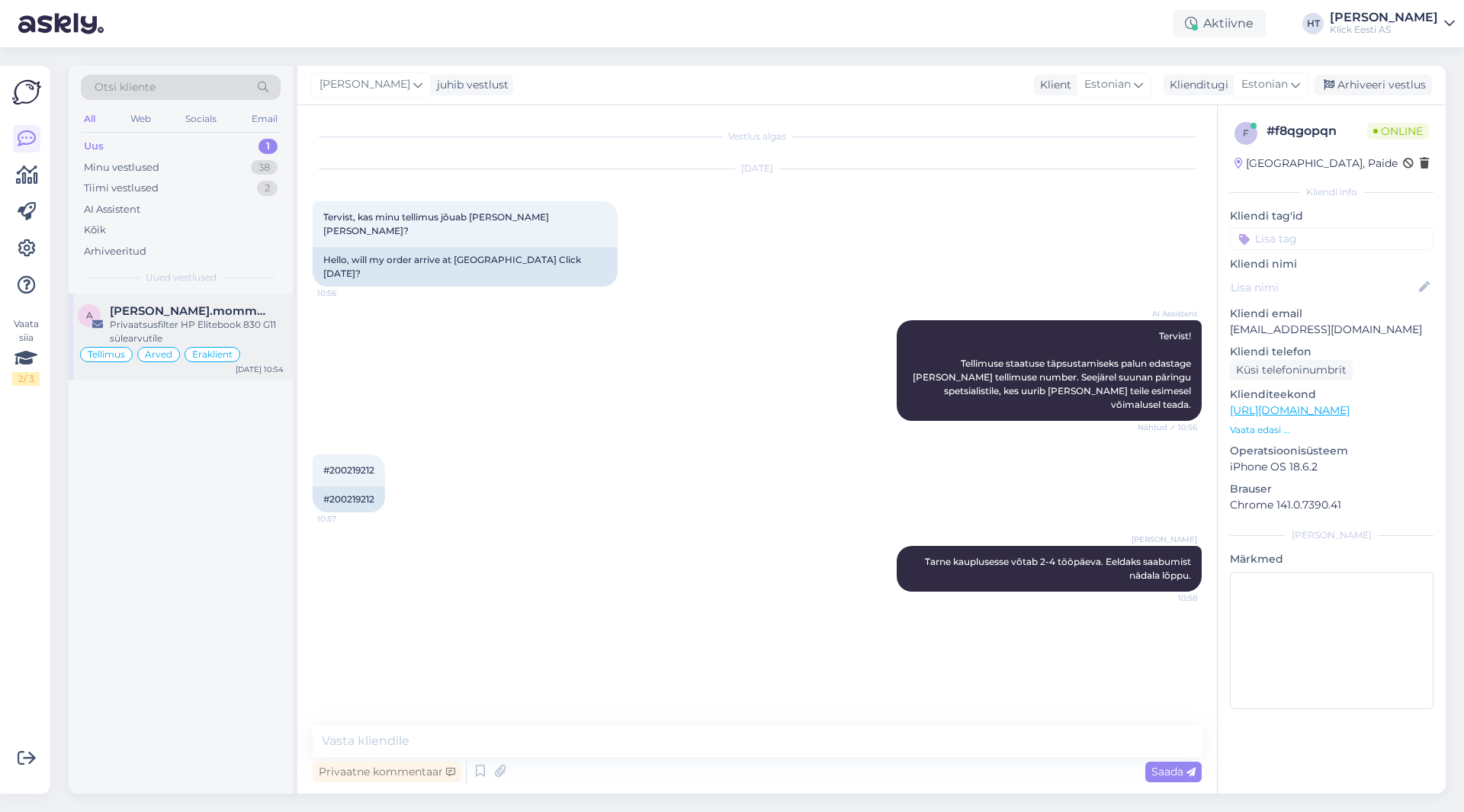
click at [253, 319] on div "Privaatsusfilter HP Elitebook 830 G11 sülearvutile" at bounding box center [197, 331] width 174 height 27
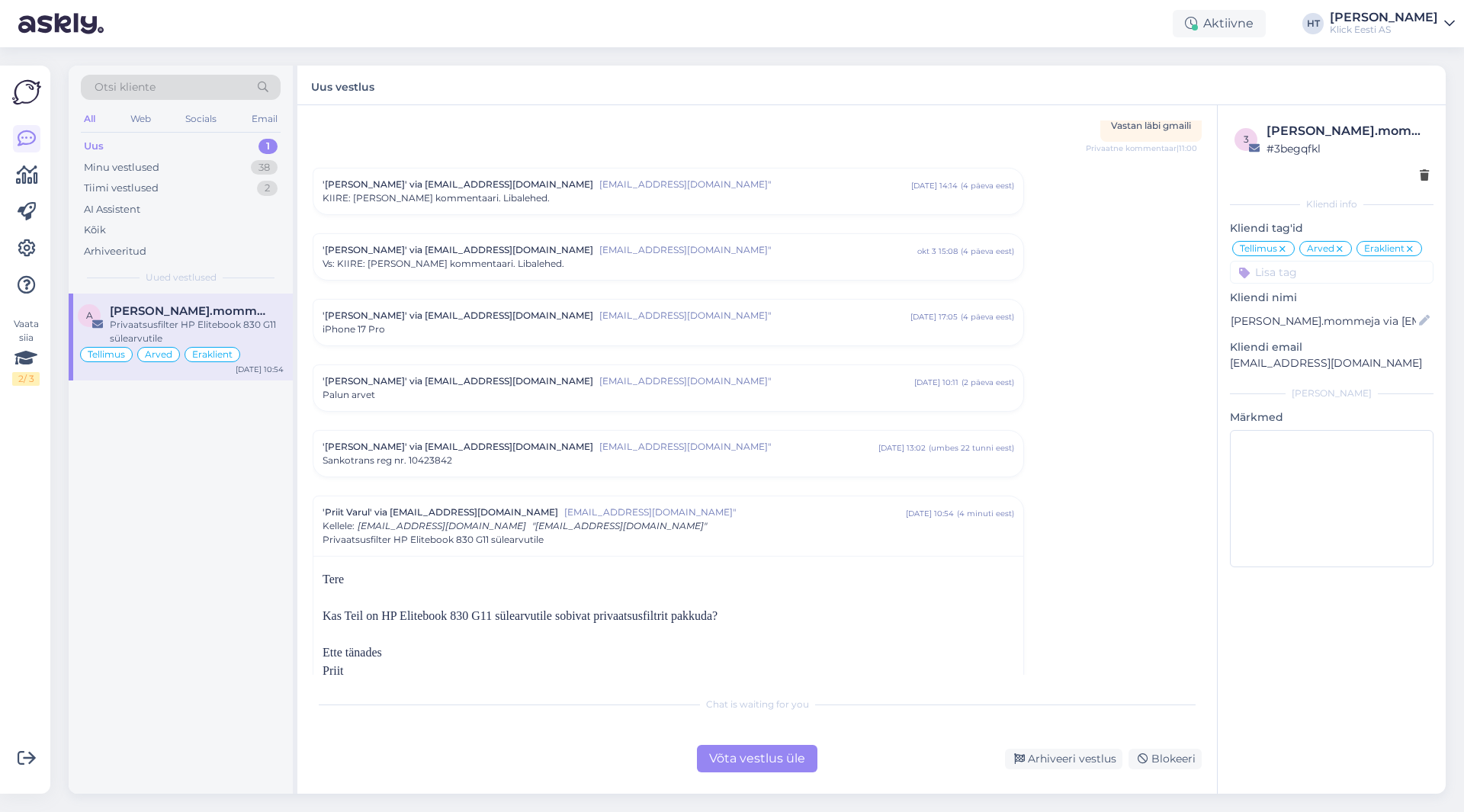
scroll to position [7476, 0]
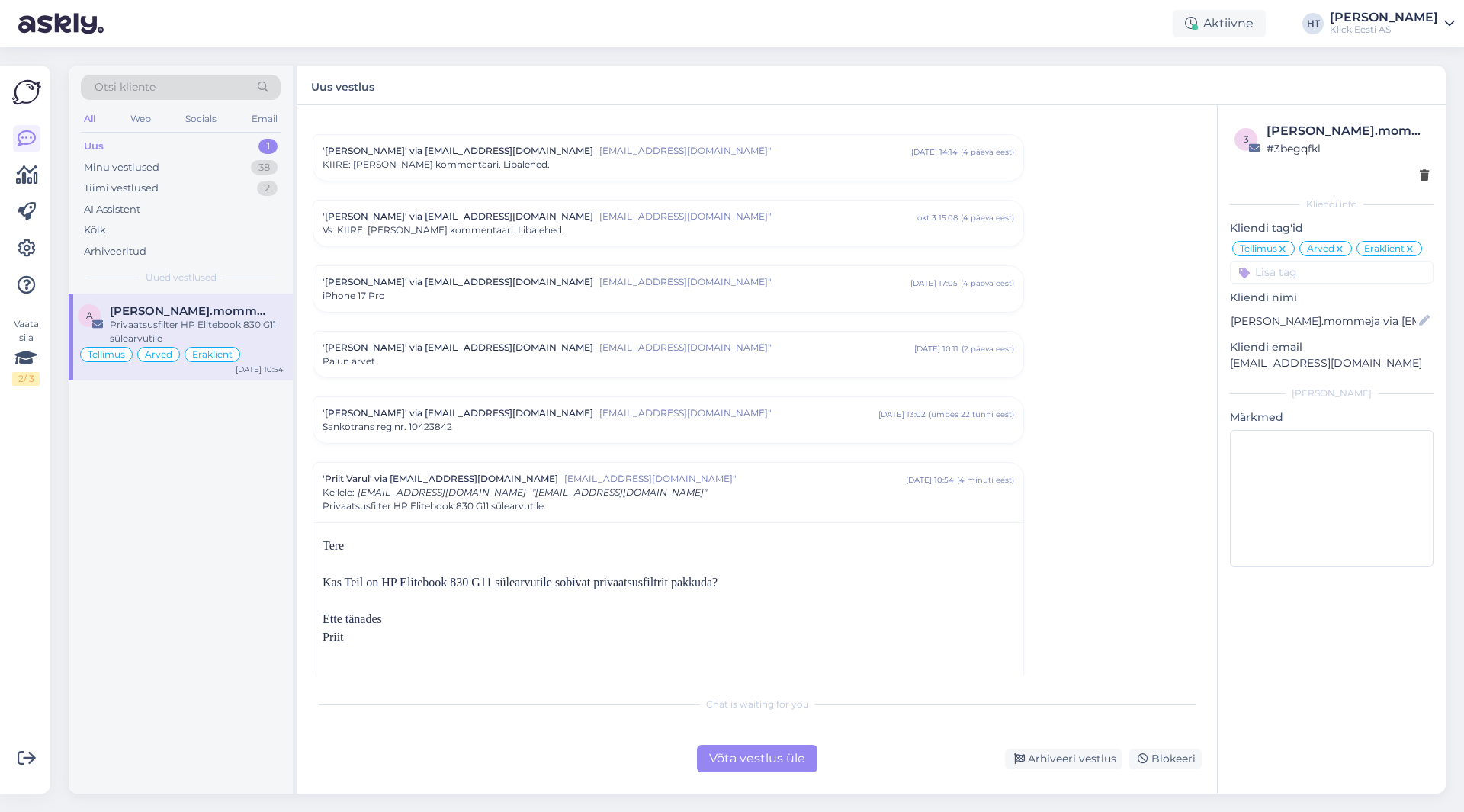
click at [217, 550] on div "a alexandre.mommeja via klienditugi@klick.ee Privaatsusfilter HP Elitebook 830 …" at bounding box center [180, 543] width 224 height 500
click at [225, 160] on div "Minu vestlused 38" at bounding box center [181, 168] width 200 height 21
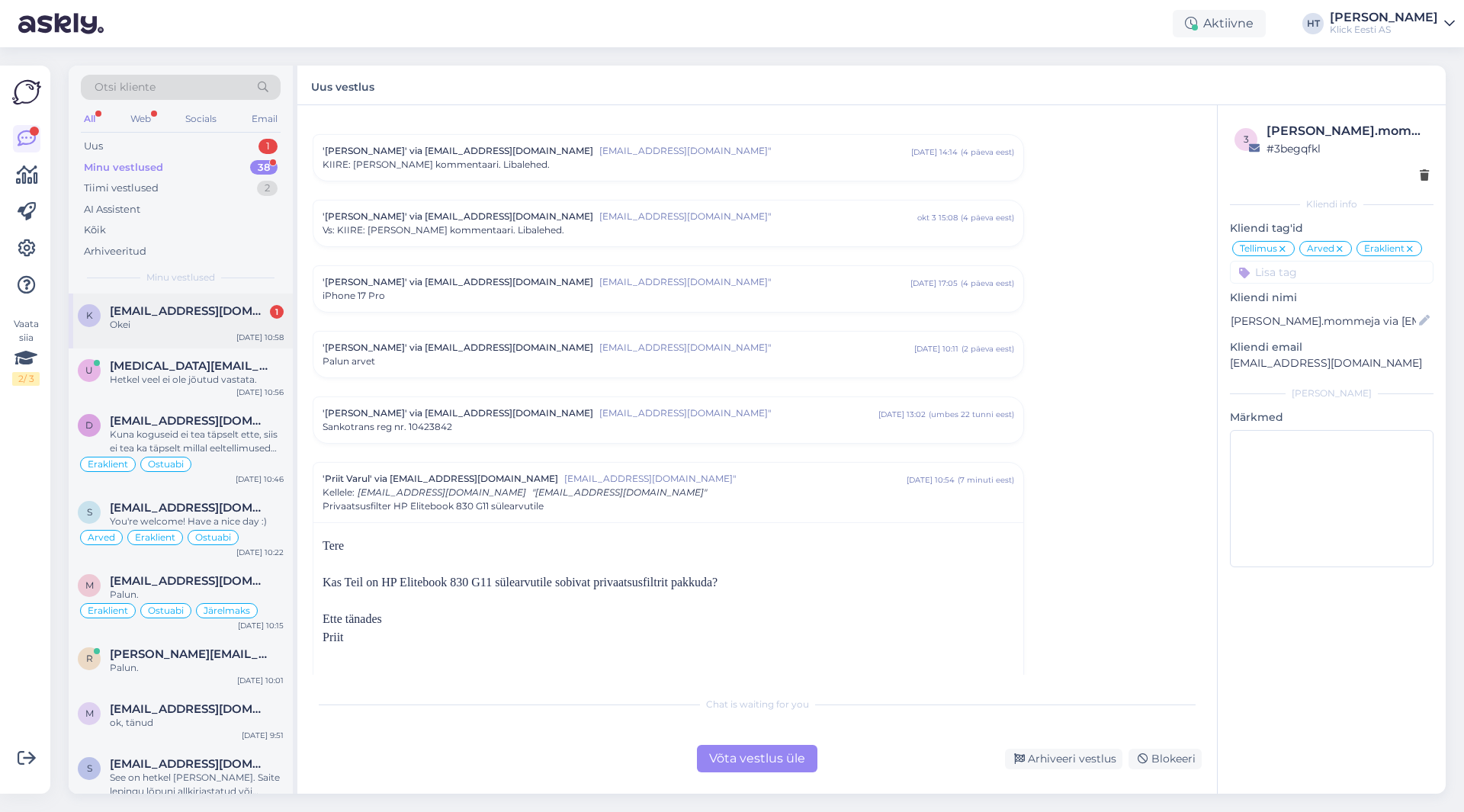
click at [228, 303] on div "k kirssmark@gmail.com 1 Okei Oct 7 10:58" at bounding box center [180, 321] width 224 height 55
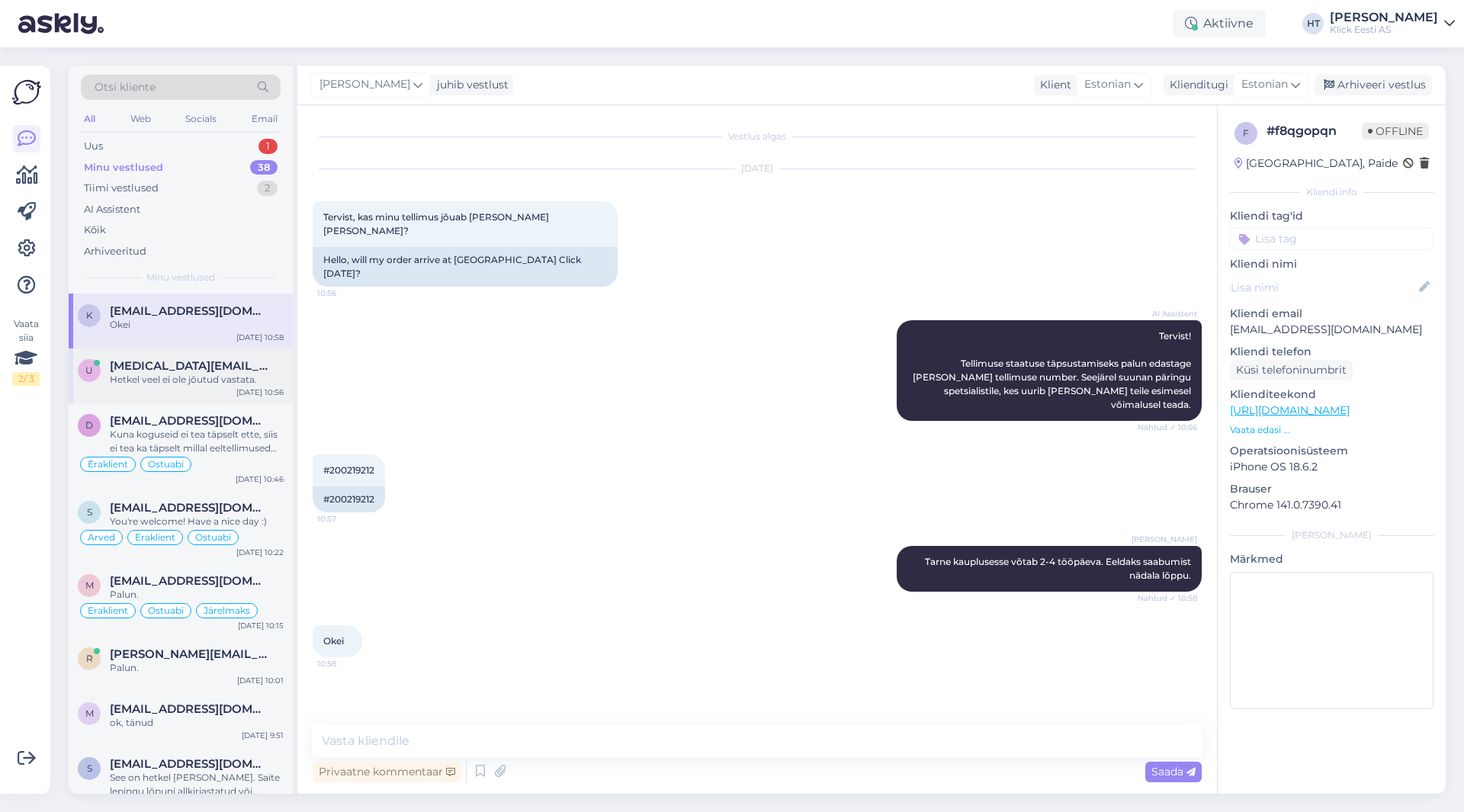
click at [262, 363] on div "ulo@mingelston.ee" at bounding box center [197, 365] width 174 height 14
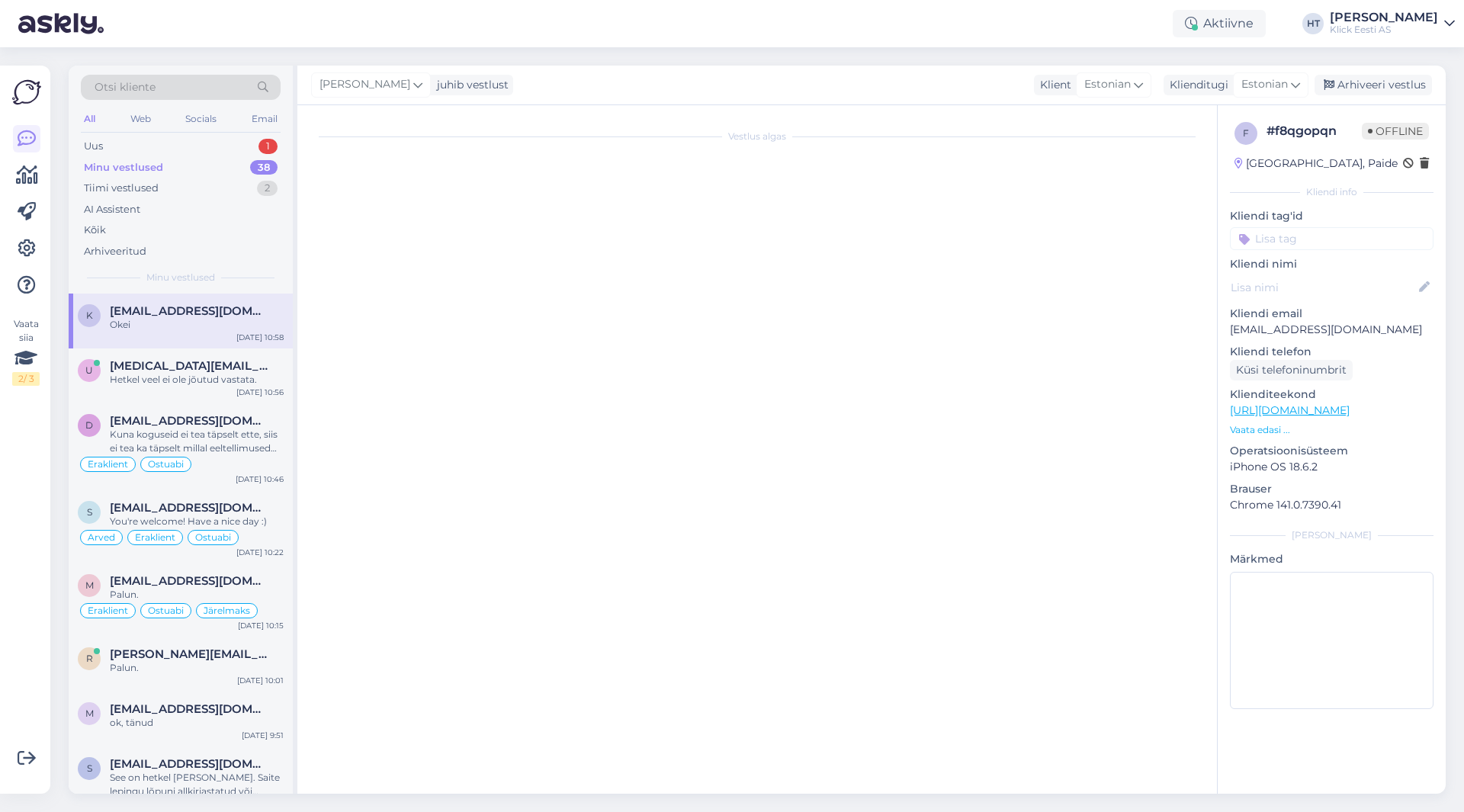
scroll to position [581, 0]
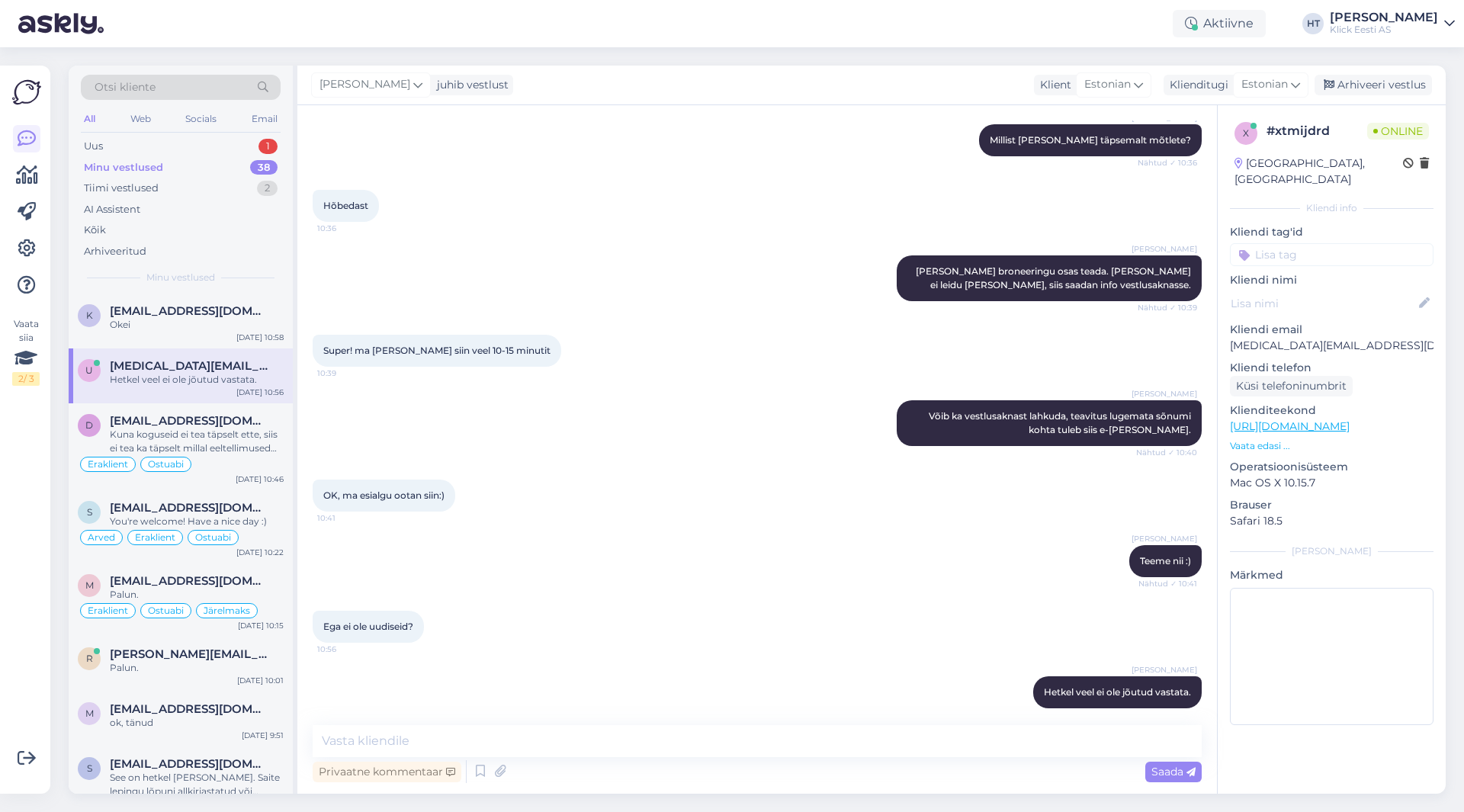
click at [555, 384] on div "Henri Täht Võib ka vestlusaknast lahkuda, teavitus lugemata sõnumi kohta tuleb …" at bounding box center [757, 423] width 889 height 79
click at [234, 313] on span "kirssmark@gmail.com" at bounding box center [189, 311] width 159 height 14
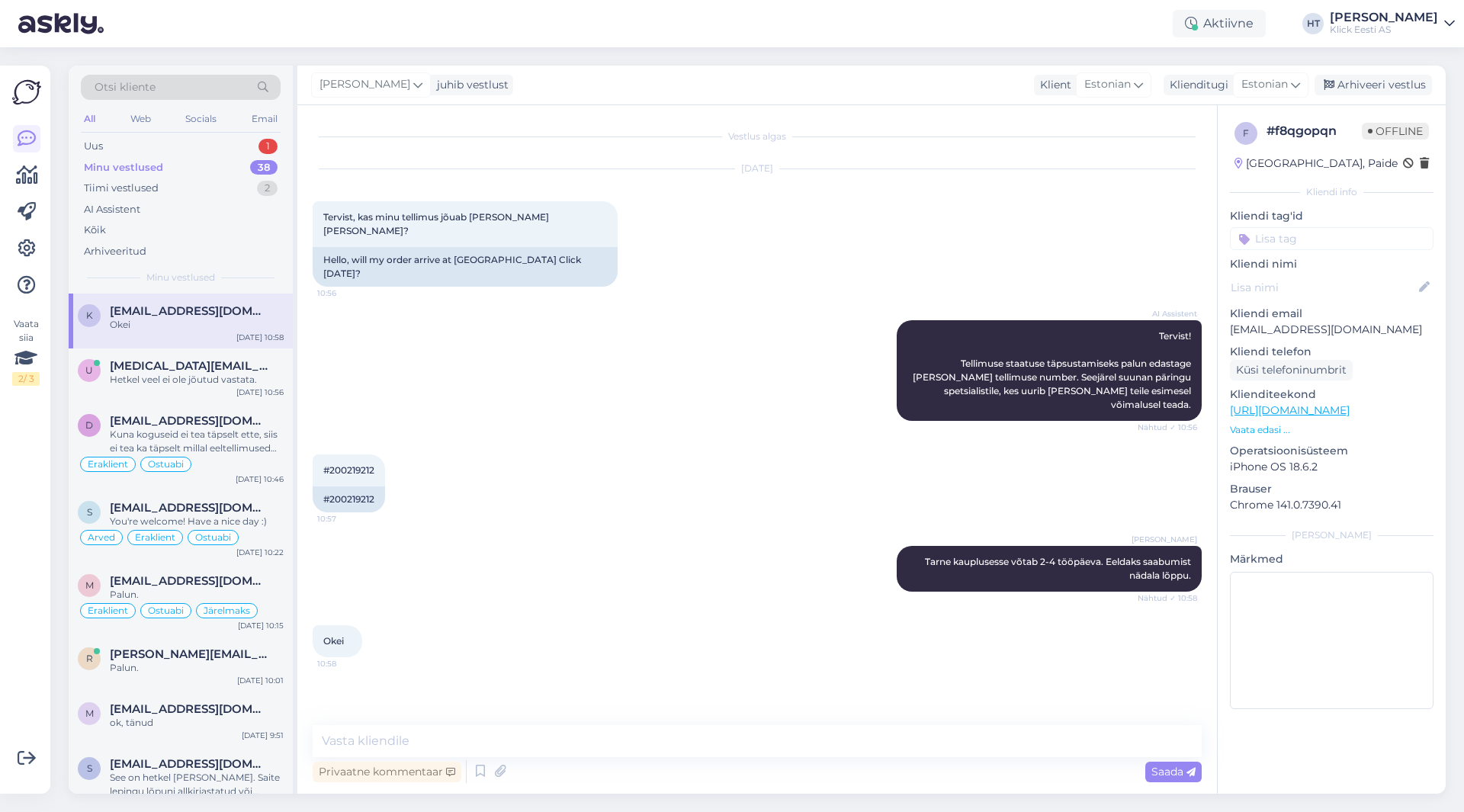
scroll to position [0, 0]
click at [542, 367] on div "AI Assistent Tervist! Tellimuse staatuse täpsustamiseks palun edastage mulle om…" at bounding box center [757, 370] width 889 height 134
click at [484, 360] on div "AI Assistent Tervist! Tellimuse staatuse täpsustamiseks palun edastage mulle om…" at bounding box center [757, 370] width 889 height 134
click at [249, 154] on div "Uus 1" at bounding box center [181, 146] width 200 height 21
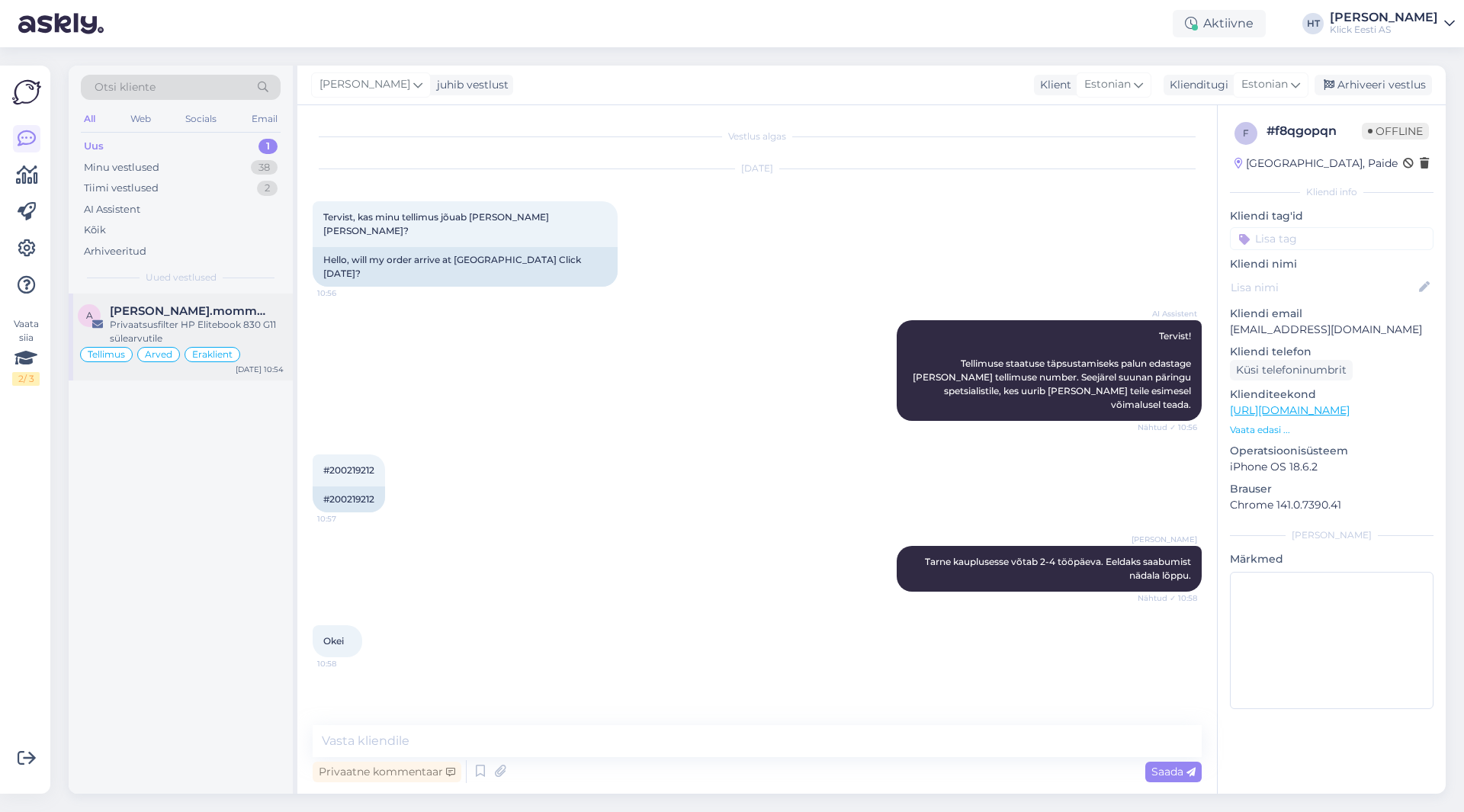
click at [228, 332] on div "Privaatsusfilter HP Elitebook 830 G11 sülearvutile" at bounding box center [197, 331] width 174 height 27
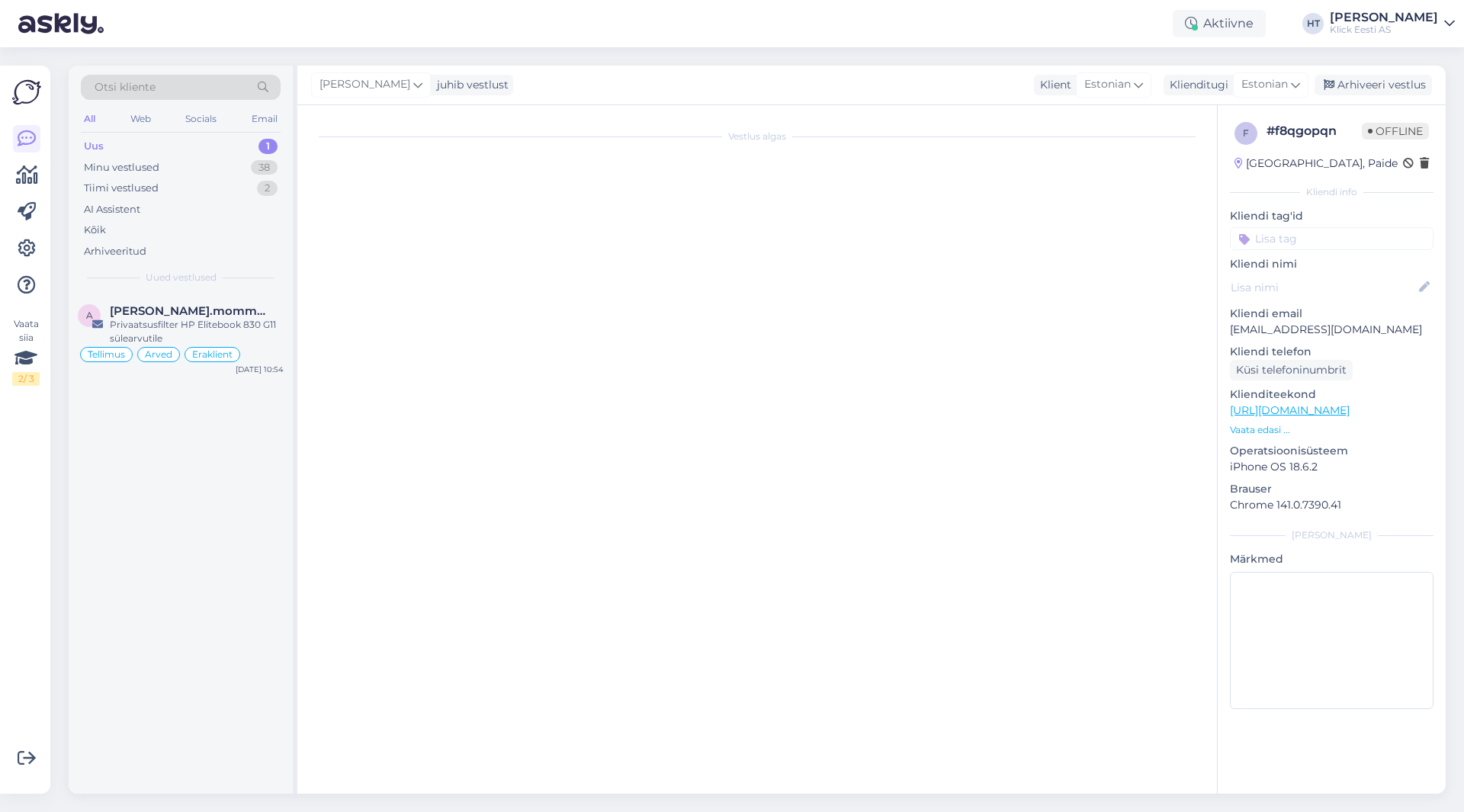
scroll to position [7345, 0]
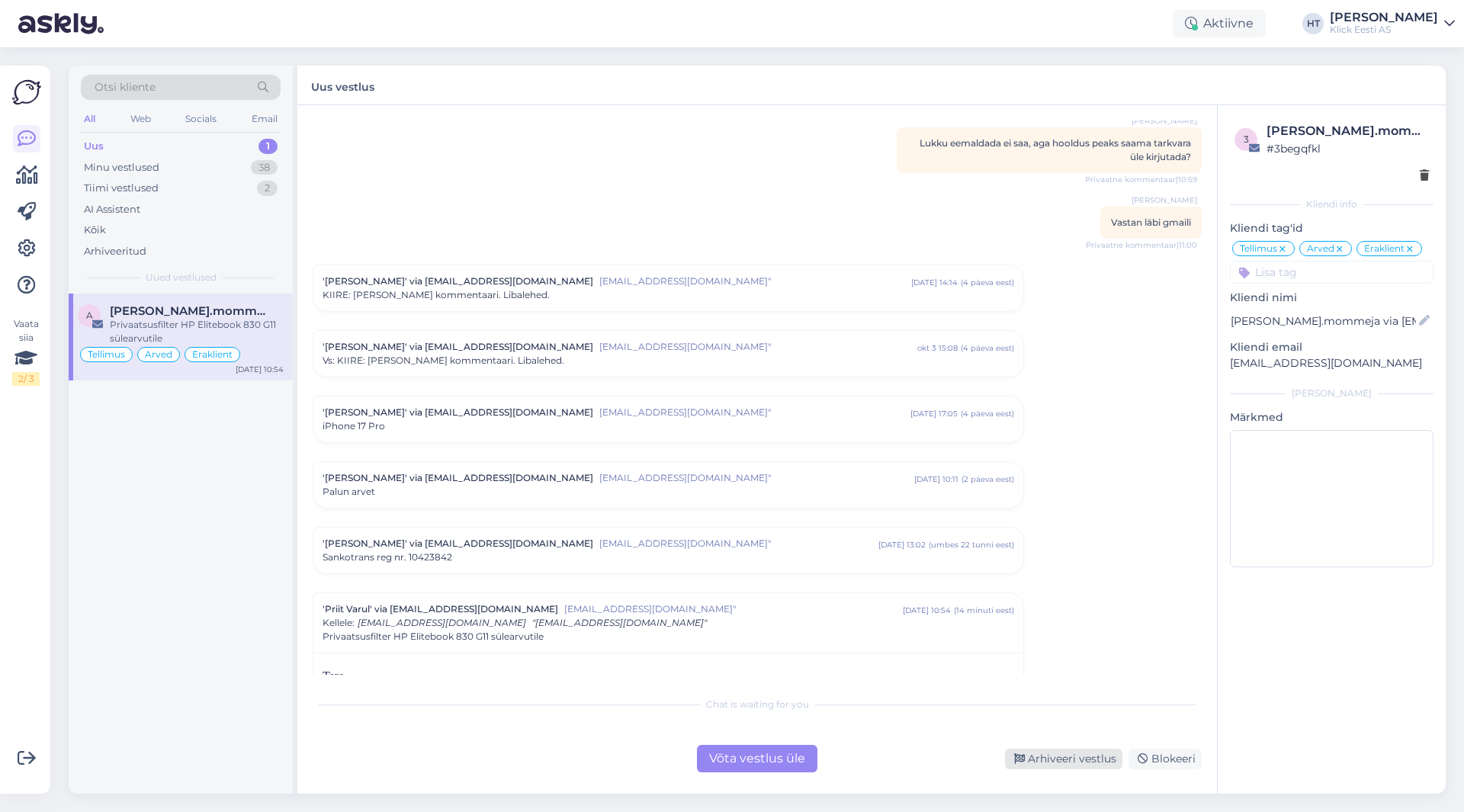
click at [1079, 762] on div "Arhiveeri vestlus" at bounding box center [1064, 758] width 117 height 21
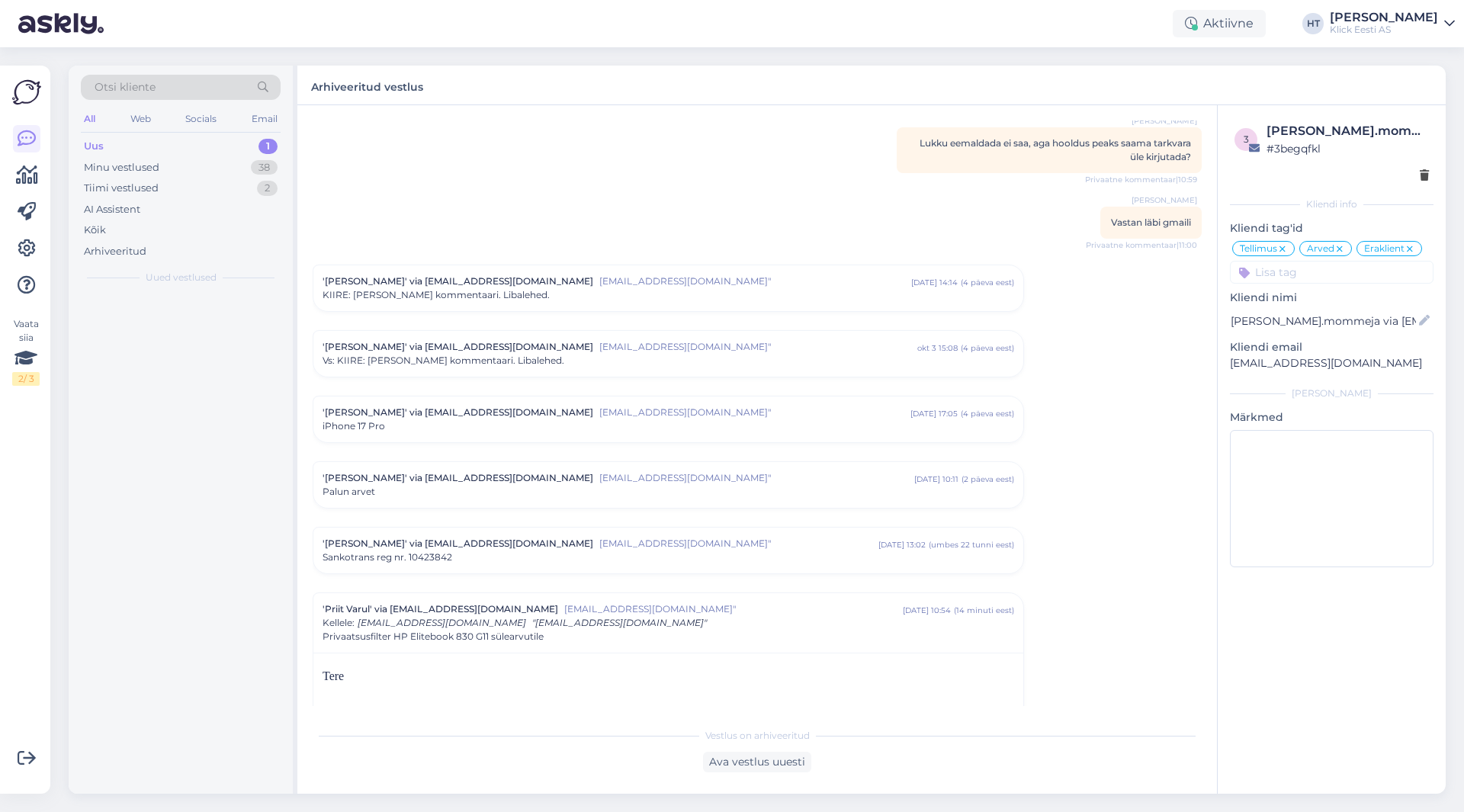
scroll to position [7444, 0]
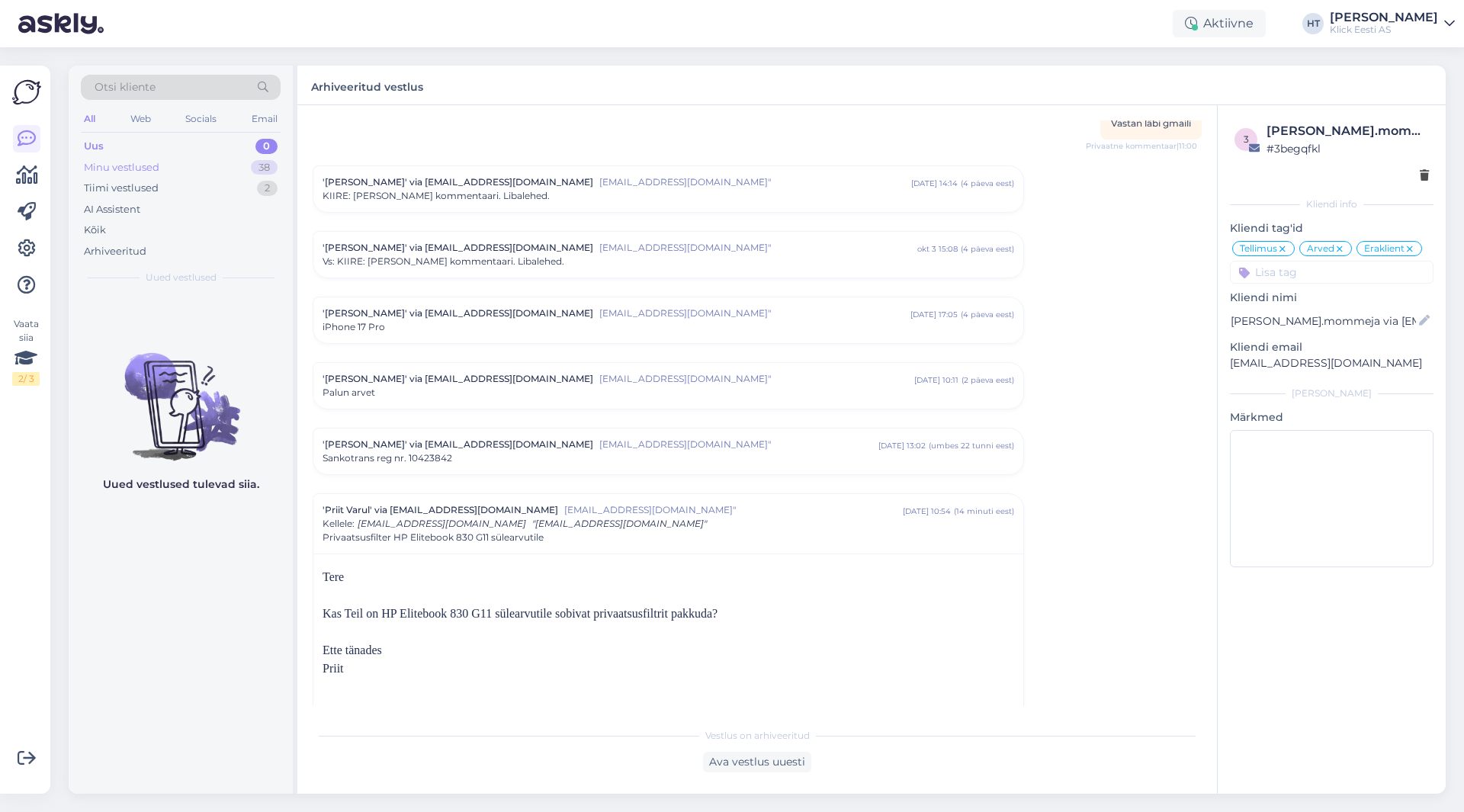
click at [231, 166] on div "Minu vestlused 38" at bounding box center [181, 168] width 200 height 21
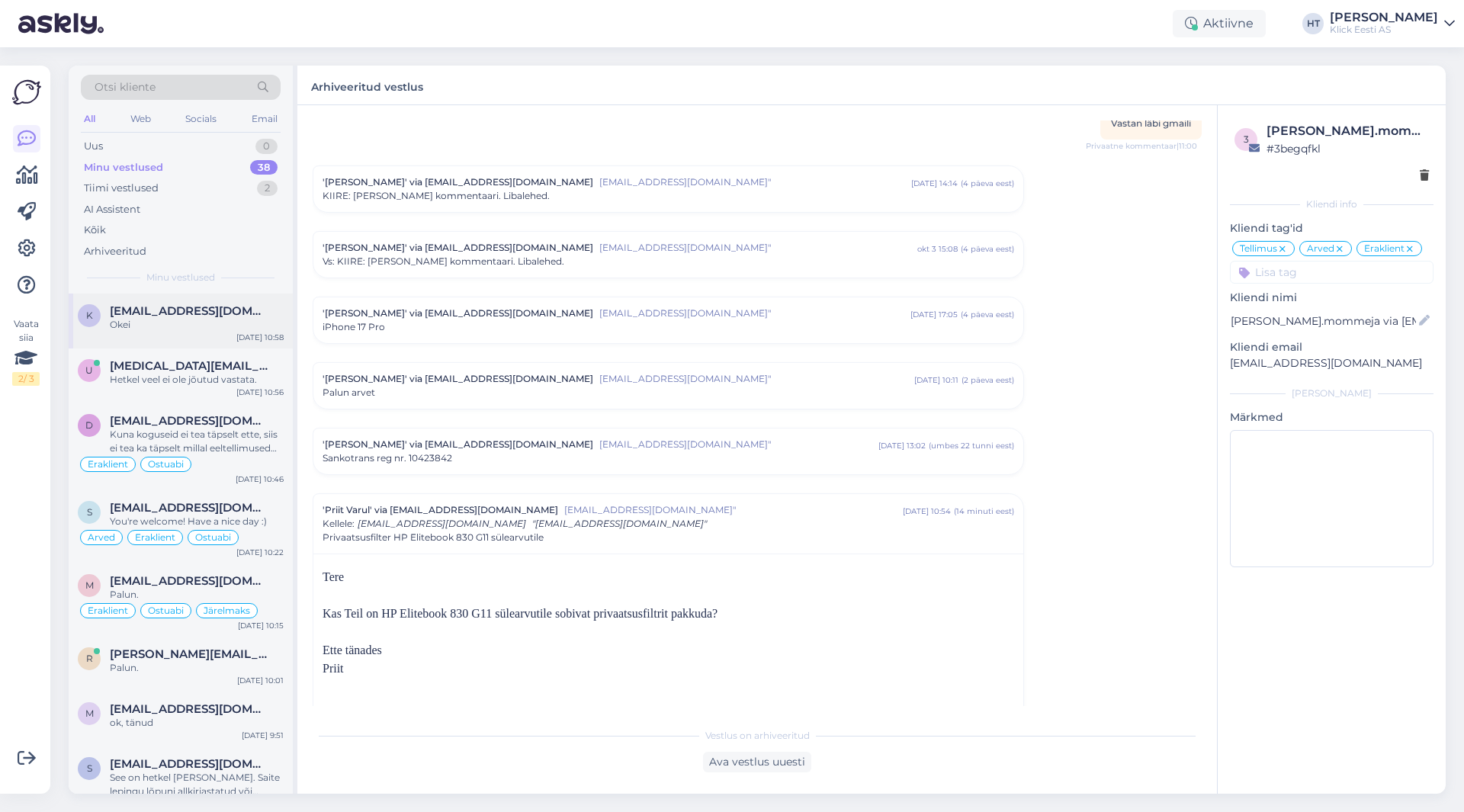
click at [243, 309] on div "kirssmark@gmail.com" at bounding box center [197, 311] width 174 height 14
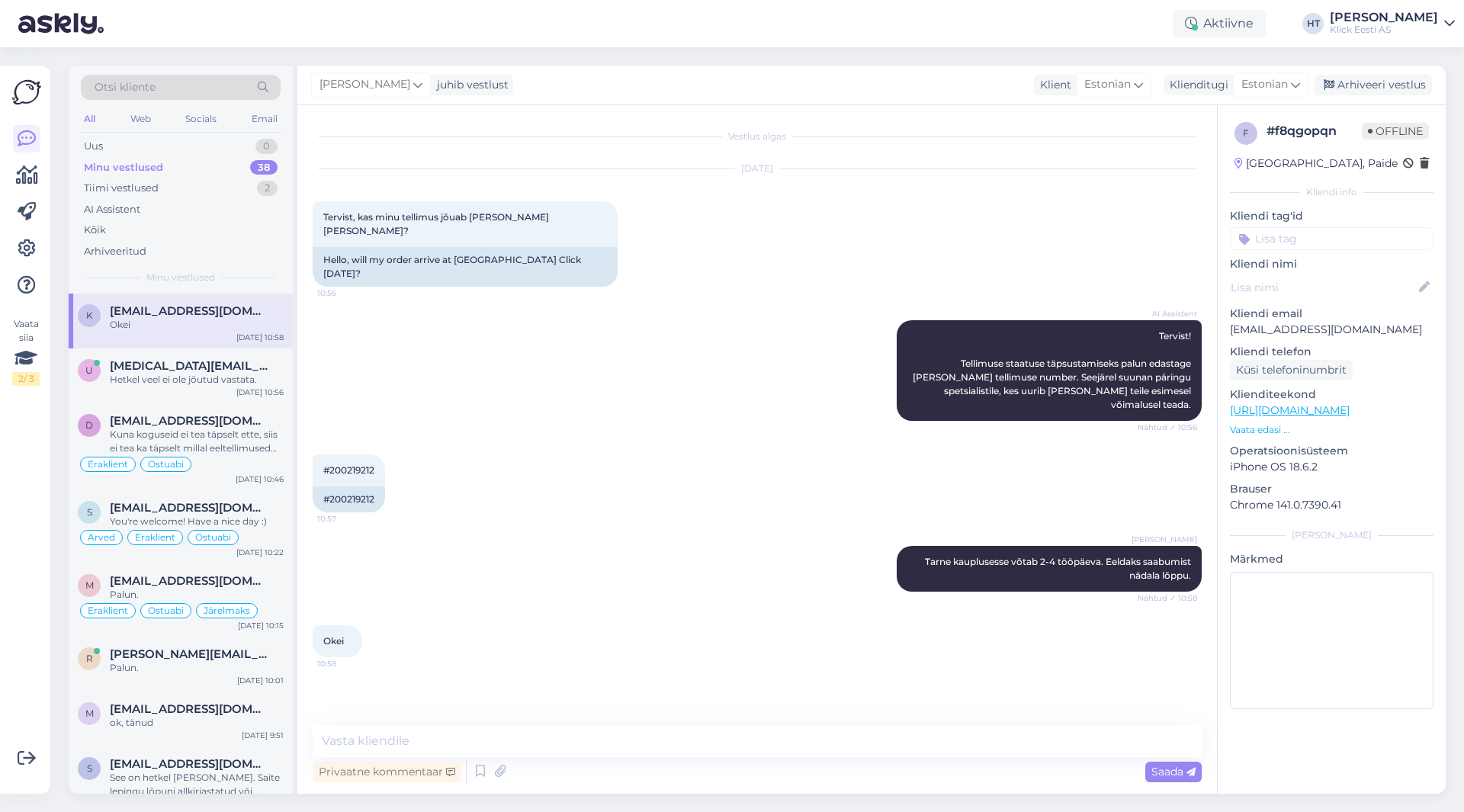
scroll to position [0, 0]
click at [229, 384] on div "Hetkel veel ei ole jõutud vastata." at bounding box center [197, 380] width 174 height 14
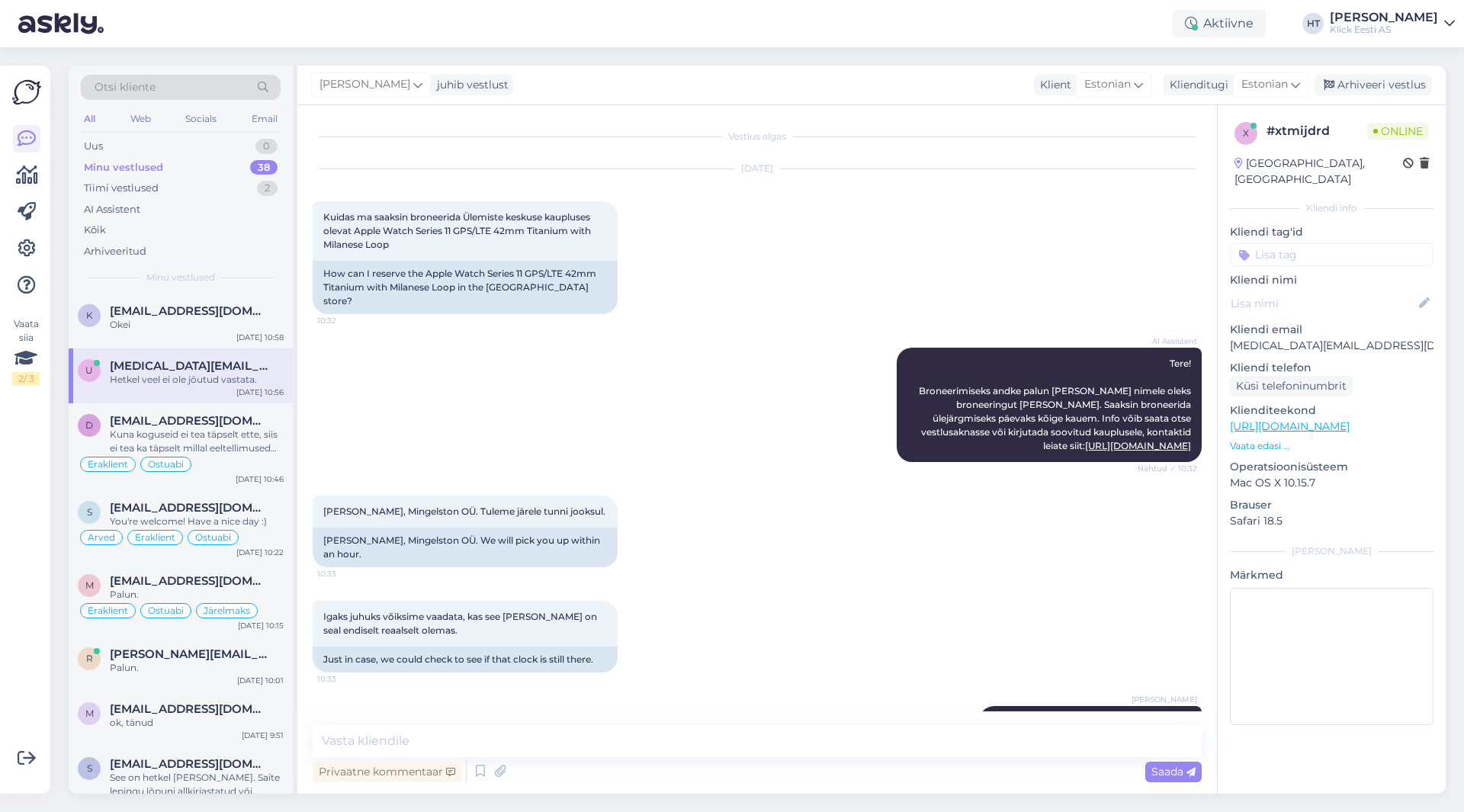
scroll to position [581, 0]
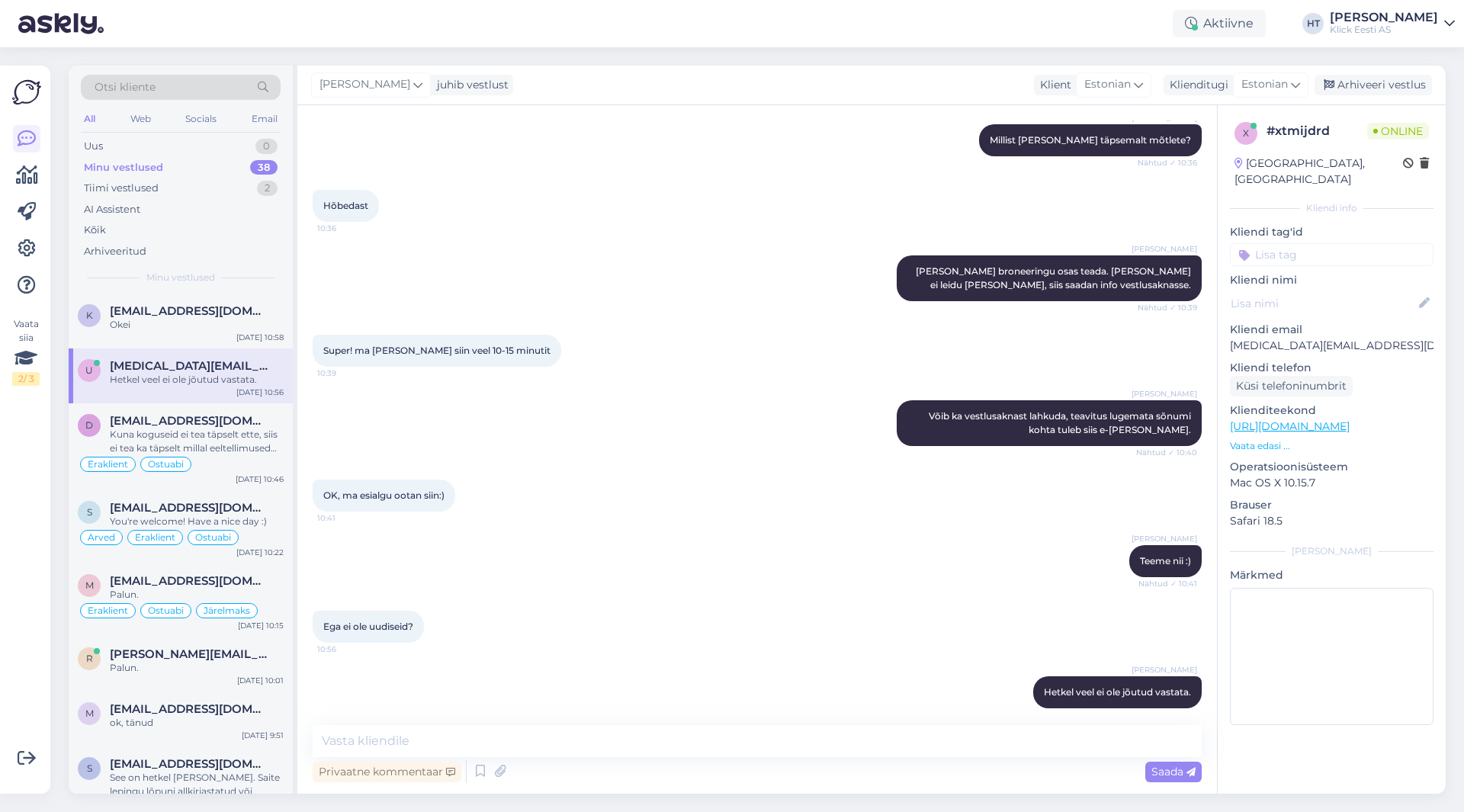
click at [1286, 439] on p "Vaata edasi ..." at bounding box center [1332, 446] width 203 height 14
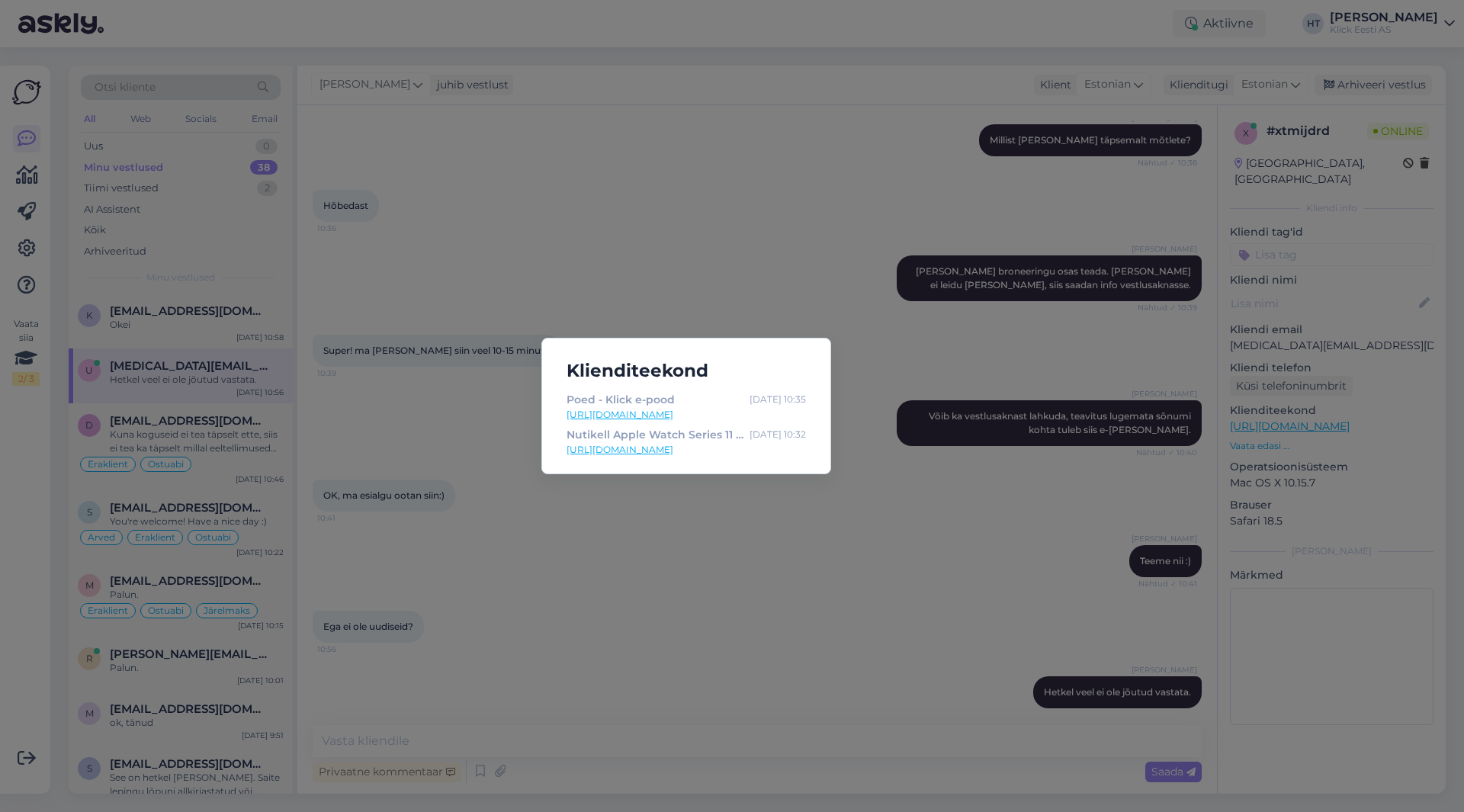
click at [715, 546] on div "Klienditeekond Poed - Klick e-pood Oct 7 10:35 https://www.klick.ee/kauplused N…" at bounding box center [732, 406] width 1464 height 812
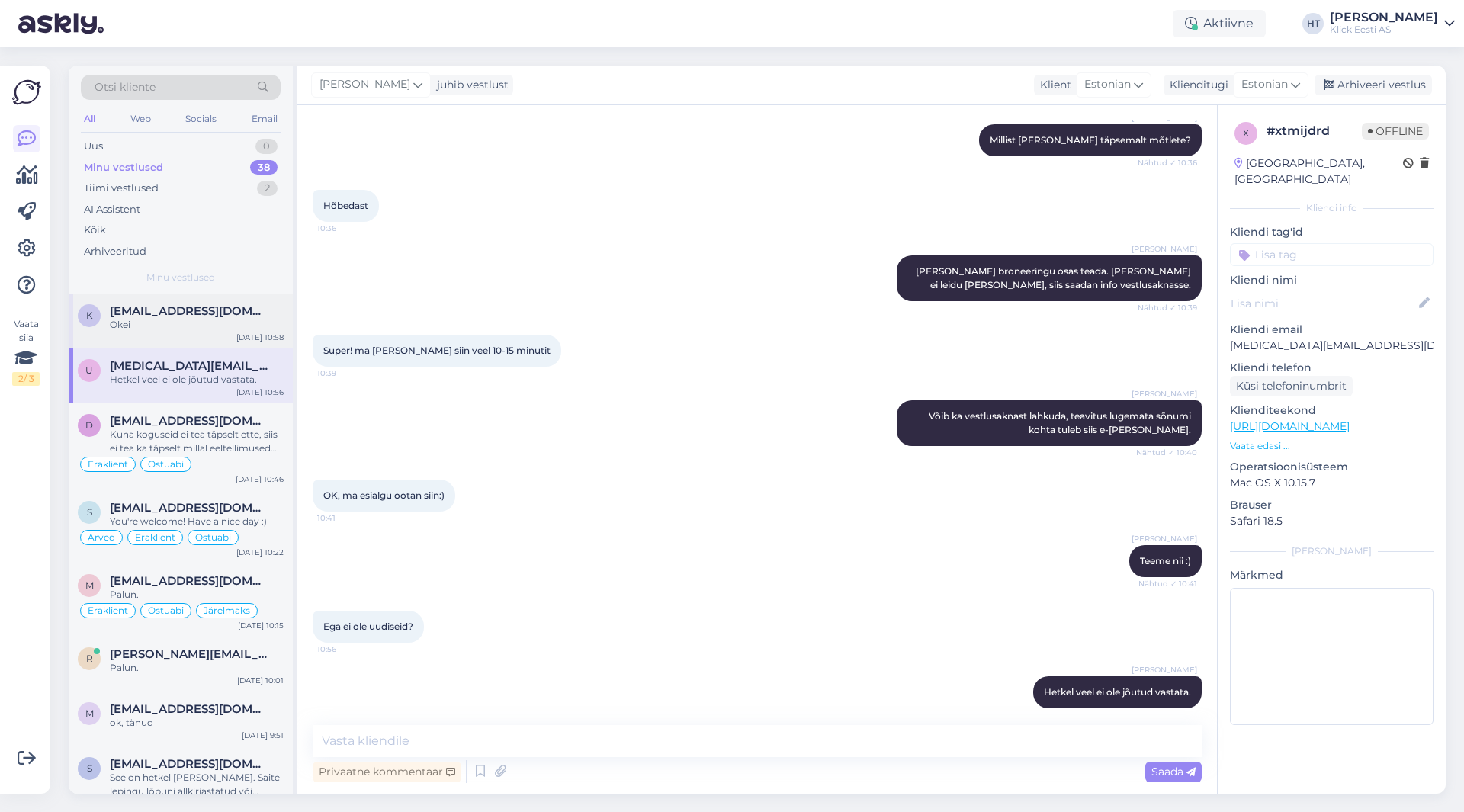
click at [115, 308] on span "kirssmark@gmail.com" at bounding box center [189, 311] width 159 height 14
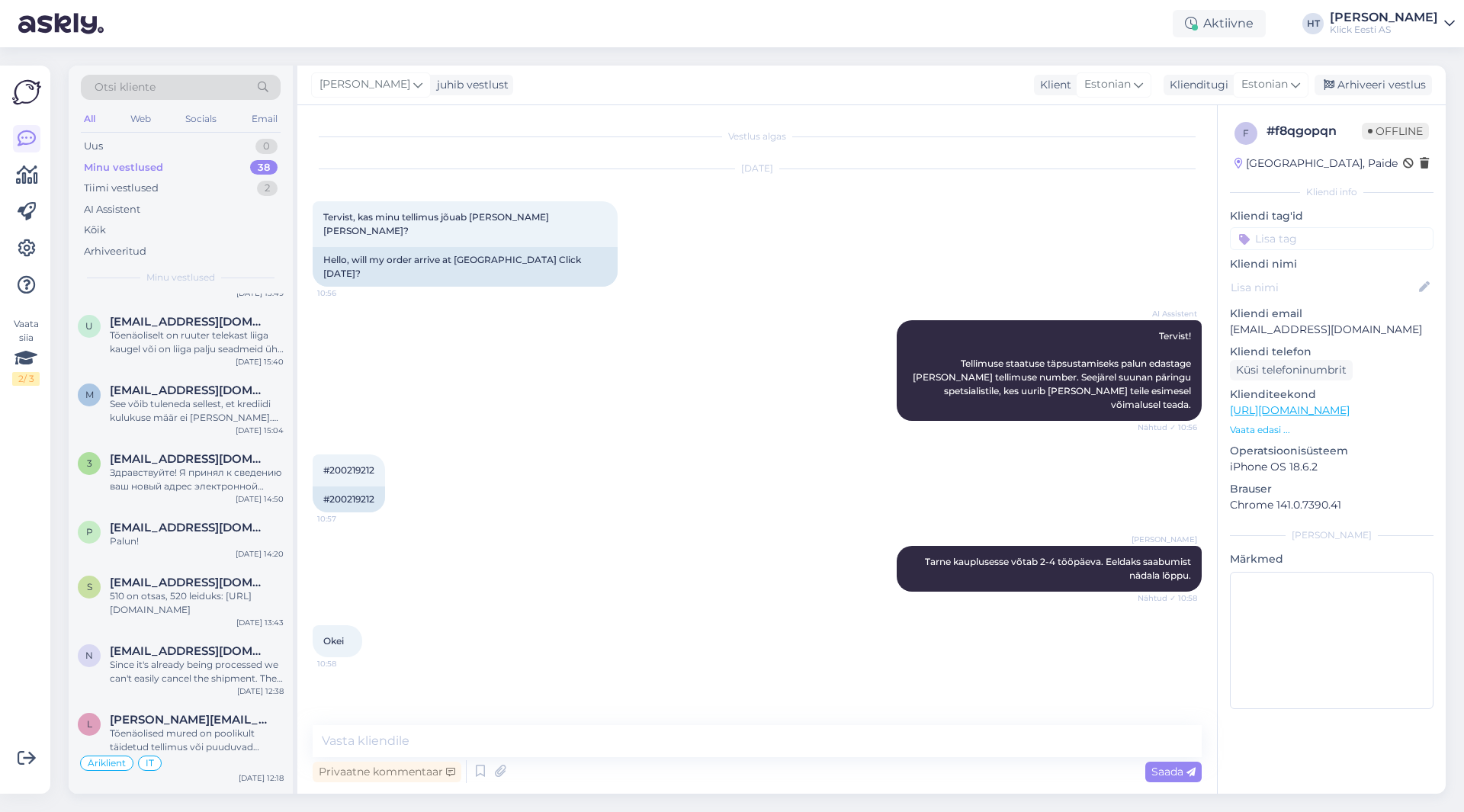
scroll to position [1970, 0]
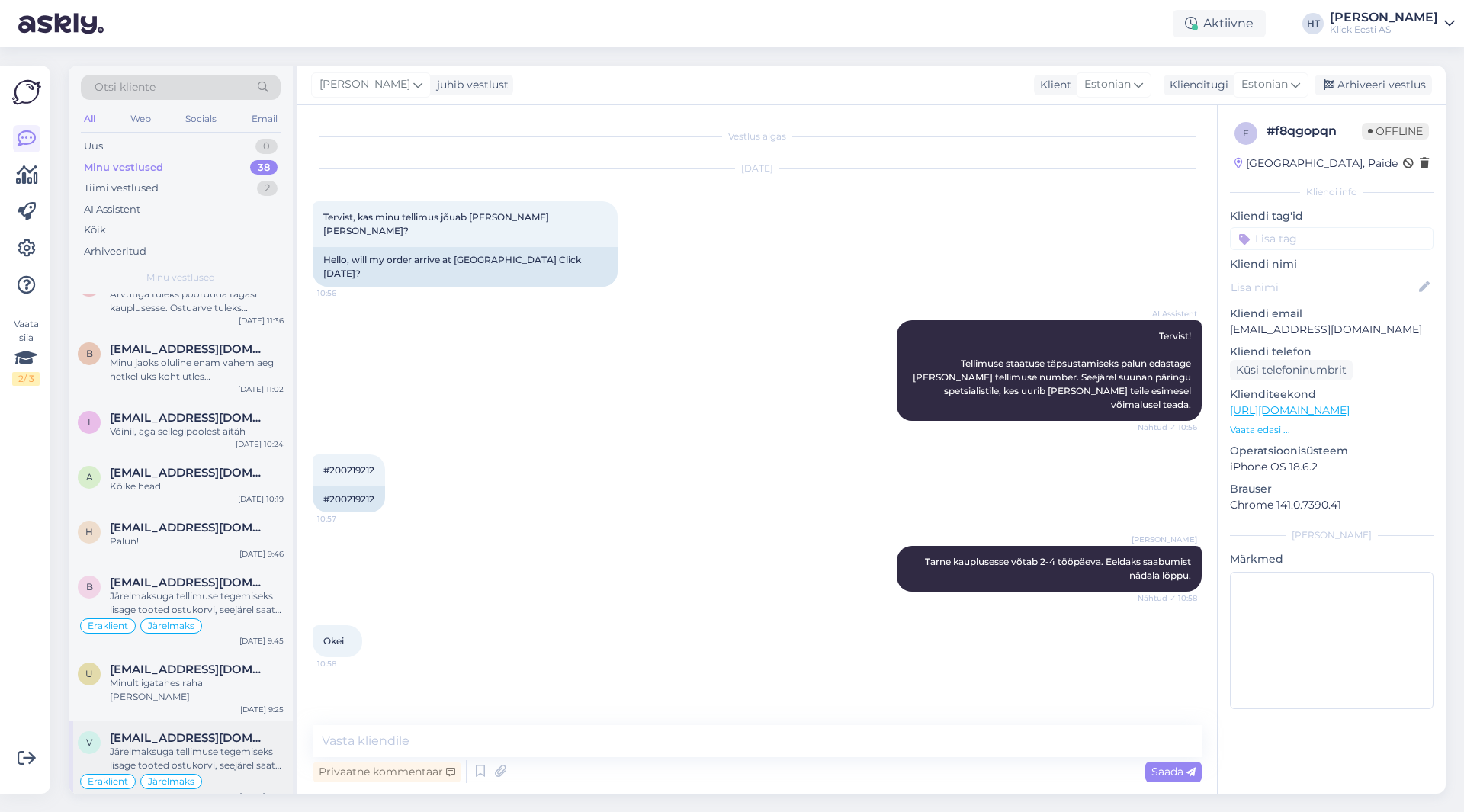
click at [241, 745] on div "Järelmaksuga tellimuse tegemiseks lisage tooted ostukorvi, seejärel saate ostuk…" at bounding box center [197, 758] width 174 height 27
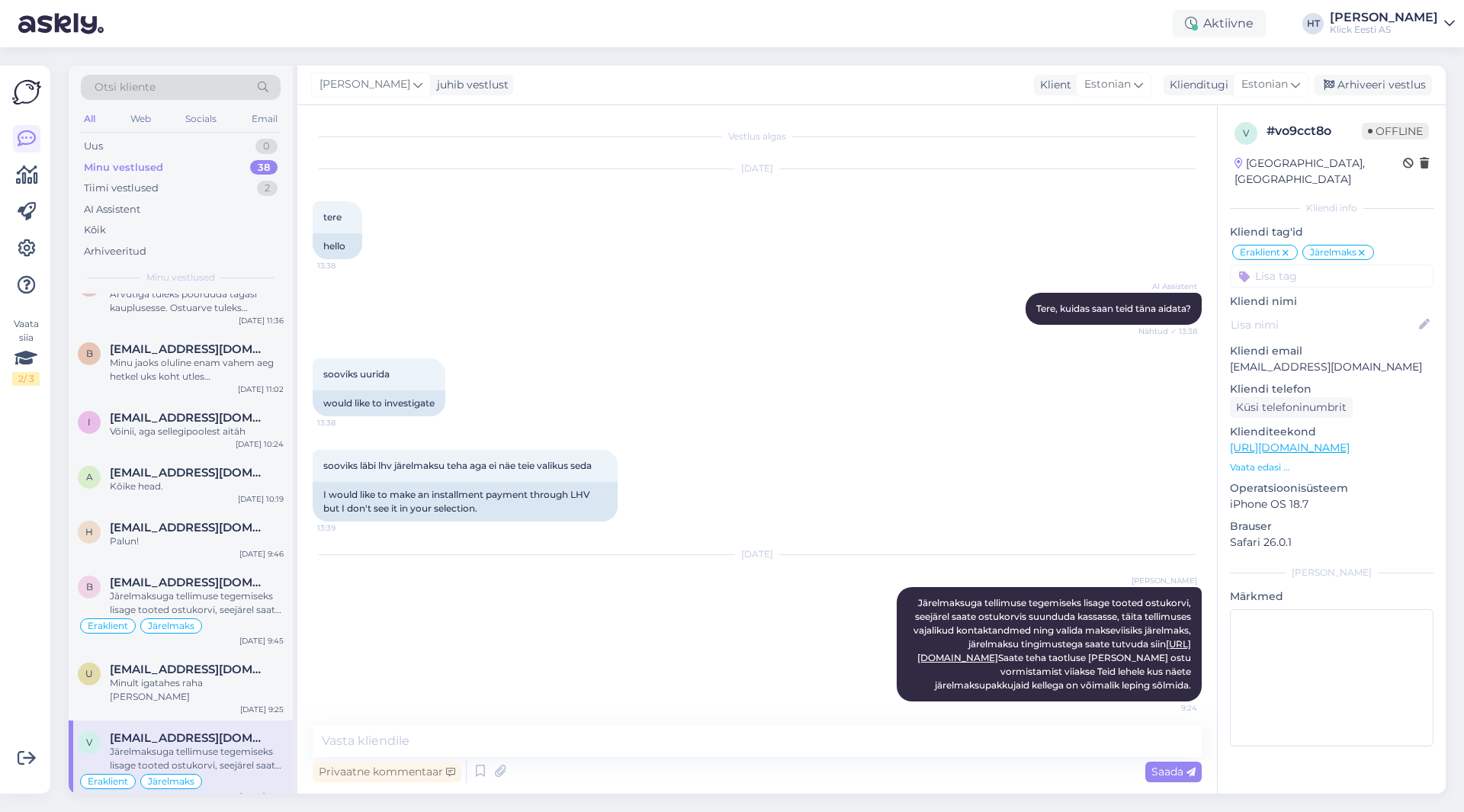
scroll to position [21, 0]
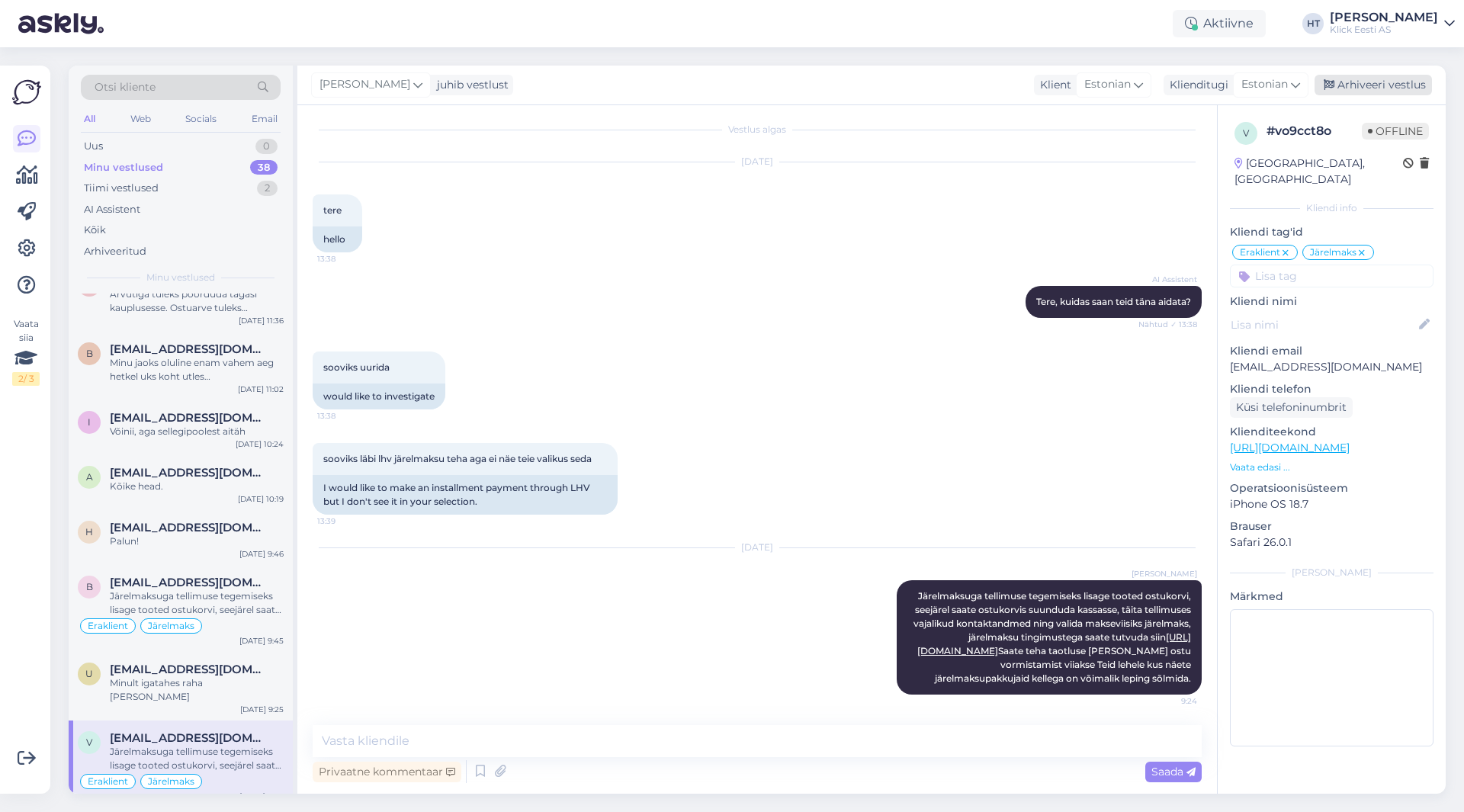
click at [1359, 83] on div "Arhiveeri vestlus" at bounding box center [1373, 84] width 117 height 21
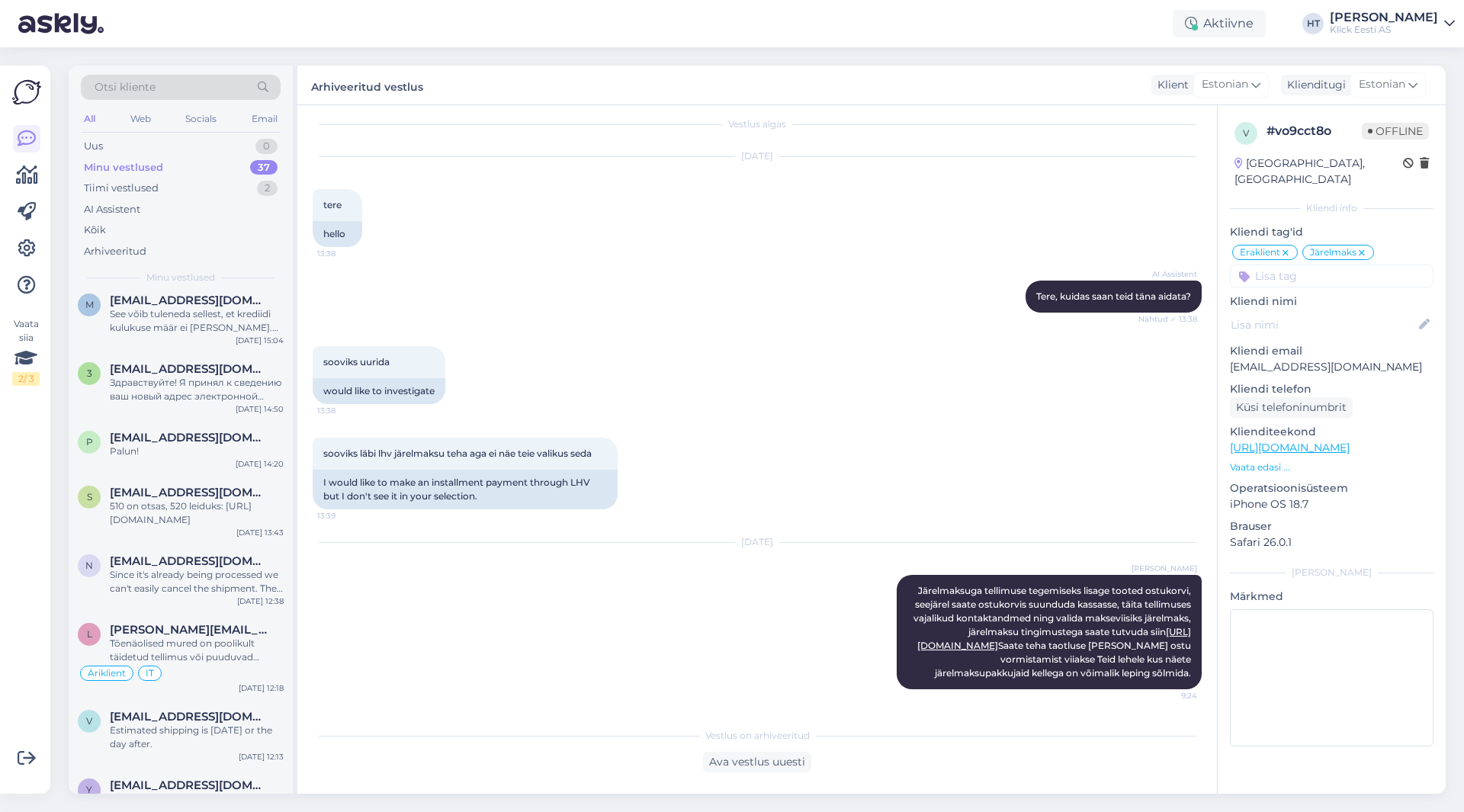
scroll to position [1883, 0]
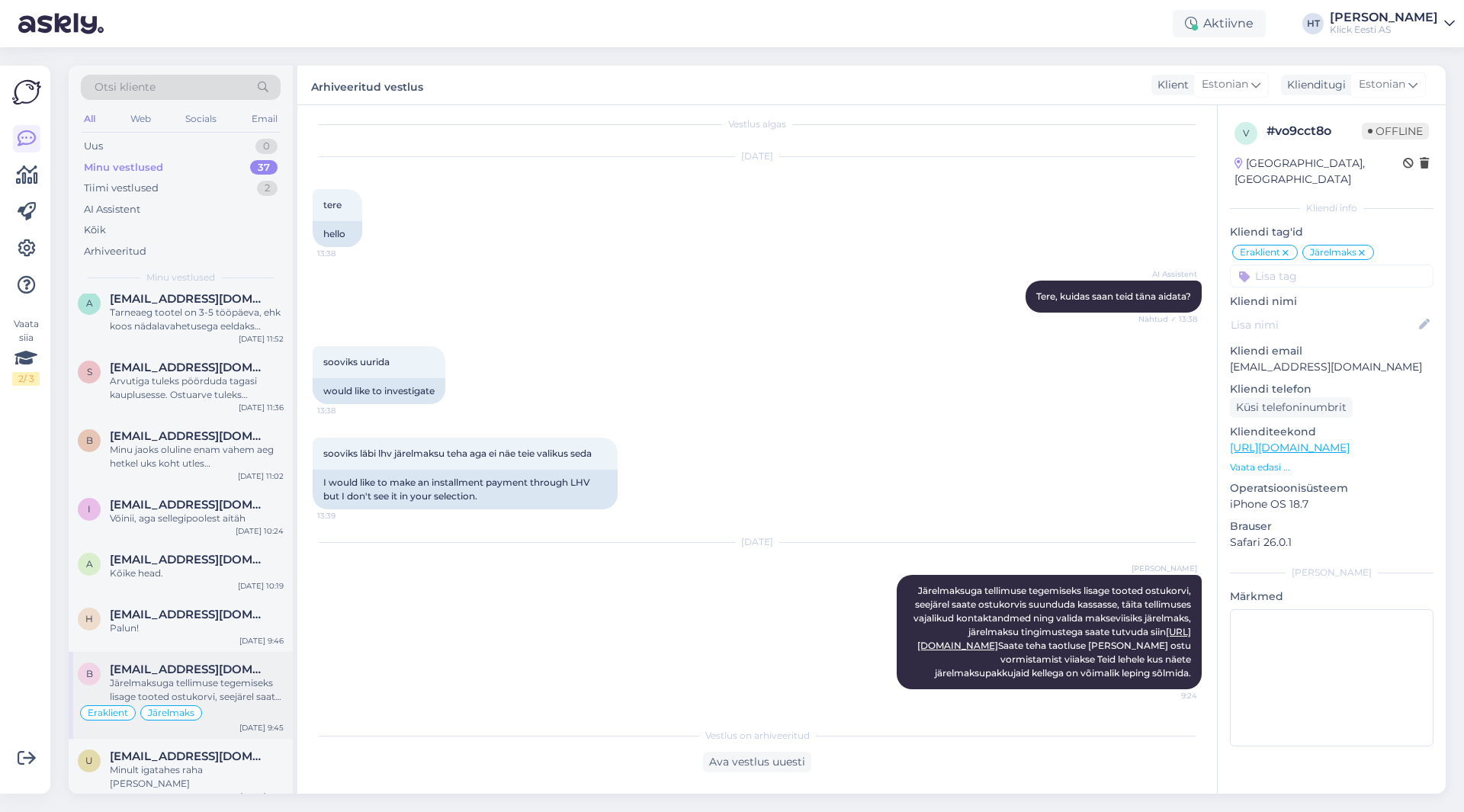
click at [214, 665] on span "[EMAIL_ADDRESS][DOMAIN_NAME]" at bounding box center [189, 669] width 159 height 14
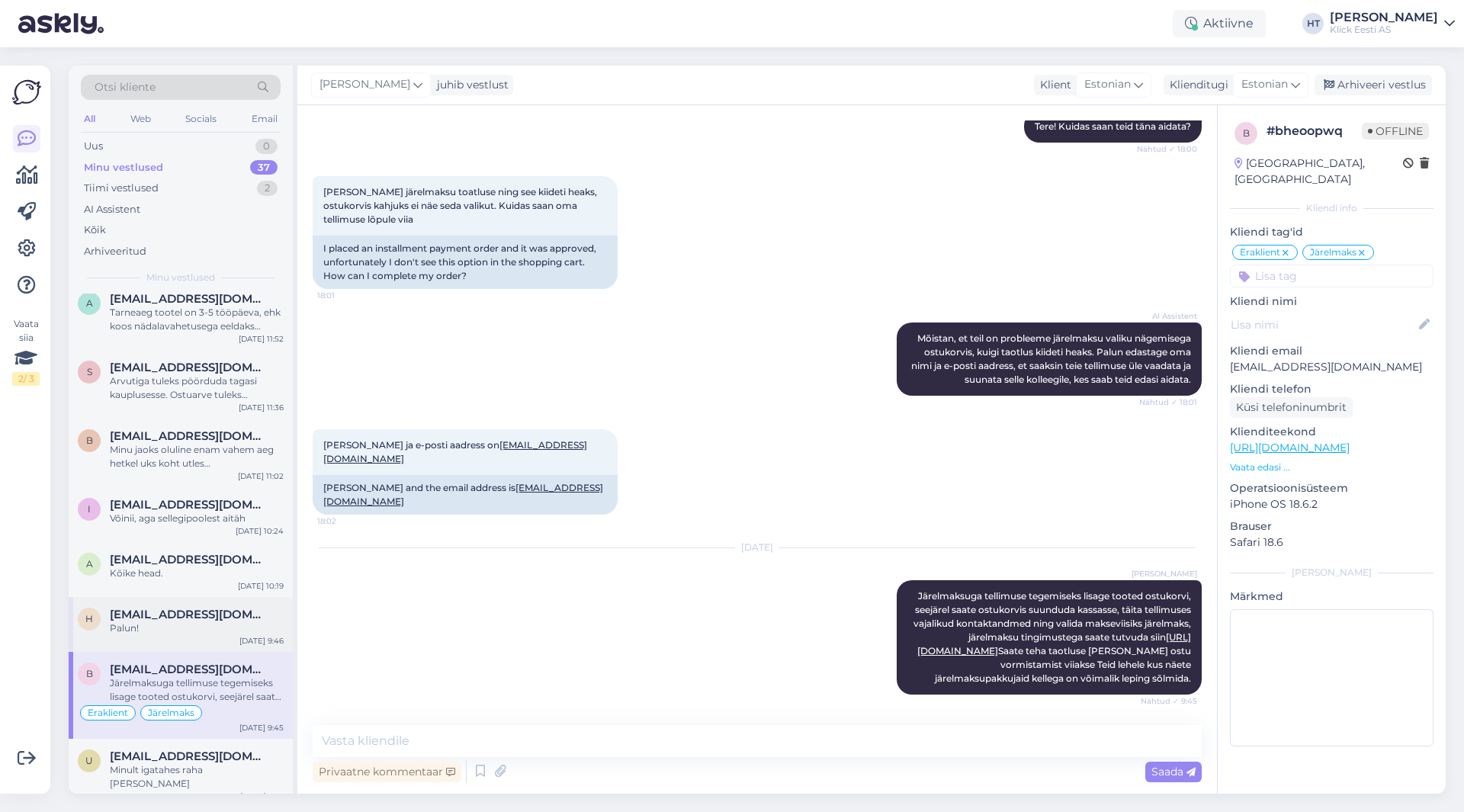
click at [200, 619] on span "[EMAIL_ADDRESS][DOMAIN_NAME]" at bounding box center [189, 614] width 159 height 14
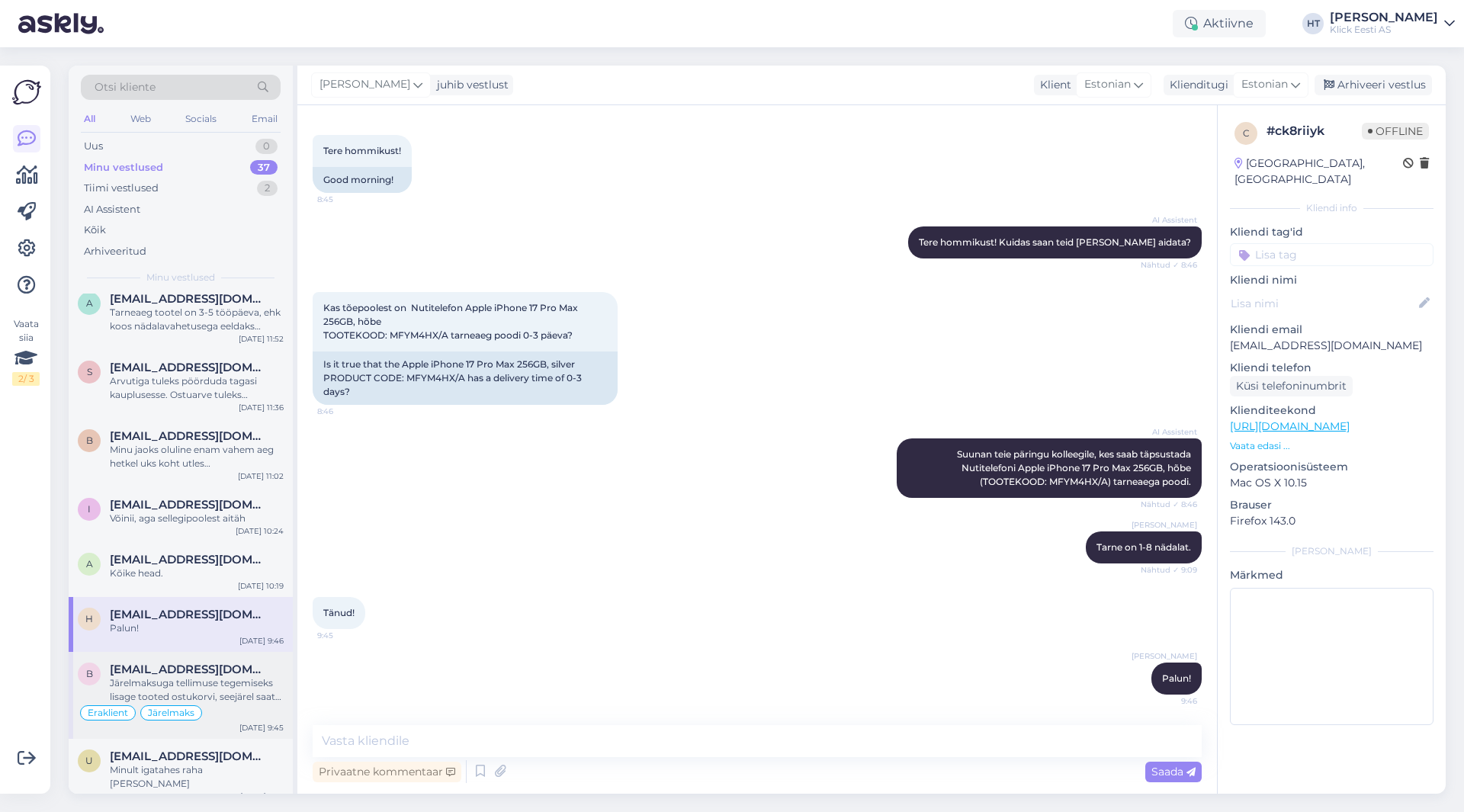
click at [245, 672] on div "[EMAIL_ADDRESS][DOMAIN_NAME]" at bounding box center [197, 669] width 174 height 14
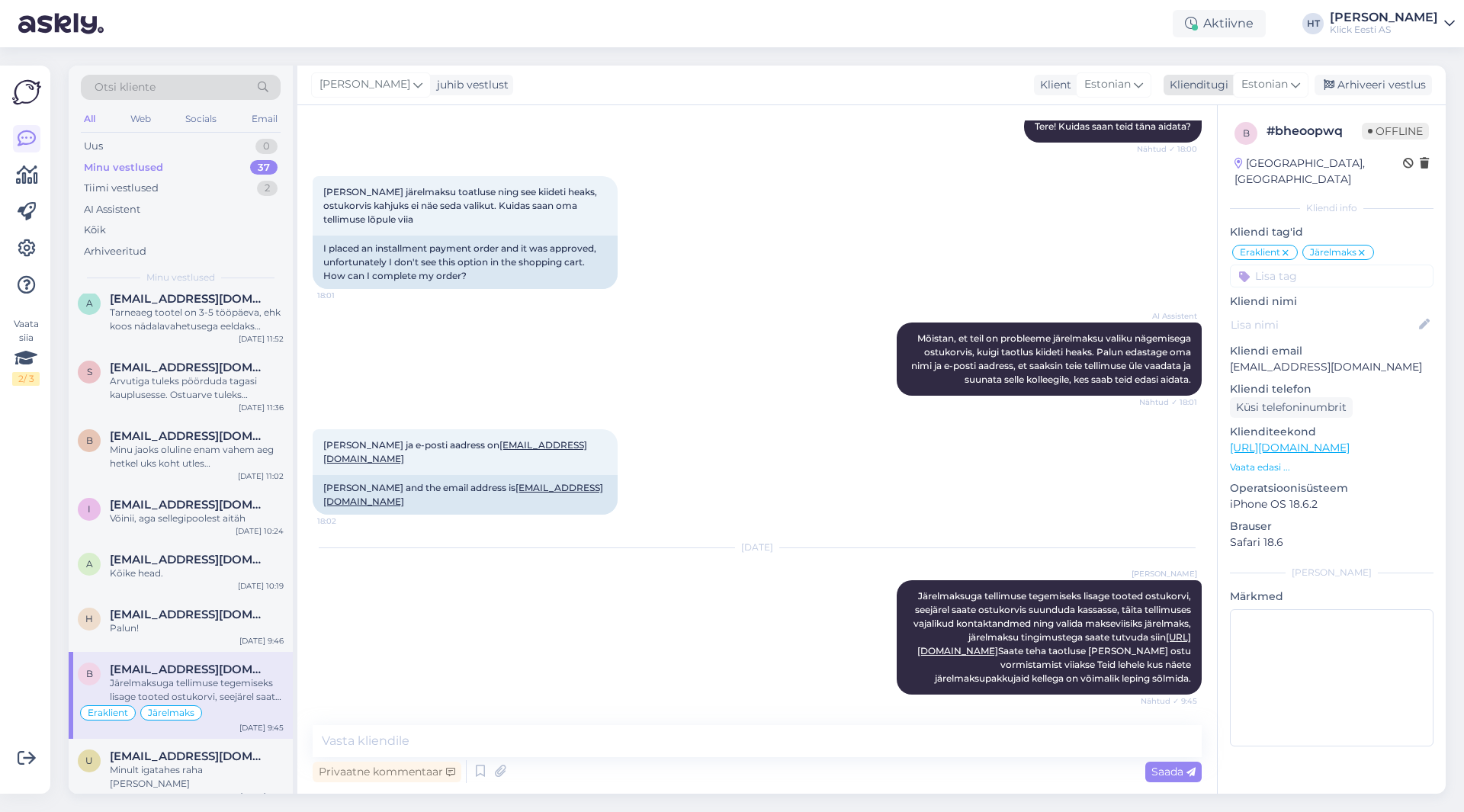
click at [1371, 76] on div "Arhiveeri vestlus" at bounding box center [1373, 84] width 117 height 21
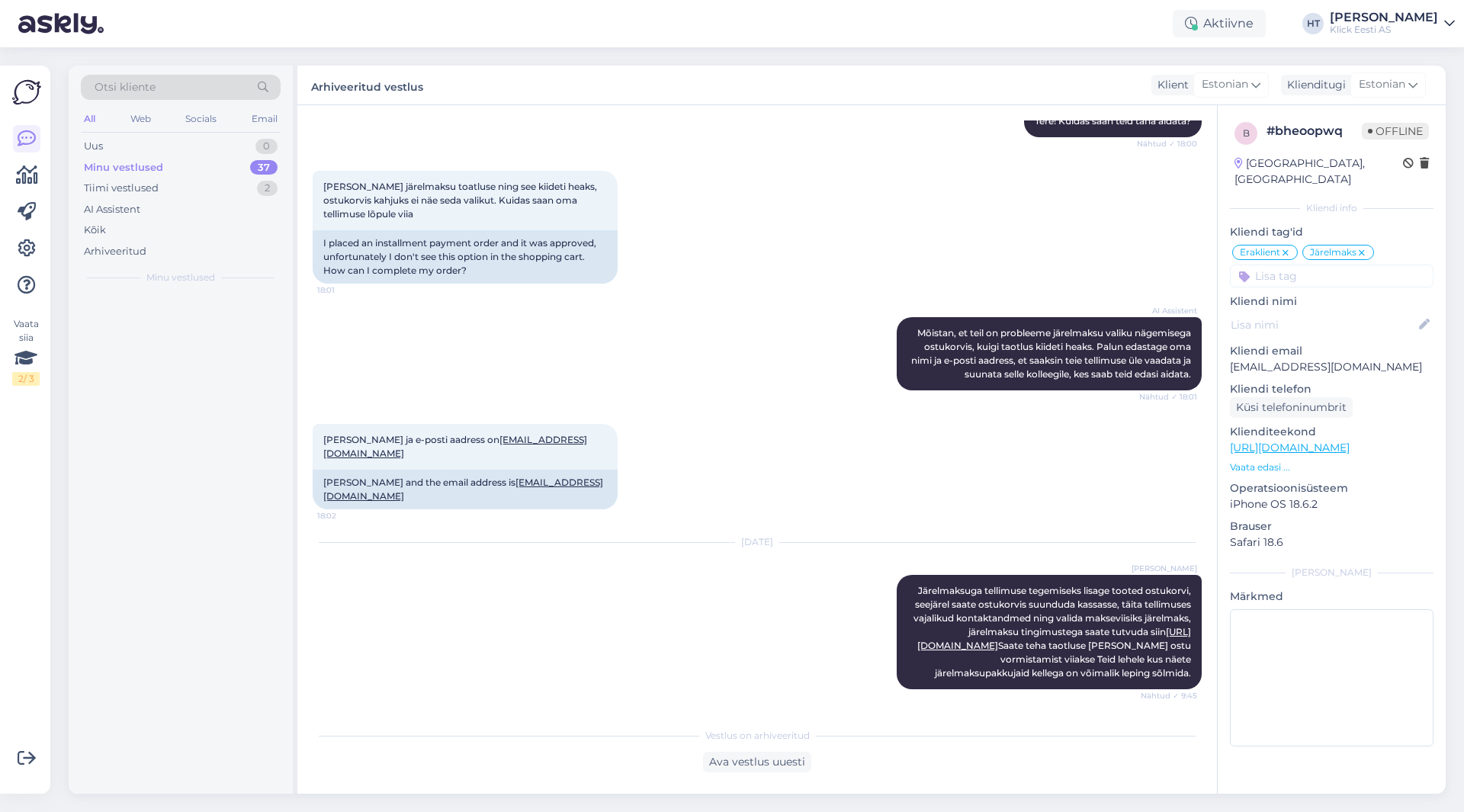
scroll to position [0, 0]
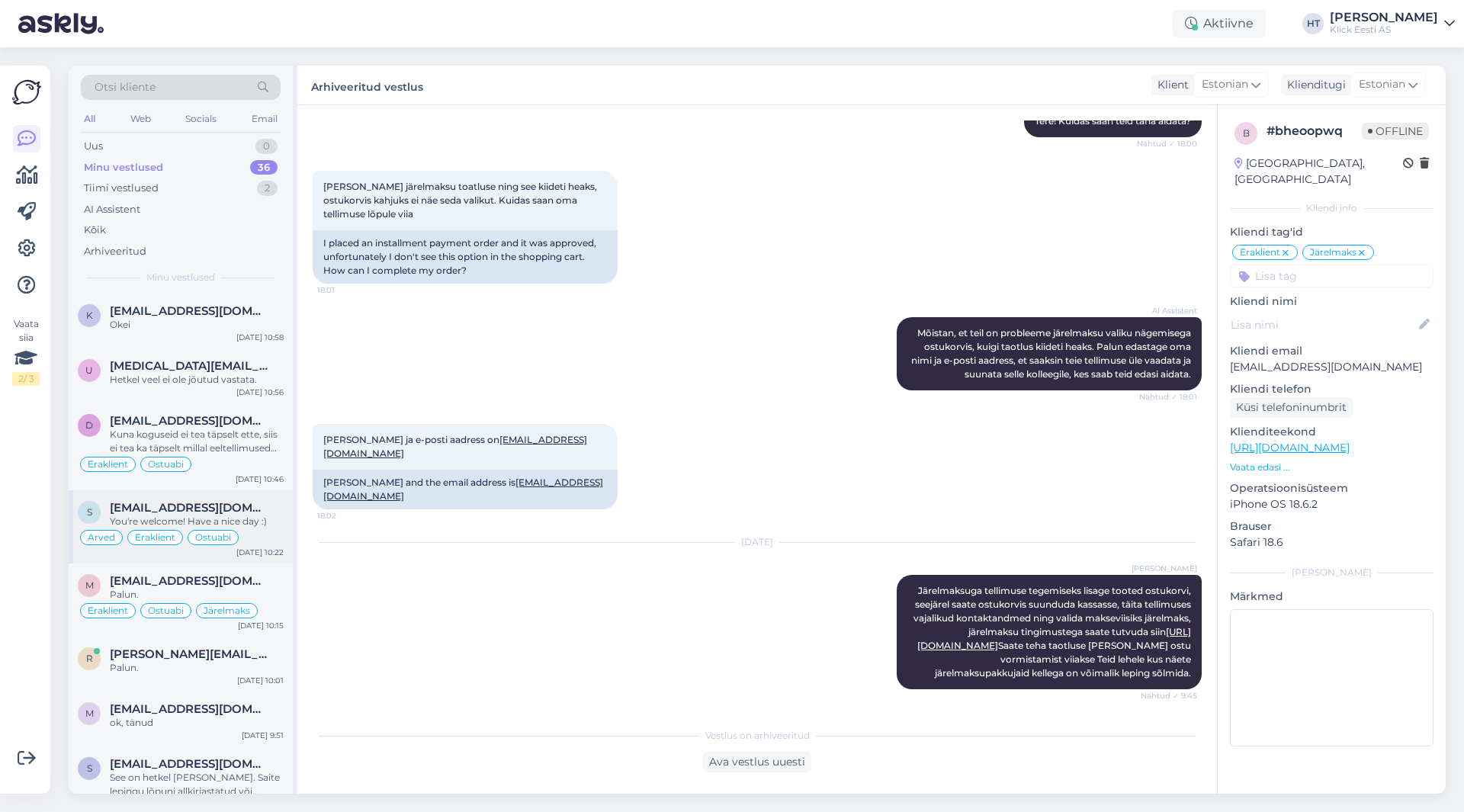
click at [224, 547] on div "s smail7@mail.ru You're welcome! Have a nice day :) Arved Eraklient Ostuabi Oct…" at bounding box center [180, 527] width 224 height 73
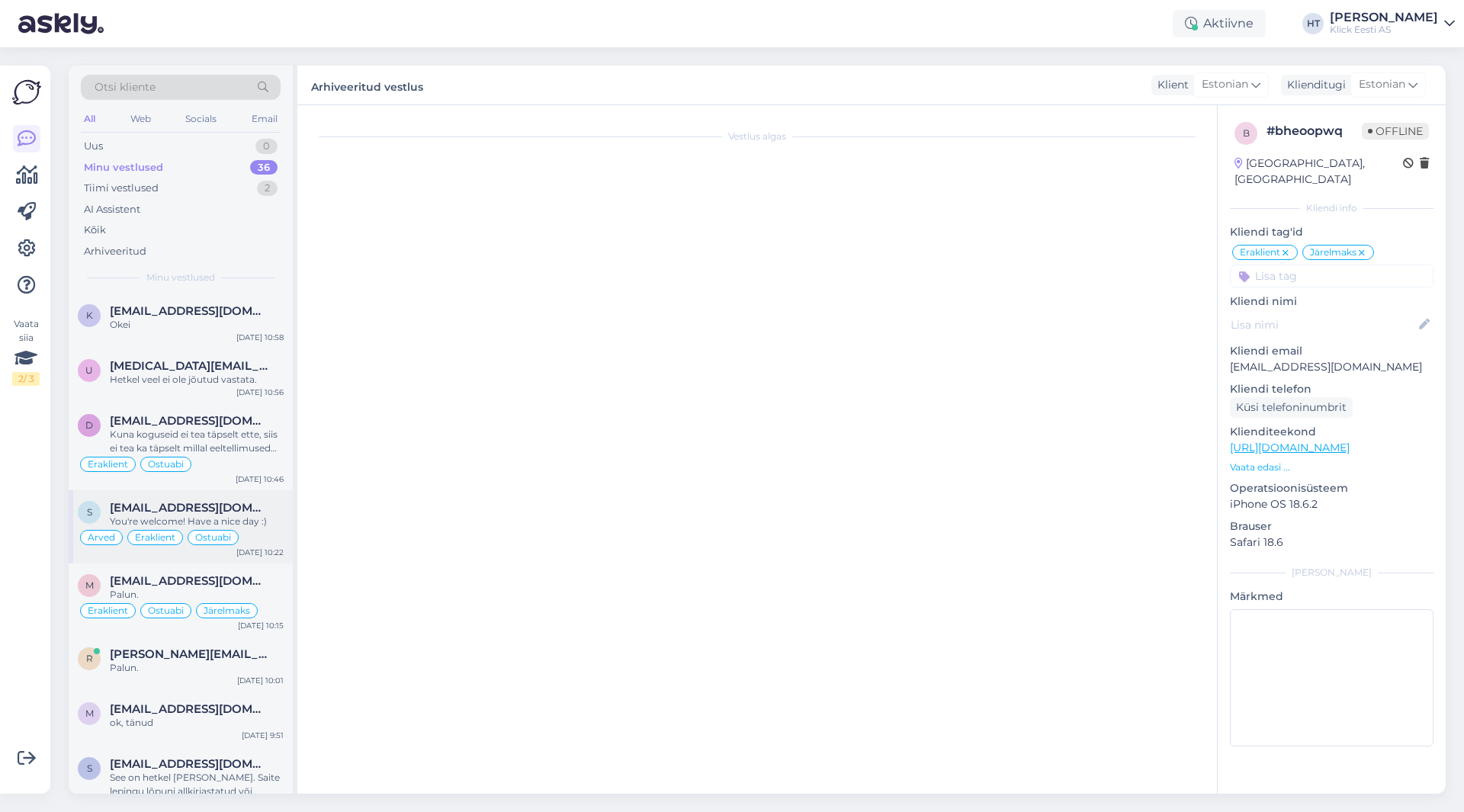
scroll to position [1335, 0]
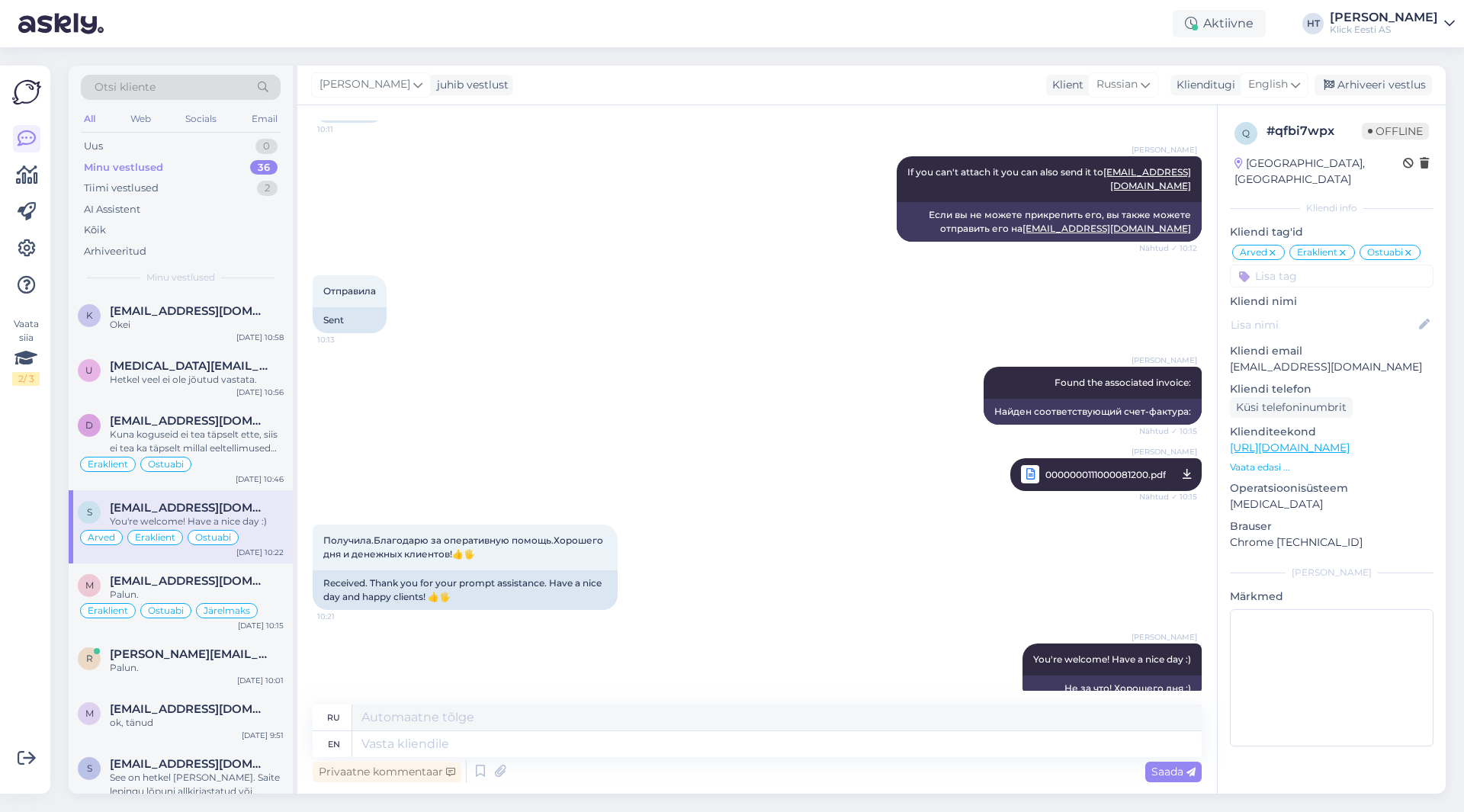
click at [1367, 74] on div "Henri Täht juhib vestlust Klient Russian Klienditugi English Arhiveeri vestlus" at bounding box center [872, 85] width 1148 height 40
click at [1361, 79] on div "Arhiveeri vestlus" at bounding box center [1373, 84] width 117 height 21
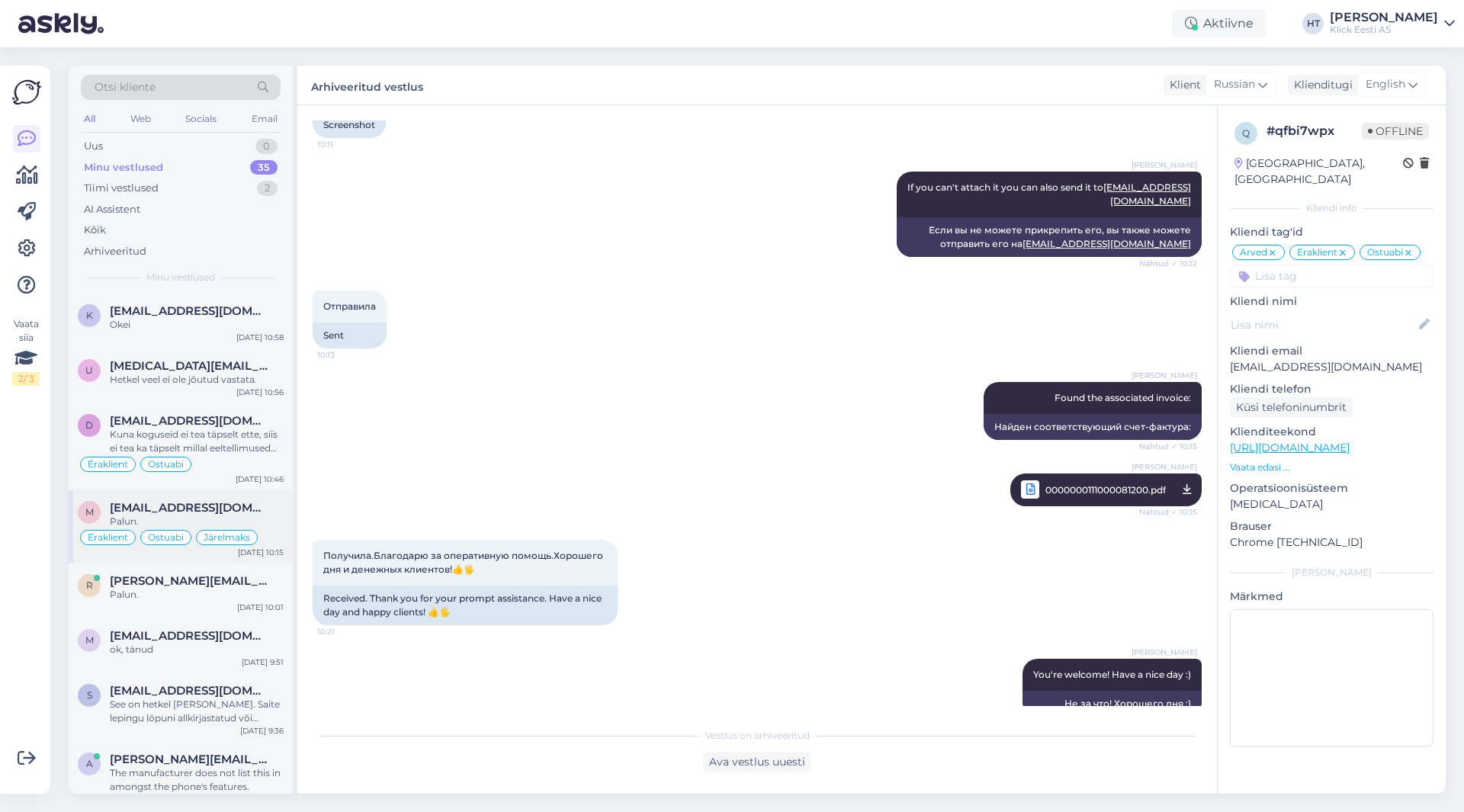
click at [223, 500] on div "m marjen.meetua@mail.ee Palun. Eraklient Ostuabi Järelmaks Oct 7 10:15" at bounding box center [180, 527] width 224 height 73
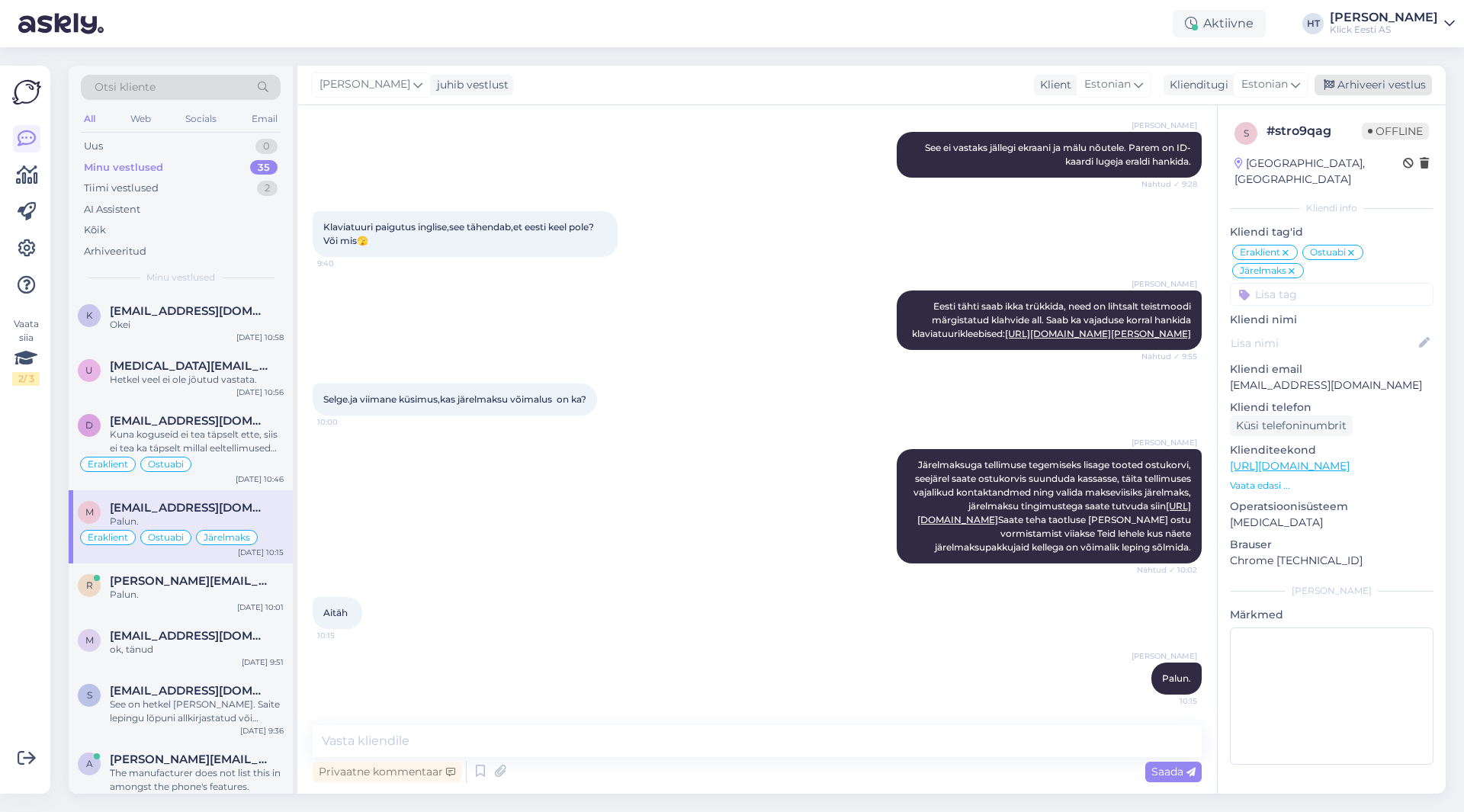
click at [1394, 77] on div "Arhiveeri vestlus" at bounding box center [1373, 84] width 117 height 21
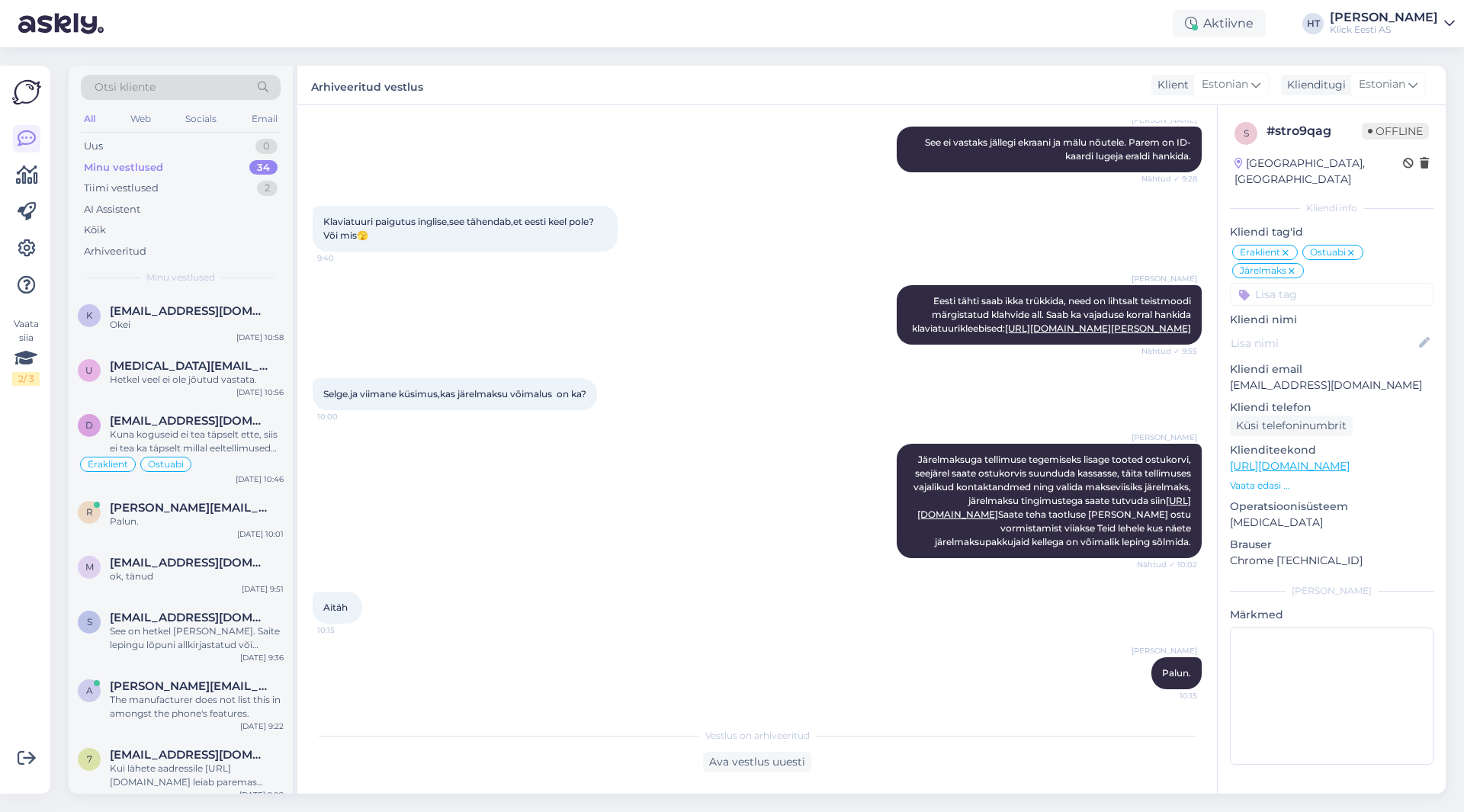
scroll to position [866, 0]
click at [232, 454] on div "Kuna koguseid ei tea täpselt ette, siis ei tea ka täpselt millal eeltellimused …" at bounding box center [197, 441] width 174 height 27
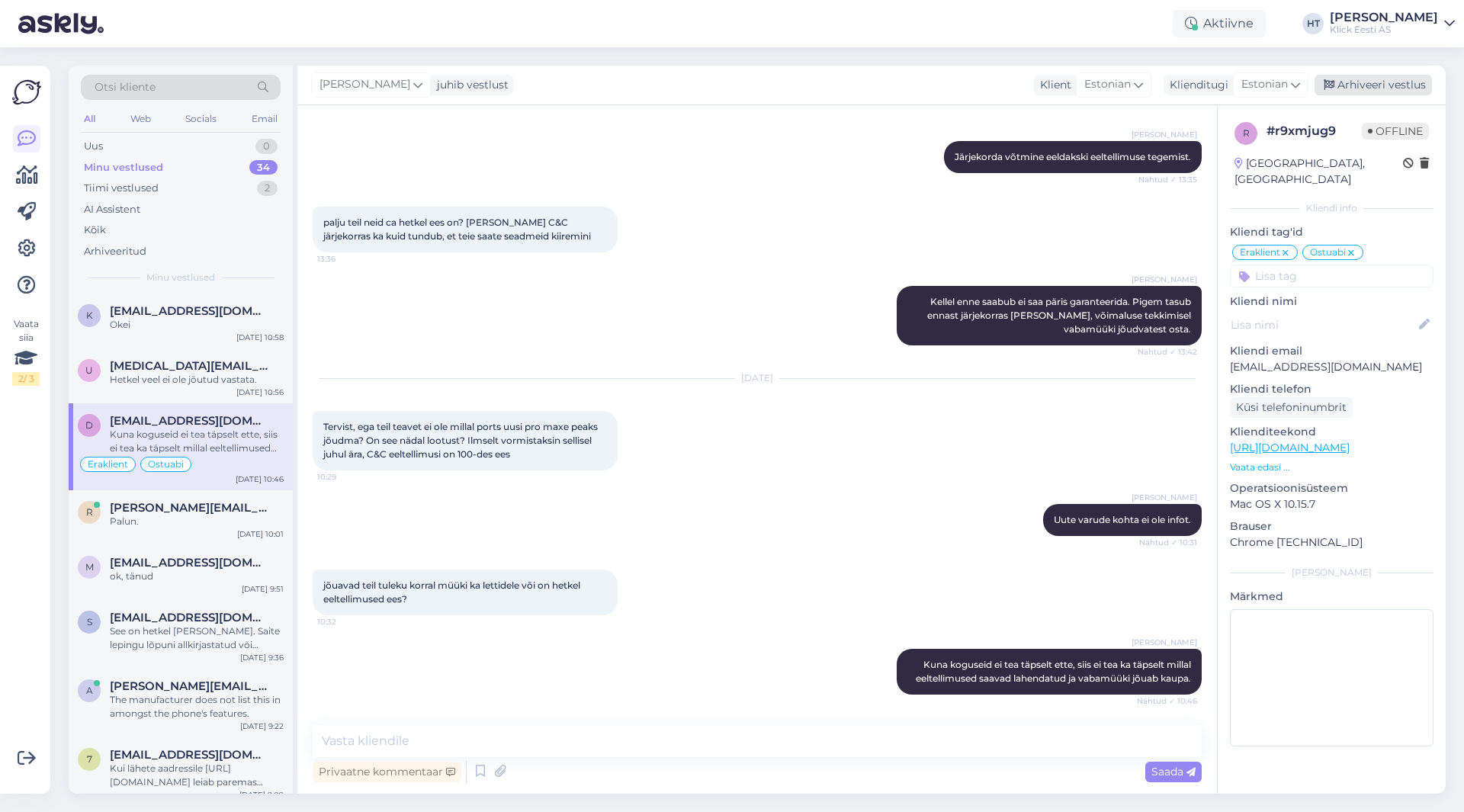
click at [1390, 93] on div "Arhiveeri vestlus" at bounding box center [1373, 84] width 117 height 21
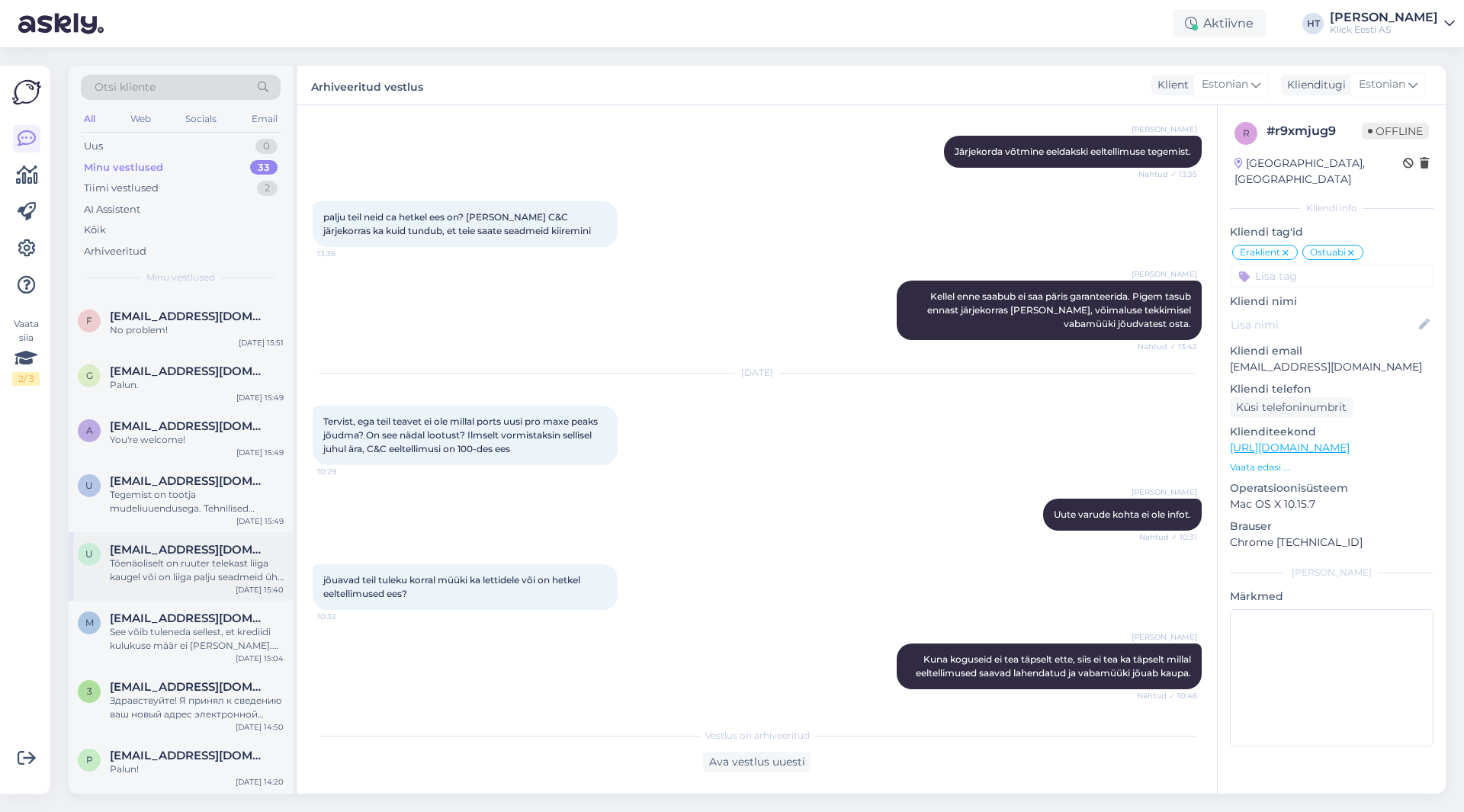
scroll to position [838, 0]
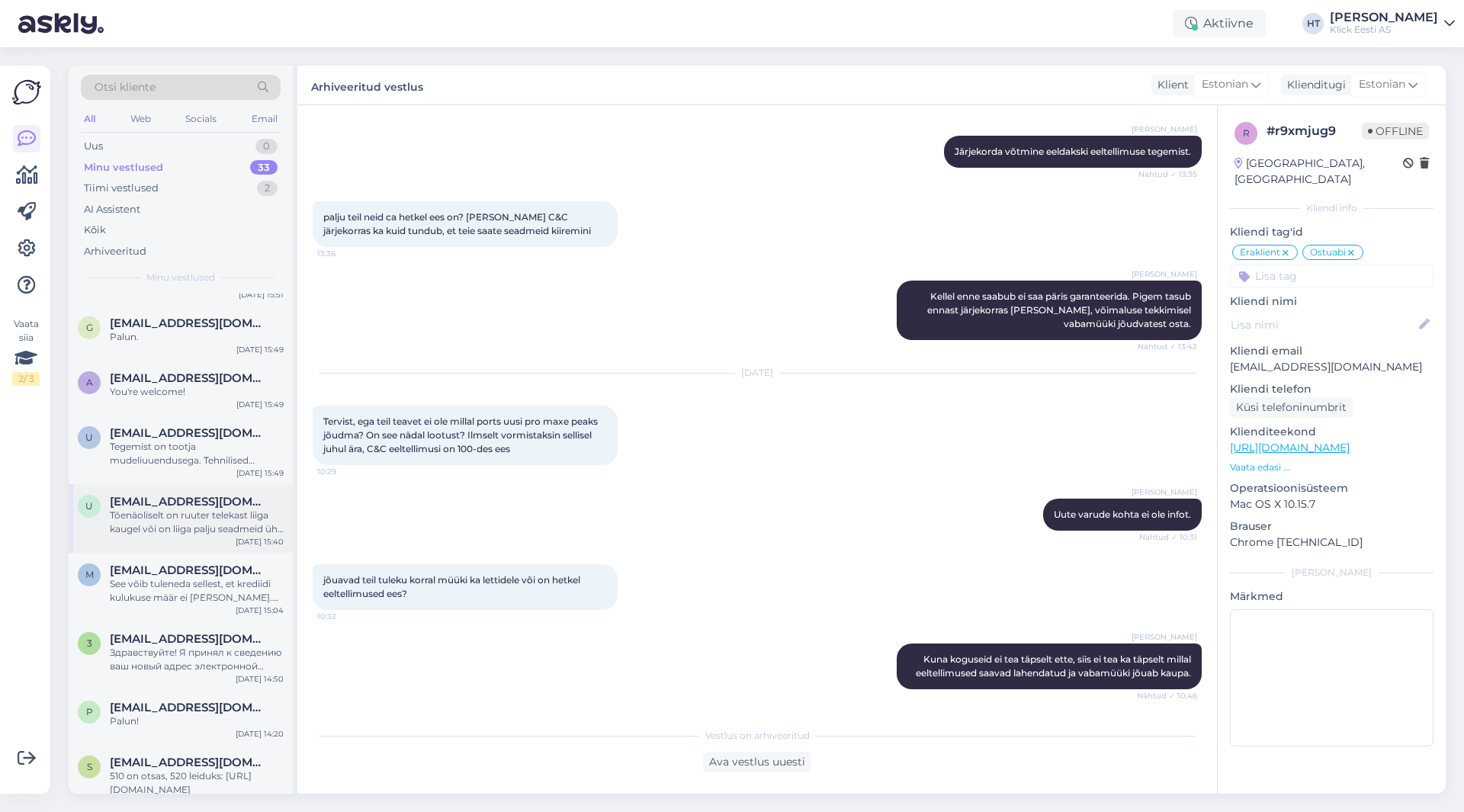
click at [160, 532] on div "Tõenäoliselt on ruuter telekast liiga kaugel või on liiga palju seadmeid ühe ru…" at bounding box center [197, 522] width 174 height 27
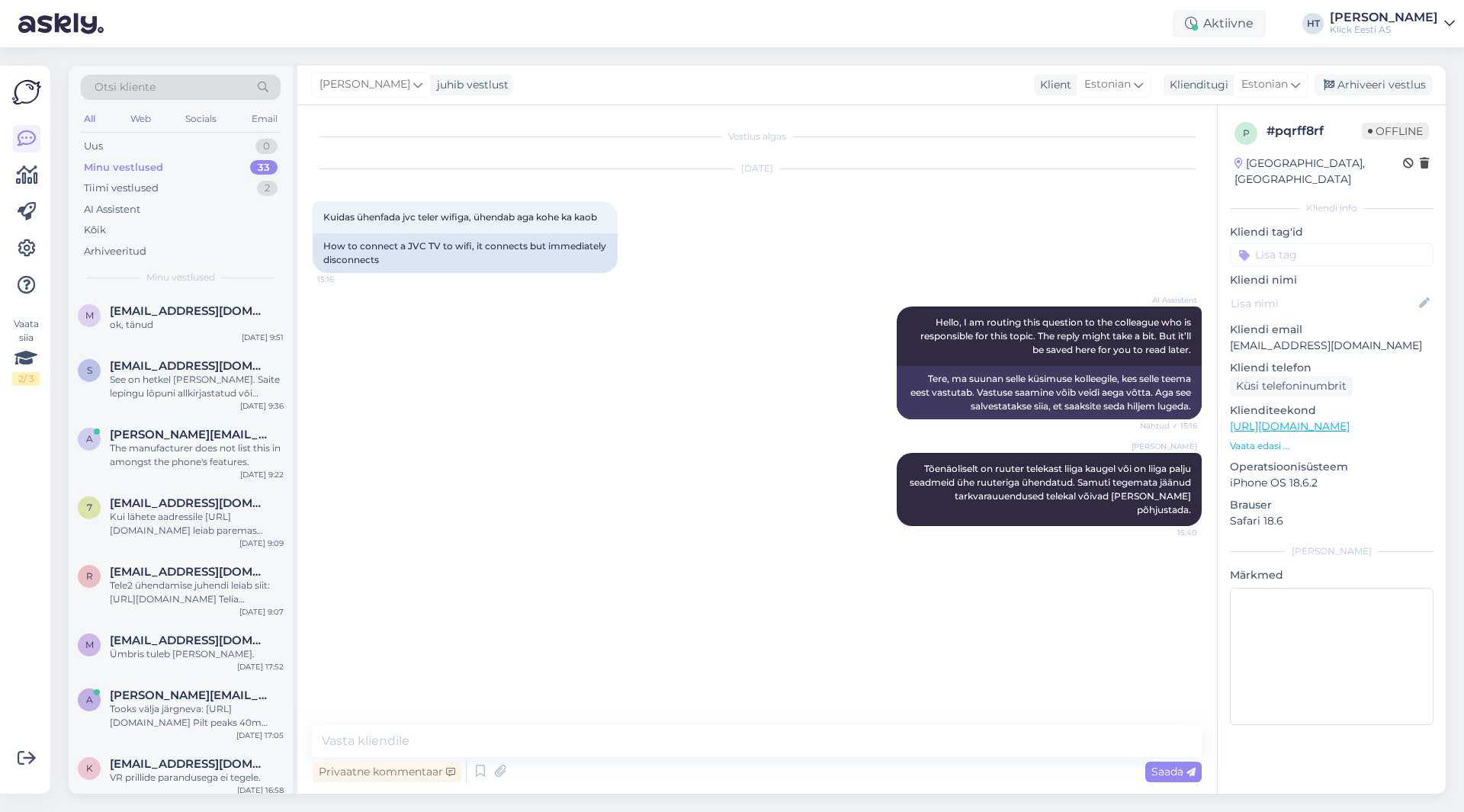
scroll to position [0, 0]
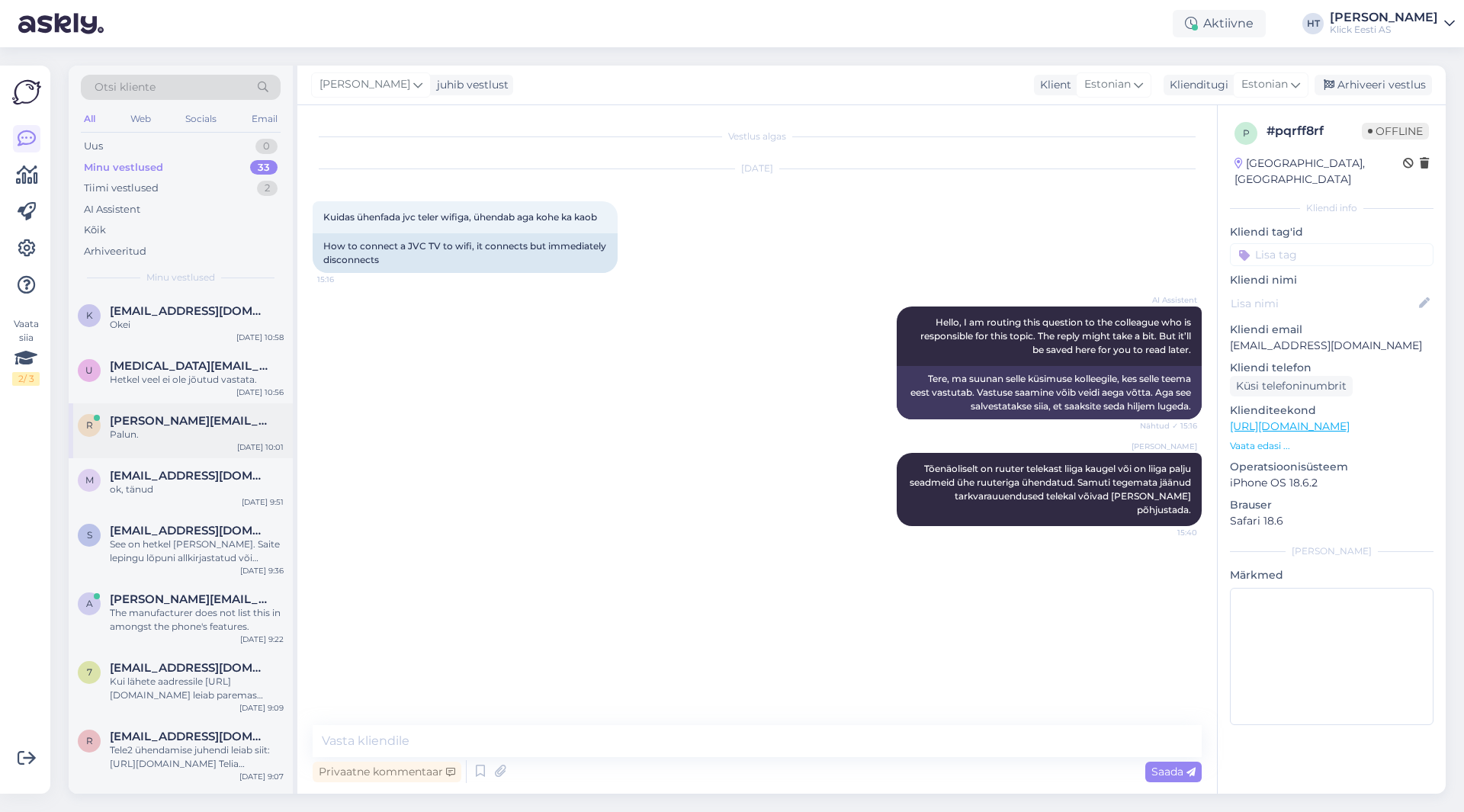
click at [218, 411] on div "r romel.sprenk@swenergia.ee Palun. Oct 7 10:01" at bounding box center [180, 431] width 224 height 55
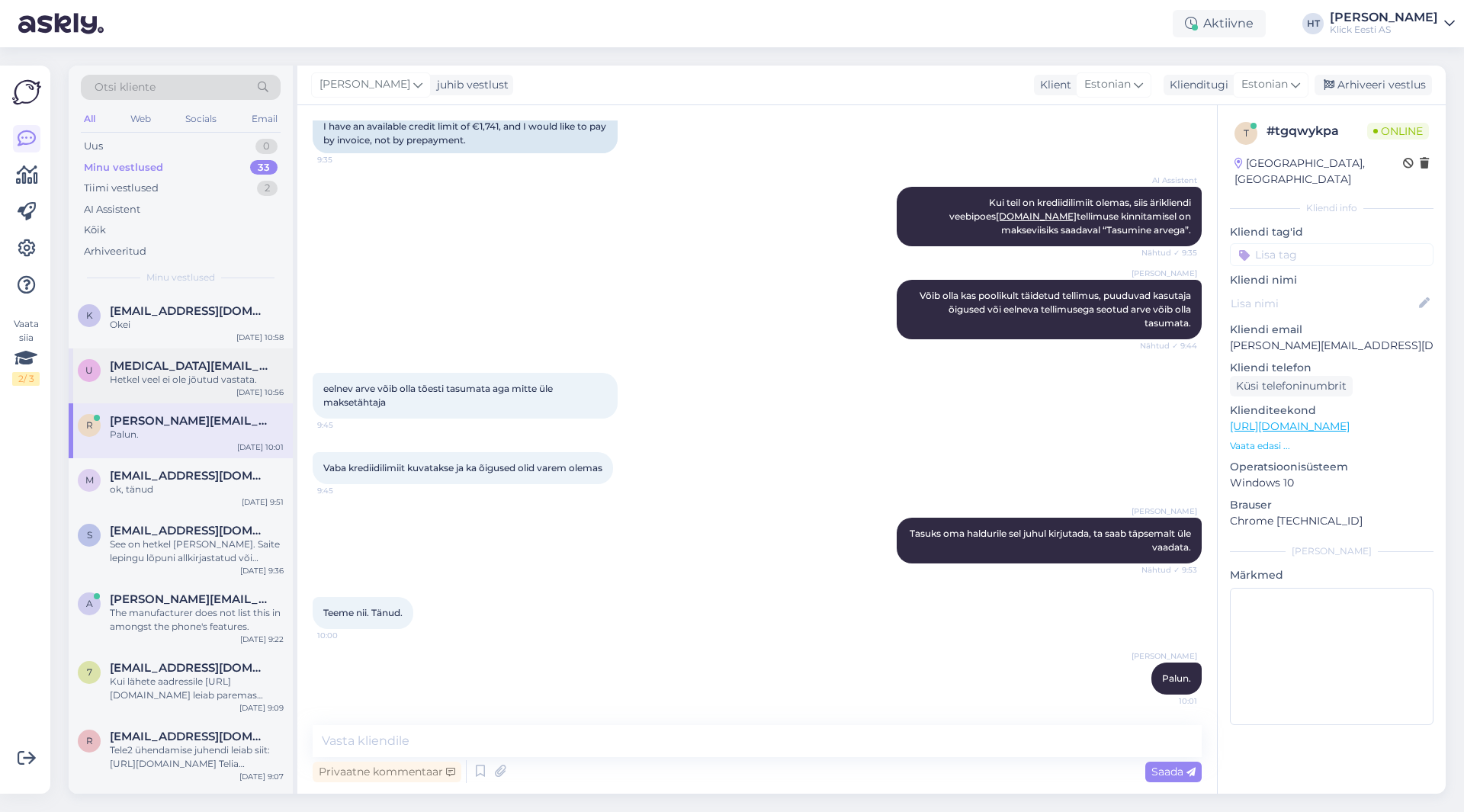
click at [216, 379] on div "Hetkel veel ei ole jõutud vastata." at bounding box center [197, 380] width 174 height 14
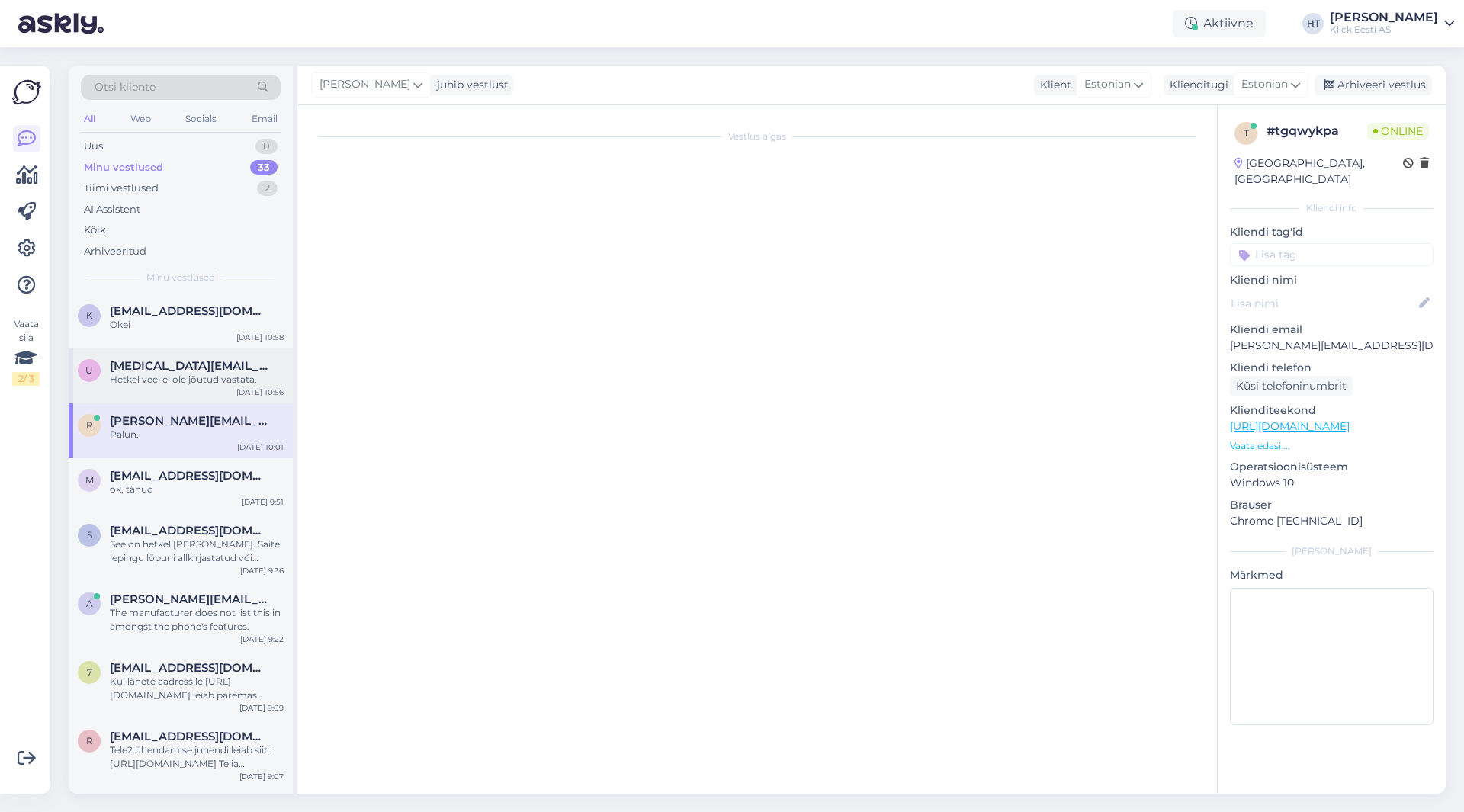
scroll to position [581, 0]
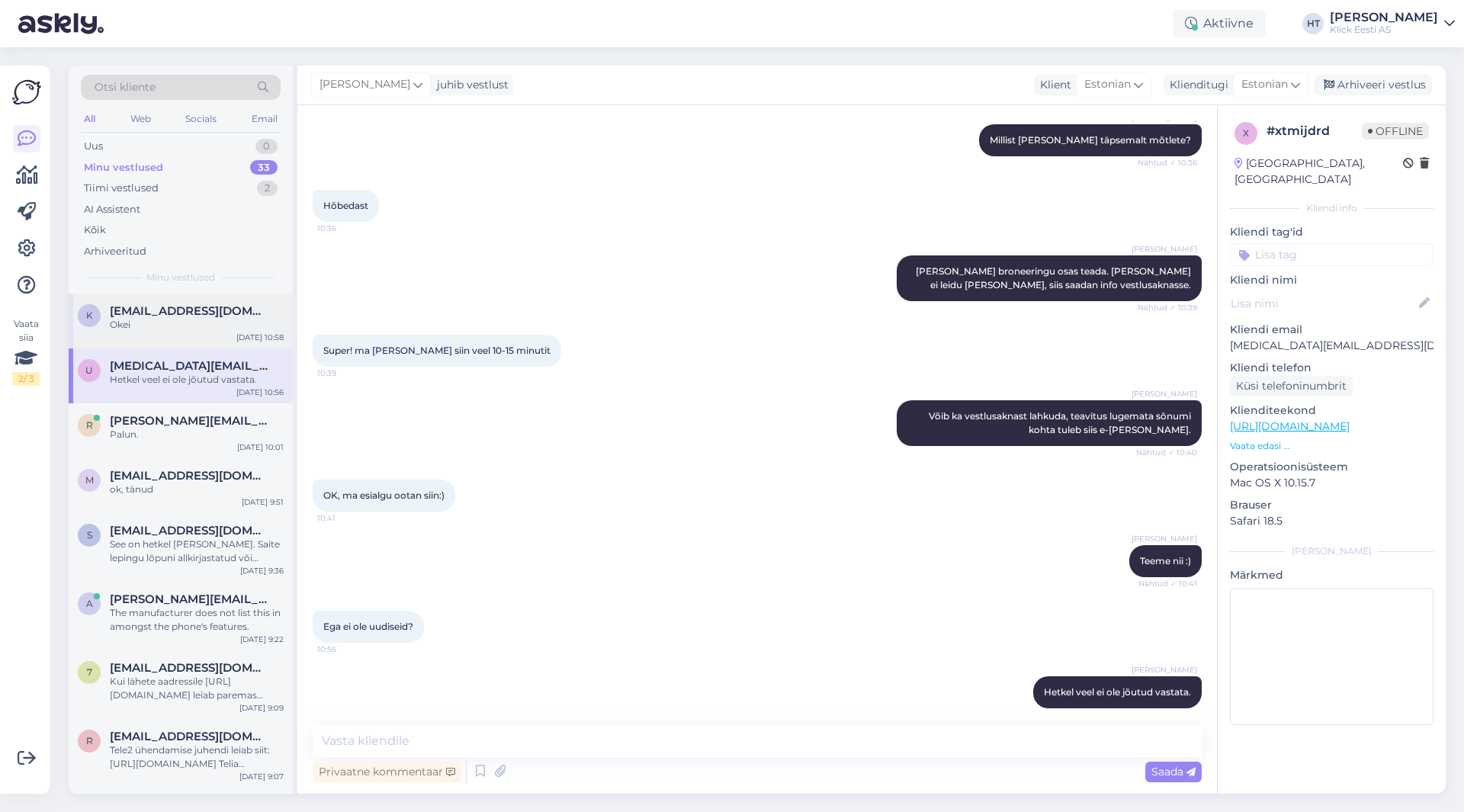
click at [221, 326] on div "Okei" at bounding box center [197, 324] width 174 height 14
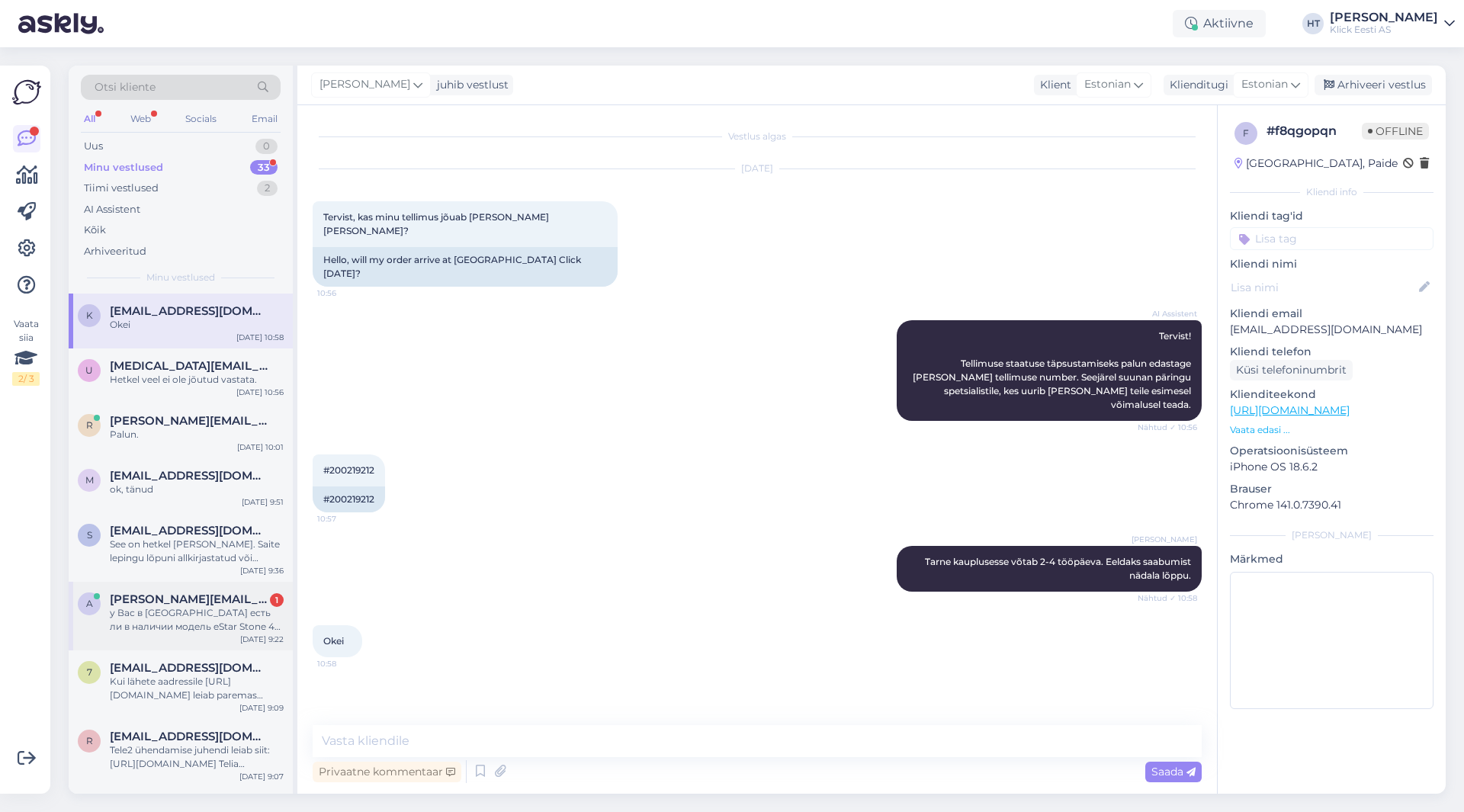
click at [196, 606] on div "у Вас в Нарве есть ли в наличии модель eStar Stone 4G кнопочный телефон ?" at bounding box center [197, 619] width 174 height 27
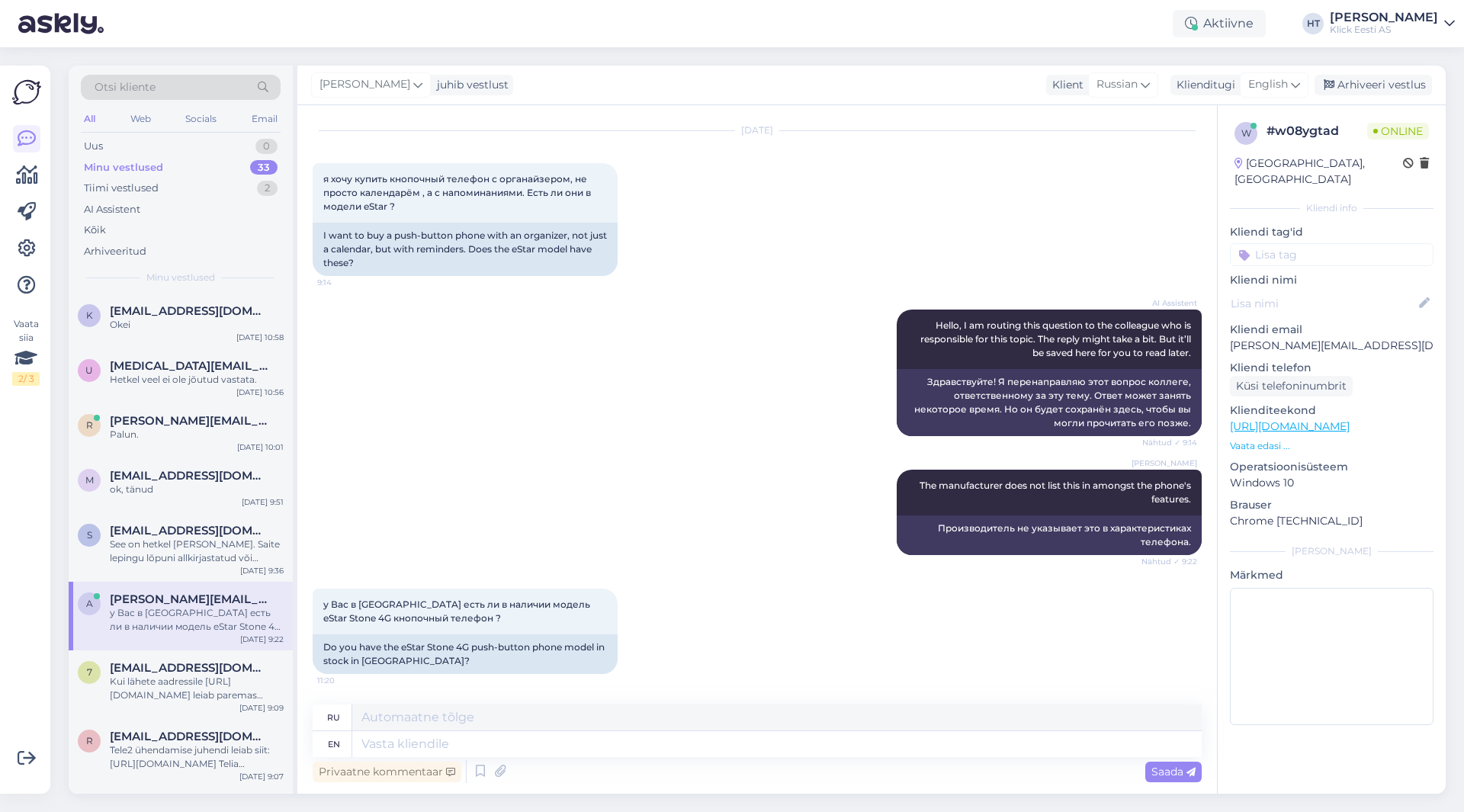
click at [1270, 439] on p "Vaata edasi ..." at bounding box center [1332, 446] width 203 height 14
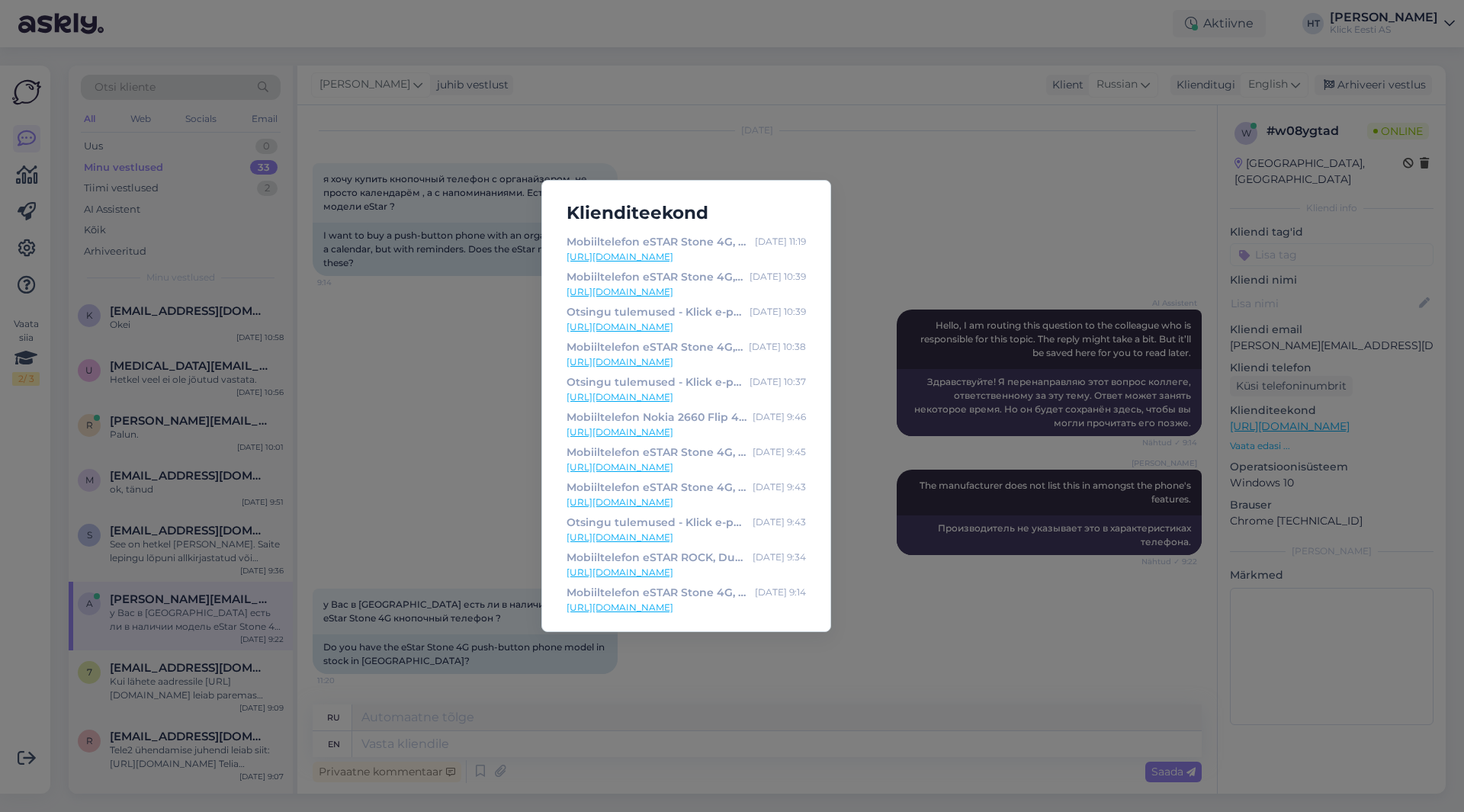
click at [1035, 644] on div "Klienditeekond Mobiiltelefon eSTAR Stone 4G, Dual-SIM, must - Klick e-pood Oct …" at bounding box center [732, 406] width 1464 height 812
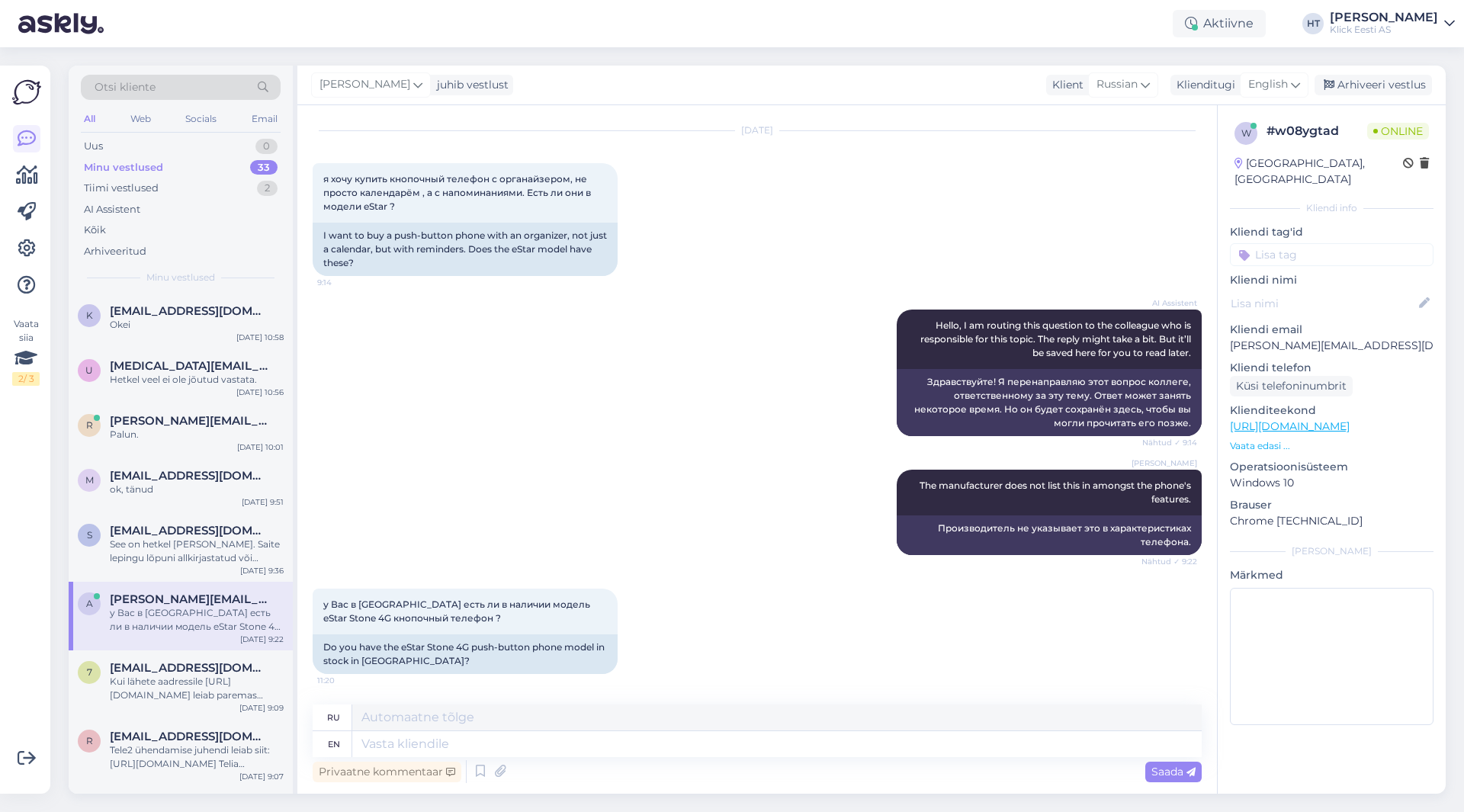
click at [717, 484] on div "Henri Täht The manufacturer does not list this in amongst the phone's features.…" at bounding box center [757, 513] width 889 height 119
click at [678, 759] on div "Privaatne kommentaar Saada" at bounding box center [757, 771] width 889 height 29
click at [677, 750] on textarea at bounding box center [777, 743] width 849 height 26
type textarea "Narva"
type textarea "Нарва"
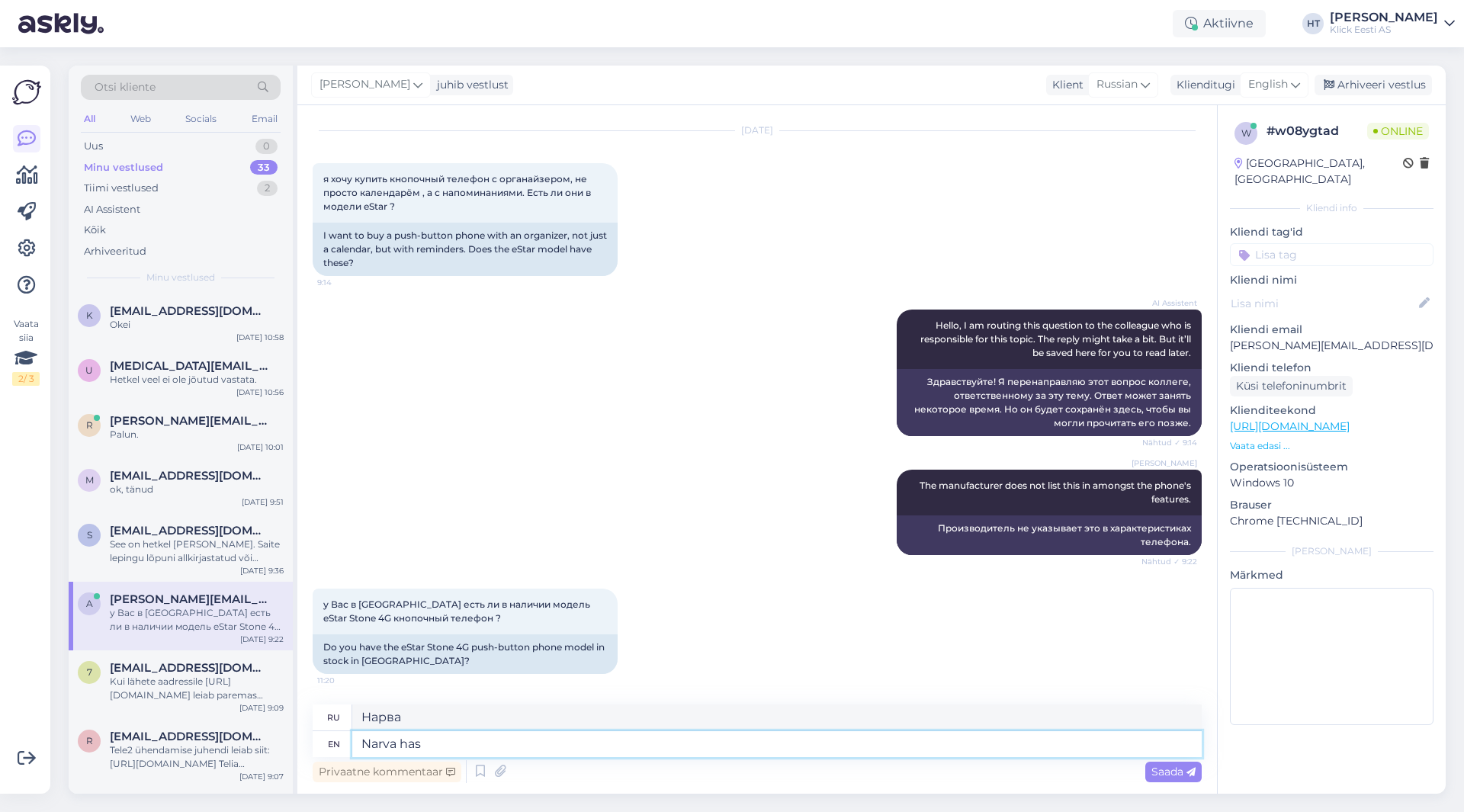
type textarea "Narva has s"
type textarea "Нарва имеет"
type textarea "Narva has several i"
type textarea "В Нарве есть несколько"
type textarea "Narva has several in stock."
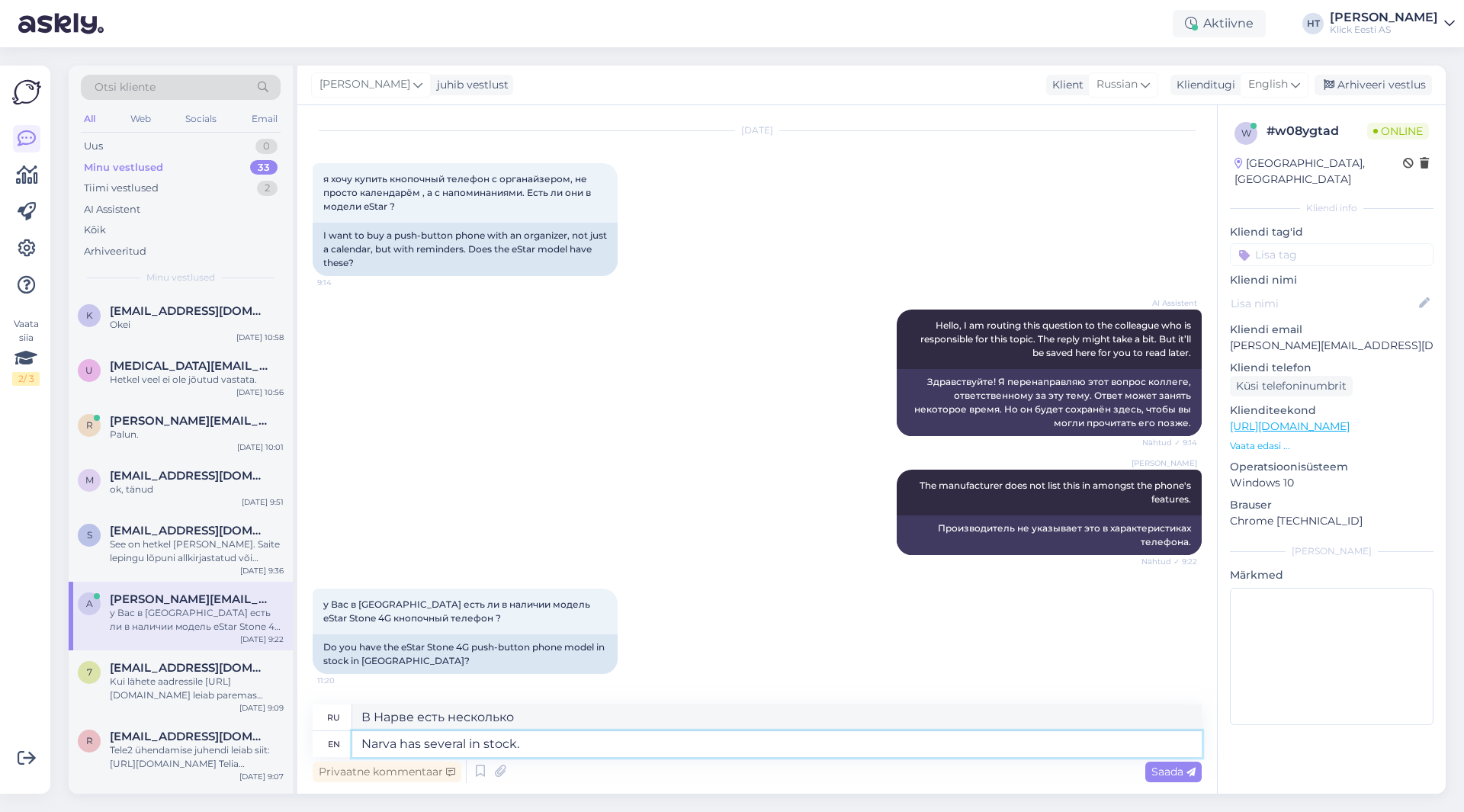
type textarea "Несколько экземпляров есть на складе в Нарве."
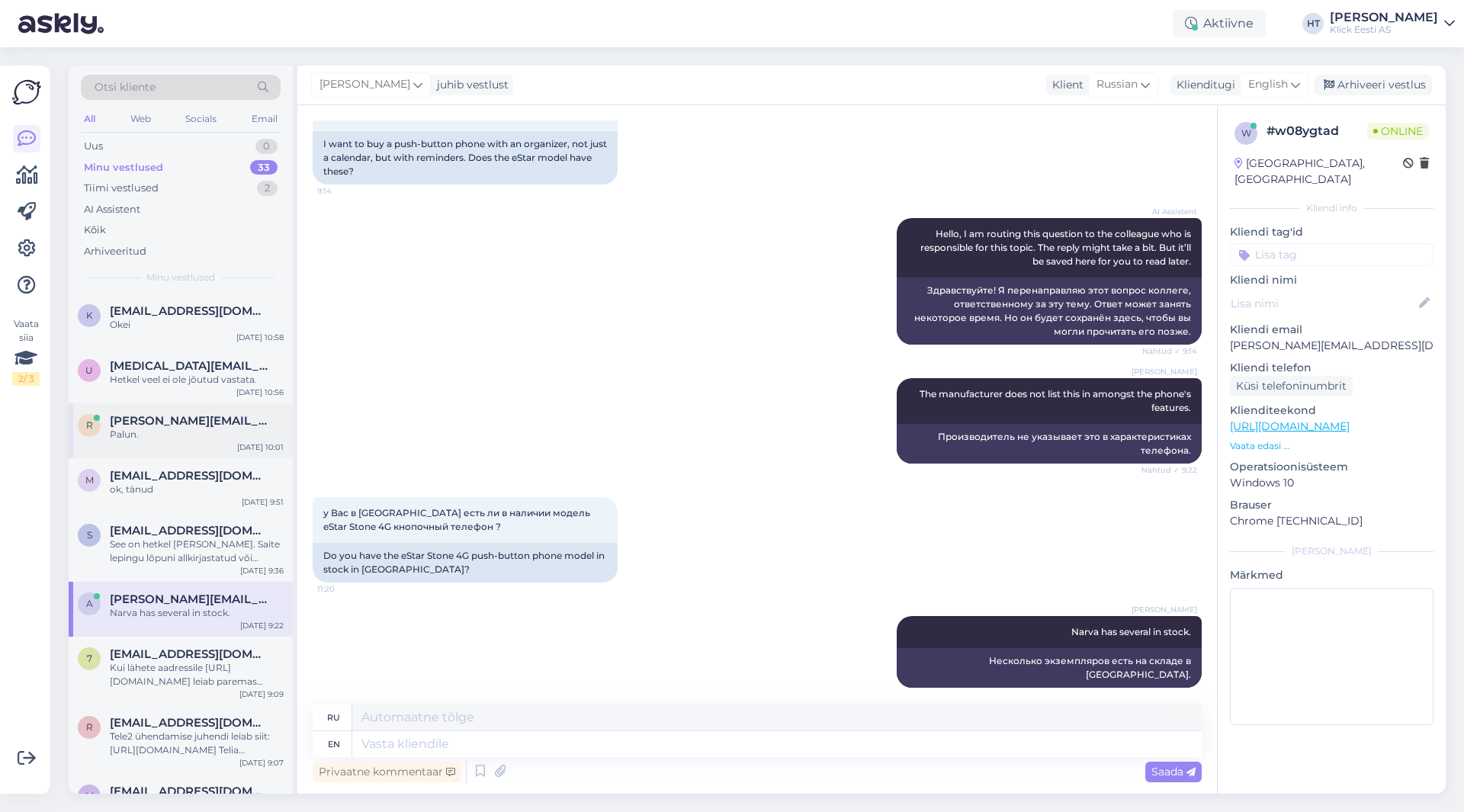
click at [208, 413] on div "r romel.sprenk@swenergia.ee Palun. Oct 7 10:01" at bounding box center [180, 431] width 224 height 55
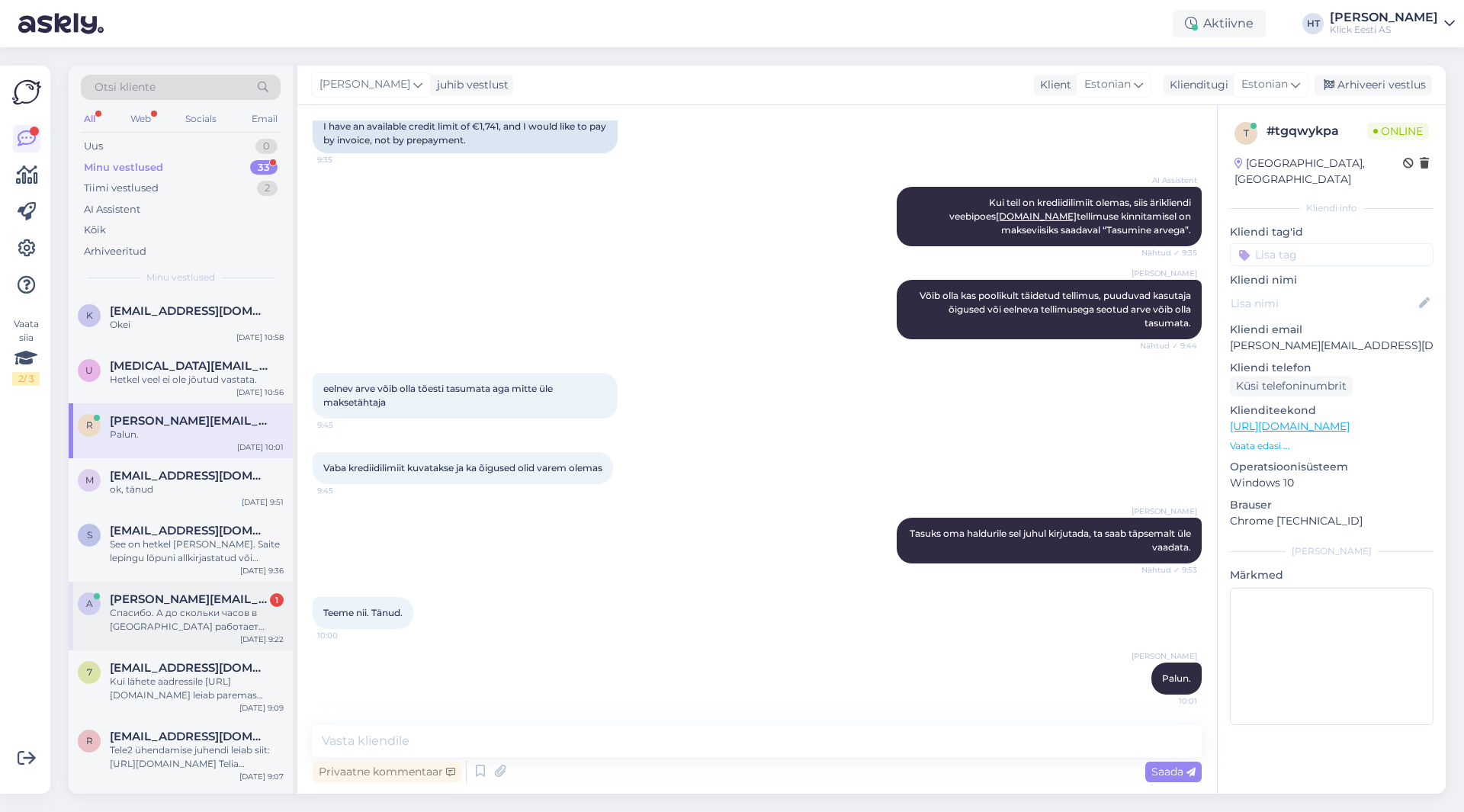
click at [200, 609] on div "Спасибо. А до скольки часов в Нарве работает магазин ?" at bounding box center [197, 619] width 174 height 27
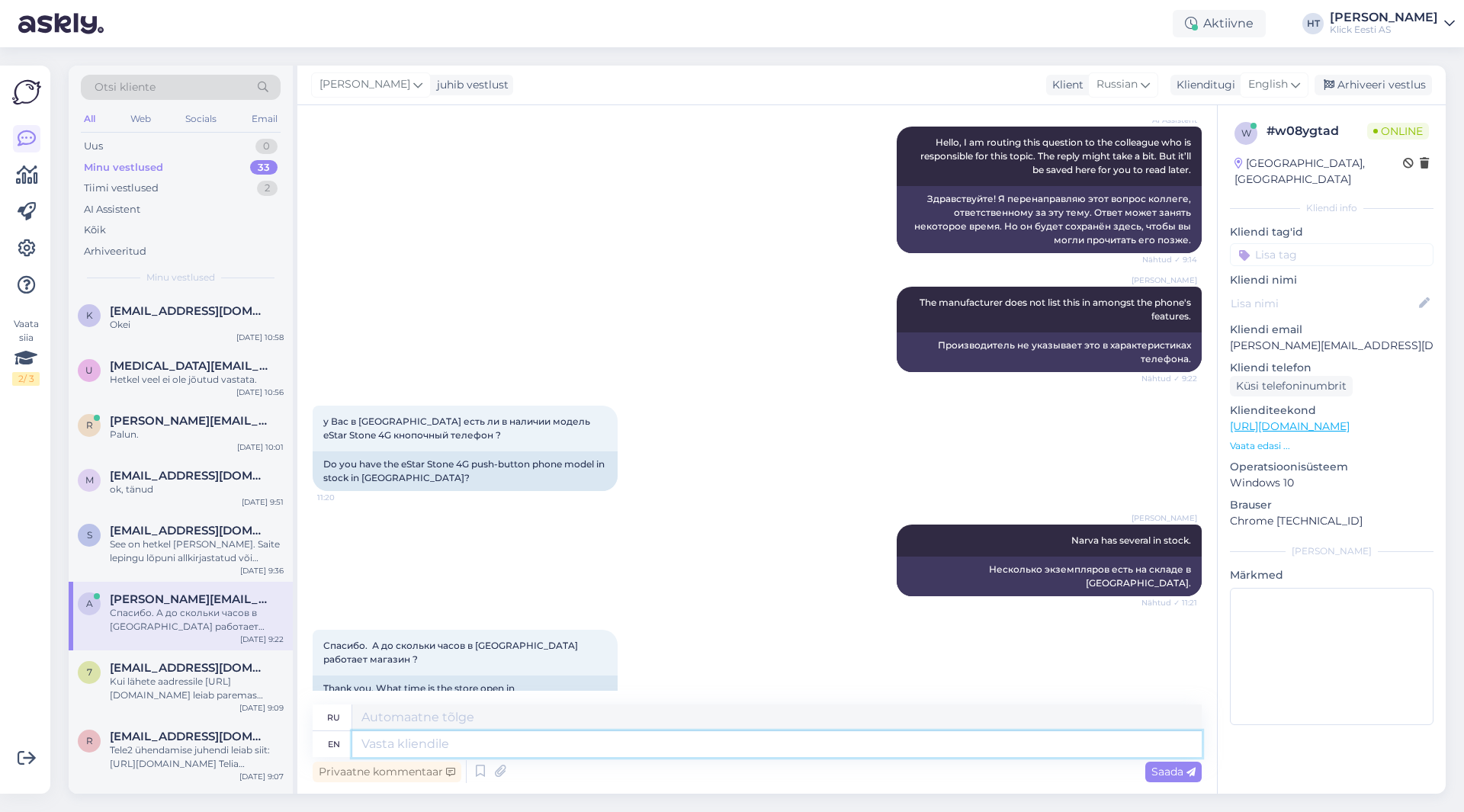
click at [455, 752] on textarea at bounding box center [777, 743] width 849 height 26
type textarea "Today"
type textarea "Сегодня"
type textarea "Today it's o"
type textarea "Сегодня это"
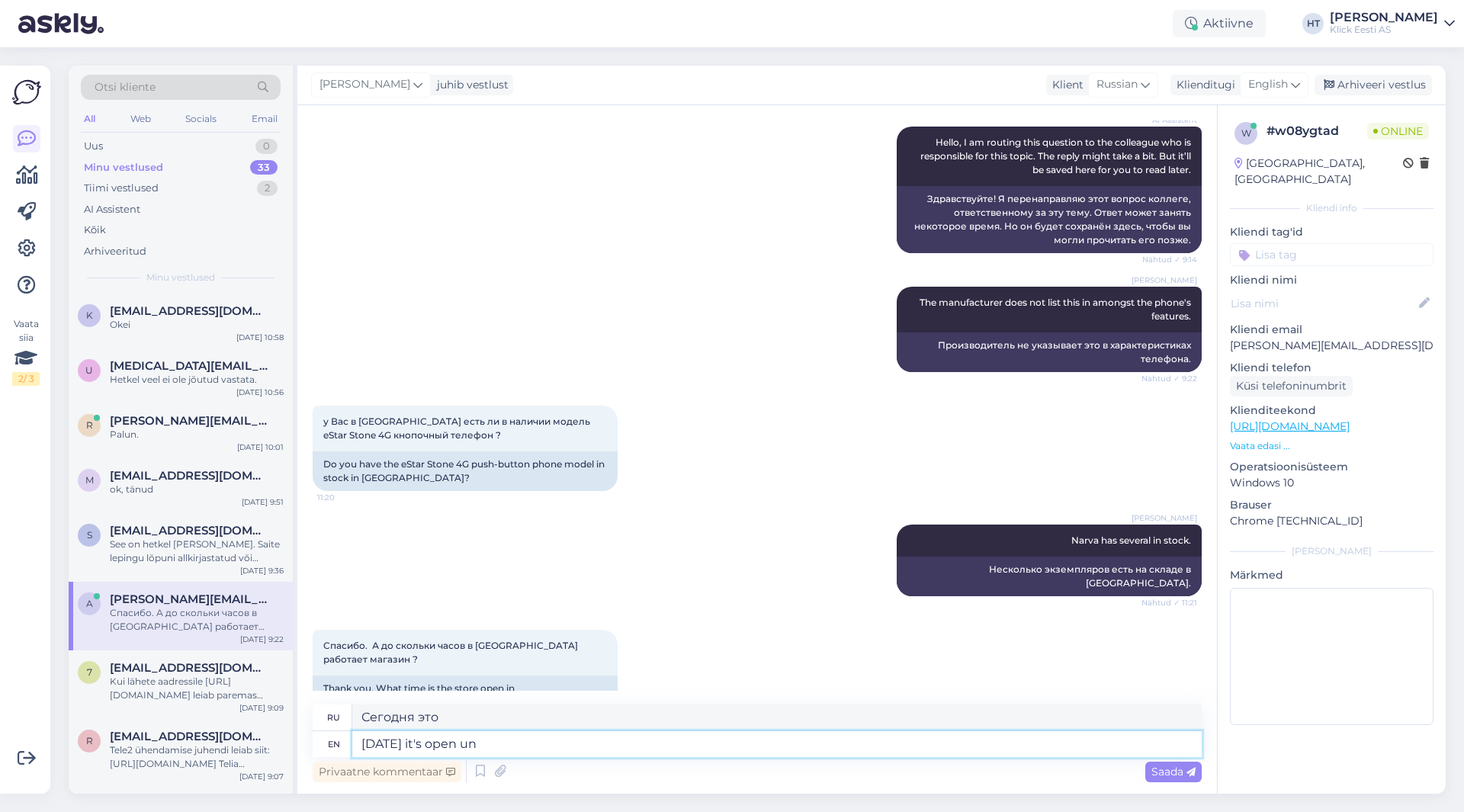
type textarea "Today it's open unt"
type textarea "Сегодня открыто"
type textarea "Today it's open until 20"
type textarea "Сегодня он открыт до"
type textarea "Today it's open until 20:00."
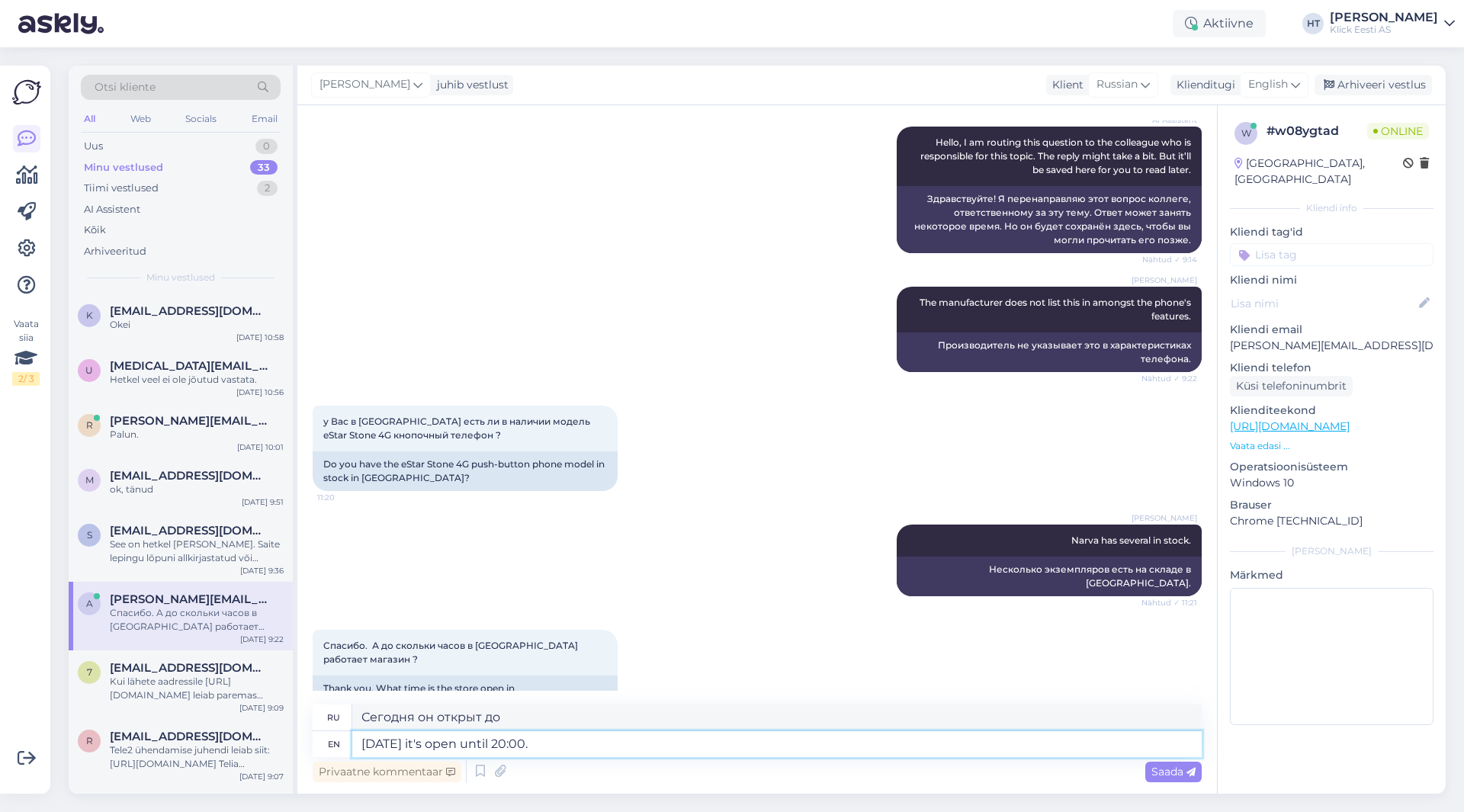
type textarea "Сегодня он открыт до 20:00."
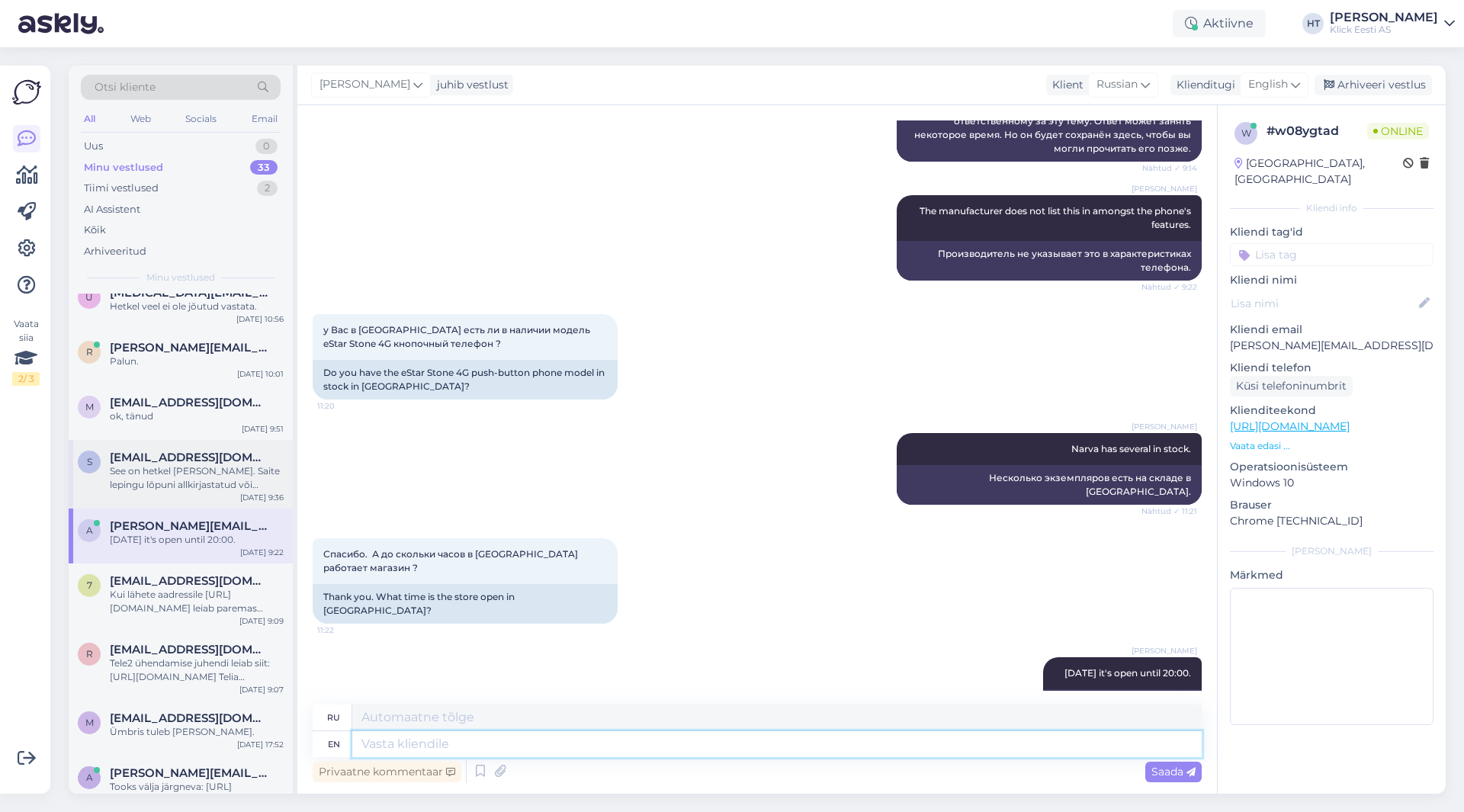
scroll to position [0, 0]
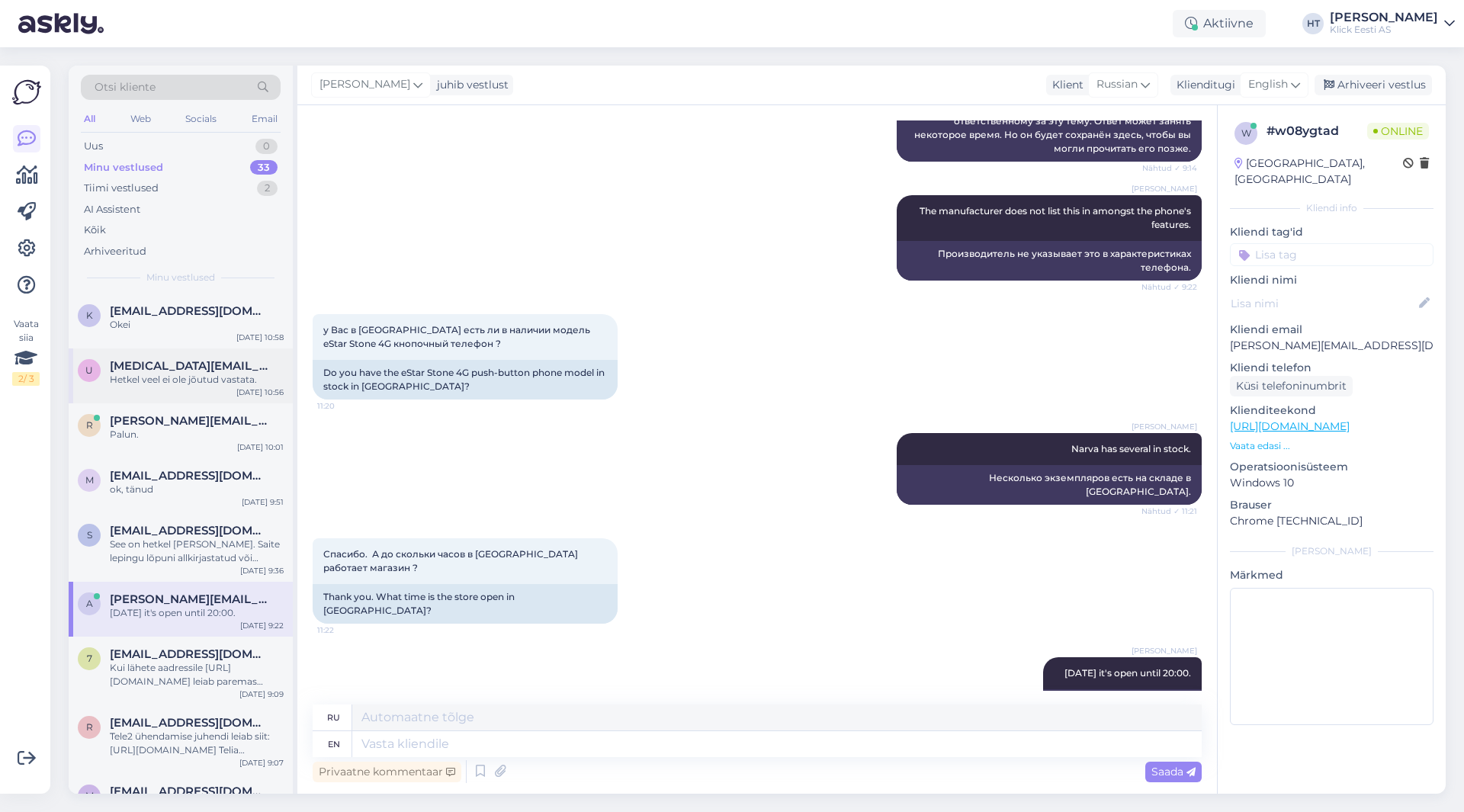
click at [205, 383] on div "Hetkel veel ei ole jõutud vastata." at bounding box center [197, 380] width 174 height 14
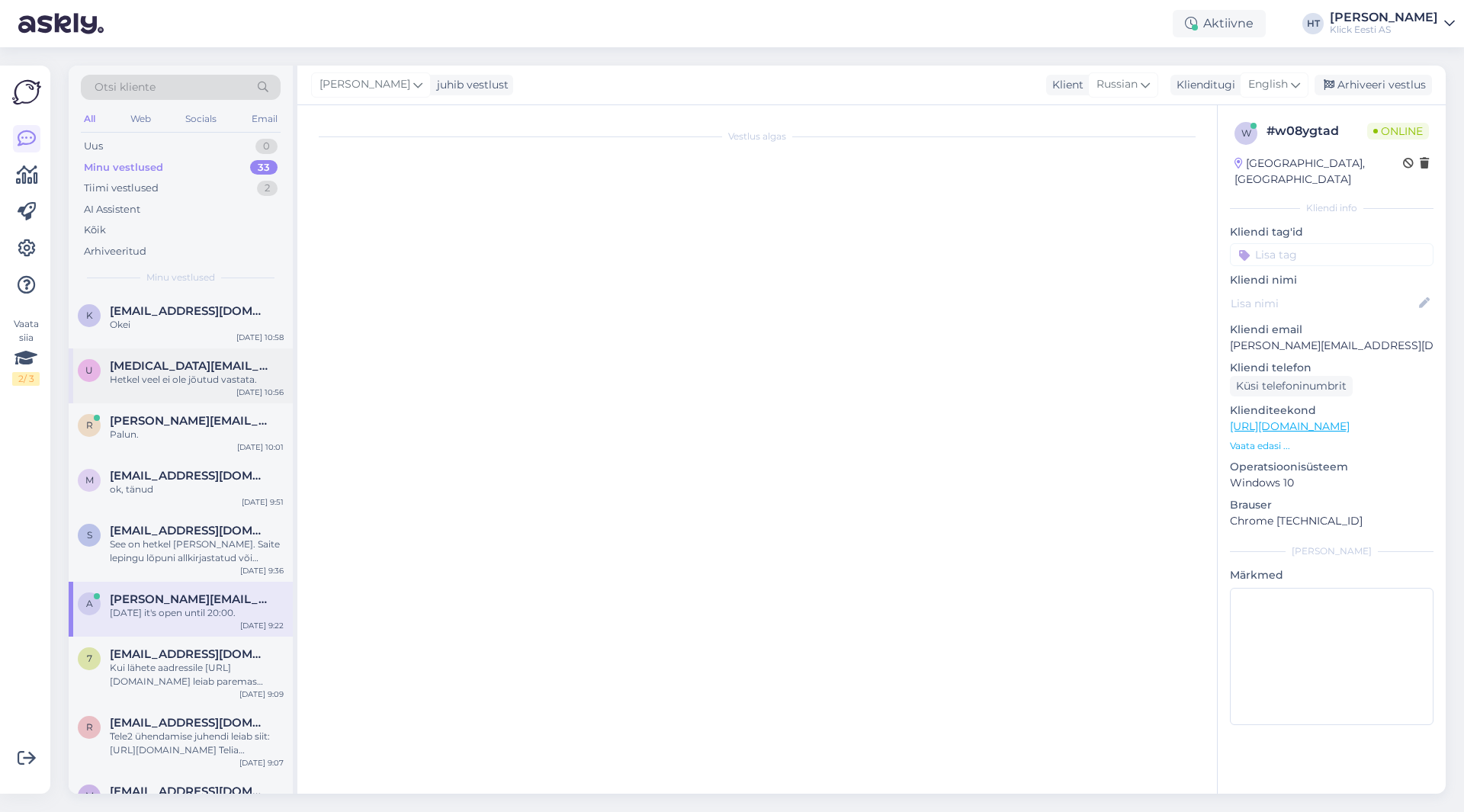
scroll to position [581, 0]
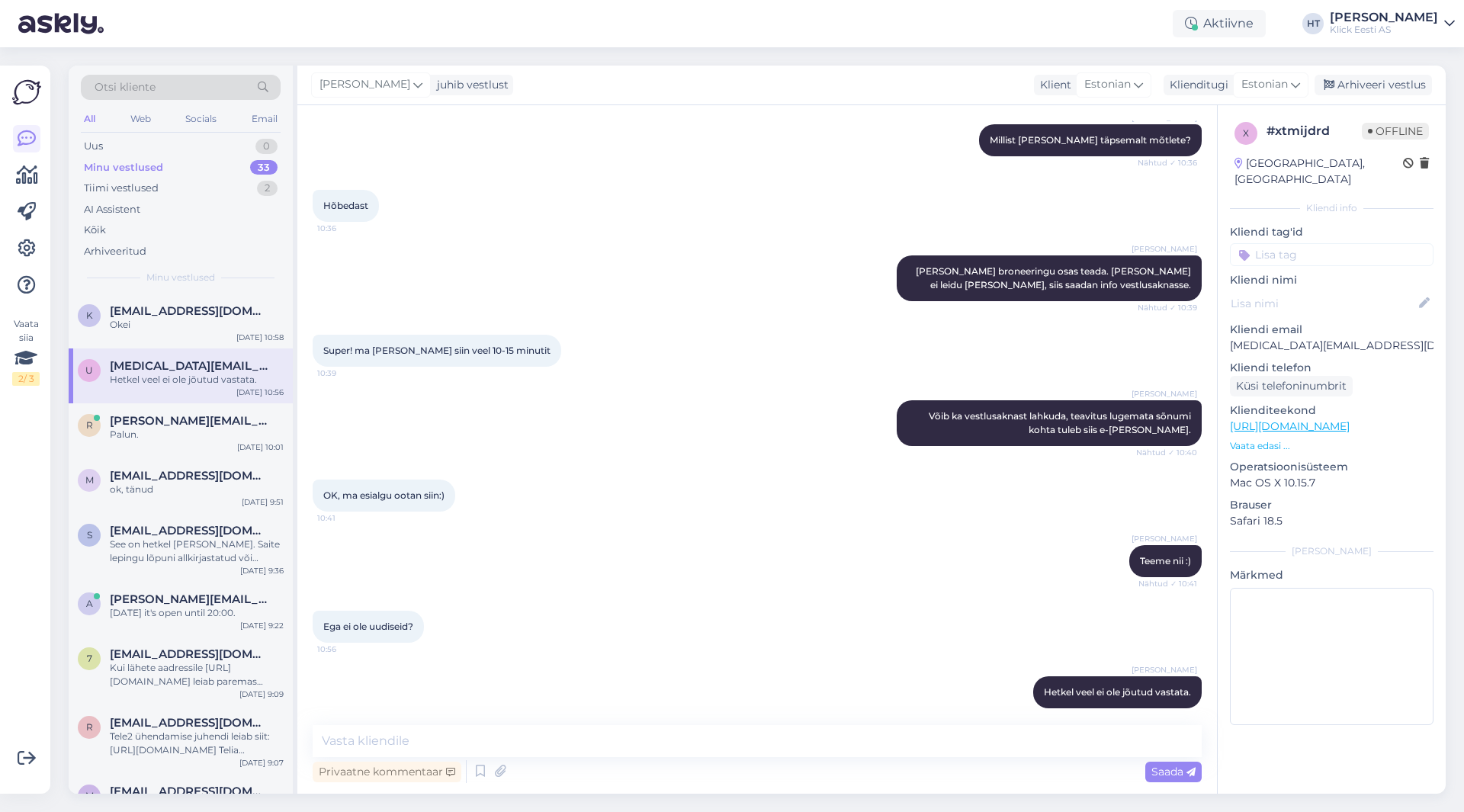
click at [1255, 439] on p "Vaata edasi ..." at bounding box center [1332, 446] width 203 height 14
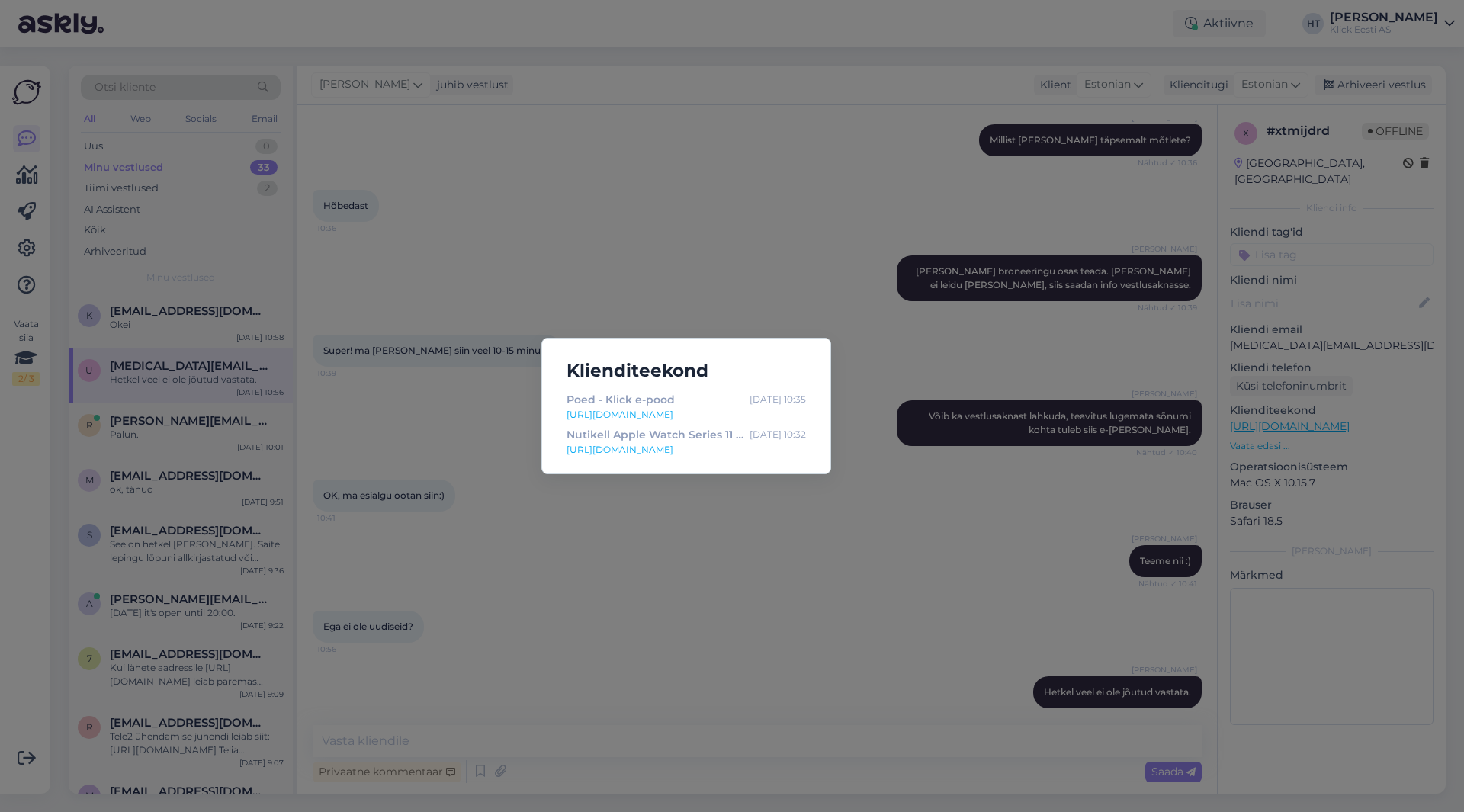
click at [768, 544] on div "Klienditeekond Poed - Klick e-pood Oct 7 10:35 https://www.klick.ee/kauplused N…" at bounding box center [732, 406] width 1464 height 812
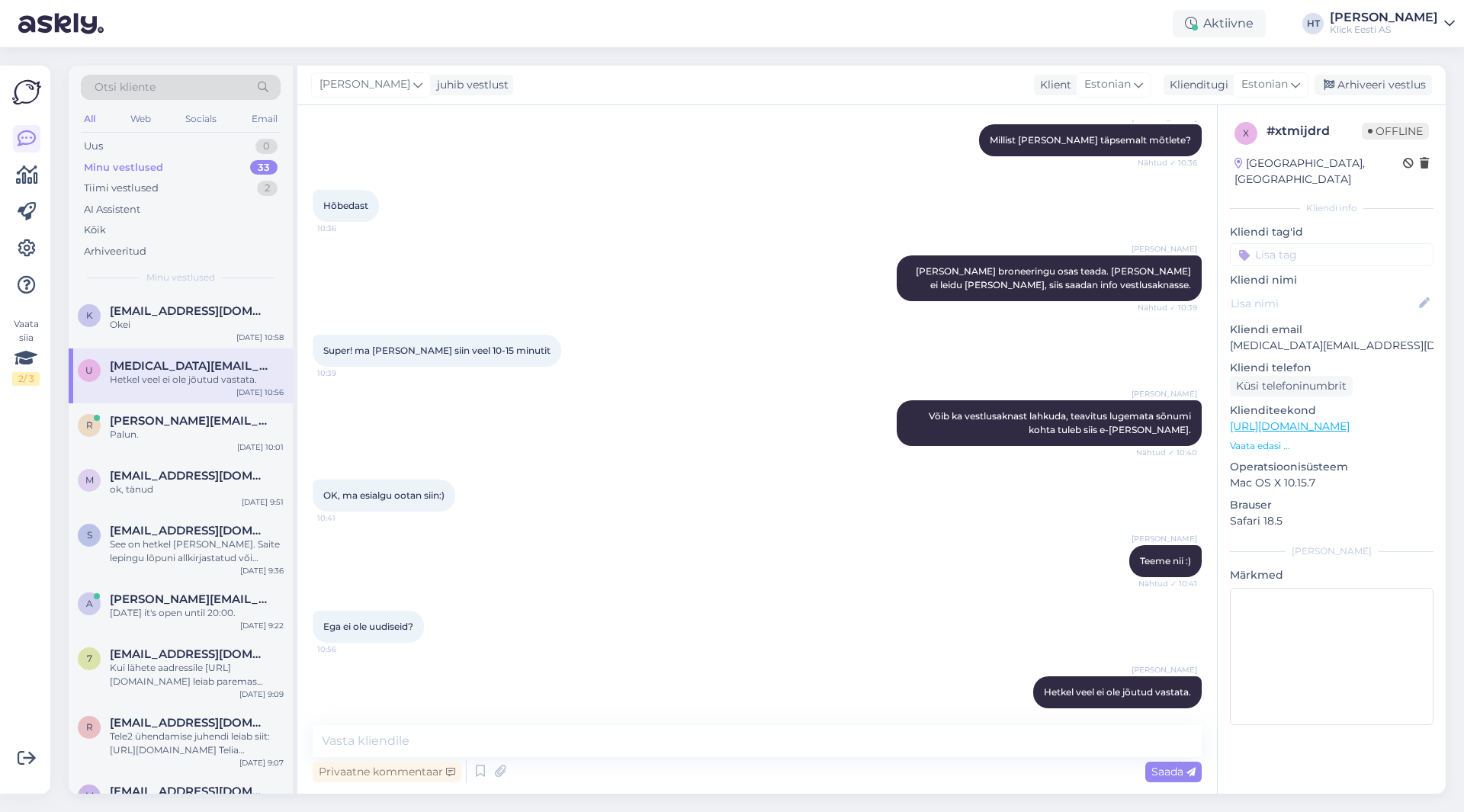
click at [26, 690] on div "Vaata siia 2 / 3" at bounding box center [26, 429] width 29 height 704
click at [19, 703] on div "Vaata siia 2 / 3" at bounding box center [26, 429] width 29 height 704
click at [1265, 18] on div "Aktiivne" at bounding box center [1219, 23] width 93 height 27
click at [1139, 118] on button "1 tund" at bounding box center [1117, 117] width 44 height 17
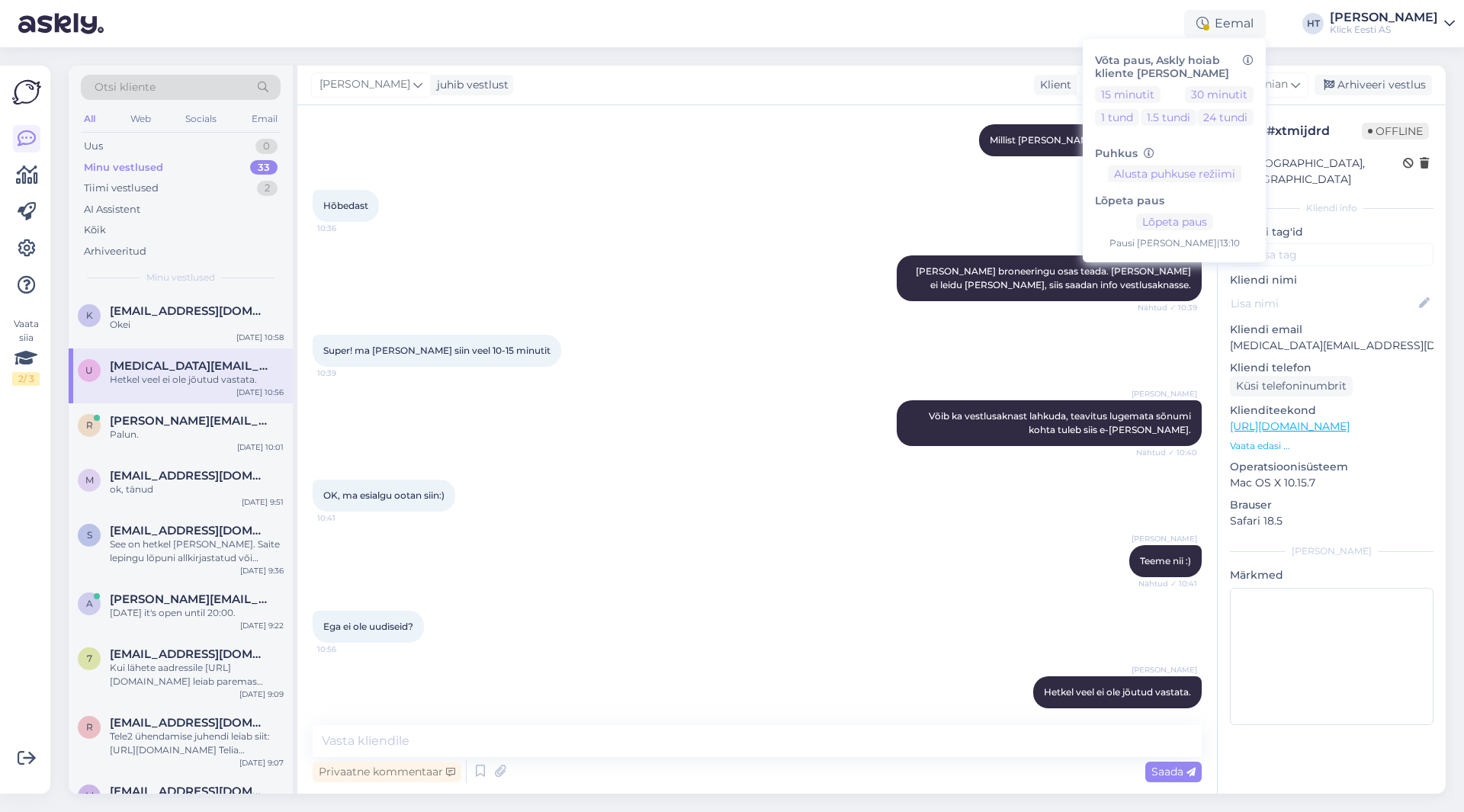
click at [856, 47] on div "Otsi kliente All Web Socials Email Uus 0 Minu vestlused 33 Tiimi vestlused 2 AI…" at bounding box center [762, 429] width 1404 height 765
